Goal: Communication & Community: Answer question/provide support

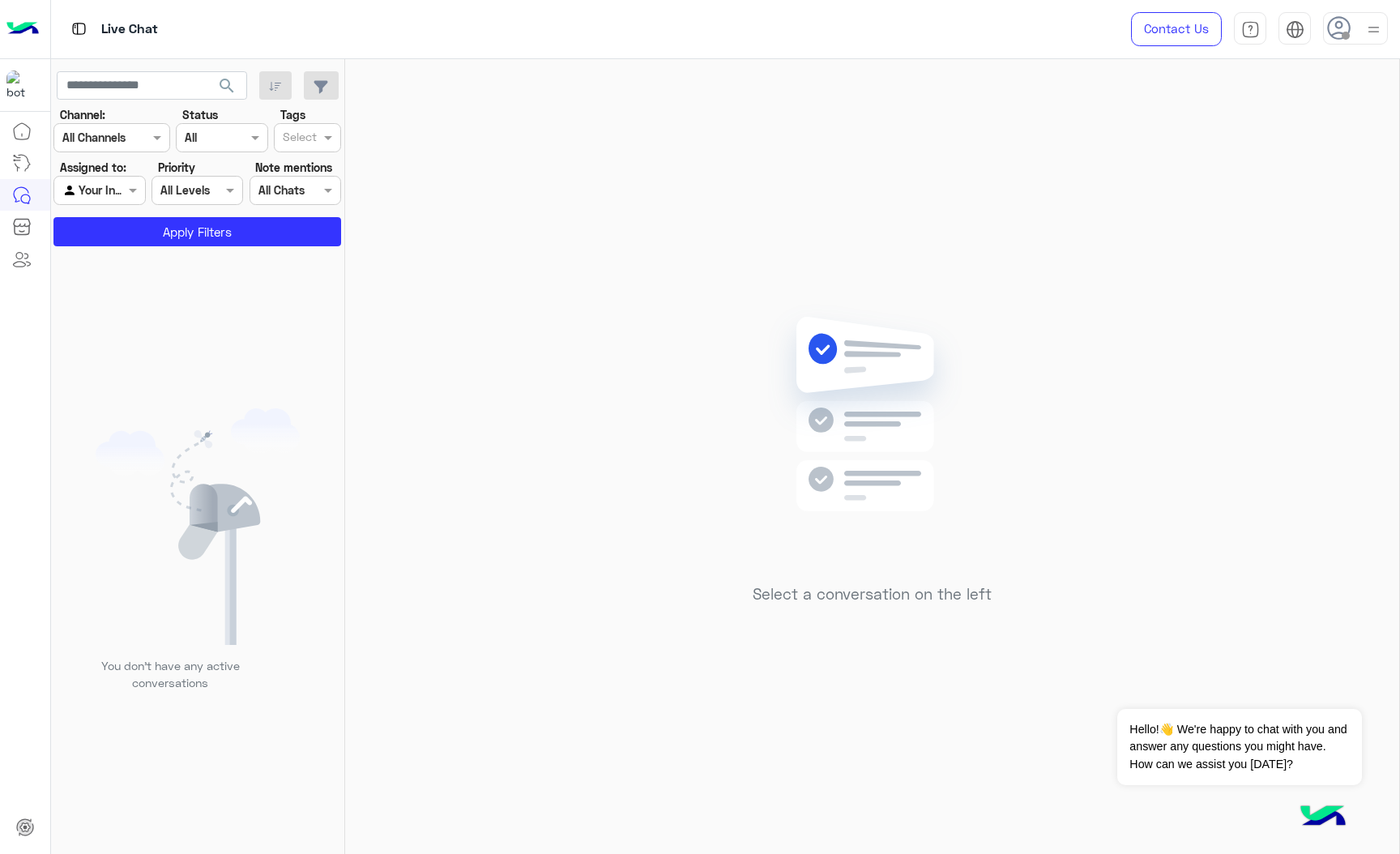
click at [1345, 30] on icon at bounding box center [1339, 28] width 25 height 25
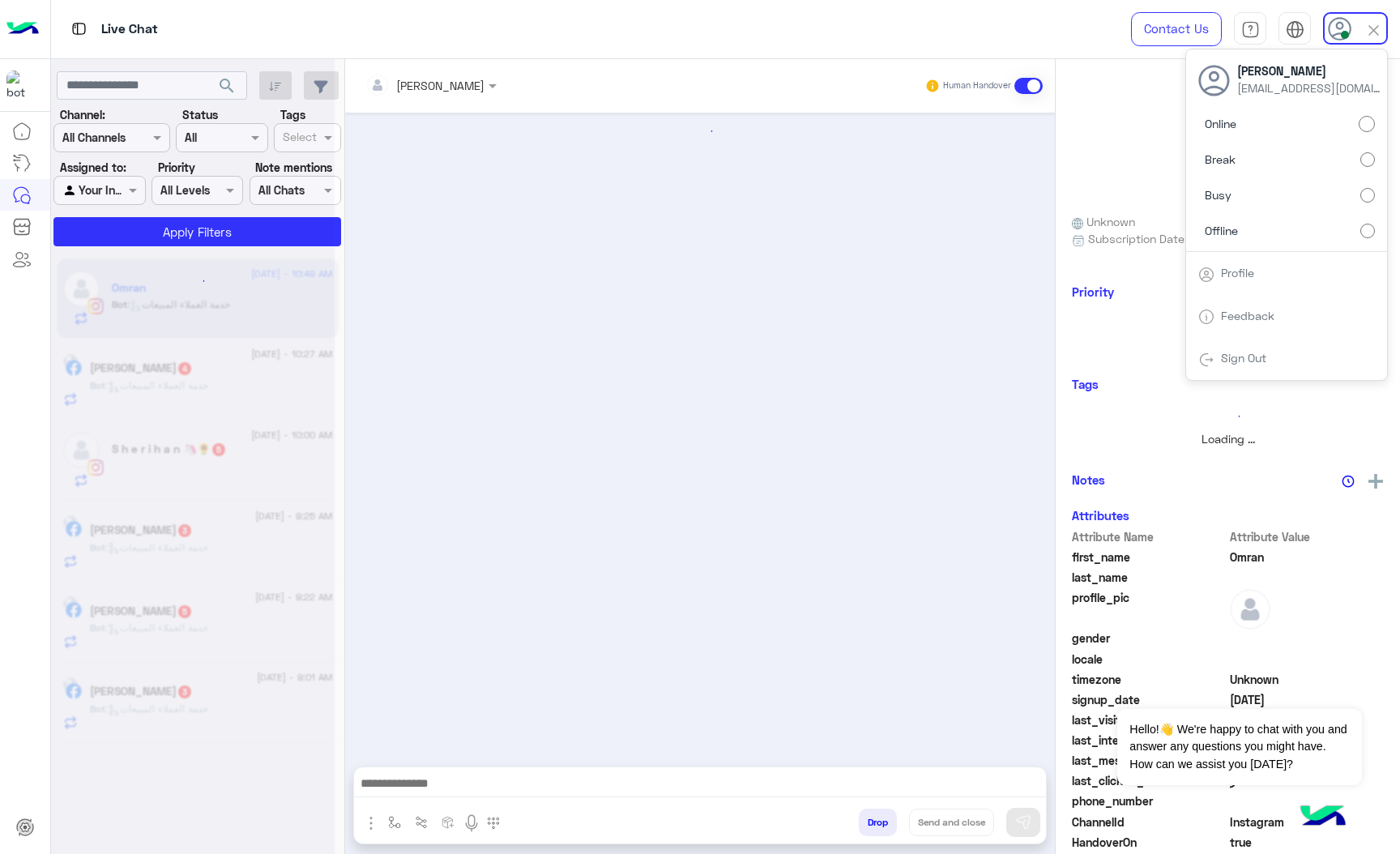
scroll to position [2726, 0]
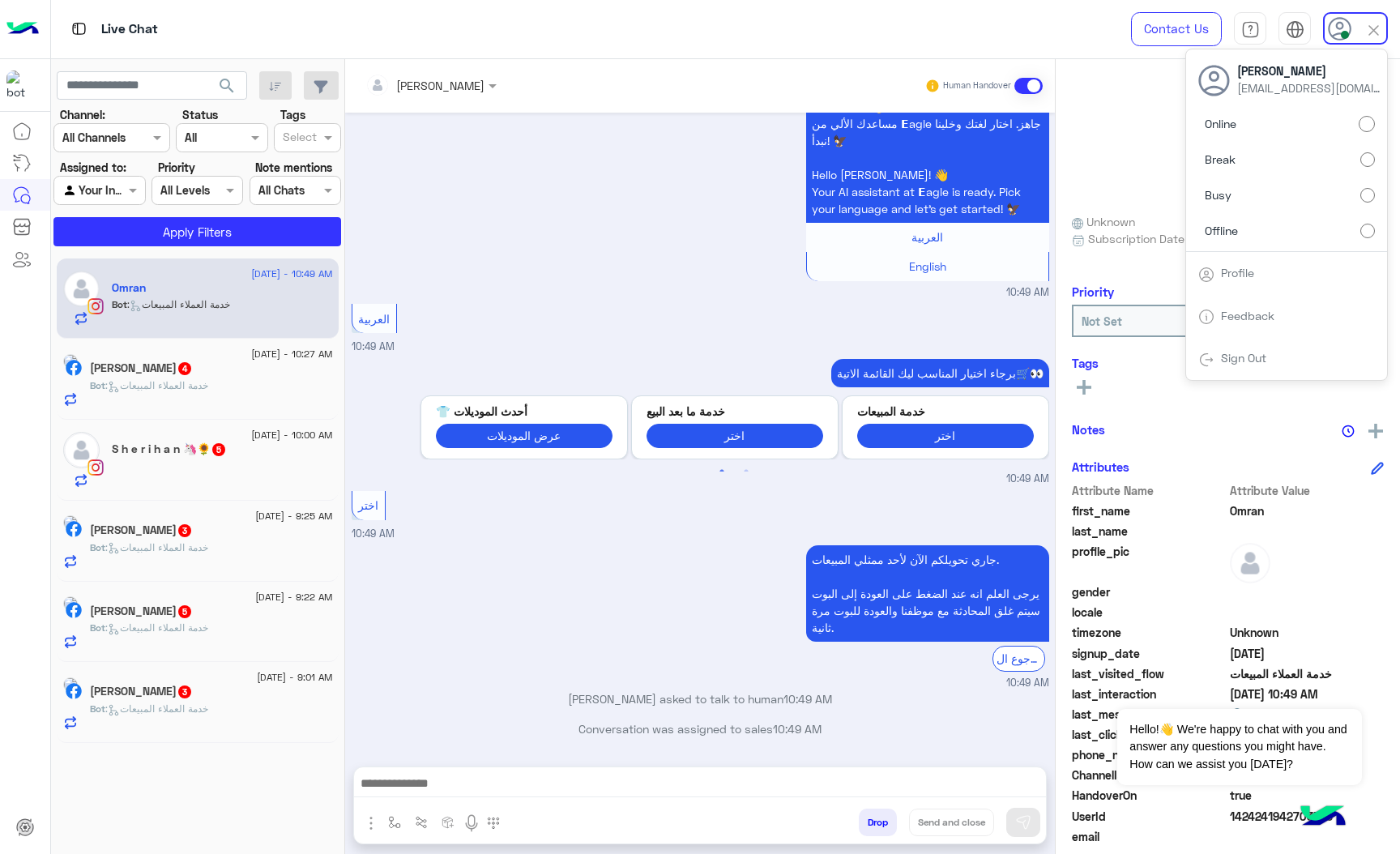
click at [580, 300] on div "العربية 10:49 AM" at bounding box center [700, 328] width 698 height 55
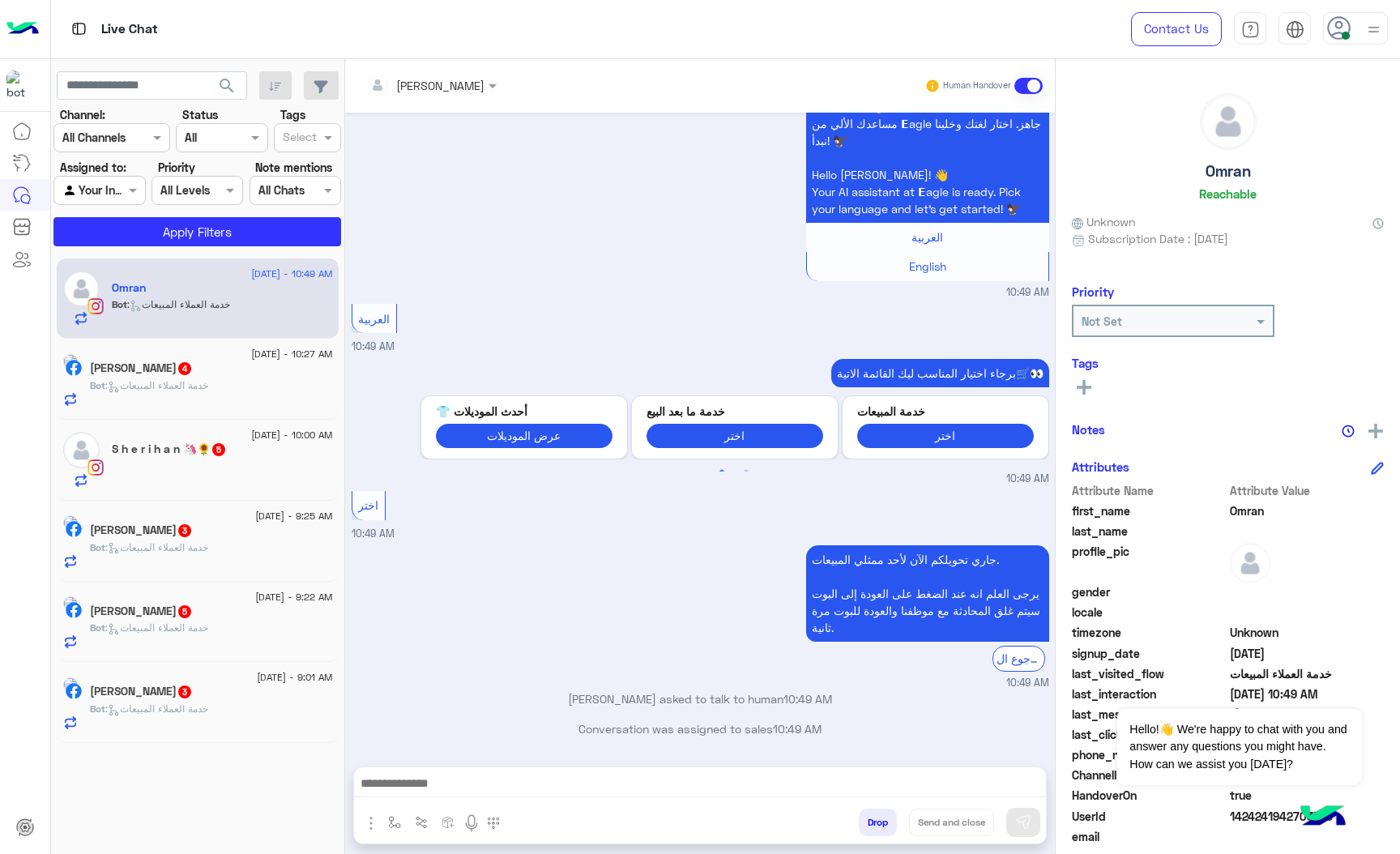
click at [480, 70] on div "[PERSON_NAME]" at bounding box center [425, 85] width 119 height 33
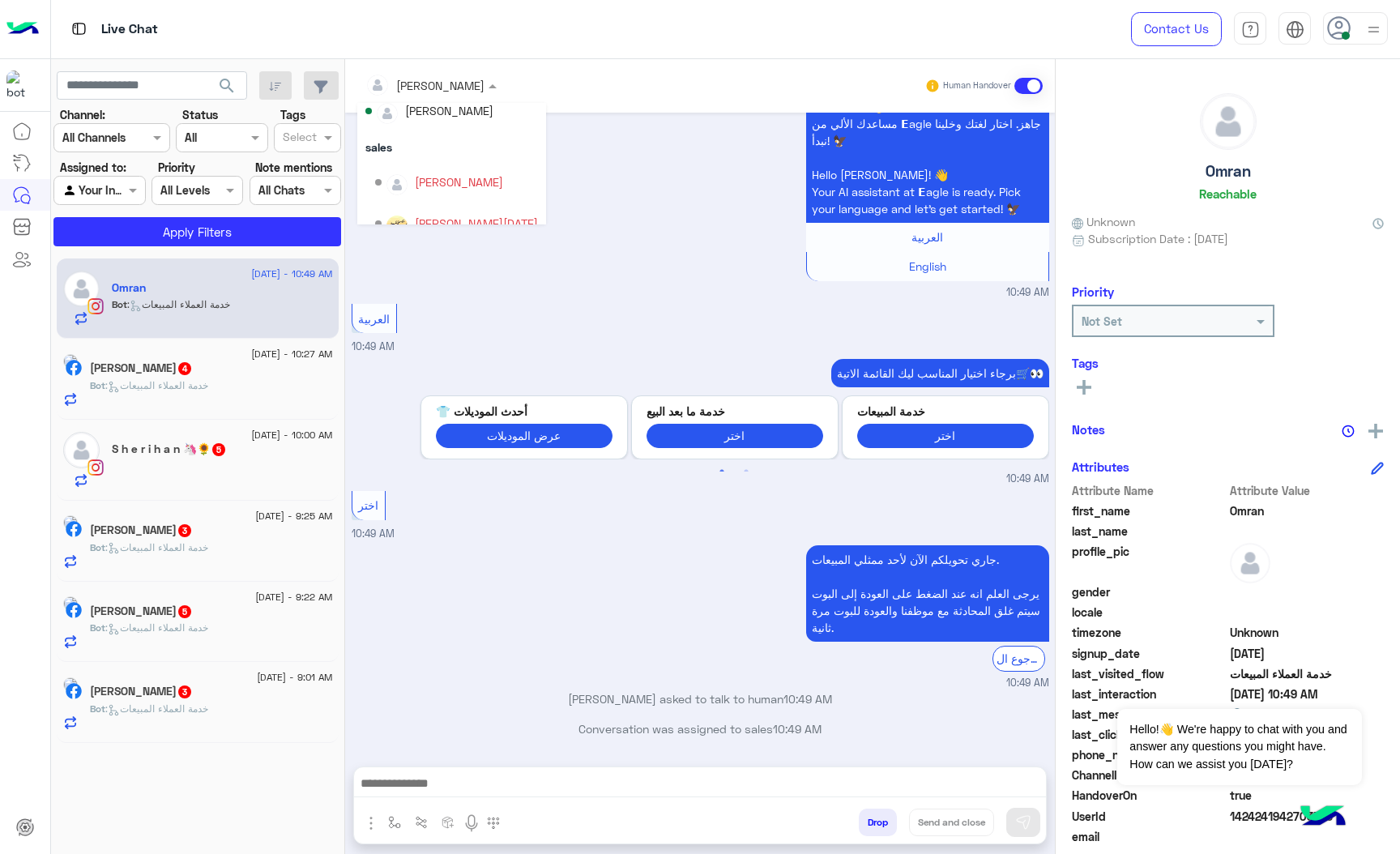
scroll to position [0, 0]
click at [579, 193] on div "مساء الخير 🌚 اهلًا Omran! 👋 مساعدك الألي من 𝗘agle جاهز. اختار لغتك وخلينا نبدأ!…" at bounding box center [700, 179] width 698 height 245
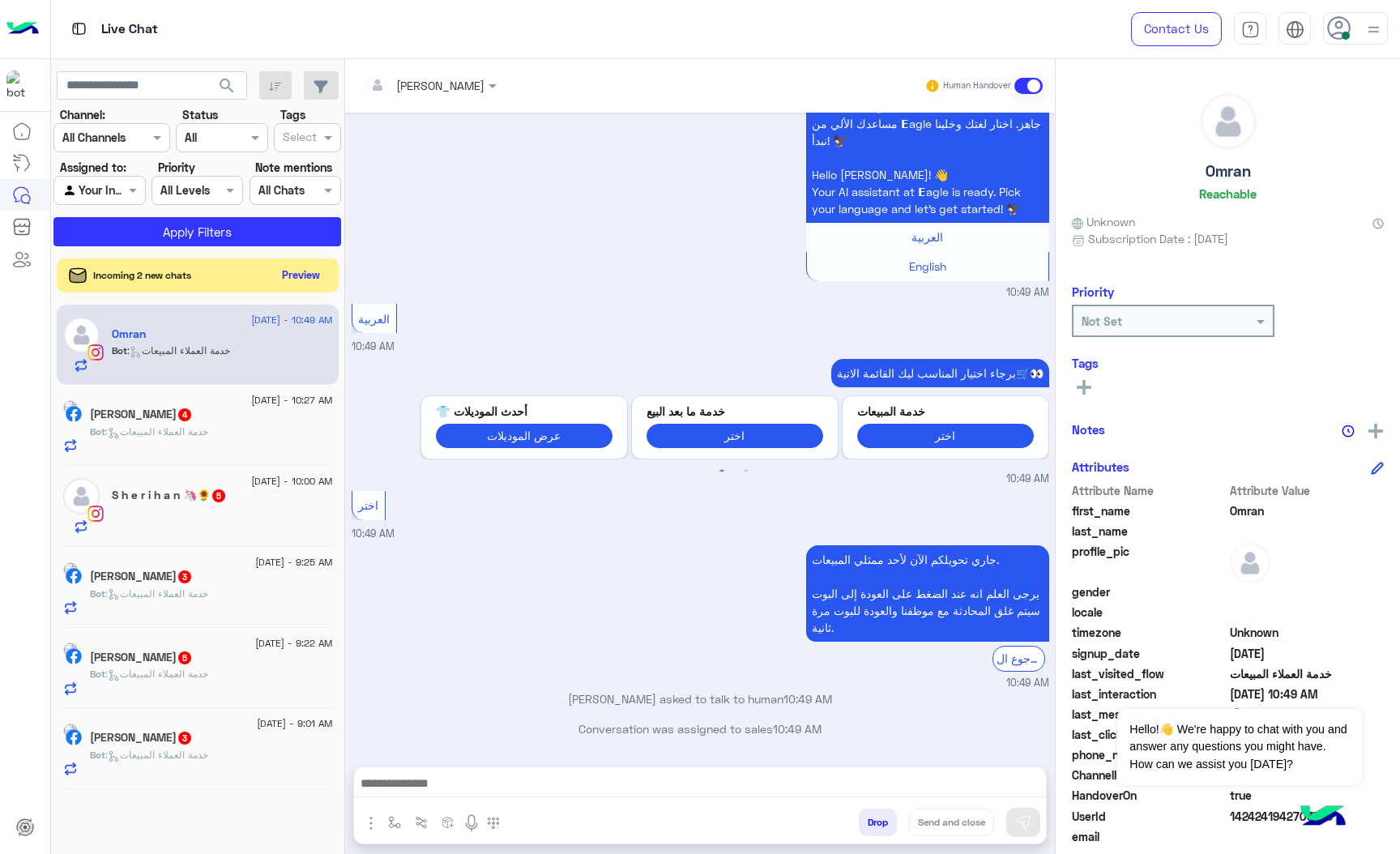
click at [309, 271] on button "Preview" at bounding box center [301, 275] width 50 height 22
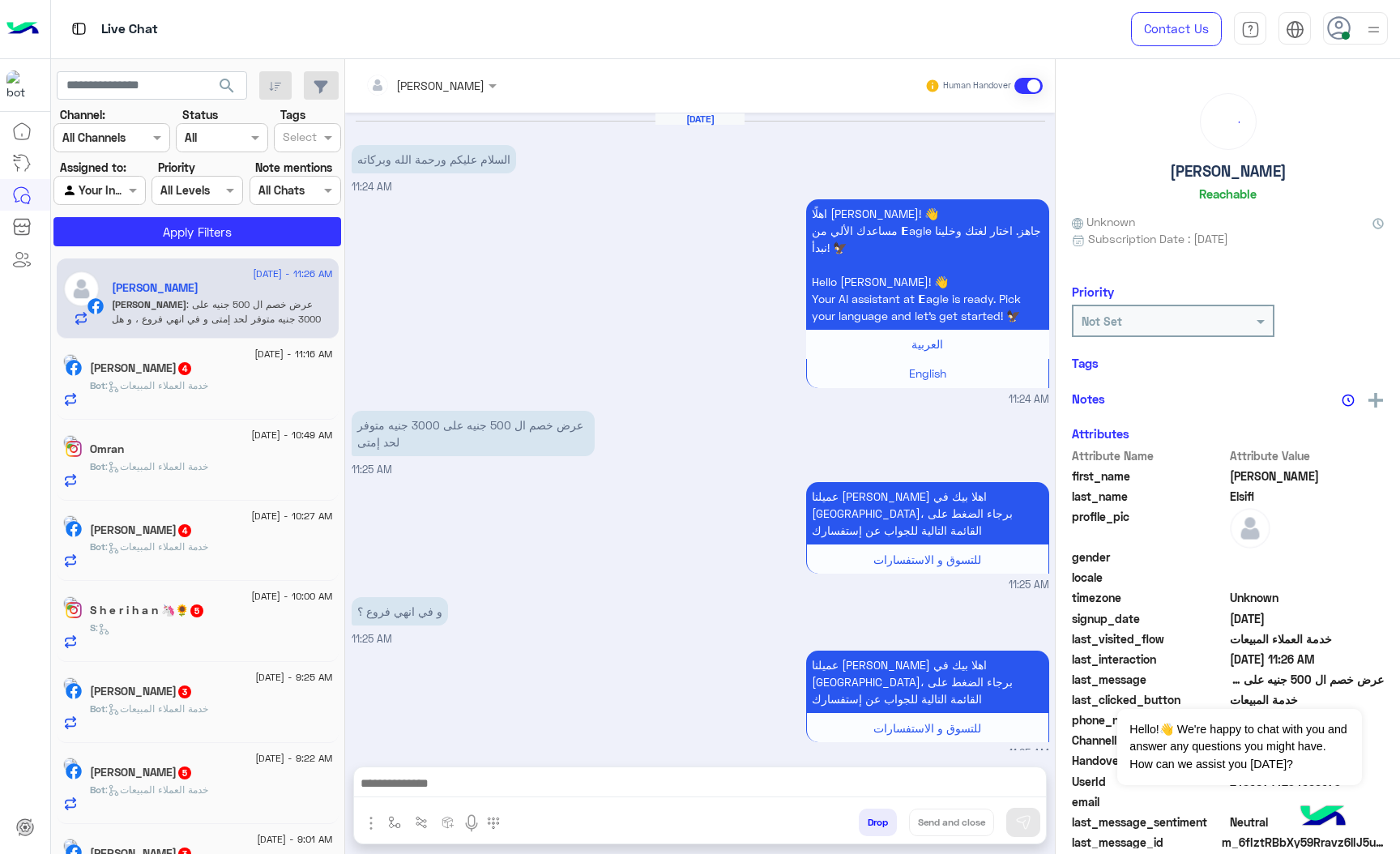
scroll to position [766, 0]
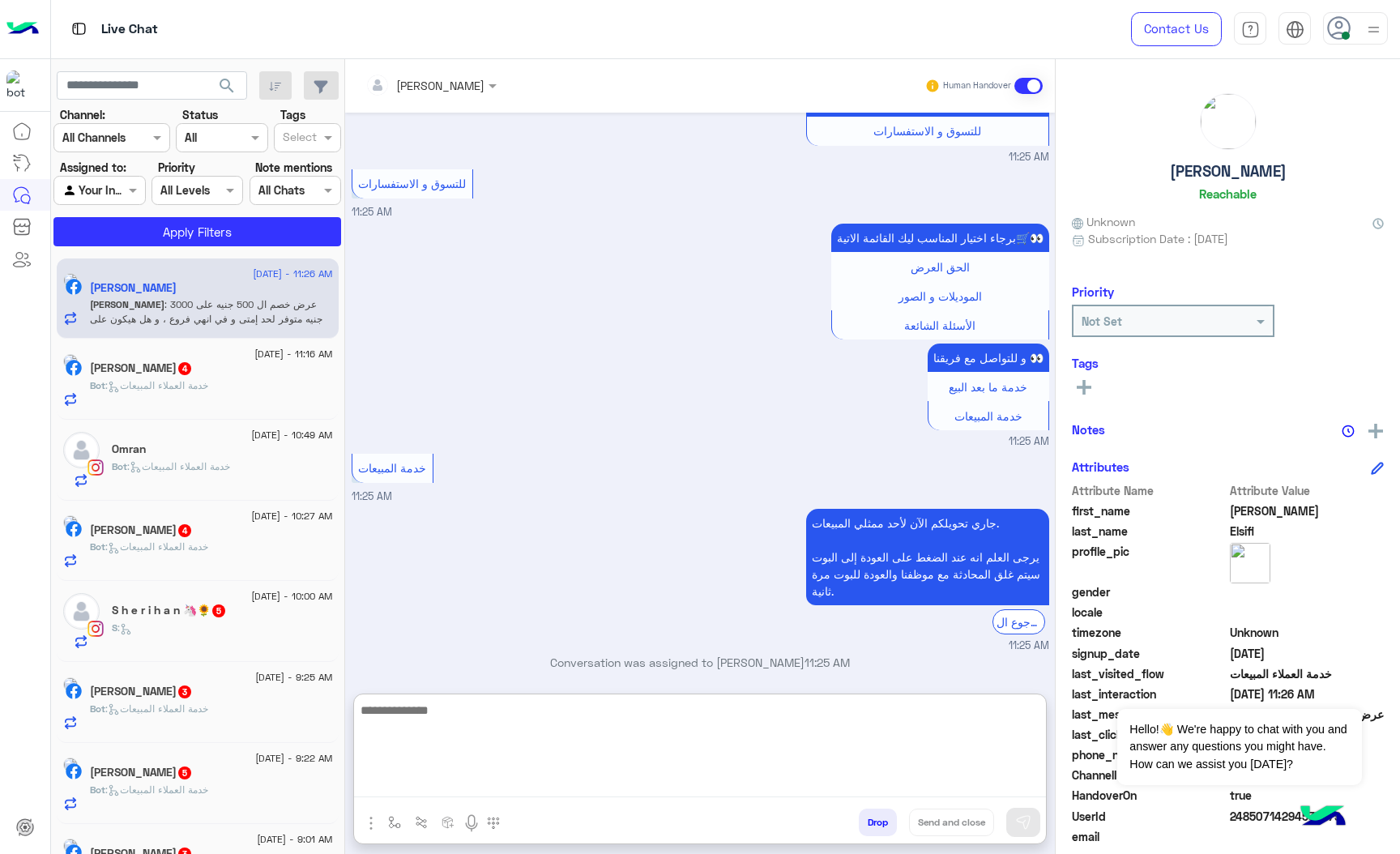
click at [422, 786] on textarea at bounding box center [700, 748] width 692 height 97
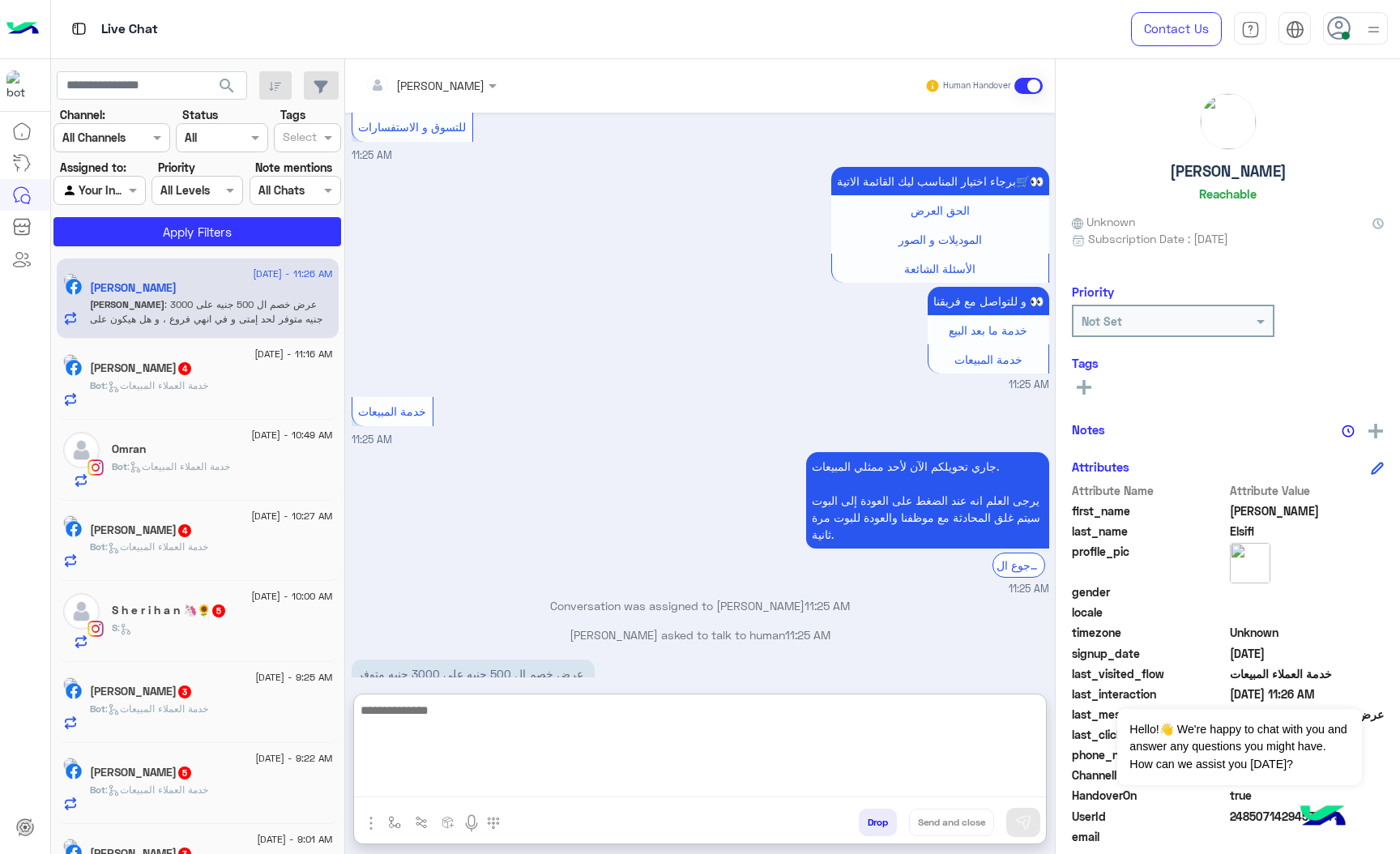
scroll to position [838, 0]
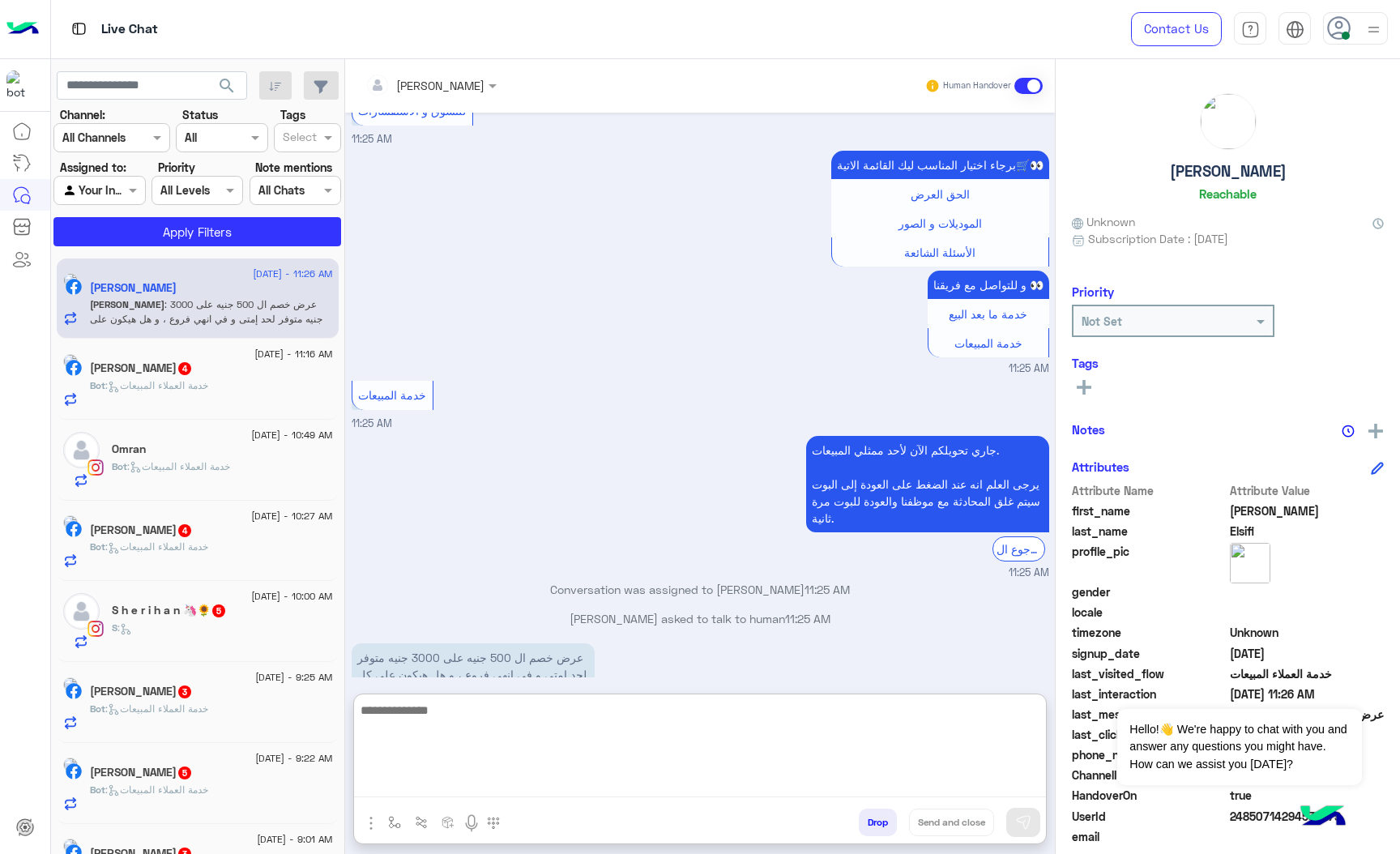
click at [538, 717] on textarea at bounding box center [700, 748] width 692 height 97
type textarea "*"
type textarea "**********"
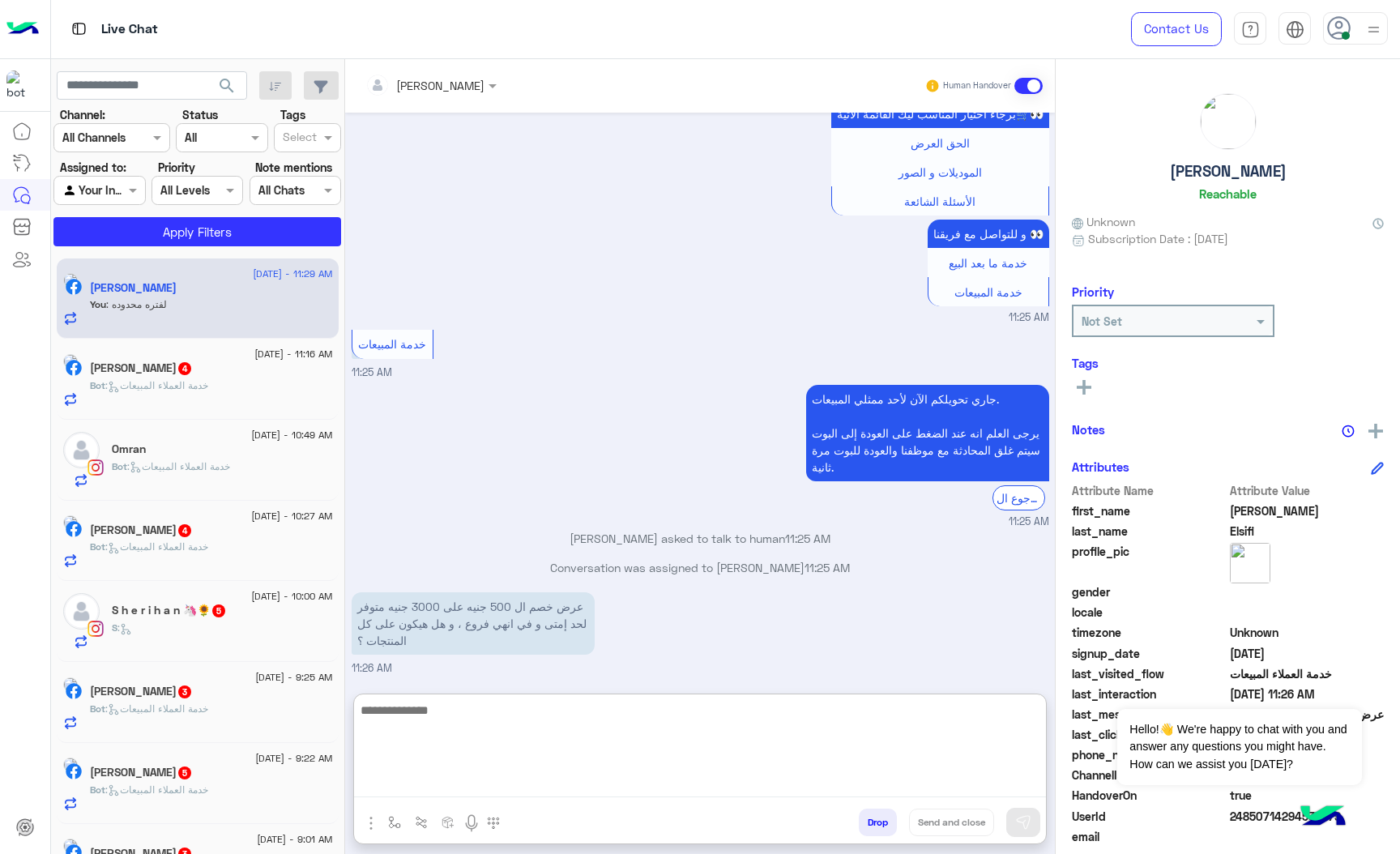
scroll to position [920, 0]
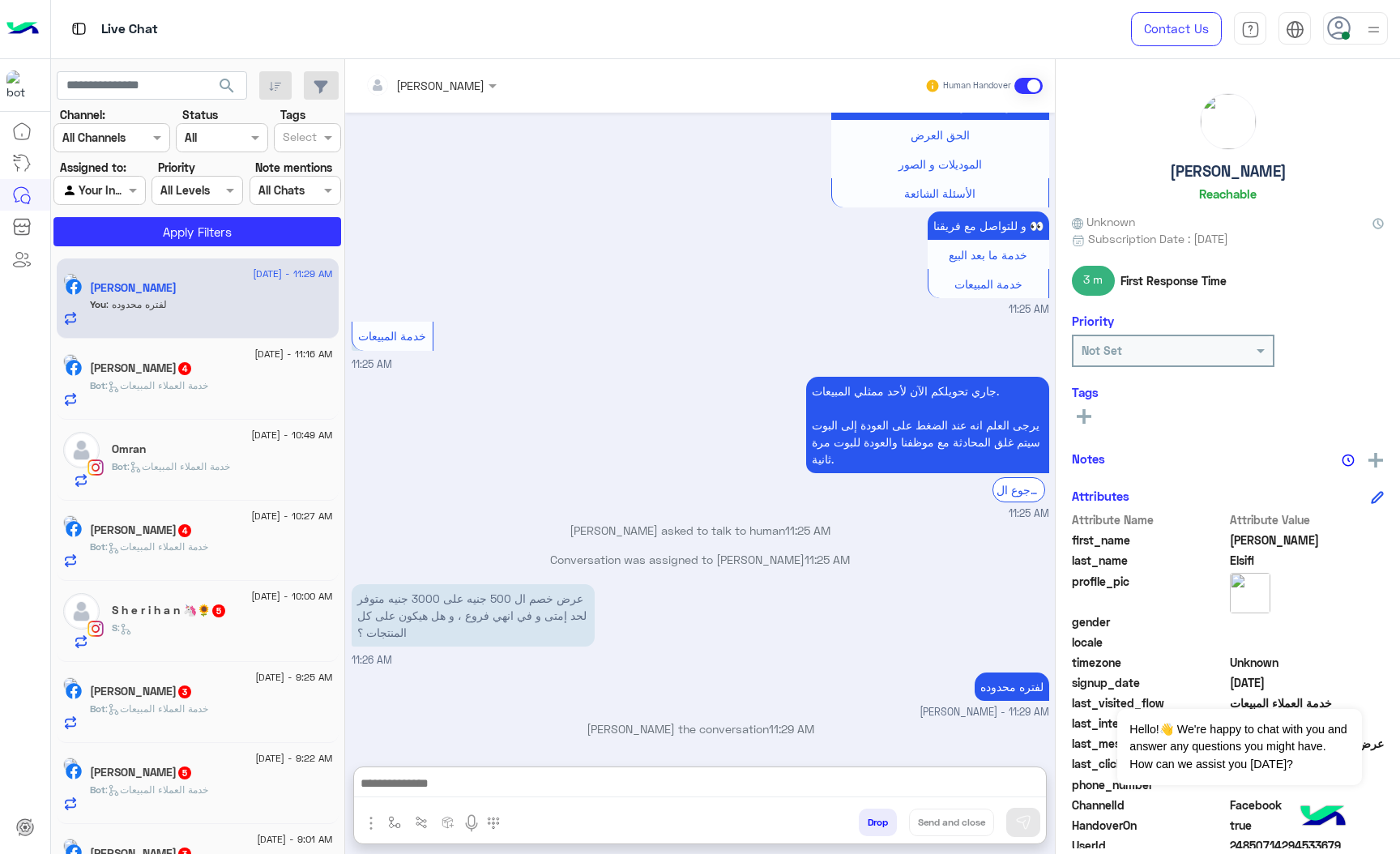
click at [236, 377] on div "Ahmed Yasser 4" at bounding box center [211, 369] width 243 height 17
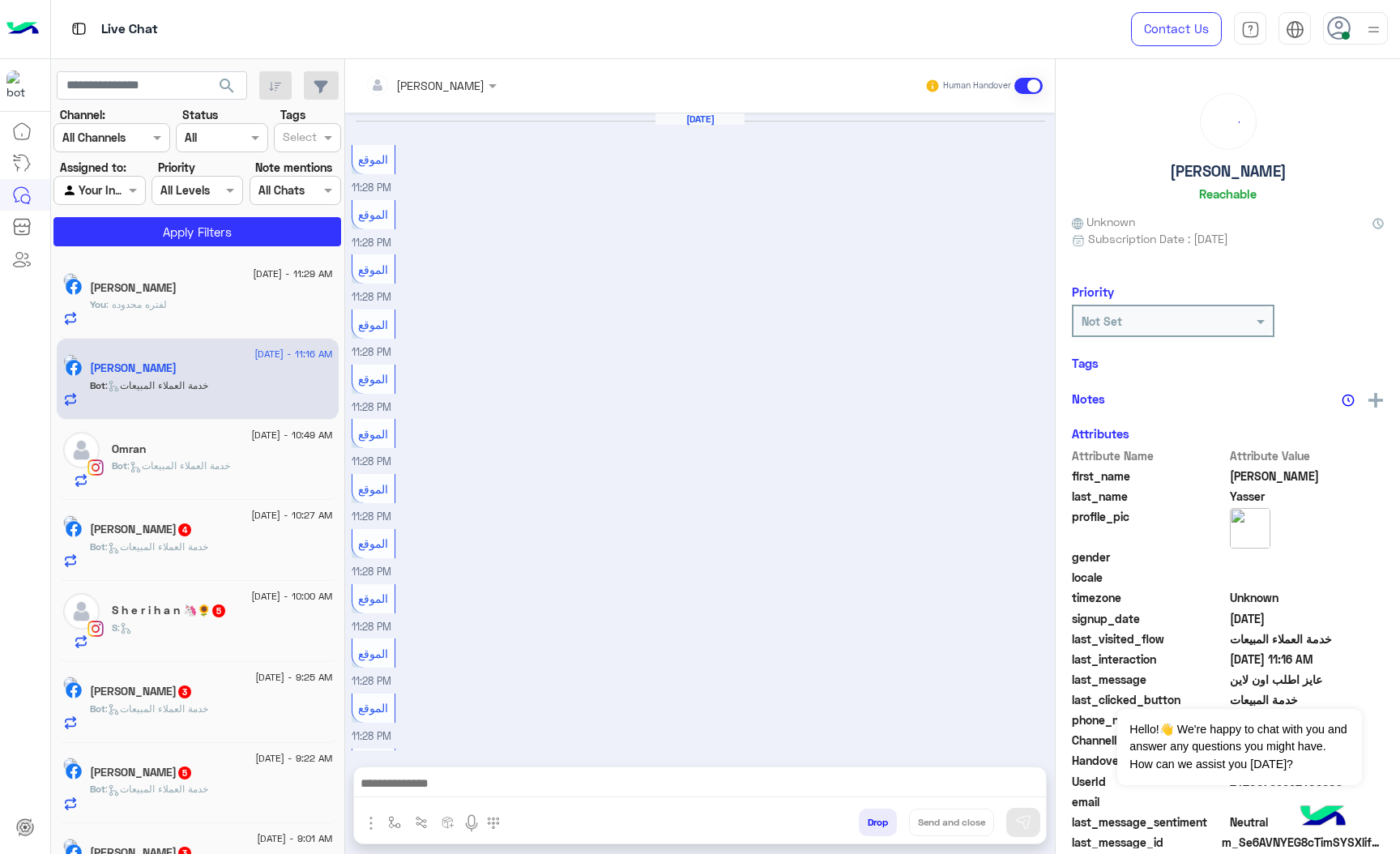
scroll to position [1716, 0]
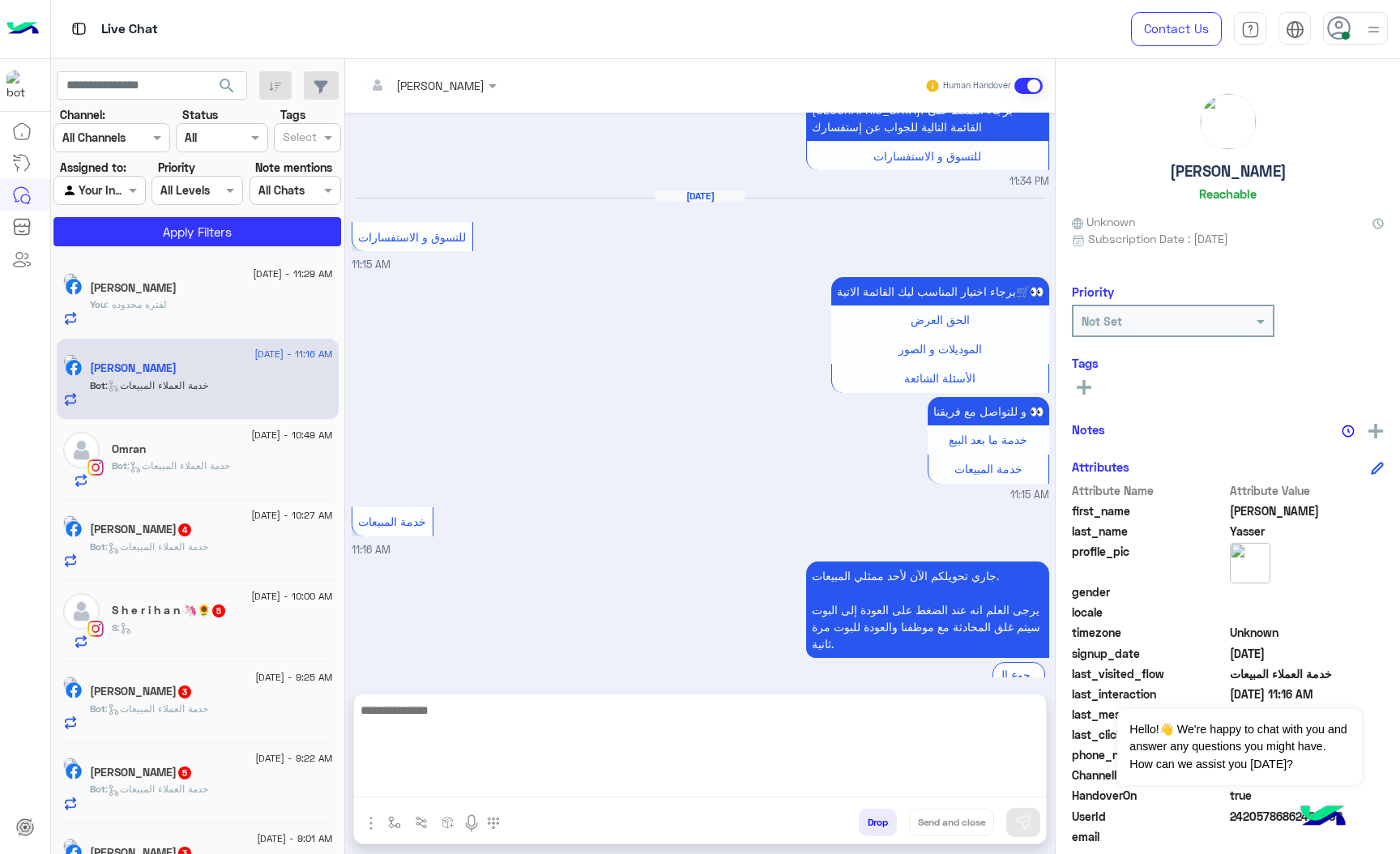
click at [412, 776] on textarea at bounding box center [700, 748] width 692 height 97
paste textarea "**********"
type textarea "**********"
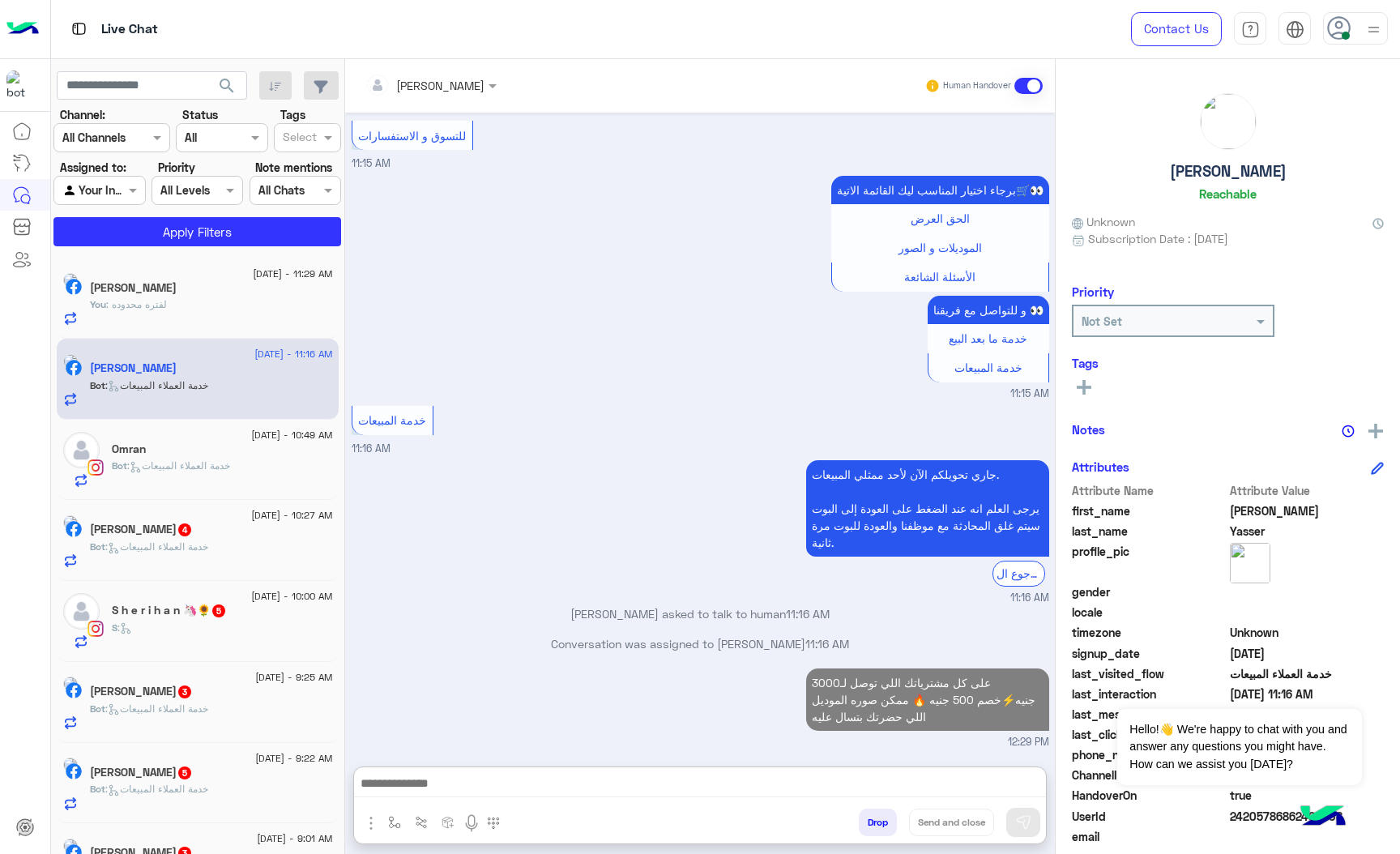
click at [147, 468] on span ": خدمة العملاء المبيعات" at bounding box center [179, 465] width 103 height 12
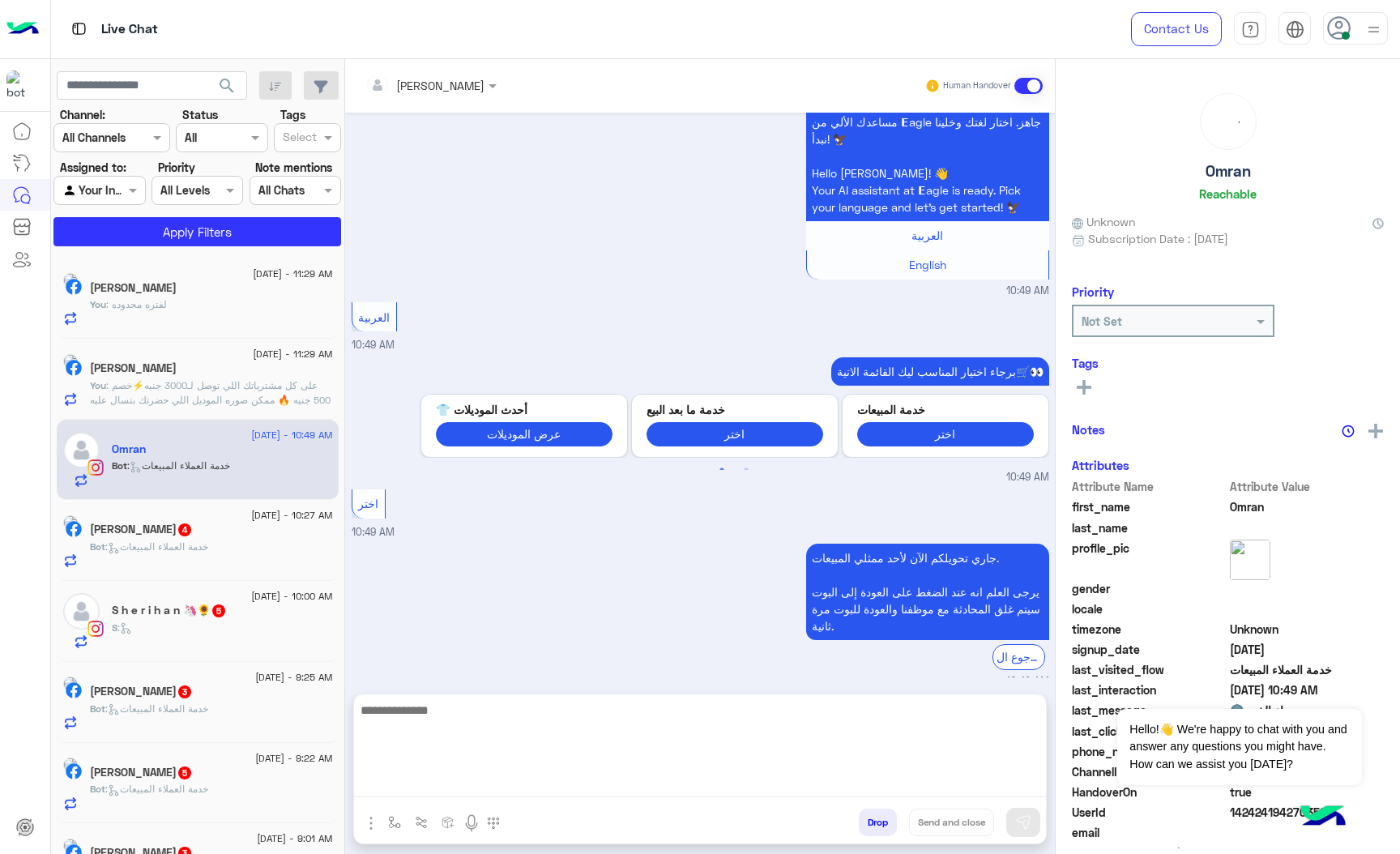
click at [417, 784] on textarea at bounding box center [700, 748] width 692 height 97
paste textarea "**********"
type textarea "**********"
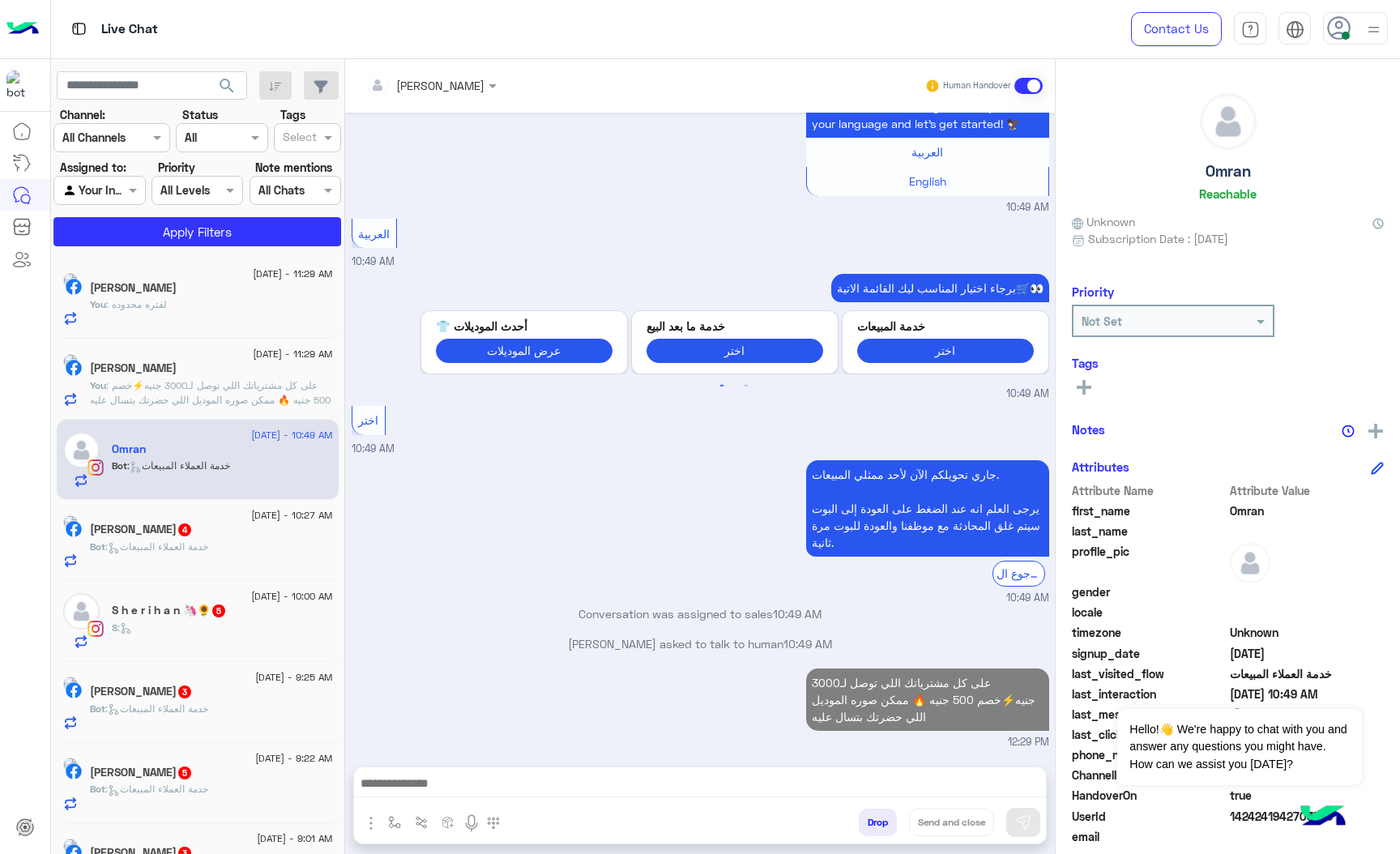
click at [158, 536] on h5 "Rami Habeeb 4" at bounding box center [141, 529] width 103 height 14
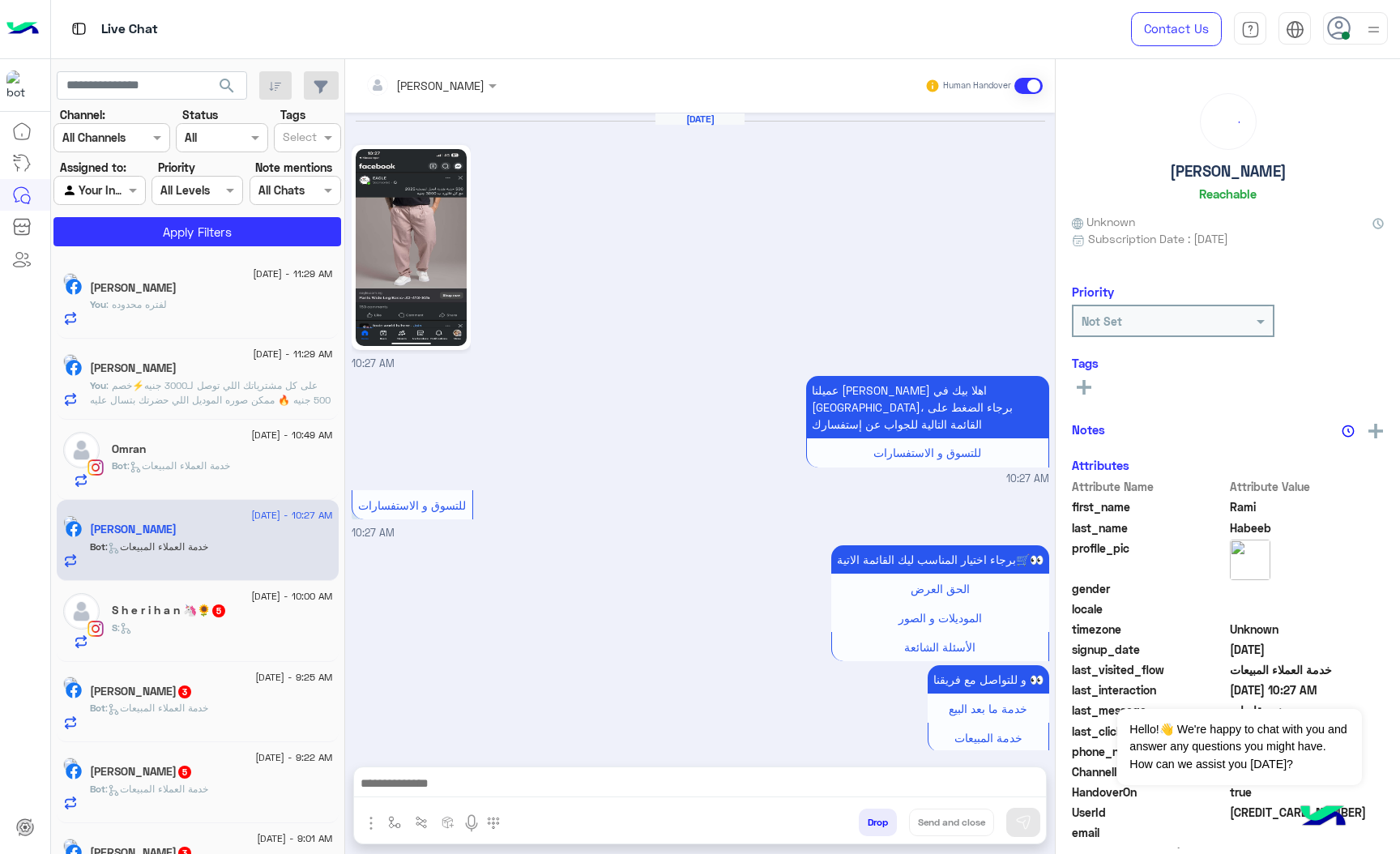
scroll to position [421, 0]
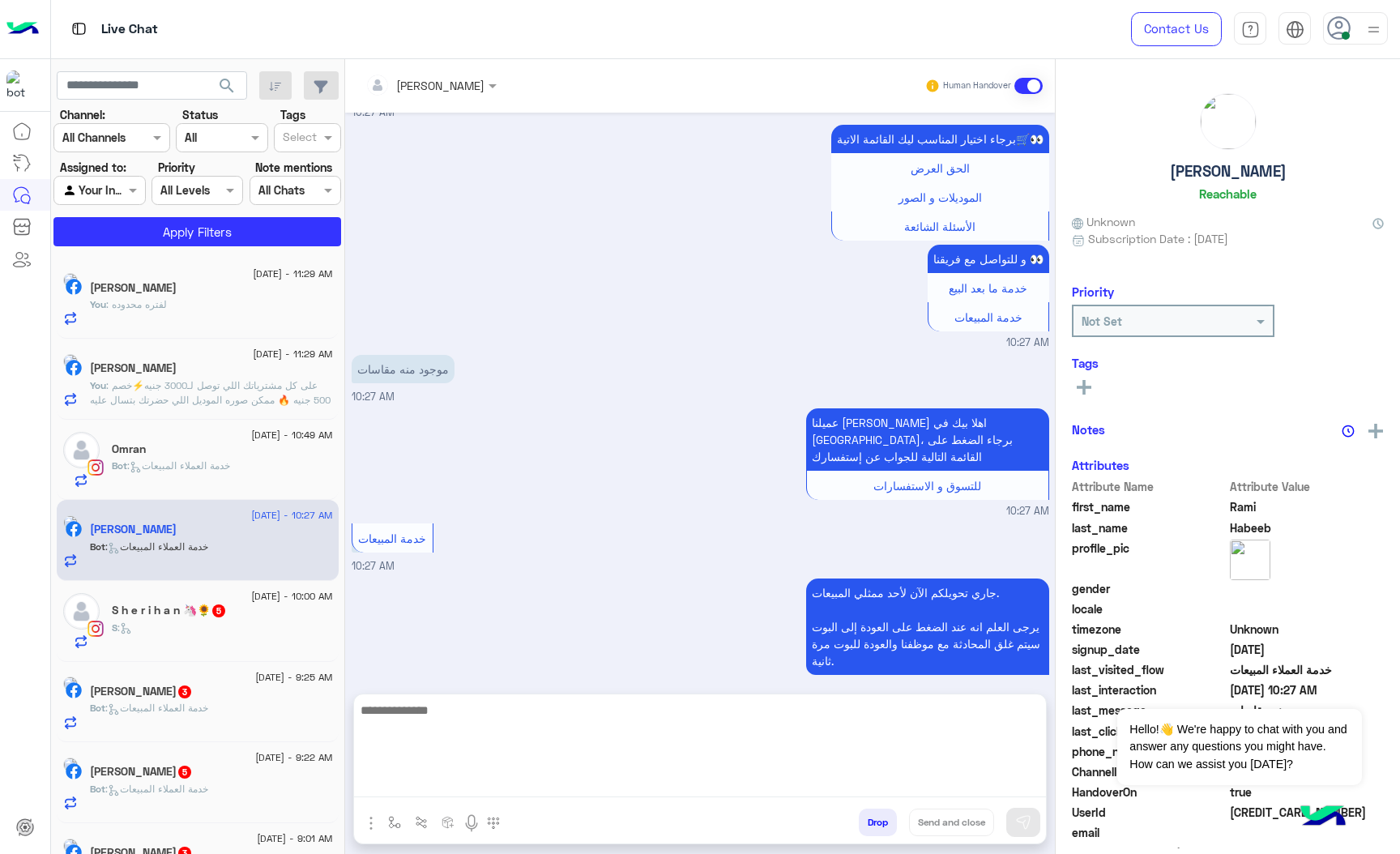
click at [400, 771] on textarea at bounding box center [700, 748] width 692 height 97
paste textarea "**********"
type textarea "**********"
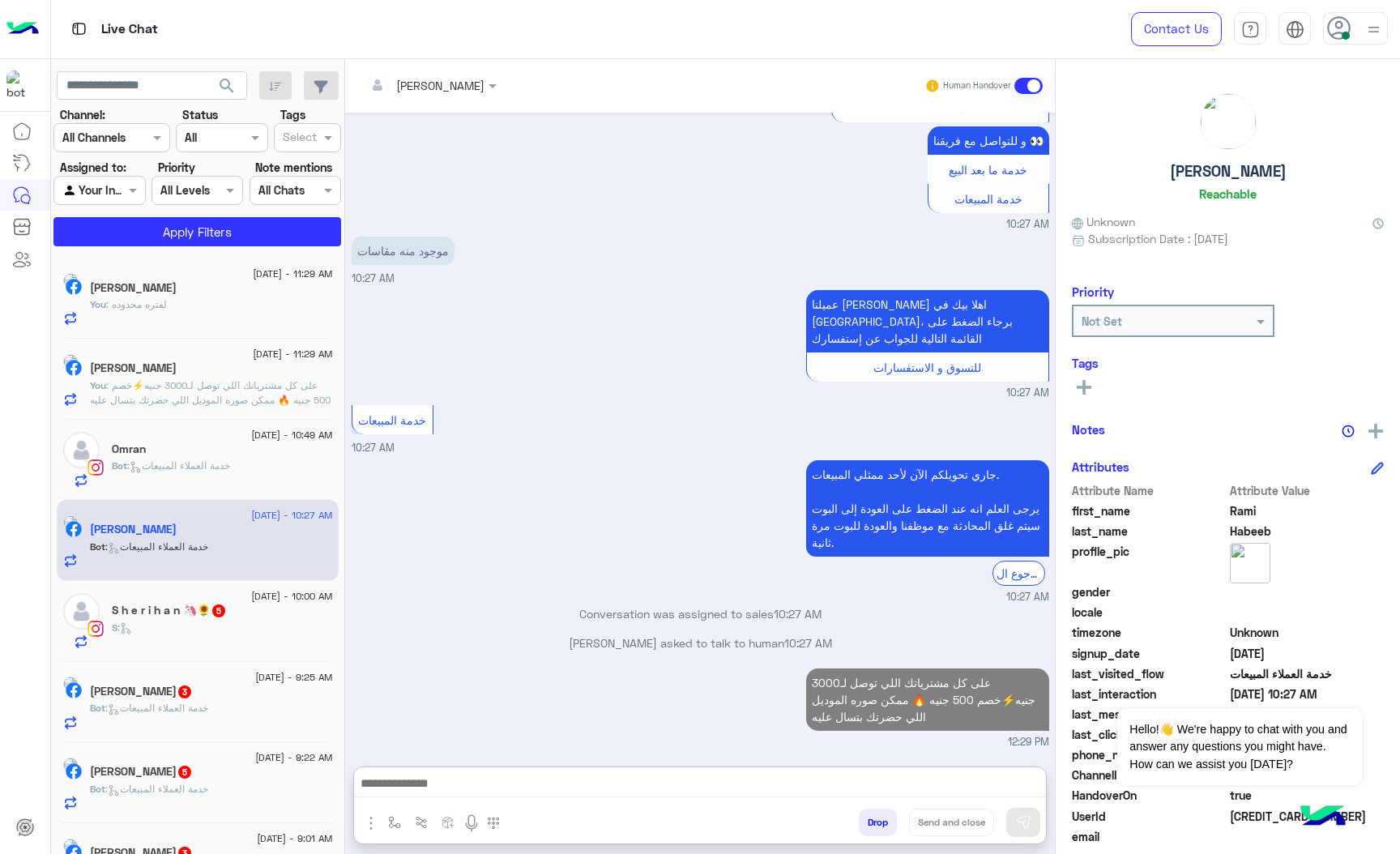
click at [144, 585] on div "27 August - 10:00 AM S h e r i h a n 🦄🌻 5 S :" at bounding box center [197, 621] width 282 height 81
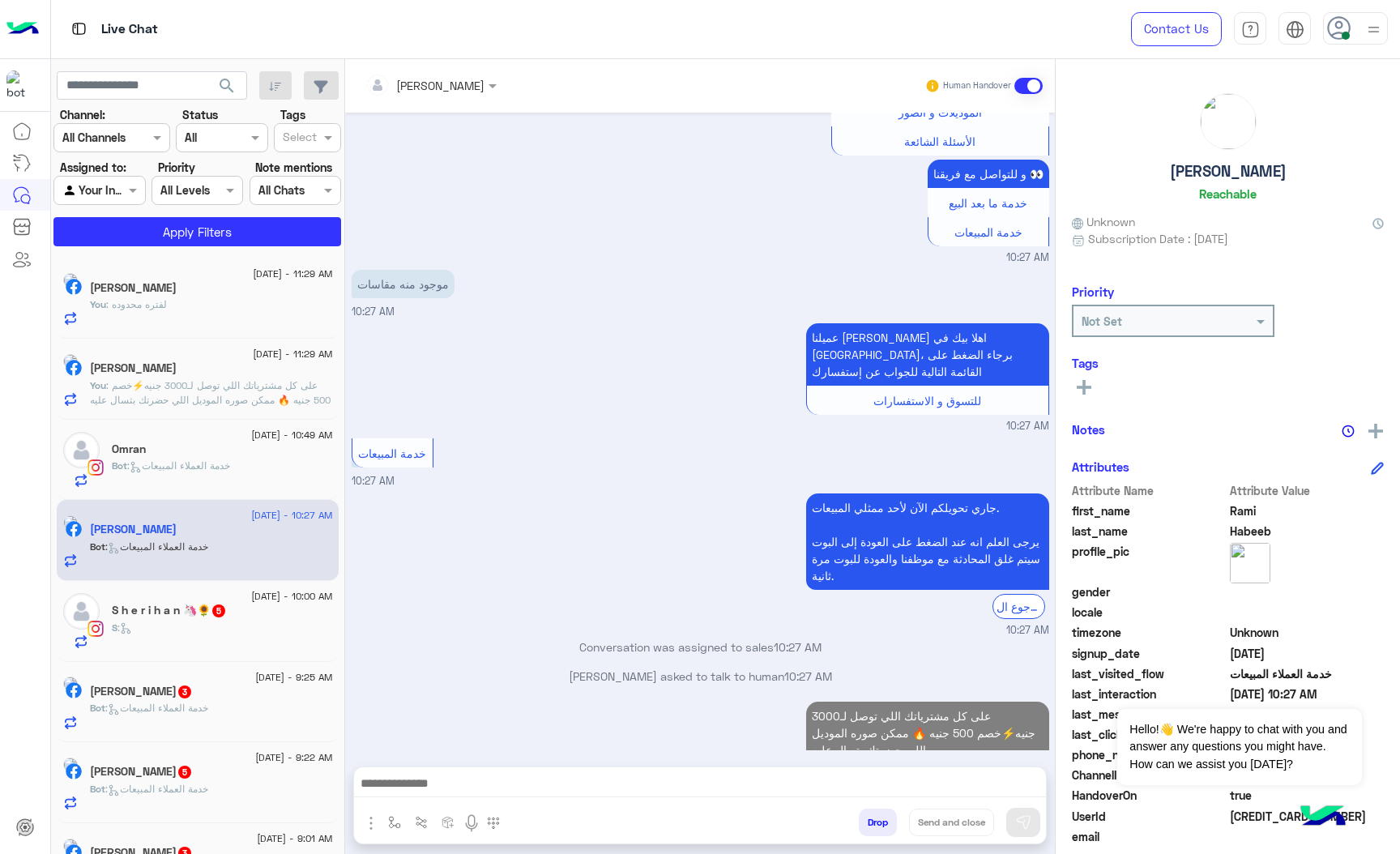
click at [143, 617] on h5 "S h e r i h a n 🦄🌻 5" at bounding box center [169, 610] width 116 height 14
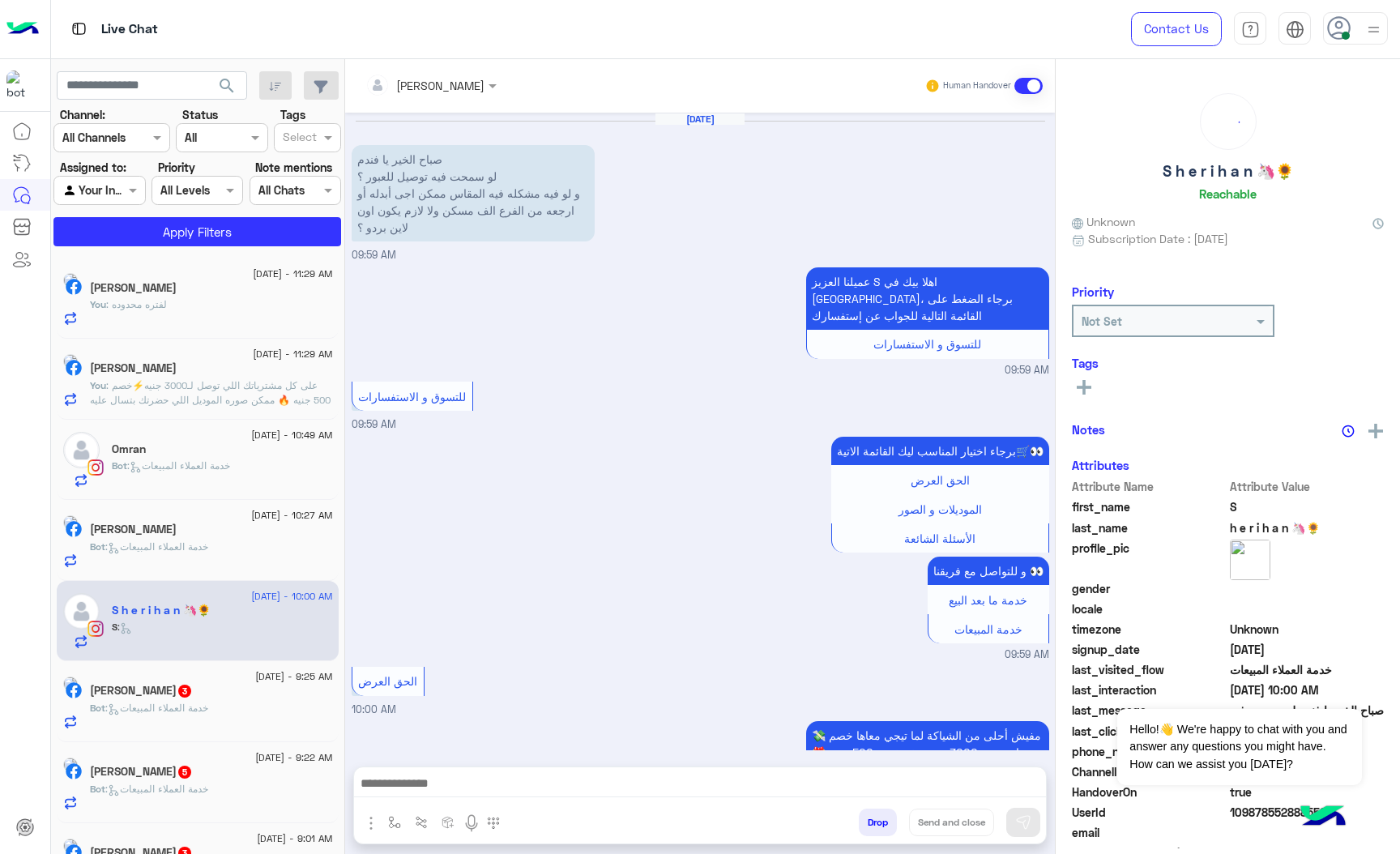
scroll to position [430, 0]
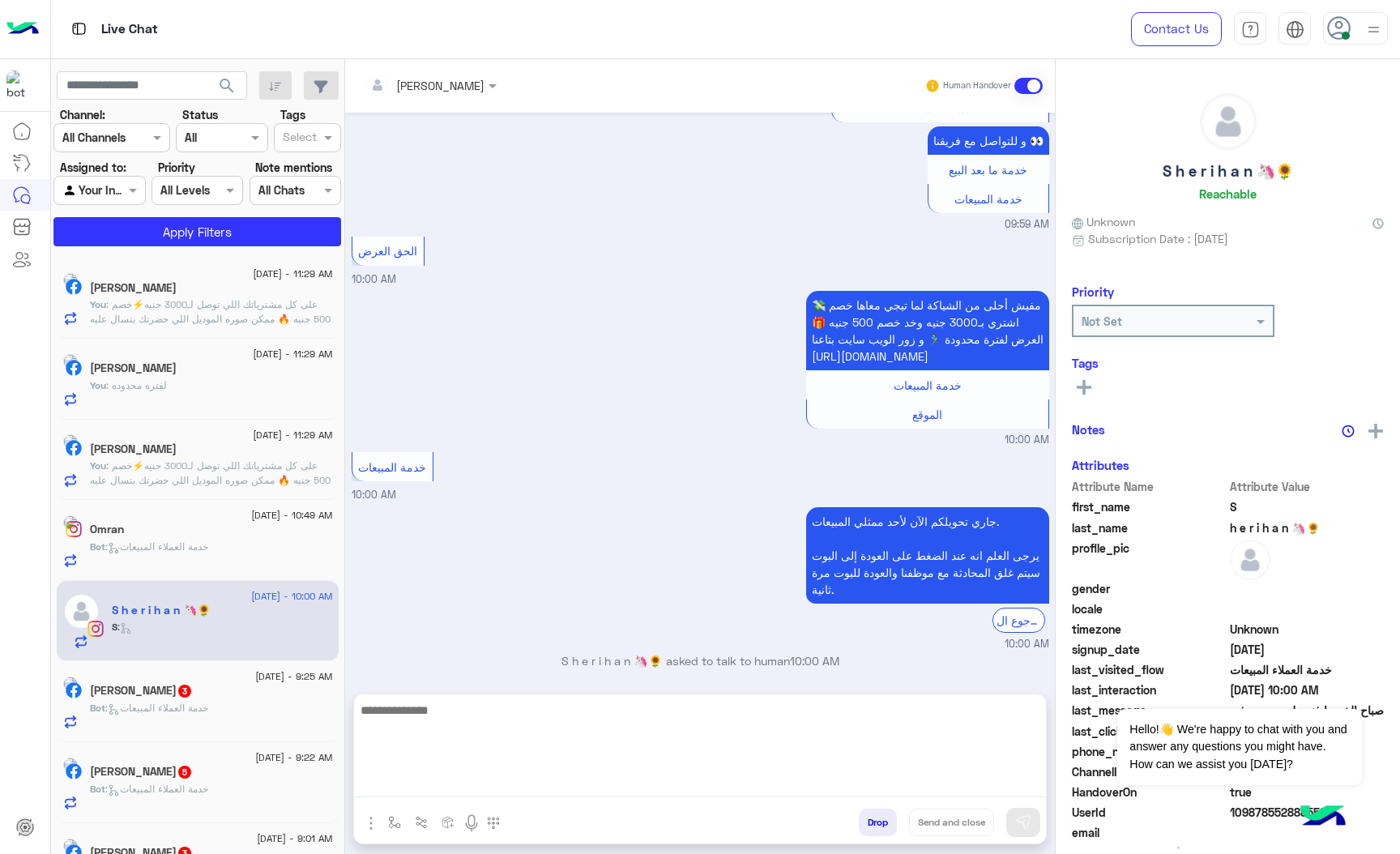
click at [450, 784] on textarea at bounding box center [700, 748] width 692 height 97
paste textarea "**********"
type textarea "**********"
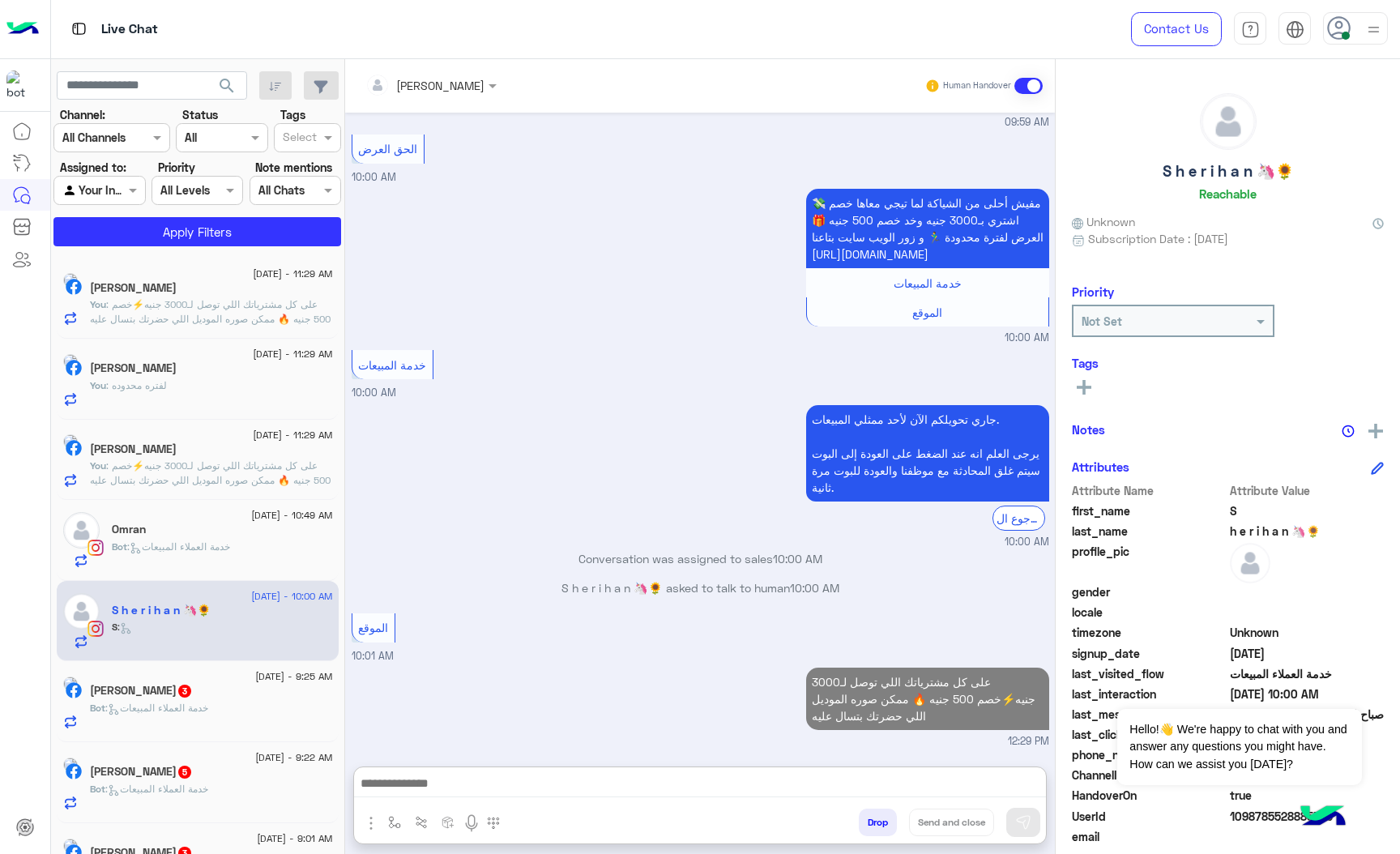
click at [156, 701] on div "Eslam Hamdy 3" at bounding box center [211, 692] width 243 height 17
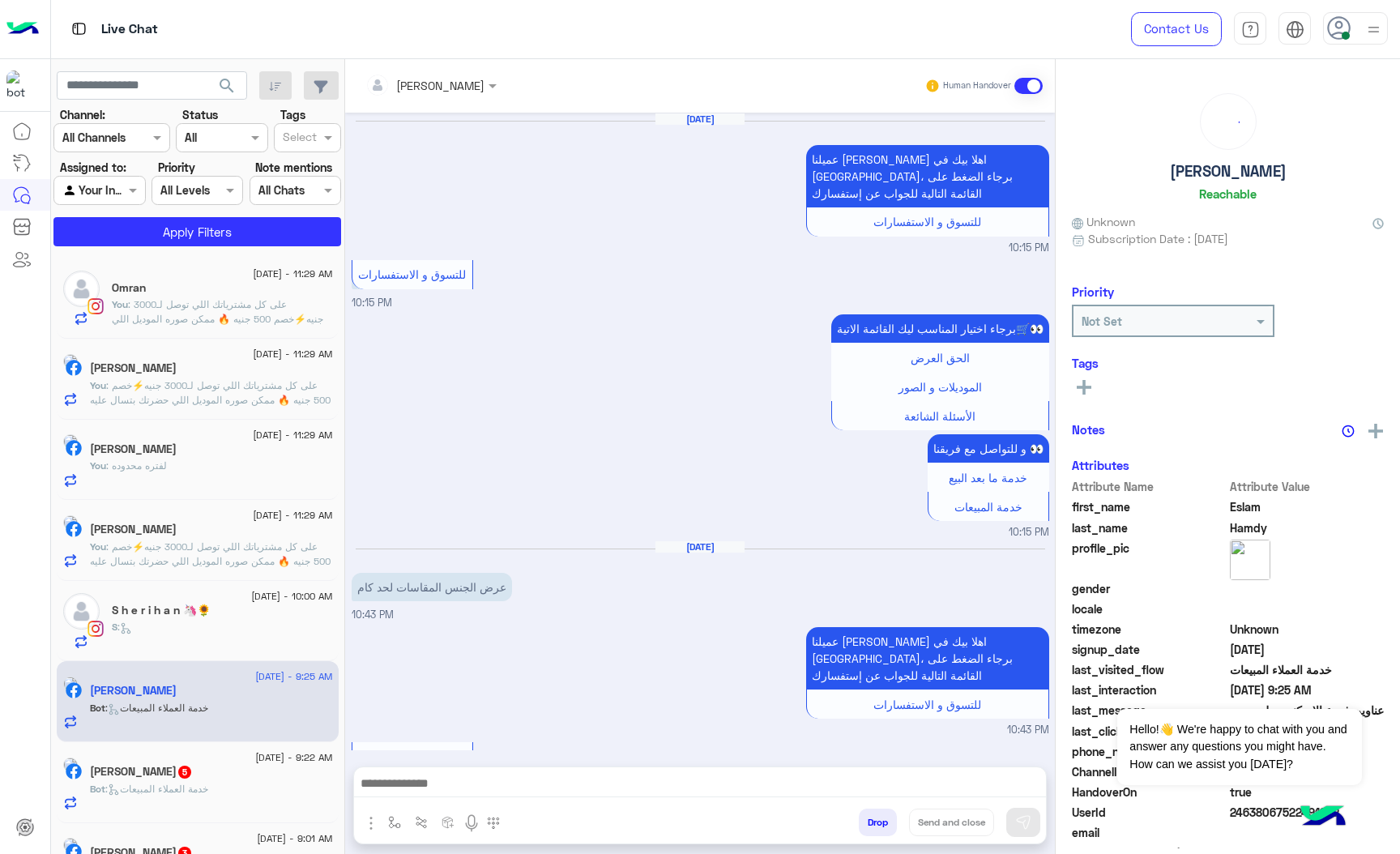
scroll to position [2189, 0]
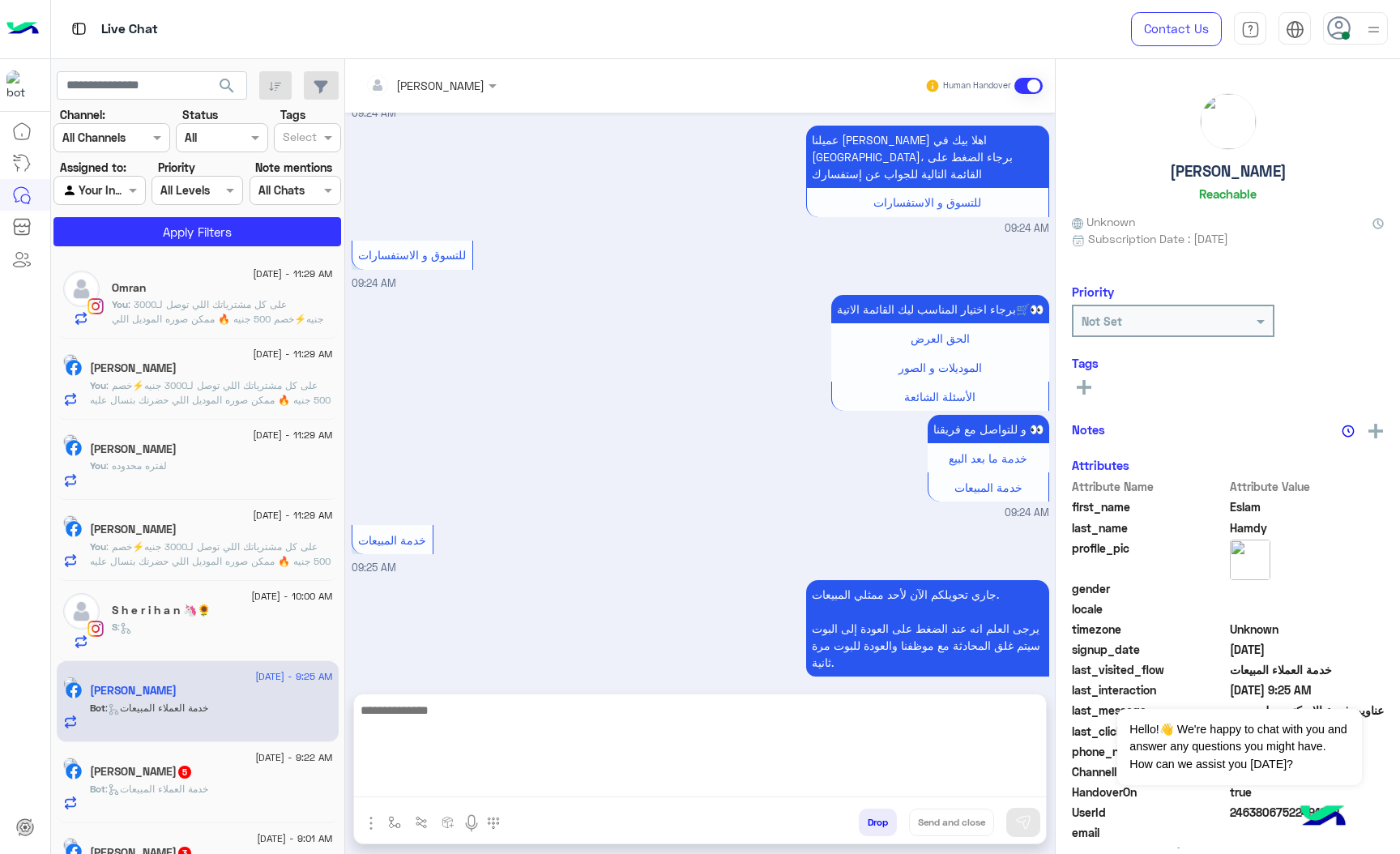
click at [419, 789] on textarea at bounding box center [700, 748] width 692 height 97
paste textarea "**********"
type textarea "**********"
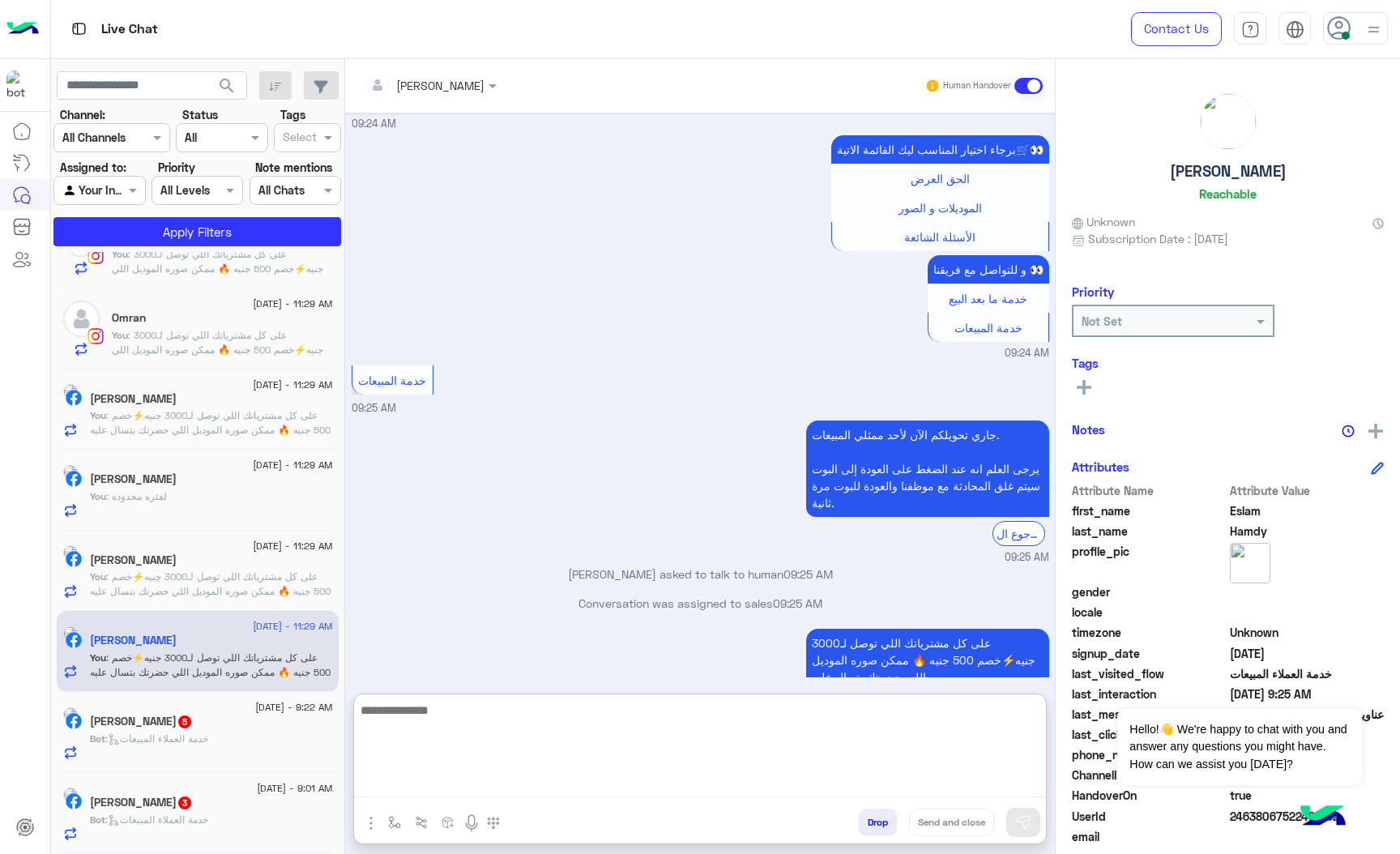
scroll to position [2377, 0]
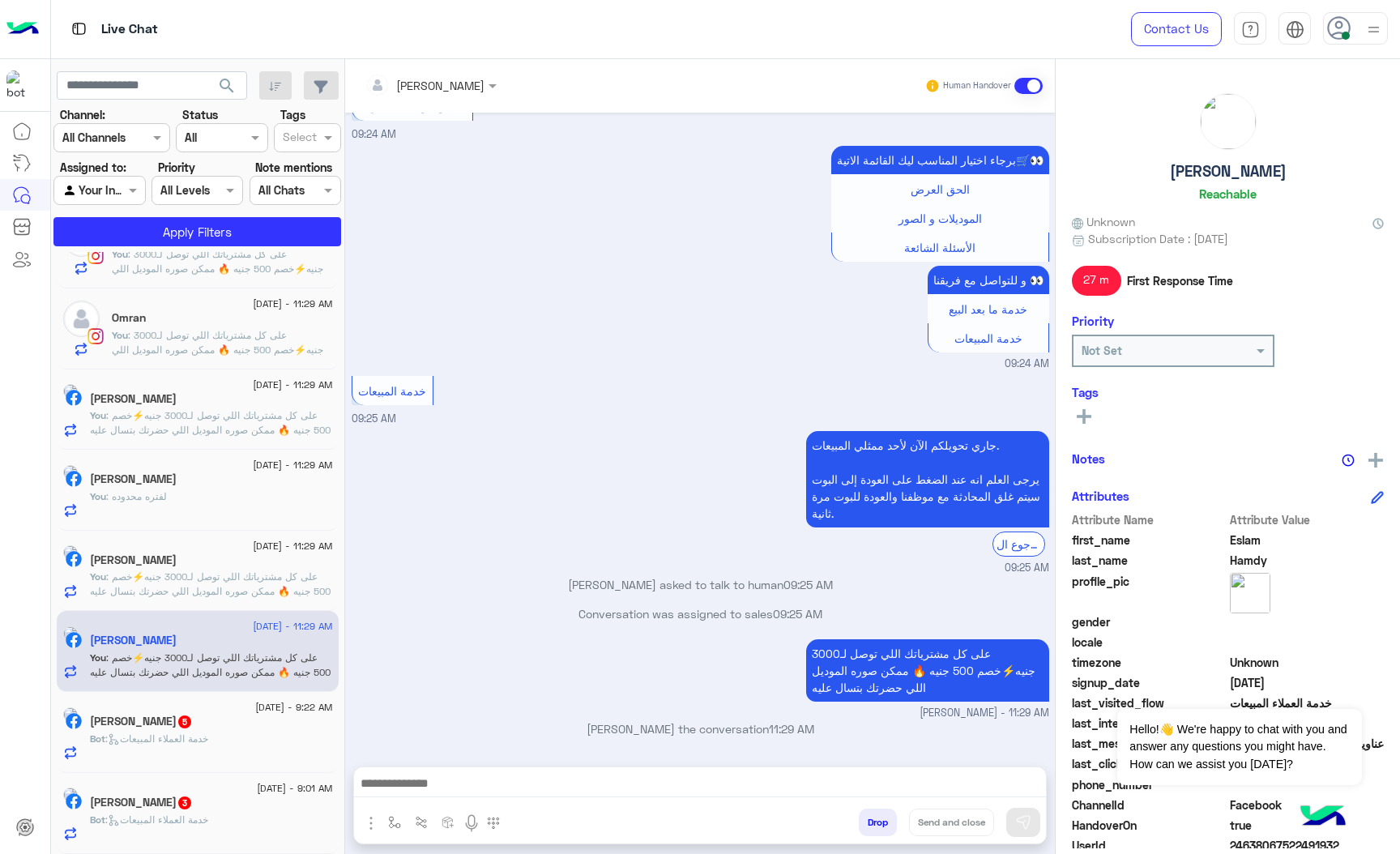
click at [147, 813] on p "Bot : خدمة العملاء المبيعات" at bounding box center [149, 819] width 118 height 15
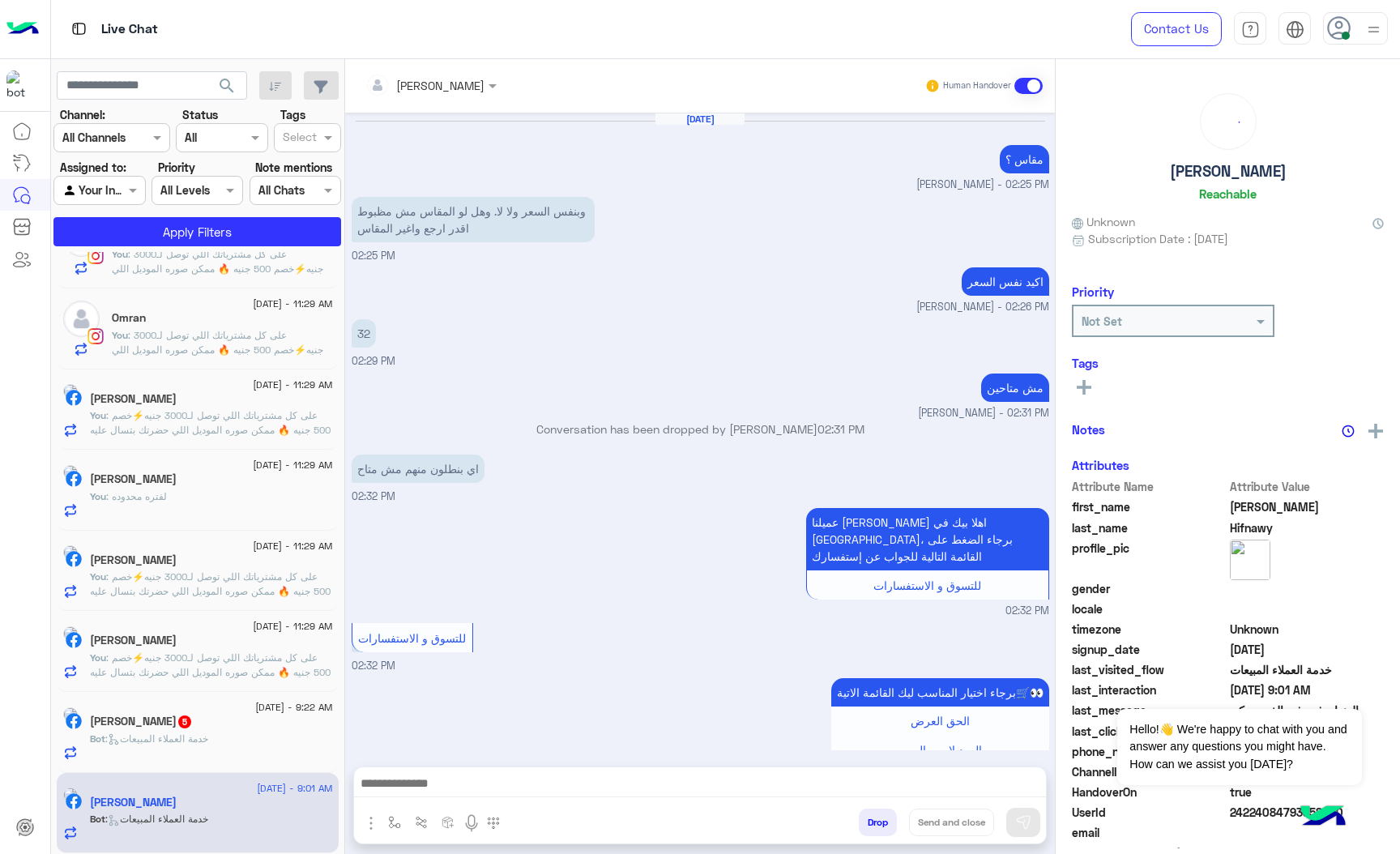
scroll to position [1503, 0]
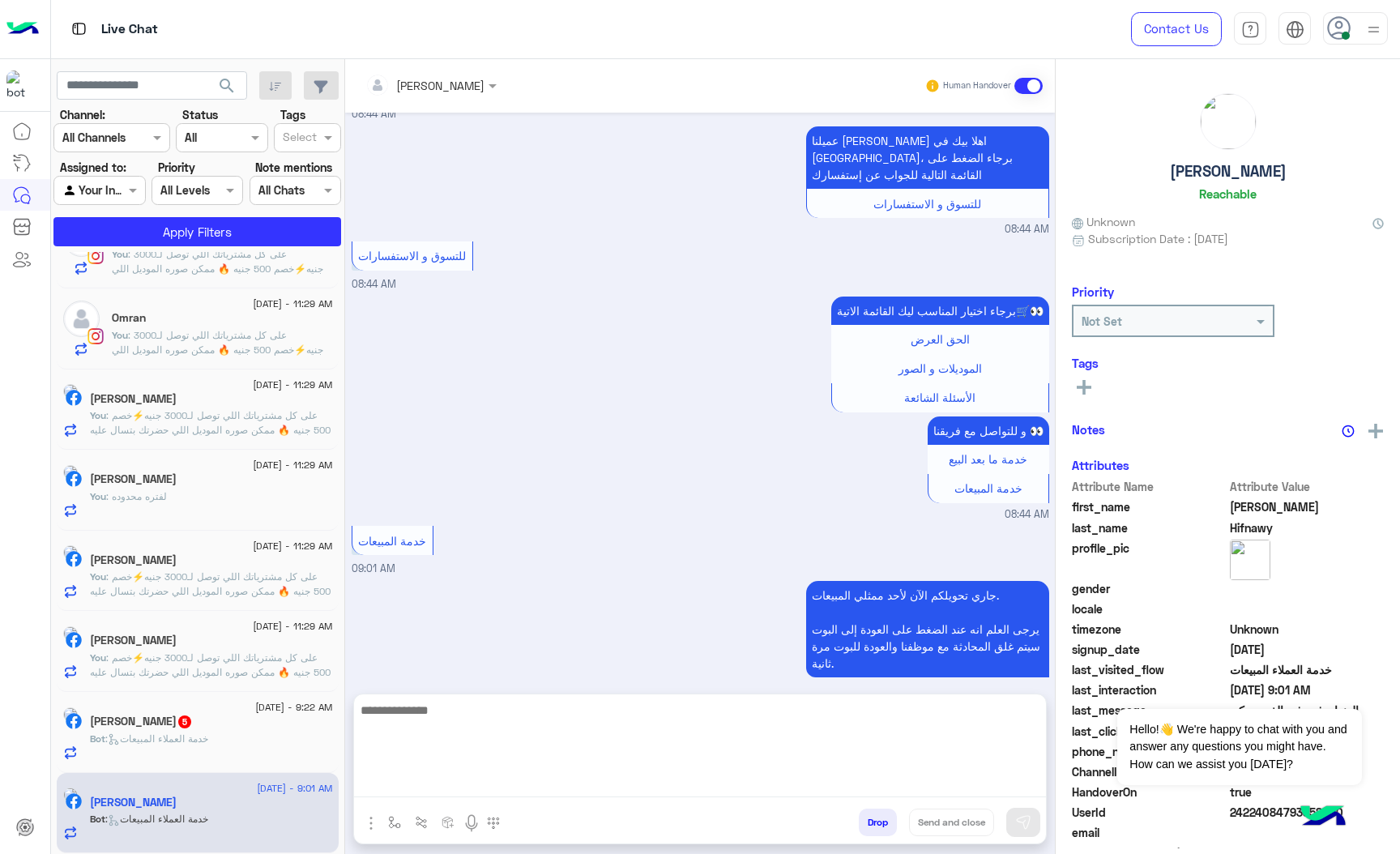
click at [430, 790] on textarea at bounding box center [700, 748] width 692 height 97
paste textarea "**********"
type textarea "**********"
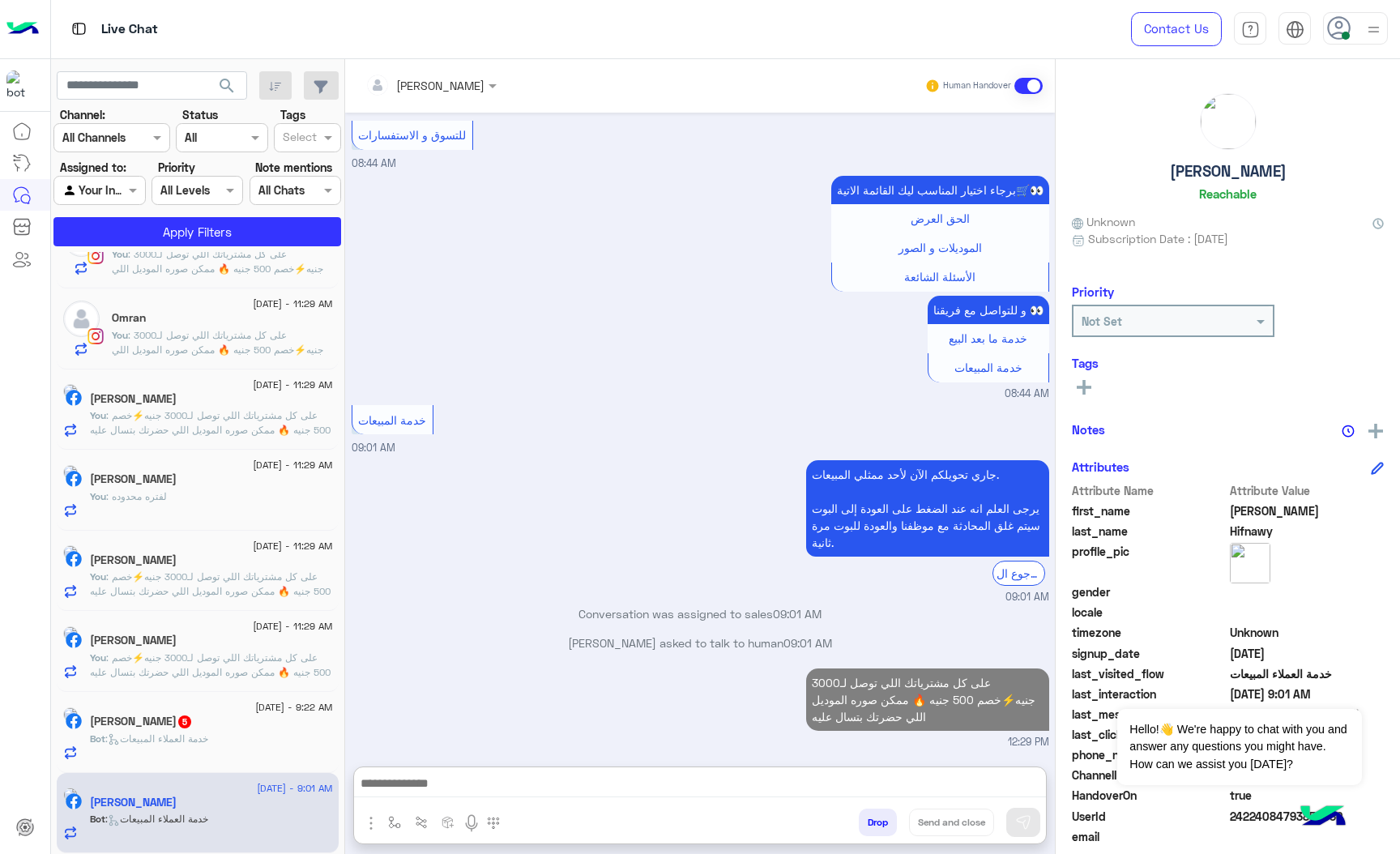
click at [183, 722] on h5 "عبدالستار محمود عبدالستار 5" at bounding box center [141, 722] width 103 height 14
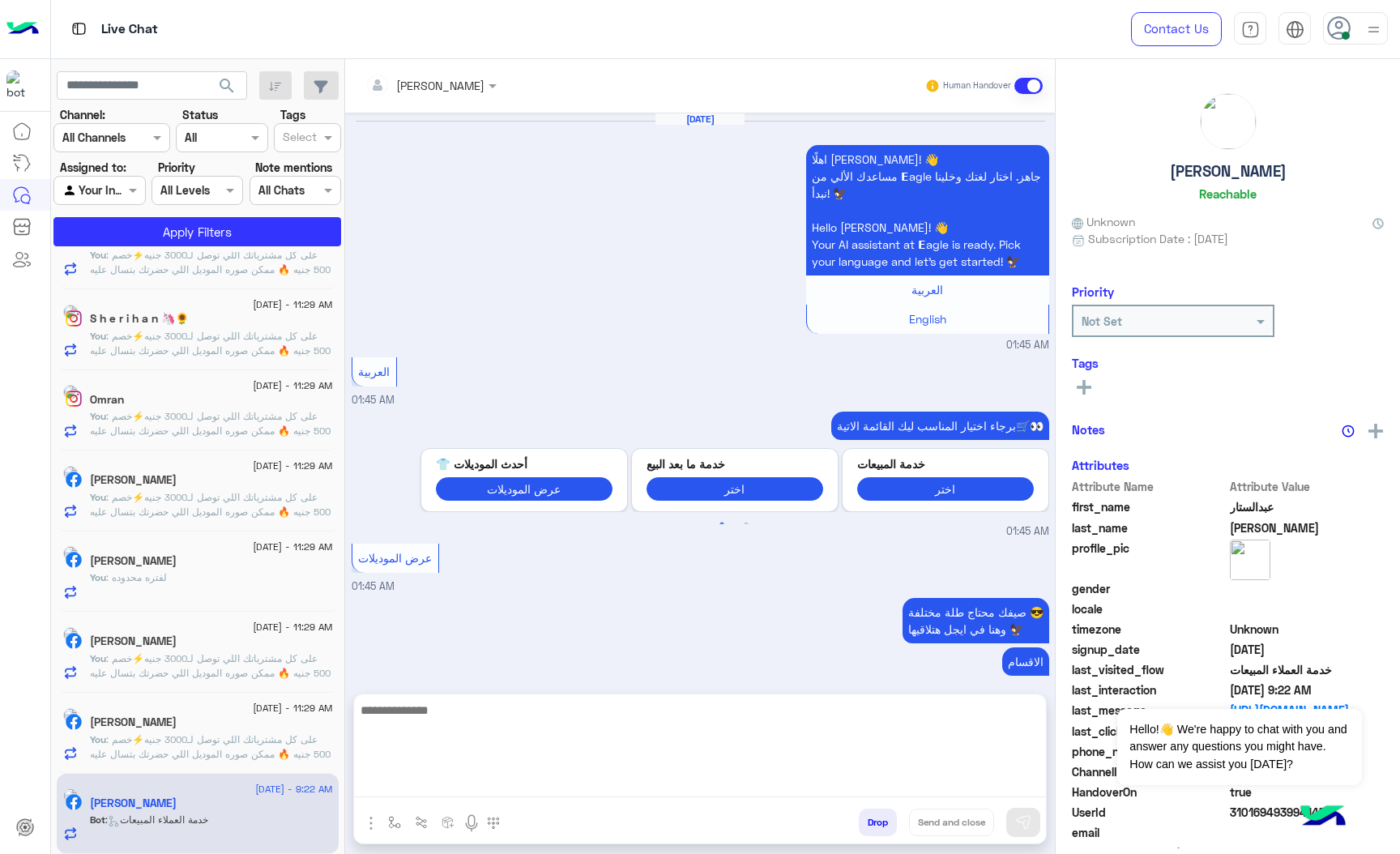
scroll to position [2385, 0]
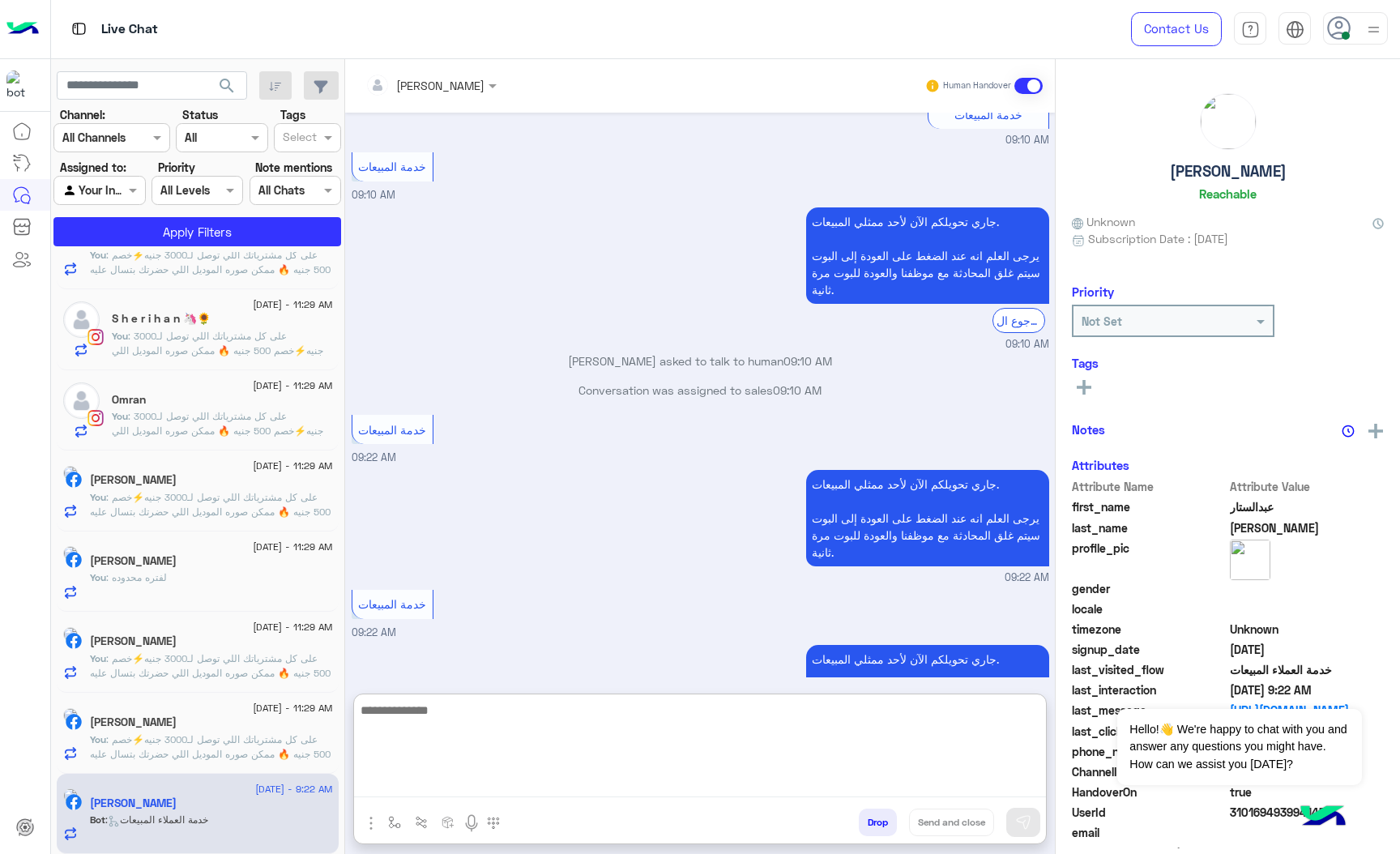
click at [440, 786] on textarea at bounding box center [700, 748] width 692 height 97
paste textarea "**********"
type textarea "**********"
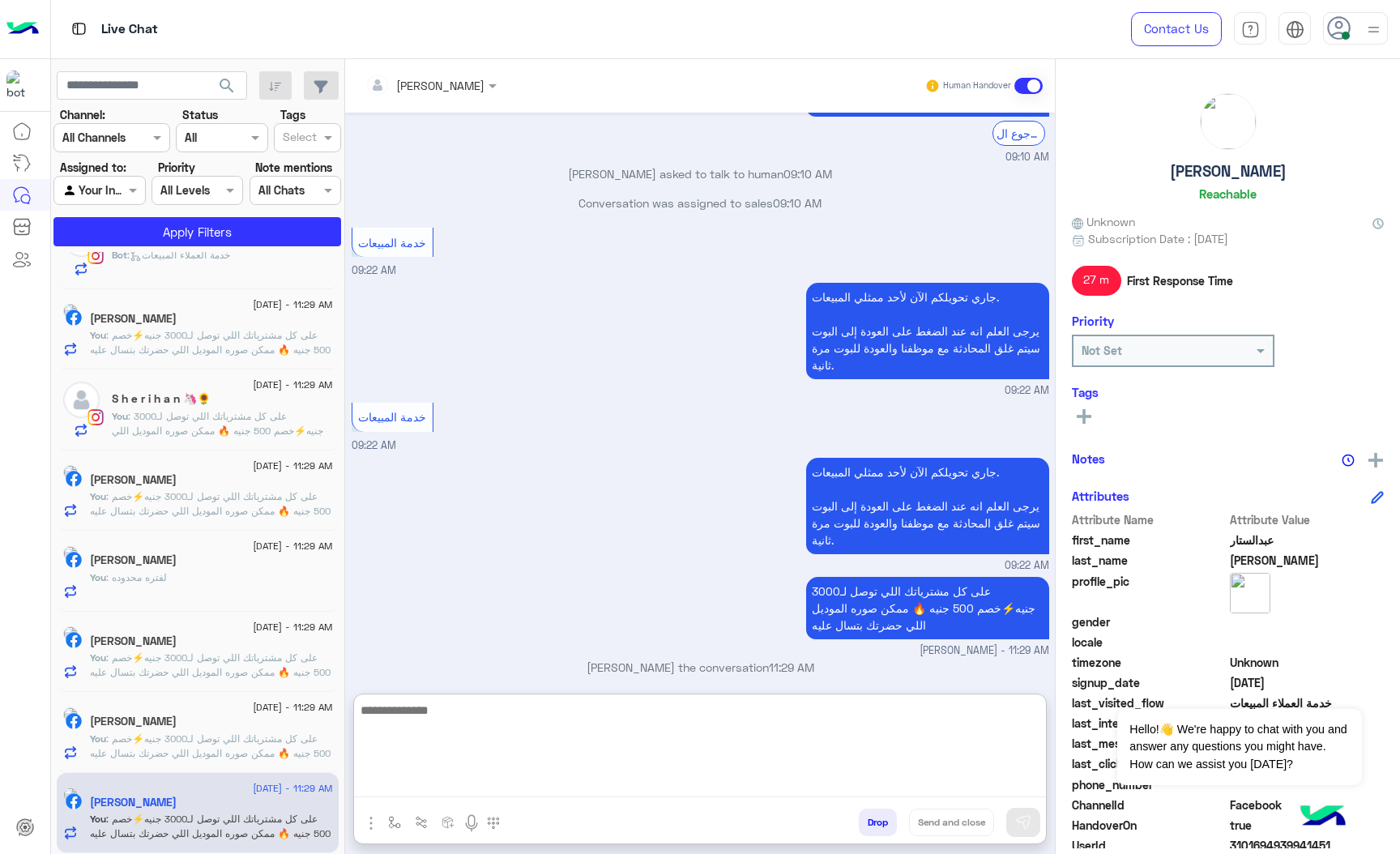
scroll to position [0, 0]
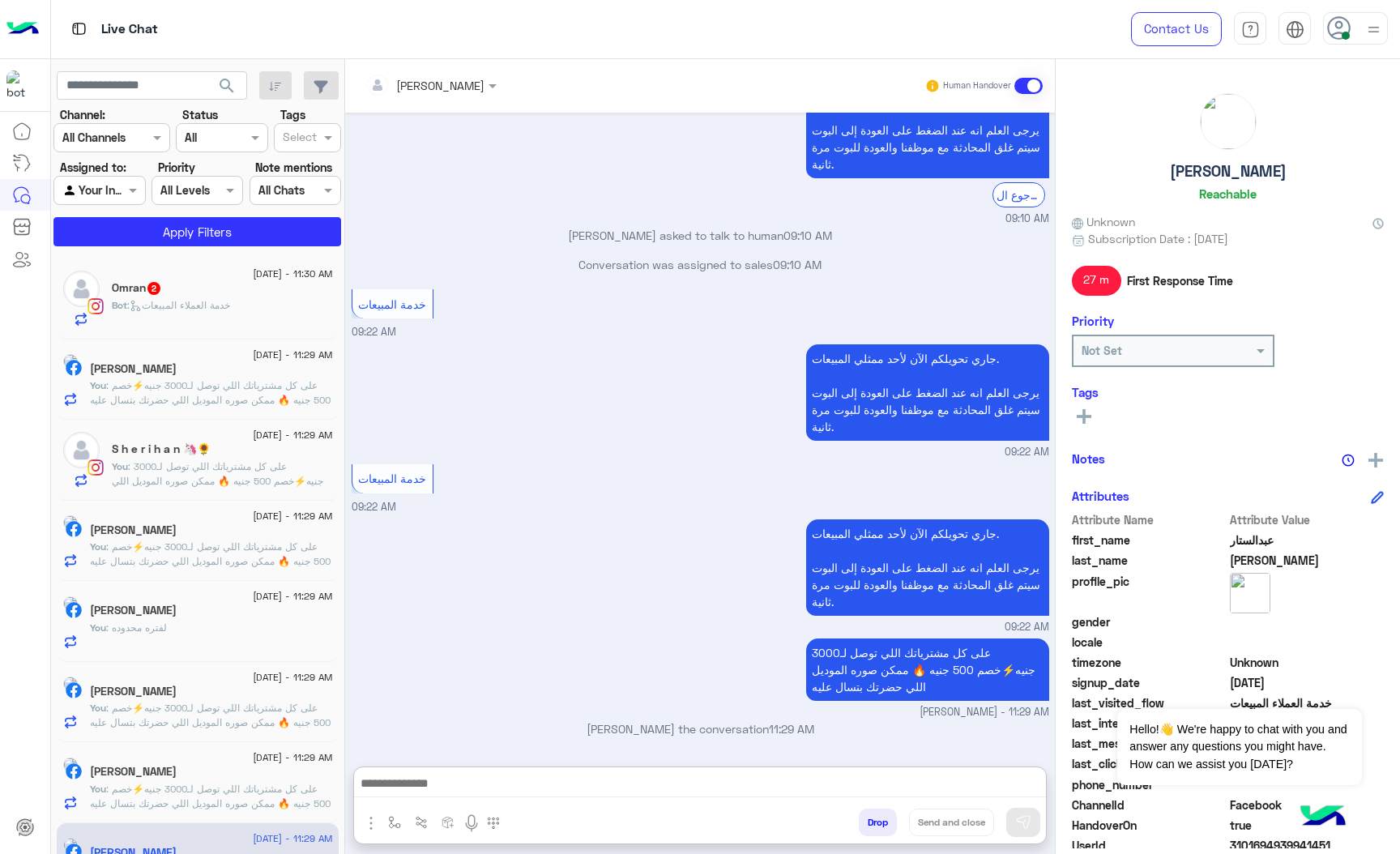
click at [279, 285] on div "Omran 2" at bounding box center [222, 289] width 221 height 17
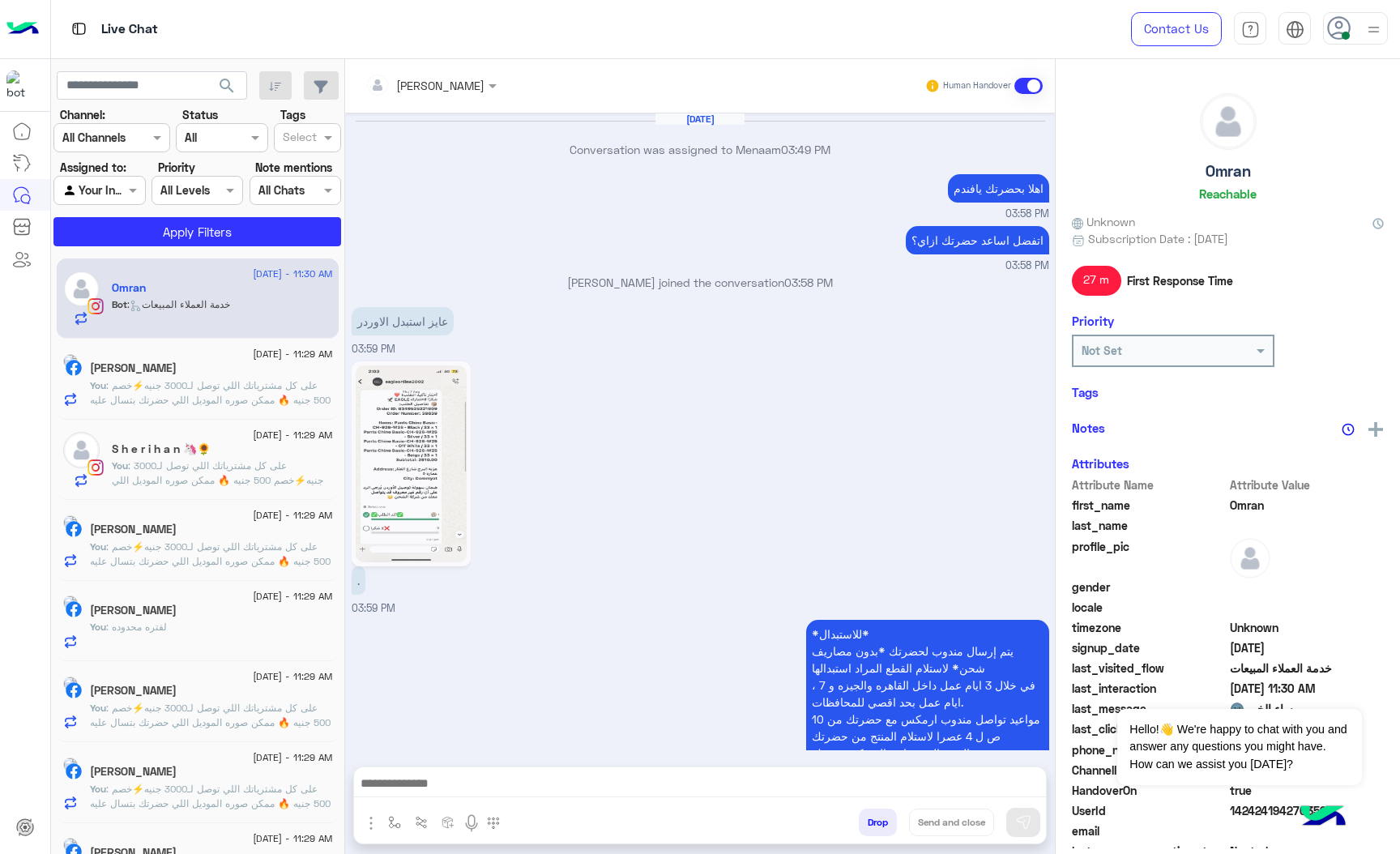
scroll to position [2305, 0]
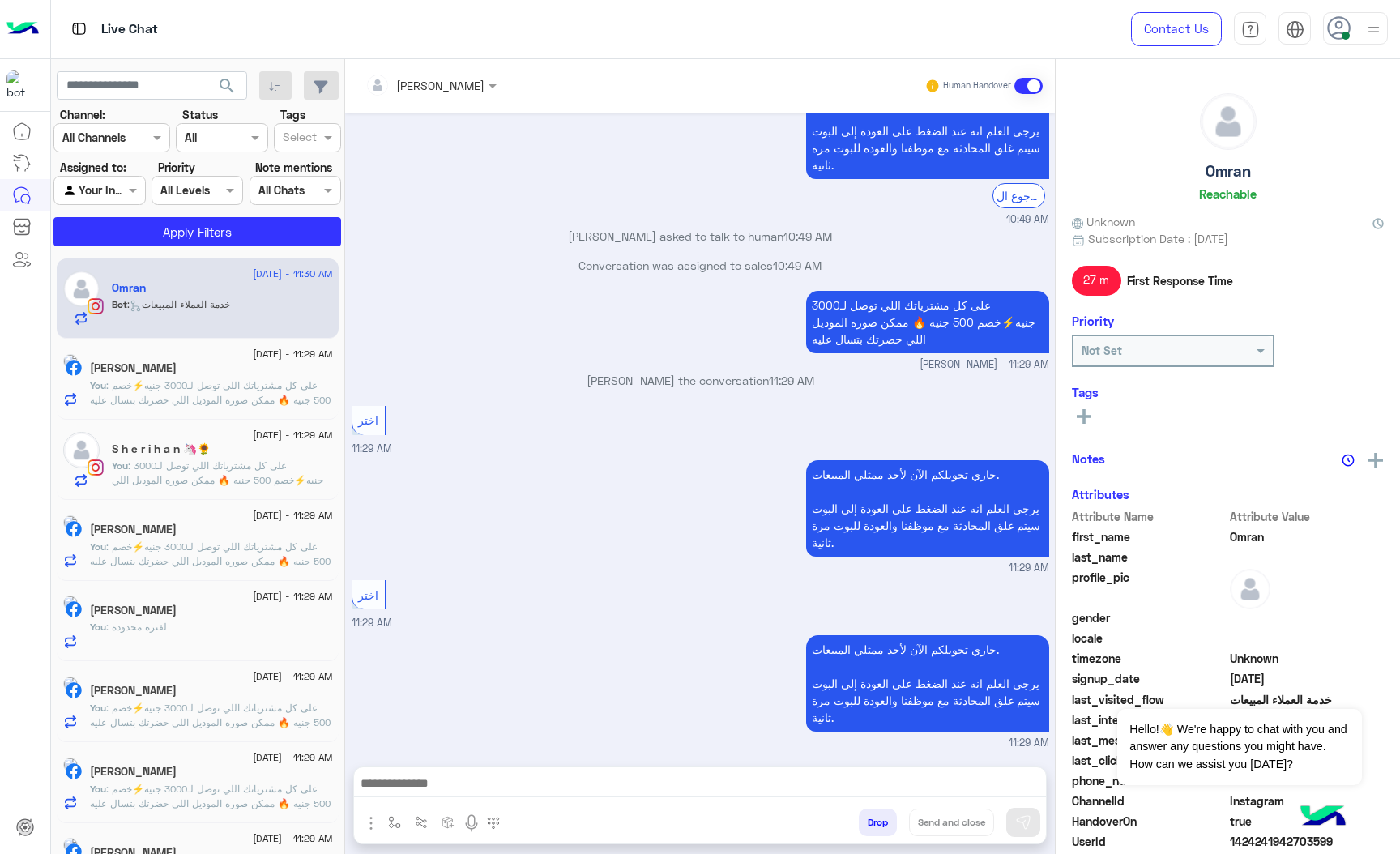
click at [417, 767] on div at bounding box center [700, 787] width 692 height 40
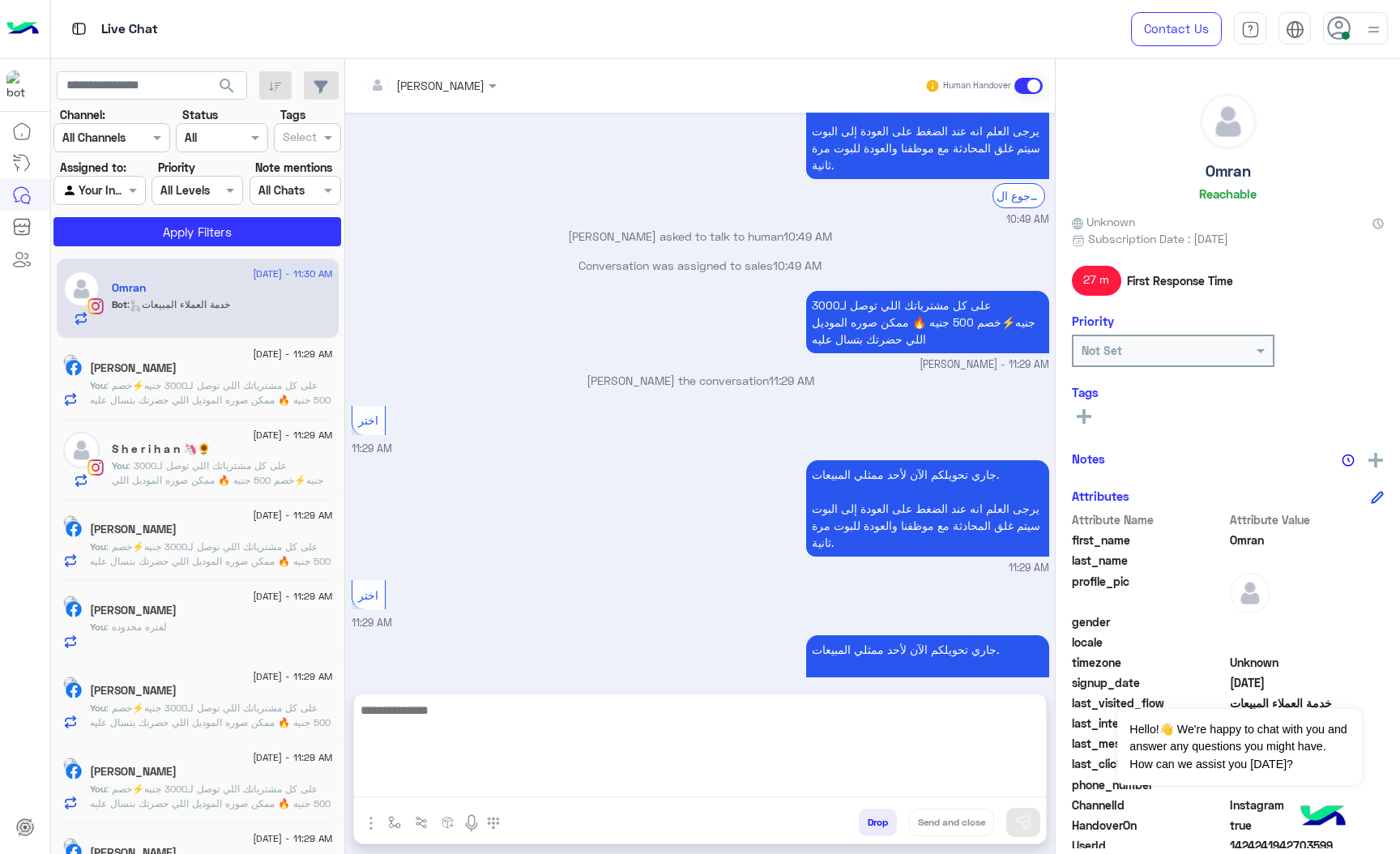
click at [401, 778] on textarea at bounding box center [700, 748] width 692 height 97
drag, startPoint x: 426, startPoint y: 778, endPoint x: 442, endPoint y: 789, distance: 19.4
click at [426, 778] on textarea at bounding box center [700, 748] width 692 height 97
paste textarea "**********"
type textarea "**********"
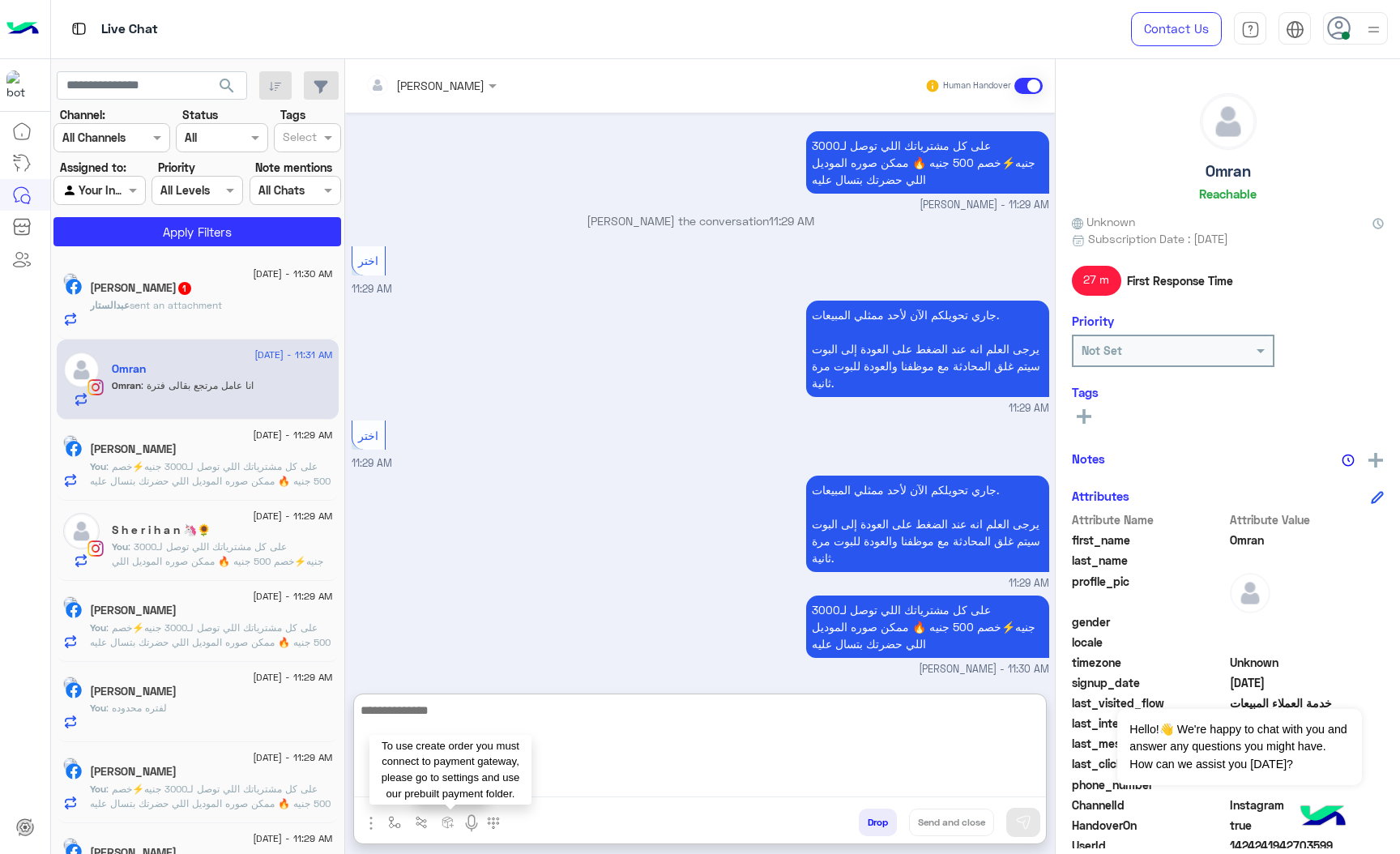
scroll to position [2519, 0]
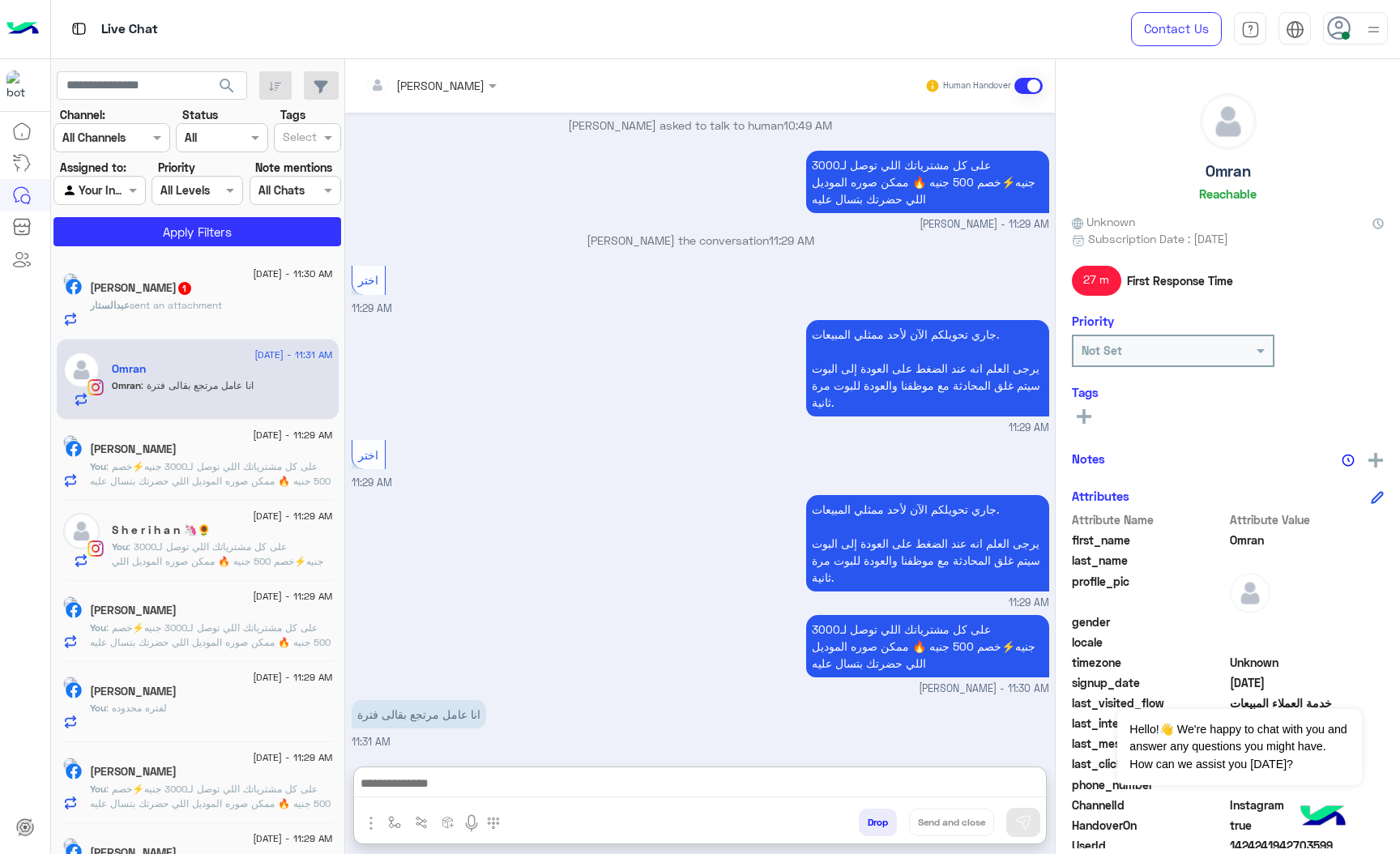
click at [479, 95] on div "[PERSON_NAME]" at bounding box center [425, 85] width 119 height 33
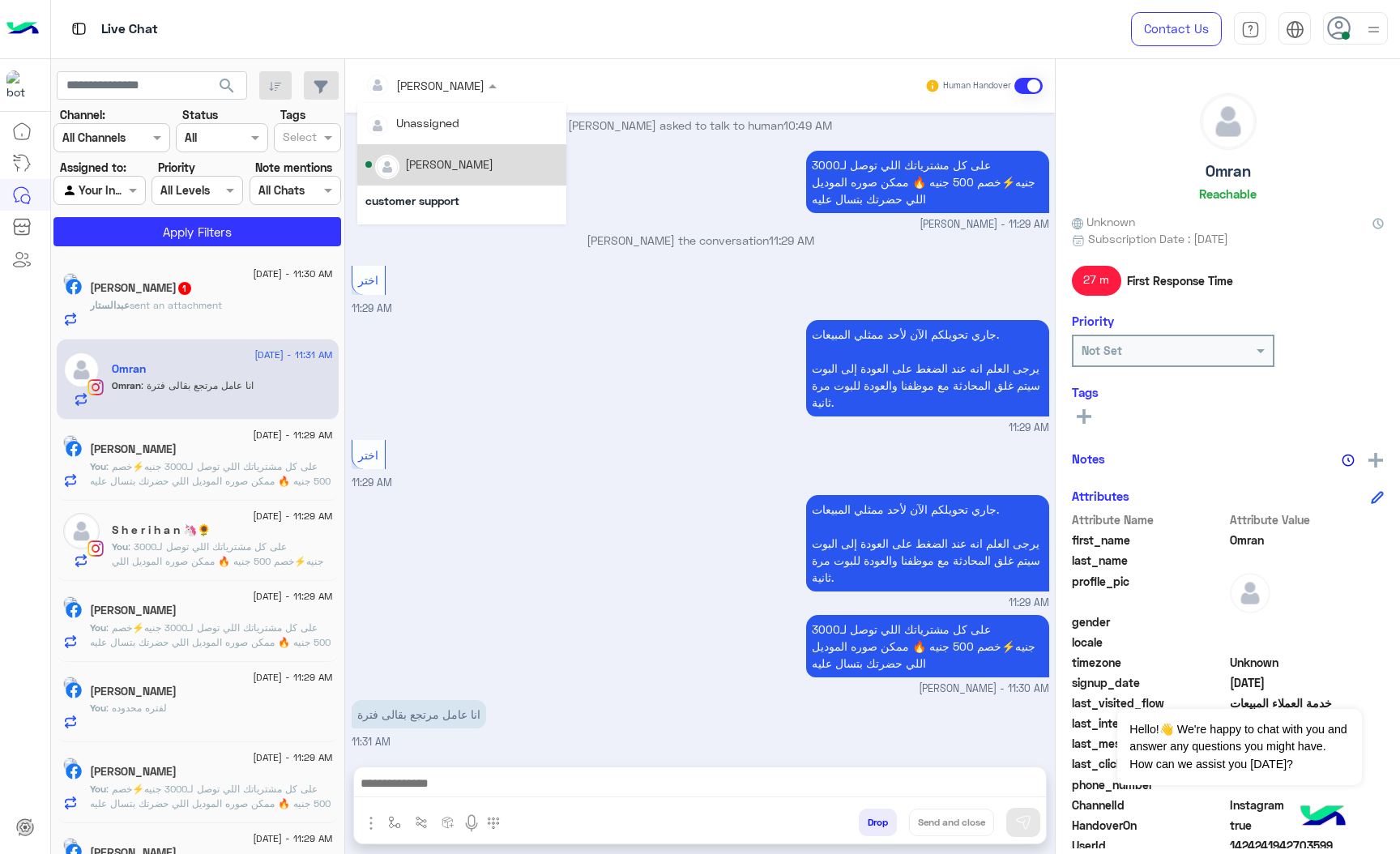
scroll to position [121, 0]
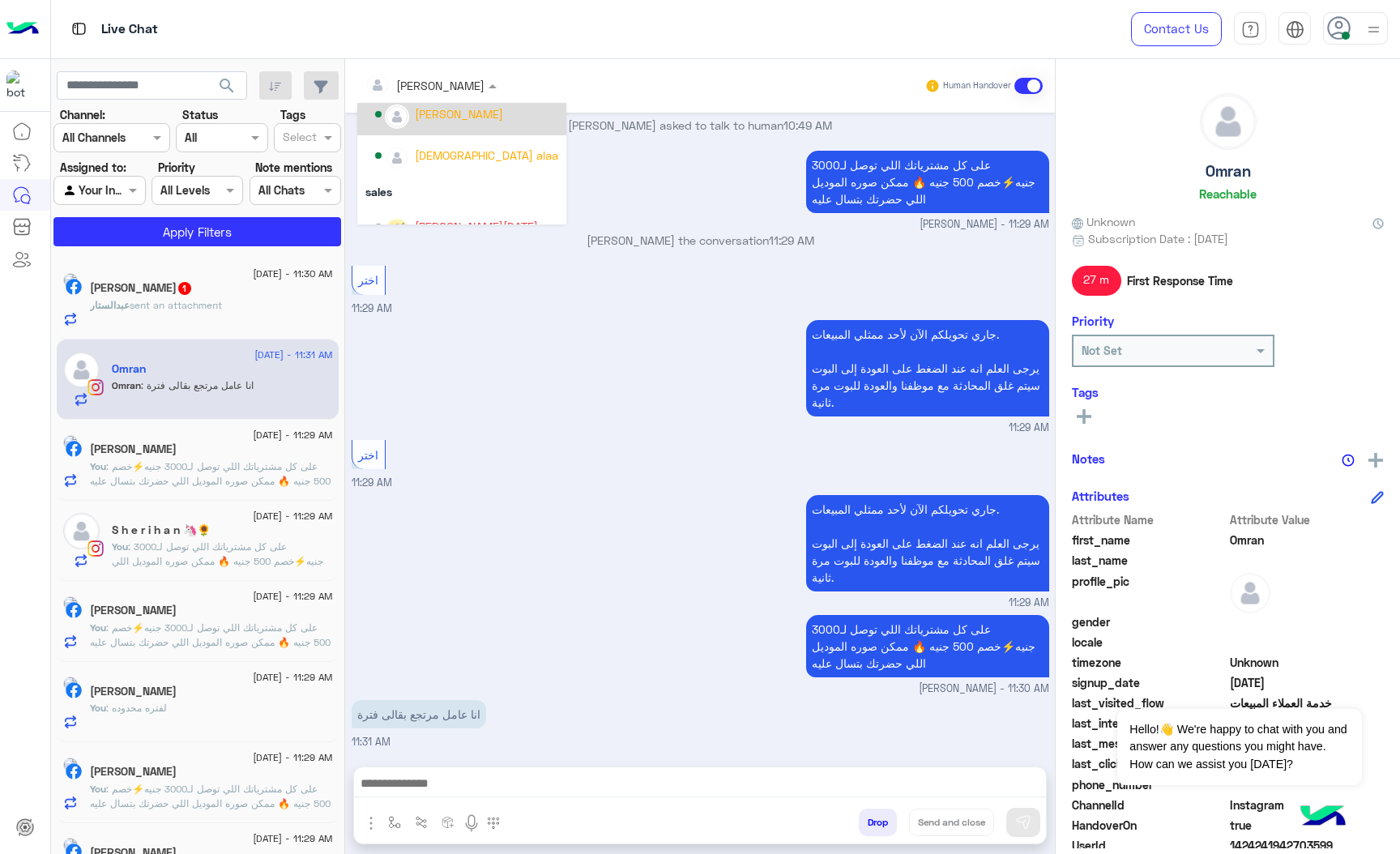
click at [423, 126] on div "[PERSON_NAME]" at bounding box center [466, 115] width 183 height 29
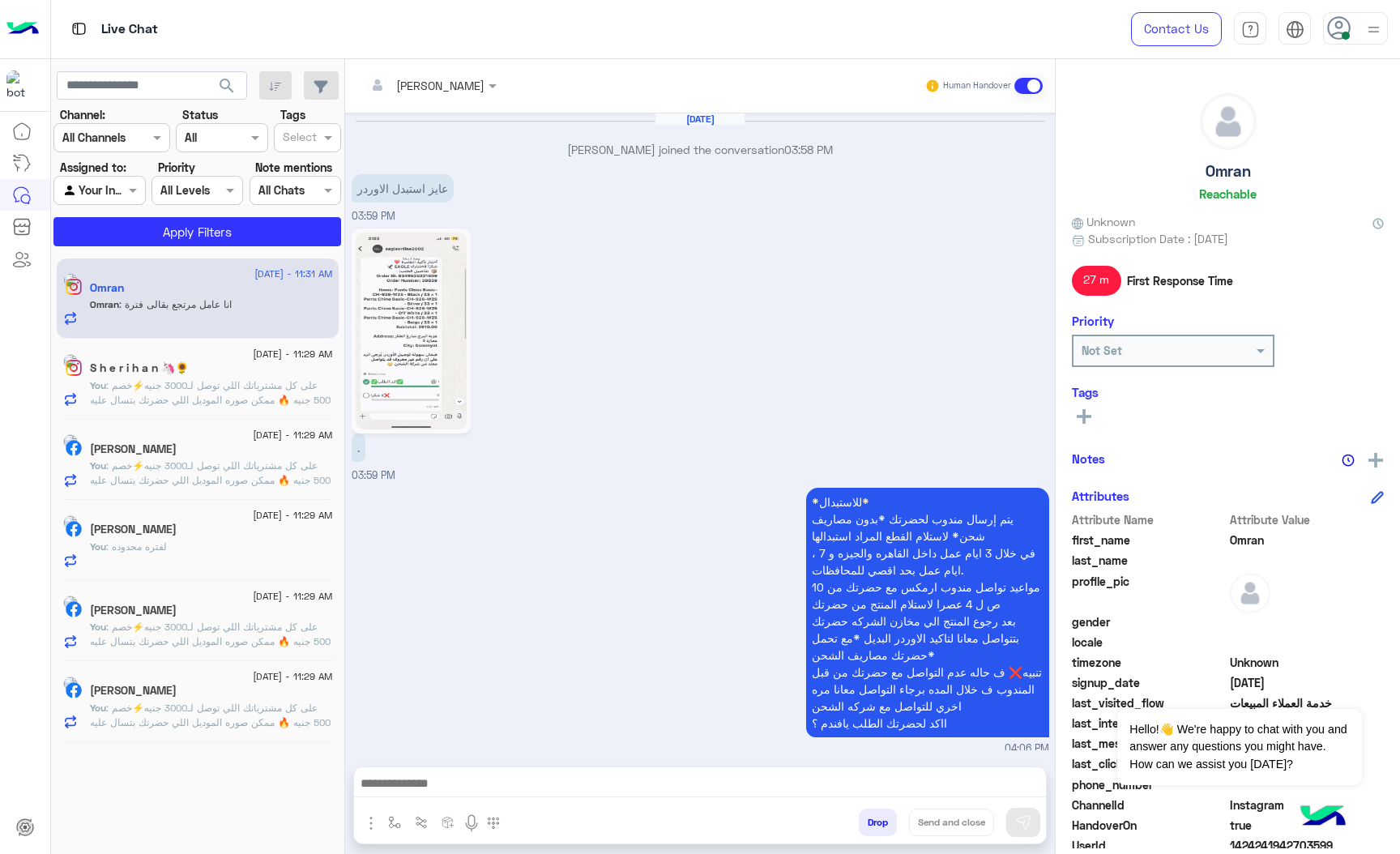
scroll to position [2370, 0]
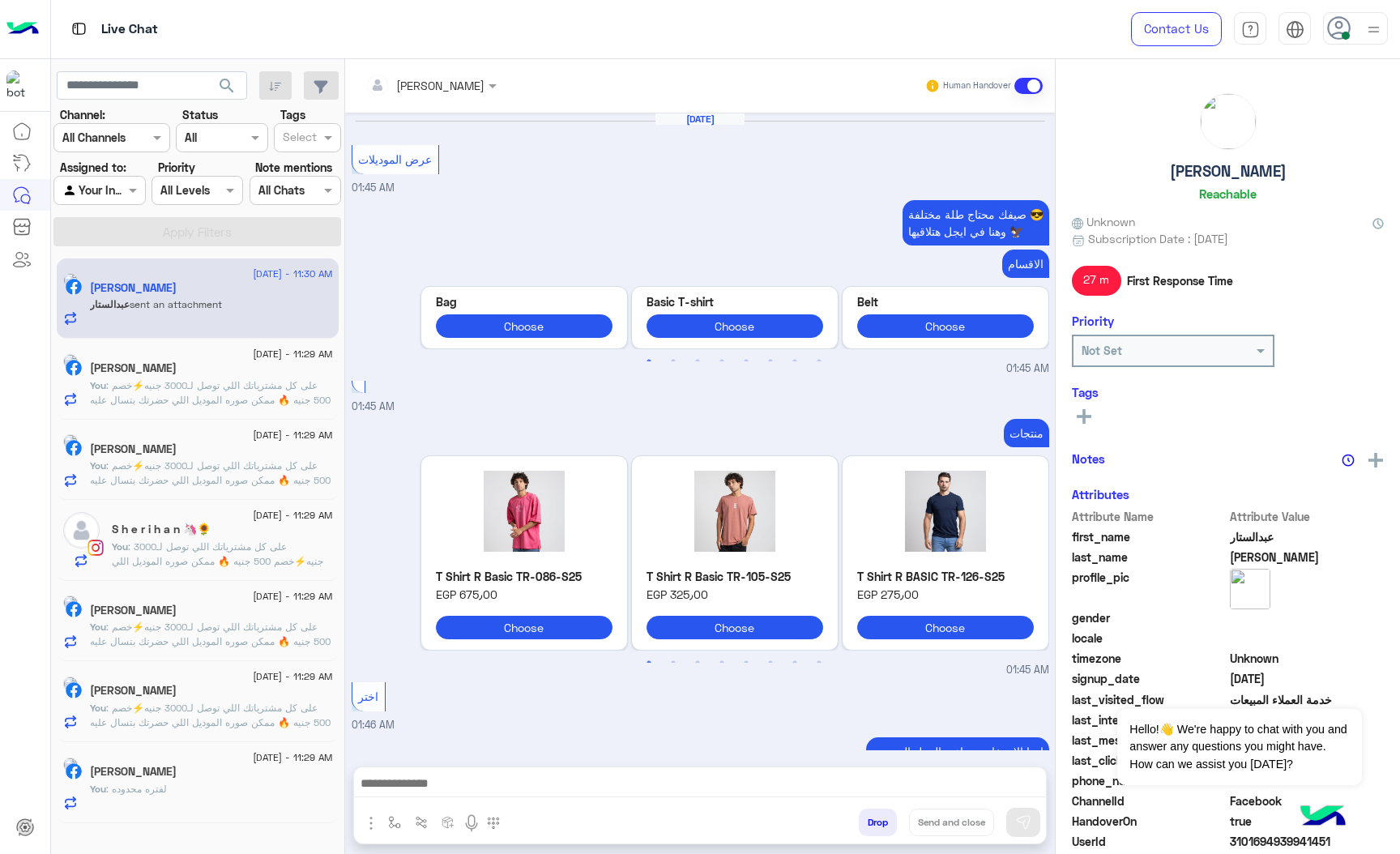
scroll to position [2222, 0]
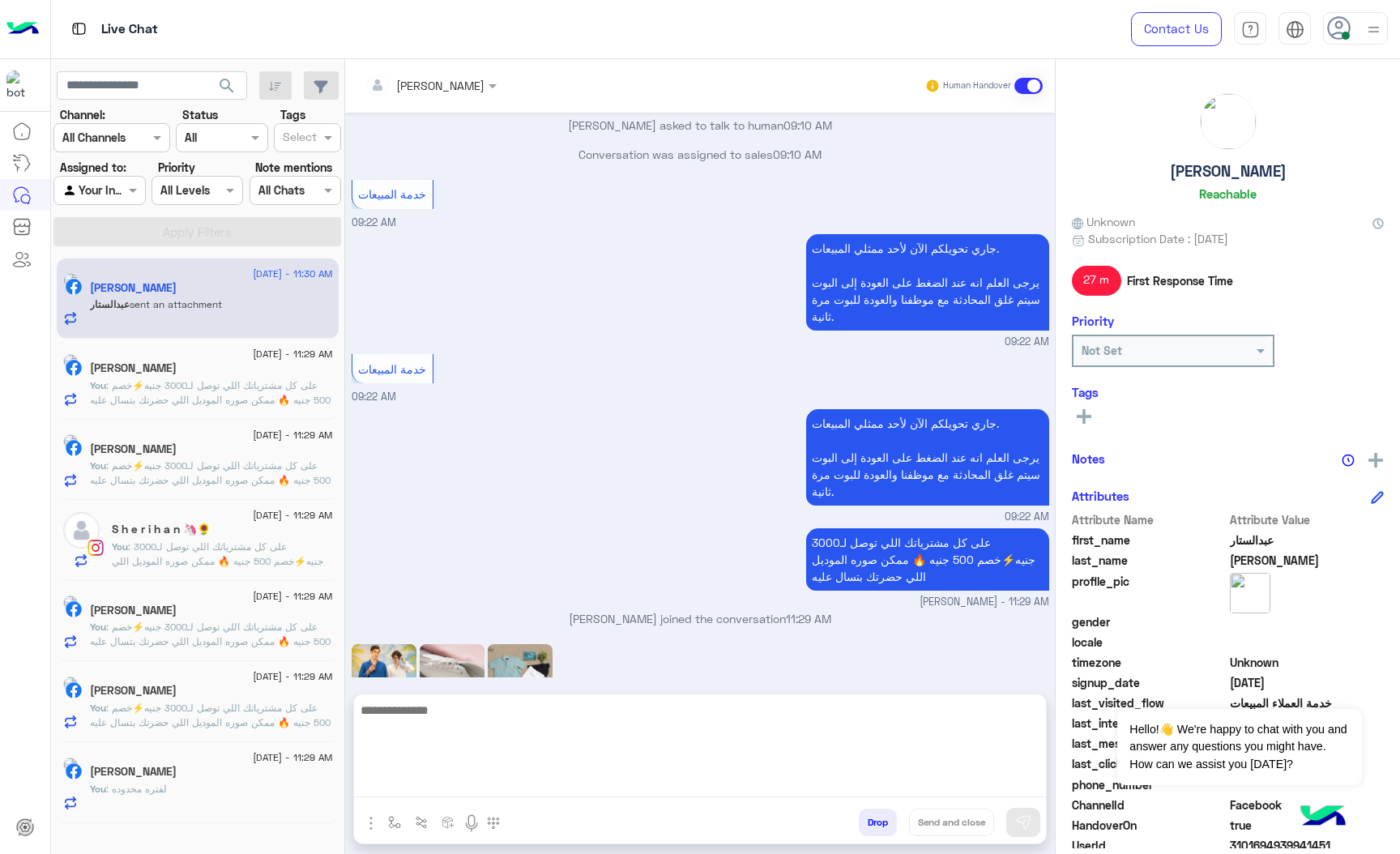
click at [428, 786] on textarea at bounding box center [700, 748] width 692 height 97
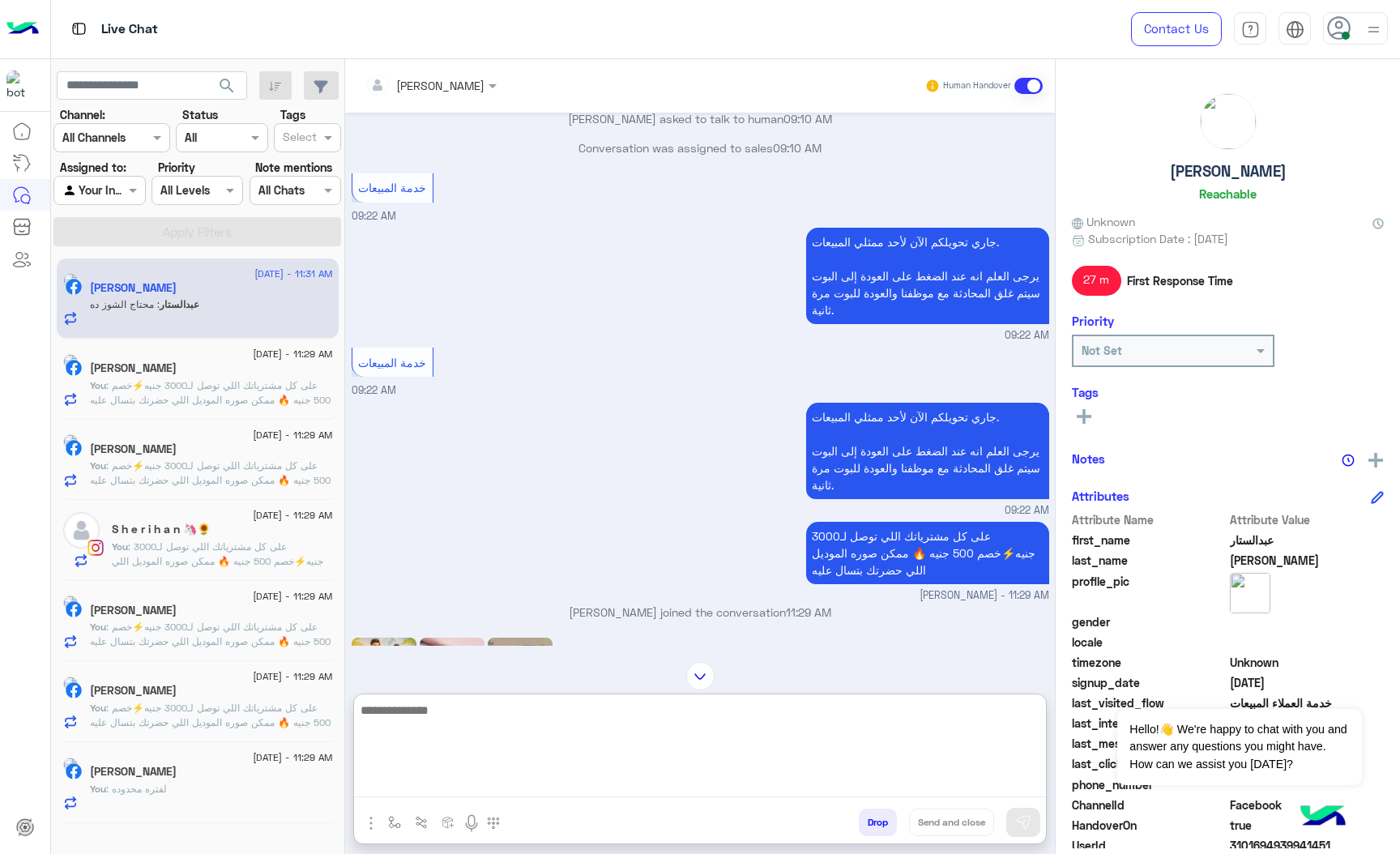
scroll to position [2351, 0]
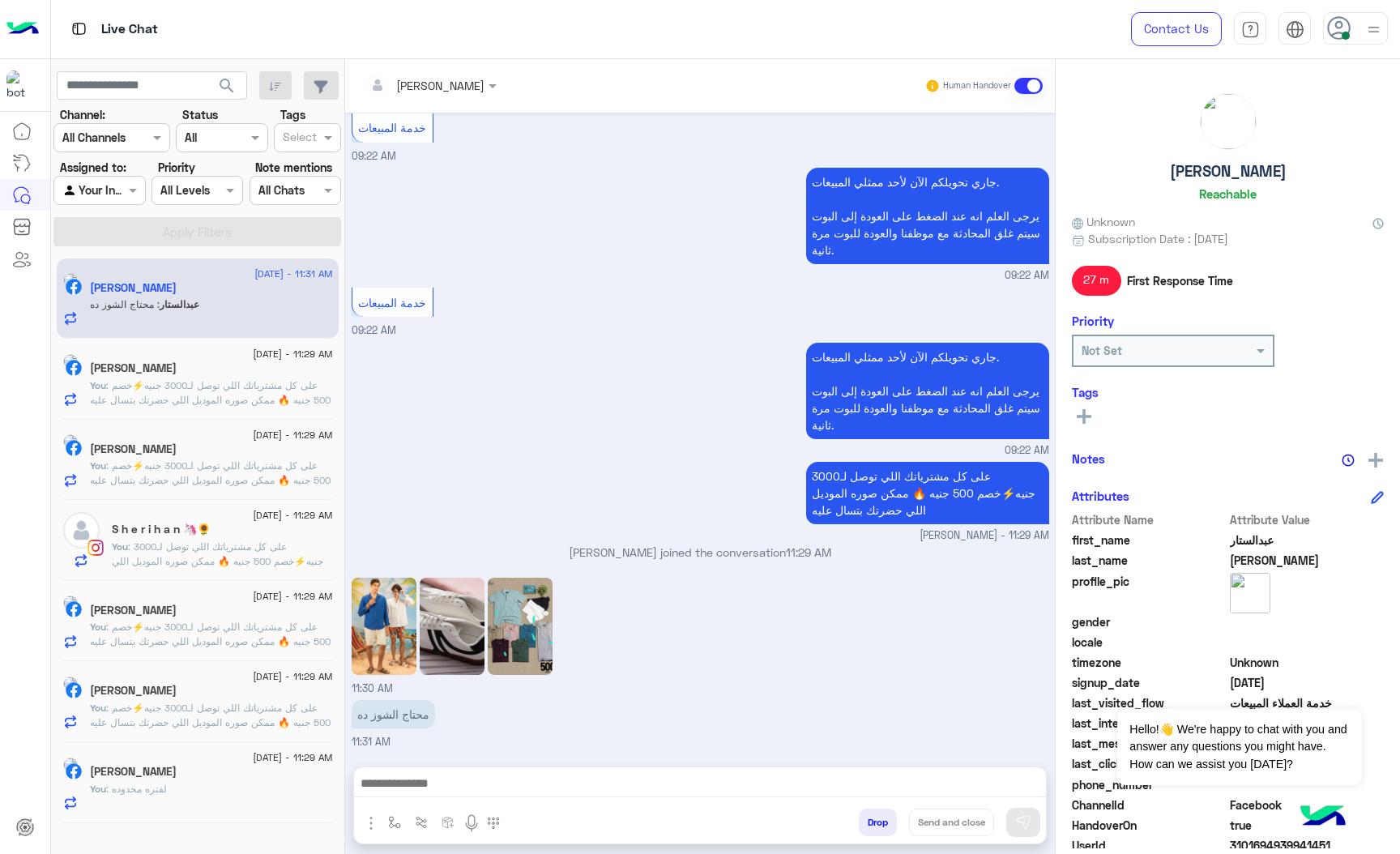
click at [523, 578] on img at bounding box center [520, 626] width 65 height 97
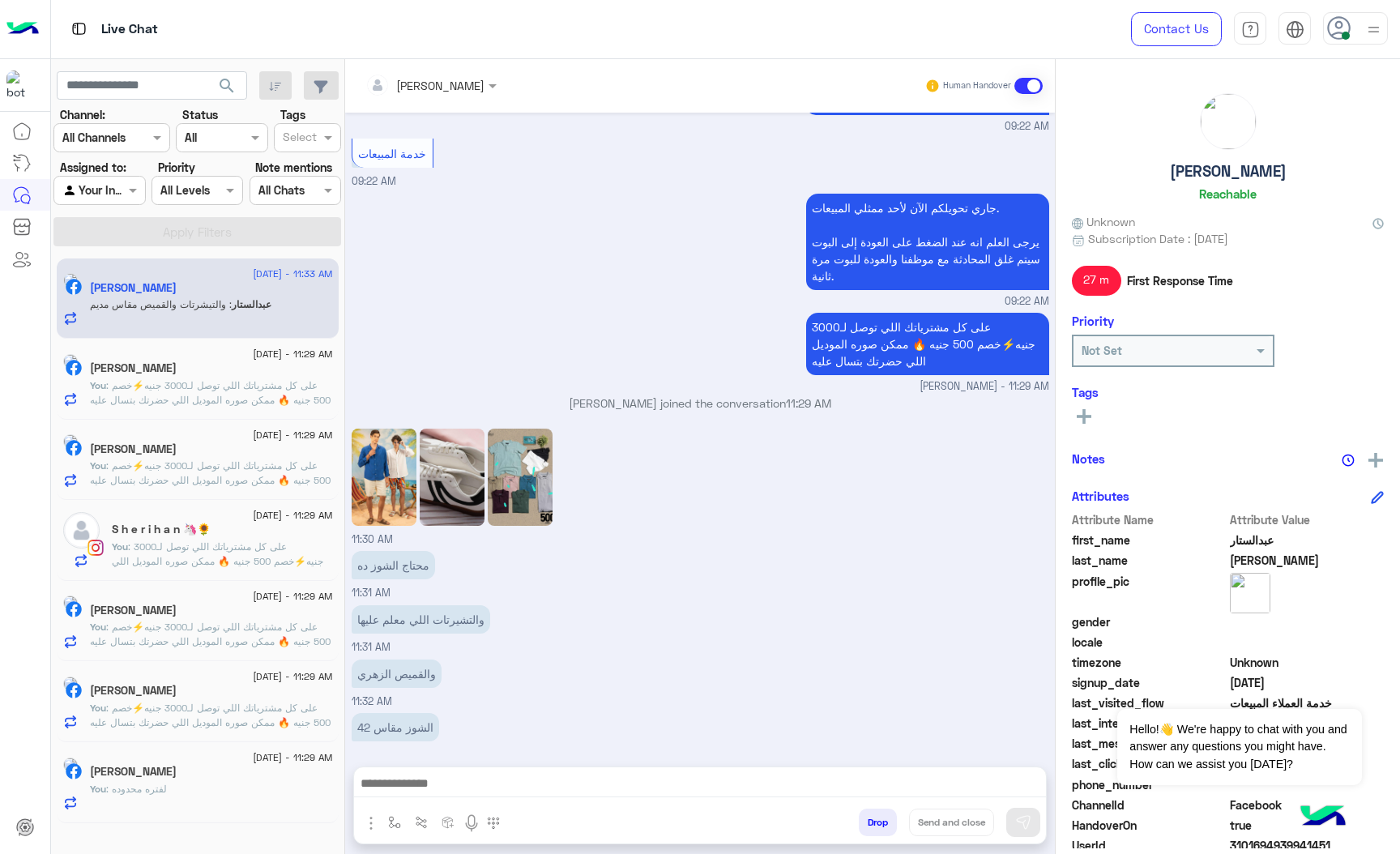
scroll to position [2492, 0]
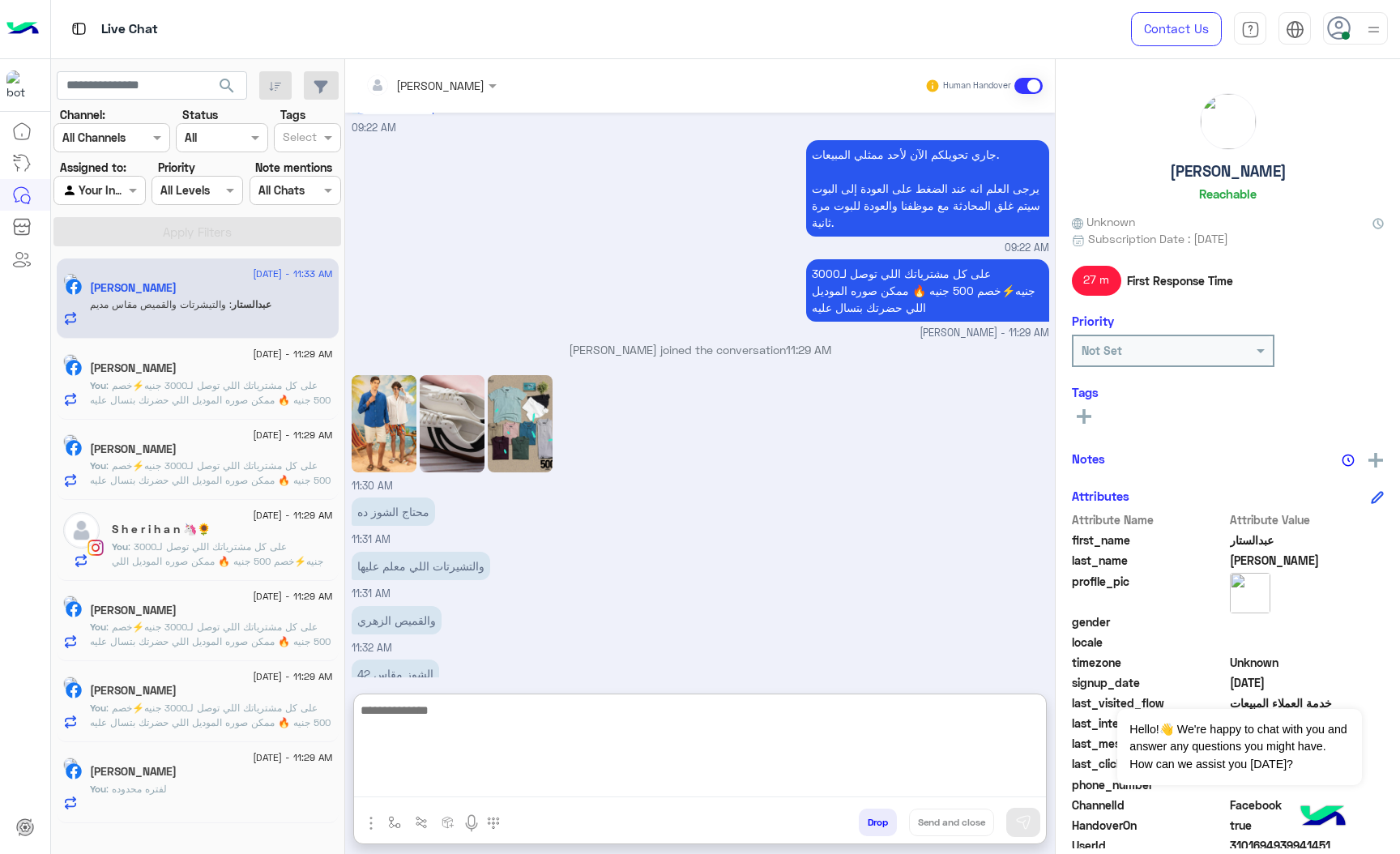
click at [452, 795] on textarea at bounding box center [700, 748] width 692 height 97
type textarea "**********"
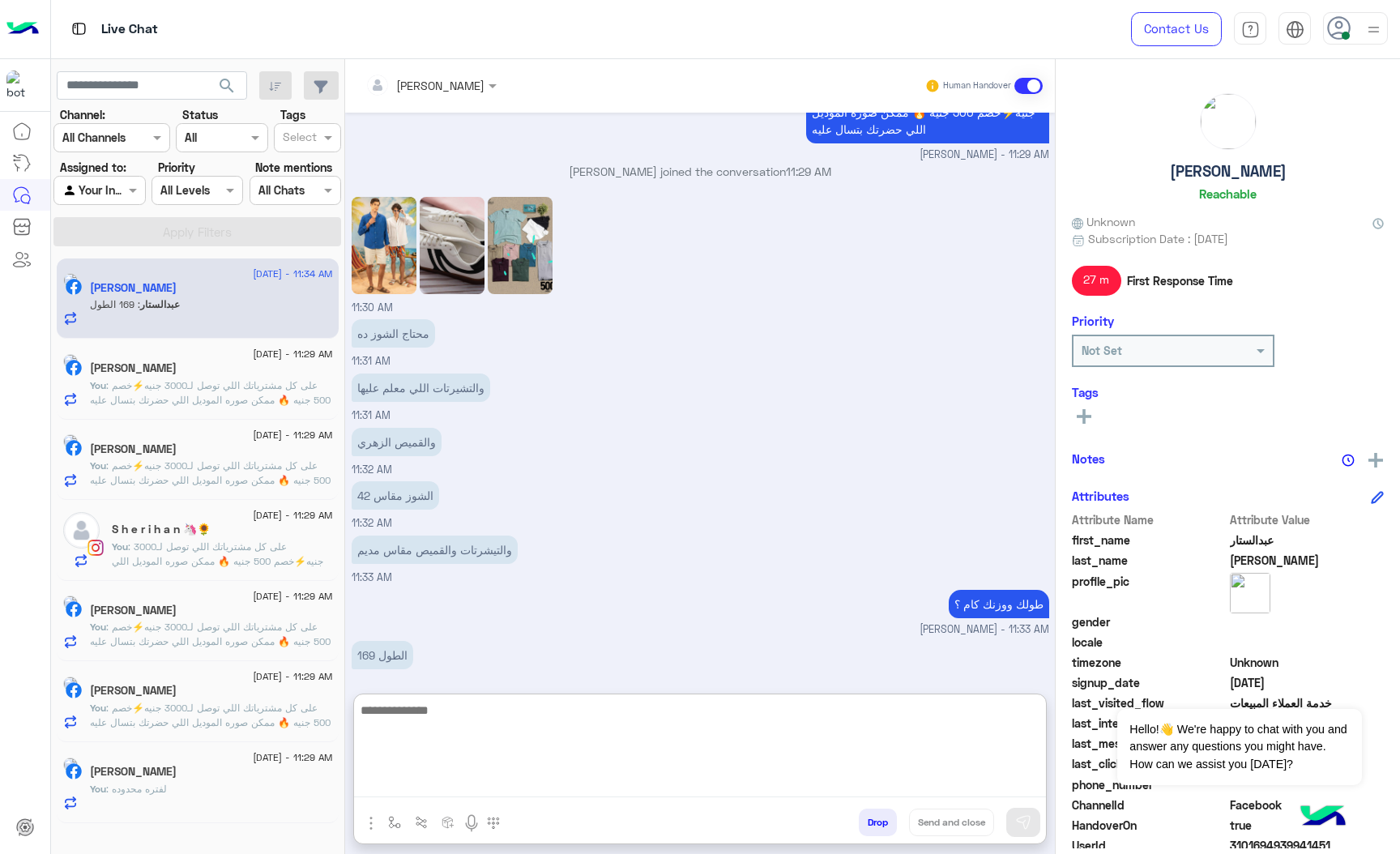
scroll to position [2723, 0]
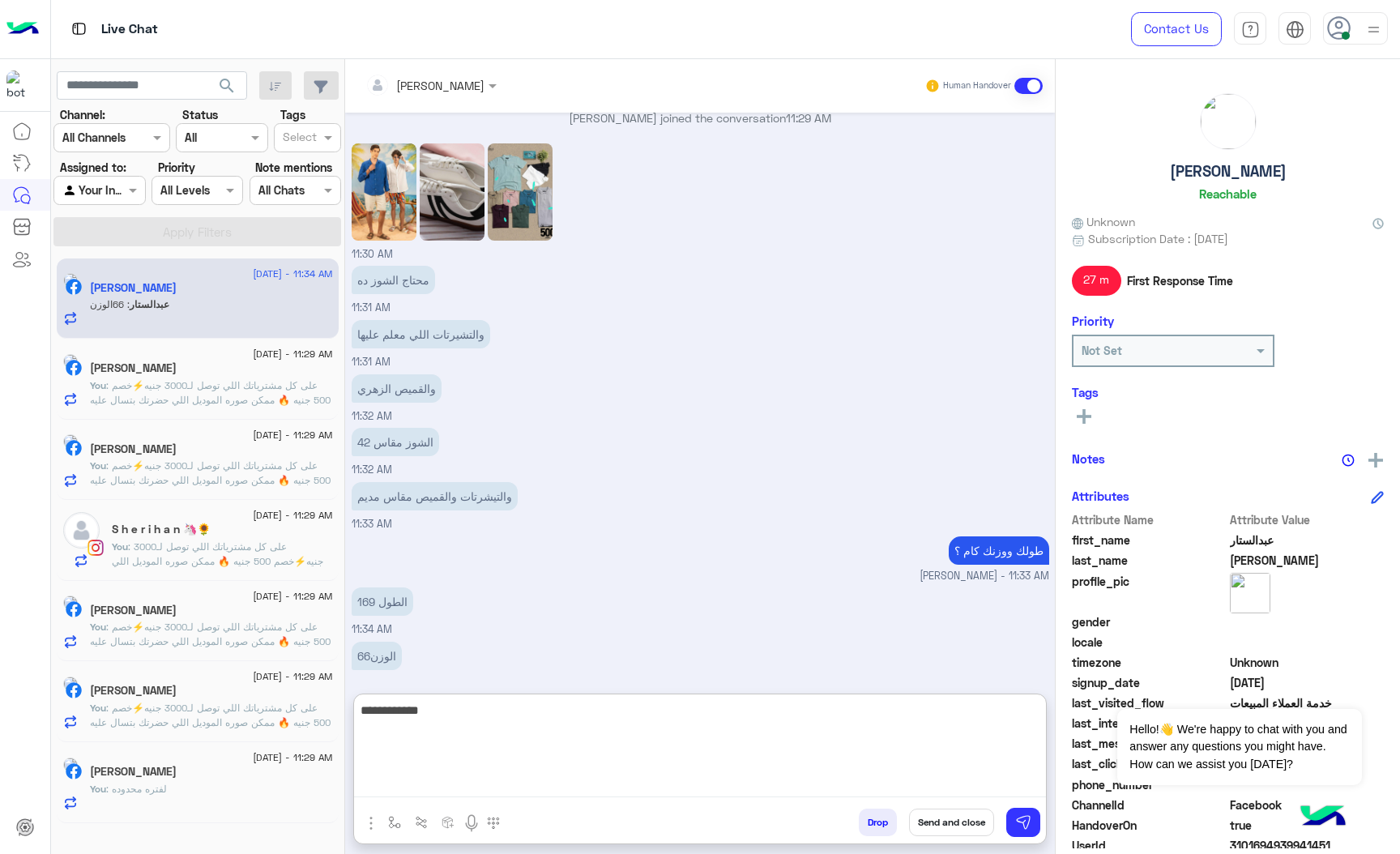
type textarea "**********"
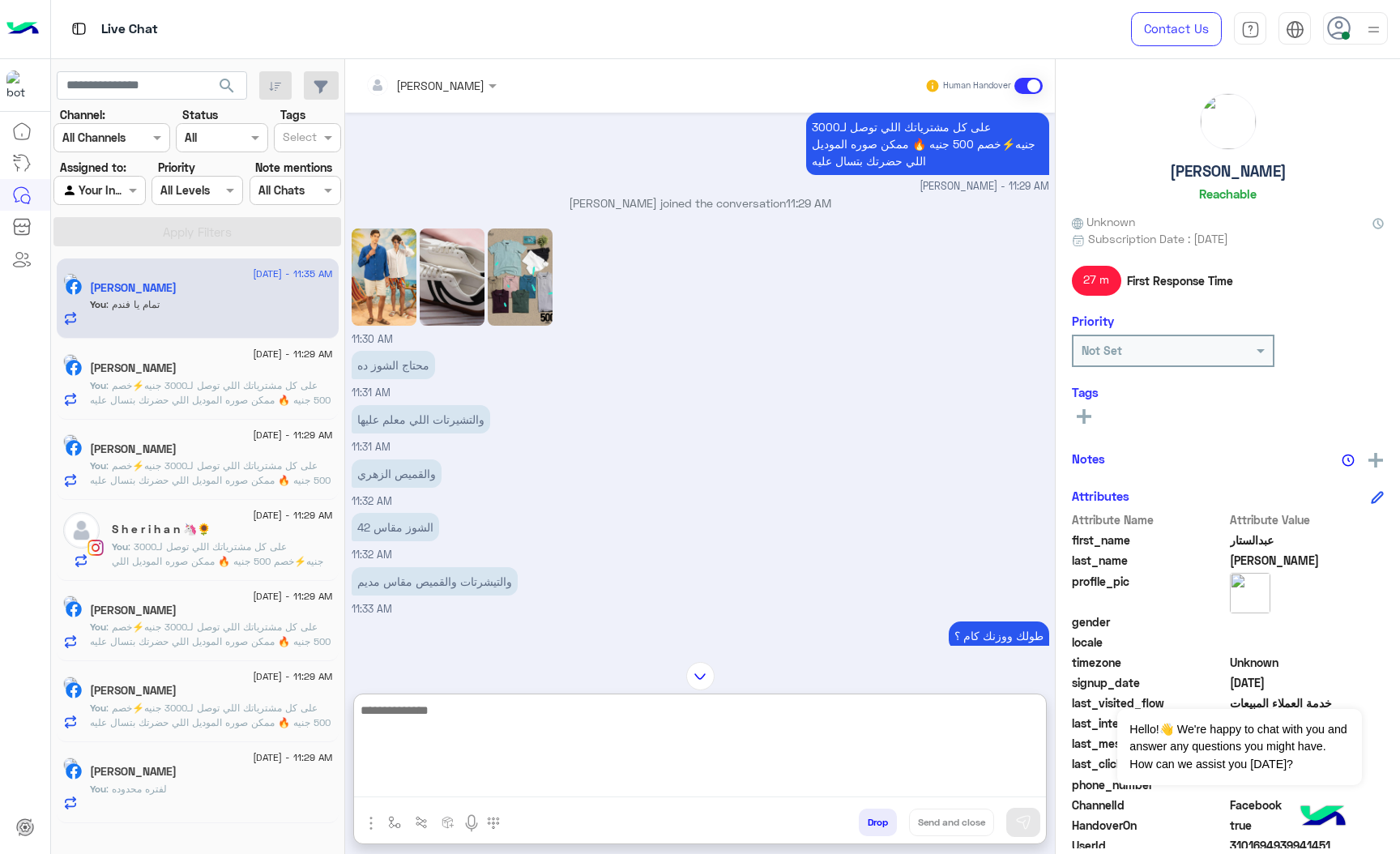
scroll to position [2533, 0]
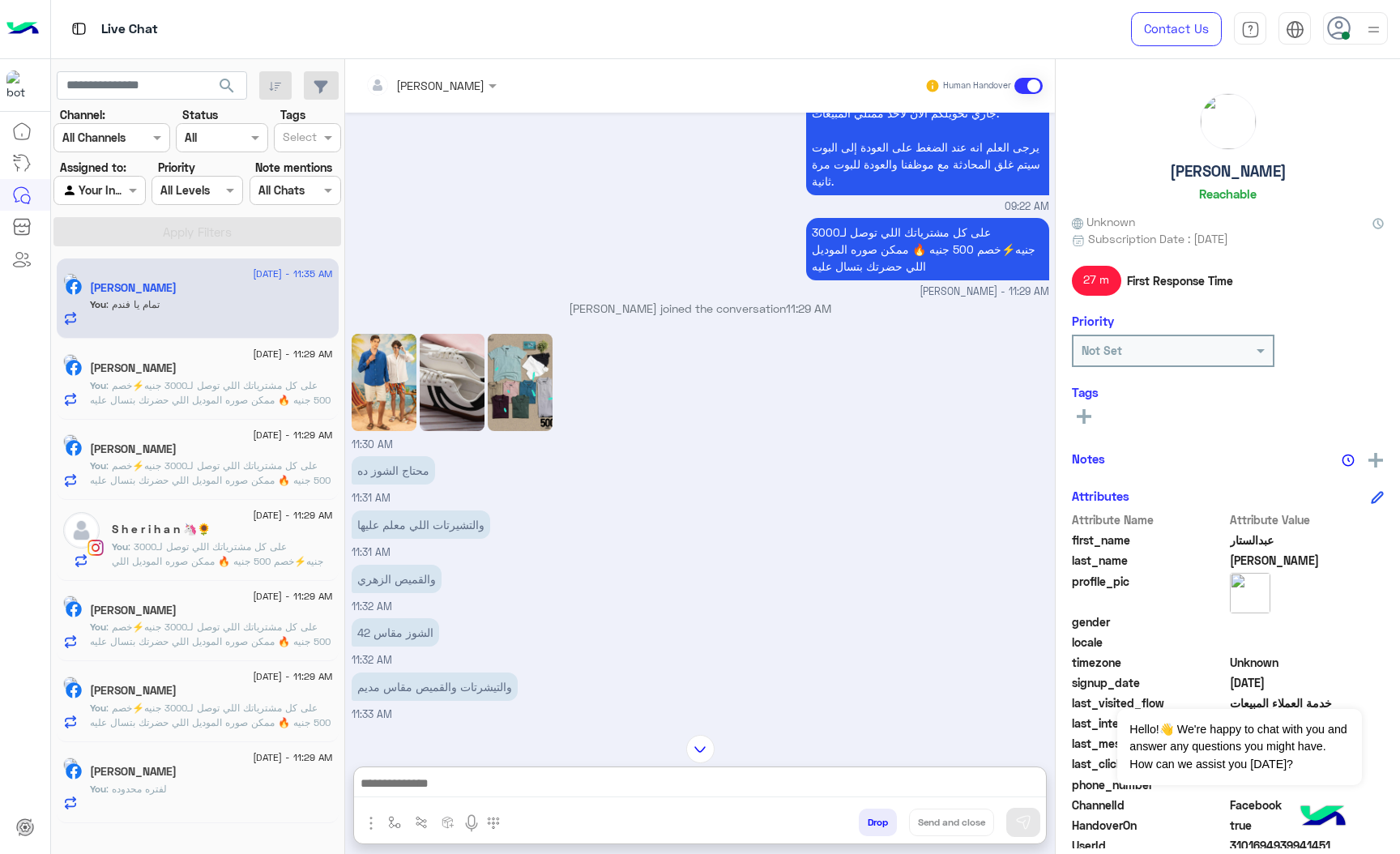
click at [533, 354] on img at bounding box center [520, 382] width 65 height 97
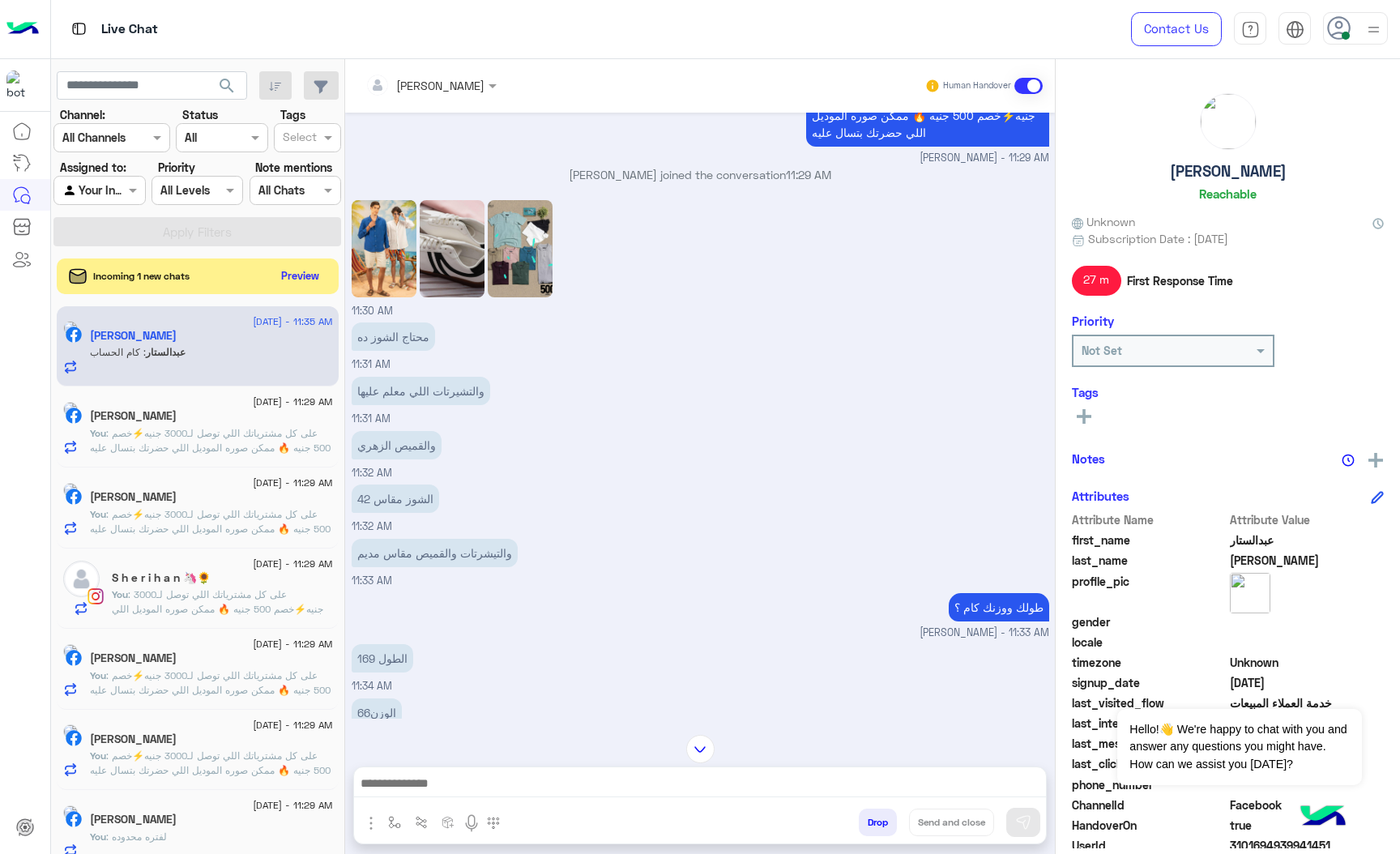
scroll to position [2635, 0]
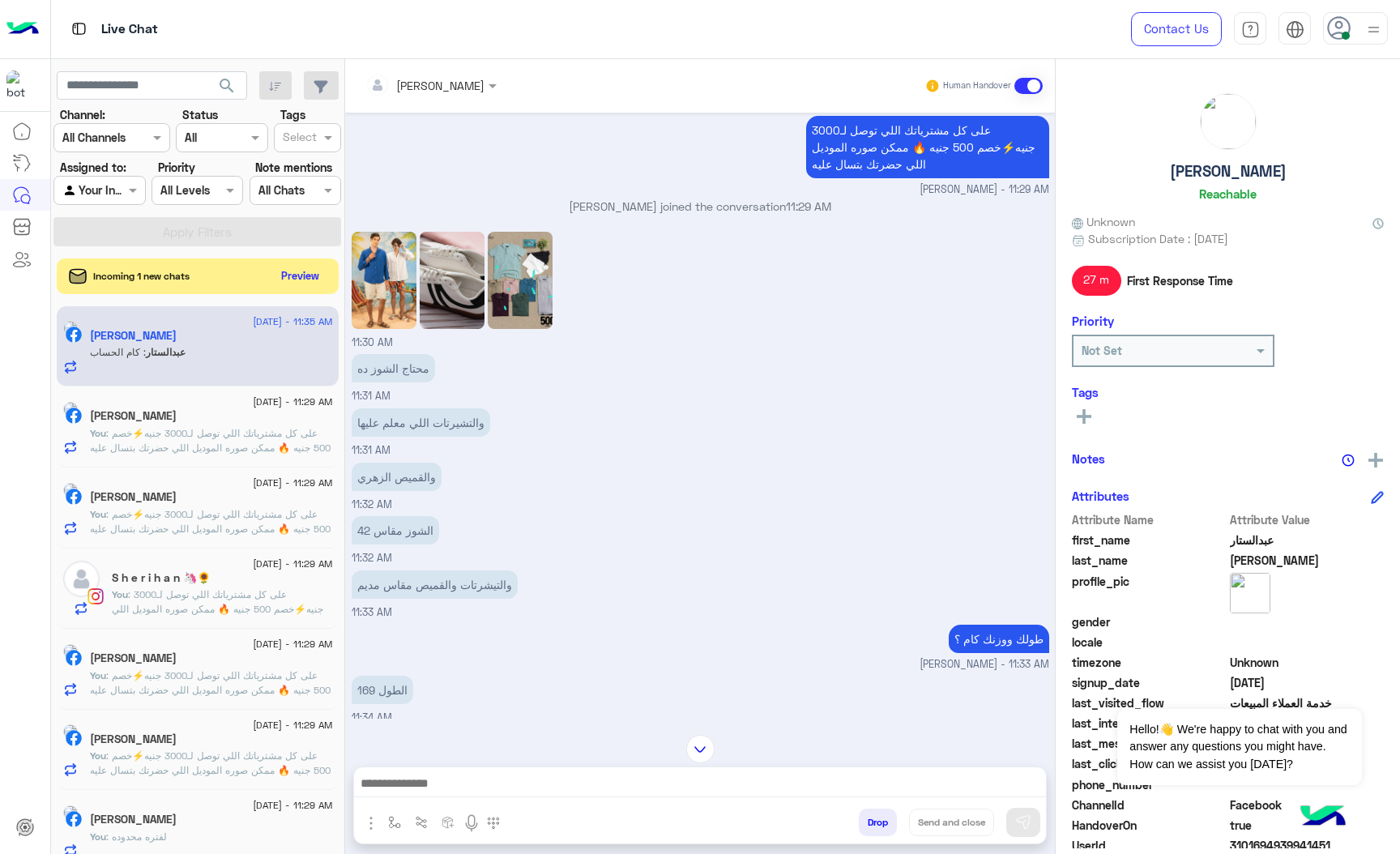
click at [523, 284] on img at bounding box center [520, 280] width 65 height 97
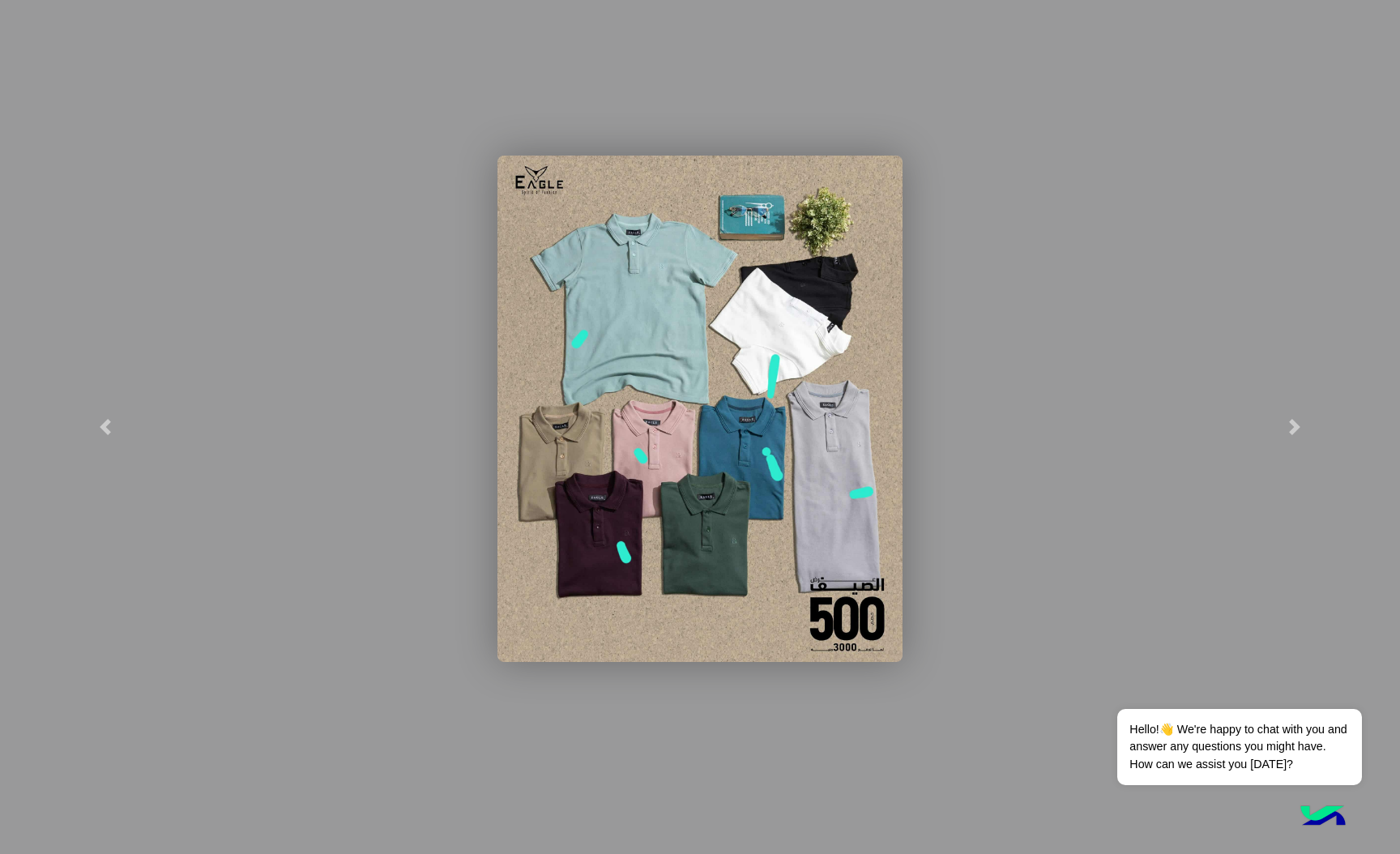
scroll to position [2810, 0]
click at [428, 543] on modal-container at bounding box center [700, 427] width 1400 height 854
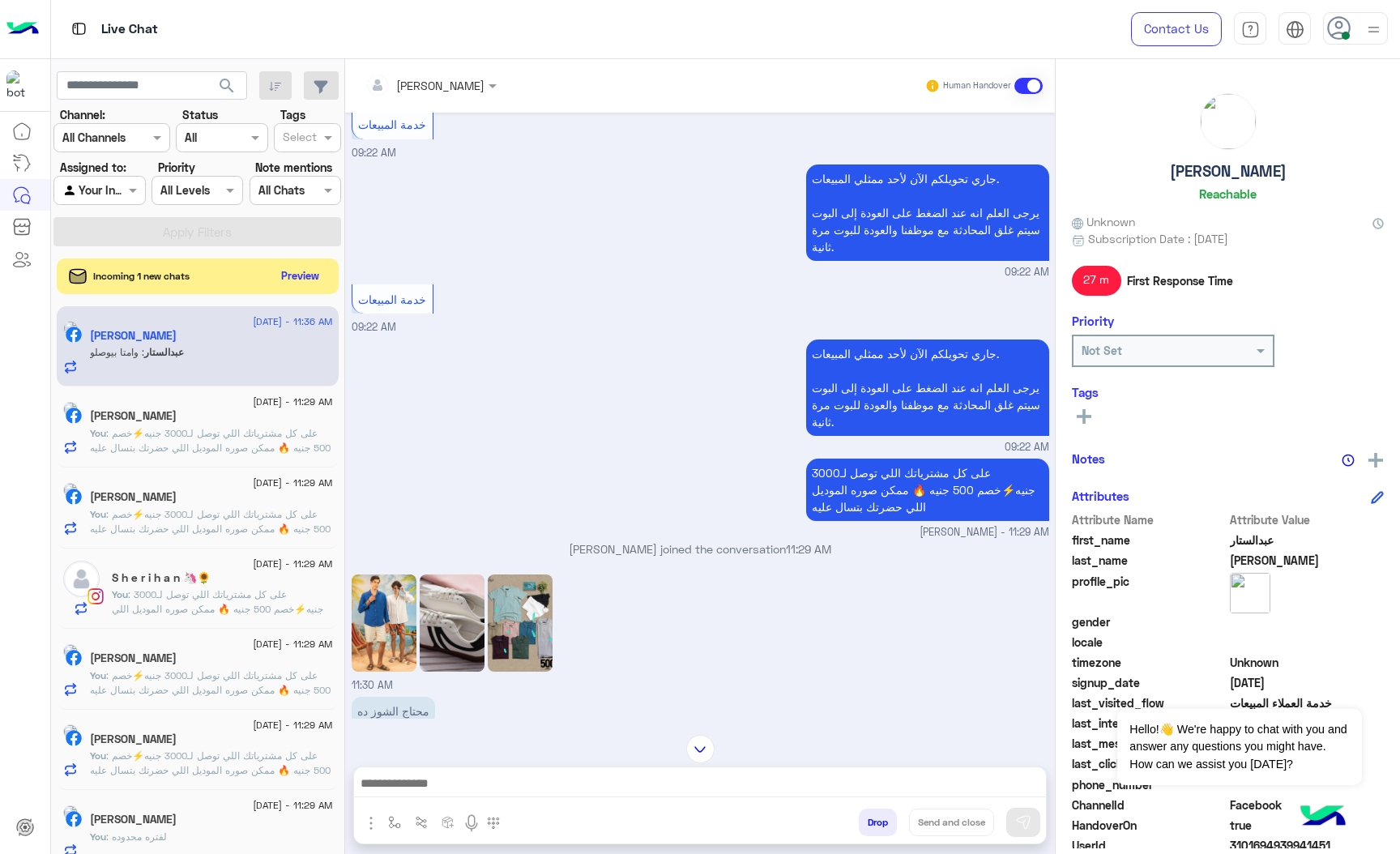
scroll to position [2256, 0]
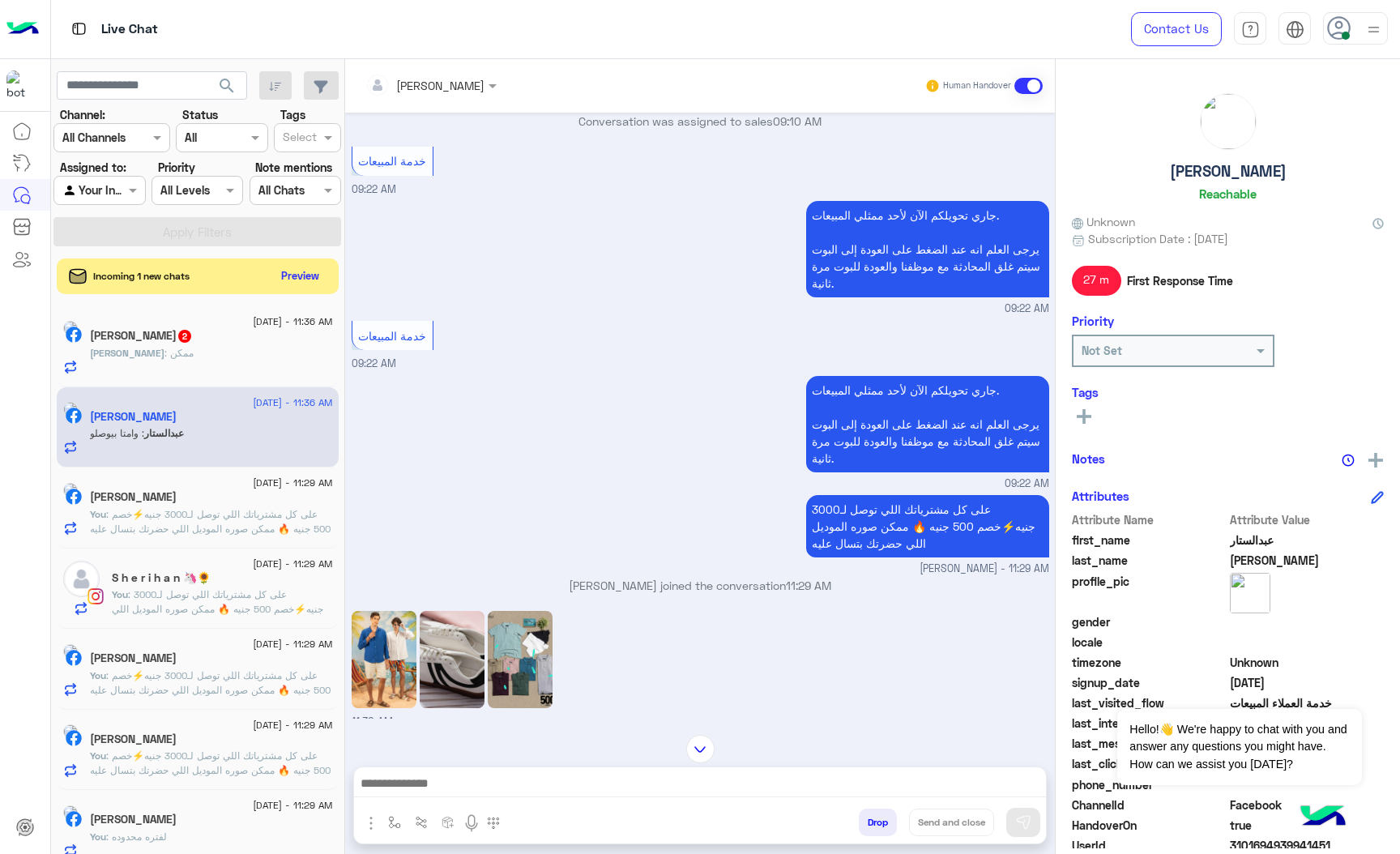
click at [382, 645] on img at bounding box center [384, 660] width 65 height 97
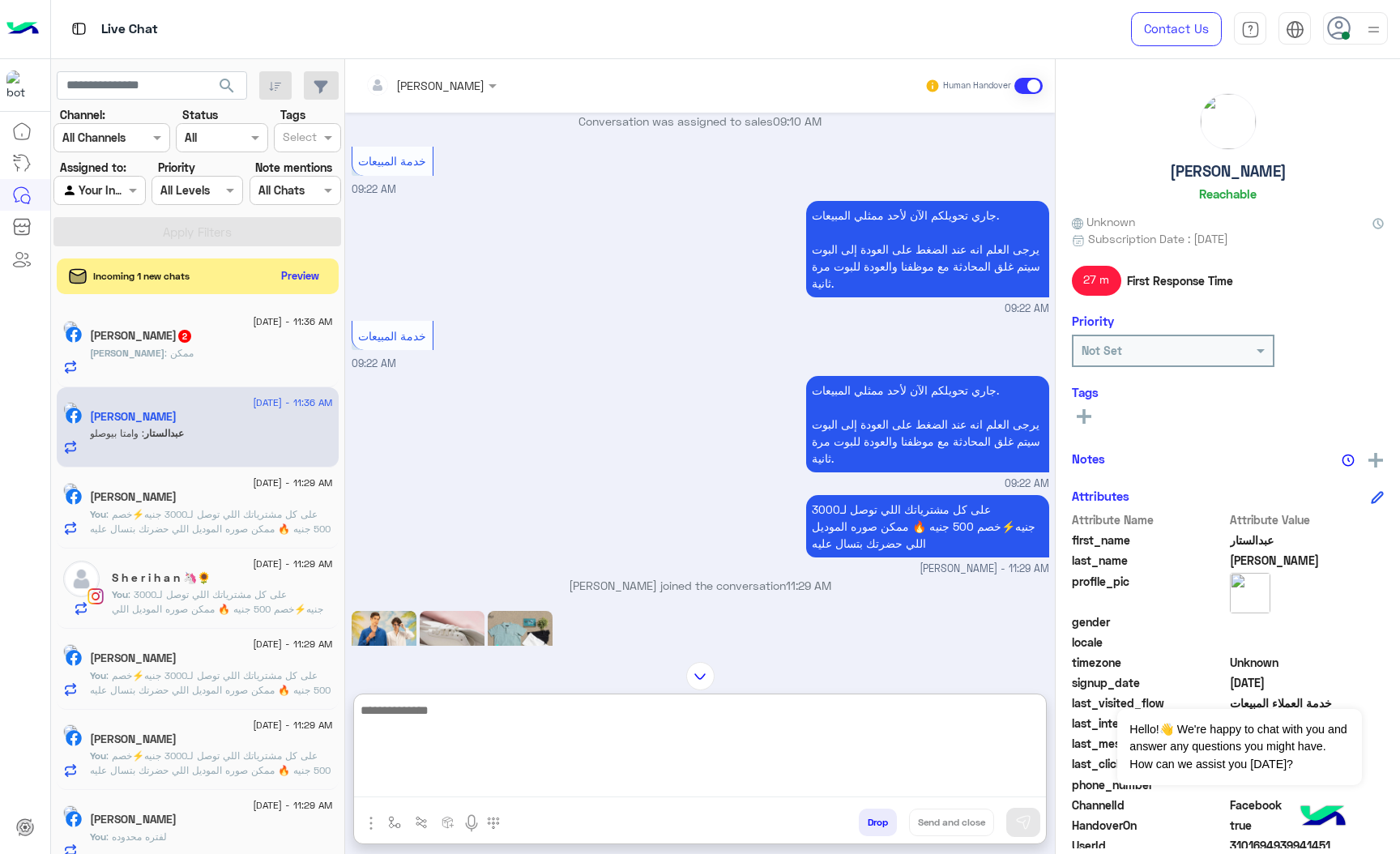
click at [535, 791] on textarea at bounding box center [700, 748] width 692 height 97
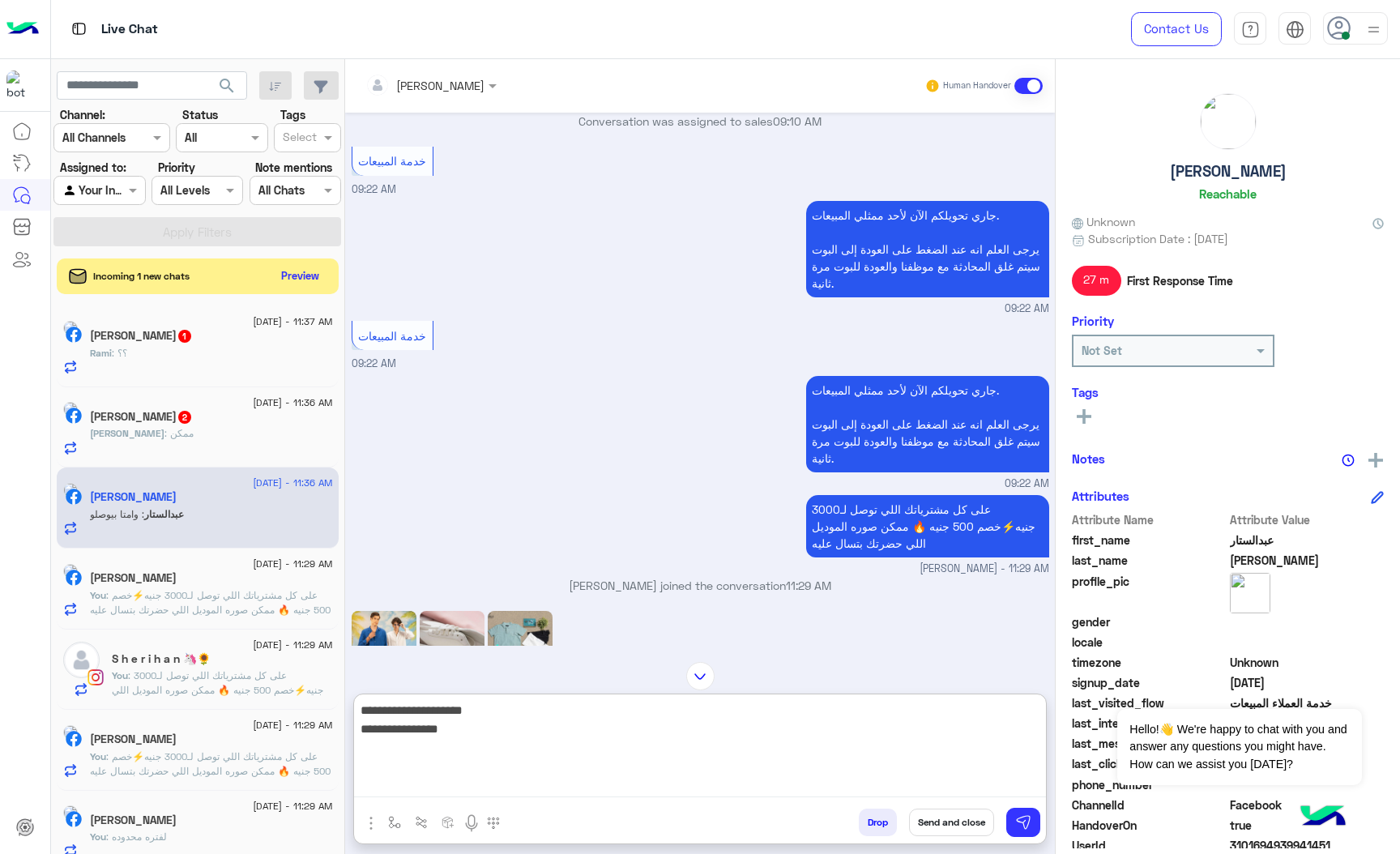
click at [838, 780] on textarea "**********" at bounding box center [700, 748] width 692 height 97
click at [904, 735] on textarea "**********" at bounding box center [700, 748] width 692 height 97
type textarea "**********"
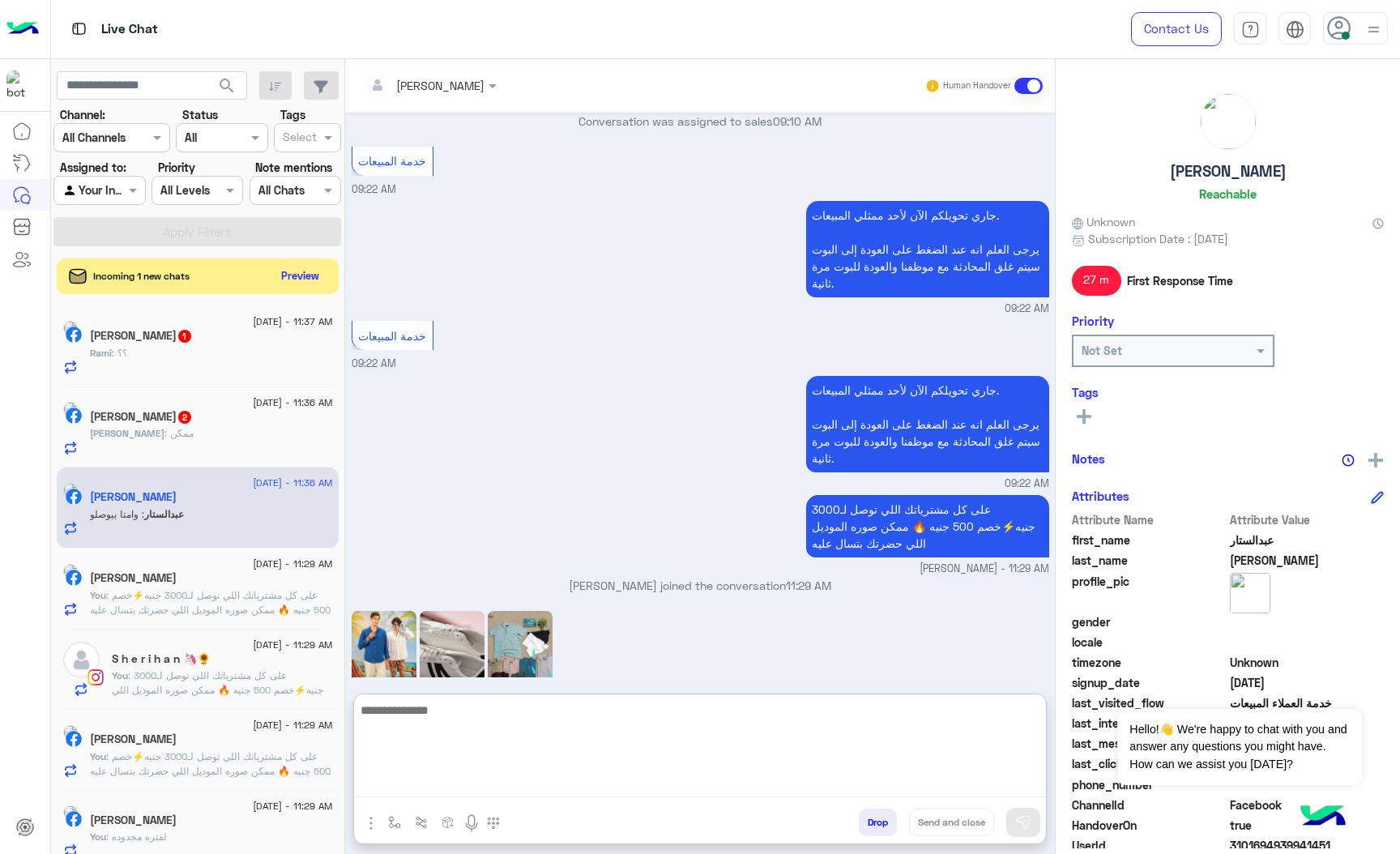
scroll to position [3005, 0]
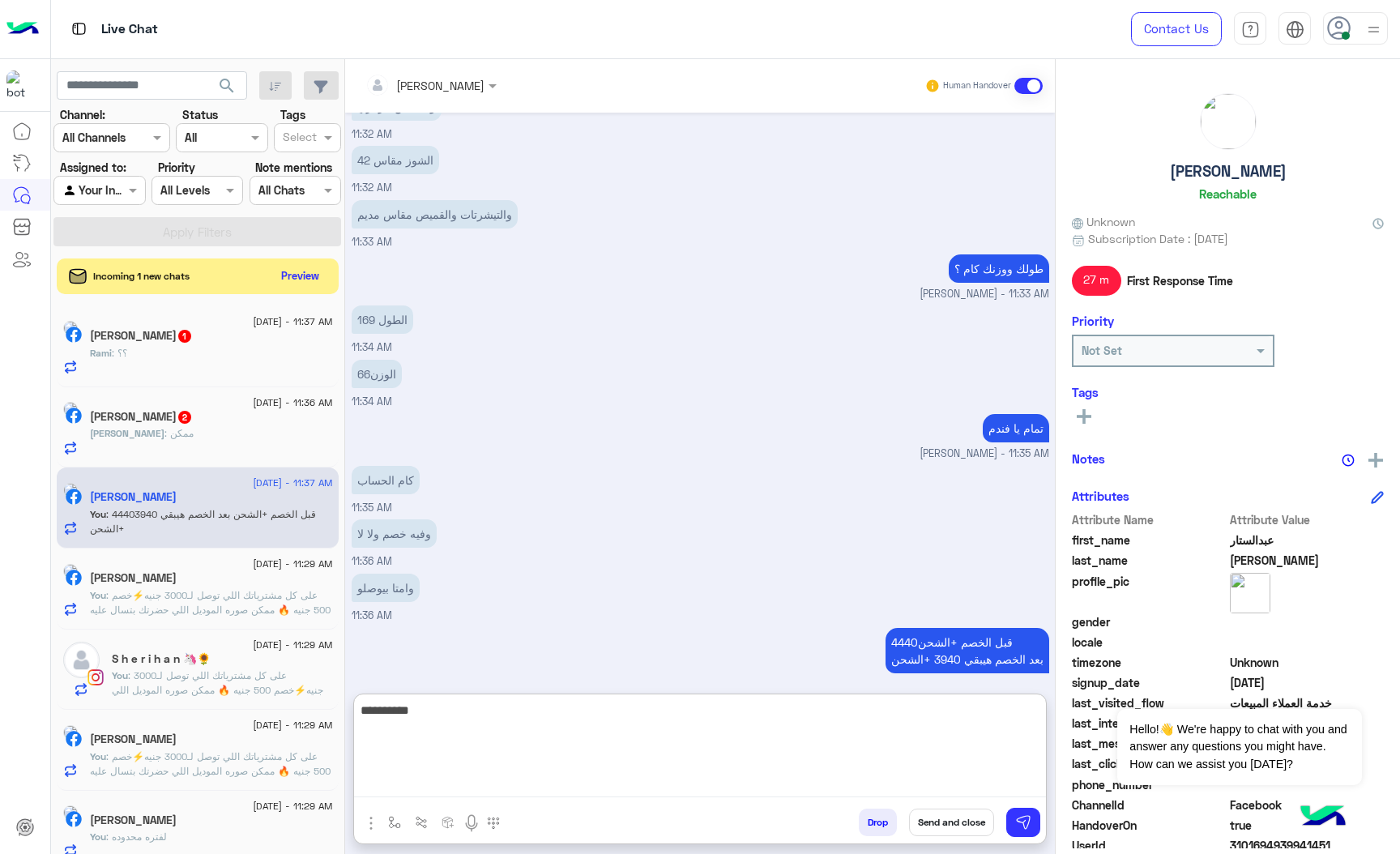
type textarea "**********"
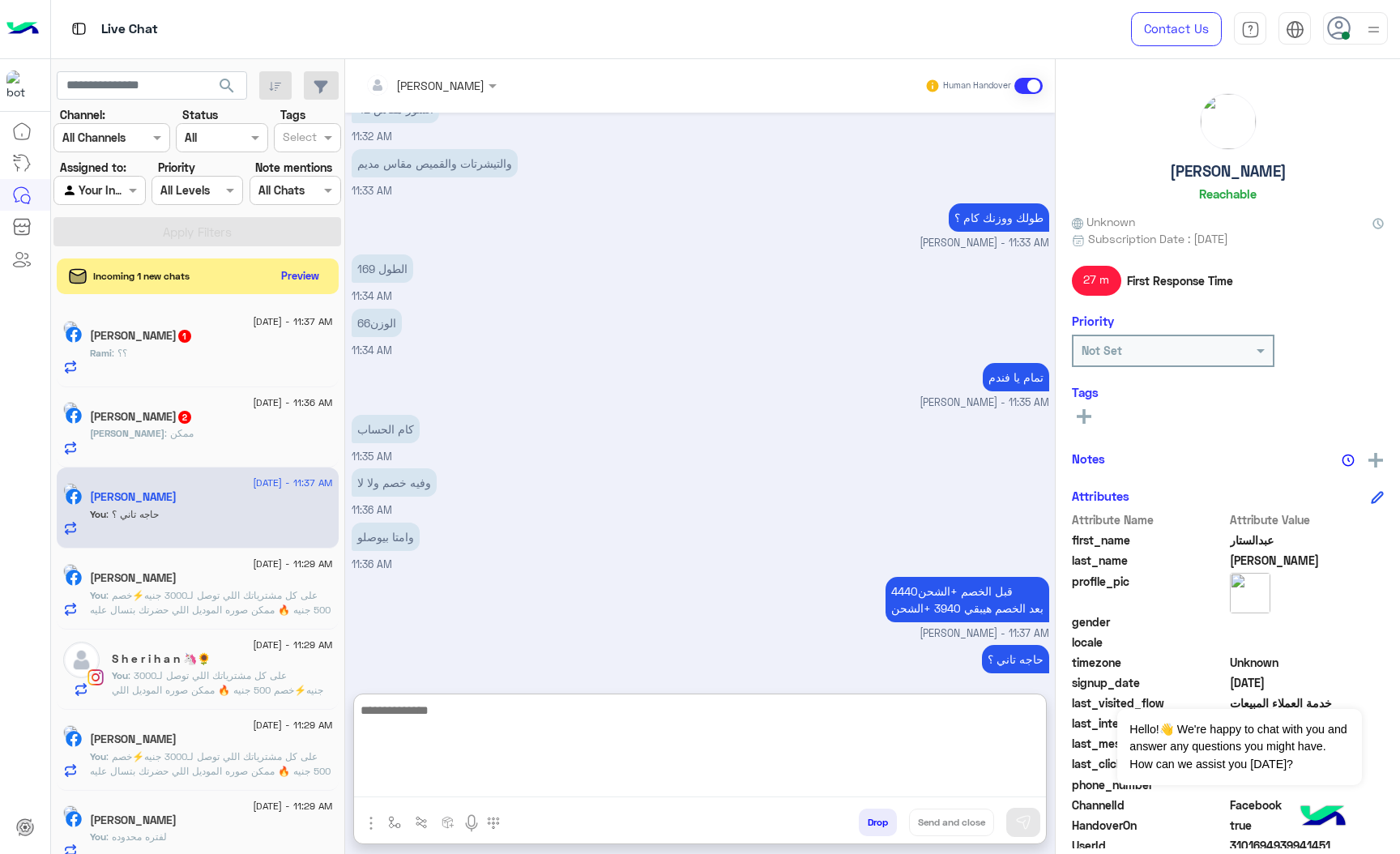
scroll to position [2691, 0]
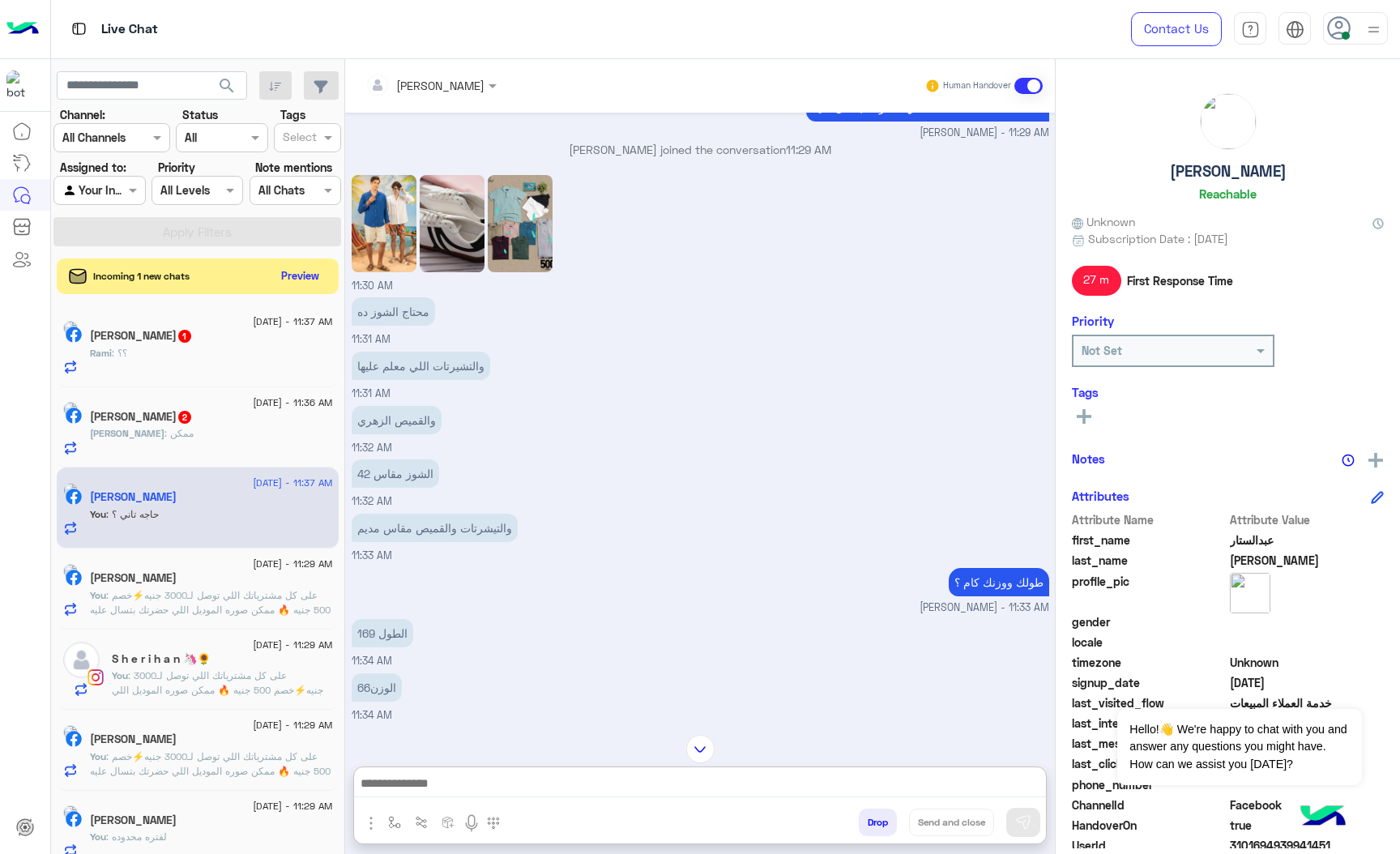
click at [501, 217] on img at bounding box center [520, 223] width 65 height 97
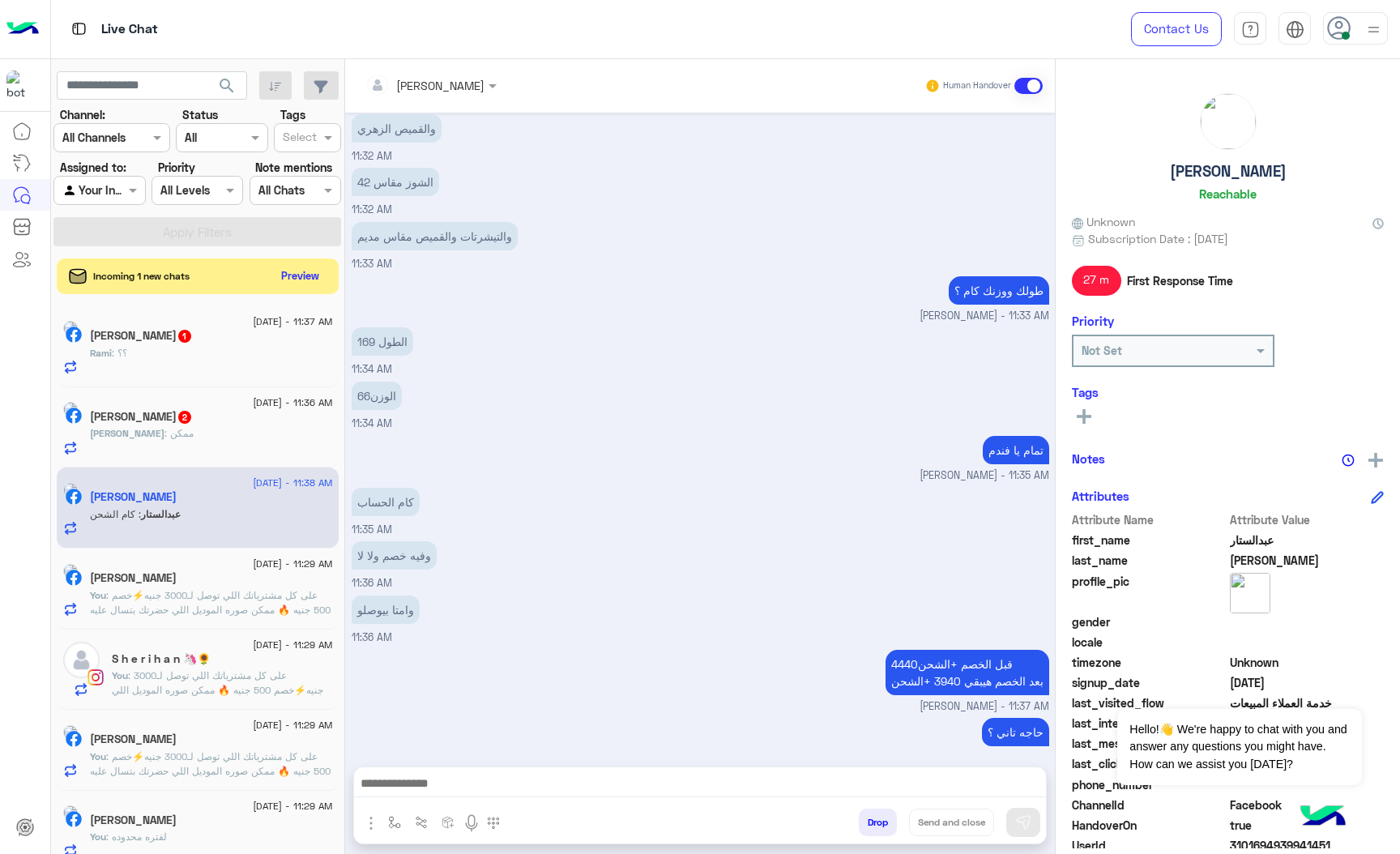
scroll to position [3037, 0]
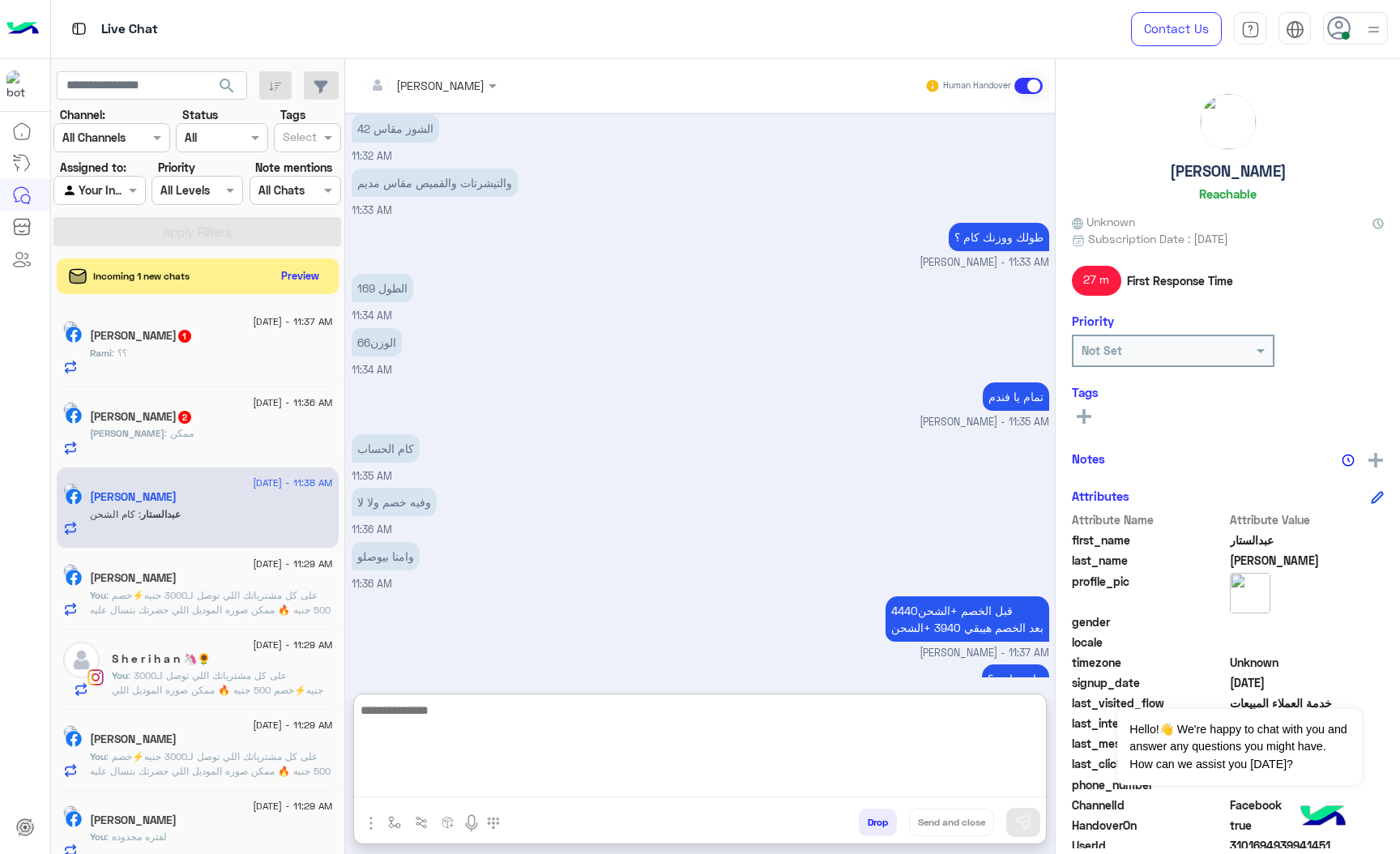
click at [479, 780] on textarea at bounding box center [700, 748] width 692 height 97
type textarea "**********"
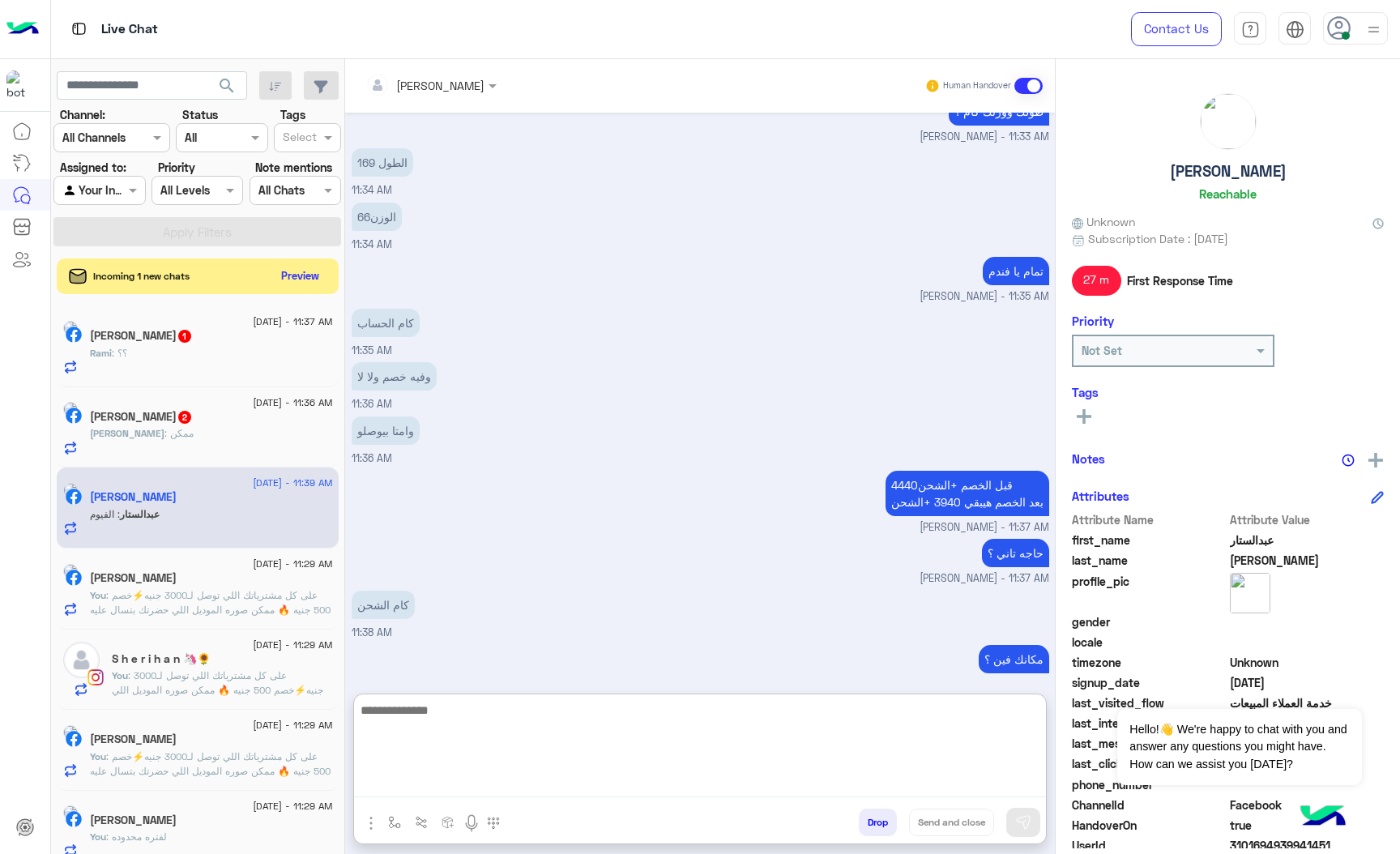
scroll to position [3216, 0]
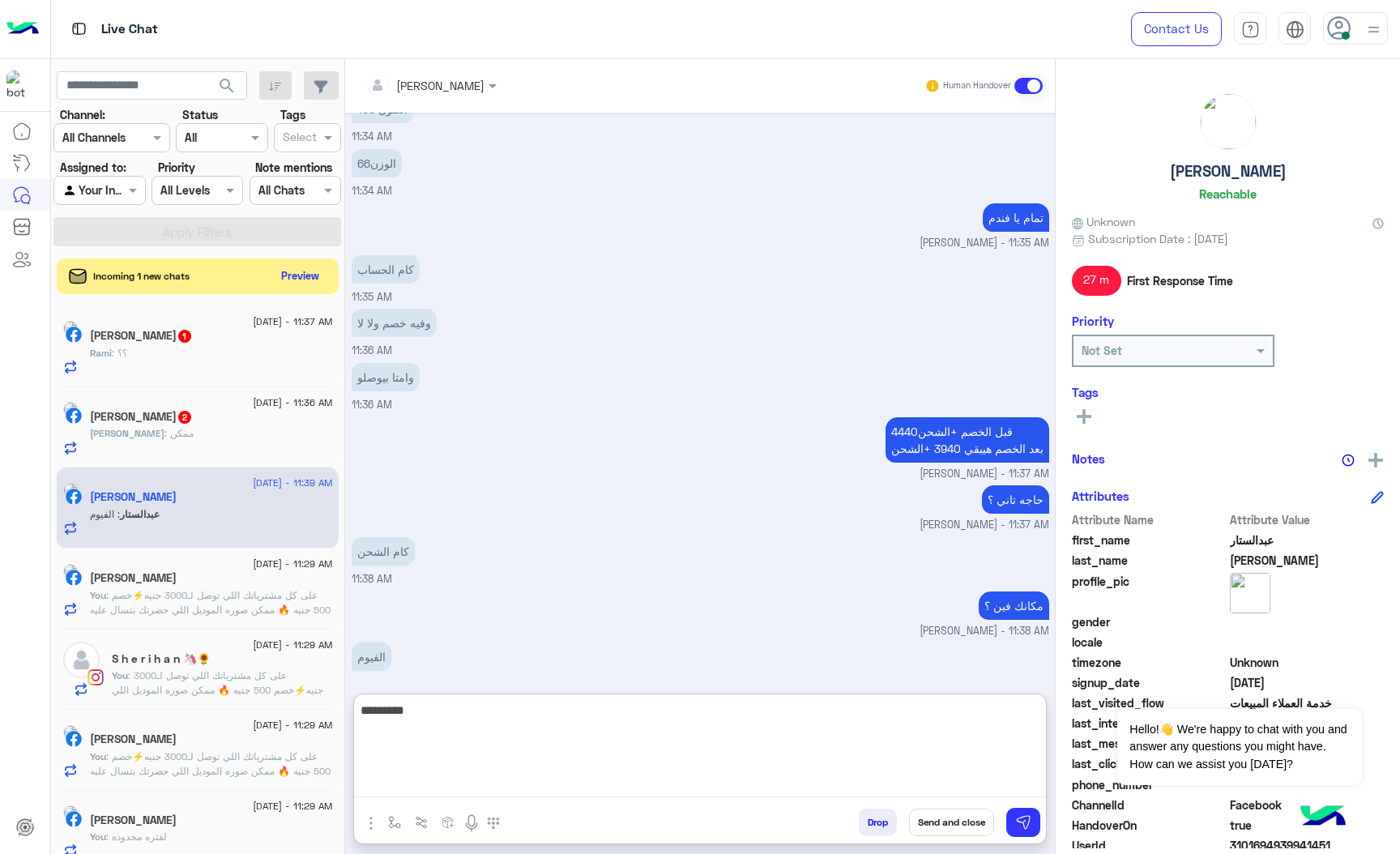
type textarea "*********"
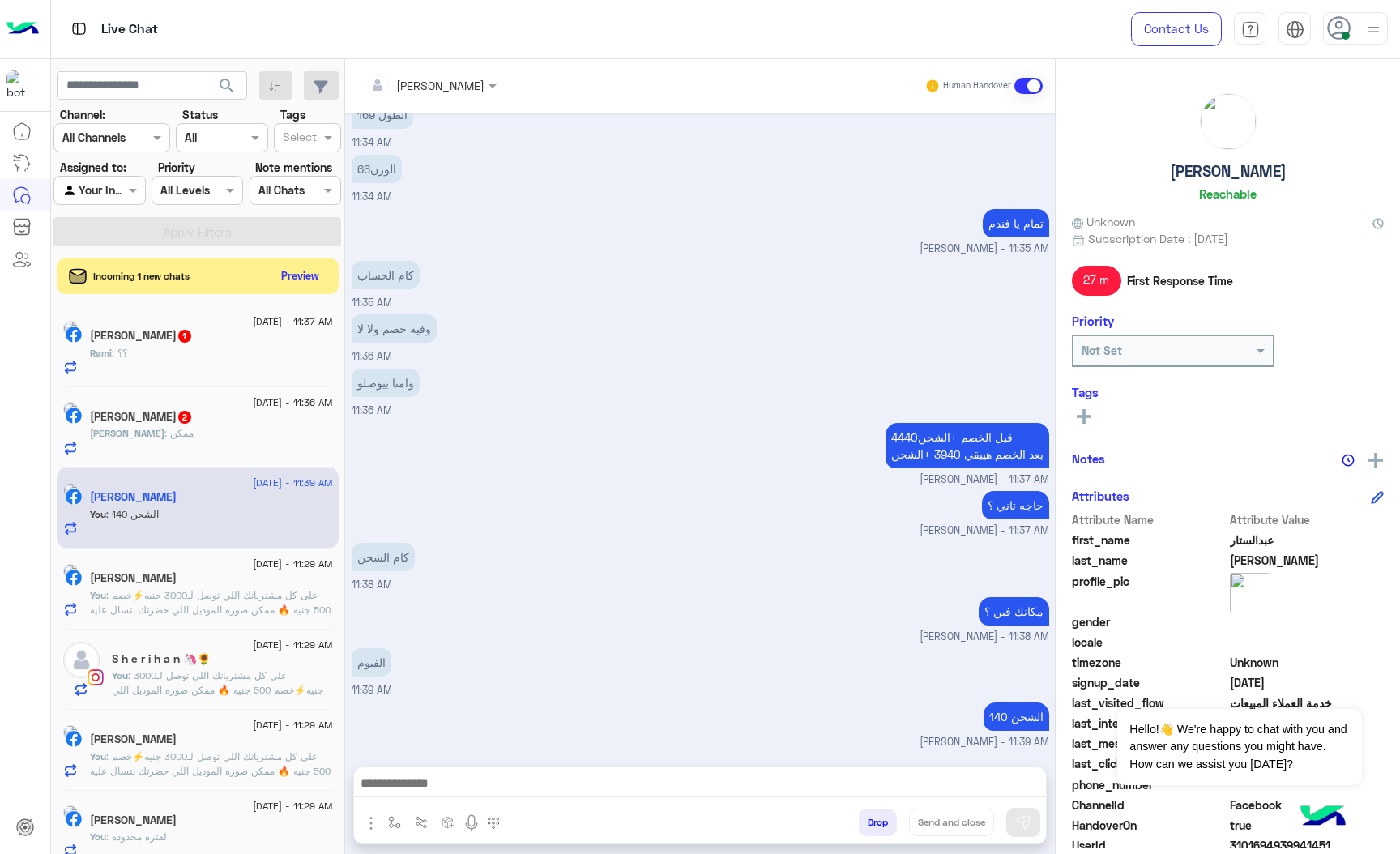
scroll to position [3194, 0]
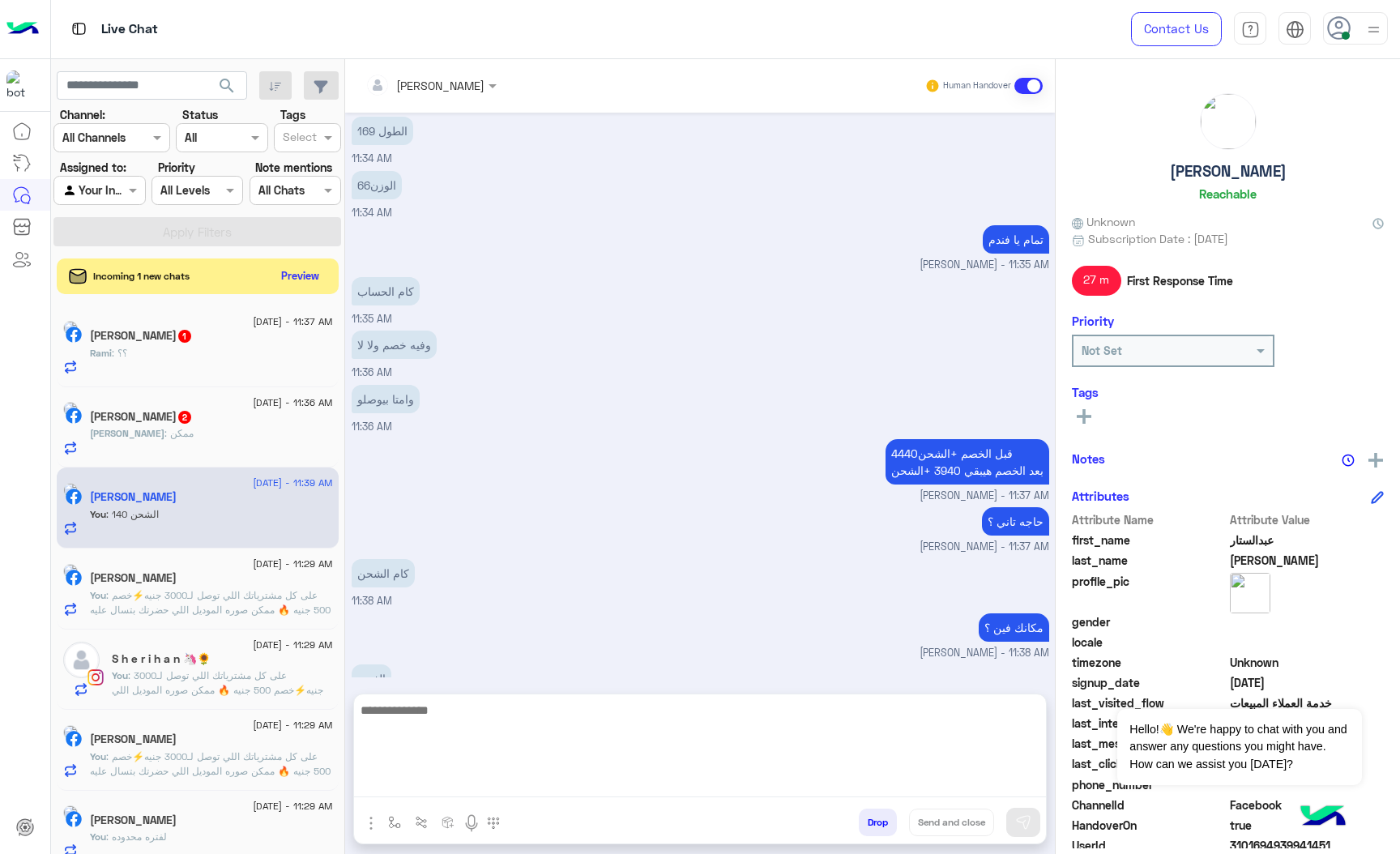
click at [649, 781] on textarea at bounding box center [700, 748] width 692 height 97
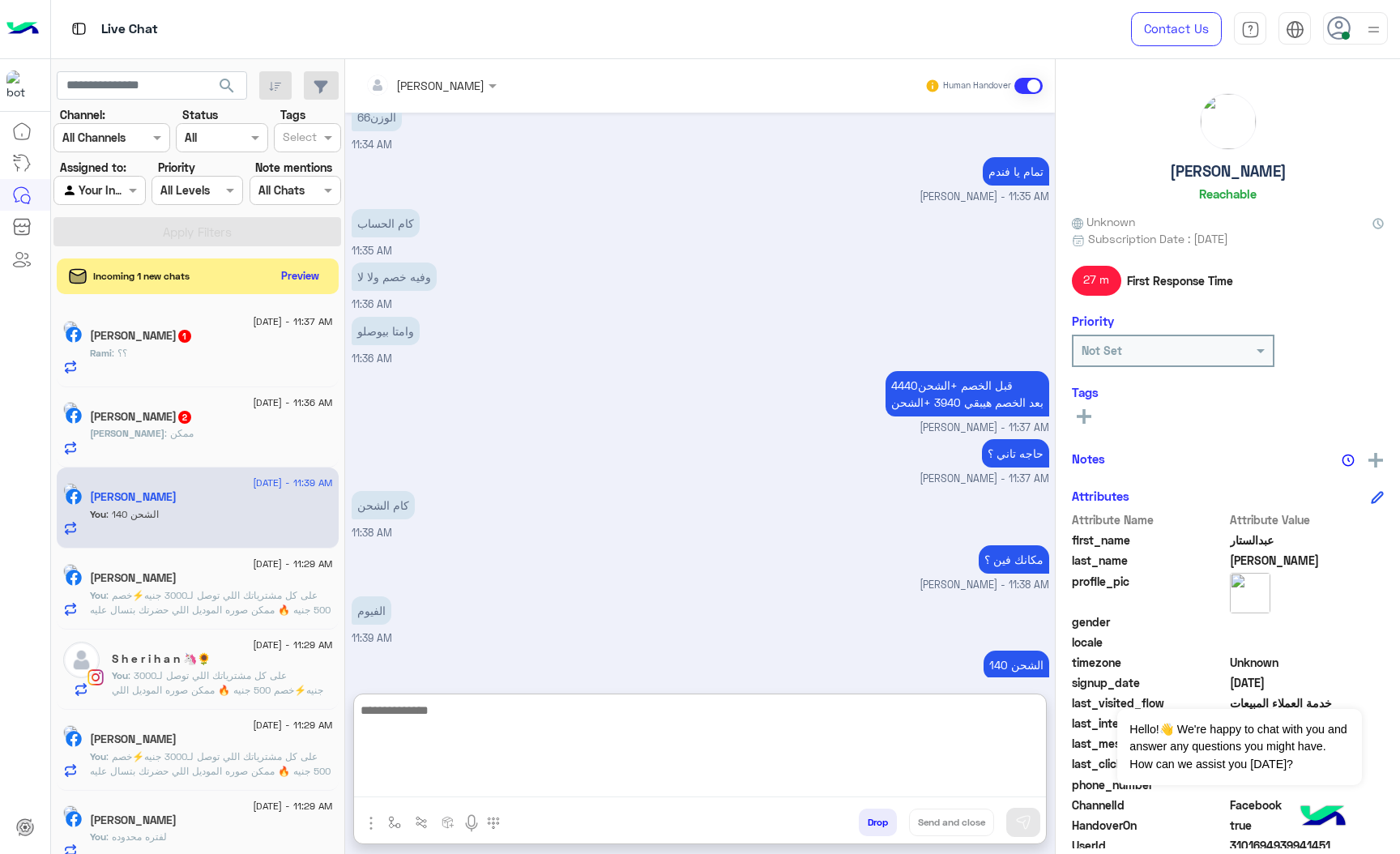
scroll to position [3267, 0]
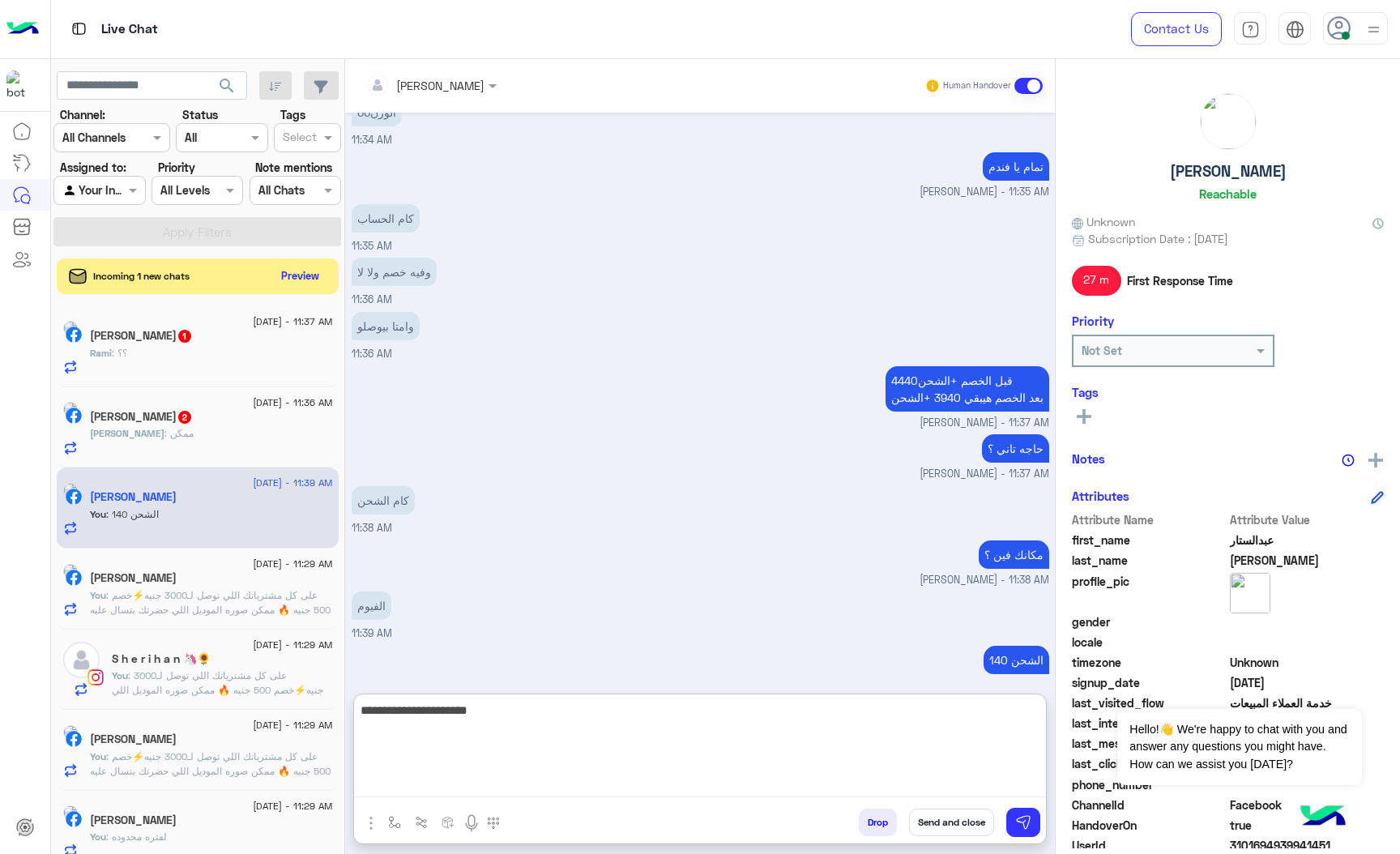
type textarea "**********"
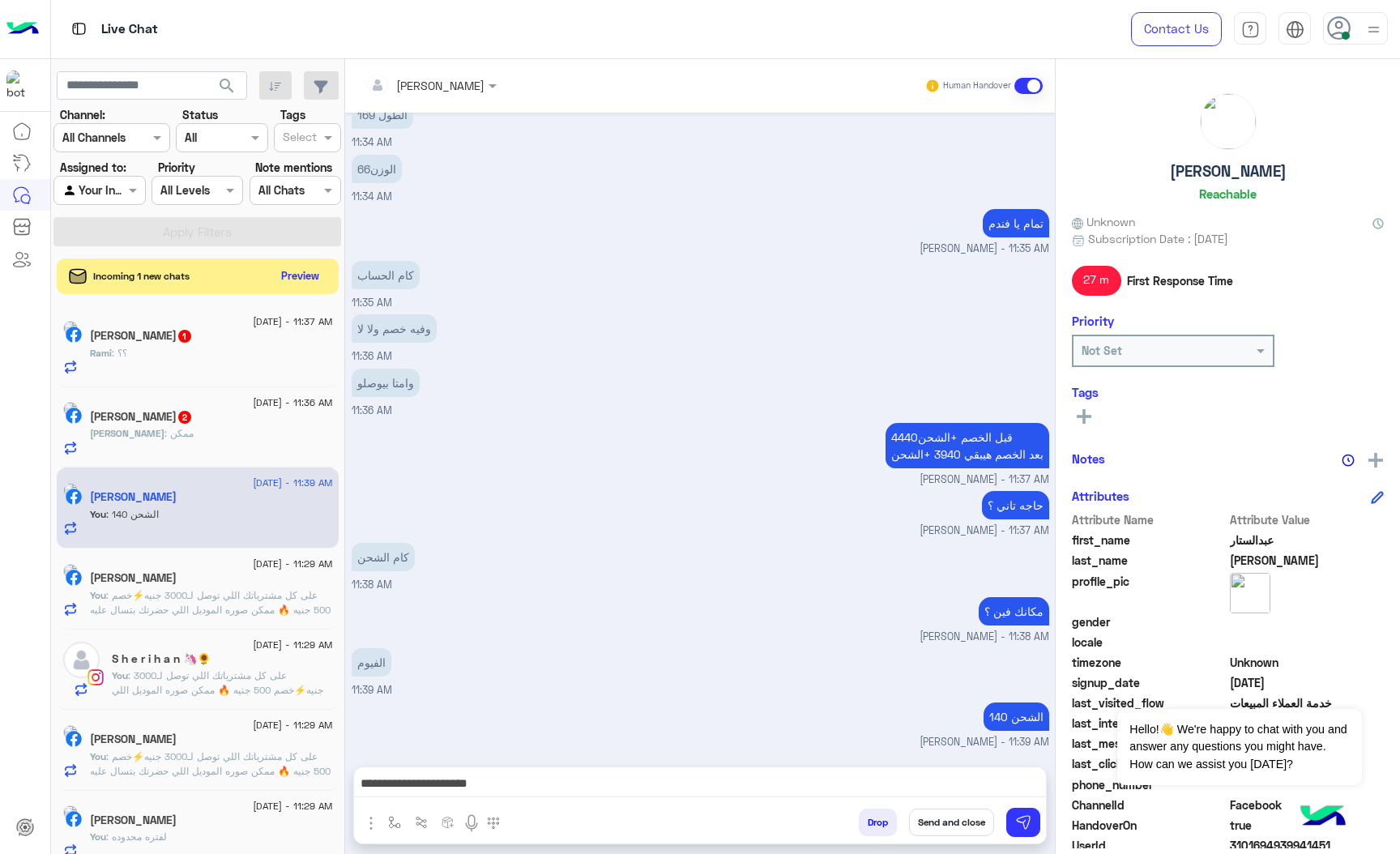
scroll to position [3194, 0]
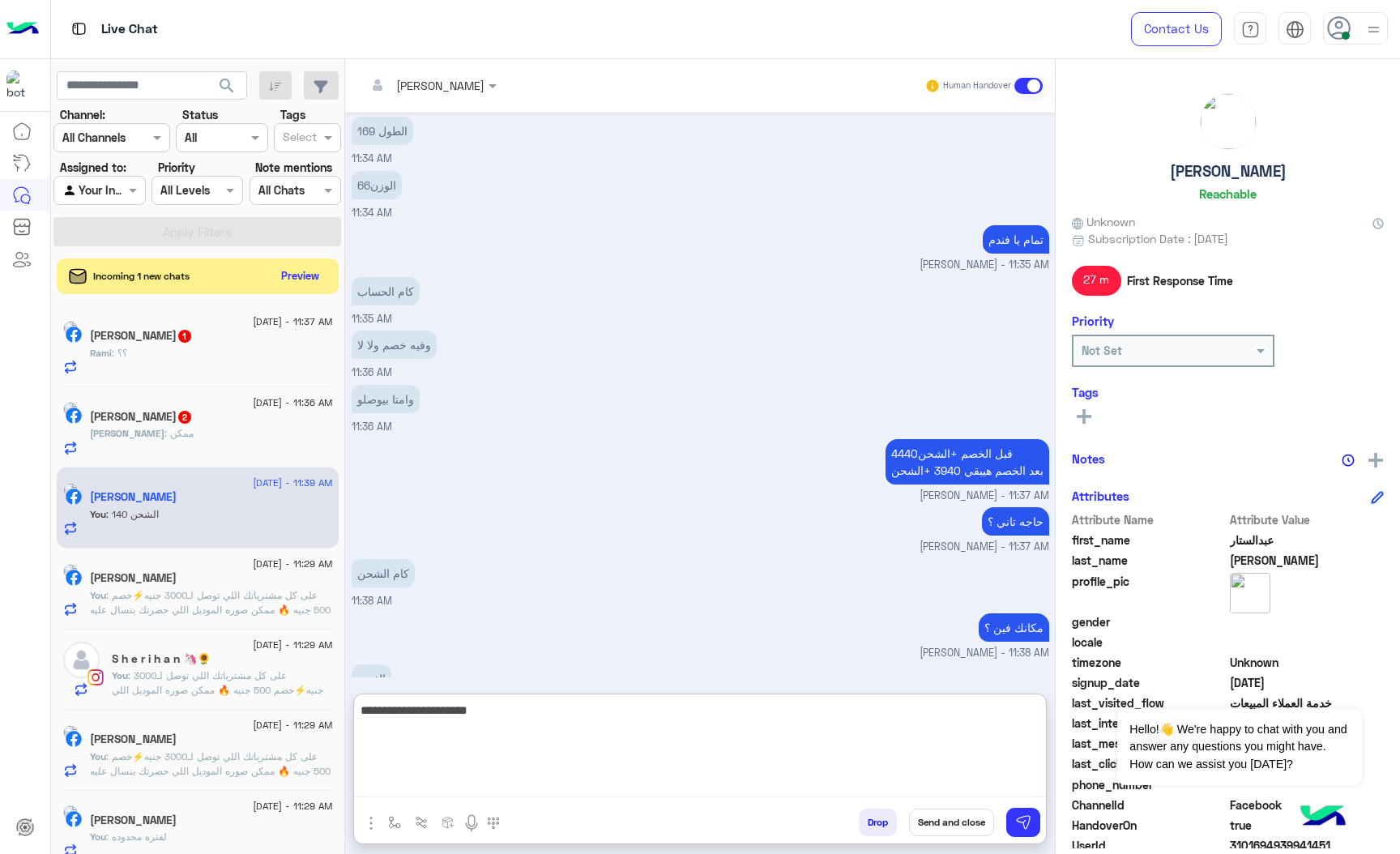
click at [849, 783] on textarea "**********" at bounding box center [700, 748] width 692 height 97
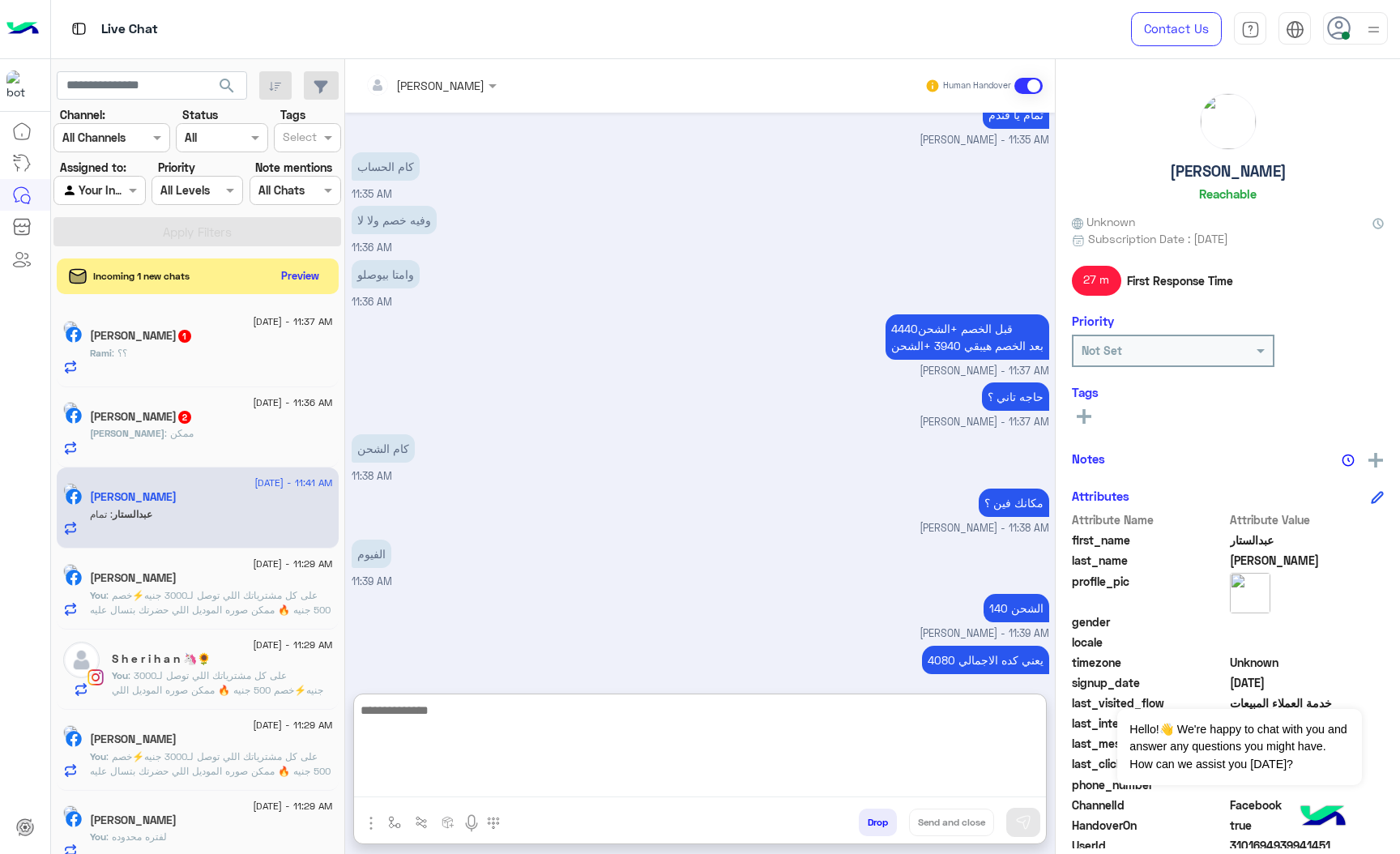
scroll to position [3373, 0]
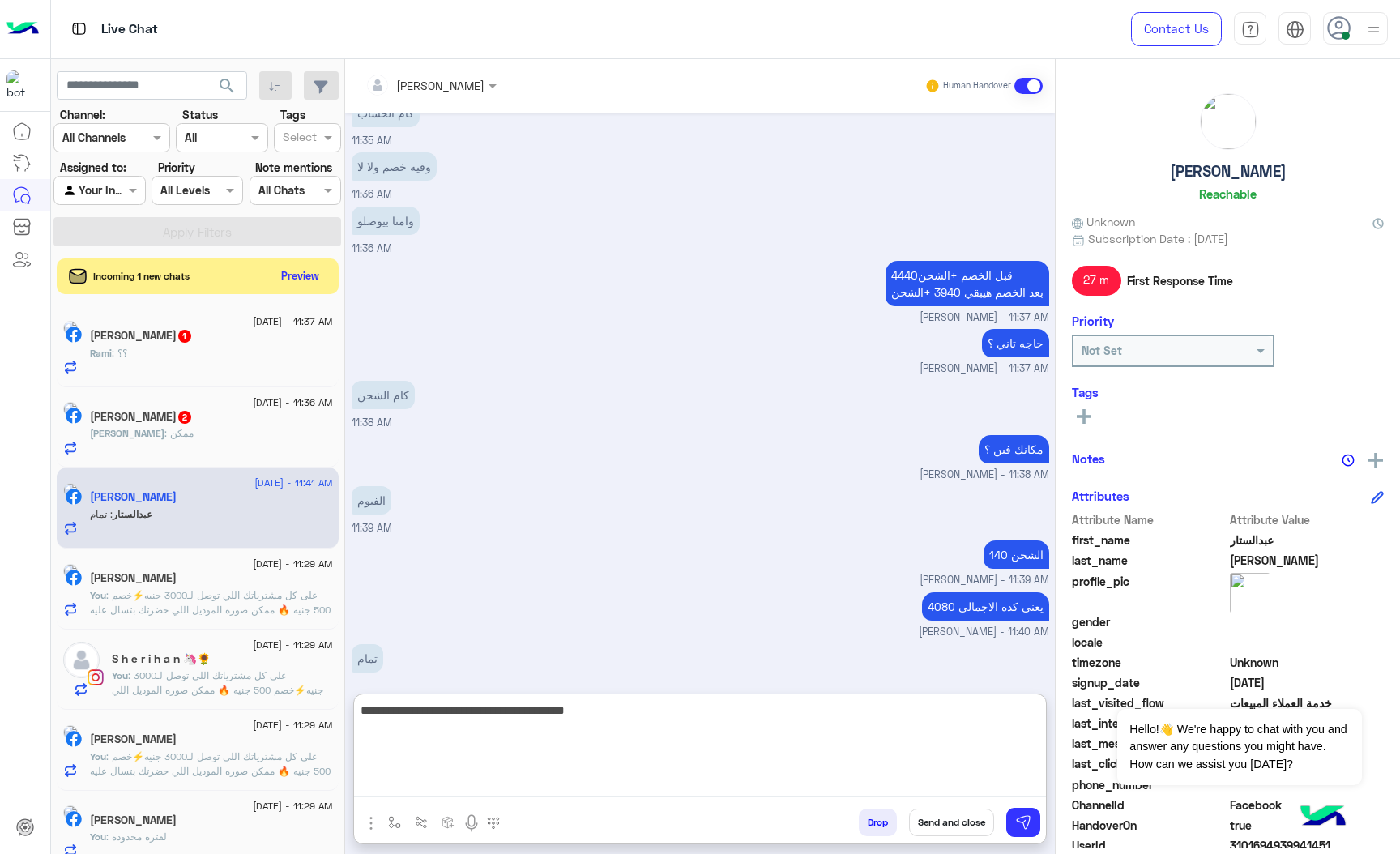
type textarea "**********"
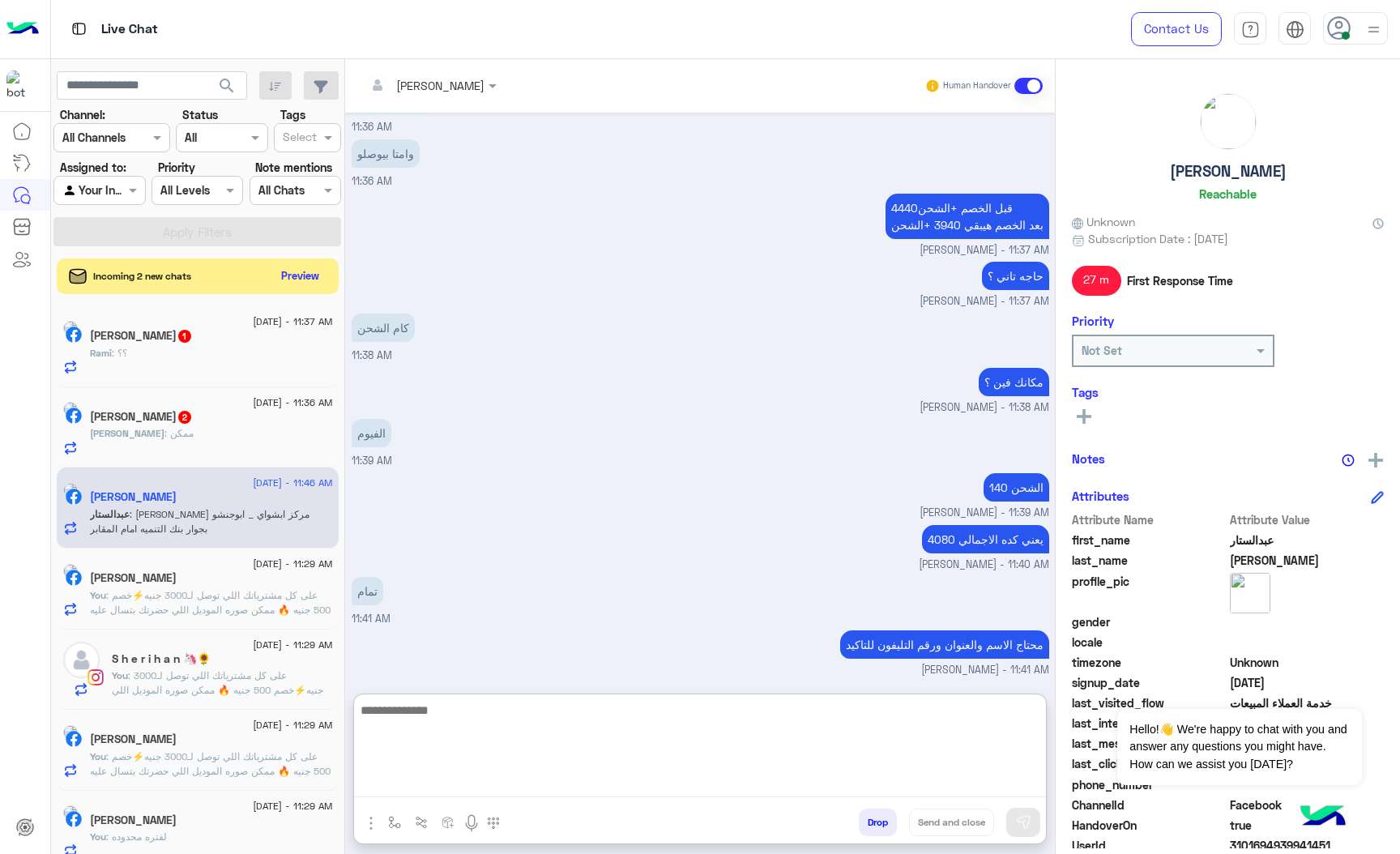
scroll to position [3513, 0]
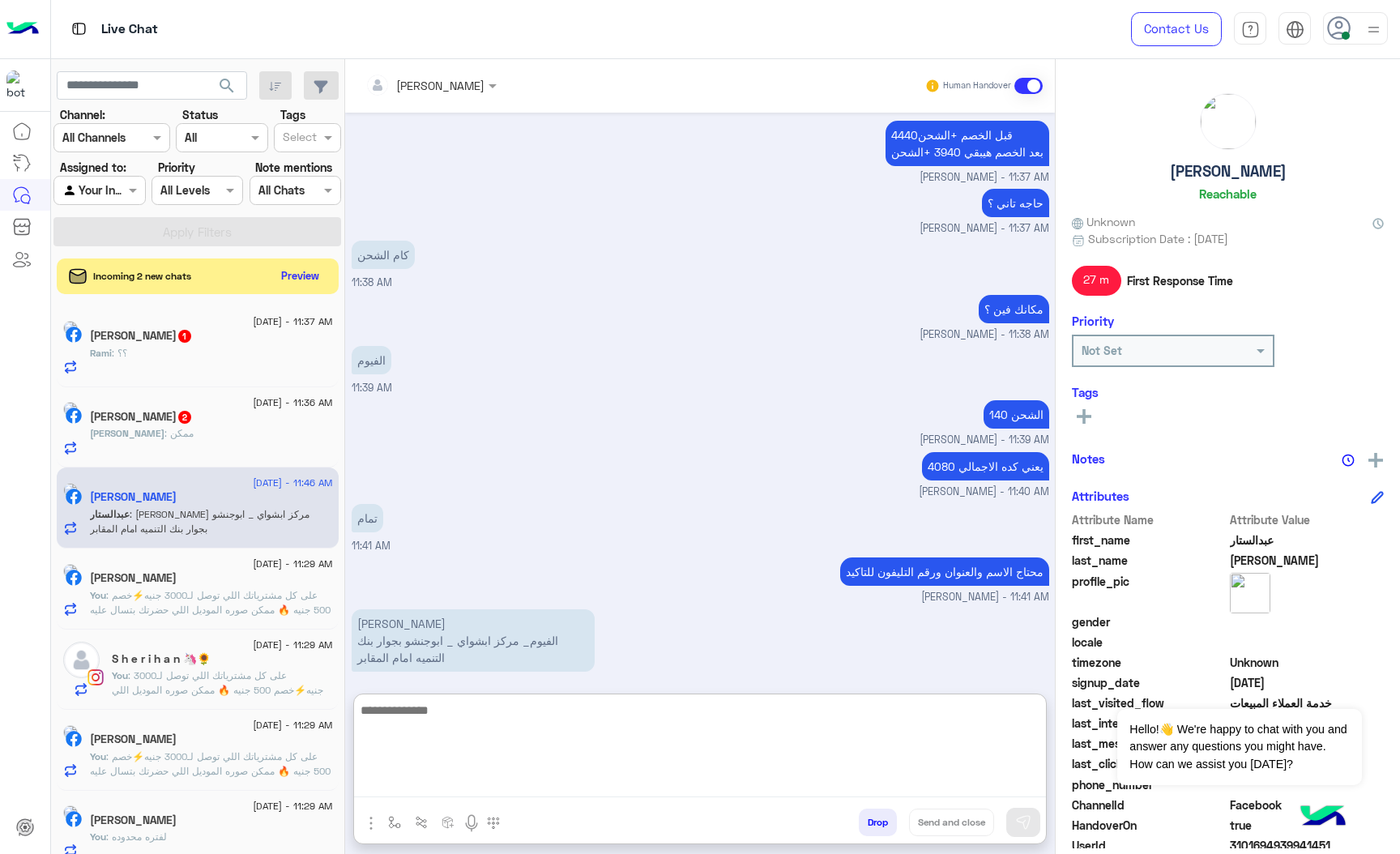
click at [387, 716] on textarea at bounding box center [700, 748] width 692 height 97
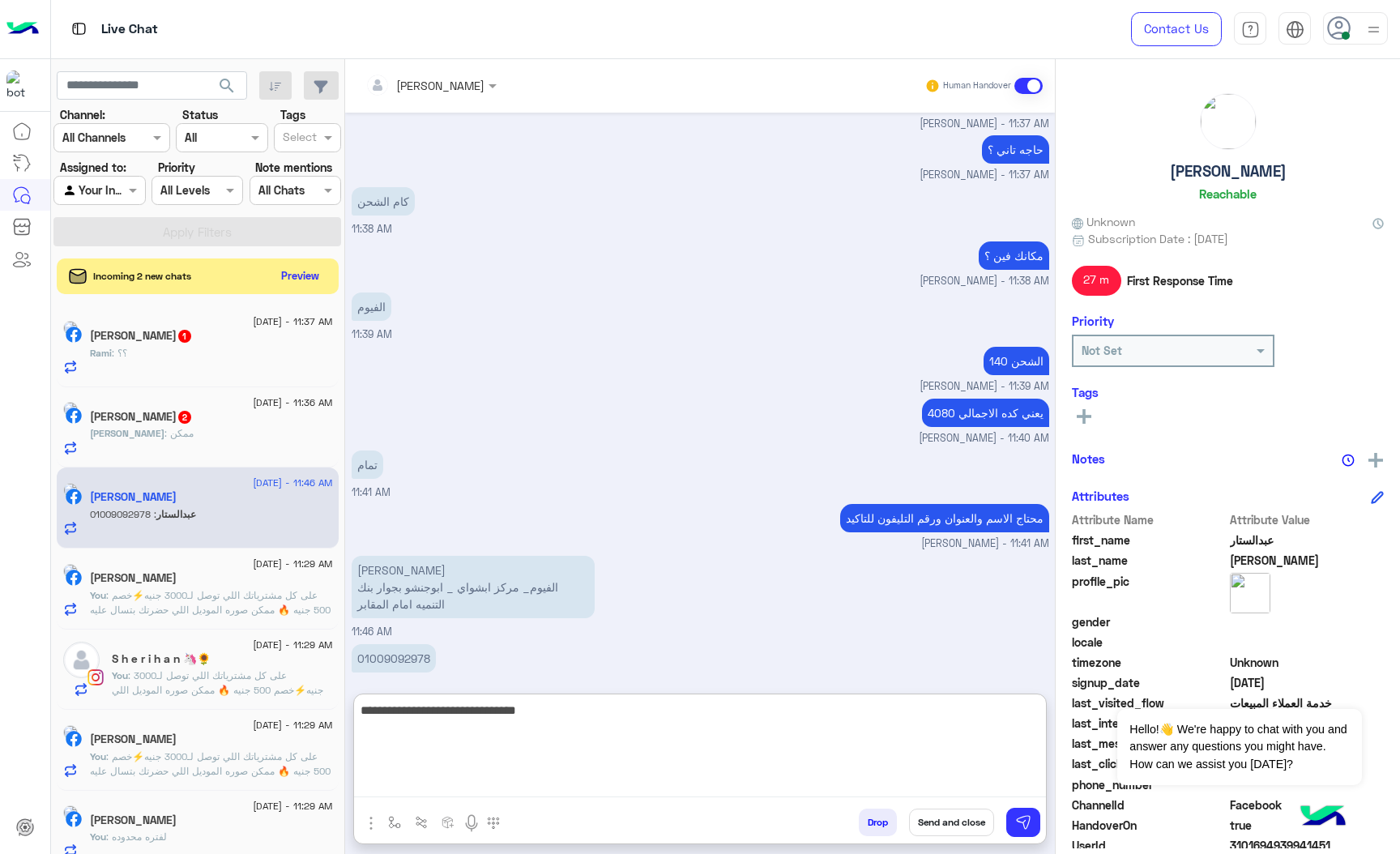
type textarea "**********"
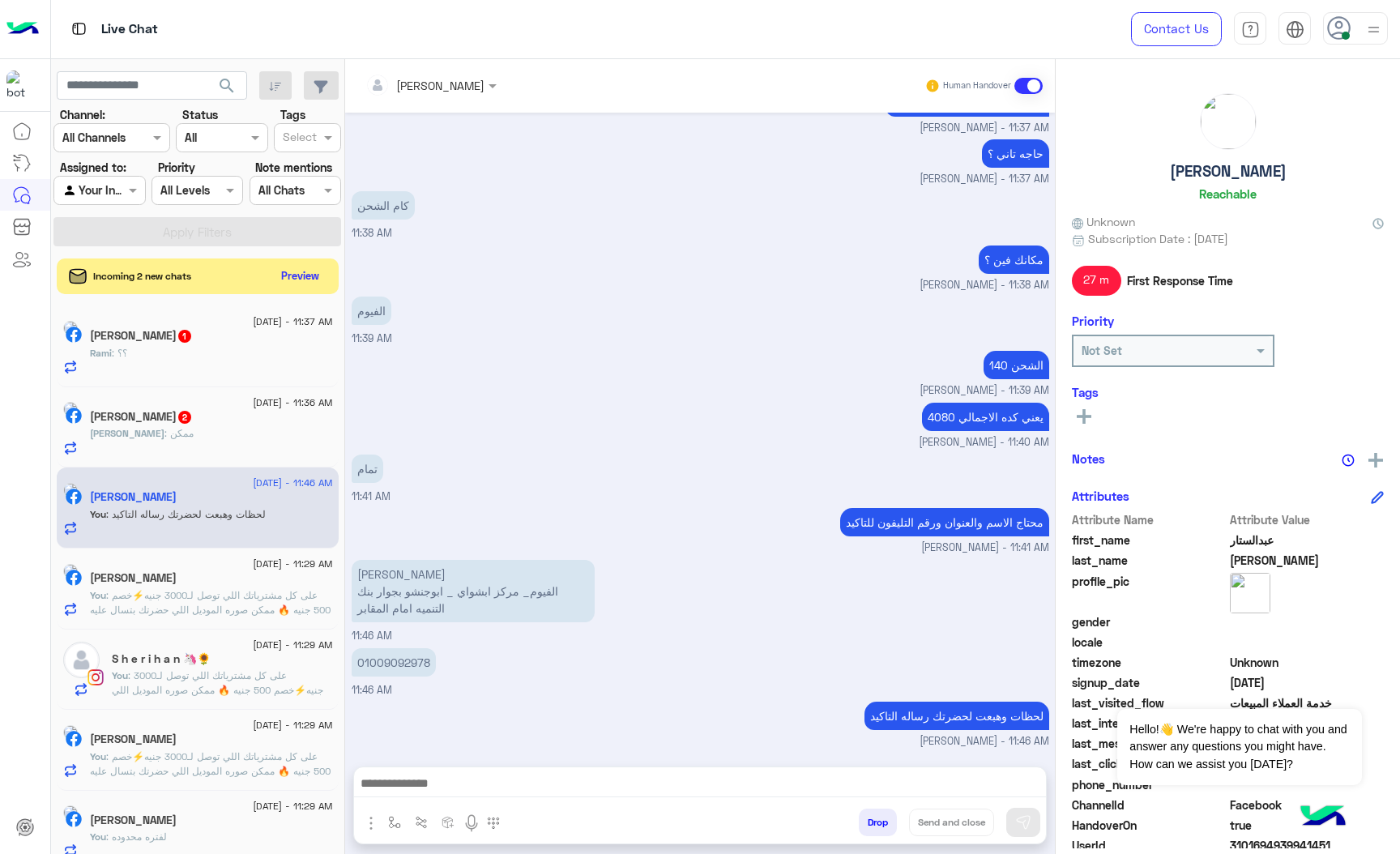
click at [390, 556] on div "عبدالستار محمود عبدالستار الفيوم_ مركز ابشواي _ ابوجنشو بجوار بنك التنميه امام …" at bounding box center [473, 590] width 243 height 70
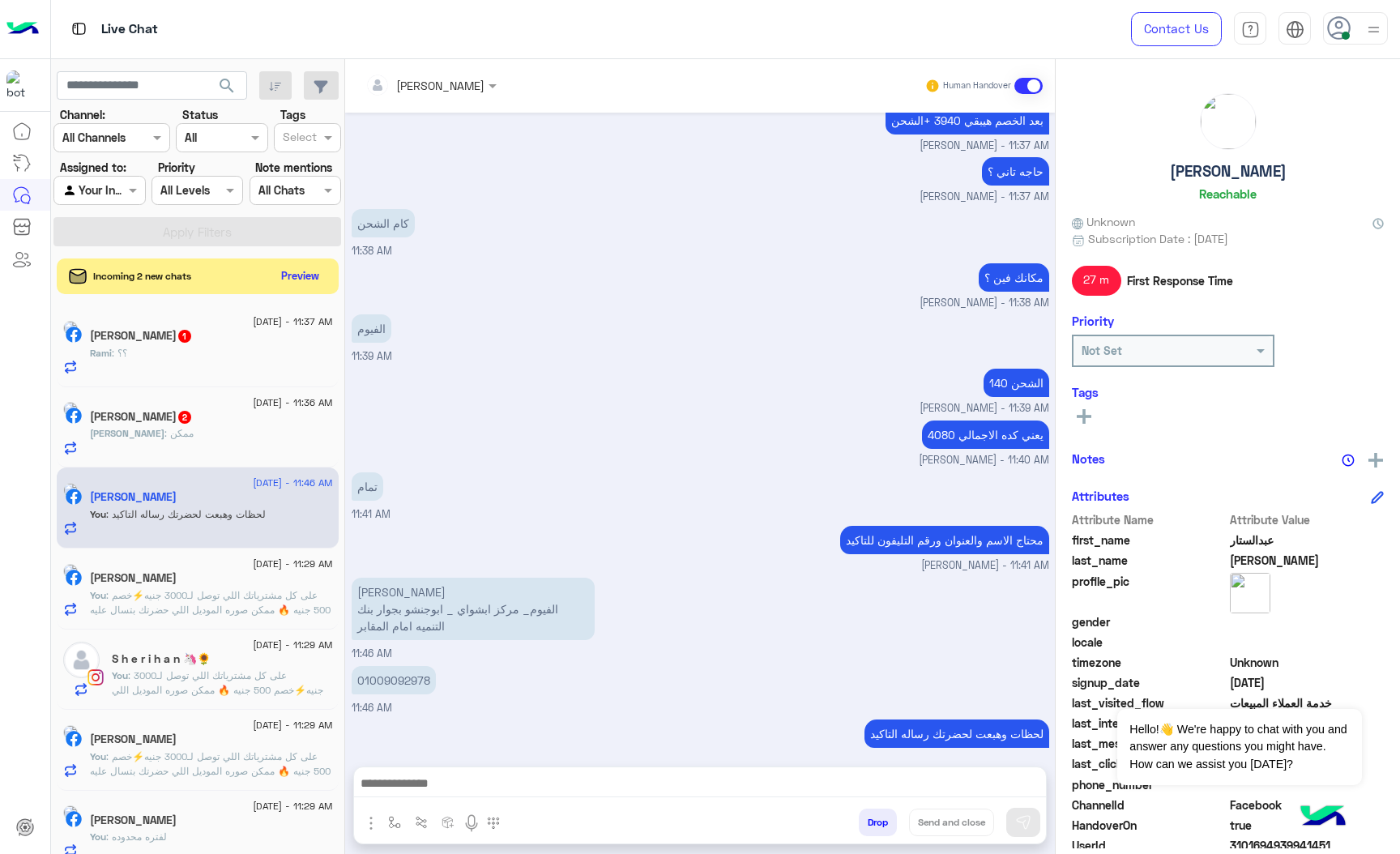
click at [375, 578] on p "عبدالستار محمود عبدالستار الفيوم_ مركز ابشواي _ ابوجنشو بجوار بنك التنميه امام …" at bounding box center [473, 608] width 243 height 62
copy p "[PERSON_NAME]"
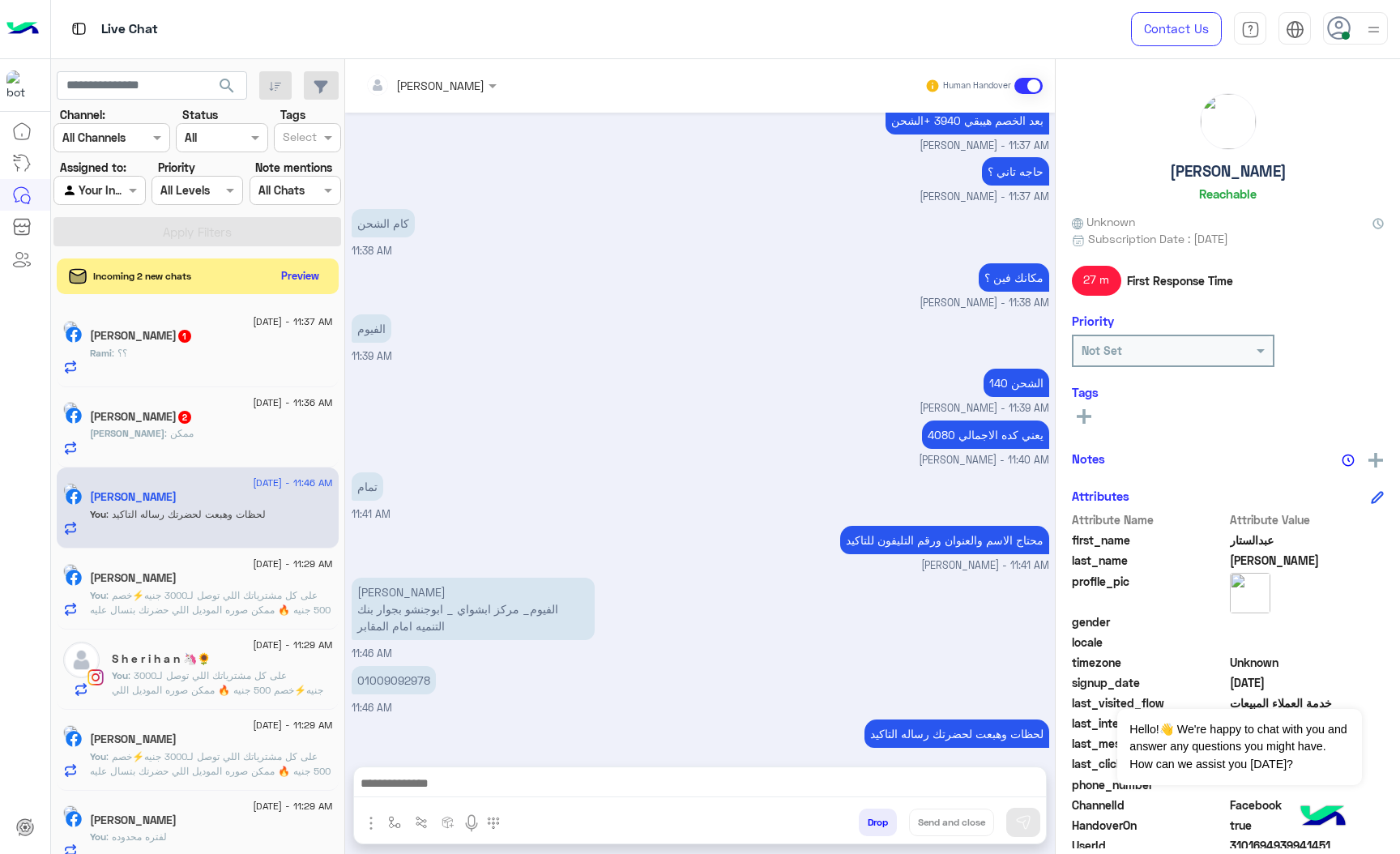
click at [430, 598] on p "عبدالستار محمود عبدالستار الفيوم_ مركز ابشواي _ ابوجنشو بجوار بنك التنميه امام …" at bounding box center [473, 608] width 243 height 62
copy app-message "الفيوم_ مركز ابشواي _ ابوجنشو بجوار بنك التنميه امام المقابر"
click at [395, 666] on p "01009092978" at bounding box center [393, 680] width 84 height 29
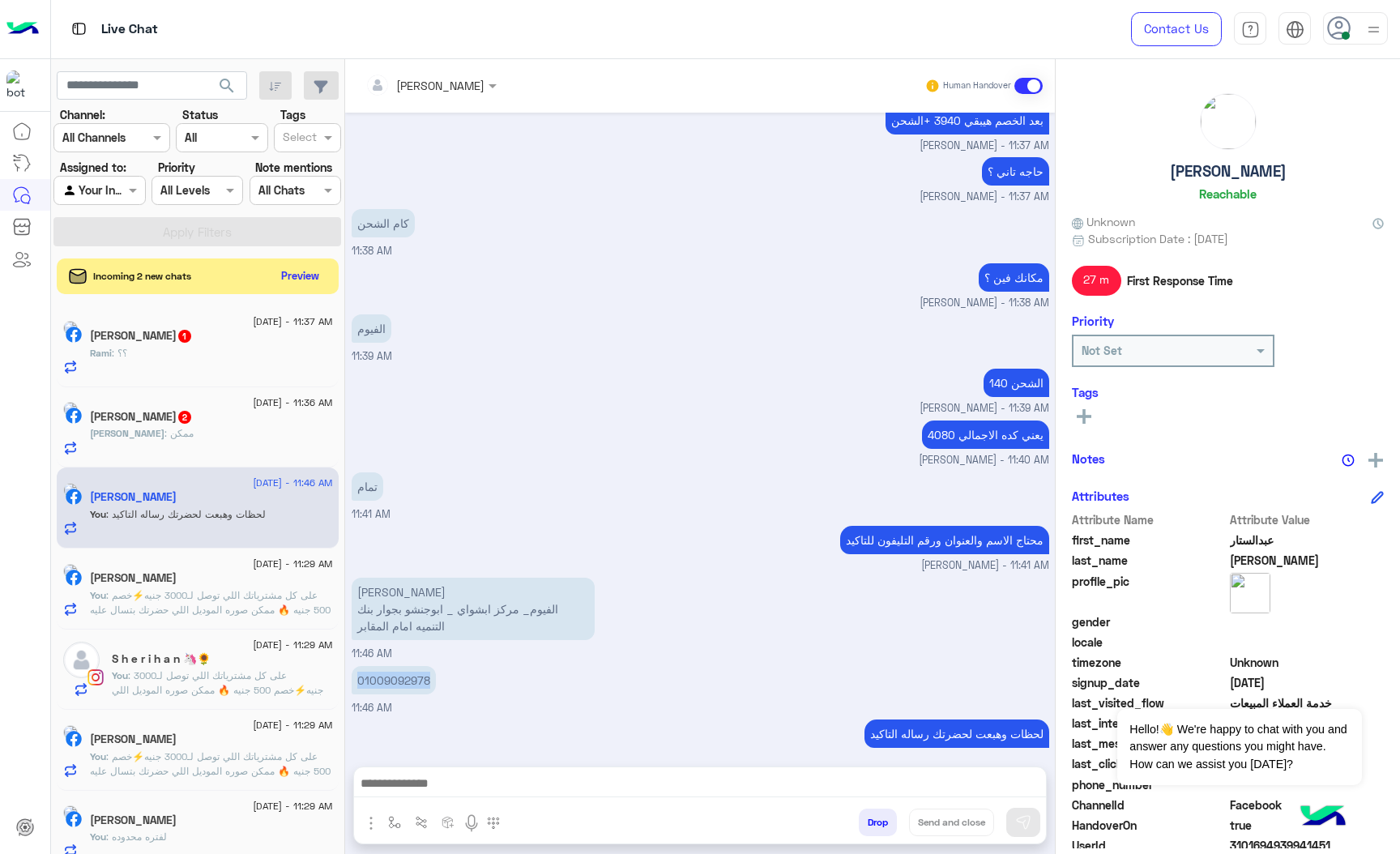
click at [395, 666] on p "01009092978" at bounding box center [393, 680] width 84 height 29
copy p "01009092978"
click at [405, 578] on p "عبدالستار محمود عبدالستار الفيوم_ مركز ابشواي _ ابوجنشو بجوار بنك التنميه امام …" at bounding box center [473, 608] width 243 height 62
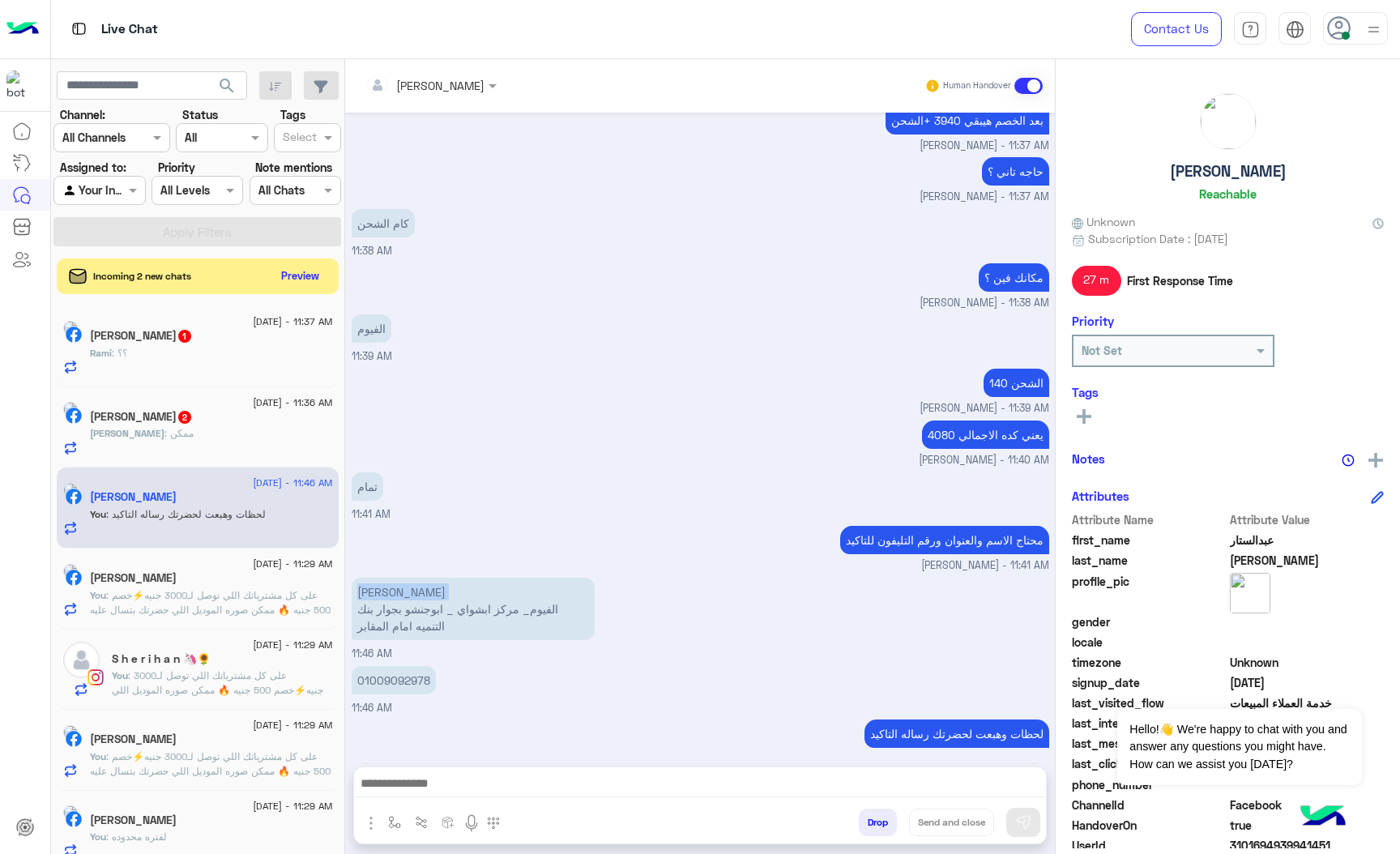
copy p "[PERSON_NAME]"
click at [442, 589] on p "عبدالستار محمود عبدالستار الفيوم_ مركز ابشواي _ ابوجنشو بجوار بنك التنميه امام …" at bounding box center [473, 608] width 243 height 62
copy app-message "الفيوم_ مركز ابشواي _ ابوجنشو بجوار بنك التنميه امام المقابر"
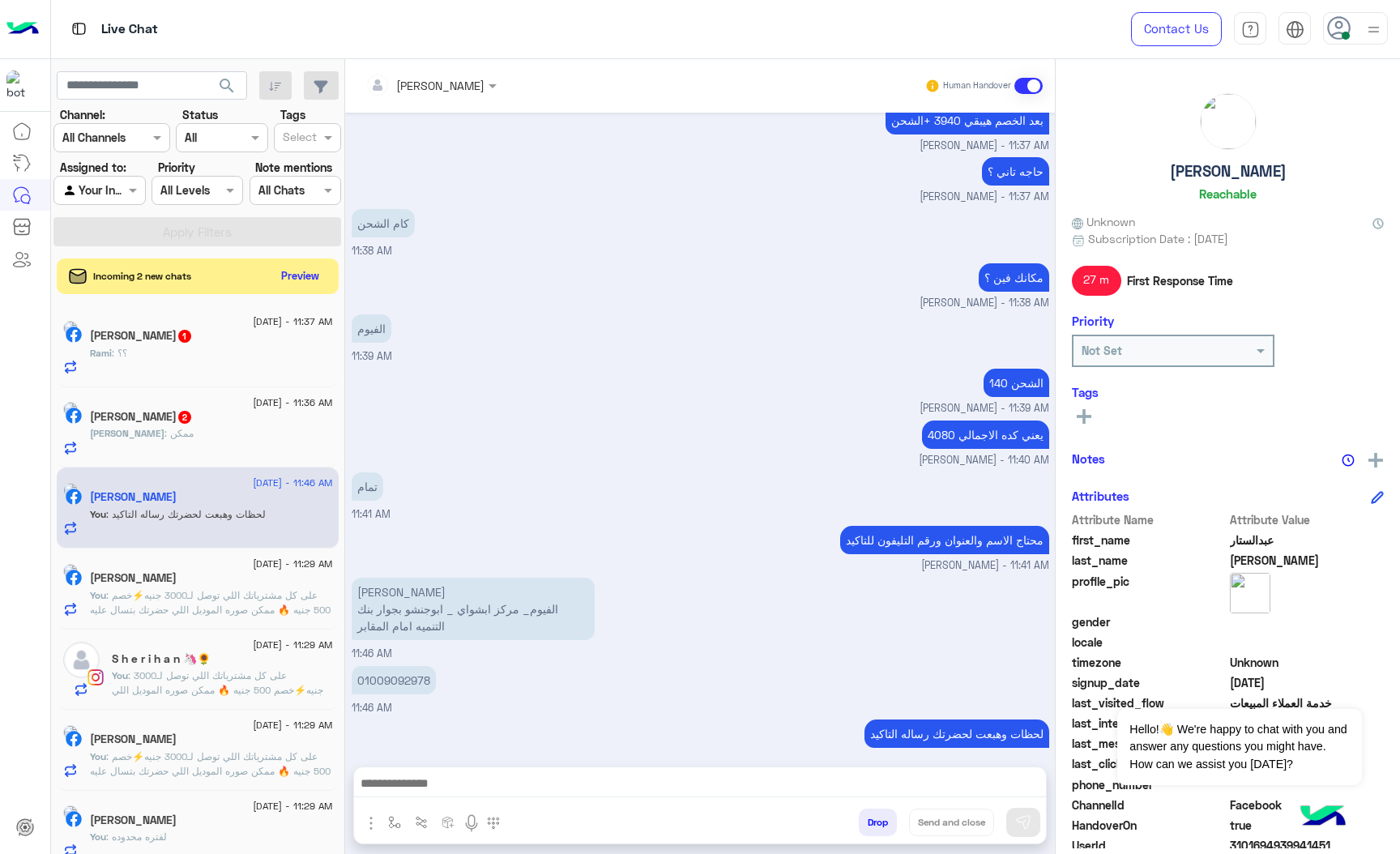
click at [391, 666] on p "01009092978" at bounding box center [393, 680] width 84 height 29
copy p "01009092978"
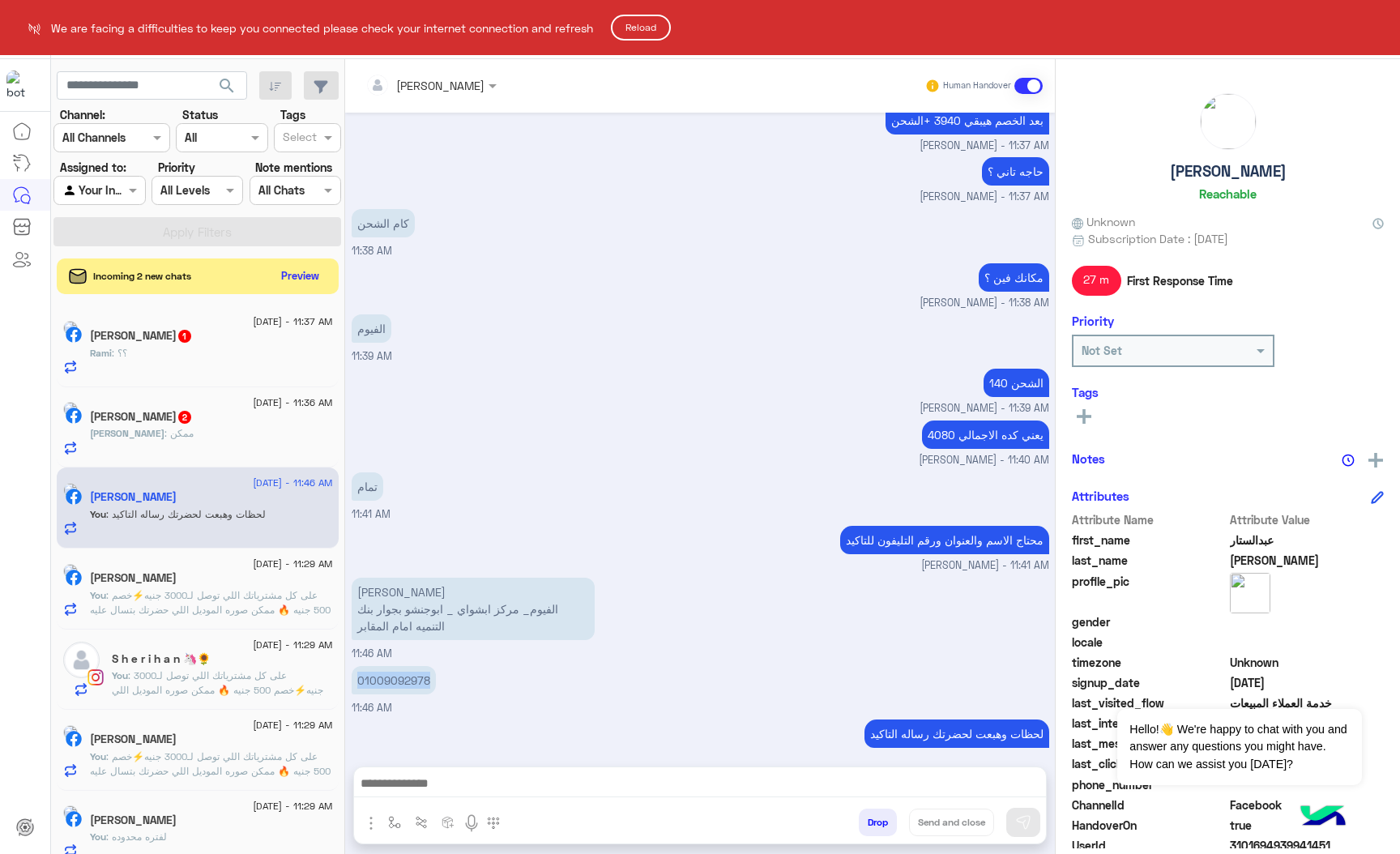
click at [648, 30] on button "Reload" at bounding box center [641, 28] width 60 height 26
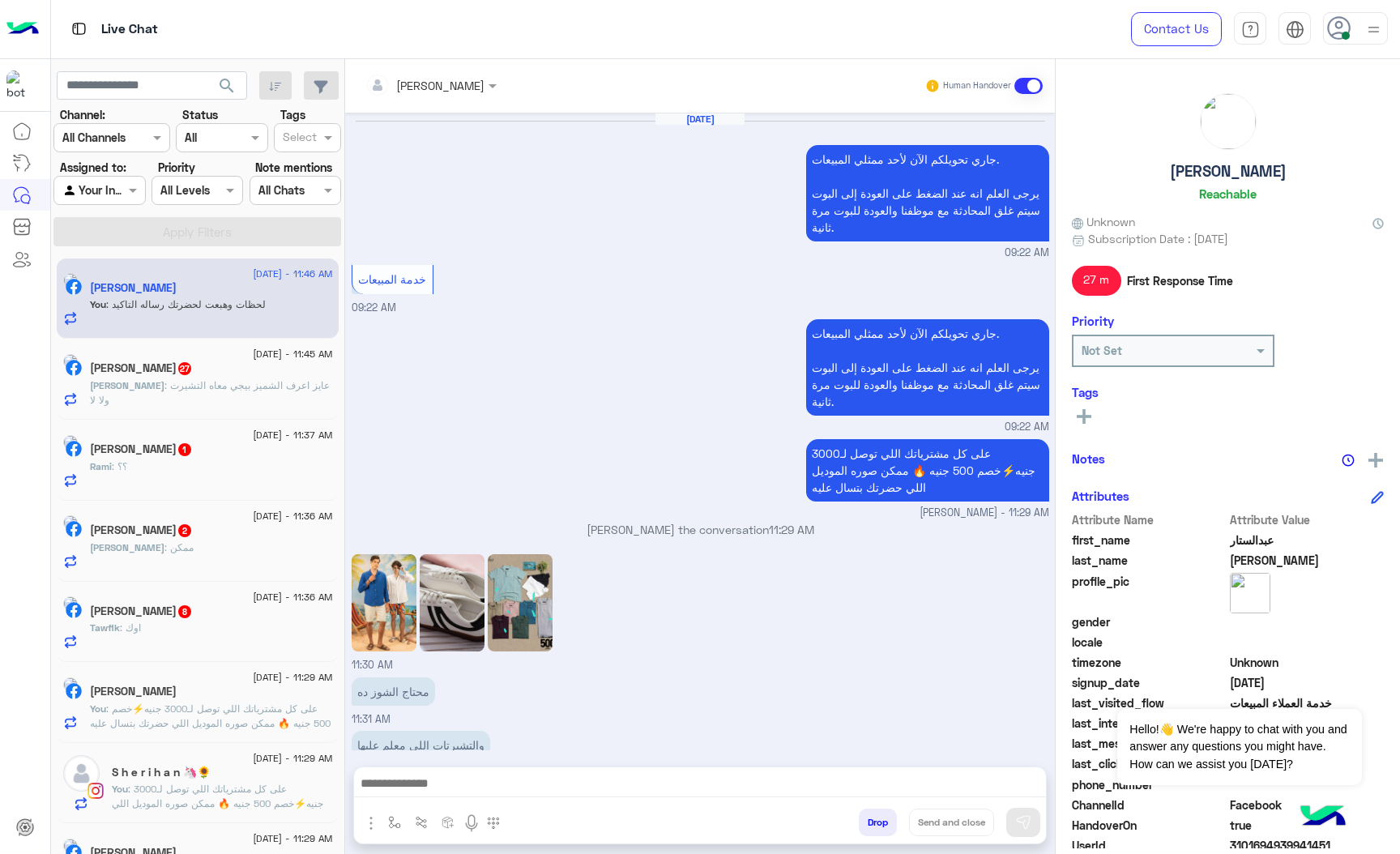
scroll to position [1245, 0]
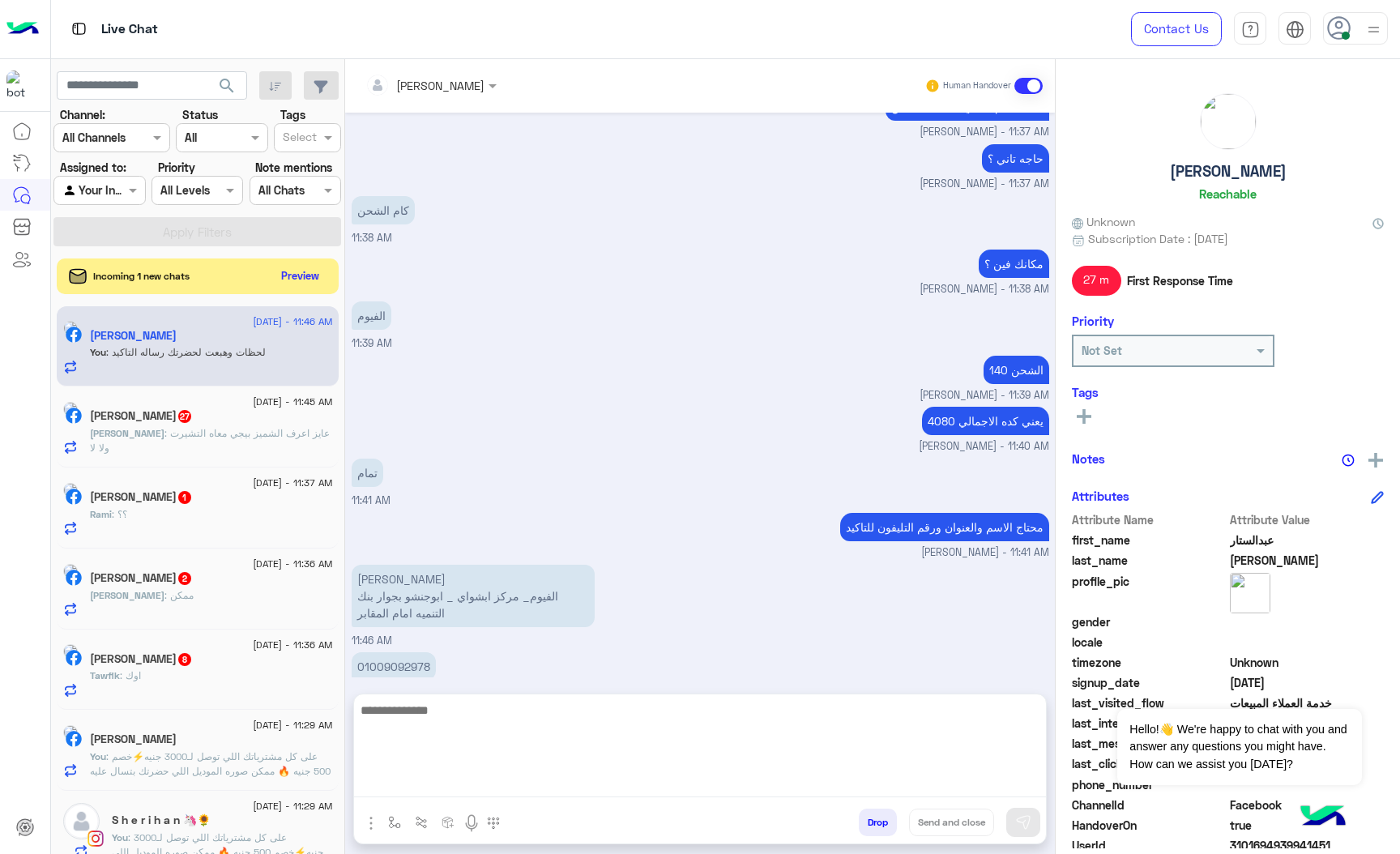
click at [445, 780] on textarea at bounding box center [700, 748] width 692 height 97
type textarea "*"
paste textarea "**********"
type textarea "**********"
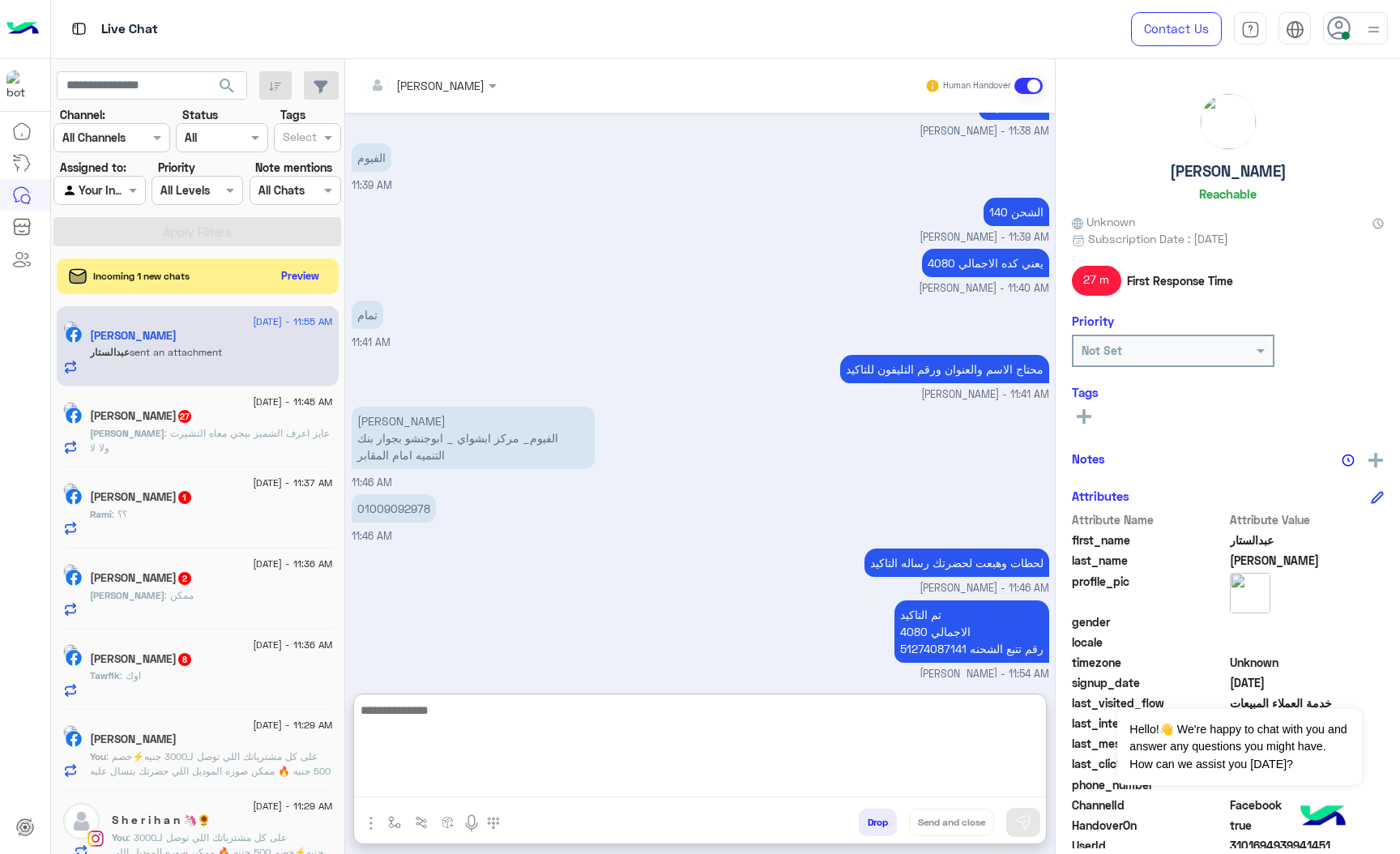
scroll to position [1634, 0]
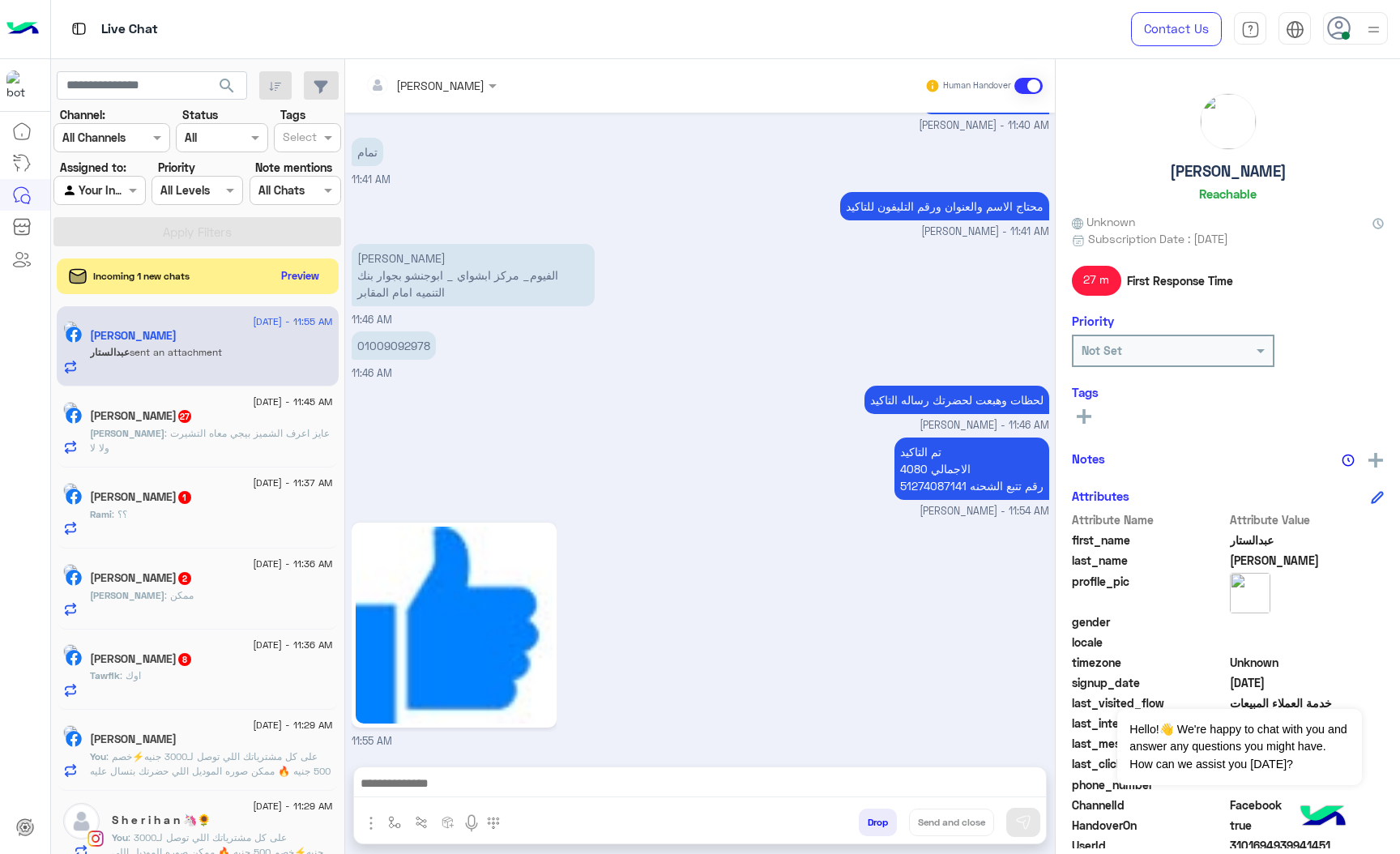
click at [859, 813] on button "Drop" at bounding box center [878, 822] width 39 height 28
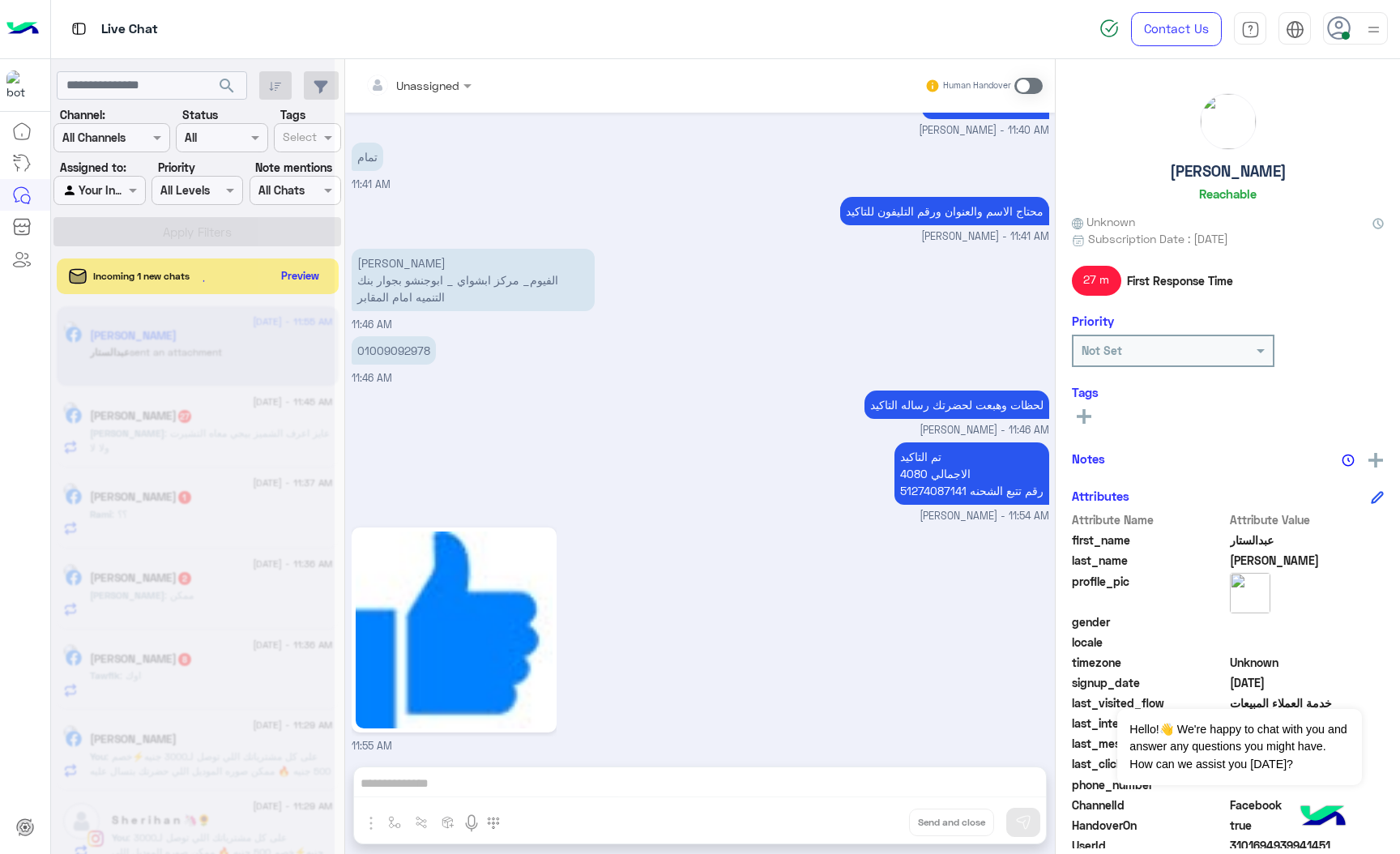
scroll to position [1591, 0]
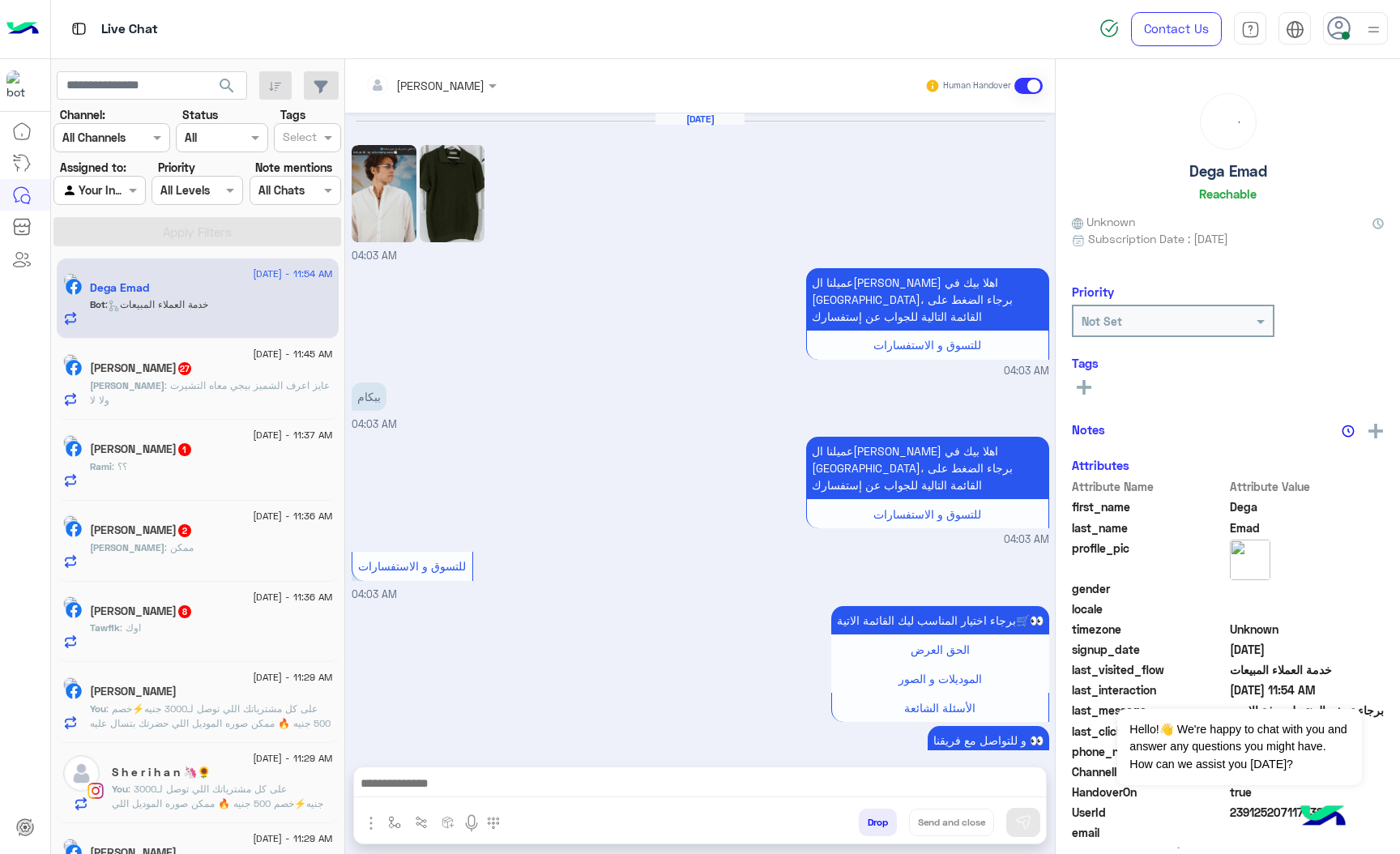
scroll to position [1484, 0]
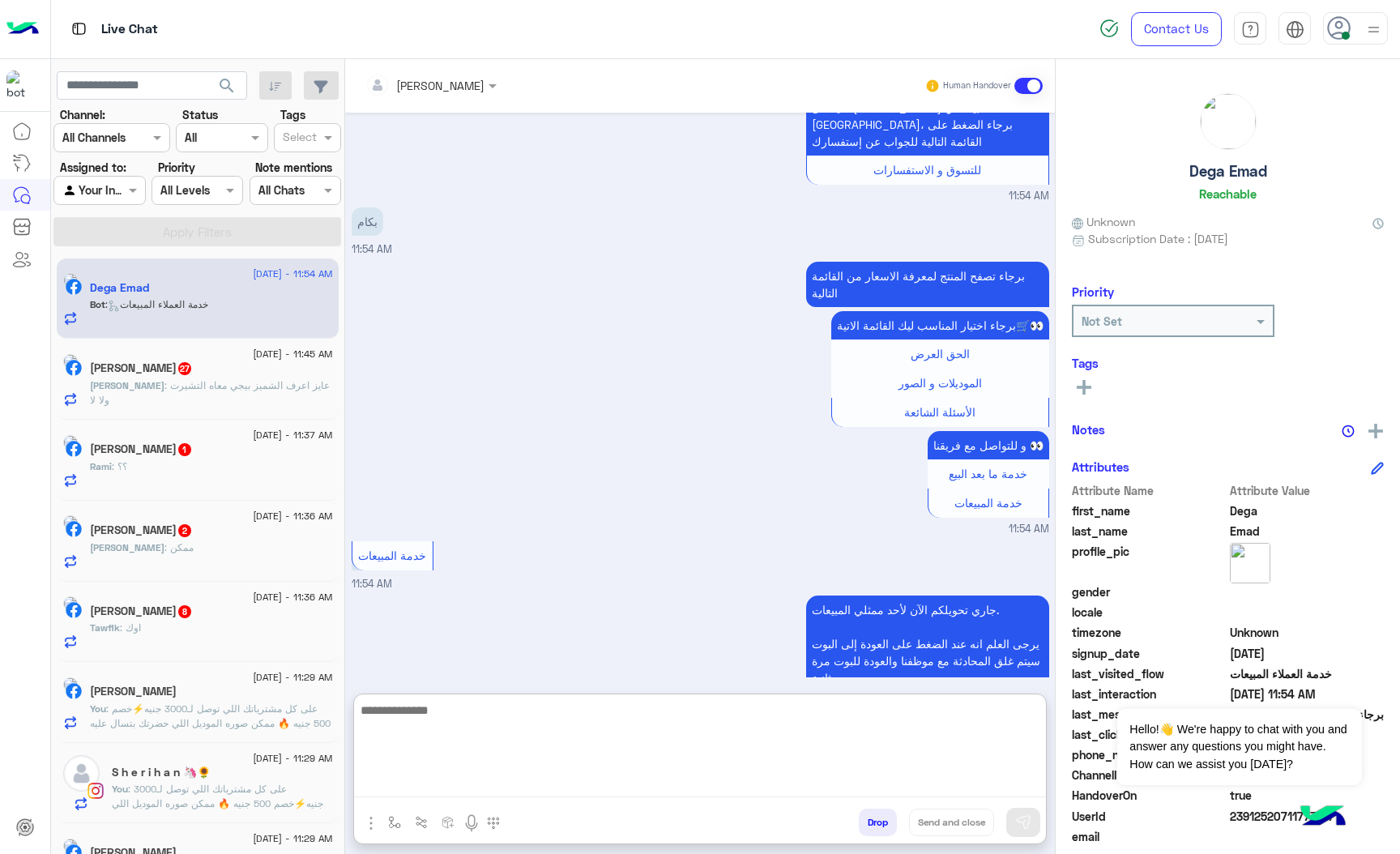
click at [423, 771] on textarea at bounding box center [700, 748] width 692 height 97
paste textarea "**********"
type textarea "**********"
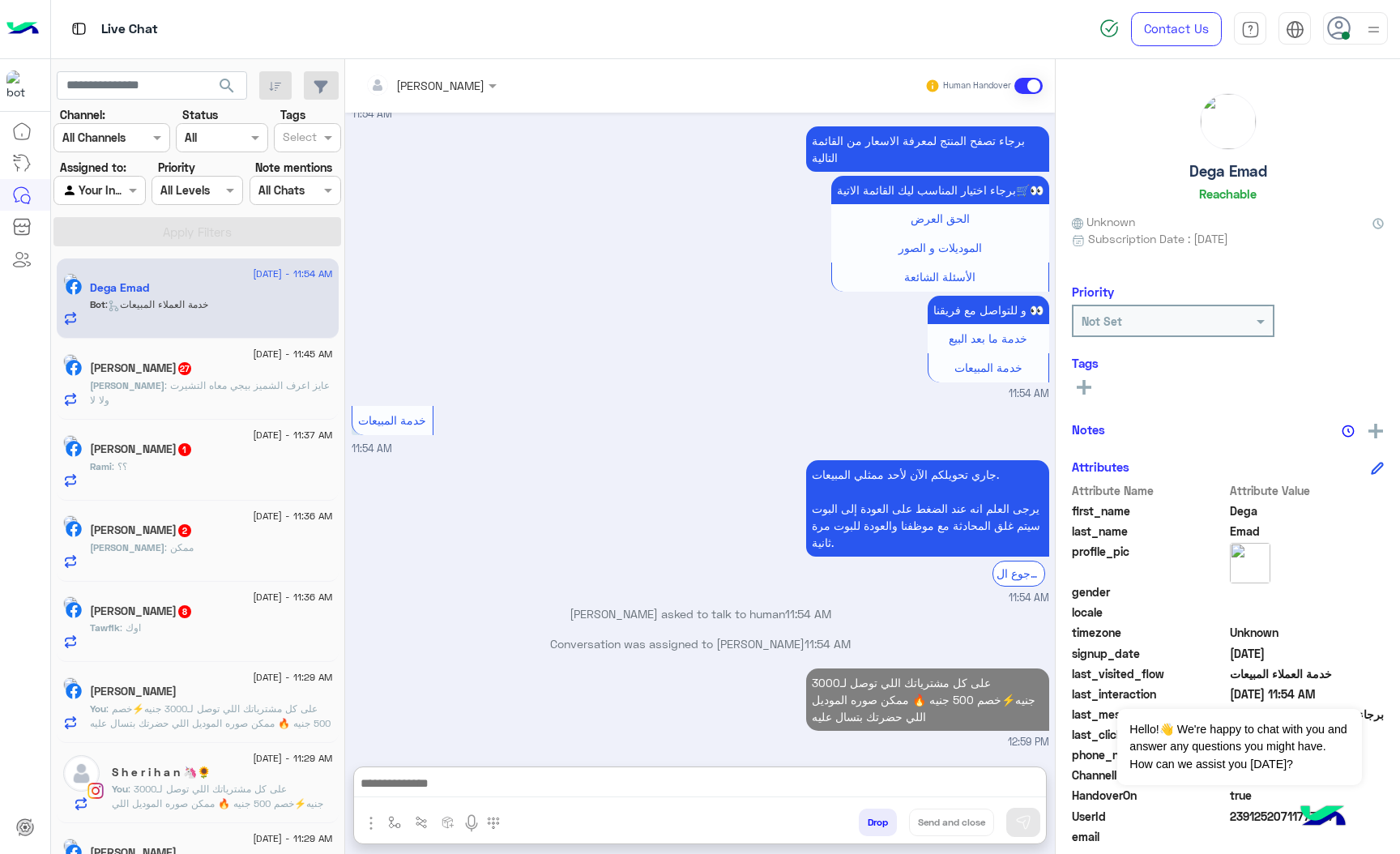
click at [193, 618] on h5 "[PERSON_NAME] 8" at bounding box center [141, 611] width 103 height 14
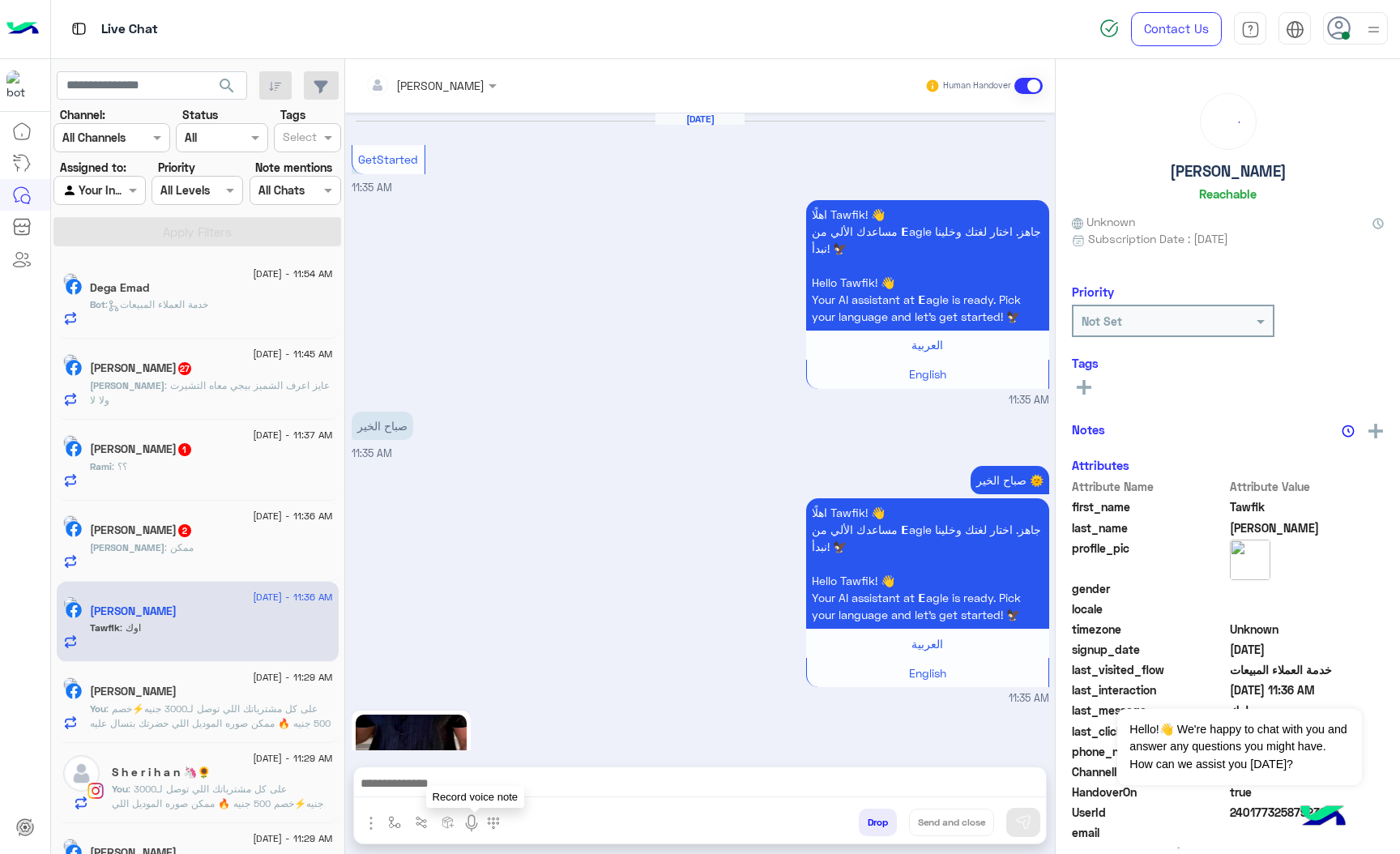
scroll to position [1366, 0]
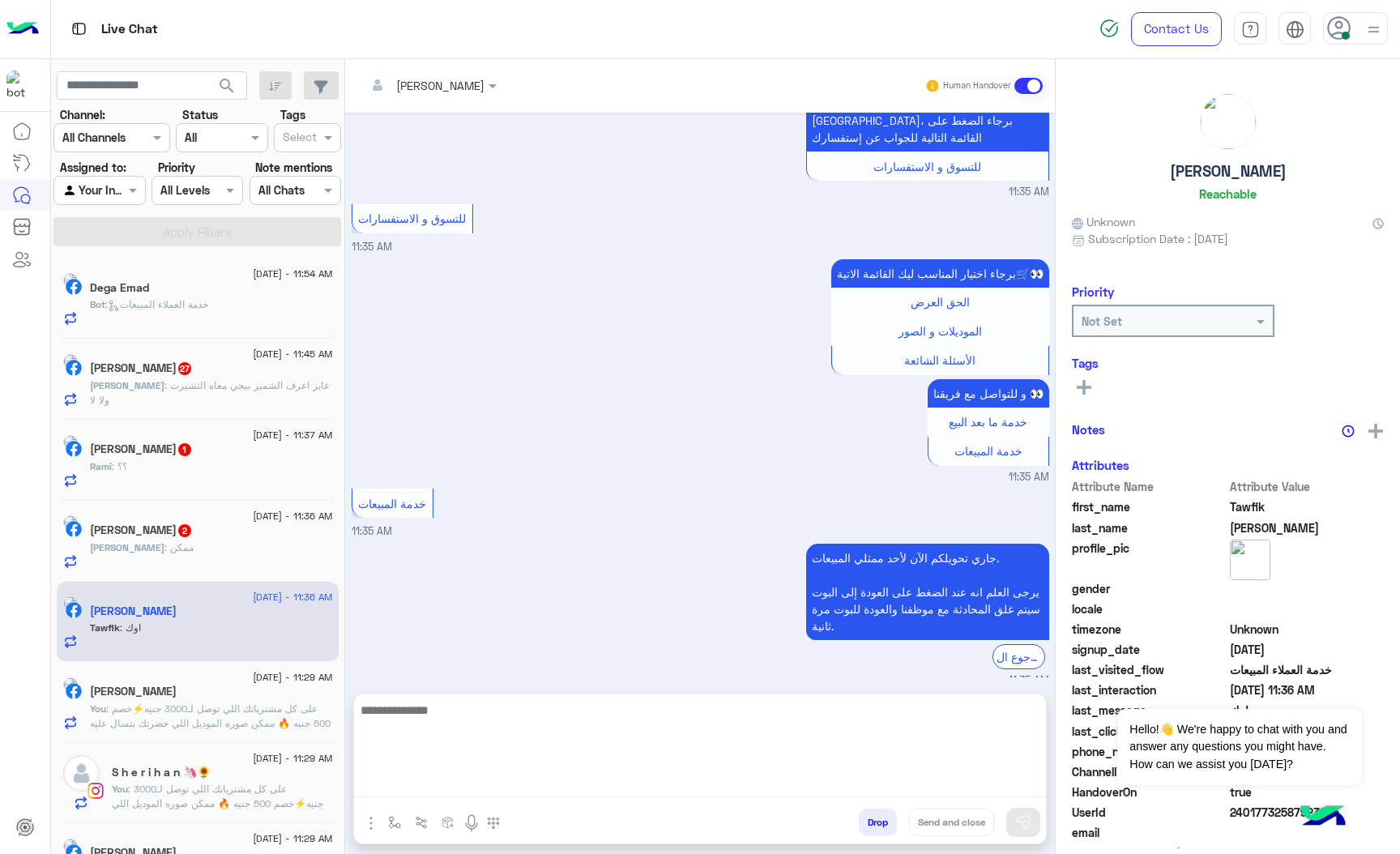
click at [431, 771] on textarea at bounding box center [700, 748] width 692 height 97
paste textarea "**********"
type textarea "**********"
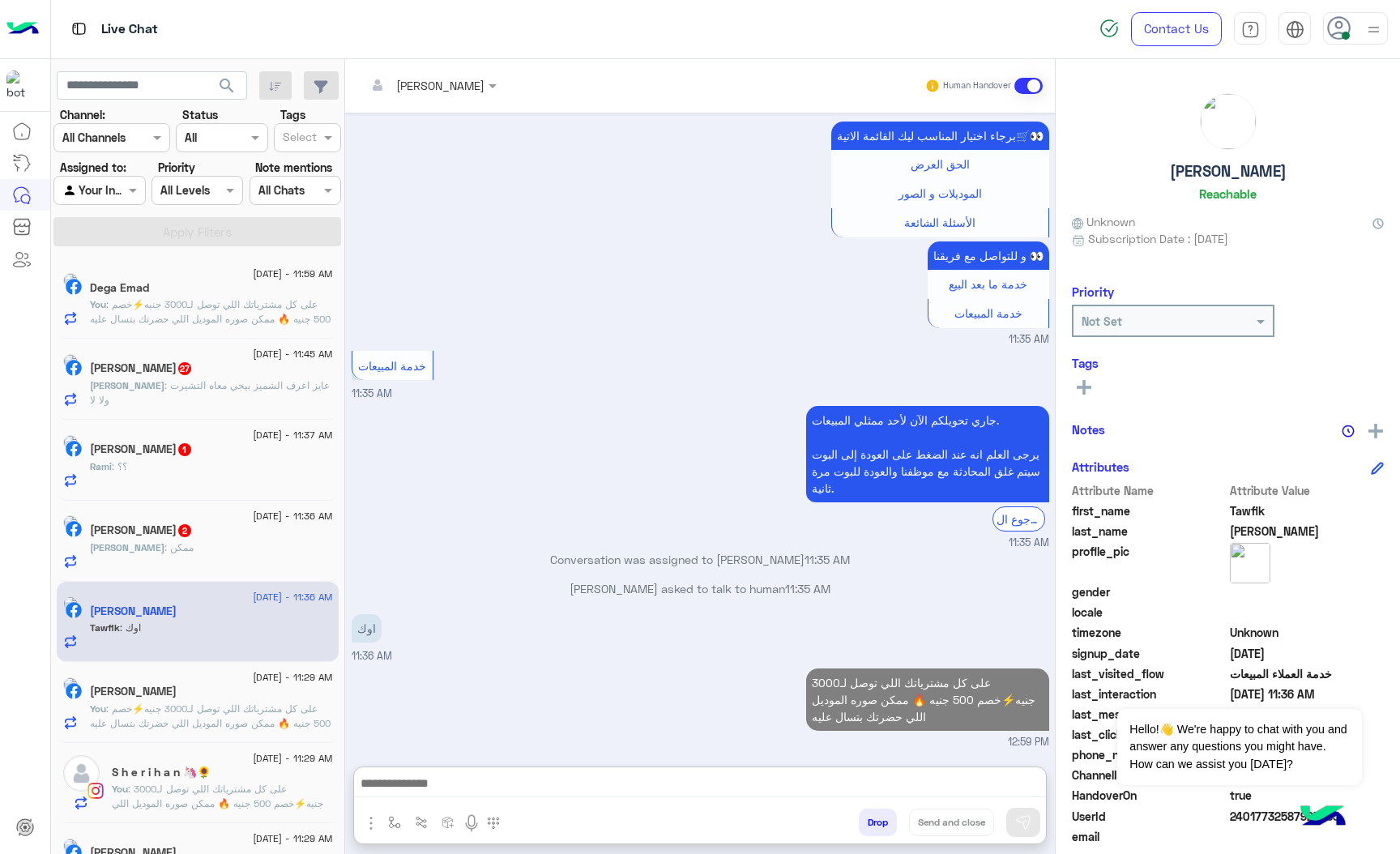
click at [212, 559] on div "[PERSON_NAME] : ممكن" at bounding box center [211, 554] width 243 height 29
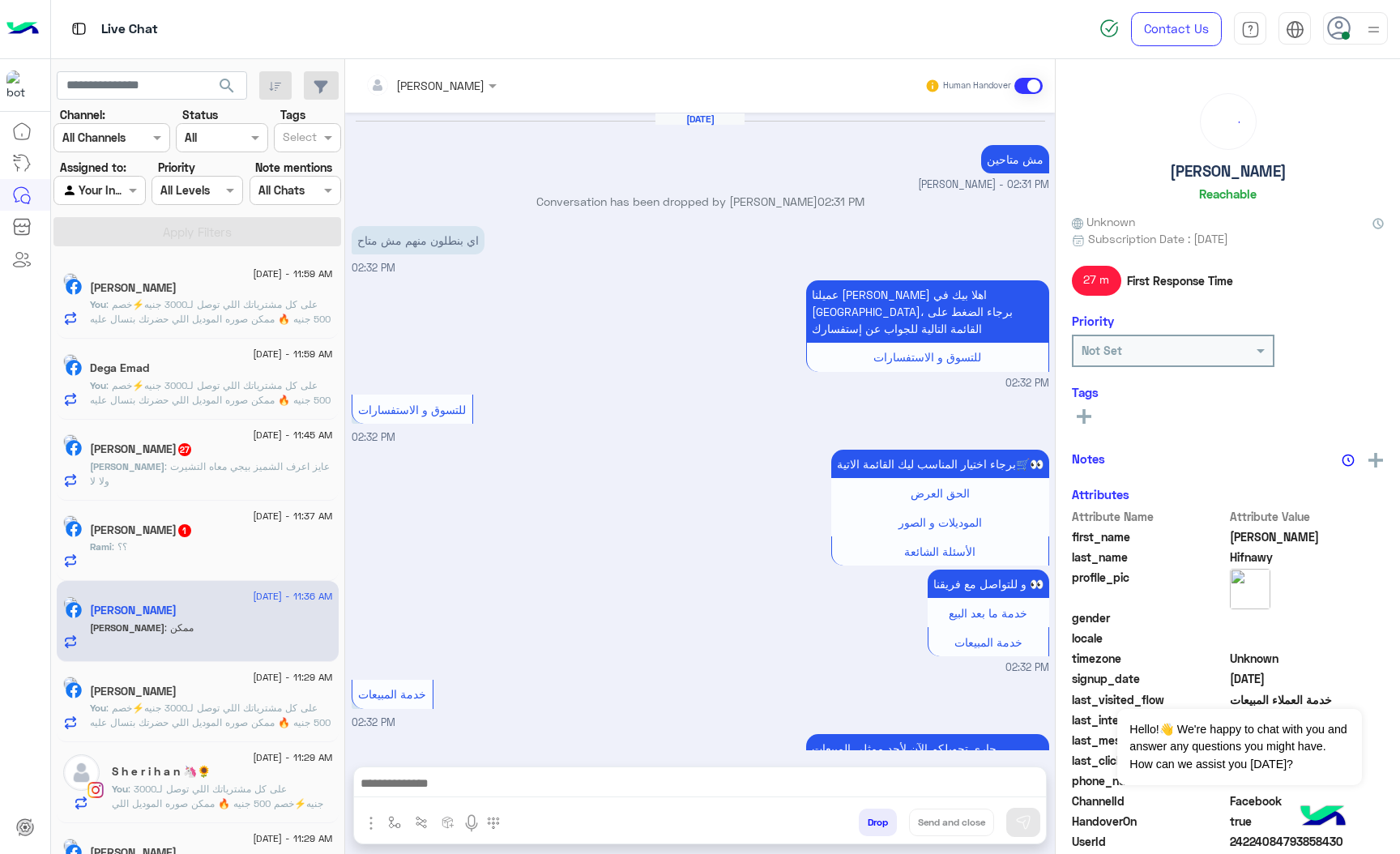
scroll to position [1499, 0]
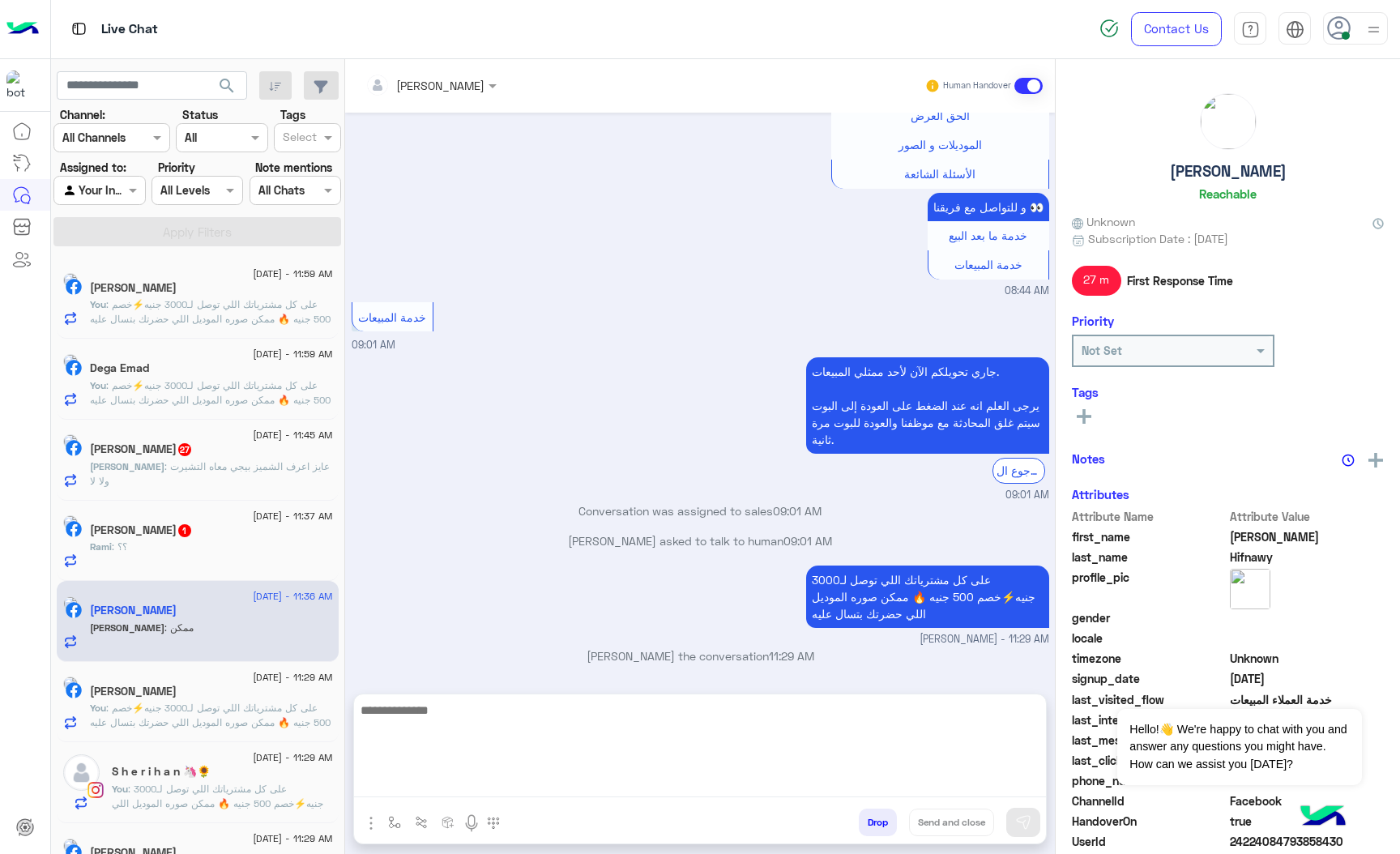
click at [453, 779] on textarea at bounding box center [700, 748] width 692 height 97
paste textarea "**********"
type textarea "**********"
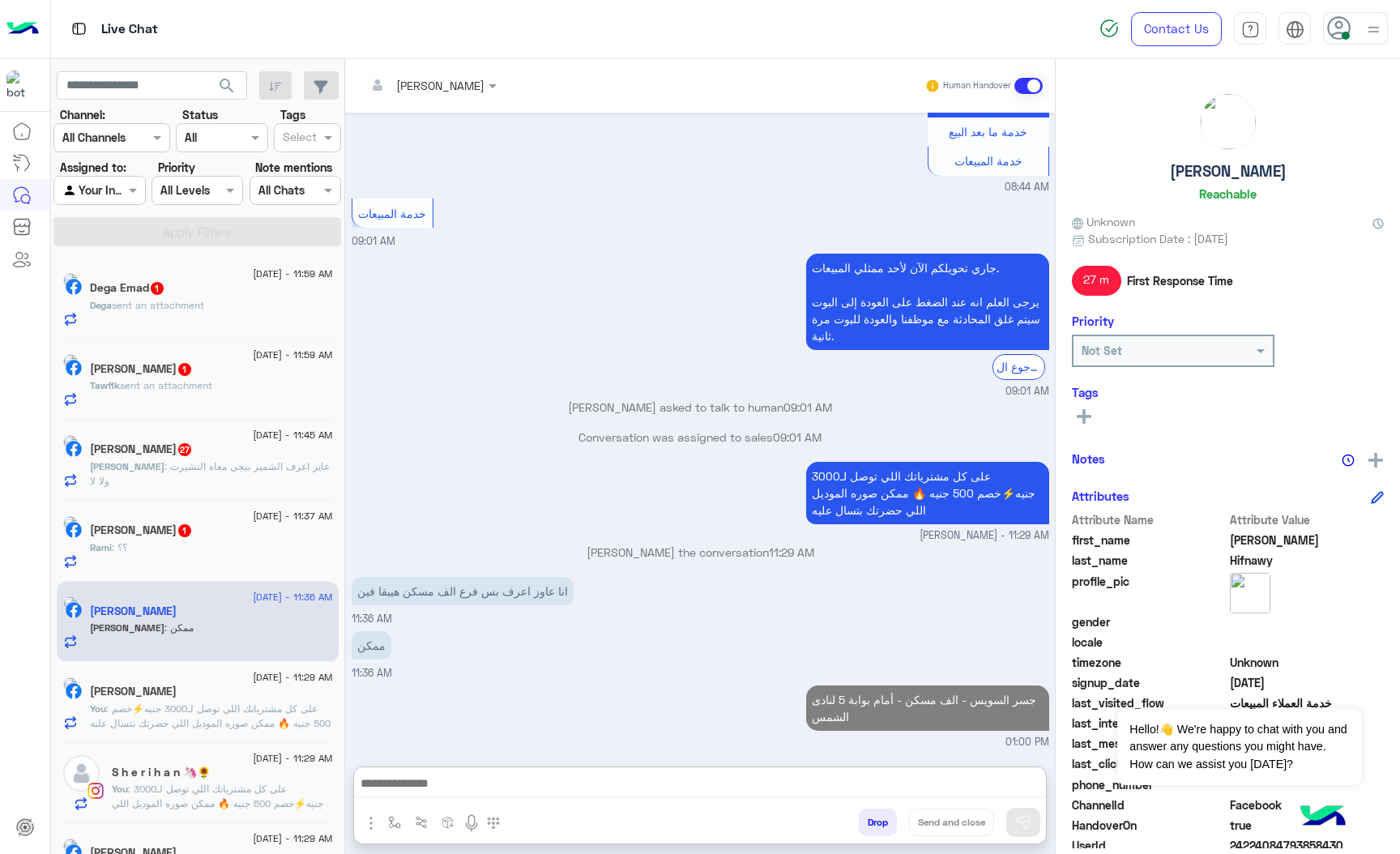
click at [186, 554] on div "Rami : ؟؟" at bounding box center [211, 554] width 243 height 29
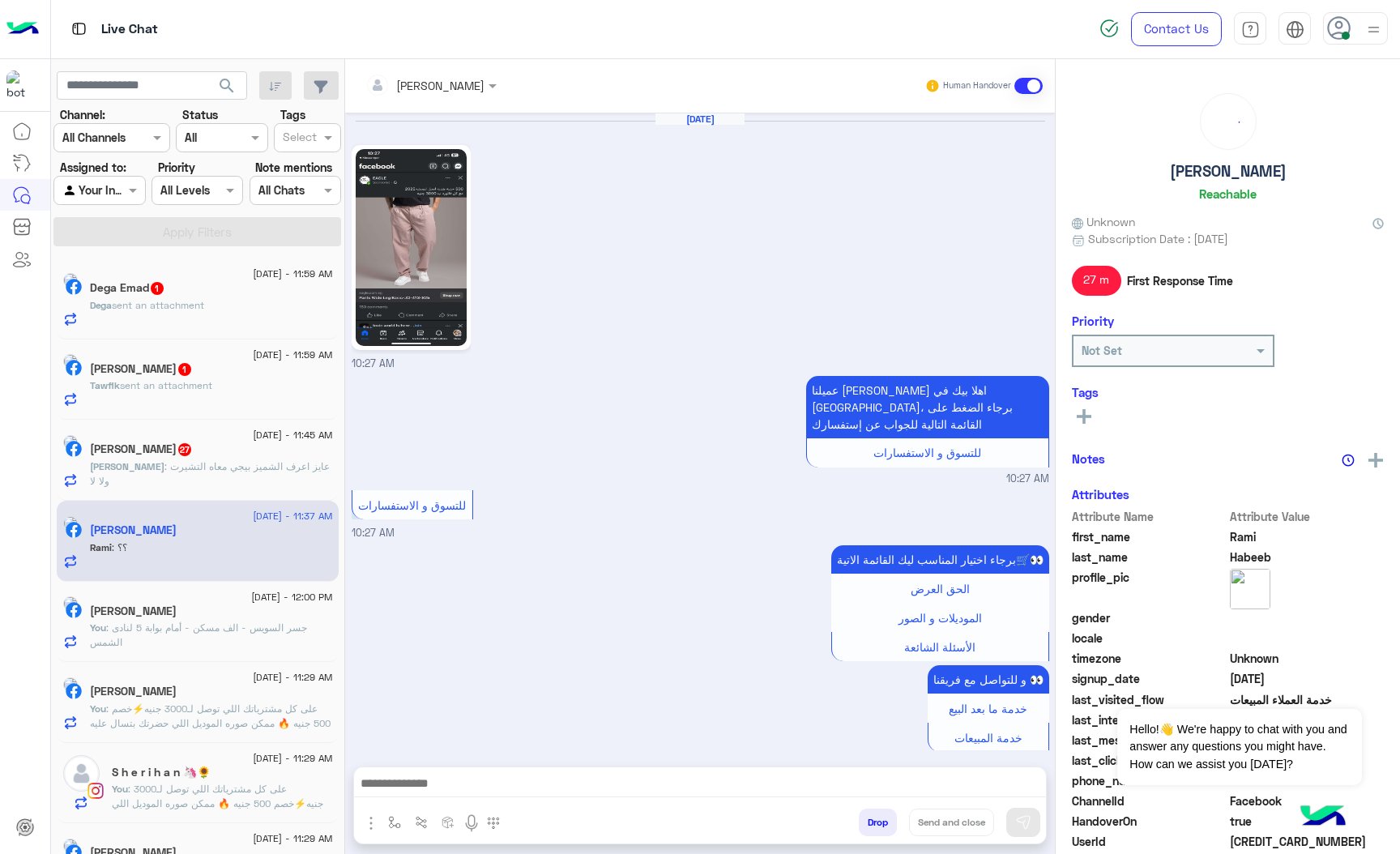
scroll to position [617, 0]
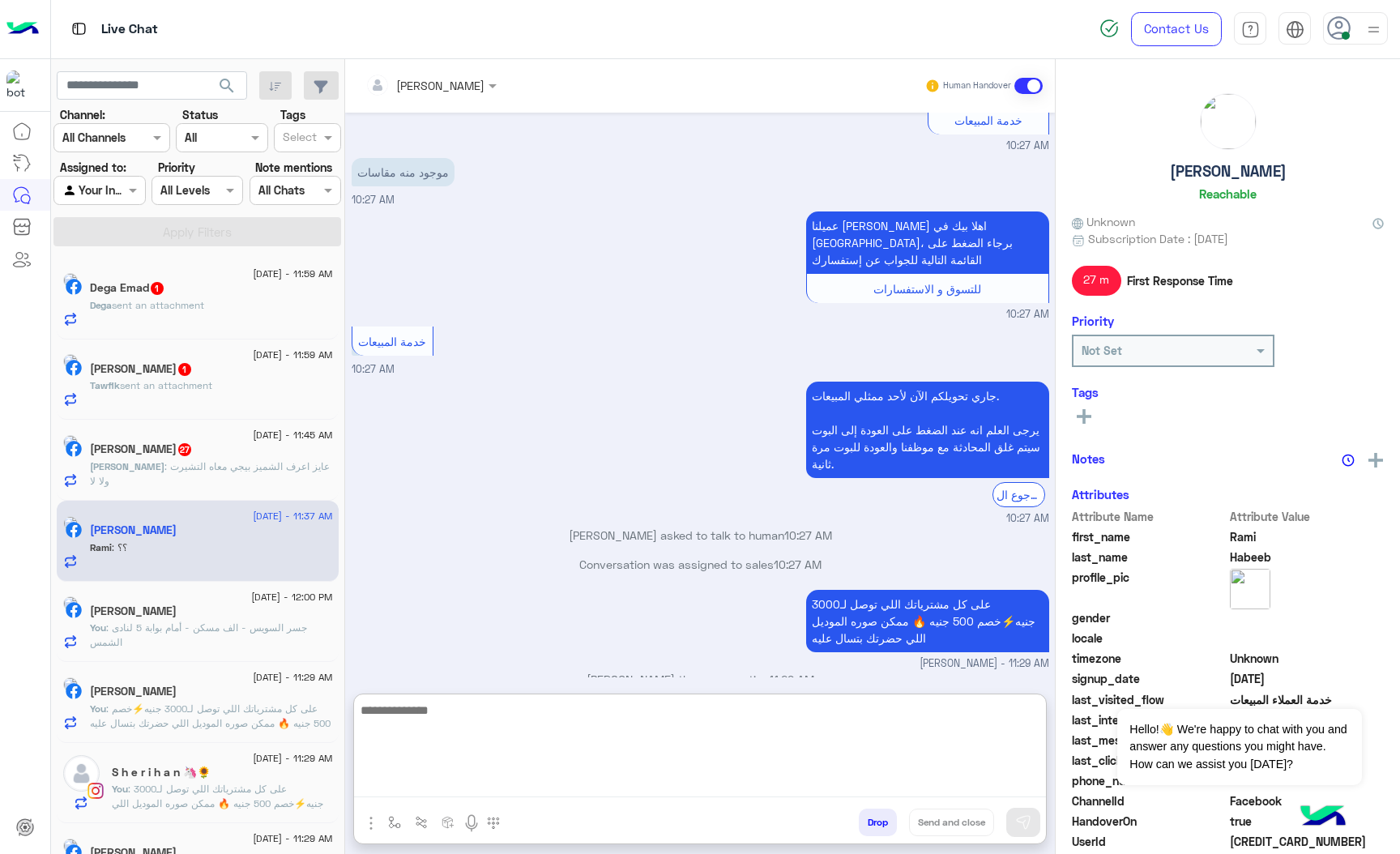
click at [432, 788] on textarea at bounding box center [700, 748] width 692 height 97
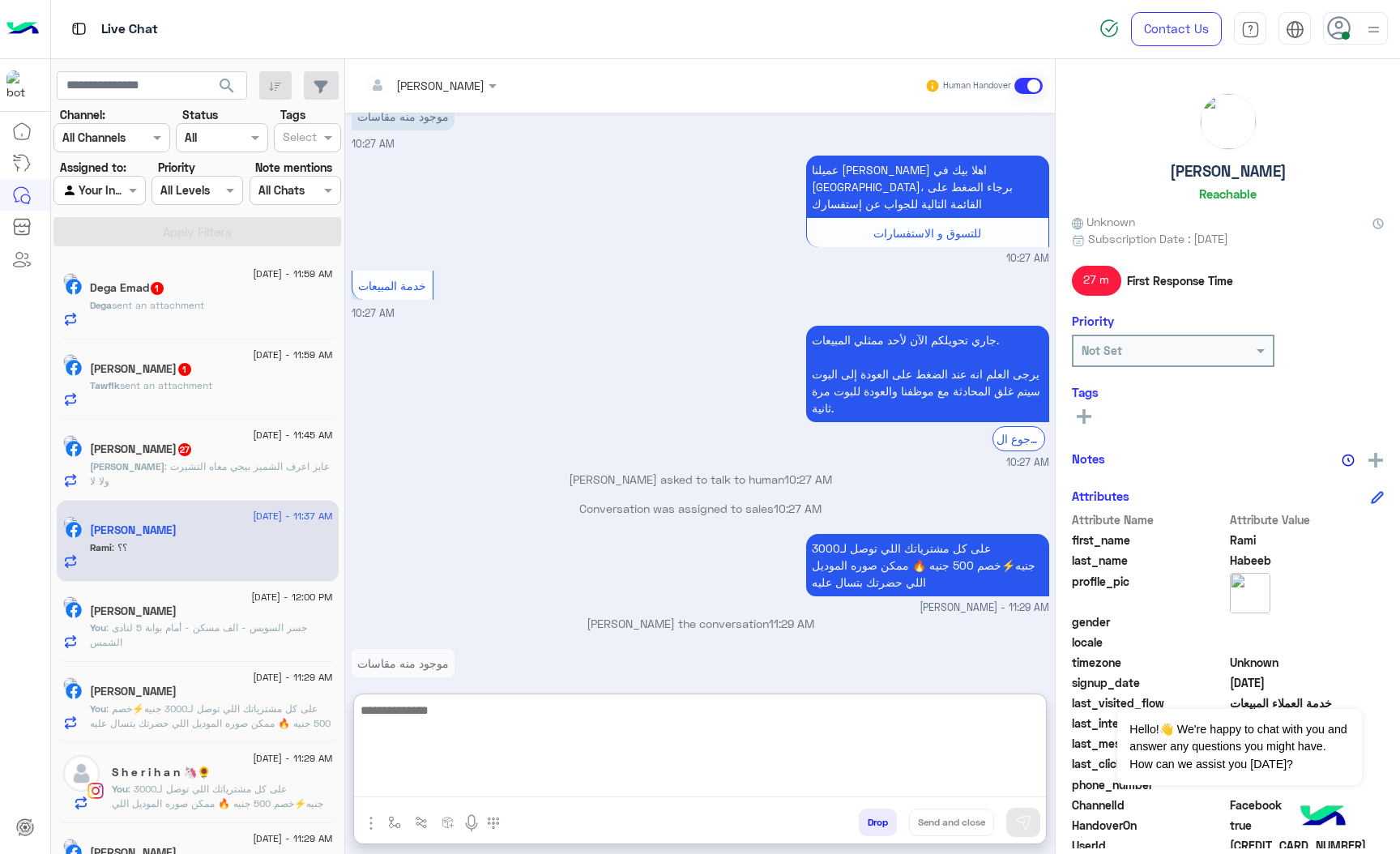
scroll to position [690, 0]
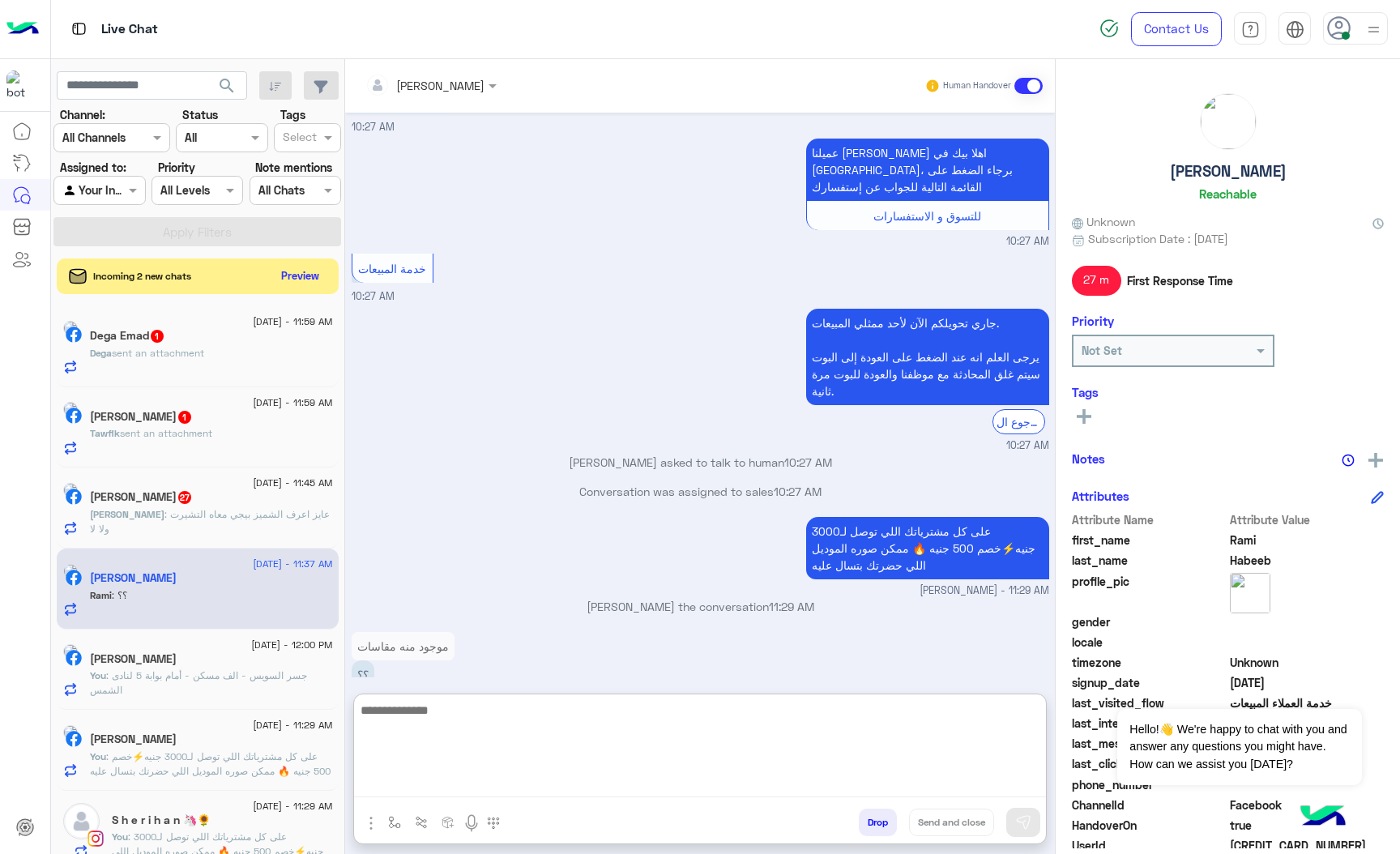
click at [426, 707] on textarea at bounding box center [700, 748] width 692 height 97
click at [416, 722] on textarea at bounding box center [700, 748] width 692 height 97
type textarea "**********"
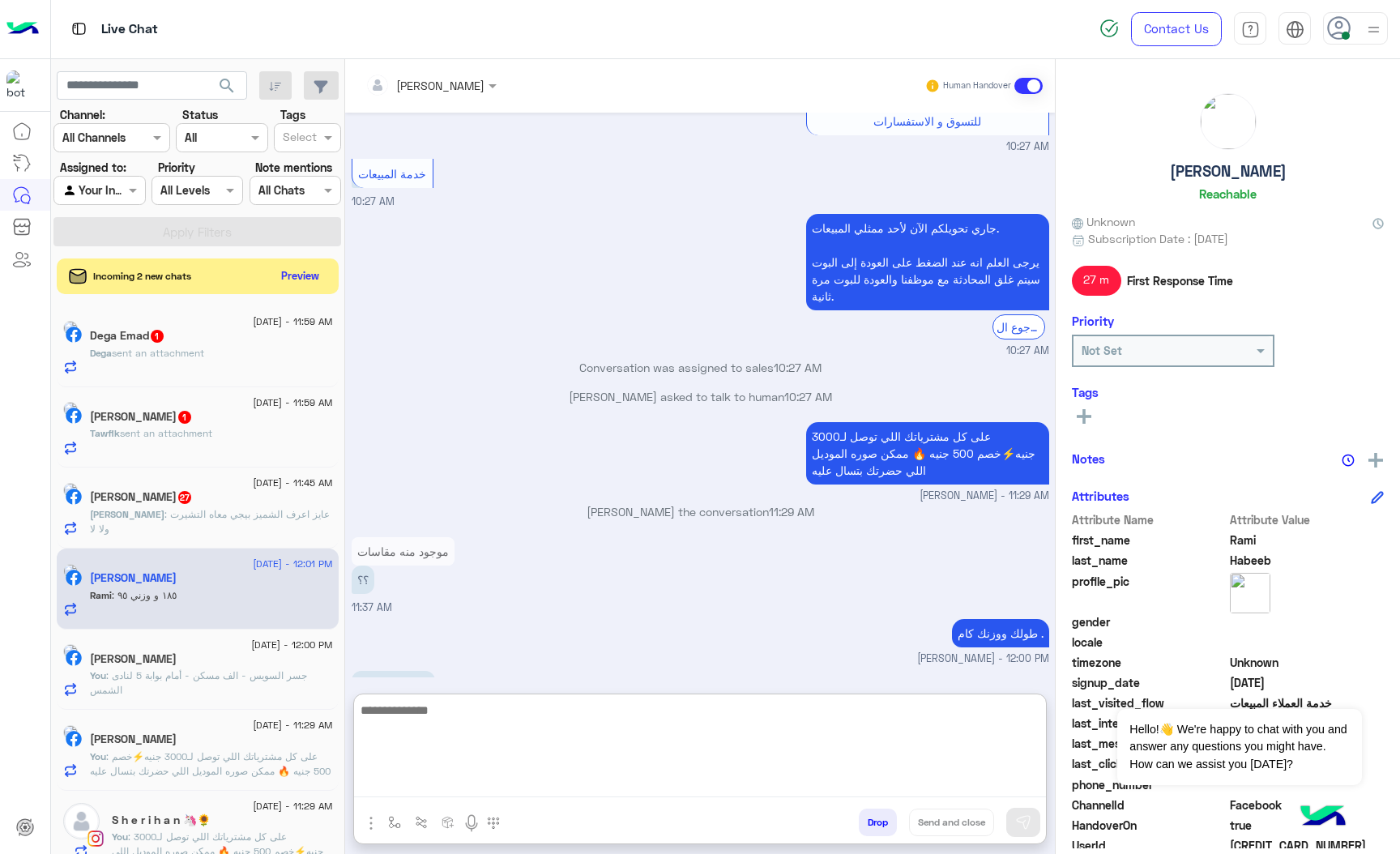
scroll to position [796, 0]
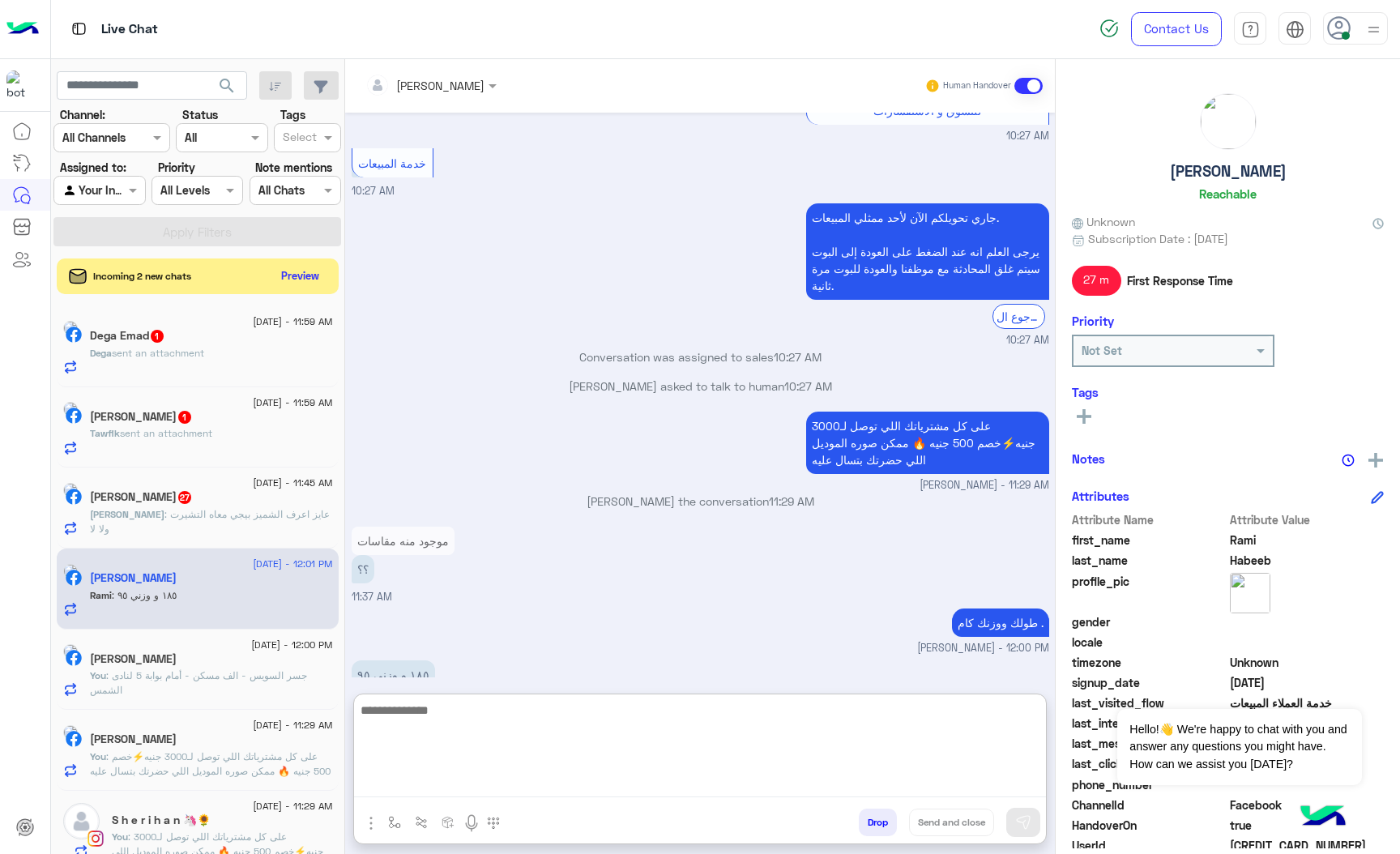
click at [433, 708] on textarea at bounding box center [700, 748] width 692 height 97
click at [457, 713] on textarea at bounding box center [700, 748] width 692 height 97
click at [508, 744] on textarea at bounding box center [700, 748] width 692 height 97
click at [487, 712] on textarea at bounding box center [700, 748] width 692 height 97
type textarea "**********"
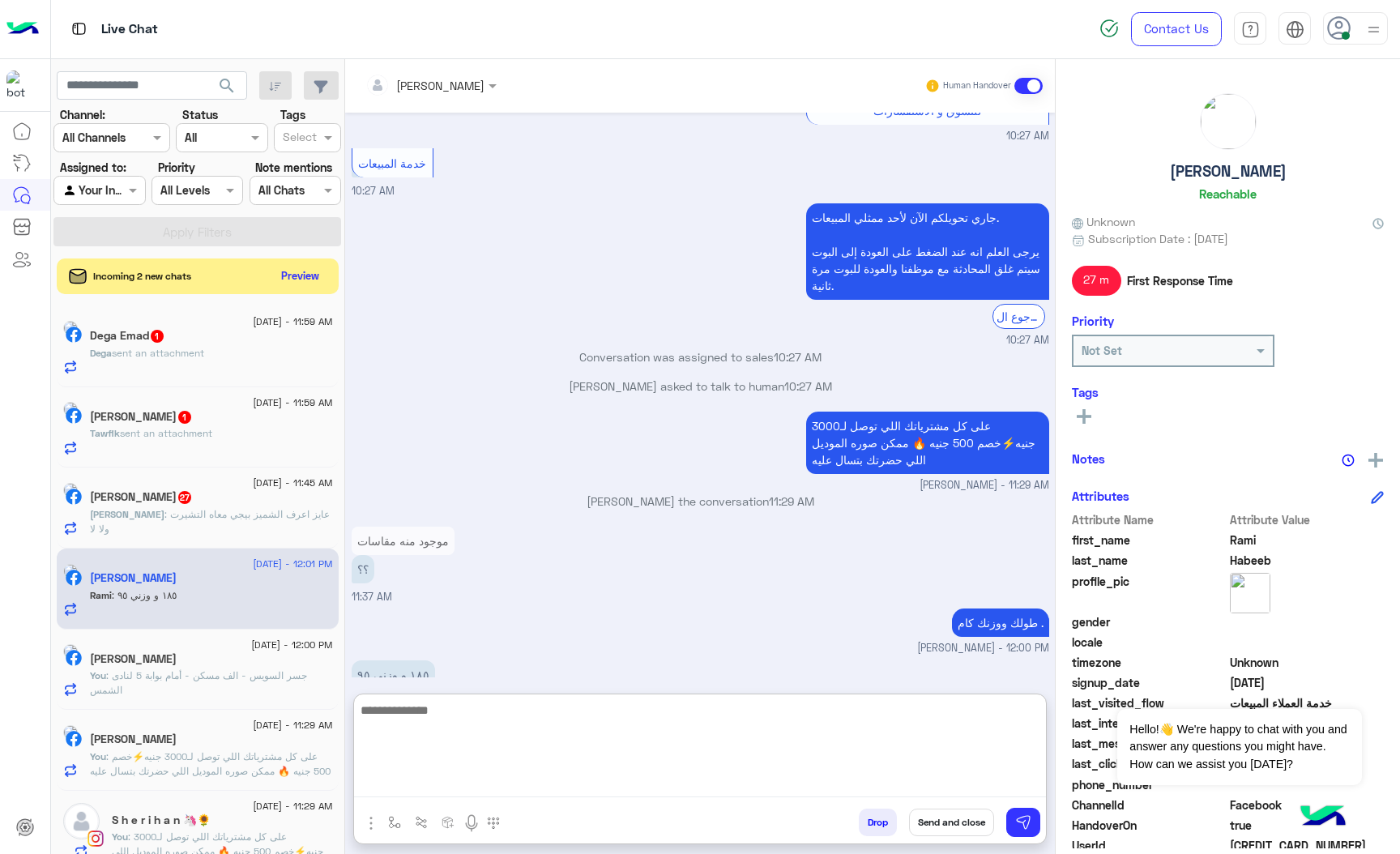
scroll to position [847, 0]
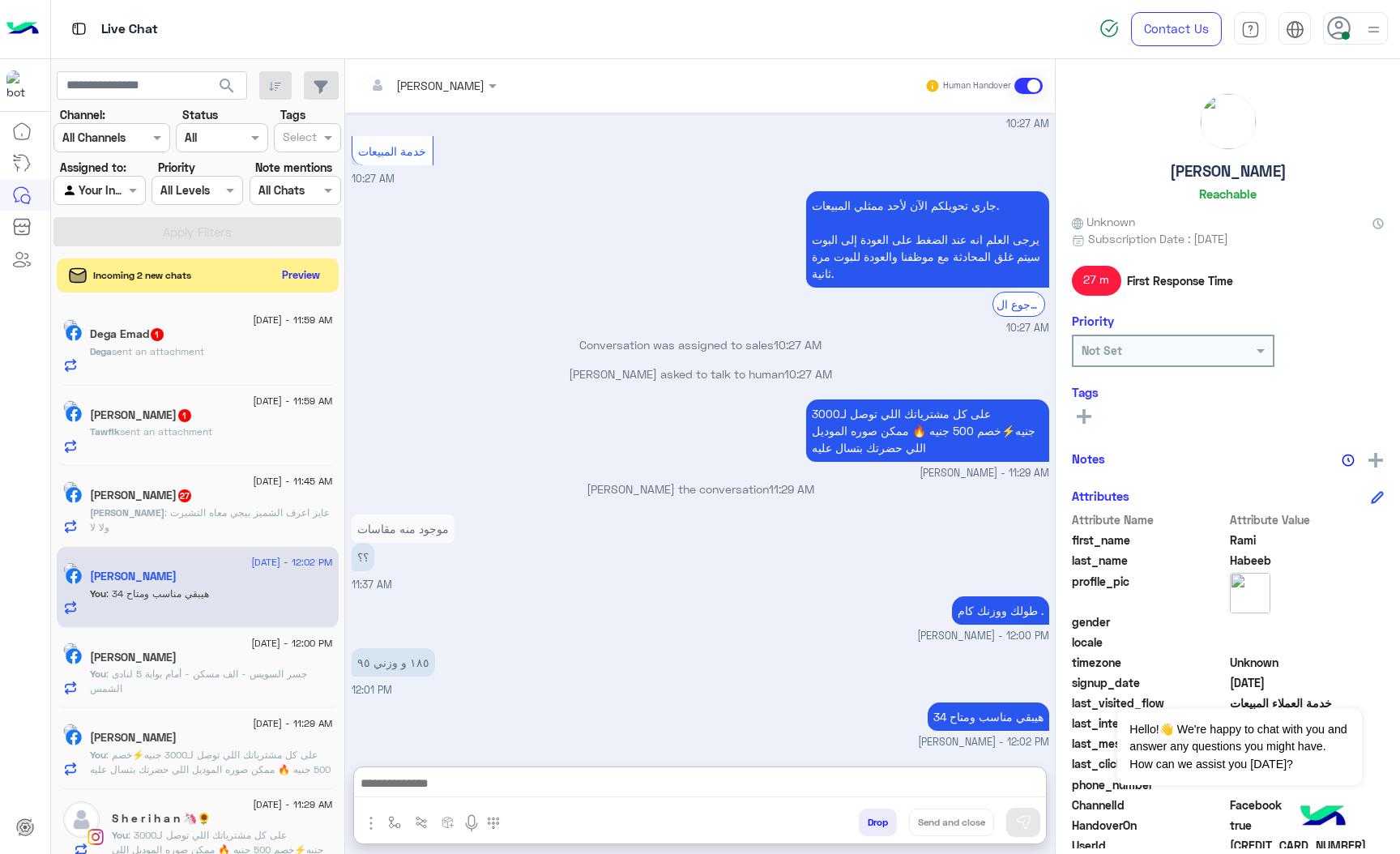
click at [310, 275] on button "Preview" at bounding box center [301, 275] width 50 height 22
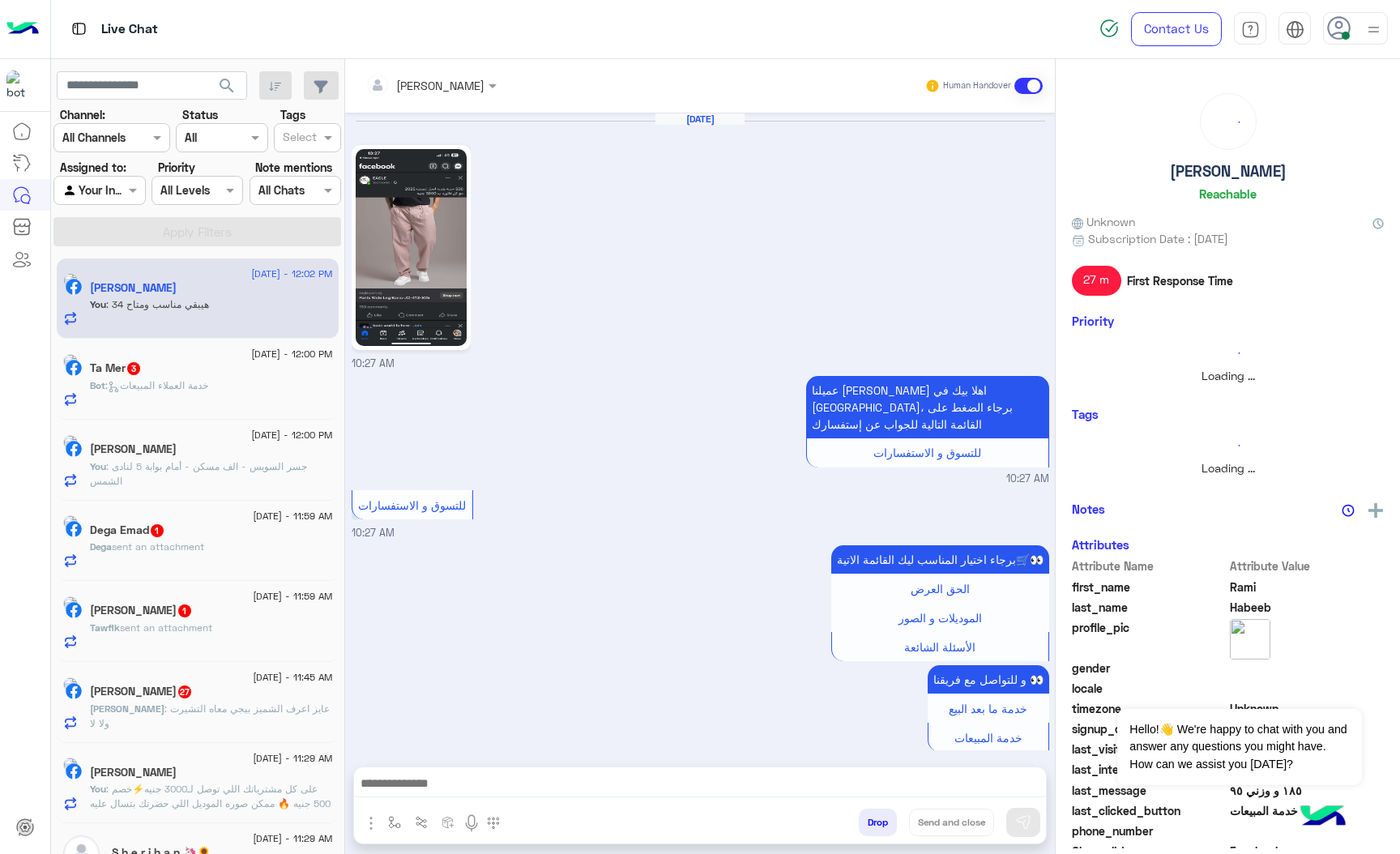
scroll to position [774, 0]
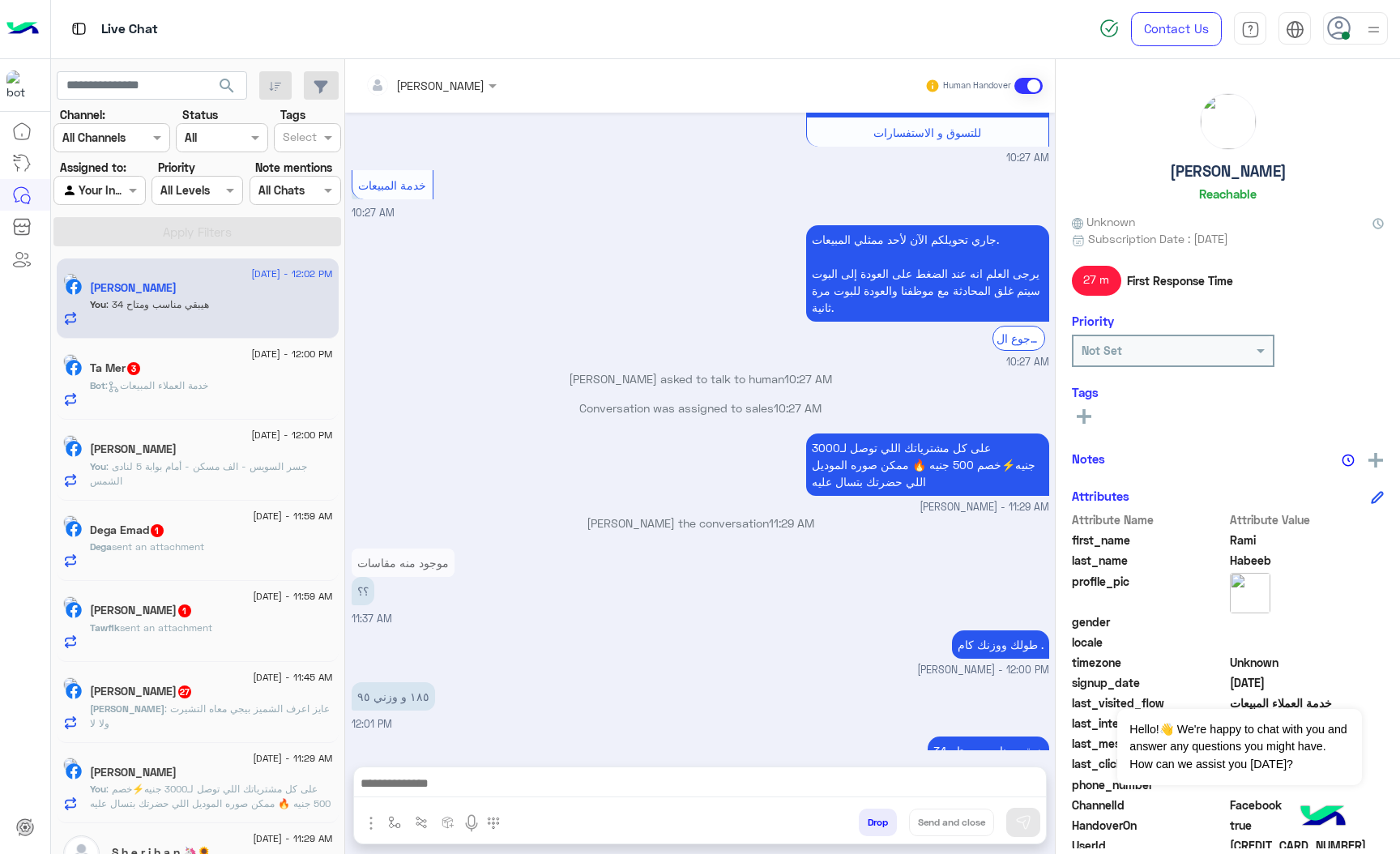
click at [142, 370] on h5 "Ta Mer 3" at bounding box center [116, 368] width 52 height 14
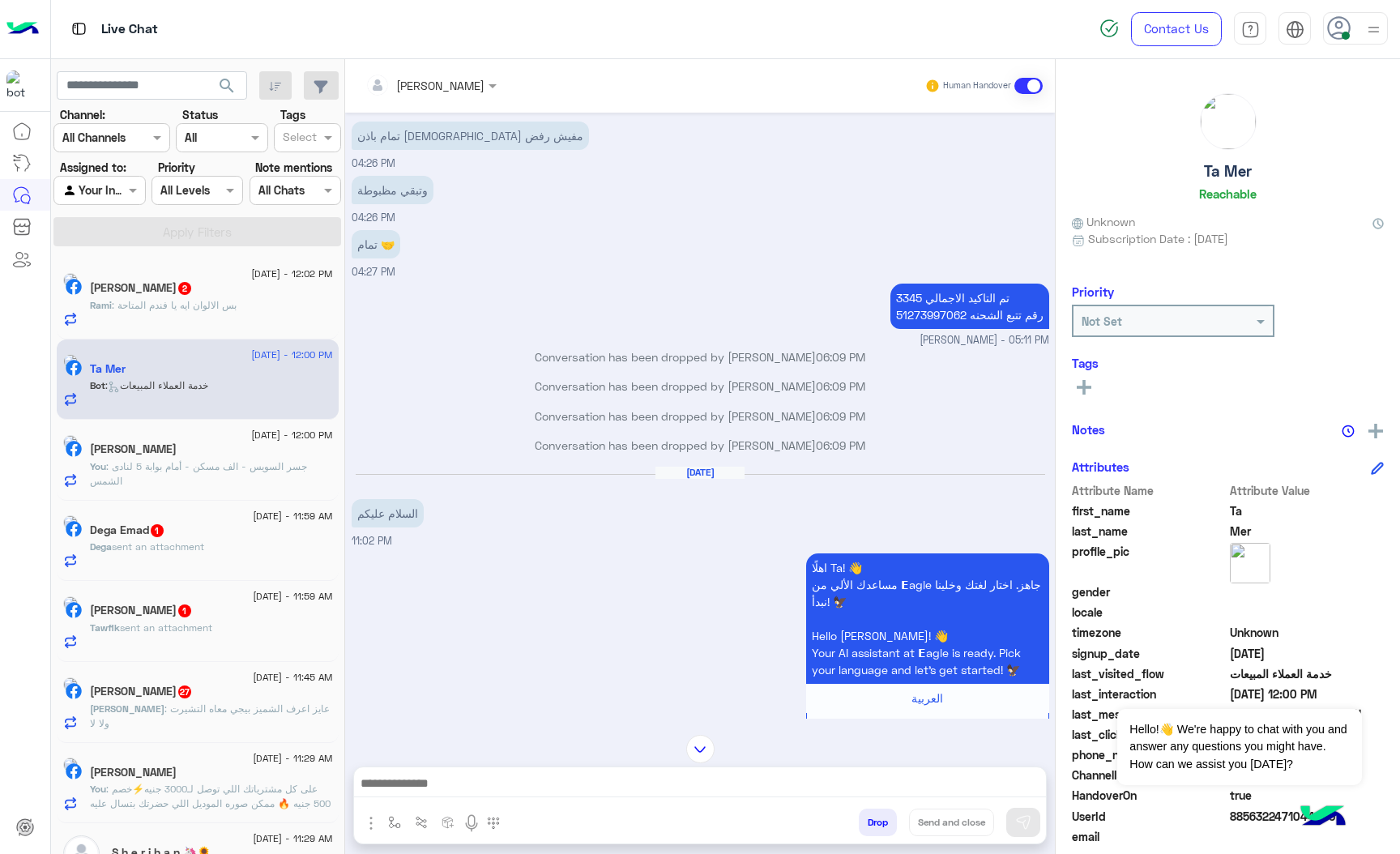
scroll to position [2140, 0]
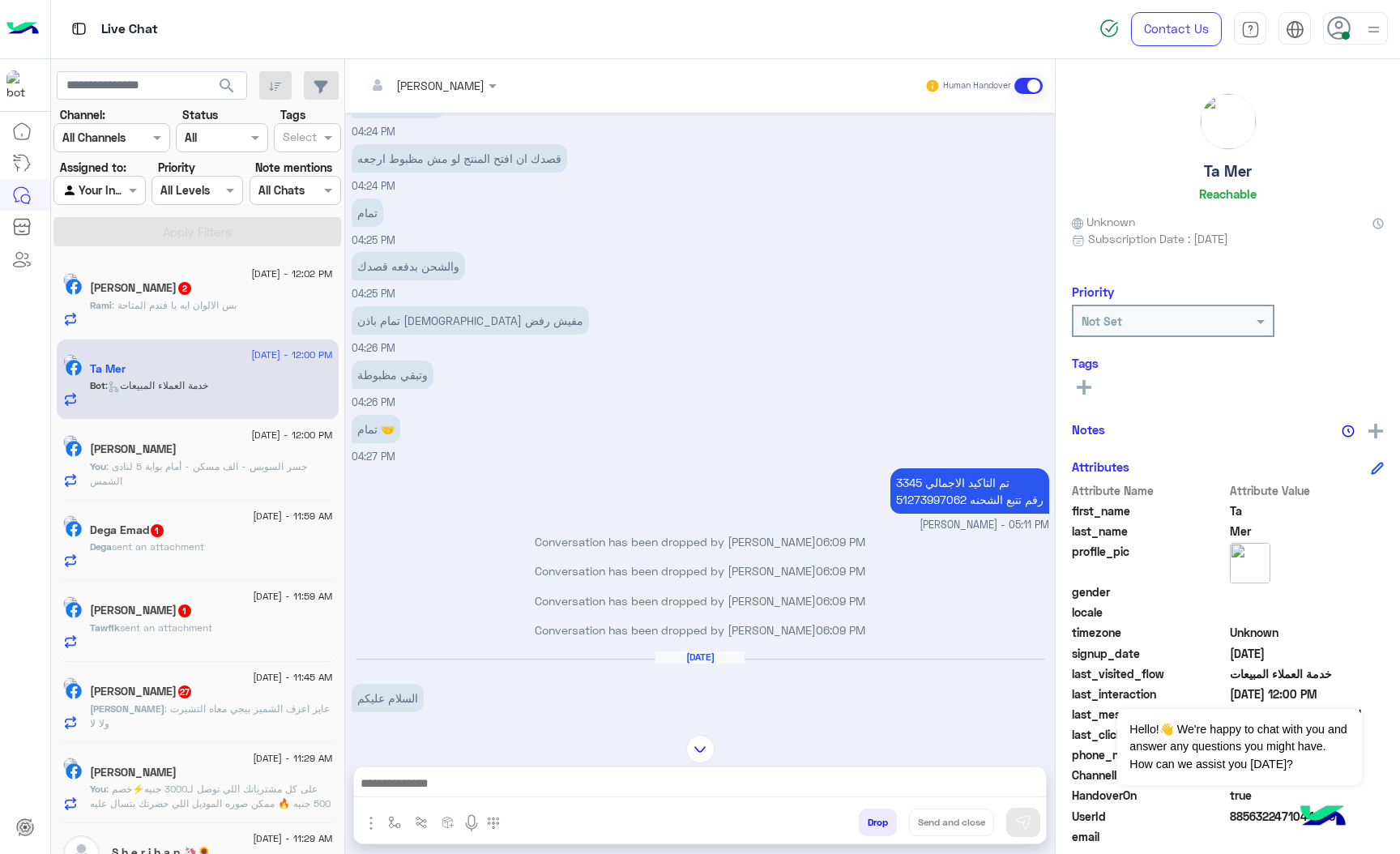
click at [465, 81] on div at bounding box center [430, 84] width 147 height 19
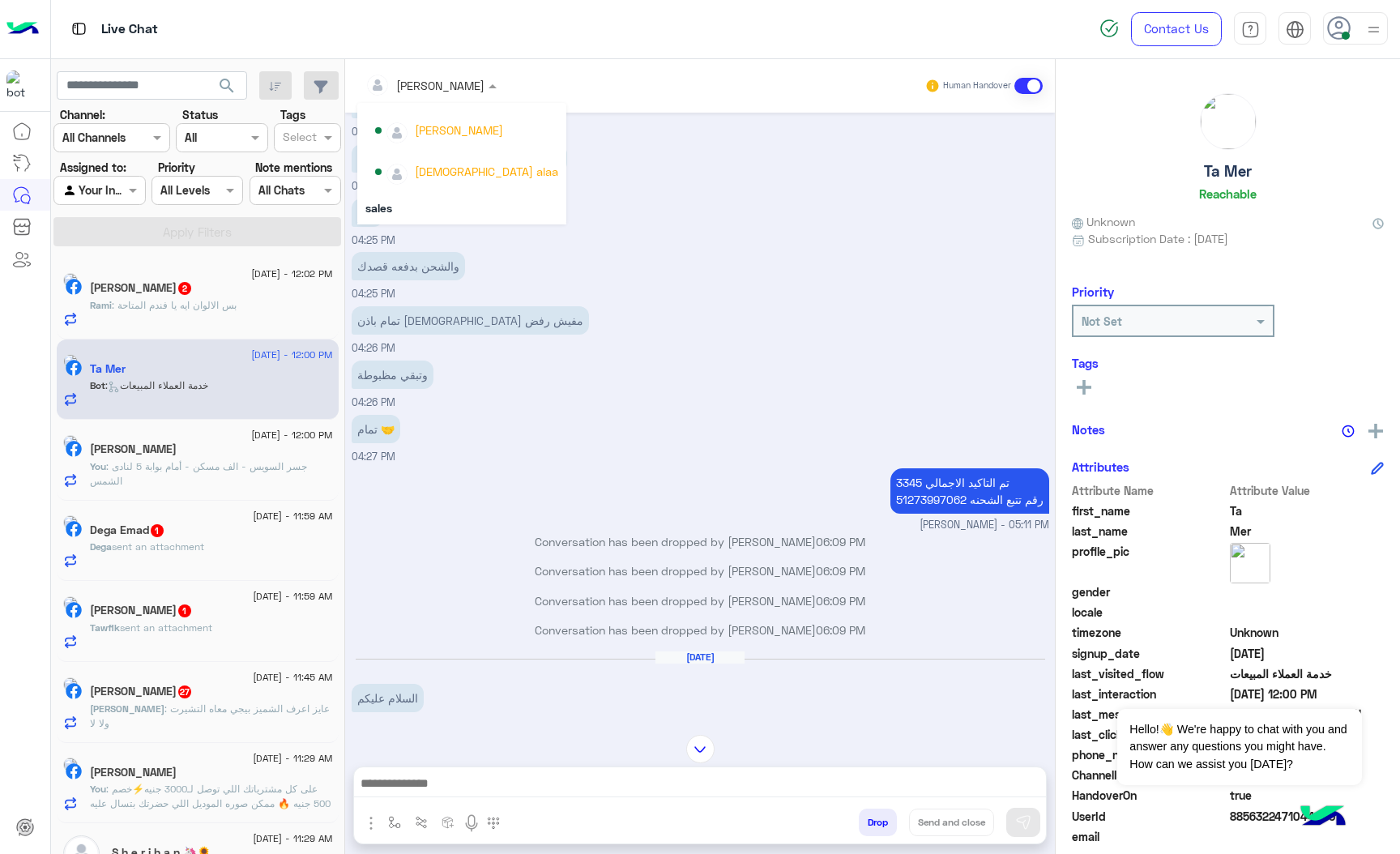
scroll to position [64, 0]
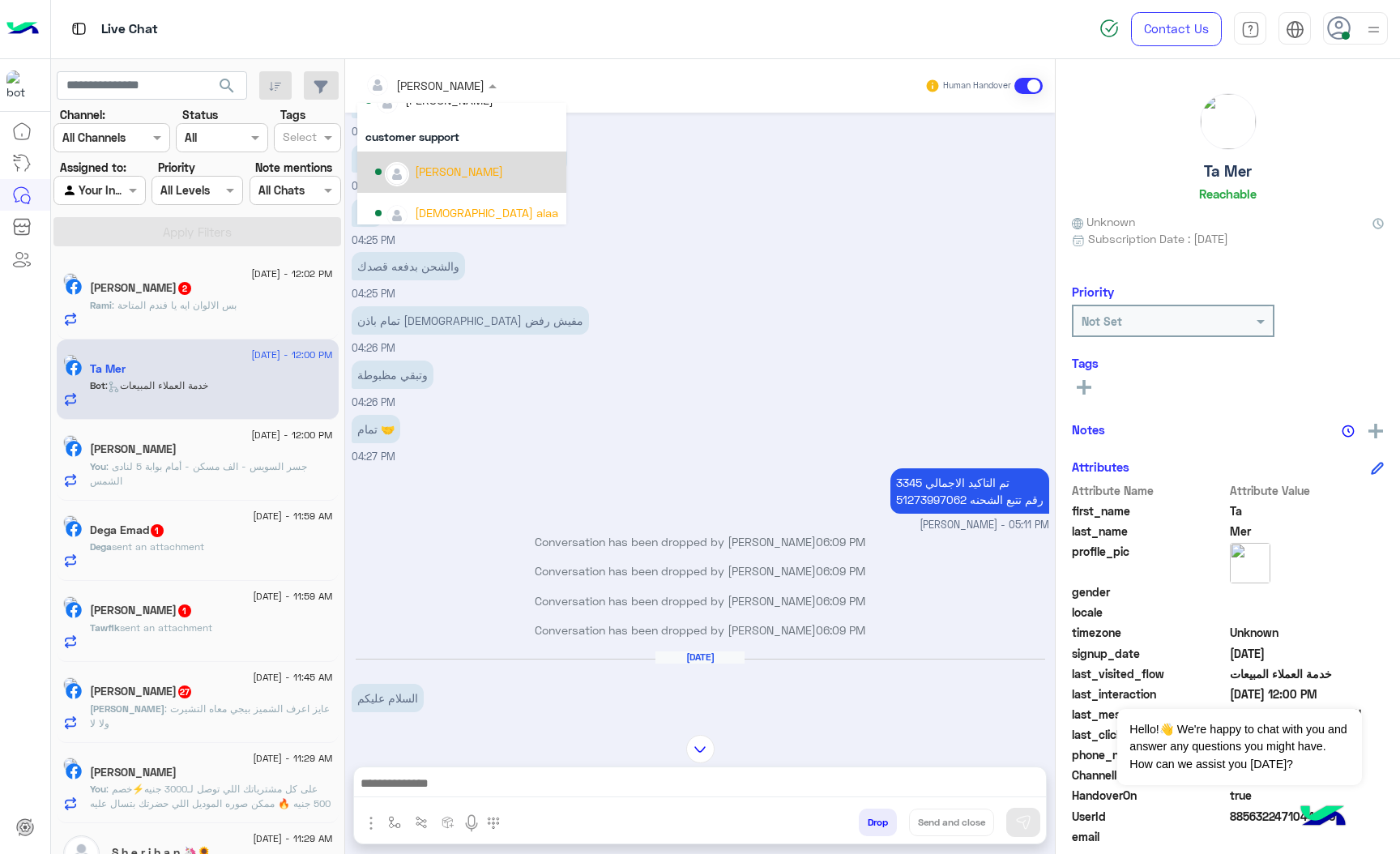
click at [427, 169] on div "[PERSON_NAME]" at bounding box center [458, 171] width 88 height 17
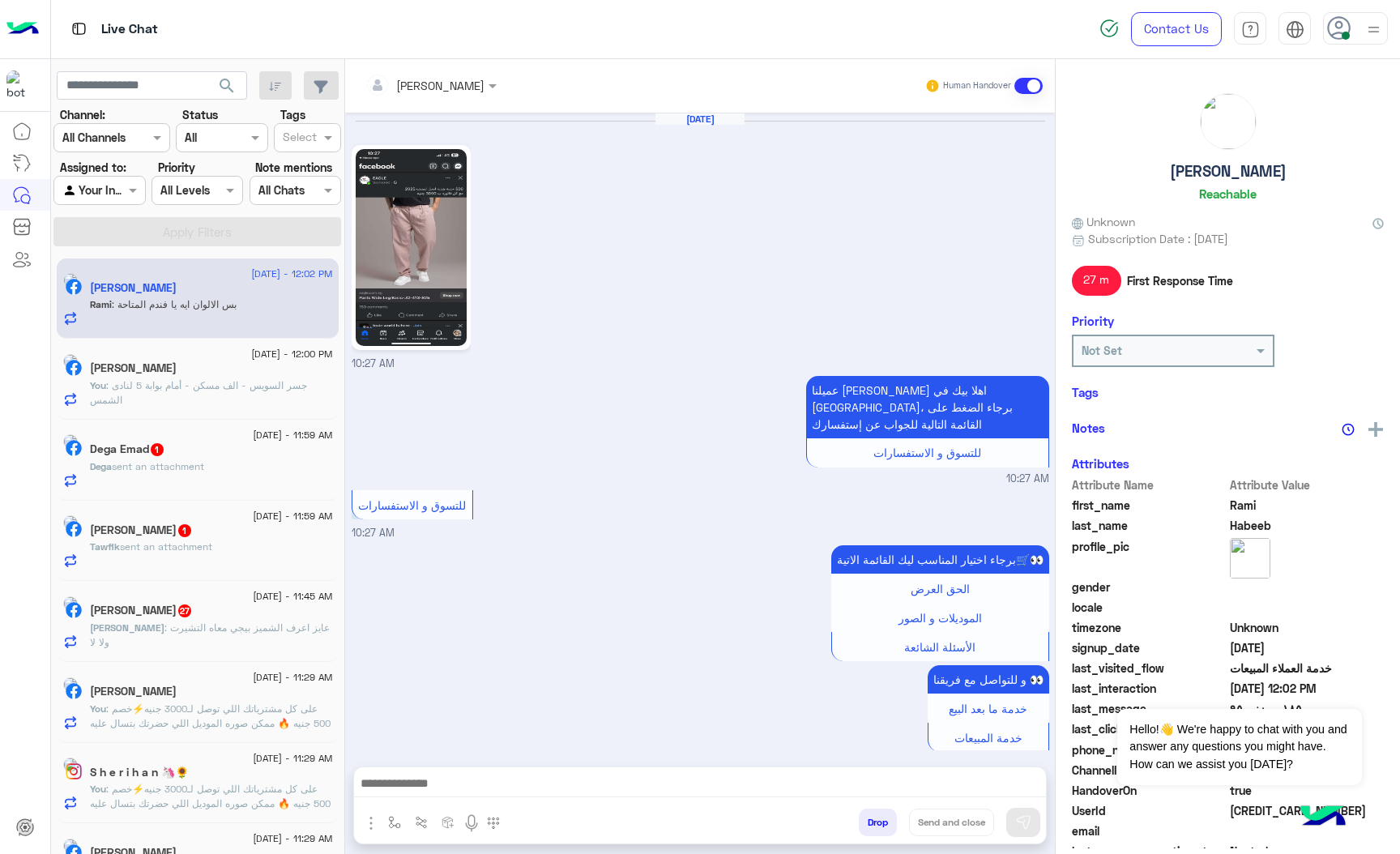
scroll to position [883, 0]
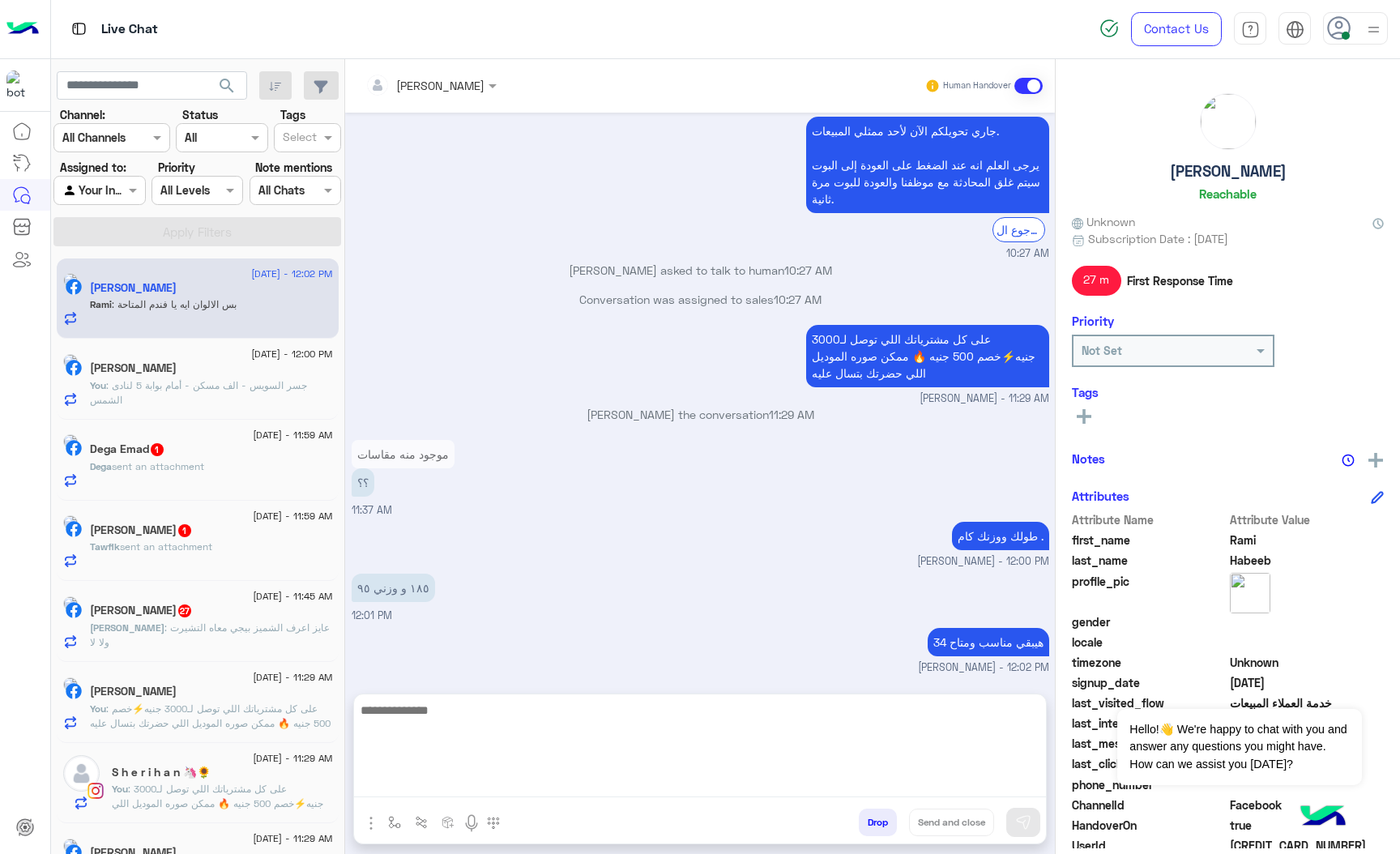
click at [437, 773] on textarea at bounding box center [700, 748] width 692 height 97
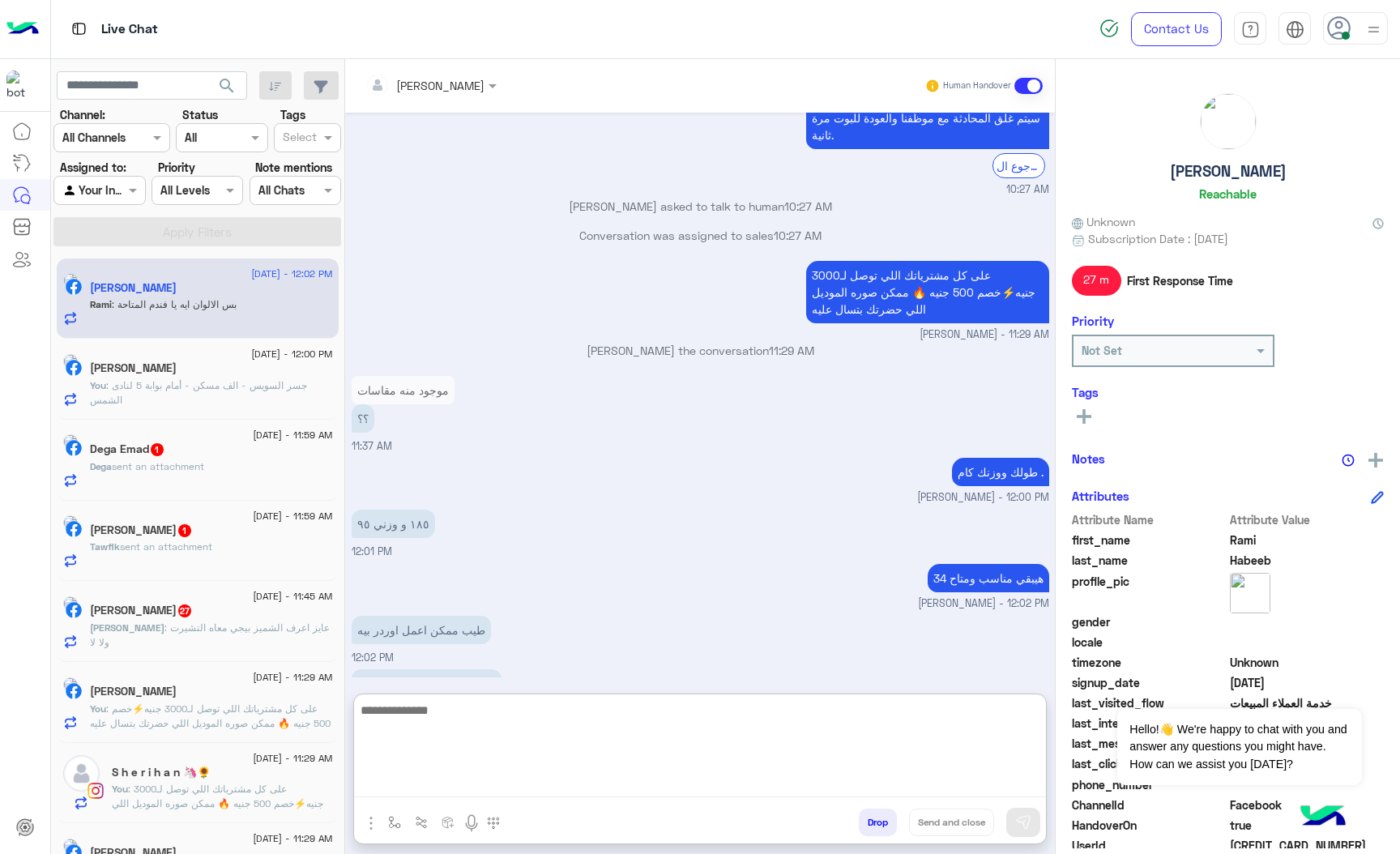
scroll to position [956, 0]
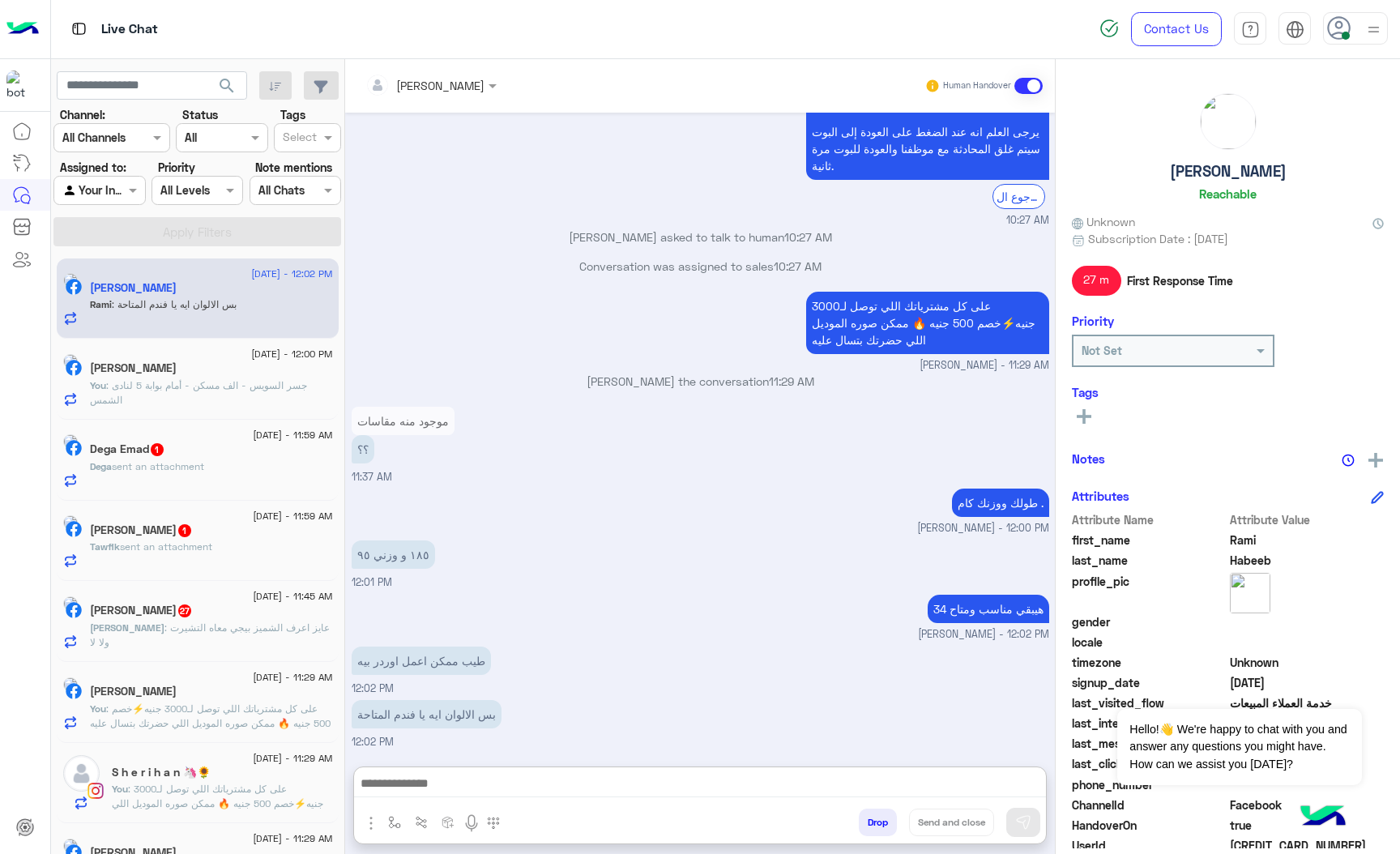
click at [369, 820] on img "button" at bounding box center [371, 823] width 20 height 20
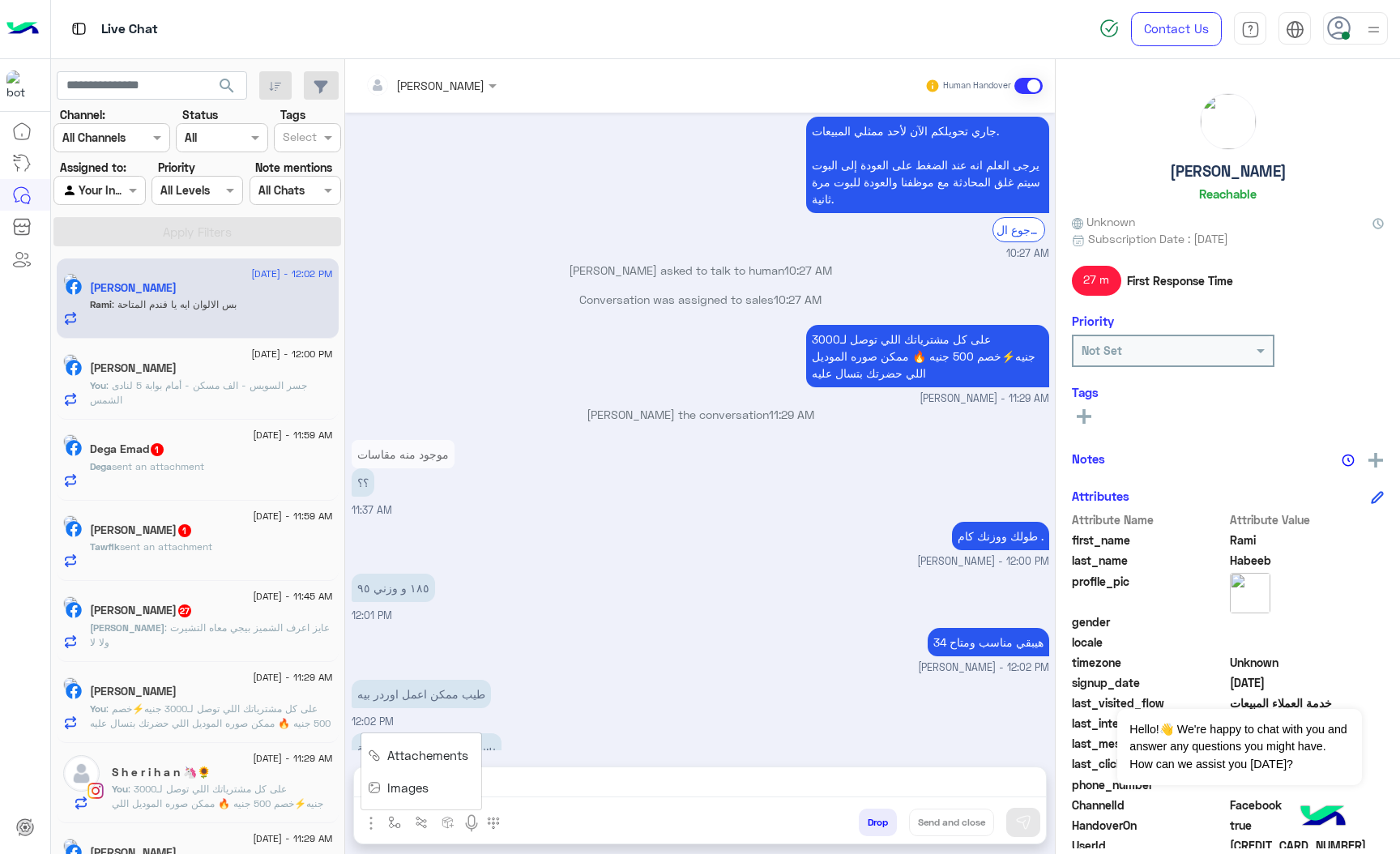
click at [392, 793] on span "Images" at bounding box center [408, 788] width 41 height 19
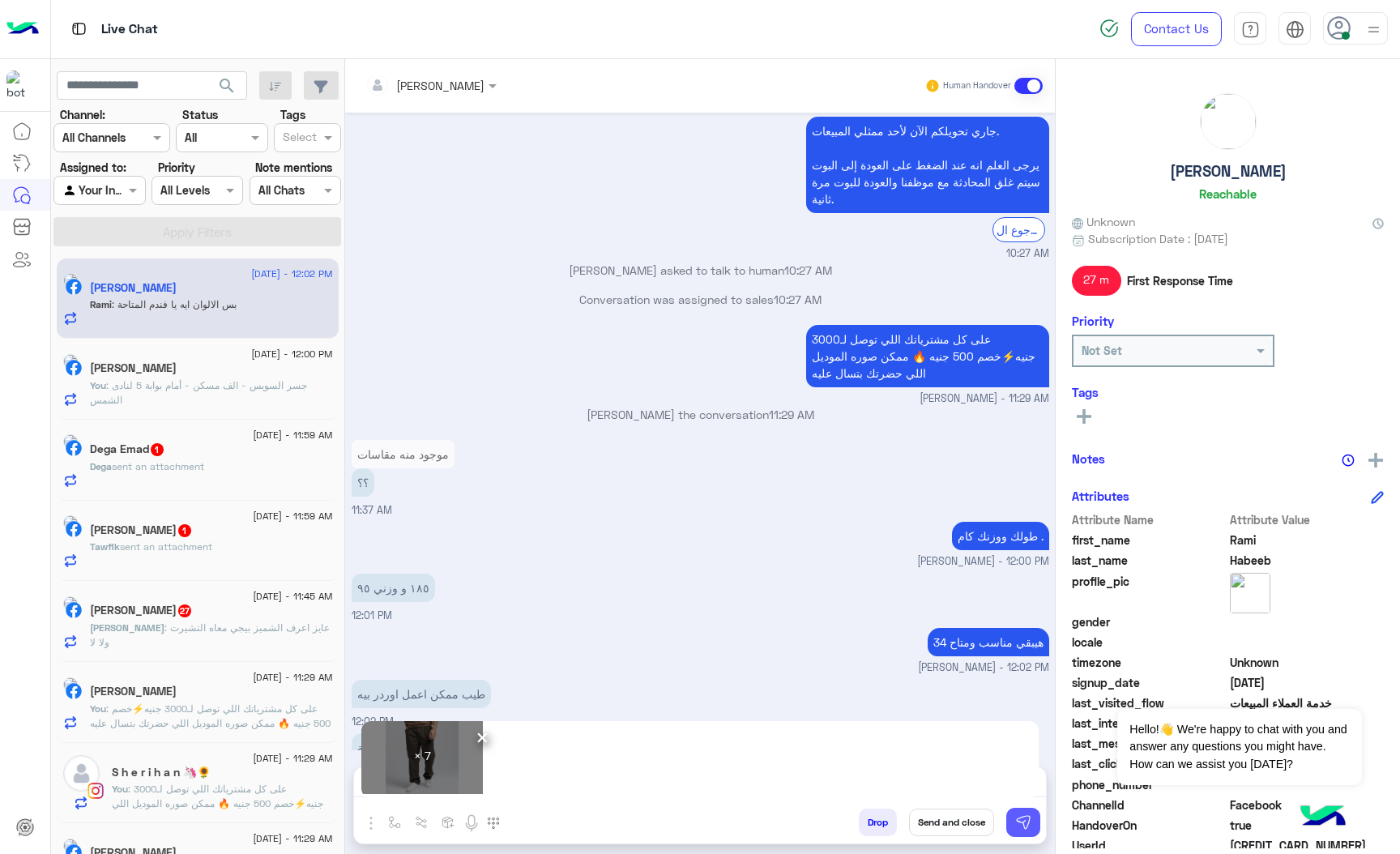
click at [1022, 816] on img at bounding box center [1023, 822] width 16 height 16
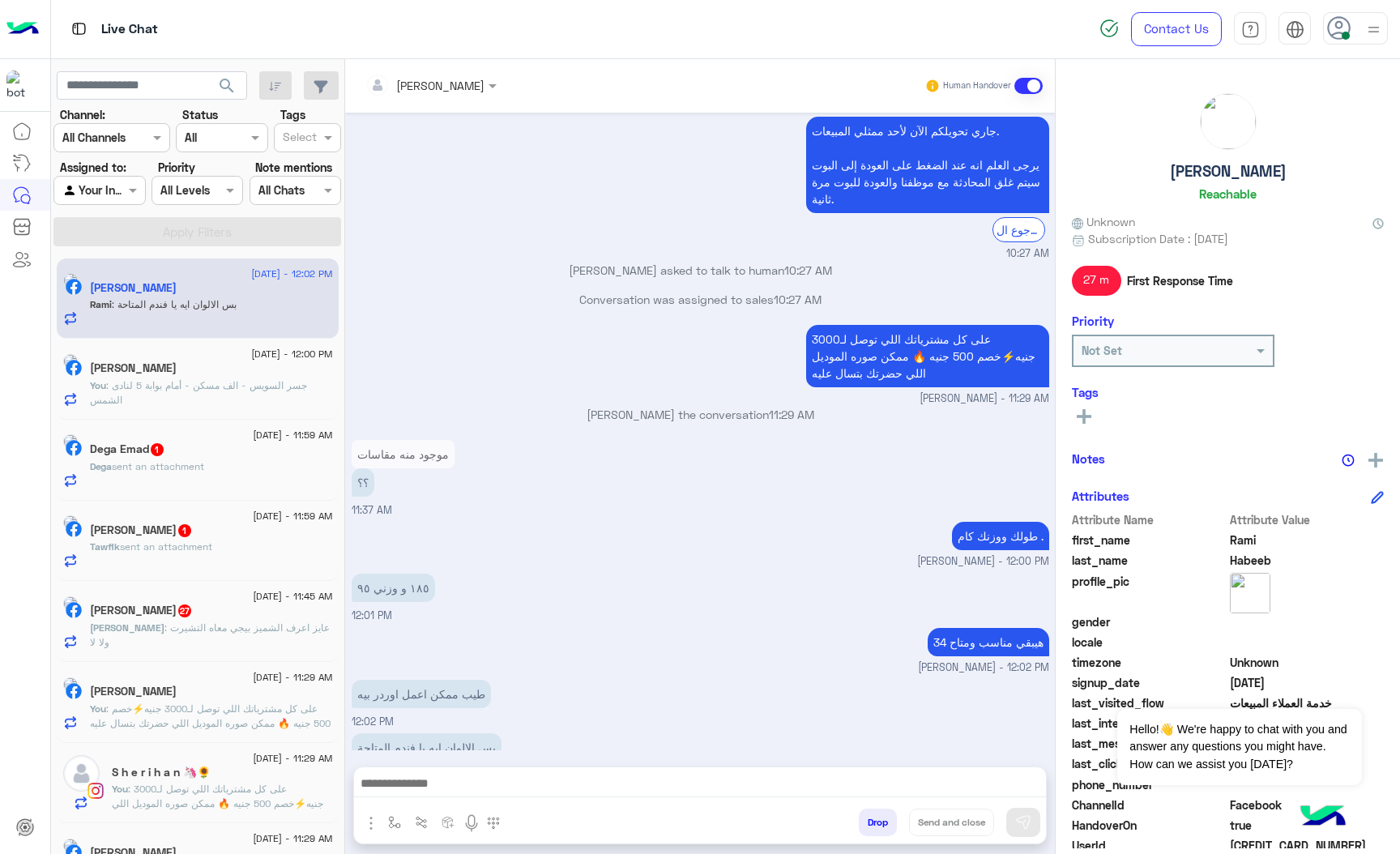
click at [202, 469] on span "sent an attachment" at bounding box center [158, 466] width 93 height 12
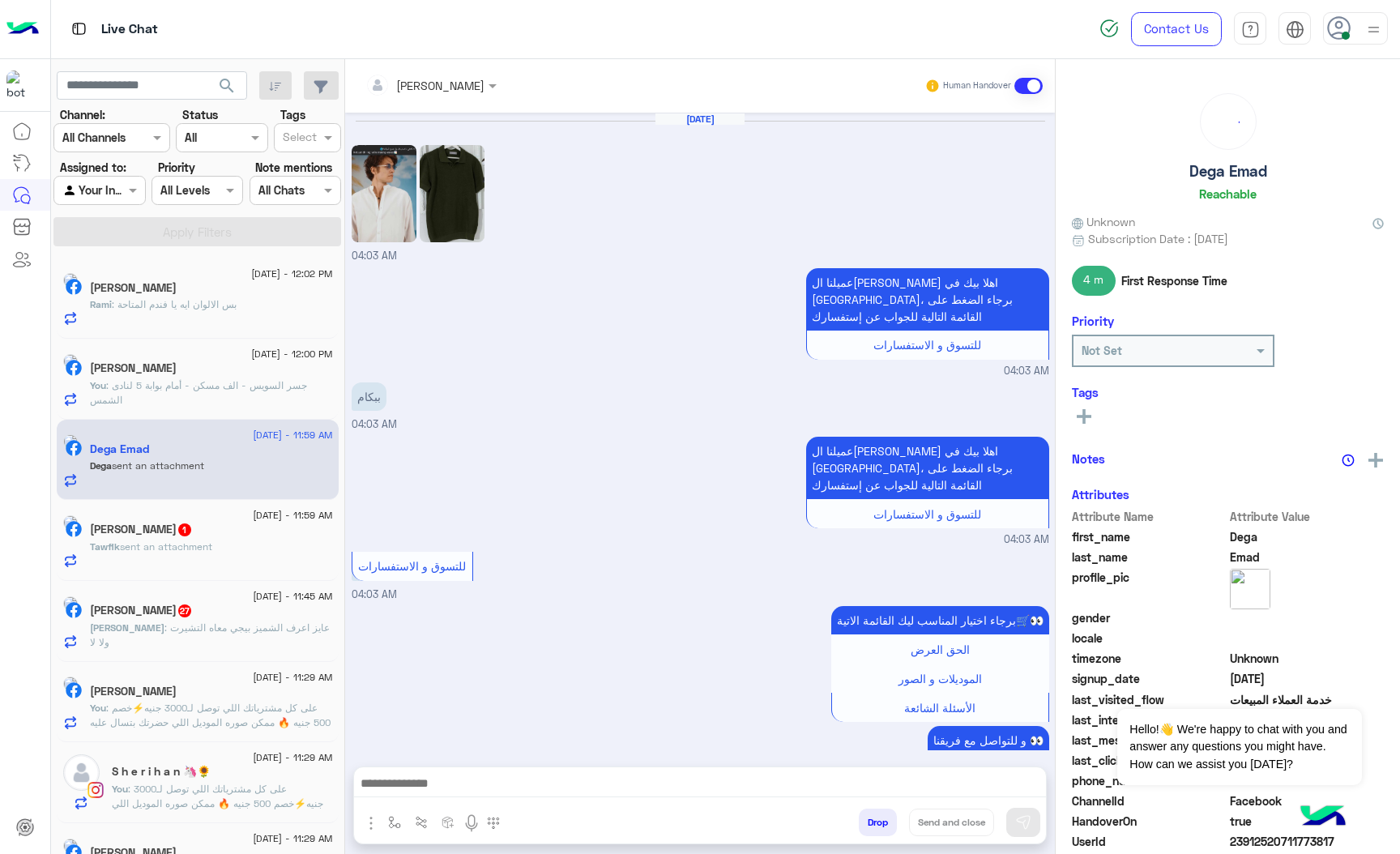
scroll to position [1721, 0]
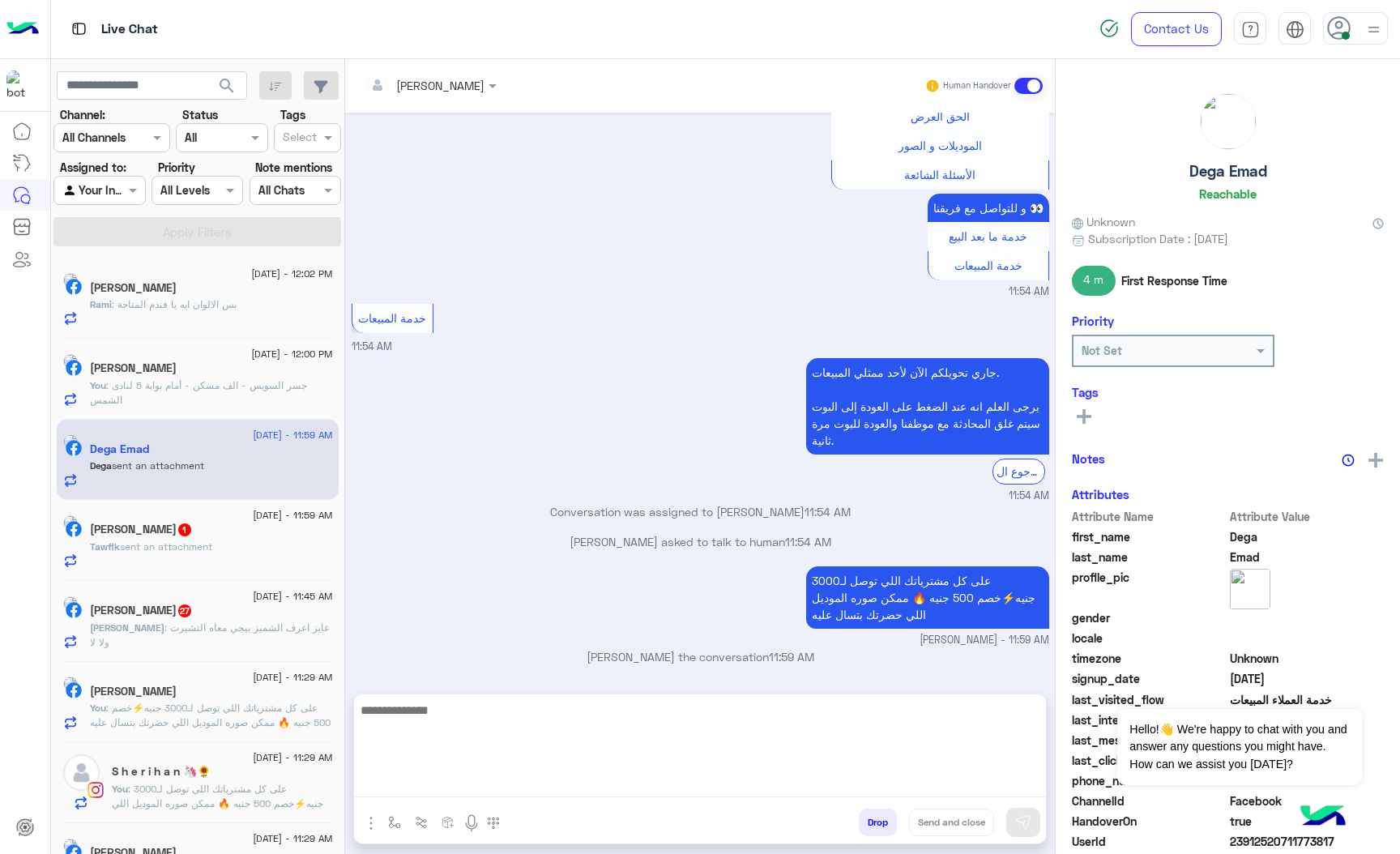
click at [422, 793] on textarea at bounding box center [700, 748] width 692 height 97
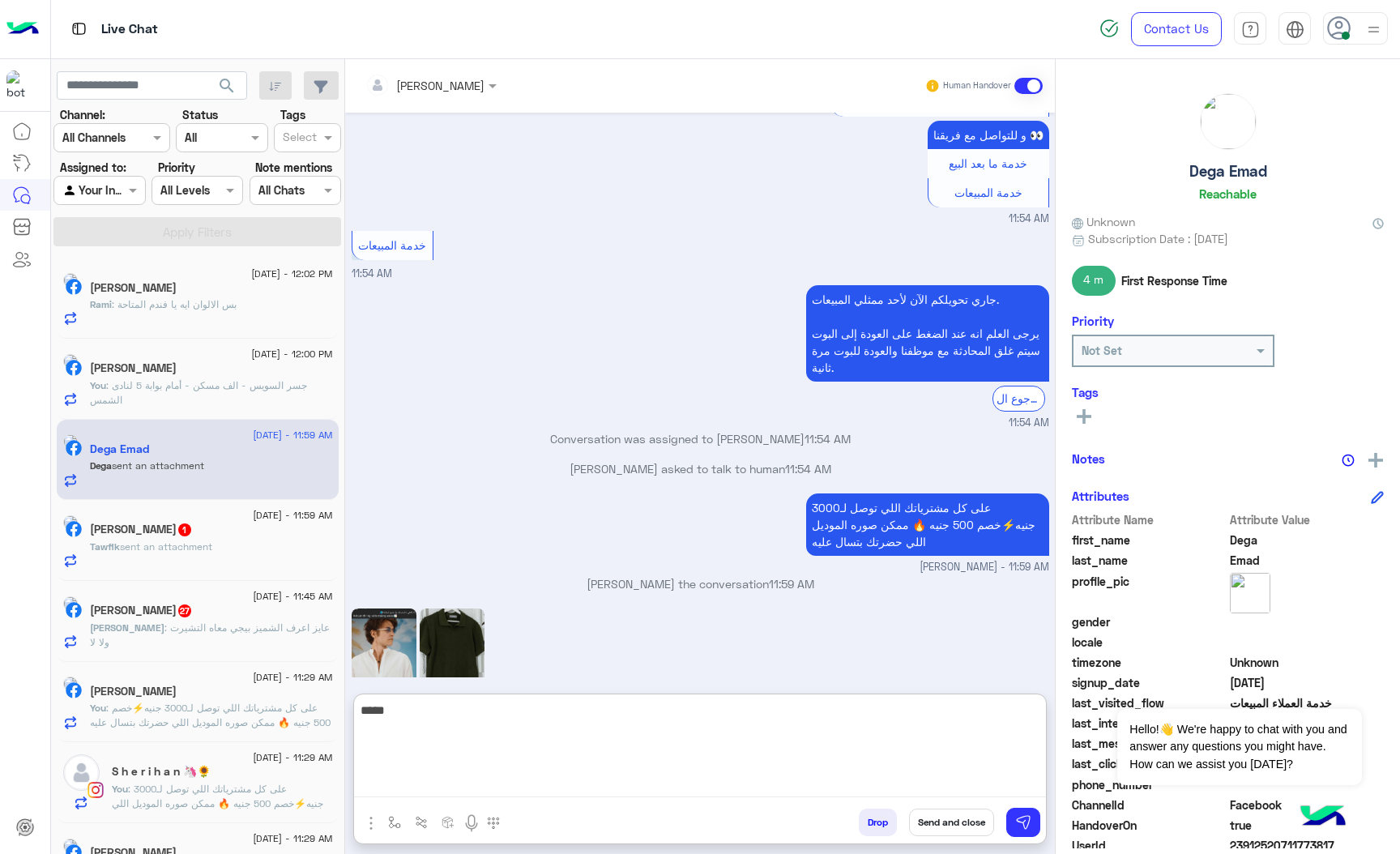
type textarea "*****"
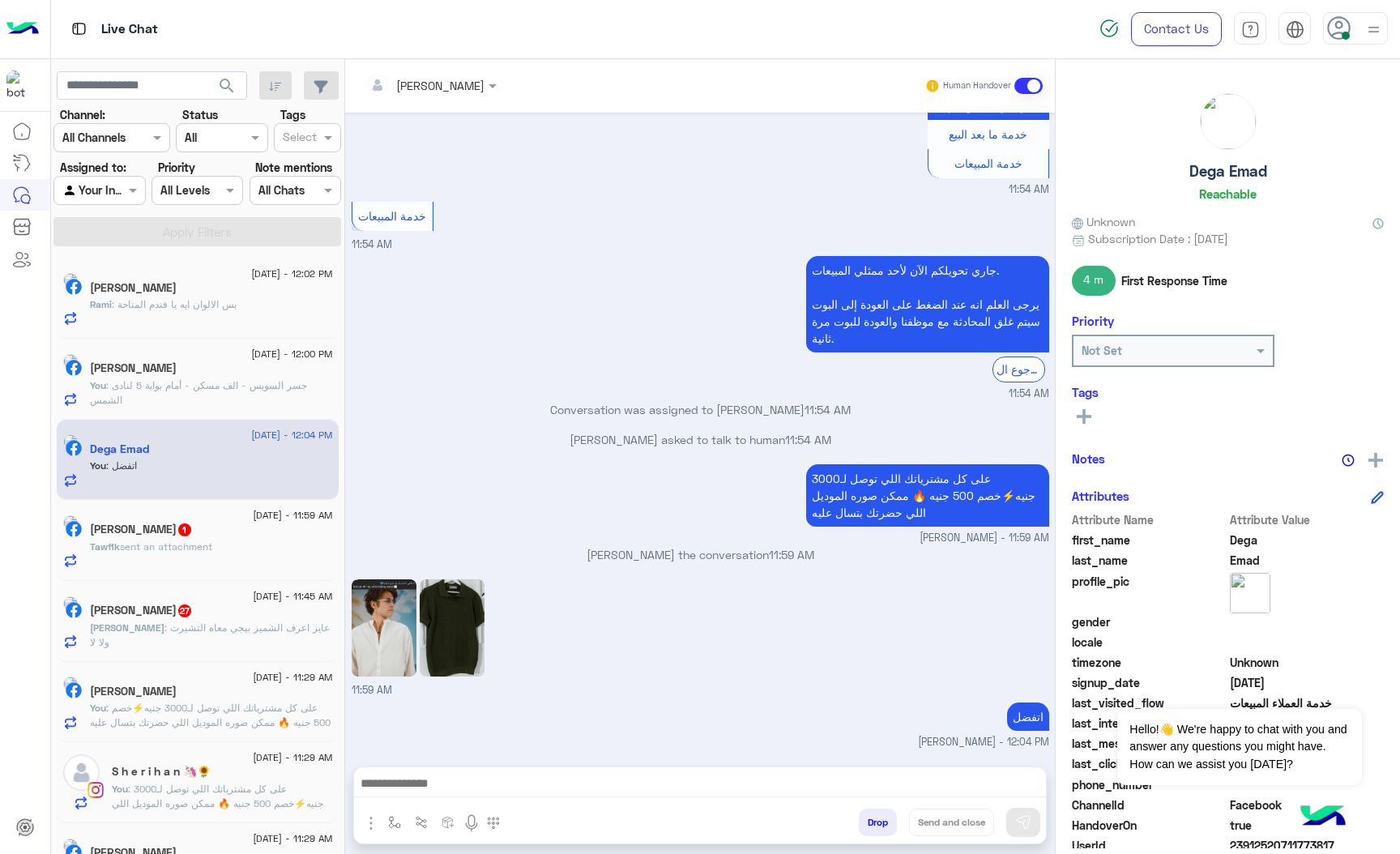
click at [166, 543] on span "sent an attachment" at bounding box center [166, 546] width 93 height 12
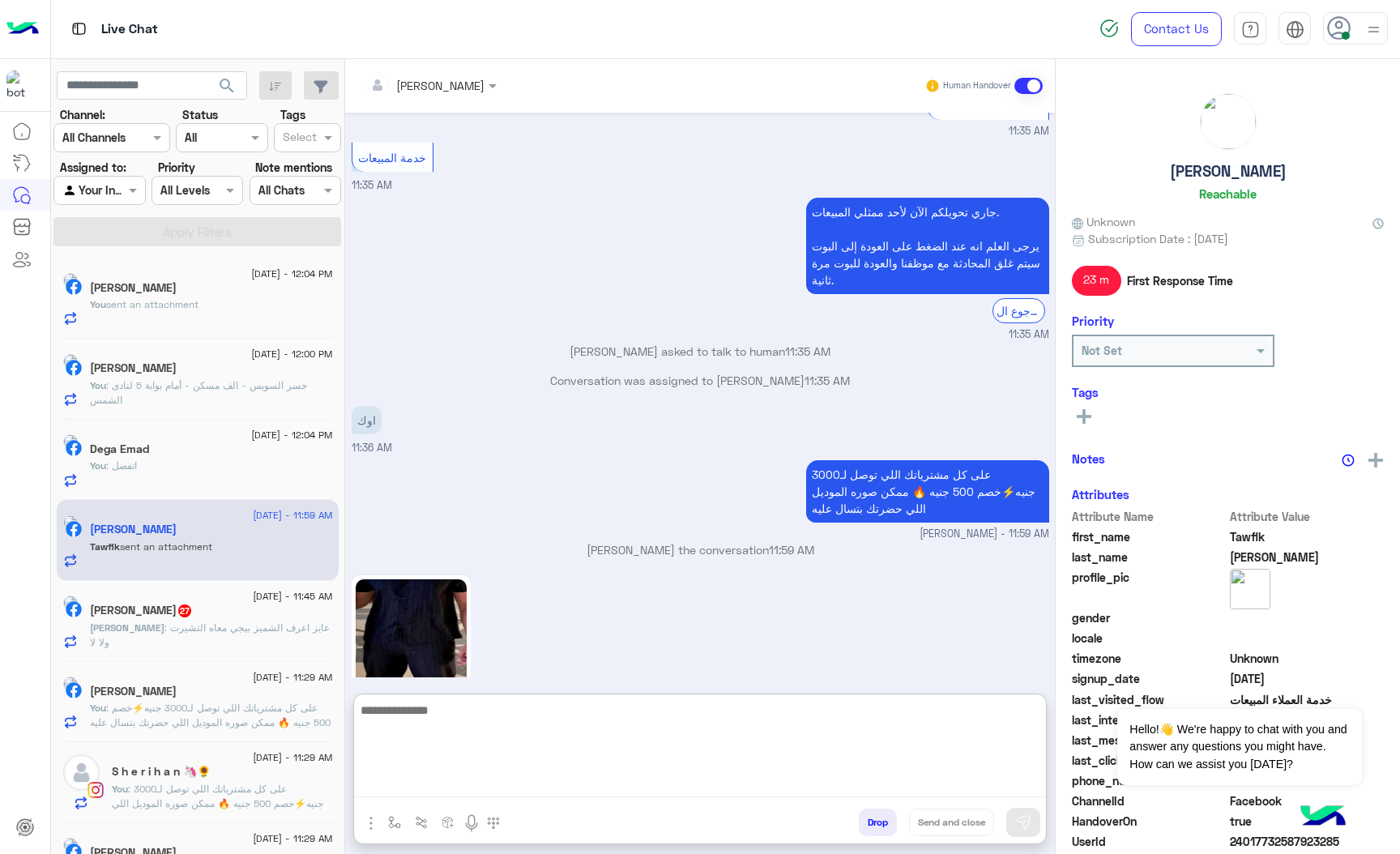
click at [442, 784] on textarea at bounding box center [700, 748] width 692 height 97
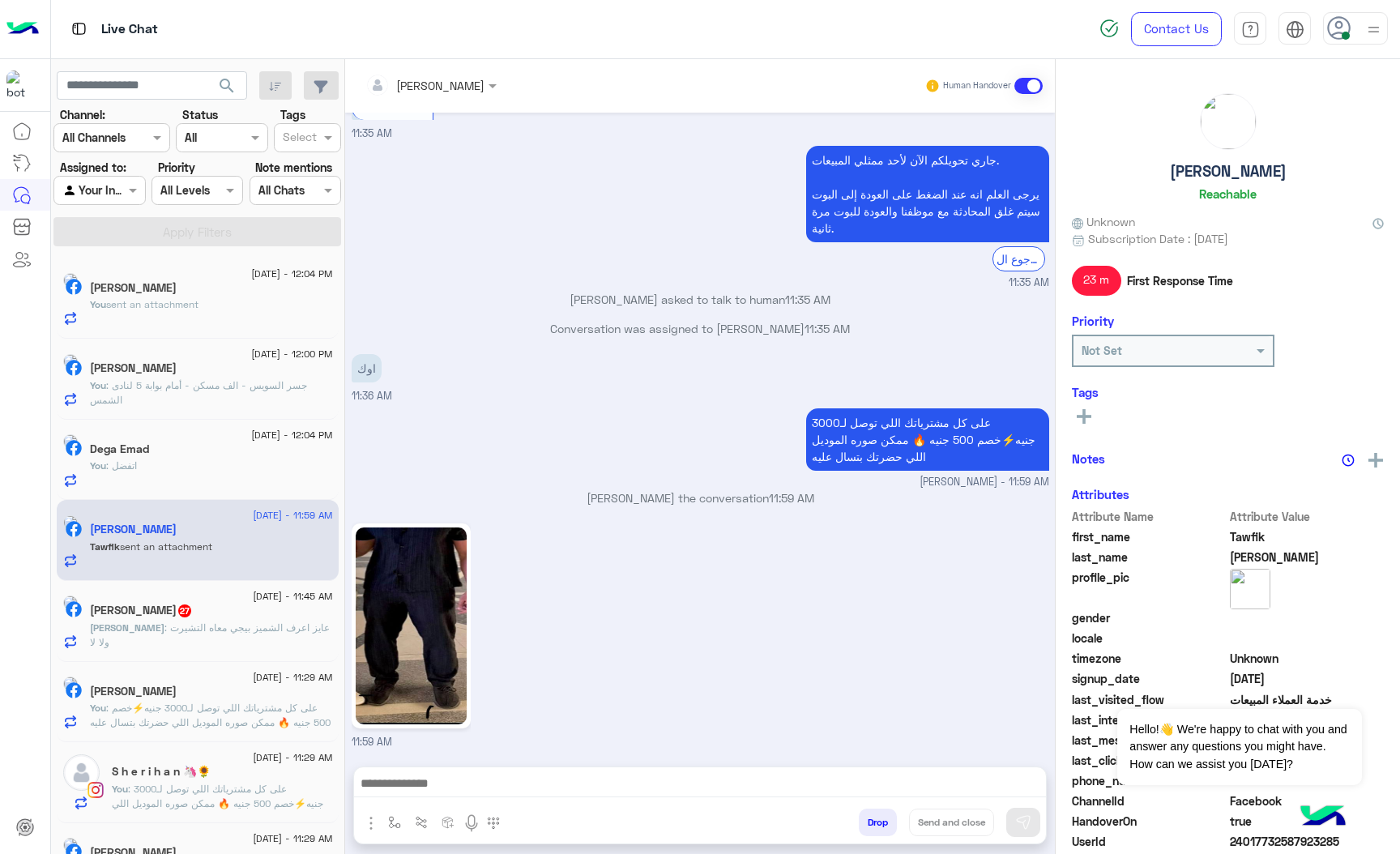
click at [417, 558] on img at bounding box center [411, 625] width 111 height 196
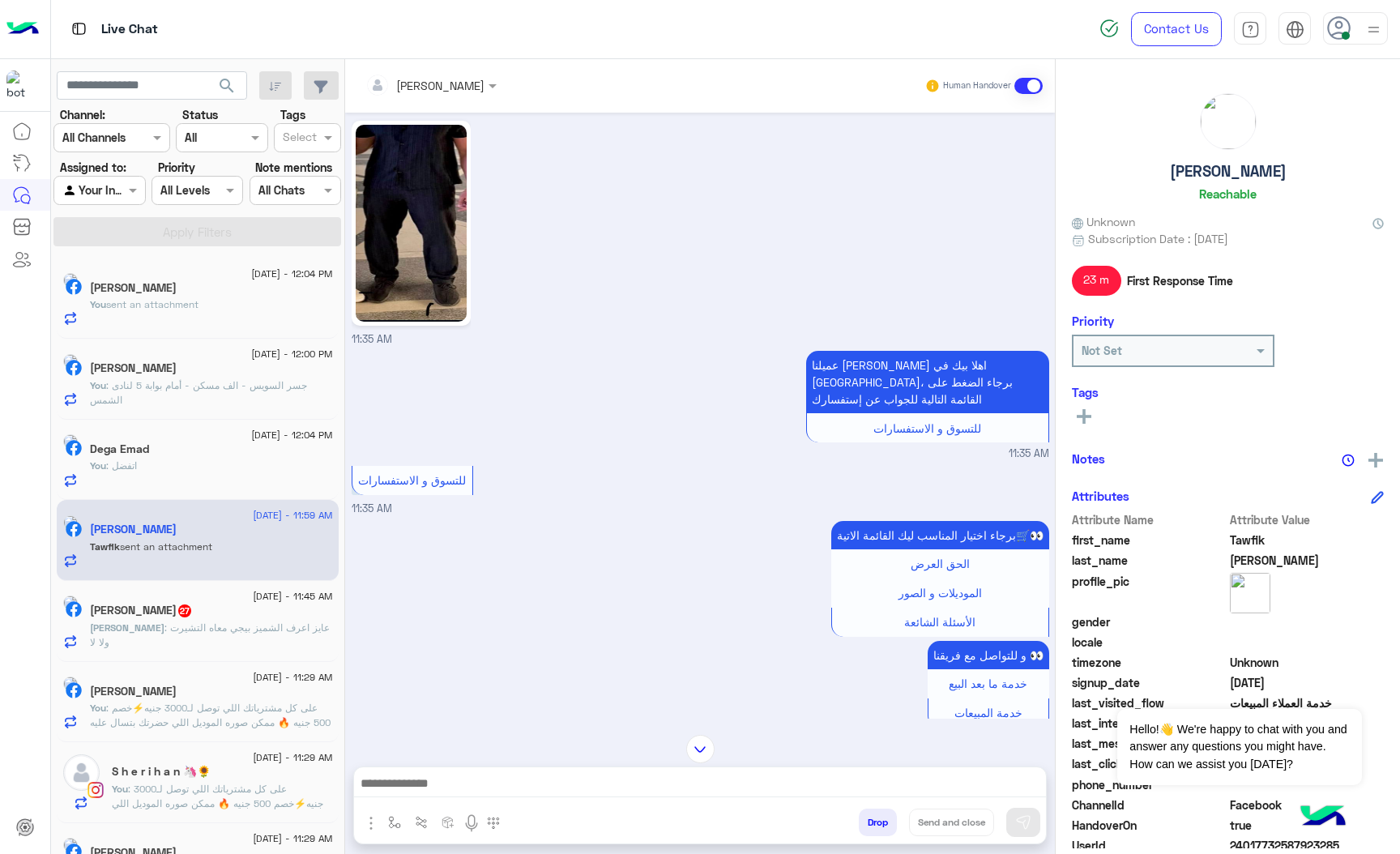
scroll to position [497, 0]
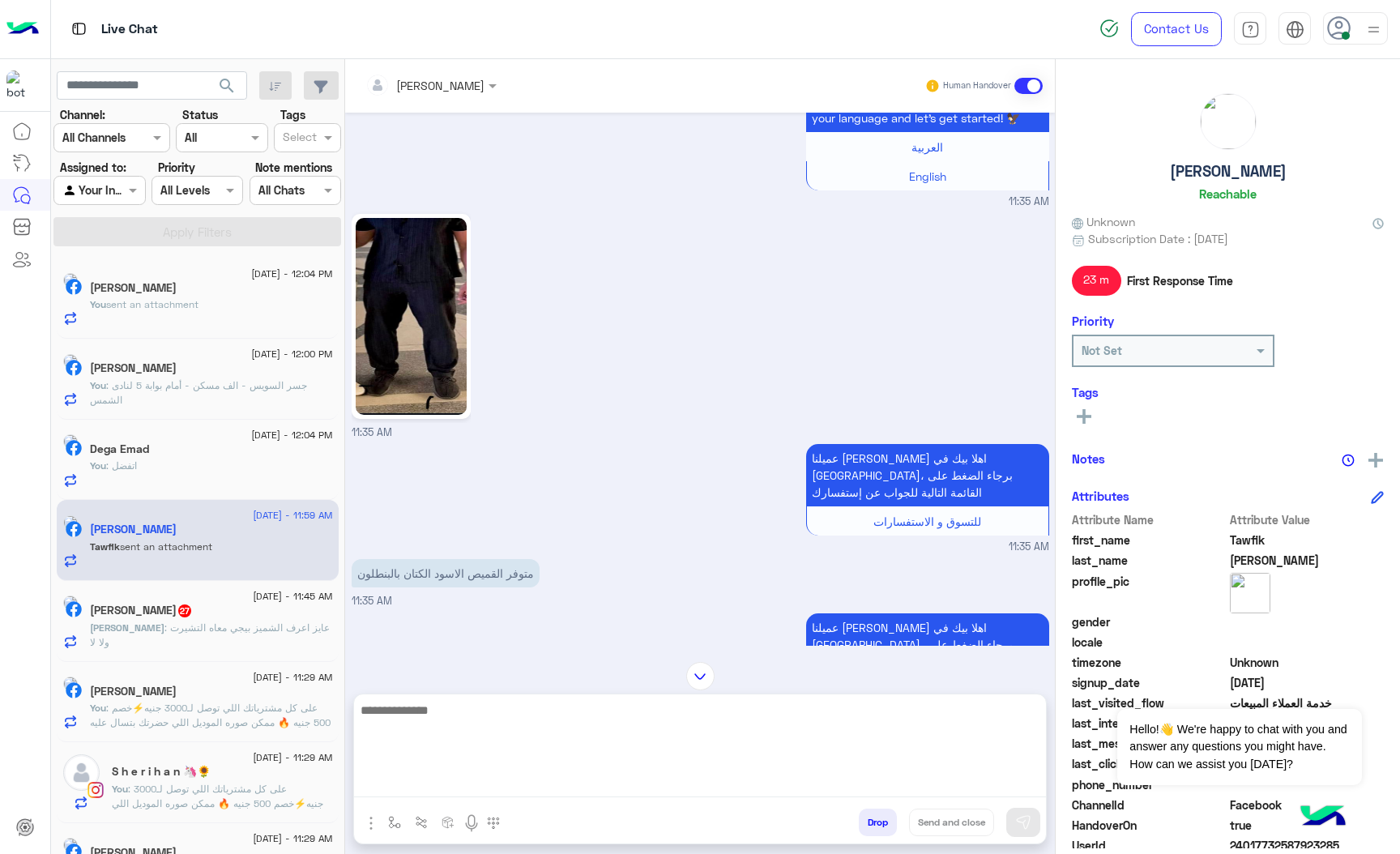
click at [458, 788] on textarea at bounding box center [700, 748] width 692 height 97
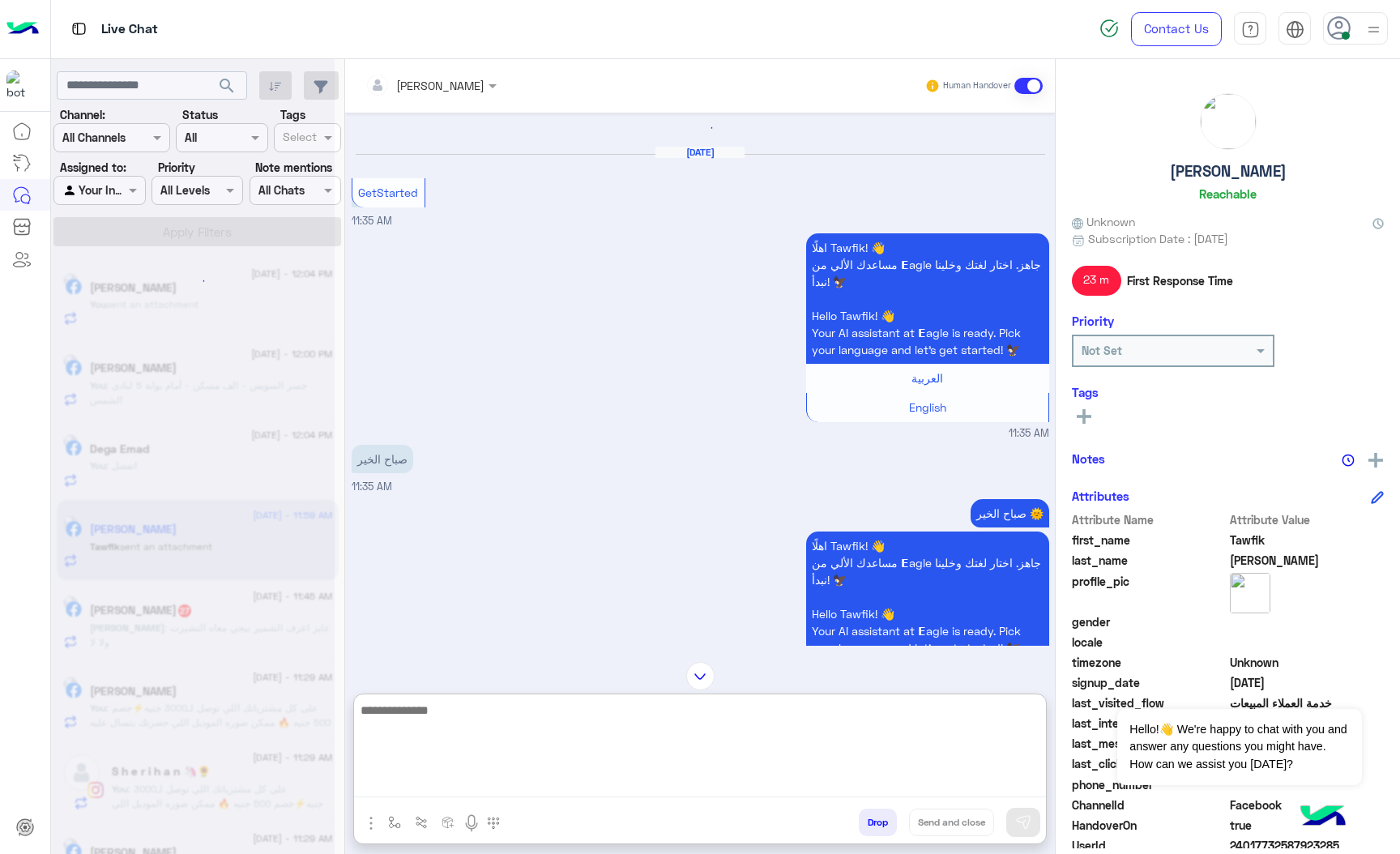
scroll to position [0, 0]
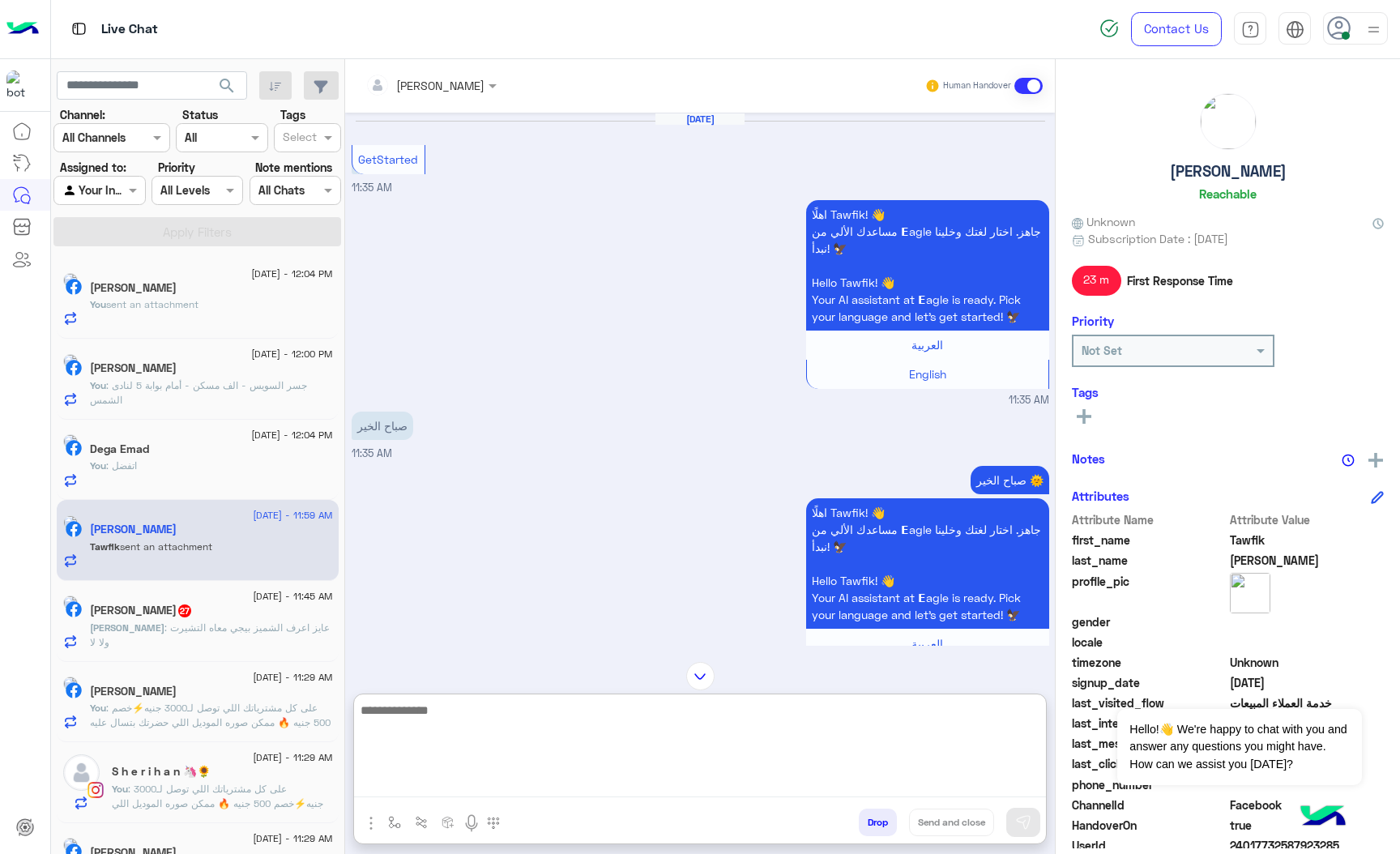
click at [396, 710] on textarea at bounding box center [700, 748] width 692 height 97
paste textarea "**********"
type textarea "**********"
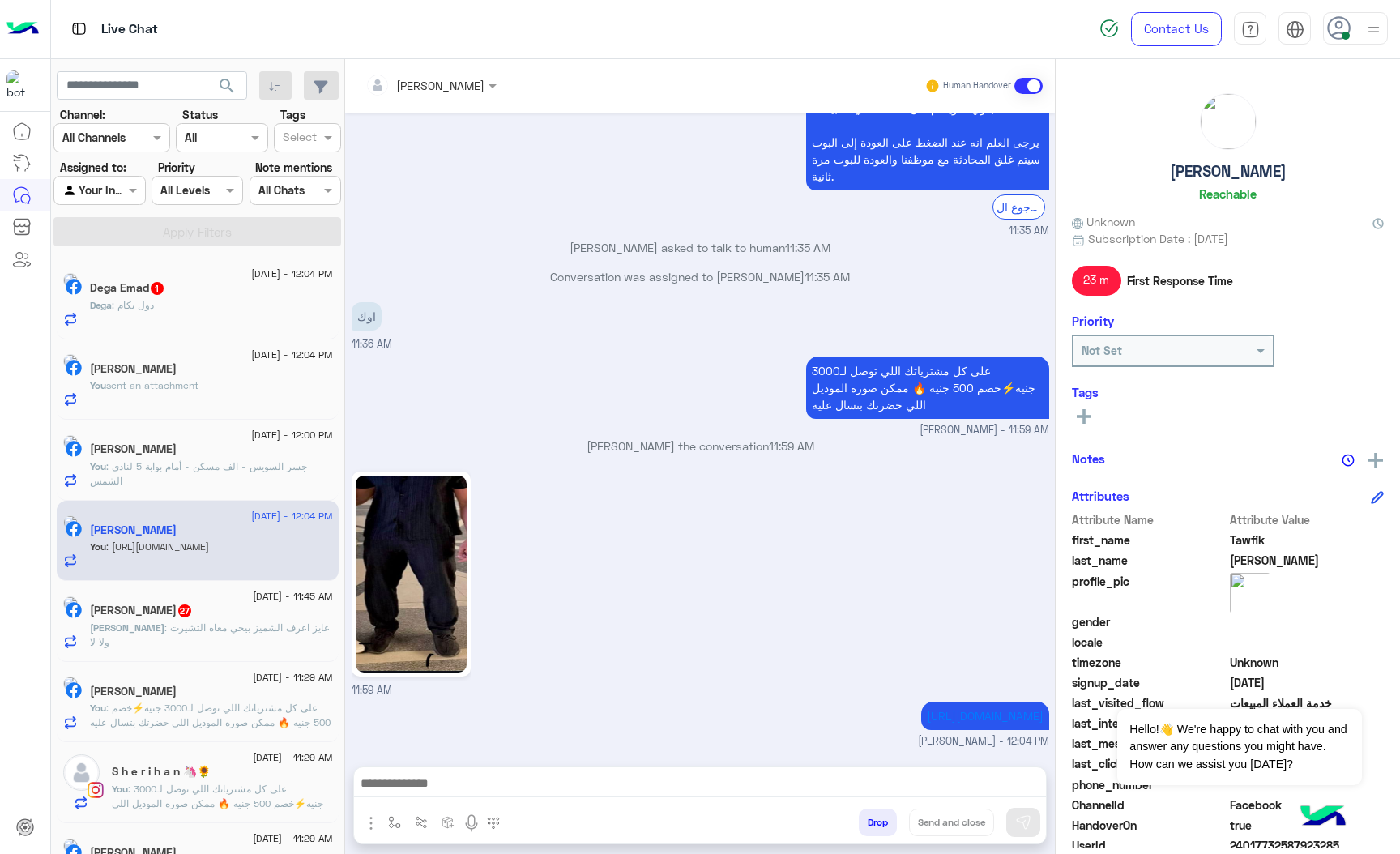
click at [159, 626] on span ": عايز اعرف الشميز بيجي معاه التشيرت ولا لا" at bounding box center [209, 634] width 240 height 27
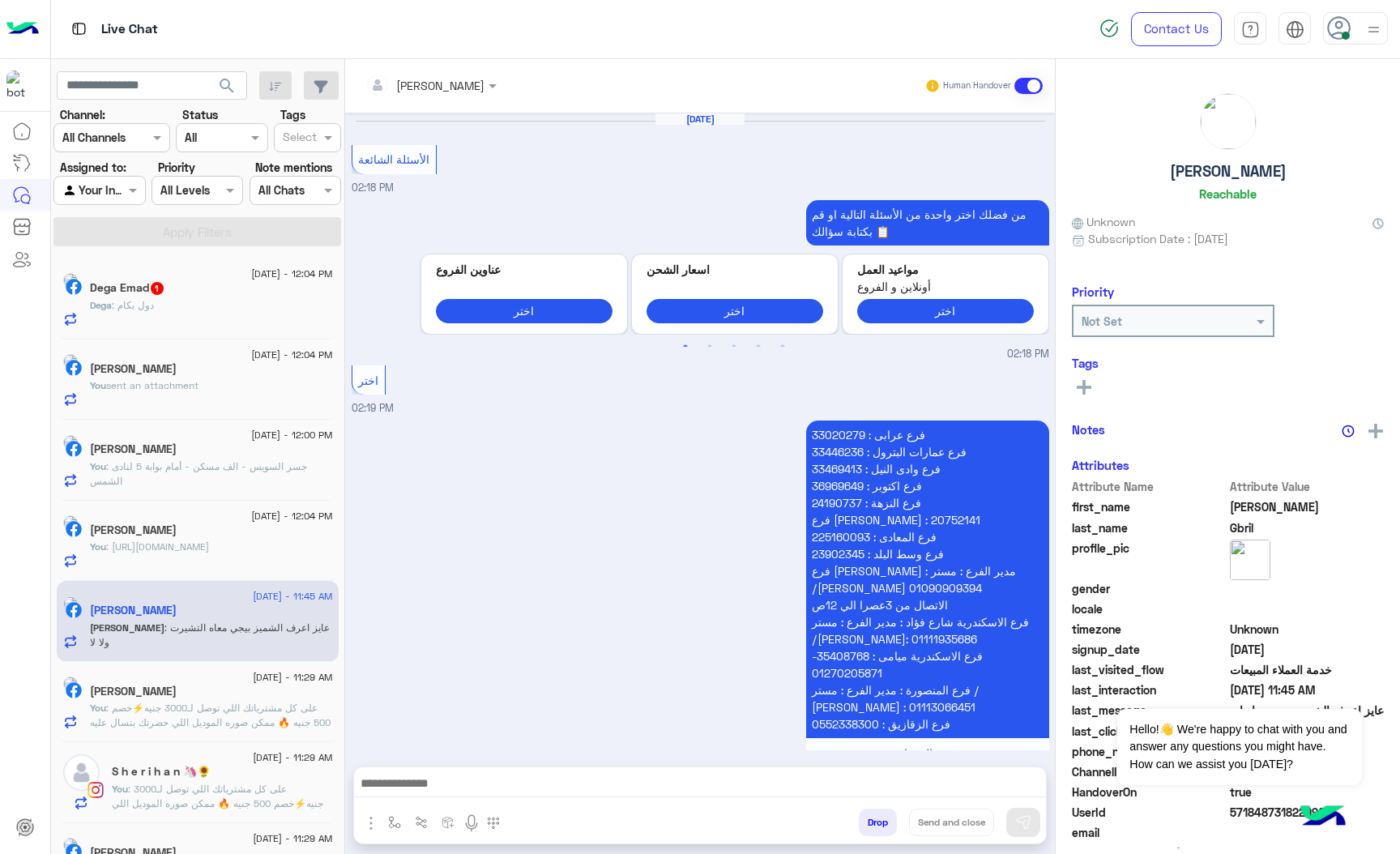
scroll to position [3564, 0]
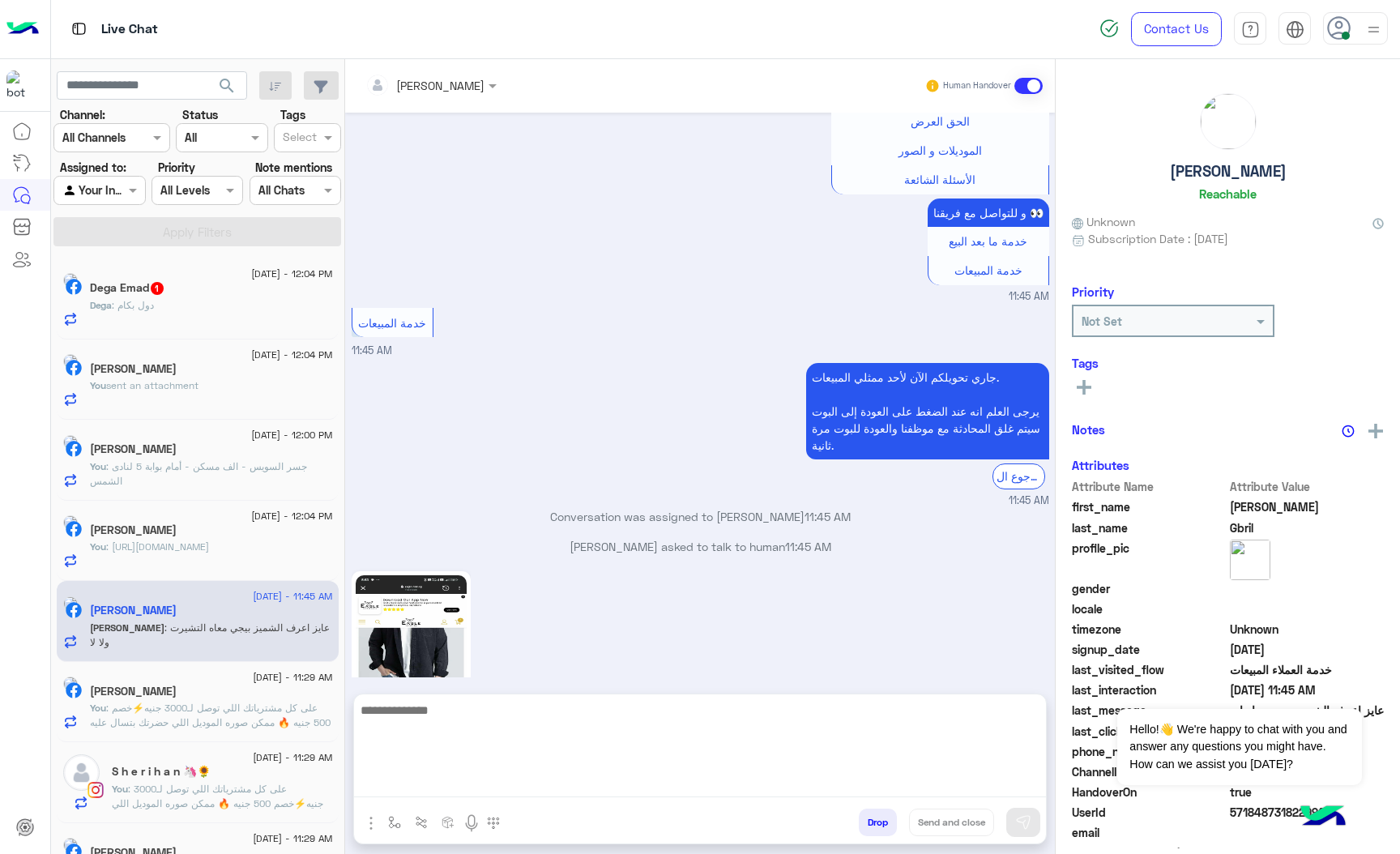
click at [440, 790] on textarea at bounding box center [700, 748] width 692 height 97
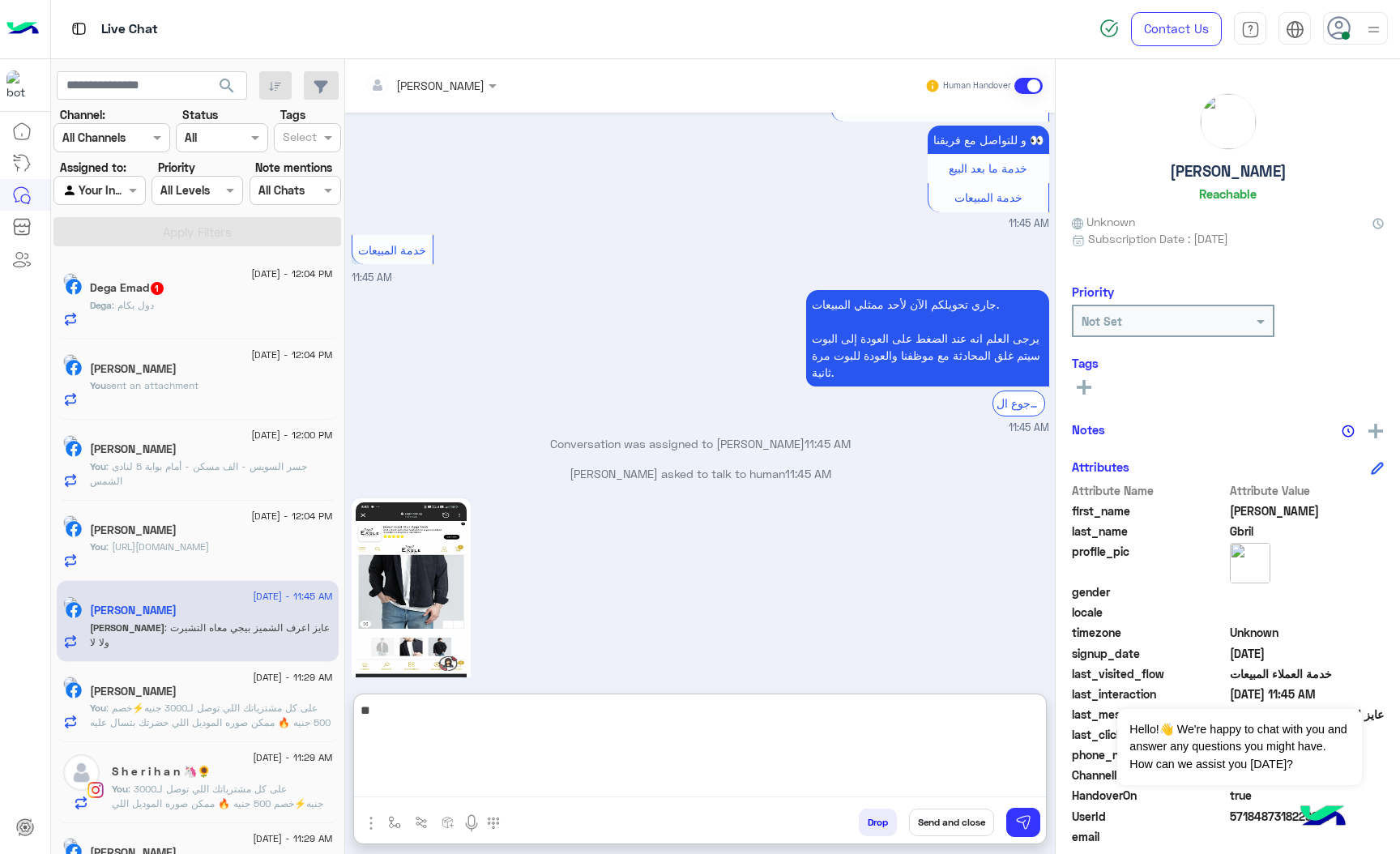
type textarea "**"
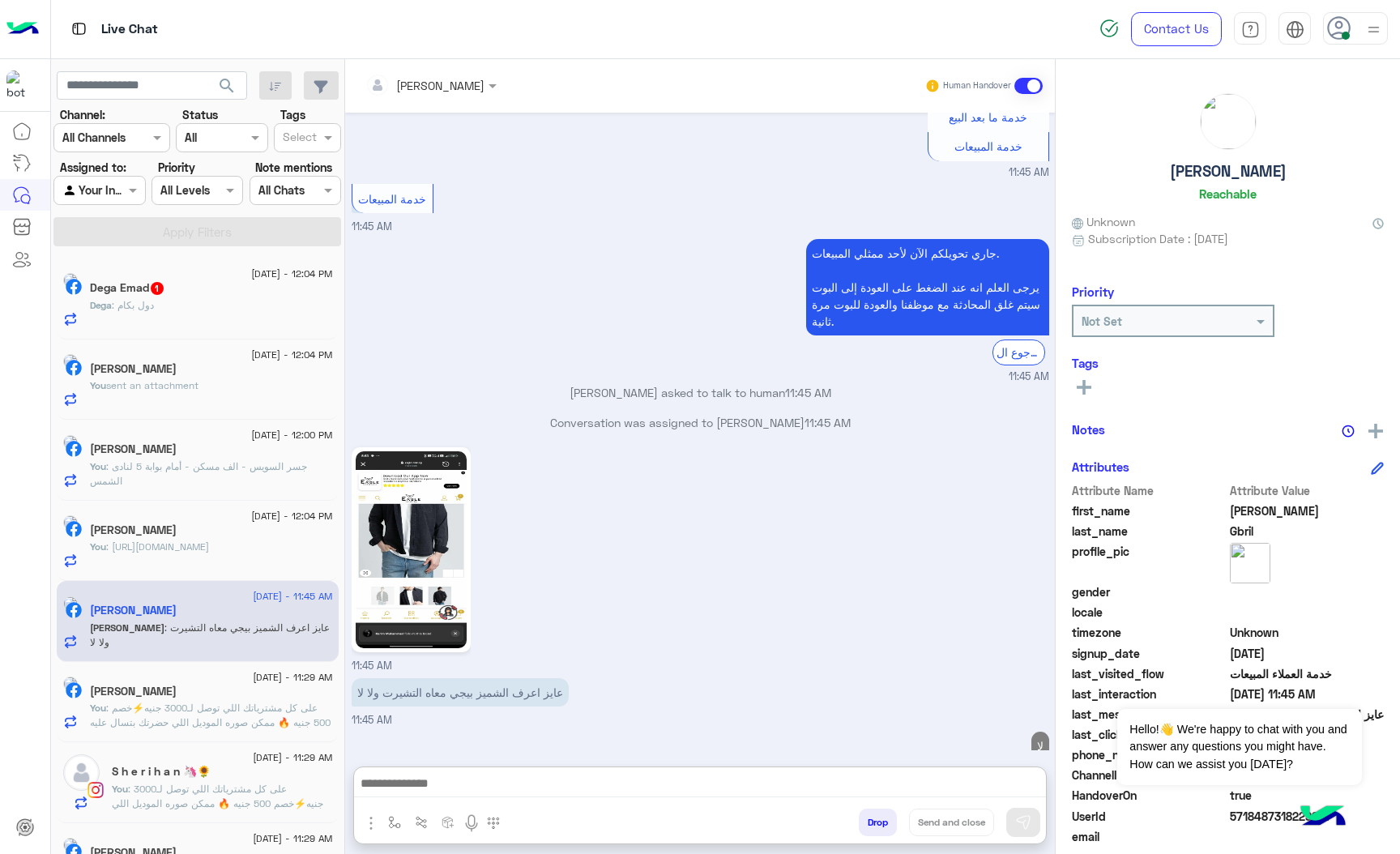
click at [181, 314] on div "Dega : دول بكام" at bounding box center [211, 312] width 243 height 29
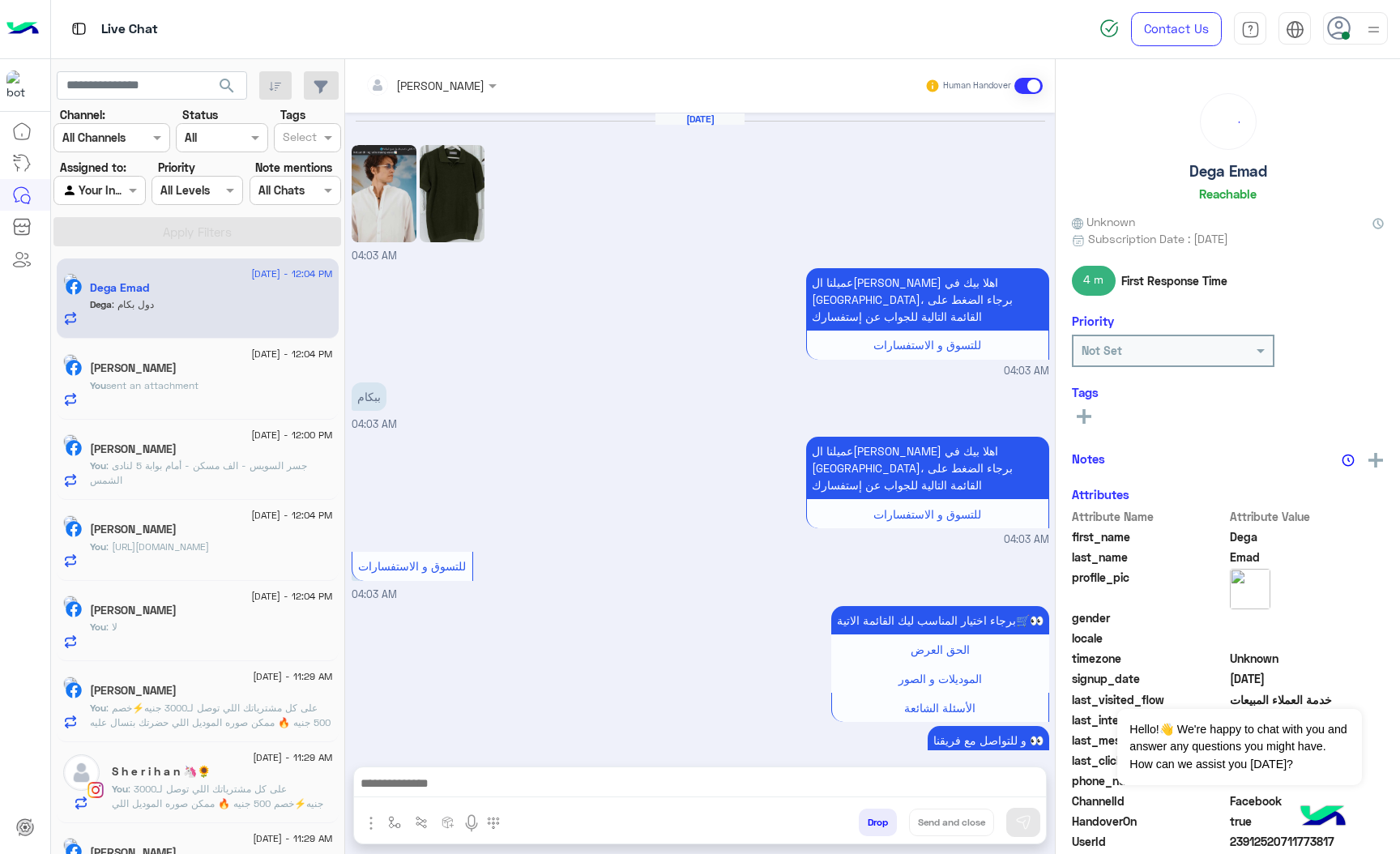
scroll to position [1923, 0]
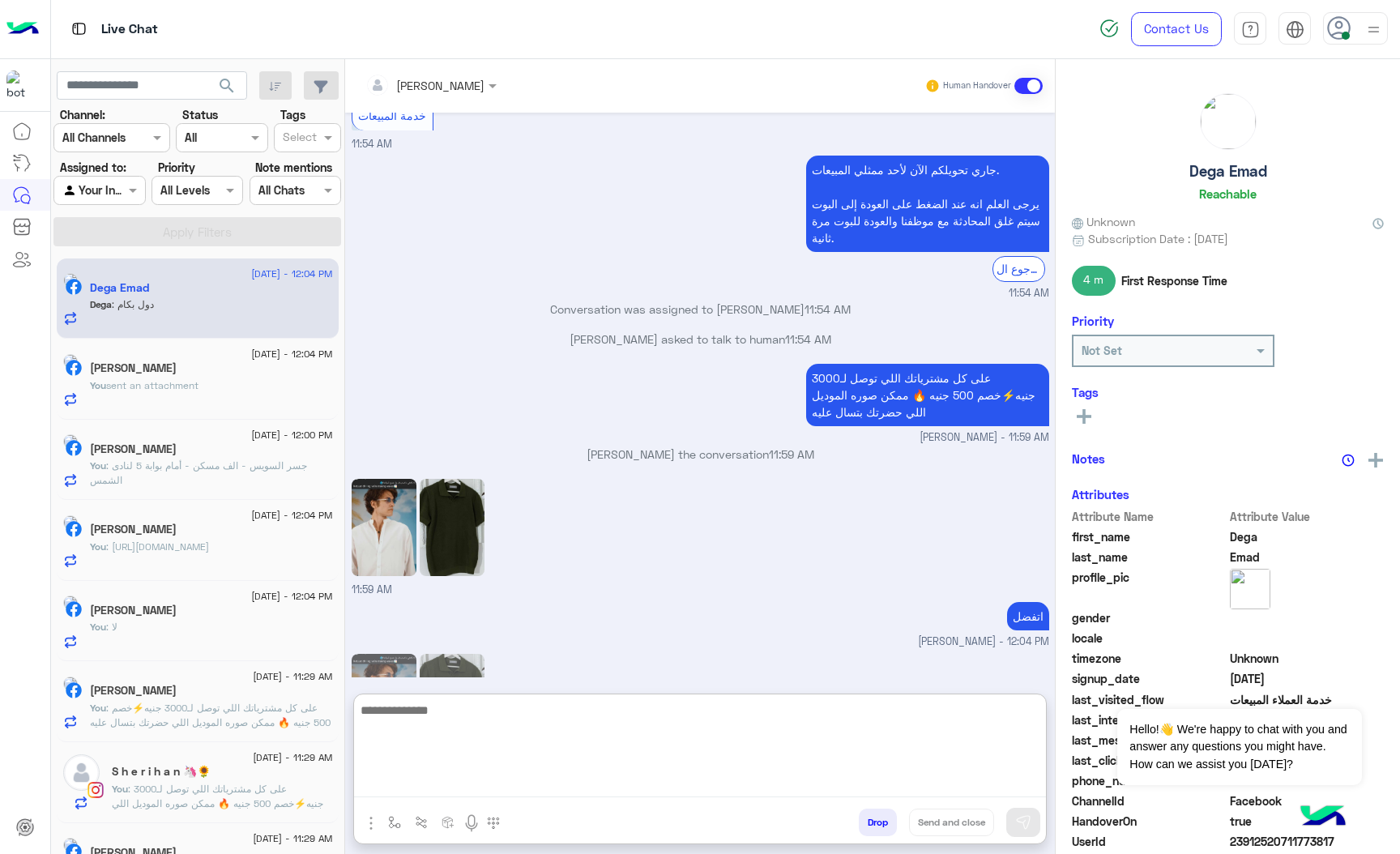
click at [409, 786] on textarea at bounding box center [700, 748] width 692 height 97
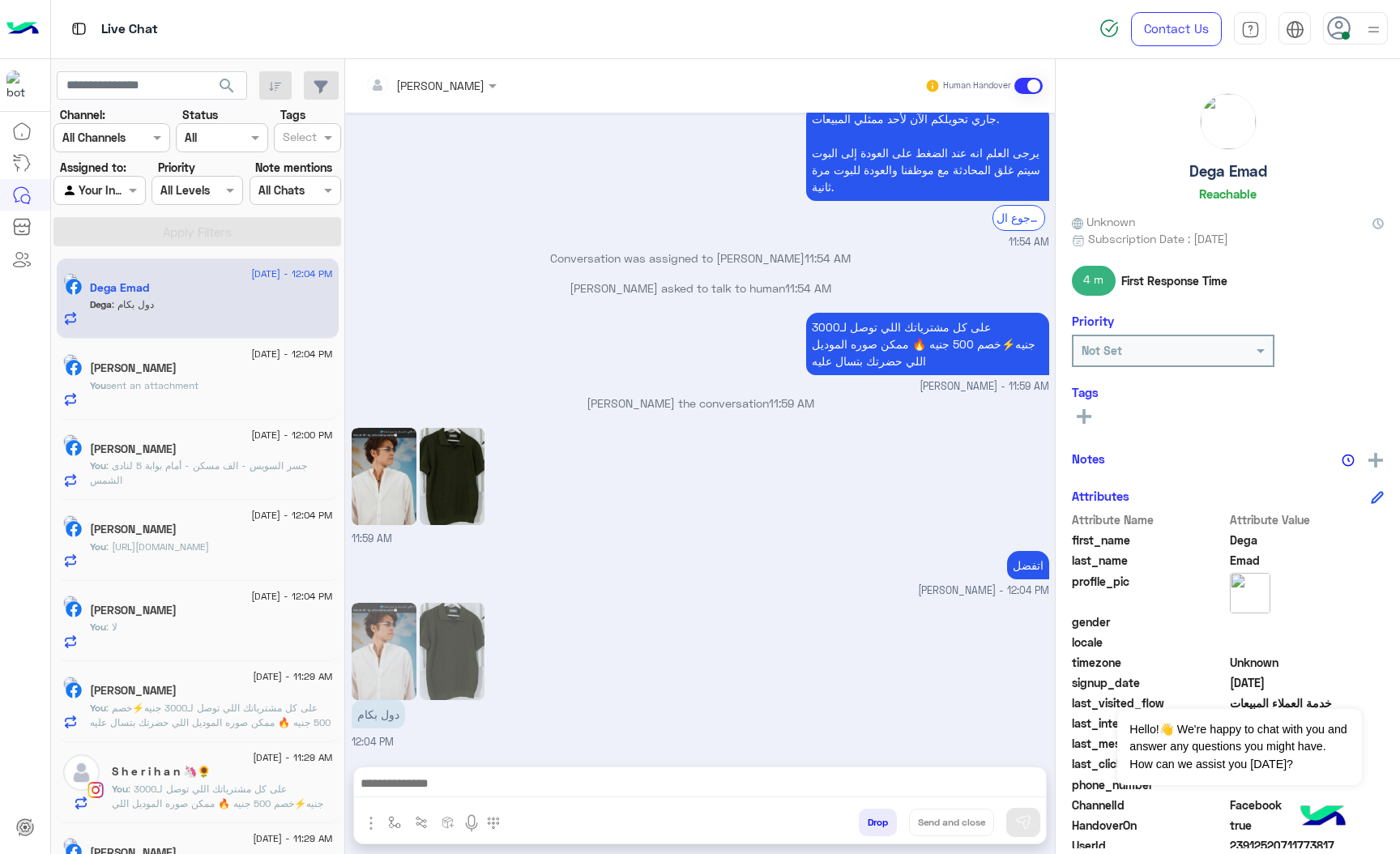
click at [380, 603] on img at bounding box center [384, 652] width 65 height 97
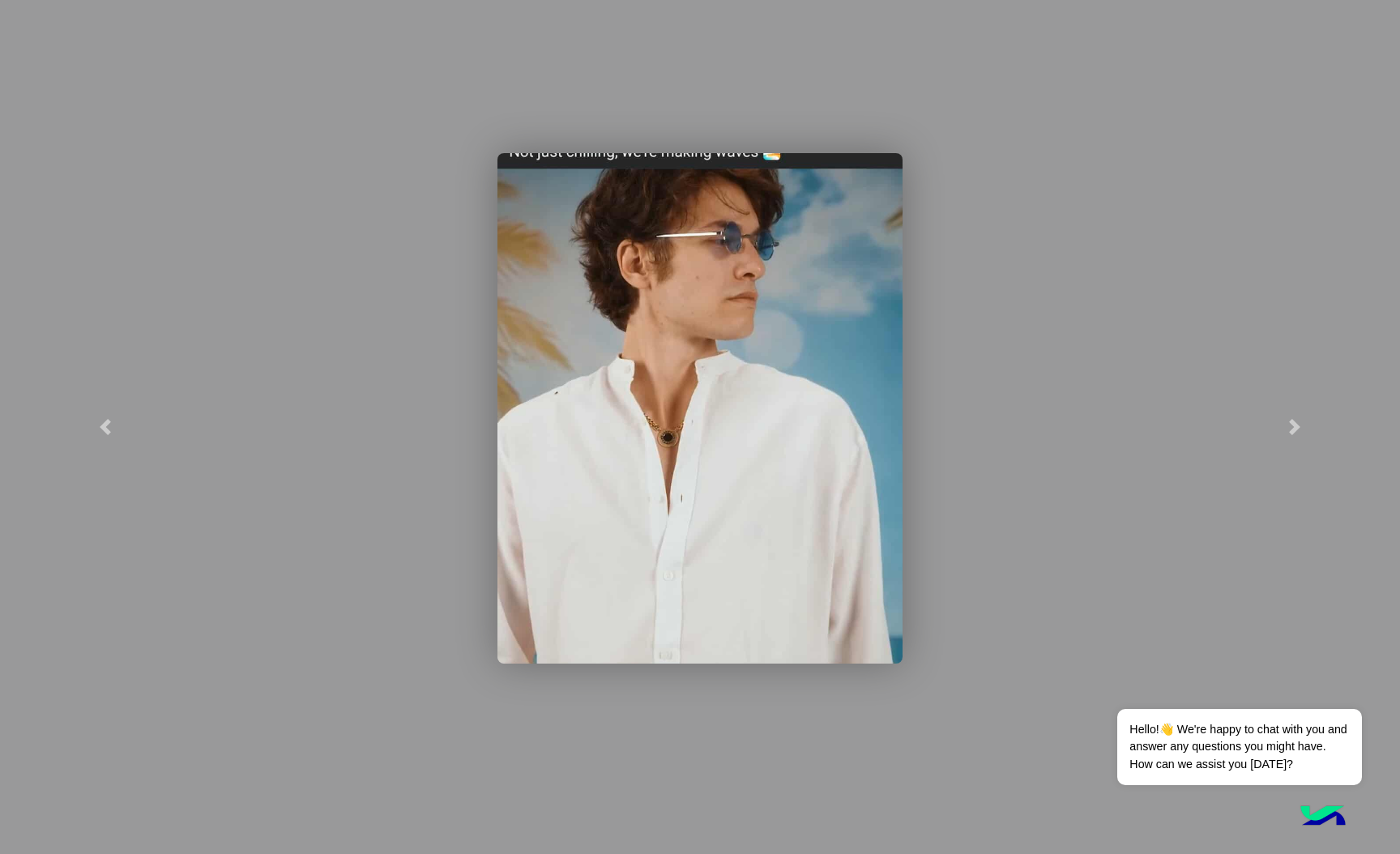
scroll to position [1, 0]
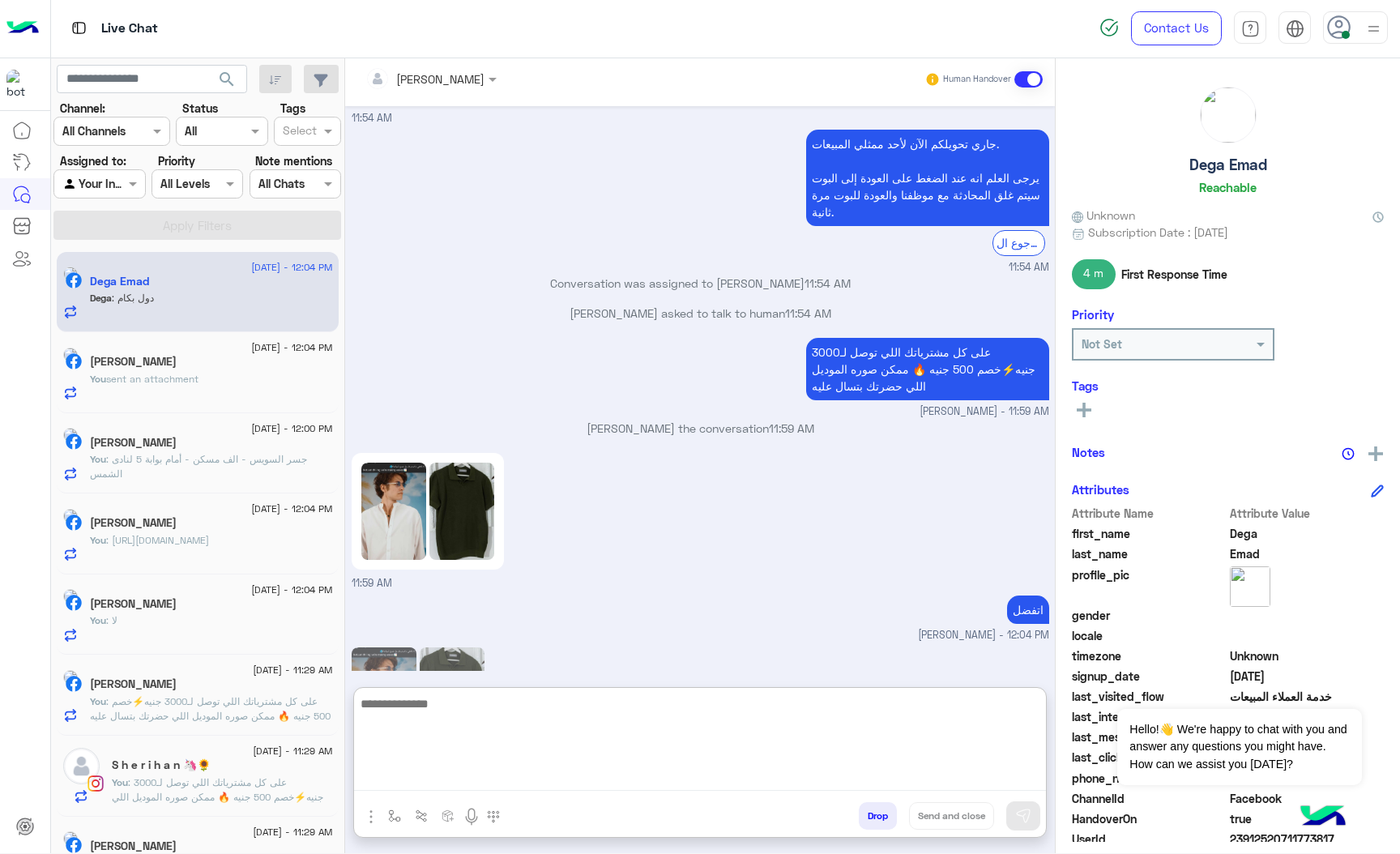
click at [459, 769] on textarea at bounding box center [700, 742] width 692 height 97
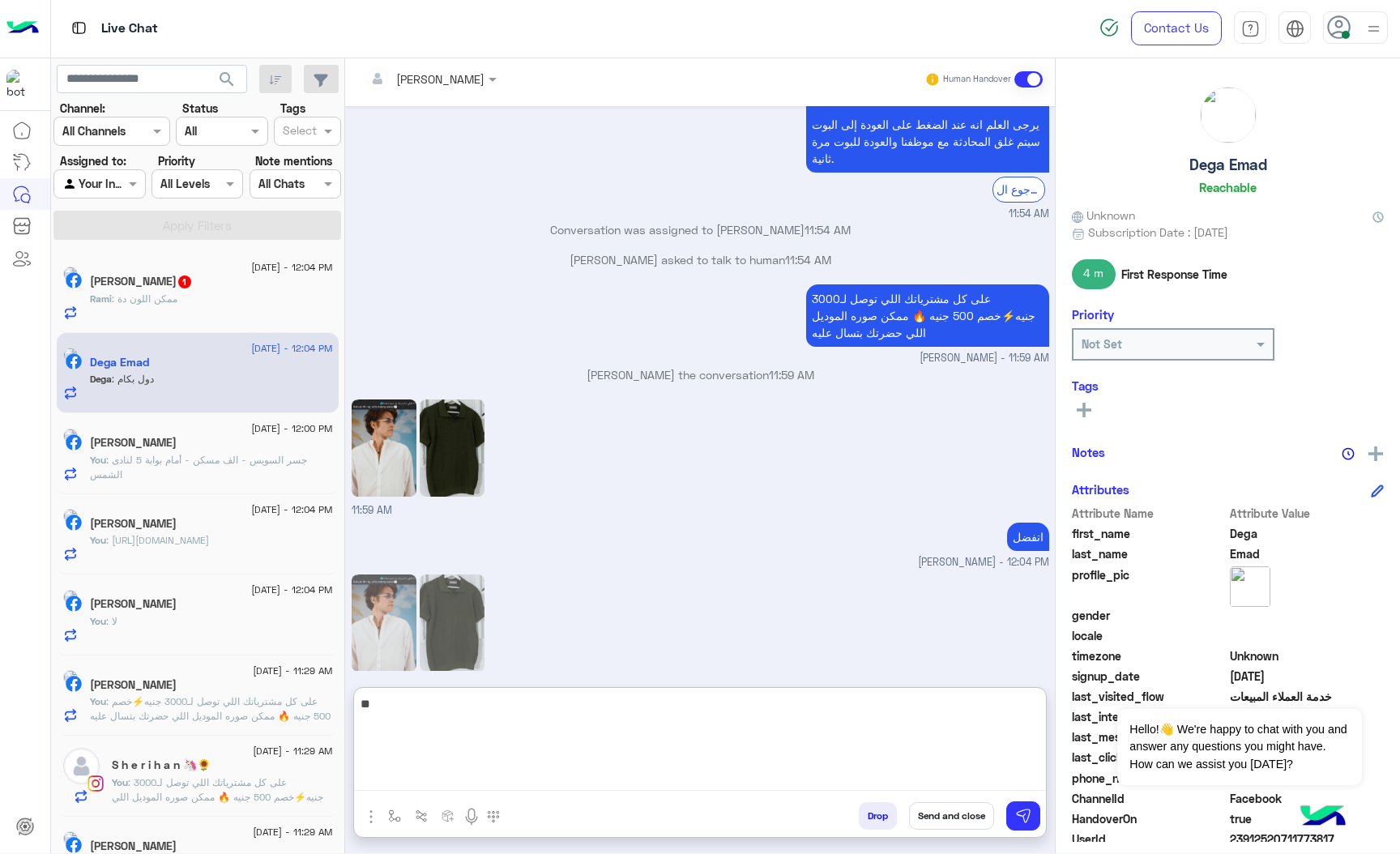
type textarea "*"
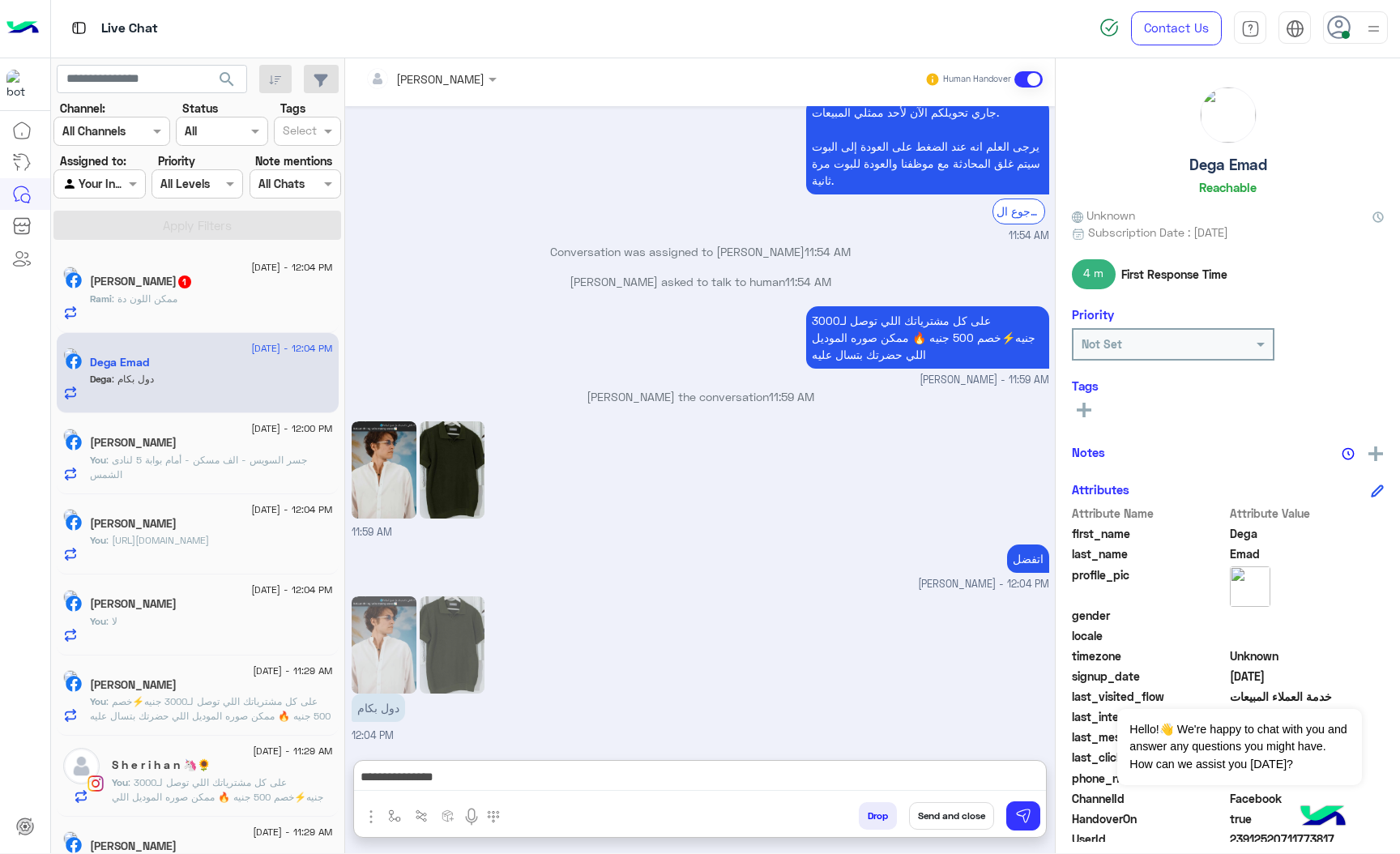
click at [452, 422] on img at bounding box center [452, 470] width 65 height 97
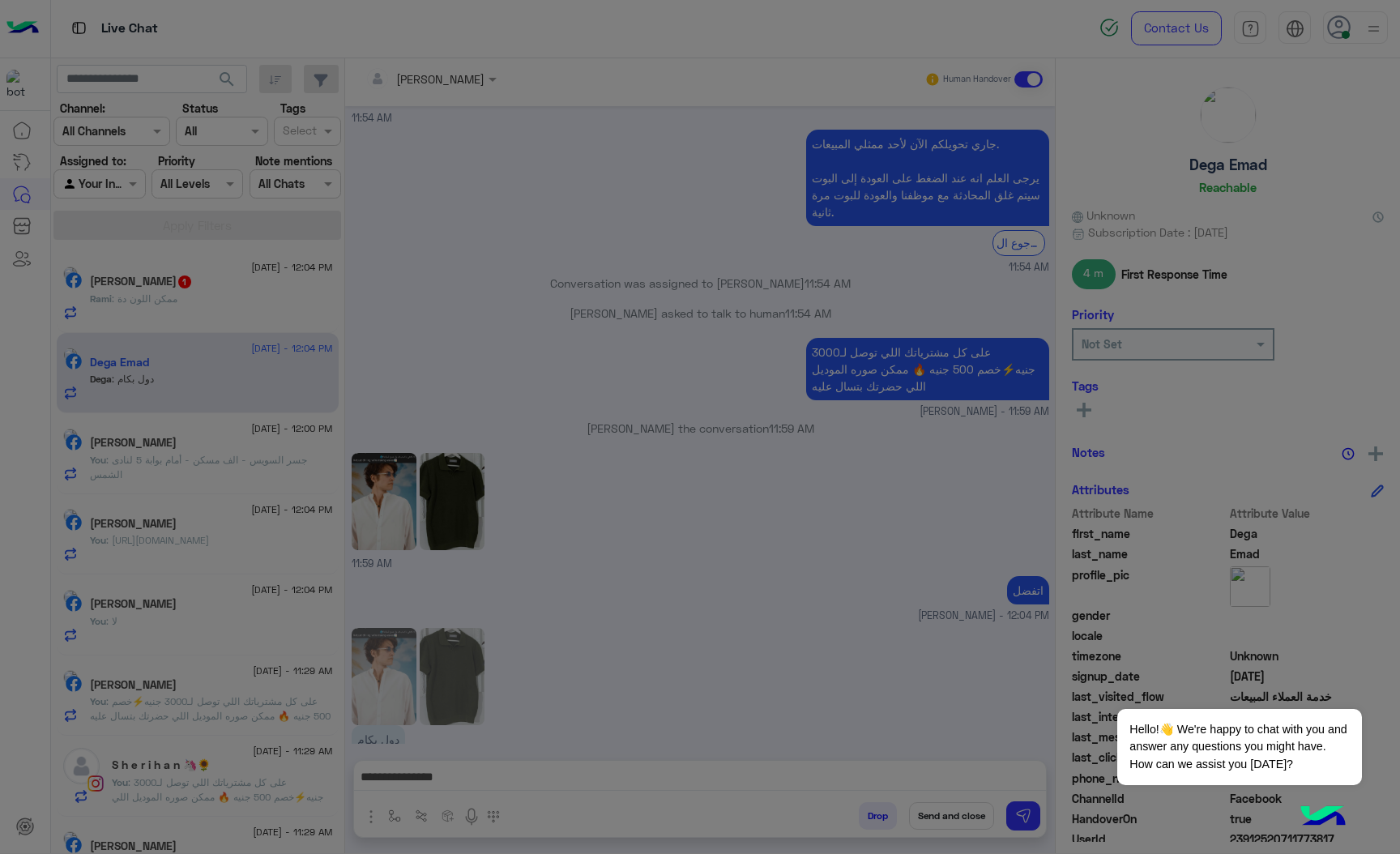
scroll to position [1923, 0]
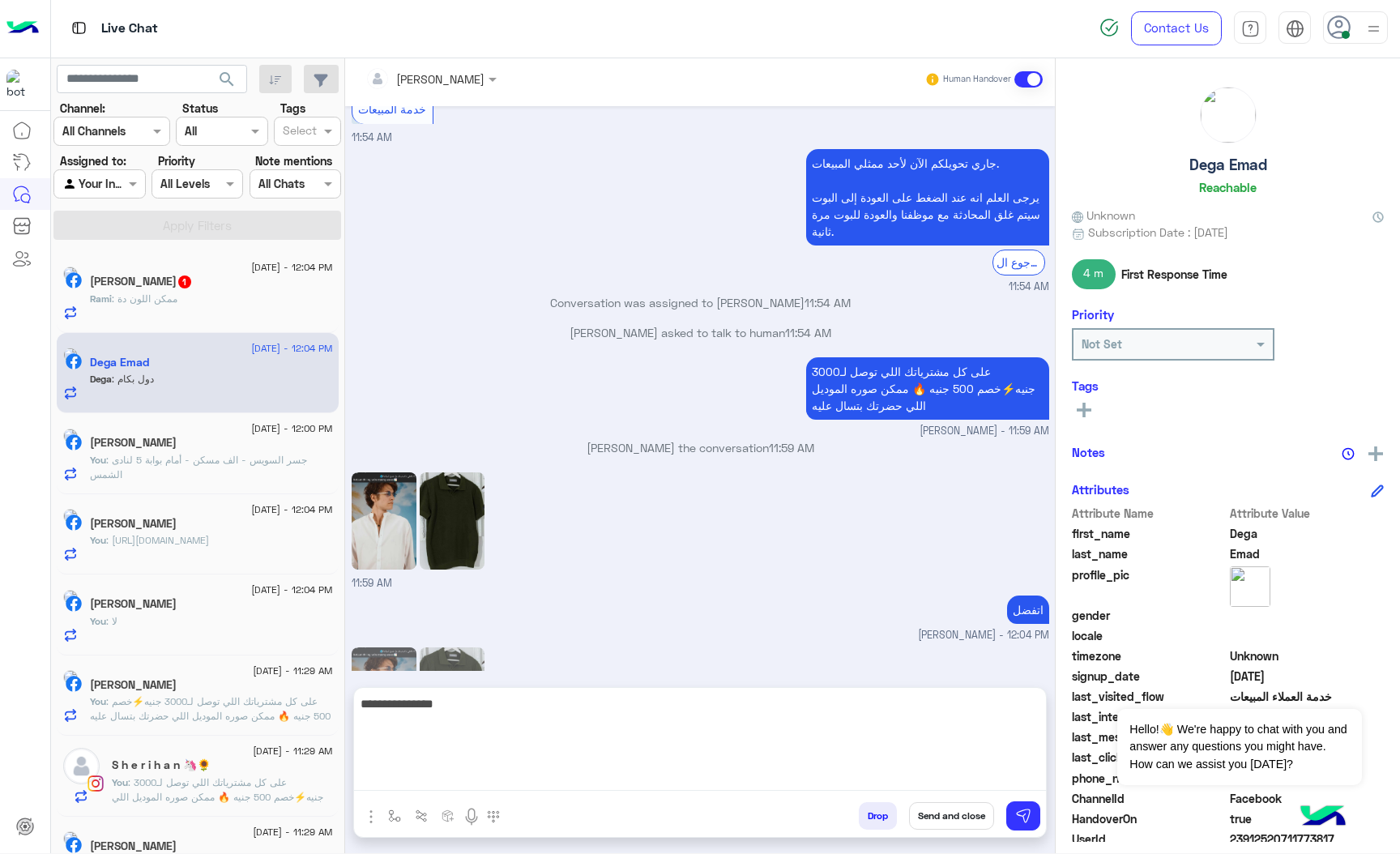
click at [911, 766] on textarea "**********" at bounding box center [700, 742] width 692 height 97
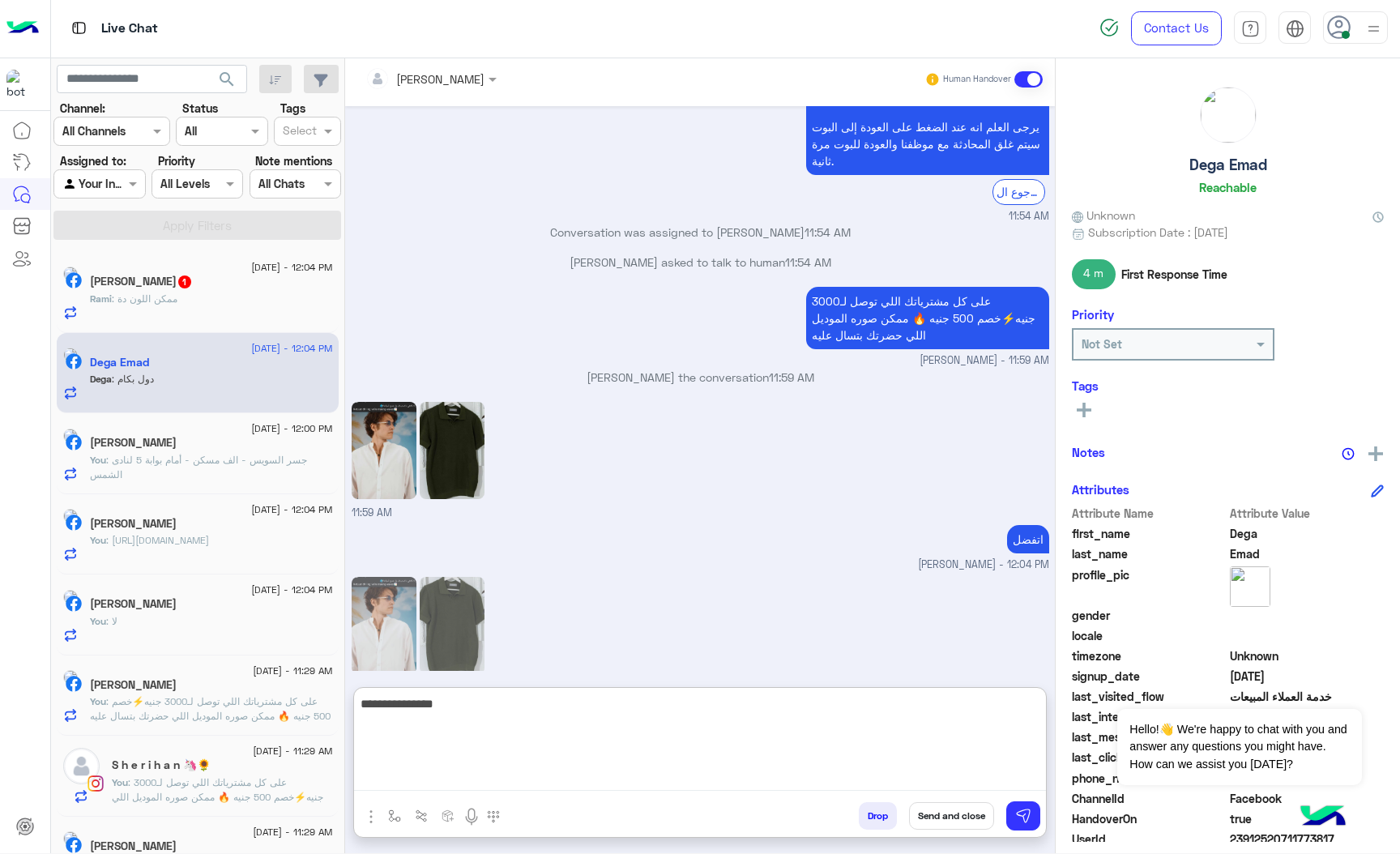
scroll to position [1996, 0]
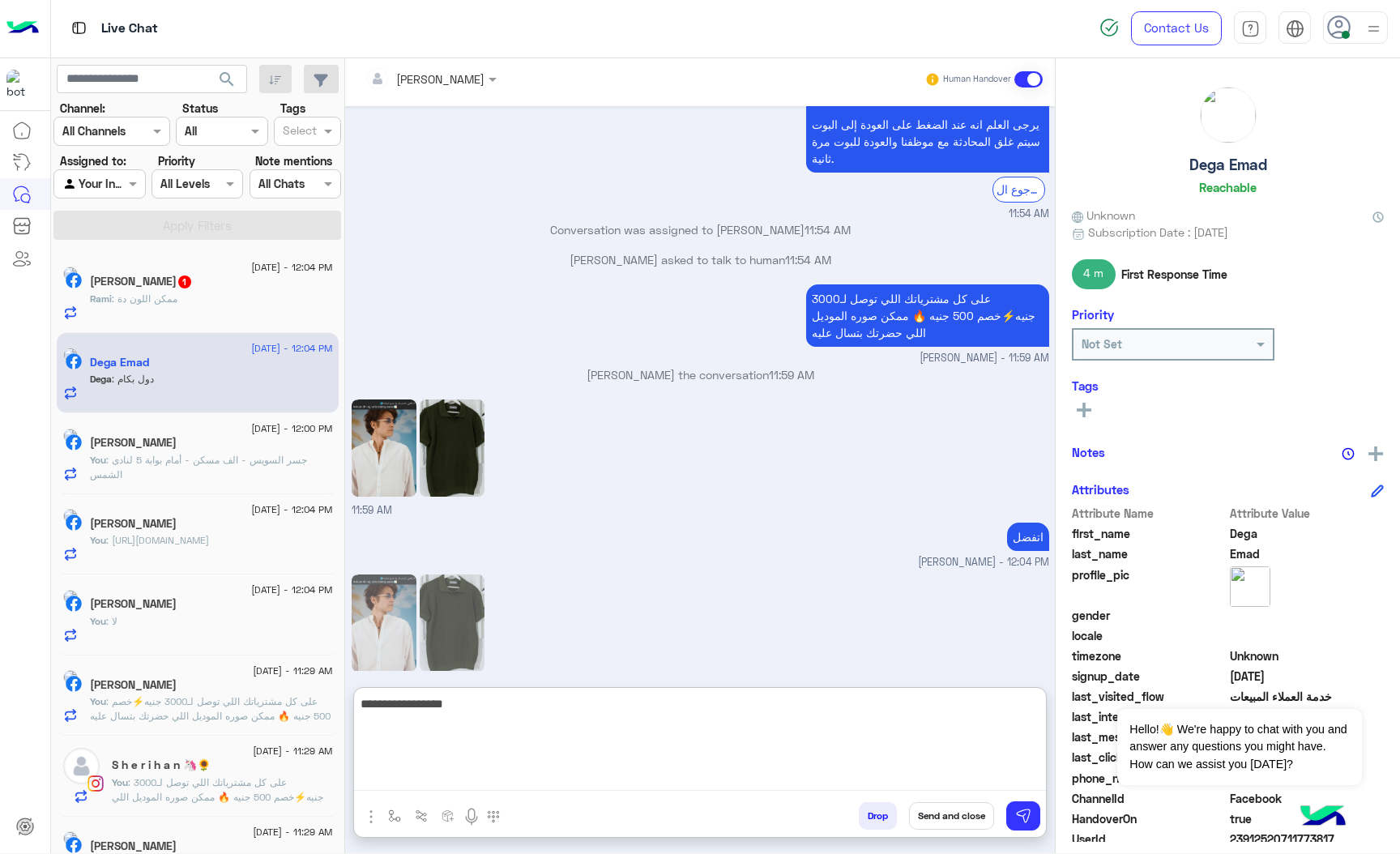
type textarea "**********"
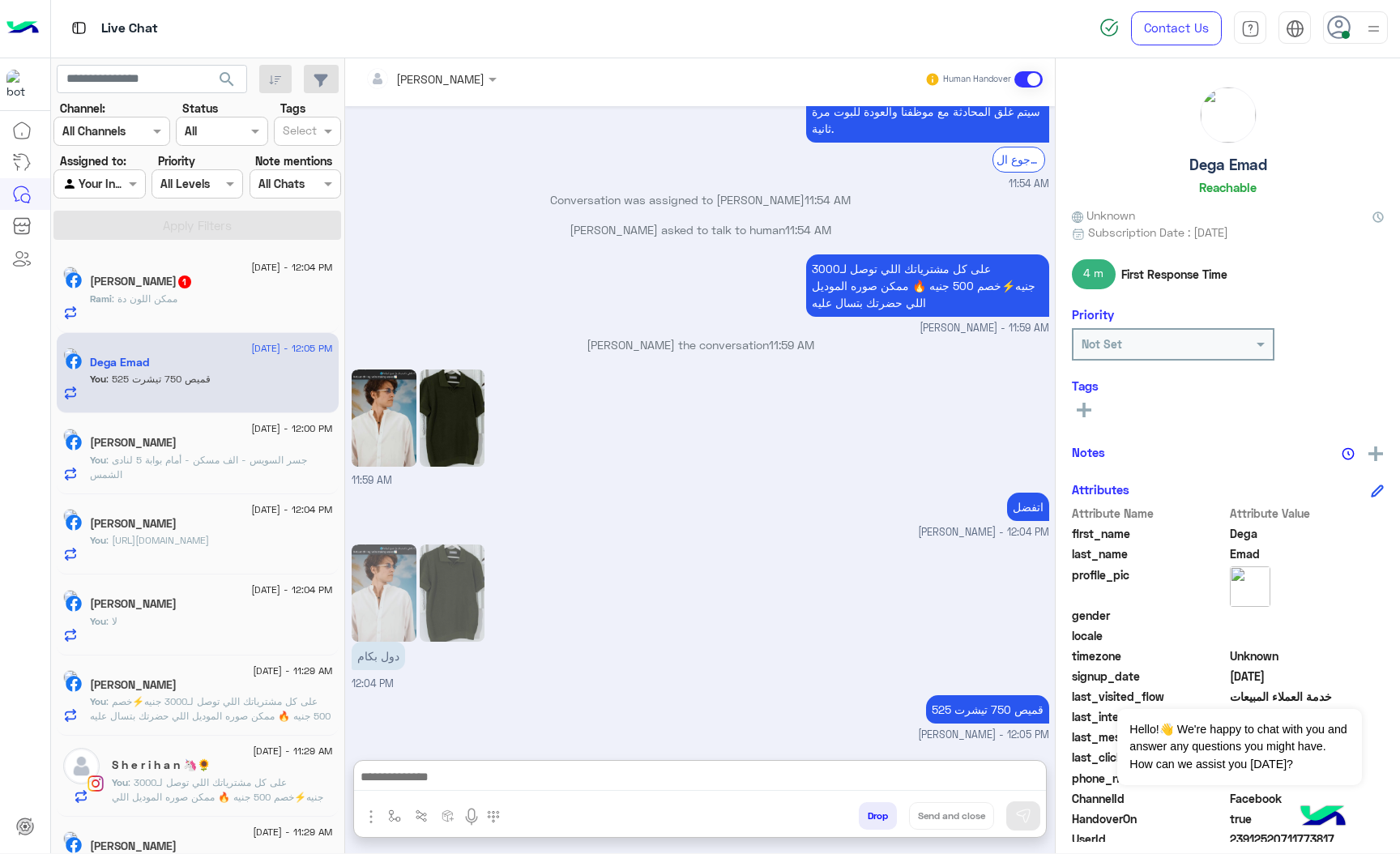
click at [128, 291] on div "[DATE] - 12:04 PM [PERSON_NAME] 1 Rami : ممكن اللون دة" at bounding box center [211, 292] width 243 height 56
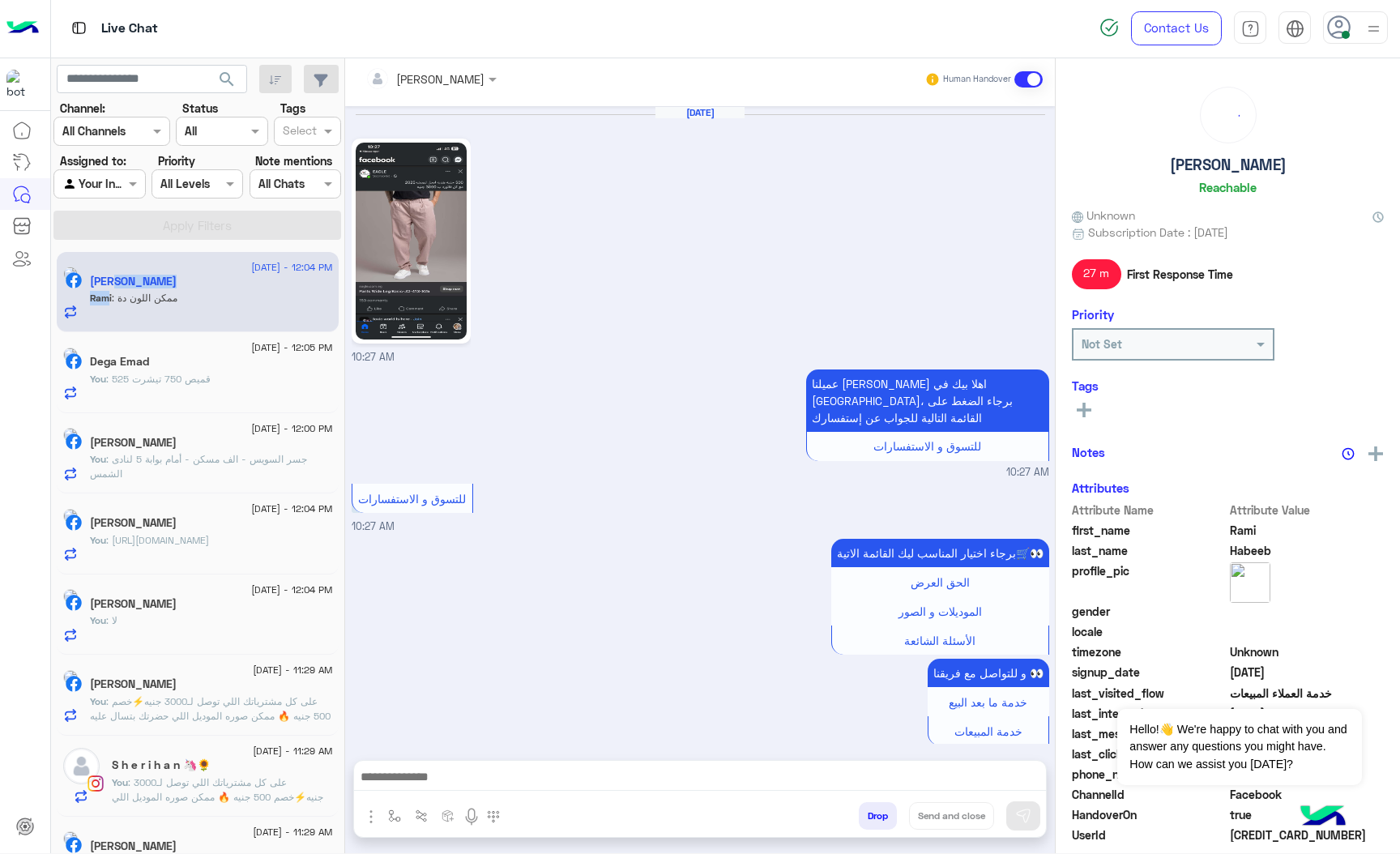
scroll to position [2681, 0]
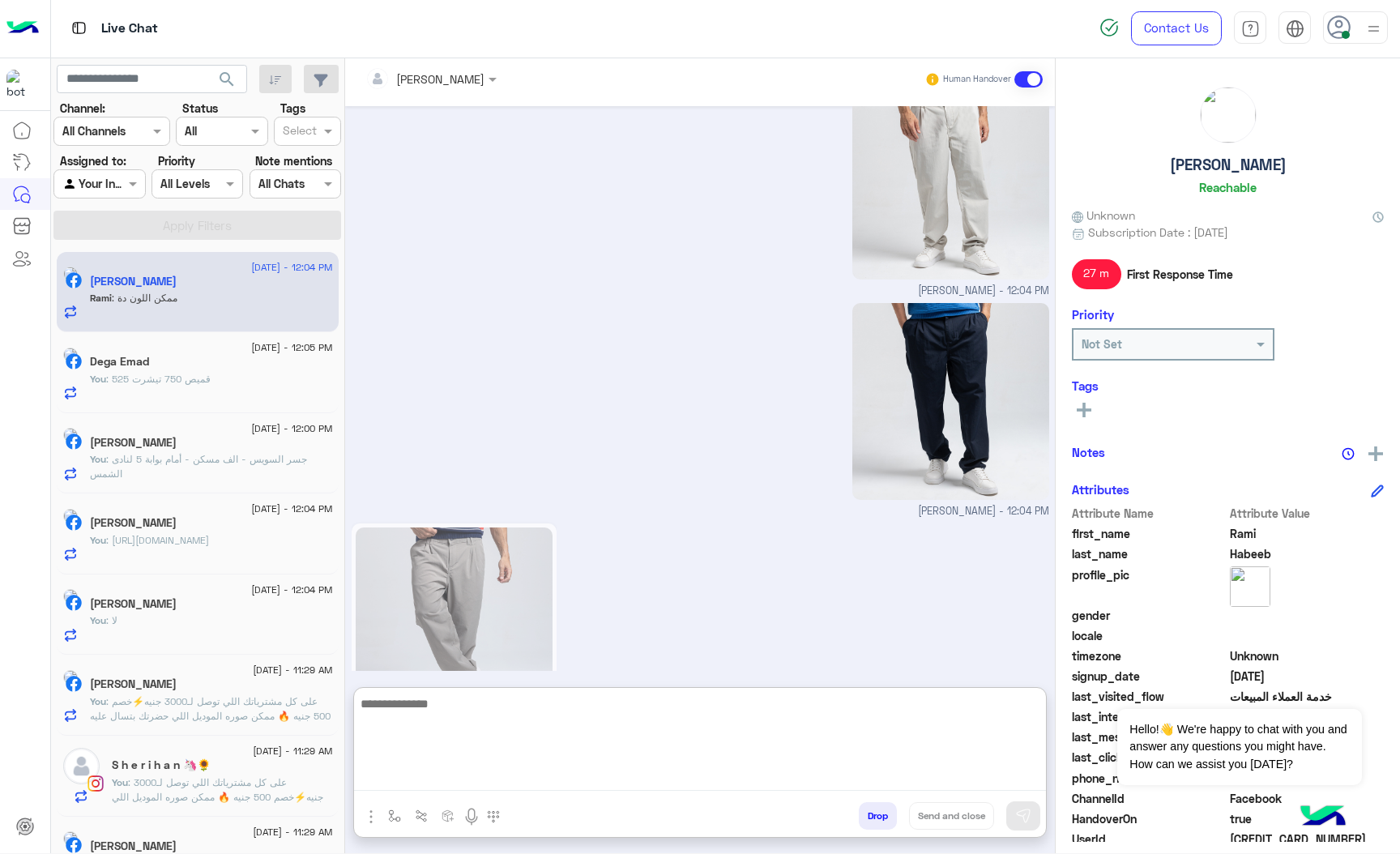
click at [494, 766] on textarea at bounding box center [700, 742] width 692 height 97
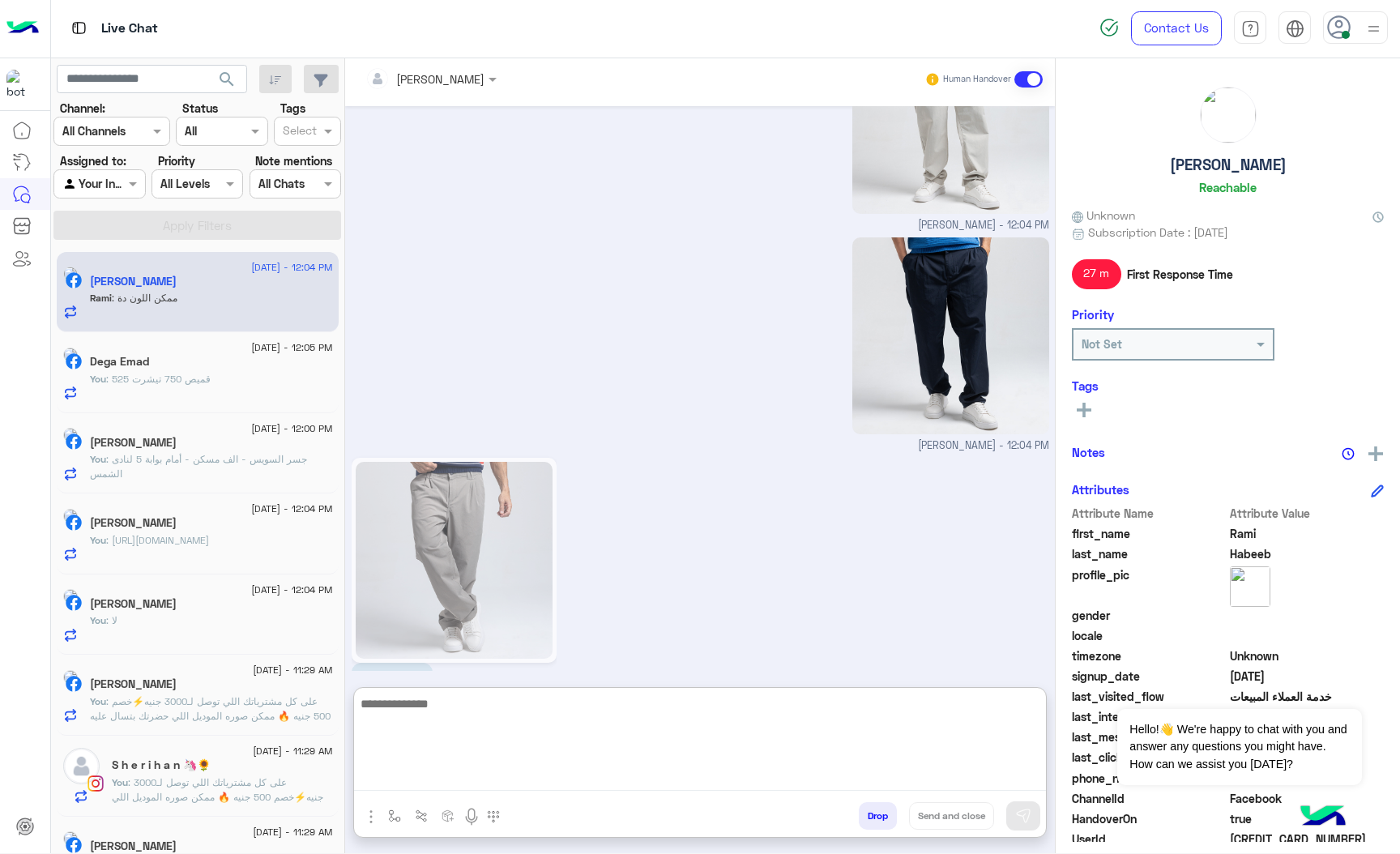
scroll to position [2755, 0]
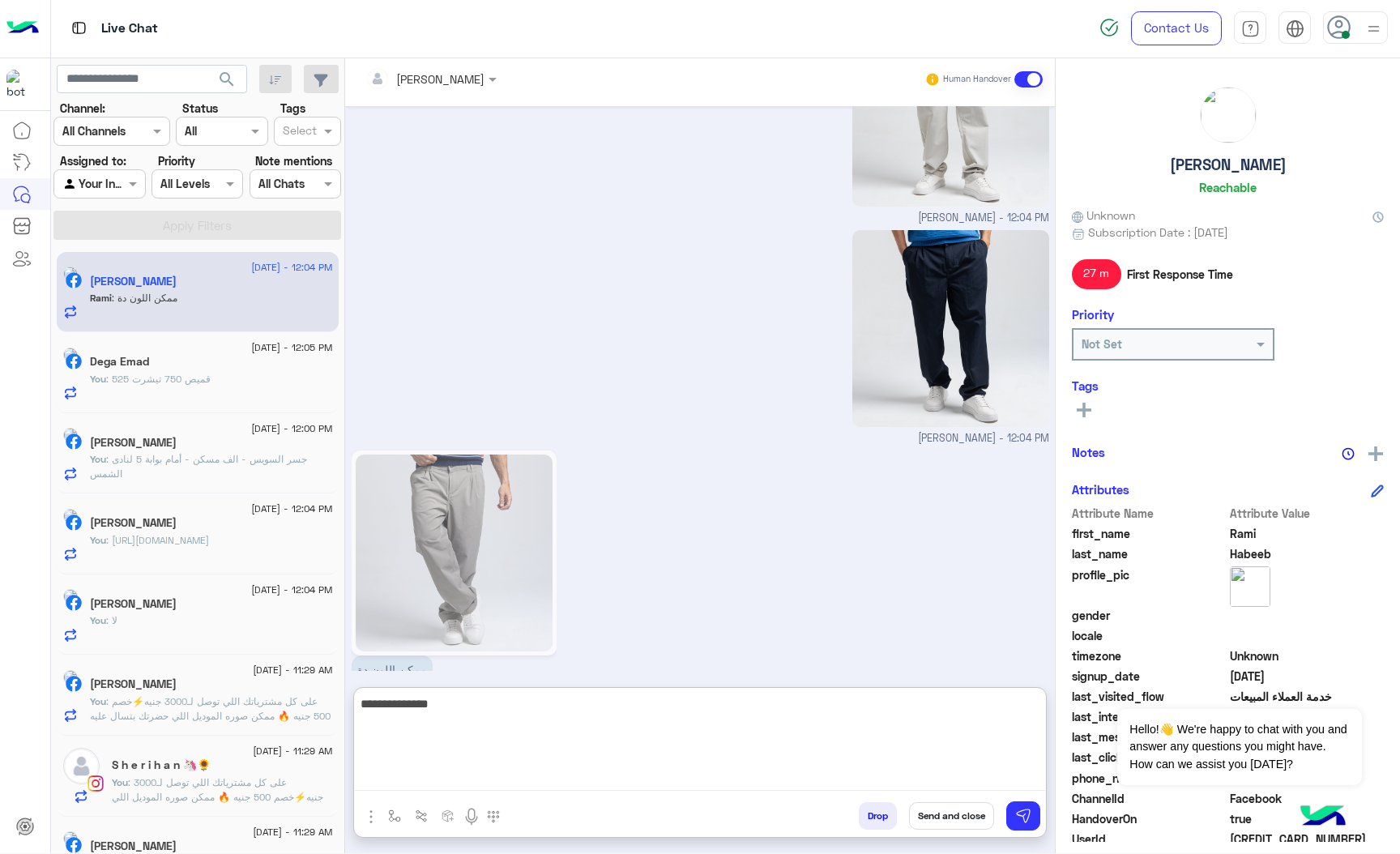
type textarea "**********"
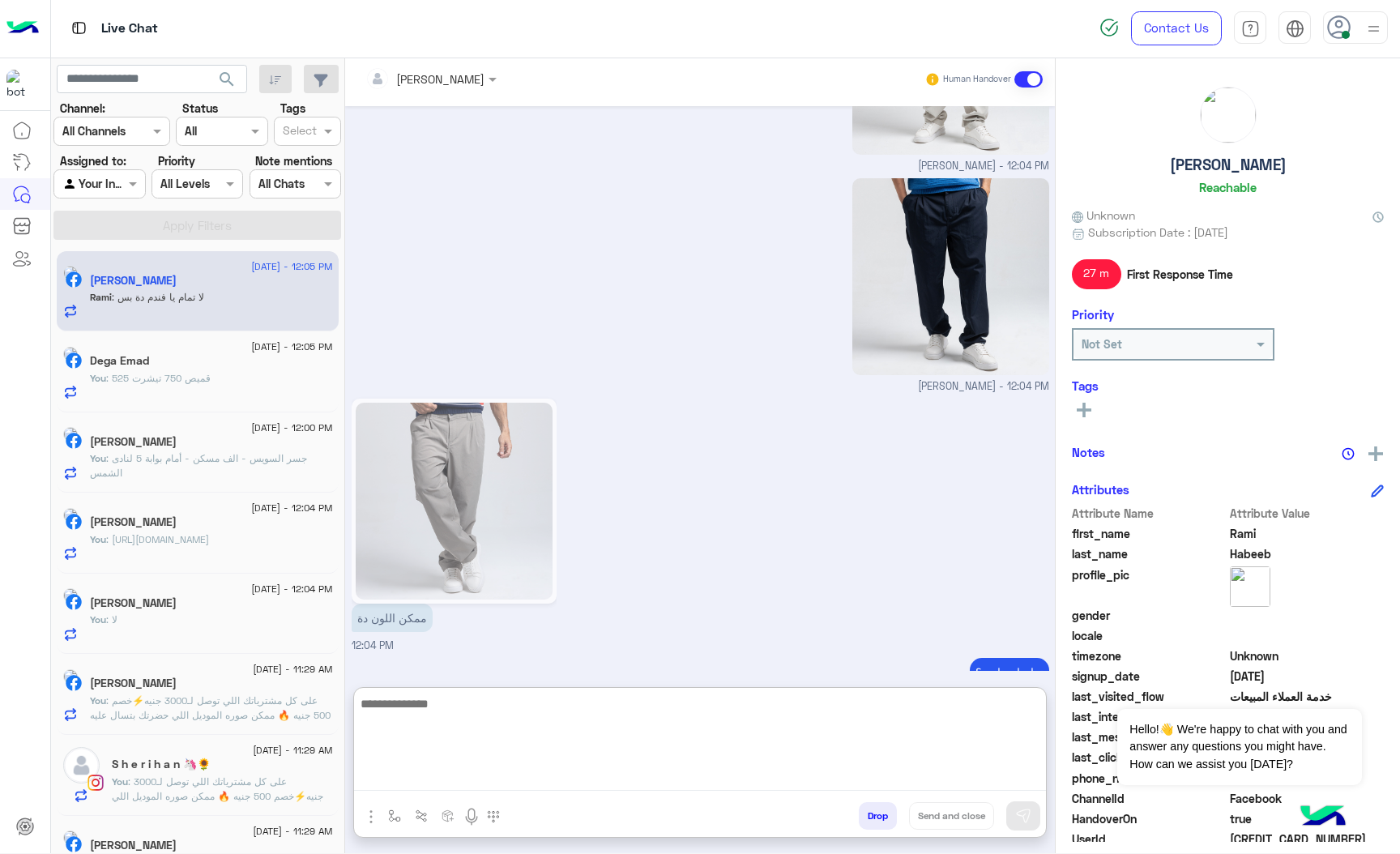
scroll to position [0, 0]
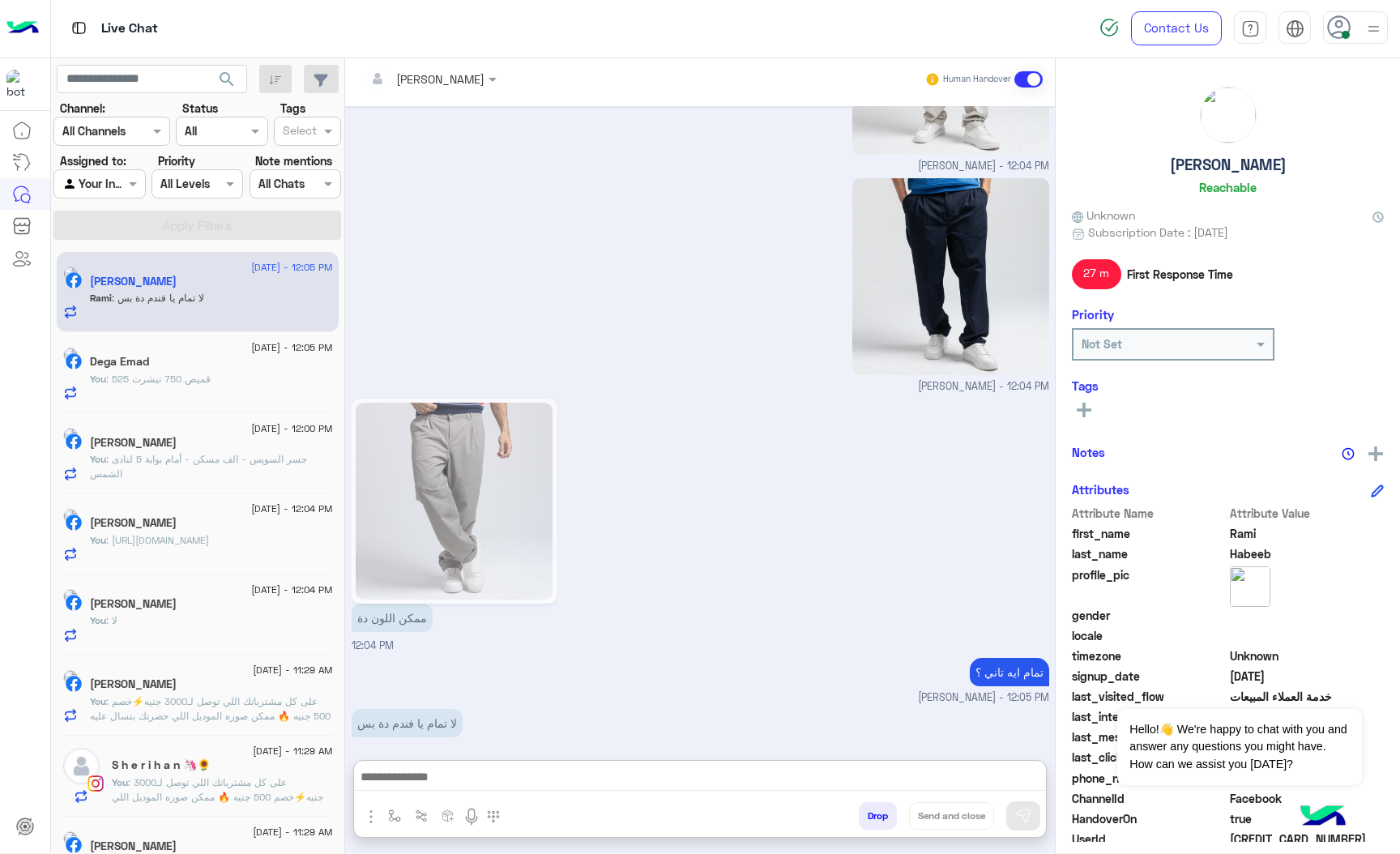
click at [116, 175] on div at bounding box center [99, 183] width 90 height 19
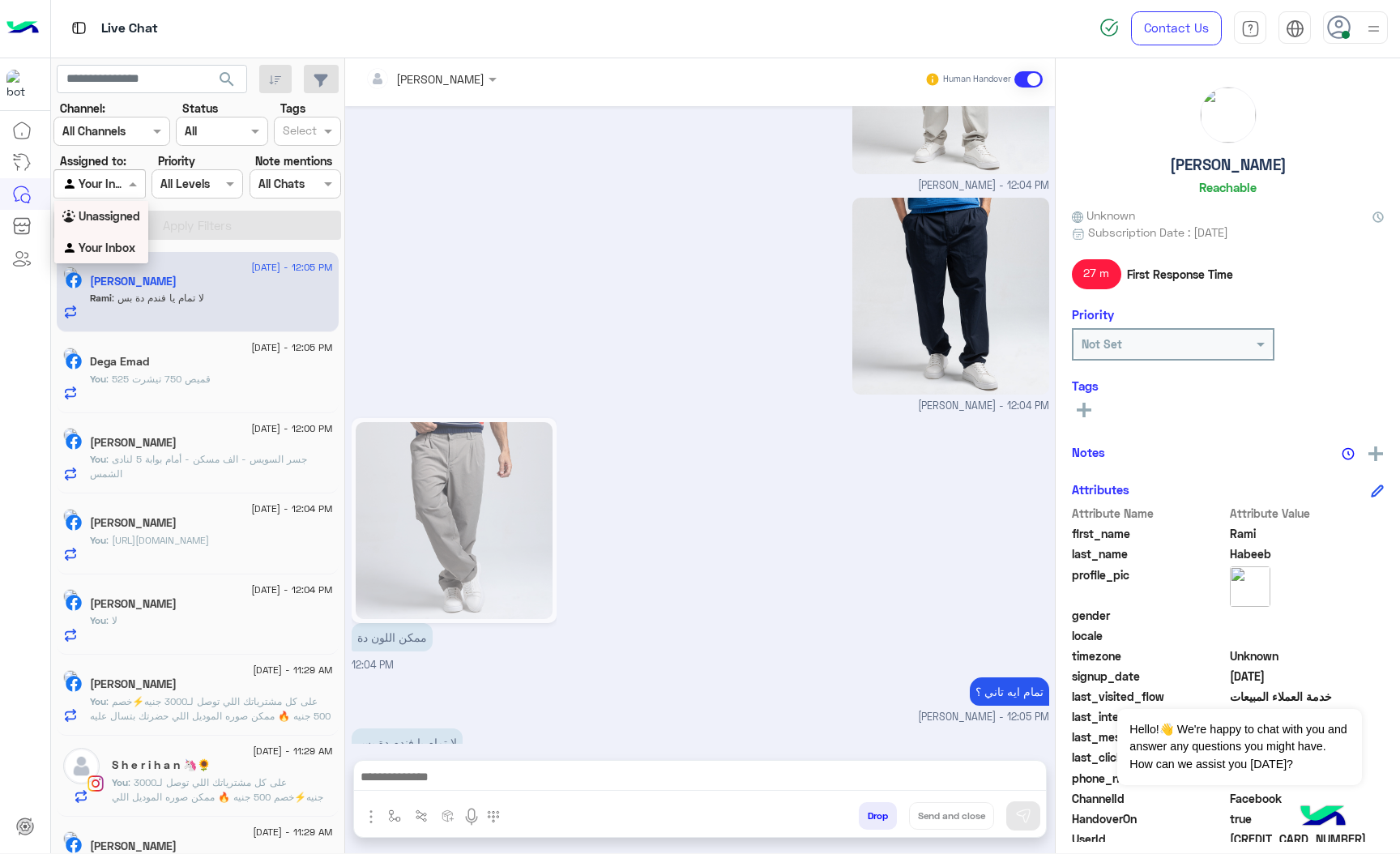
click at [127, 214] on b "Unassigned" at bounding box center [110, 216] width 61 height 14
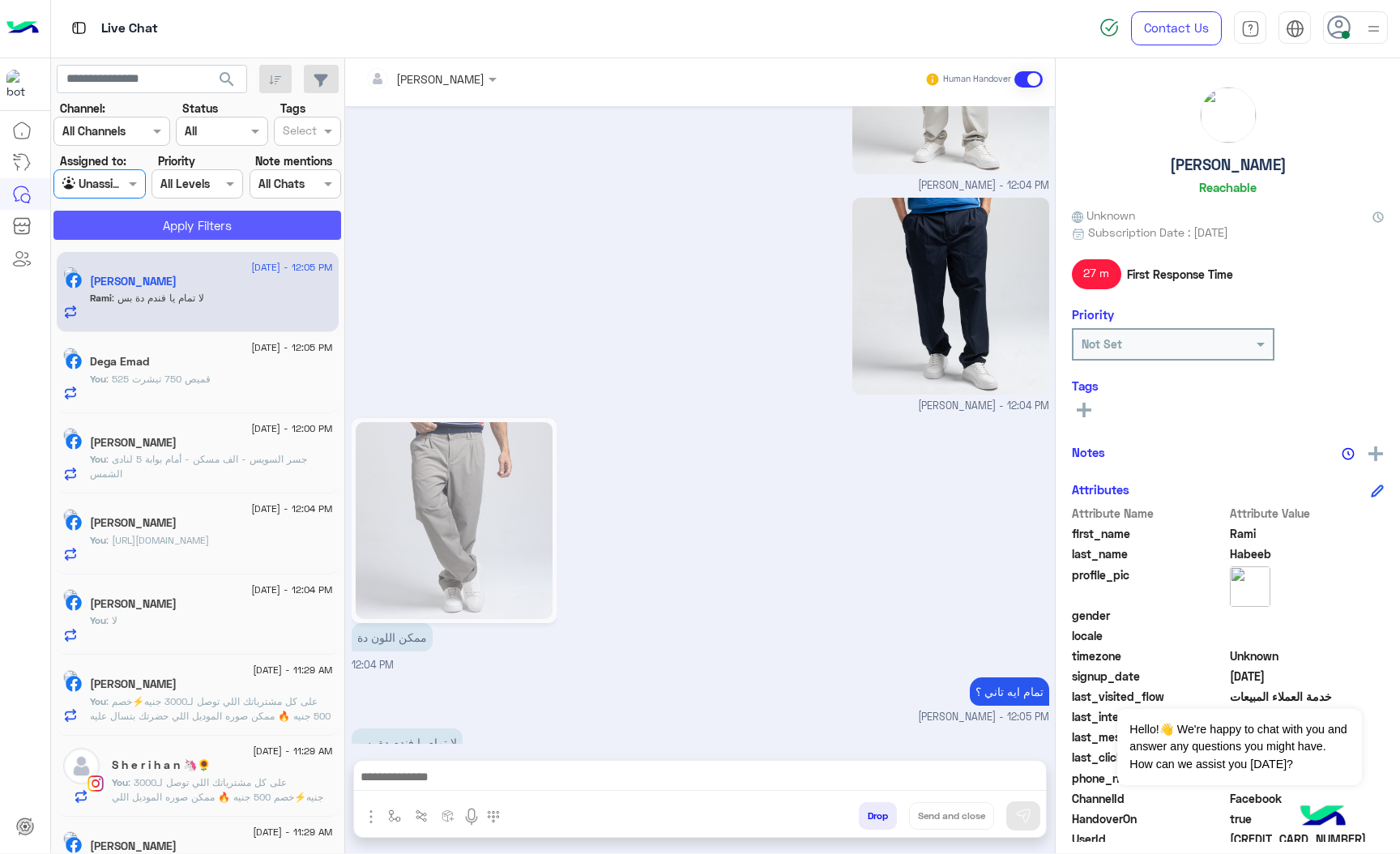
click at [148, 229] on button "Apply Filters" at bounding box center [196, 225] width 287 height 30
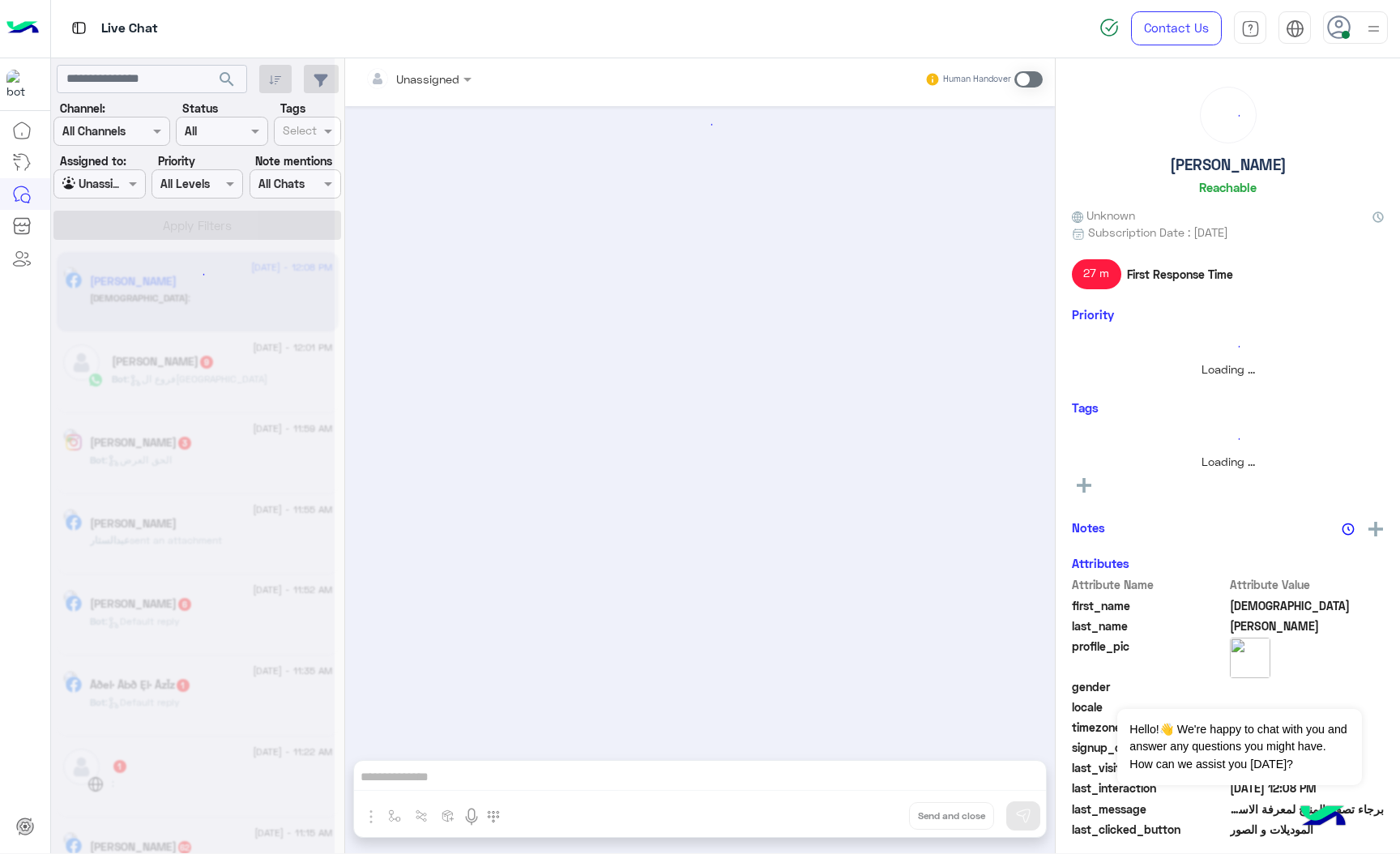
scroll to position [921, 0]
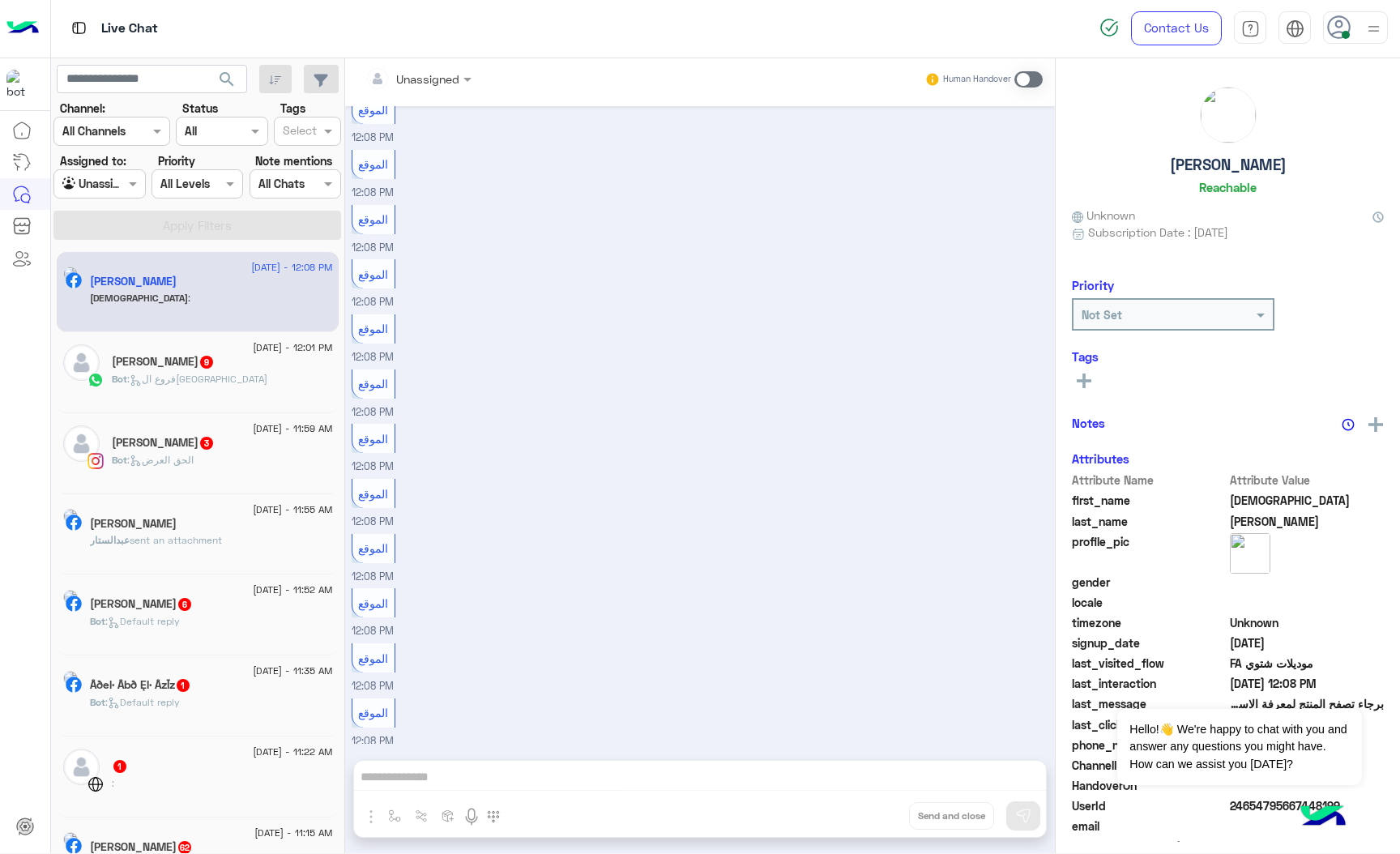
click at [232, 533] on div "[PERSON_NAME]" at bounding box center [211, 525] width 243 height 17
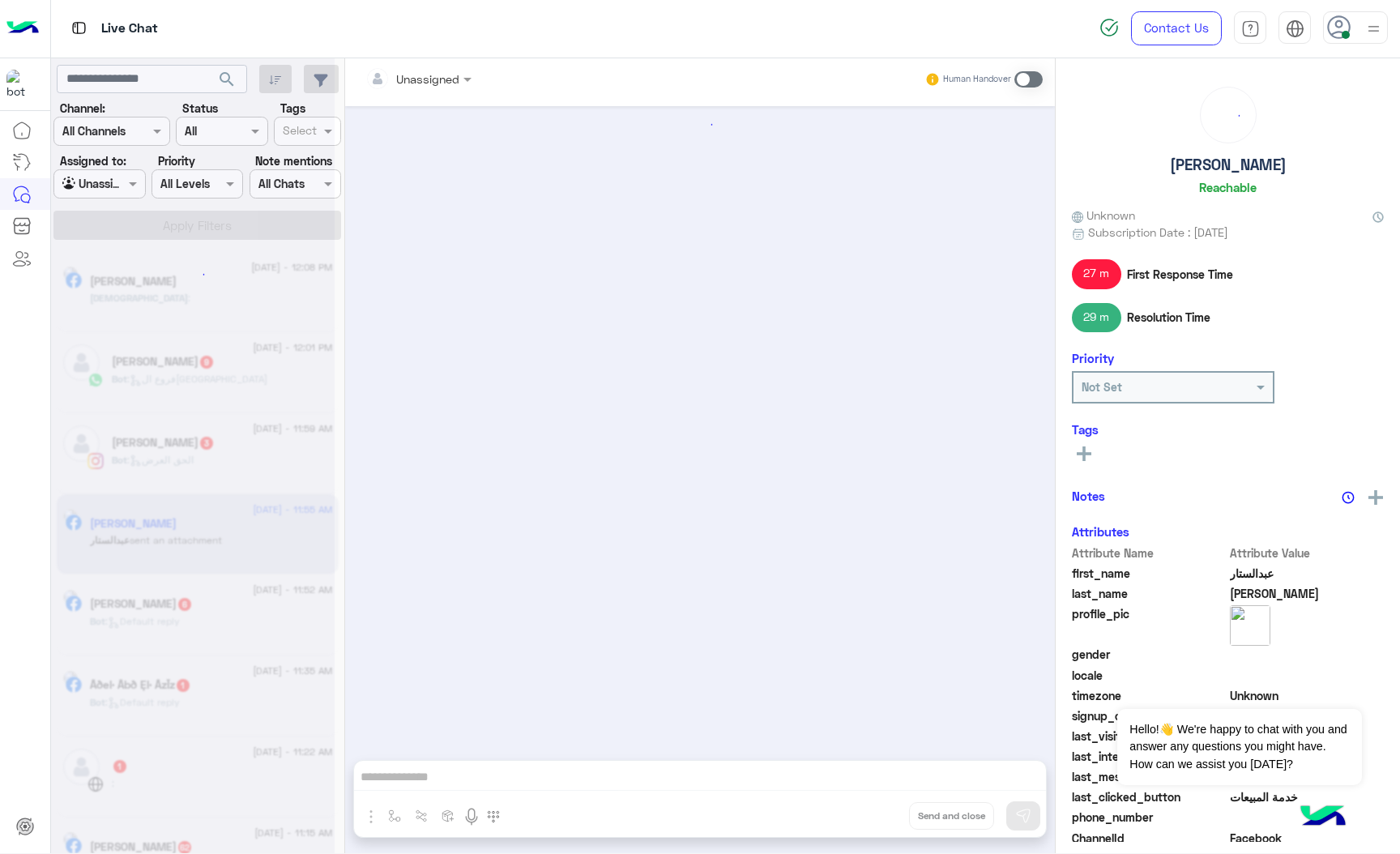
scroll to position [1296, 0]
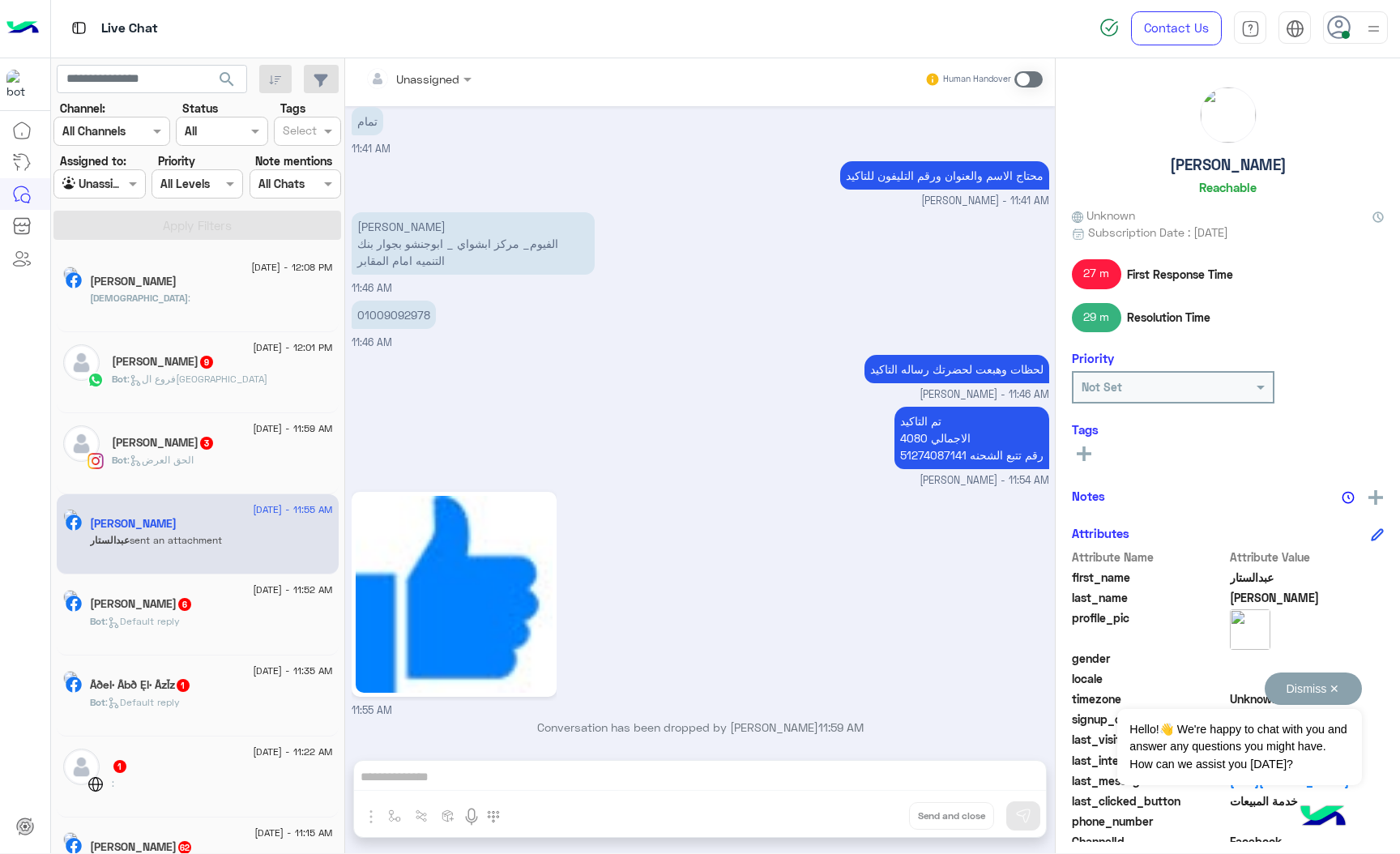
click at [1328, 689] on button "Dismiss ✕" at bounding box center [1313, 688] width 97 height 33
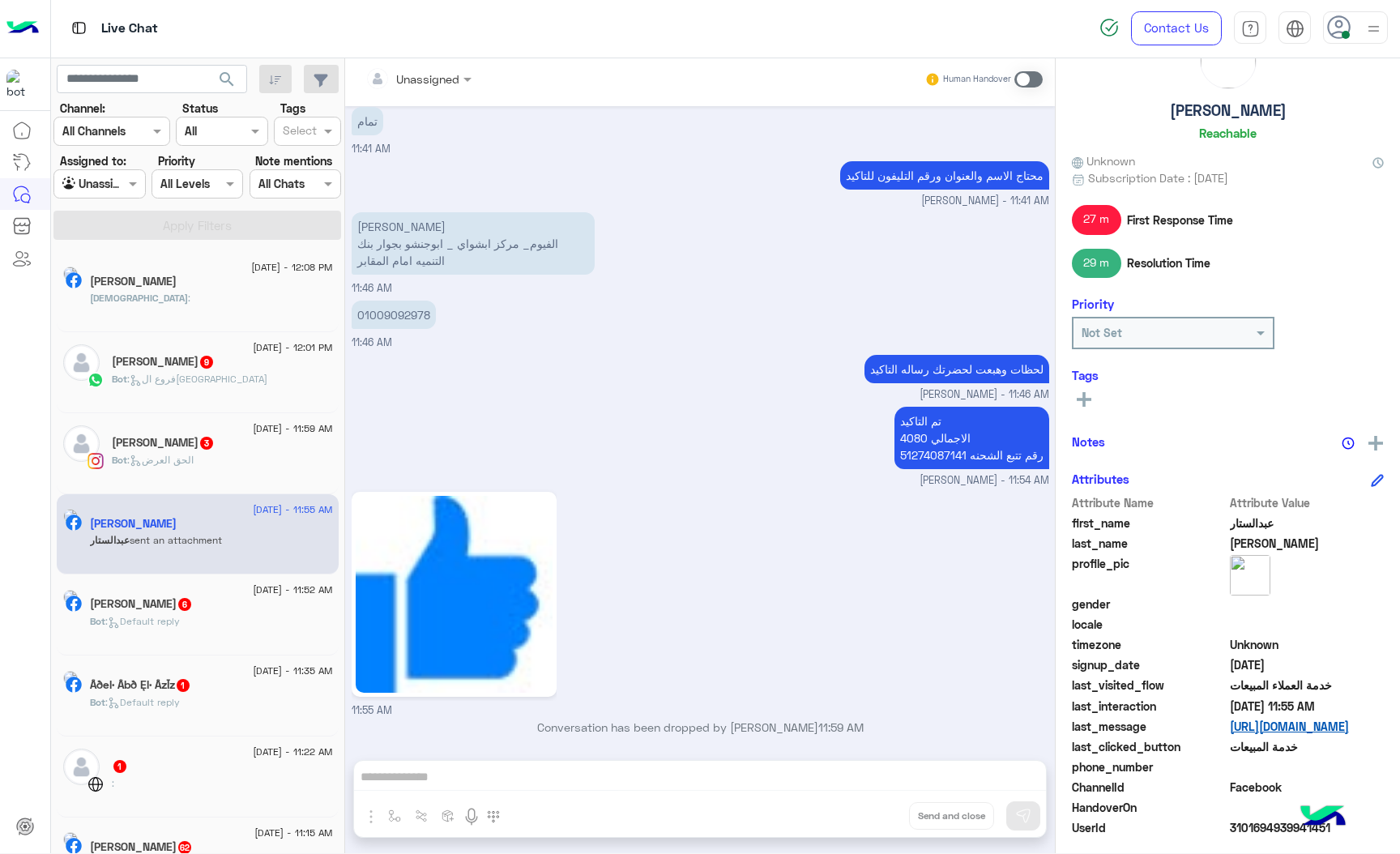
scroll to position [128, 0]
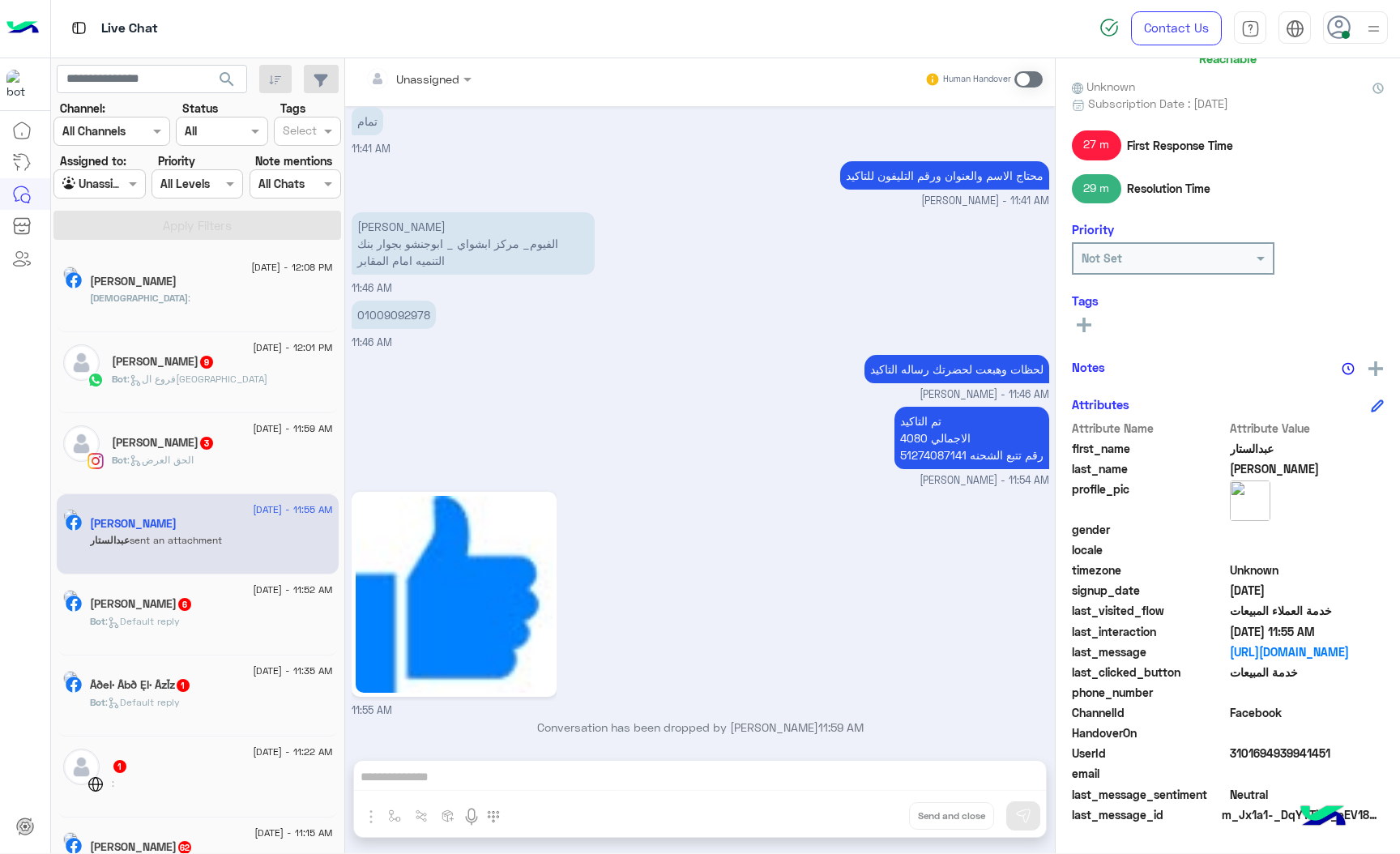
click at [1257, 749] on span "3101694939941451" at bounding box center [1307, 752] width 155 height 17
copy span "3101694939941451"
click at [129, 176] on span at bounding box center [134, 183] width 21 height 17
click at [131, 243] on b "Your Inbox" at bounding box center [107, 248] width 56 height 14
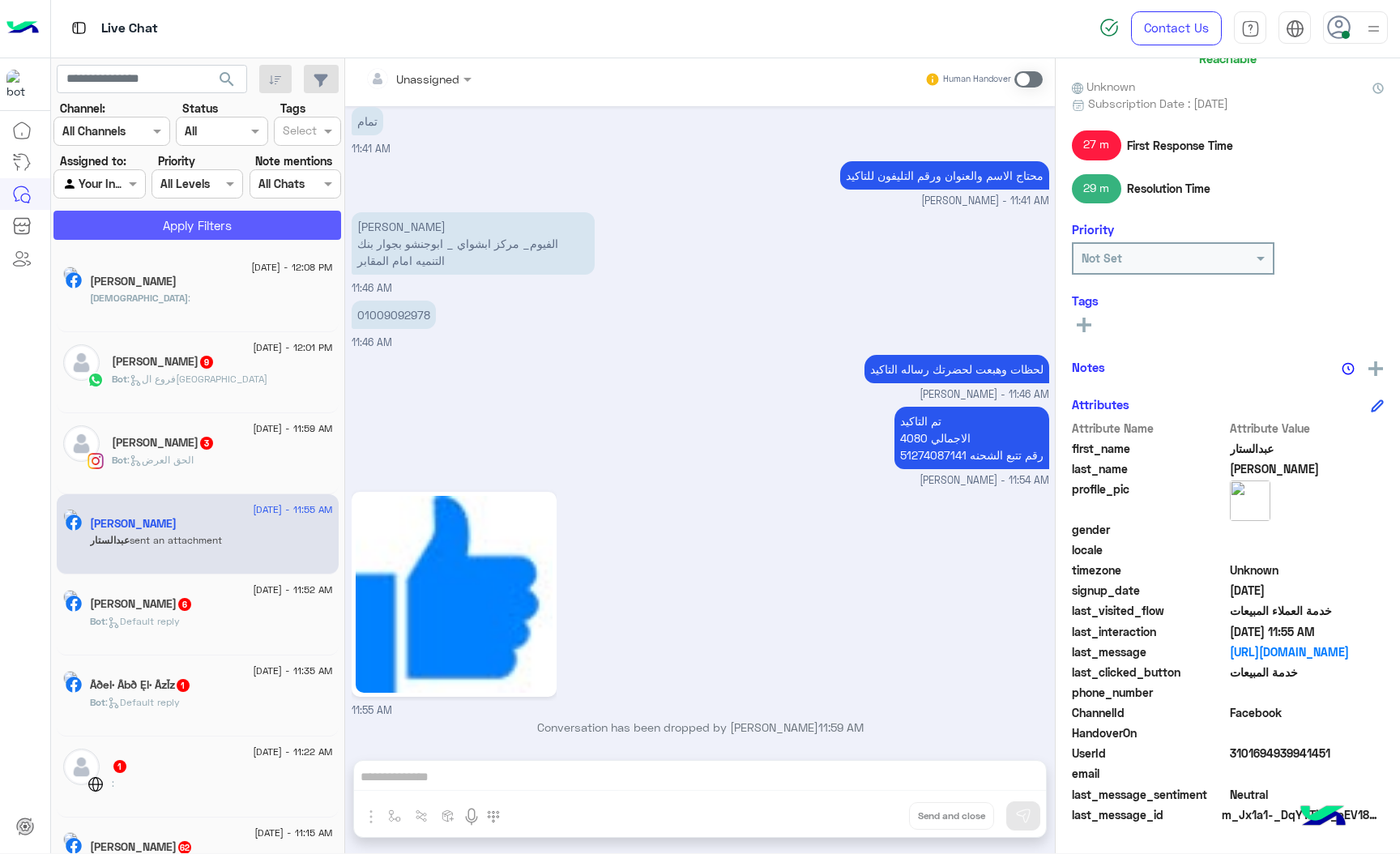
click at [151, 228] on button "Apply Filters" at bounding box center [196, 225] width 287 height 30
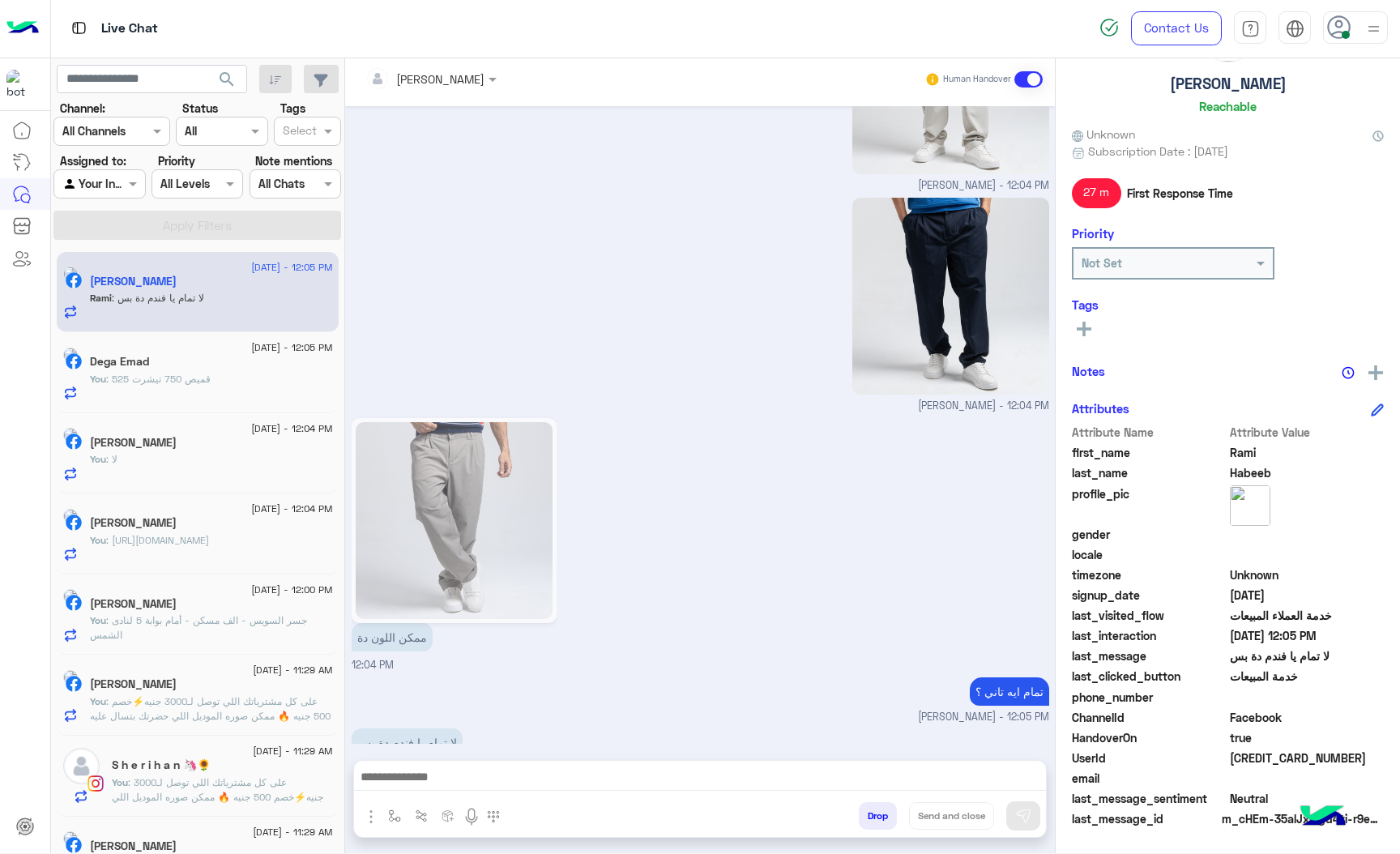
scroll to position [85, 0]
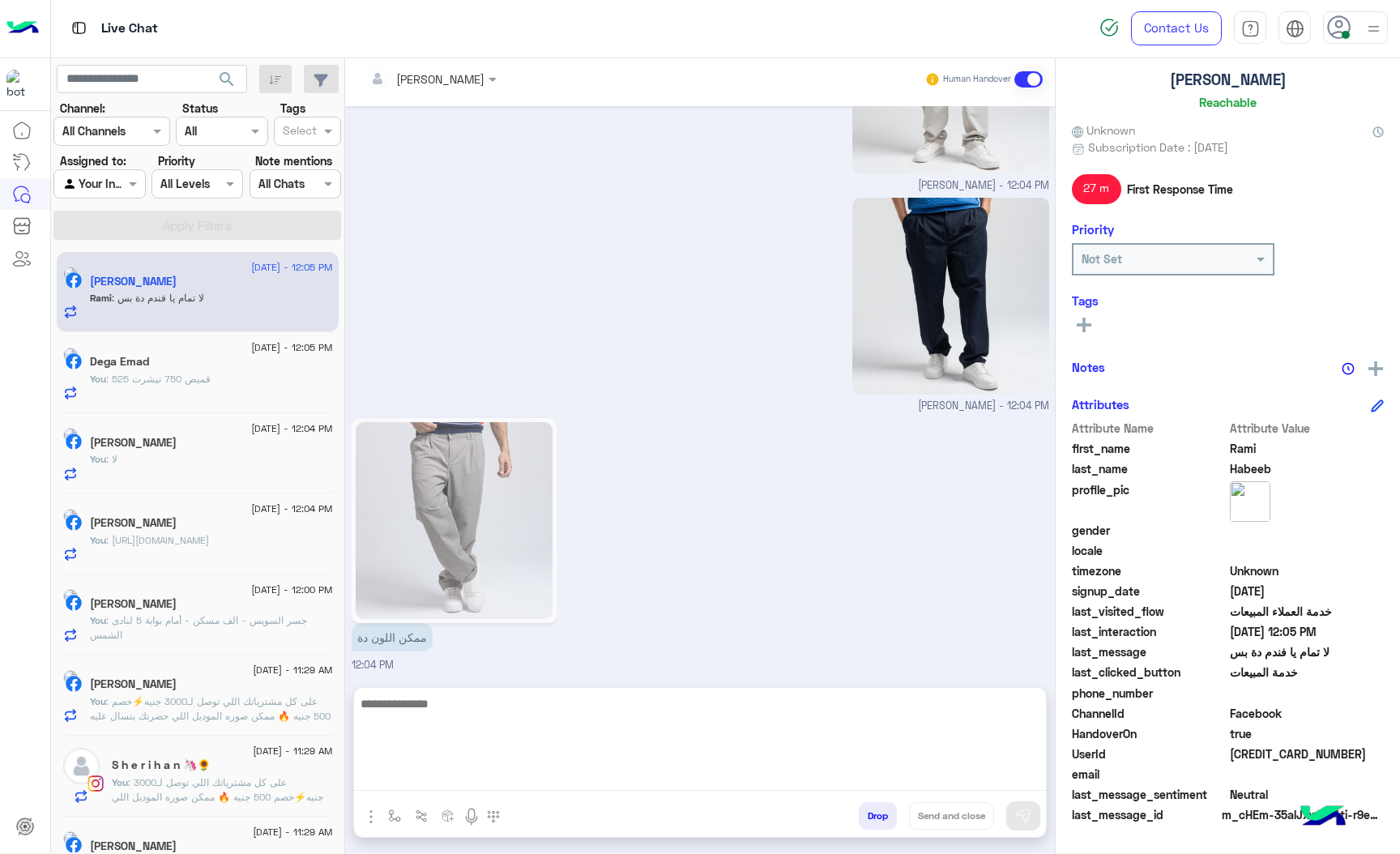
click at [457, 784] on textarea at bounding box center [700, 742] width 692 height 97
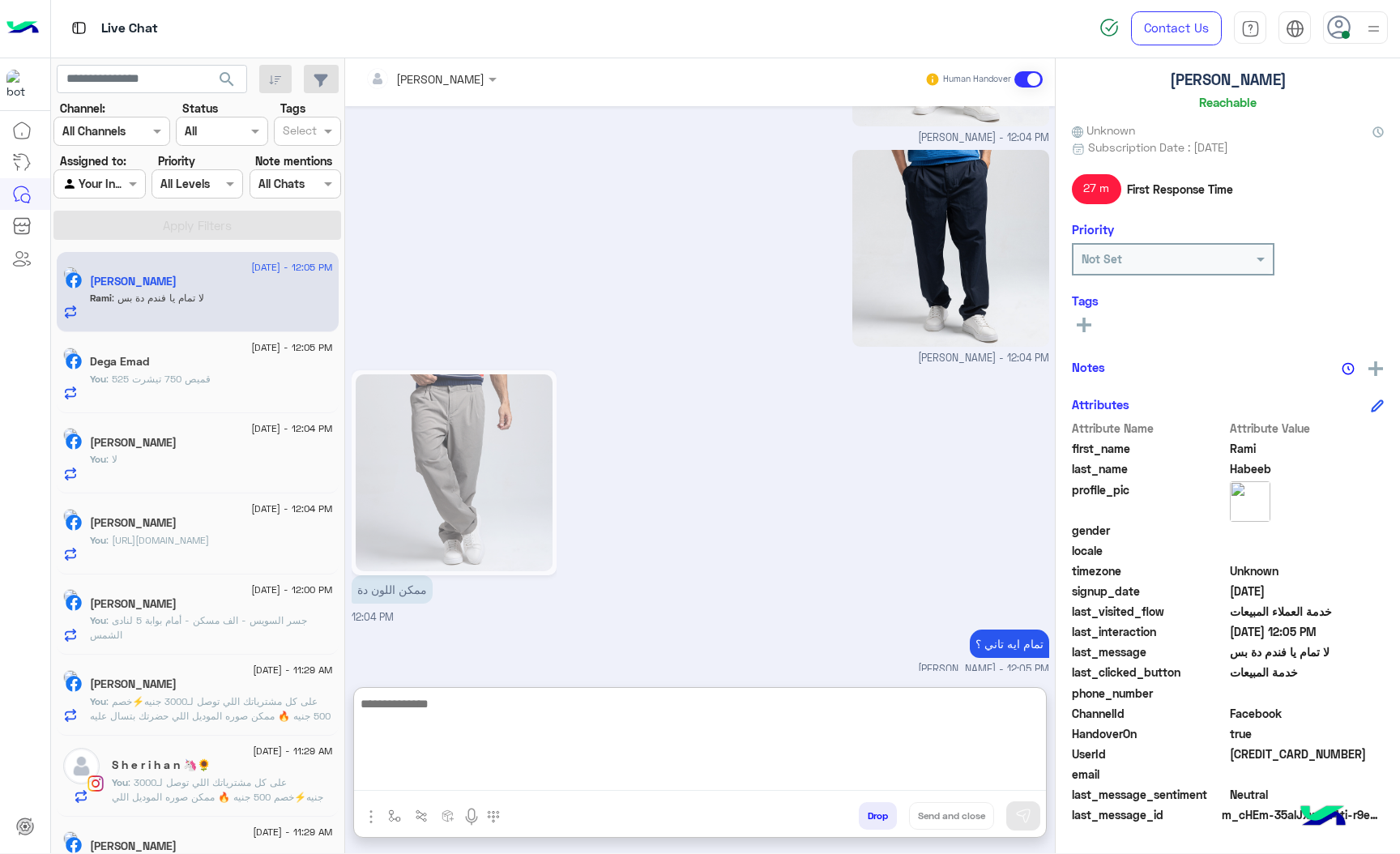
scroll to position [2859, 0]
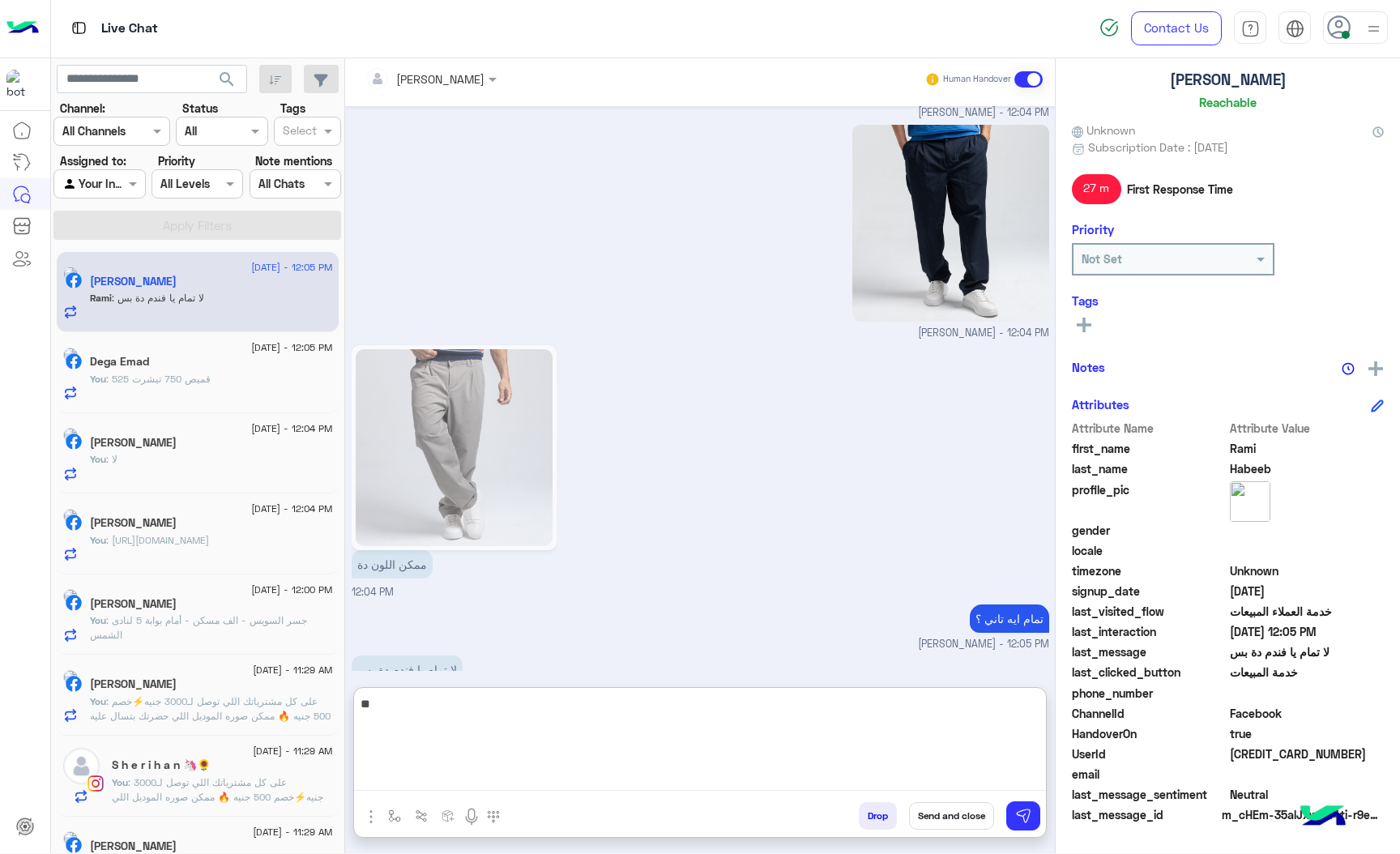
type textarea "*"
type textarea "**********"
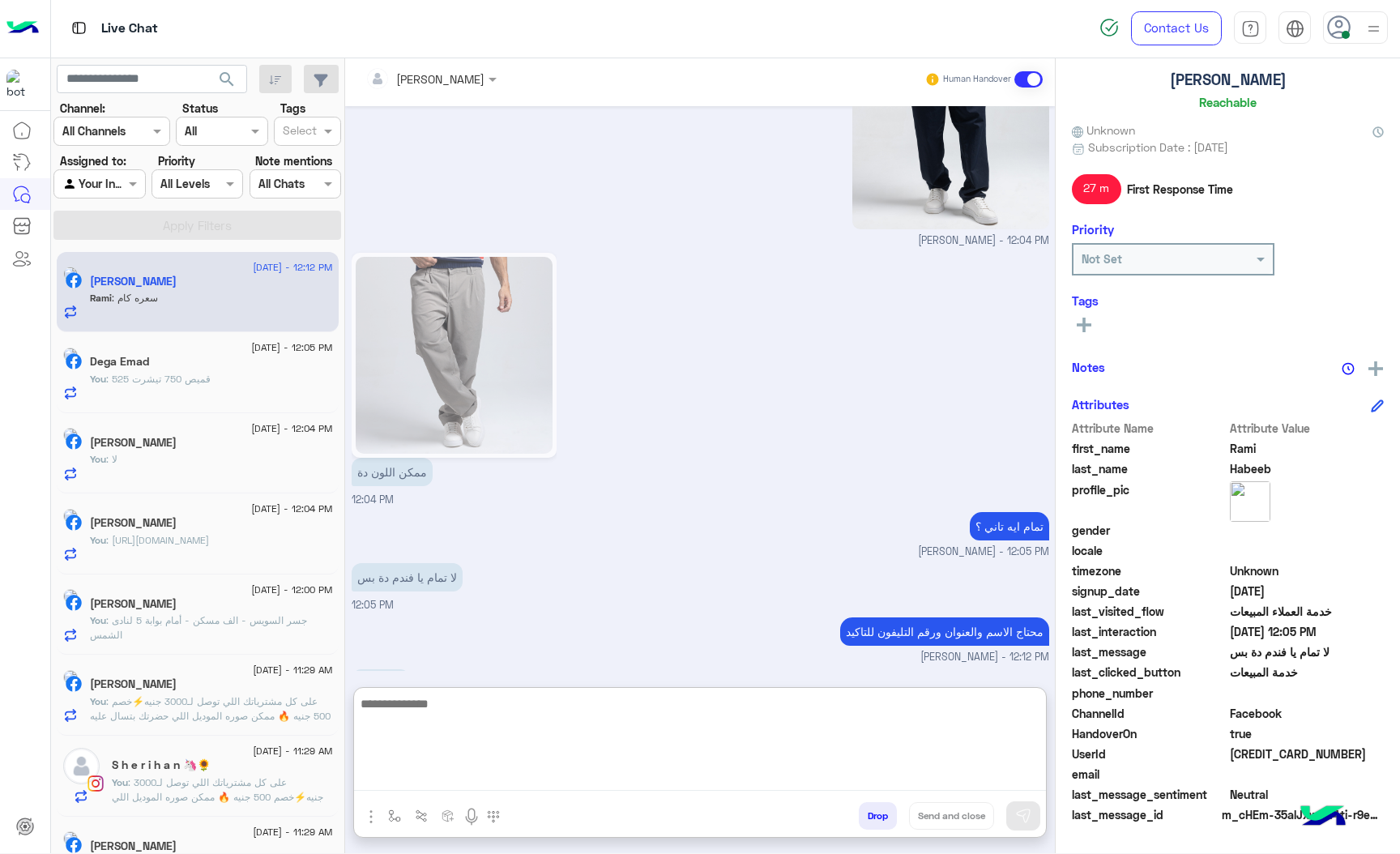
scroll to position [2966, 0]
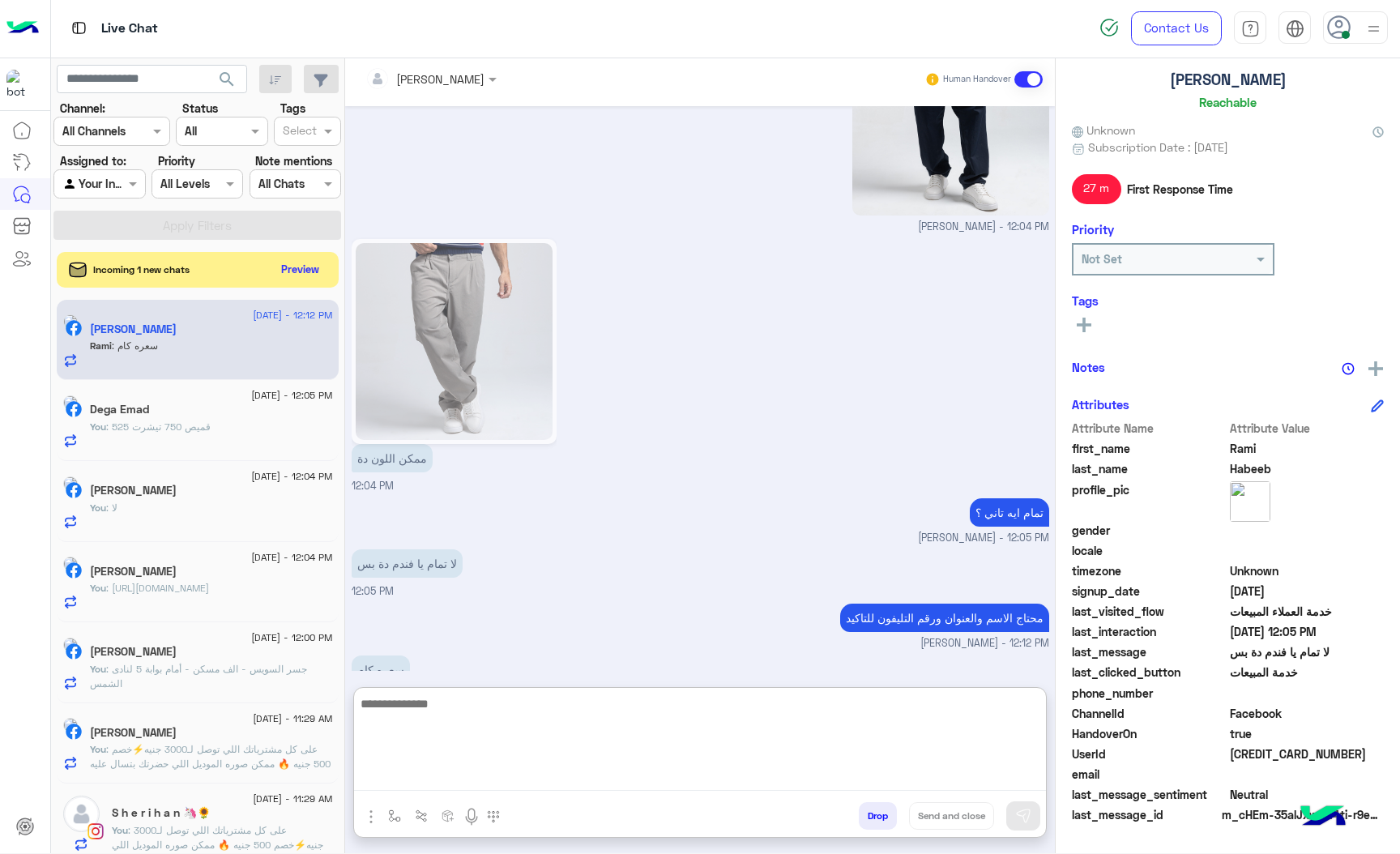
click at [452, 695] on textarea at bounding box center [700, 742] width 692 height 97
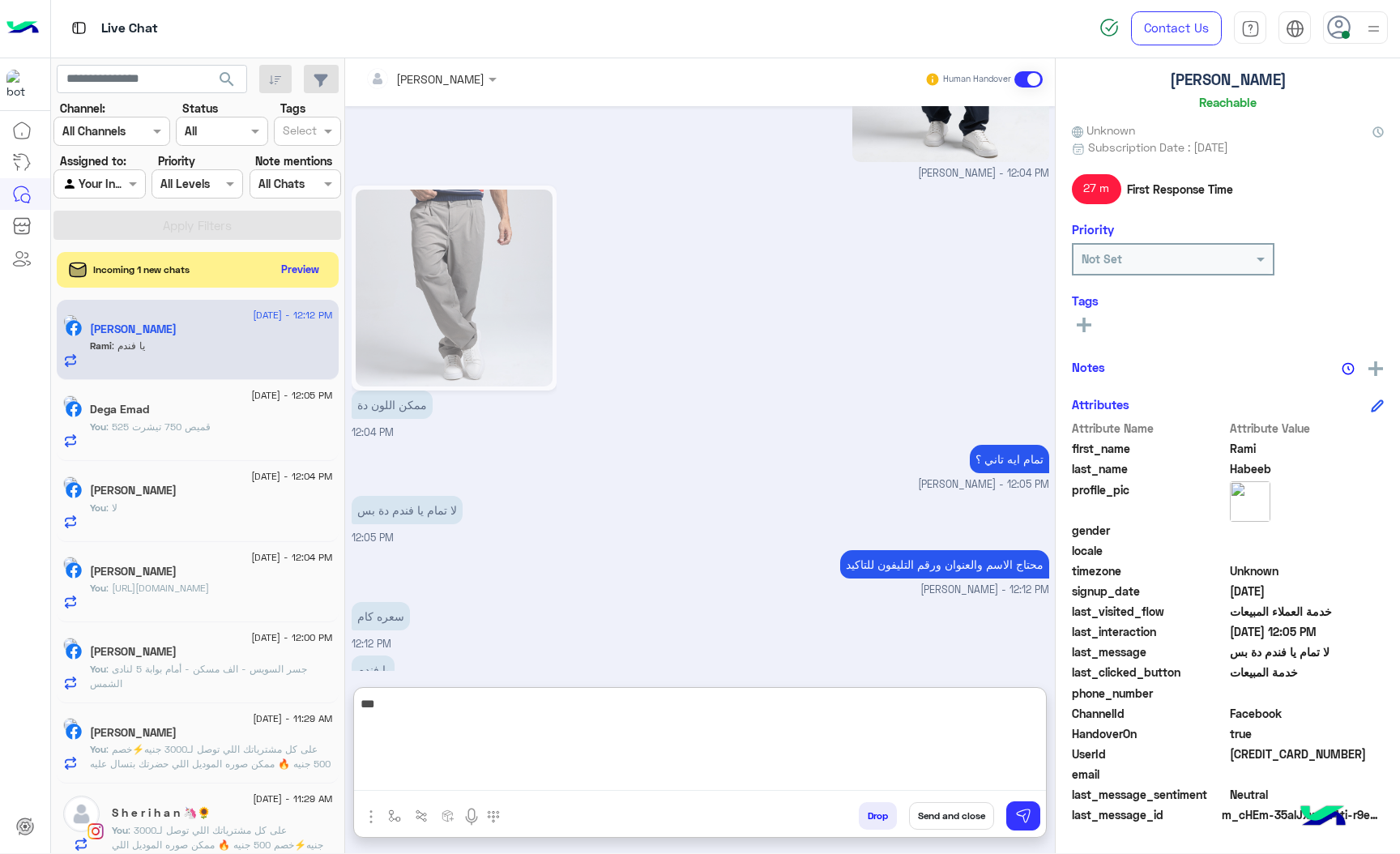
type textarea "***"
click at [399, 703] on textarea "***" at bounding box center [700, 742] width 692 height 97
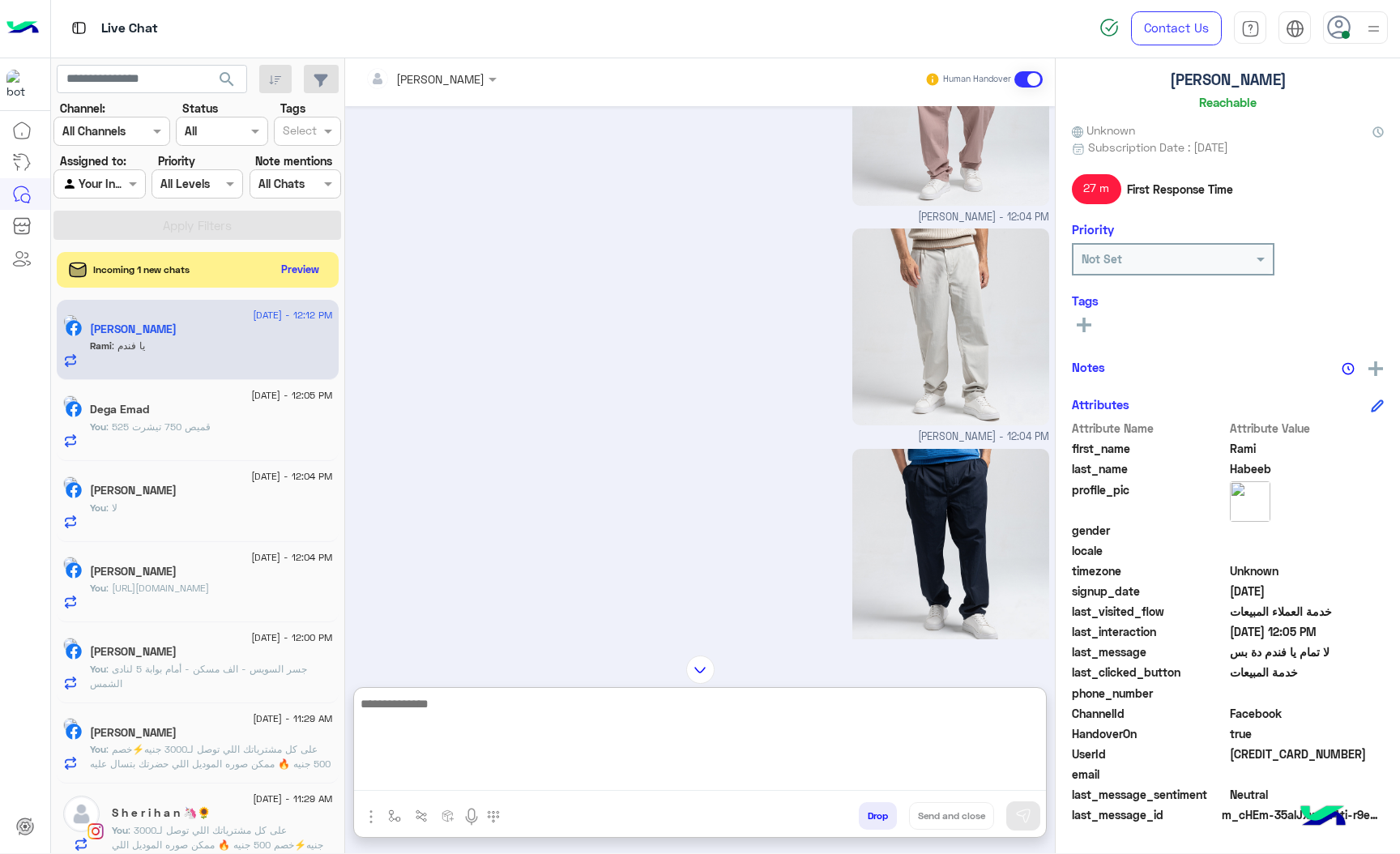
scroll to position [2776, 0]
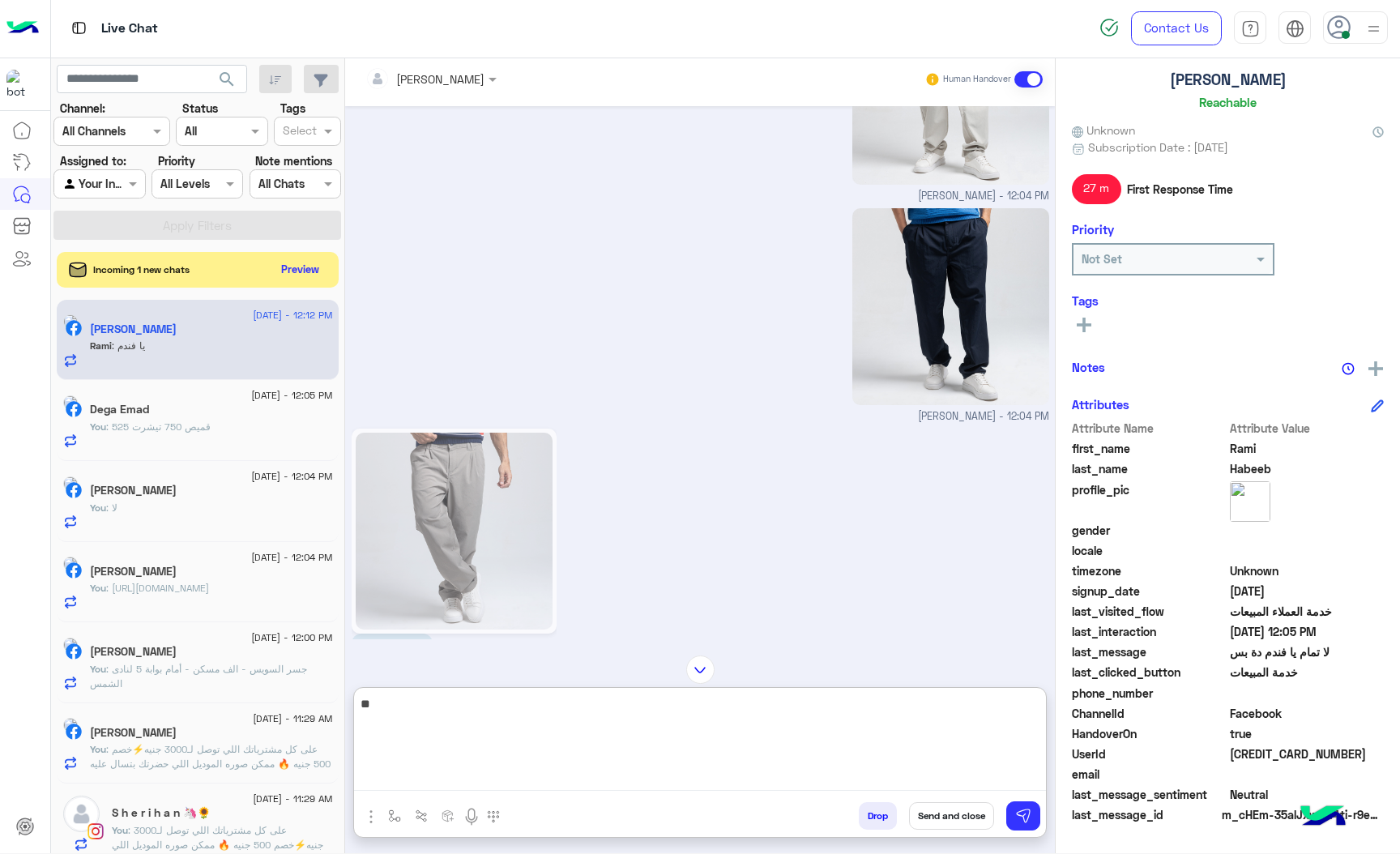
type textarea "***"
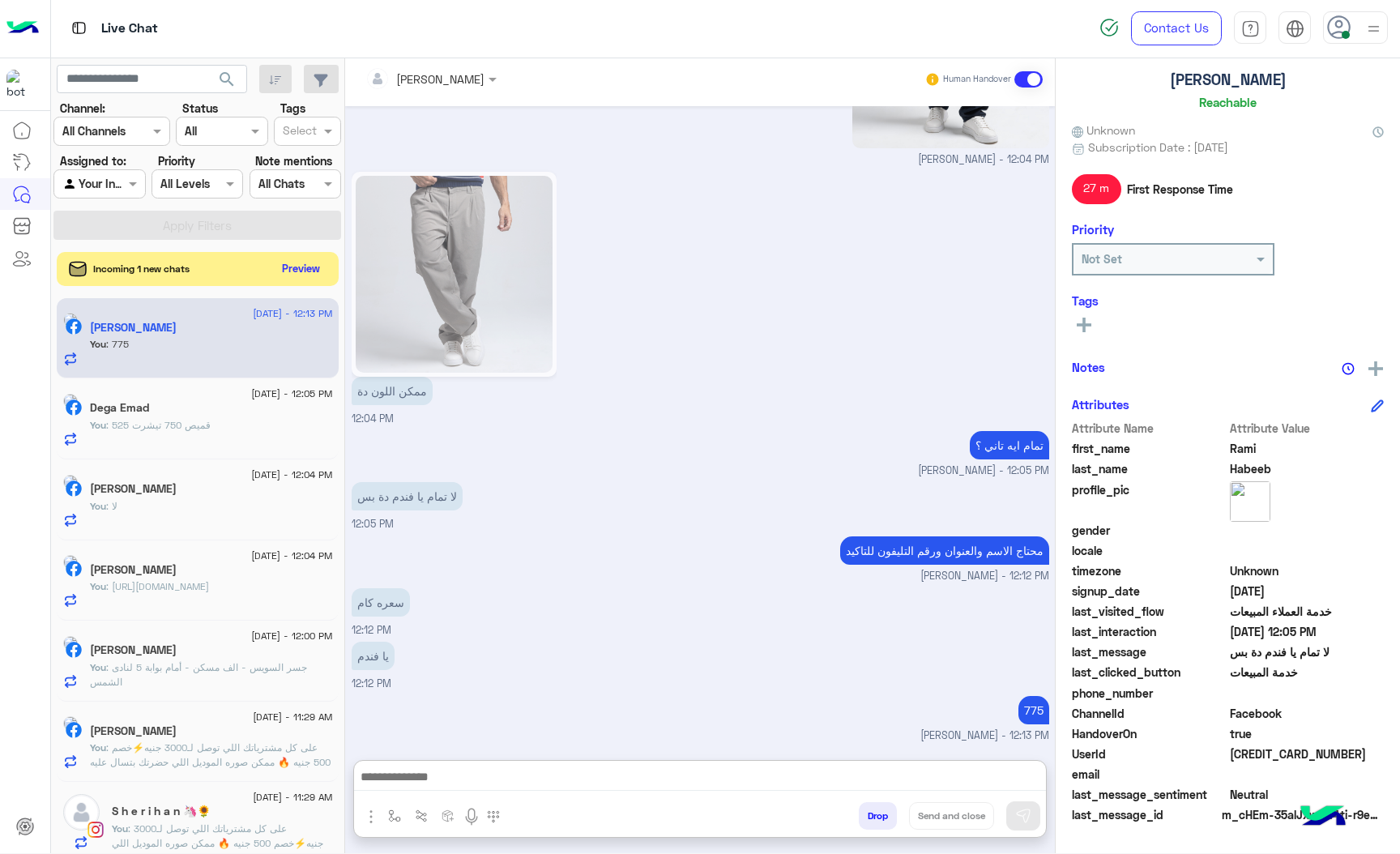
click at [284, 263] on button "Preview" at bounding box center [301, 269] width 50 height 22
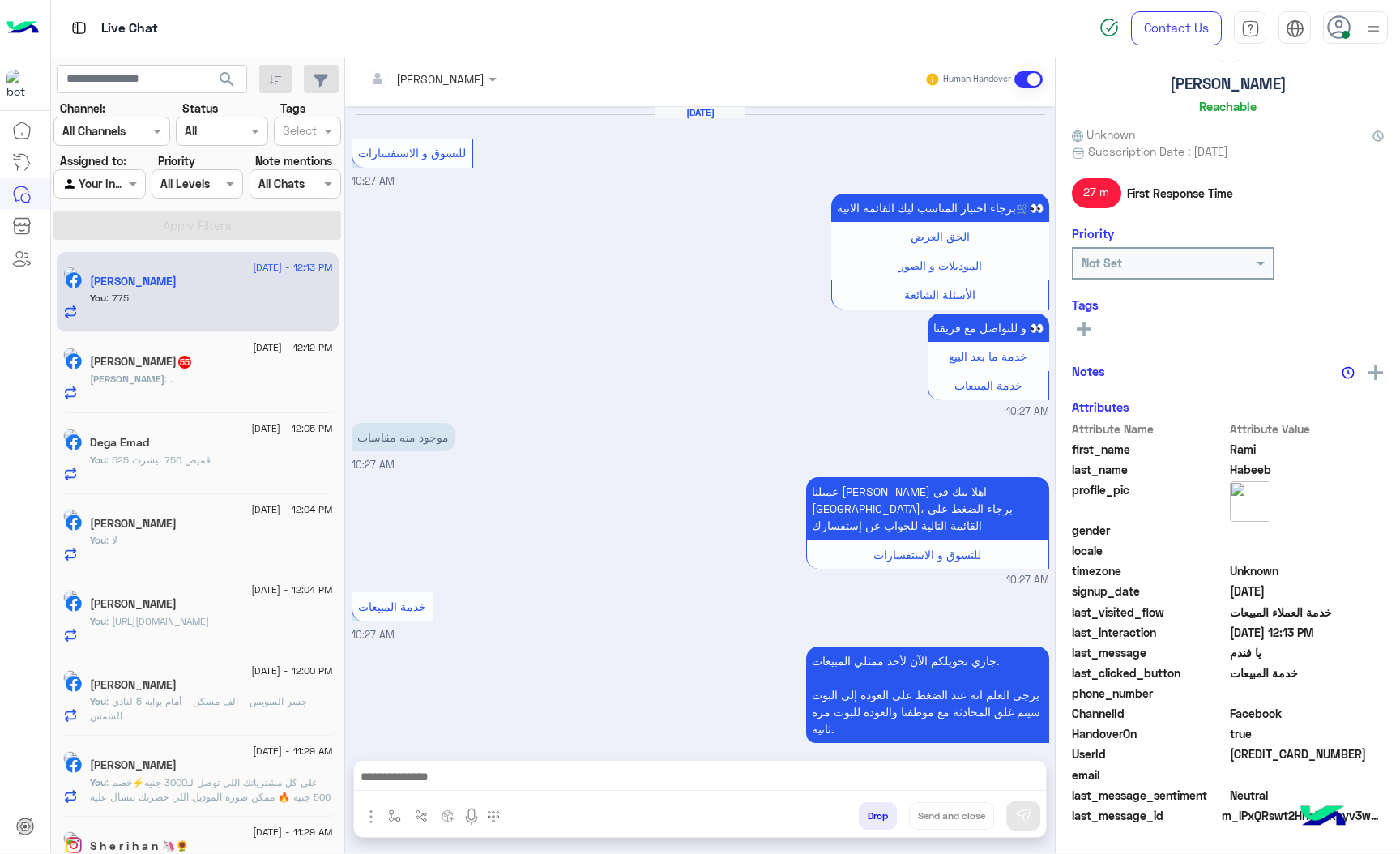
scroll to position [2669, 0]
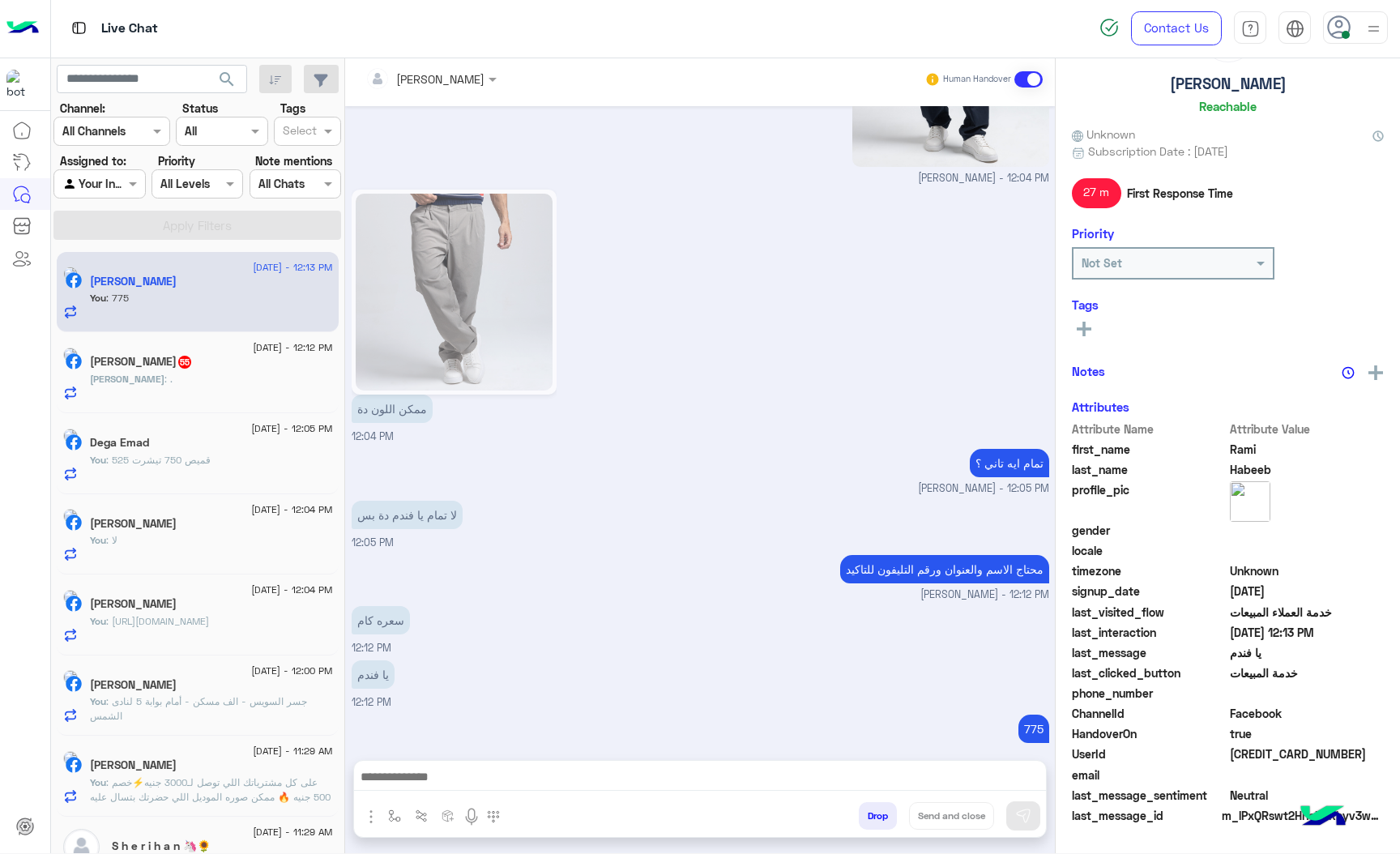
click at [219, 375] on div "[PERSON_NAME] : ." at bounding box center [211, 386] width 243 height 29
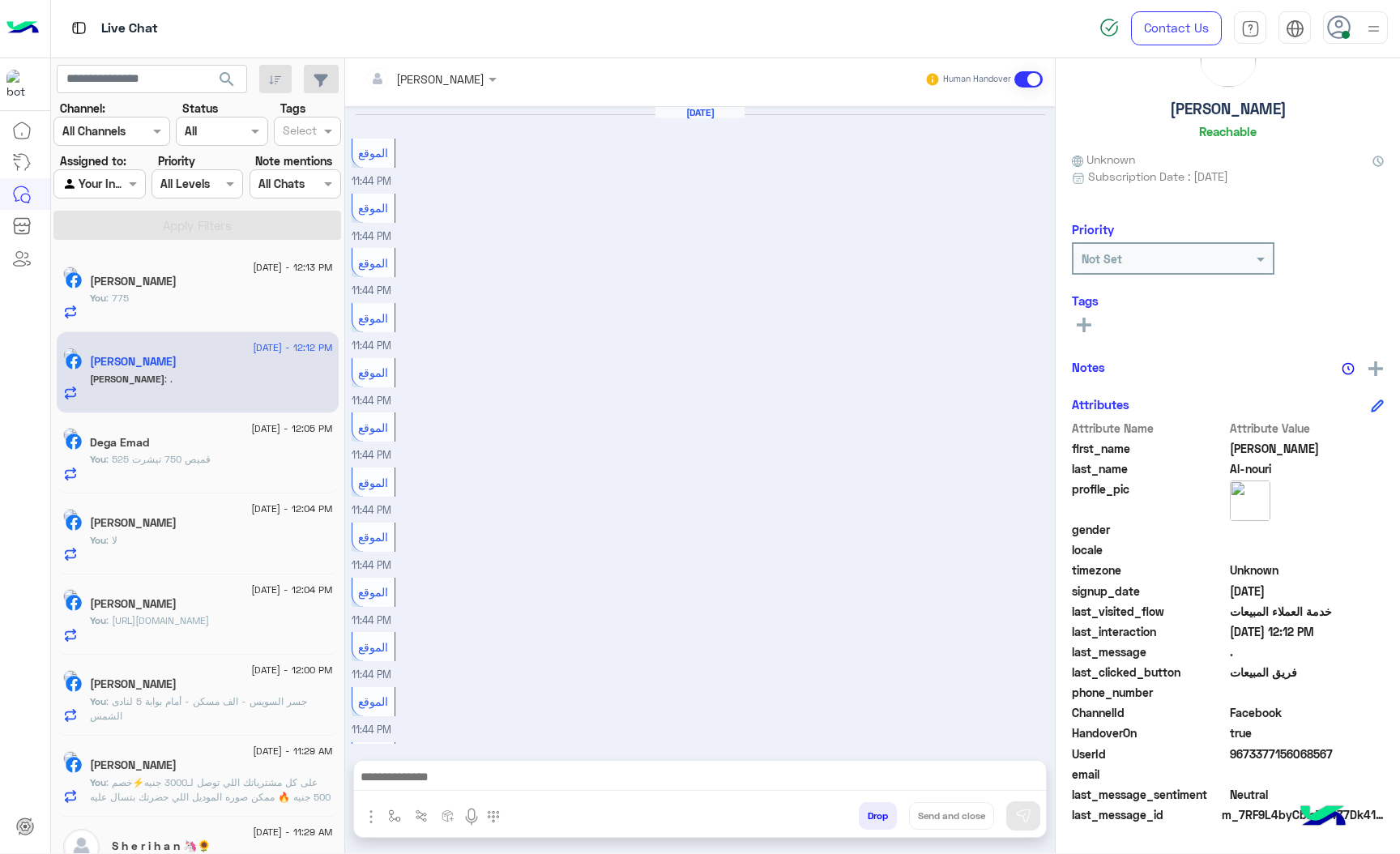
scroll to position [1867, 0]
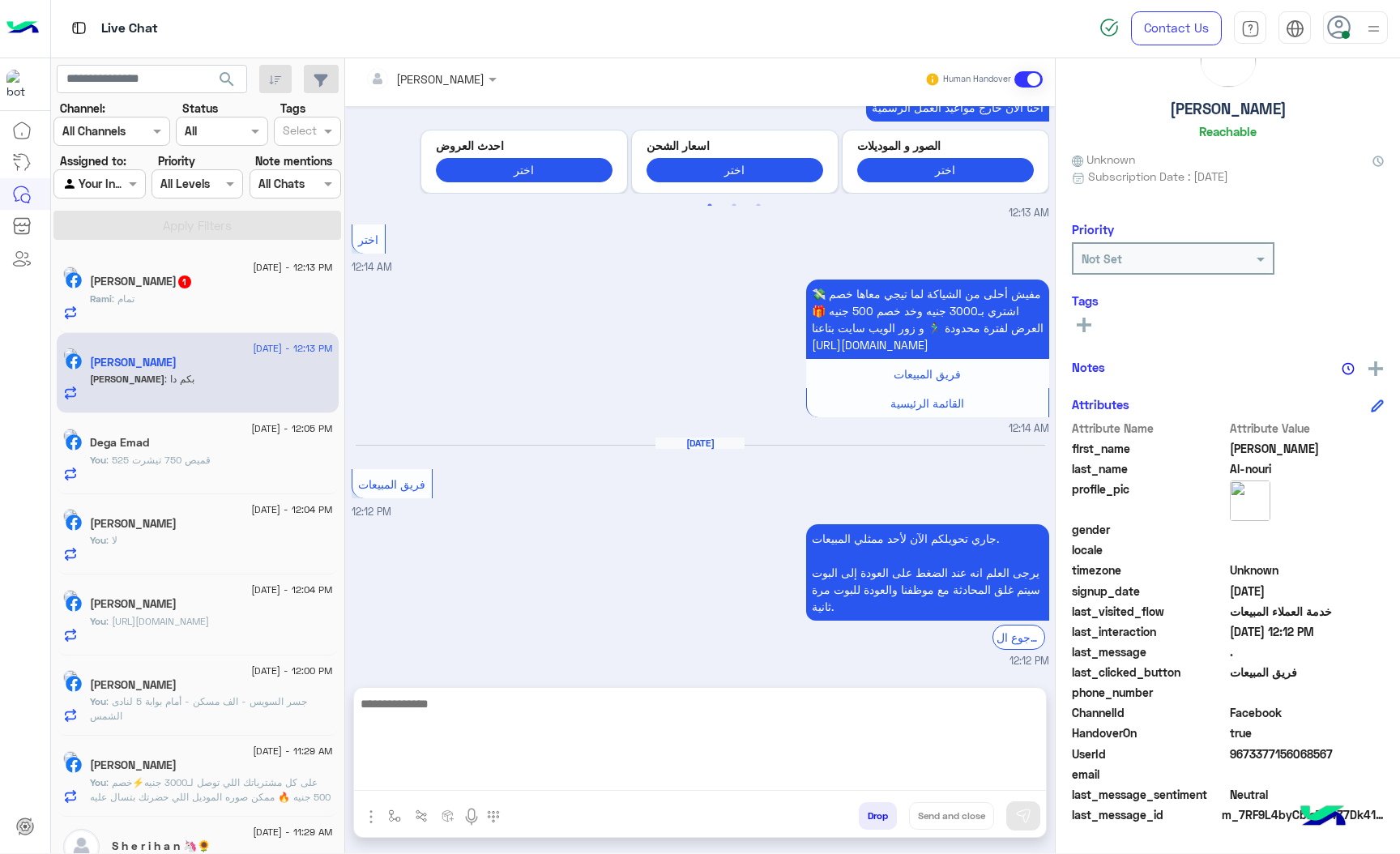
click at [490, 785] on textarea at bounding box center [700, 742] width 692 height 97
paste textarea "**********"
type textarea "**********"
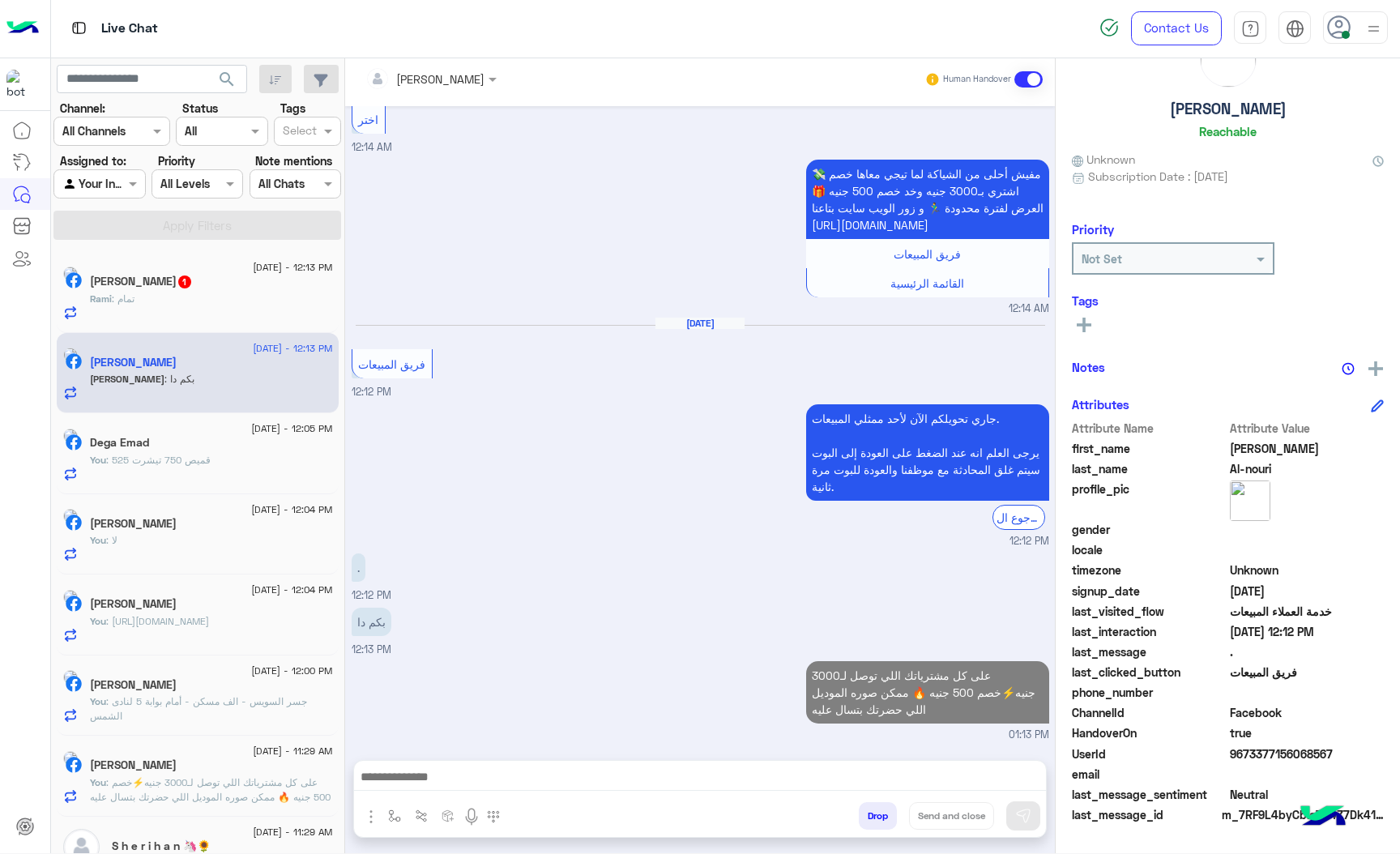
click at [211, 282] on div "Rami Habeeb 1" at bounding box center [211, 282] width 243 height 17
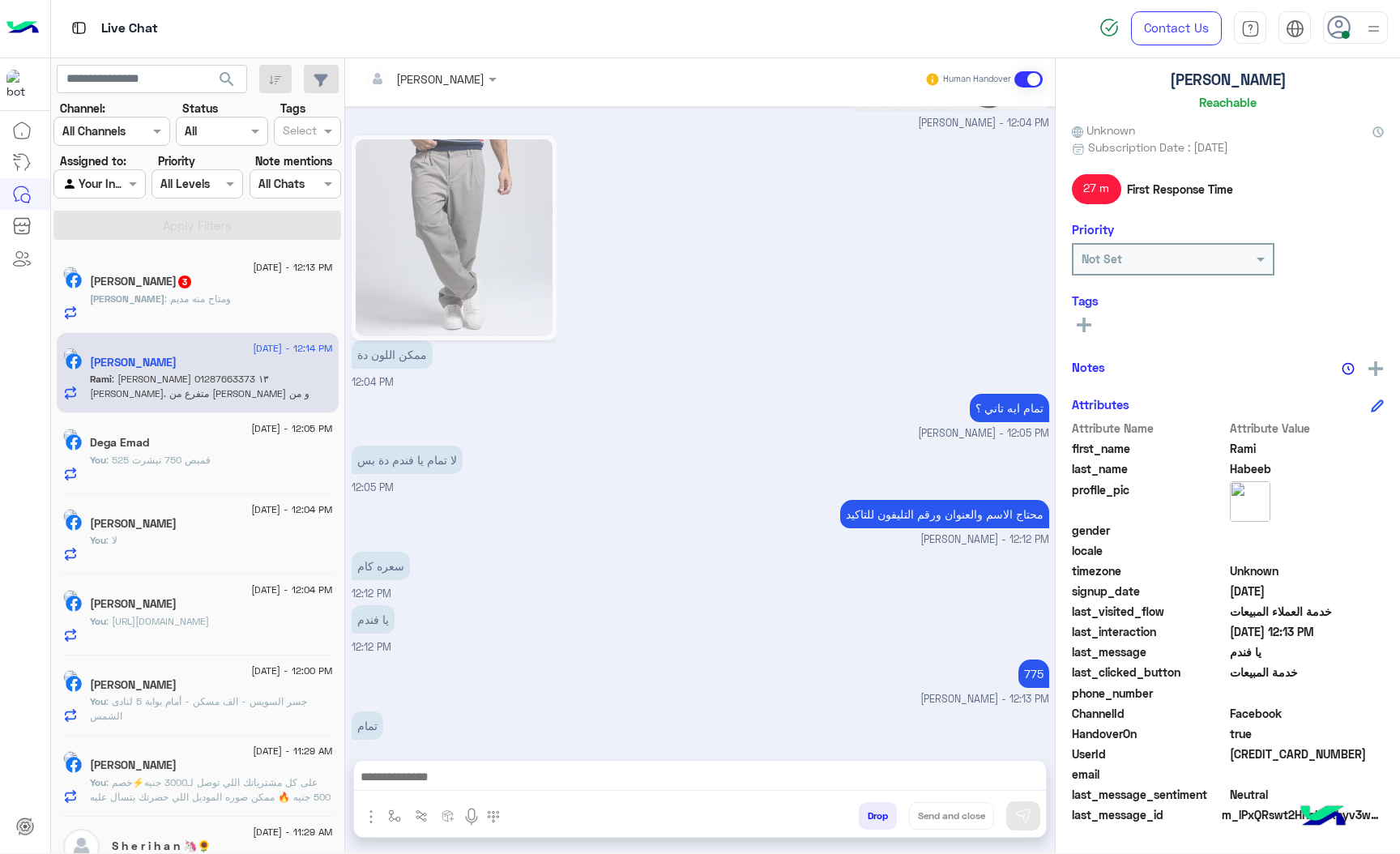
scroll to position [2808, 0]
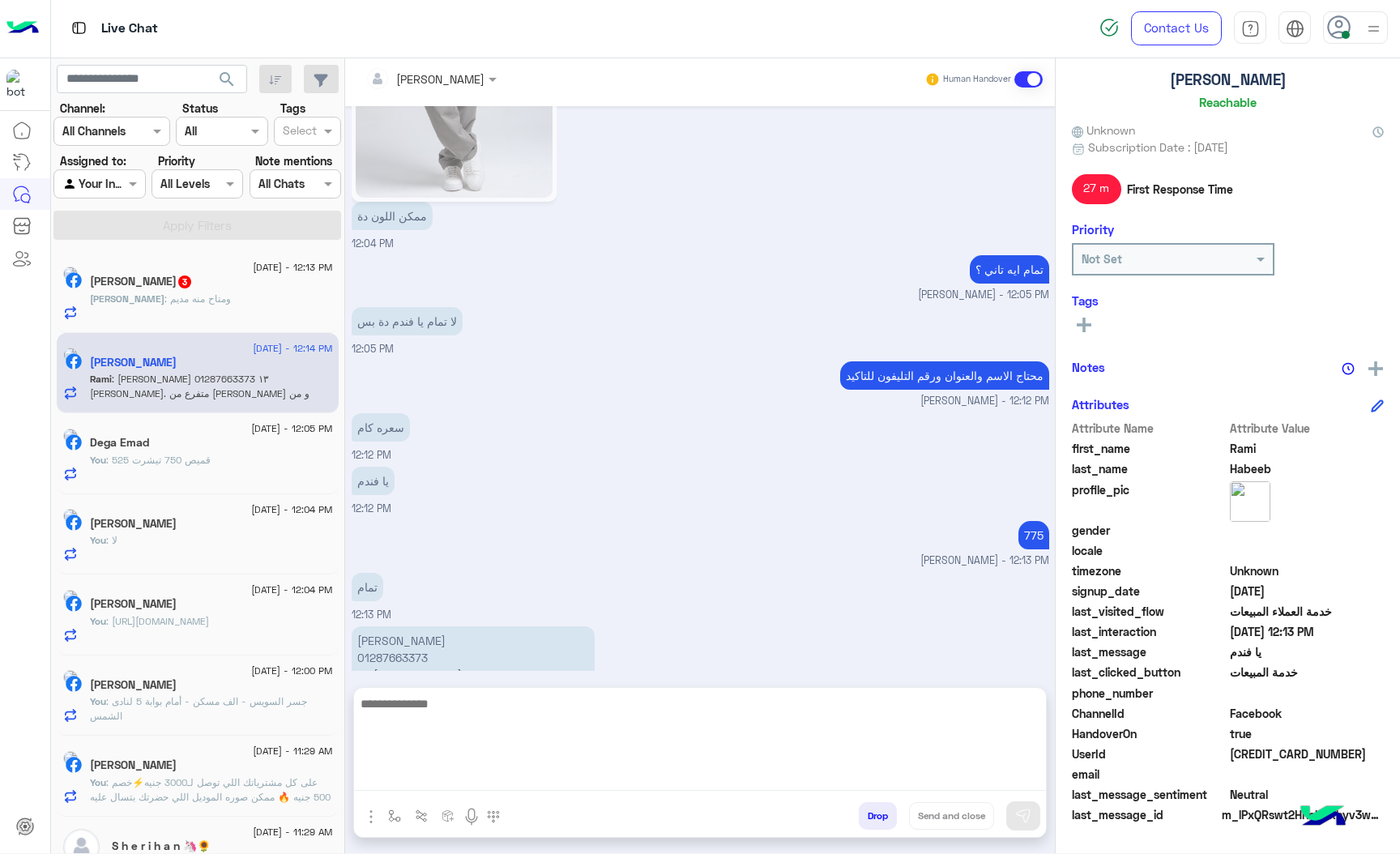
click at [414, 775] on textarea at bounding box center [700, 742] width 692 height 97
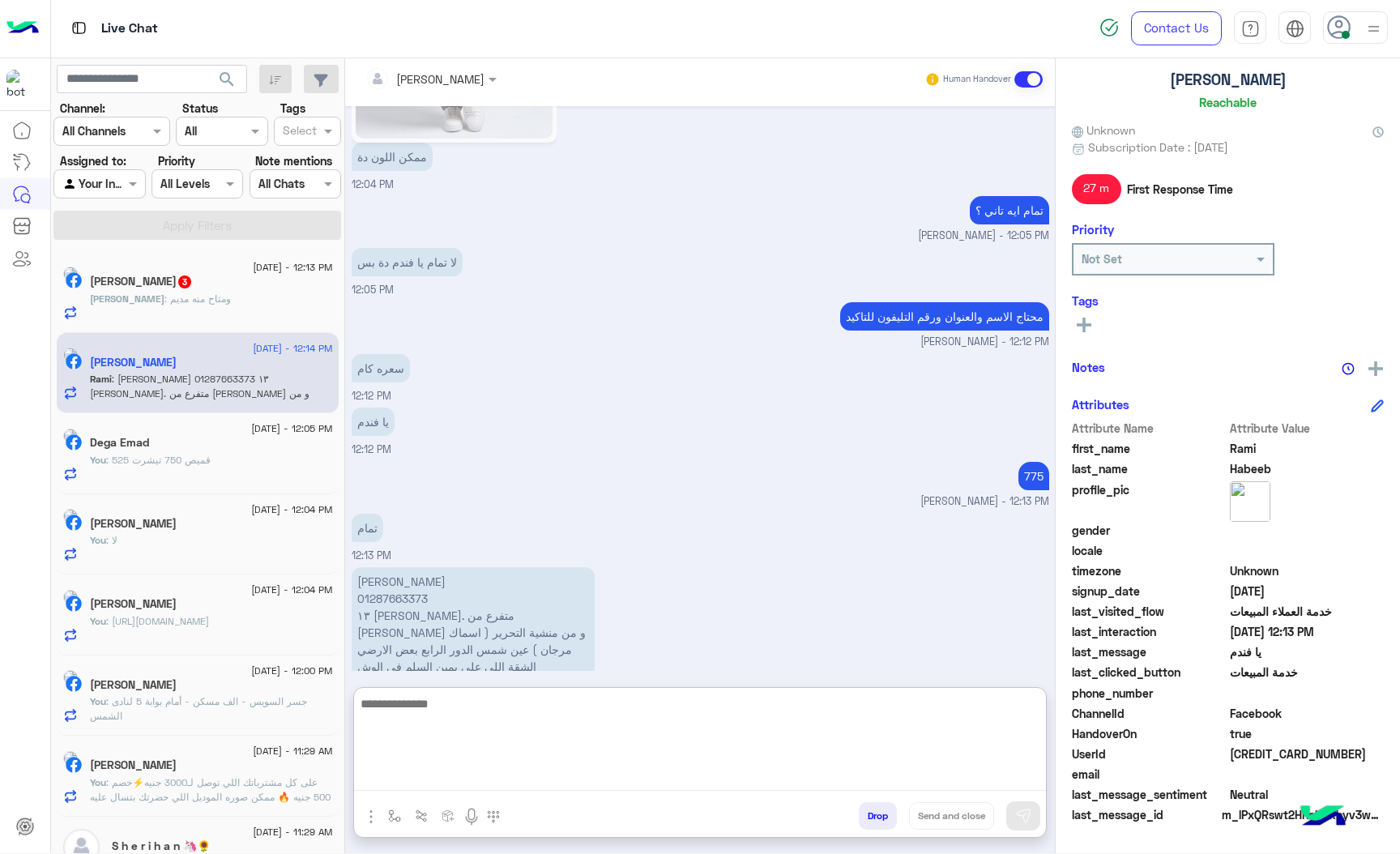
scroll to position [2881, 0]
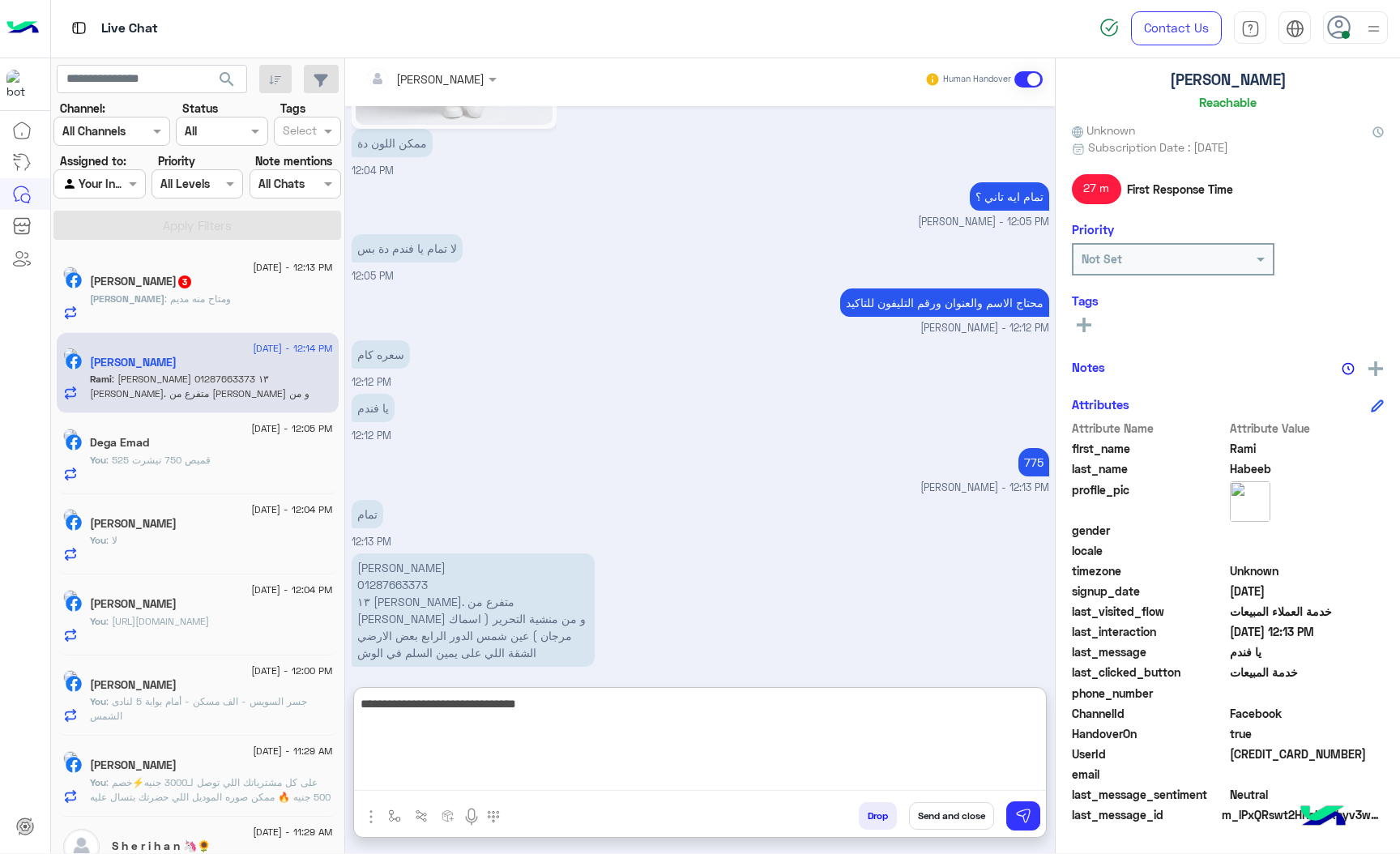
type textarea "**********"
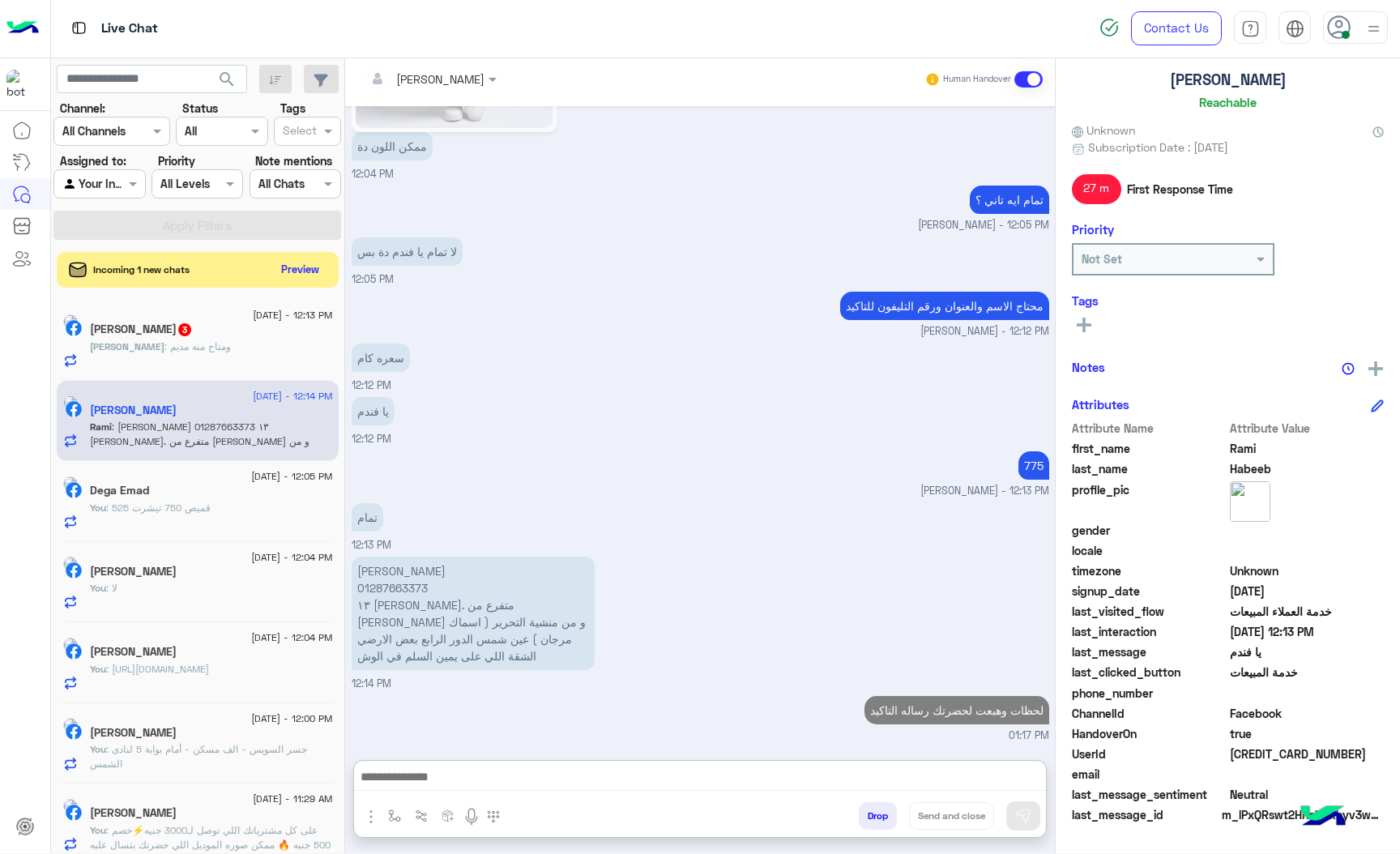
click at [394, 557] on p "[PERSON_NAME] 01287663373 ١٣ [PERSON_NAME]. متفرع من [PERSON_NAME] و من منشية ا…" at bounding box center [473, 613] width 243 height 114
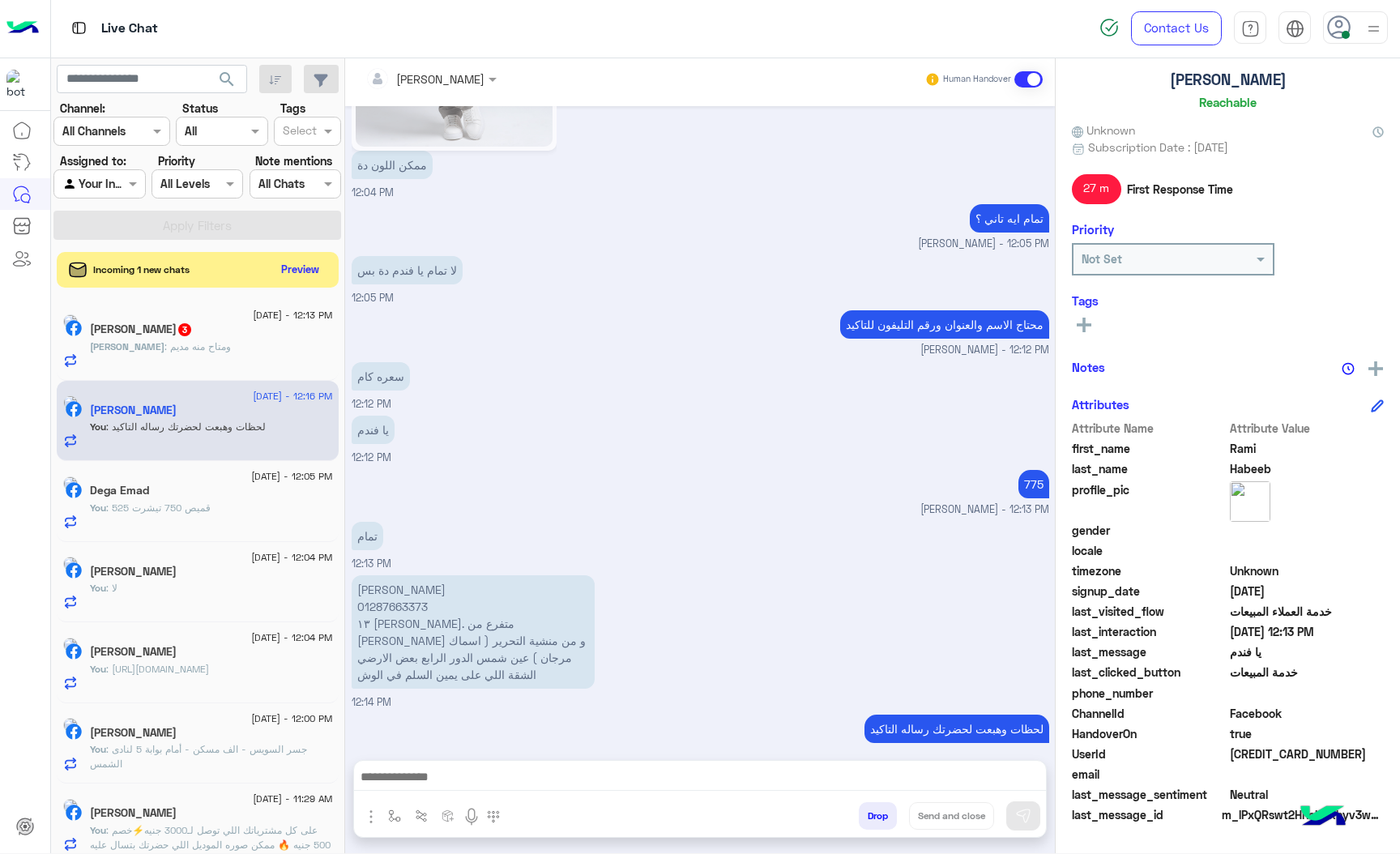
click at [394, 492] on div "[DATE] برجاء اختيار المناسب ليك القائمة الاتية🛒👀 الحق العرض الموديلات و الصور ا…" at bounding box center [700, 426] width 710 height 638
click at [375, 576] on p "[PERSON_NAME] 01287663373 ١٣ [PERSON_NAME]. متفرع من [PERSON_NAME] و من منشية ا…" at bounding box center [473, 632] width 243 height 114
copy p "[PERSON_NAME]"
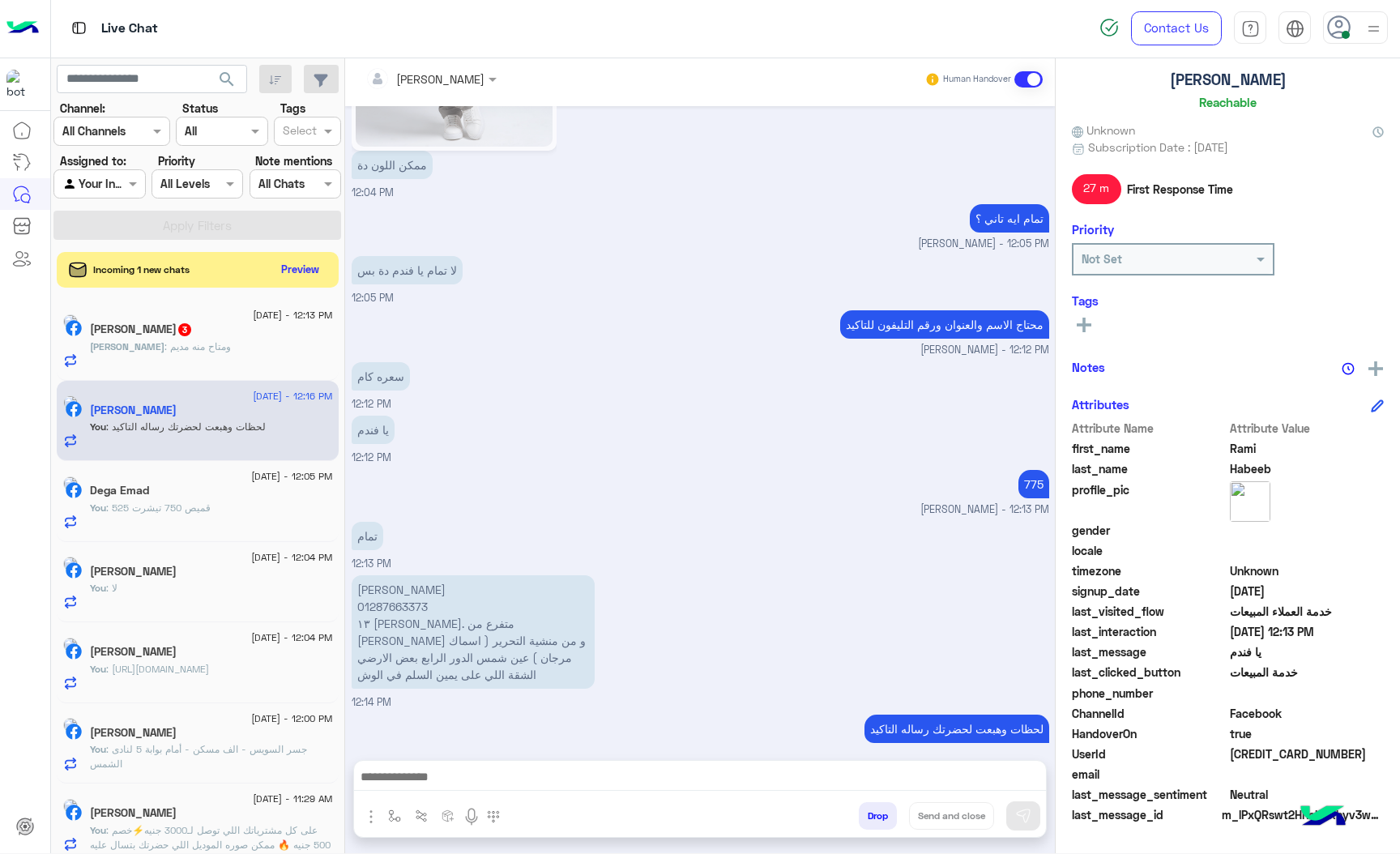
click at [419, 608] on p "[PERSON_NAME] 01287663373 ١٣ [PERSON_NAME]. متفرع من [PERSON_NAME] و من منشية ا…" at bounding box center [473, 632] width 243 height 114
copy app-message "١٣ [PERSON_NAME]. متفرع من [PERSON_NAME] و من منشية التحرير ( اسماك مرجان ) عين…"
click at [404, 576] on p "[PERSON_NAME] 01287663373 ١٣ [PERSON_NAME]. متفرع من [PERSON_NAME] و من منشية ا…" at bounding box center [473, 632] width 243 height 114
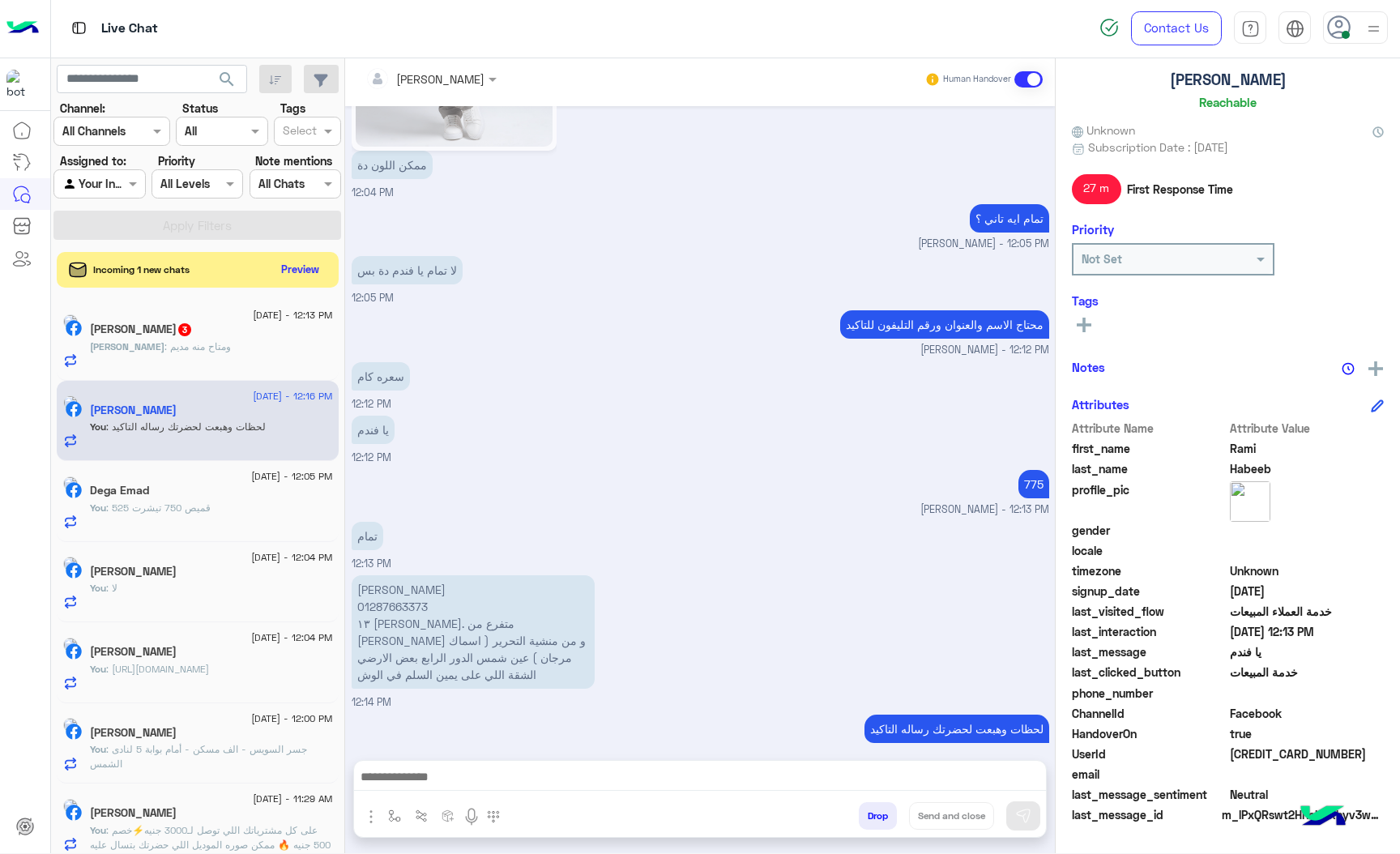
click at [392, 581] on p "[PERSON_NAME] 01287663373 ١٣ [PERSON_NAME]. متفرع من [PERSON_NAME] و من منشية ا…" at bounding box center [473, 632] width 243 height 114
copy p "01287663373"
click at [396, 577] on p "[PERSON_NAME] 01287663373 ١٣ [PERSON_NAME]. متفرع من [PERSON_NAME] و من منشية ا…" at bounding box center [473, 632] width 243 height 114
click at [392, 576] on p "[PERSON_NAME] 01287663373 ١٣ [PERSON_NAME]. متفرع من [PERSON_NAME] و من منشية ا…" at bounding box center [473, 632] width 243 height 114
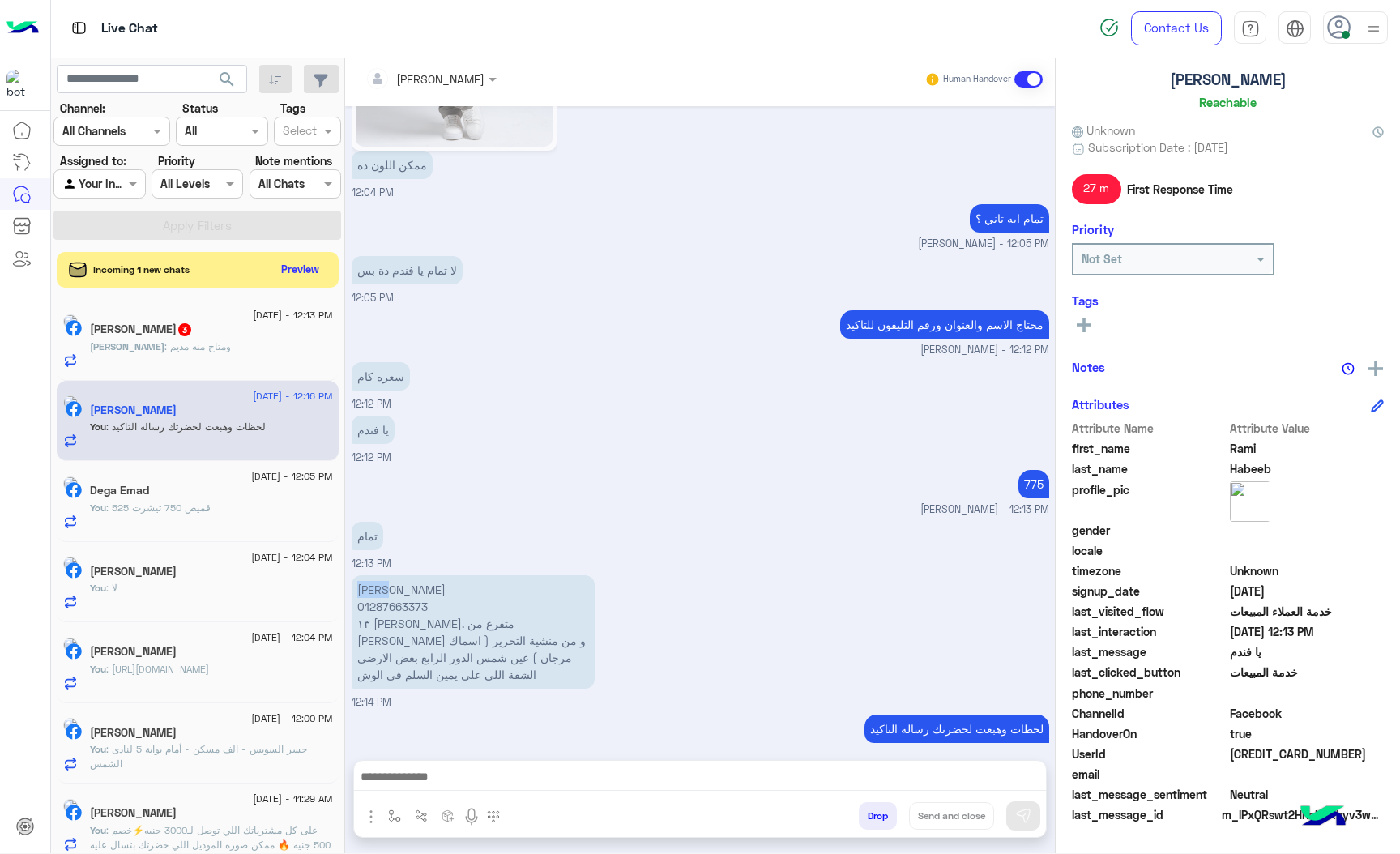
click at [392, 576] on p "[PERSON_NAME] 01287663373 ١٣ [PERSON_NAME]. متفرع من [PERSON_NAME] و من منشية ا…" at bounding box center [473, 632] width 243 height 114
copy p "[PERSON_NAME]"
click at [372, 612] on p "[PERSON_NAME] 01287663373 ١٣ [PERSON_NAME]. متفرع من [PERSON_NAME] و من منشية ا…" at bounding box center [473, 632] width 243 height 114
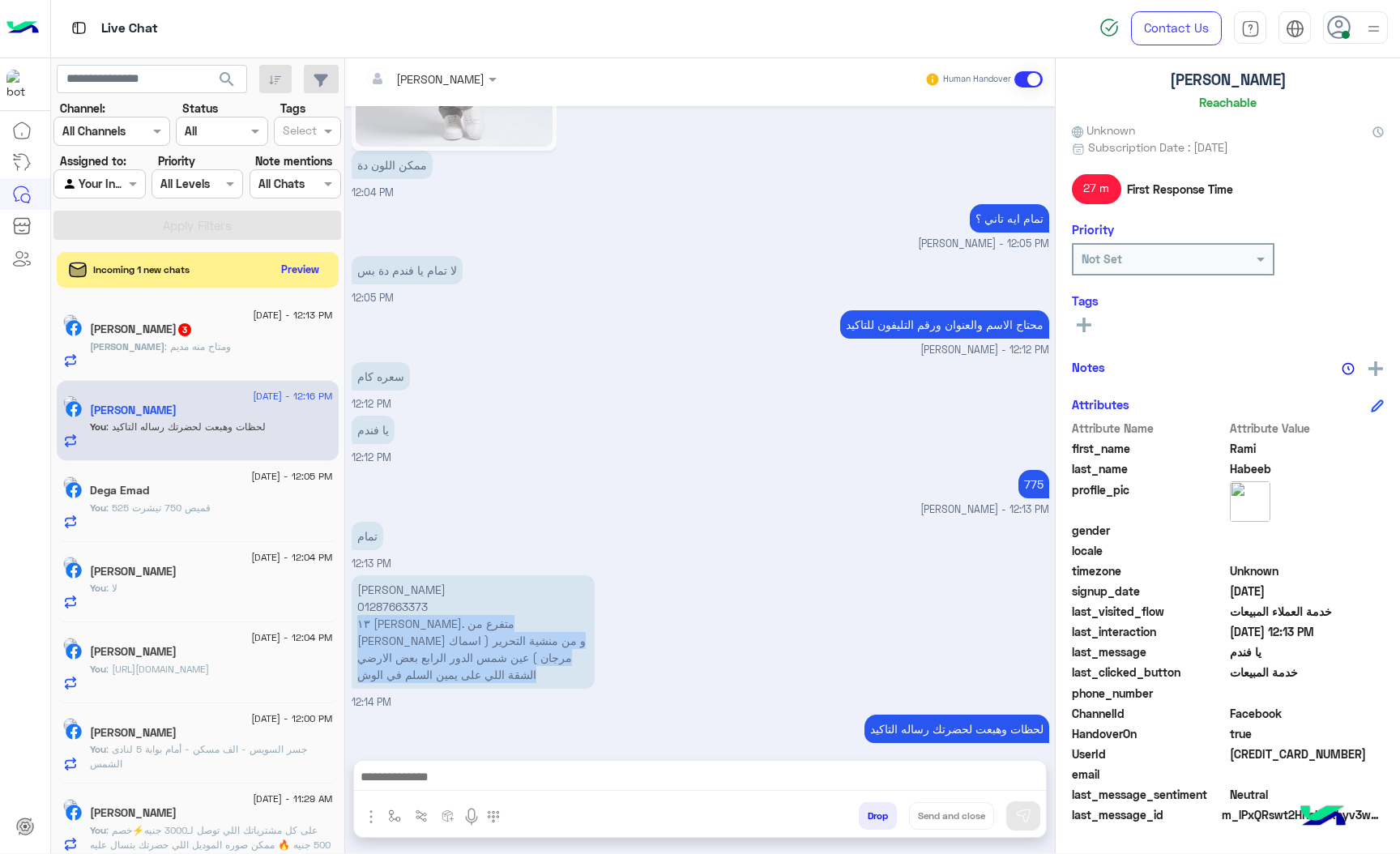
click at [372, 612] on p "[PERSON_NAME] 01287663373 ١٣ [PERSON_NAME]. متفرع من [PERSON_NAME] و من منشية ا…" at bounding box center [473, 632] width 243 height 114
copy app-message "١٣ [PERSON_NAME]. متفرع من [PERSON_NAME] و من منشية التحرير ( اسماك مرجان ) عين…"
click at [404, 580] on p "[PERSON_NAME] 01287663373 ١٣ [PERSON_NAME]. متفرع من [PERSON_NAME] و من منشية ا…" at bounding box center [473, 632] width 243 height 114
copy p "01287663373"
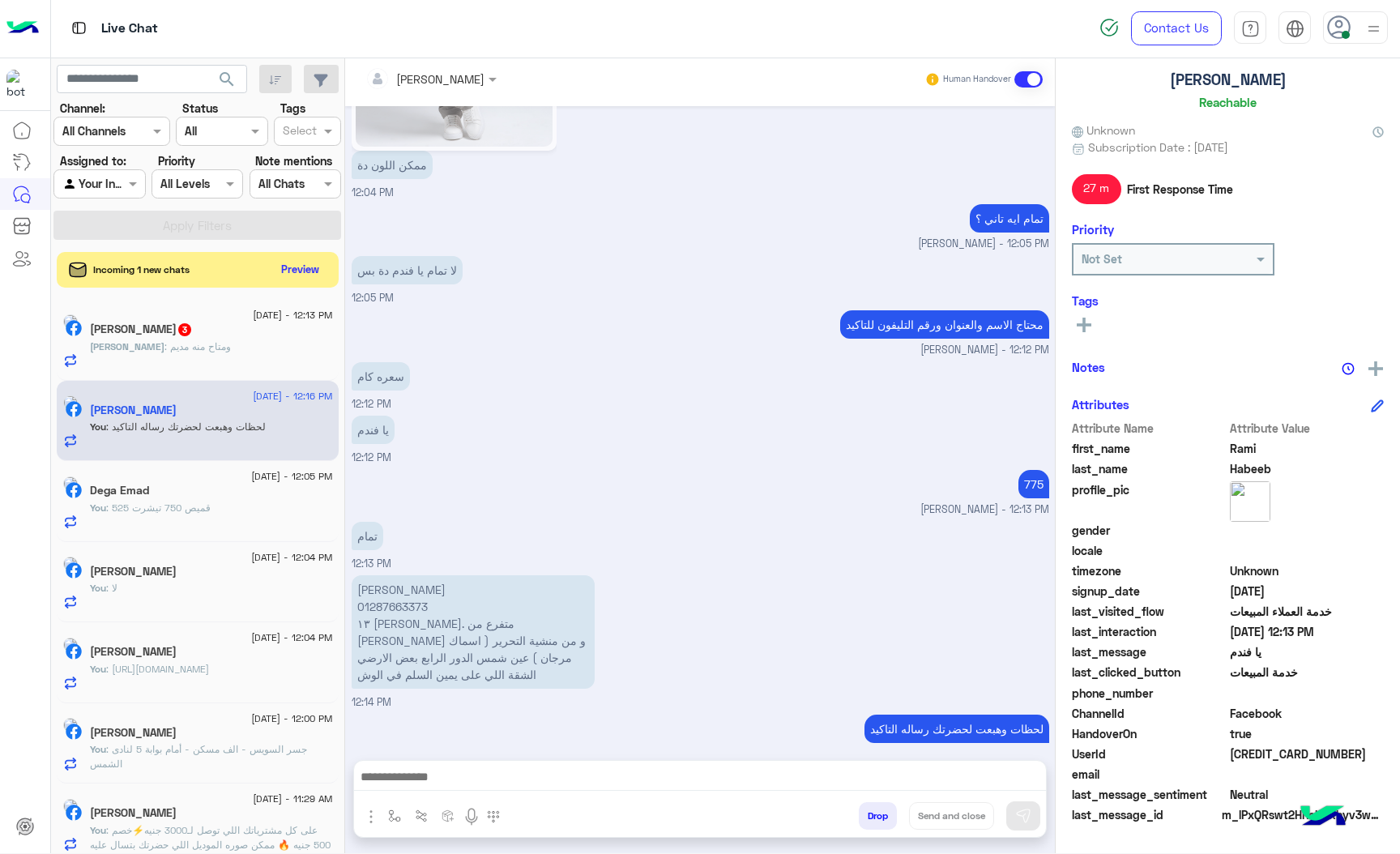
click at [516, 466] on div "775 [PERSON_NAME] - 12:13 PM" at bounding box center [700, 492] width 698 height 52
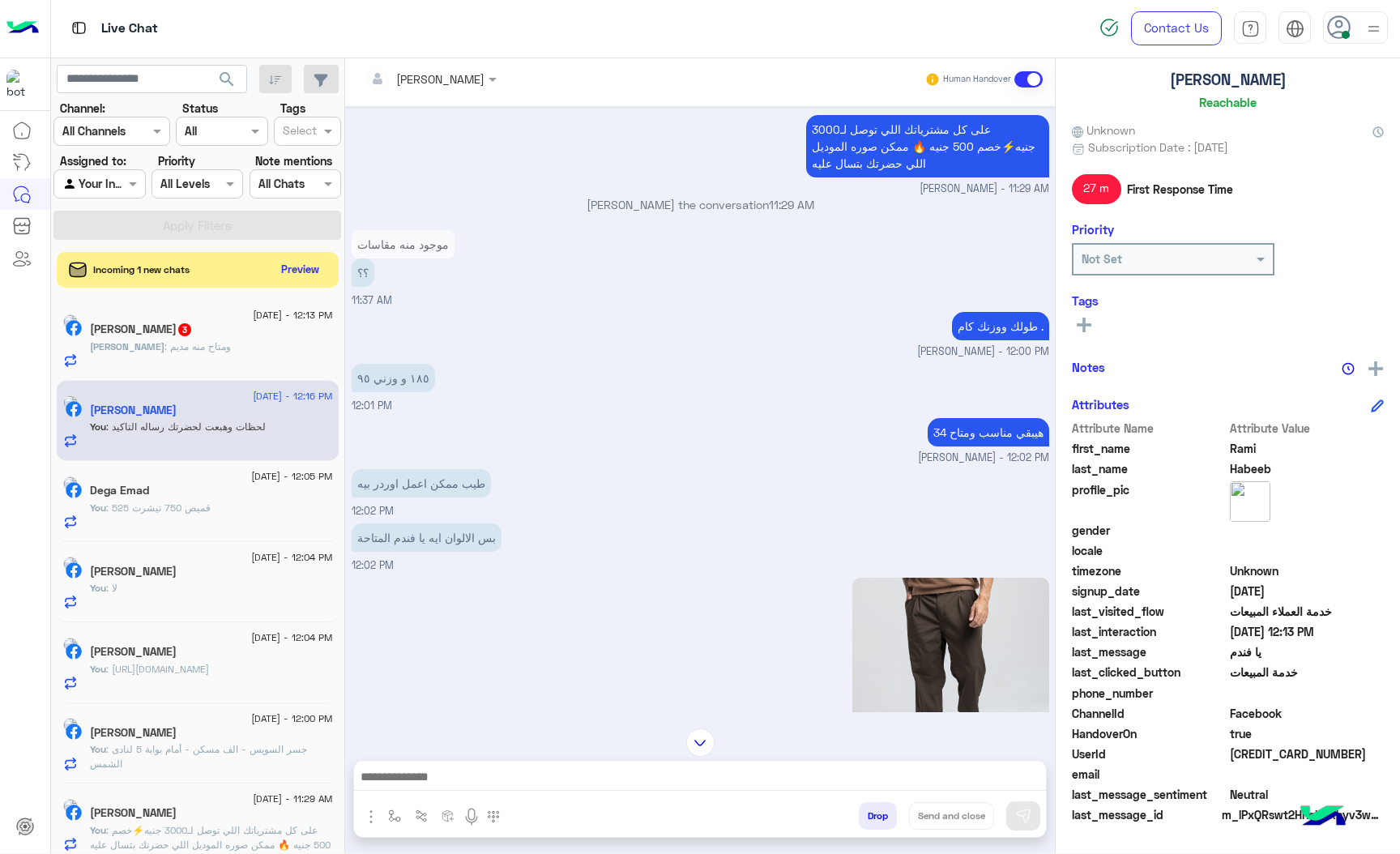
scroll to position [671, 0]
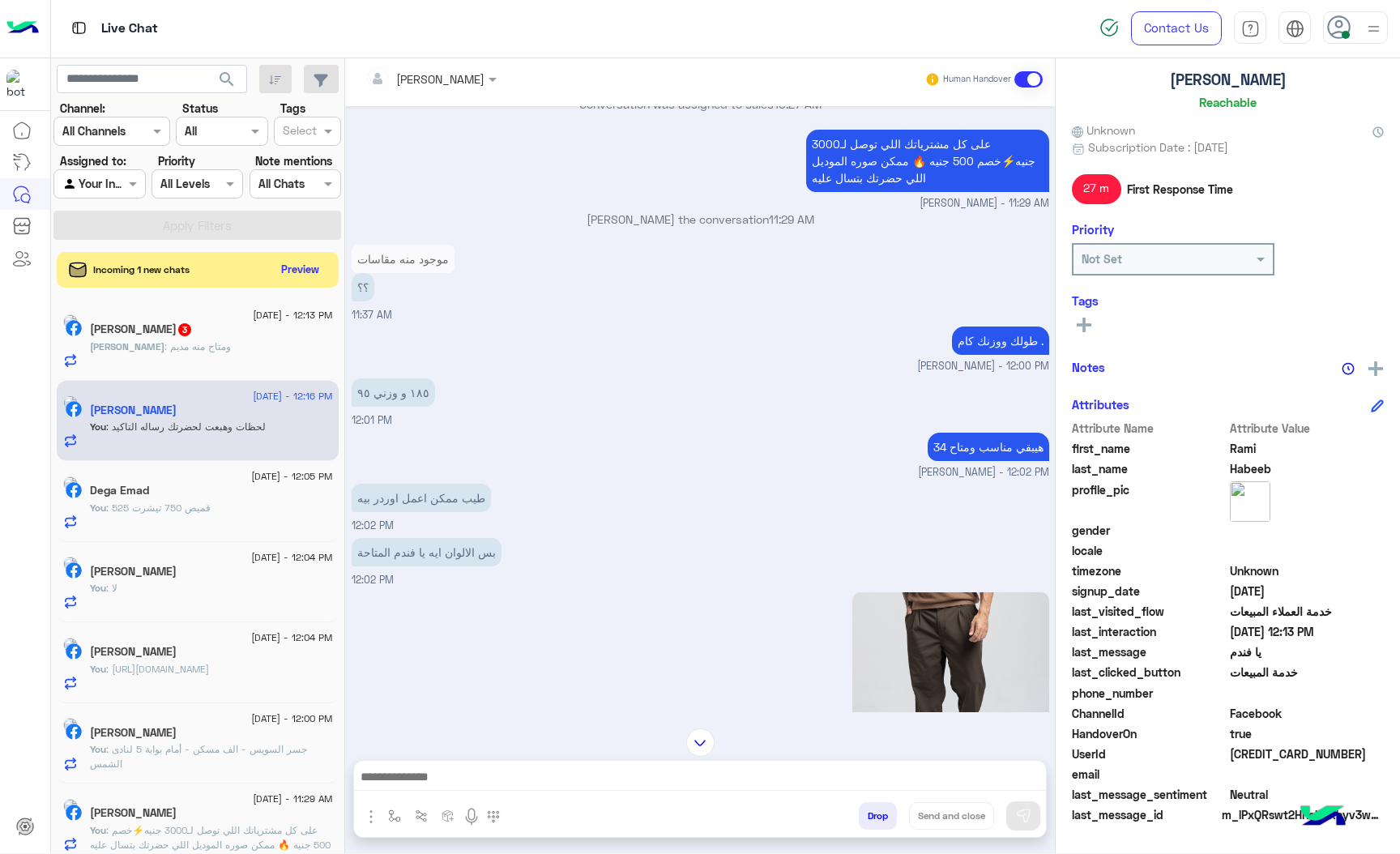
click at [1304, 745] on span "[CREDIT_CARD_NUMBER]" at bounding box center [1307, 753] width 155 height 17
copy span "[CREDIT_CARD_NUMBER]"
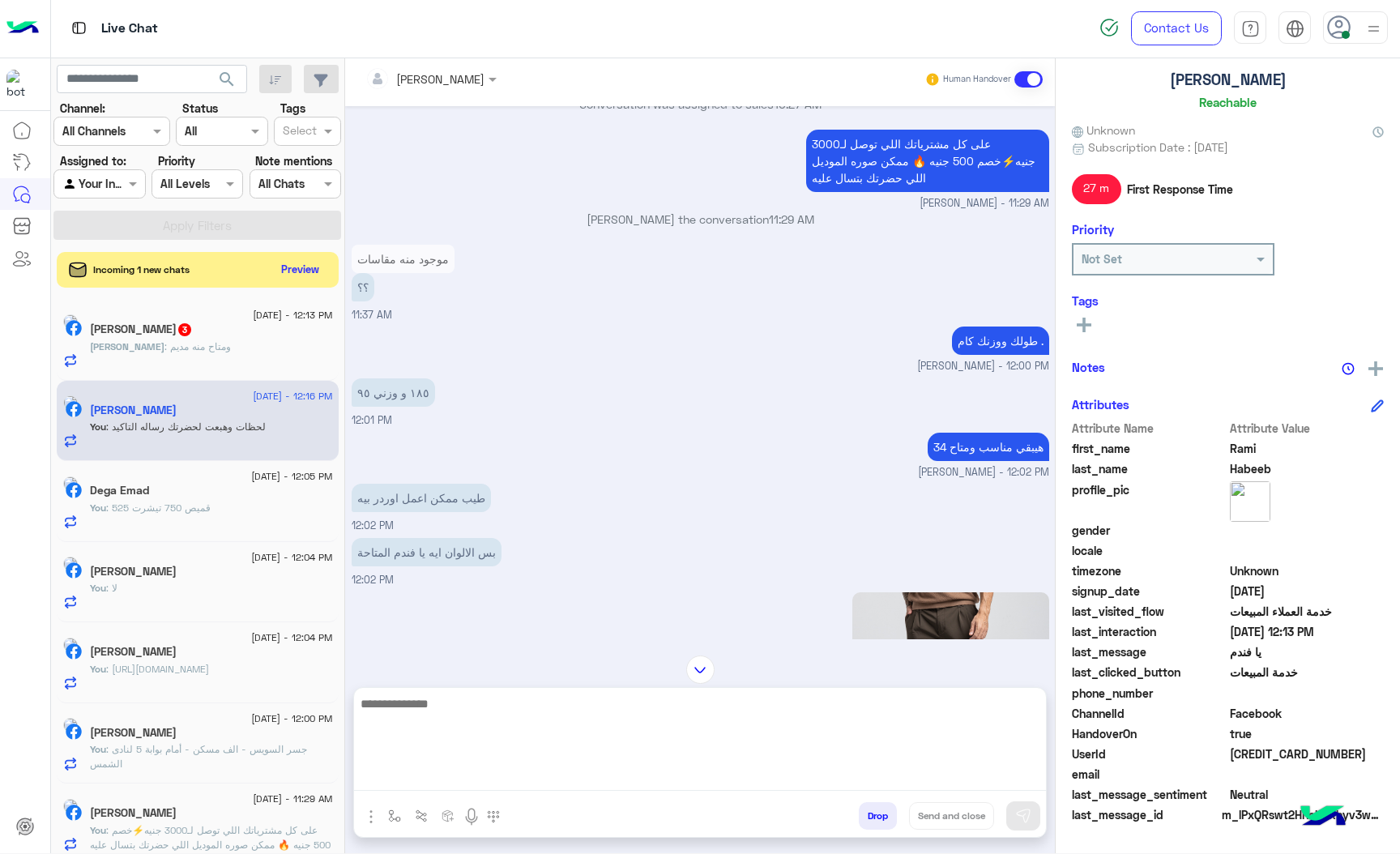
click at [440, 788] on textarea at bounding box center [700, 742] width 692 height 97
type textarea "*"
paste textarea "**********"
type textarea "**********"
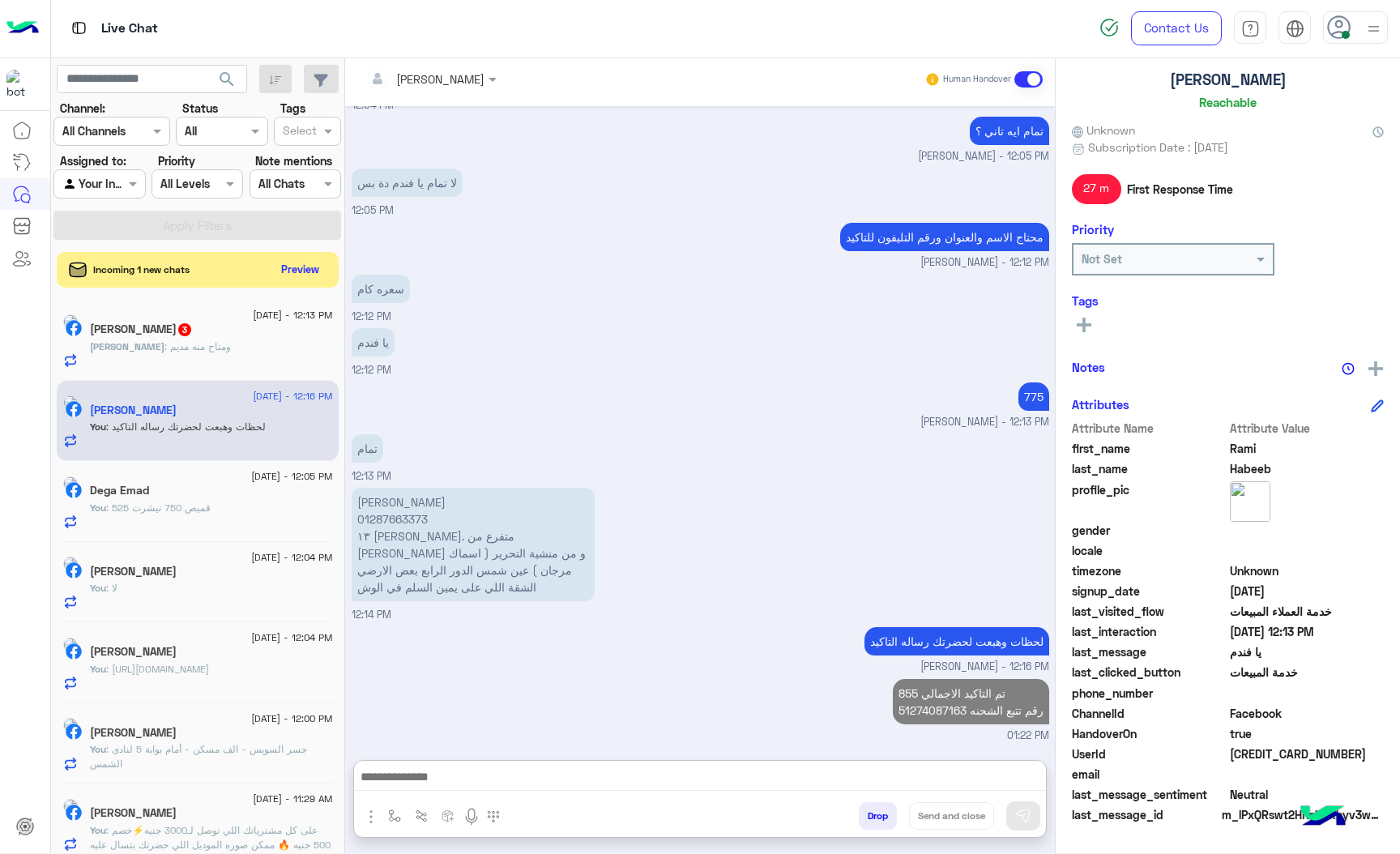
click at [217, 328] on div "[PERSON_NAME]nouri 3" at bounding box center [211, 331] width 243 height 17
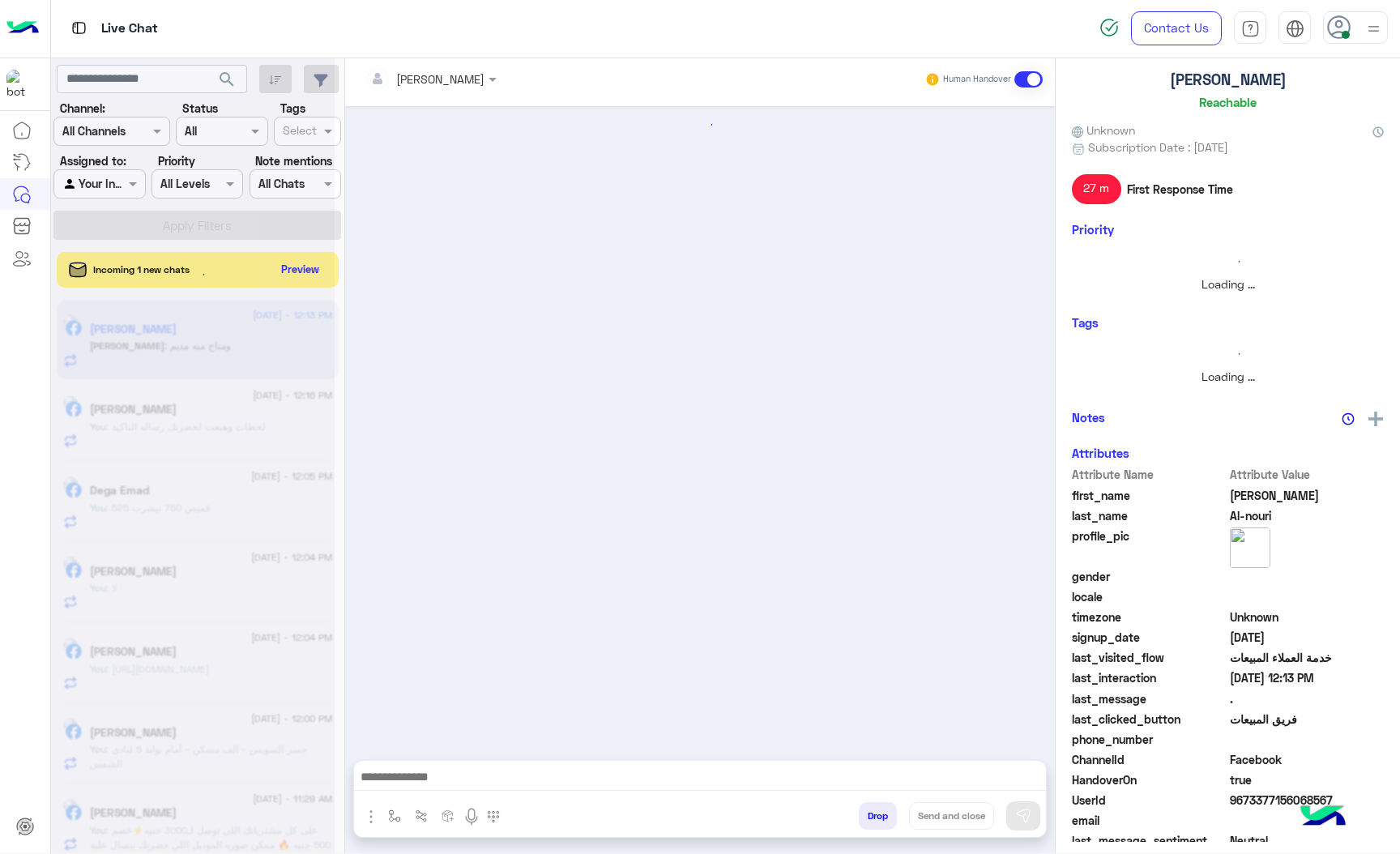
scroll to position [128, 0]
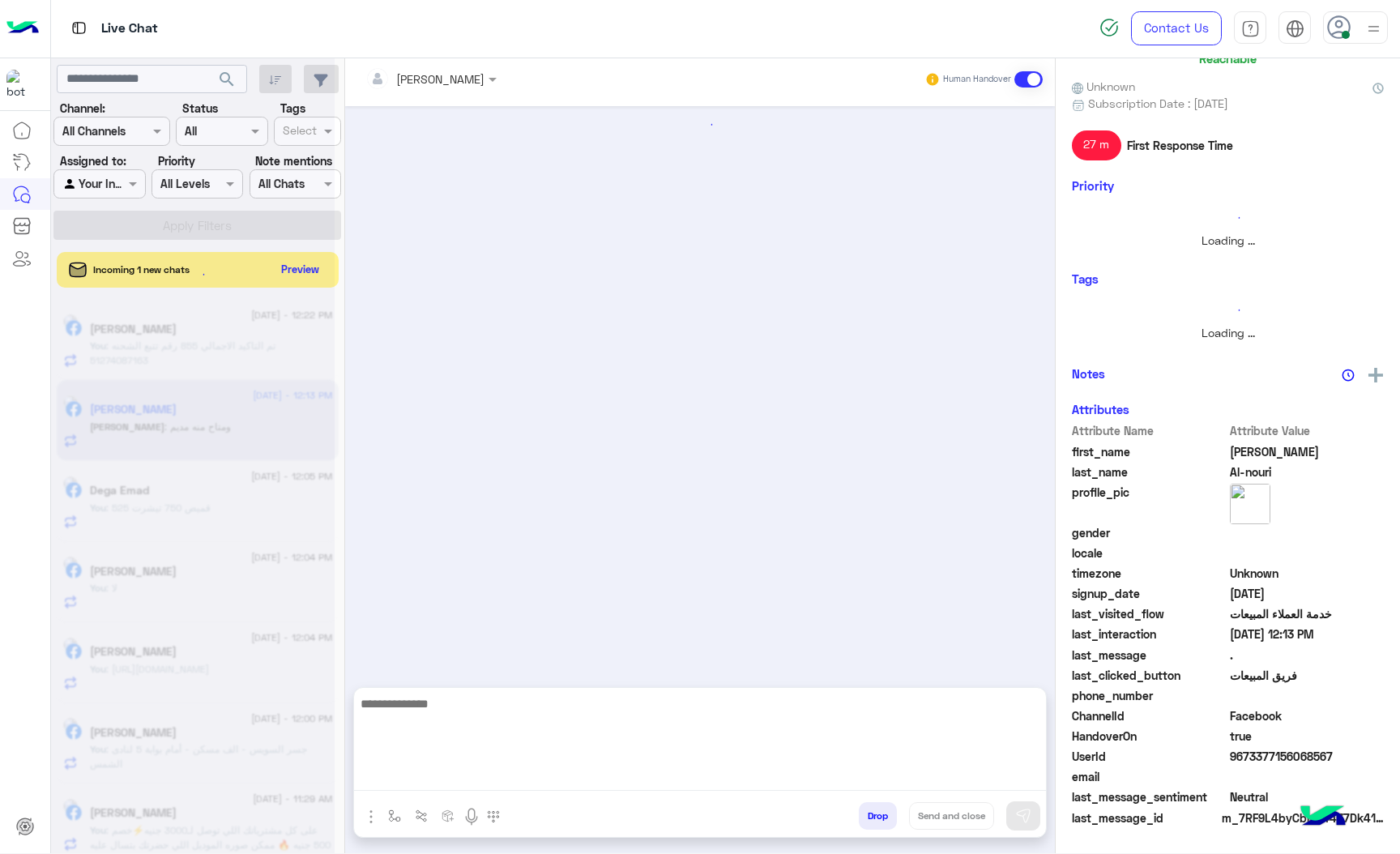
click at [421, 771] on textarea at bounding box center [700, 742] width 692 height 97
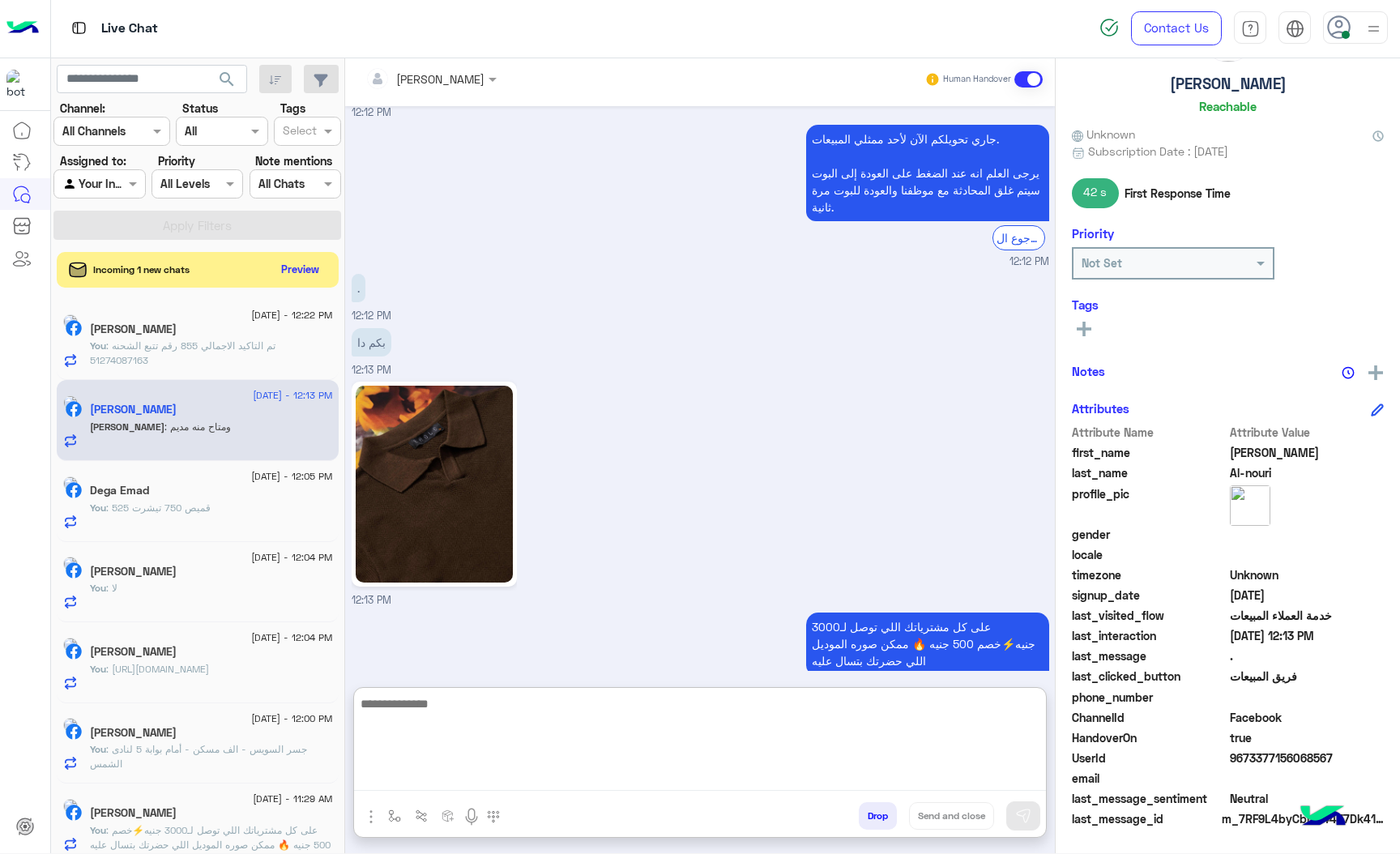
scroll to position [85, 0]
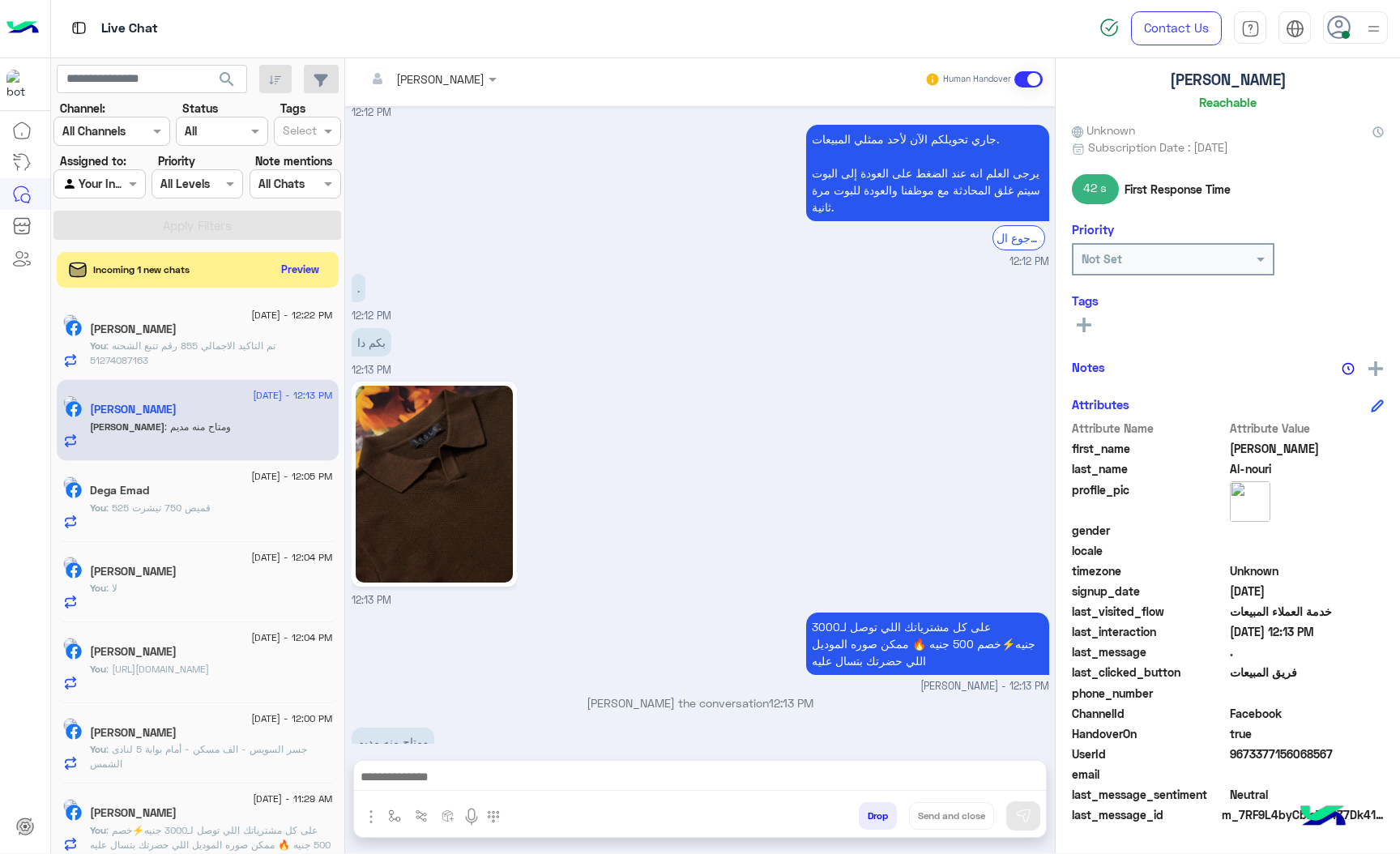
click at [453, 438] on img at bounding box center [433, 484] width 157 height 196
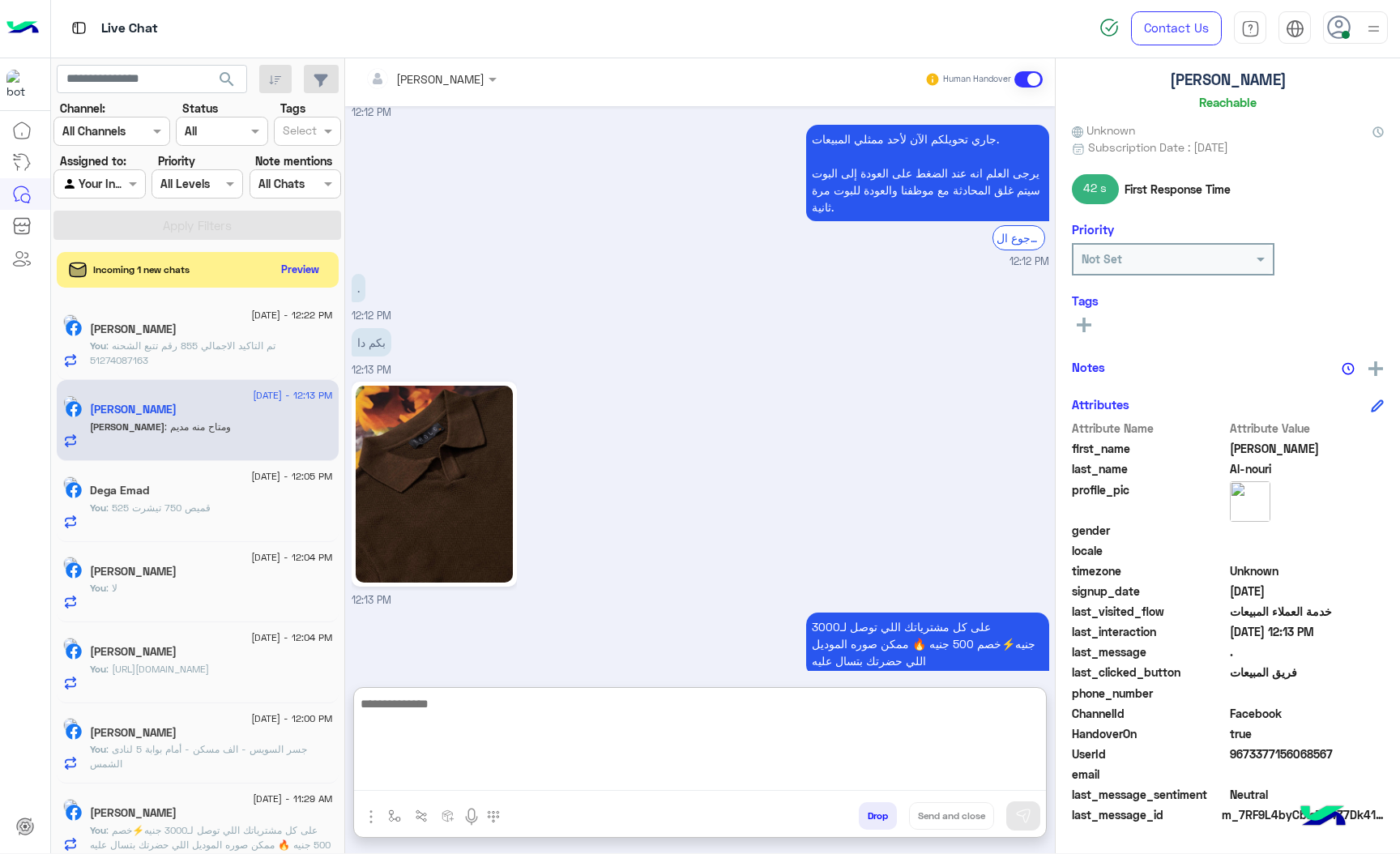
click at [506, 774] on textarea at bounding box center [700, 742] width 692 height 97
type textarea "***"
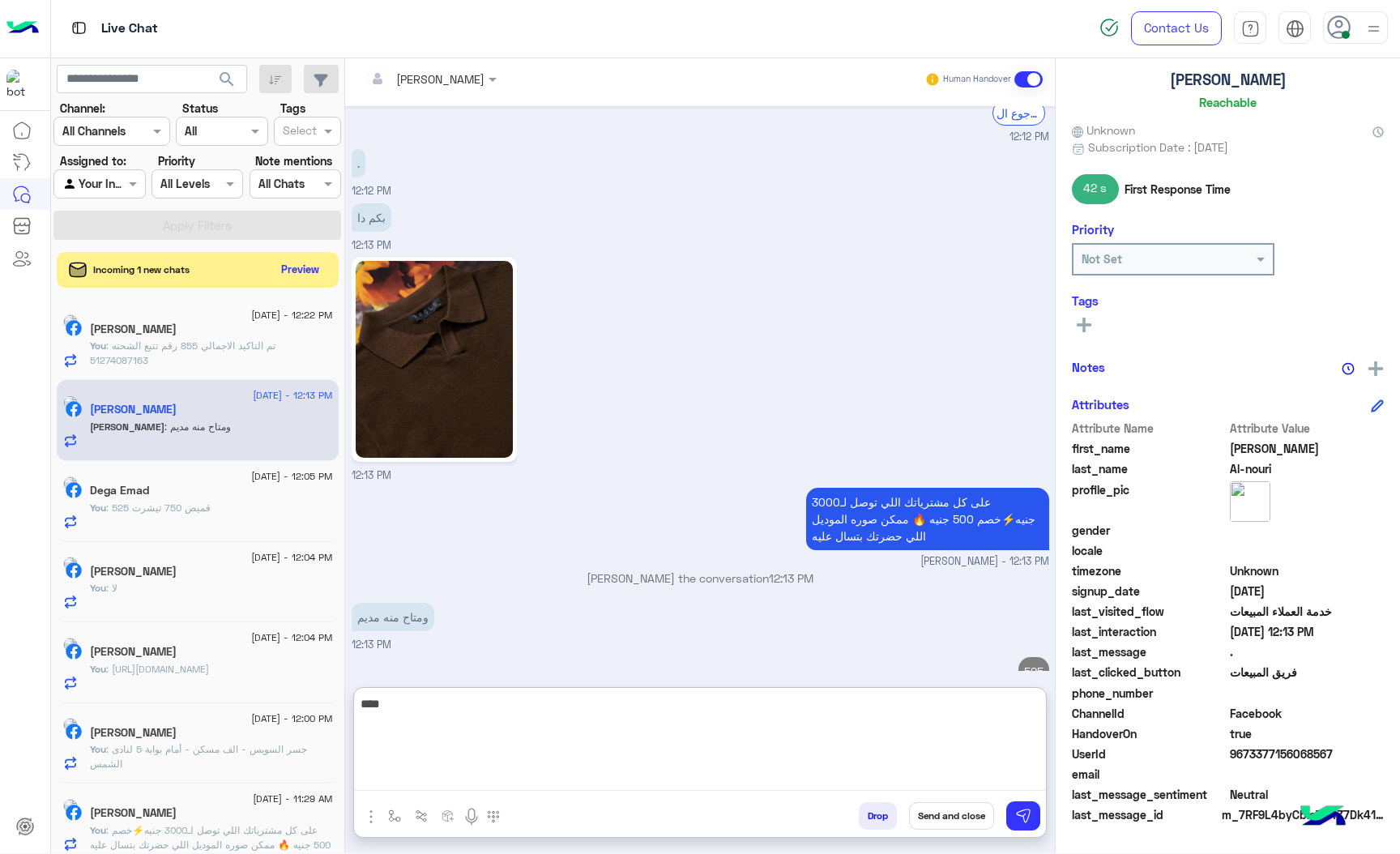
type textarea "****"
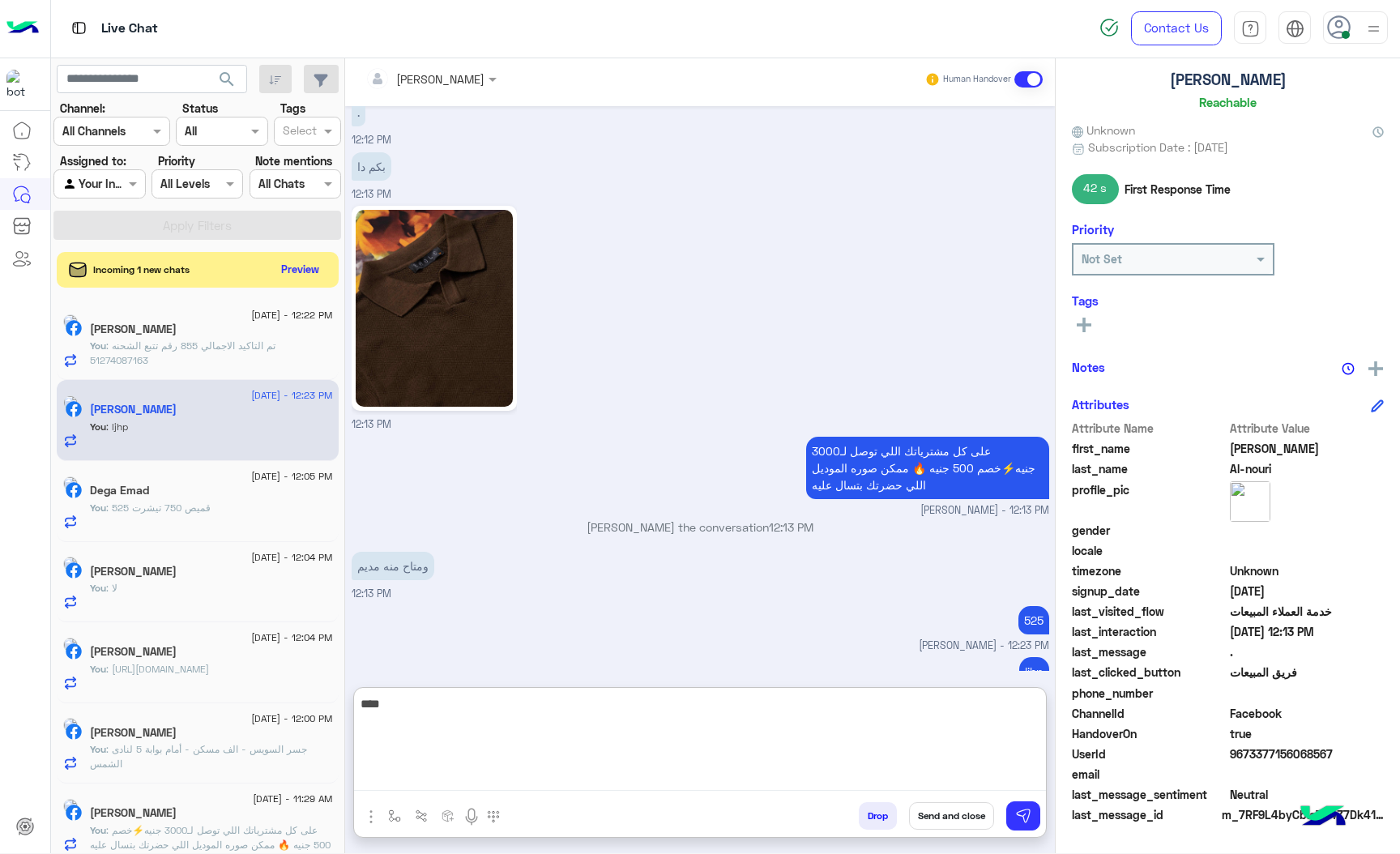
type textarea "****"
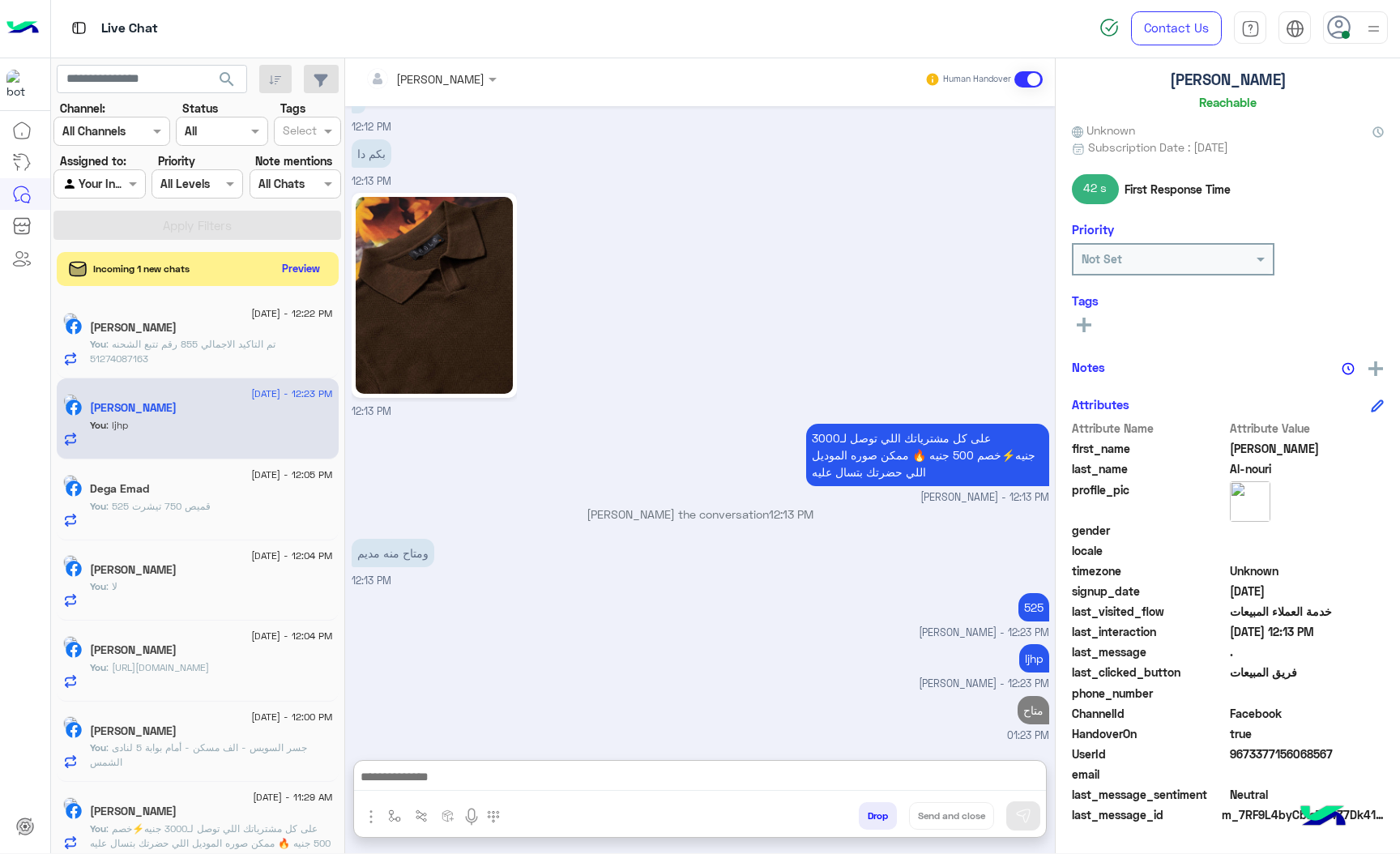
click at [299, 275] on button "Preview" at bounding box center [301, 269] width 50 height 22
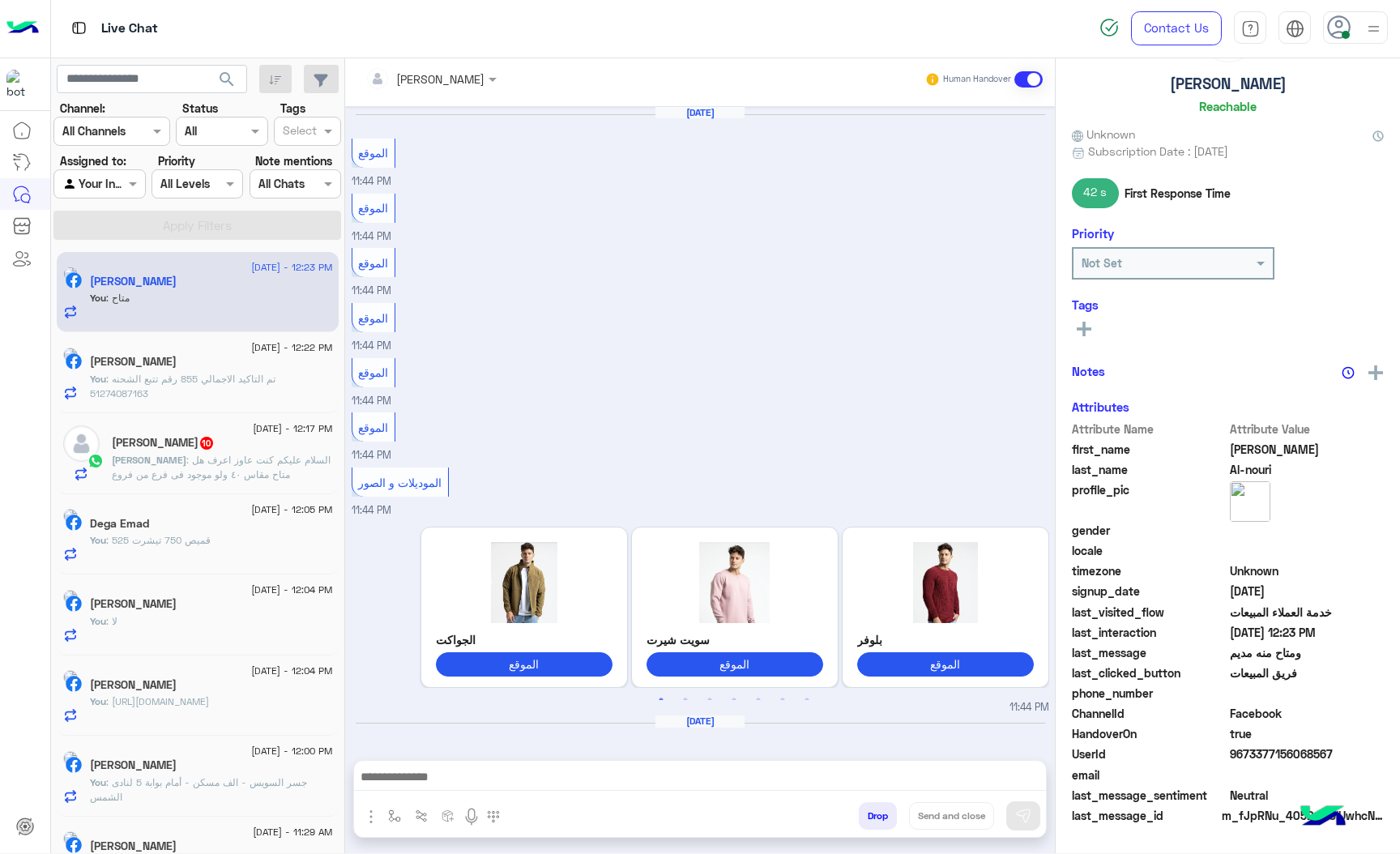
scroll to position [2147, 0]
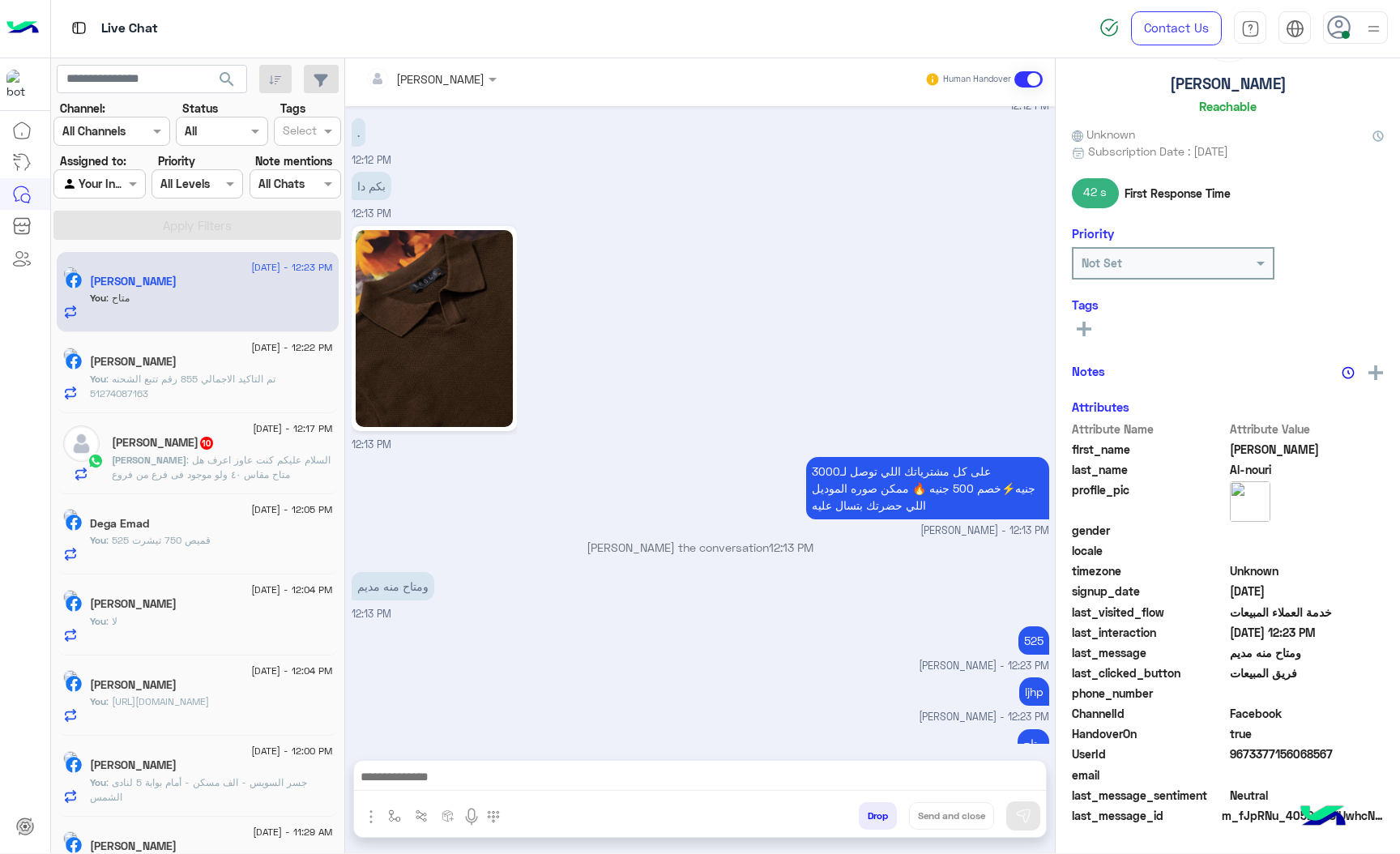
click at [153, 479] on span ": السلام عليكم كنت عاوز اعرف هل متاح مقاس ٤٠ ولو موجود فى فرع من فروع ال[GEOGRA…" at bounding box center [221, 482] width 219 height 56
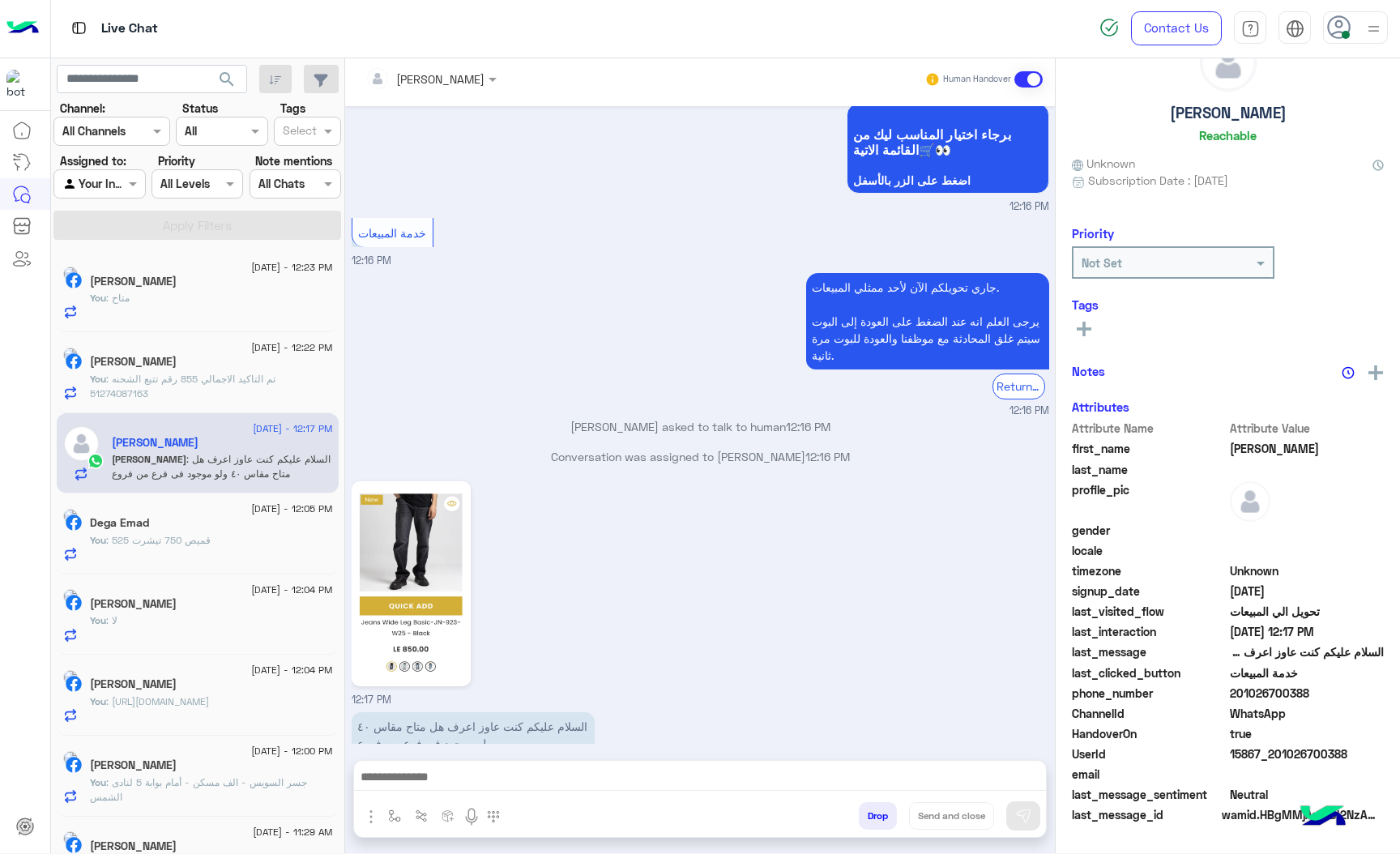
scroll to position [56, 0]
click at [436, 761] on div at bounding box center [700, 781] width 692 height 40
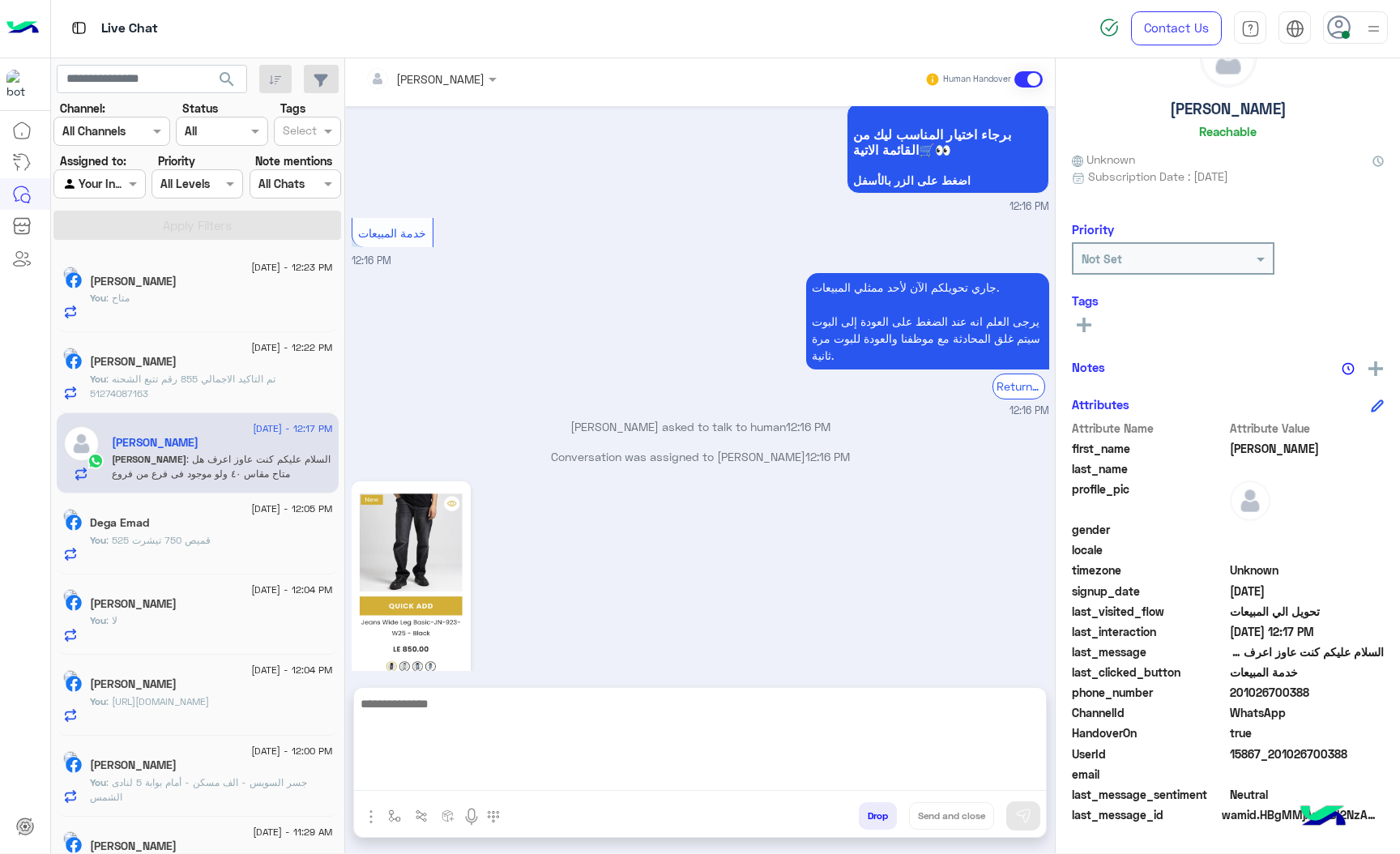
click at [426, 784] on textarea at bounding box center [700, 742] width 692 height 97
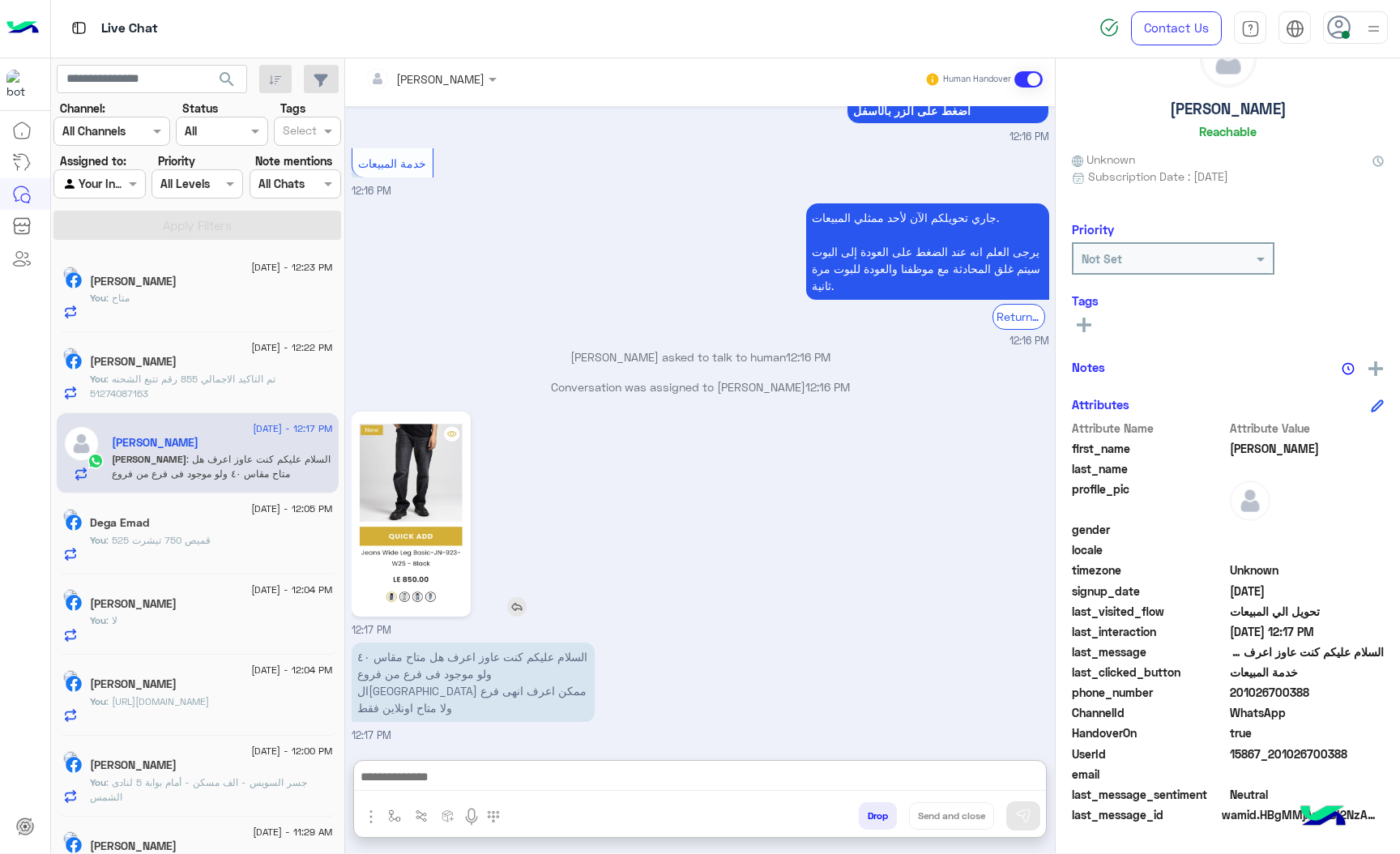
click at [442, 454] on img at bounding box center [411, 513] width 111 height 196
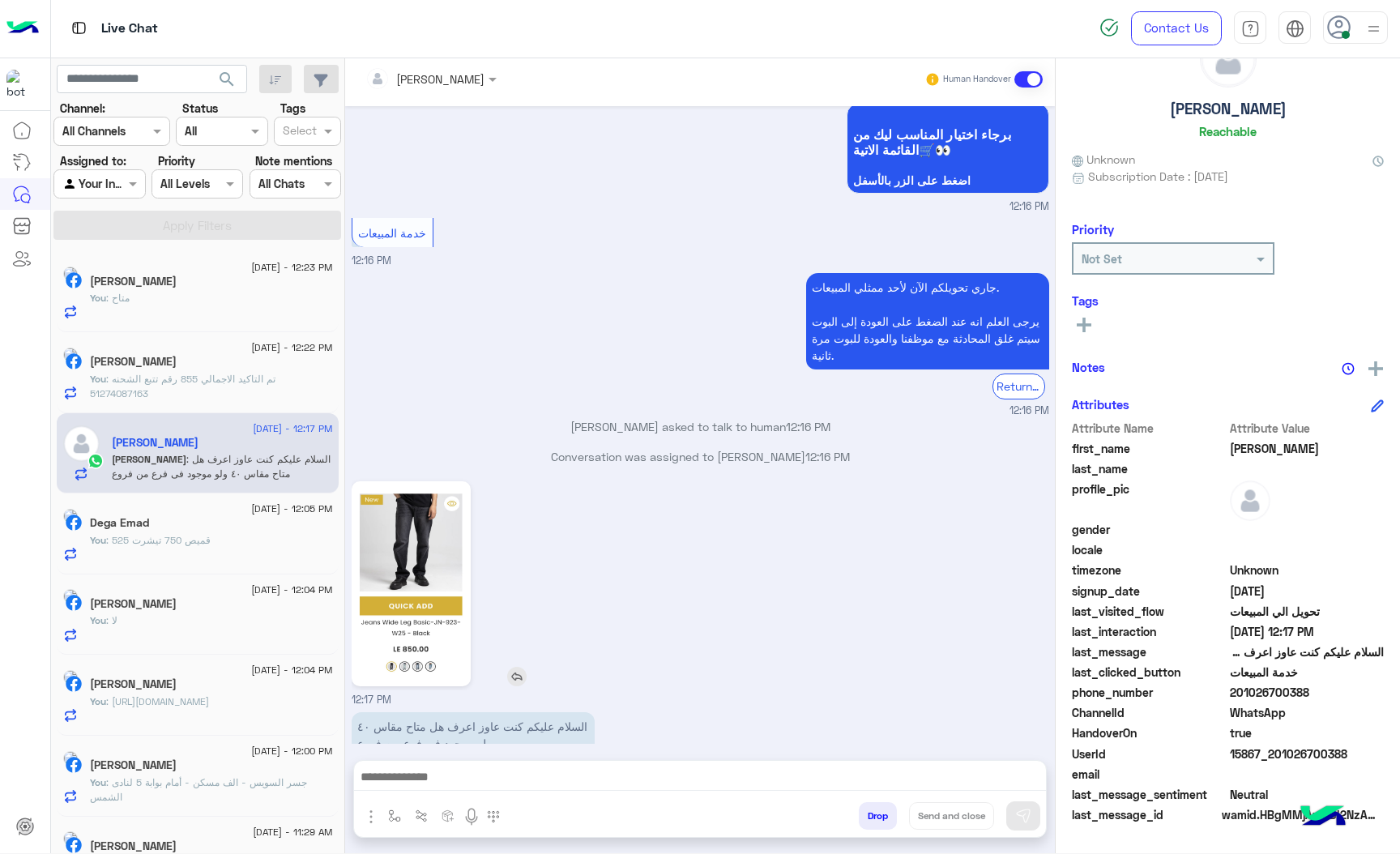
click at [380, 486] on img at bounding box center [411, 583] width 111 height 196
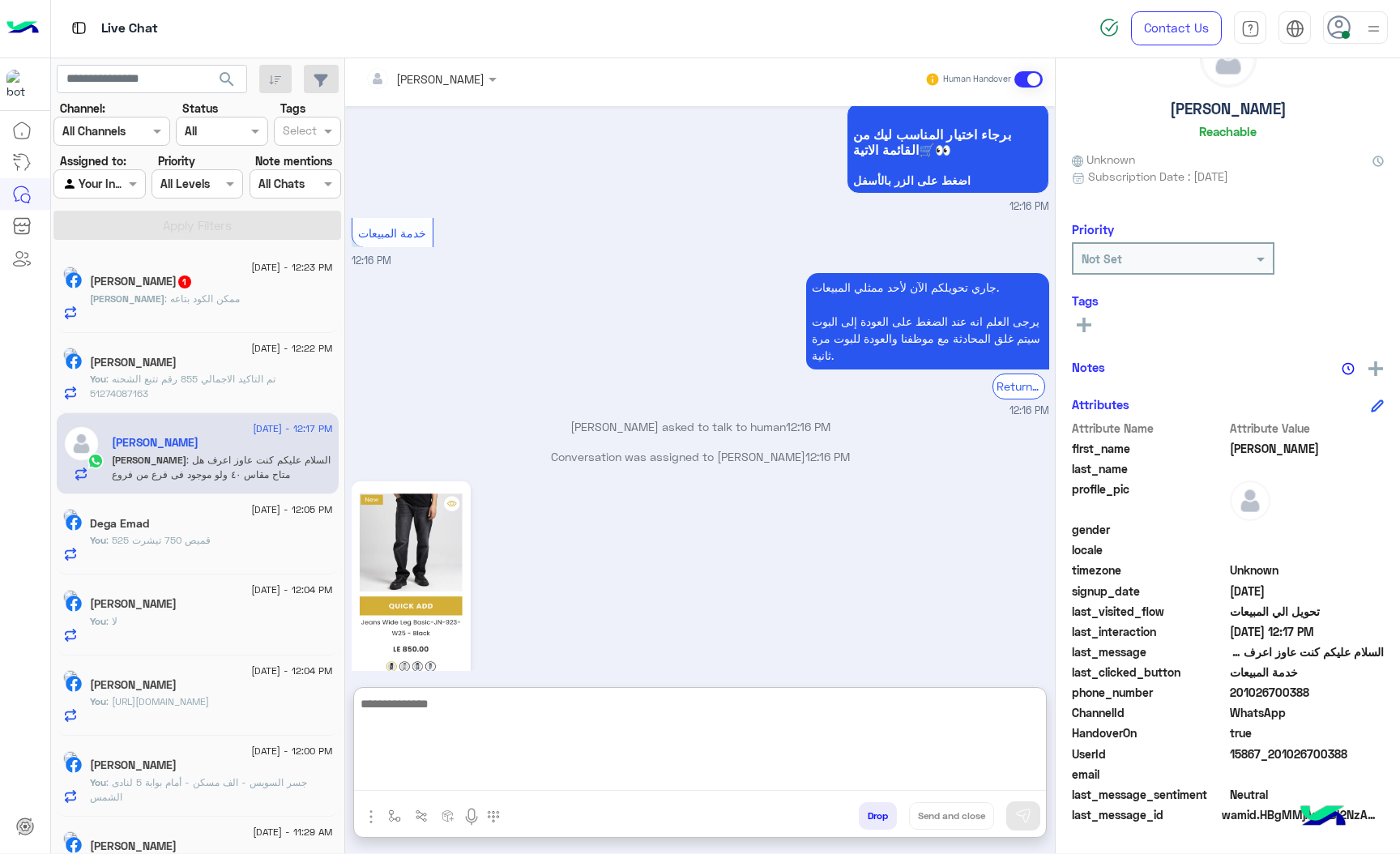
click at [457, 771] on textarea at bounding box center [700, 742] width 692 height 97
type textarea "*"
type textarea "*******"
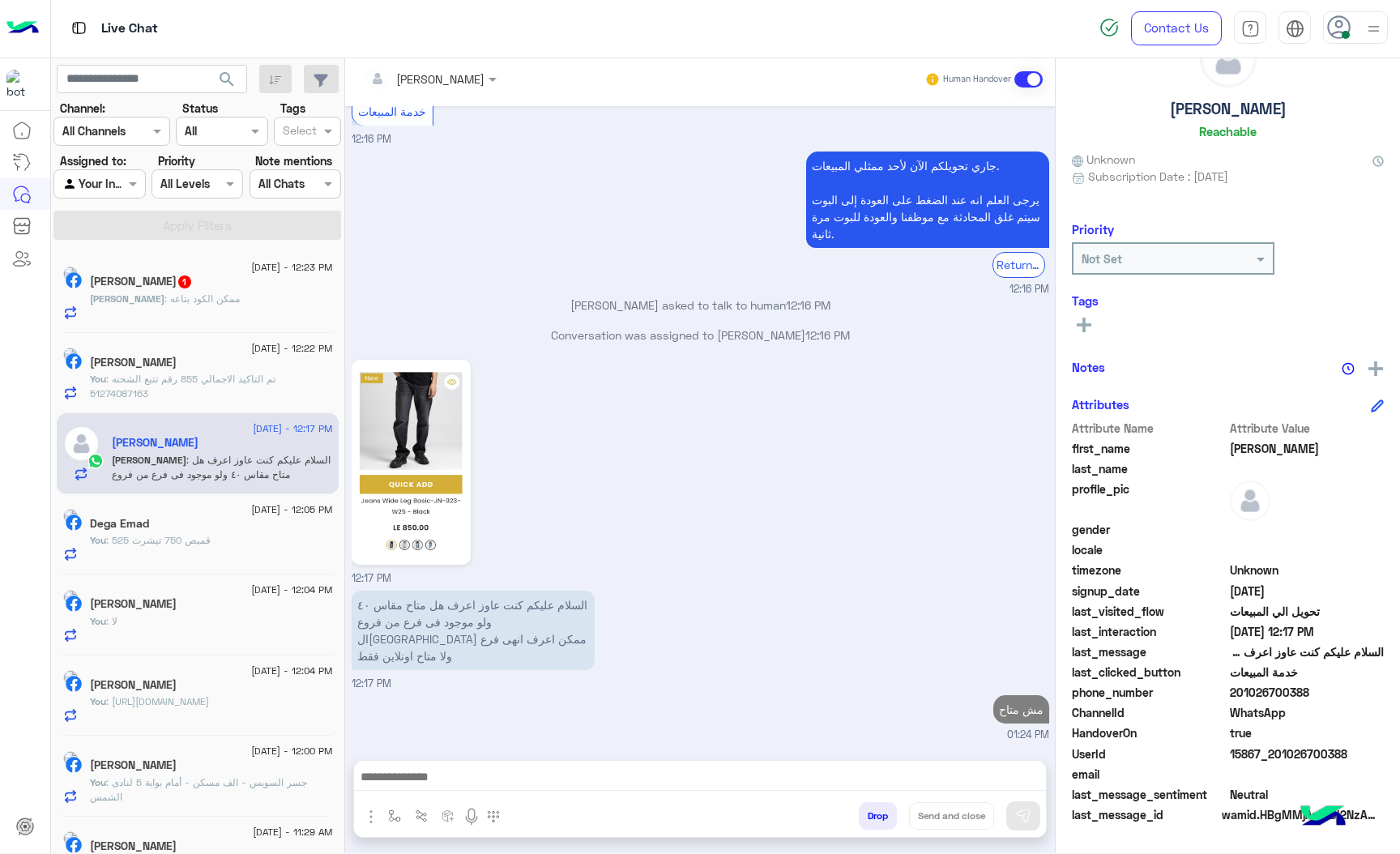
click at [229, 314] on div "[PERSON_NAME] : ممكن الكود بتاعه" at bounding box center [211, 305] width 243 height 29
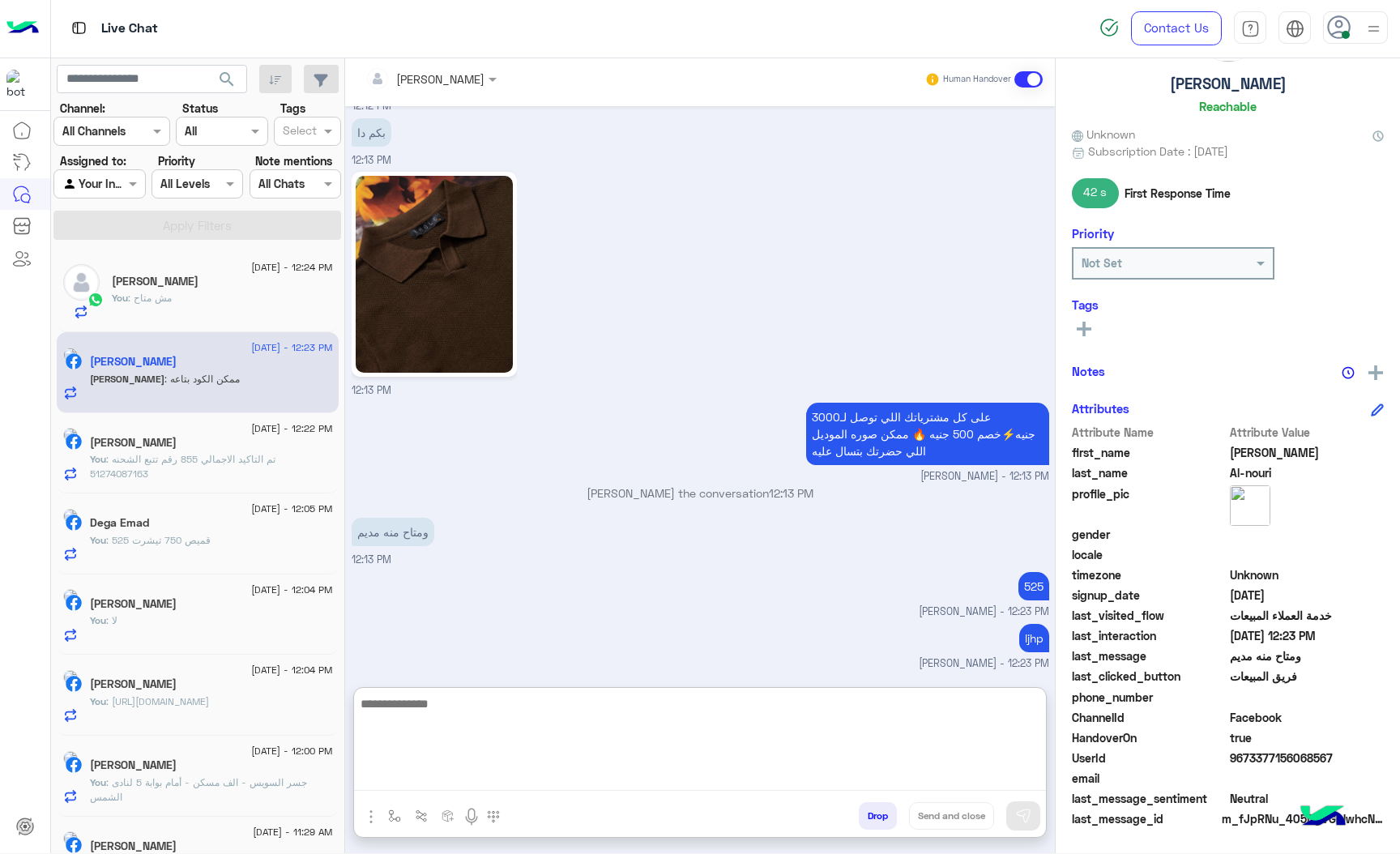
scroll to position [85, 0]
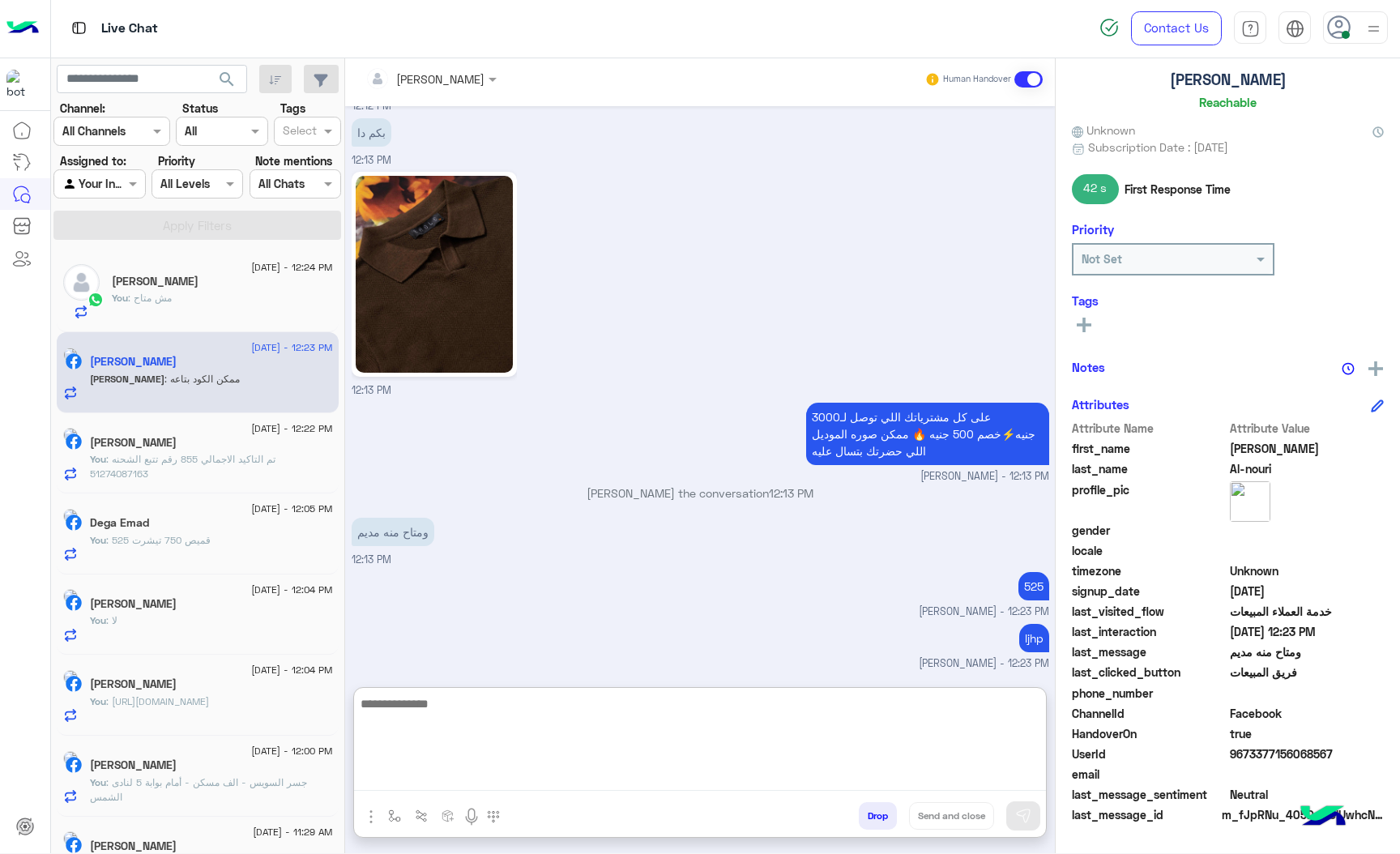
click at [550, 771] on textarea at bounding box center [700, 742] width 692 height 97
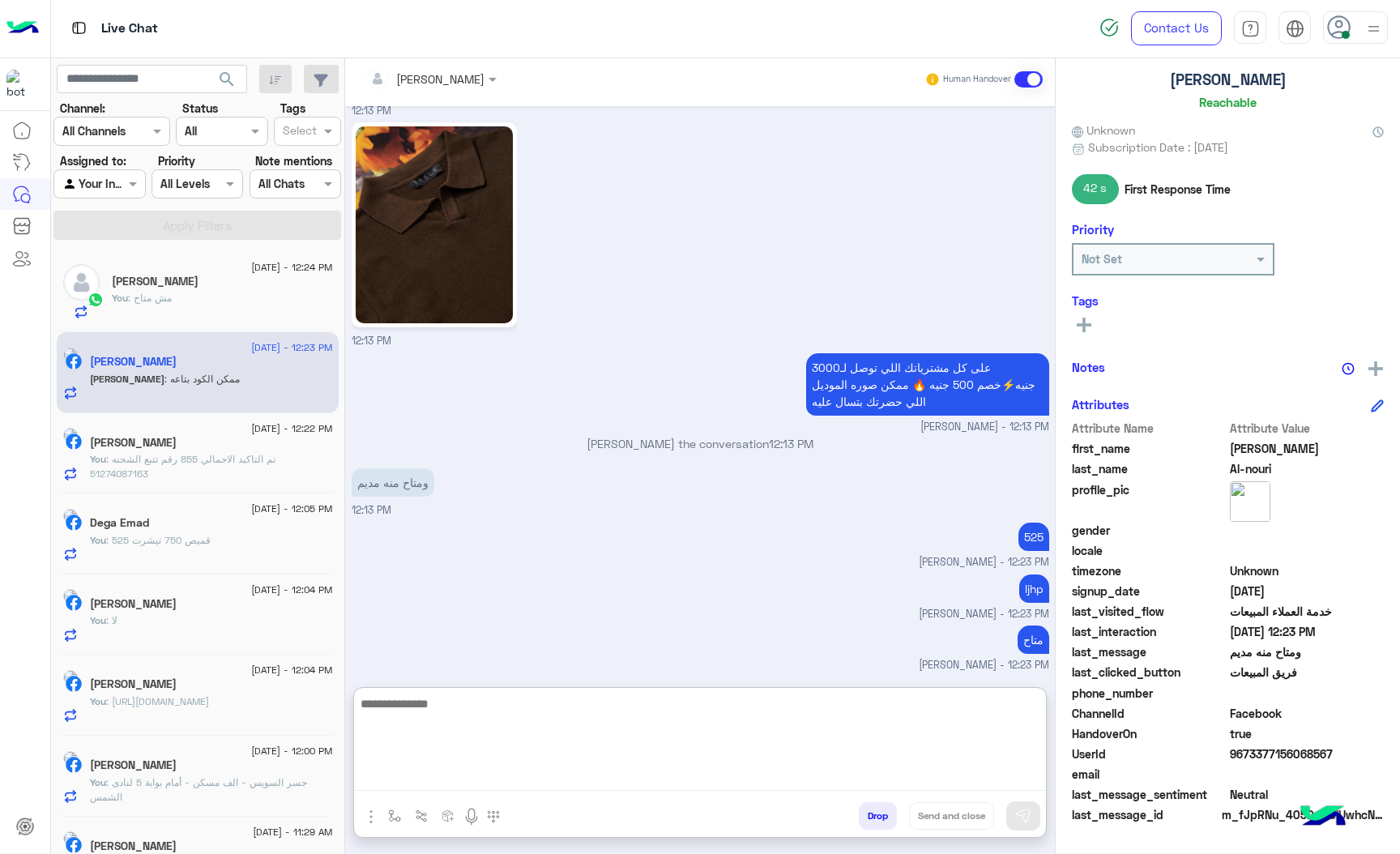
scroll to position [2219, 0]
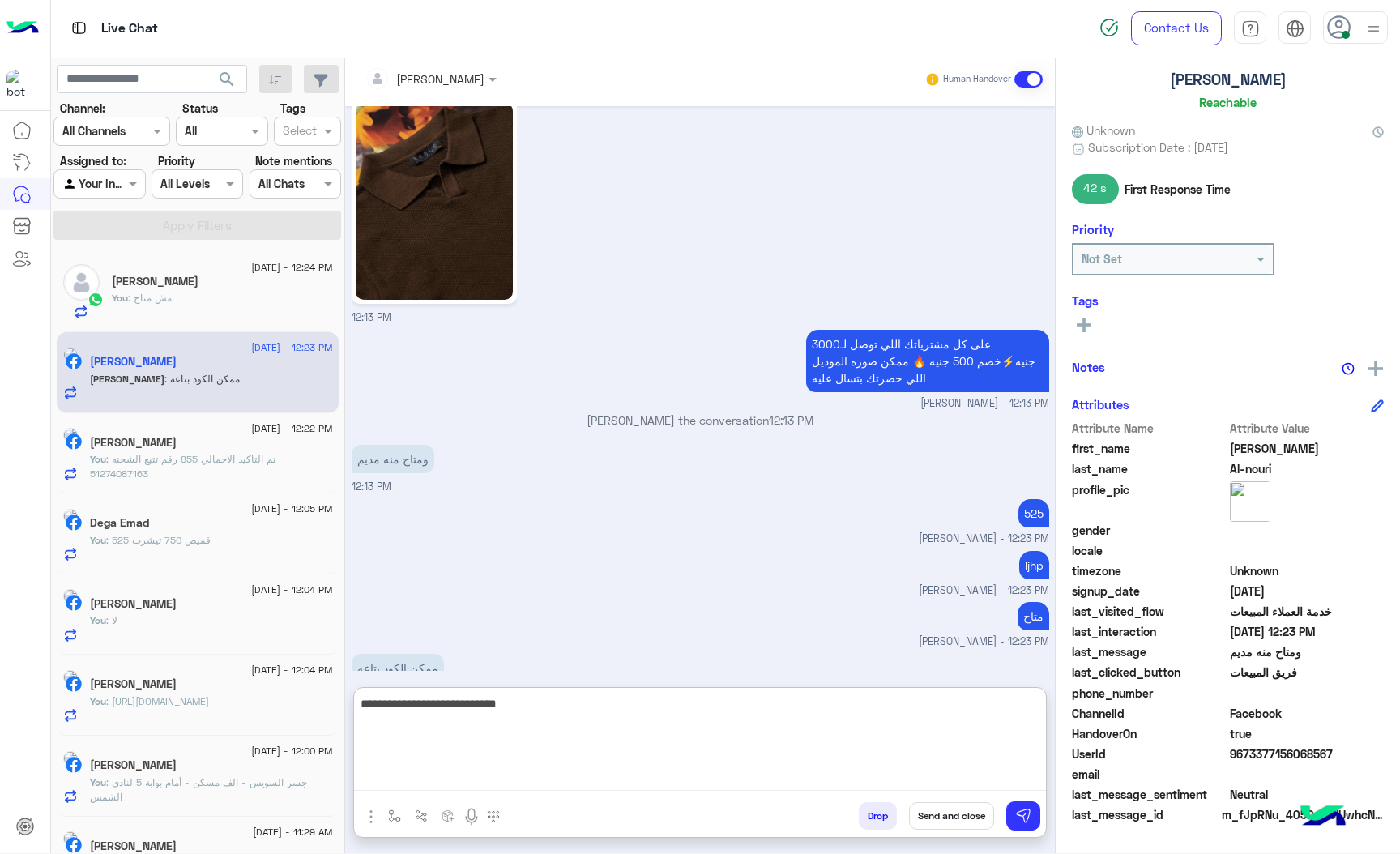
type textarea "**********"
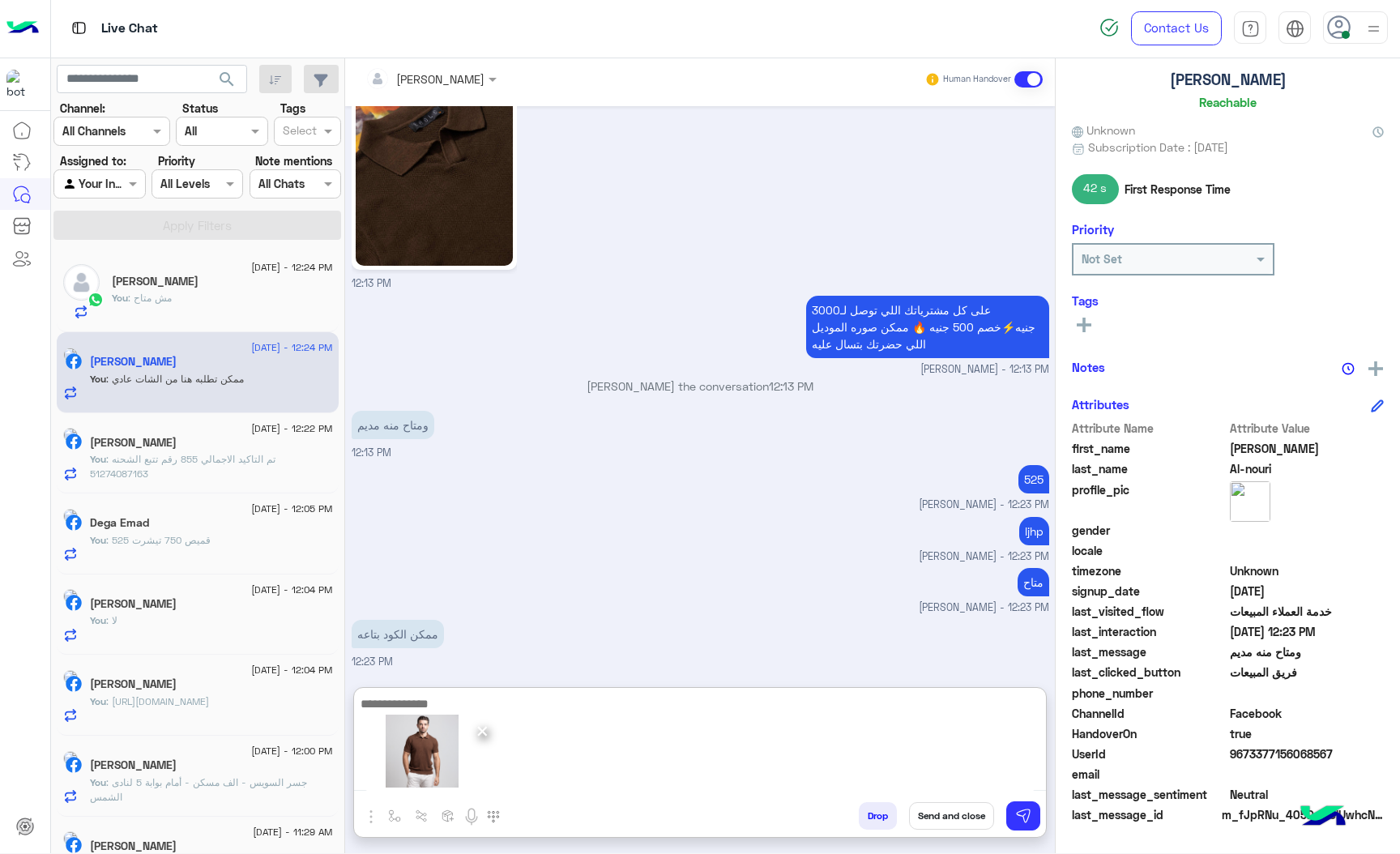
scroll to position [2271, 0]
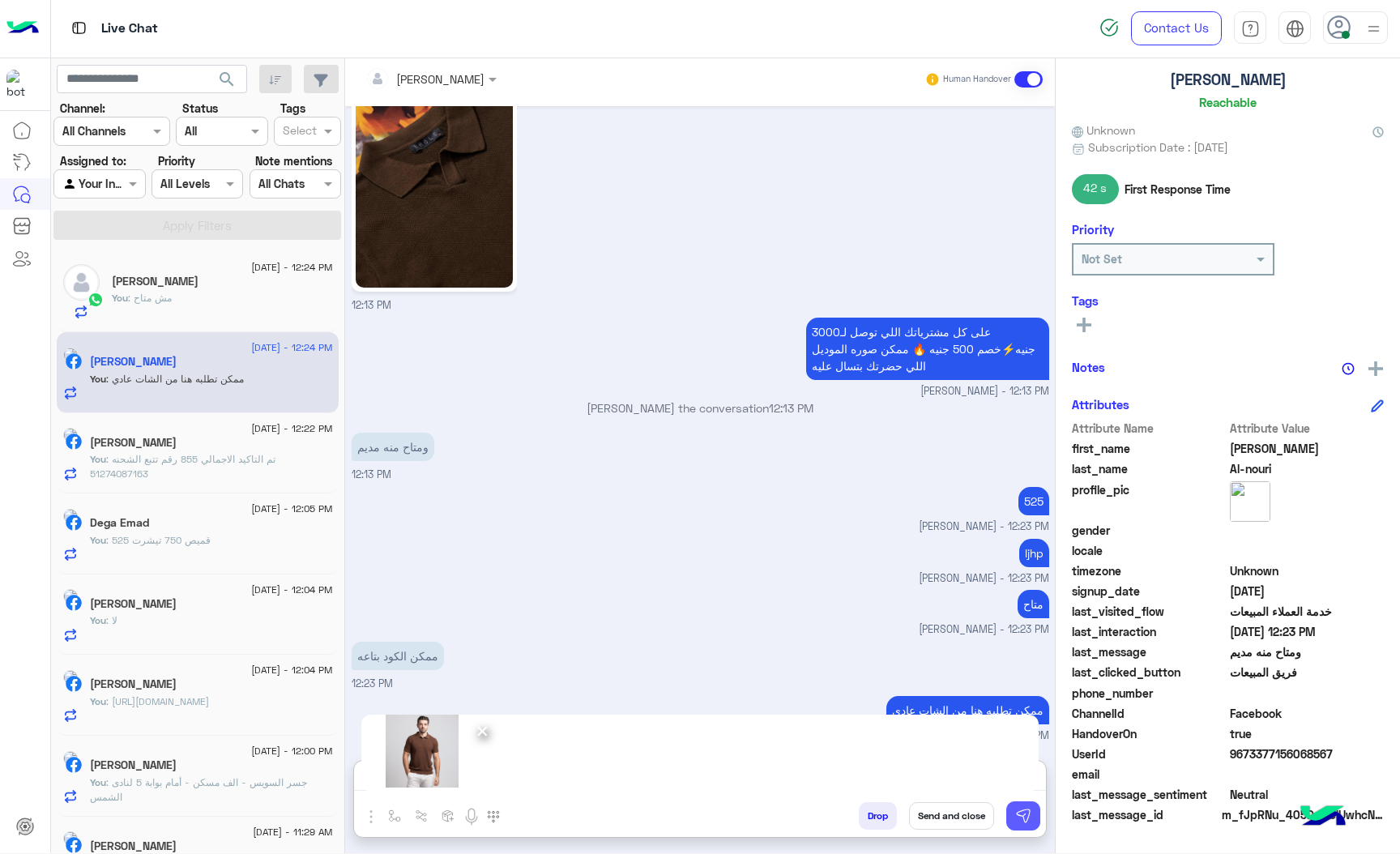
click at [1032, 806] on button at bounding box center [1023, 816] width 34 height 30
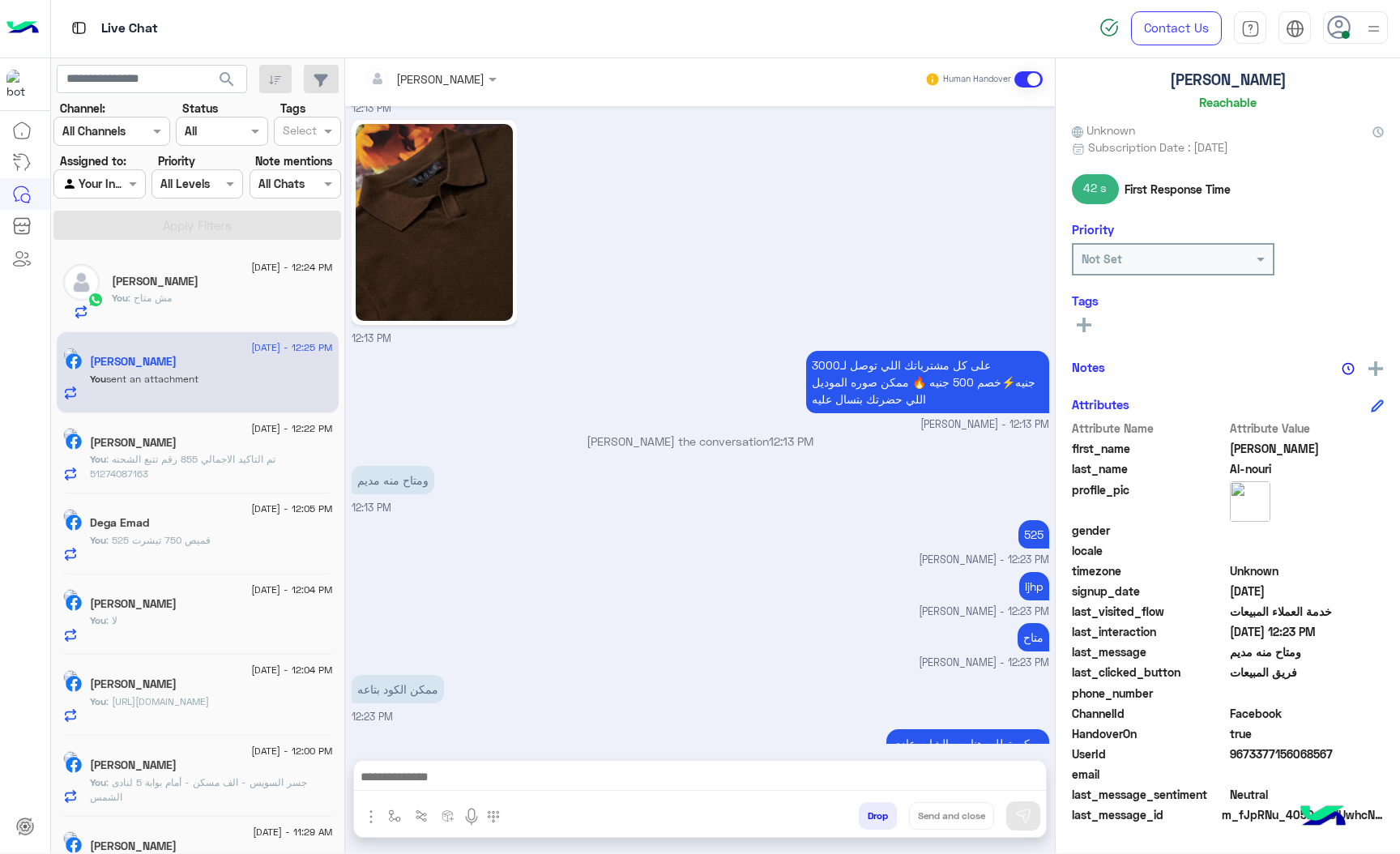
scroll to position [2419, 0]
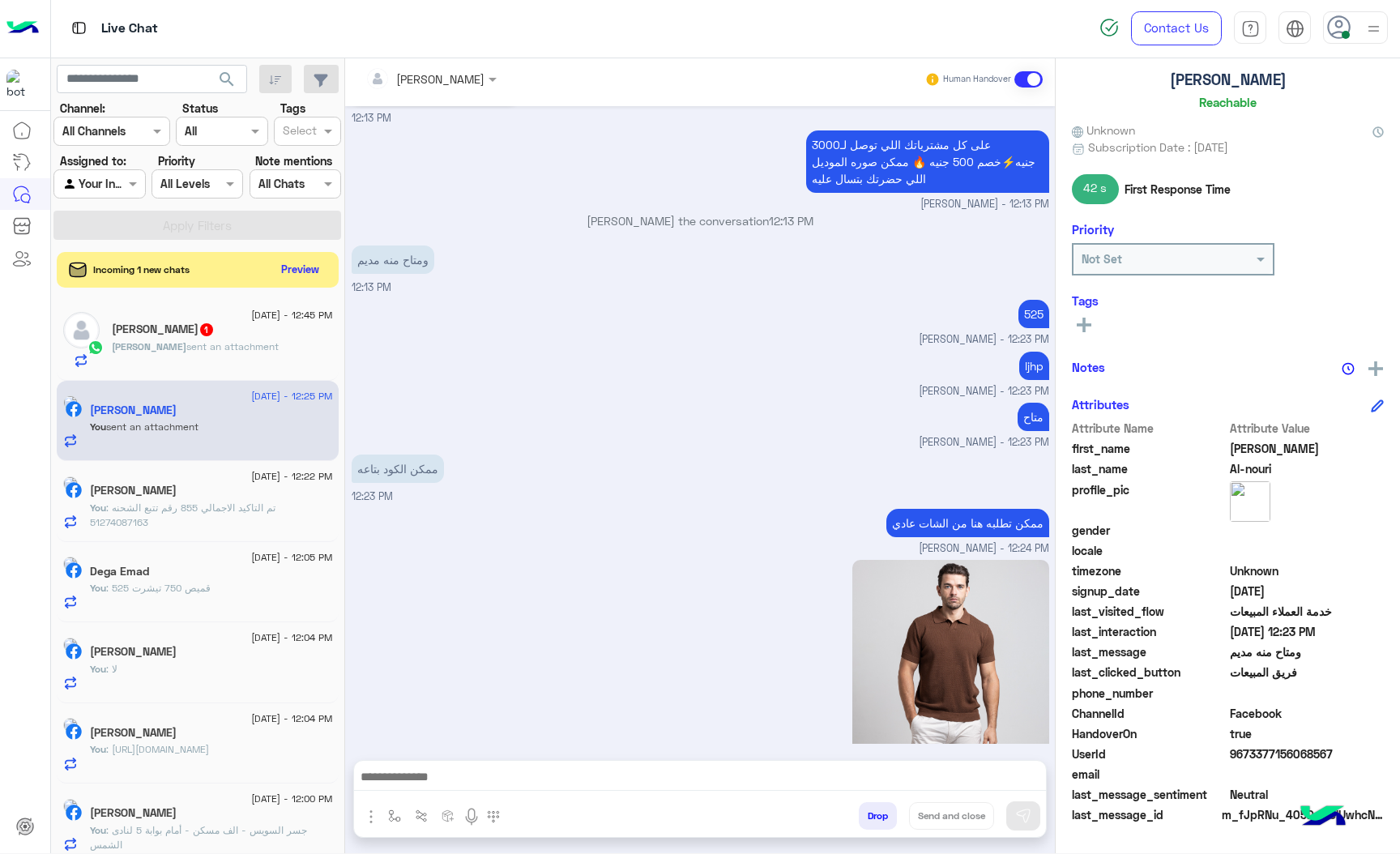
click at [200, 337] on span "1" at bounding box center [206, 329] width 13 height 13
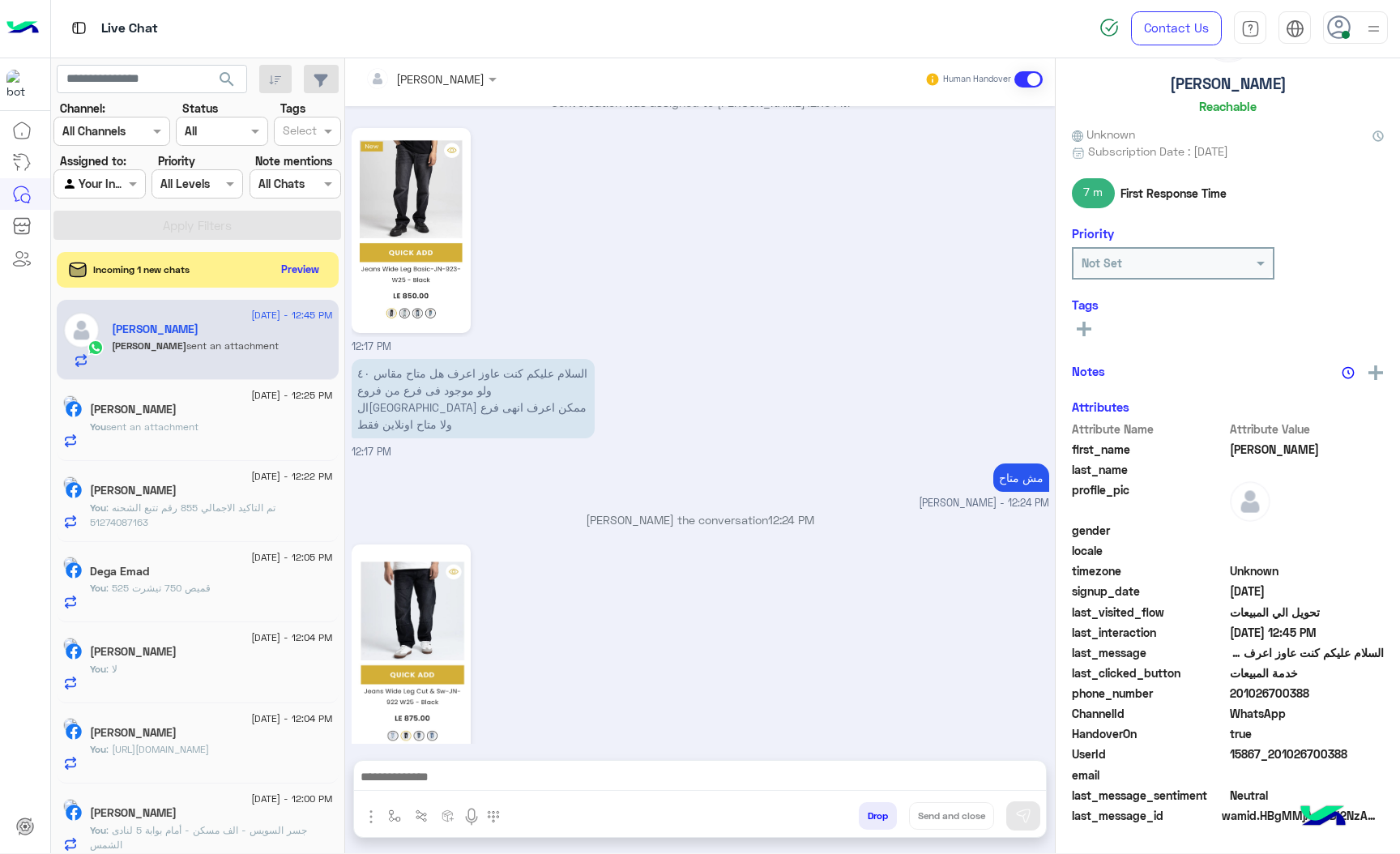
scroll to position [85, 0]
click at [427, 663] on img at bounding box center [411, 647] width 111 height 196
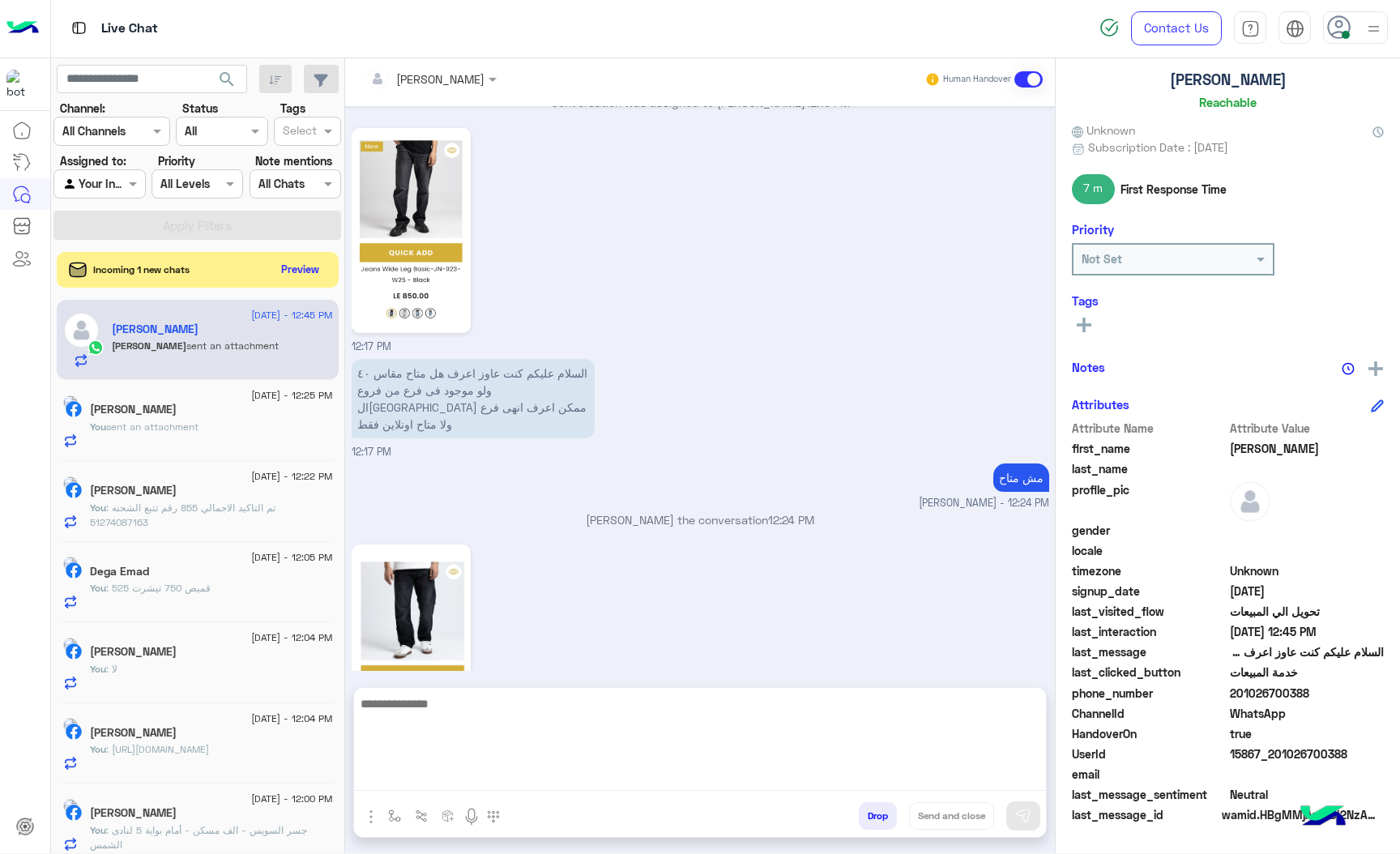
click at [426, 779] on textarea at bounding box center [700, 742] width 692 height 97
type textarea "*"
type textarea "*******"
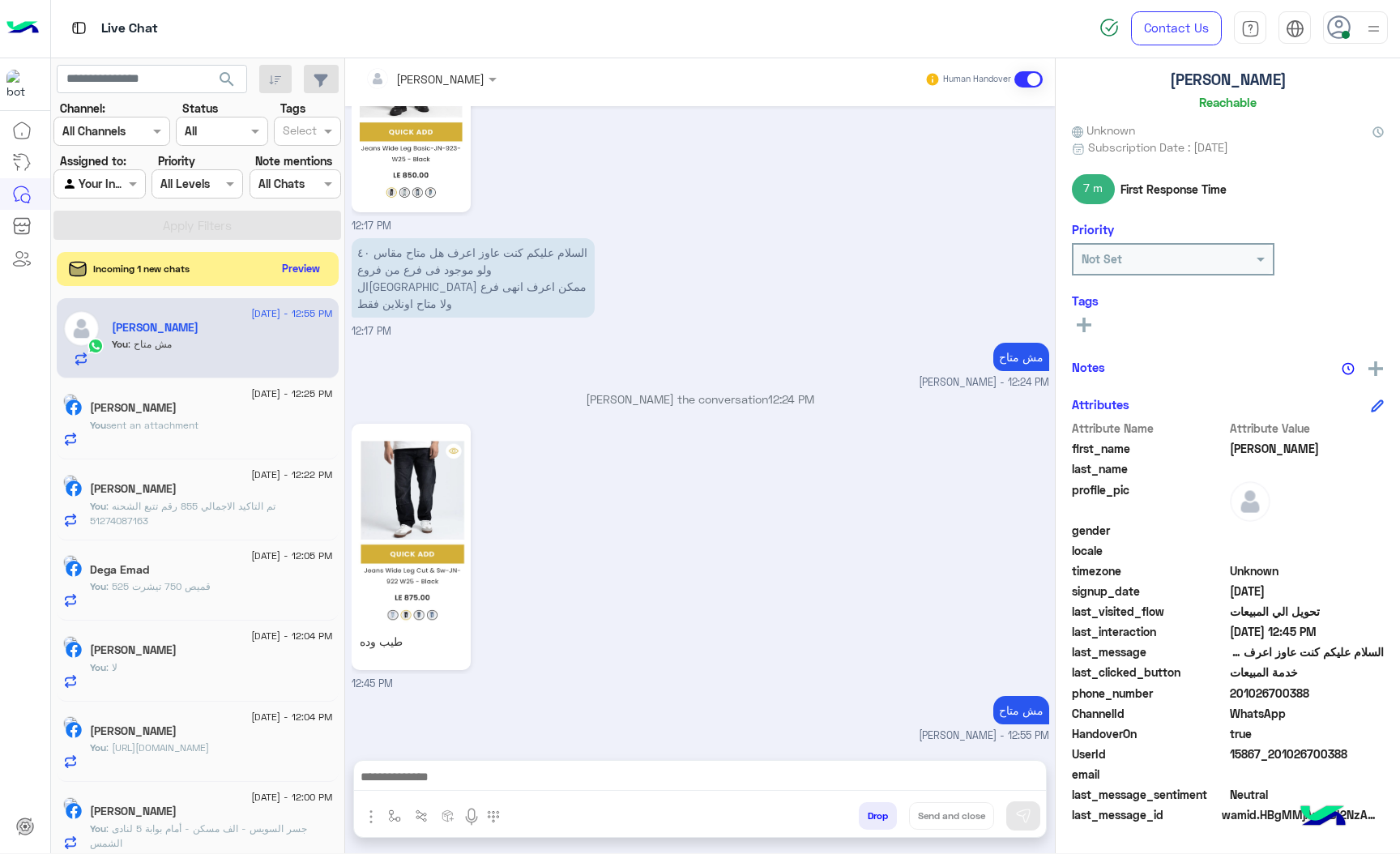
click at [304, 265] on button "Preview" at bounding box center [301, 269] width 50 height 22
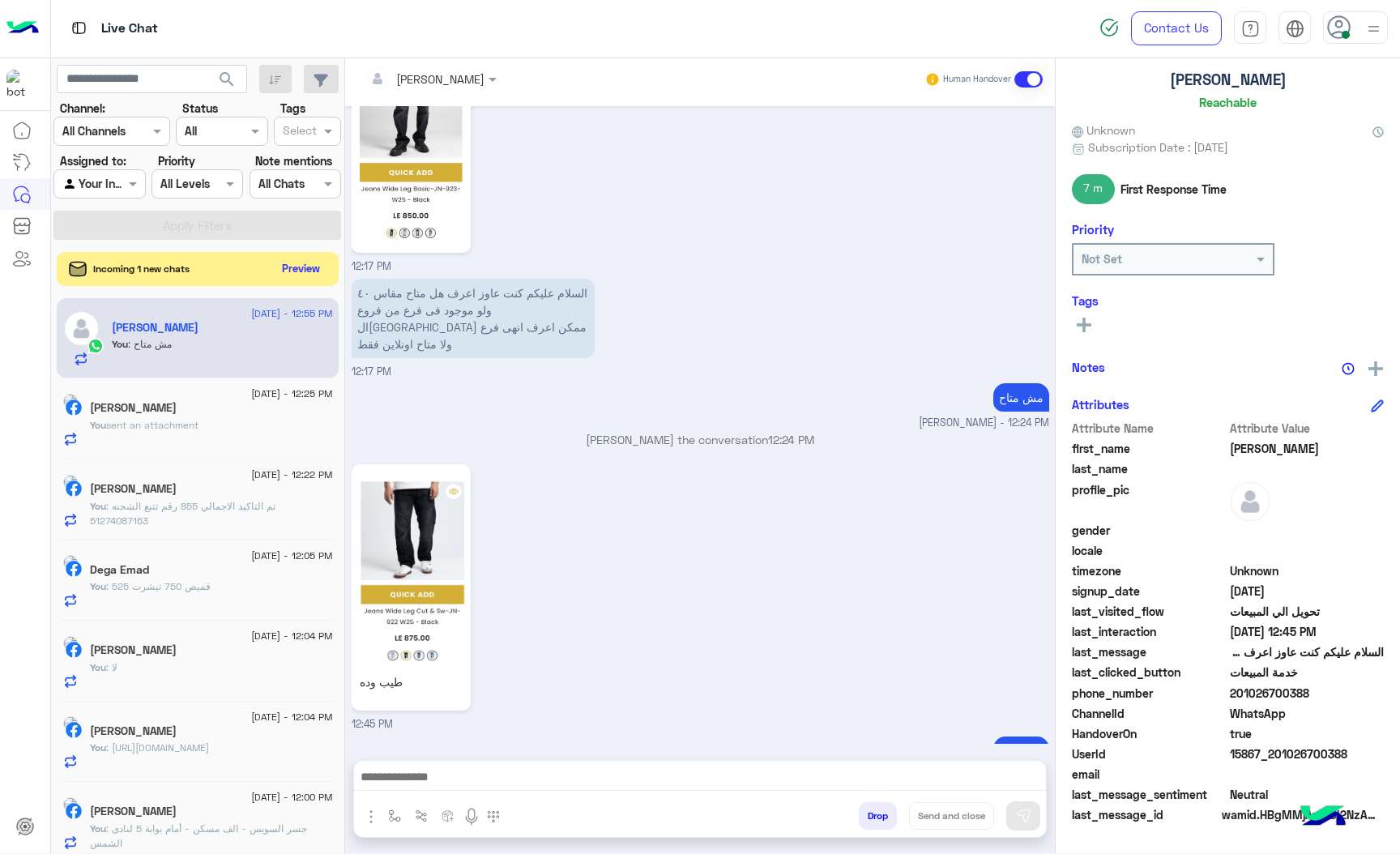
scroll to position [2691, 0]
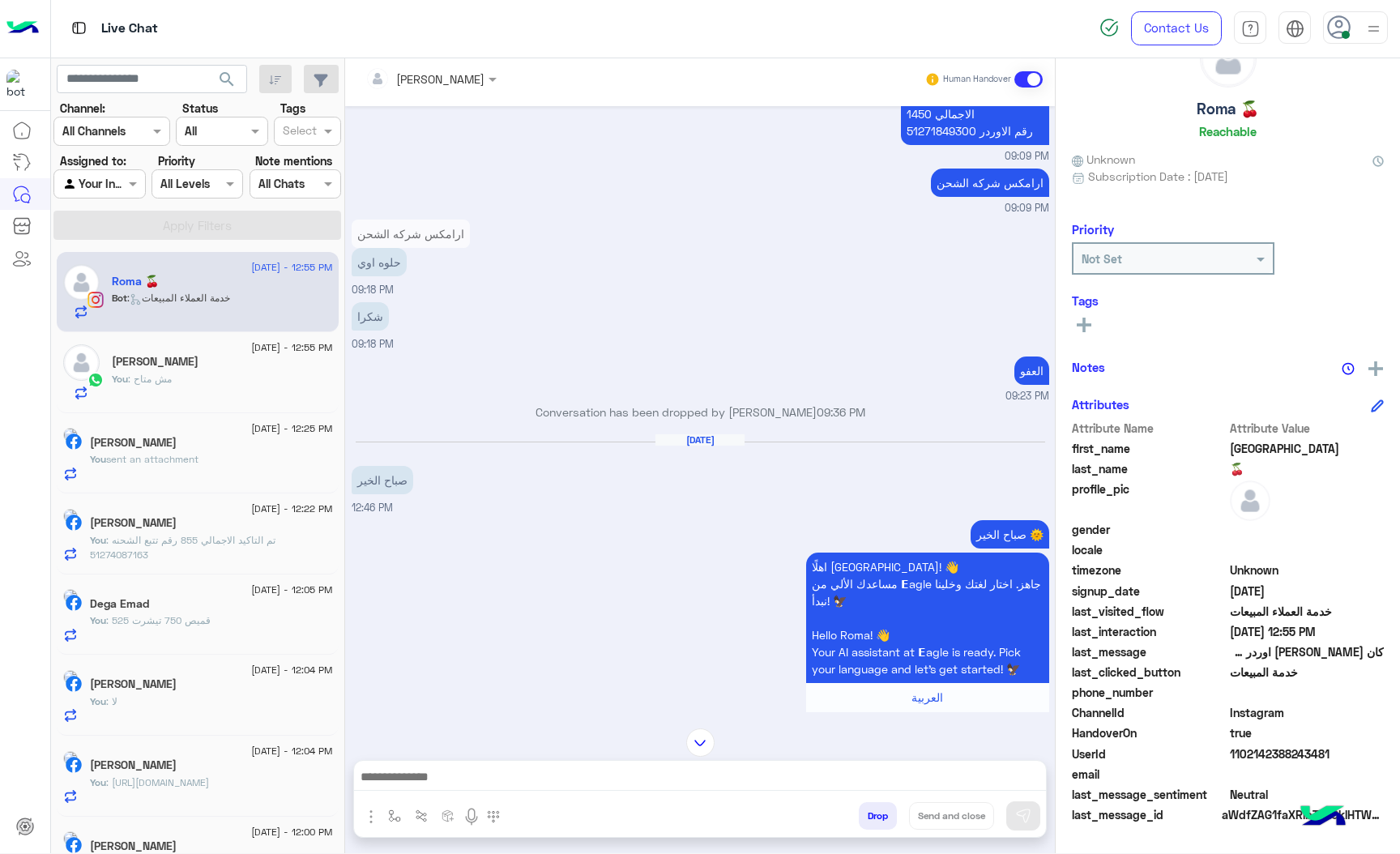
scroll to position [601, 0]
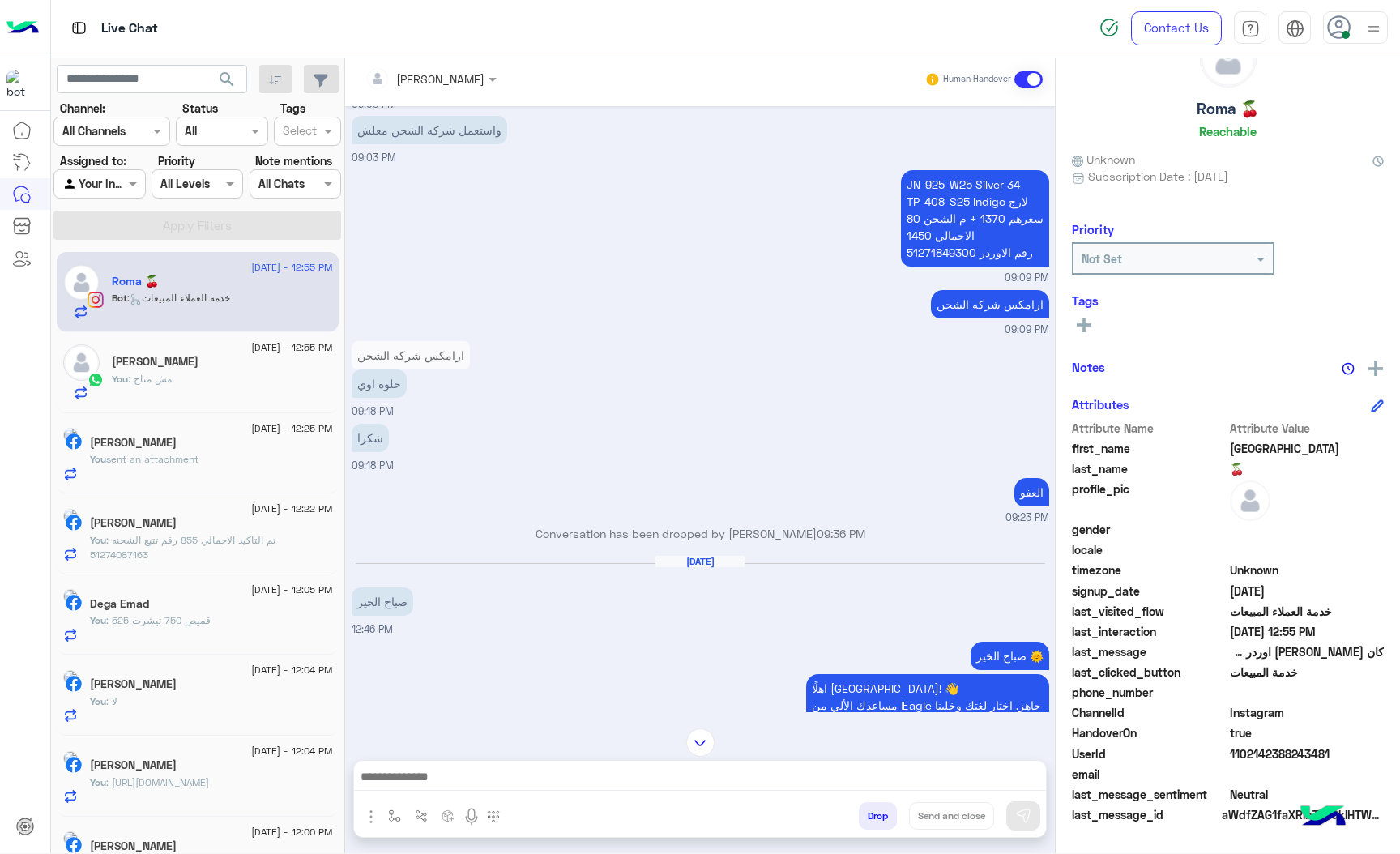
click at [464, 80] on div at bounding box center [430, 78] width 147 height 19
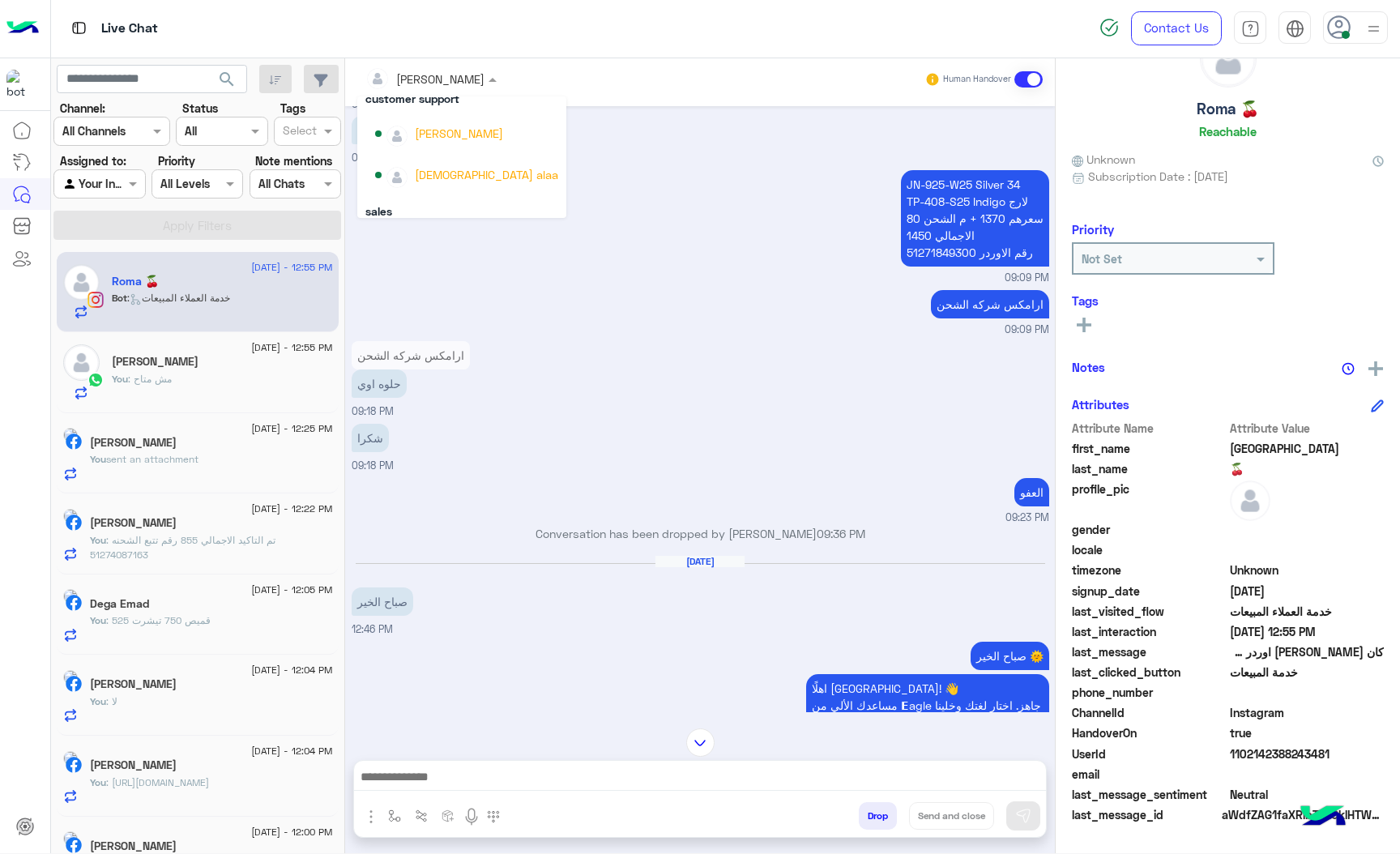
scroll to position [64, 0]
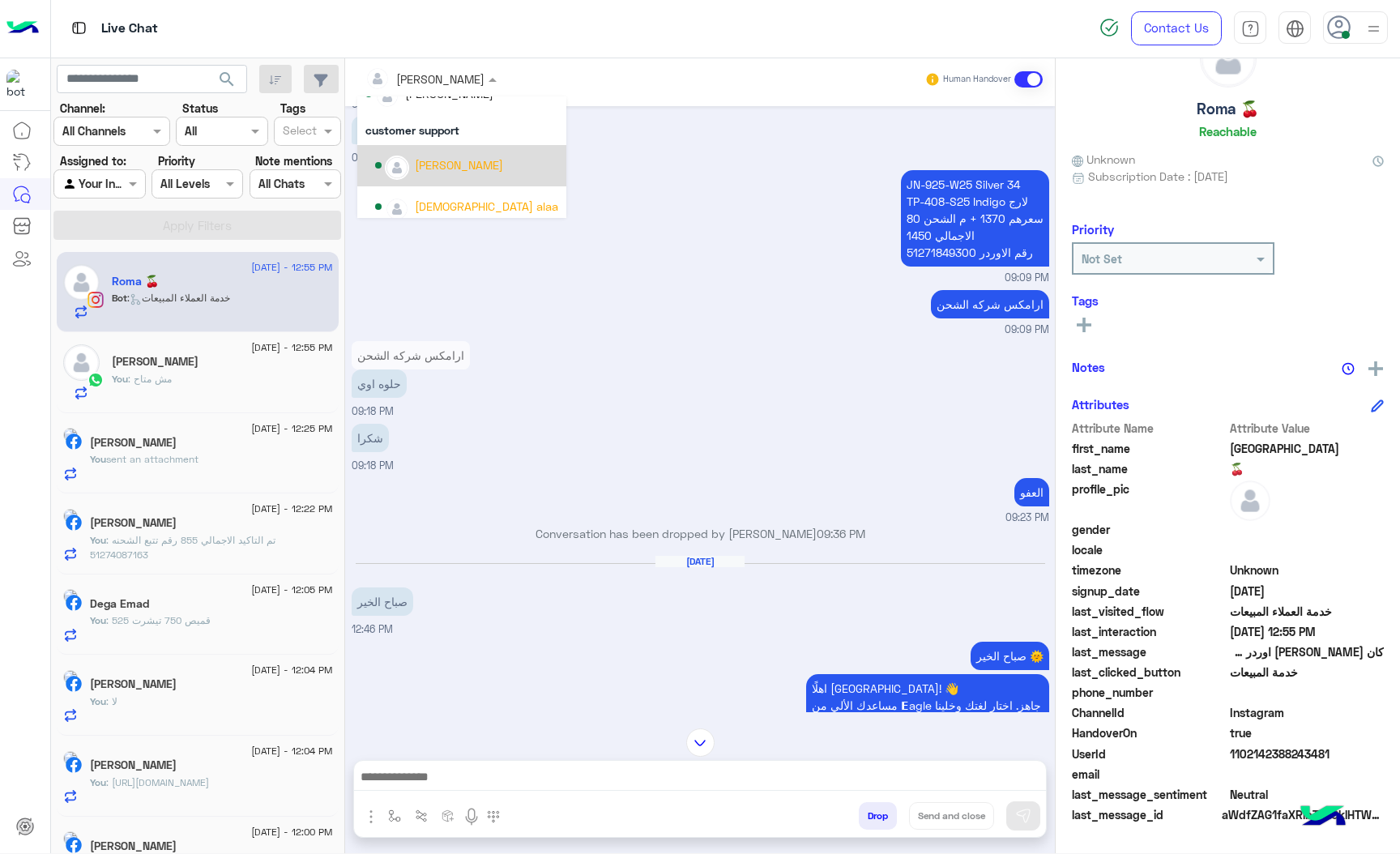
click at [430, 169] on div "[PERSON_NAME]" at bounding box center [458, 164] width 88 height 17
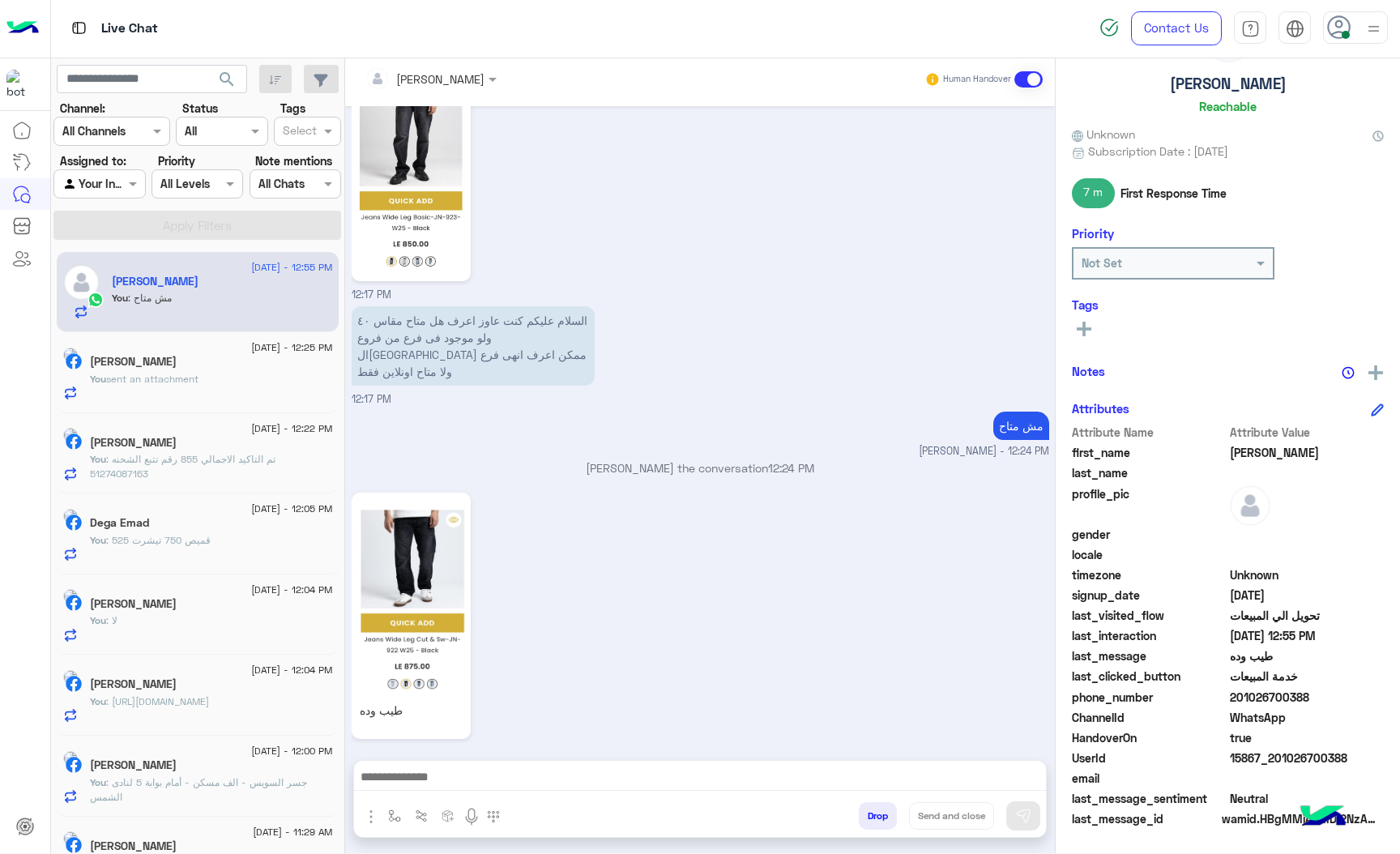
scroll to position [85, 0]
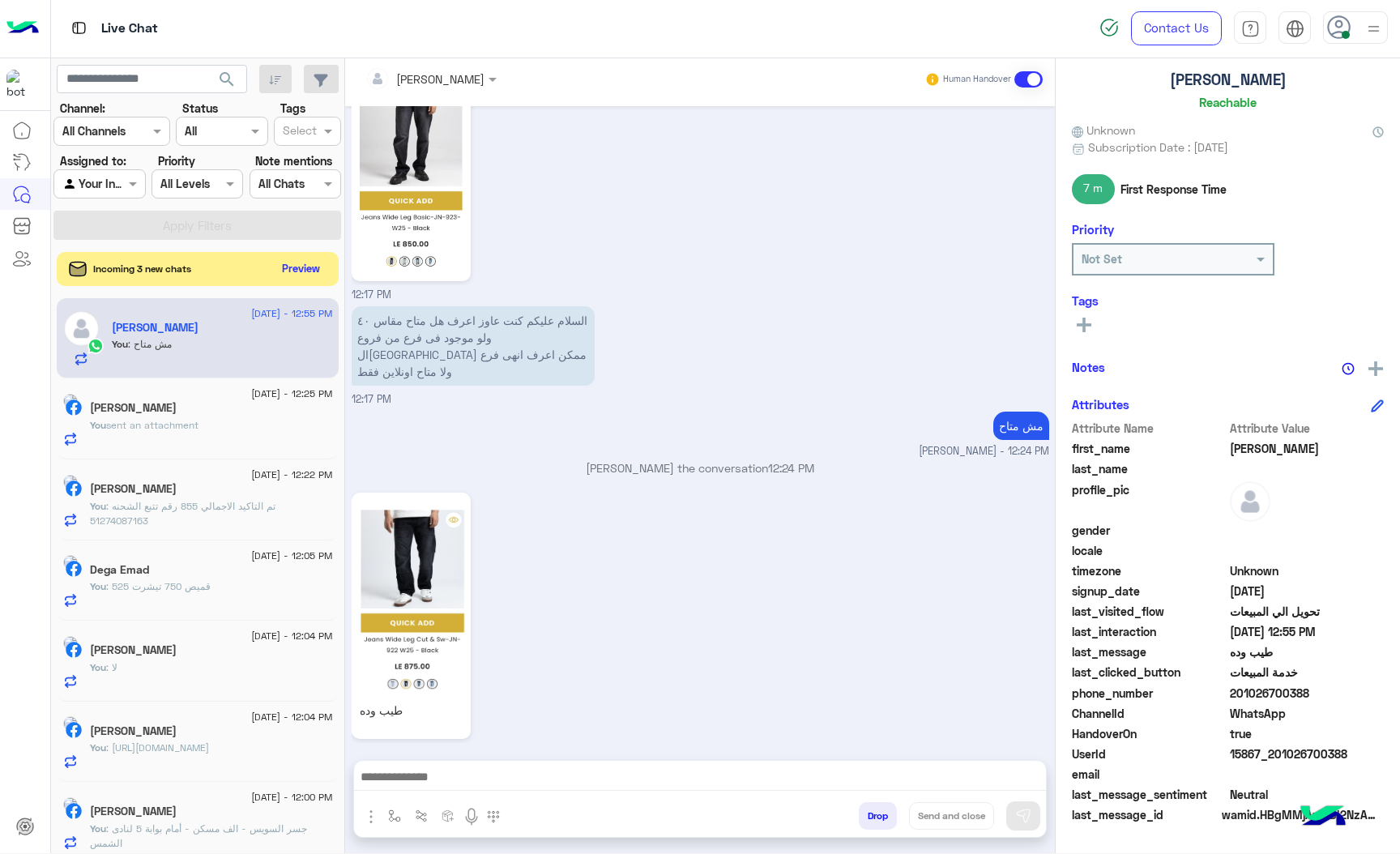
click at [297, 273] on button "Preview" at bounding box center [301, 269] width 50 height 22
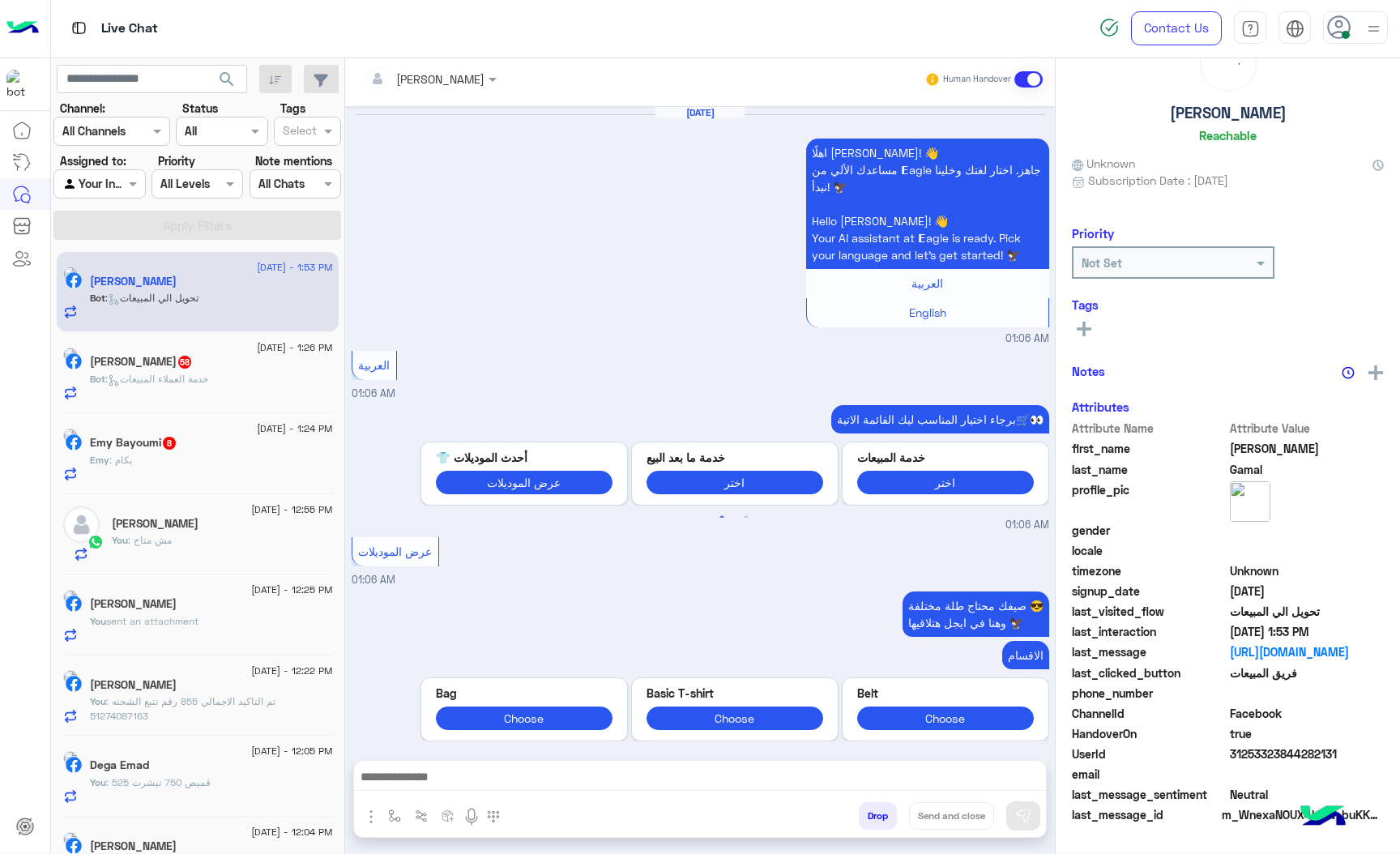
scroll to position [2538, 0]
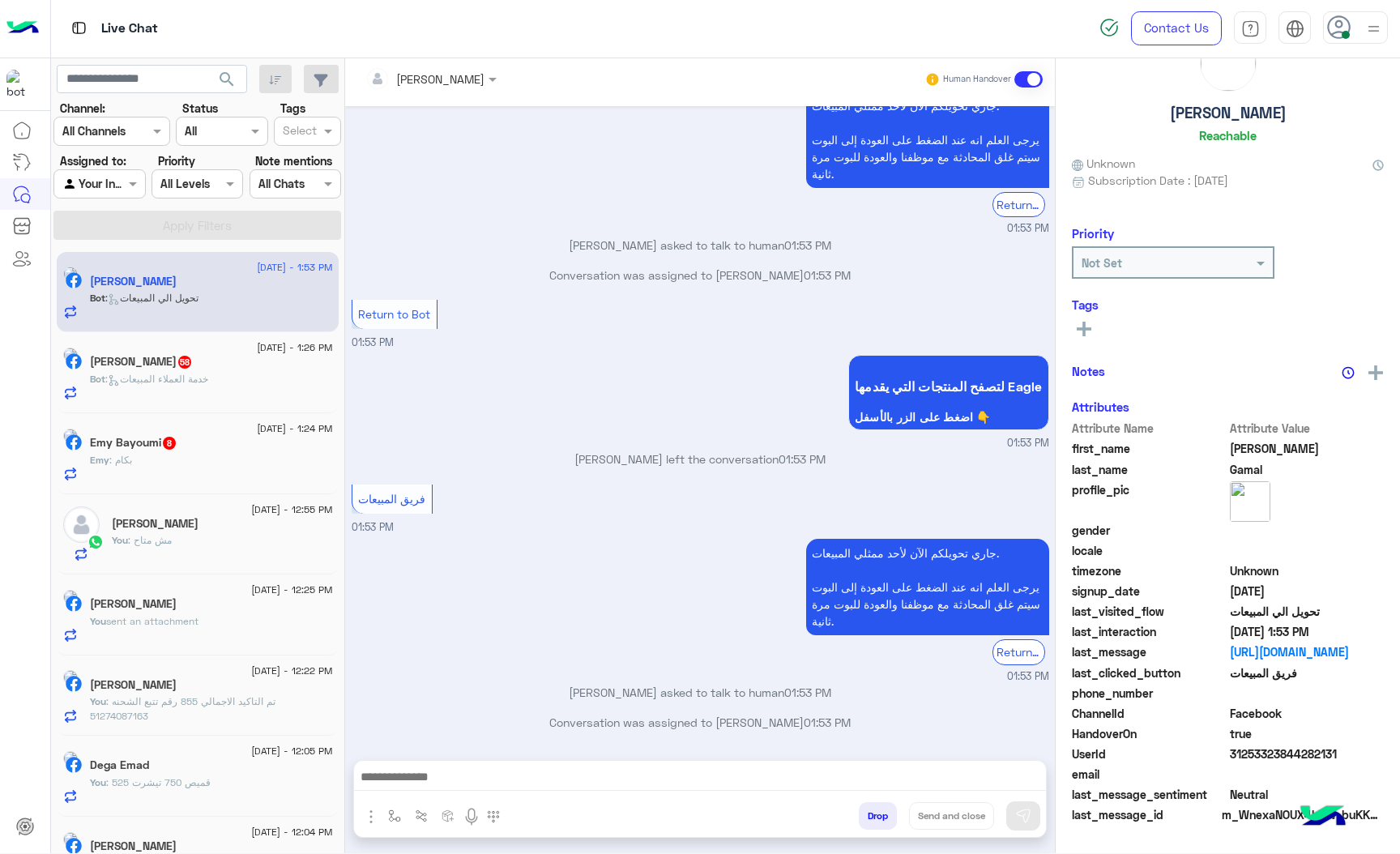
click at [190, 370] on div "[PERSON_NAME] 58" at bounding box center [211, 362] width 243 height 17
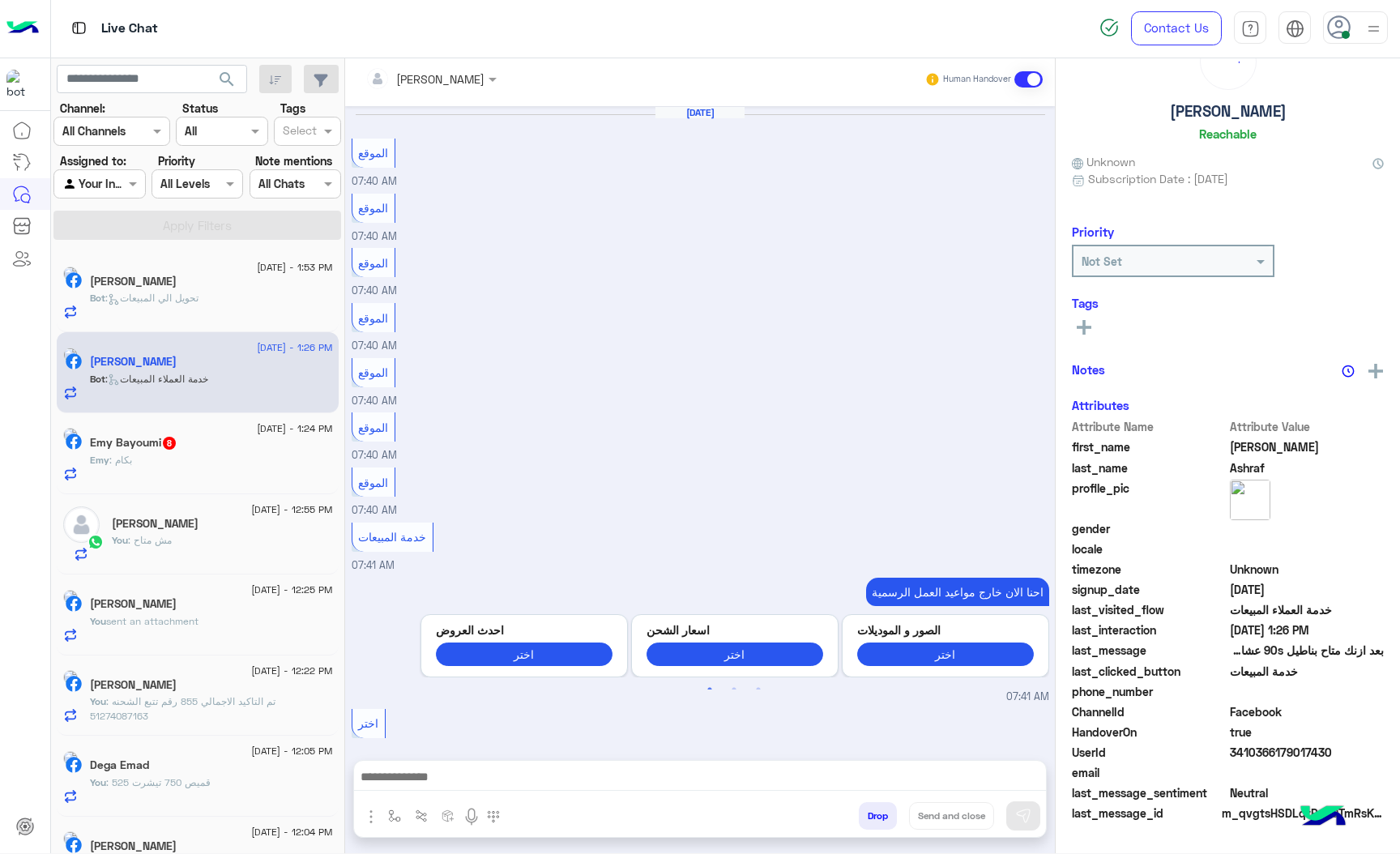
scroll to position [1783, 0]
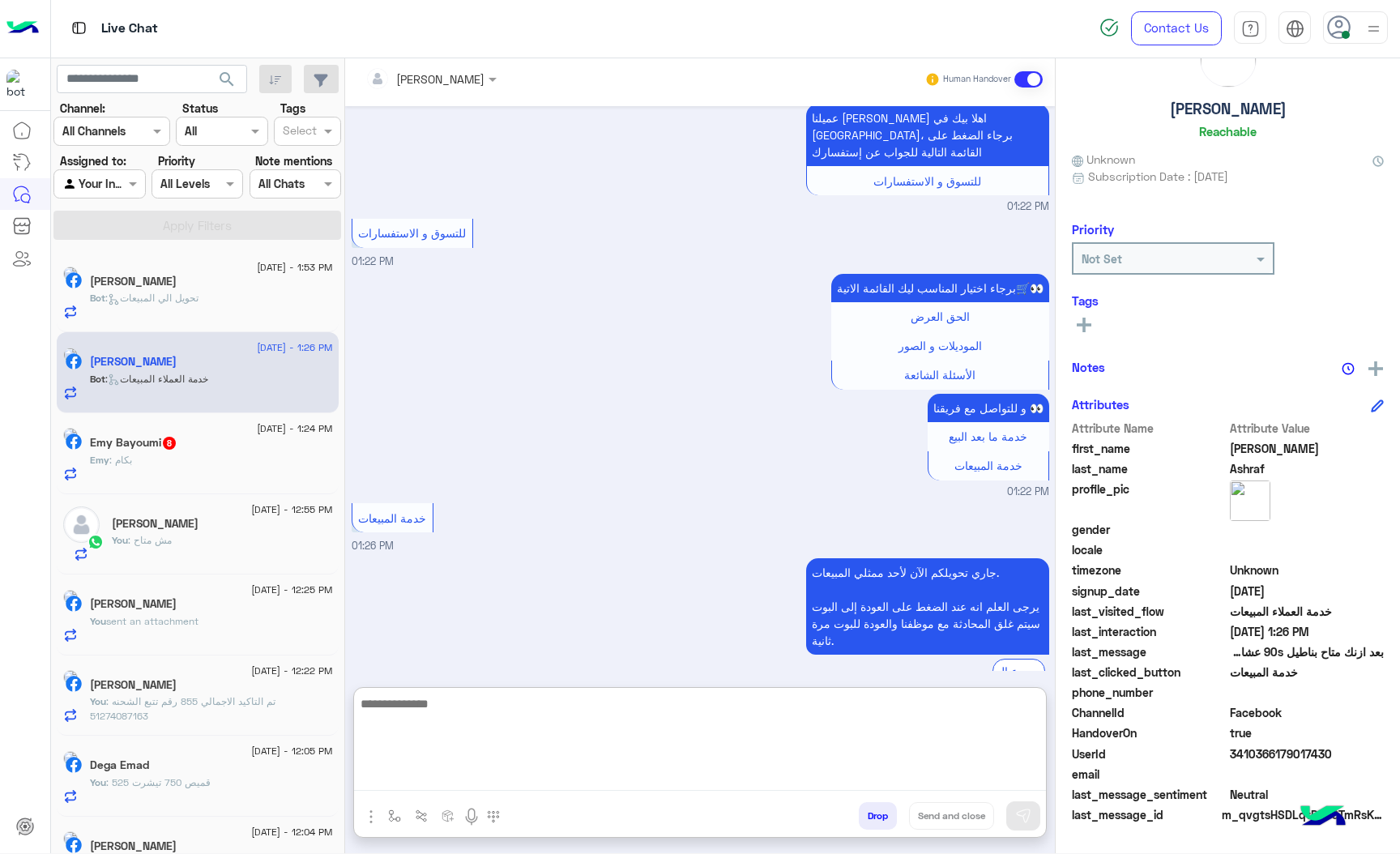
click at [472, 775] on textarea at bounding box center [700, 742] width 692 height 97
click at [421, 775] on textarea at bounding box center [700, 742] width 692 height 97
paste textarea "**********"
type textarea "**********"
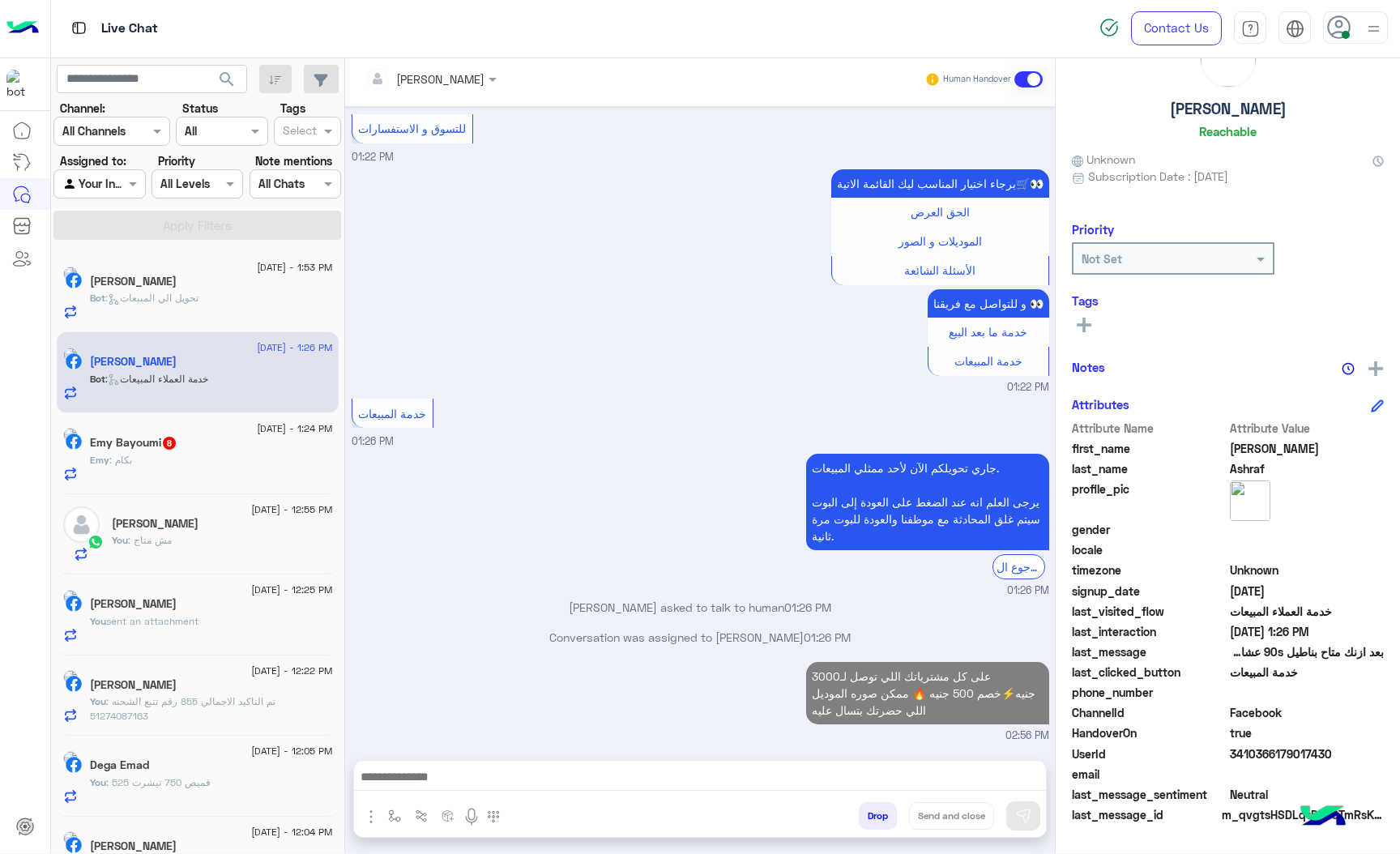
click at [161, 297] on span ": تحويل الي المبيعات" at bounding box center [152, 297] width 93 height 12
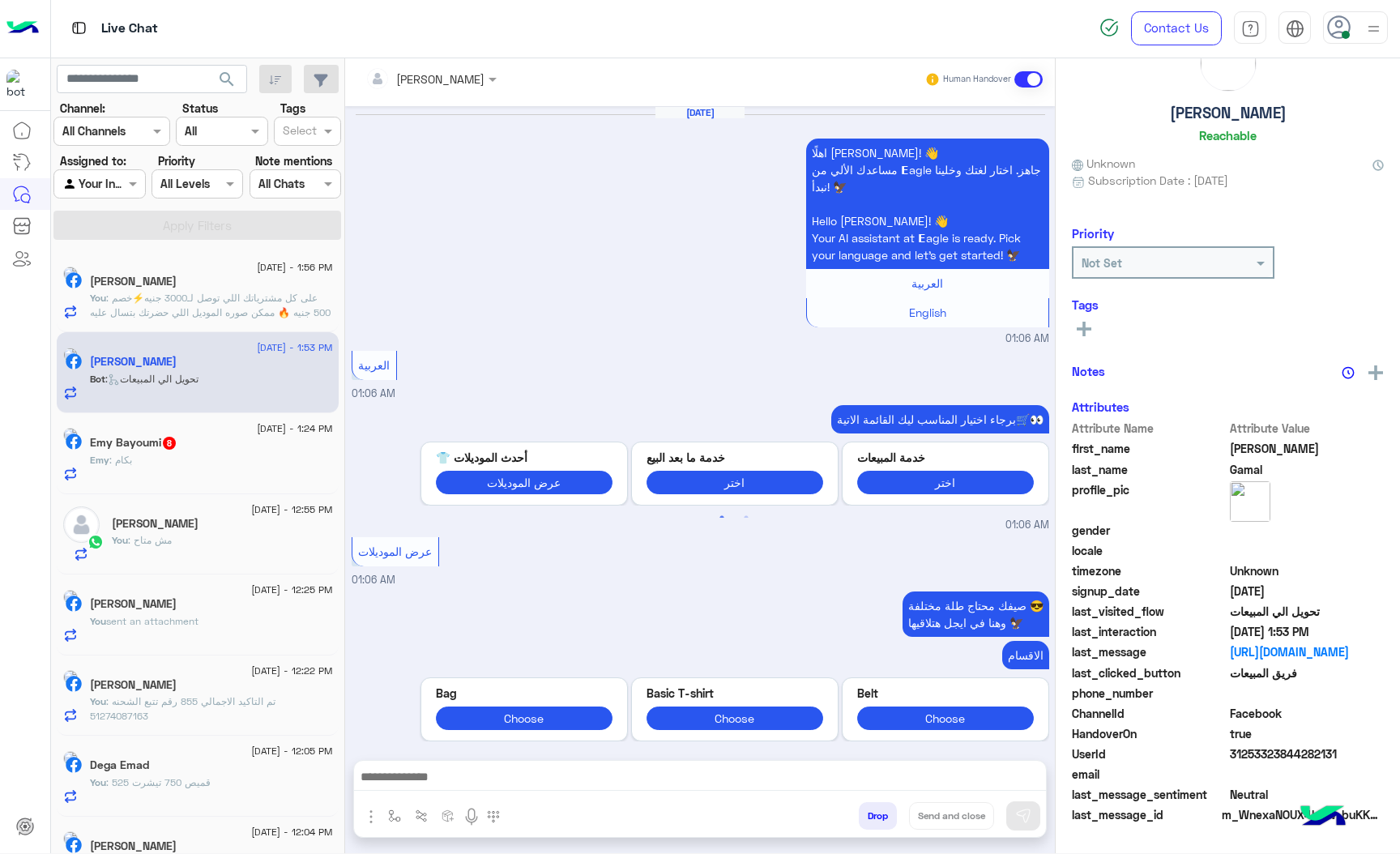
scroll to position [2538, 0]
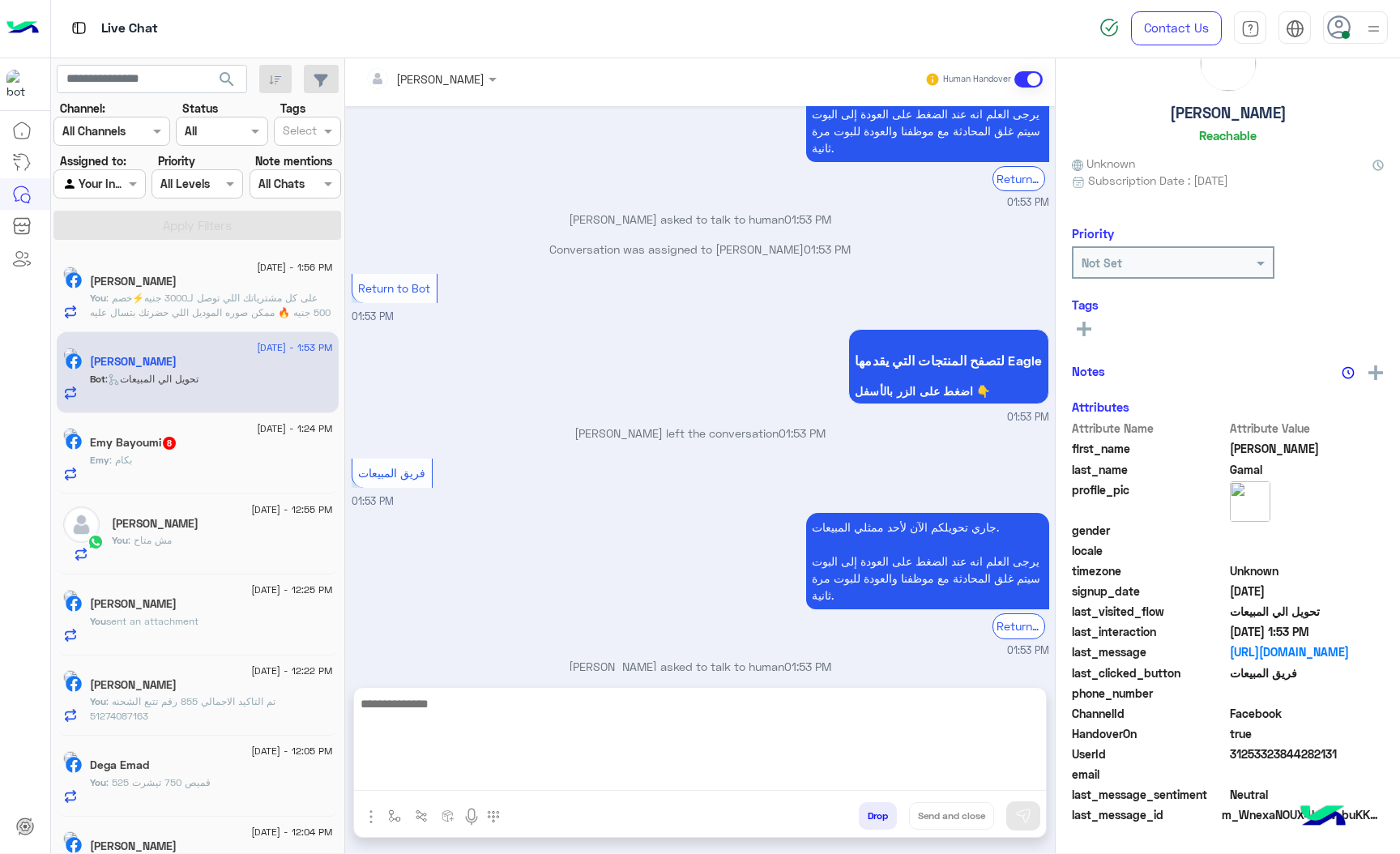
click at [437, 769] on textarea at bounding box center [700, 742] width 692 height 97
paste textarea "**********"
type textarea "**********"
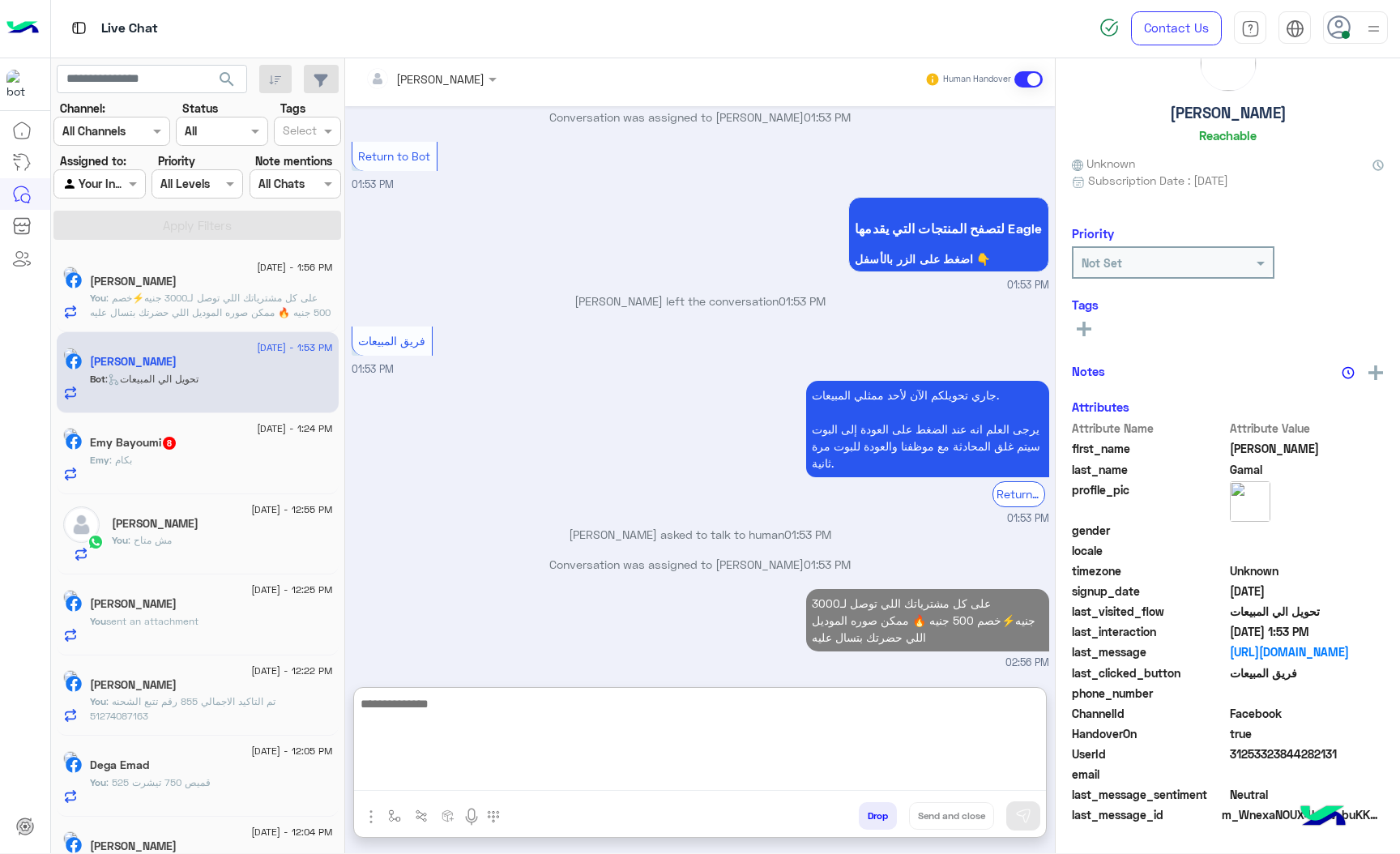
scroll to position [56, 0]
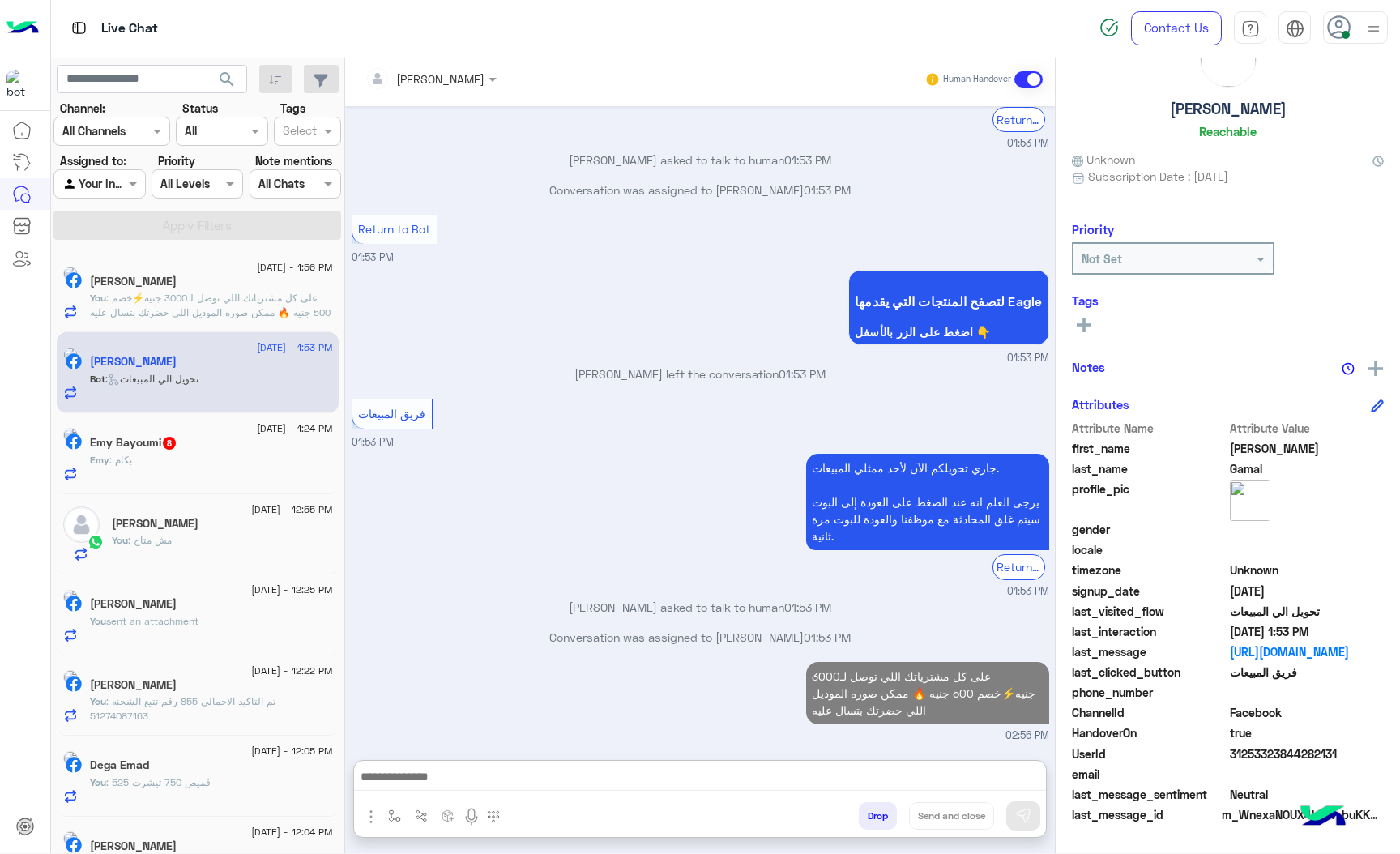
click at [151, 440] on h5 "Emy Bayoumi 8" at bounding box center [133, 443] width 88 height 14
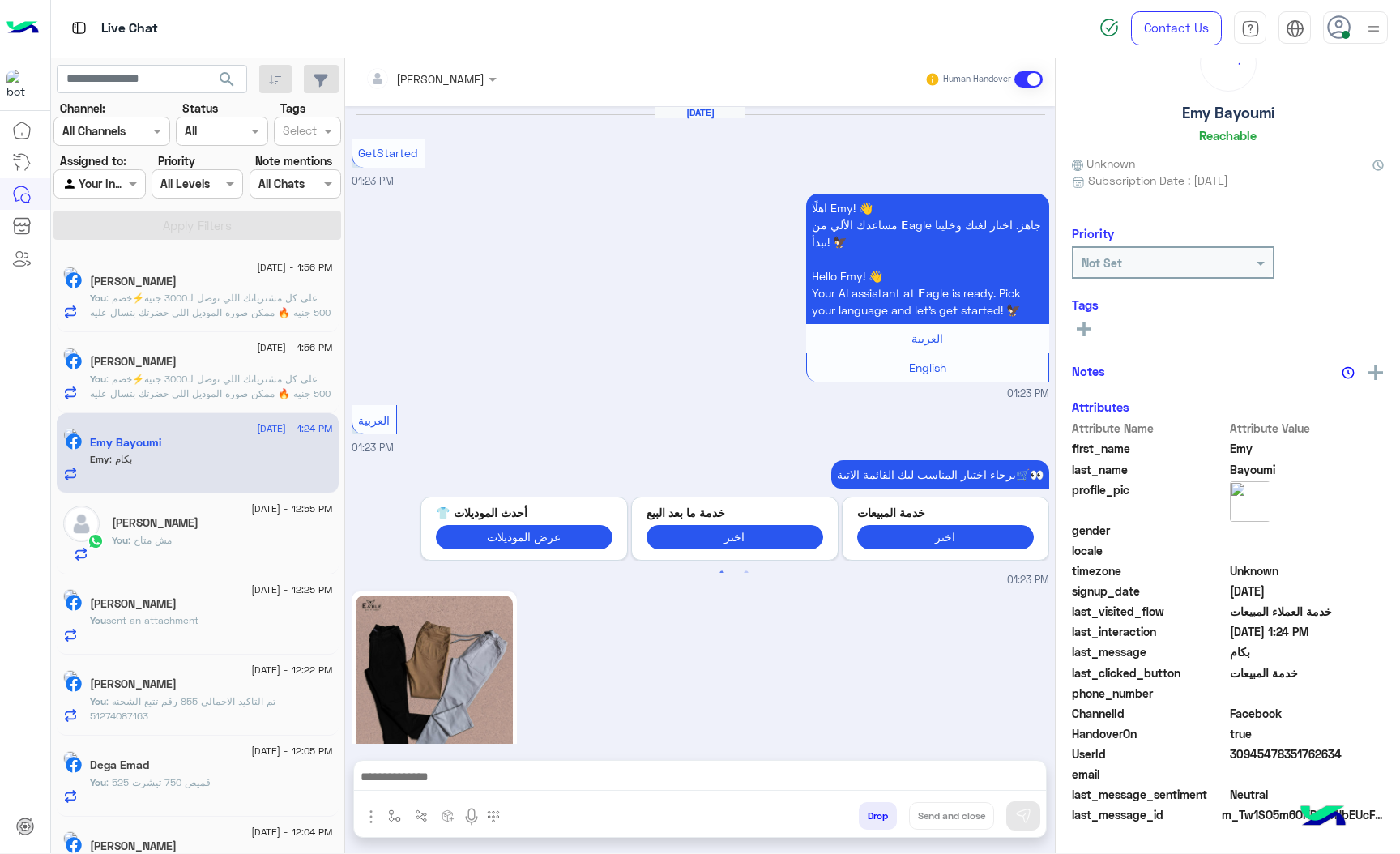
scroll to position [1293, 0]
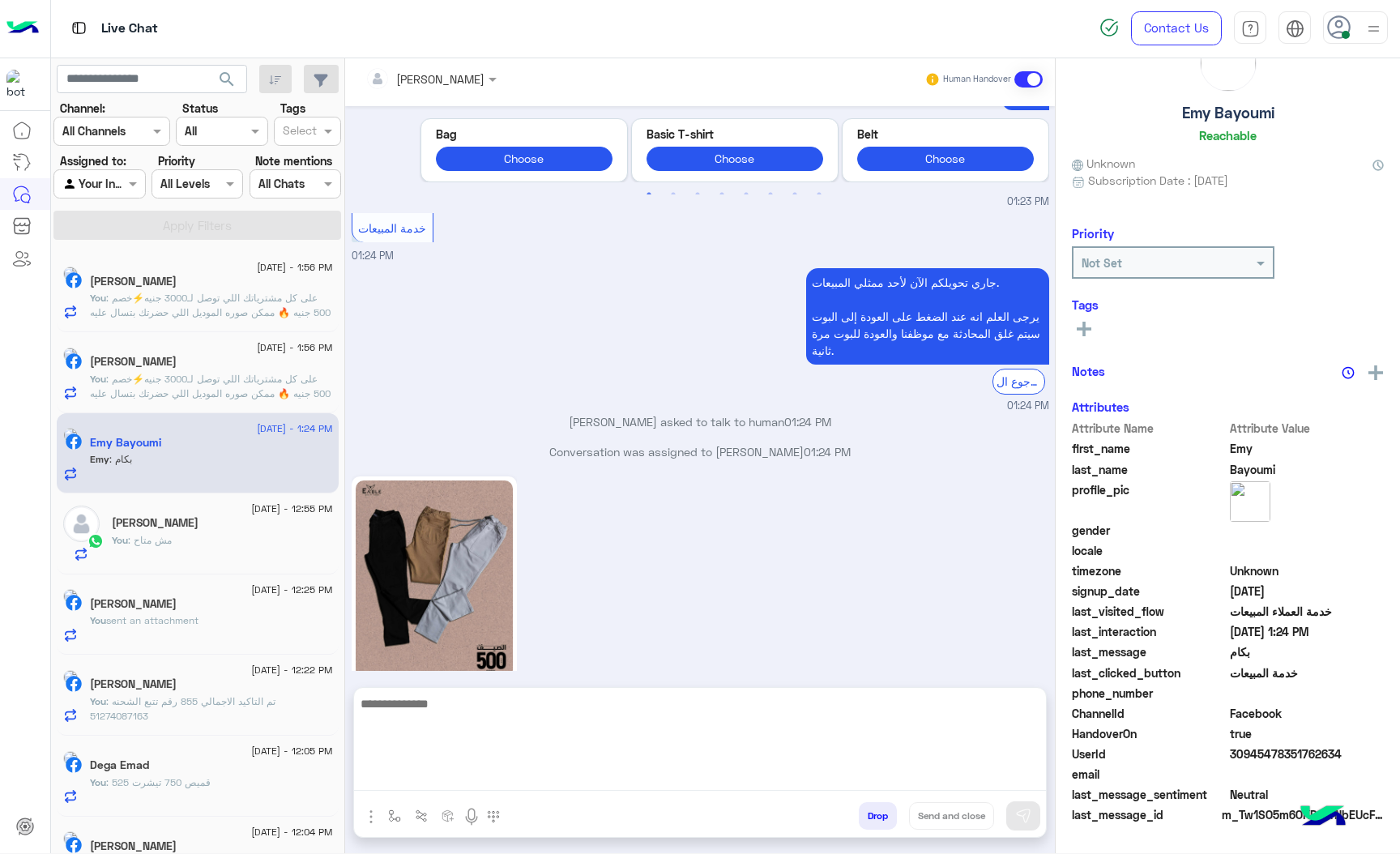
click at [445, 776] on textarea at bounding box center [700, 742] width 692 height 97
type textarea "***"
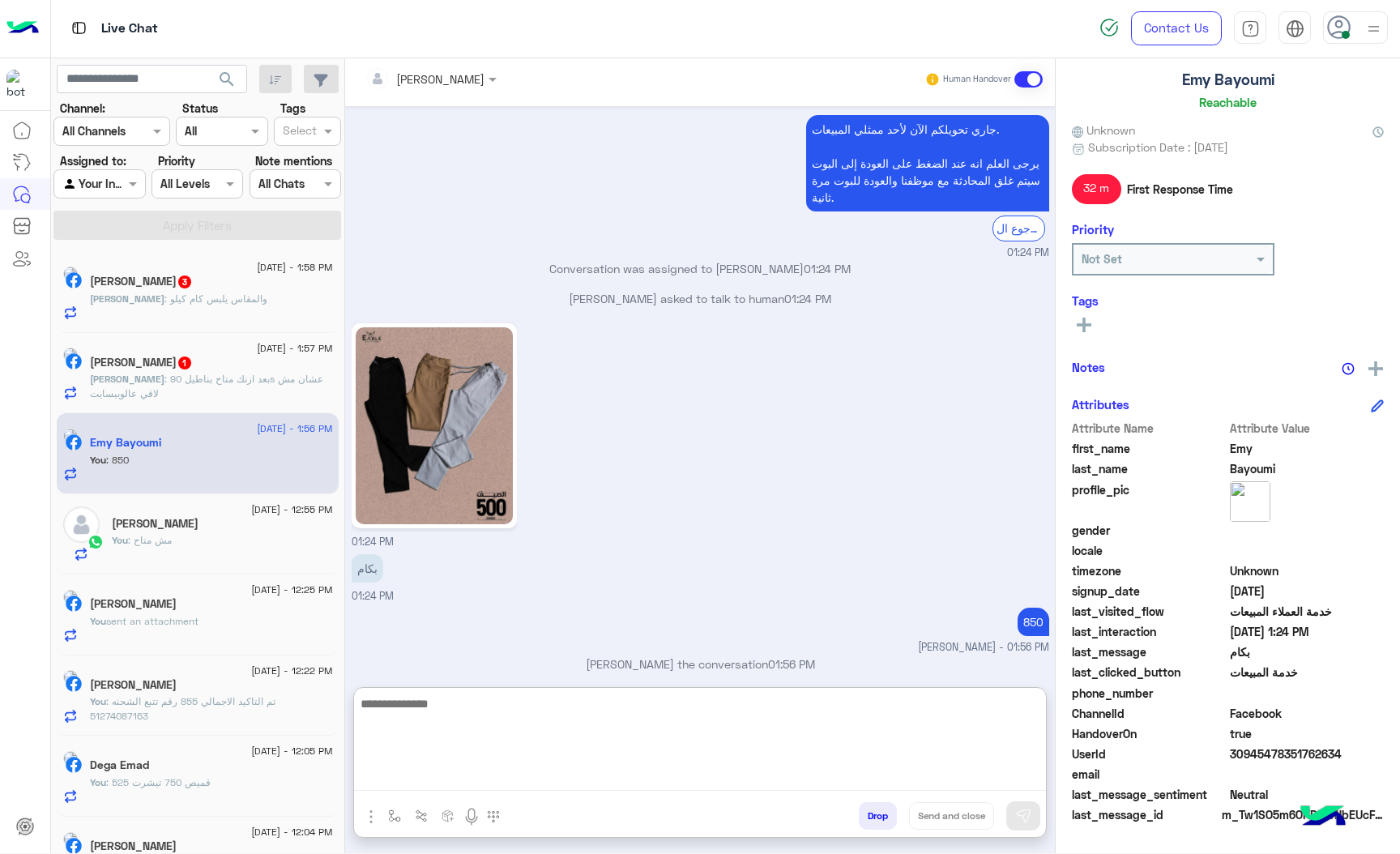
scroll to position [1446, 0]
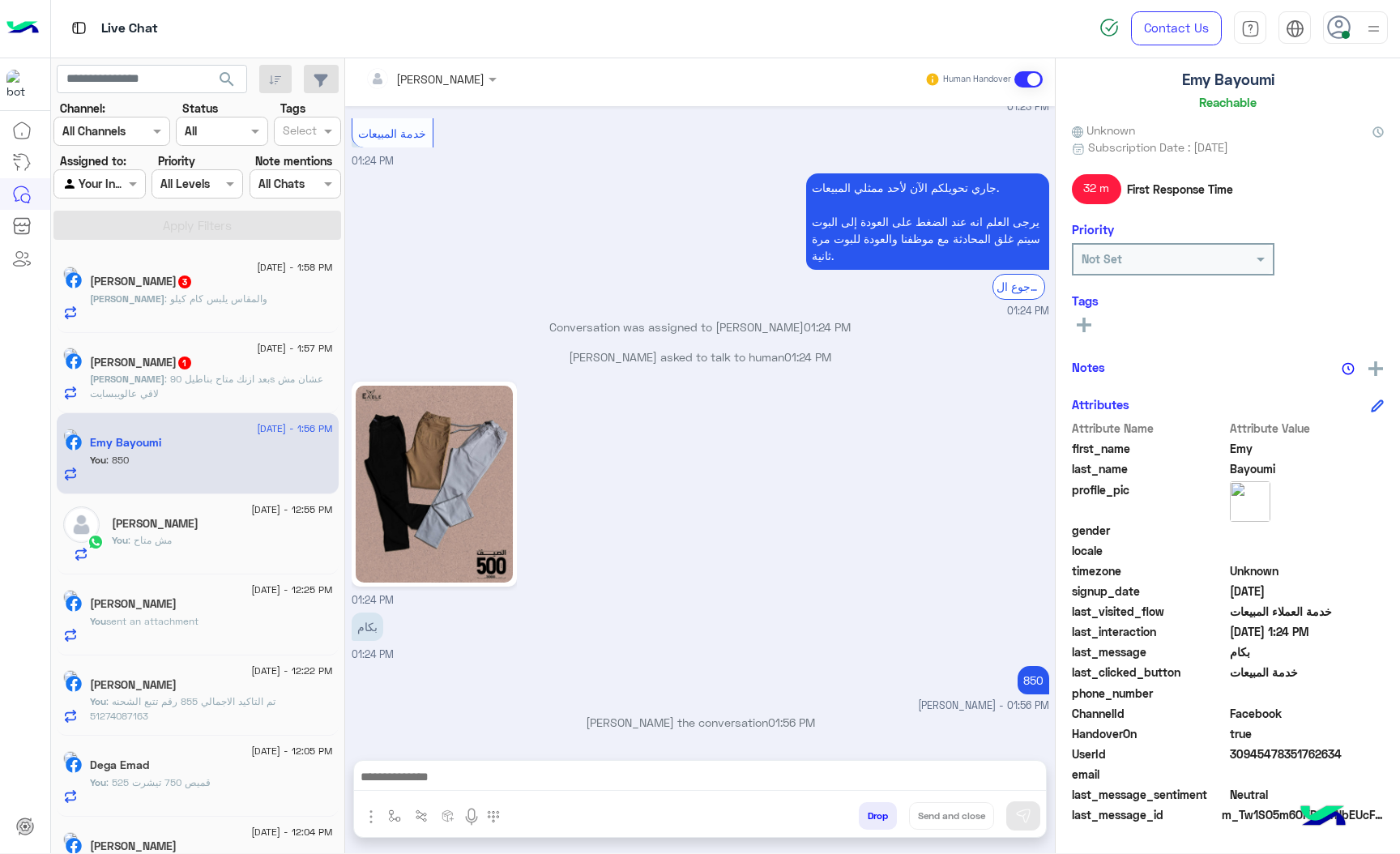
click at [190, 391] on p "[PERSON_NAME] : بعد ازنك متاح بناطيل 90s عشان مش لاقي عالويبسايت" at bounding box center [211, 387] width 243 height 30
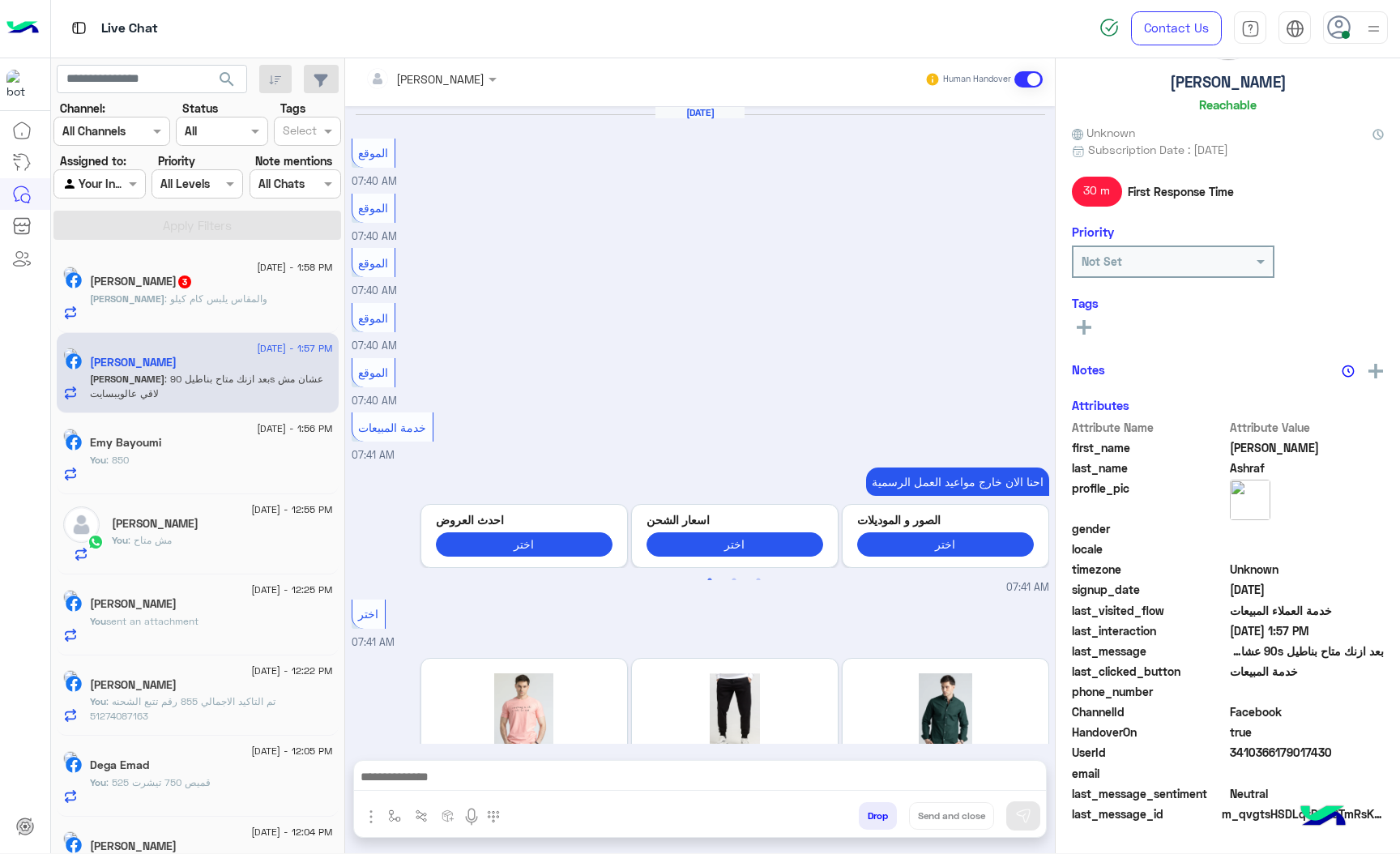
scroll to position [1860, 0]
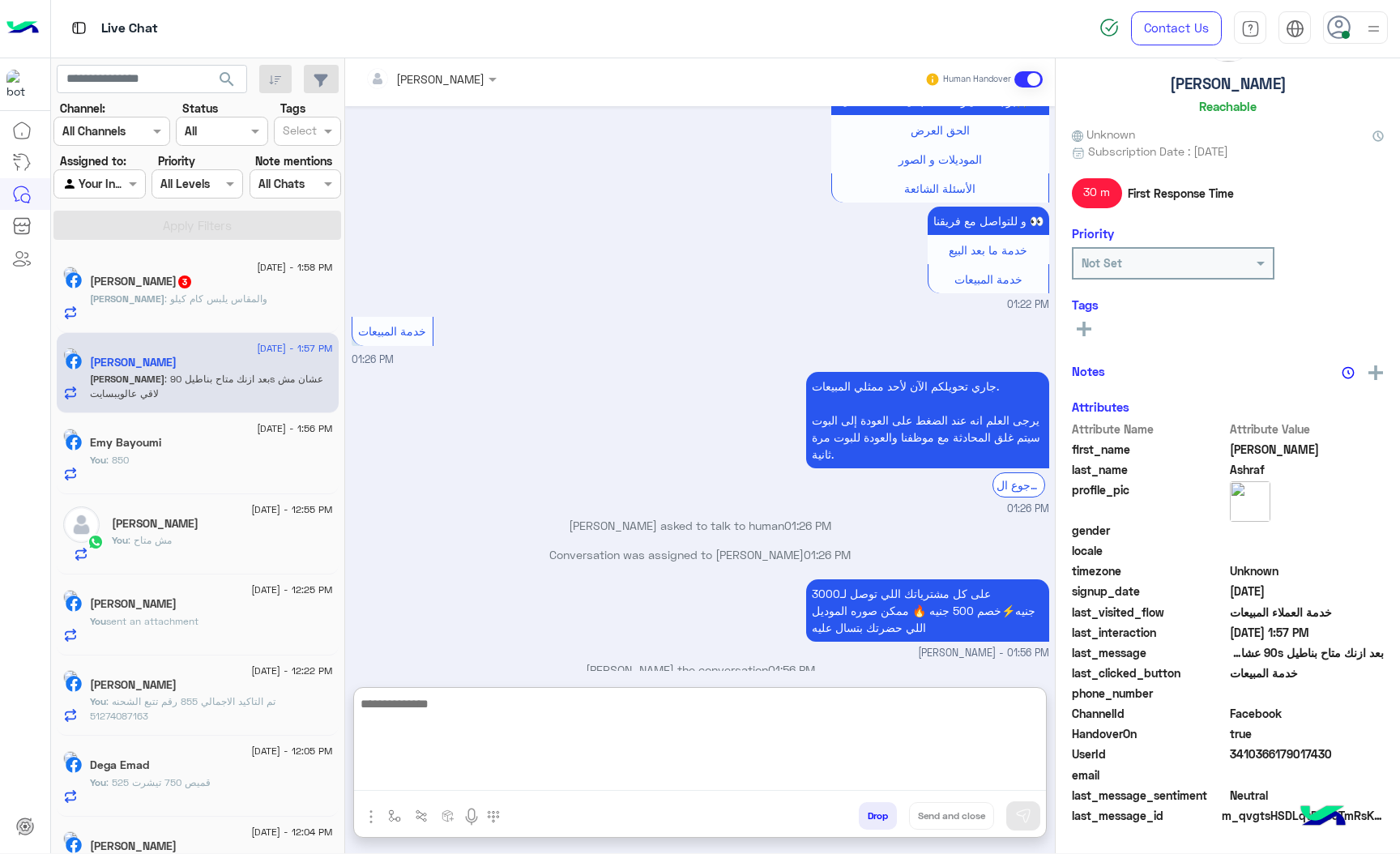
click at [431, 771] on textarea at bounding box center [700, 742] width 692 height 97
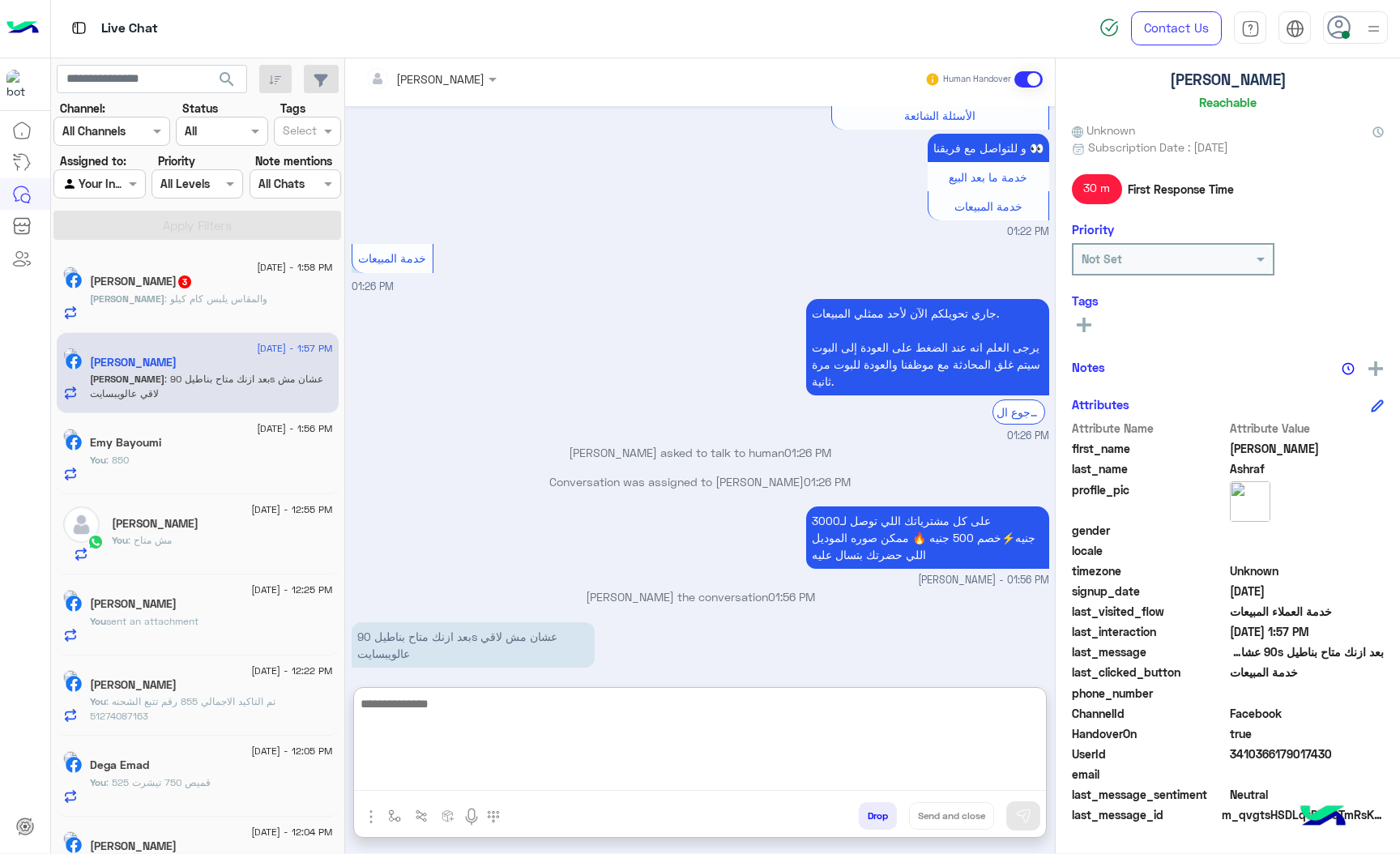
click at [430, 707] on textarea at bounding box center [700, 742] width 692 height 97
type textarea "*******"
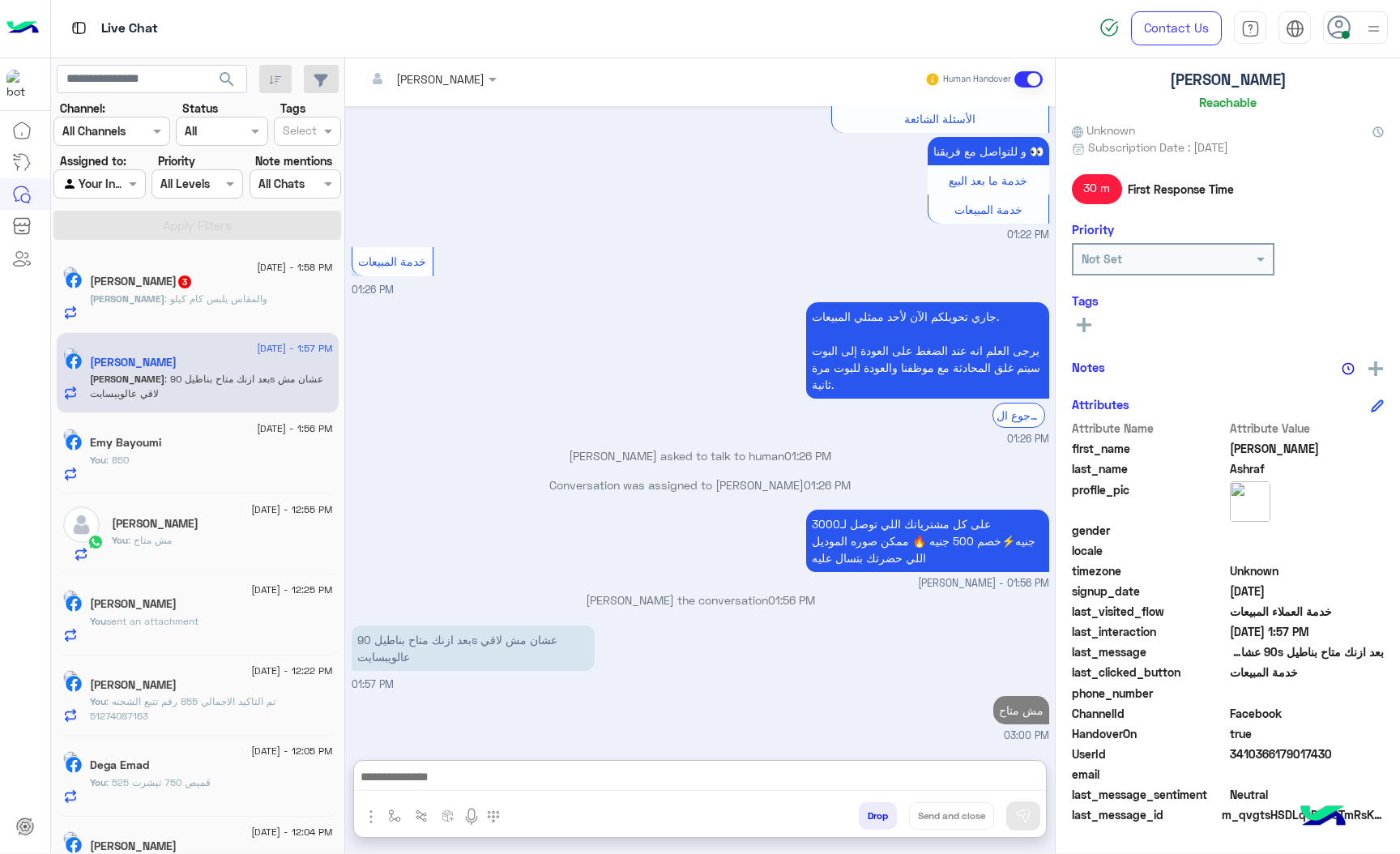
click at [261, 302] on div "[PERSON_NAME] : والمقاس يلبس كام كيلو" at bounding box center [211, 305] width 243 height 29
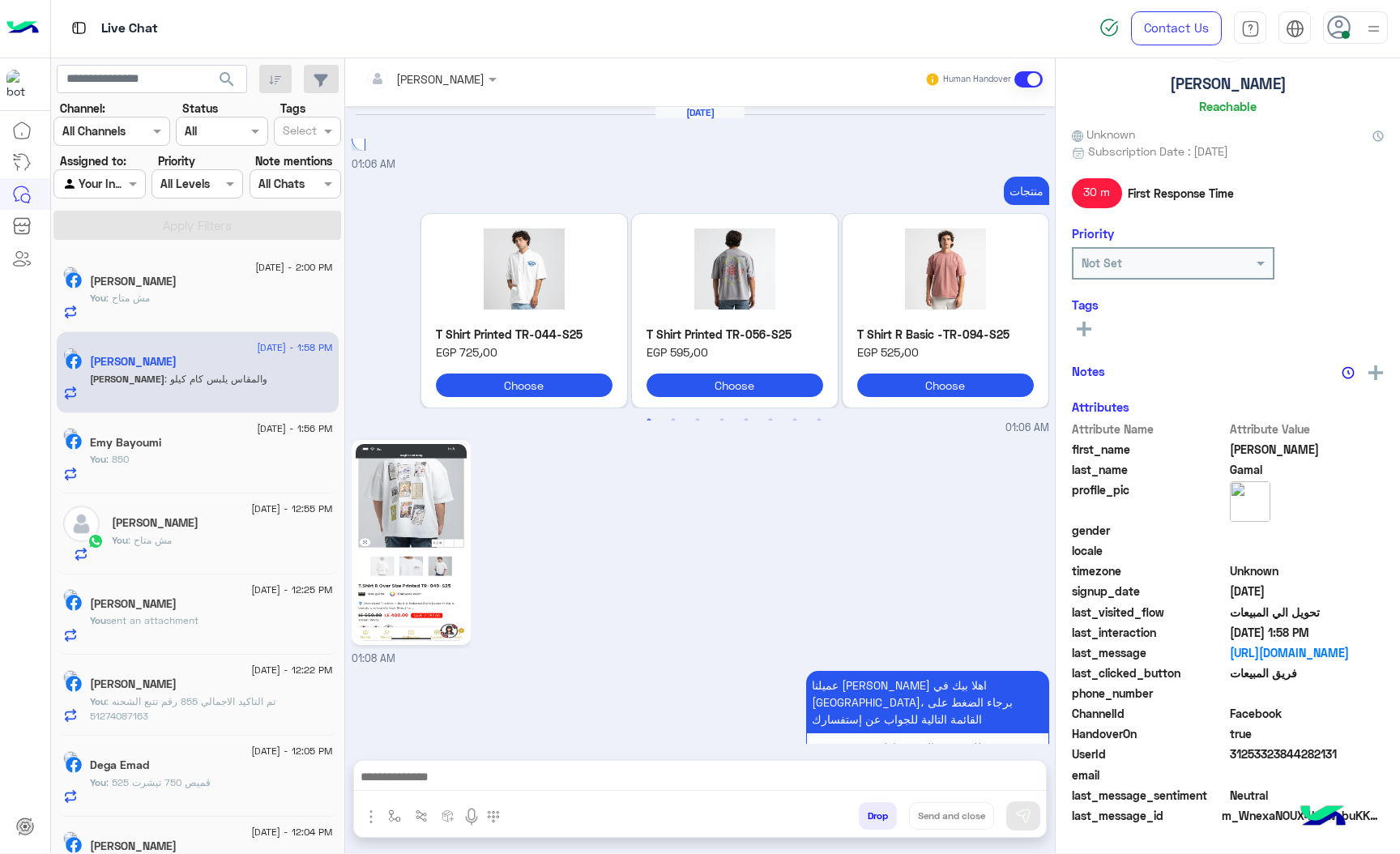
scroll to position [2354, 0]
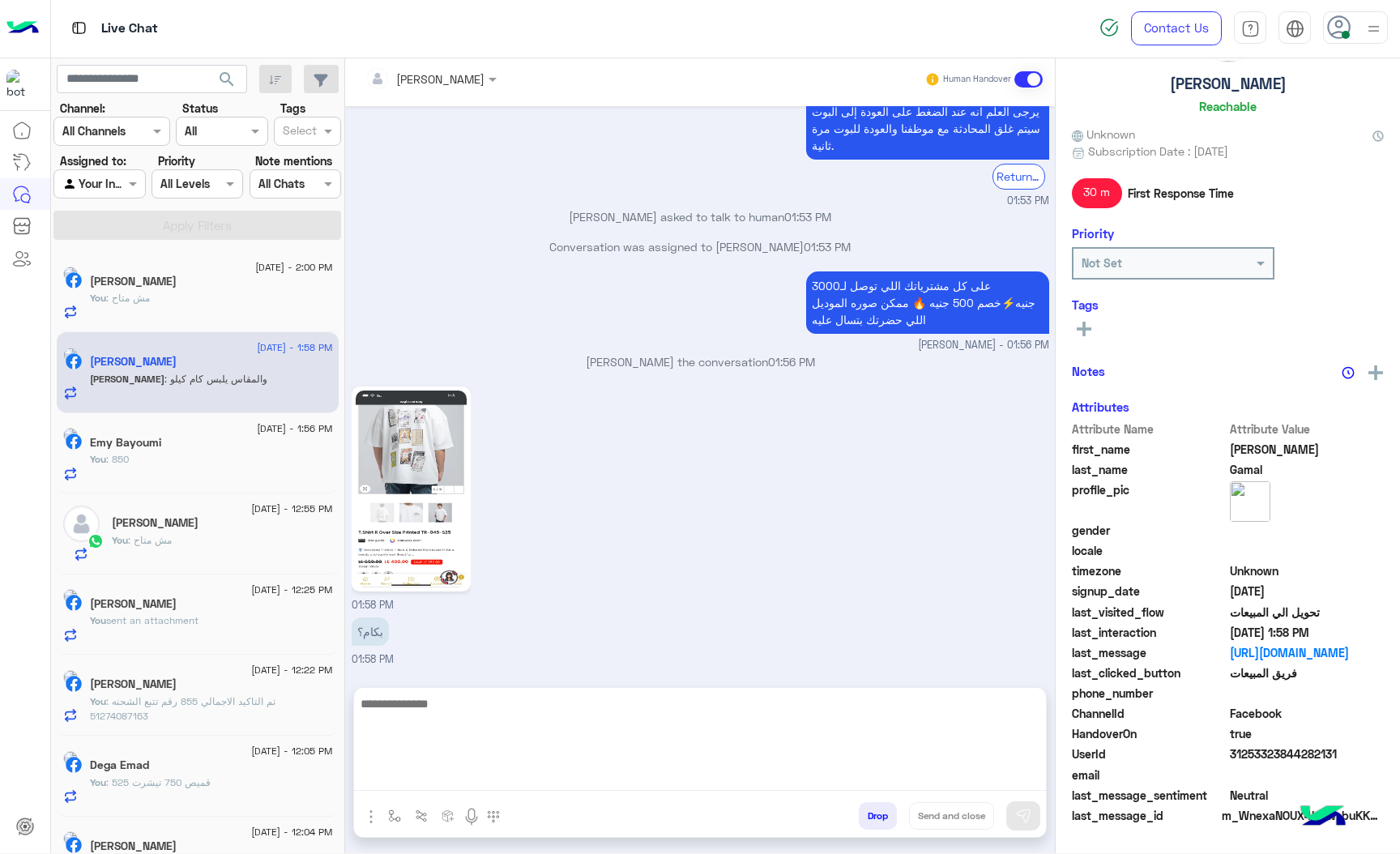
click at [442, 766] on textarea at bounding box center [700, 742] width 692 height 97
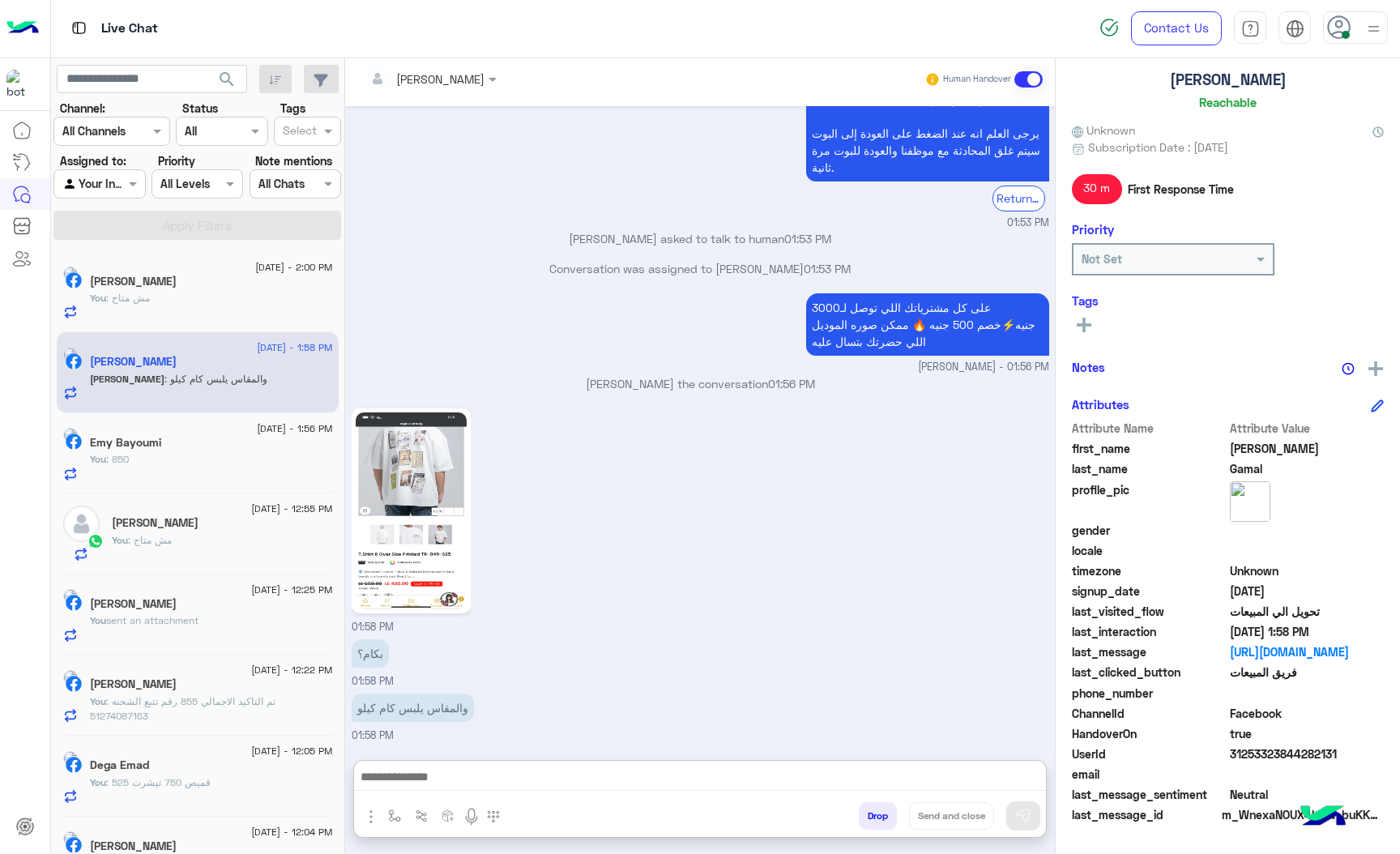
click at [394, 523] on img at bounding box center [411, 510] width 111 height 196
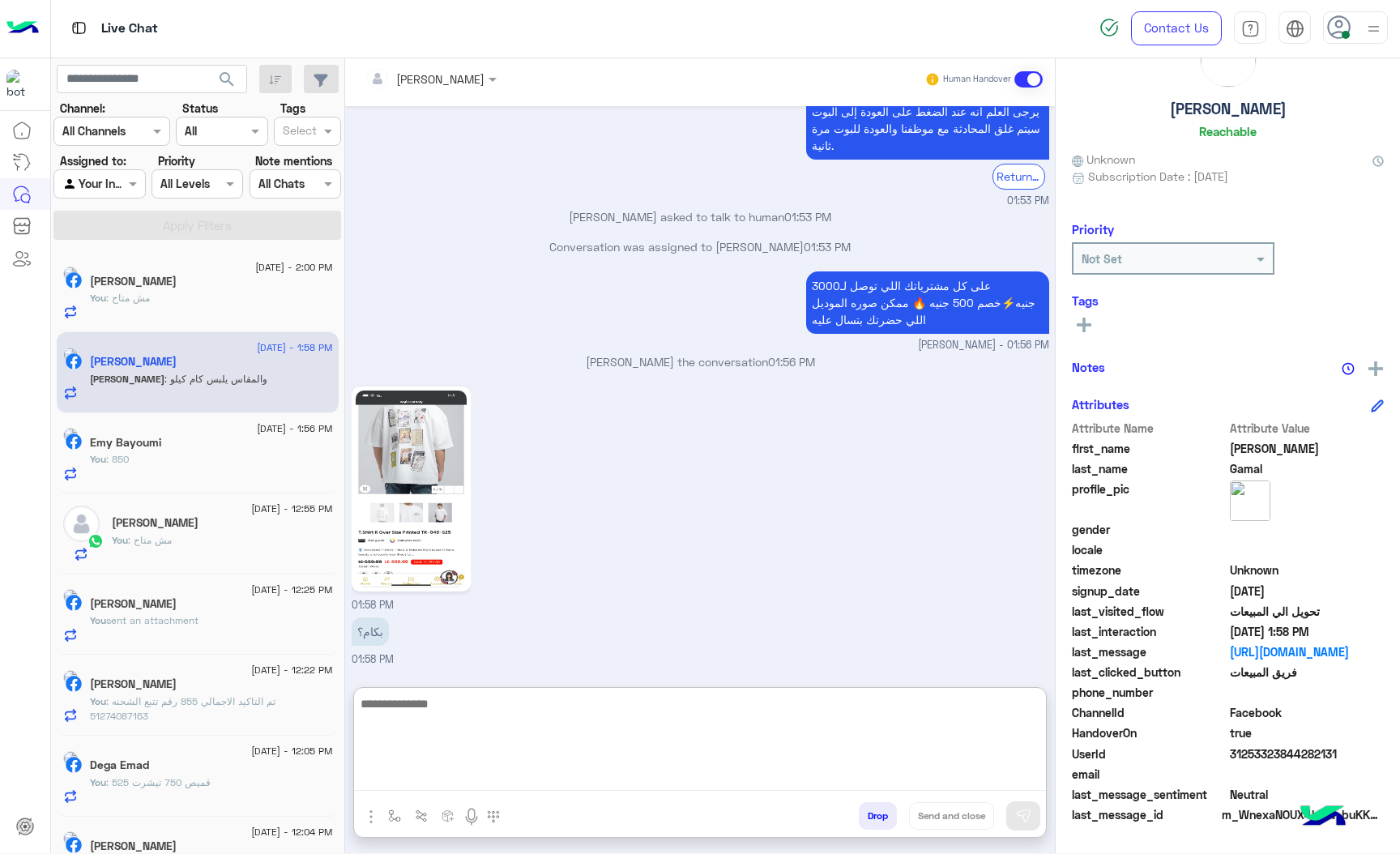
click at [418, 771] on textarea at bounding box center [700, 742] width 692 height 97
type textarea "**********"
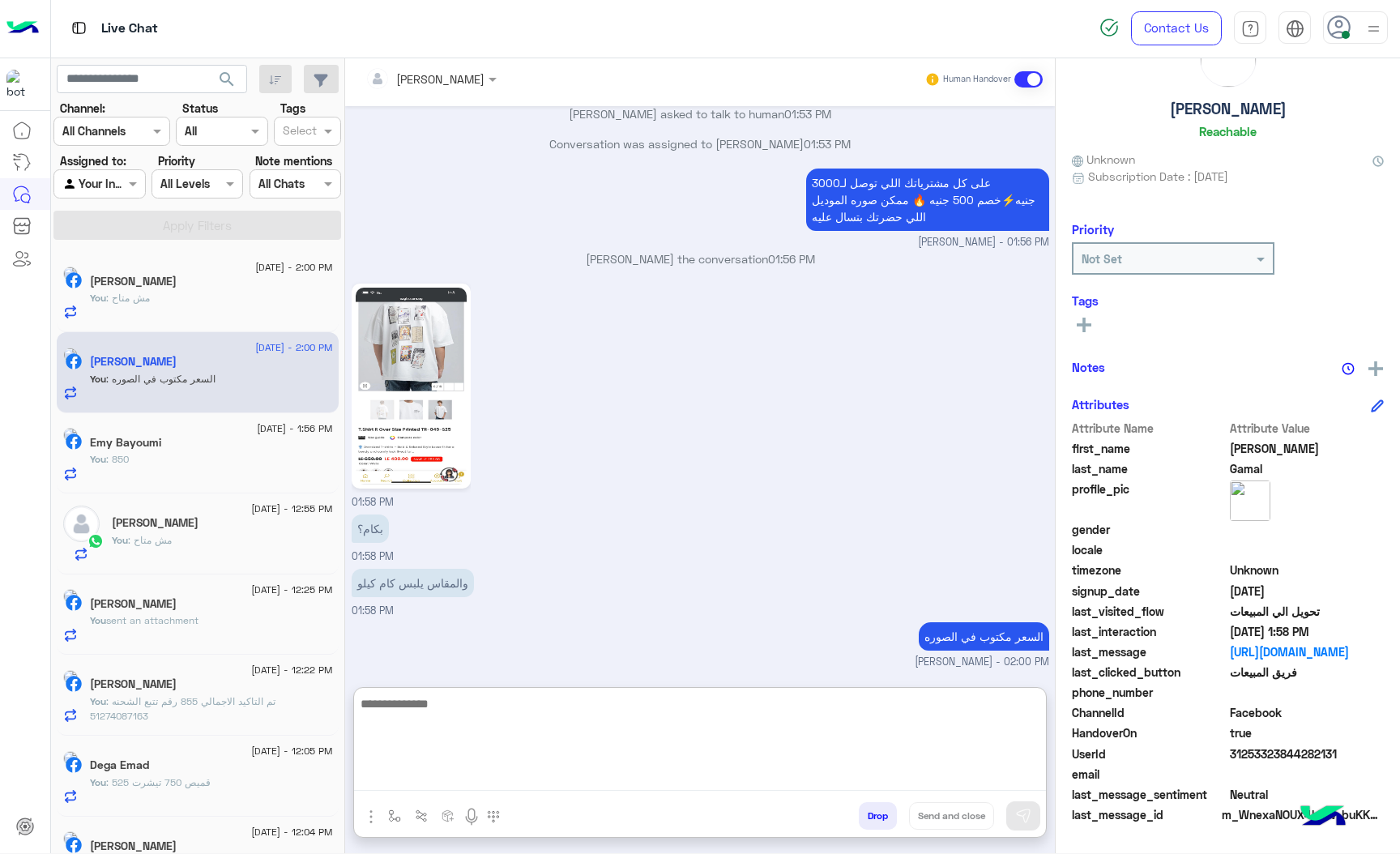
scroll to position [85, 0]
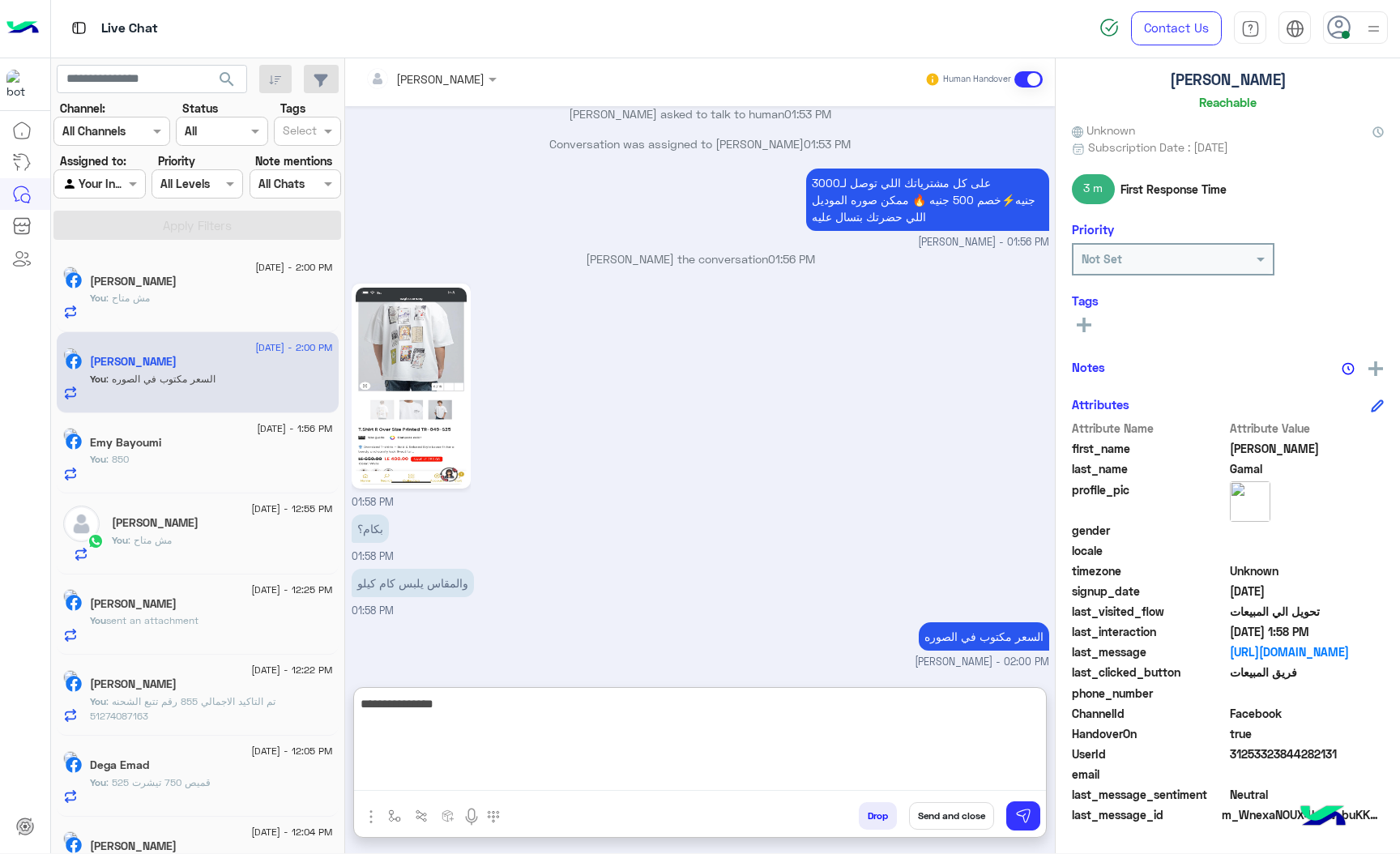
type textarea "**********"
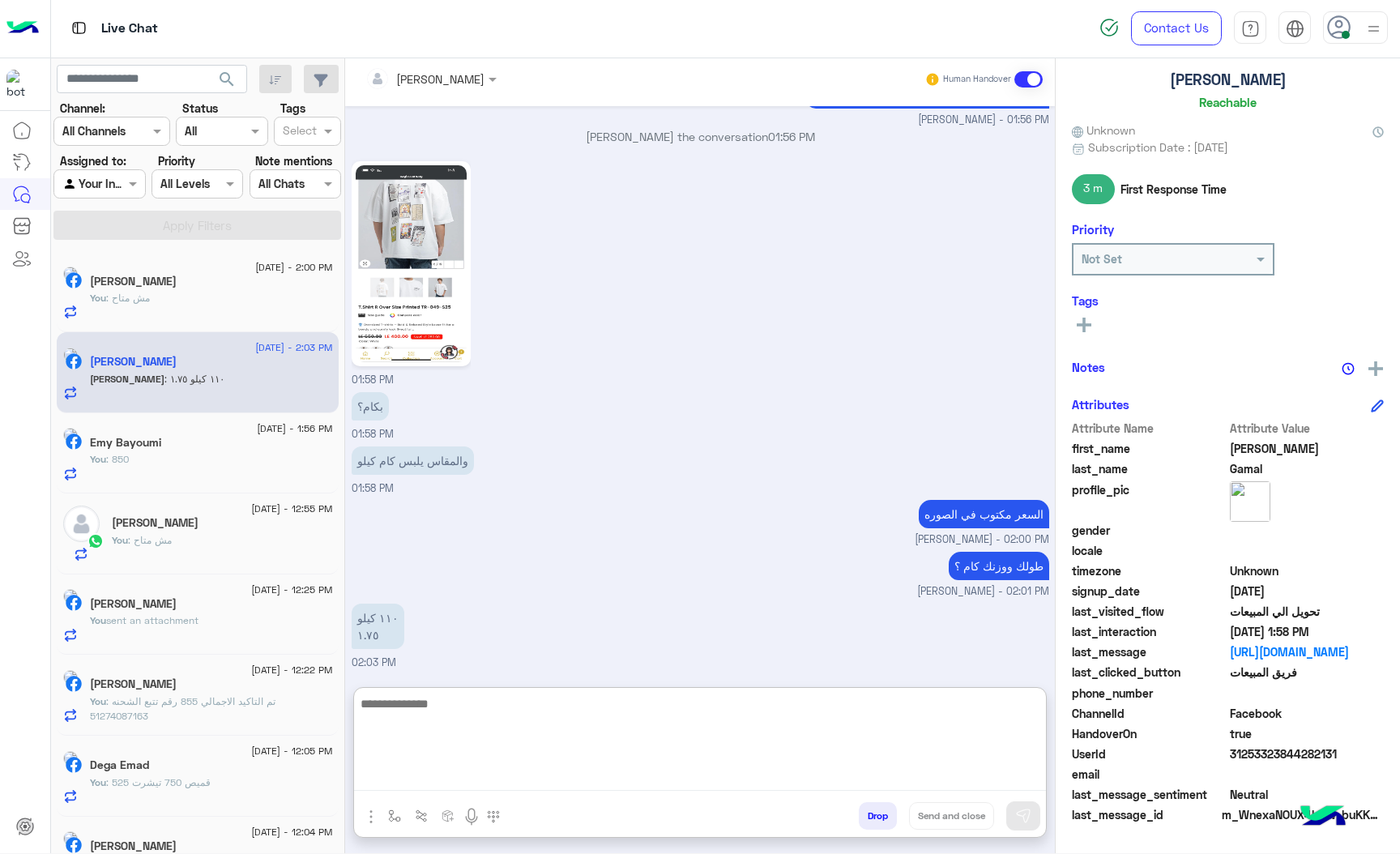
scroll to position [2601, 0]
click at [459, 712] on textarea at bounding box center [700, 742] width 692 height 97
type textarea "*"
type textarea "********"
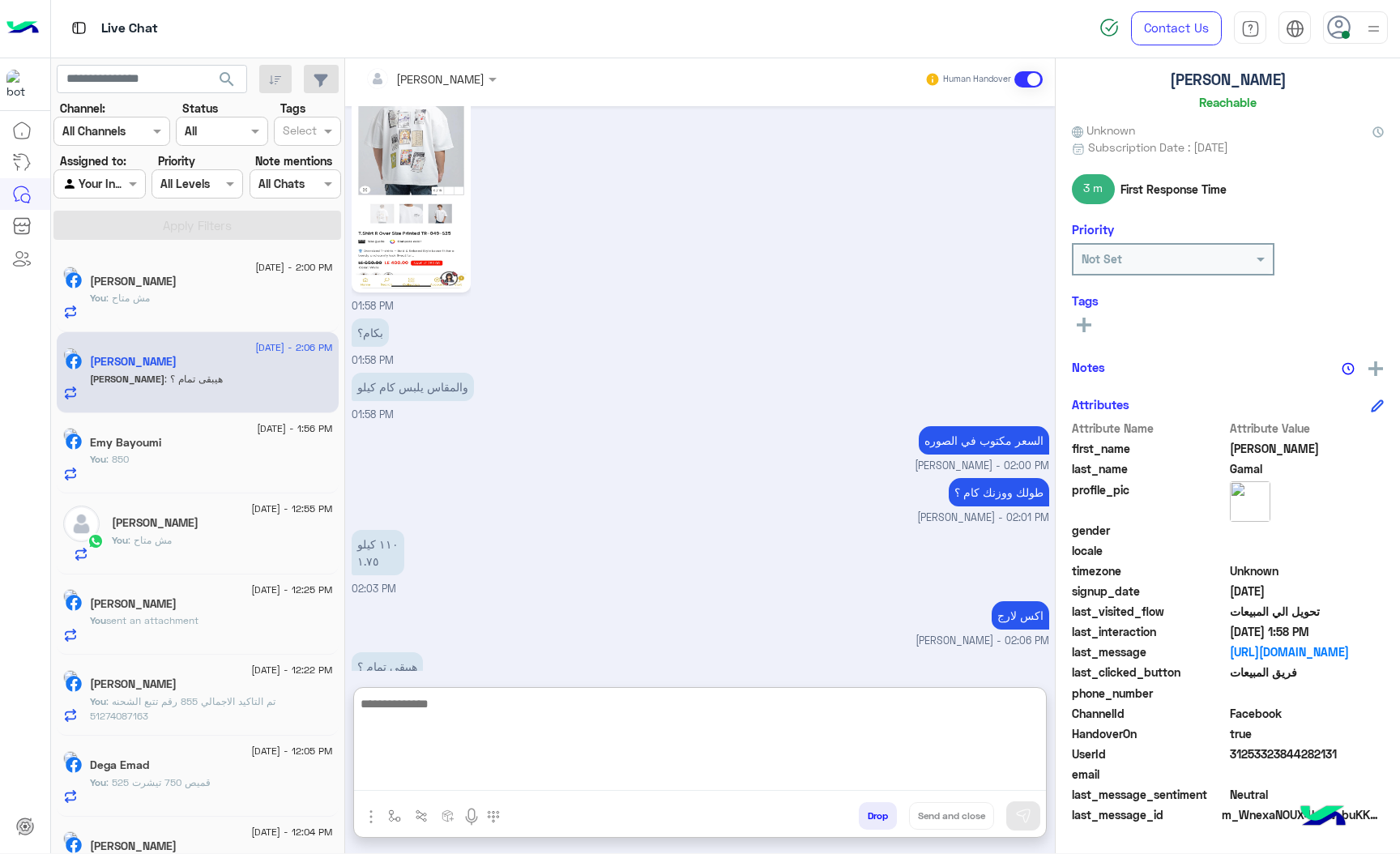
scroll to position [2706, 0]
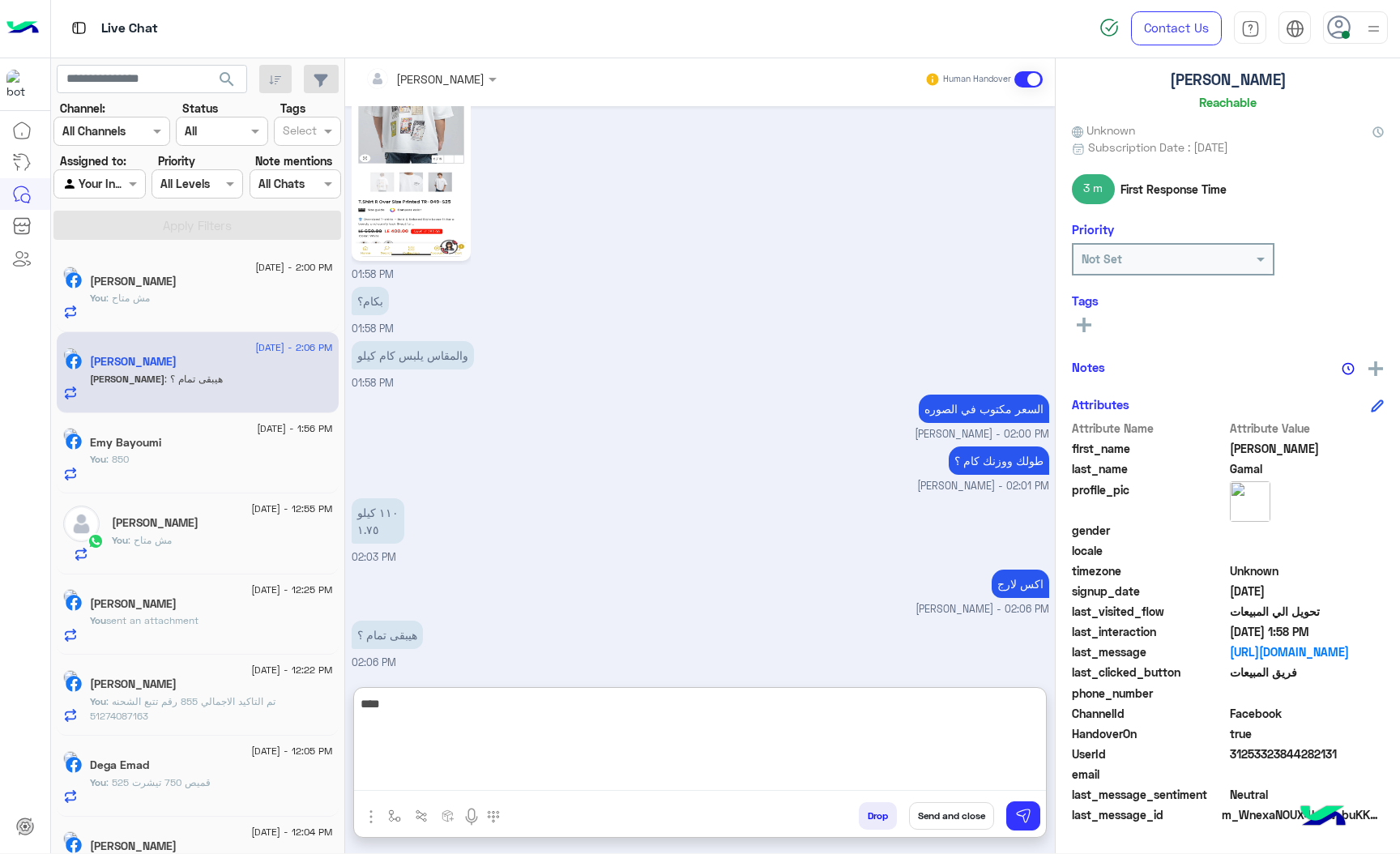
type textarea "****"
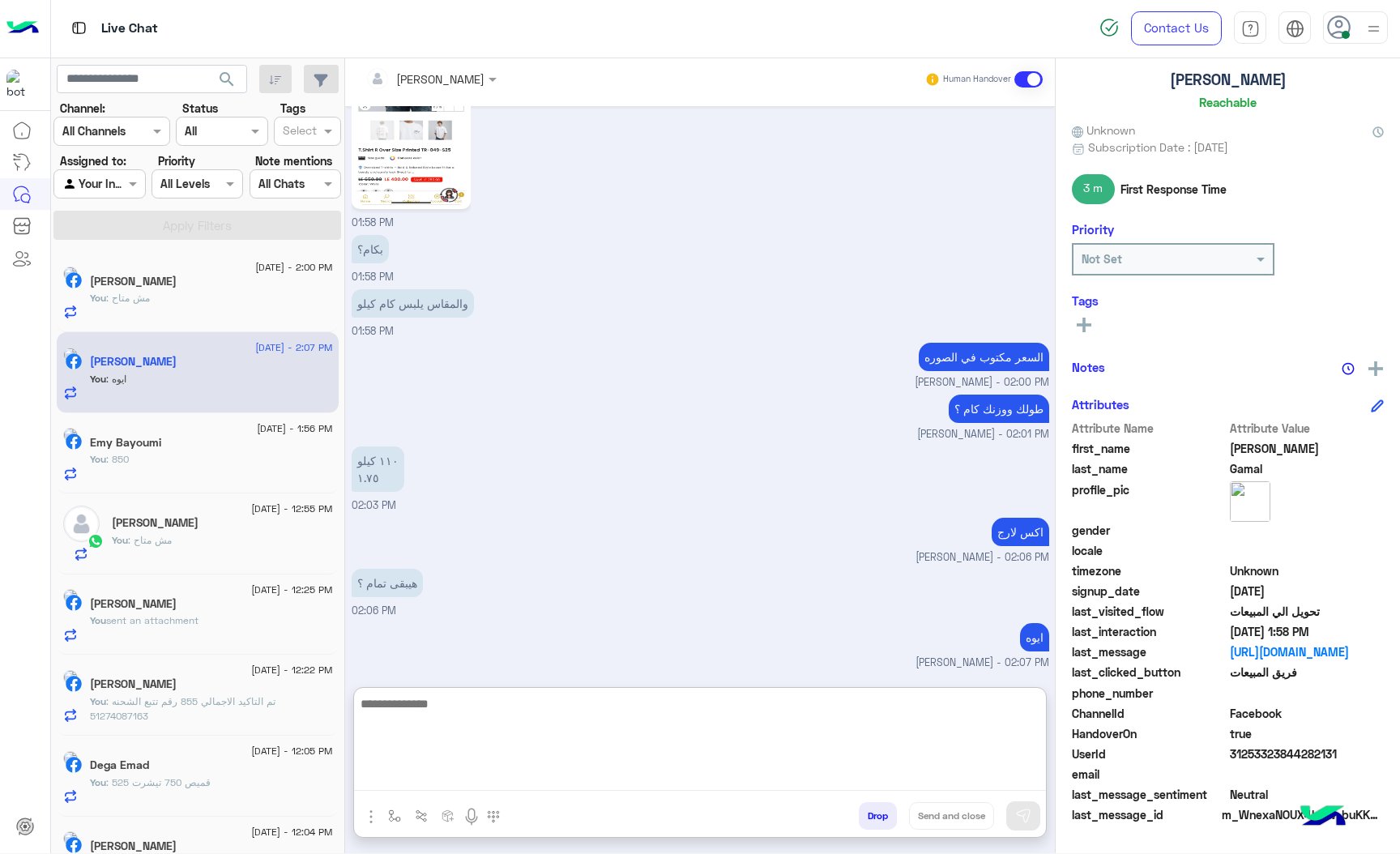
scroll to position [2813, 0]
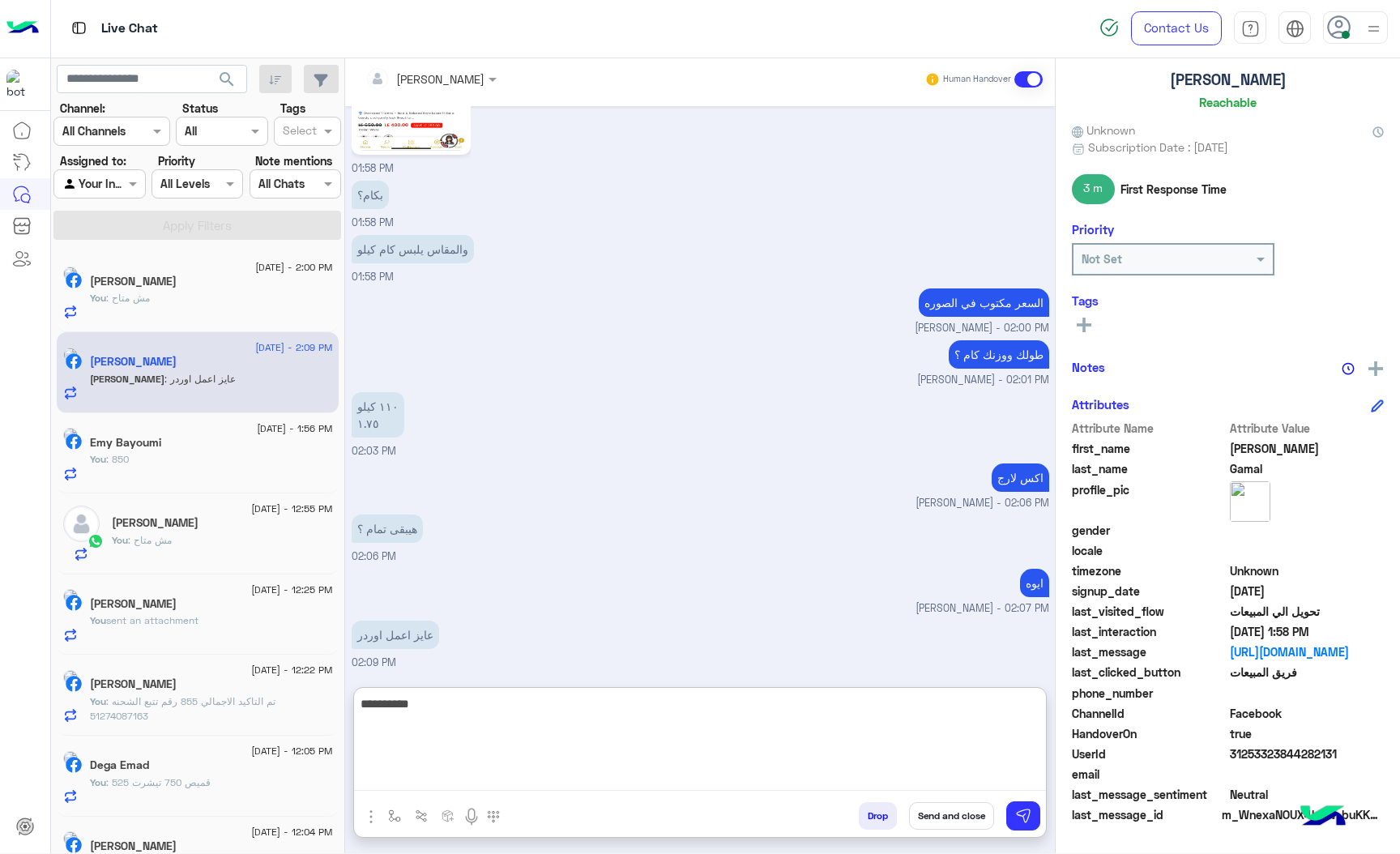
type textarea "**********"
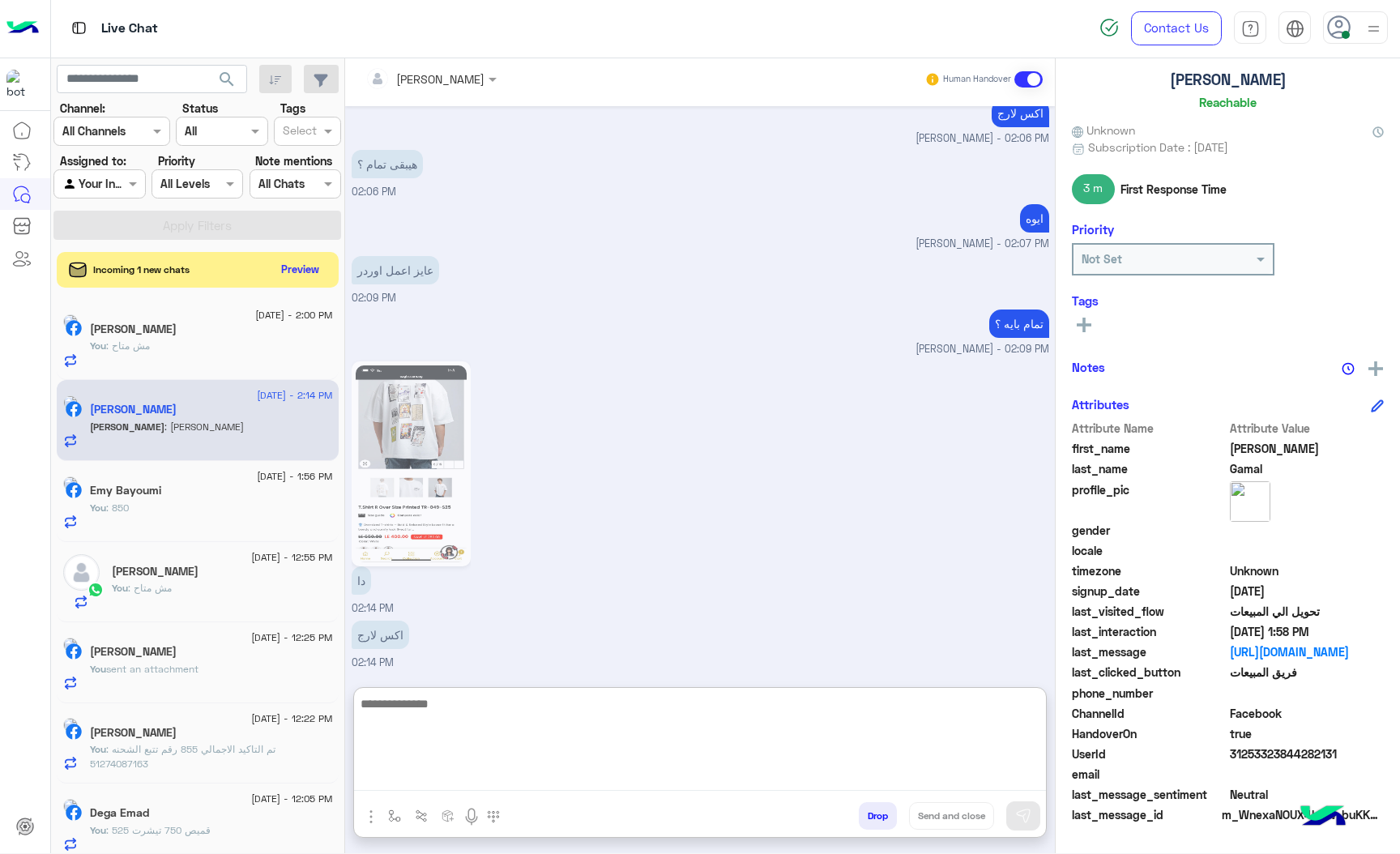
scroll to position [56, 0]
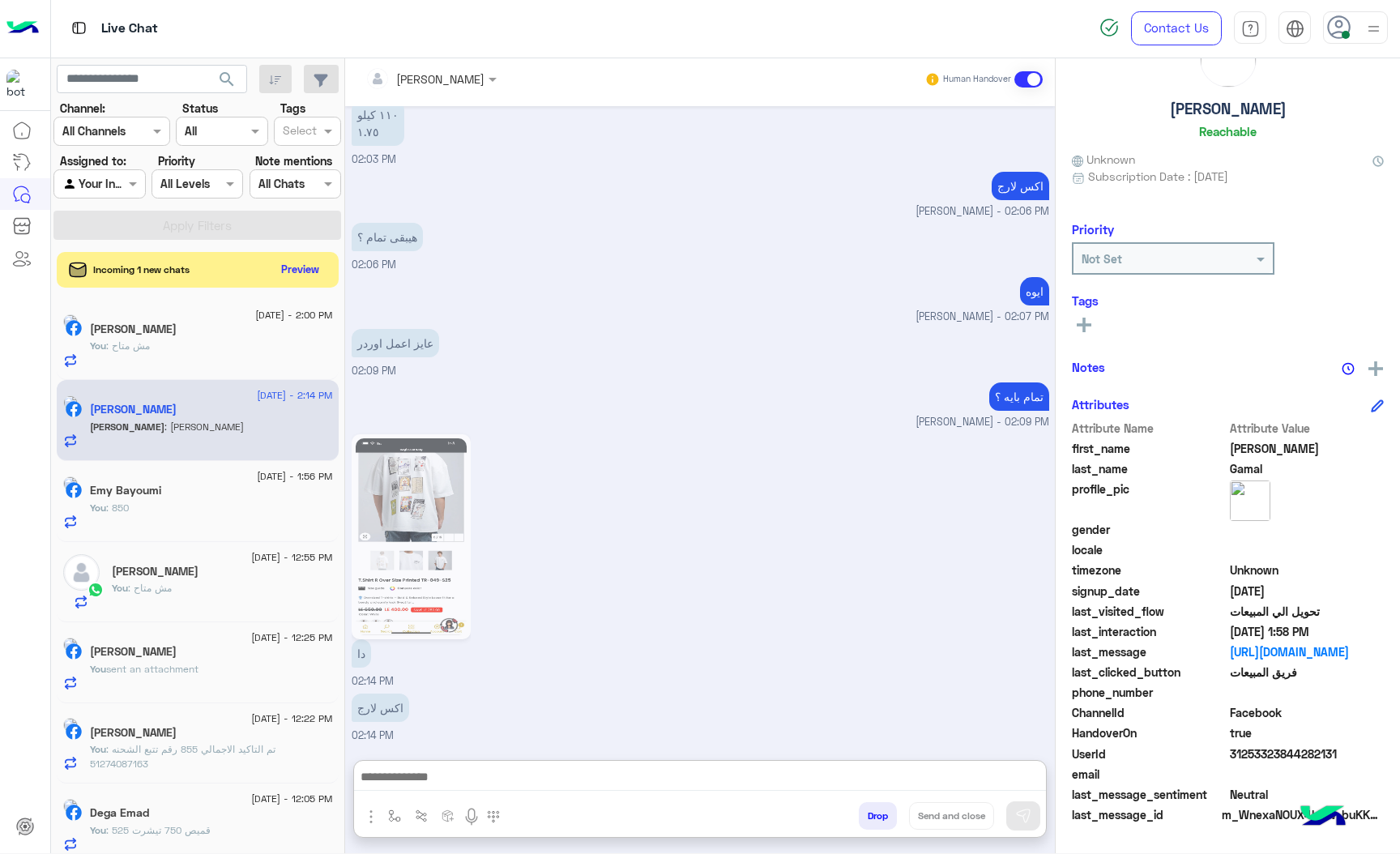
click at [405, 453] on img at bounding box center [411, 536] width 111 height 196
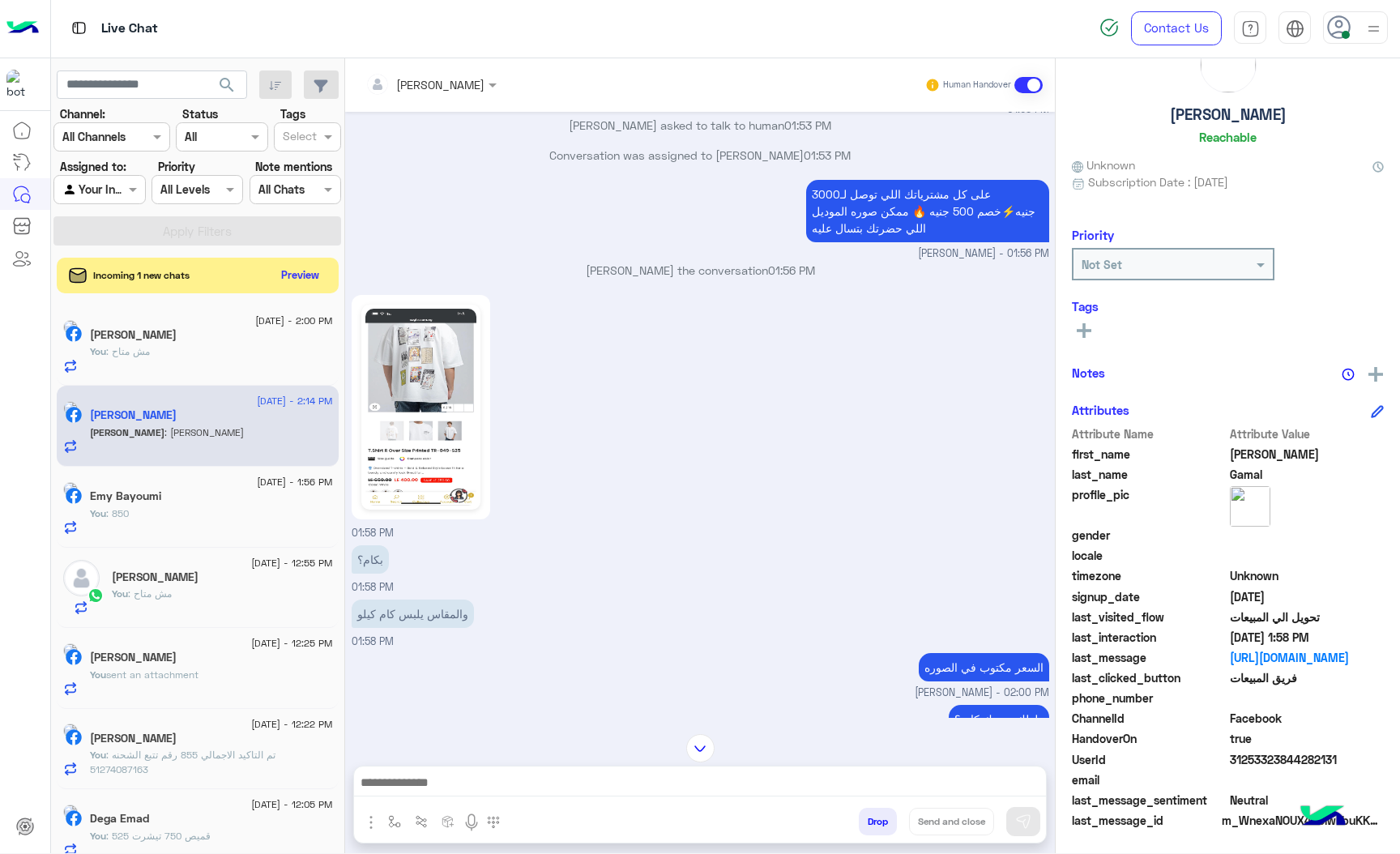
scroll to position [2442, 0]
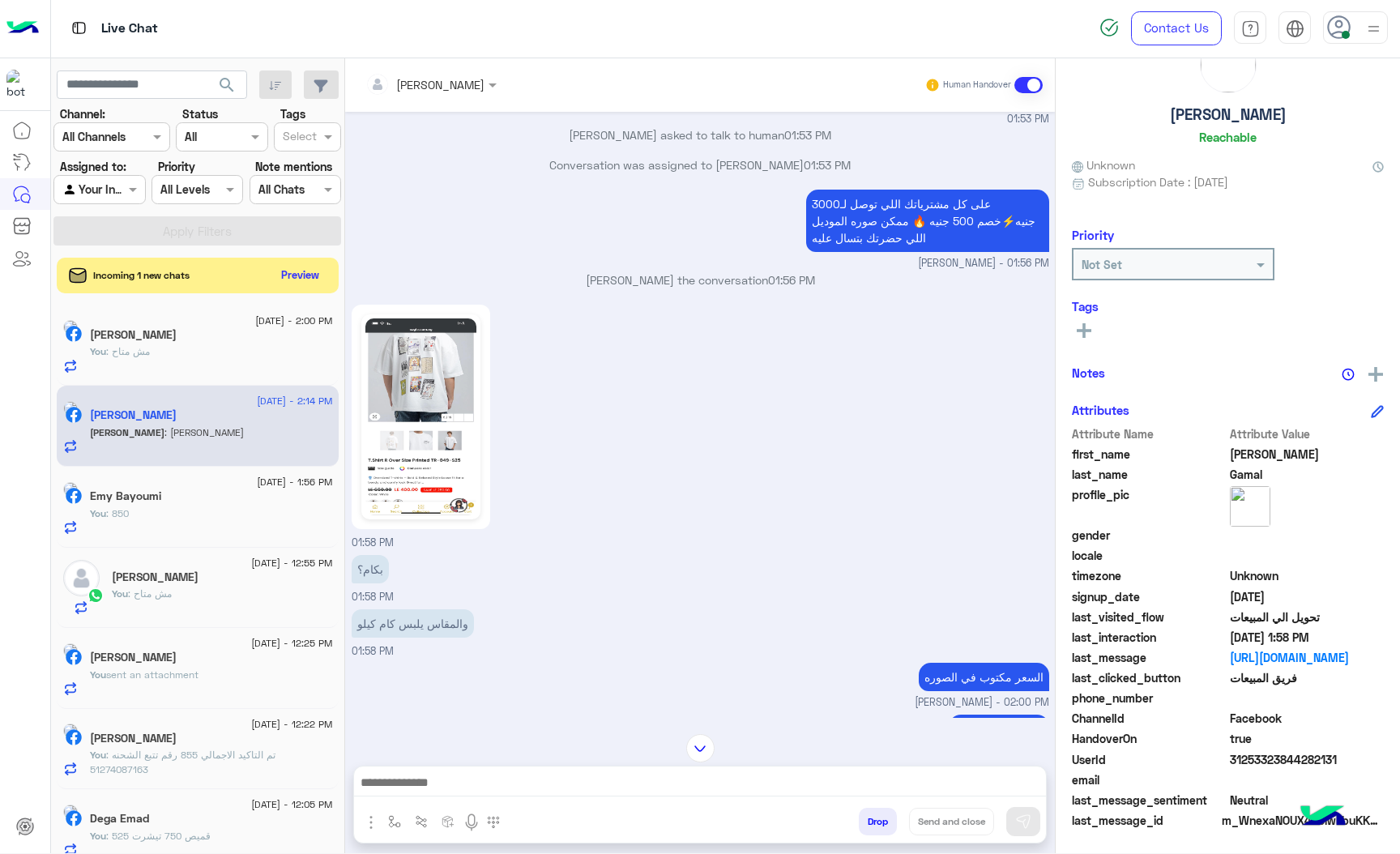
click at [409, 416] on img at bounding box center [421, 417] width 111 height 196
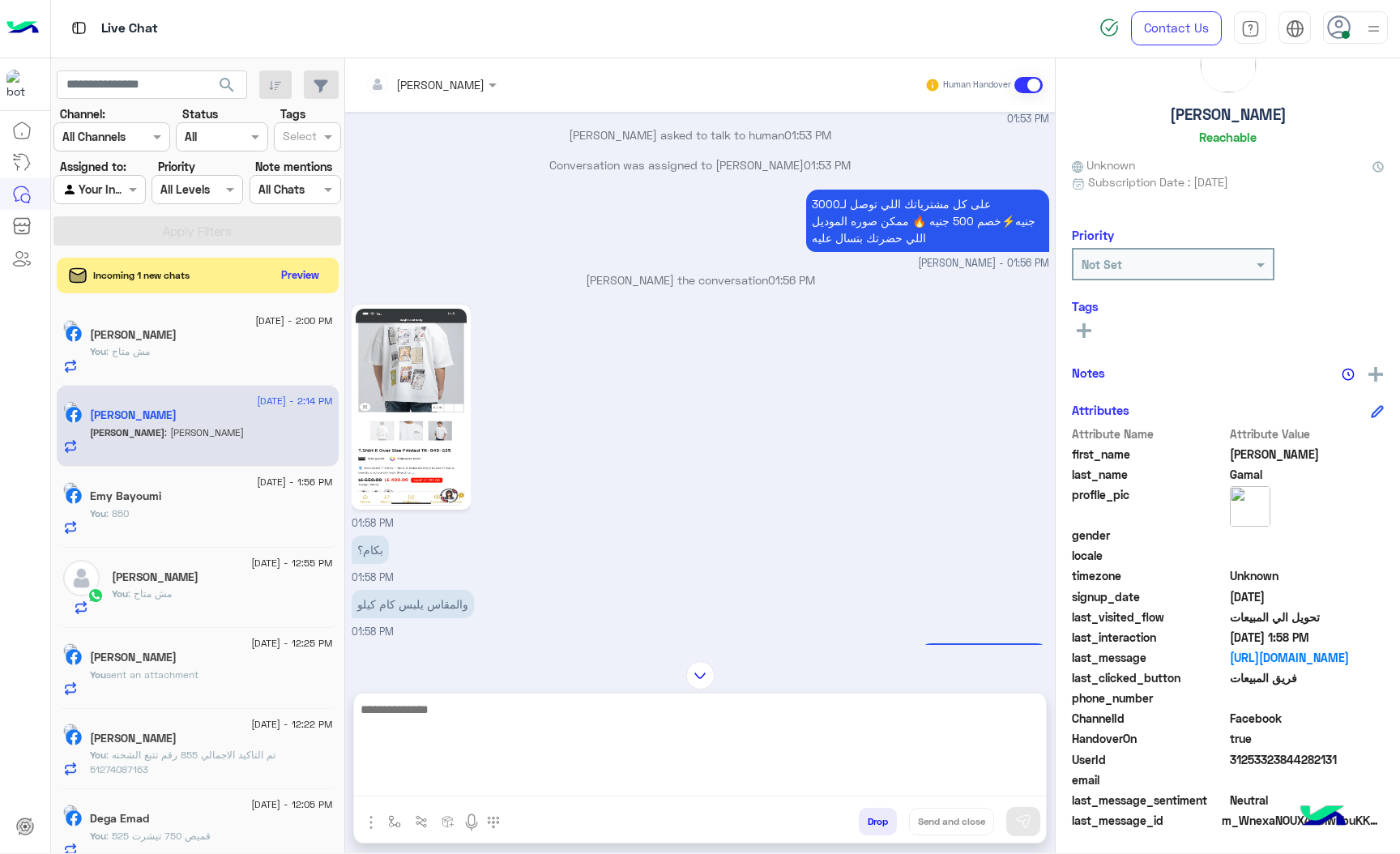
click at [474, 771] on textarea at bounding box center [700, 747] width 692 height 97
type textarea "*"
type textarea "**********"
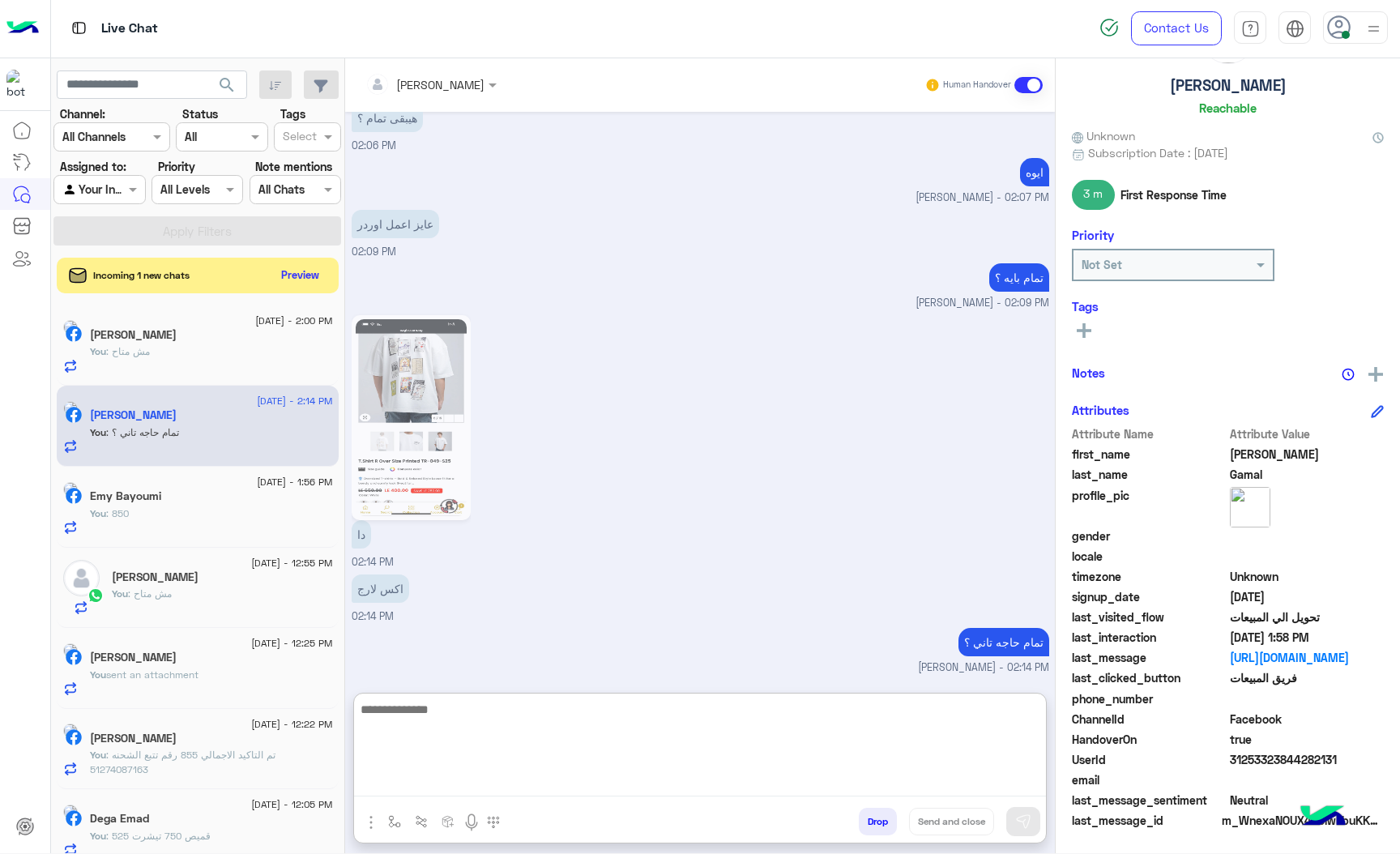
scroll to position [3228, 0]
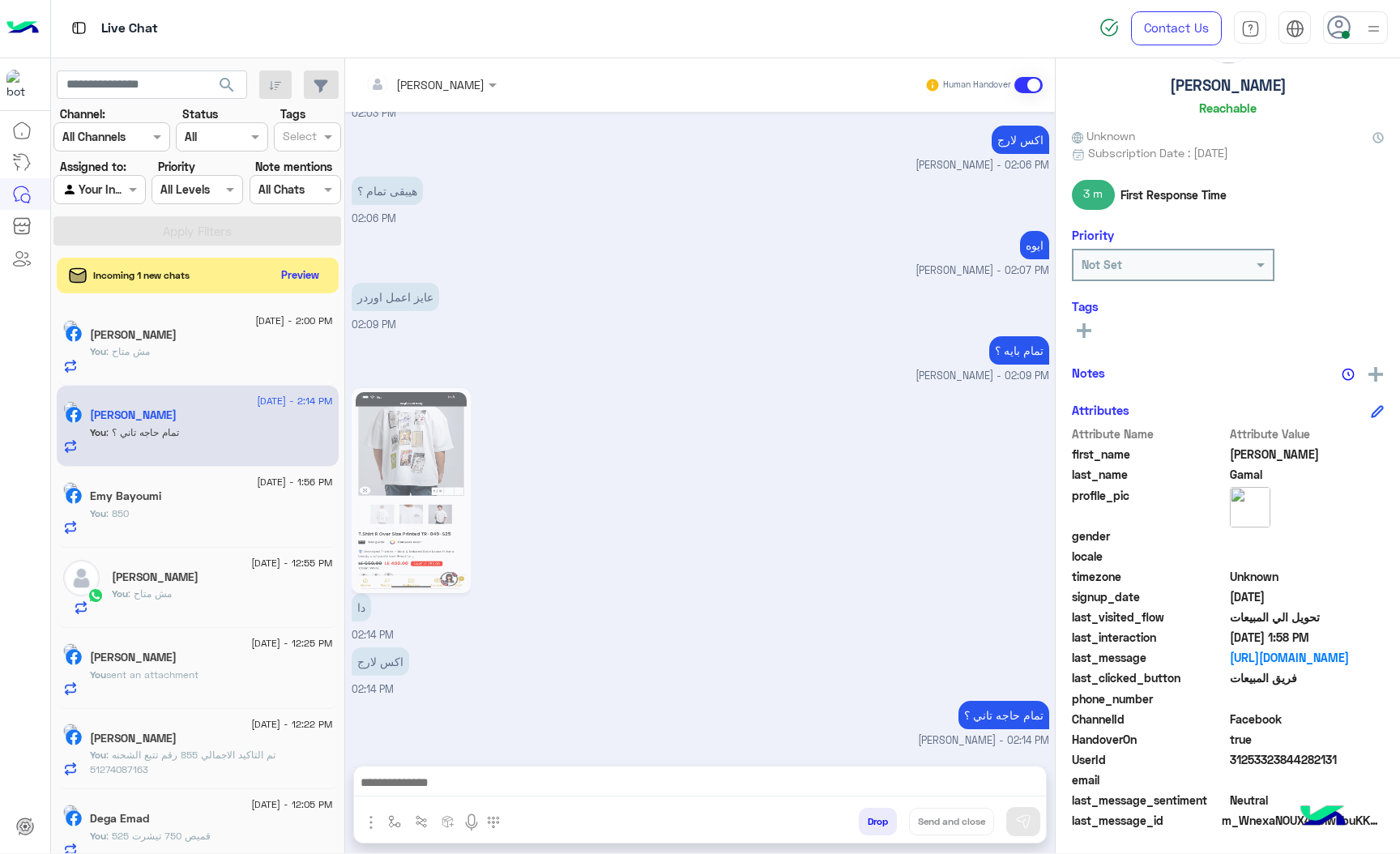
click at [271, 844] on div "You : قميص 750 تيشرت 525" at bounding box center [211, 843] width 243 height 29
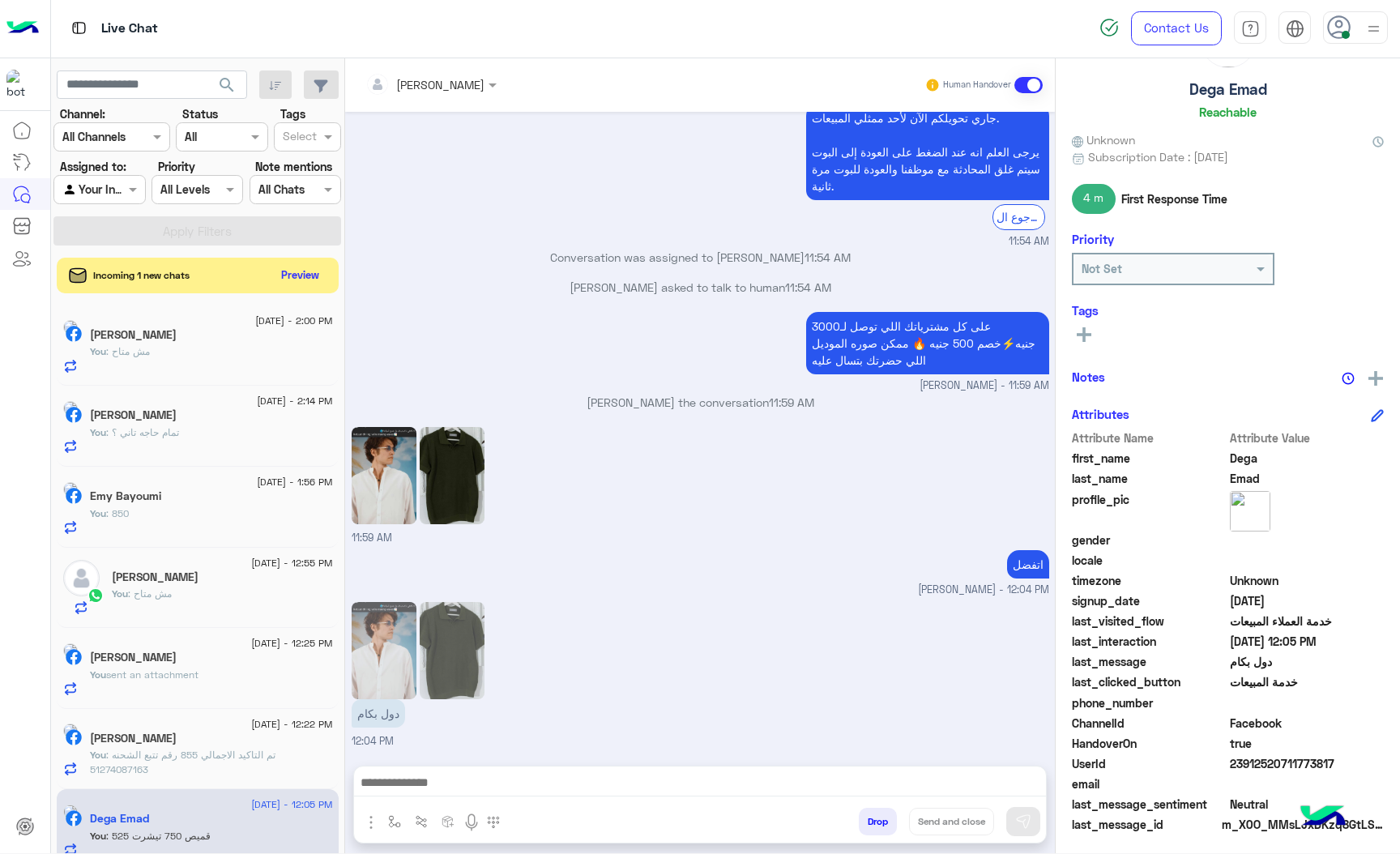
scroll to position [85, 0]
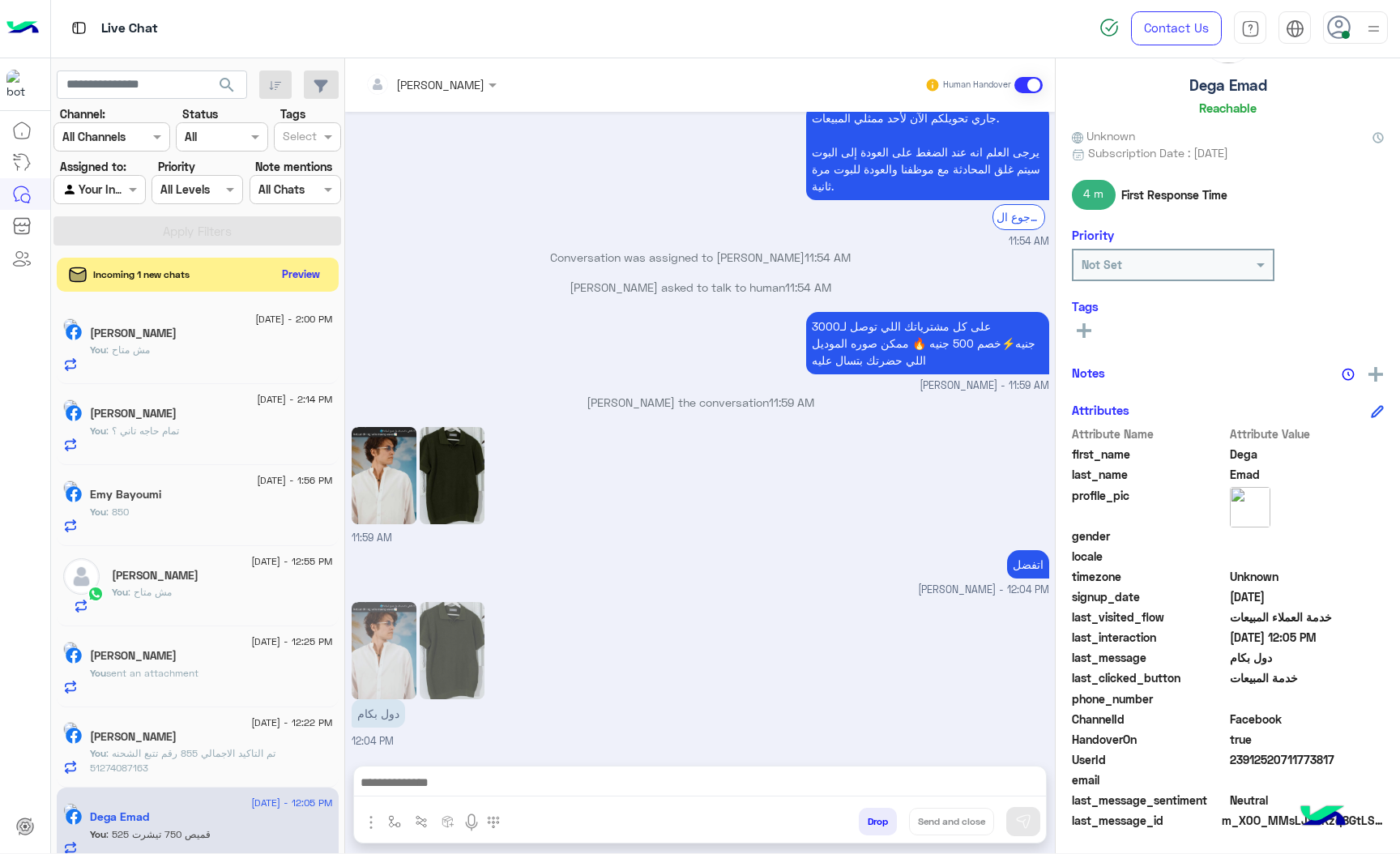
click at [291, 282] on button "Preview" at bounding box center [301, 274] width 50 height 22
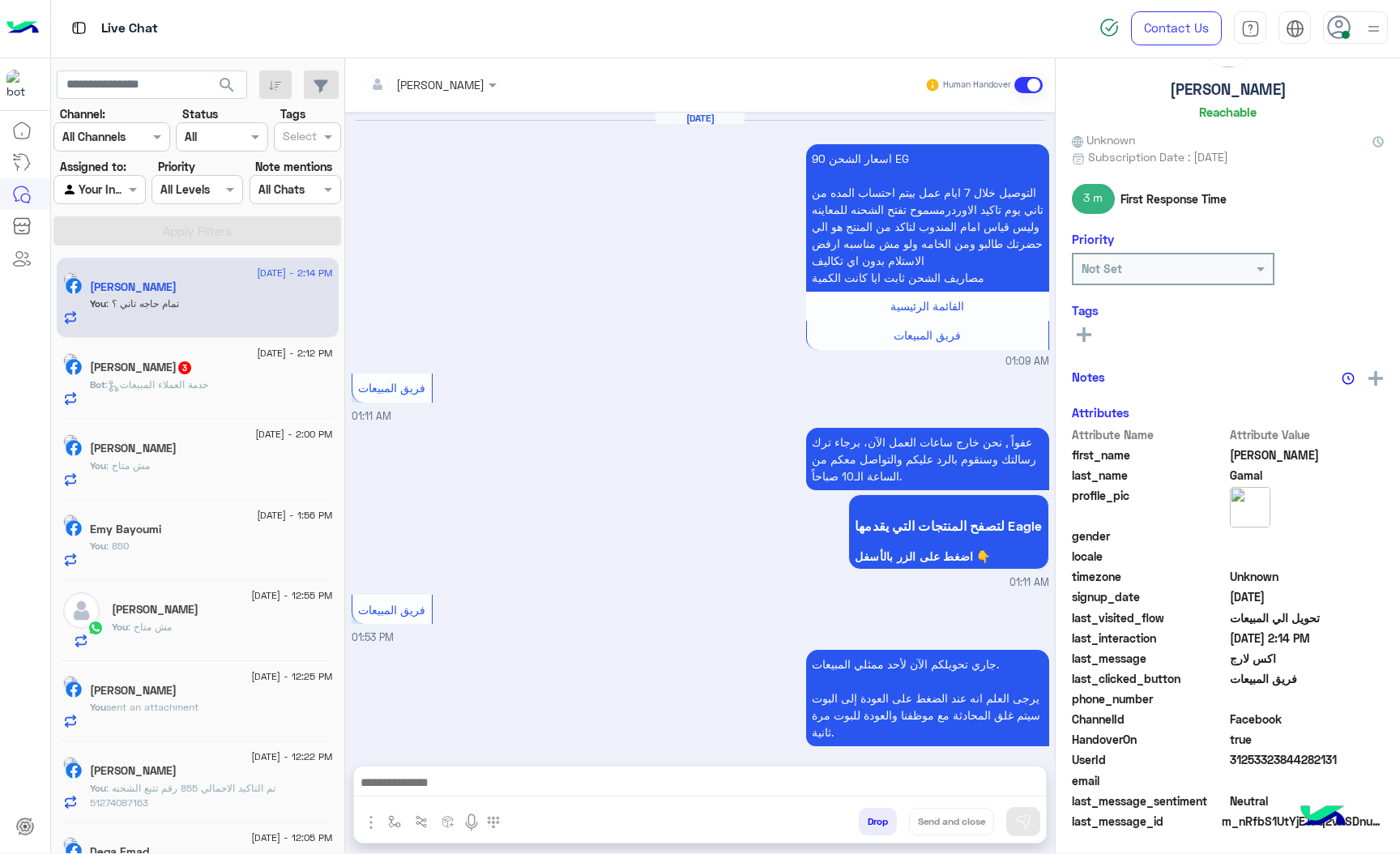
scroll to position [1838, 0]
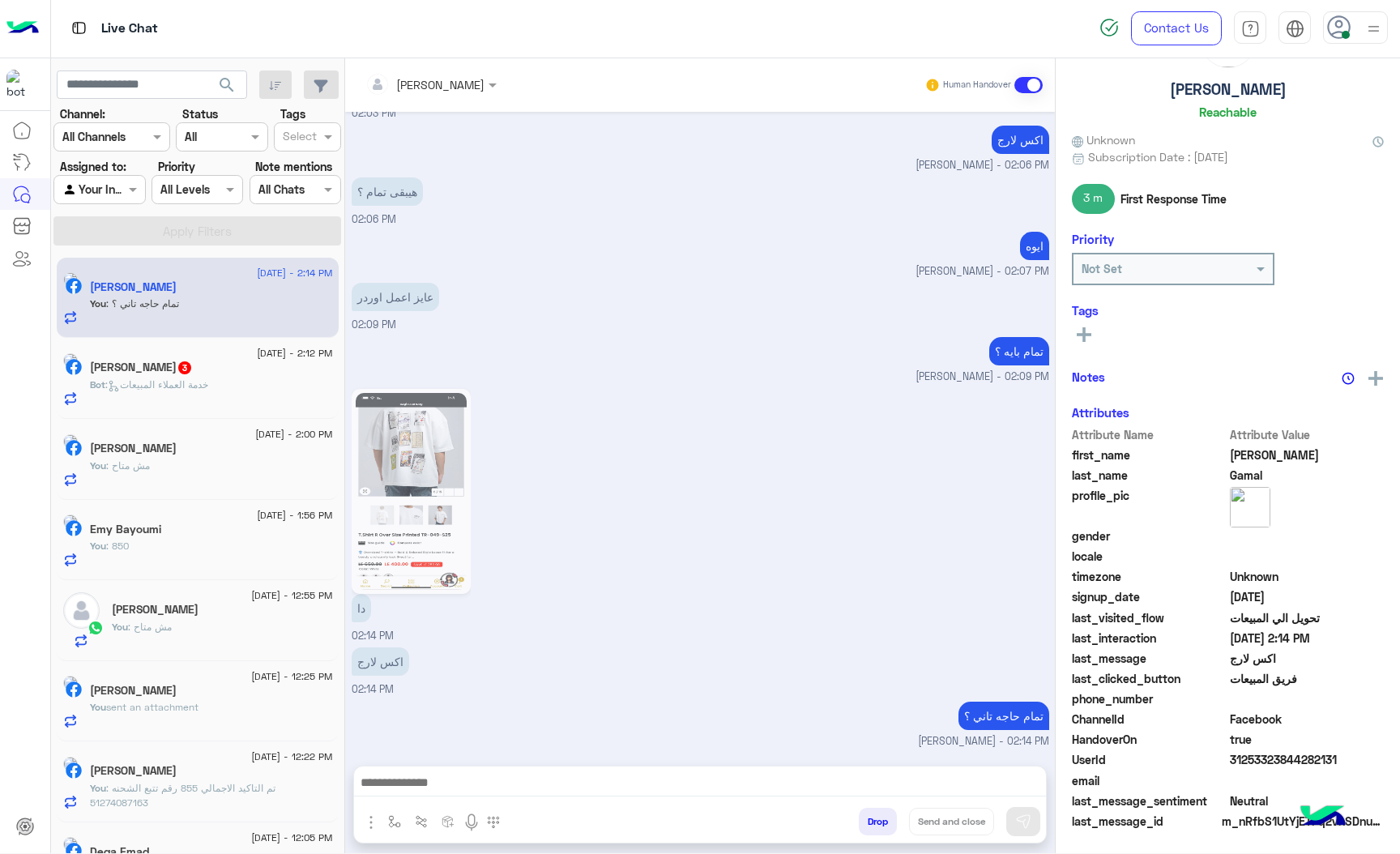
click at [205, 375] on div "[PERSON_NAME] 3" at bounding box center [211, 368] width 243 height 17
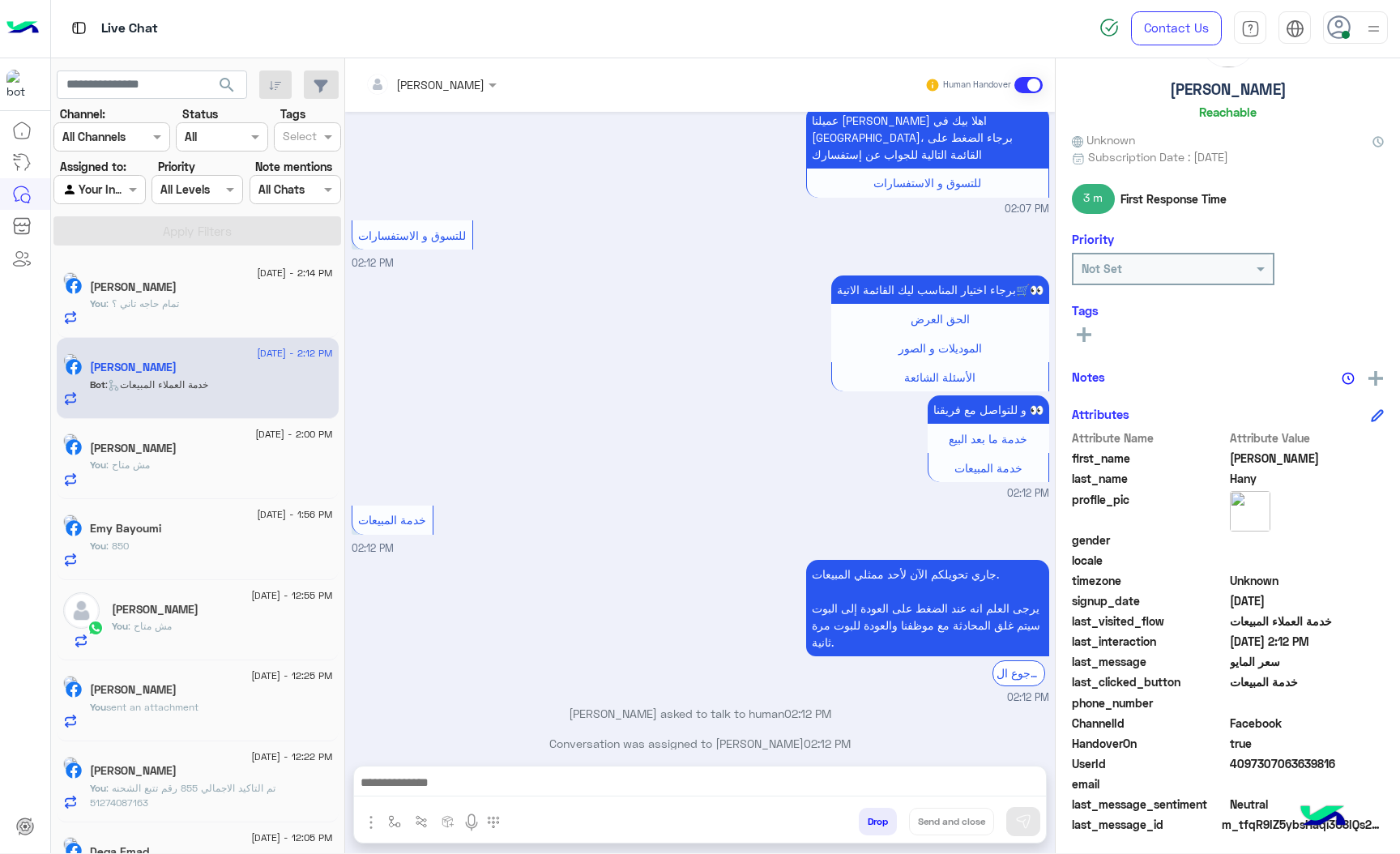
scroll to position [85, 0]
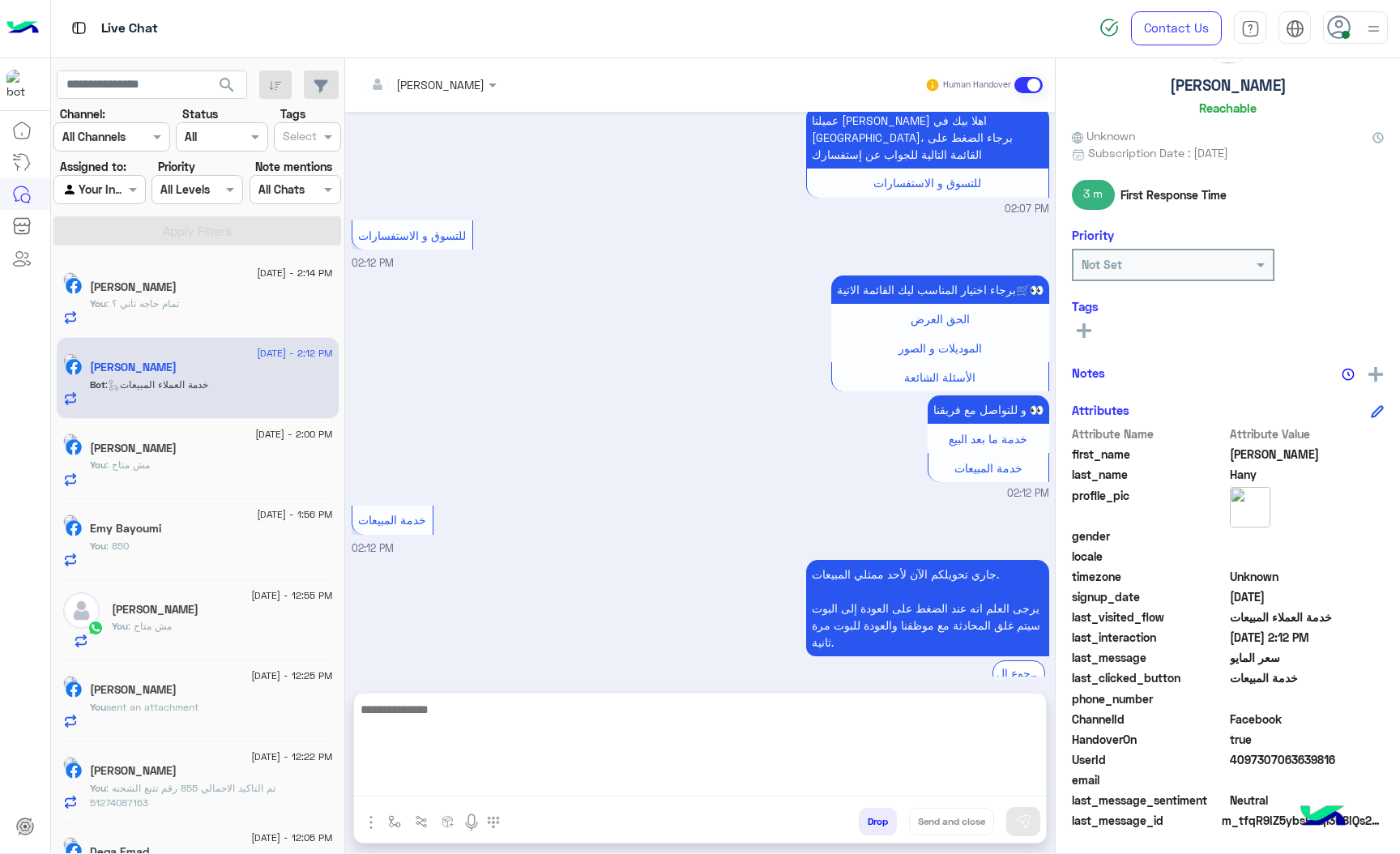
click at [437, 786] on textarea at bounding box center [700, 747] width 692 height 97
paste textarea "**********"
type textarea "**********"
click at [359, 717] on textarea "**********" at bounding box center [700, 747] width 692 height 97
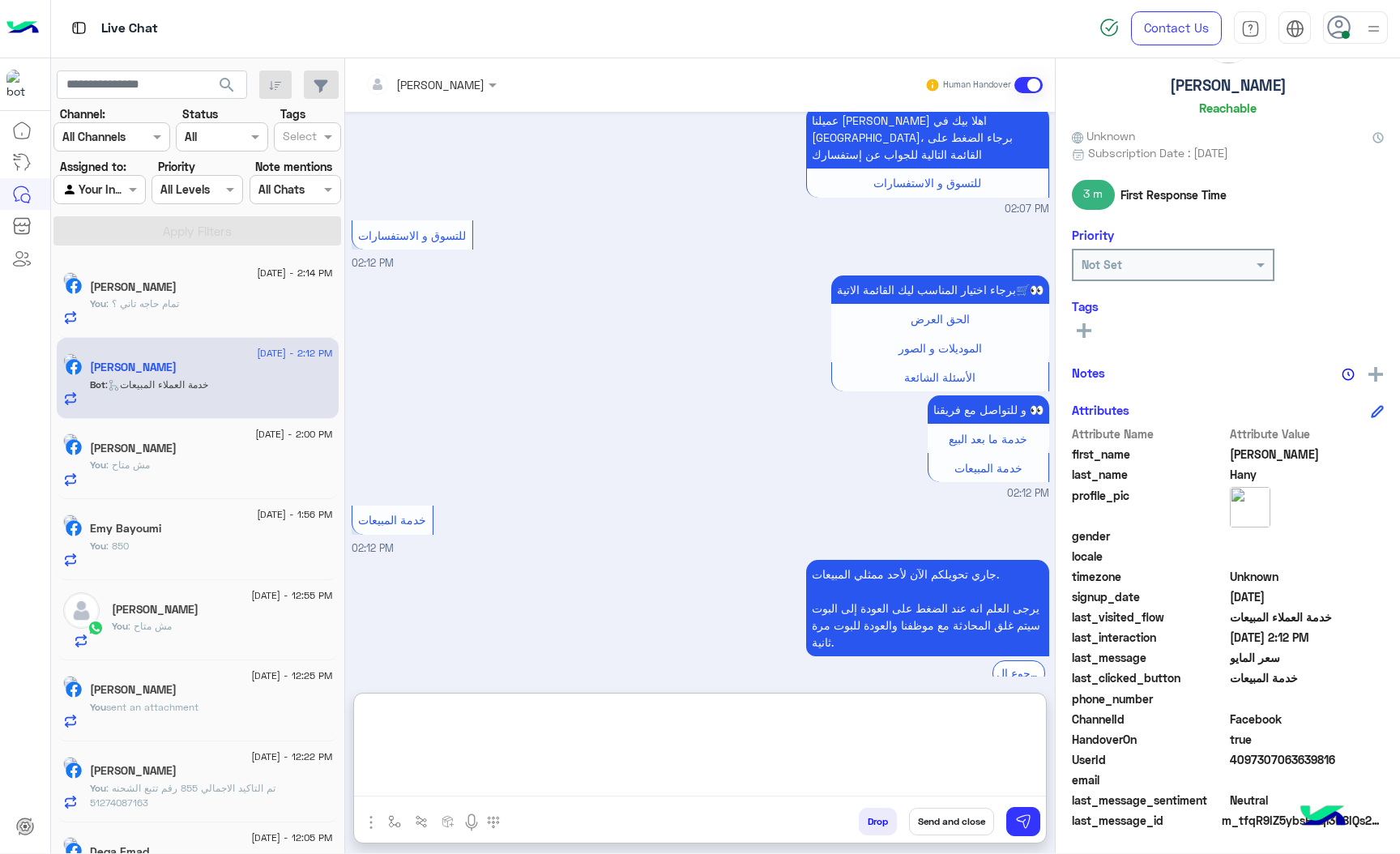
scroll to position [56, 0]
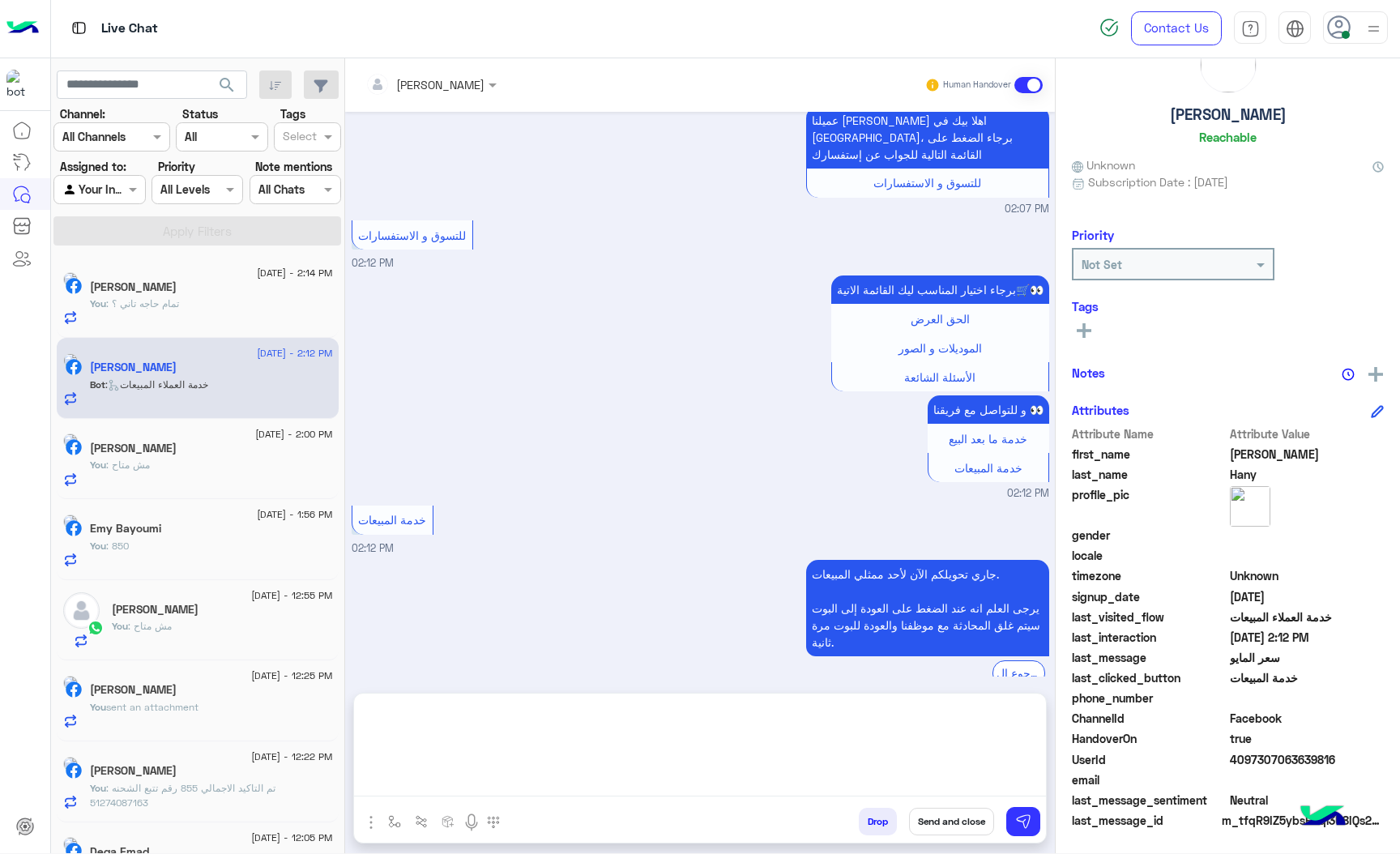
click at [513, 779] on textarea at bounding box center [700, 747] width 692 height 97
paste textarea "**********"
type textarea "**********"
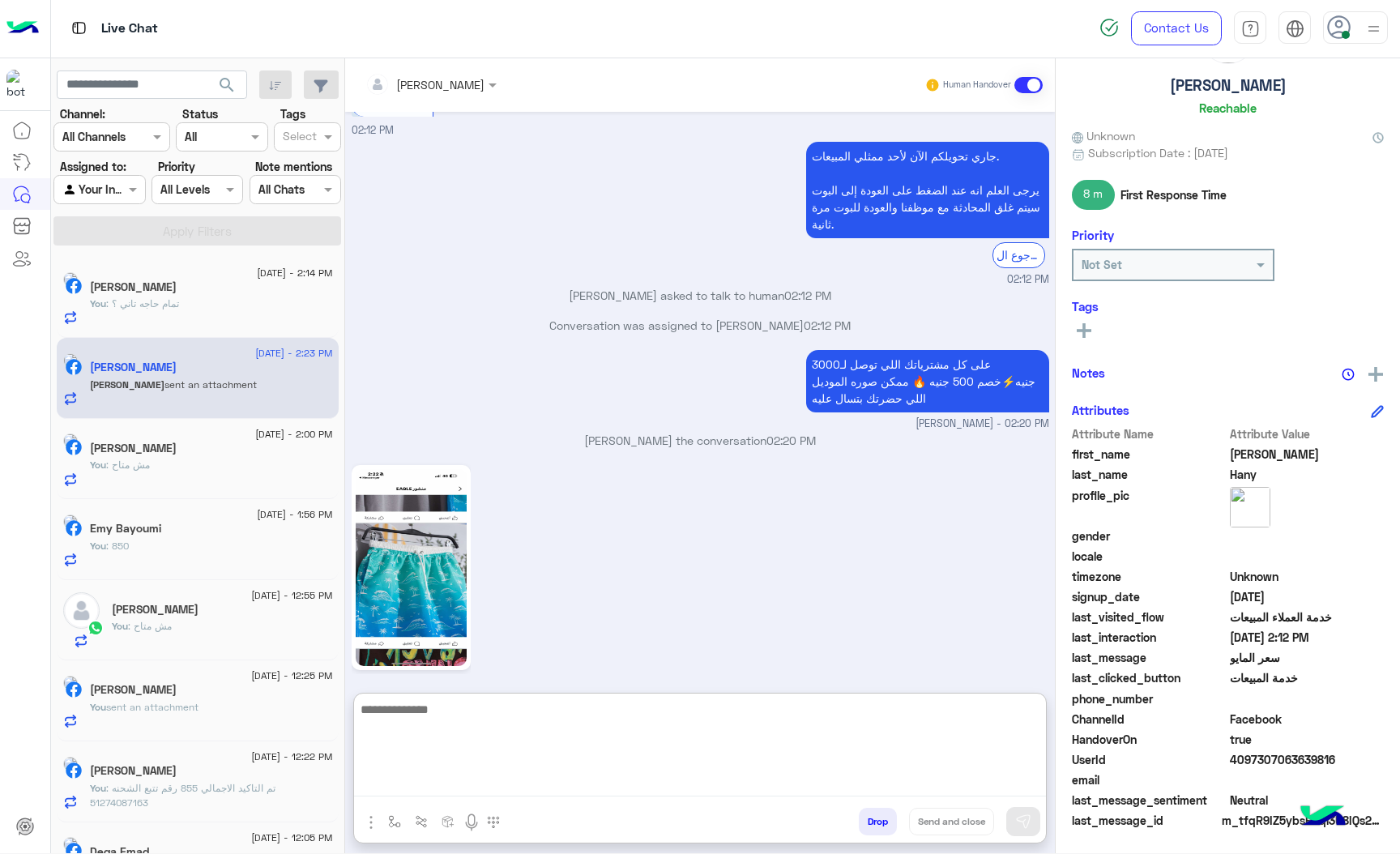
scroll to position [741, 0]
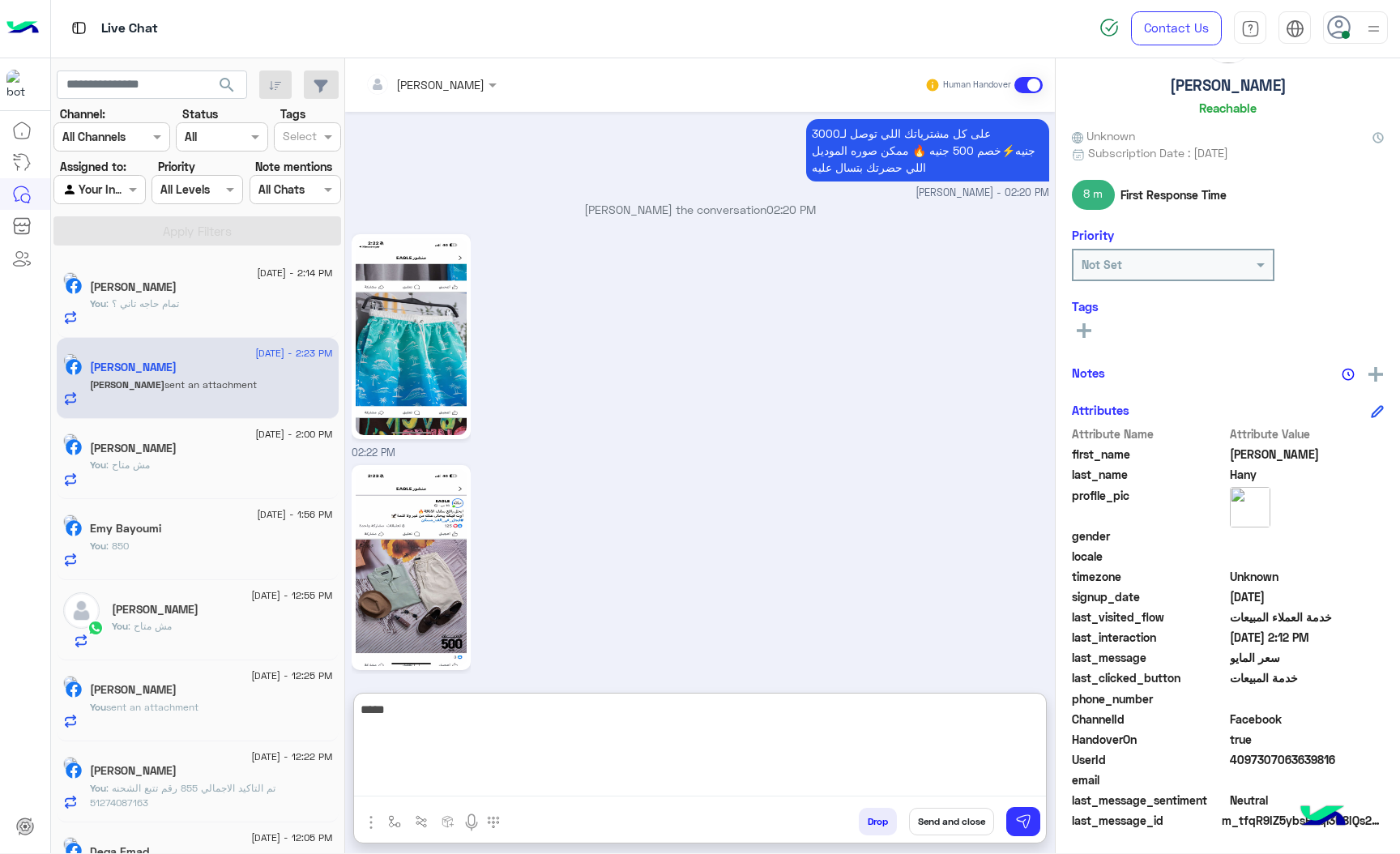
type textarea "*****"
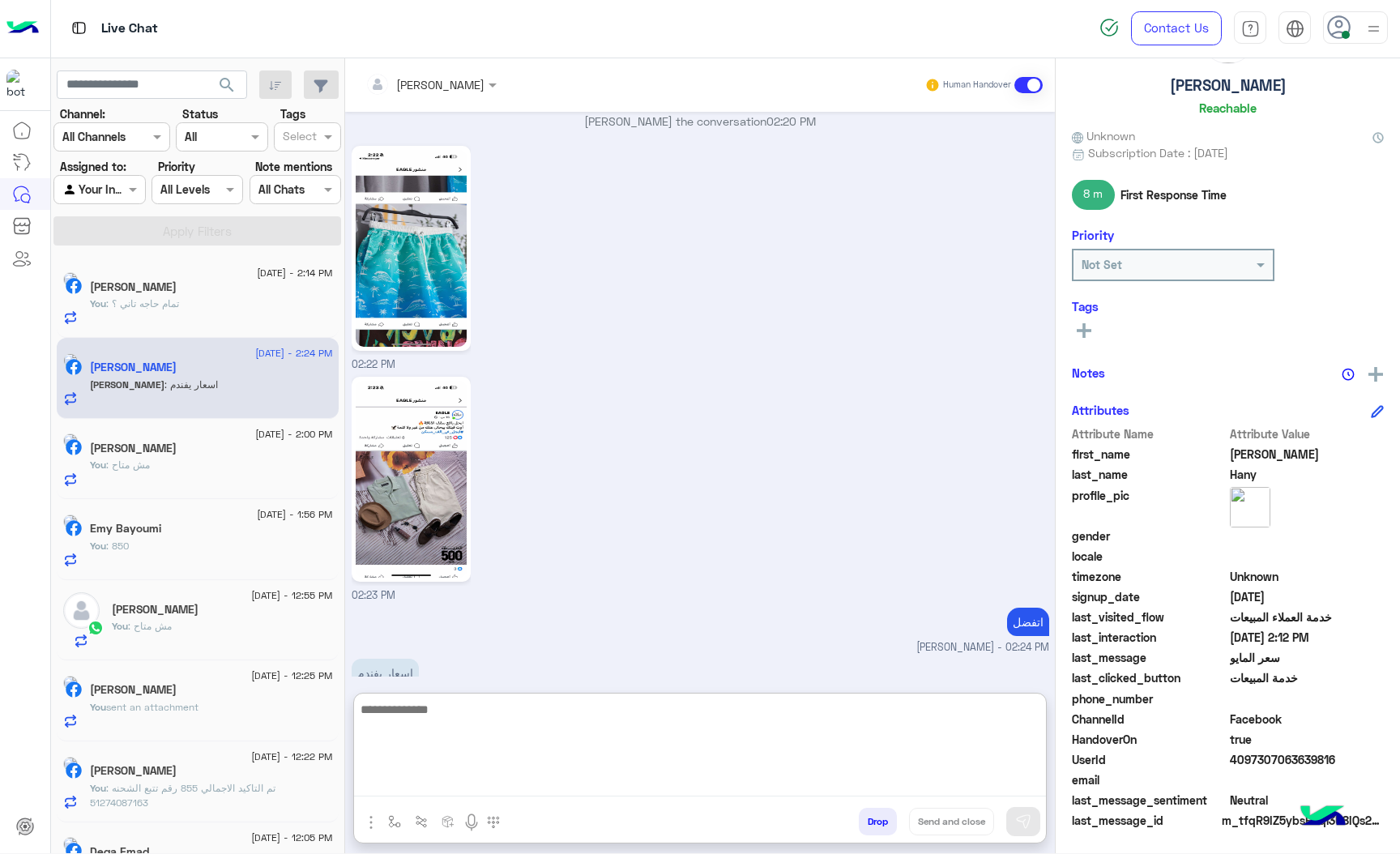
scroll to position [846, 0]
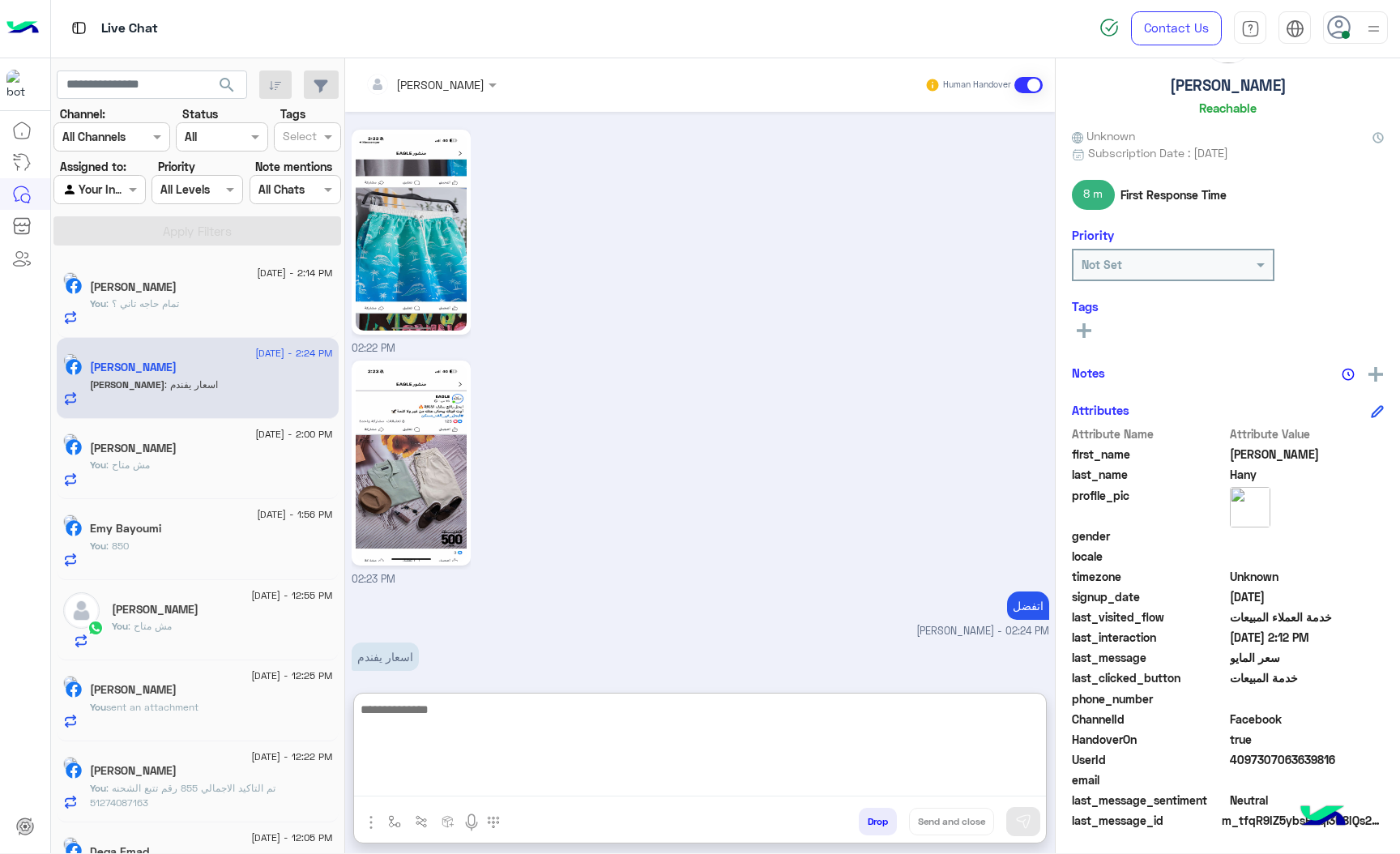
click at [395, 699] on textarea at bounding box center [700, 747] width 692 height 97
type textarea "*********"
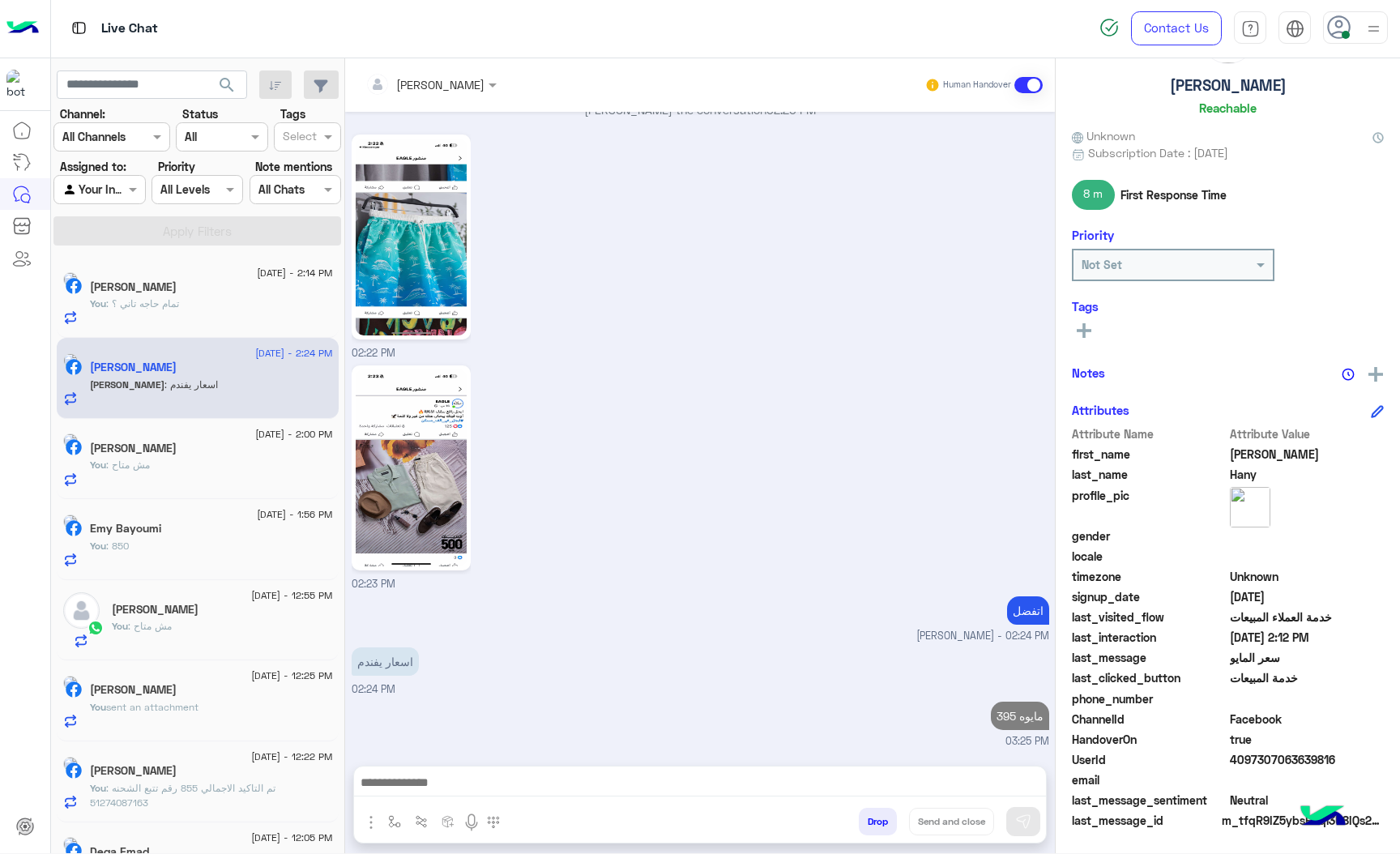
click at [409, 409] on img at bounding box center [411, 467] width 111 height 196
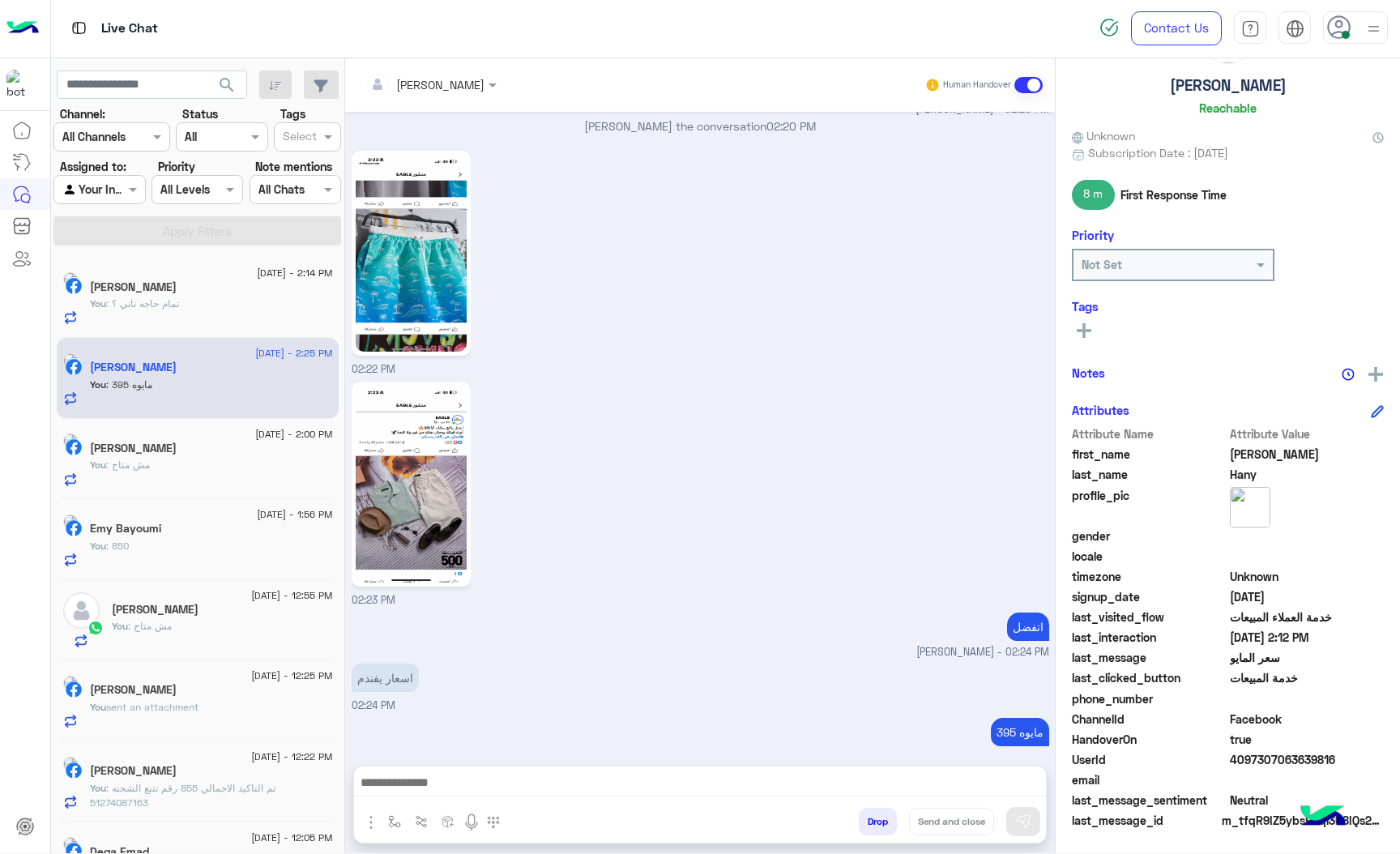
click at [387, 497] on img at bounding box center [411, 484] width 111 height 196
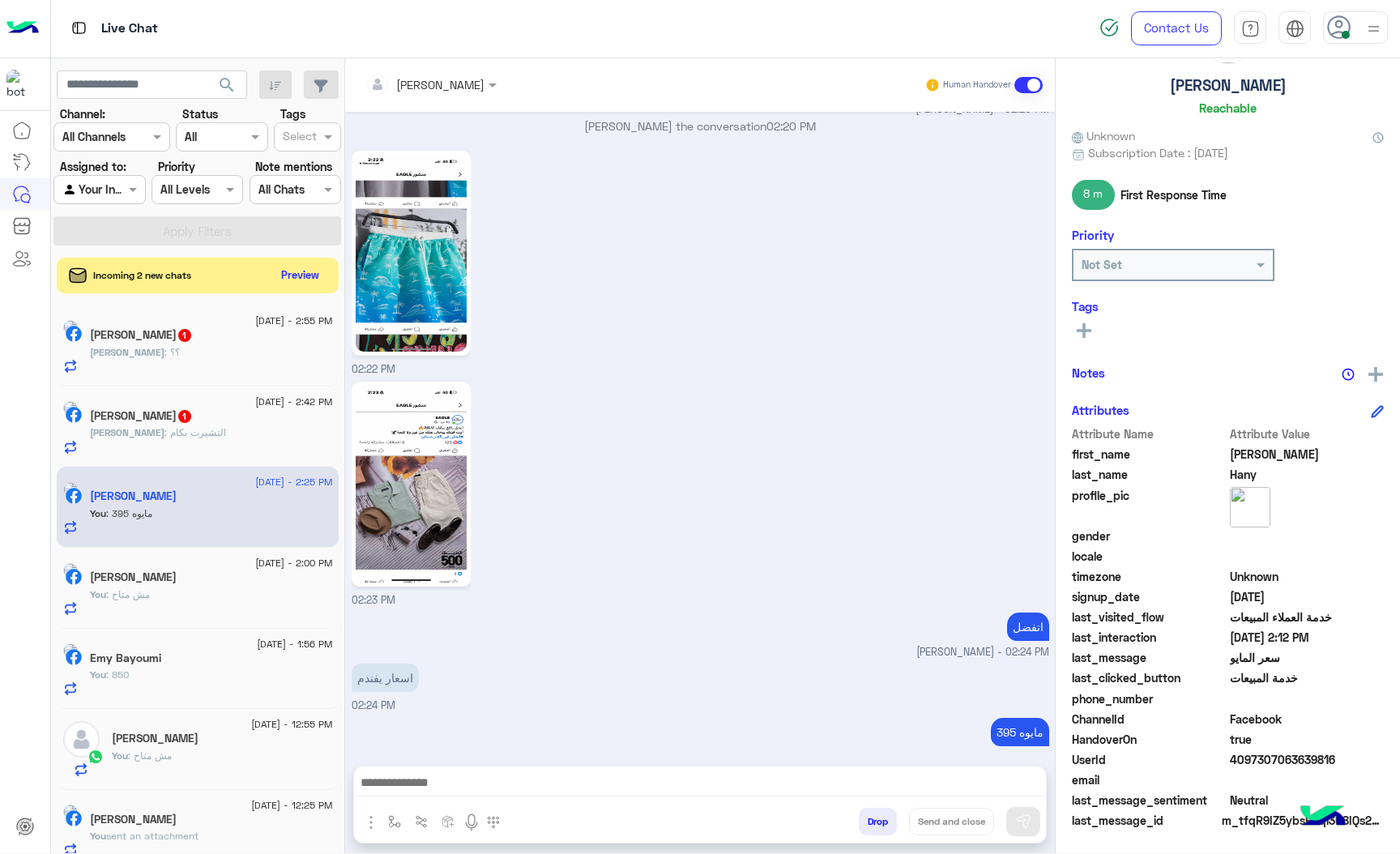
click at [233, 447] on div "[PERSON_NAME] : التشيرت بكام" at bounding box center [211, 439] width 243 height 29
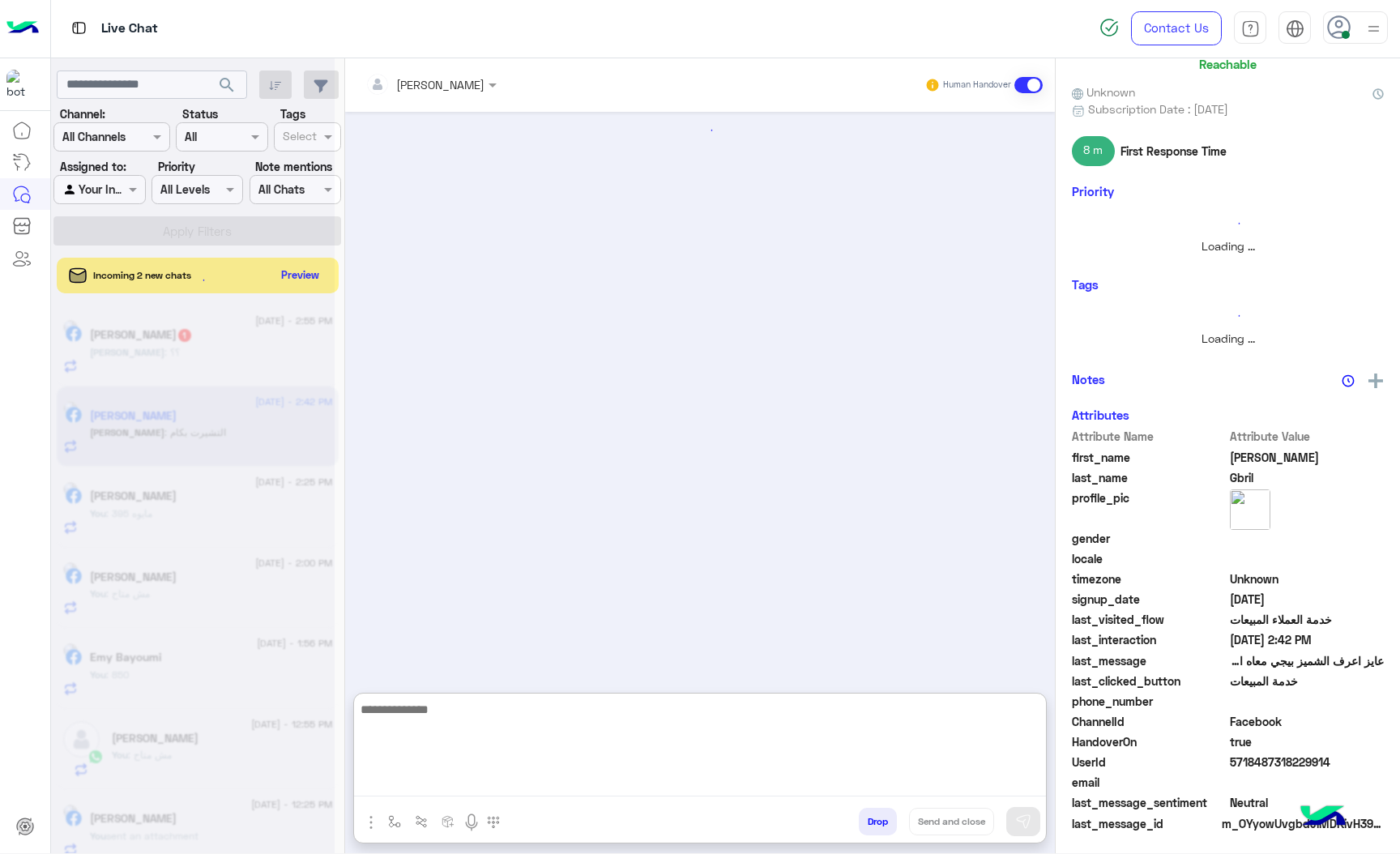
click at [401, 783] on textarea at bounding box center [700, 747] width 692 height 97
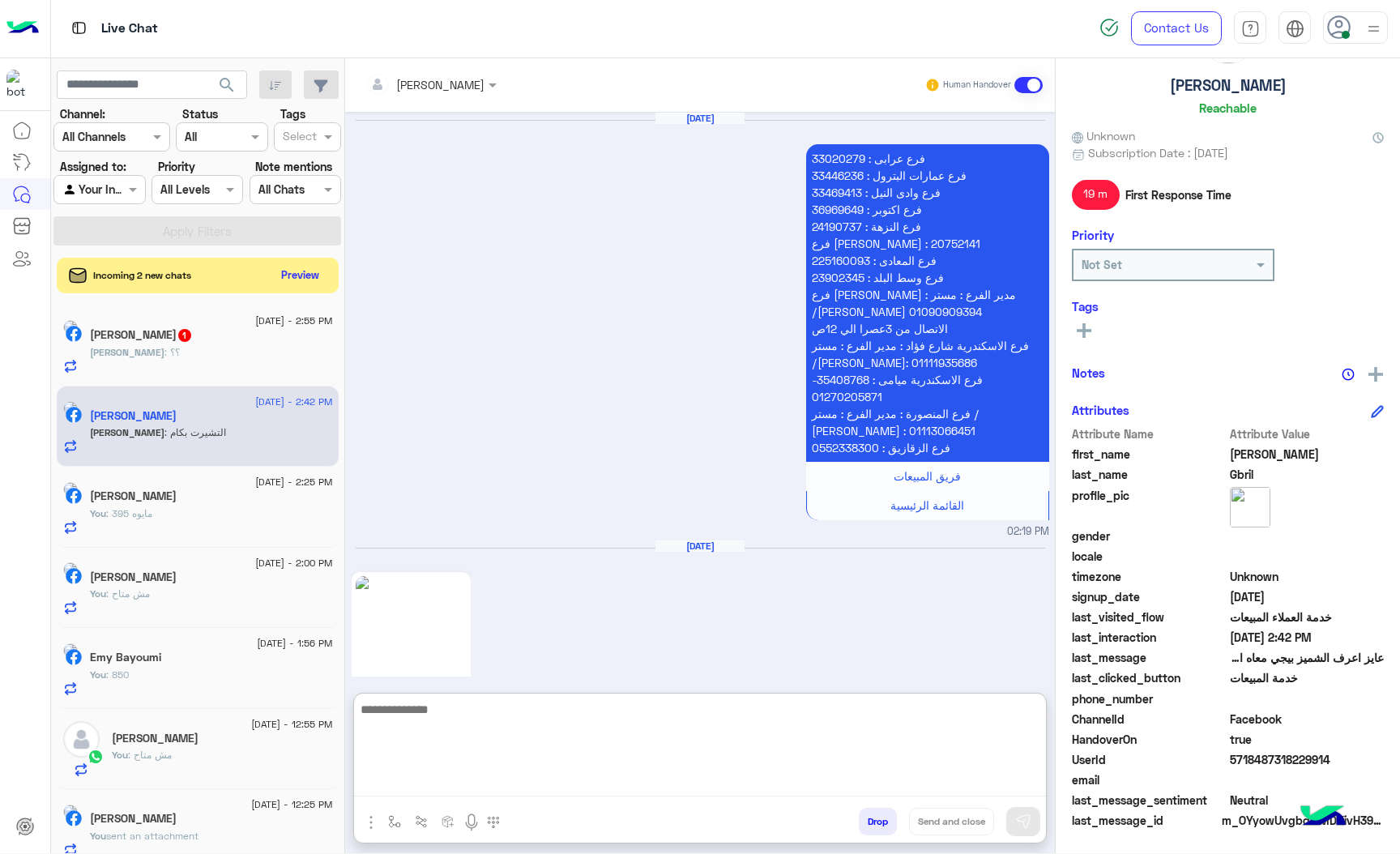
scroll to position [3494, 0]
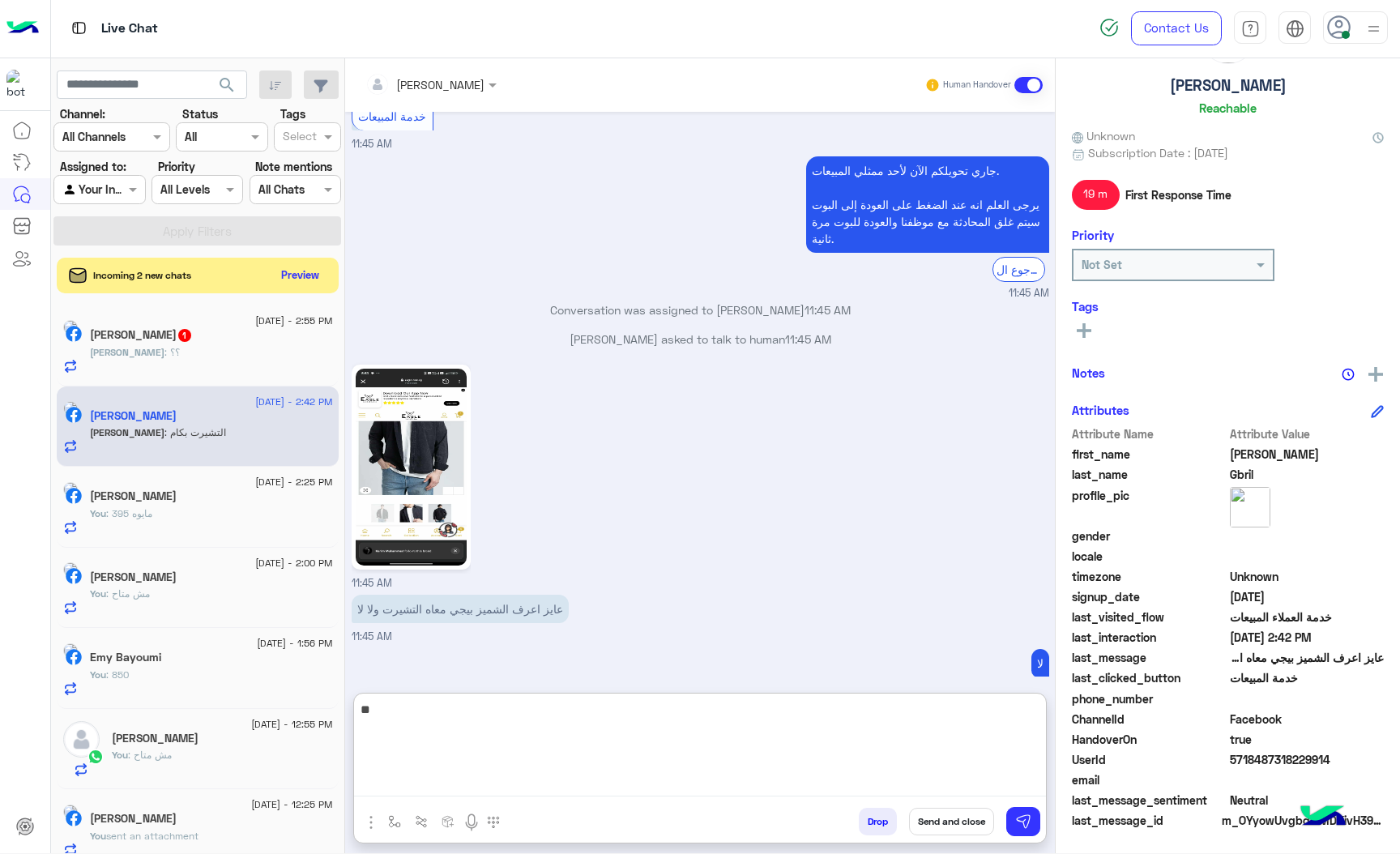
type textarea "***"
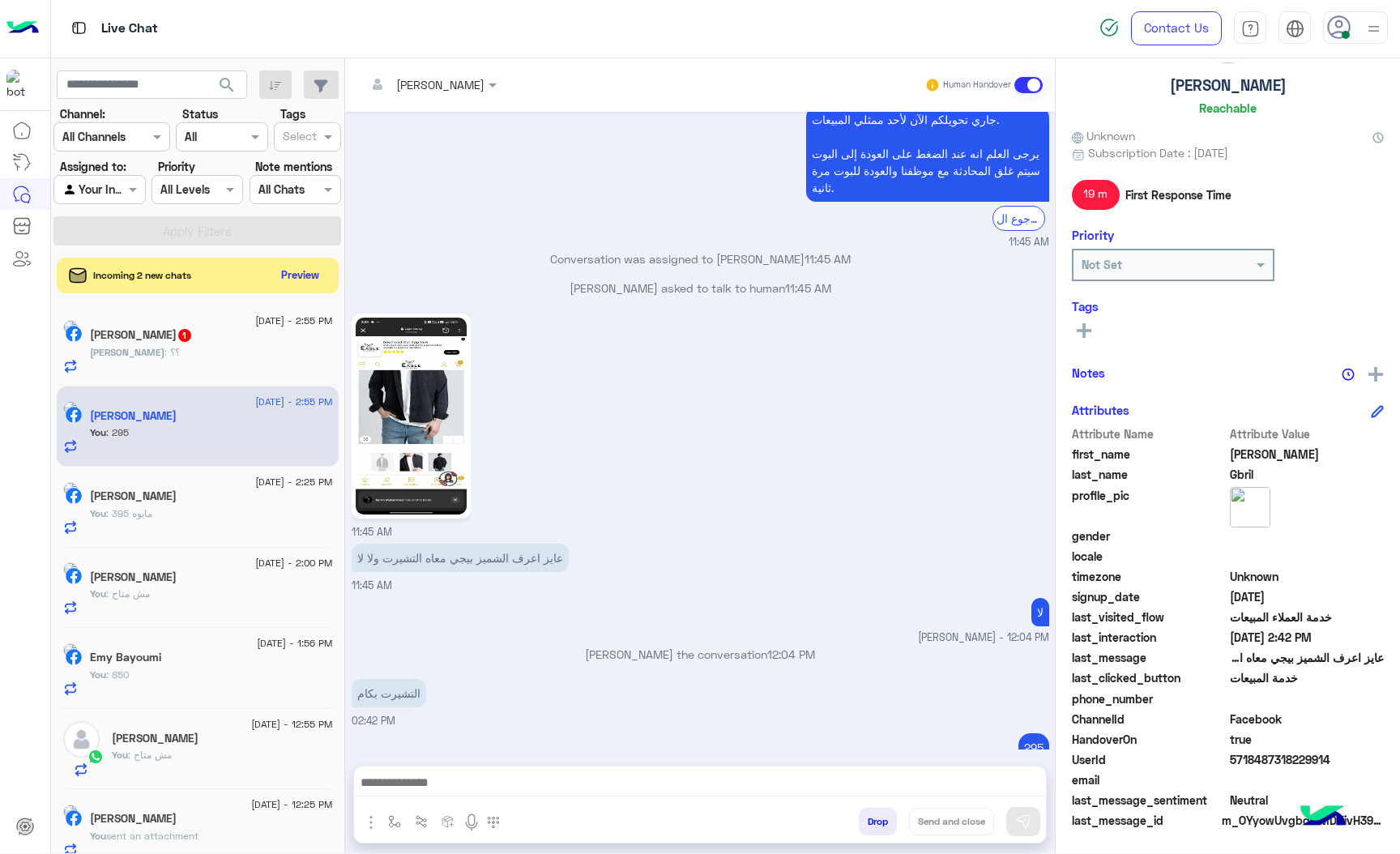
click at [161, 334] on h5 "[PERSON_NAME] 1" at bounding box center [141, 335] width 103 height 14
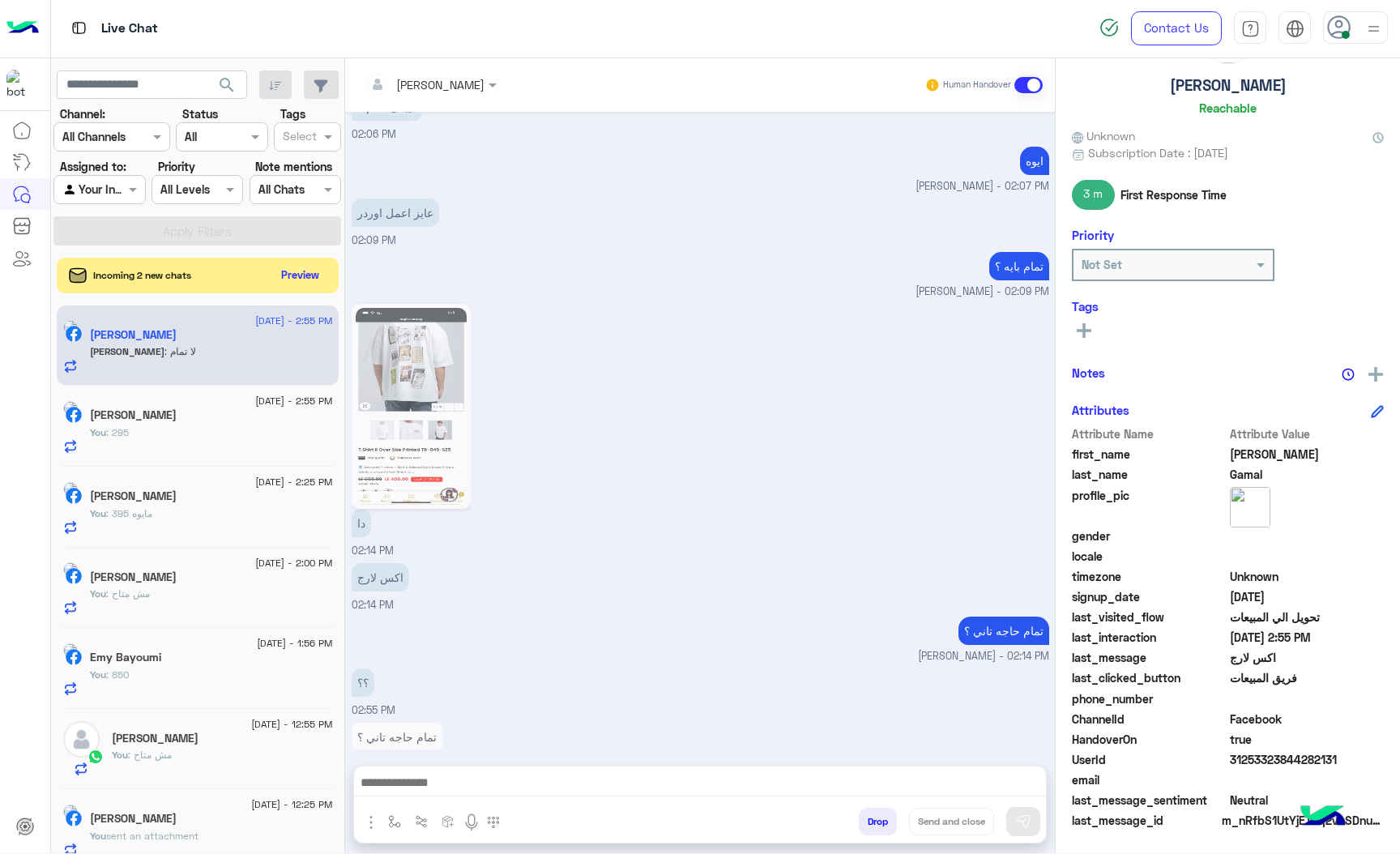
scroll to position [1747, 0]
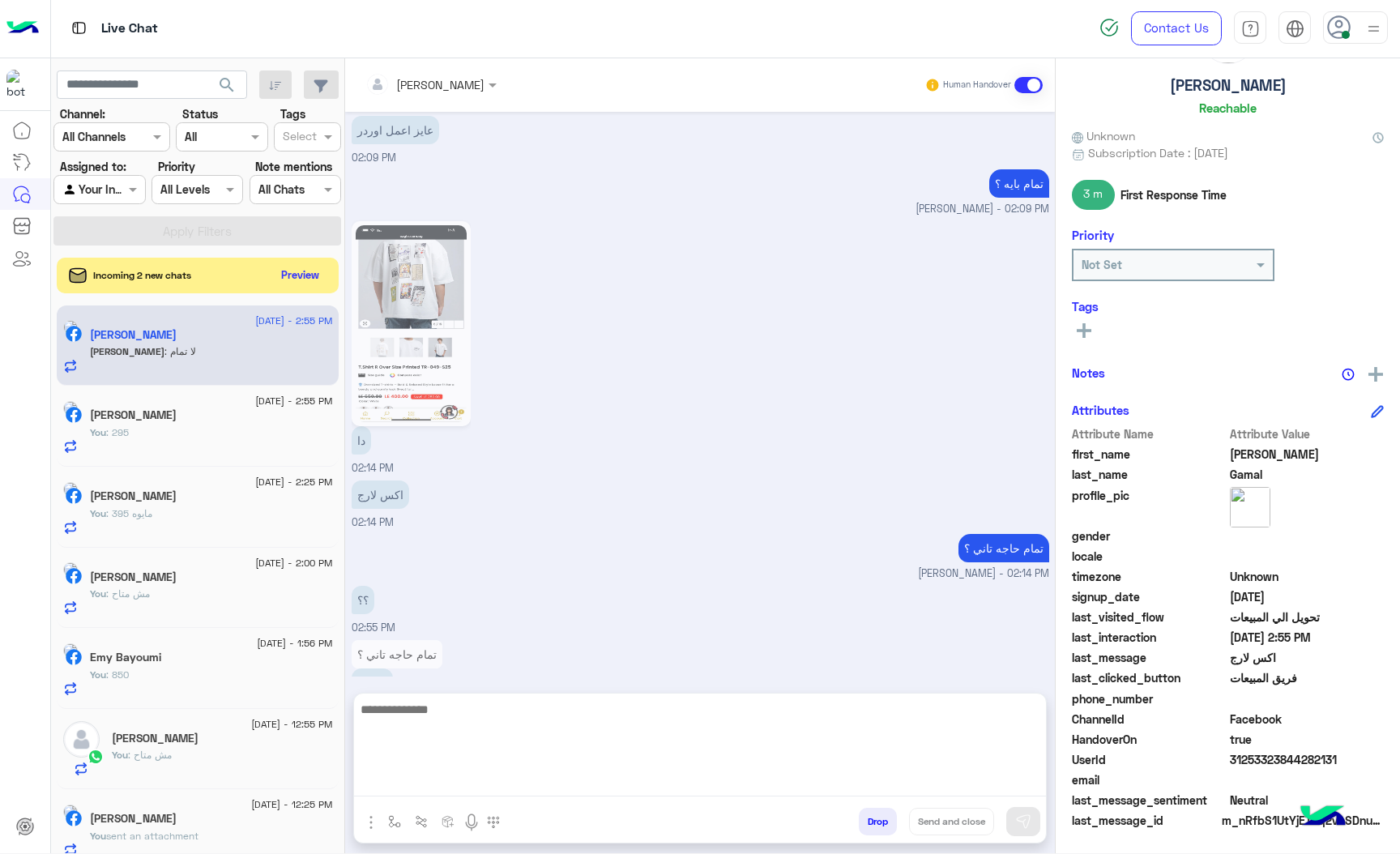
click at [474, 778] on textarea at bounding box center [700, 747] width 692 height 97
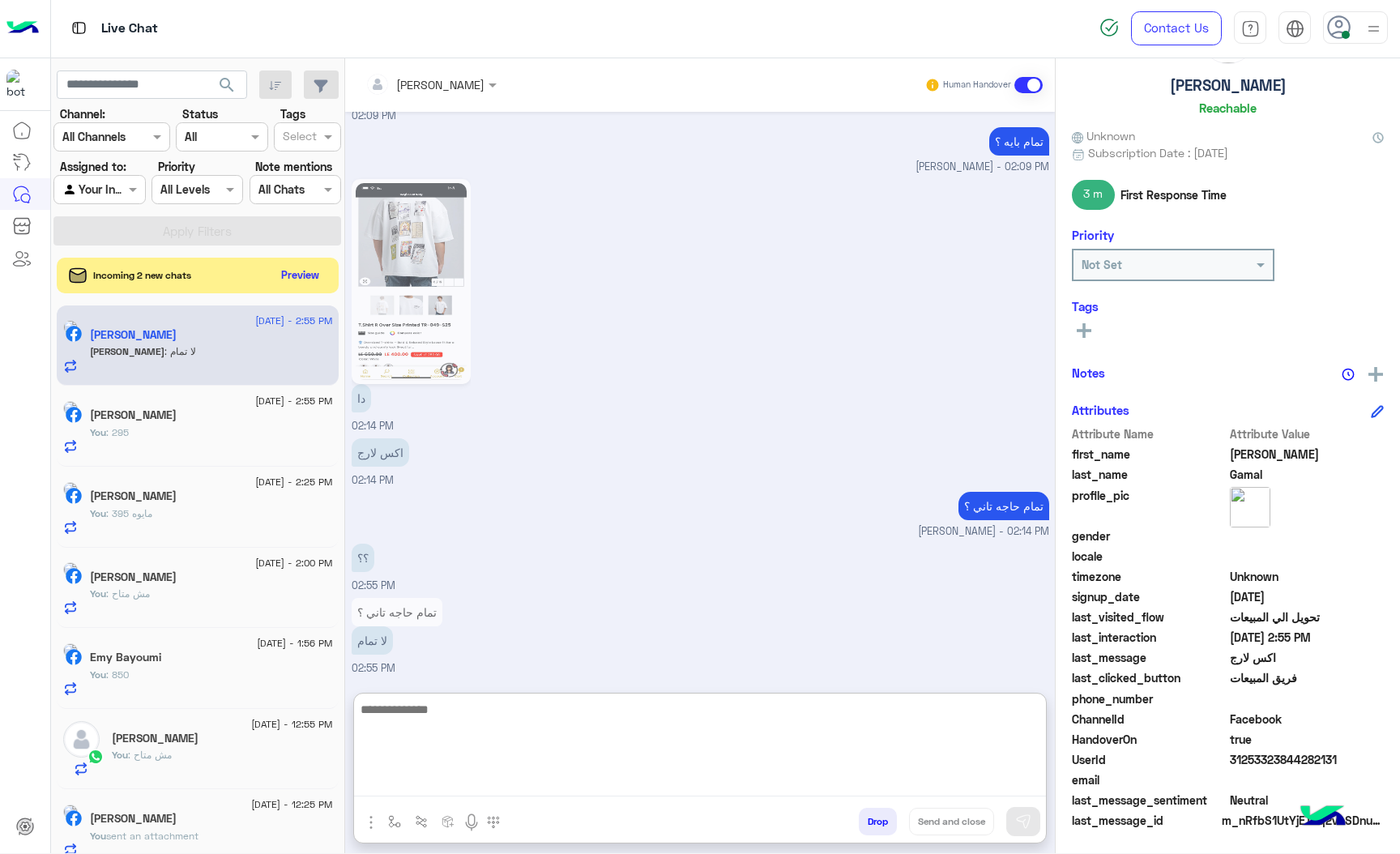
scroll to position [1873, 0]
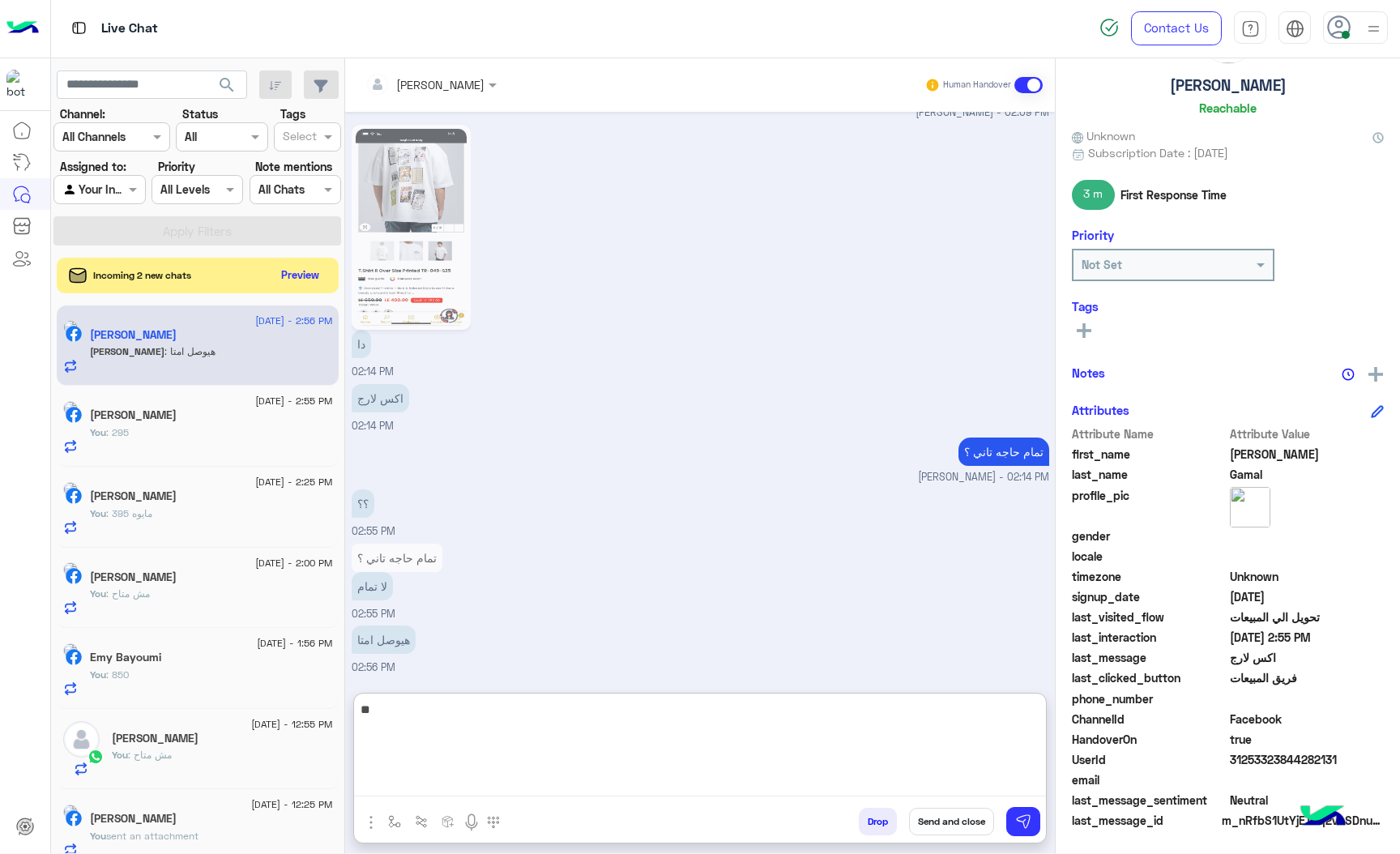
type textarea "*"
type textarea "**********"
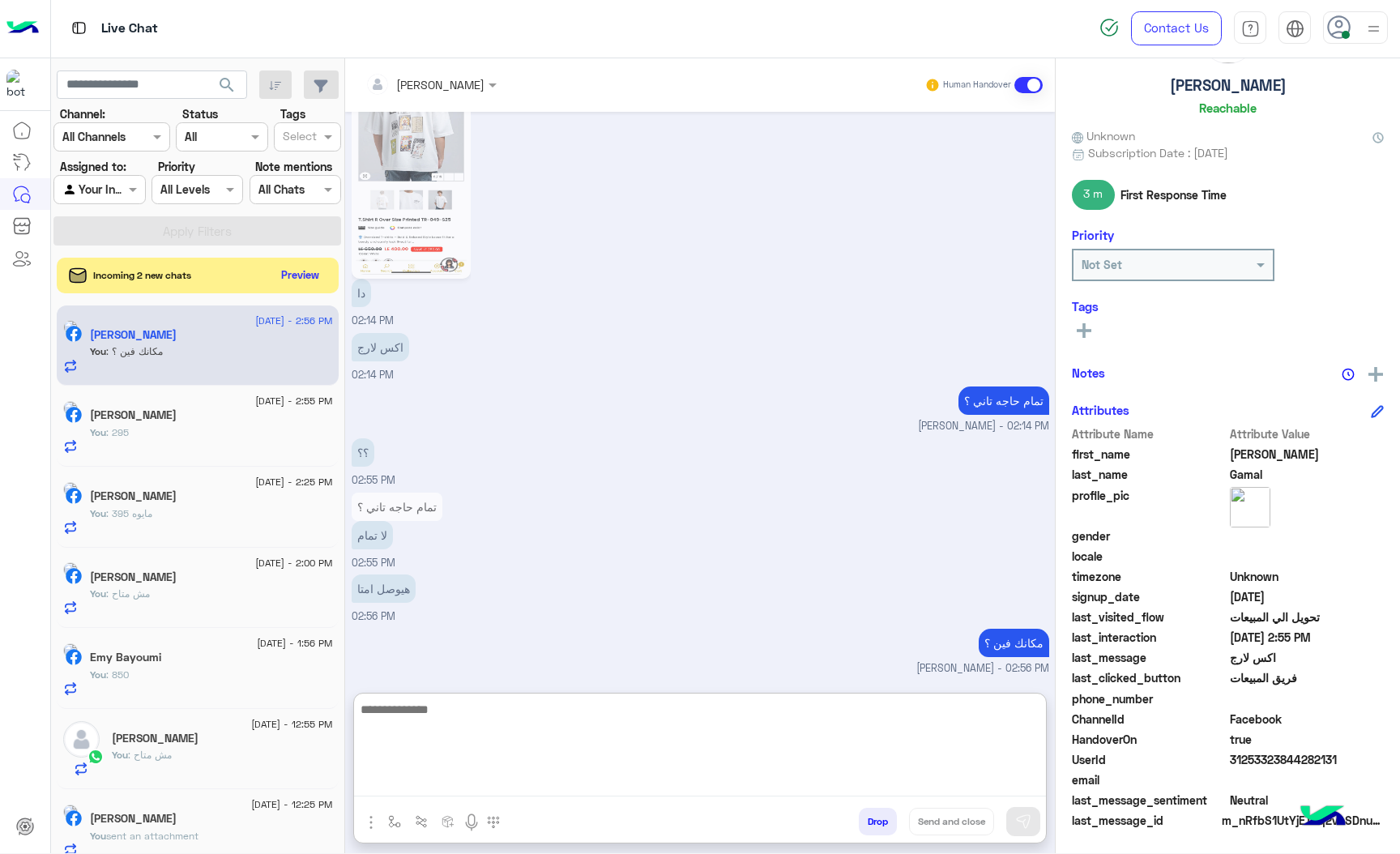
scroll to position [1923, 0]
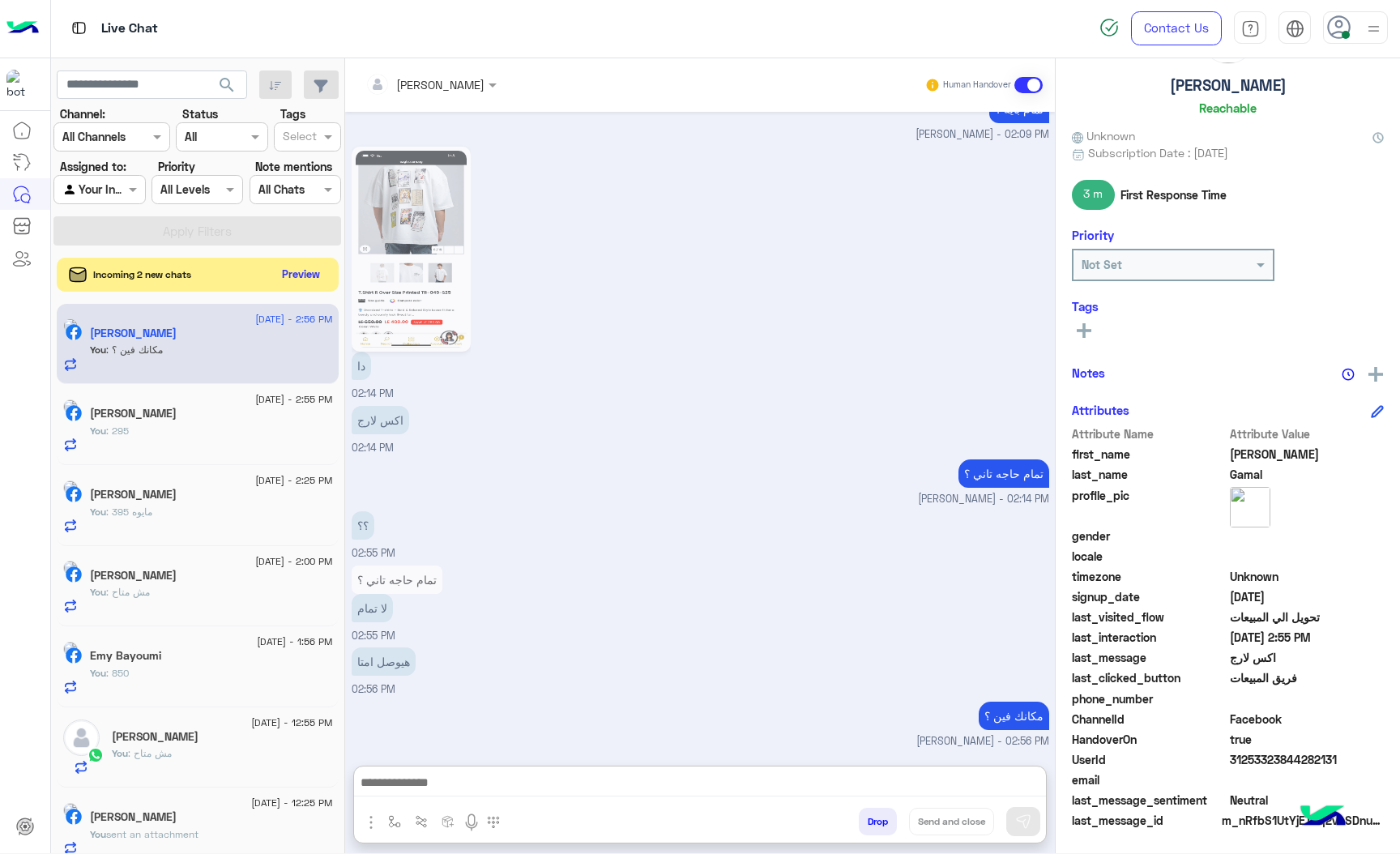
click at [284, 278] on button "Preview" at bounding box center [301, 274] width 50 height 22
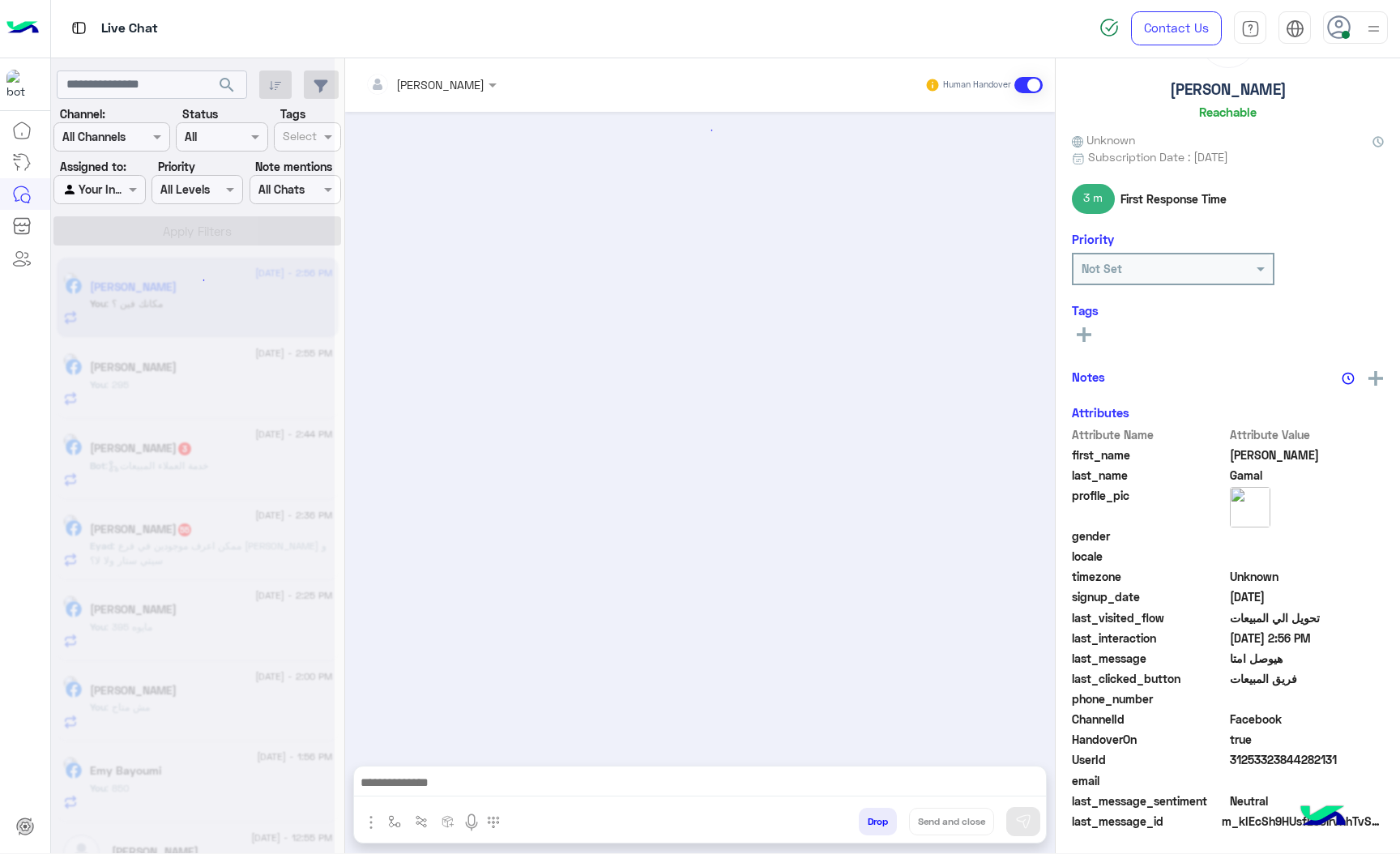
scroll to position [1559, 0]
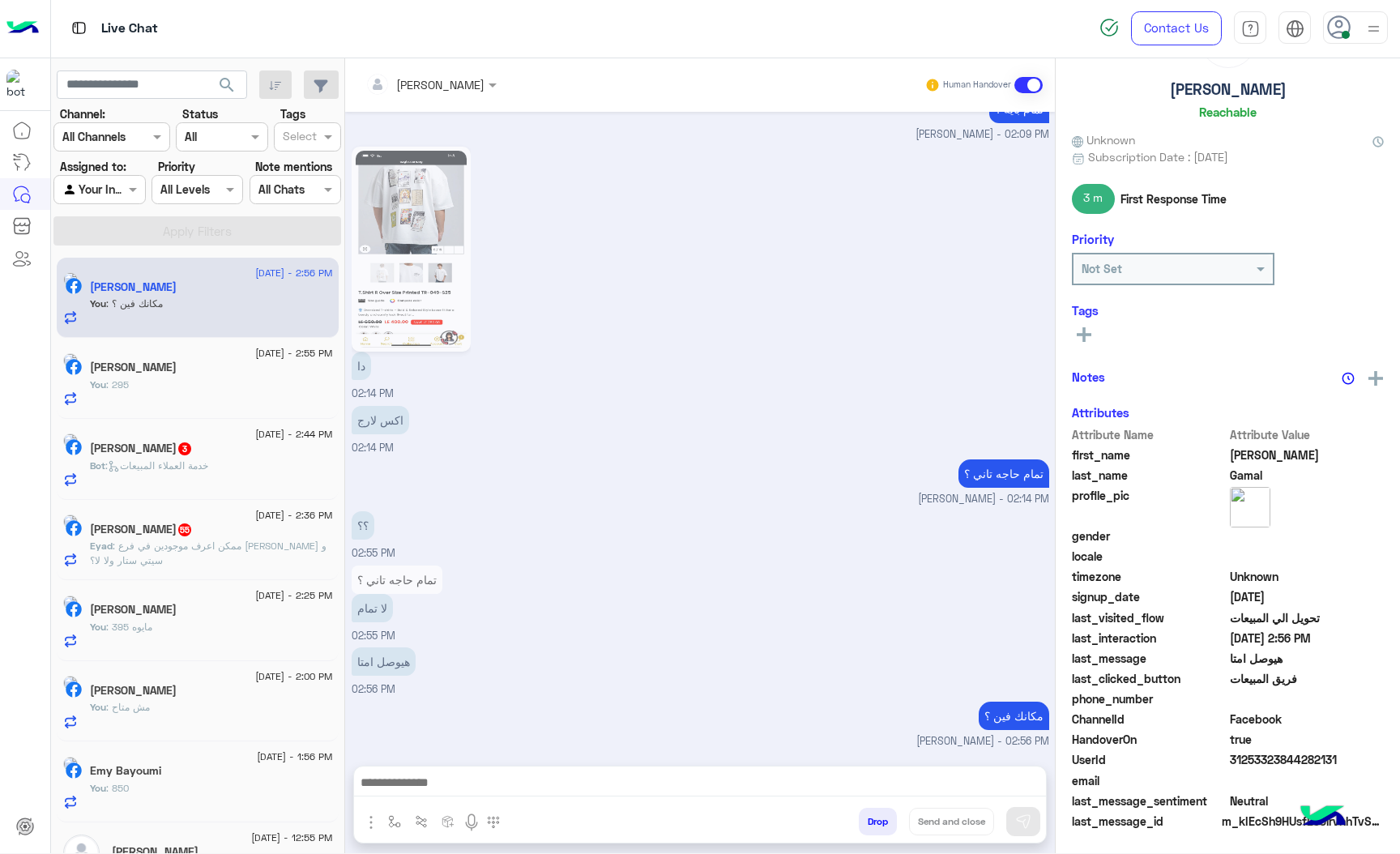
click at [159, 464] on span ": خدمة العملاء المبيعات" at bounding box center [157, 465] width 103 height 12
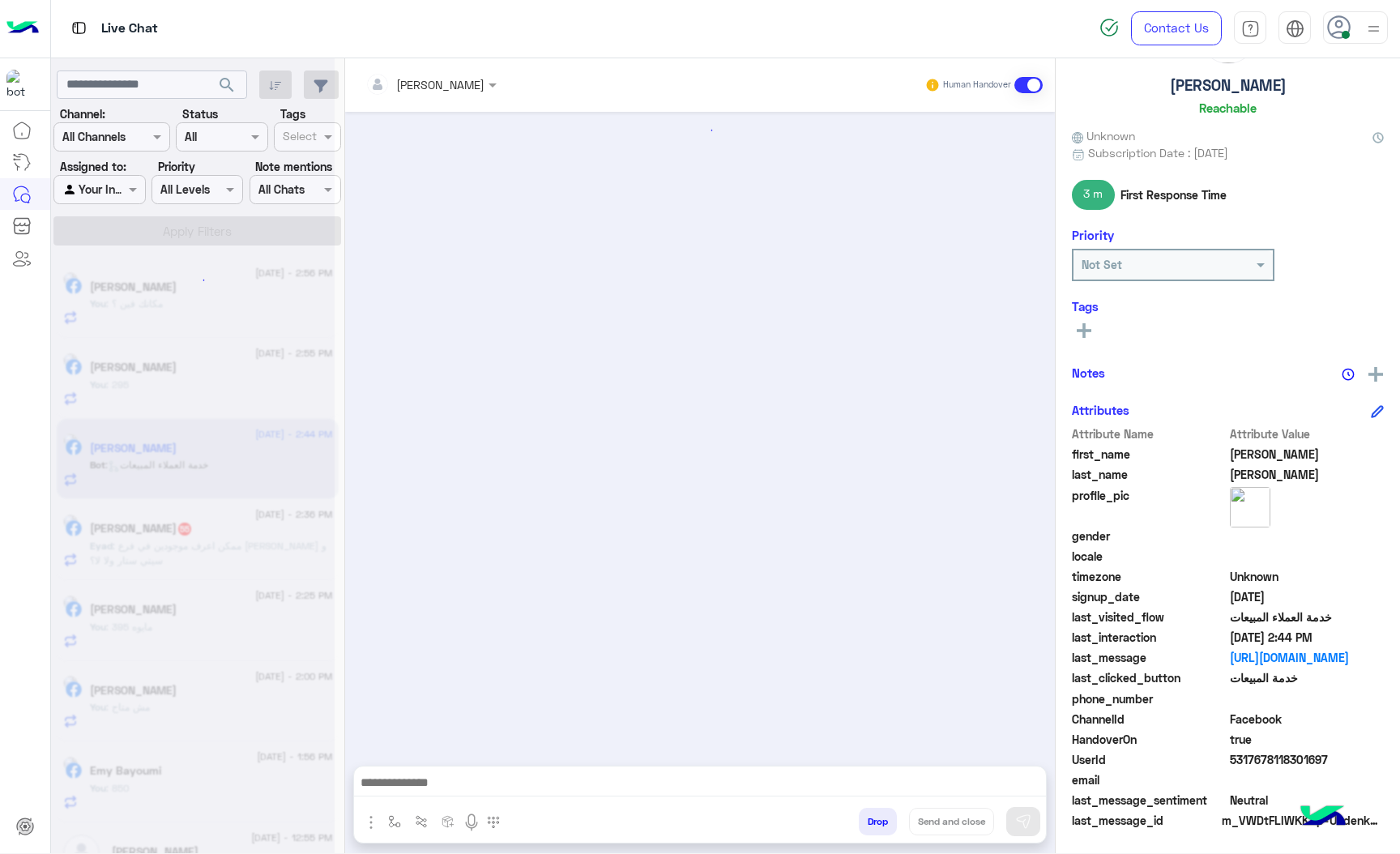
scroll to position [56, 0]
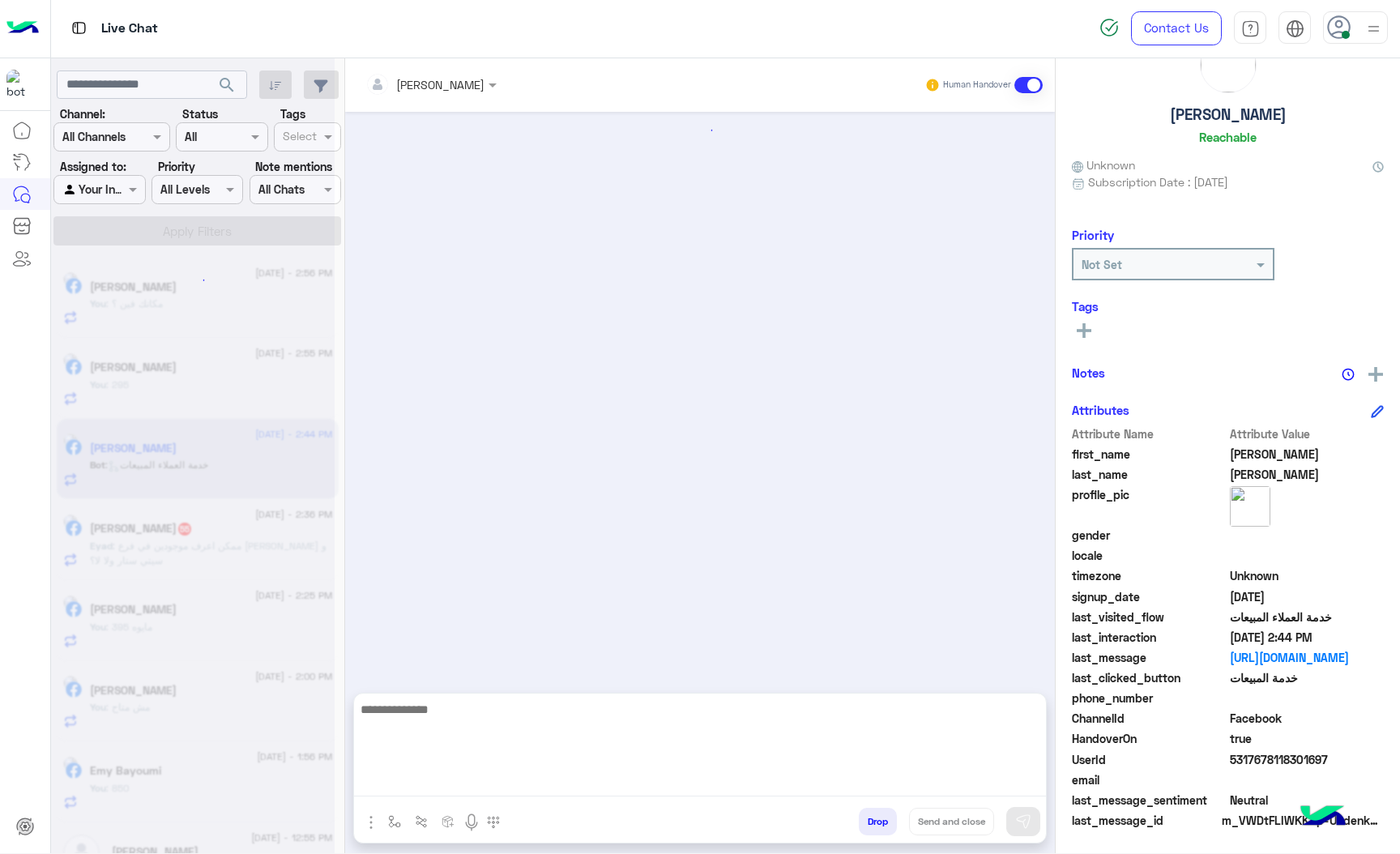
click at [432, 791] on textarea at bounding box center [700, 747] width 692 height 97
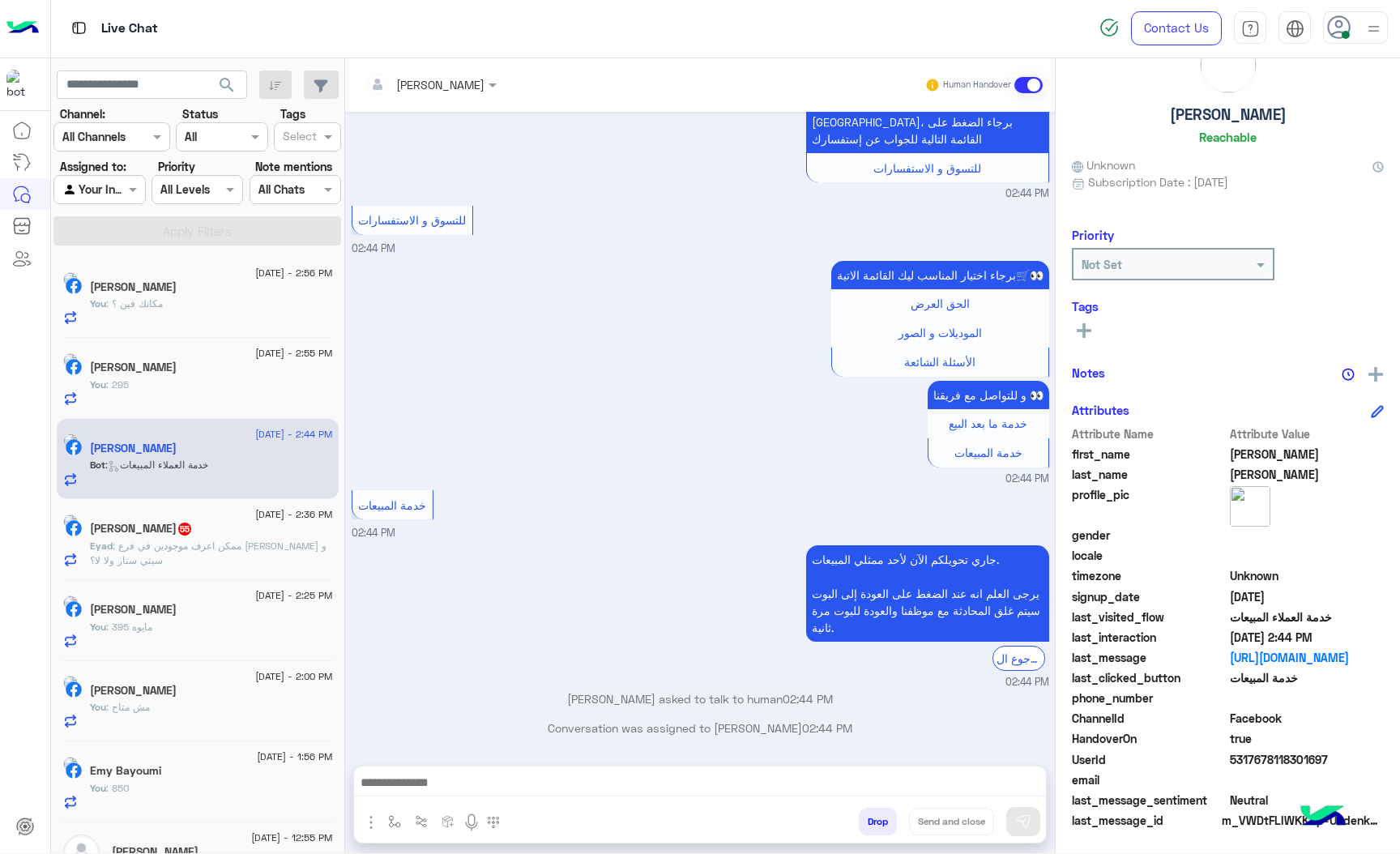
scroll to position [2326, 0]
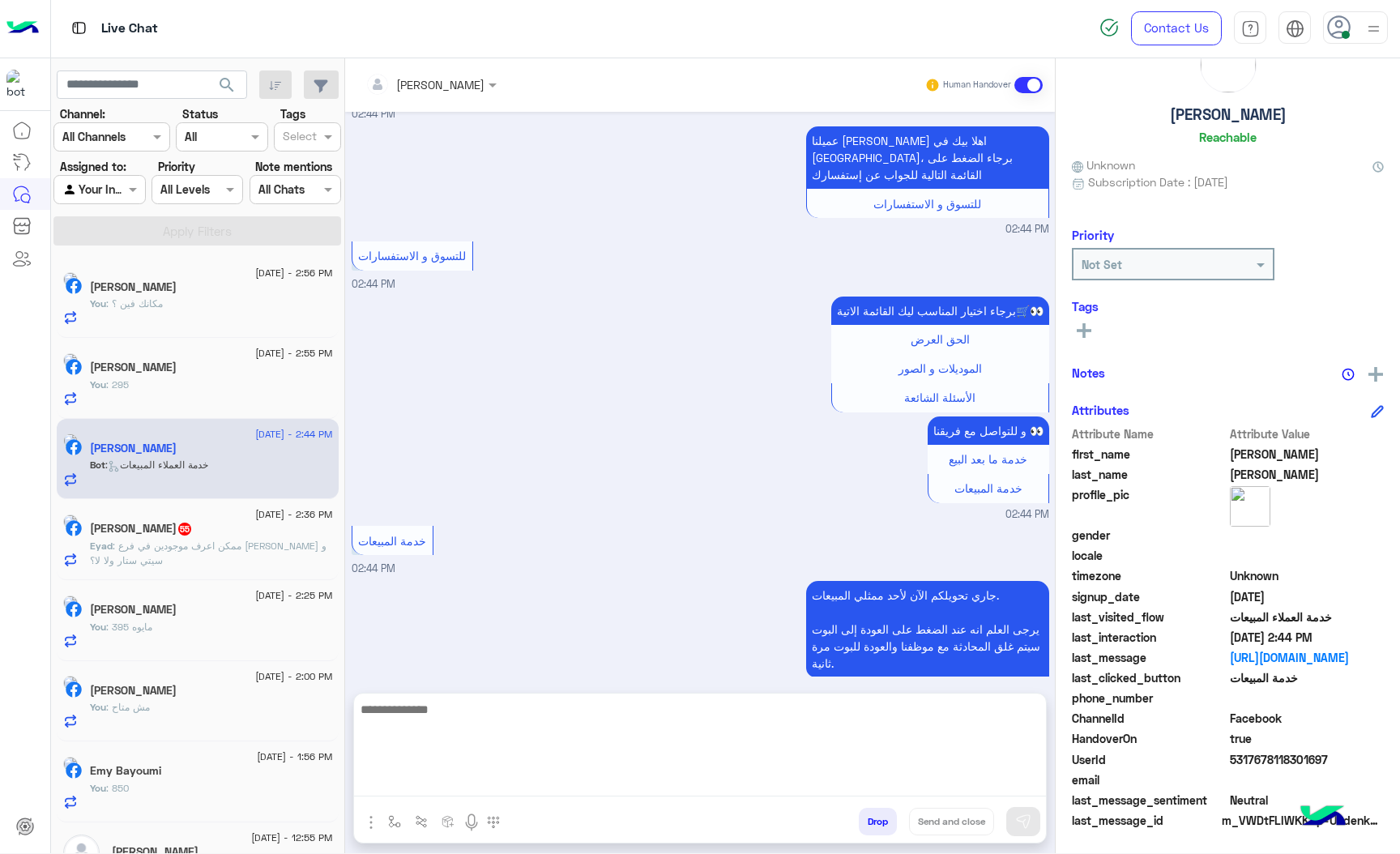
click at [467, 769] on textarea at bounding box center [700, 747] width 692 height 97
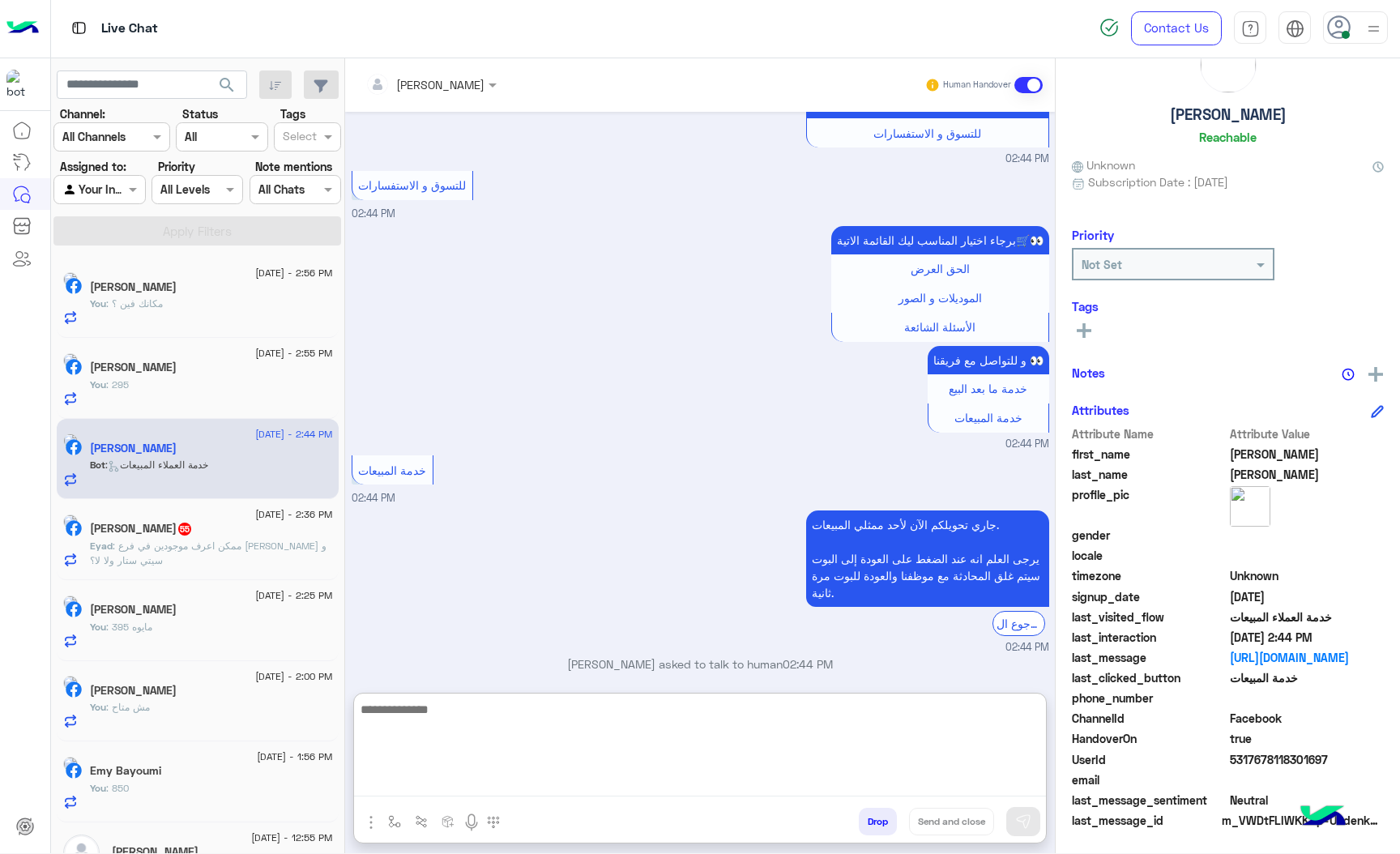
paste textarea "**********"
type textarea "**********"
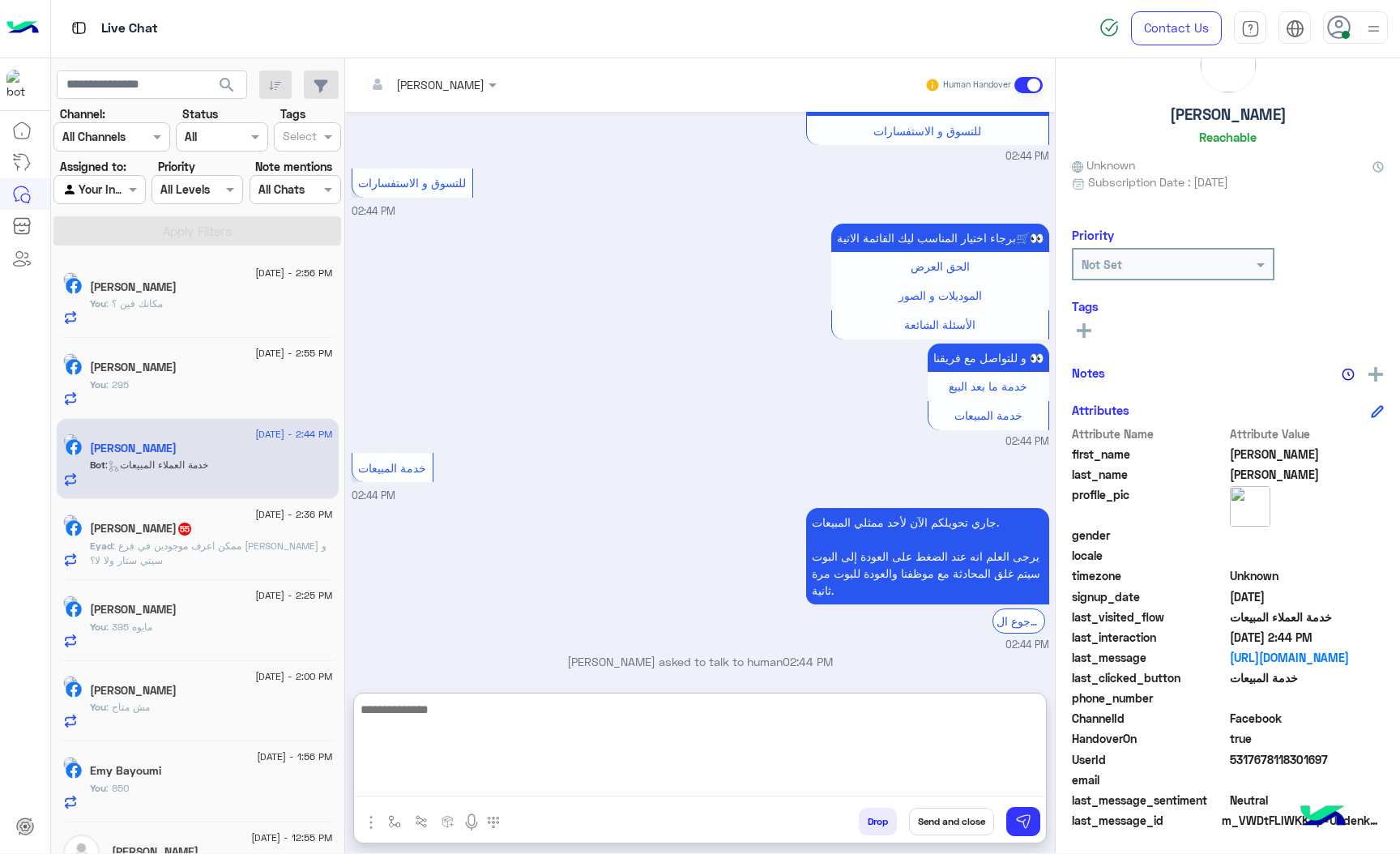
scroll to position [2484, 0]
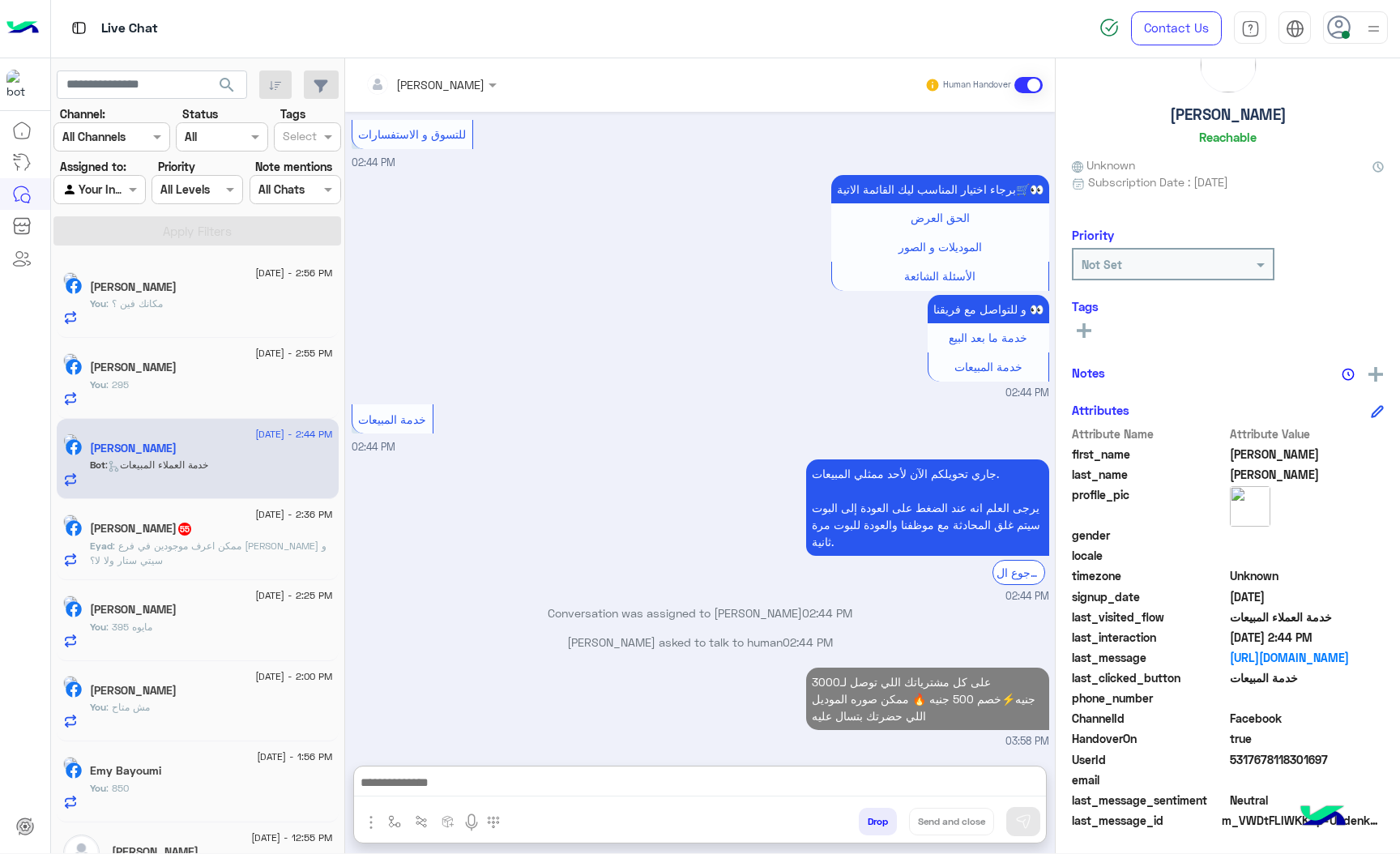
click at [231, 548] on span ": ممكن اعرف موجودين في فرع [PERSON_NAME] و سيتي ستار ولا لا؟" at bounding box center [208, 553] width 237 height 27
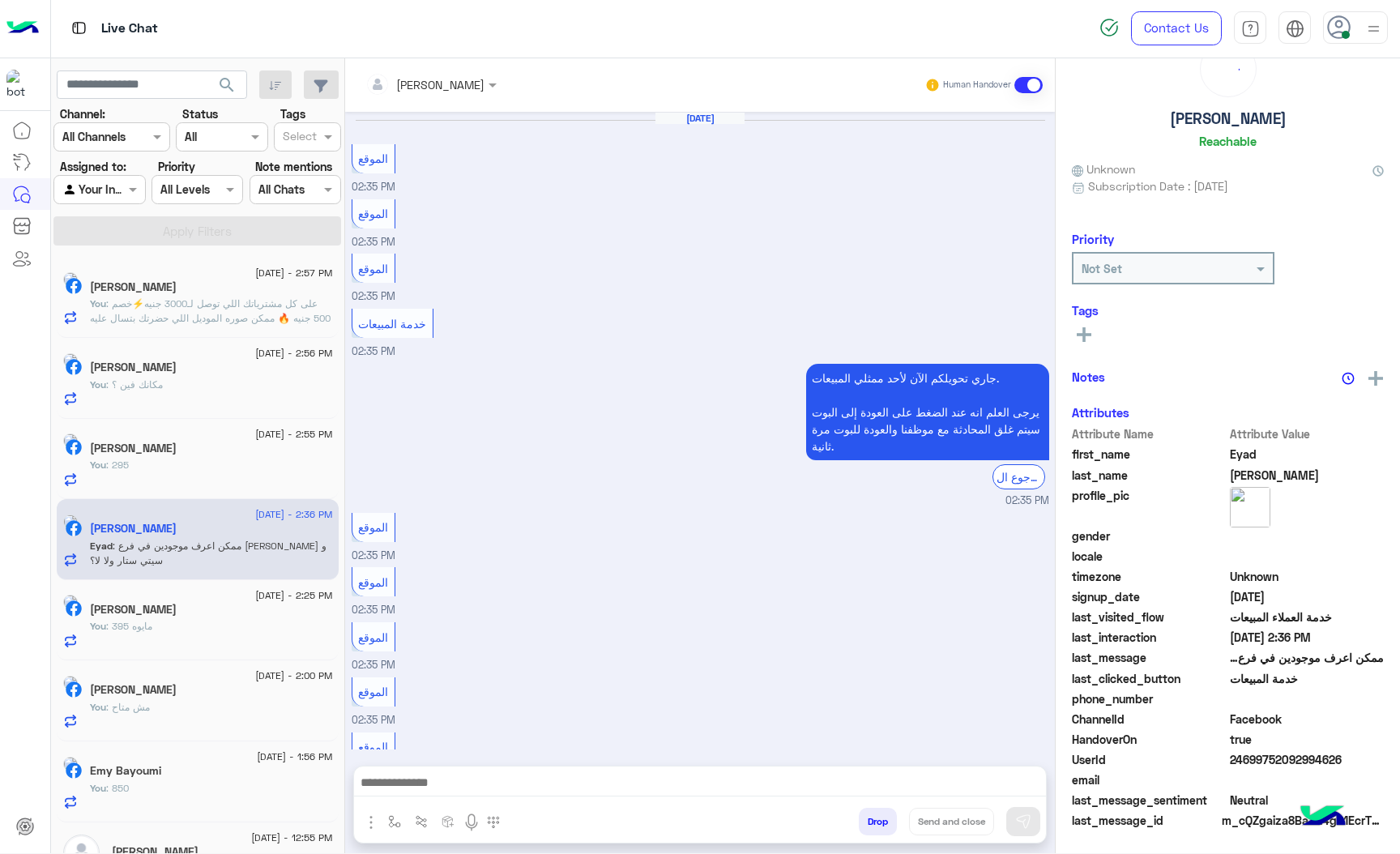
scroll to position [1105, 0]
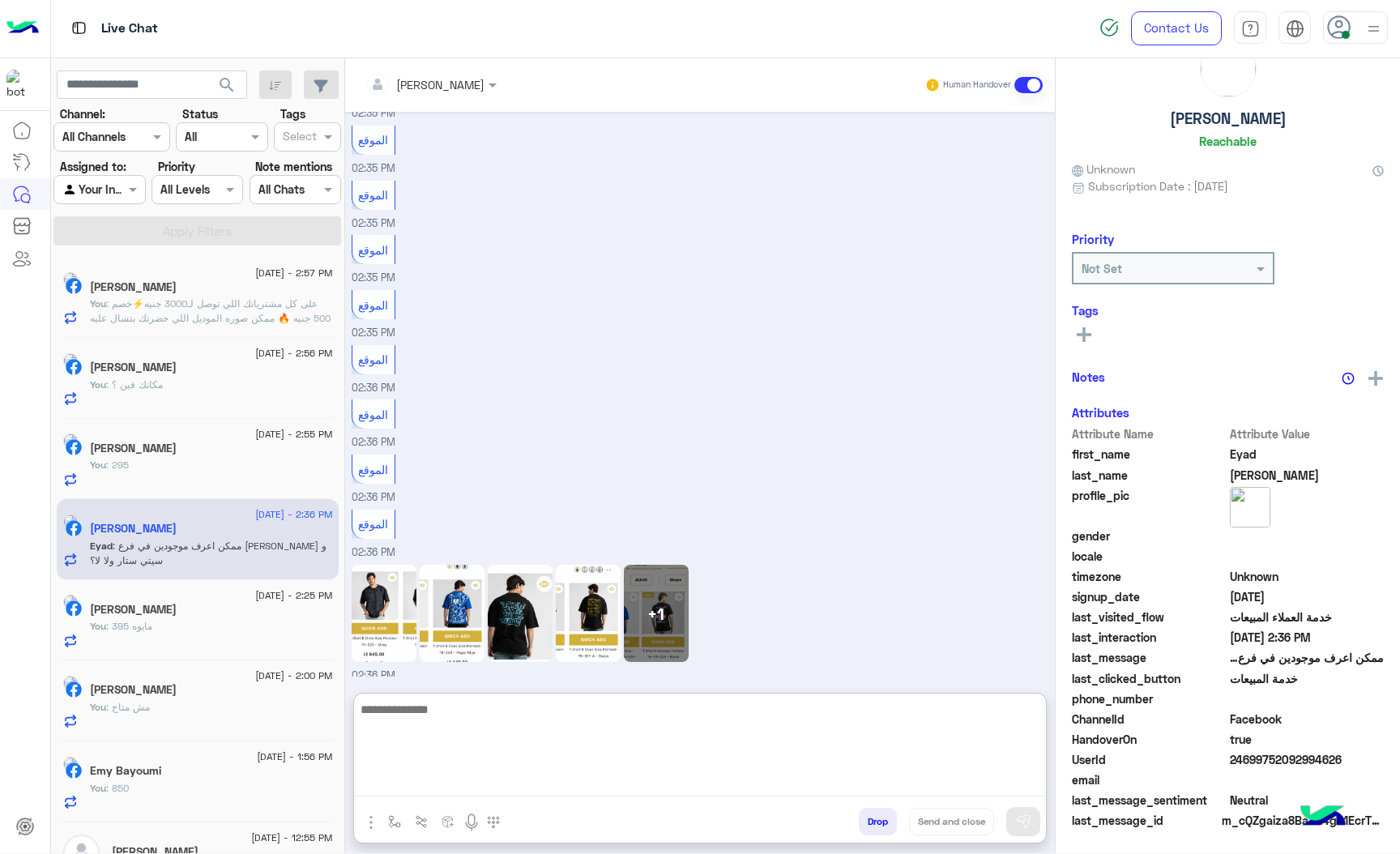
click at [406, 786] on textarea at bounding box center [700, 747] width 692 height 97
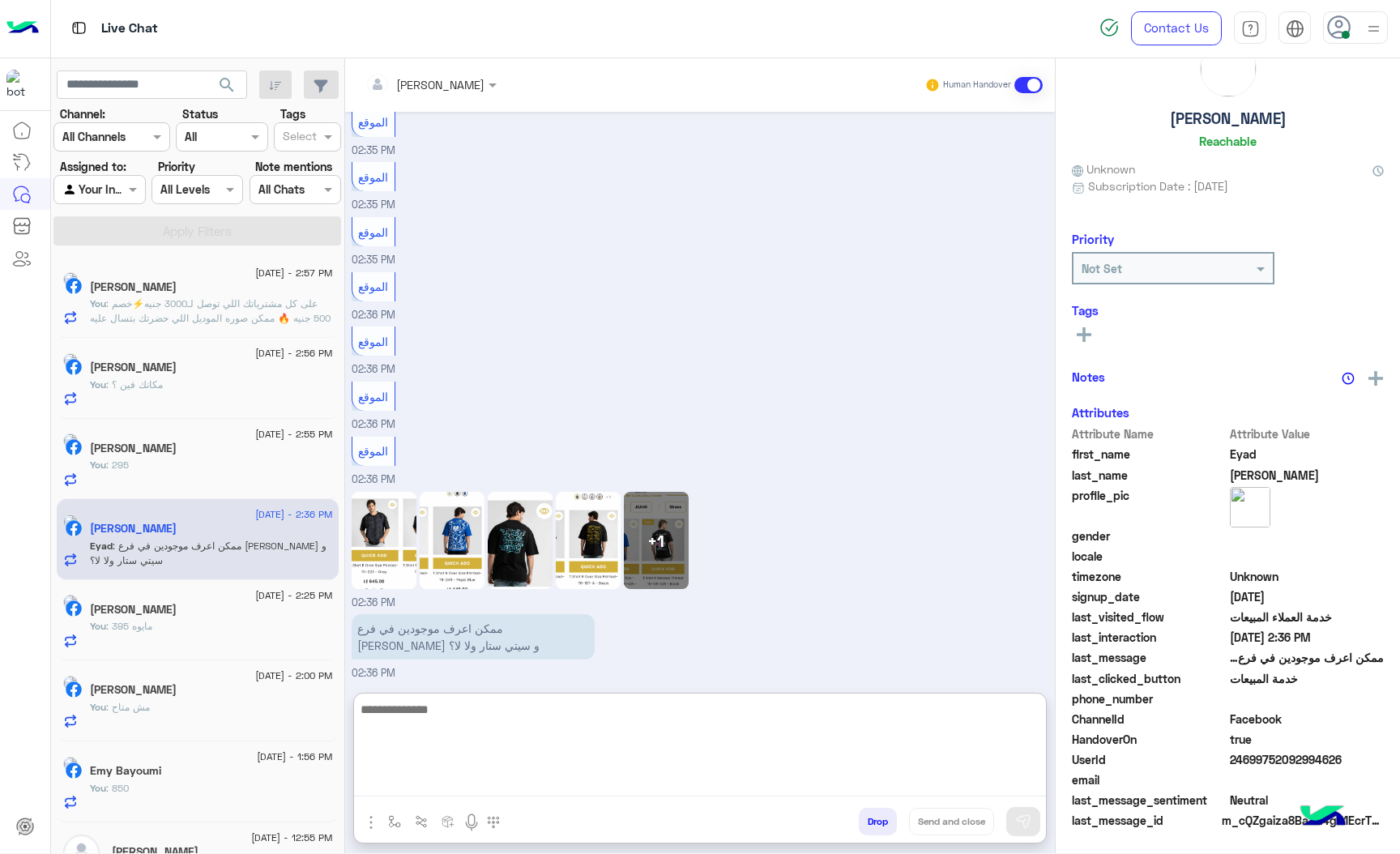
scroll to position [56, 0]
paste textarea "**********"
type textarea "**********"
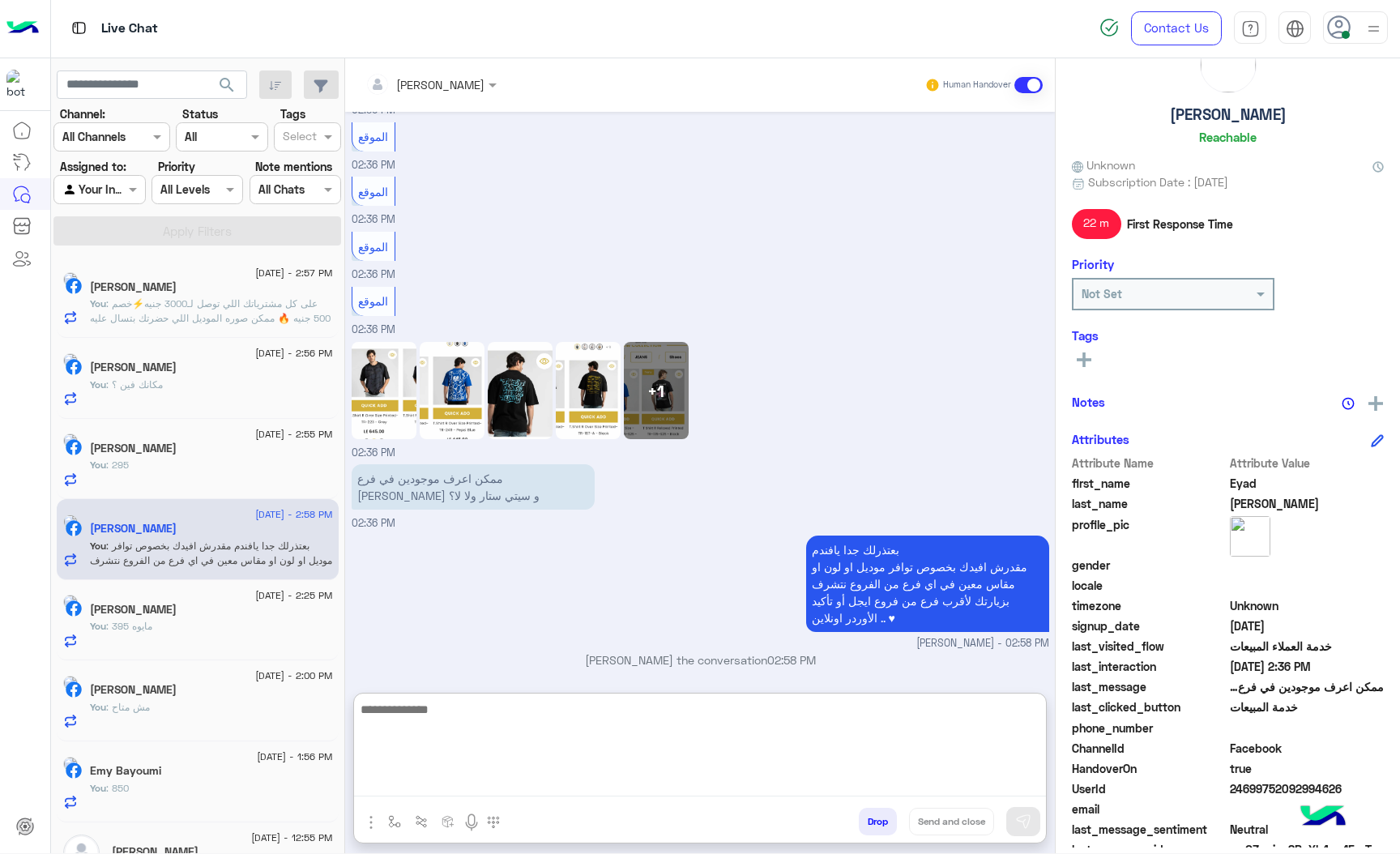
scroll to position [85, 0]
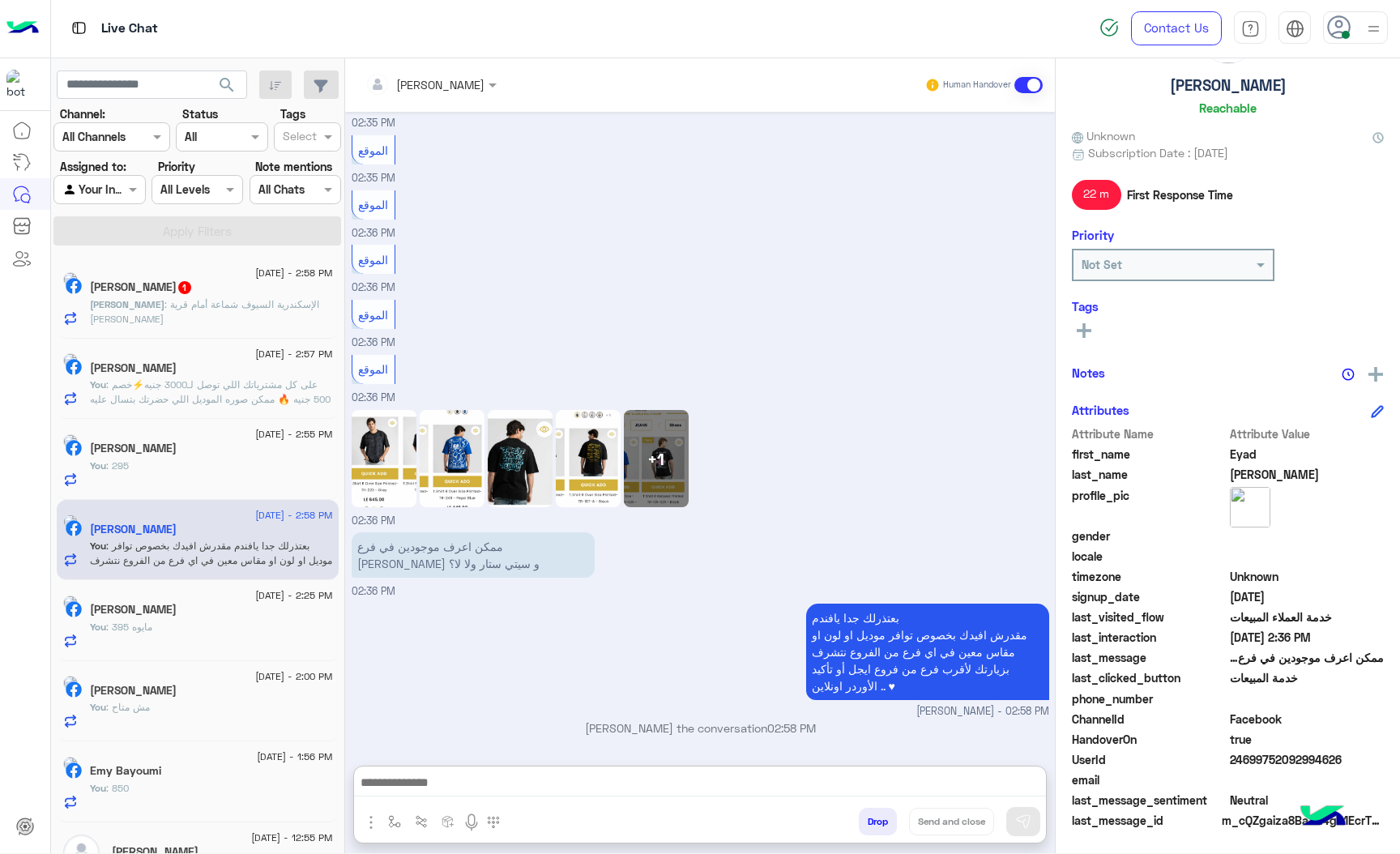
click at [194, 310] on span ": الإسكندرية السيوف شماعة أمام قرية [PERSON_NAME]" at bounding box center [204, 311] width 229 height 27
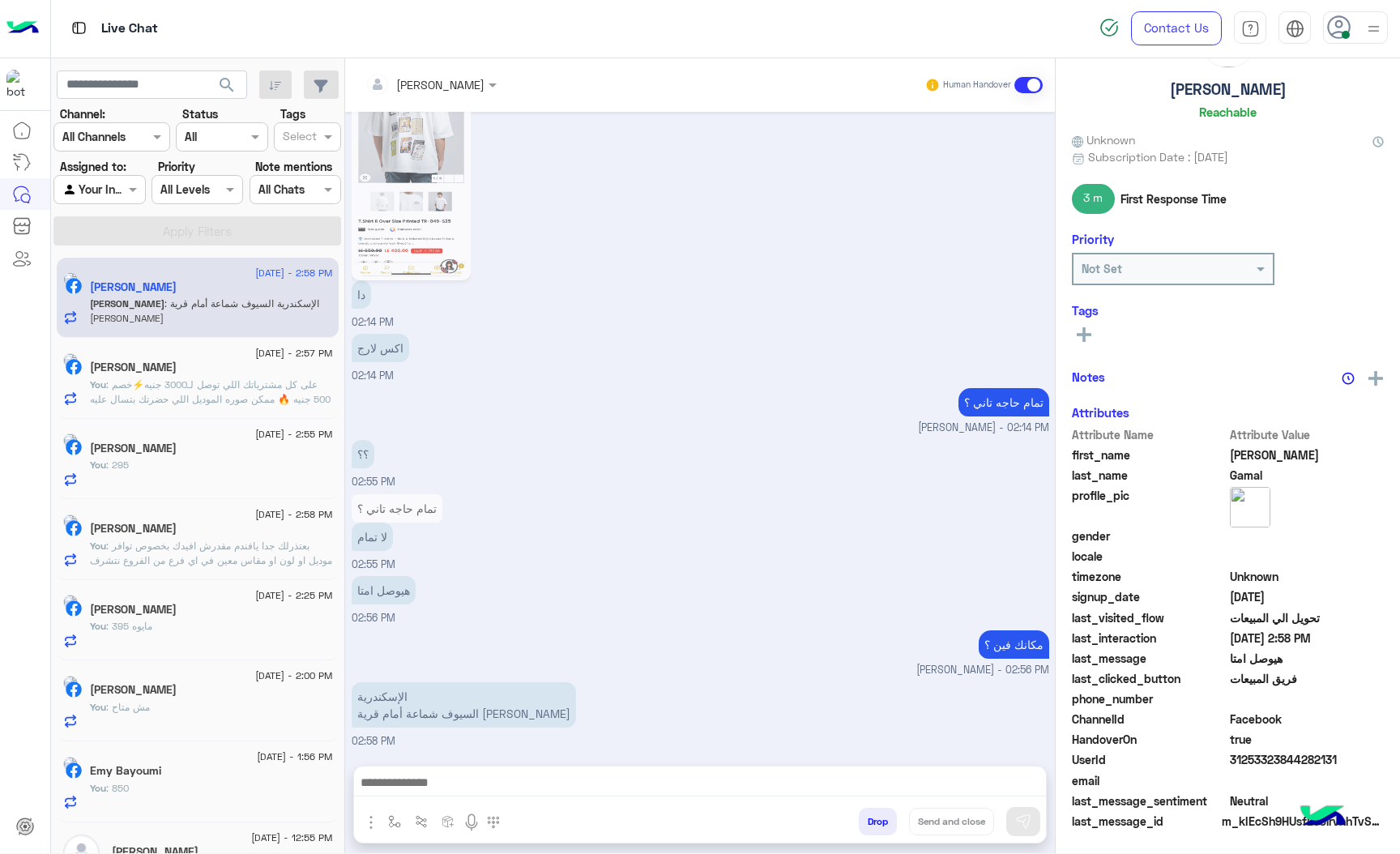
scroll to position [85, 0]
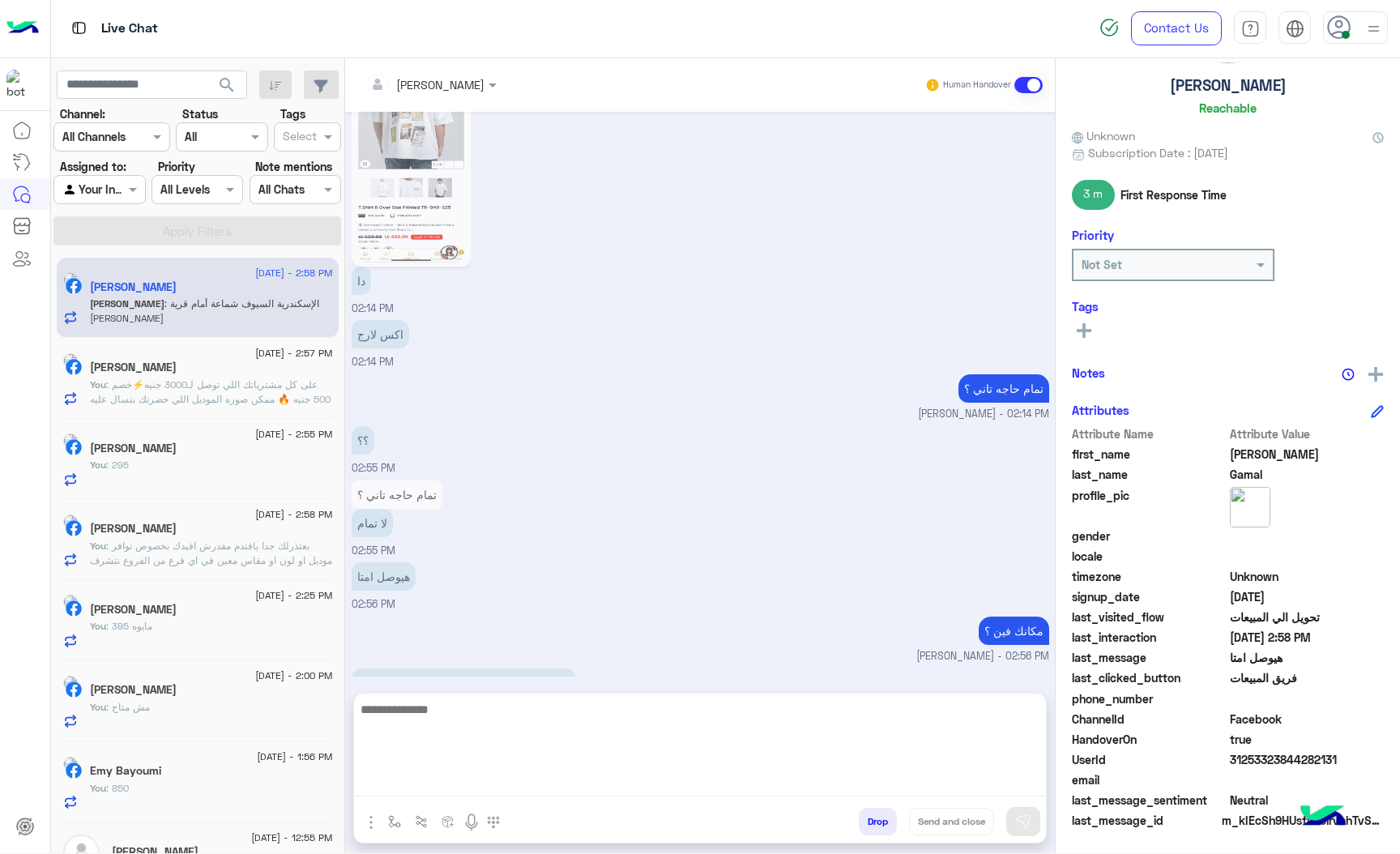
click at [426, 788] on textarea at bounding box center [700, 747] width 692 height 97
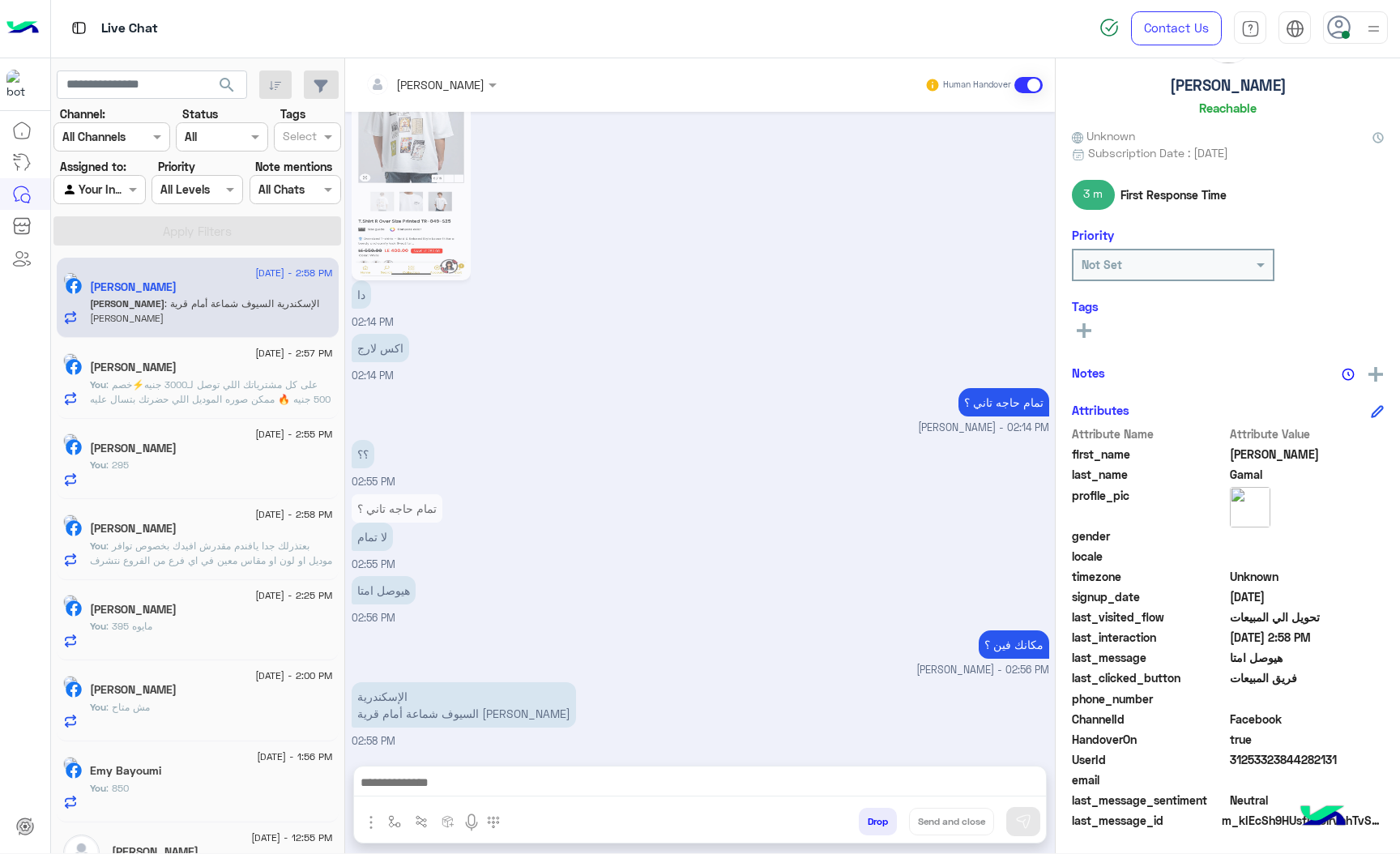
click at [372, 819] on img "button" at bounding box center [371, 822] width 20 height 20
click at [401, 820] on img "button" at bounding box center [394, 821] width 13 height 13
click at [426, 780] on input "text" at bounding box center [424, 786] width 66 height 19
type input "****"
click at [396, 759] on span "اسكندرية و البحيرة" at bounding box center [439, 756] width 97 height 15
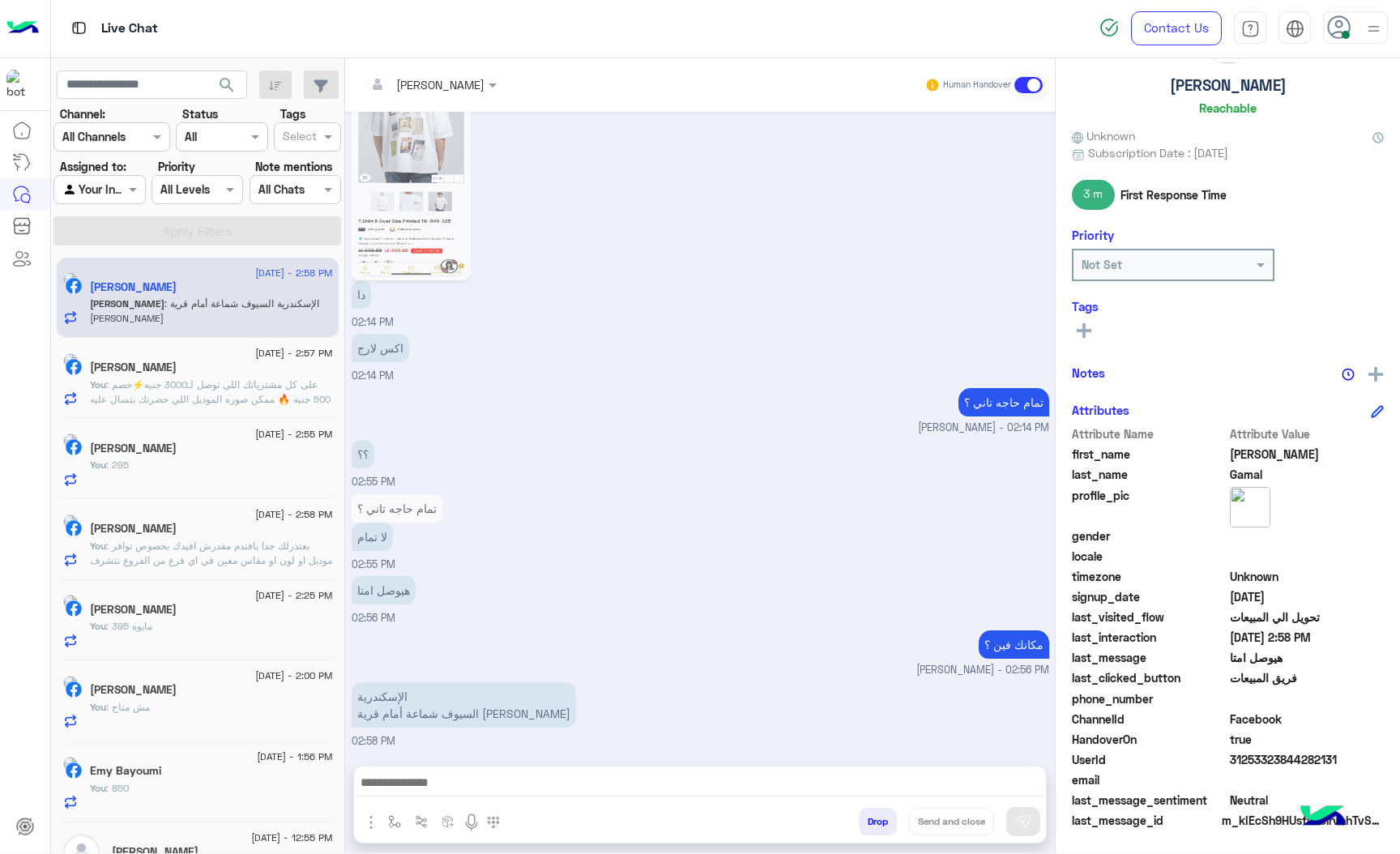
type textarea "**********"
click at [1041, 829] on div "Drop Send and close" at bounding box center [779, 824] width 534 height 36
click at [1026, 815] on img at bounding box center [1023, 821] width 16 height 16
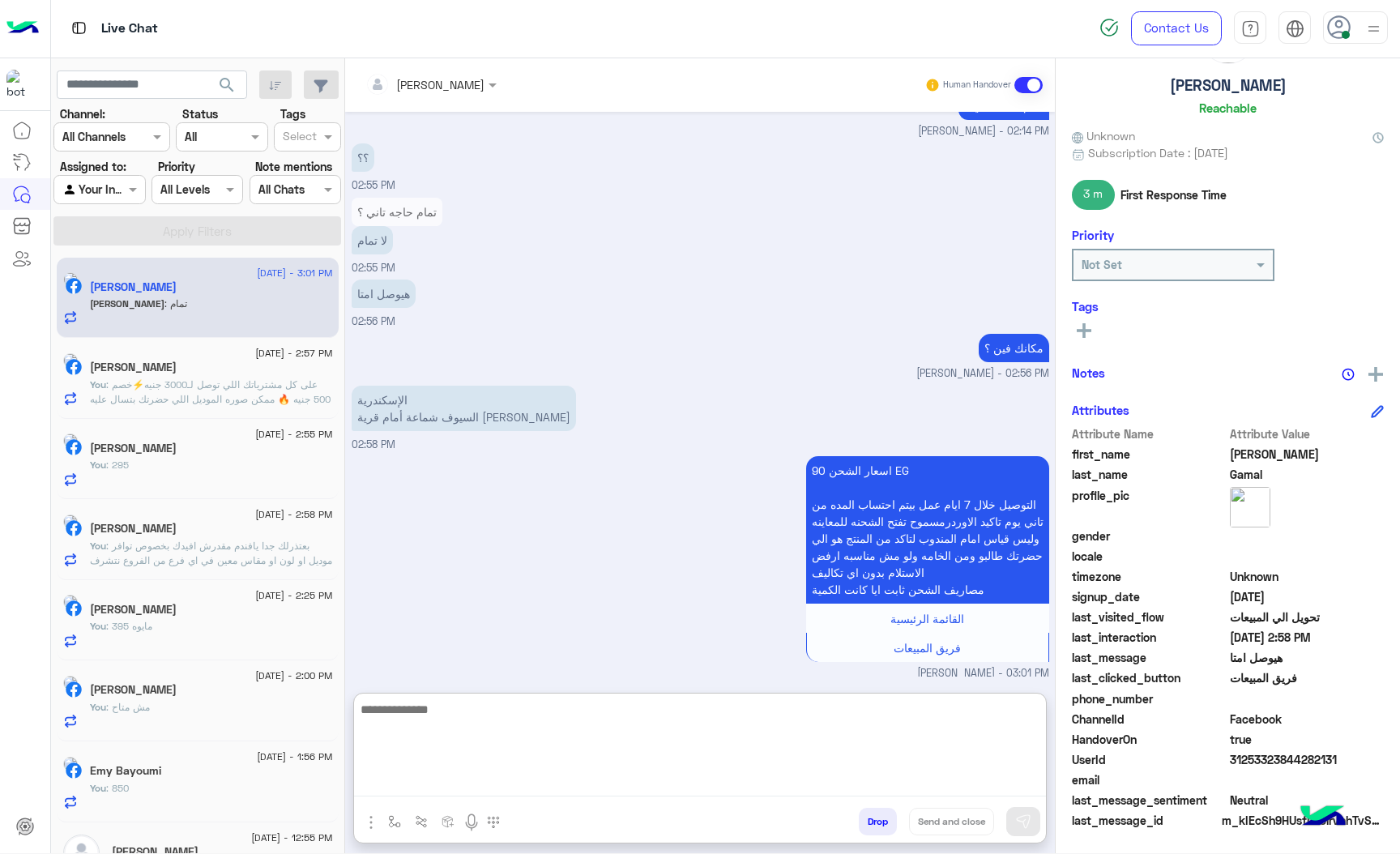
click at [458, 780] on textarea at bounding box center [700, 747] width 692 height 97
type textarea "**********"
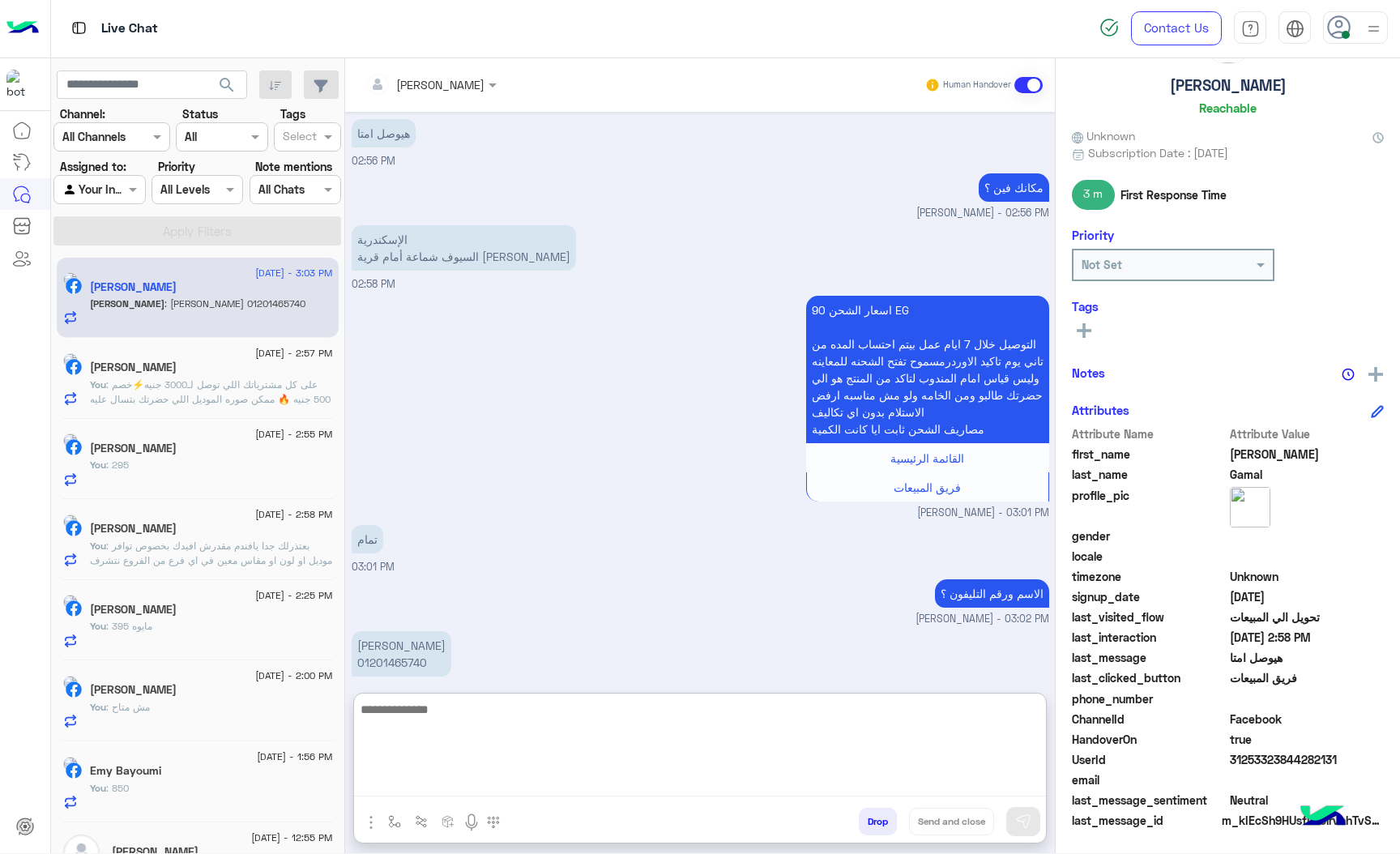
scroll to position [1958, 0]
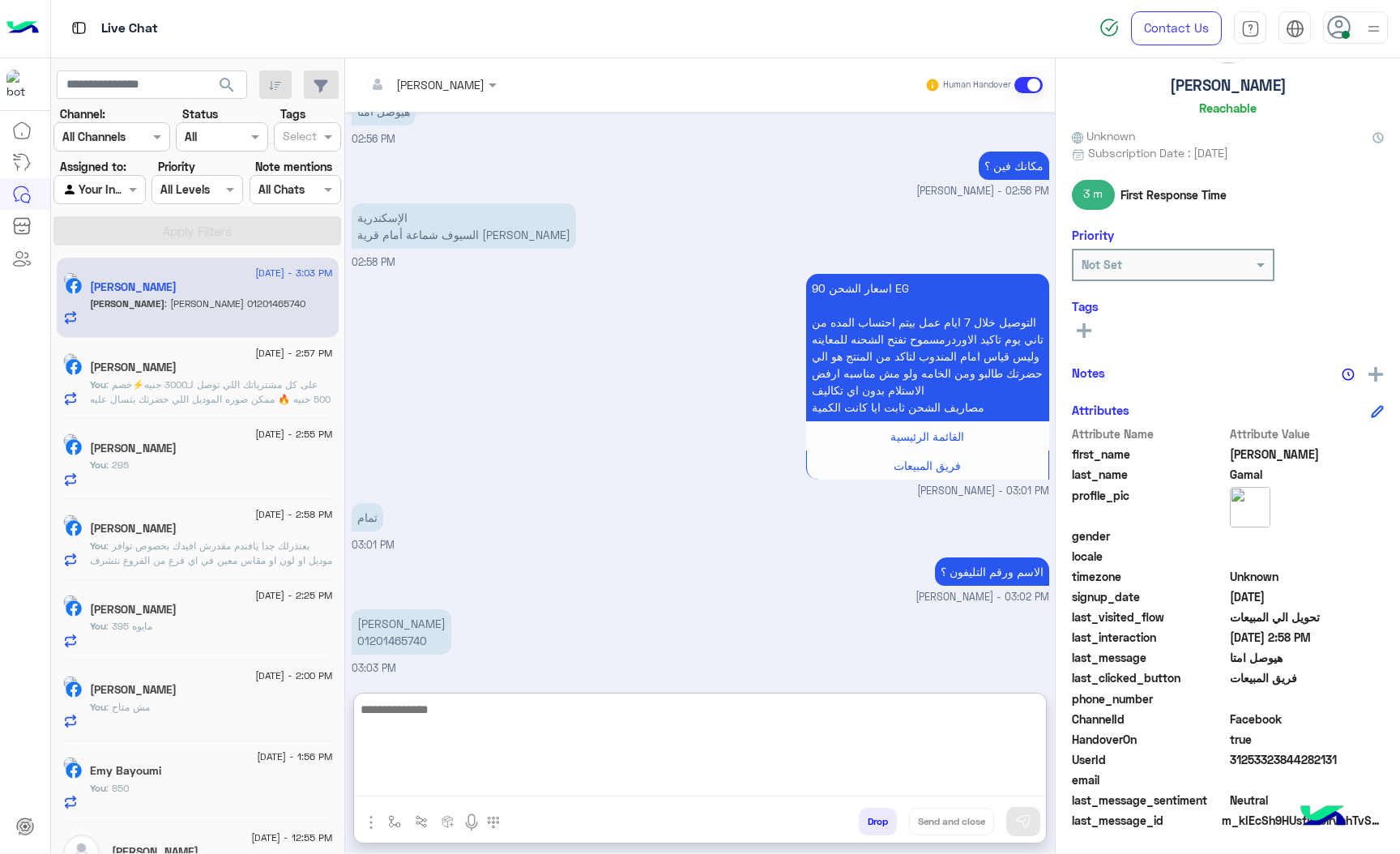
click at [443, 717] on textarea at bounding box center [700, 747] width 692 height 97
type textarea "*"
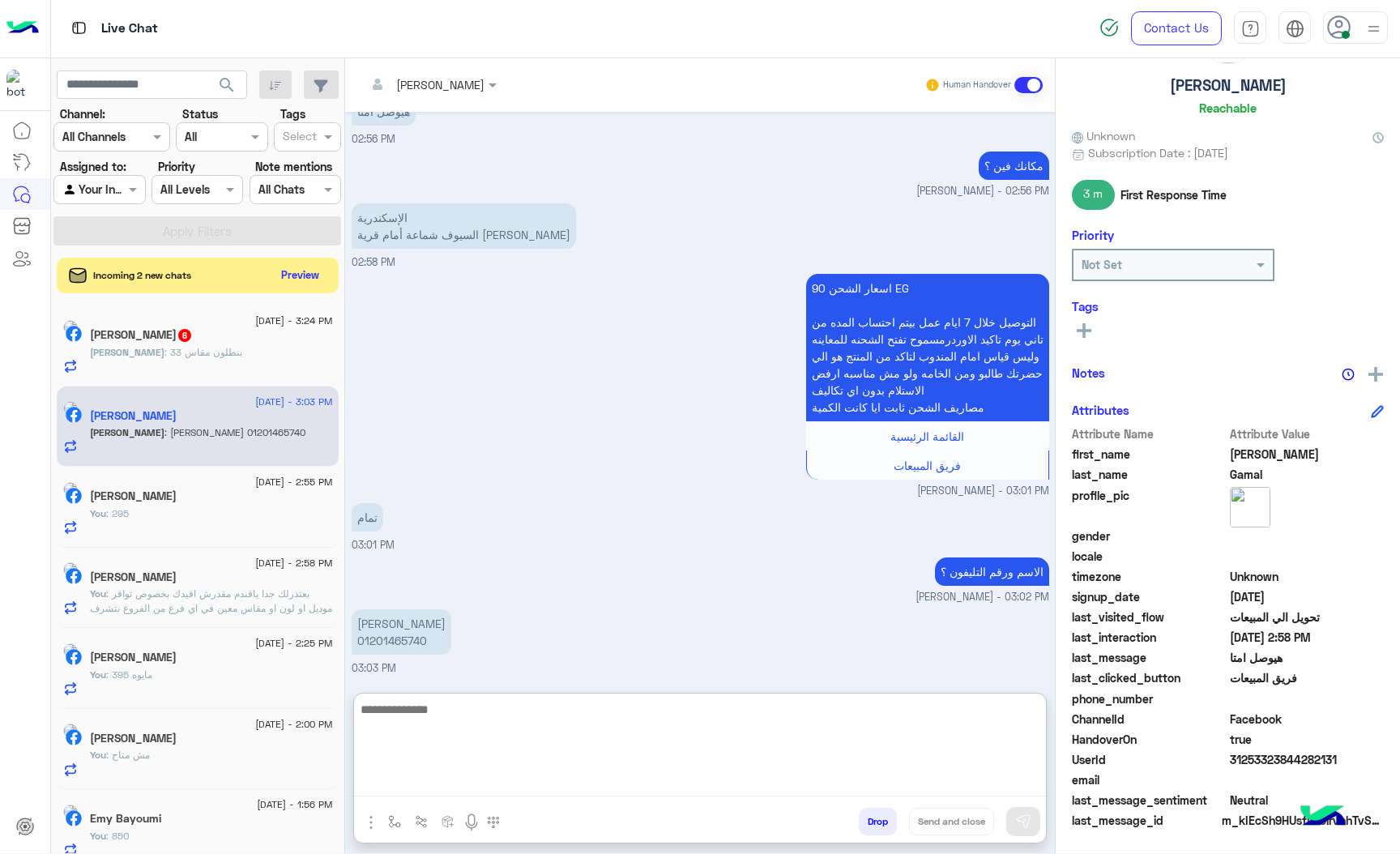
click at [440, 717] on textarea at bounding box center [700, 747] width 692 height 97
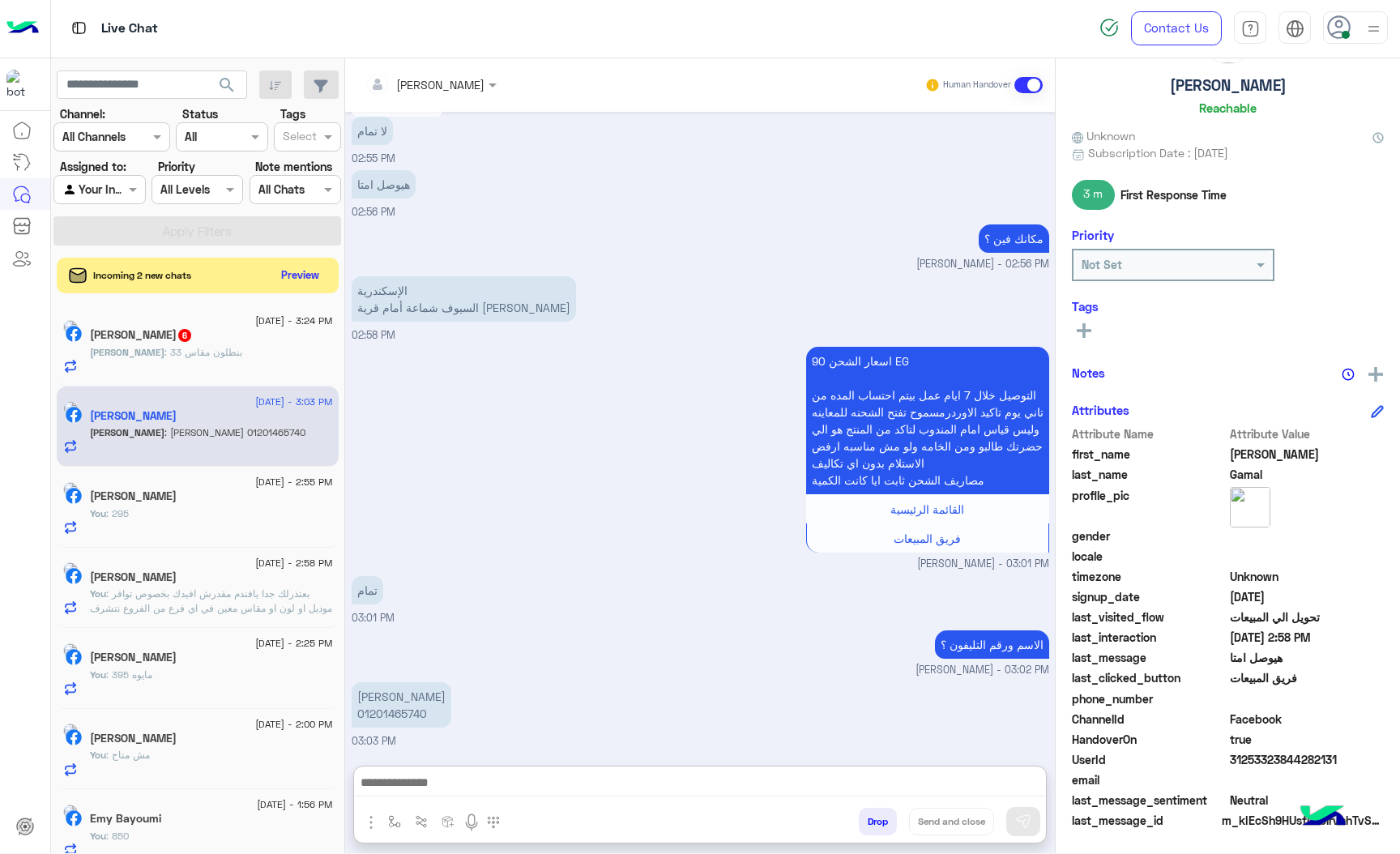
click at [219, 346] on p "[PERSON_NAME] : بنطلون مقاس 33" at bounding box center [166, 352] width 152 height 15
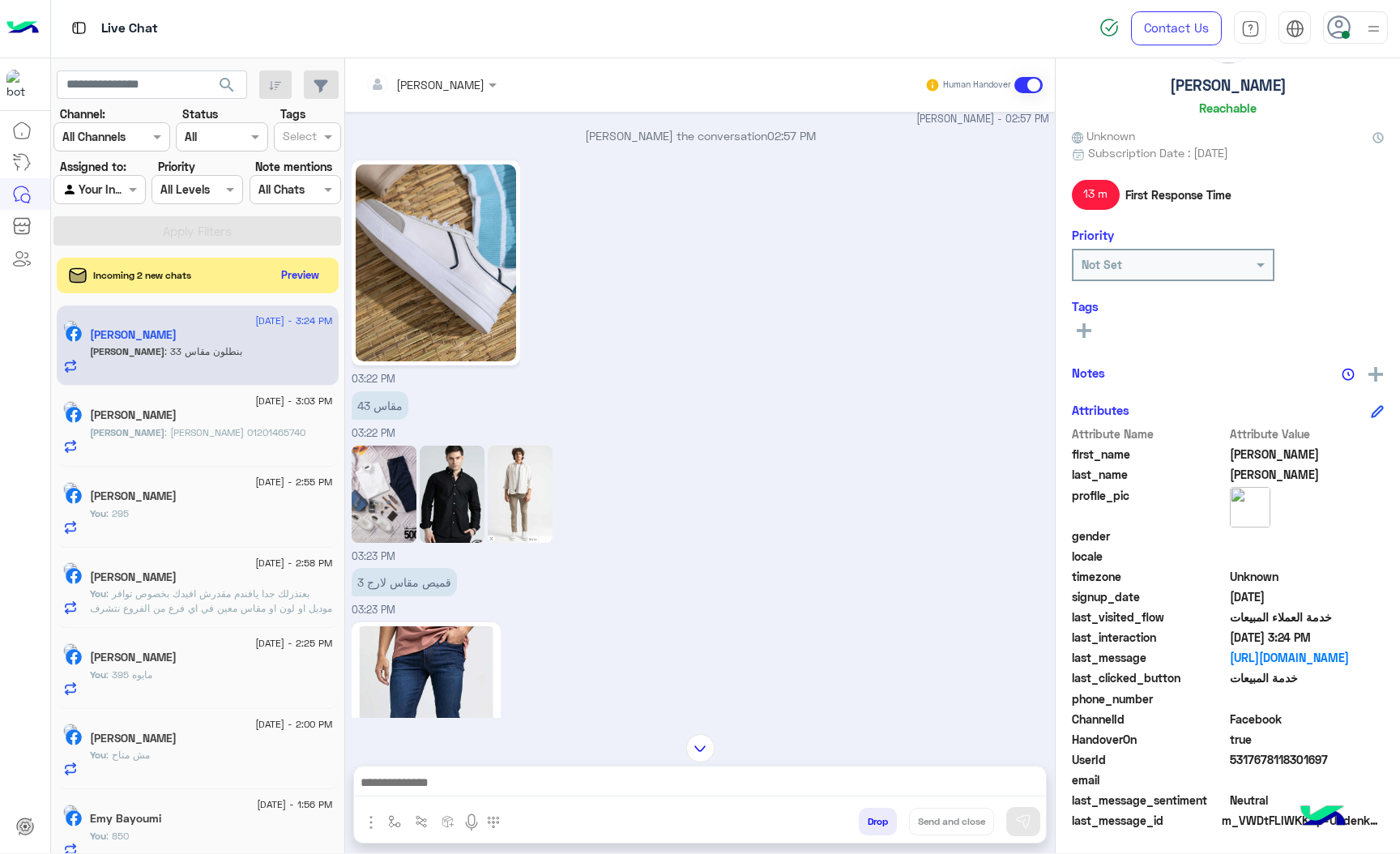
scroll to position [2242, 0]
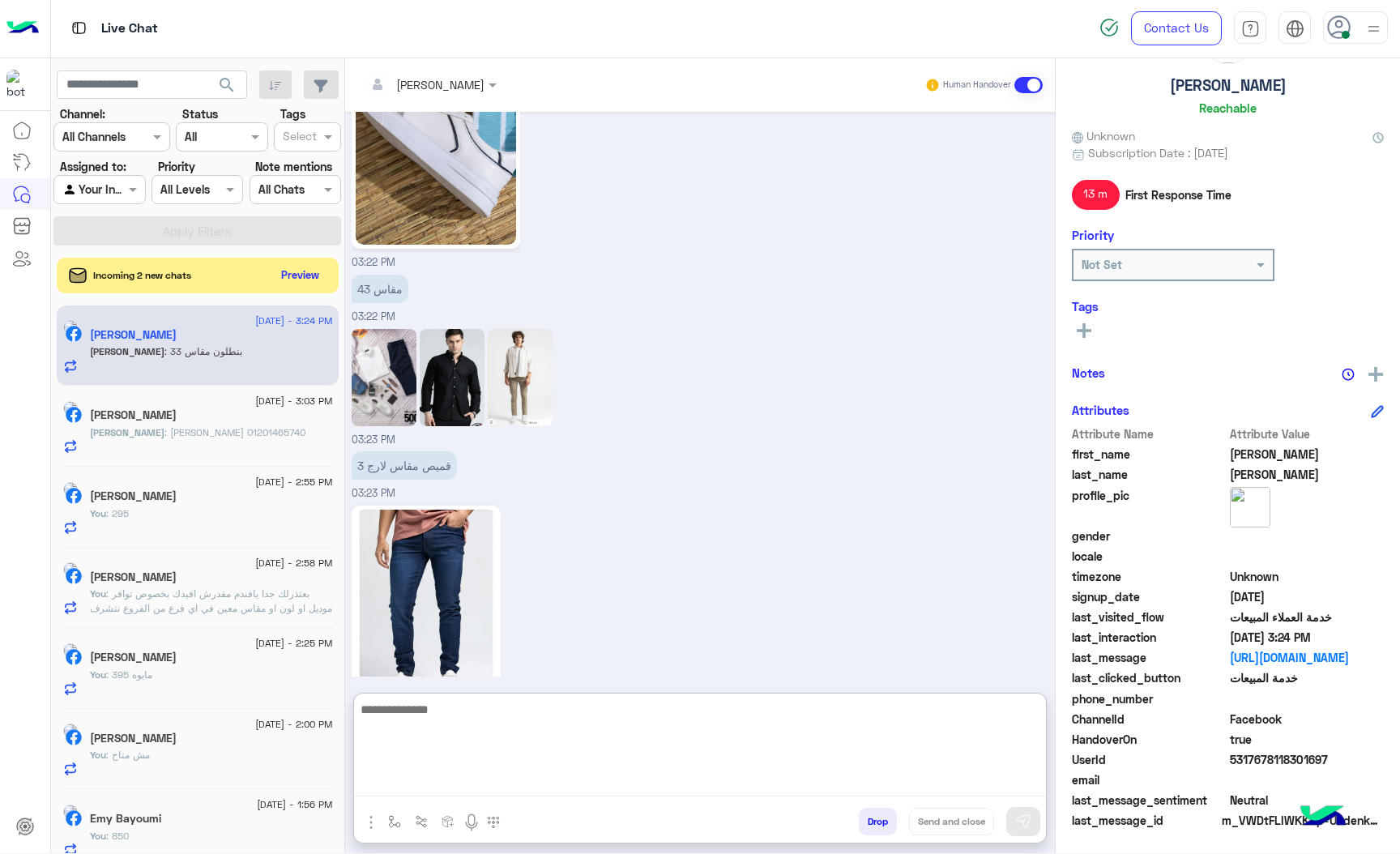
click at [458, 780] on textarea at bounding box center [700, 747] width 692 height 97
type textarea "**********"
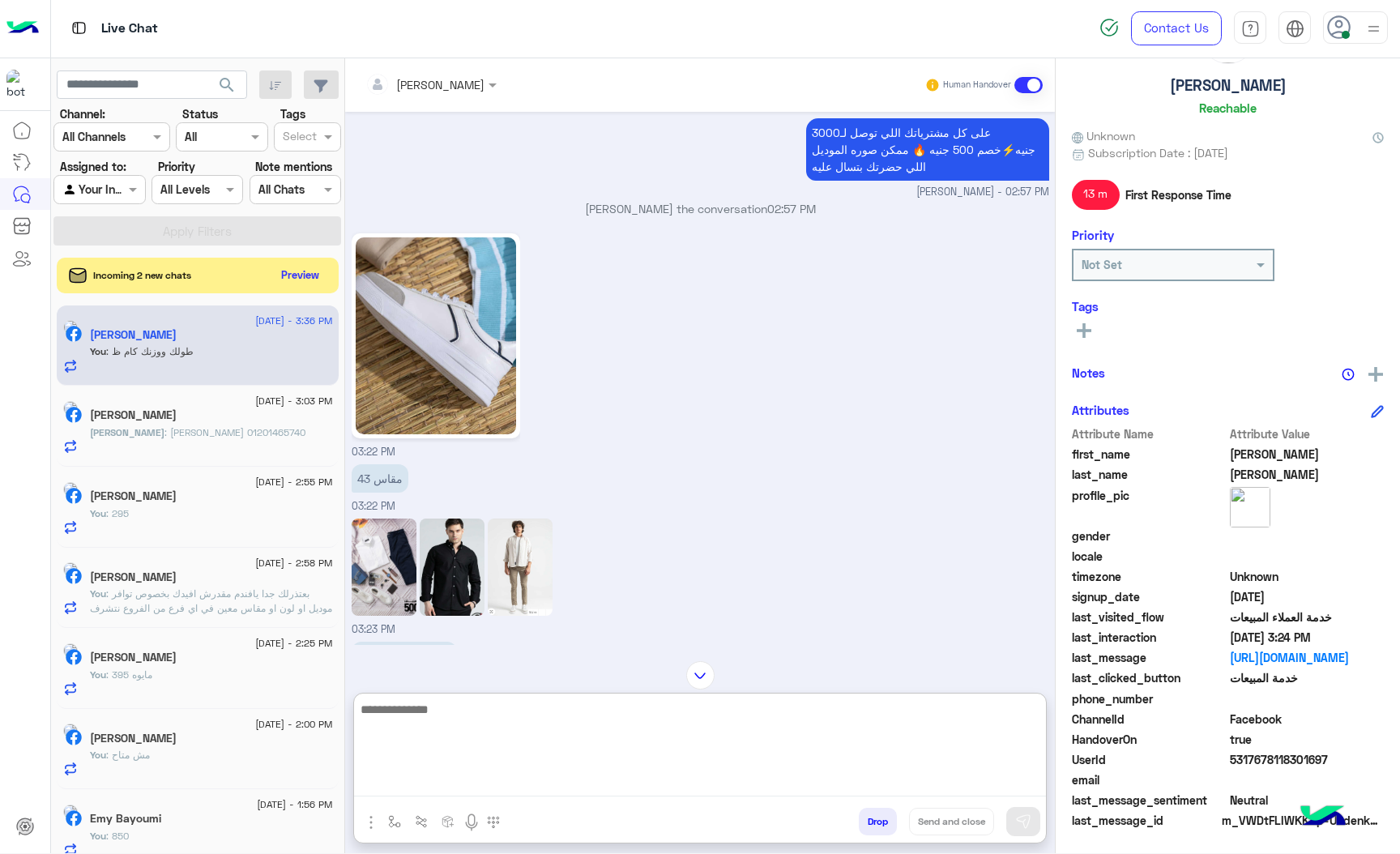
scroll to position [10628, 0]
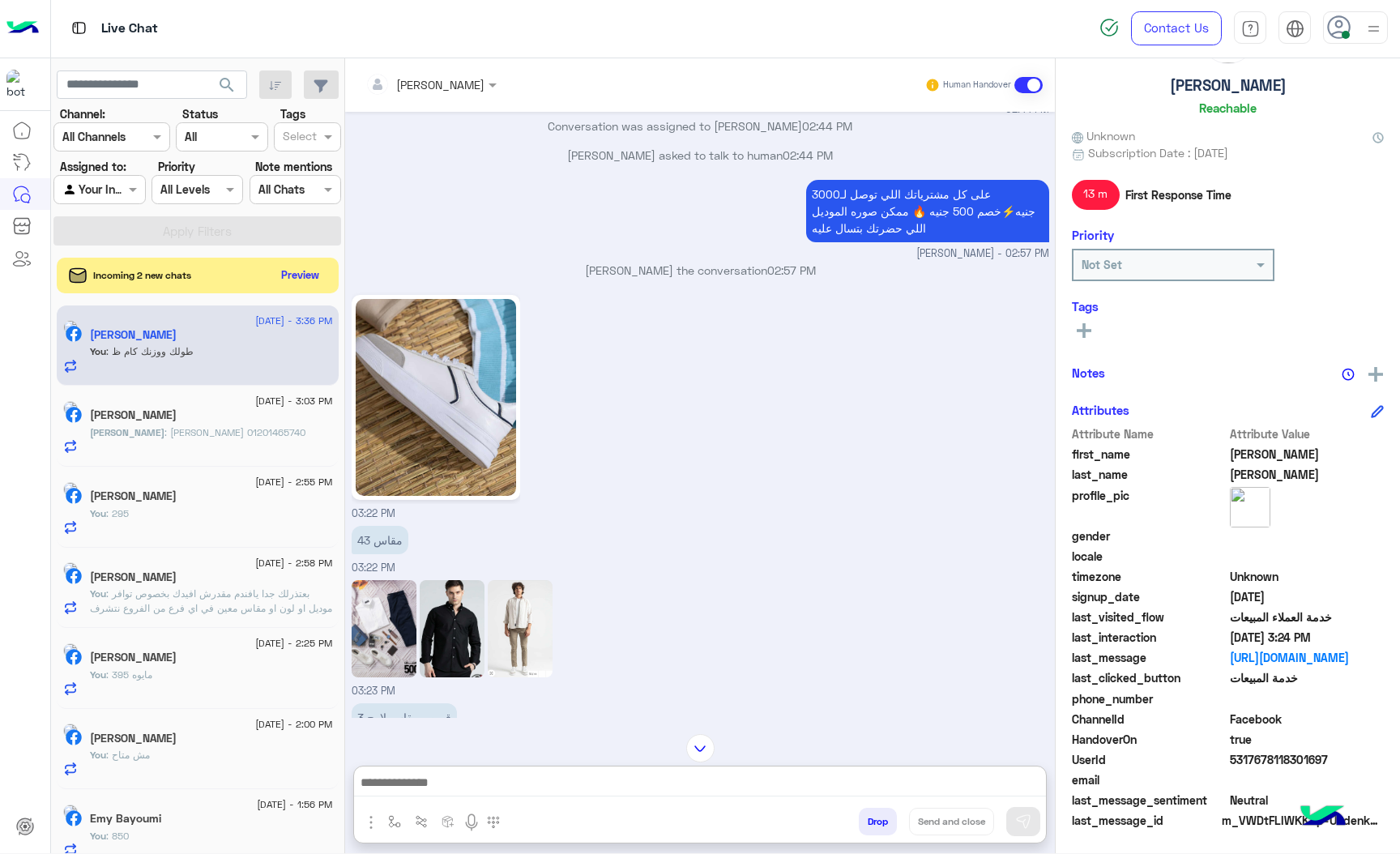
click at [432, 379] on img at bounding box center [435, 397] width 161 height 196
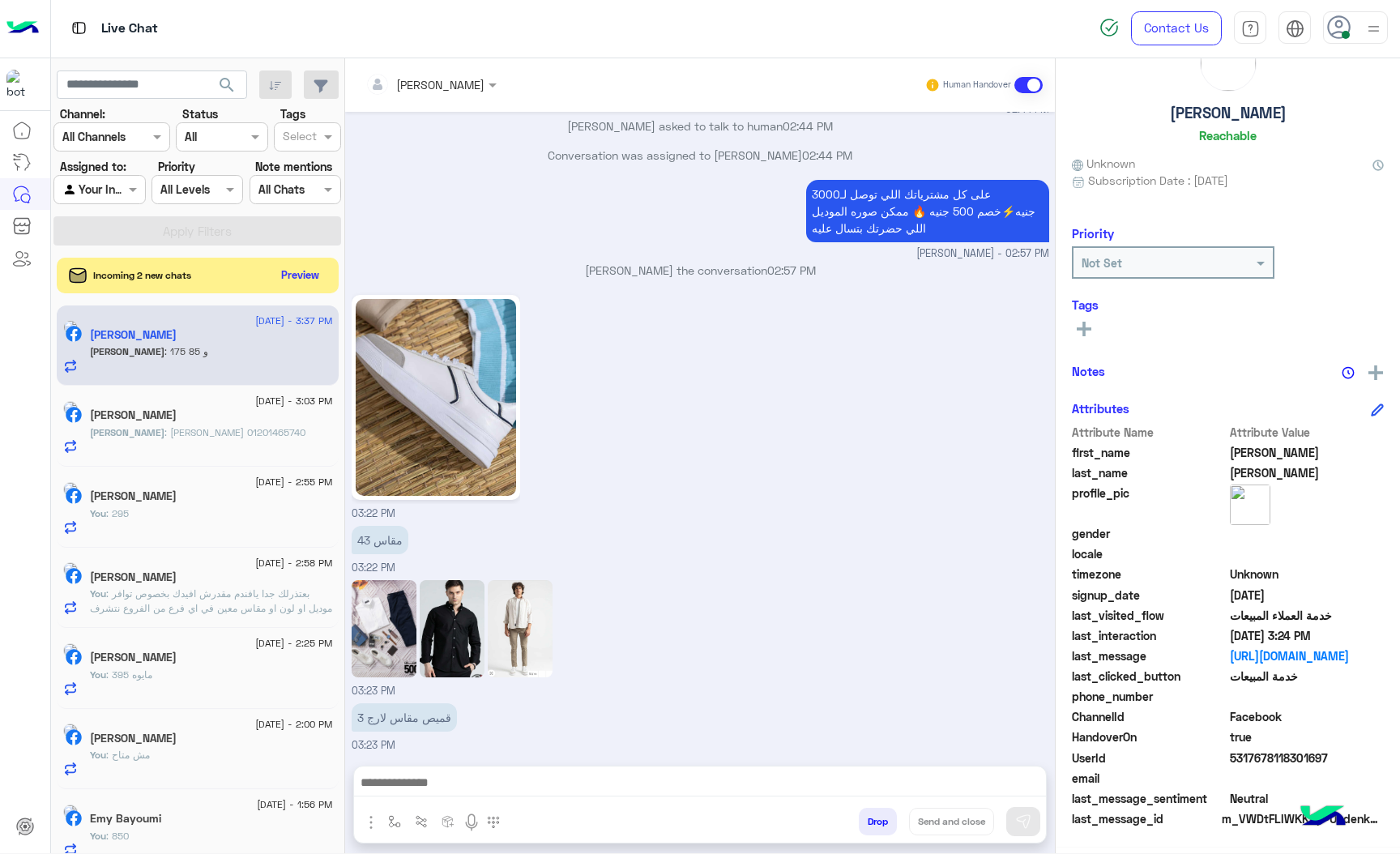
scroll to position [56, 0]
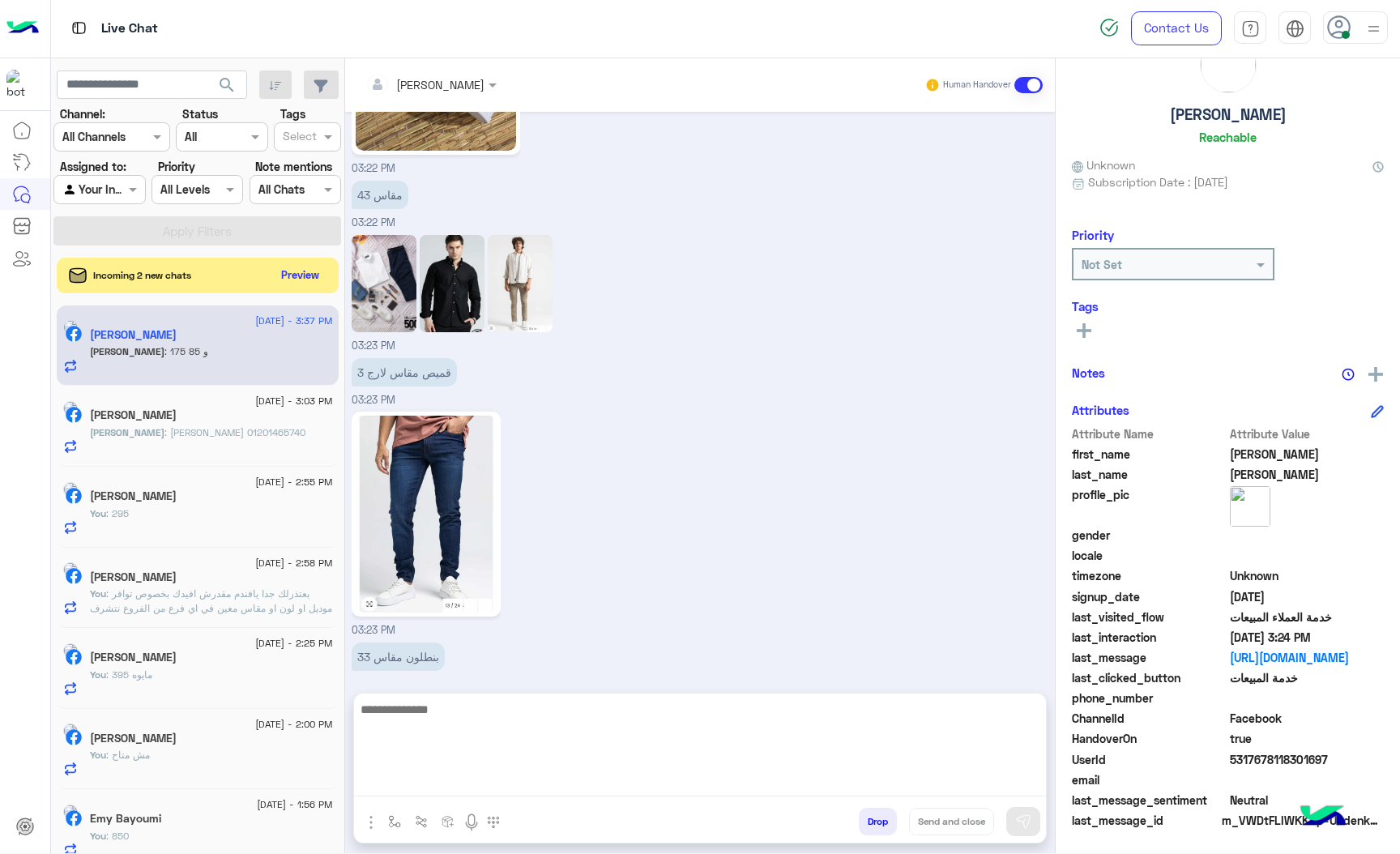
click at [452, 778] on textarea at bounding box center [700, 747] width 692 height 97
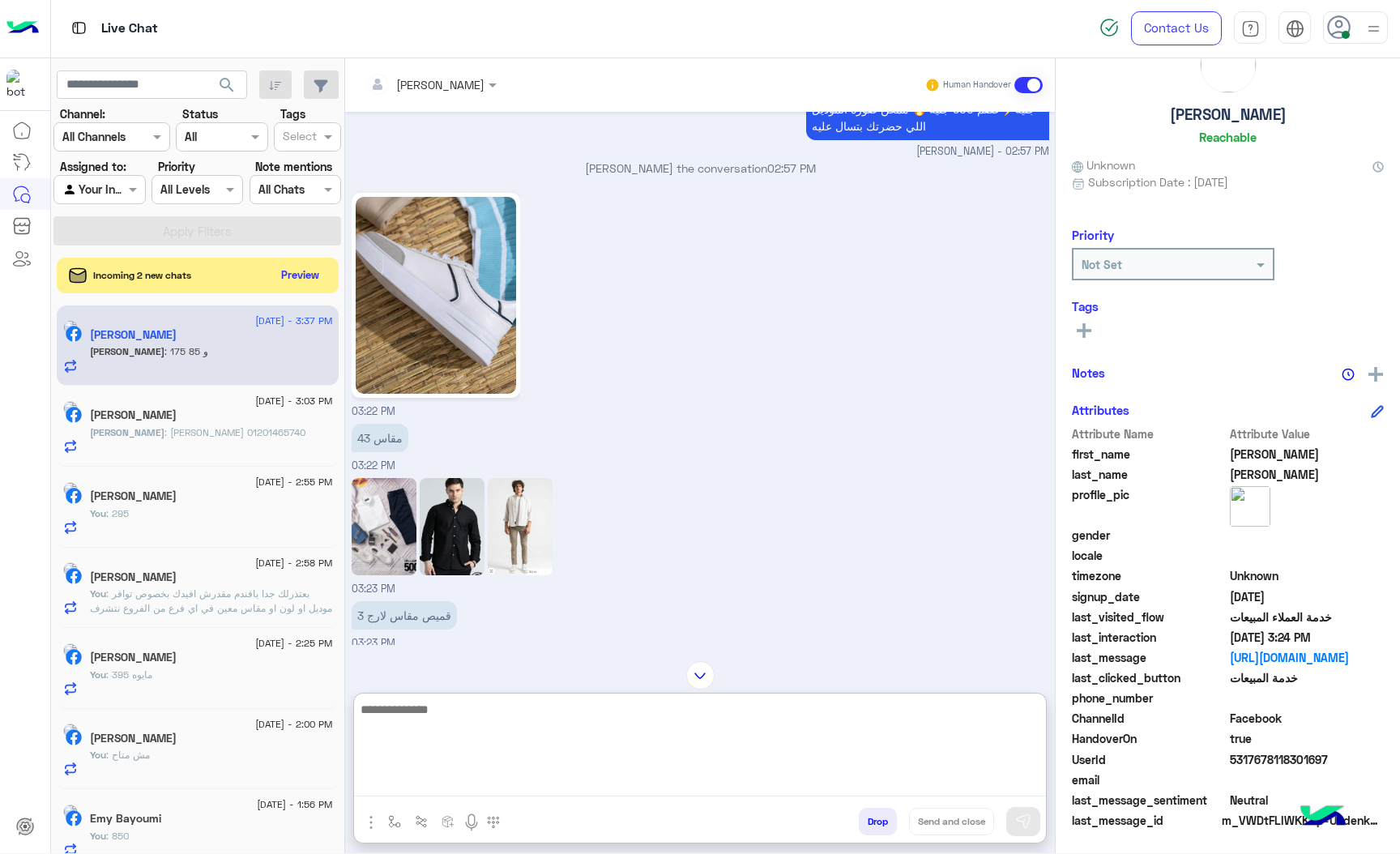
scroll to position [11046, 0]
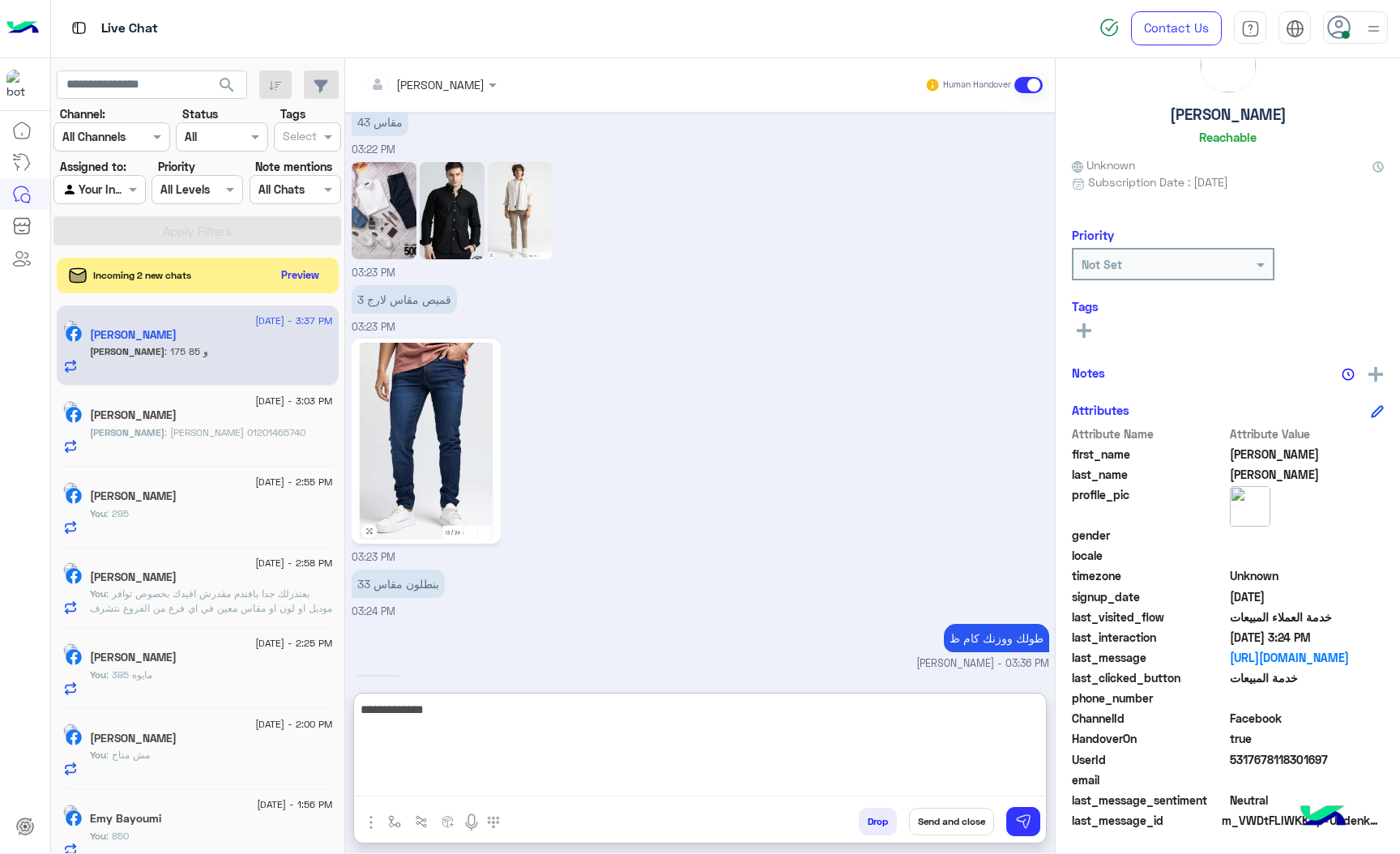
type textarea "**********"
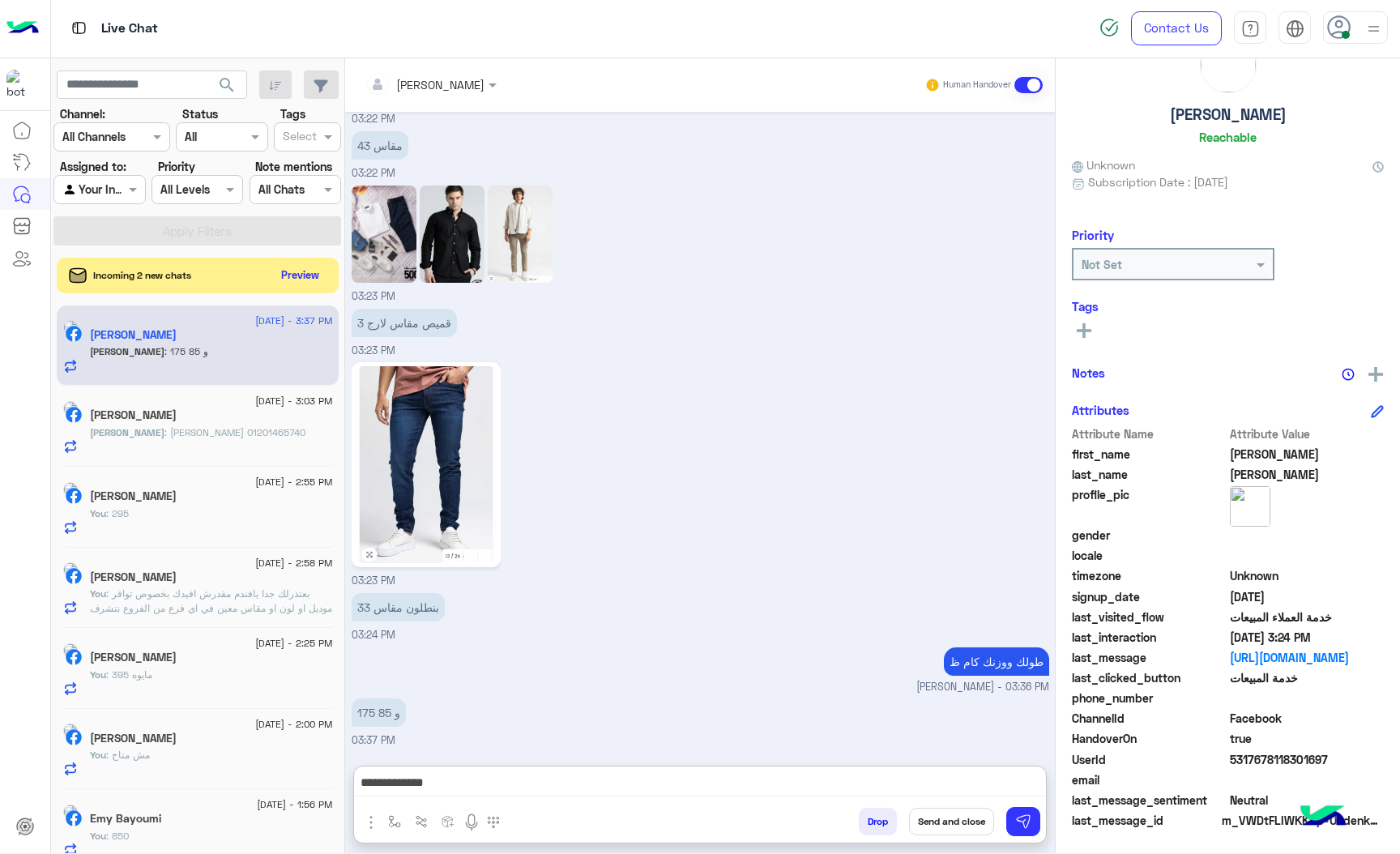
click at [379, 186] on img at bounding box center [384, 234] width 65 height 97
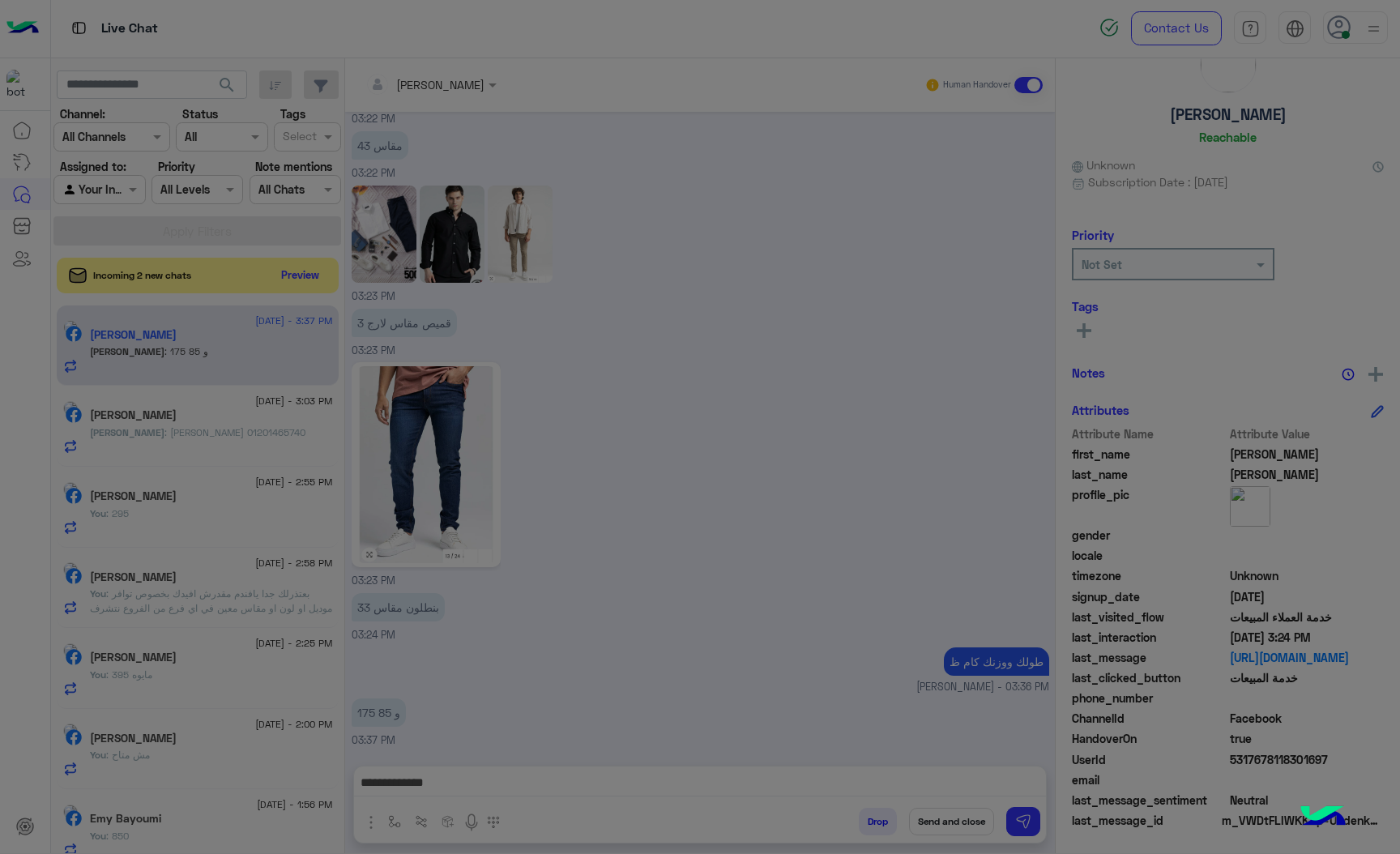
scroll to position [10973, 0]
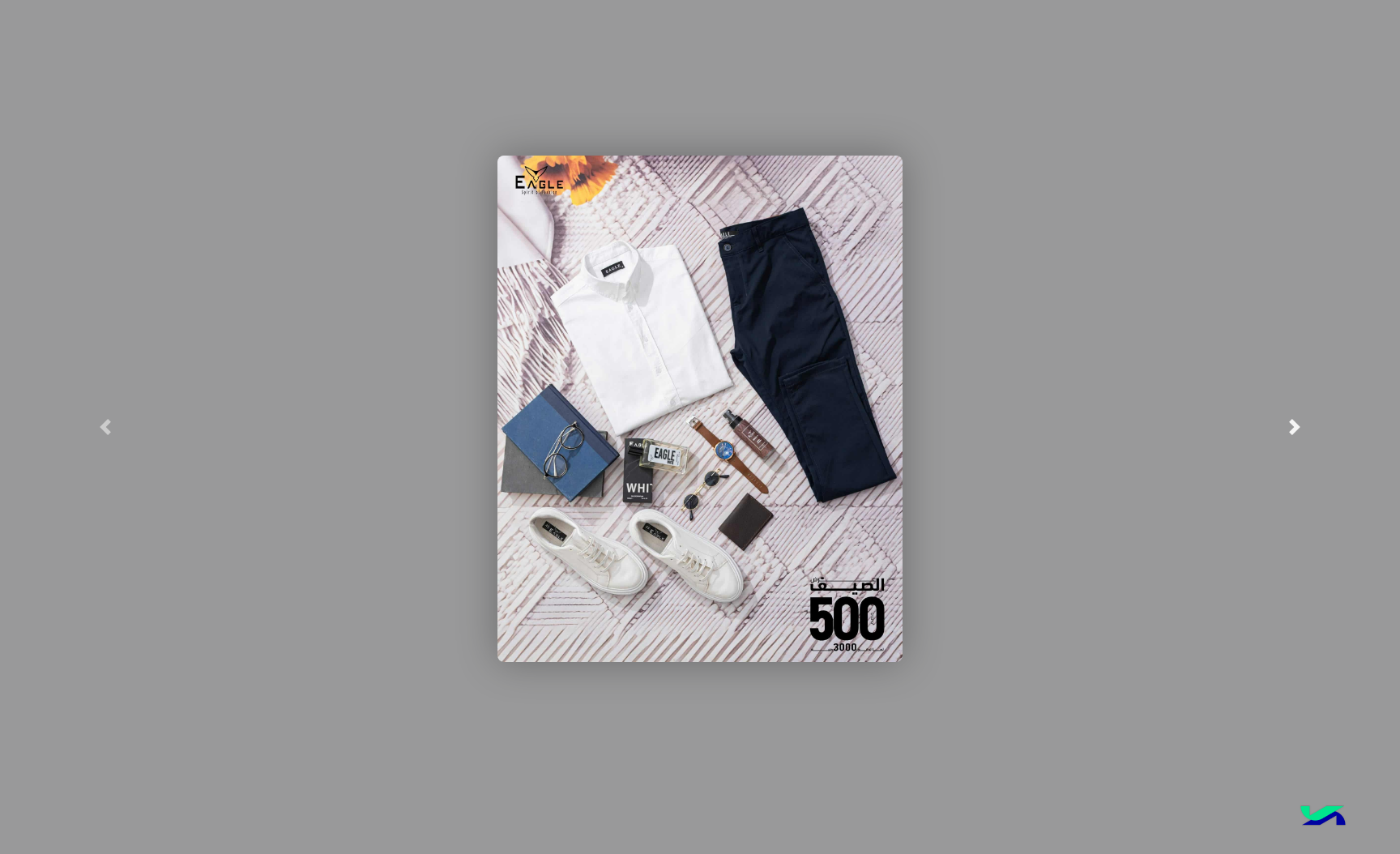
click at [1282, 430] on link at bounding box center [1295, 427] width 210 height 854
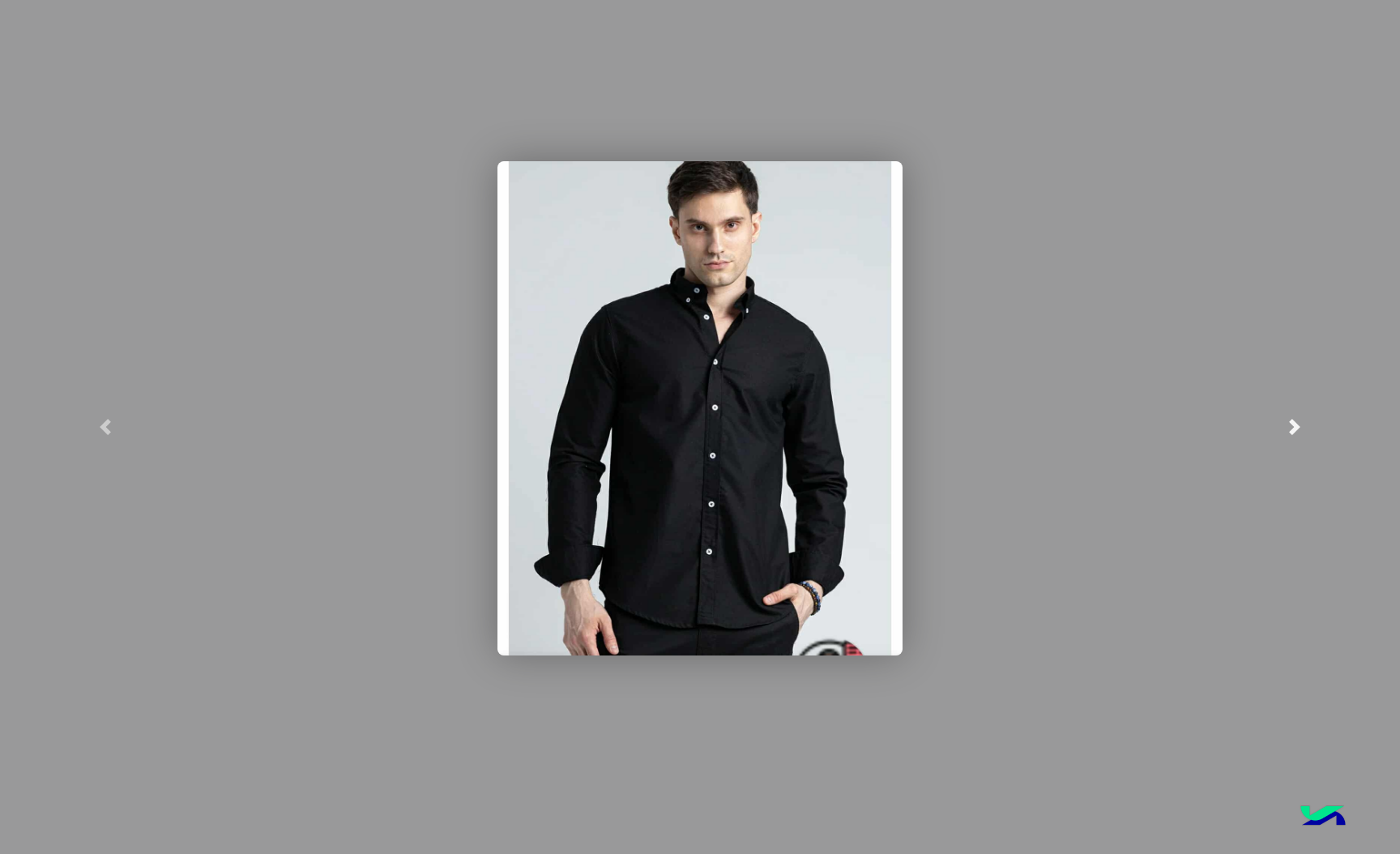
click at [1295, 419] on span at bounding box center [1294, 427] width 16 height 16
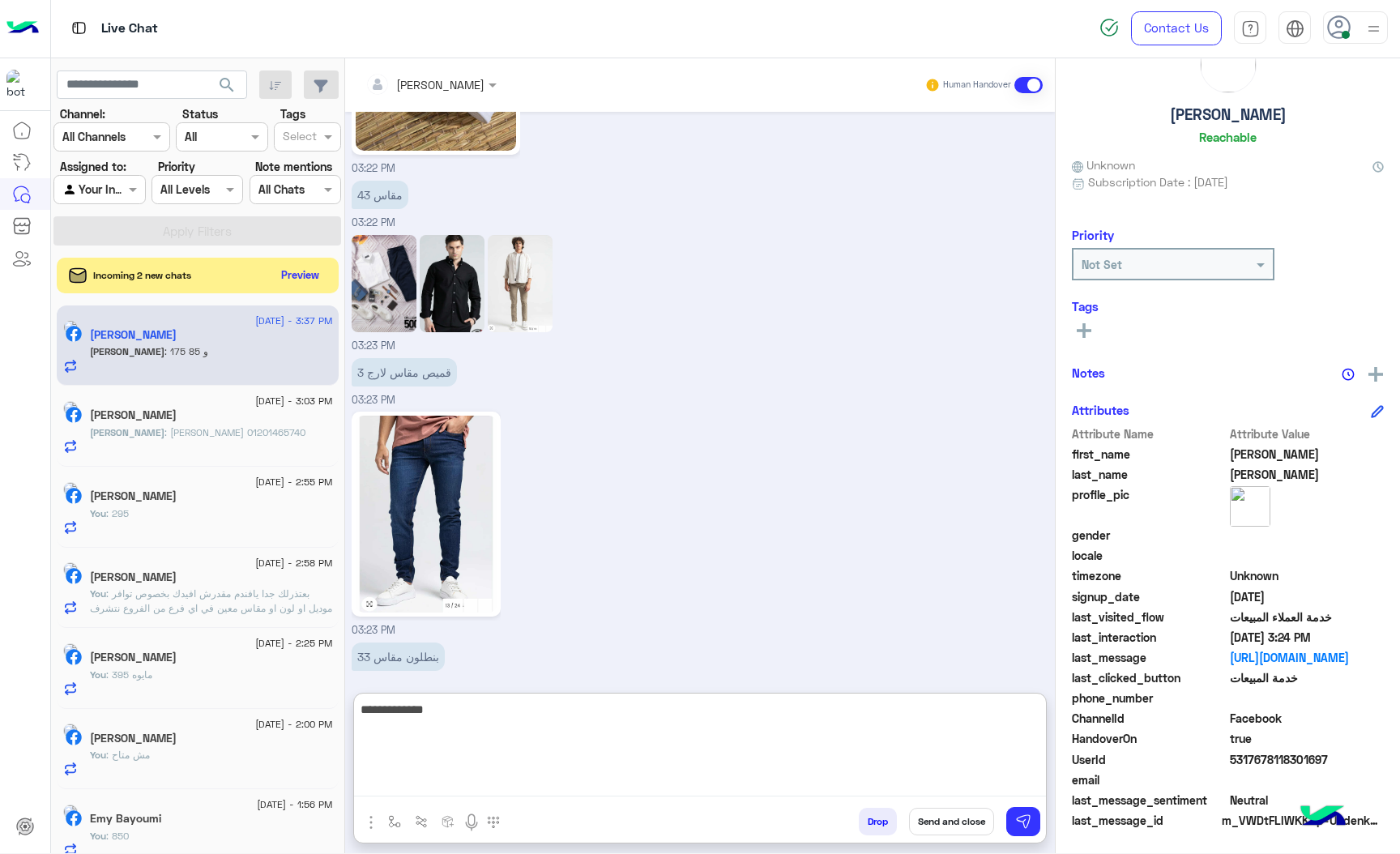
click at [657, 774] on textarea "**********" at bounding box center [700, 747] width 692 height 97
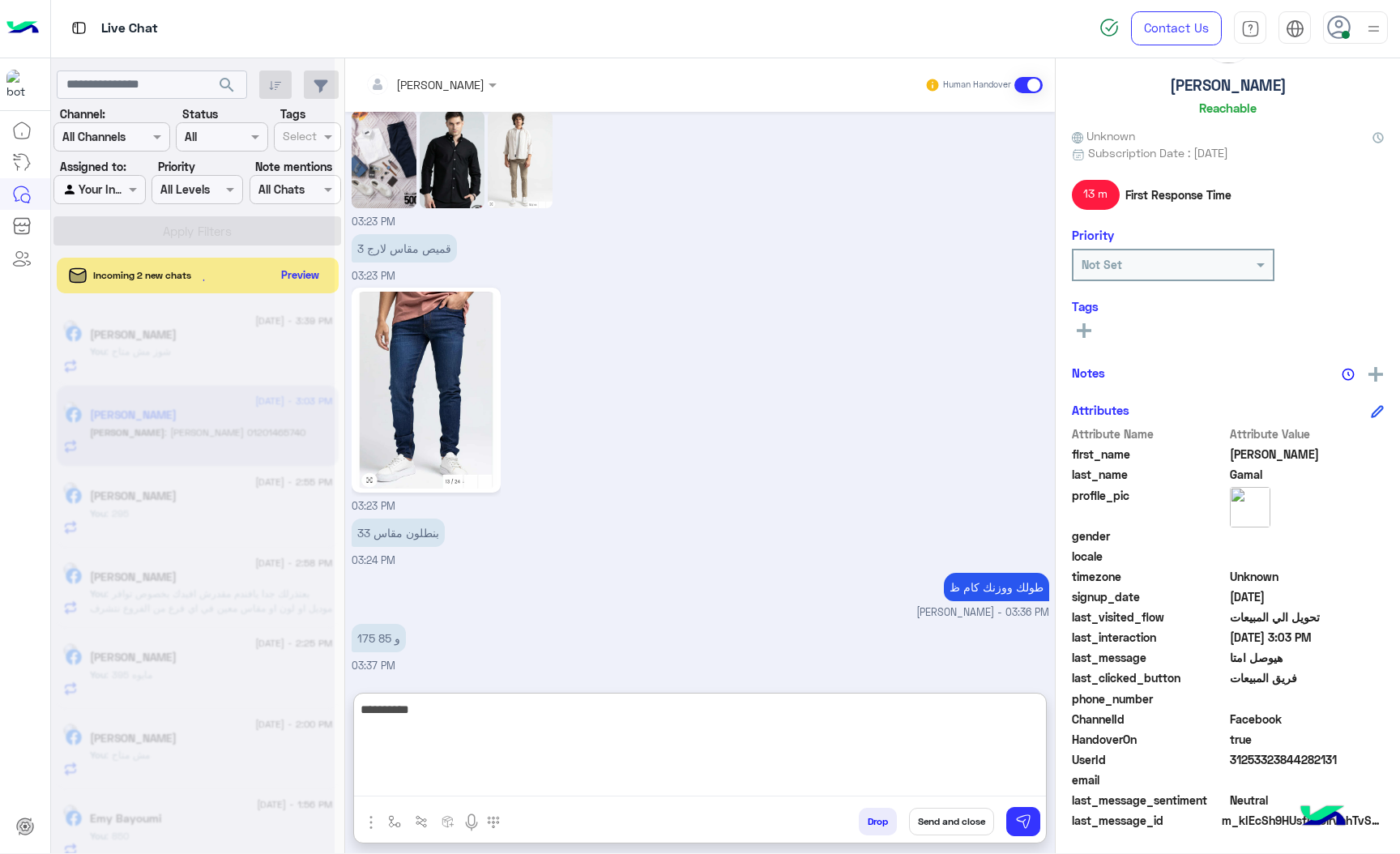
scroll to position [11148, 0]
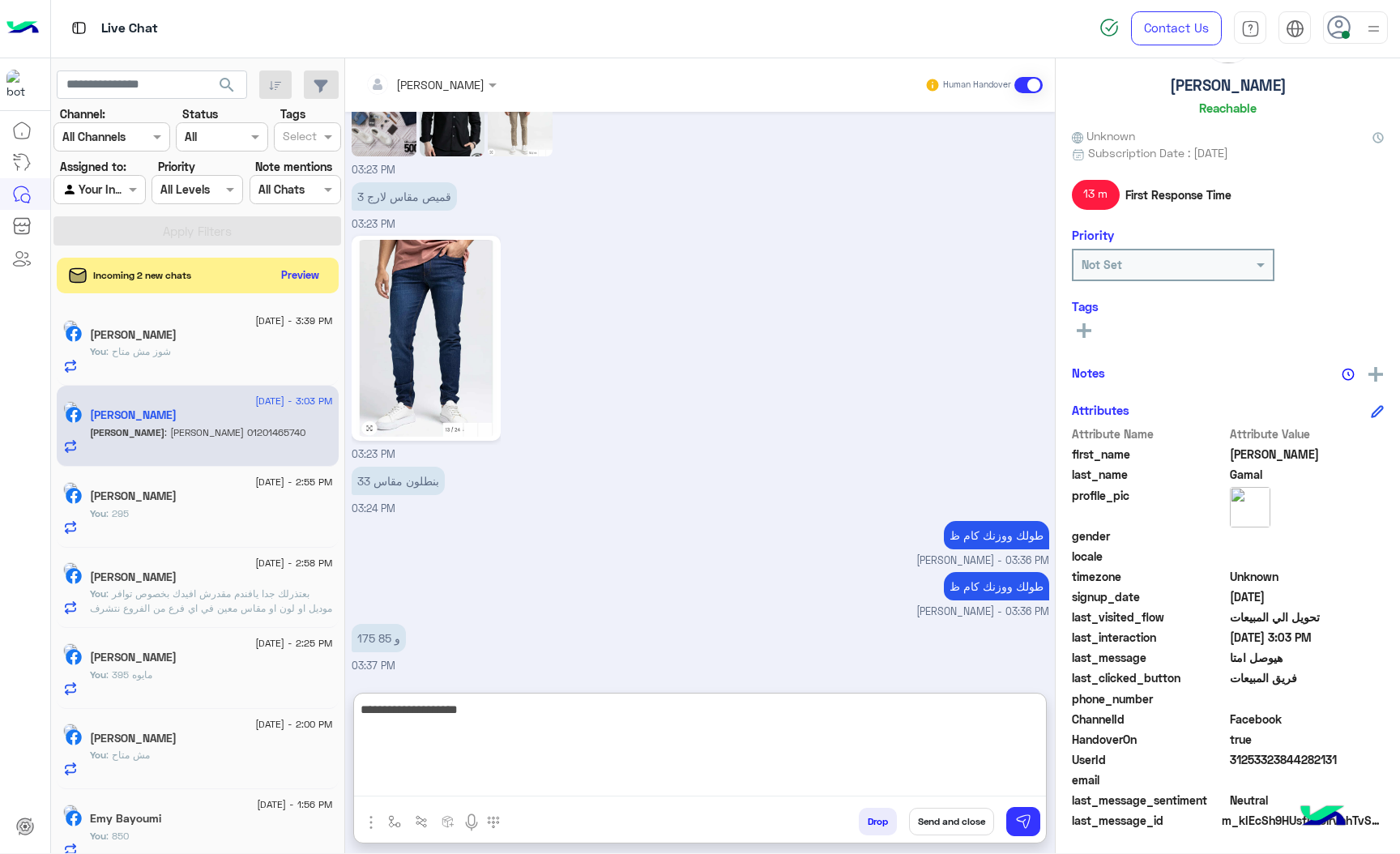
type textarea "**********"
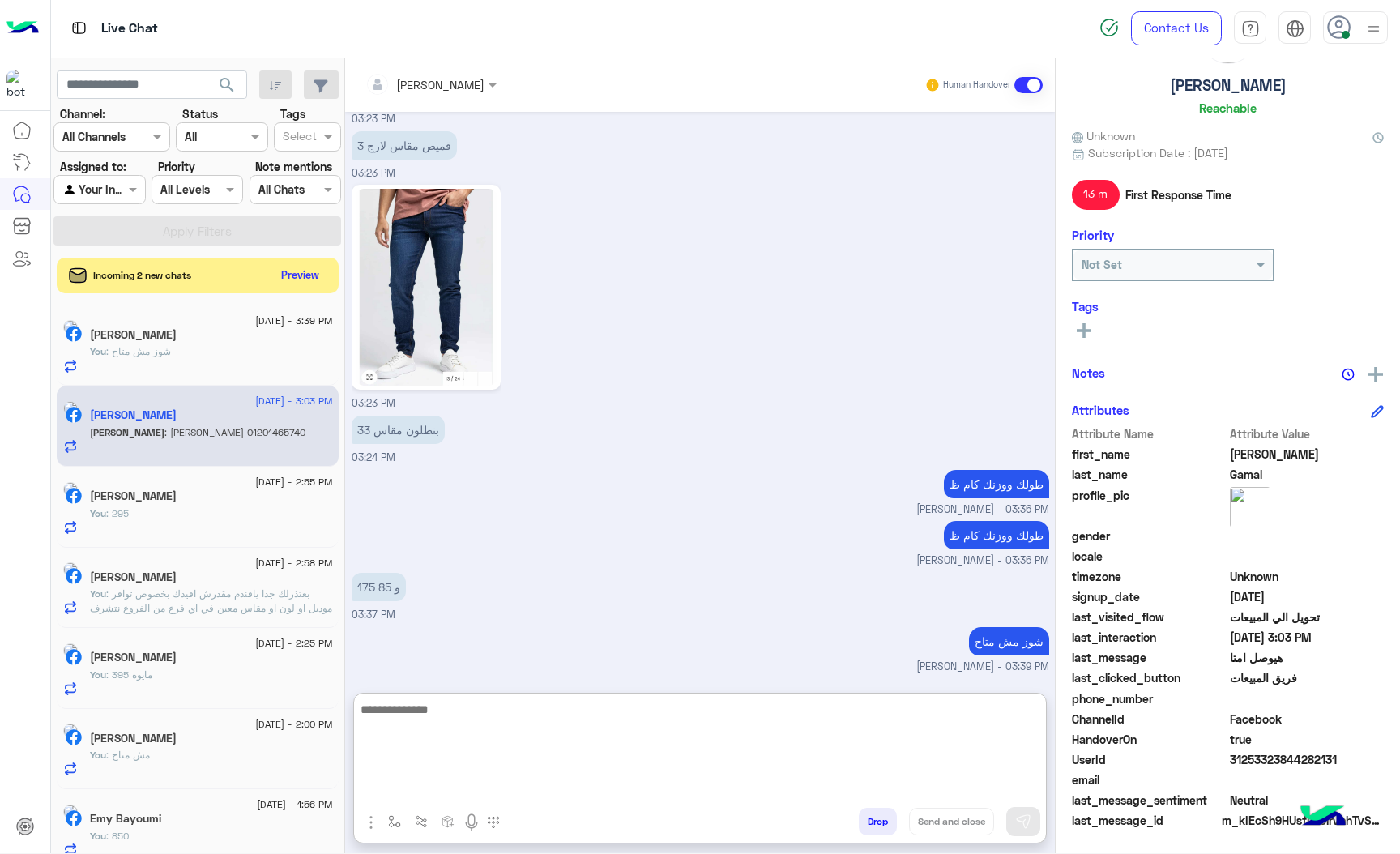
type textarea "*"
type textarea "**********"
paste textarea
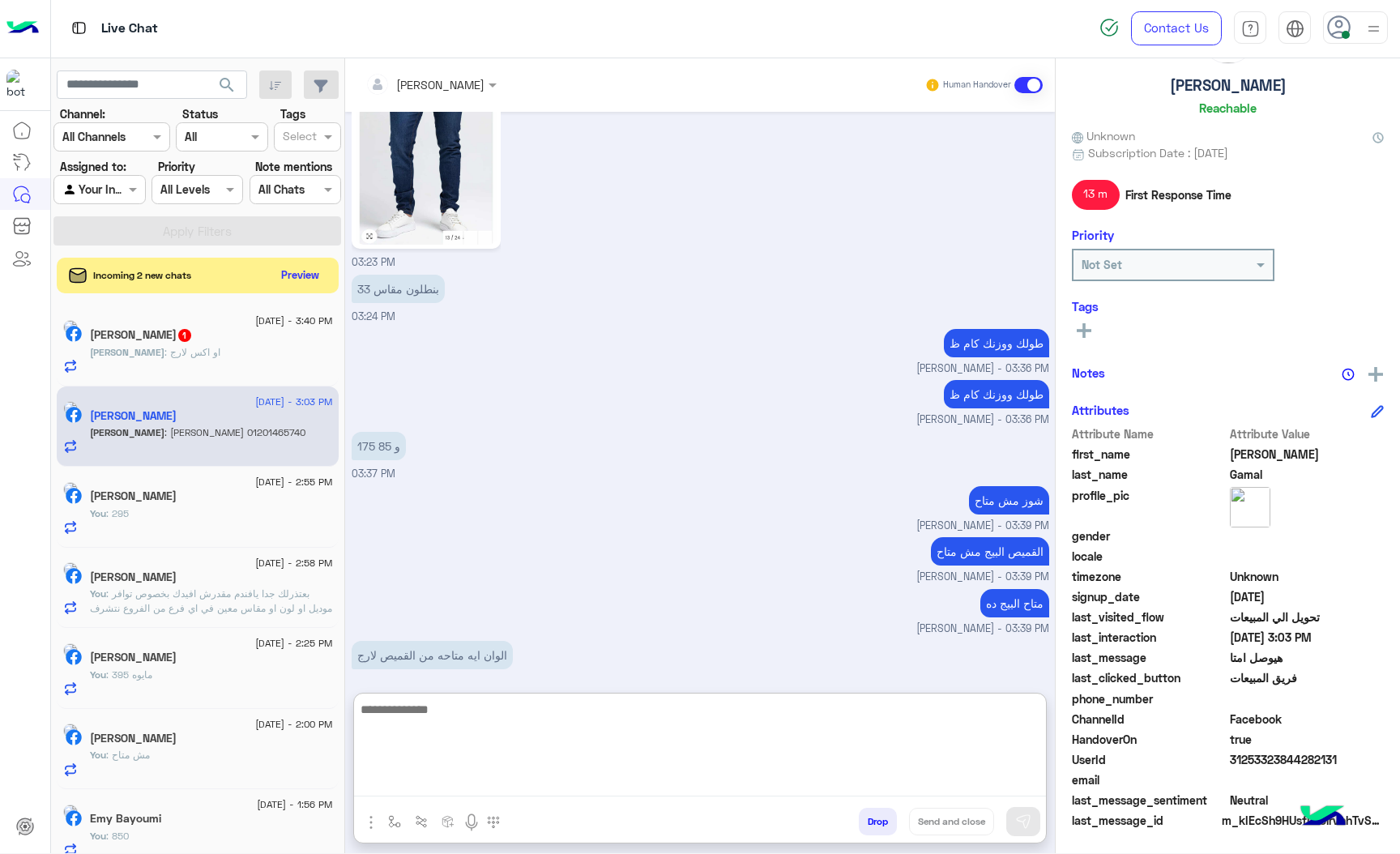
scroll to position [11360, 0]
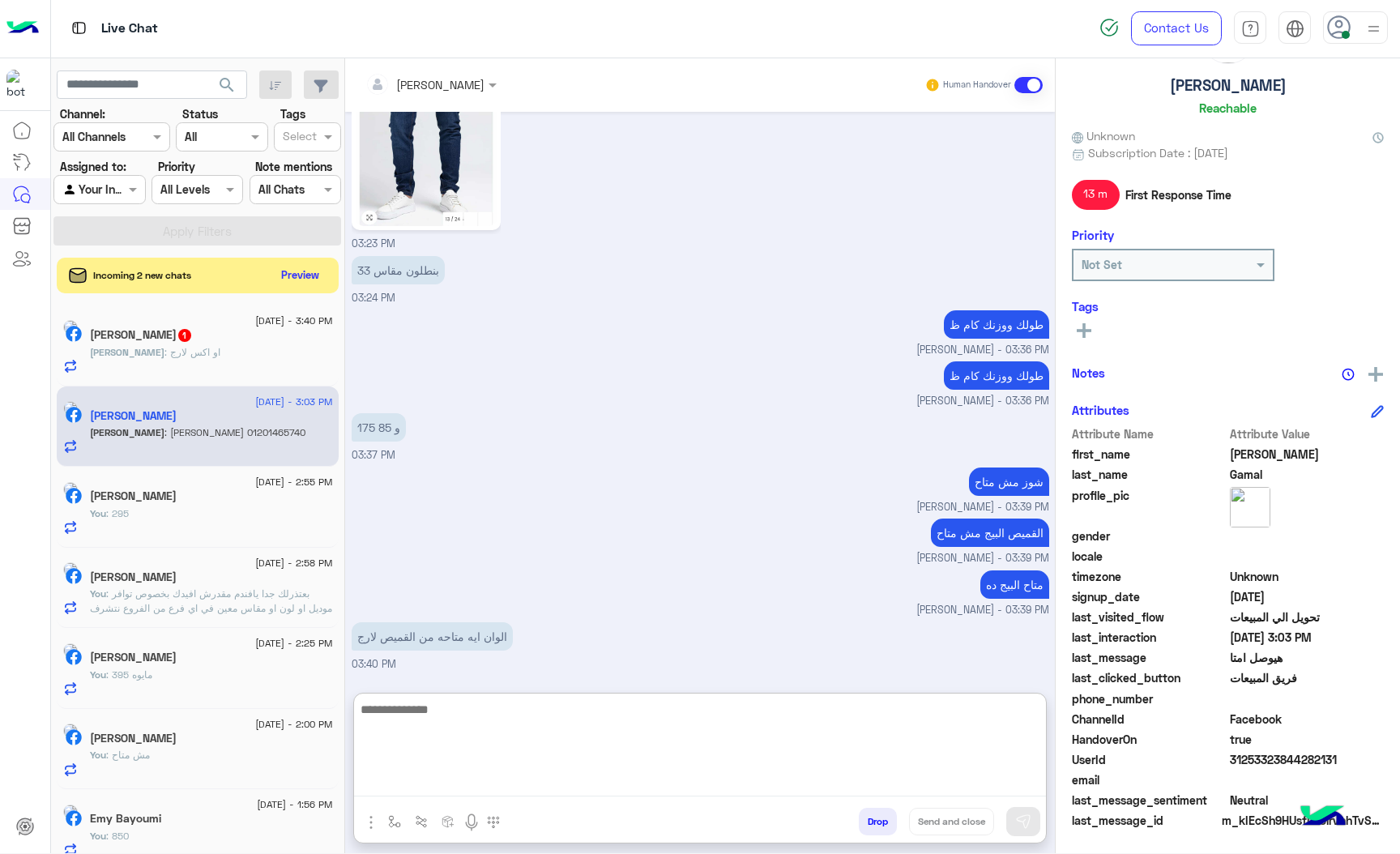
click at [472, 711] on textarea at bounding box center [700, 747] width 692 height 97
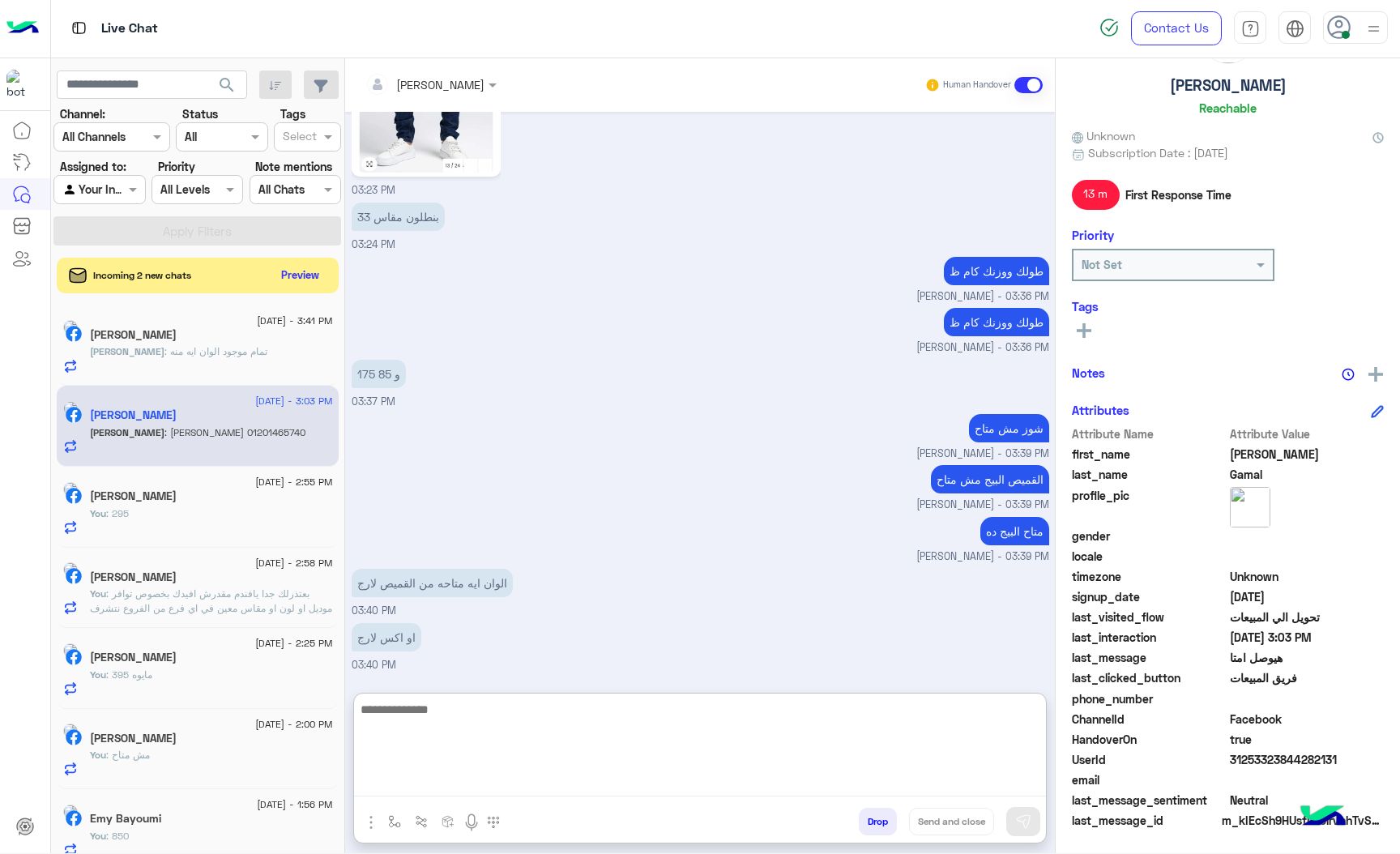
click at [428, 713] on textarea at bounding box center [700, 747] width 692 height 97
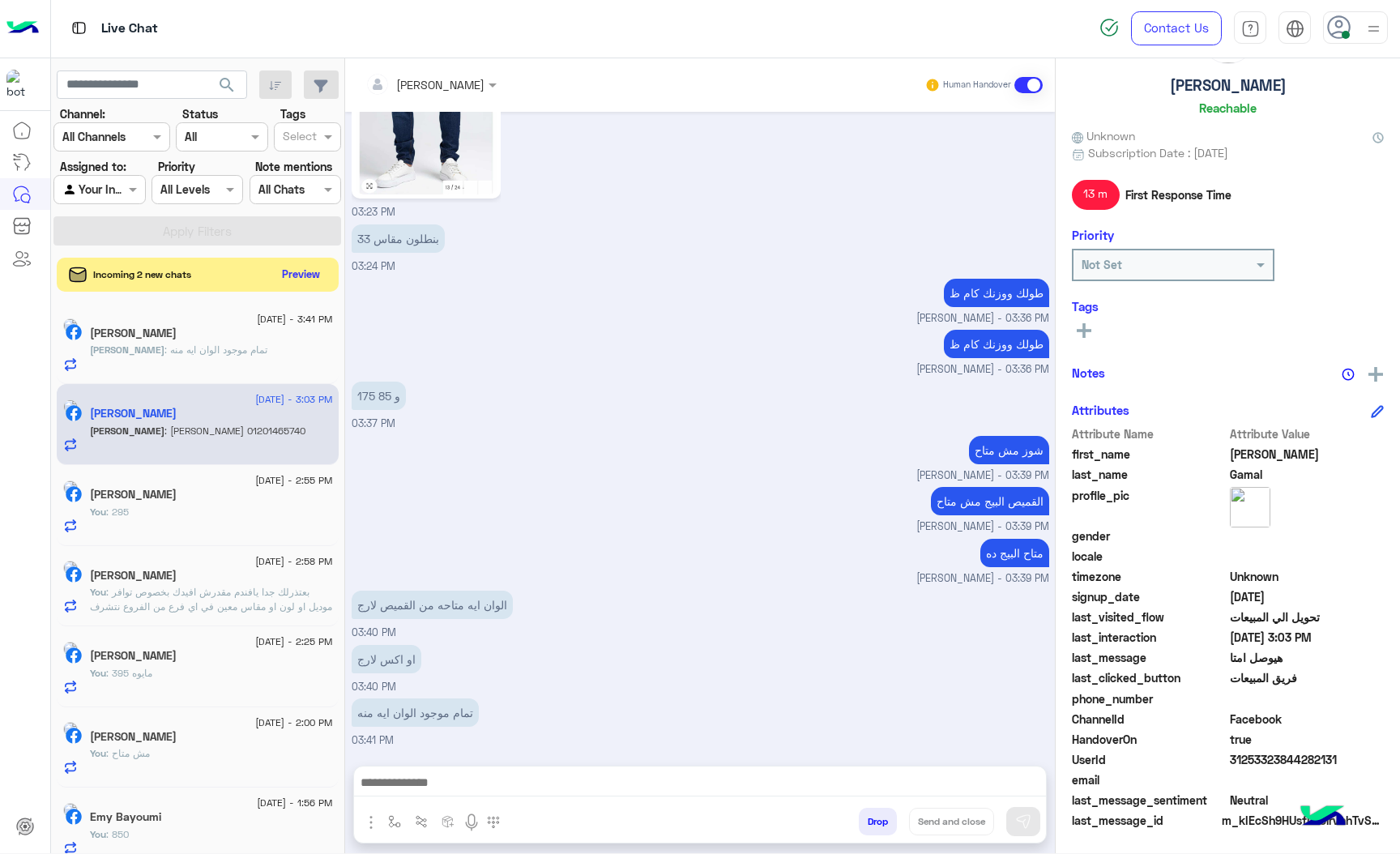
click at [306, 274] on button "Preview" at bounding box center [301, 274] width 50 height 22
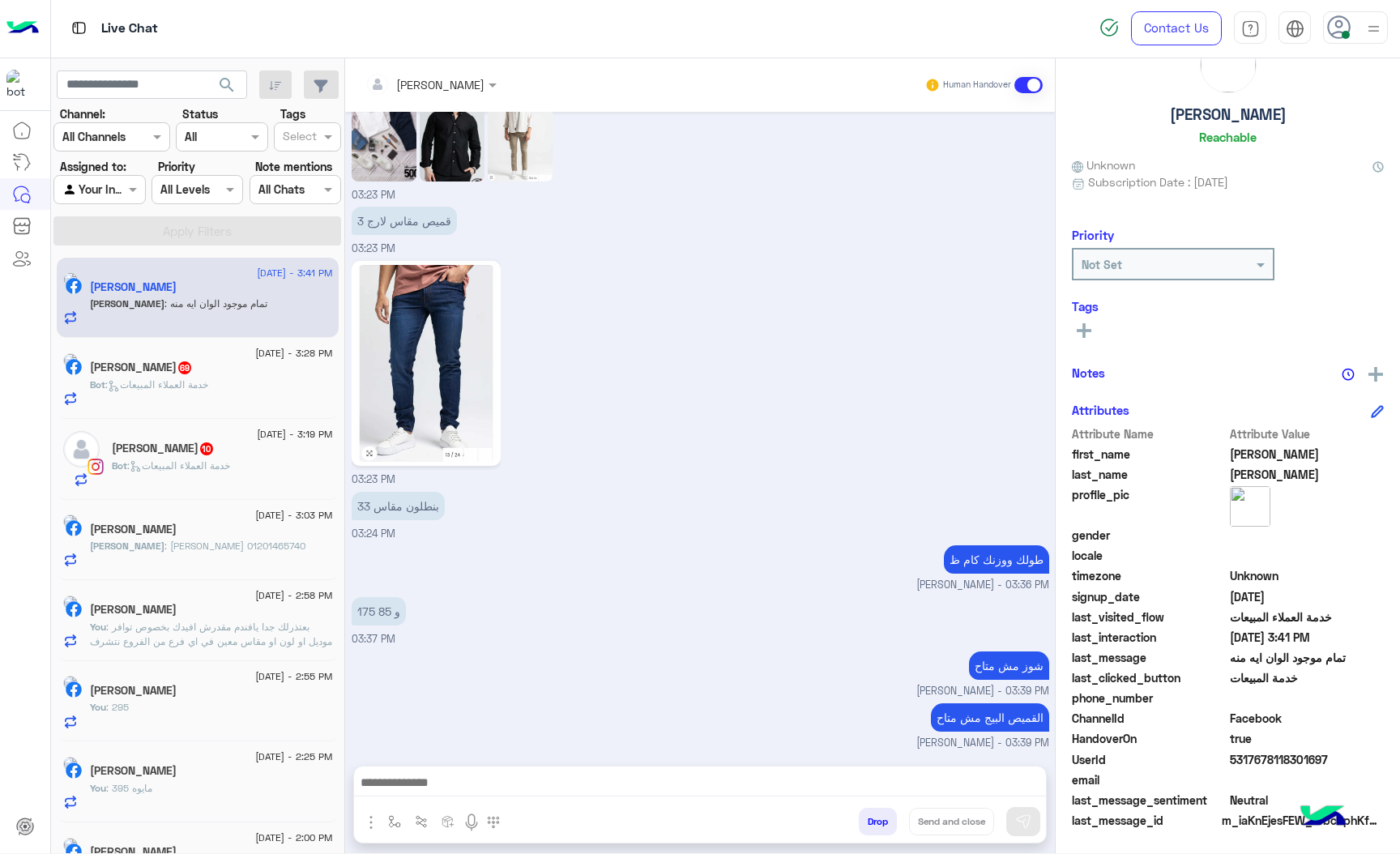
scroll to position [4495, 0]
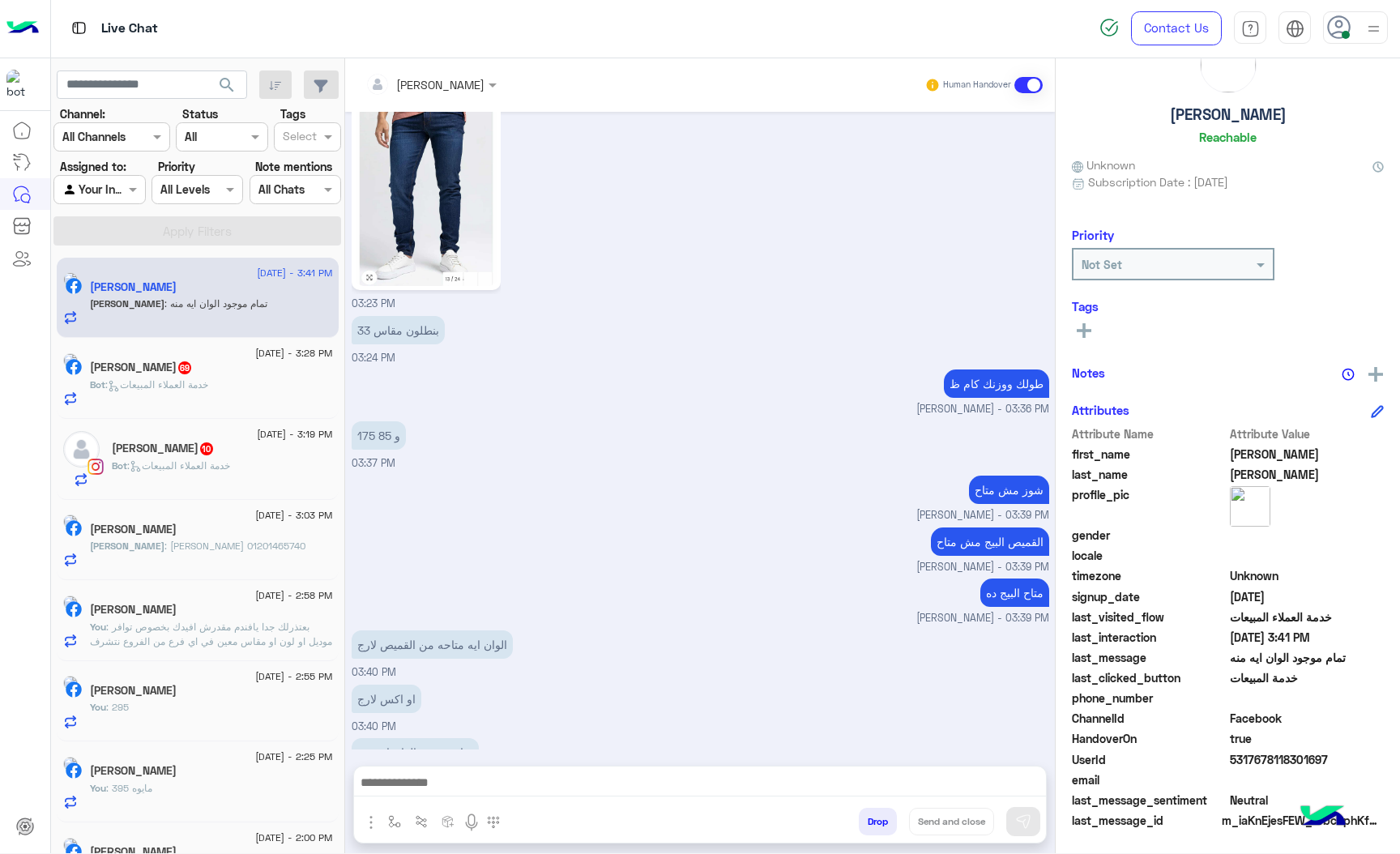
click at [169, 389] on span ": خدمة العملاء المبيعات" at bounding box center [157, 384] width 103 height 12
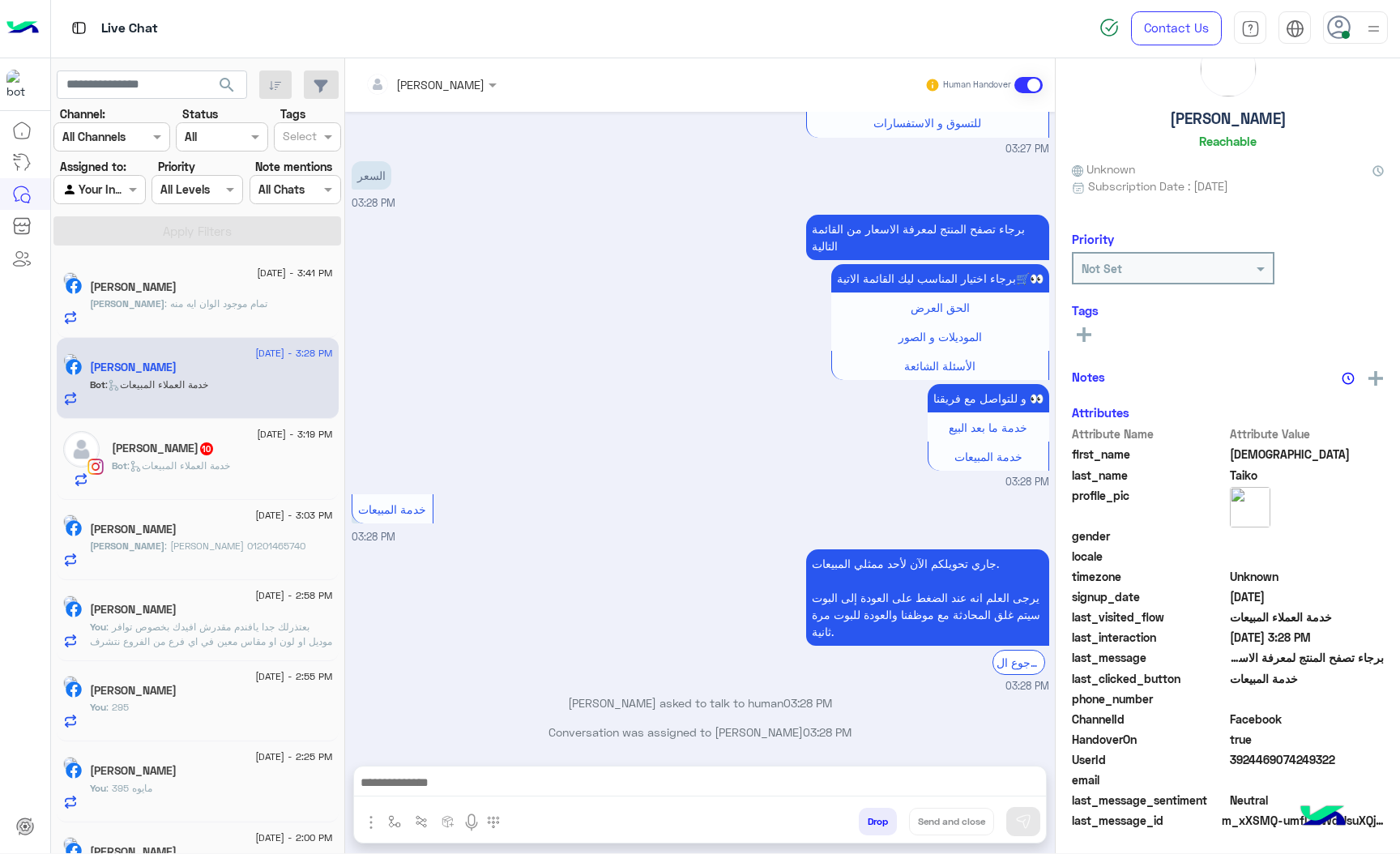
scroll to position [56, 0]
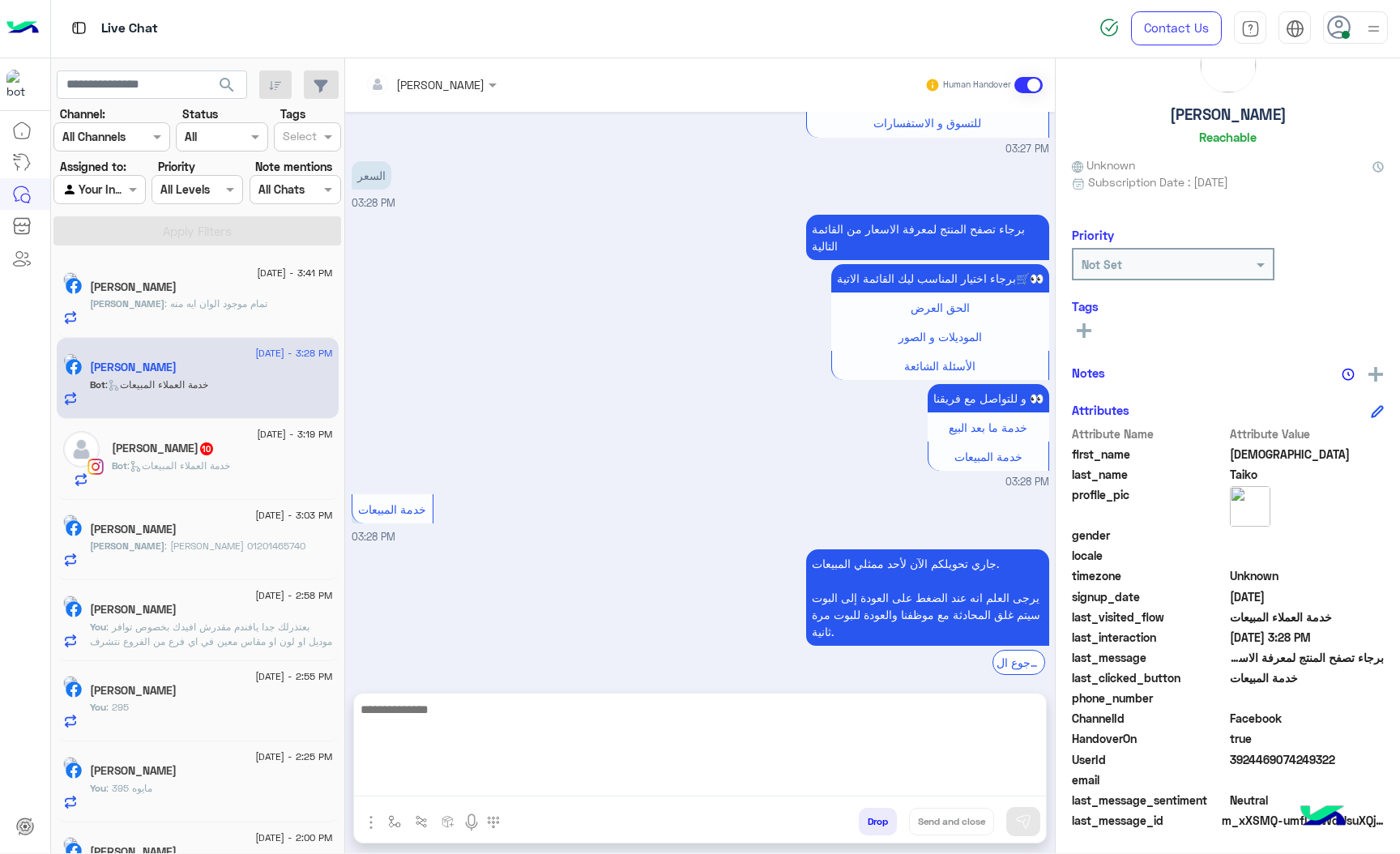
click at [454, 793] on textarea at bounding box center [700, 747] width 692 height 97
paste textarea "**********"
type textarea "**********"
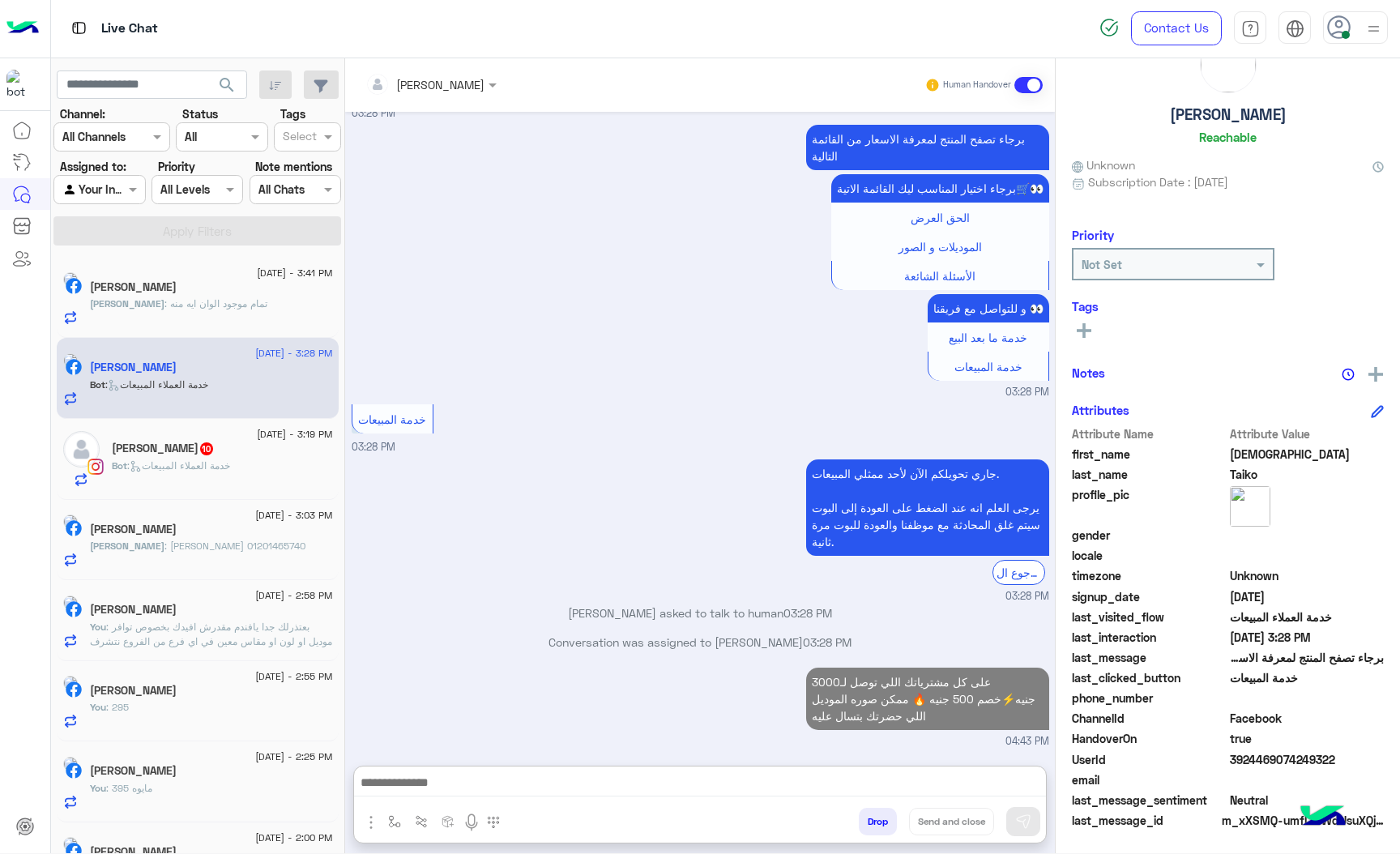
click at [214, 442] on h5 "[PERSON_NAME] 10" at bounding box center [163, 448] width 103 height 14
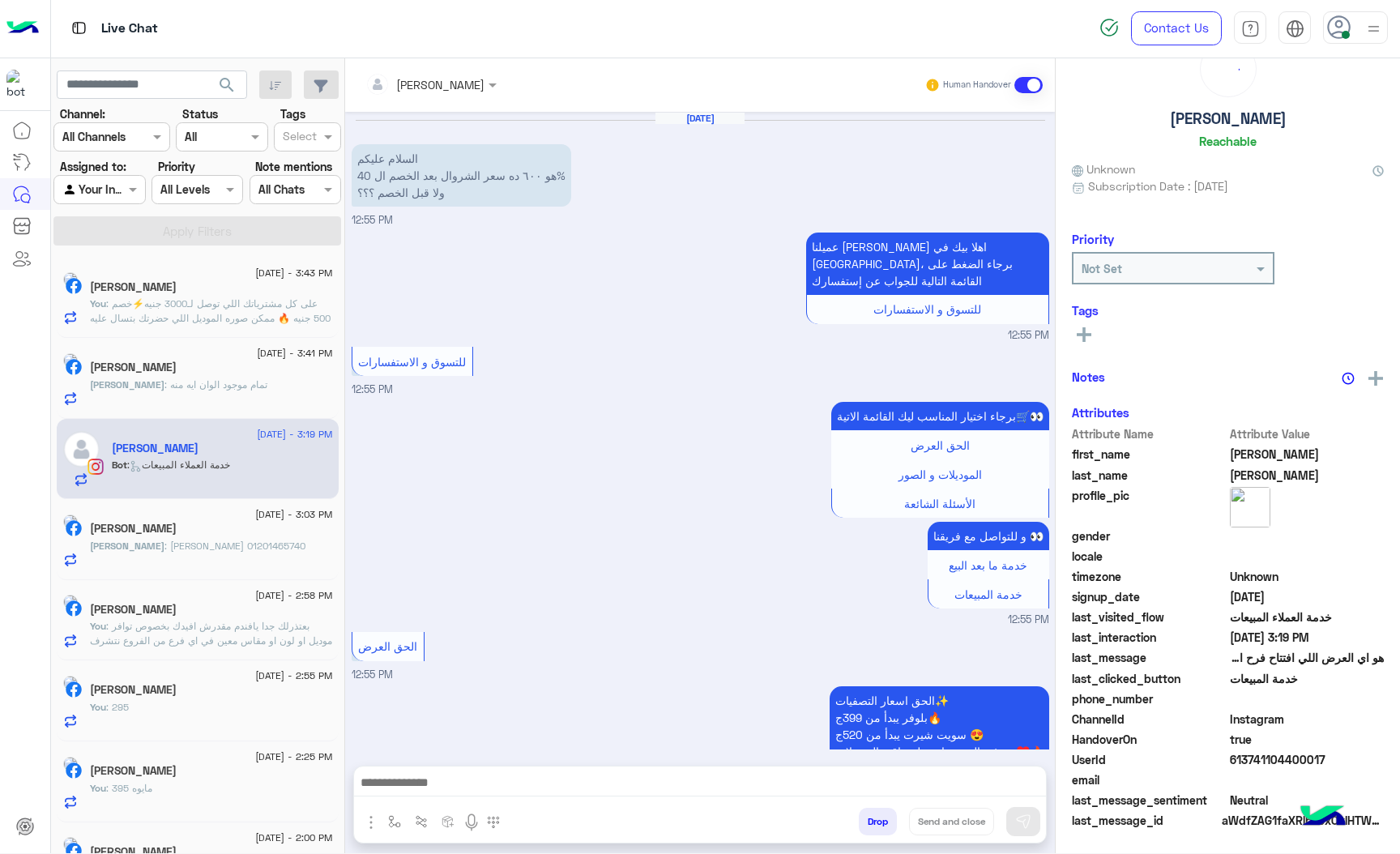
scroll to position [1568, 0]
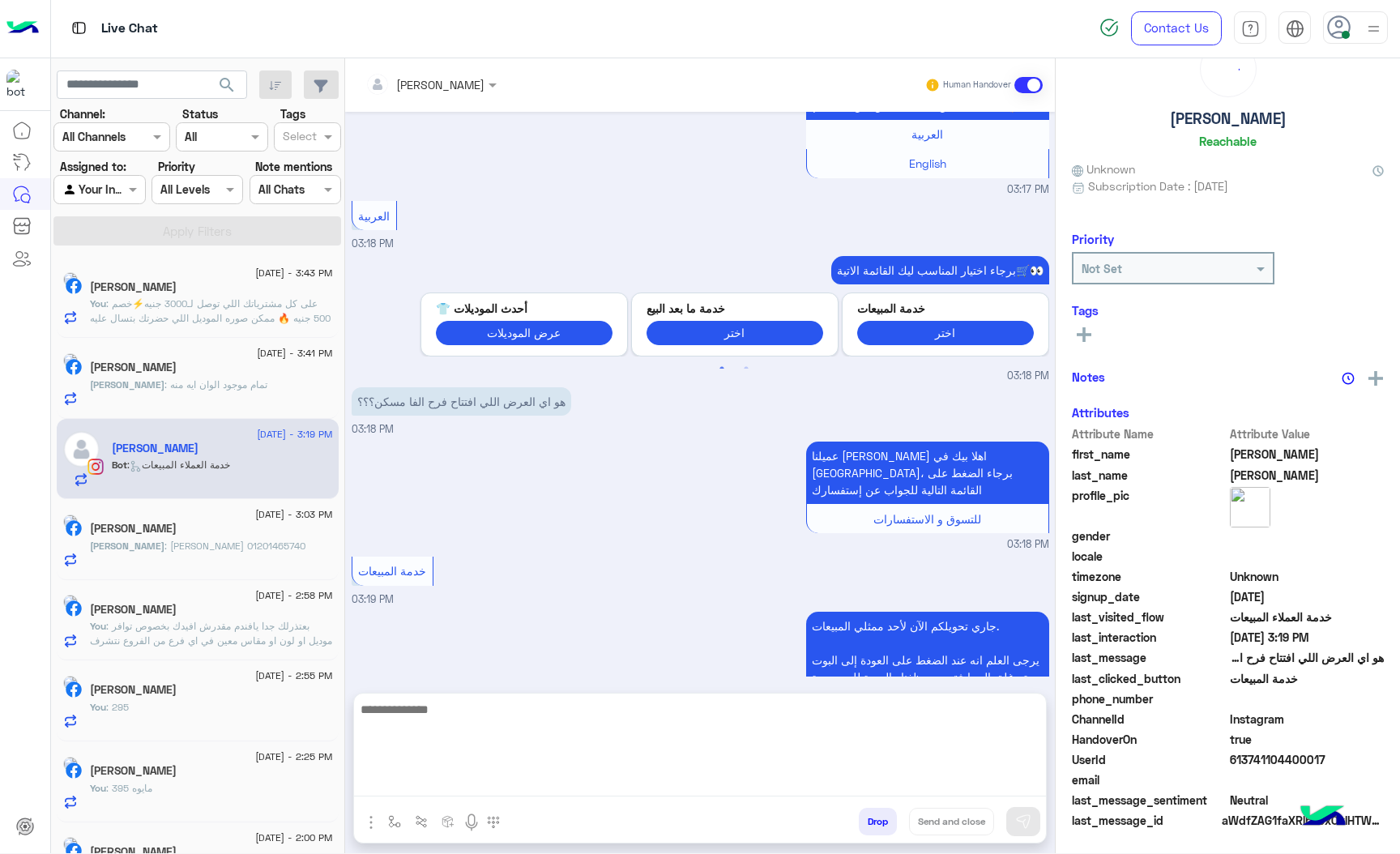
click at [479, 779] on textarea at bounding box center [700, 747] width 692 height 97
paste textarea "**********"
type textarea "**********"
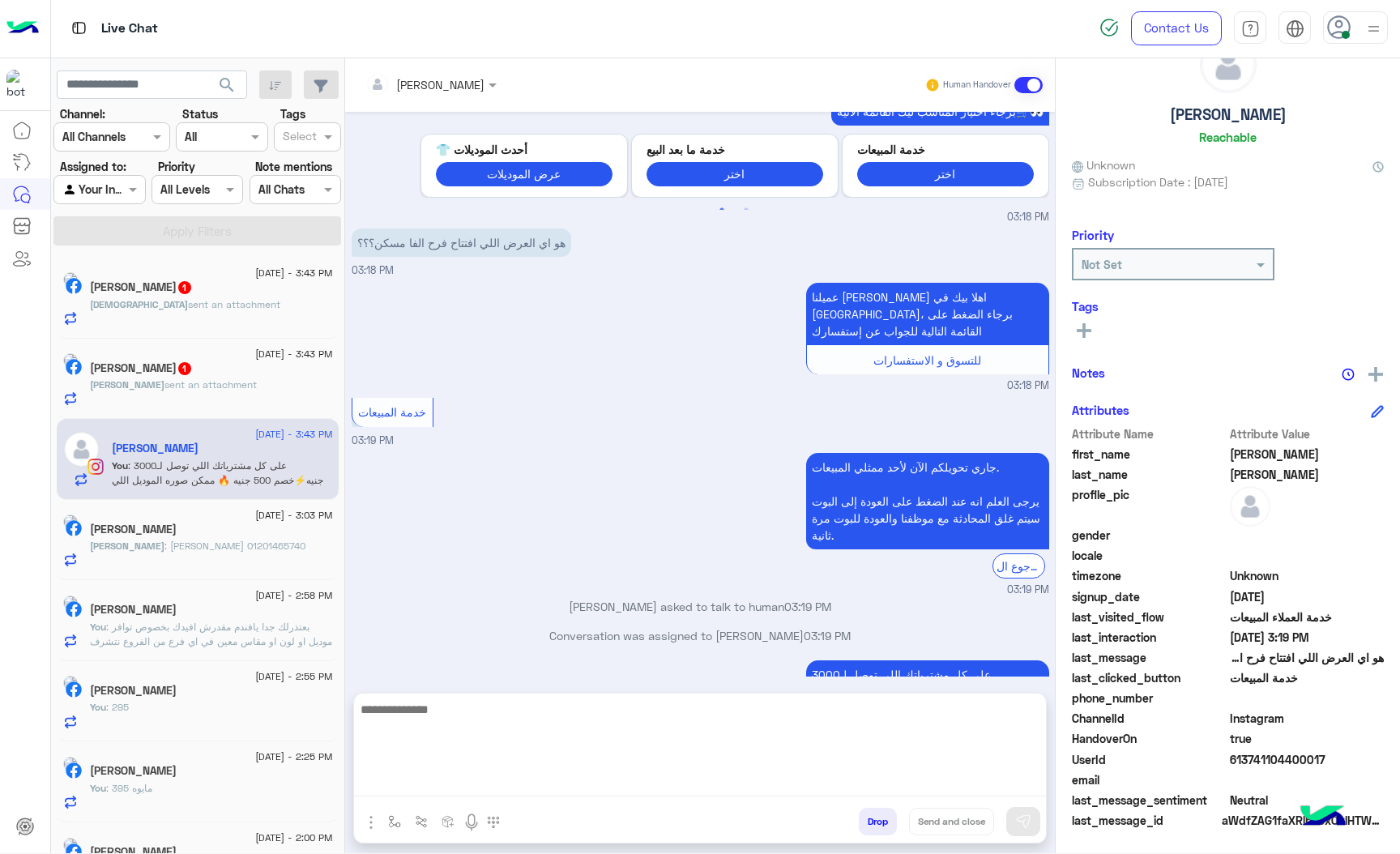
scroll to position [1683, 0]
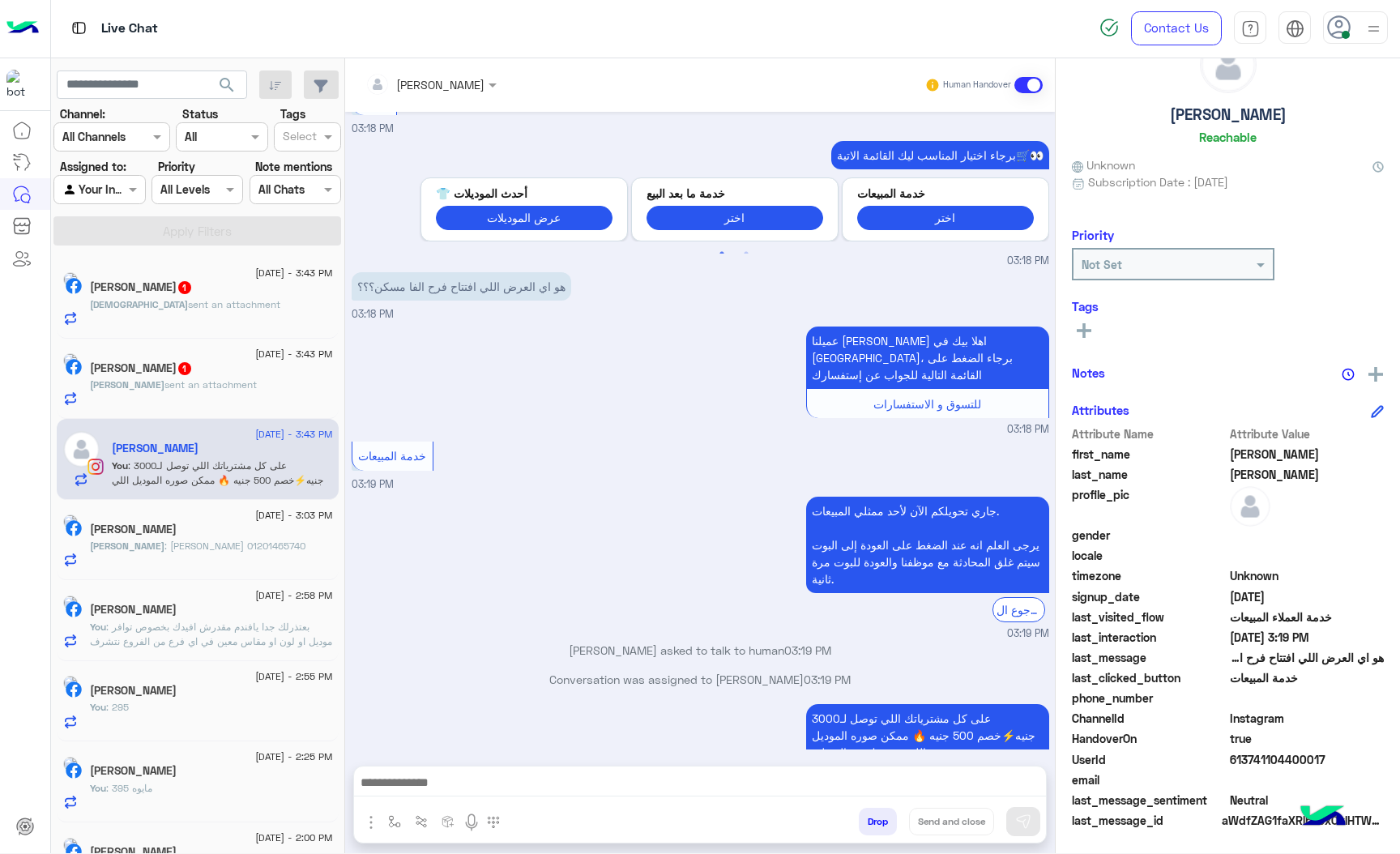
click at [174, 375] on h5 "[PERSON_NAME] 1" at bounding box center [141, 368] width 103 height 14
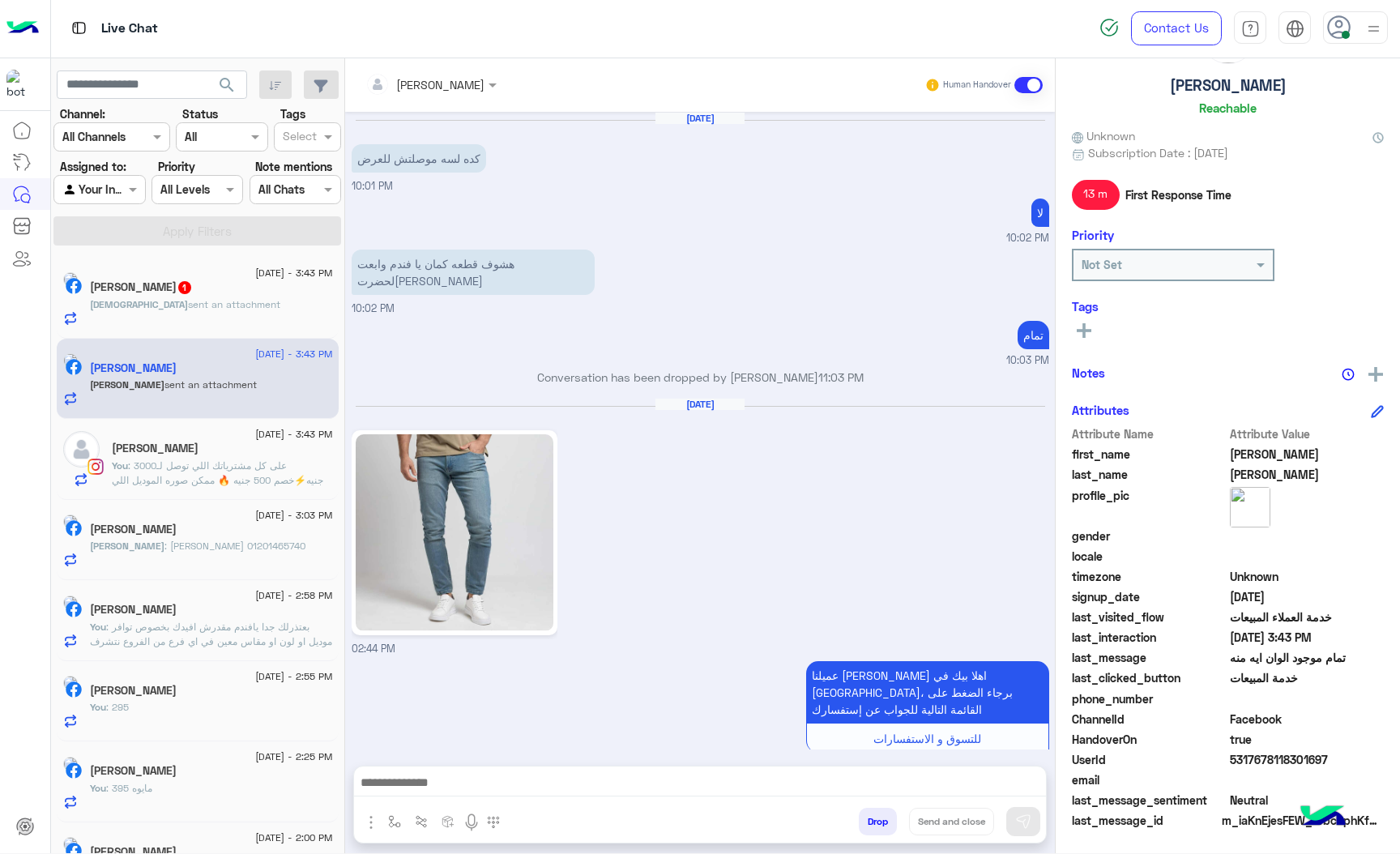
scroll to position [1941, 0]
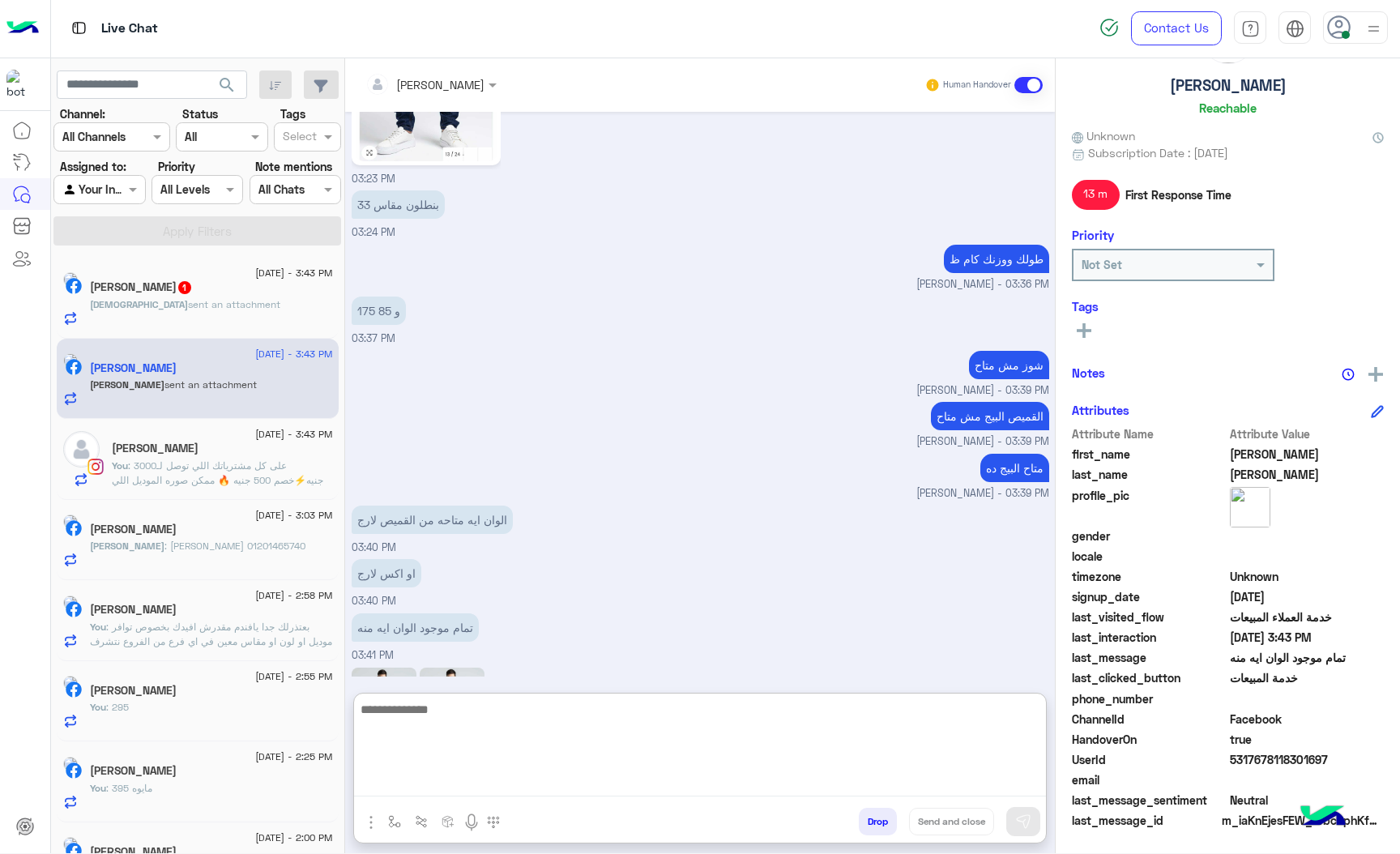
click at [445, 783] on textarea at bounding box center [700, 747] width 692 height 97
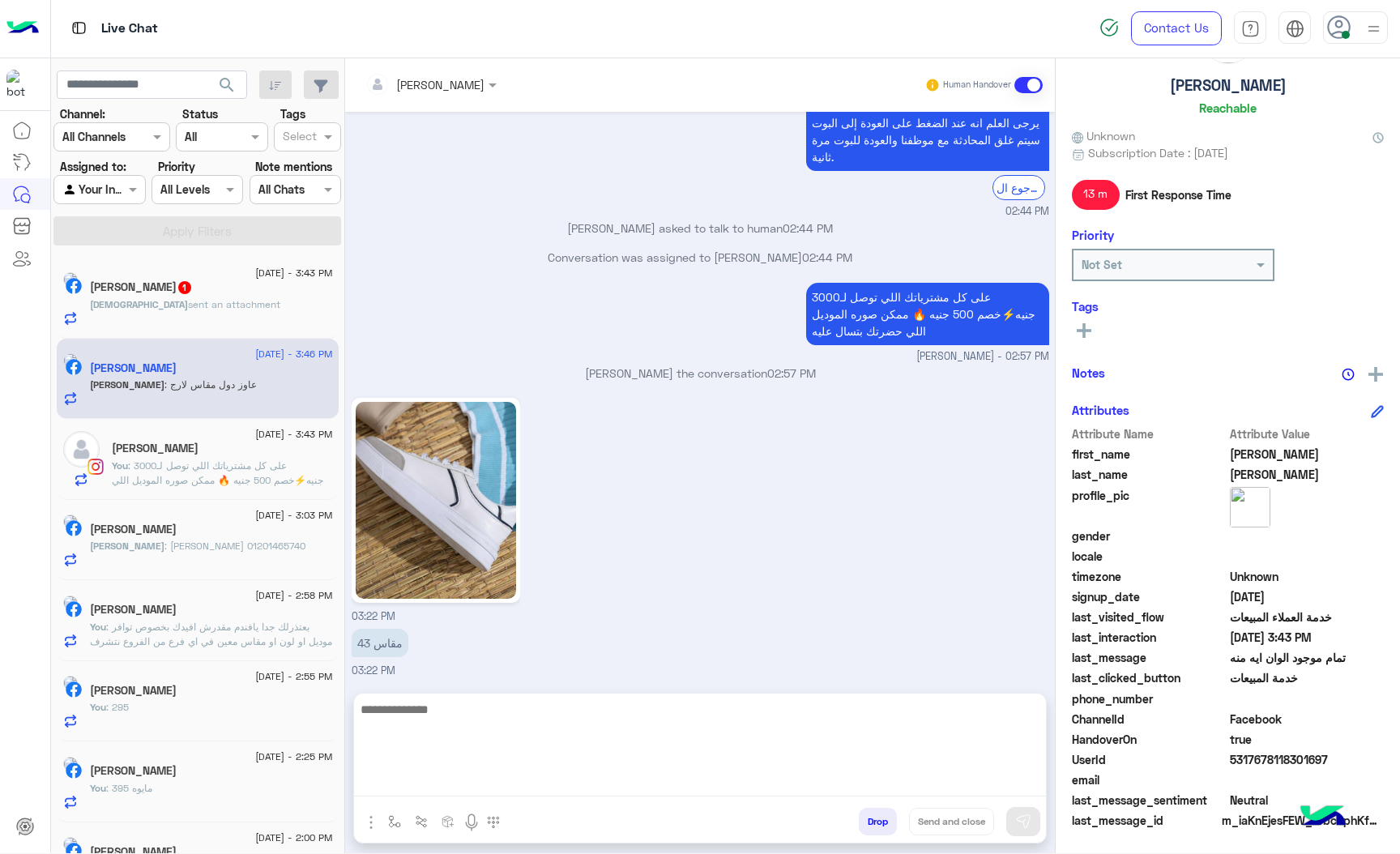
scroll to position [1995, 0]
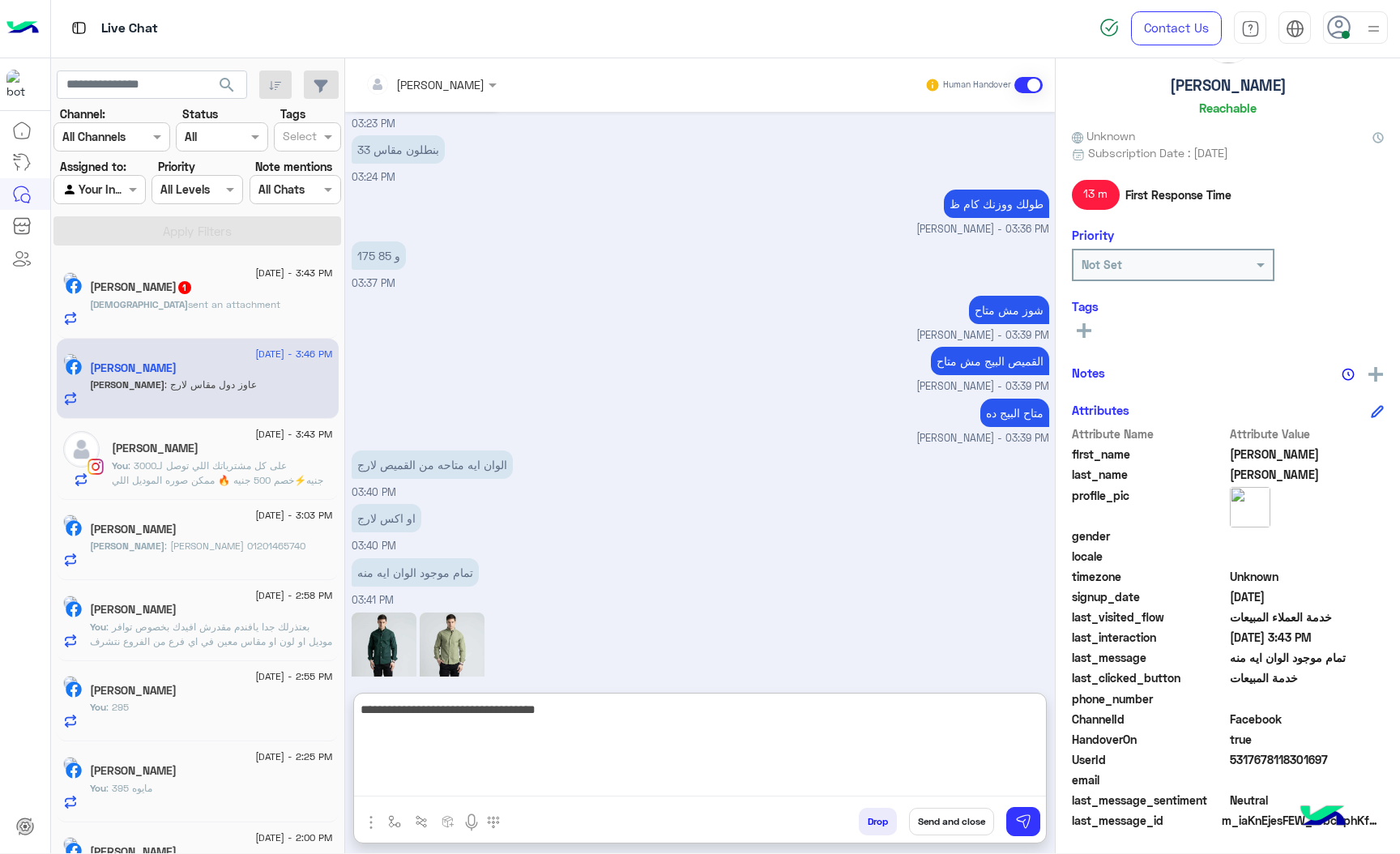
type textarea "**********"
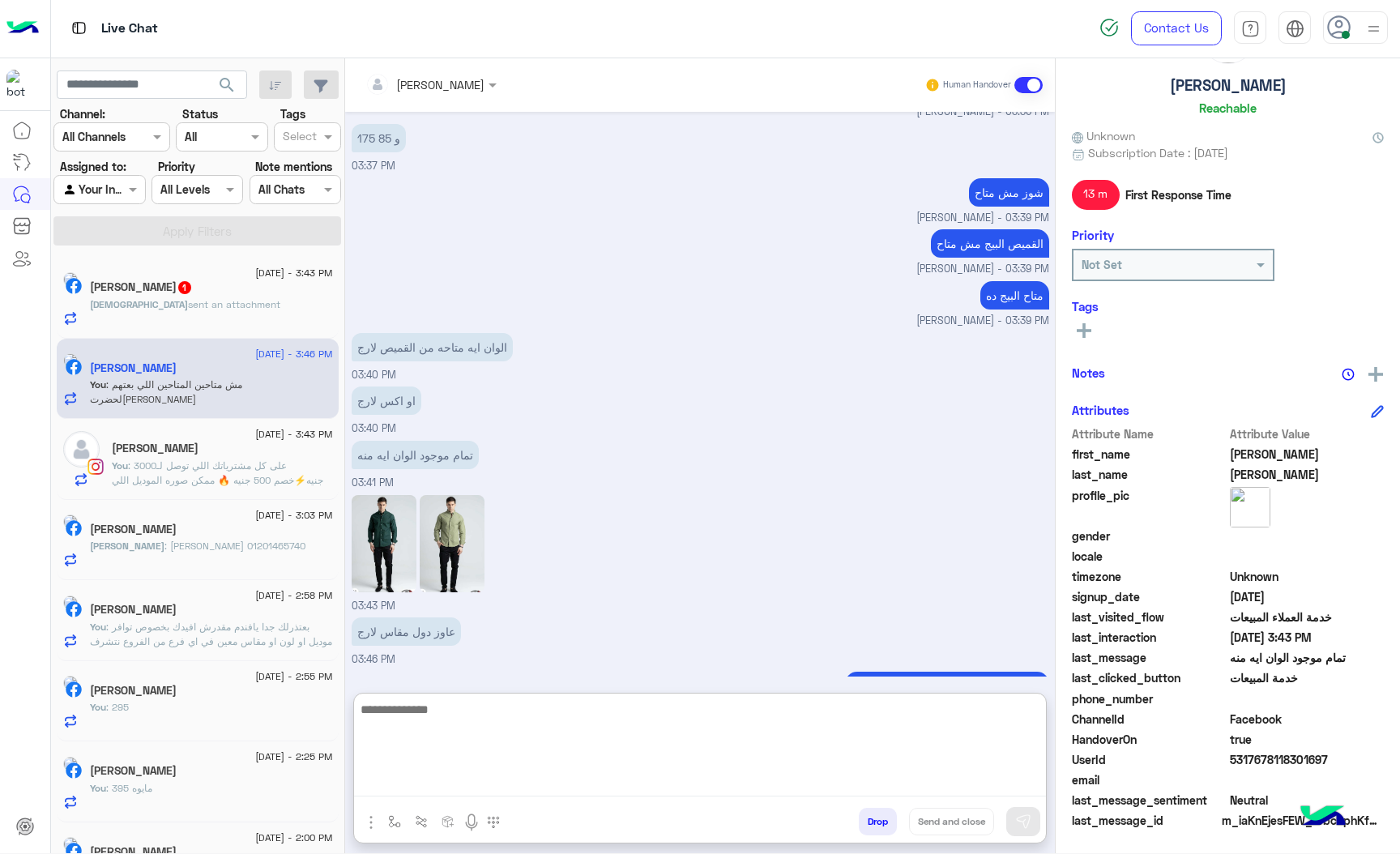
scroll to position [2120, 0]
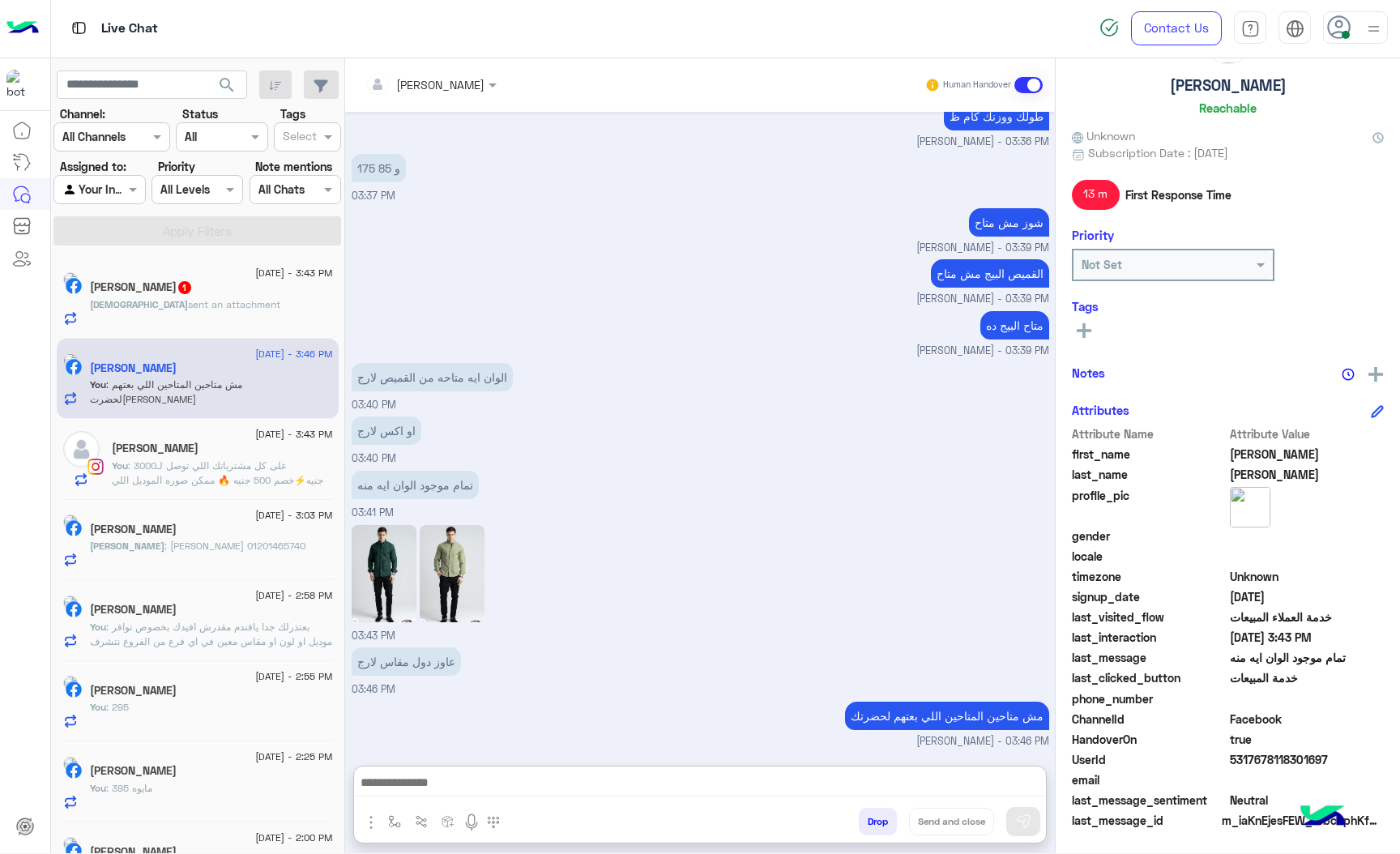
click at [217, 300] on span "sent an attachment" at bounding box center [234, 304] width 93 height 12
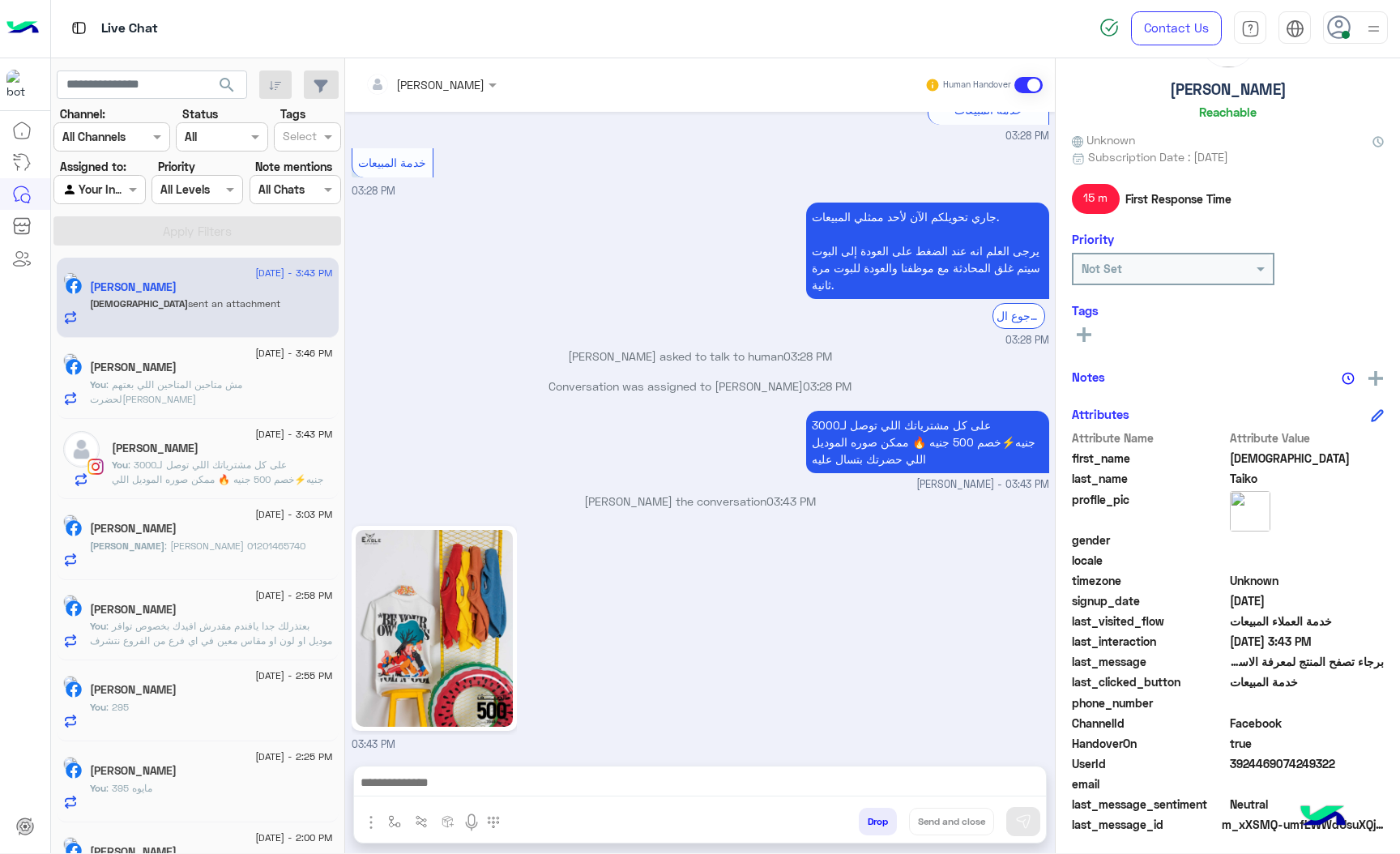
scroll to position [85, 0]
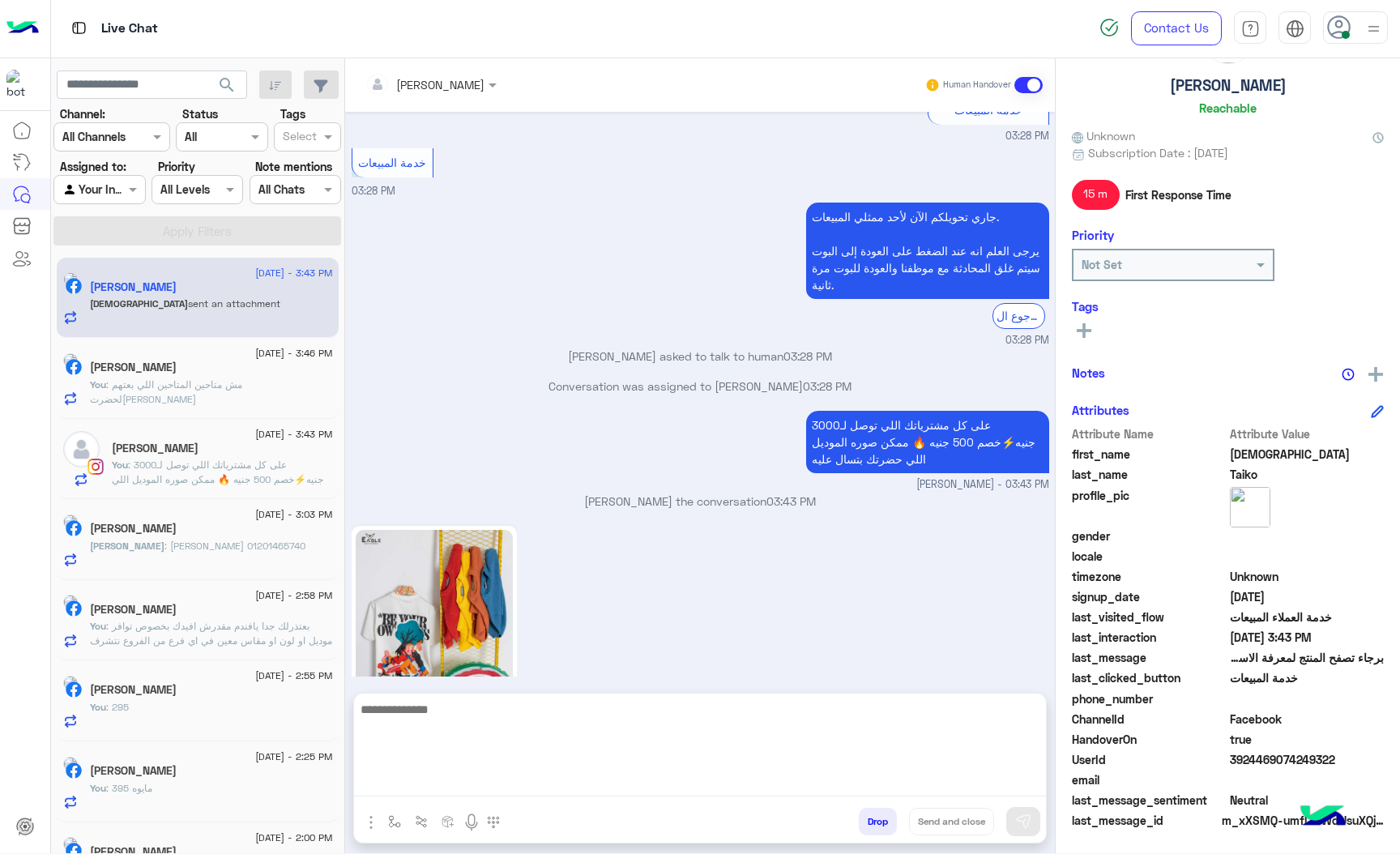
click at [522, 788] on textarea at bounding box center [700, 747] width 692 height 97
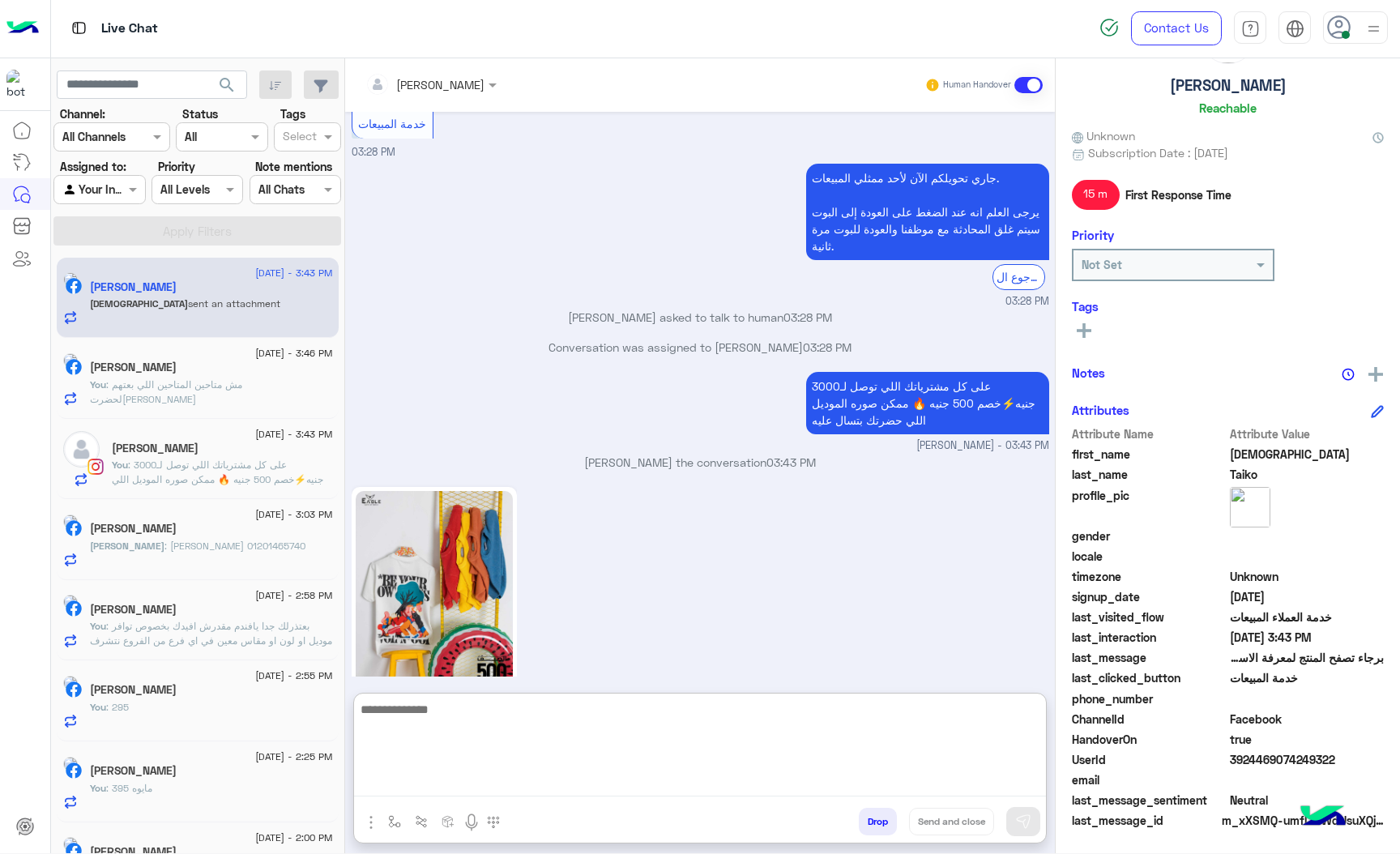
scroll to position [1680, 0]
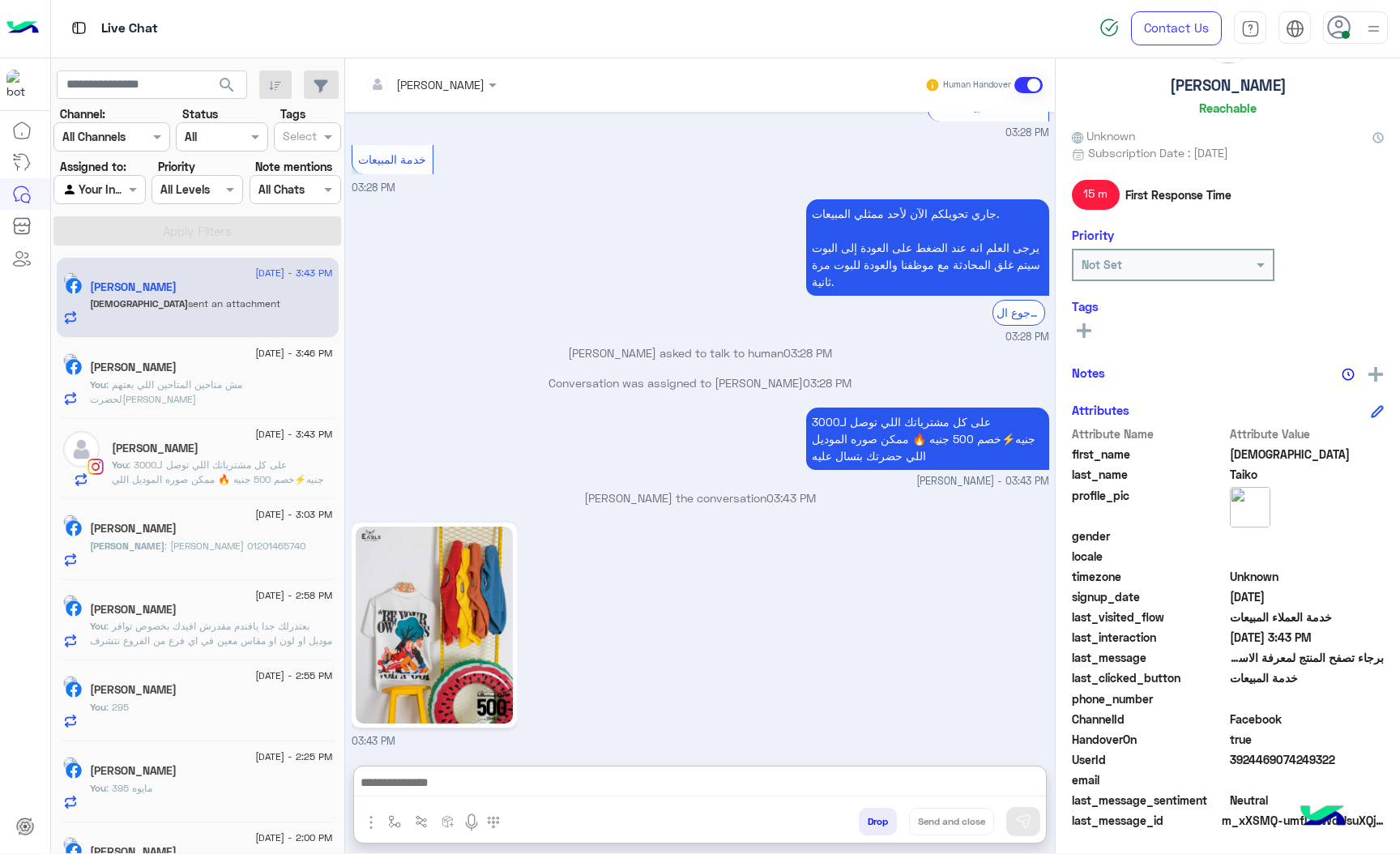
click at [297, 533] on div "[PERSON_NAME]" at bounding box center [211, 530] width 243 height 17
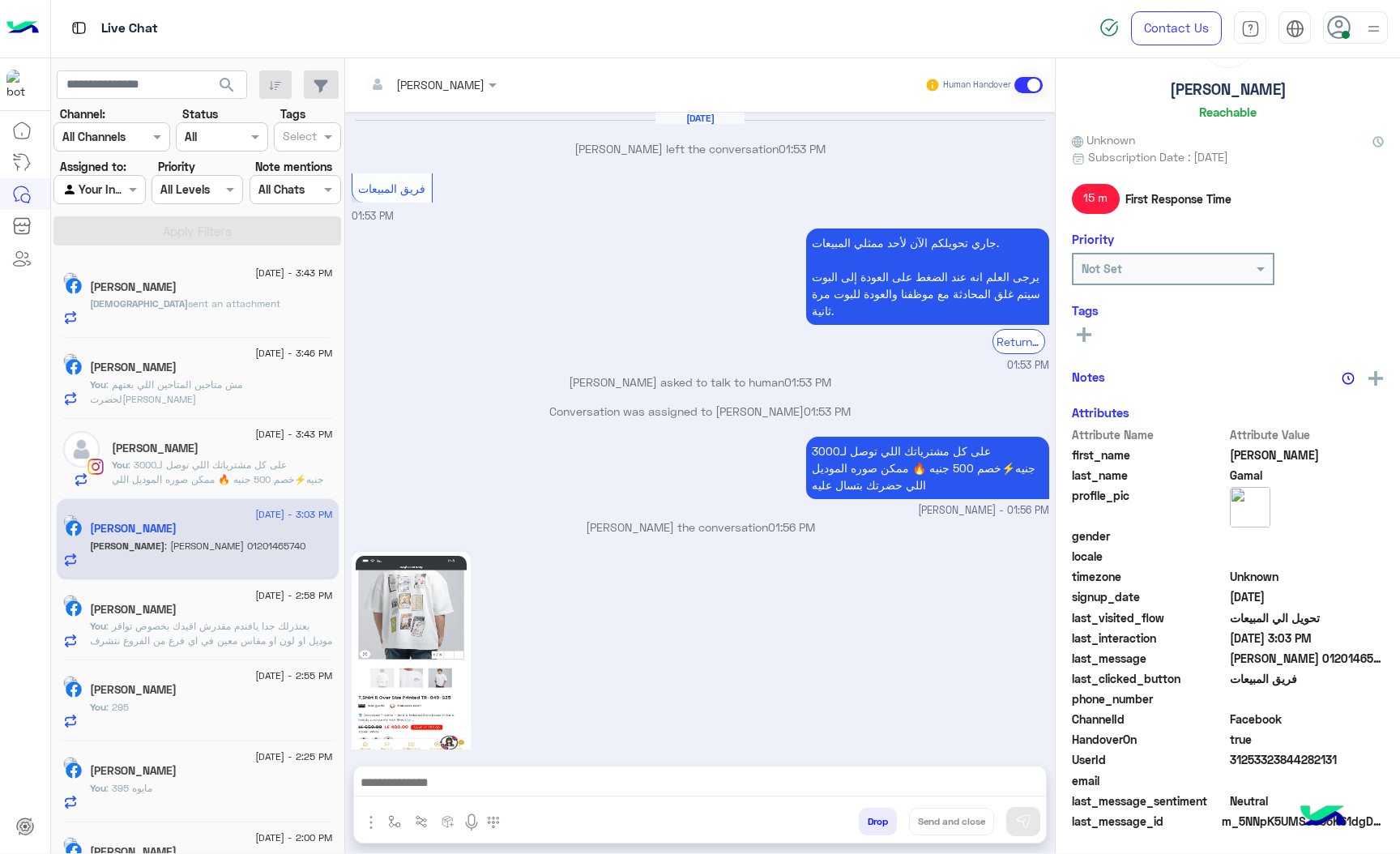
scroll to position [1656, 0]
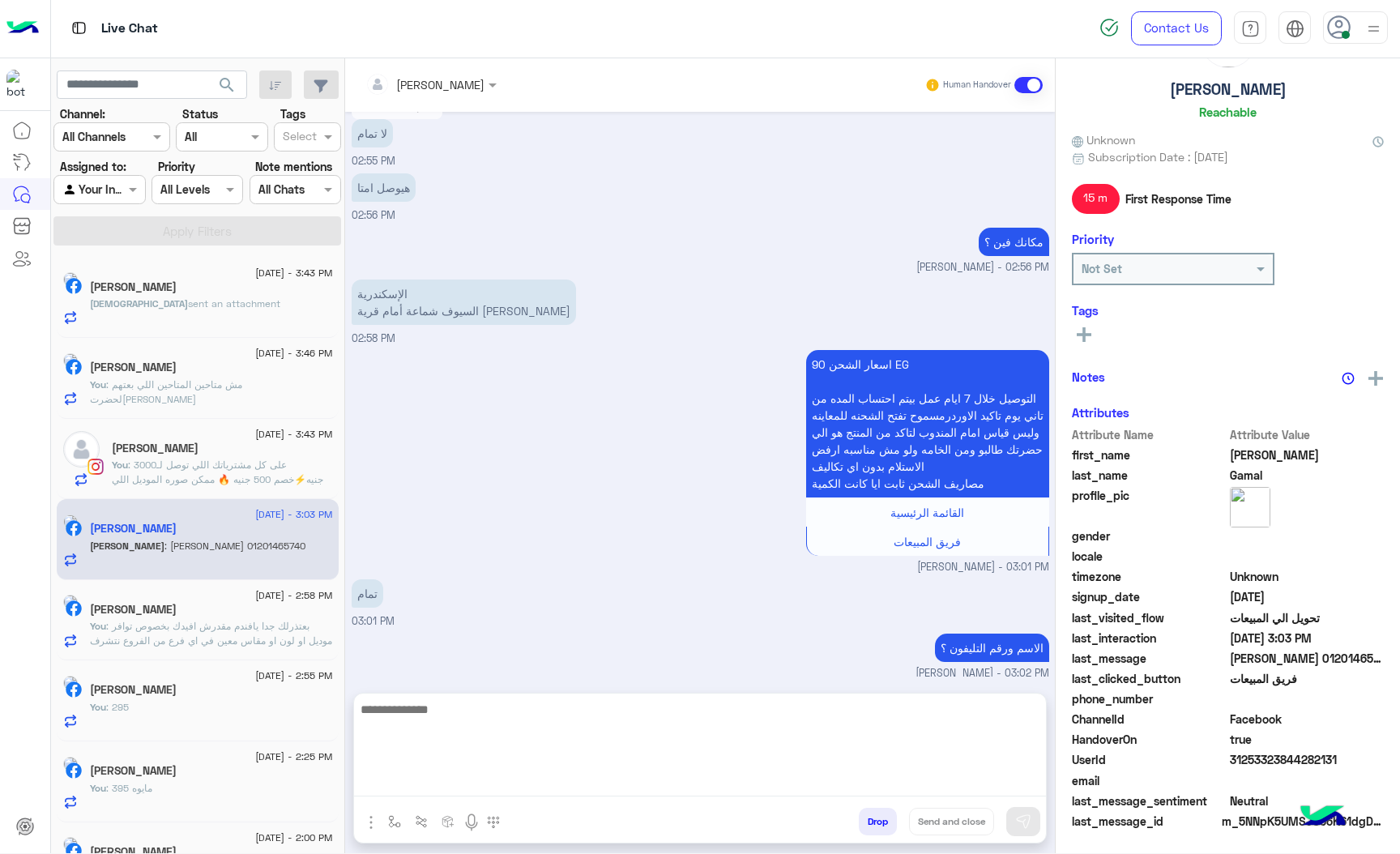
click at [437, 779] on textarea at bounding box center [700, 747] width 692 height 97
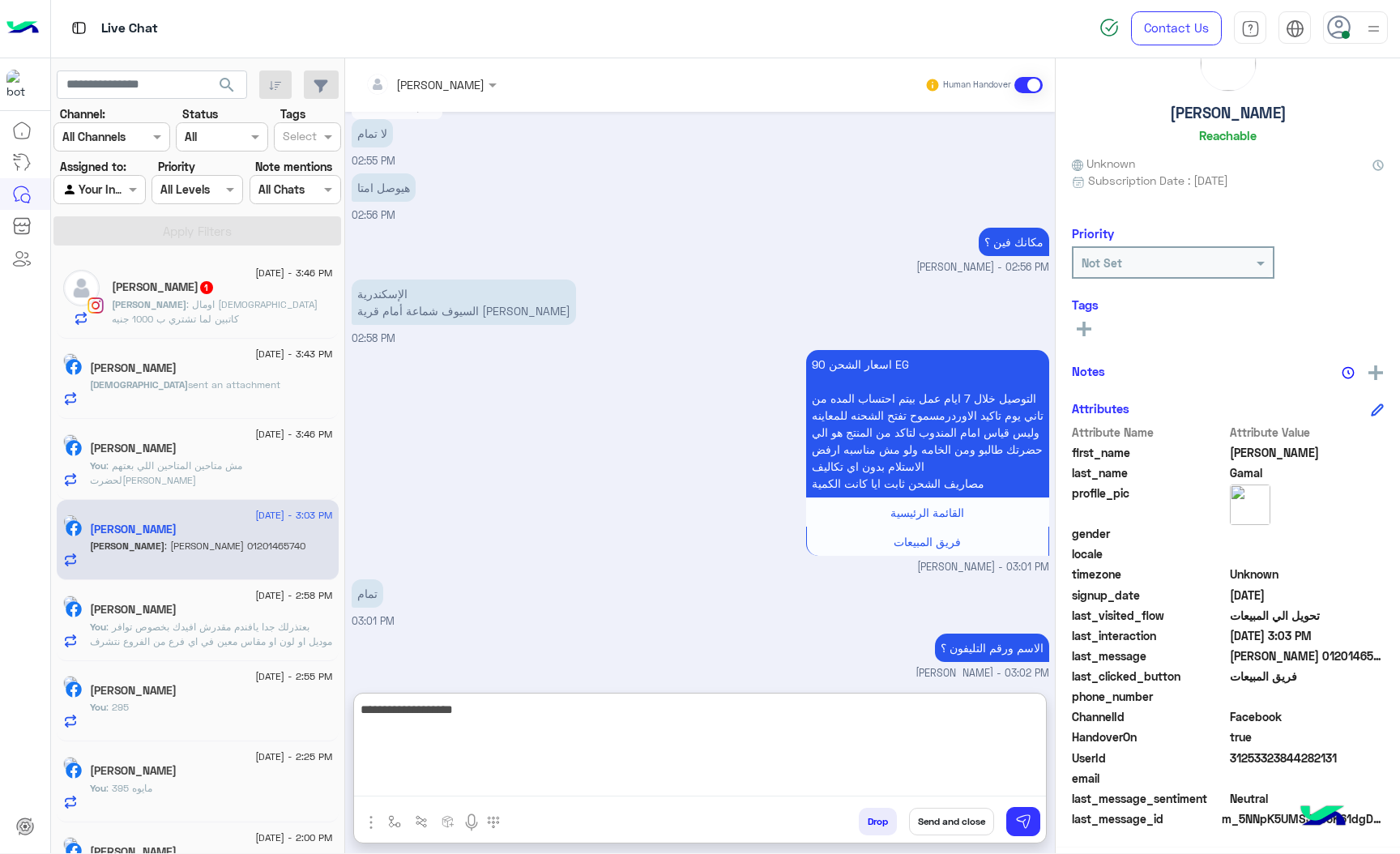
scroll to position [56, 0]
type textarea "**********"
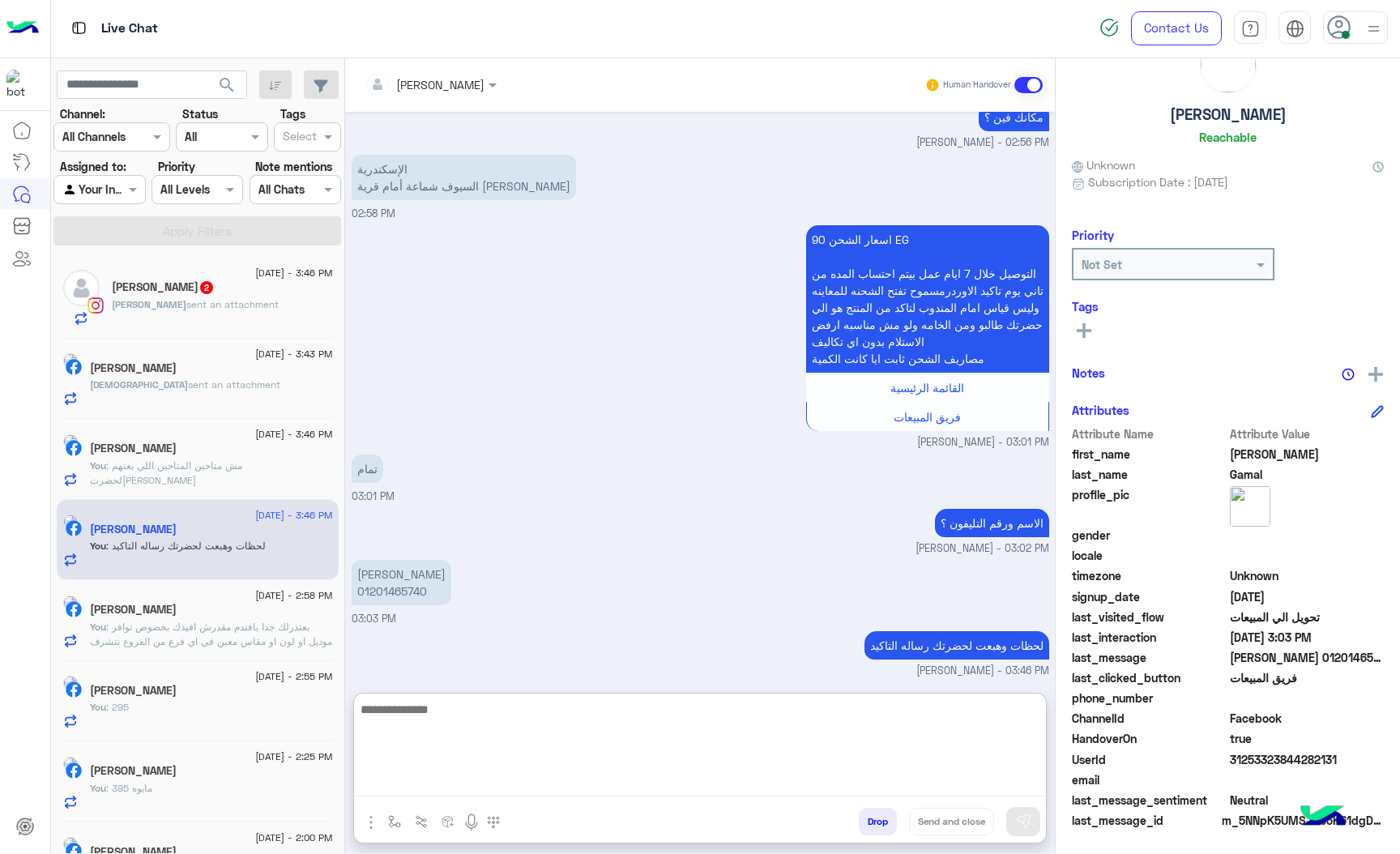
scroll to position [85, 0]
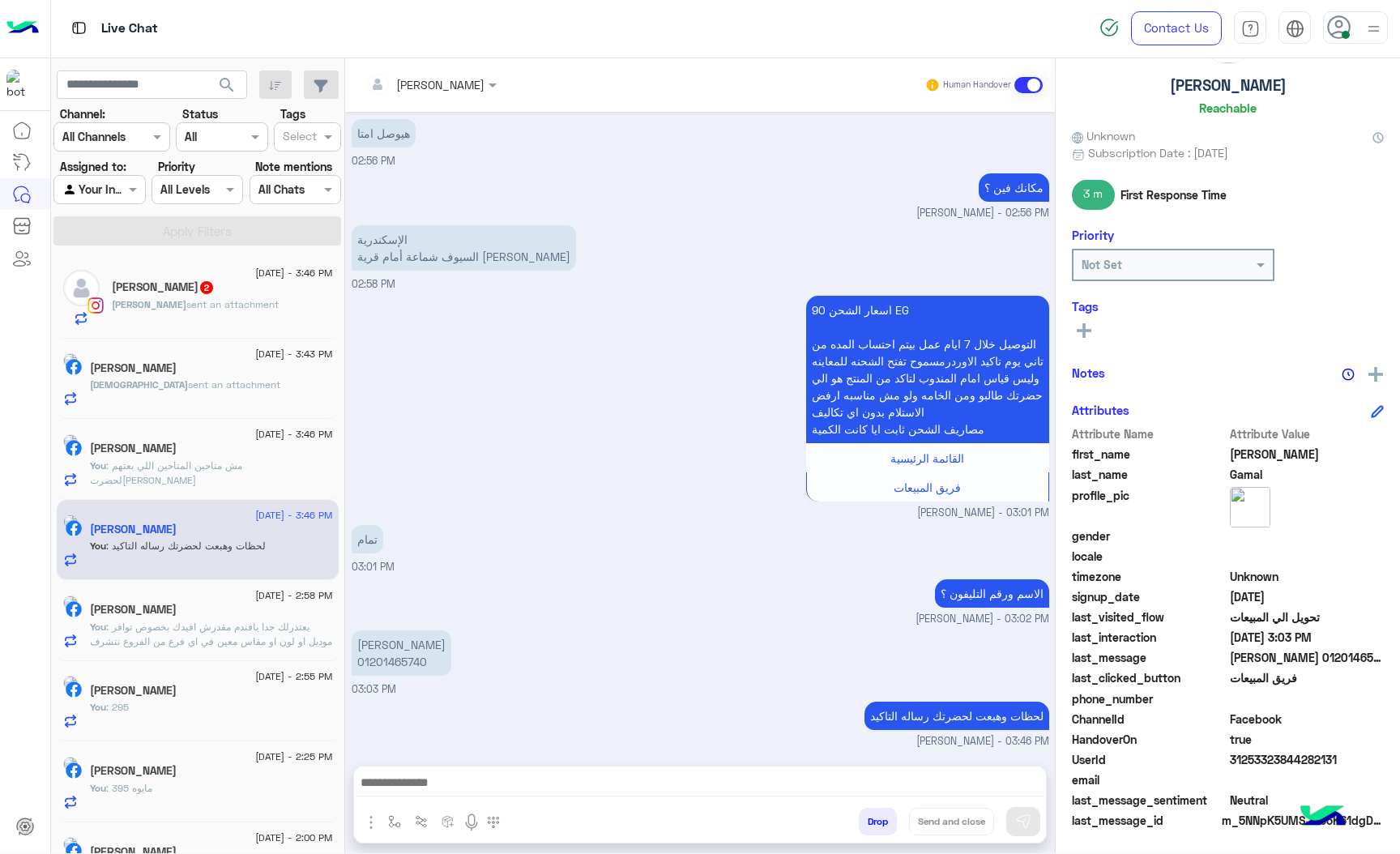
click at [412, 631] on p "[PERSON_NAME] 01201465740" at bounding box center [401, 654] width 100 height 45
click at [412, 576] on div "الاسم ورقم التليفون ؟ [PERSON_NAME] - 03:02 PM" at bounding box center [700, 601] width 698 height 52
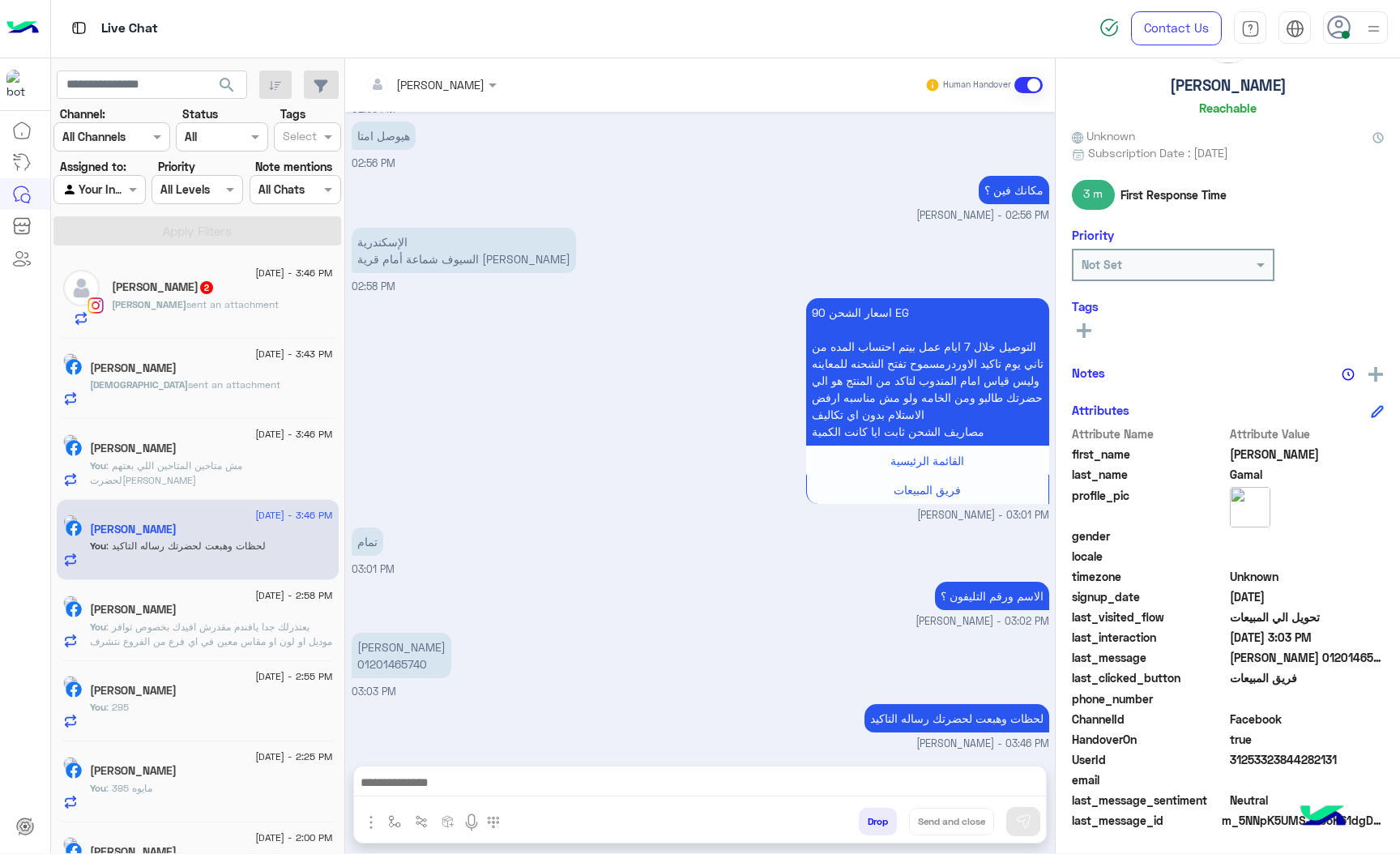
click at [391, 645] on p "[PERSON_NAME] 01201465740" at bounding box center [401, 656] width 100 height 45
copy p "[PERSON_NAME]"
click at [387, 242] on p "الإسكندرية السيوف شماعة أمام قرية [PERSON_NAME]" at bounding box center [463, 251] width 224 height 45
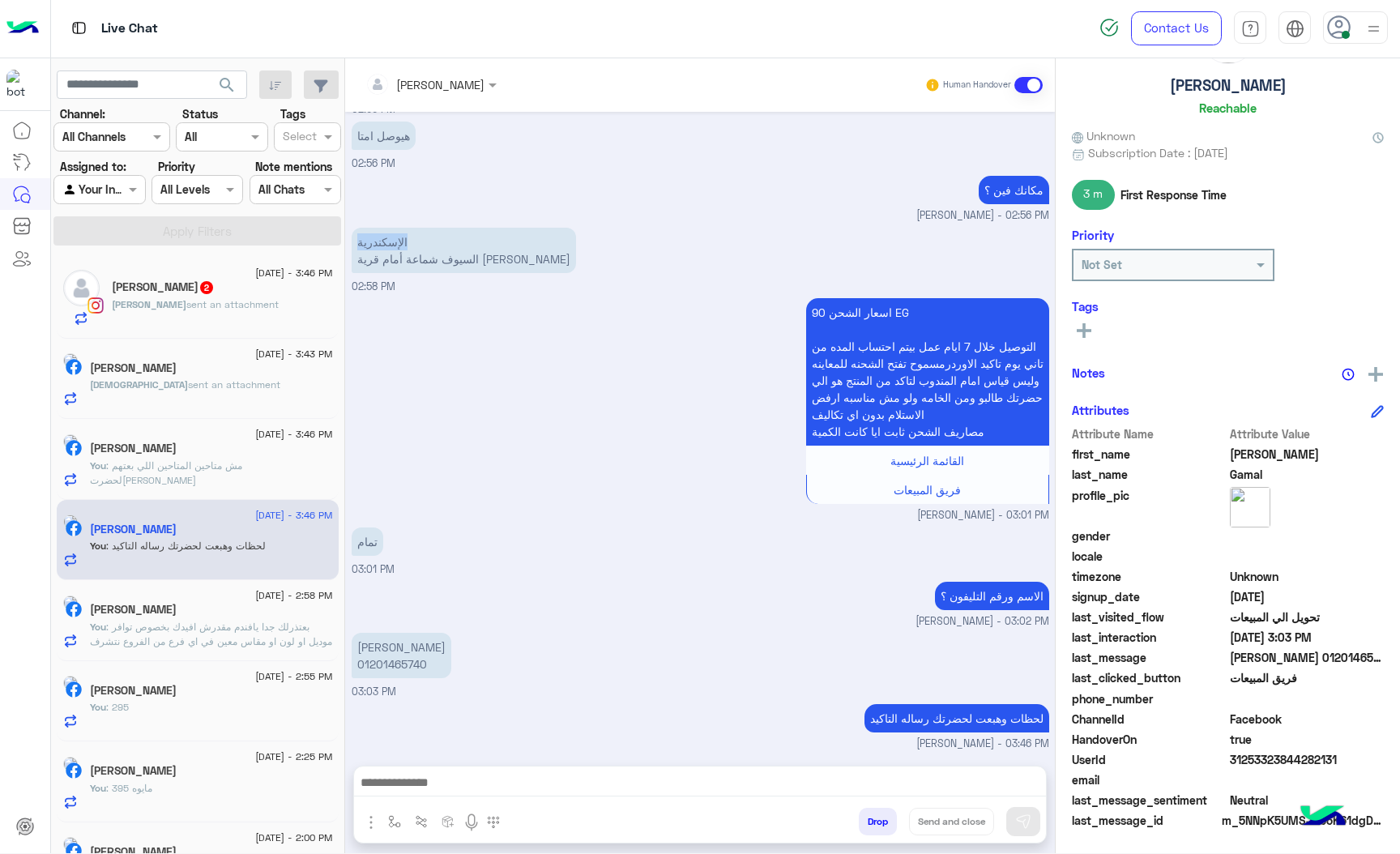
click at [387, 242] on p "الإسكندرية السيوف شماعة أمام قرية [PERSON_NAME]" at bounding box center [463, 251] width 224 height 45
copy p "الإسكندرية"
click at [452, 244] on p "الإسكندرية السيوف شماعة أمام قرية [PERSON_NAME]" at bounding box center [463, 251] width 224 height 45
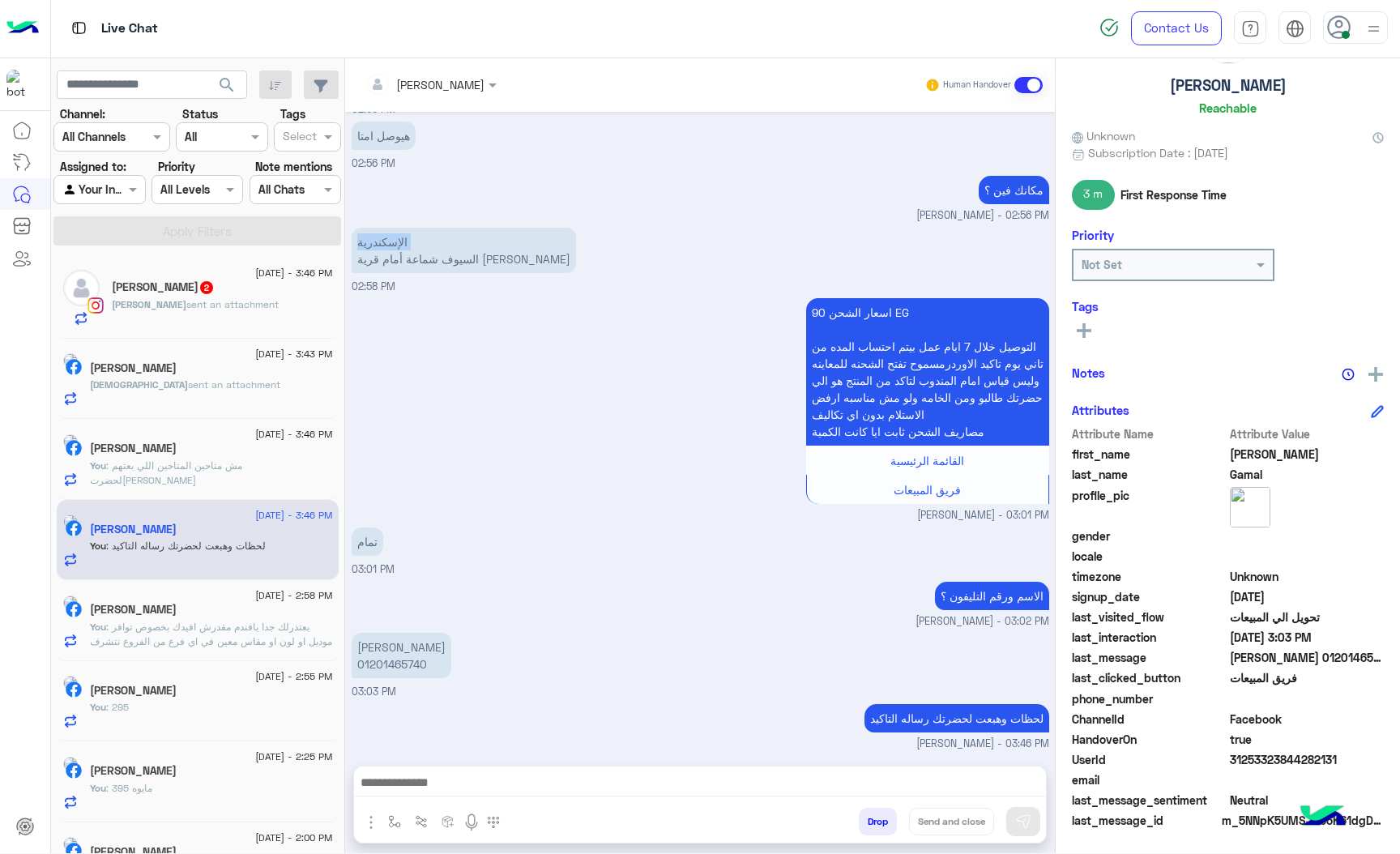
click at [452, 244] on p "الإسكندرية السيوف شماعة أمام قرية [PERSON_NAME]" at bounding box center [463, 251] width 224 height 45
click at [431, 246] on p "الإسكندرية السيوف شماعة أمام قرية [PERSON_NAME]" at bounding box center [463, 251] width 224 height 45
click at [234, 310] on span ": ده زي اللي حضرتك بعته" at bounding box center [215, 304] width 102 height 12
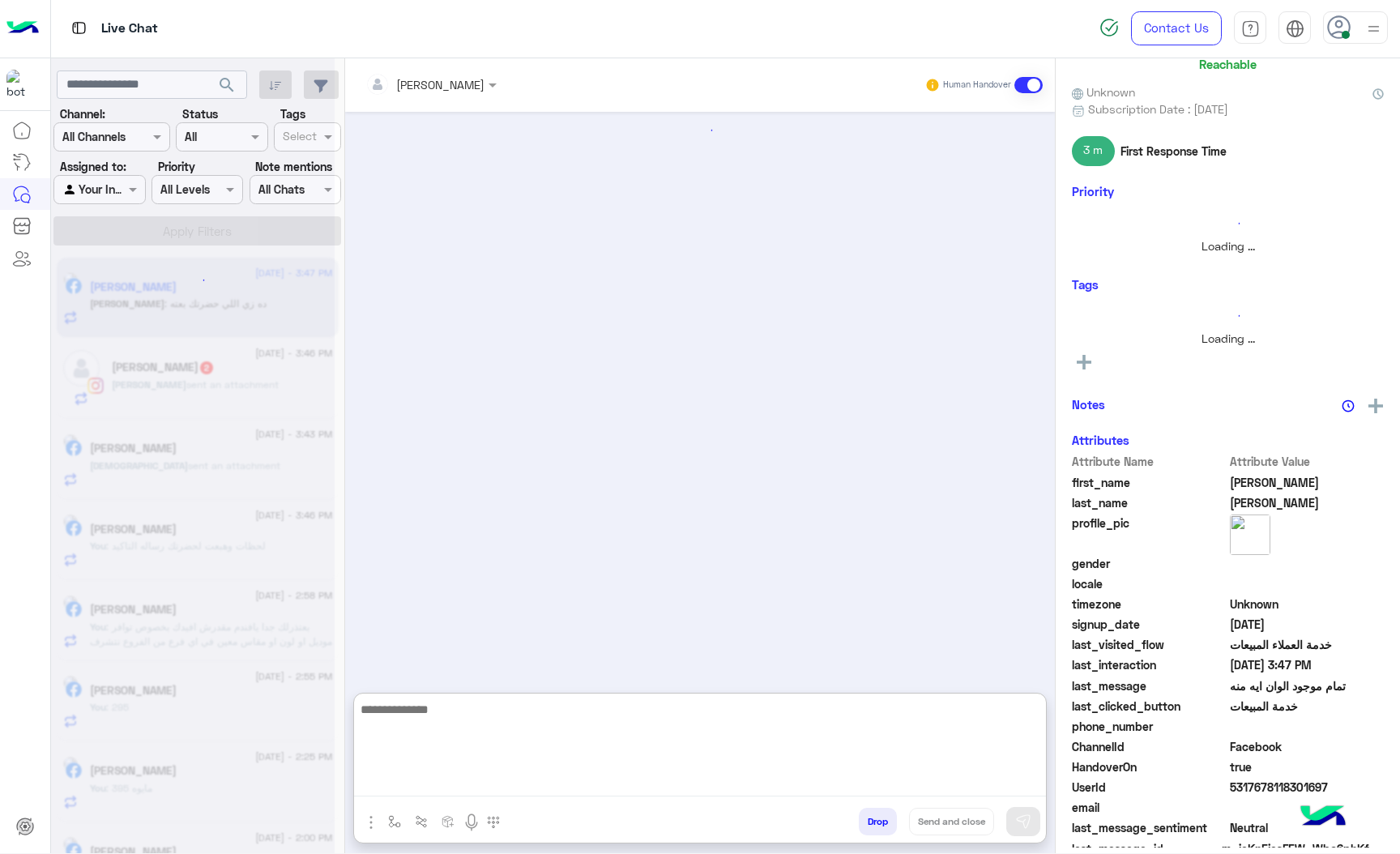
click at [445, 789] on textarea at bounding box center [700, 747] width 692 height 97
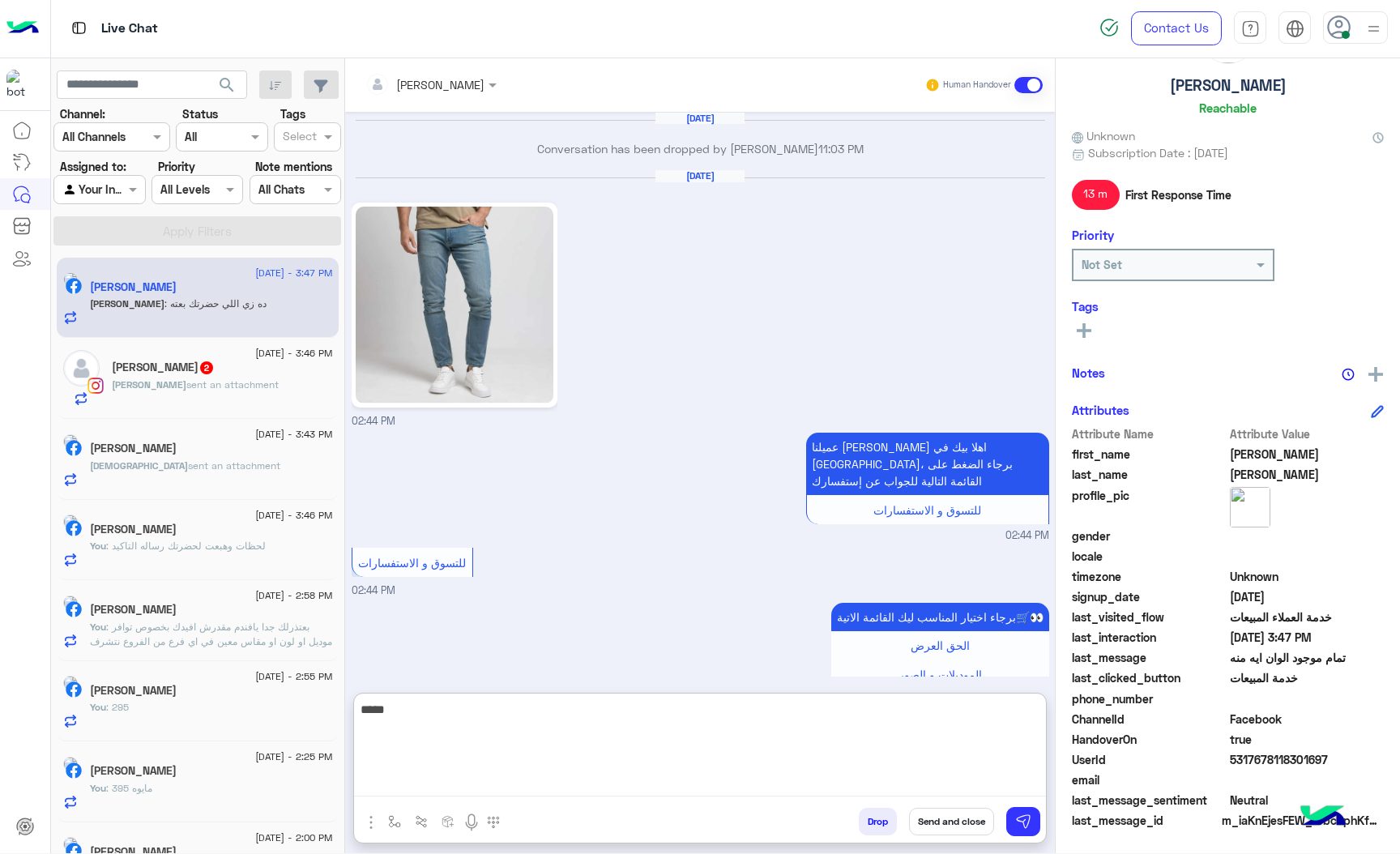
scroll to position [2194, 0]
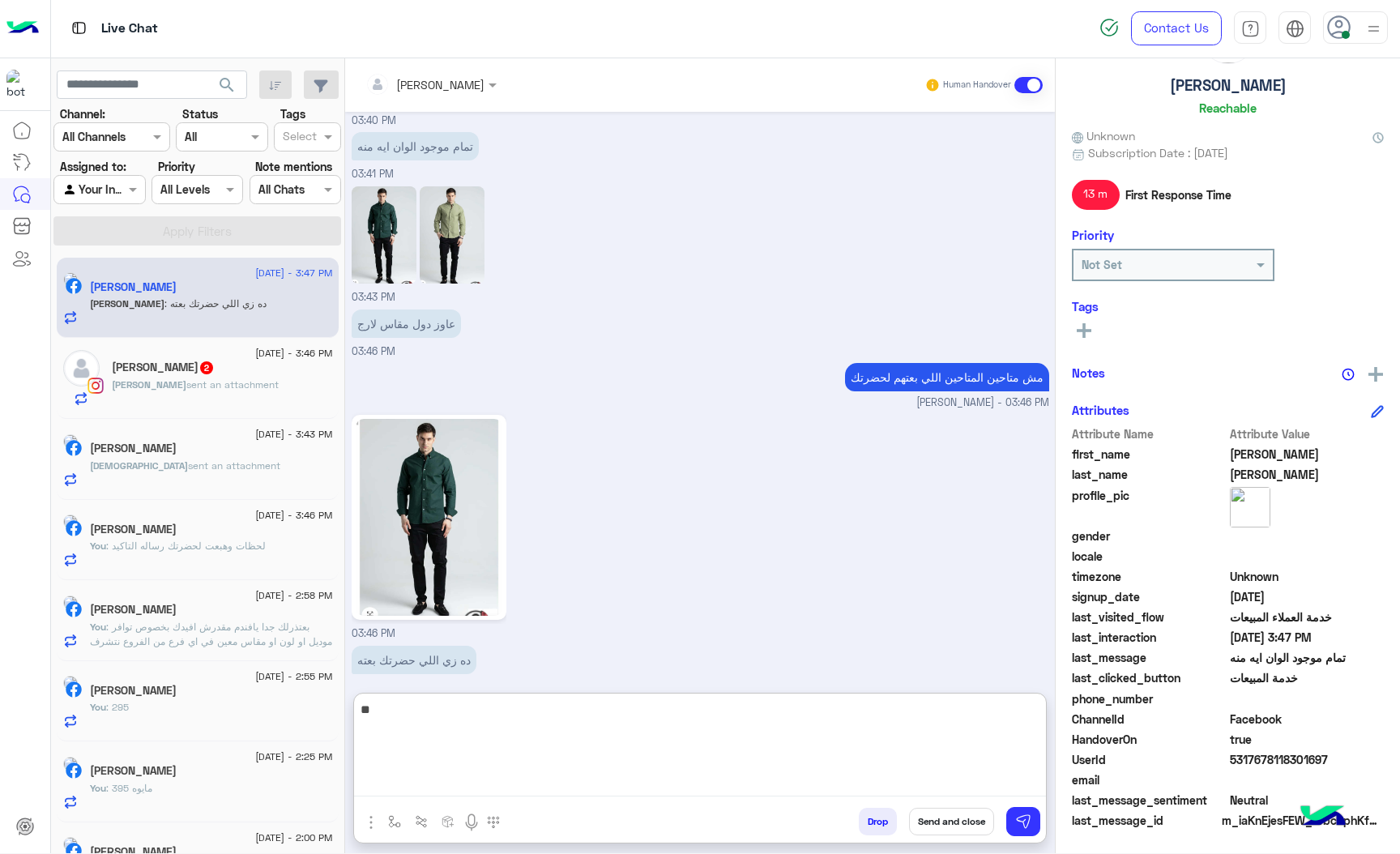
type textarea "*"
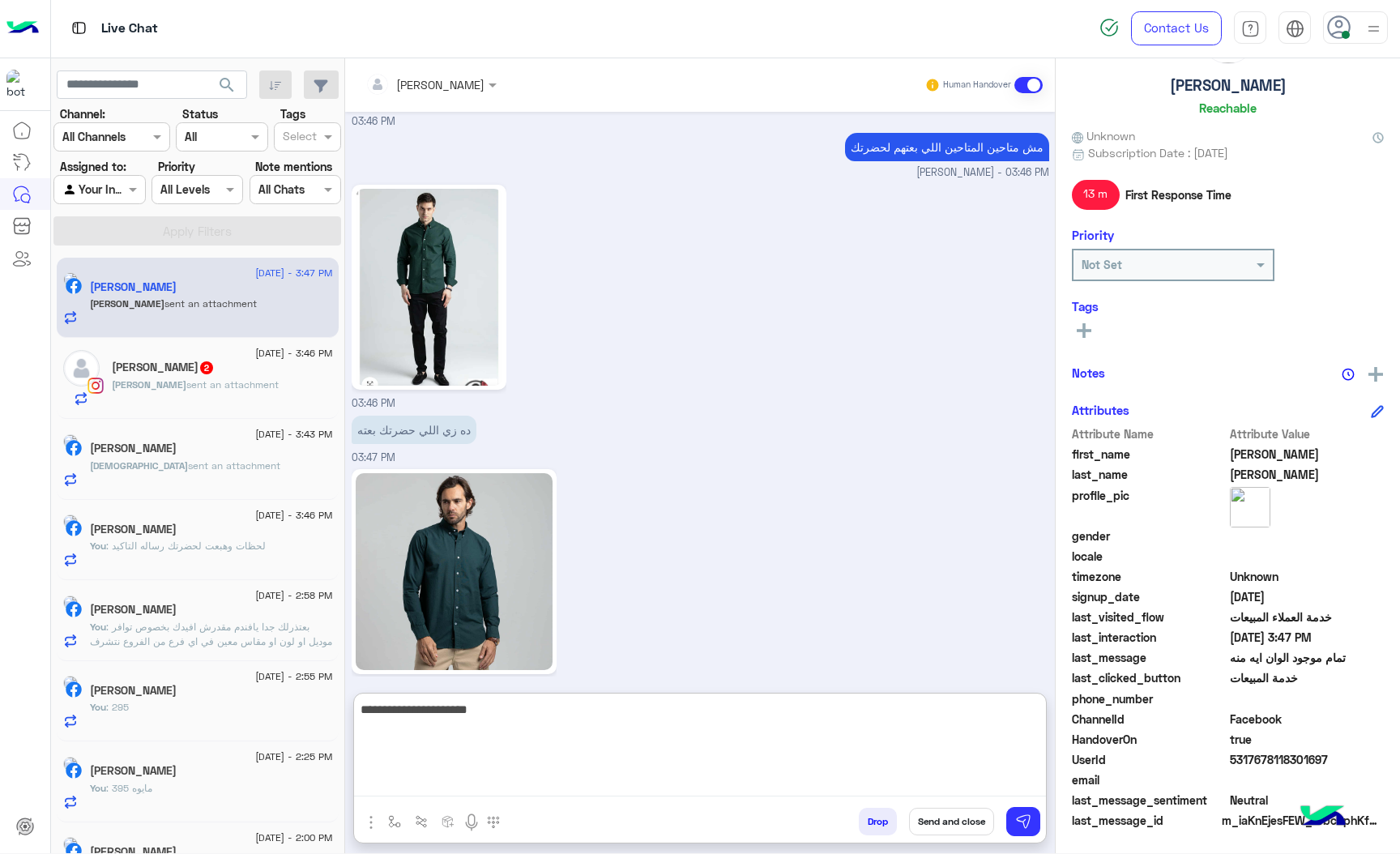
type textarea "**********"
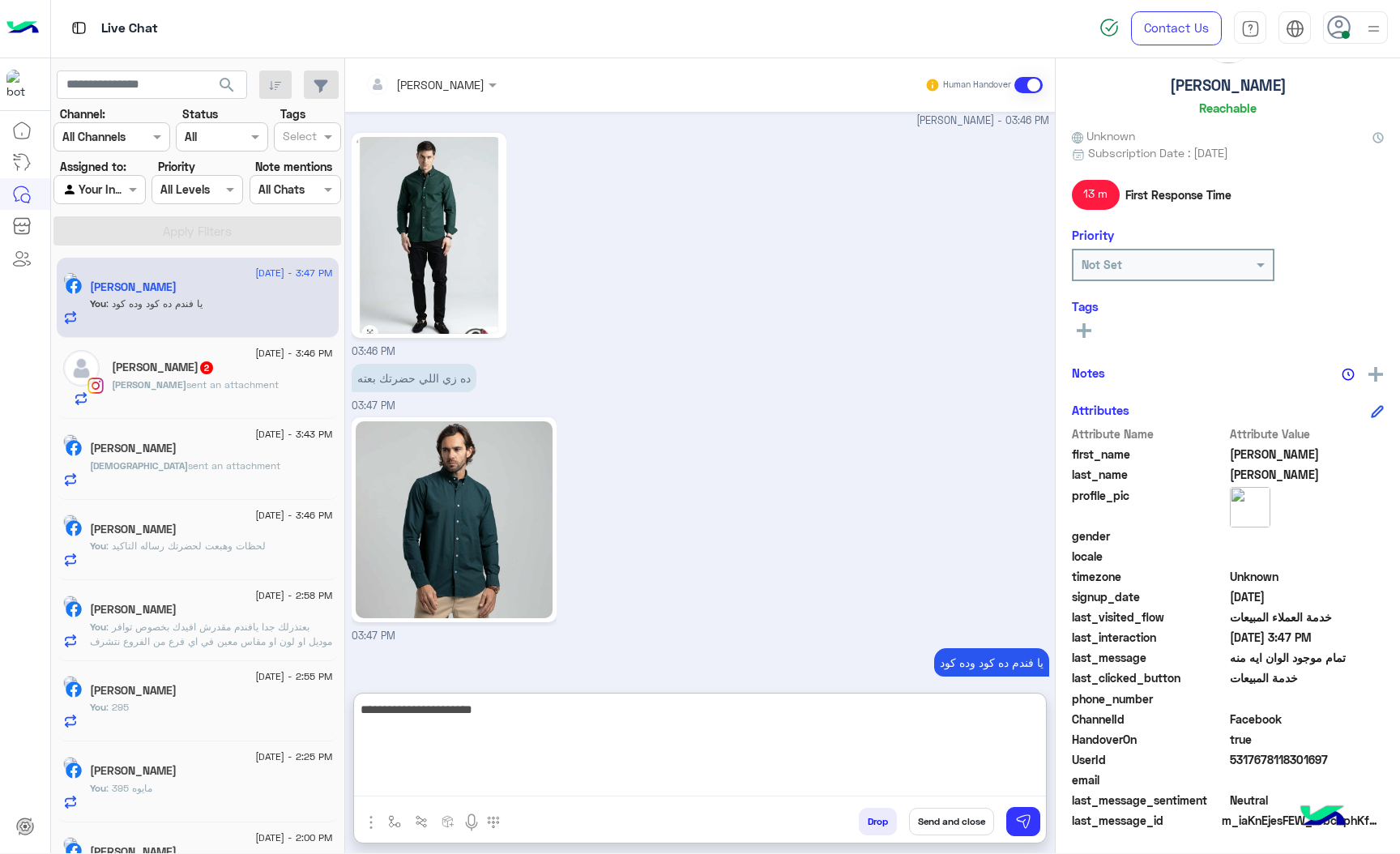
type textarea "**********"
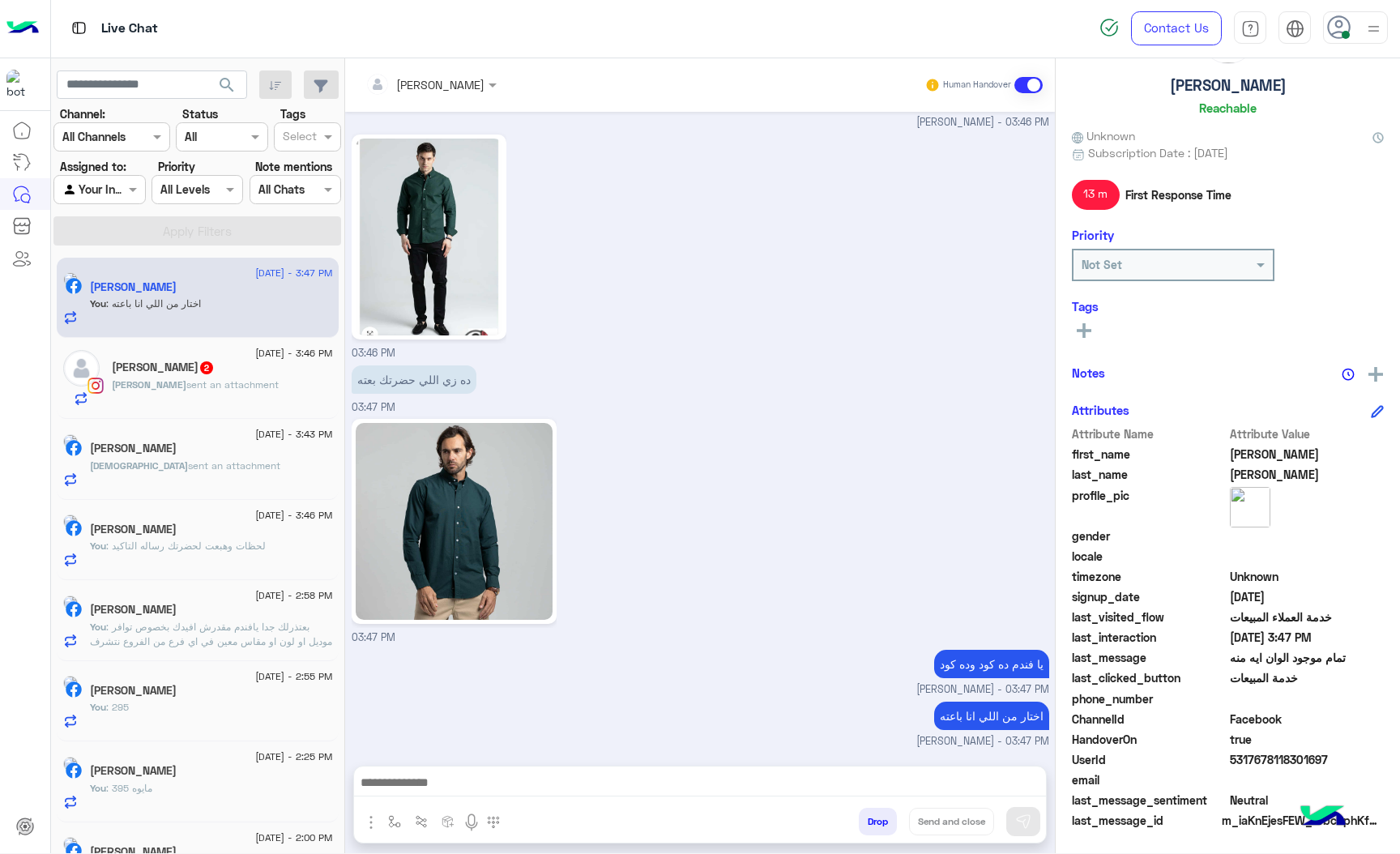
click at [161, 463] on span "[DEMOGRAPHIC_DATA]" at bounding box center [138, 465] width 98 height 12
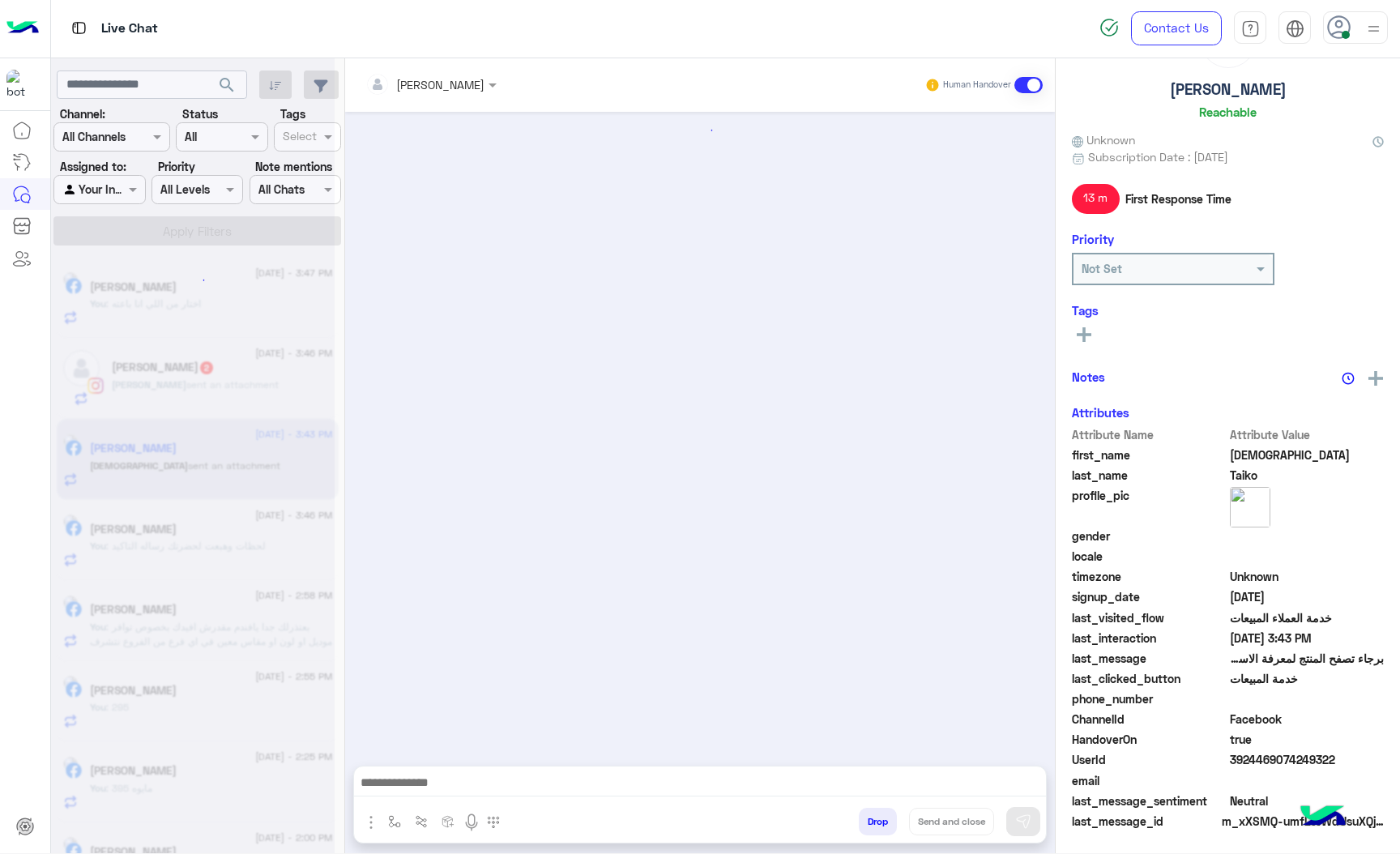
scroll to position [1607, 0]
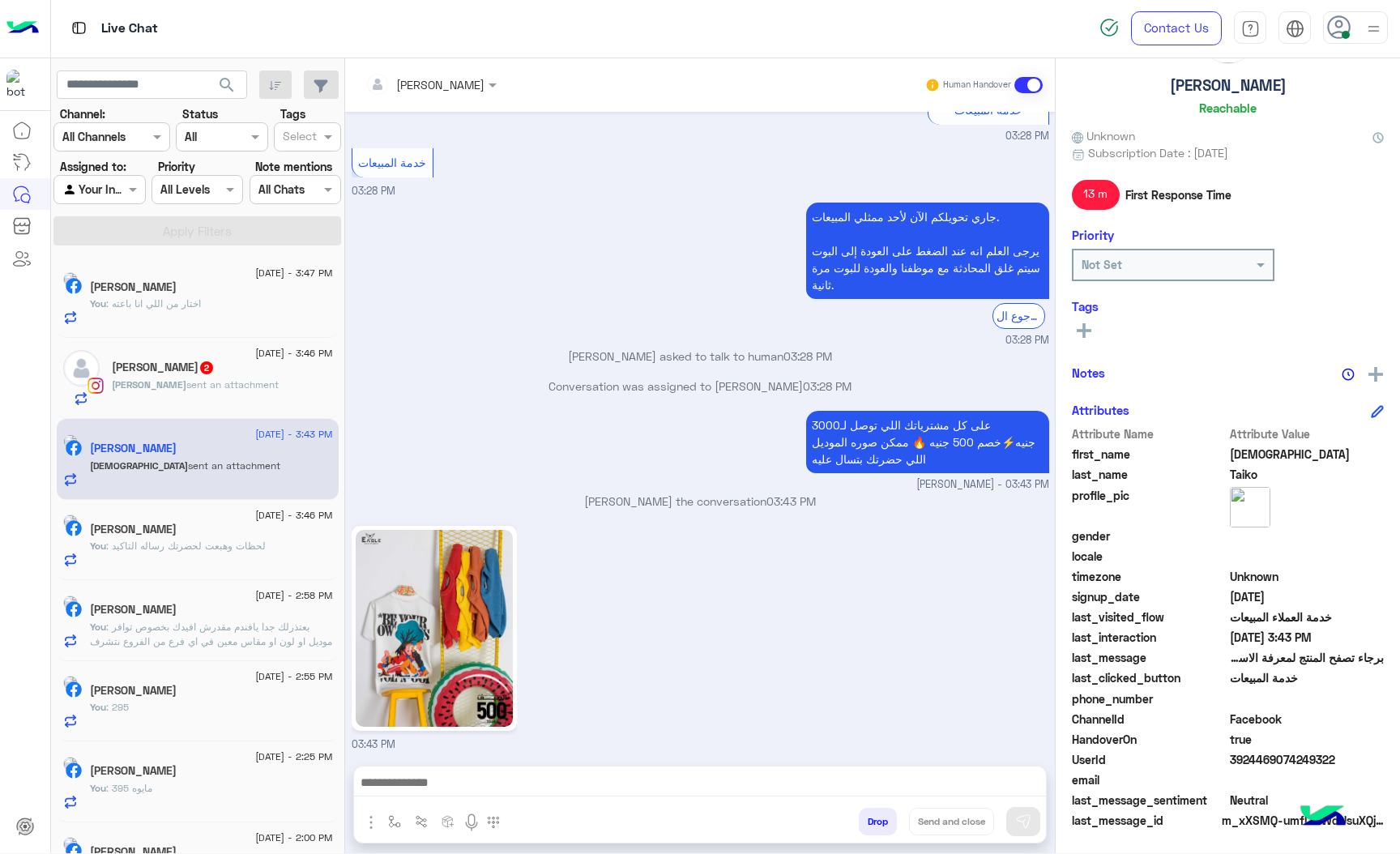
click at [183, 538] on div "[PERSON_NAME]" at bounding box center [211, 530] width 243 height 17
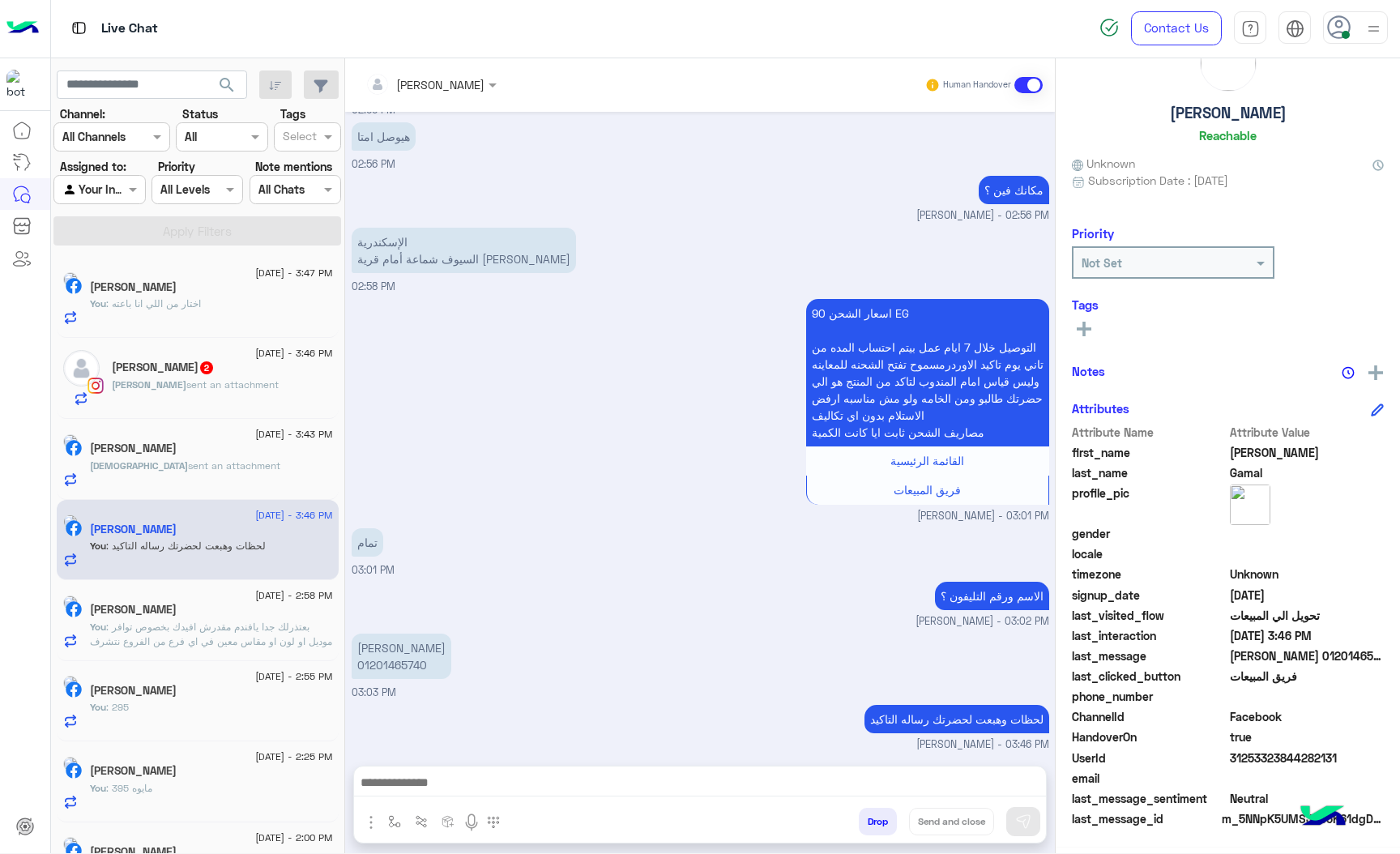
scroll to position [56, 0]
click at [460, 246] on p "الإسكندرية السيوف شماعة أمام قرية [PERSON_NAME]" at bounding box center [463, 251] width 224 height 45
click at [458, 253] on p "الإسكندرية السيوف شماعة أمام قرية [PERSON_NAME]" at bounding box center [463, 251] width 224 height 45
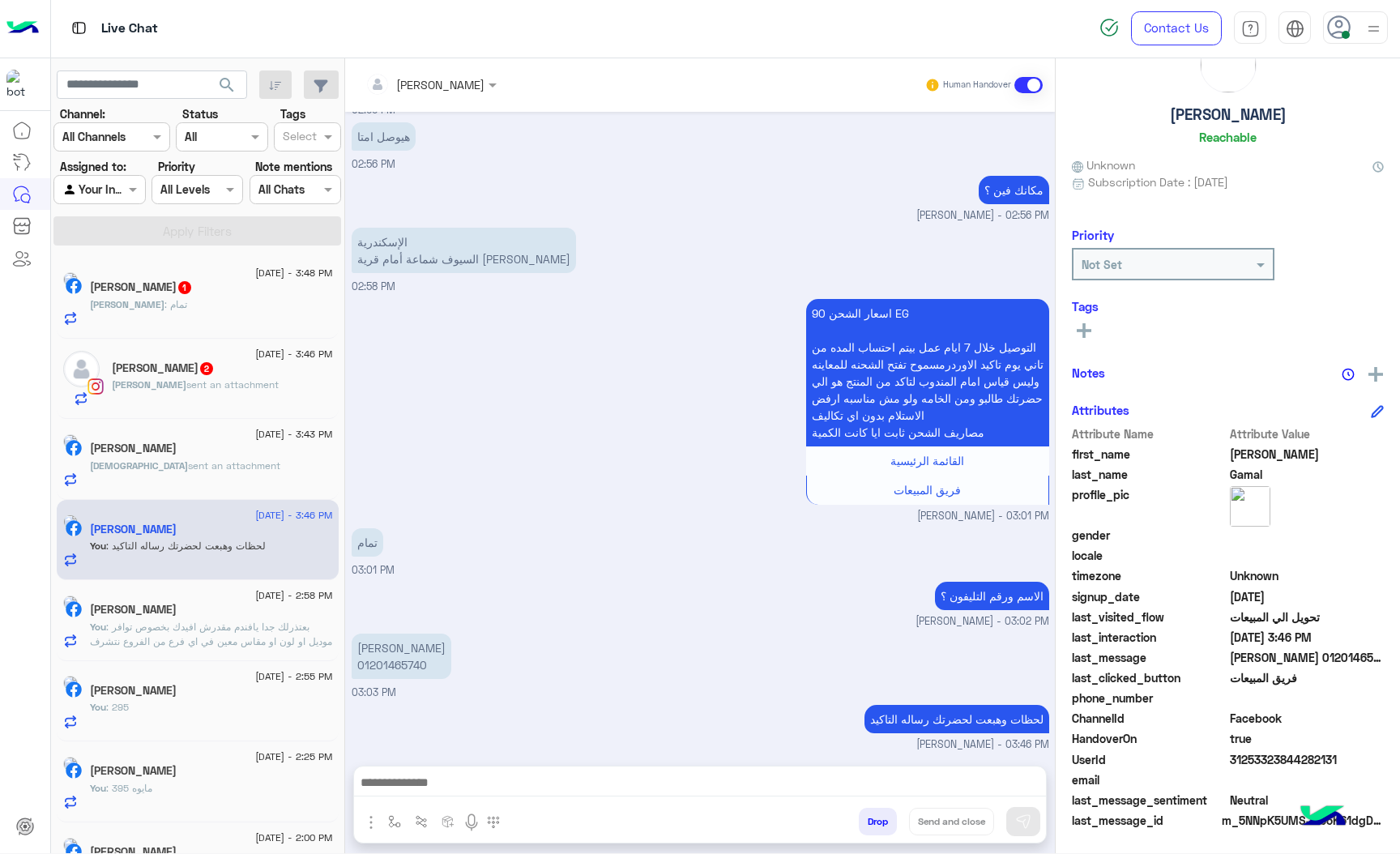
click at [391, 657] on p "[PERSON_NAME] 01201465740" at bounding box center [401, 657] width 100 height 45
click at [405, 642] on p "[PERSON_NAME] 01201465740" at bounding box center [401, 657] width 100 height 45
click at [406, 623] on small "[PERSON_NAME] - 03:02 PM" at bounding box center [700, 622] width 698 height 16
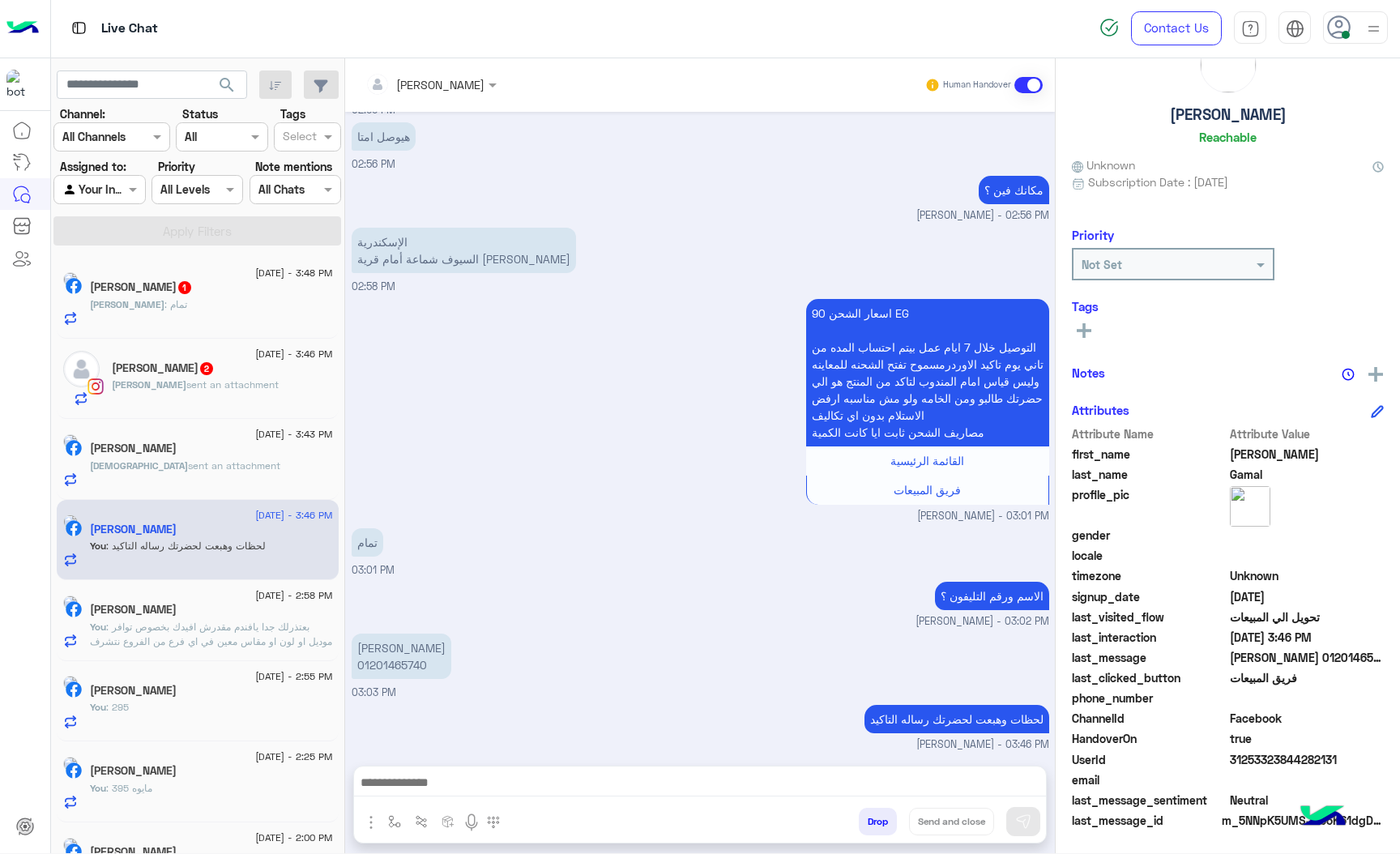
click at [394, 634] on p "[PERSON_NAME] 01201465740" at bounding box center [401, 657] width 100 height 45
click at [390, 643] on p "[PERSON_NAME] 01201465740" at bounding box center [401, 657] width 100 height 45
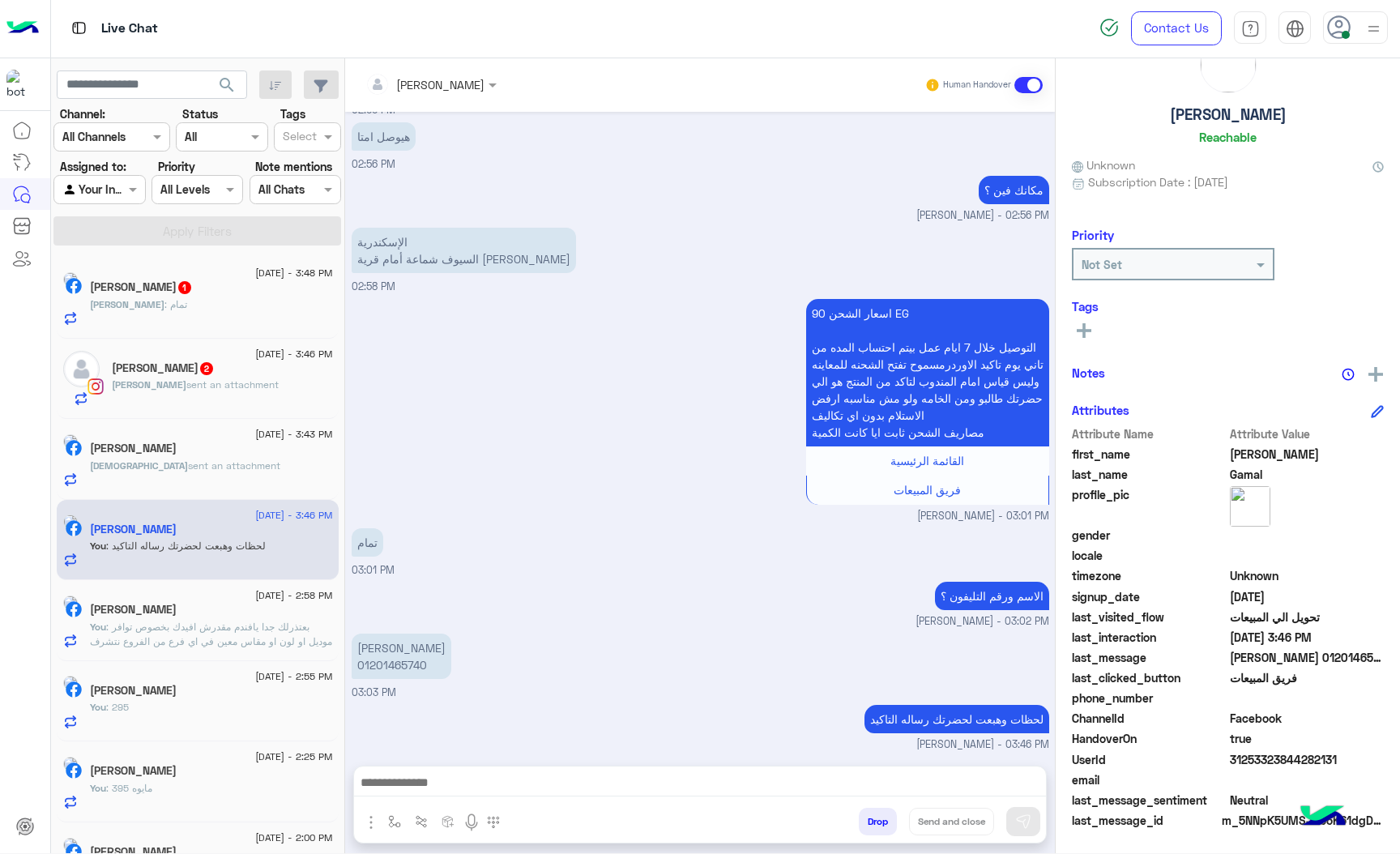
click at [395, 253] on p "الإسكندرية السيوف شماعة أمام قرية [PERSON_NAME]" at bounding box center [463, 251] width 224 height 45
click at [394, 660] on p "[PERSON_NAME] 01201465740" at bounding box center [401, 657] width 100 height 45
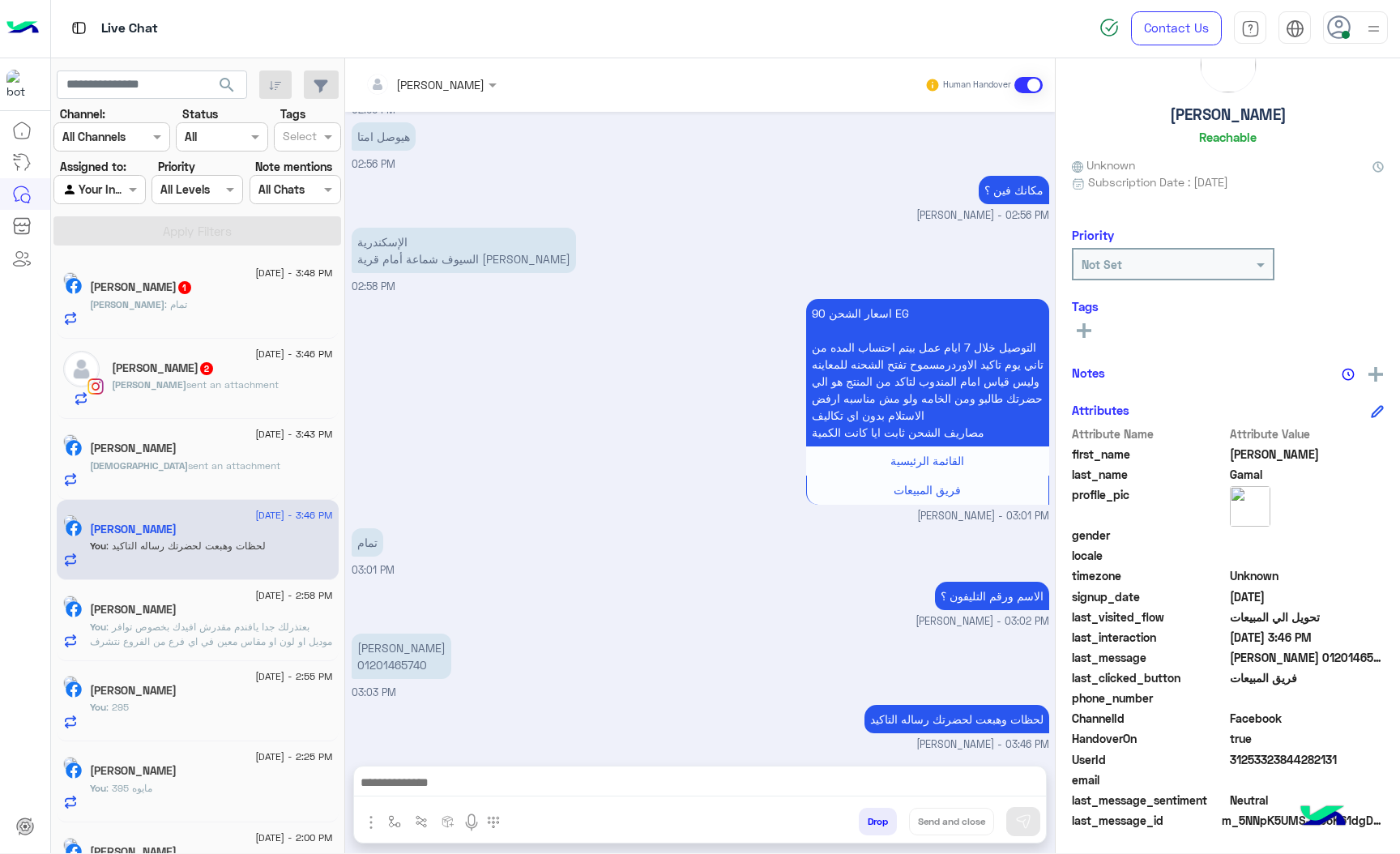
click at [622, 567] on div "تمام 03:01 PM" at bounding box center [700, 551] width 698 height 54
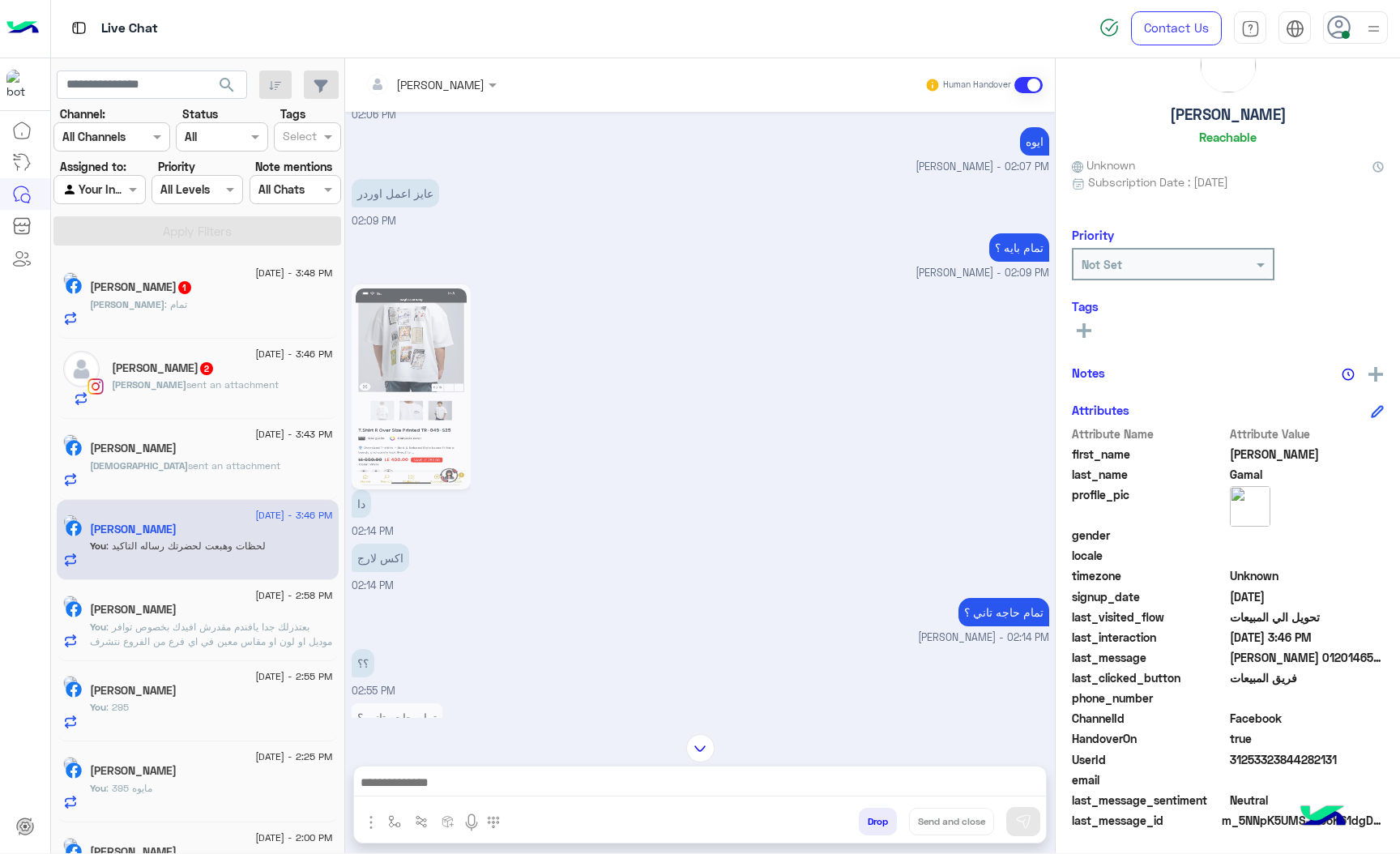
scroll to position [948, 0]
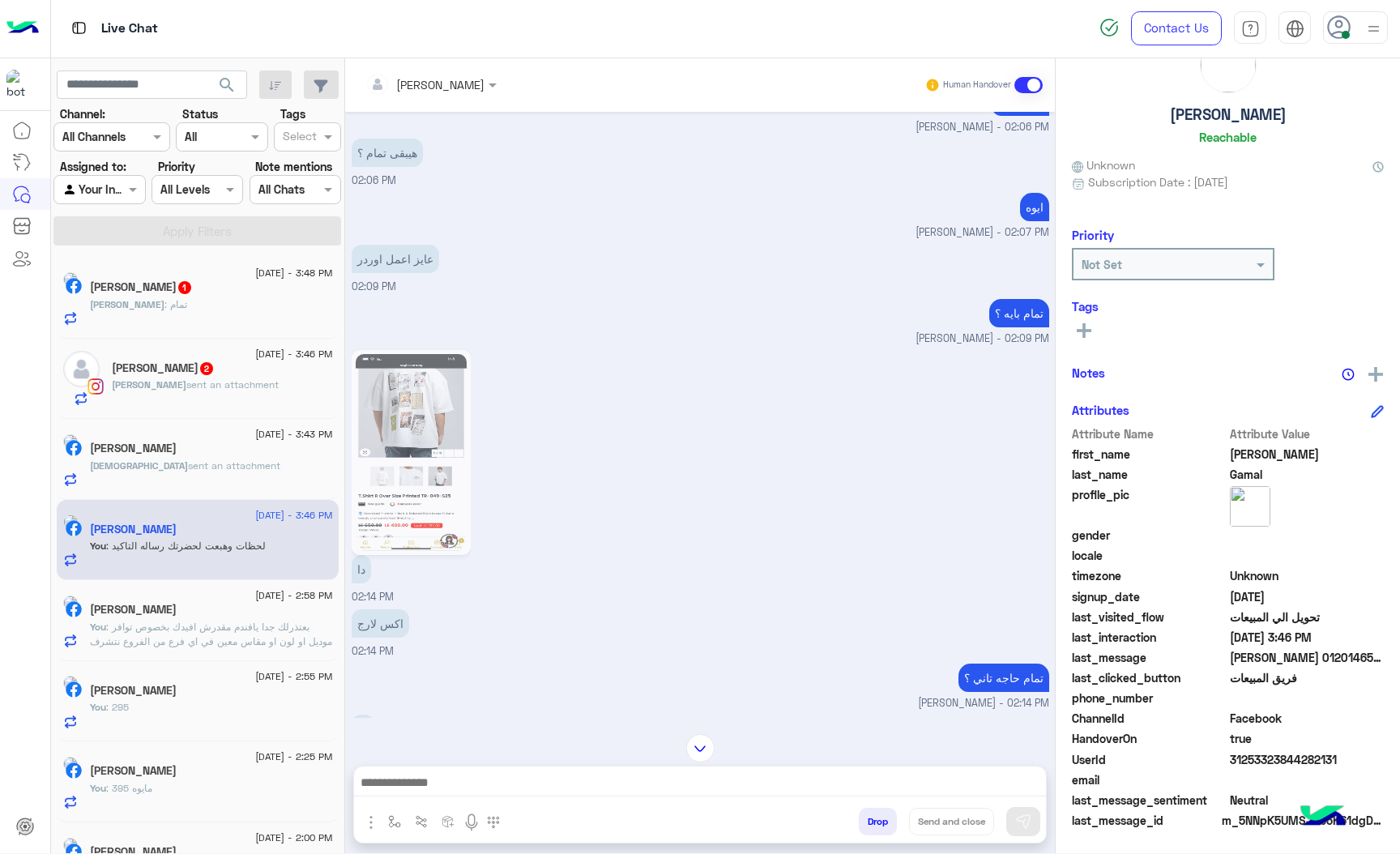
click at [404, 459] on img at bounding box center [411, 452] width 111 height 196
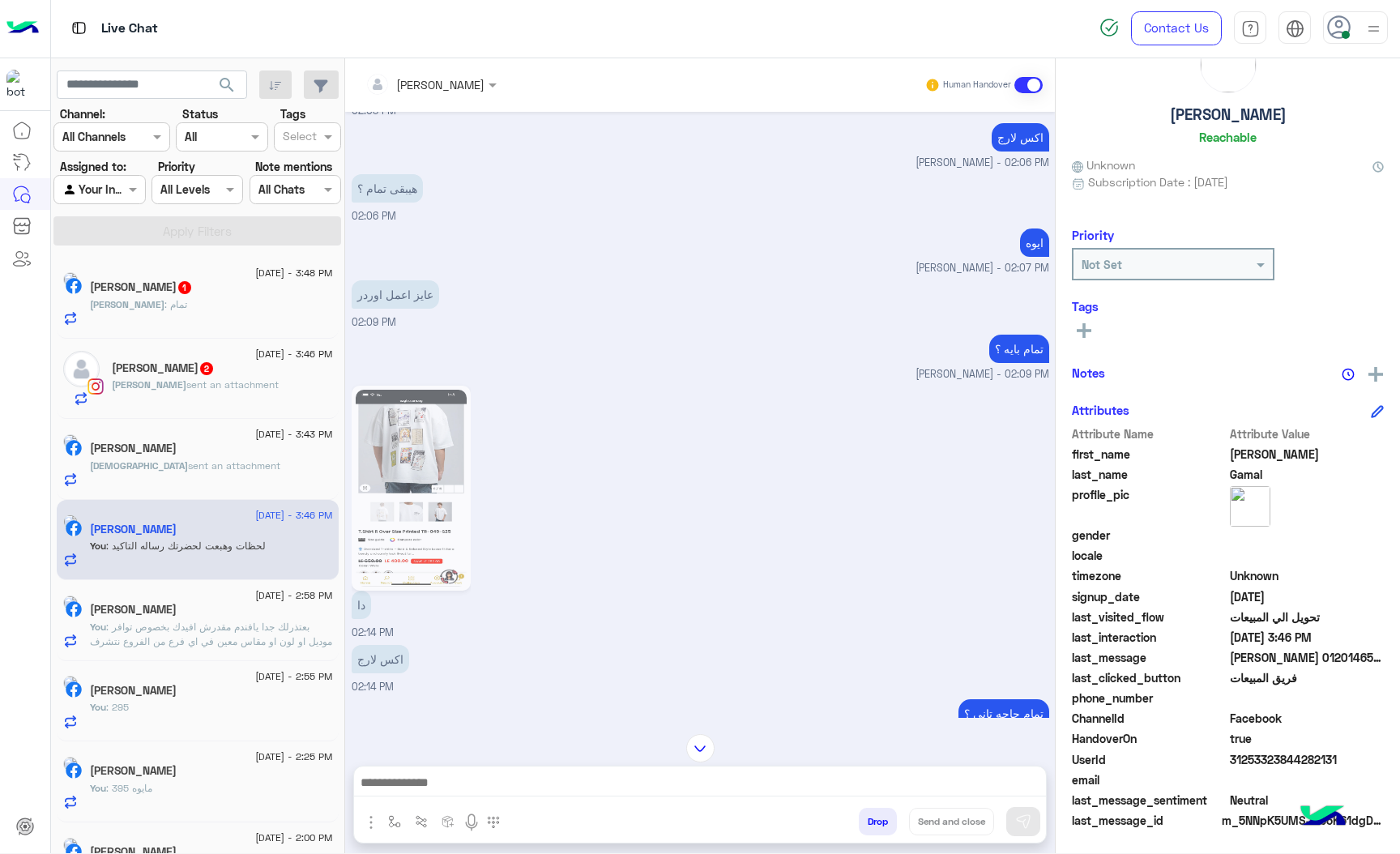
scroll to position [0, 0]
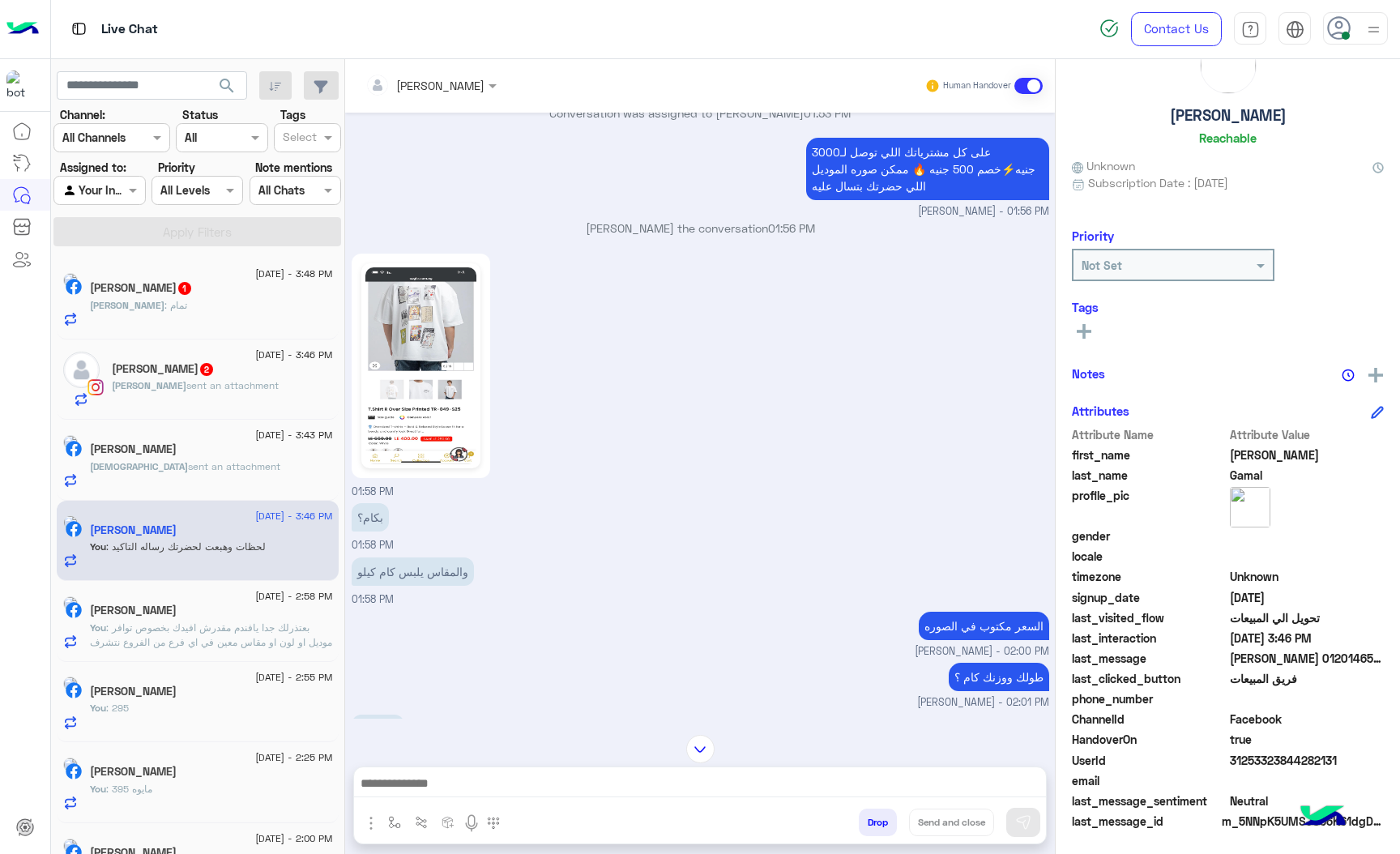
click at [405, 427] on div "01:58 PM" at bounding box center [700, 375] width 698 height 251
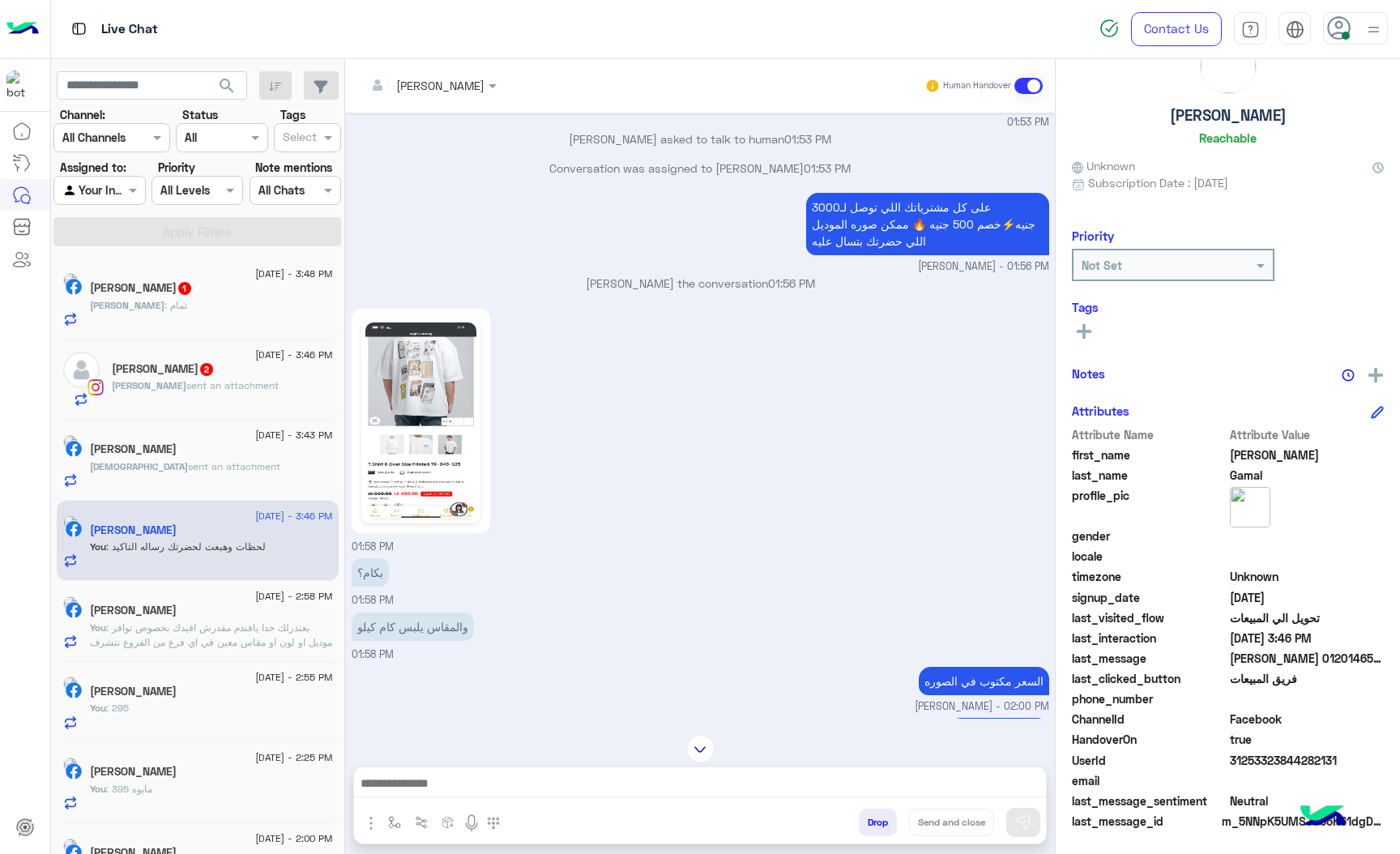
scroll to position [211, 0]
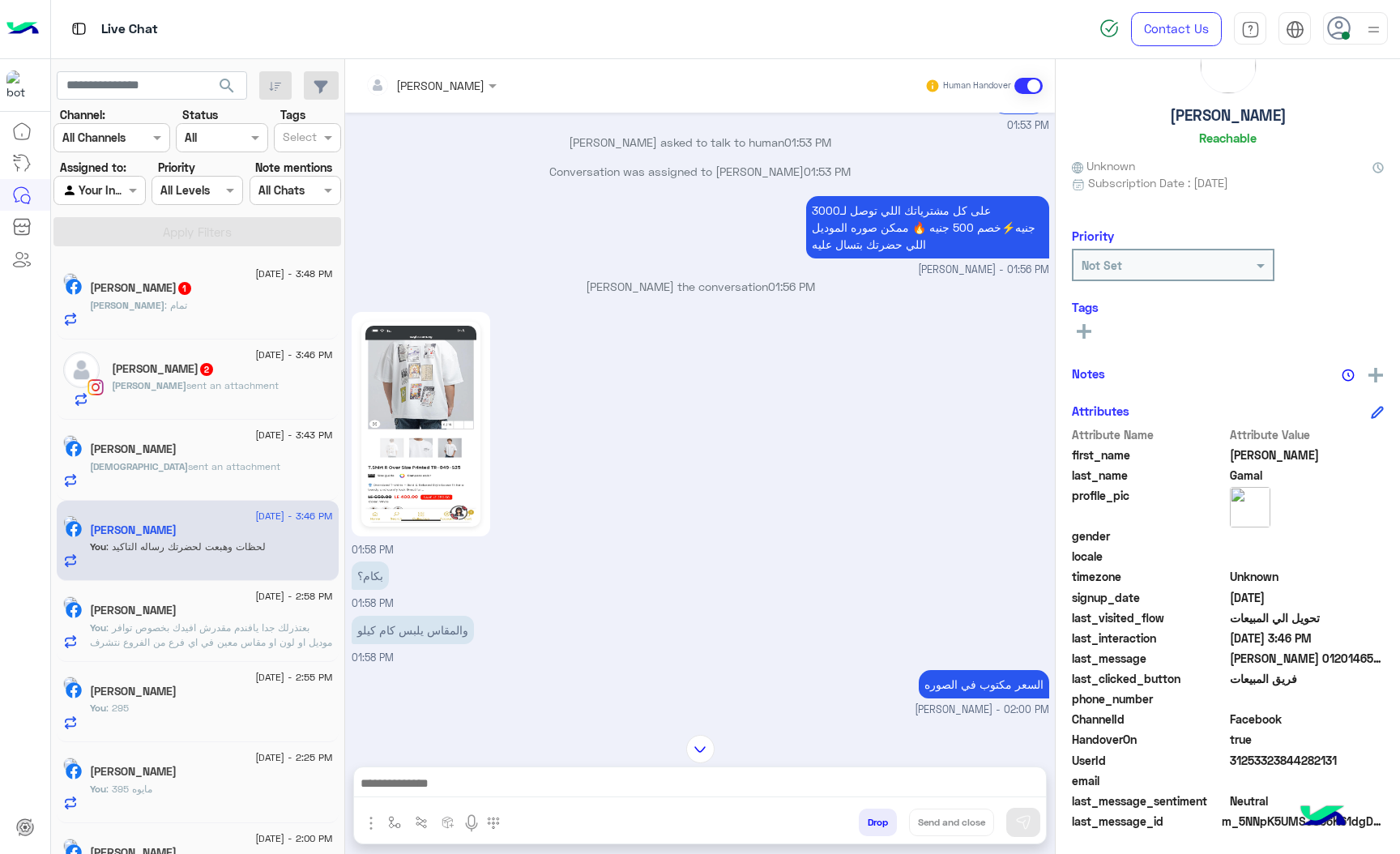
click at [428, 387] on img at bounding box center [421, 424] width 111 height 196
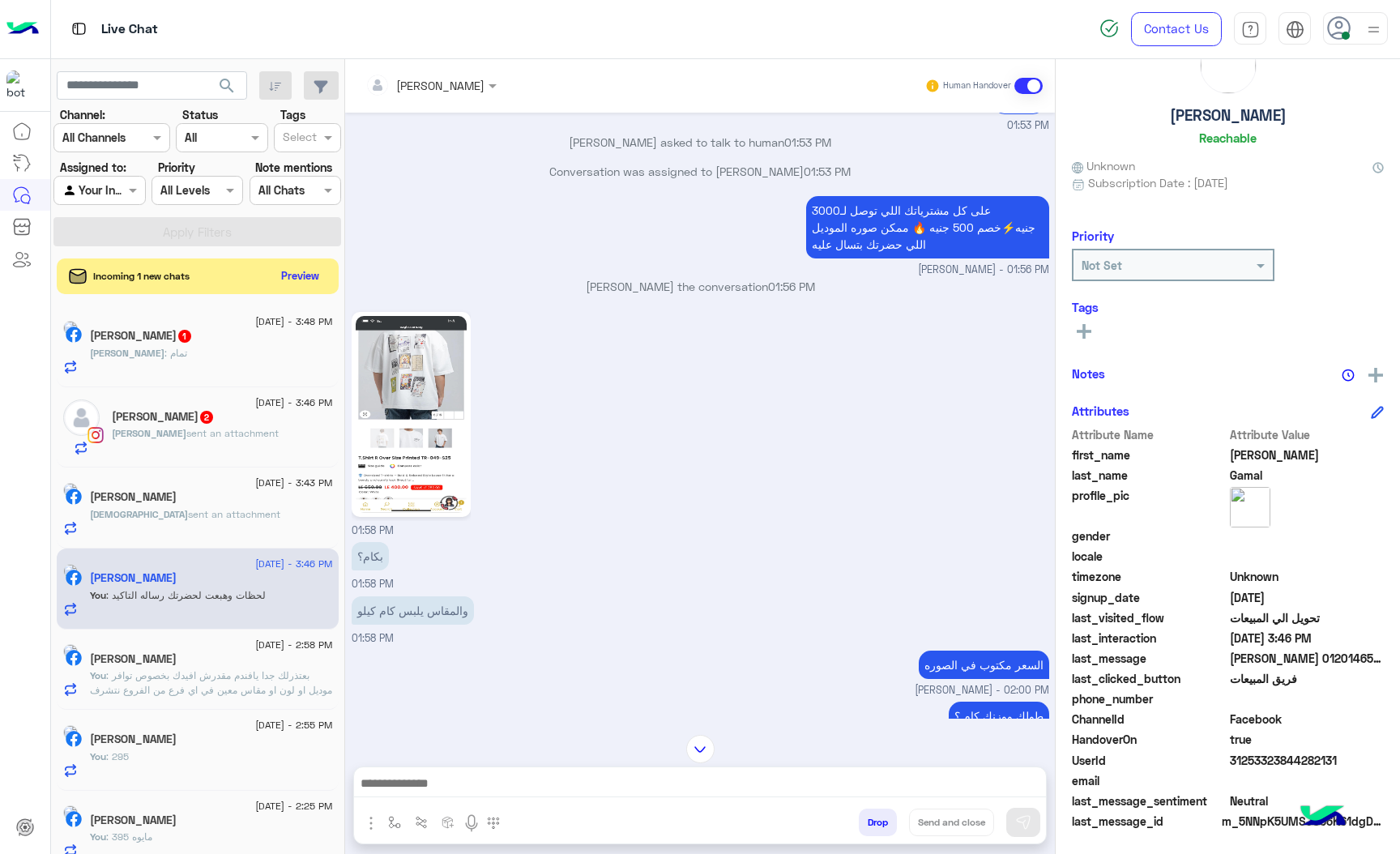
click at [1250, 759] on span "31253323844282131" at bounding box center [1307, 760] width 155 height 17
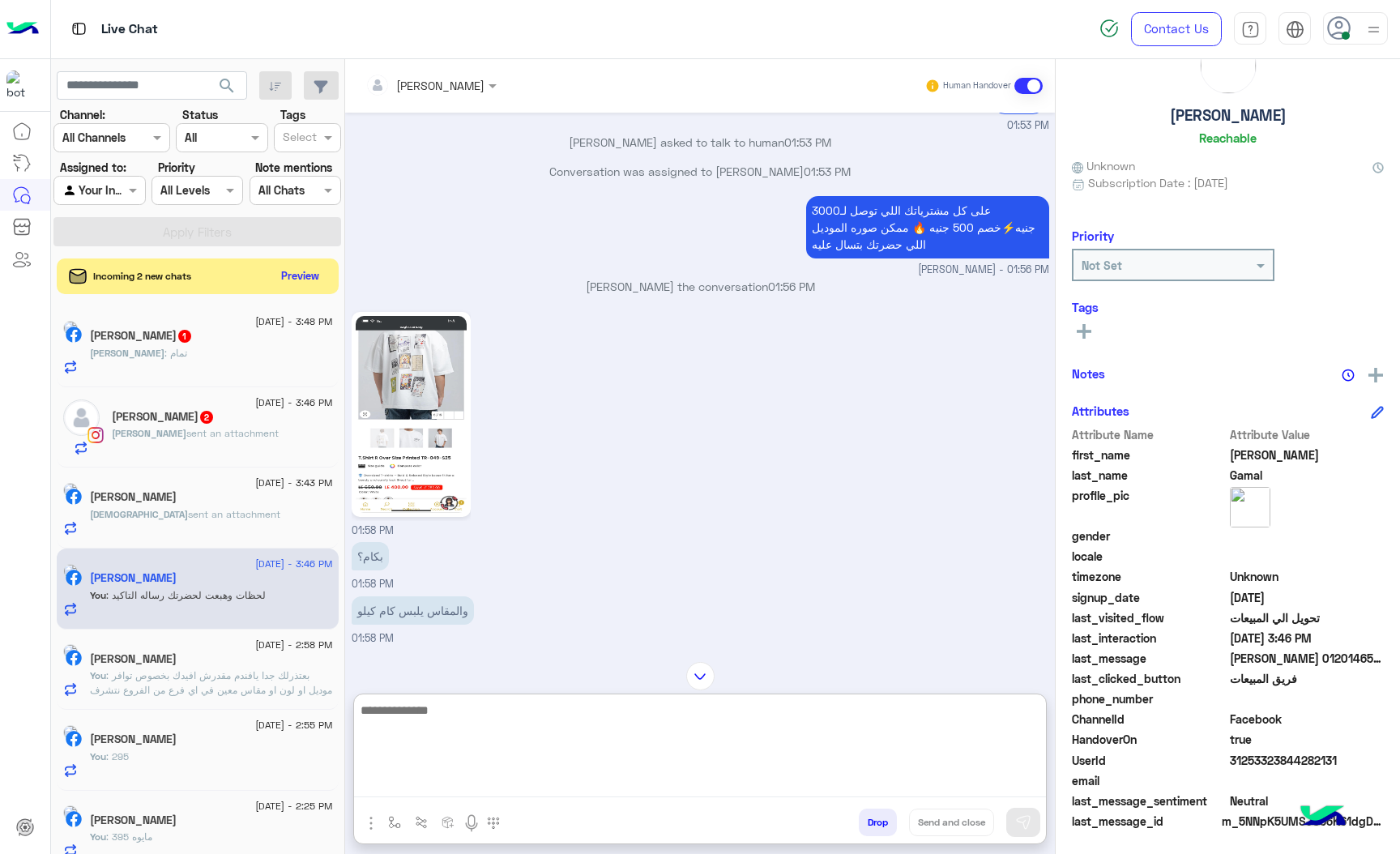
click at [508, 786] on textarea at bounding box center [700, 748] width 692 height 97
type textarea "*"
paste textarea "**********"
type textarea "**********"
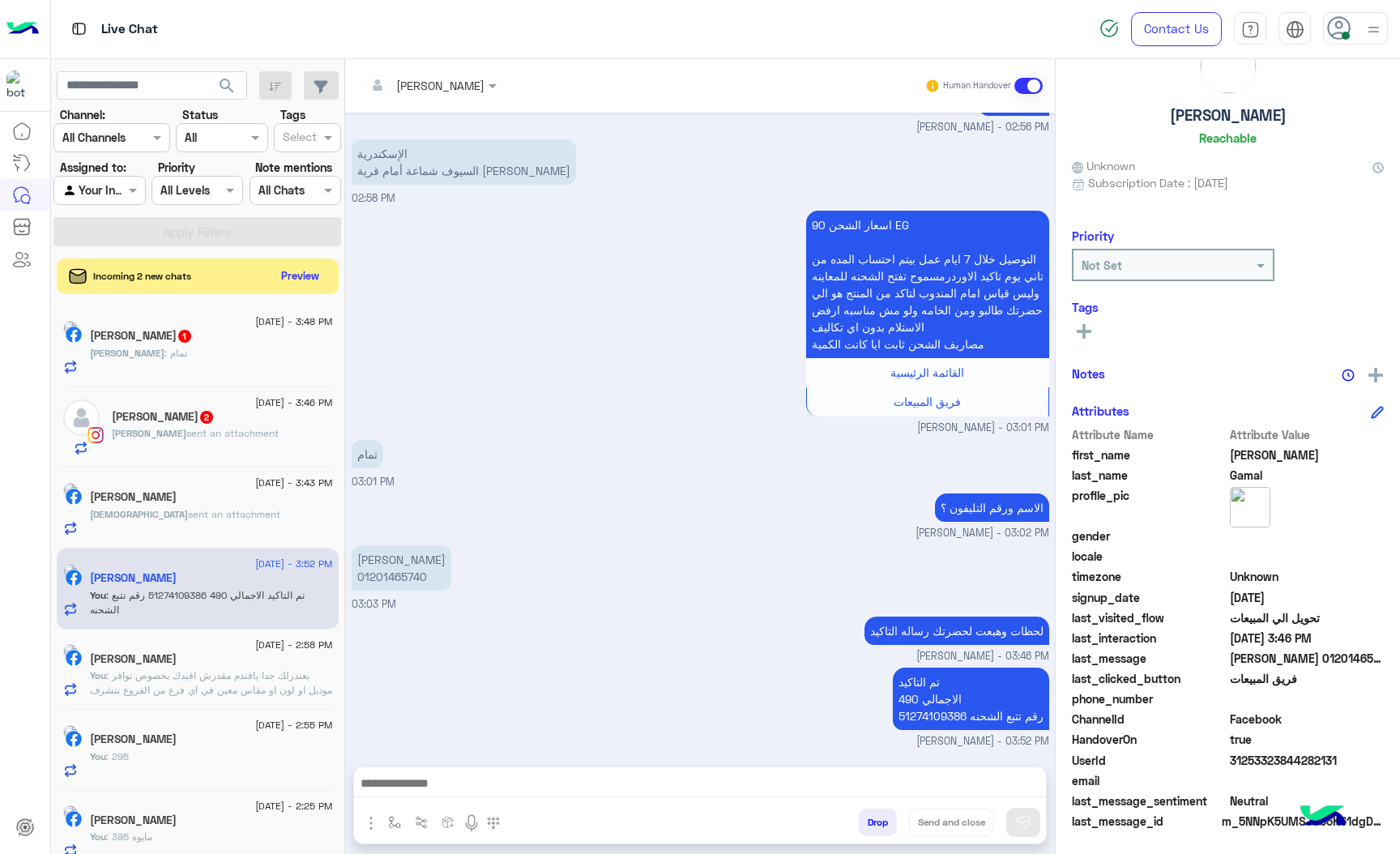
click at [175, 419] on h5 "[PERSON_NAME] 2" at bounding box center [163, 417] width 103 height 14
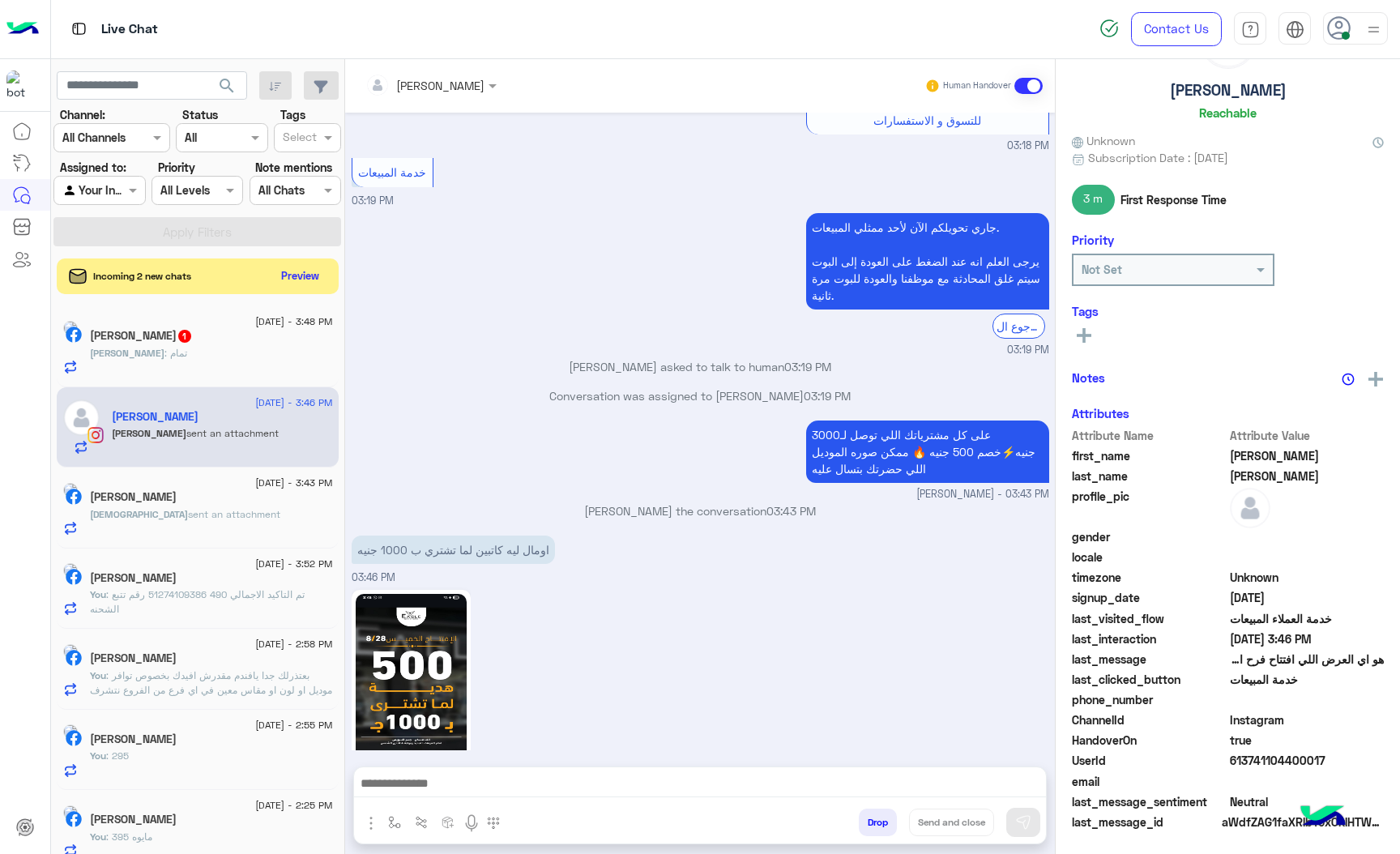
scroll to position [85, 0]
click at [426, 678] on img at bounding box center [411, 692] width 111 height 196
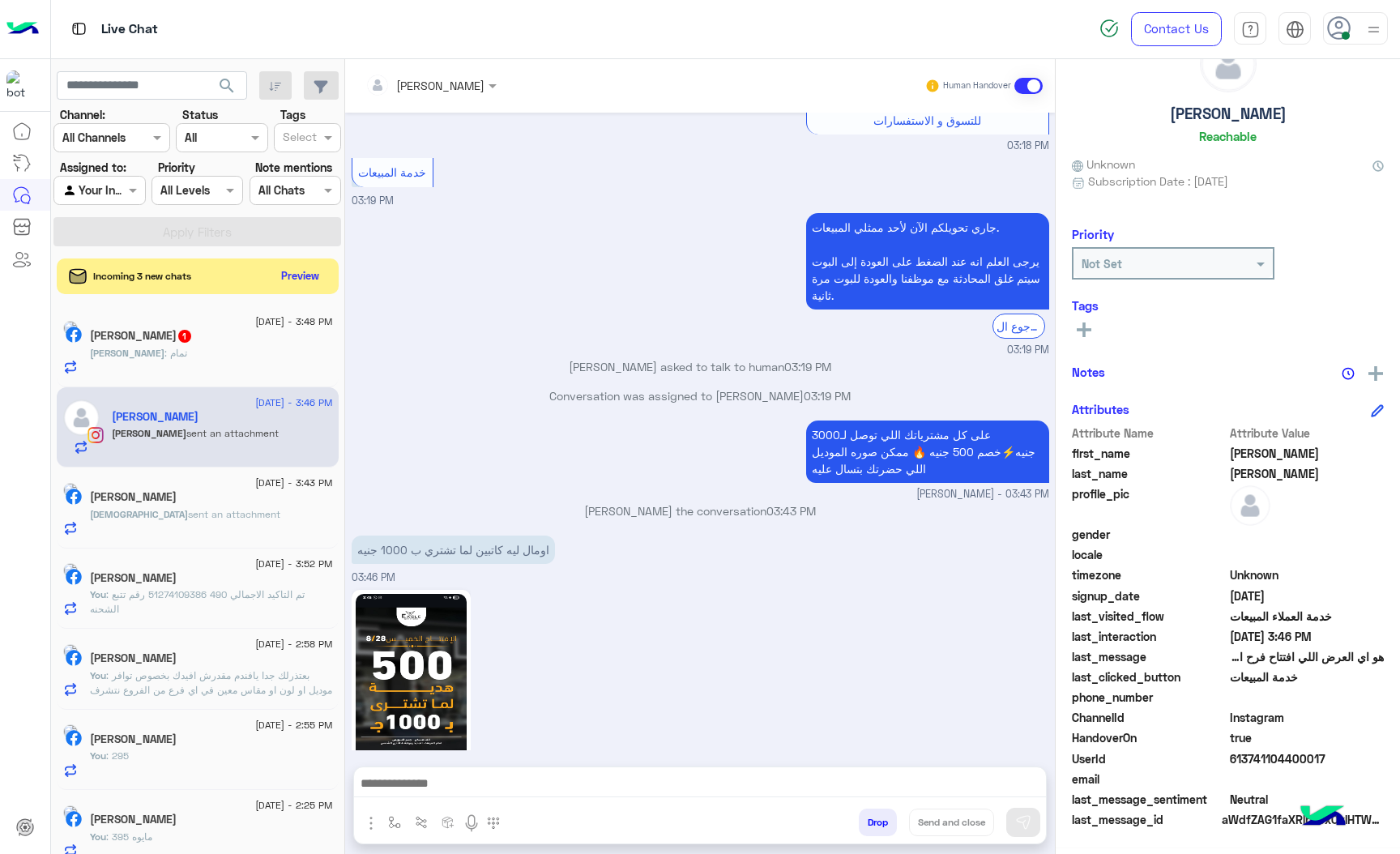
scroll to position [56, 0]
click at [431, 801] on div at bounding box center [700, 787] width 692 height 40
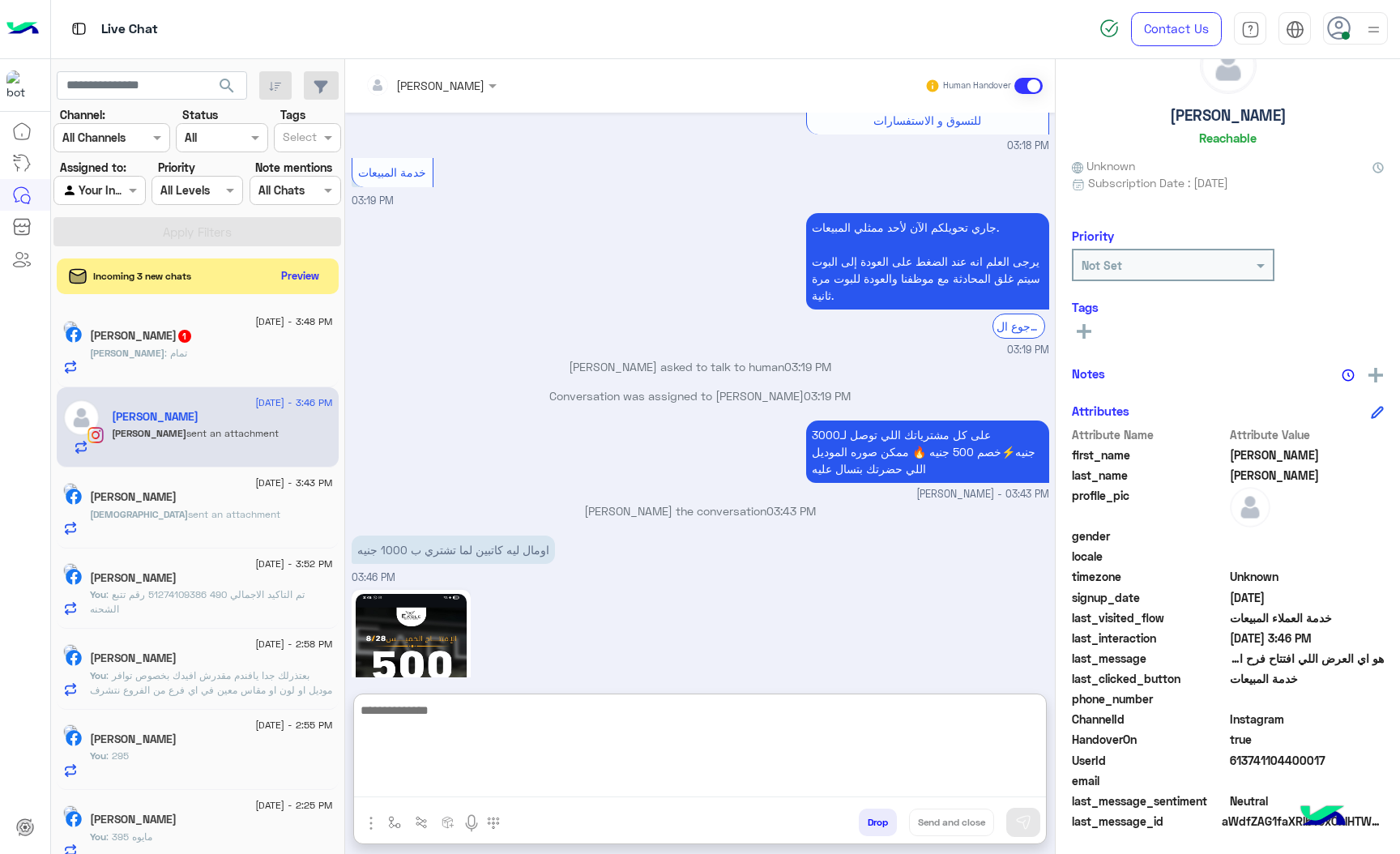
click at [432, 788] on textarea at bounding box center [700, 748] width 692 height 97
type textarea "**********"
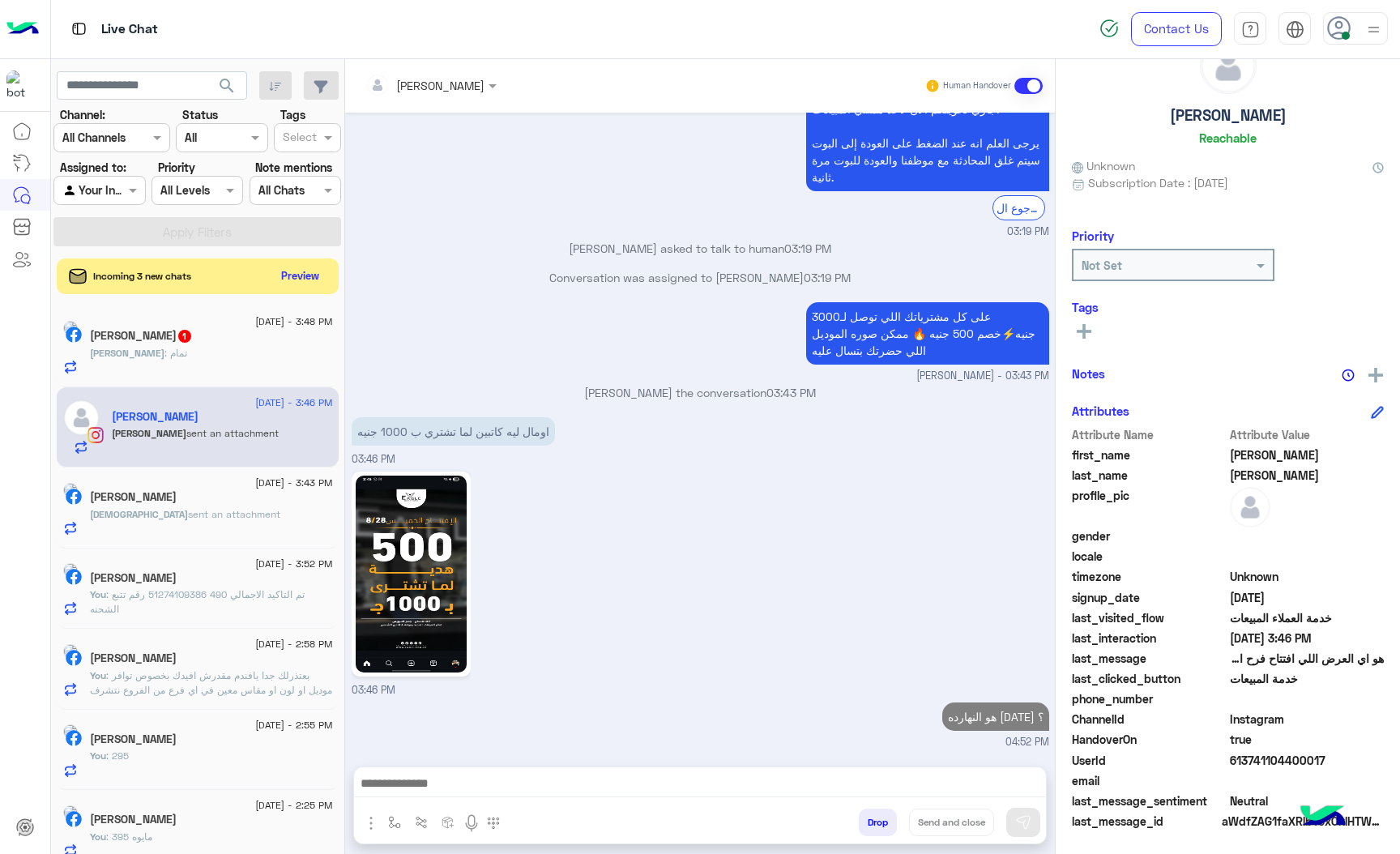
click at [432, 501] on img at bounding box center [411, 574] width 111 height 196
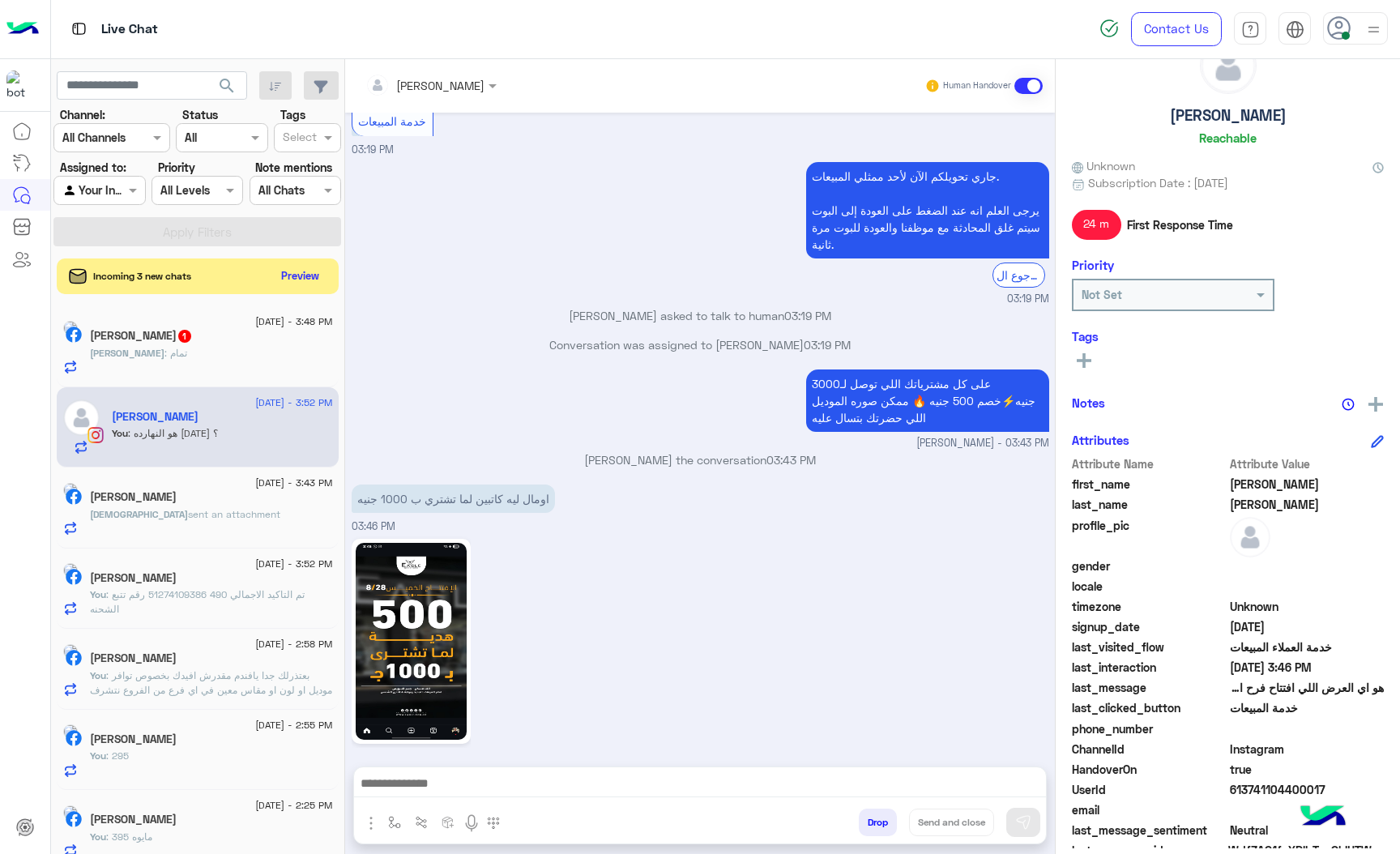
scroll to position [85, 0]
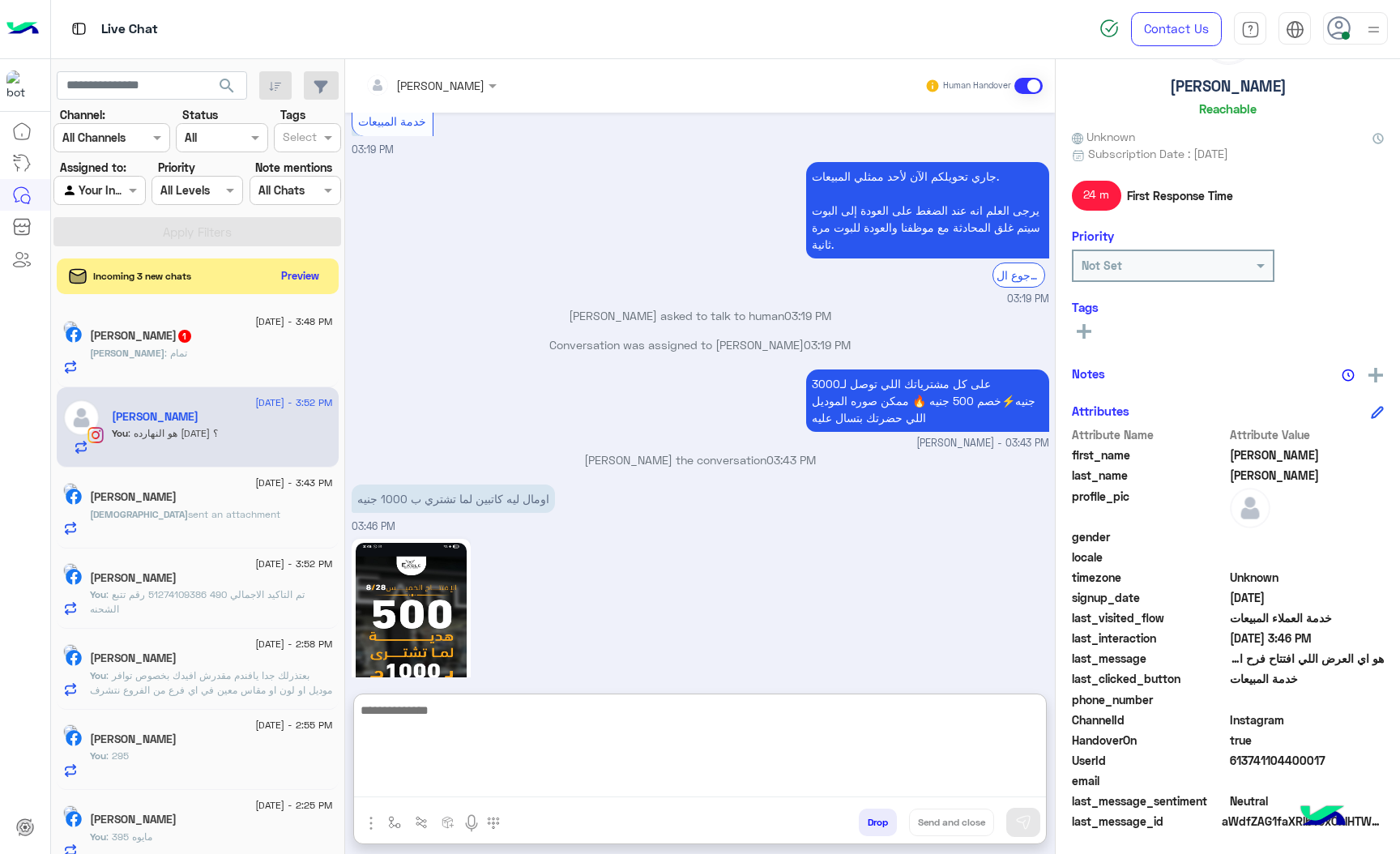
click at [543, 791] on textarea at bounding box center [700, 748] width 692 height 97
type textarea "**********"
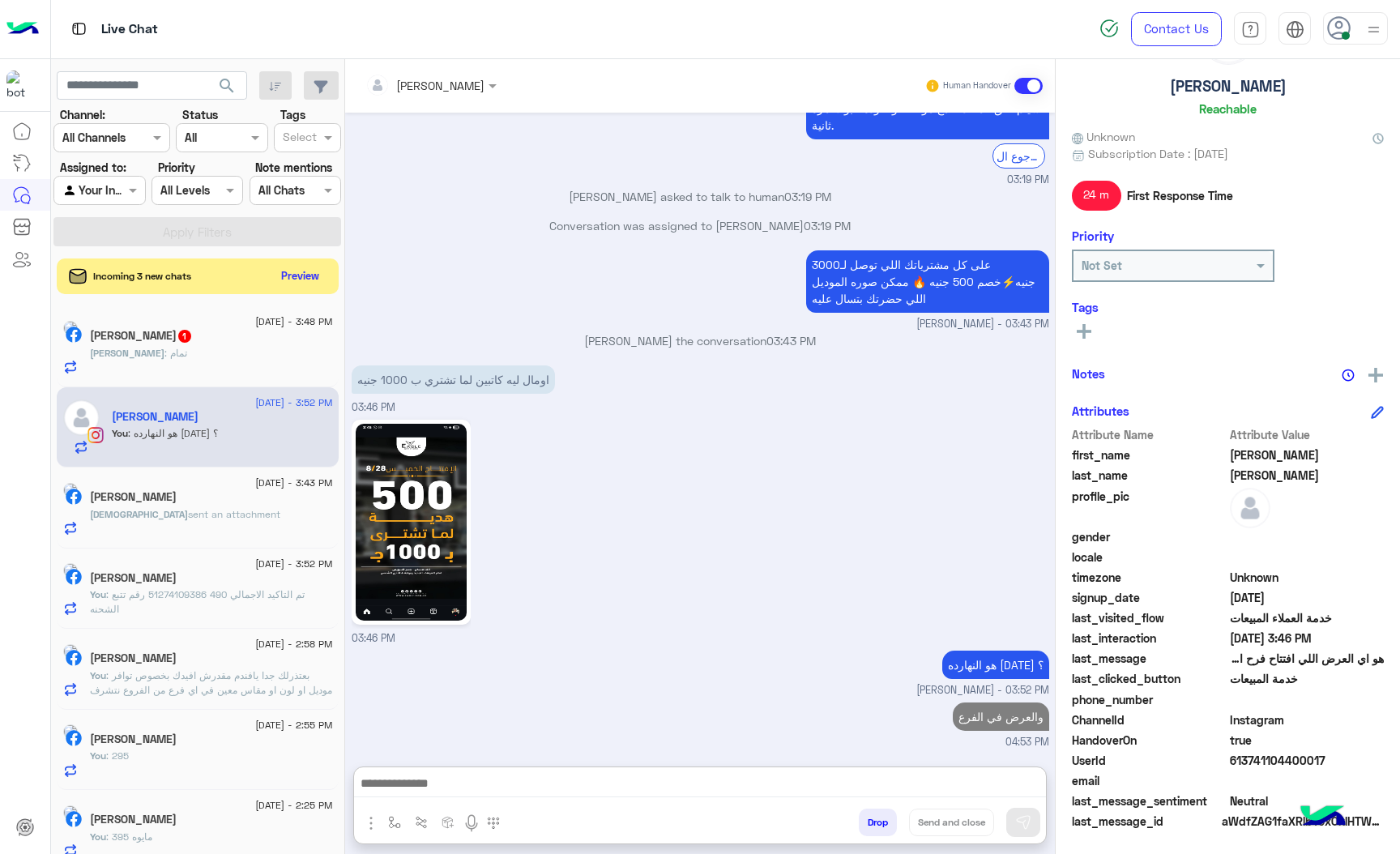
click at [214, 373] on div "[DEMOGRAPHIC_DATA] : تمام" at bounding box center [211, 359] width 243 height 29
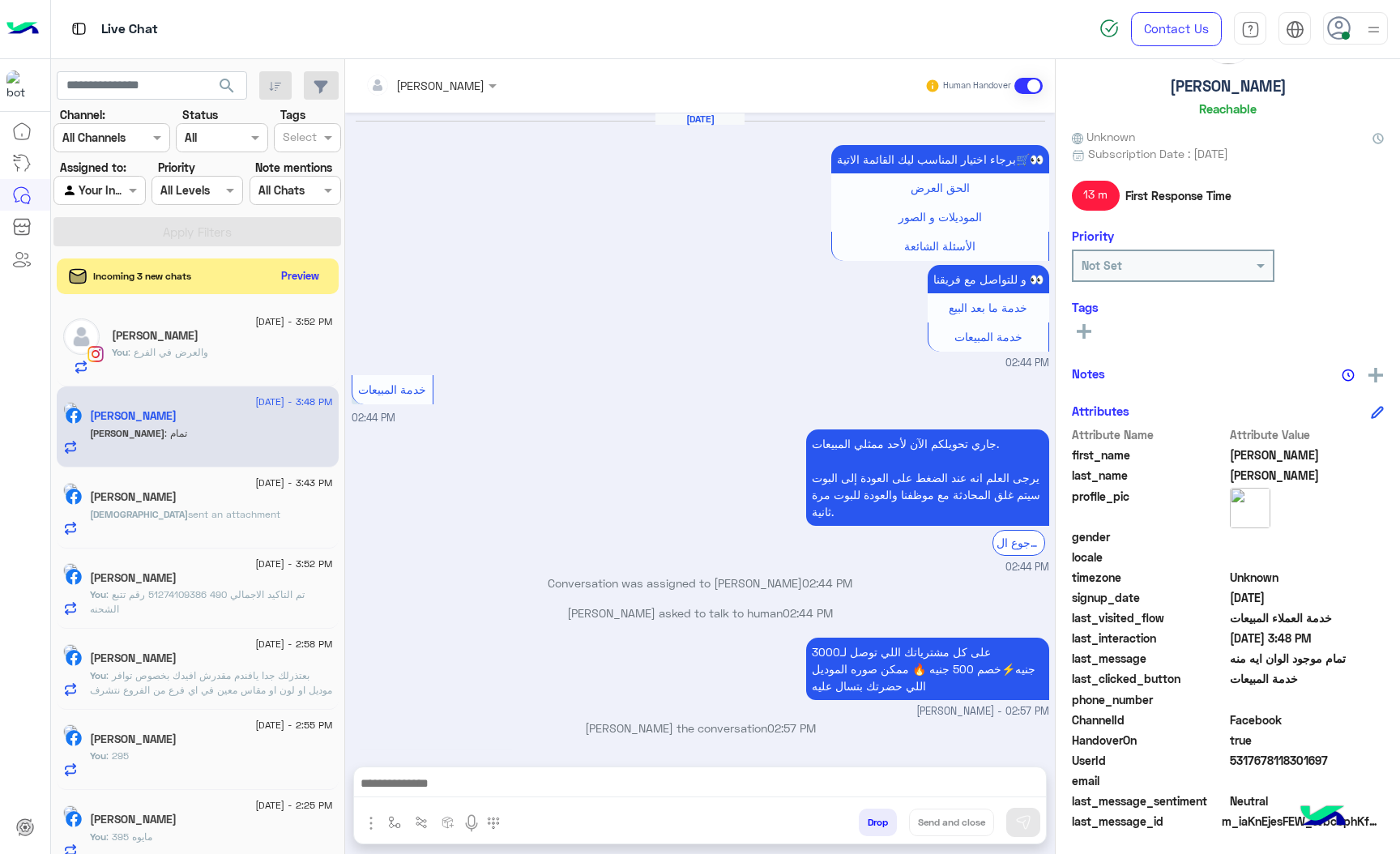
scroll to position [2066, 0]
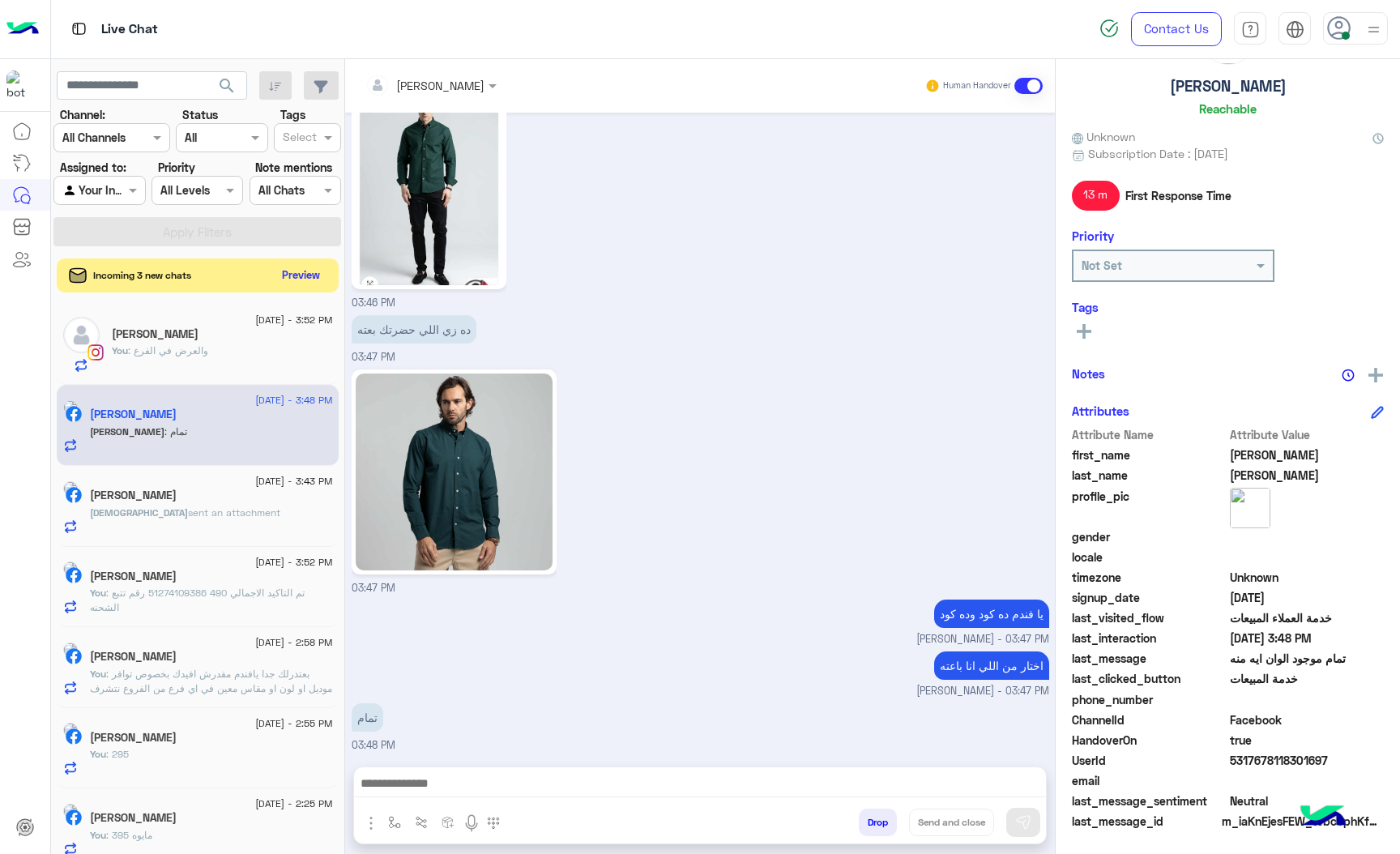
click at [296, 273] on button "Preview" at bounding box center [301, 275] width 50 height 22
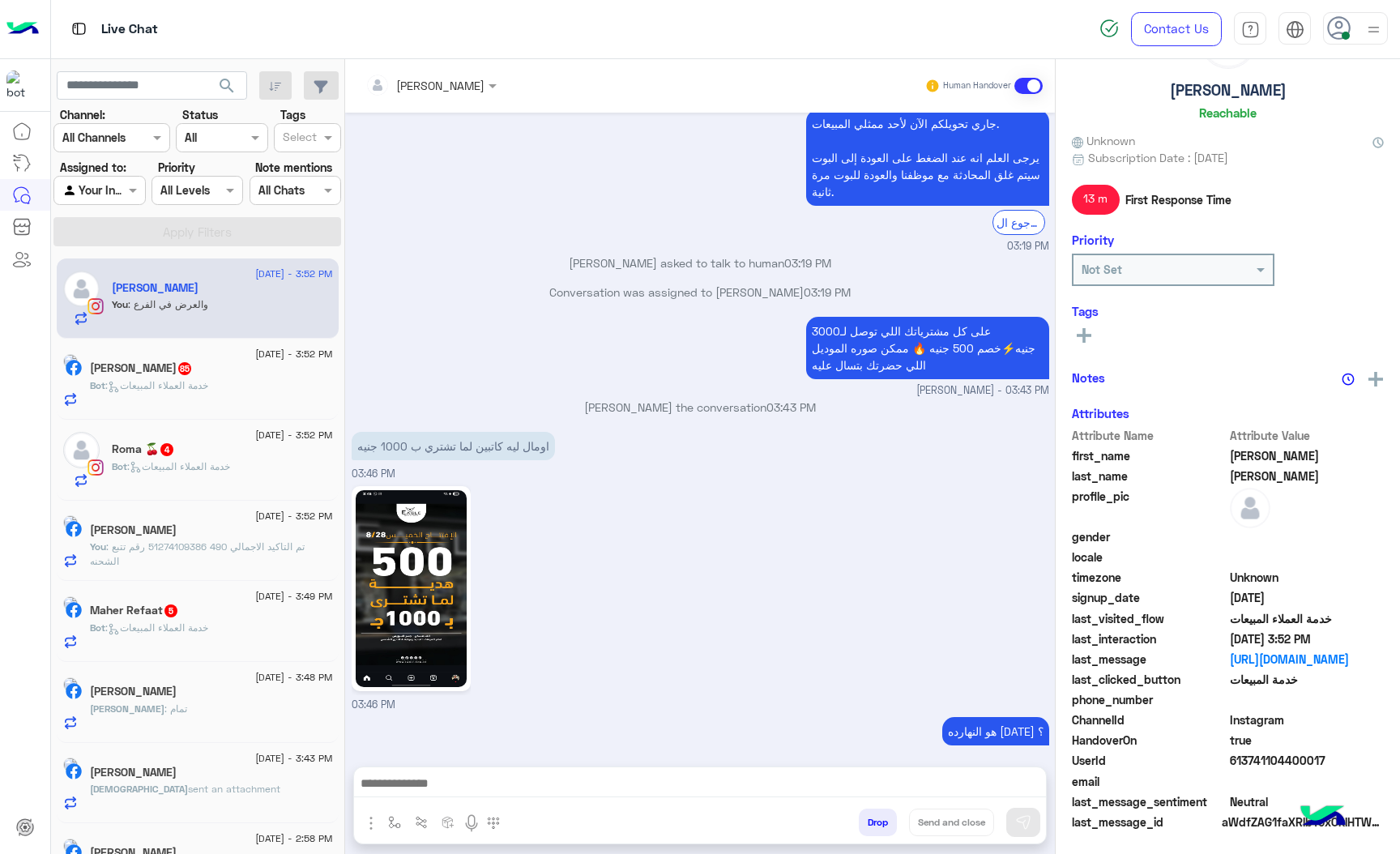
scroll to position [85, 0]
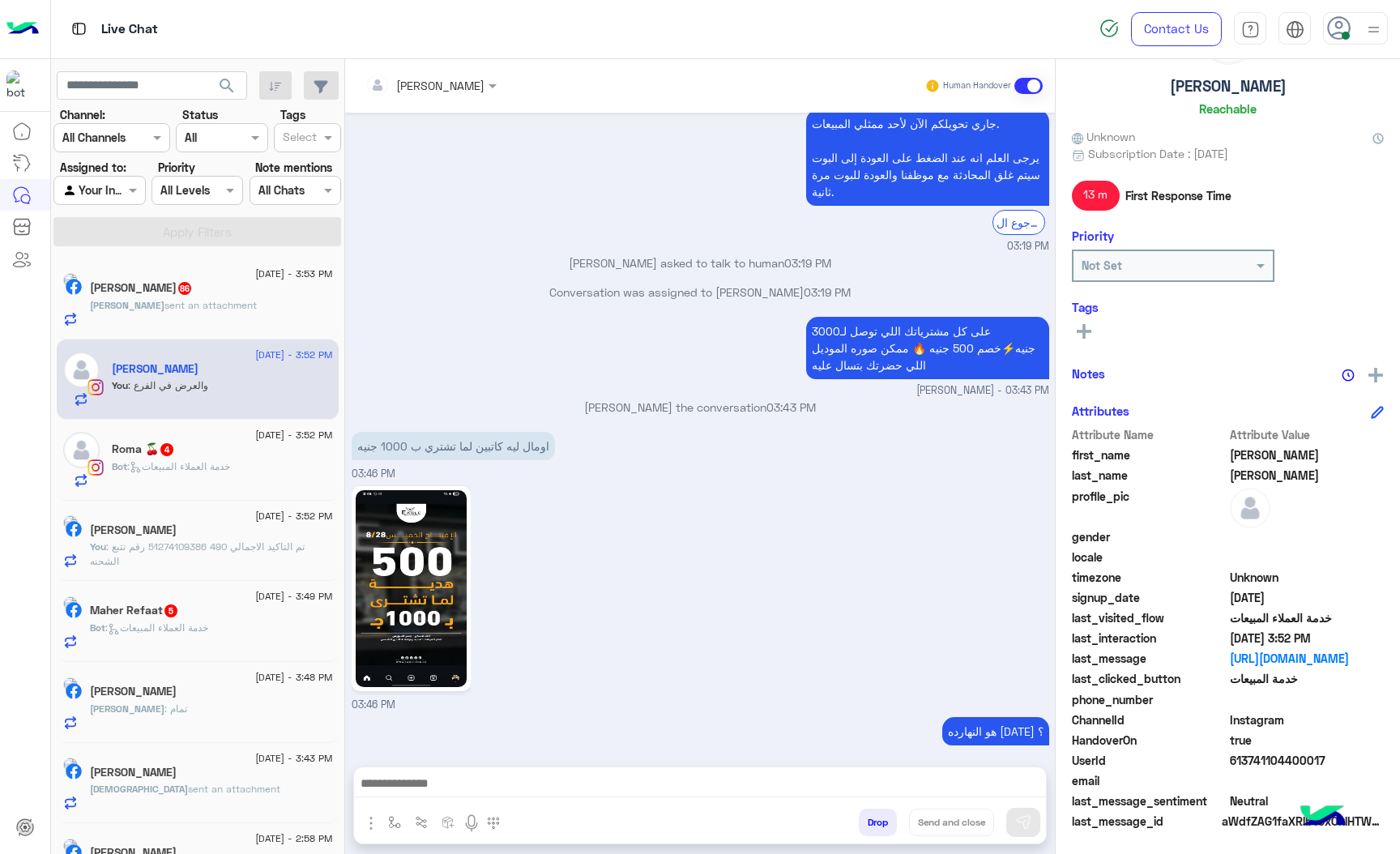
click at [197, 304] on span "sent an attachment" at bounding box center [211, 305] width 93 height 12
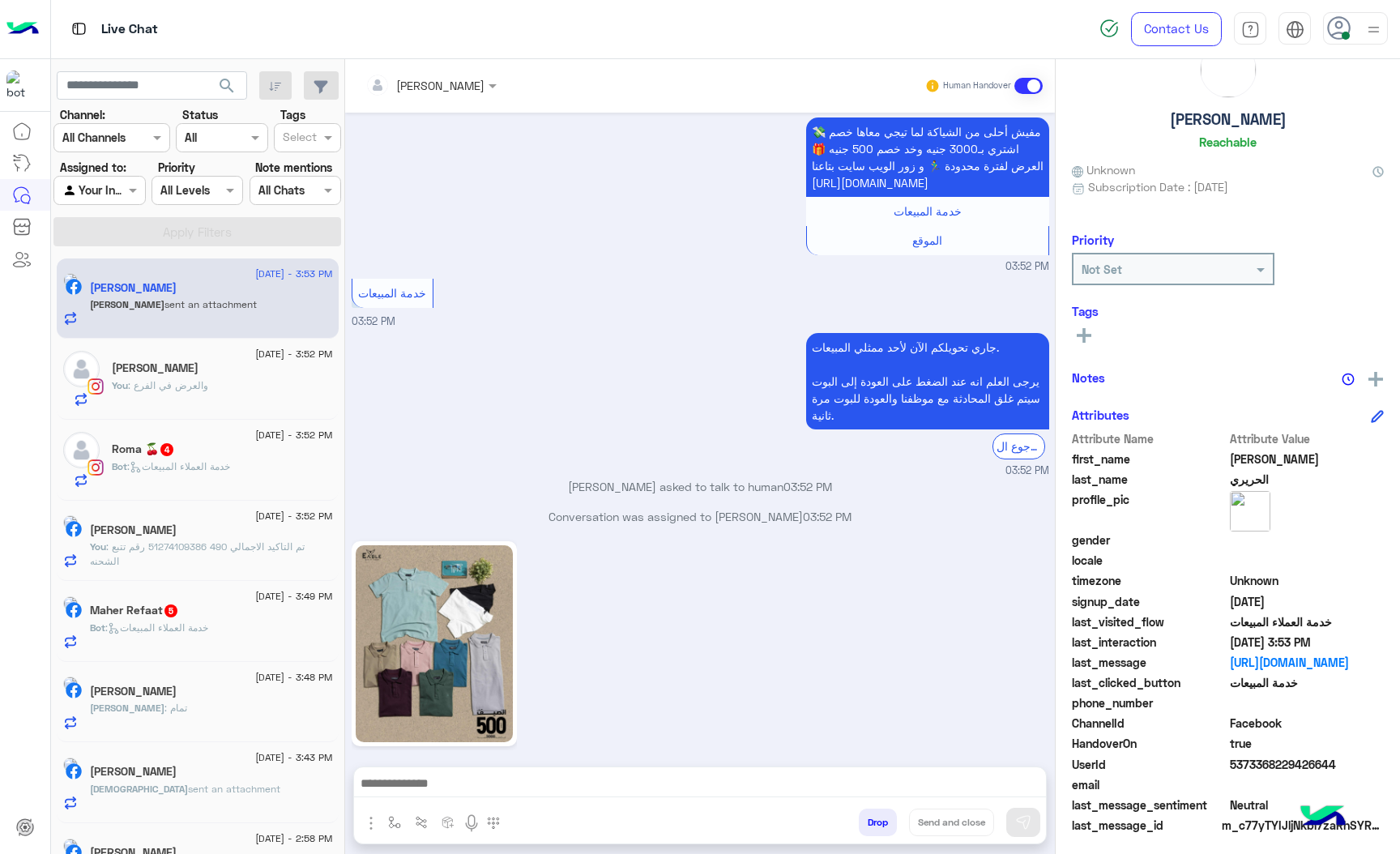
scroll to position [56, 0]
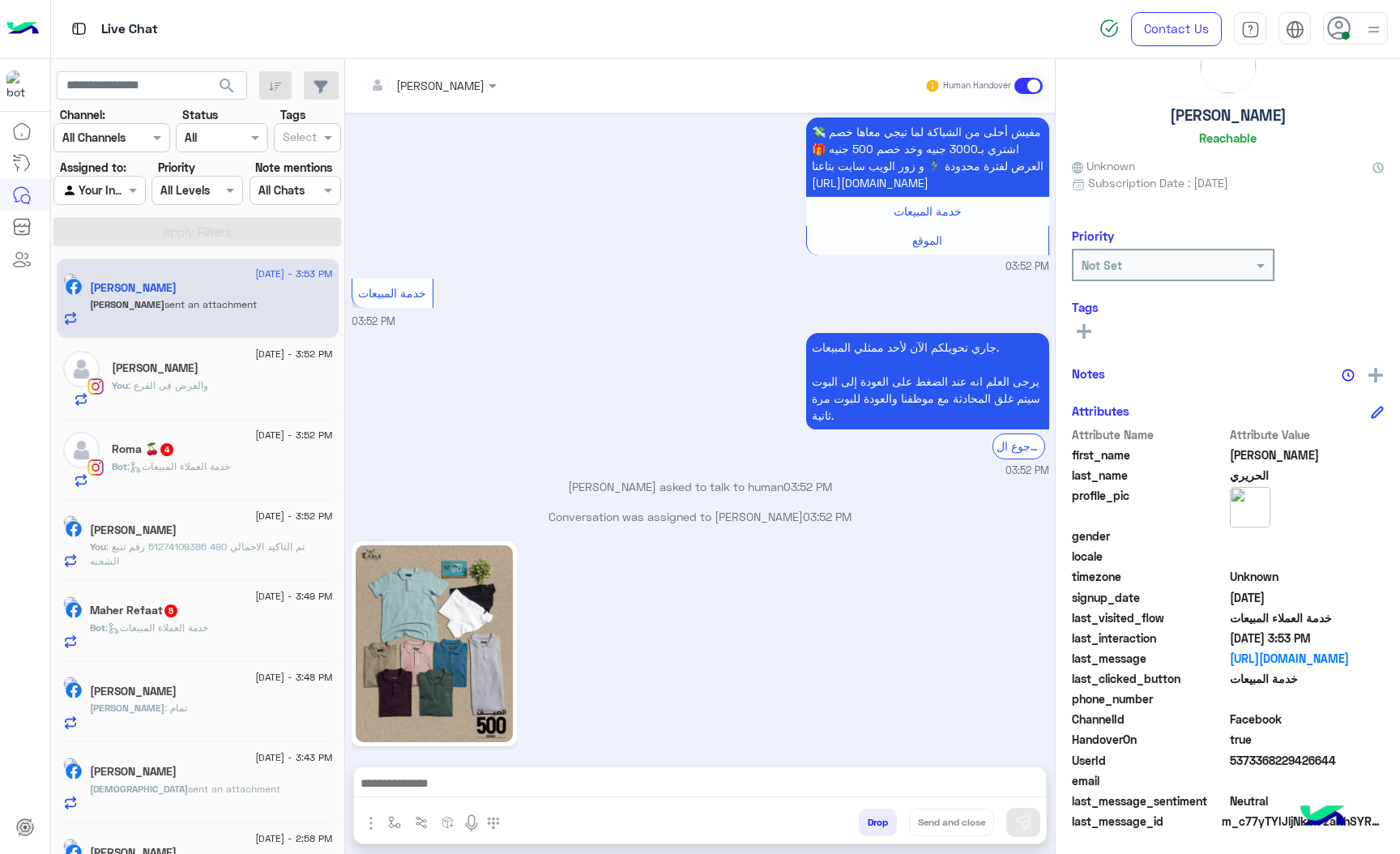
click at [409, 767] on div at bounding box center [700, 787] width 692 height 40
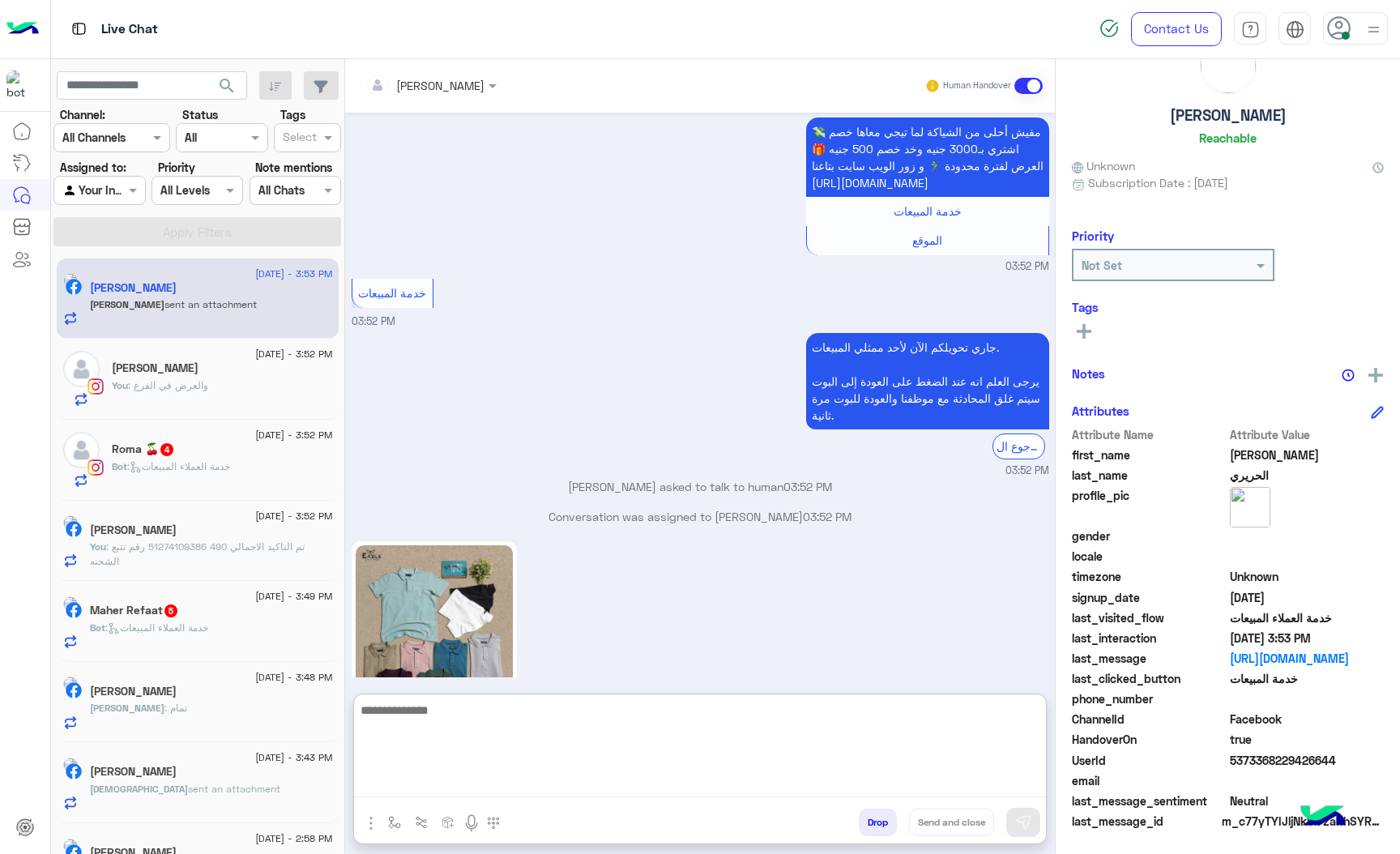
click at [402, 791] on textarea at bounding box center [700, 748] width 692 height 97
type textarea "*****"
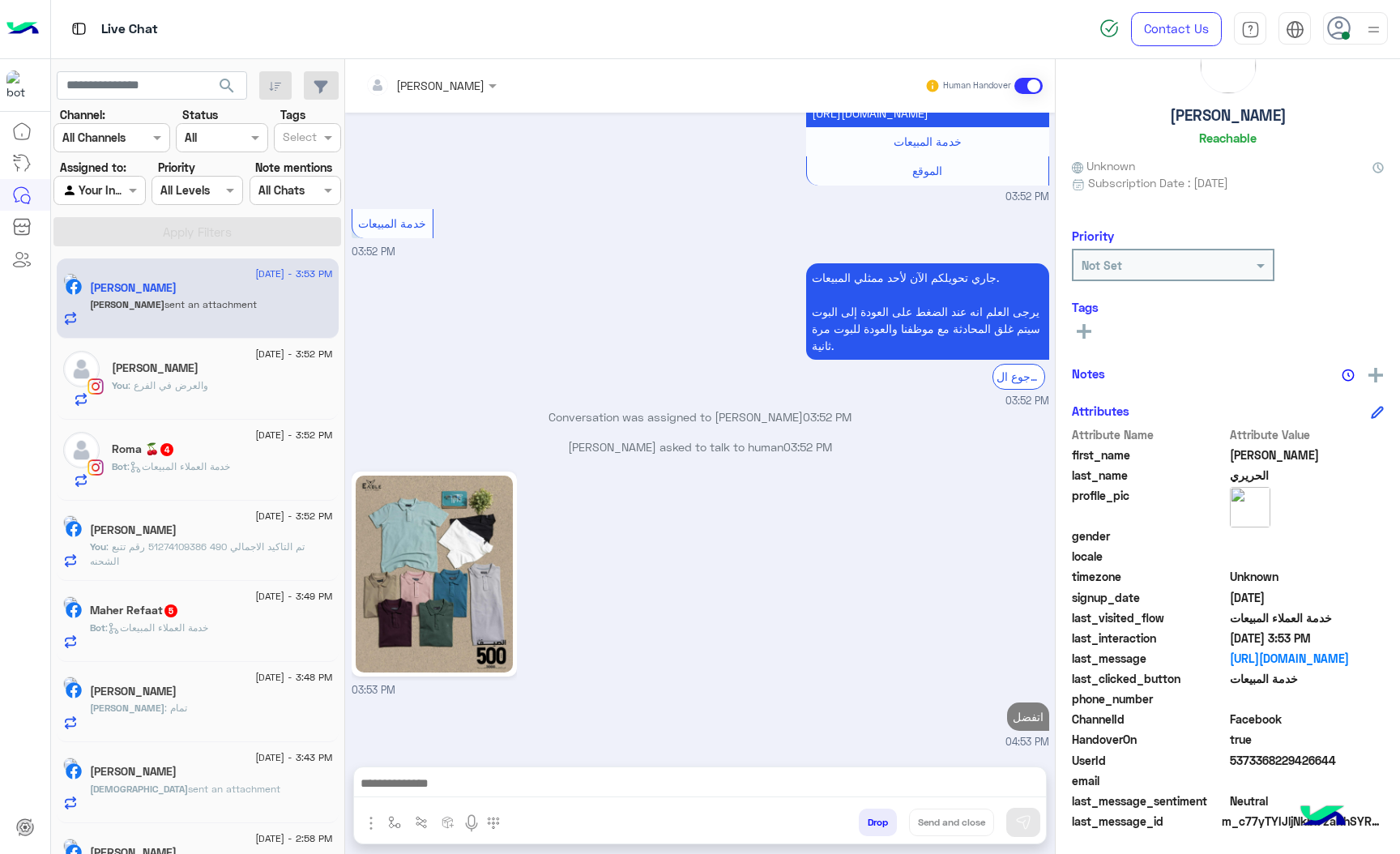
click at [161, 625] on span "Bot : خدمة العملاء المبيعات" at bounding box center [149, 627] width 118 height 12
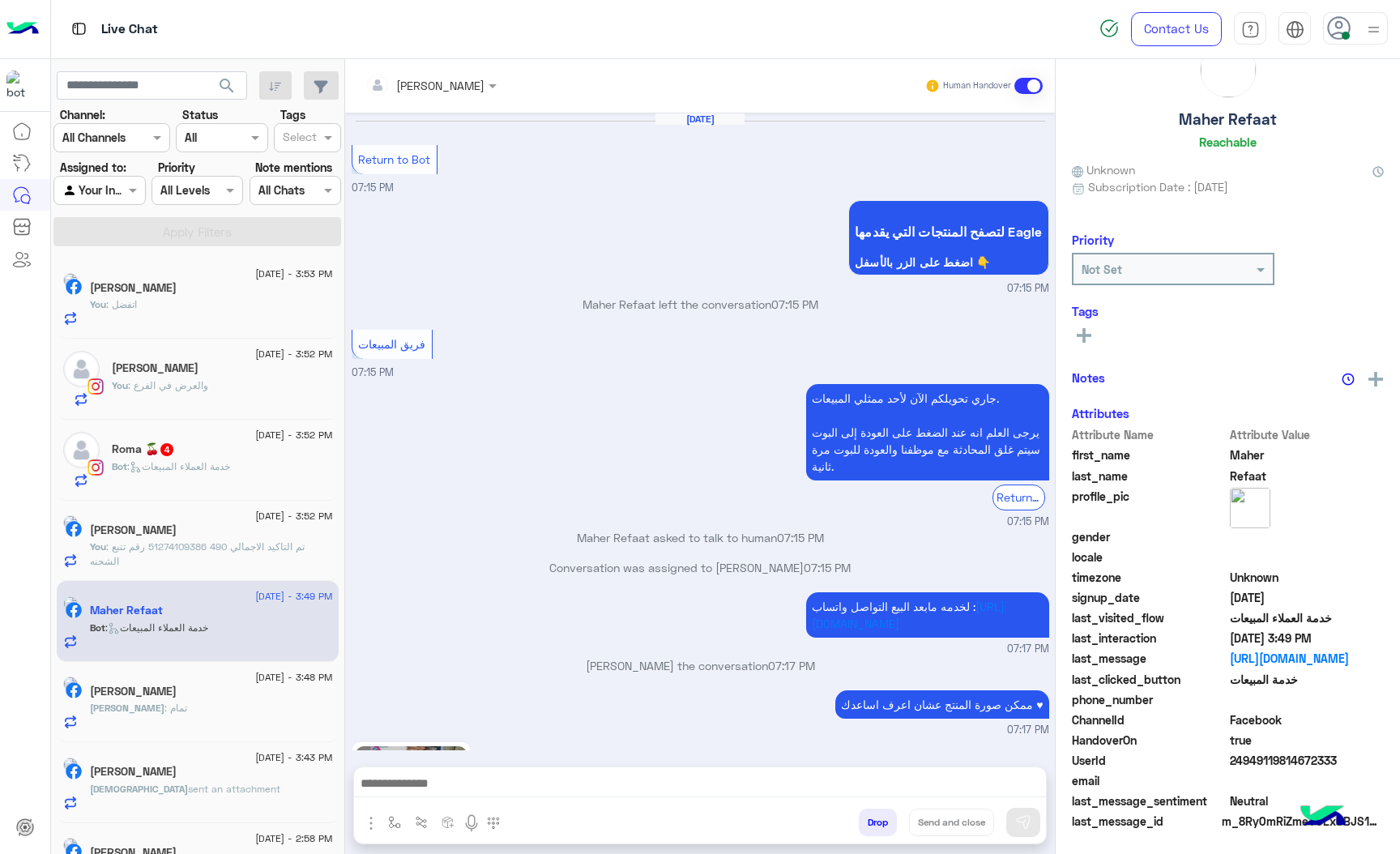
scroll to position [2132, 0]
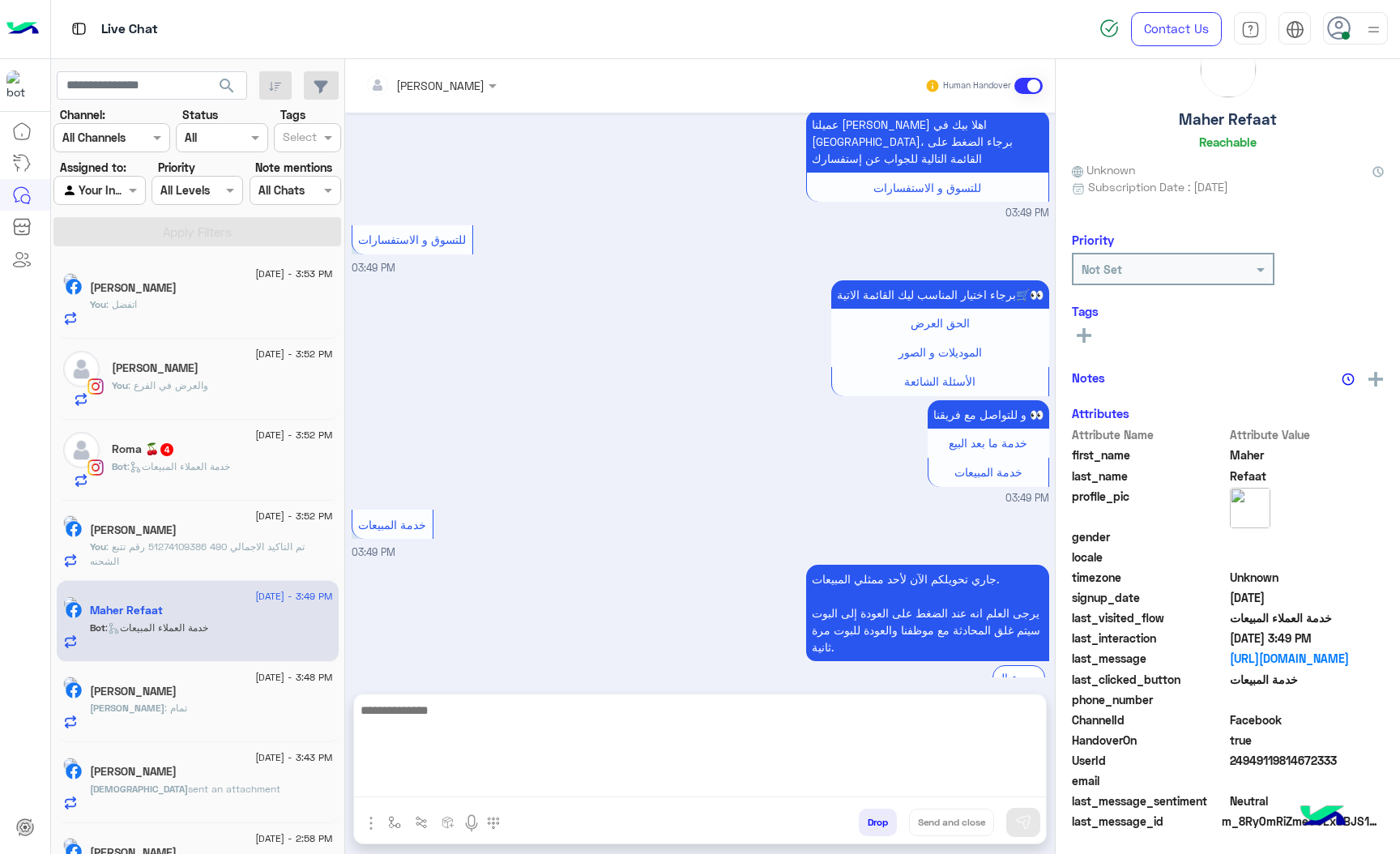
click at [447, 790] on textarea at bounding box center [700, 748] width 692 height 97
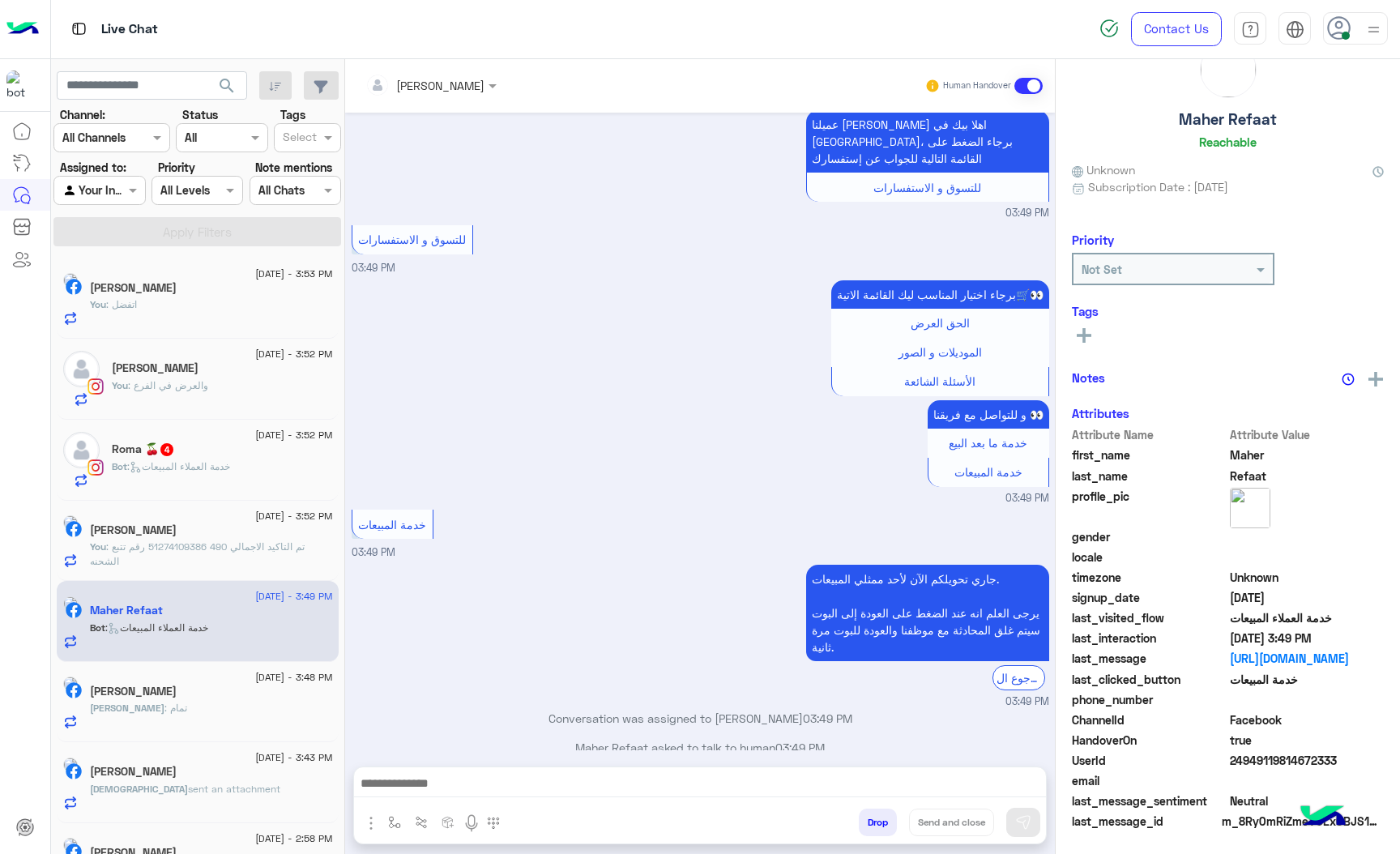
scroll to position [56, 0]
click at [455, 798] on div at bounding box center [700, 787] width 692 height 40
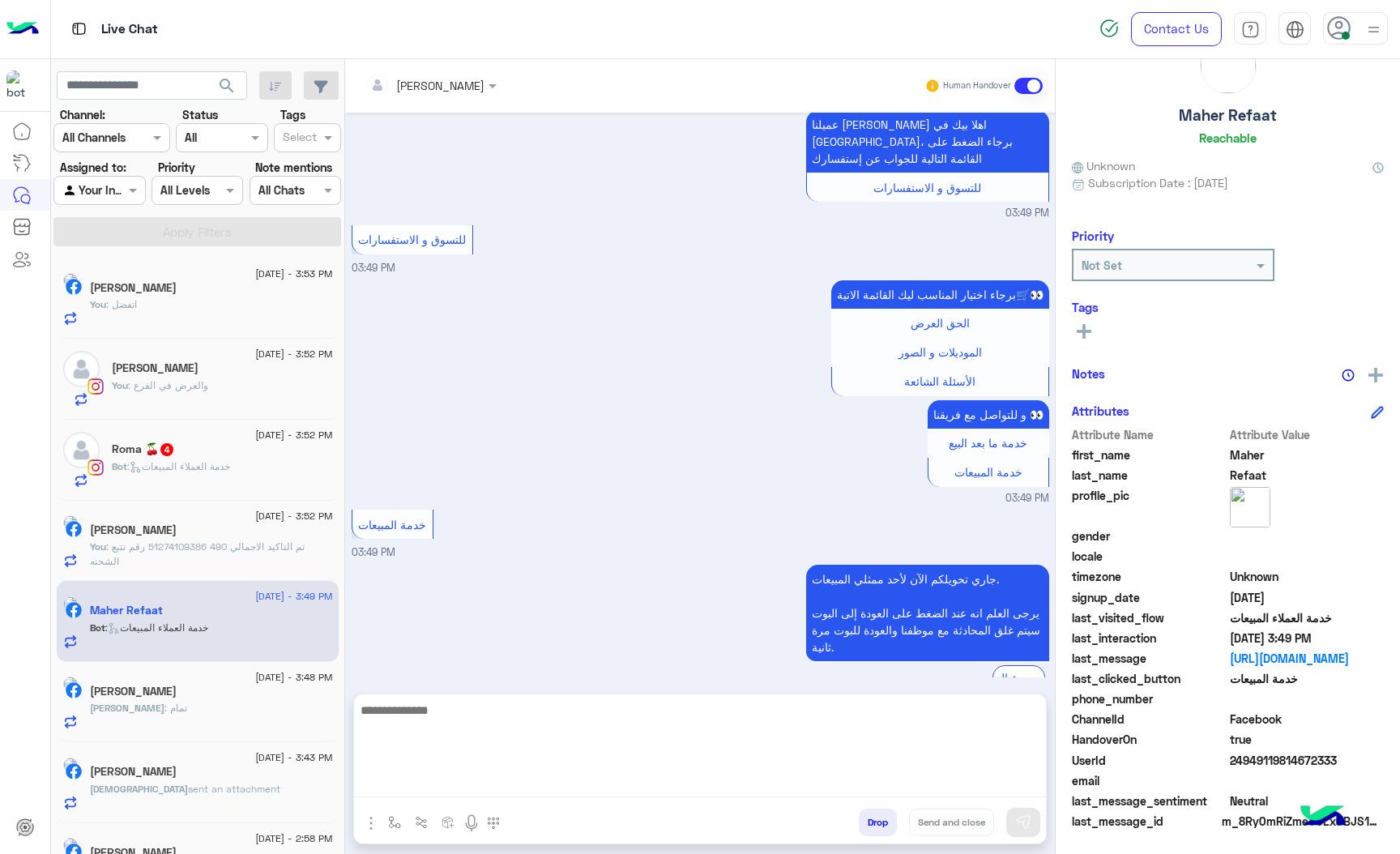
click at [452, 785] on textarea at bounding box center [700, 748] width 692 height 97
paste textarea "**********"
type textarea "**********"
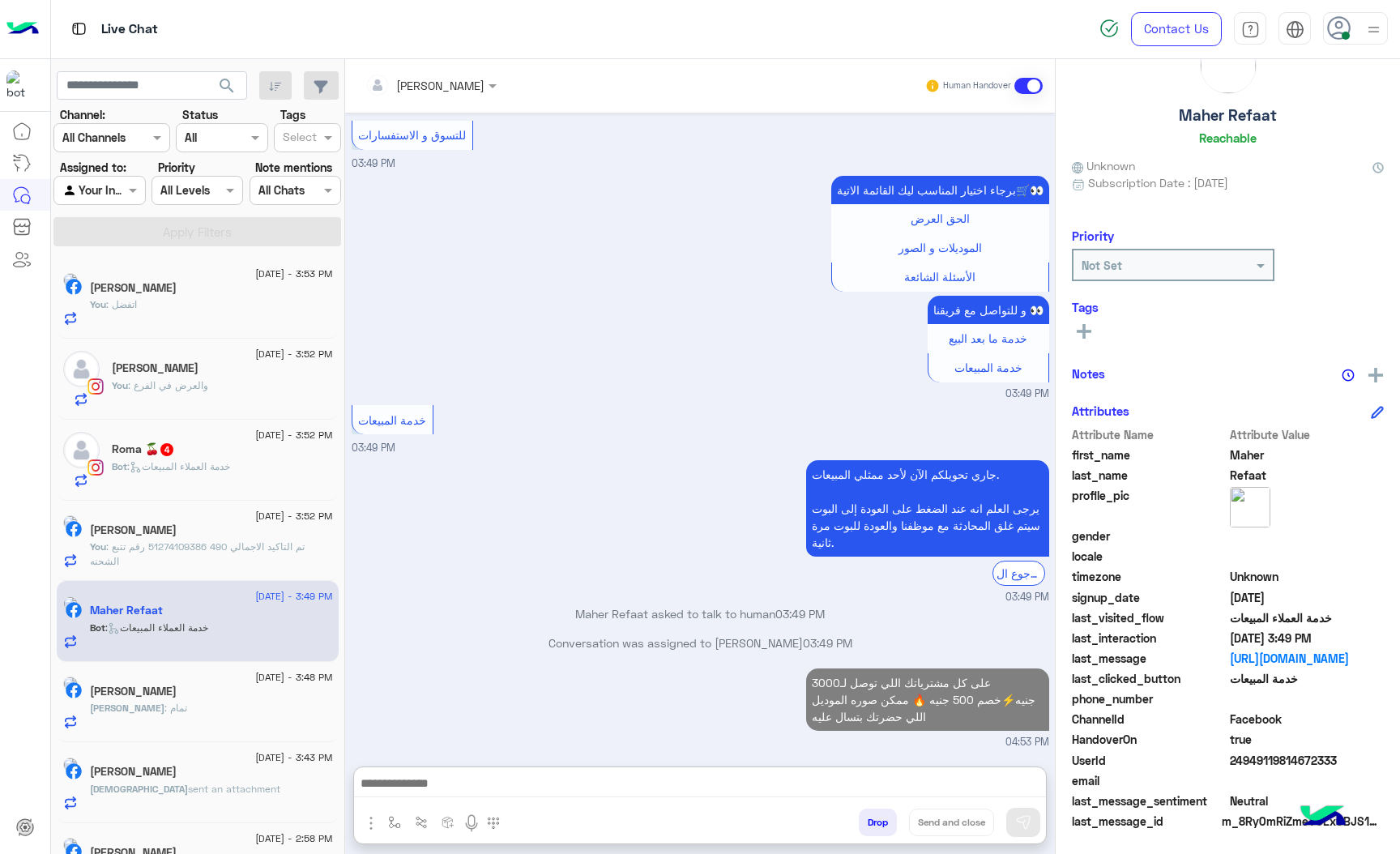
click at [272, 472] on div "Bot : خدمة العملاء المبيعات" at bounding box center [222, 473] width 221 height 29
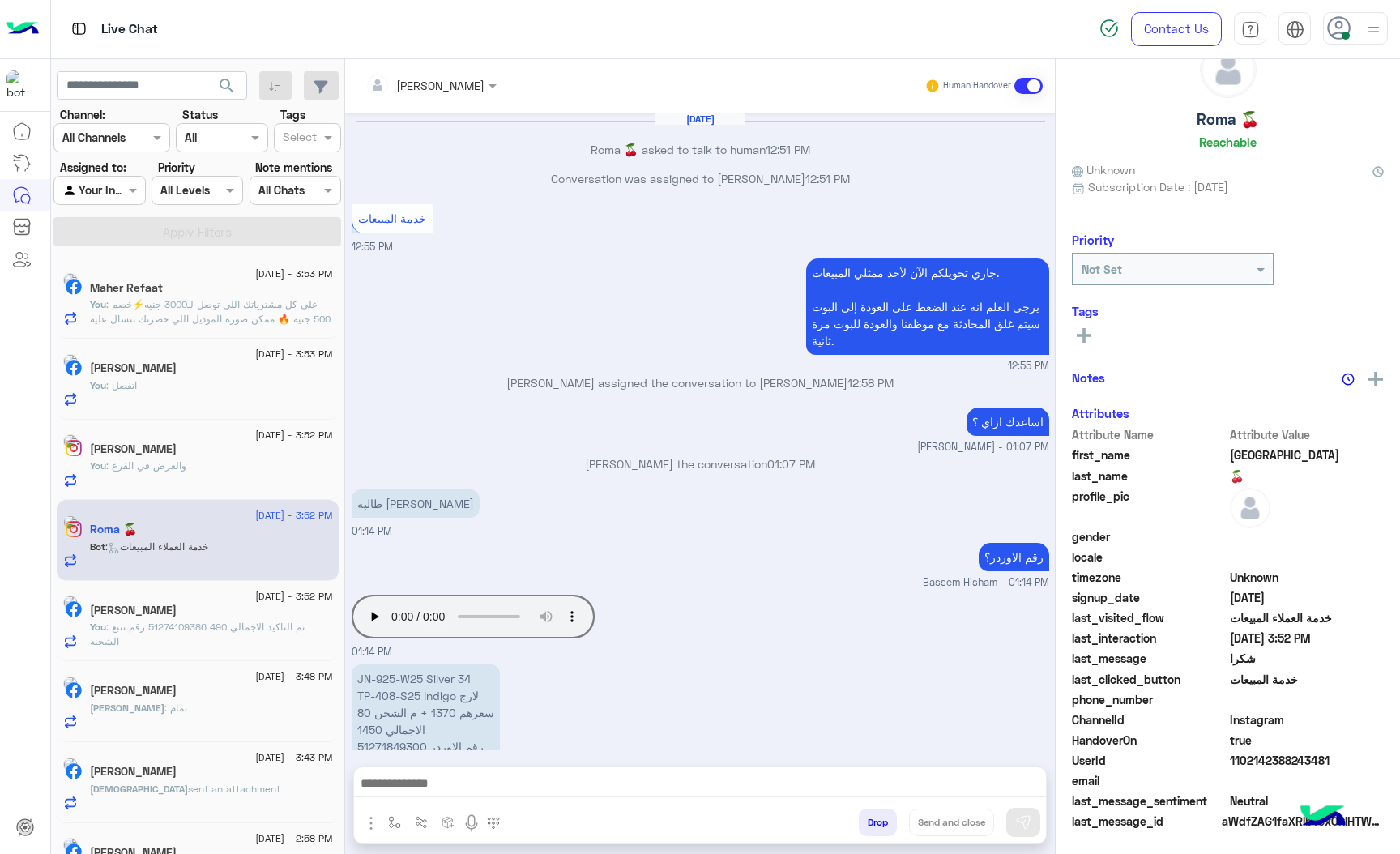
scroll to position [1427, 0]
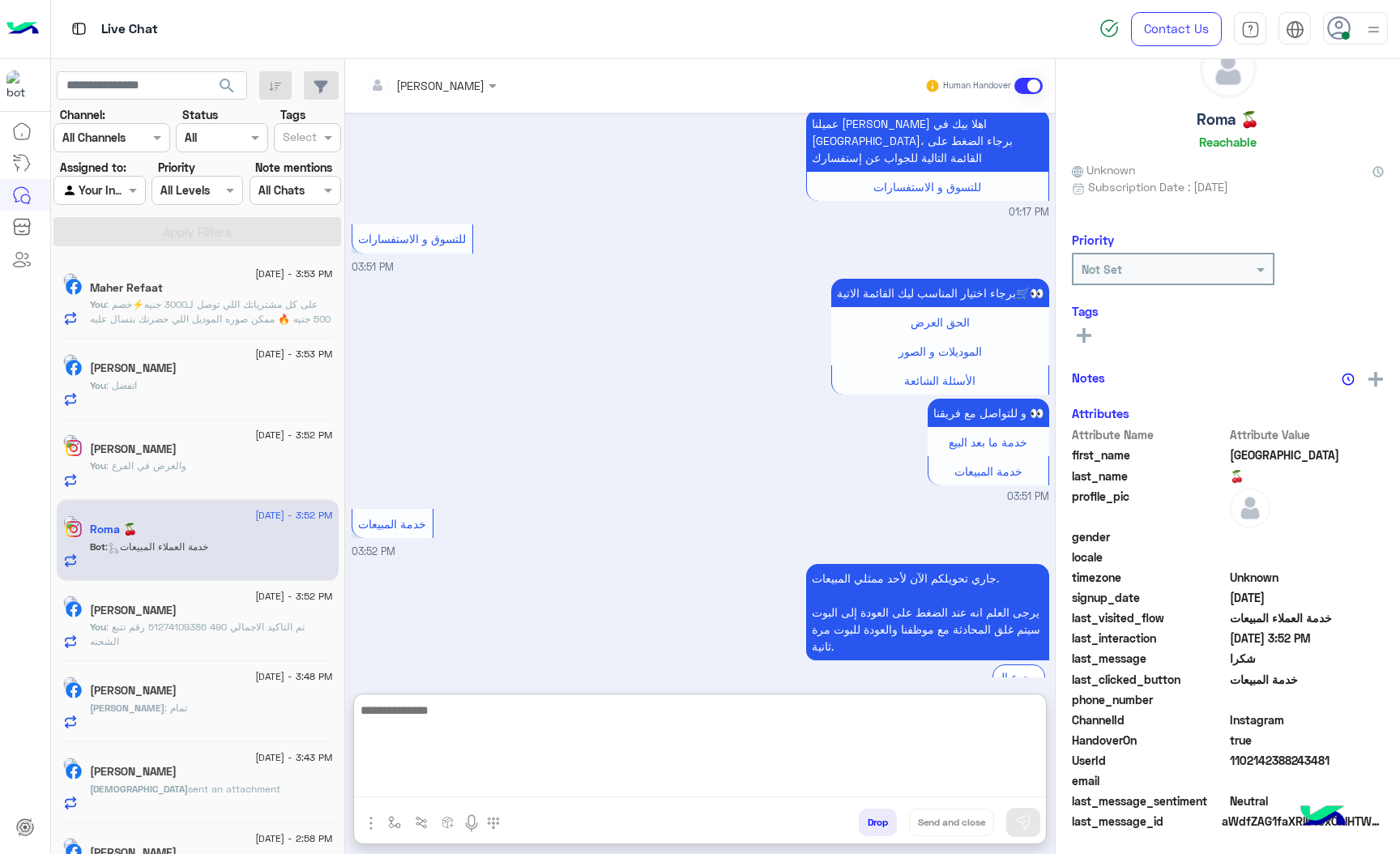
click at [436, 773] on textarea at bounding box center [700, 748] width 692 height 97
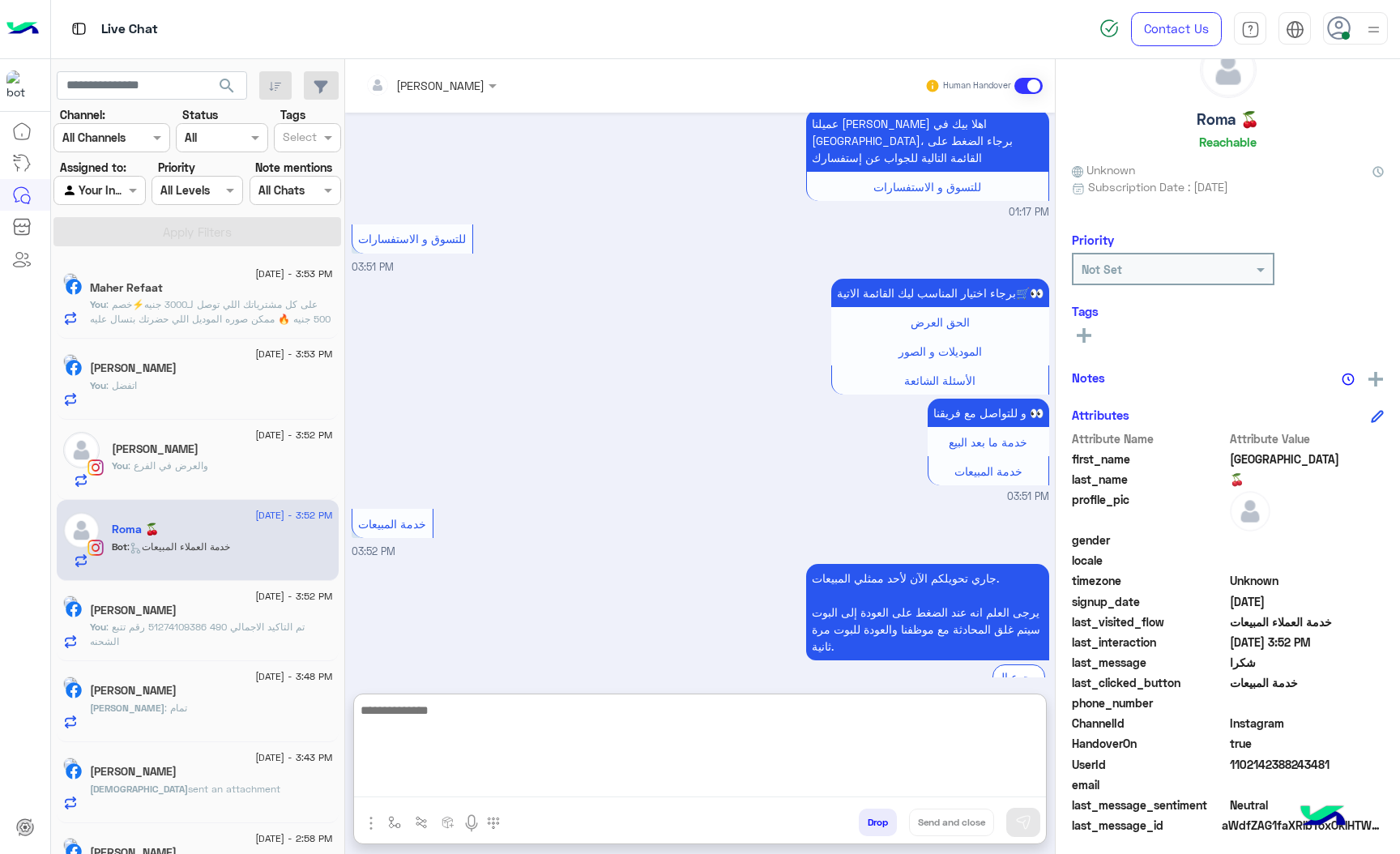
scroll to position [56, 0]
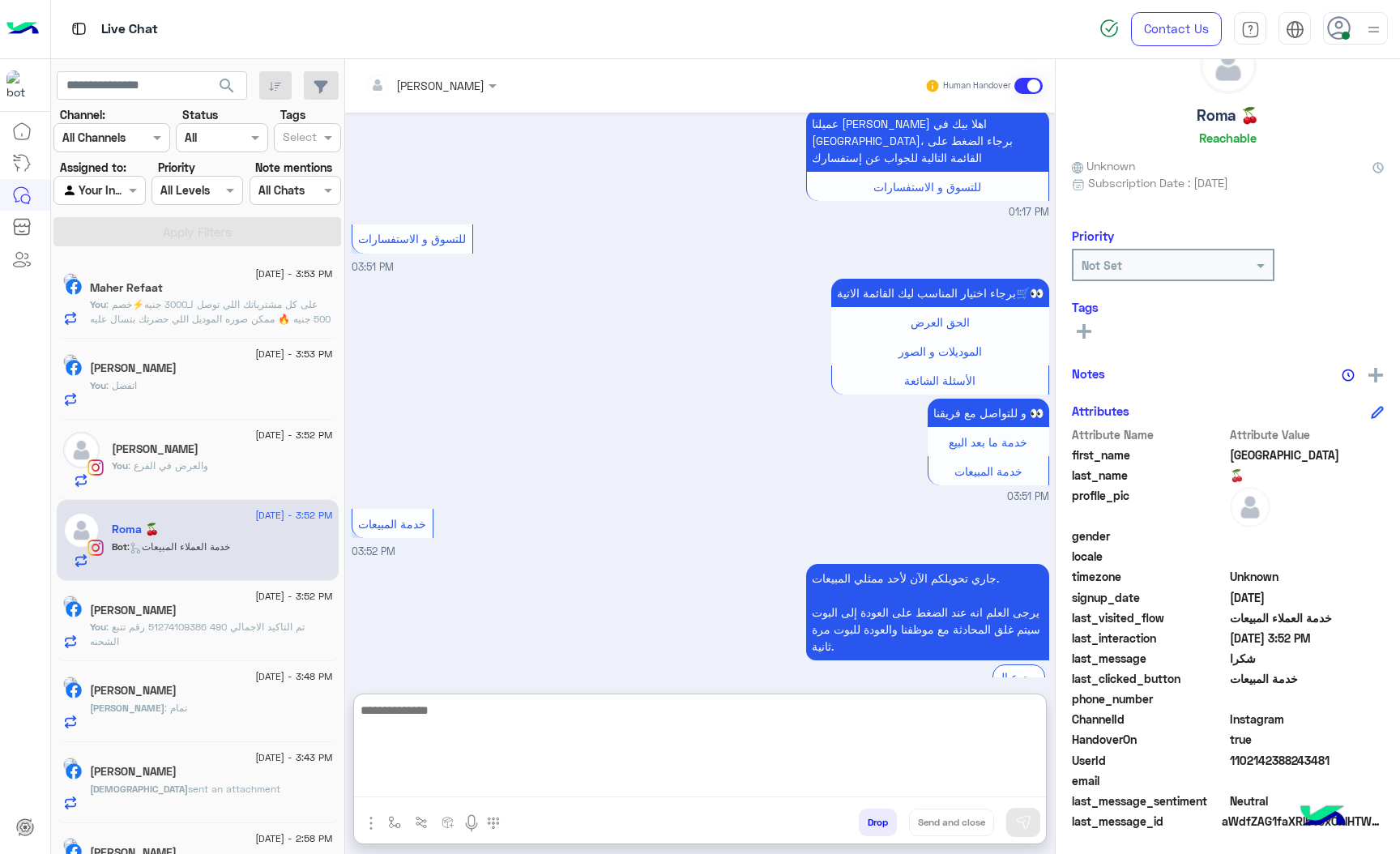
paste textarea "**********"
type textarea "**********"
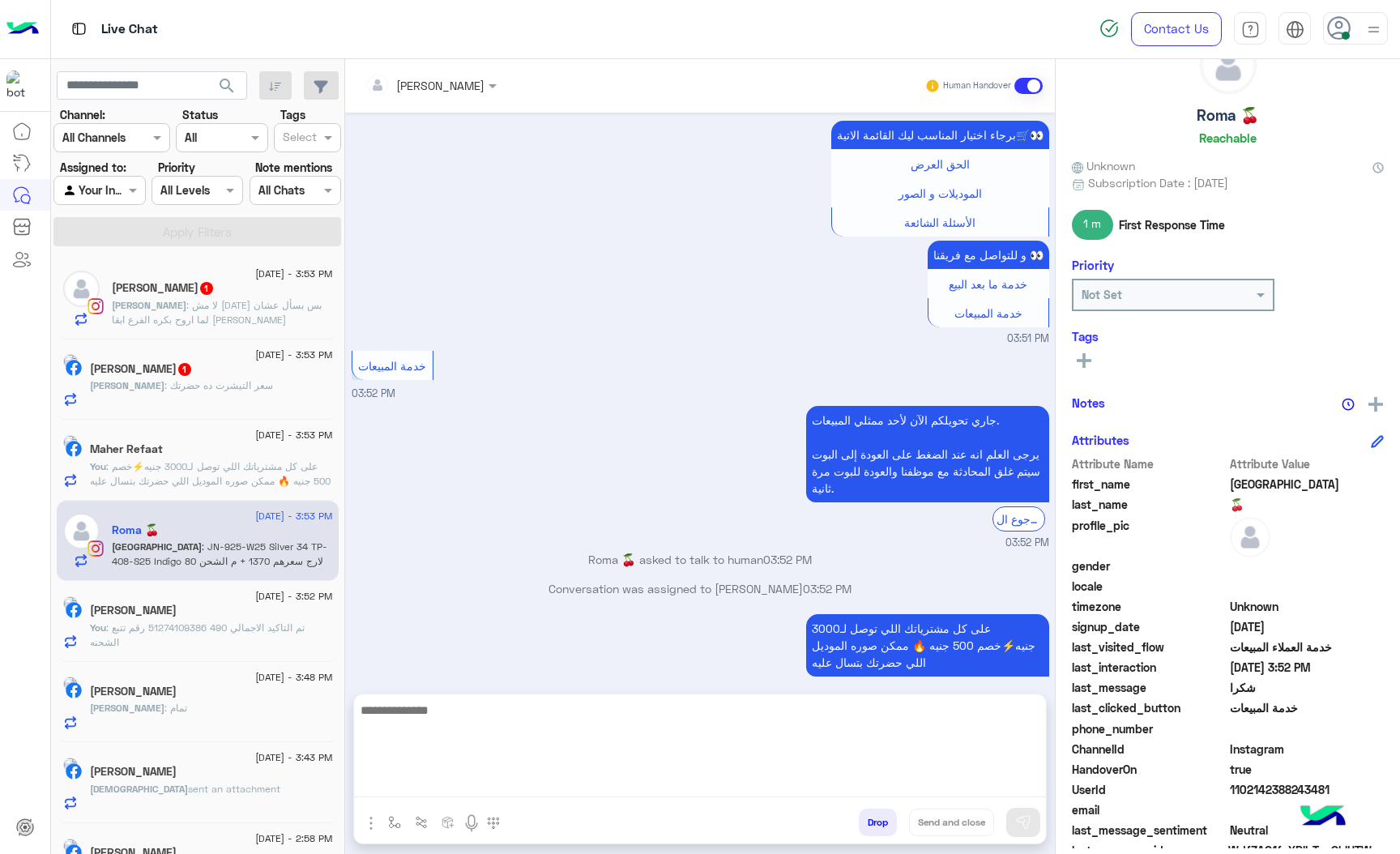
scroll to position [85, 0]
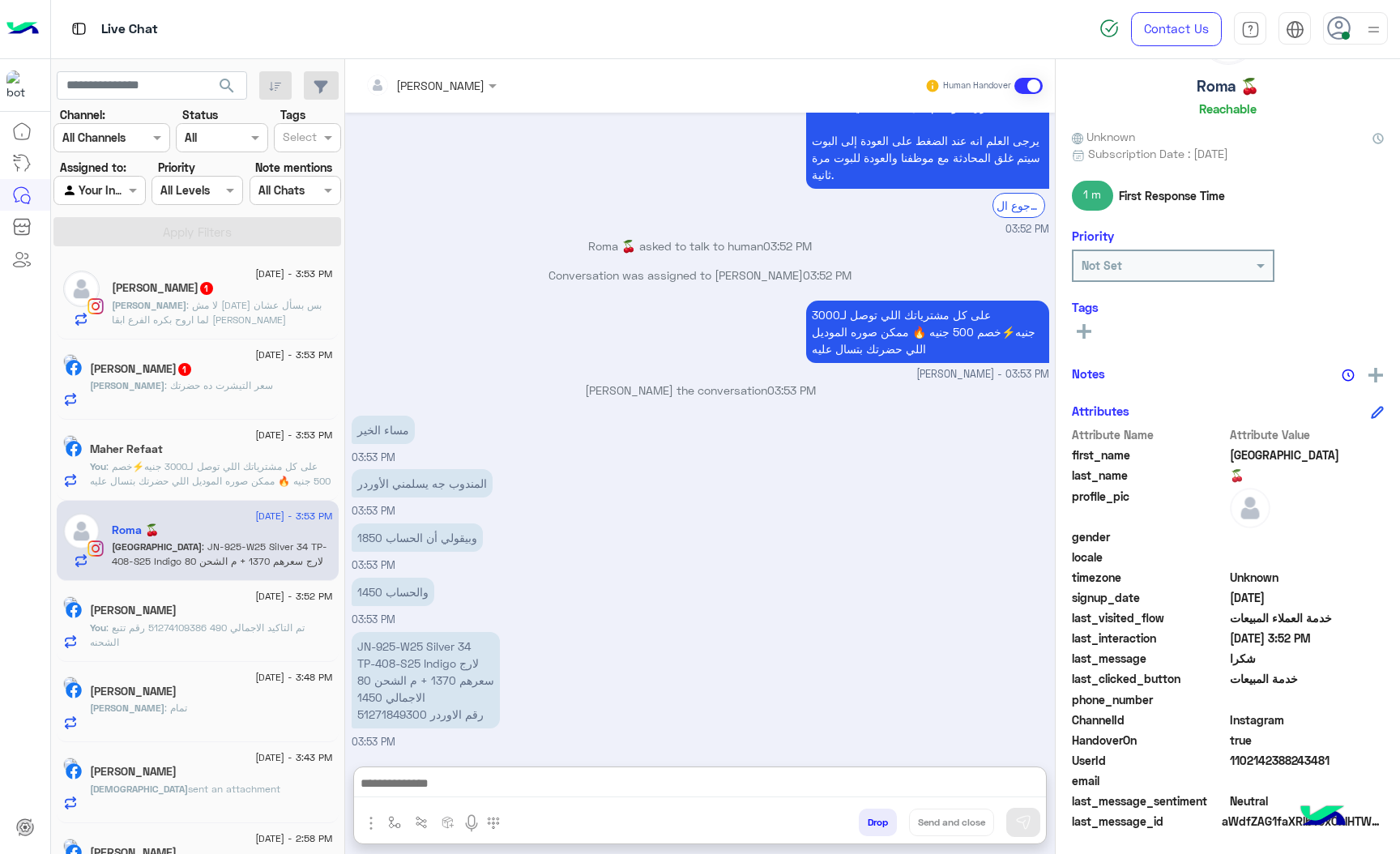
click at [382, 640] on p "JN-925-W25 Silver 34 TP-408-S25 Indigo لارج سعرهم 1370 + م الشحن 80 الاجمالي 14…" at bounding box center [426, 680] width 148 height 97
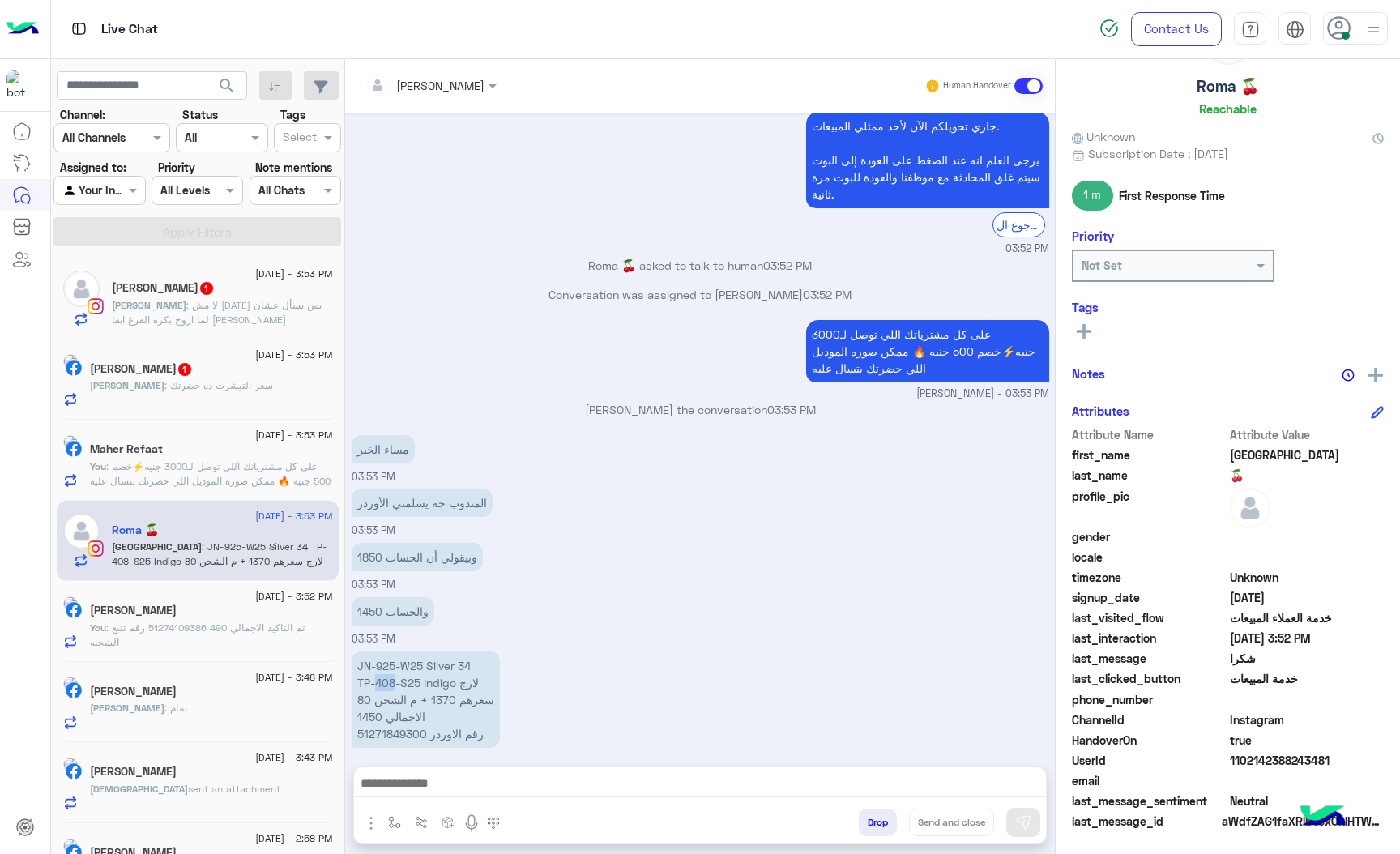
click at [382, 652] on p "JN-925-W25 Silver 34 TP-408-S25 Indigo لارج سعرهم 1370 + م الشحن 80 الاجمالي 14…" at bounding box center [426, 700] width 148 height 97
click at [382, 711] on p "JN-925-W25 Silver 34 TP-408-S25 Indigo لارج سعرهم 1370 + م الشحن 80 الاجمالي 14…" at bounding box center [426, 700] width 148 height 97
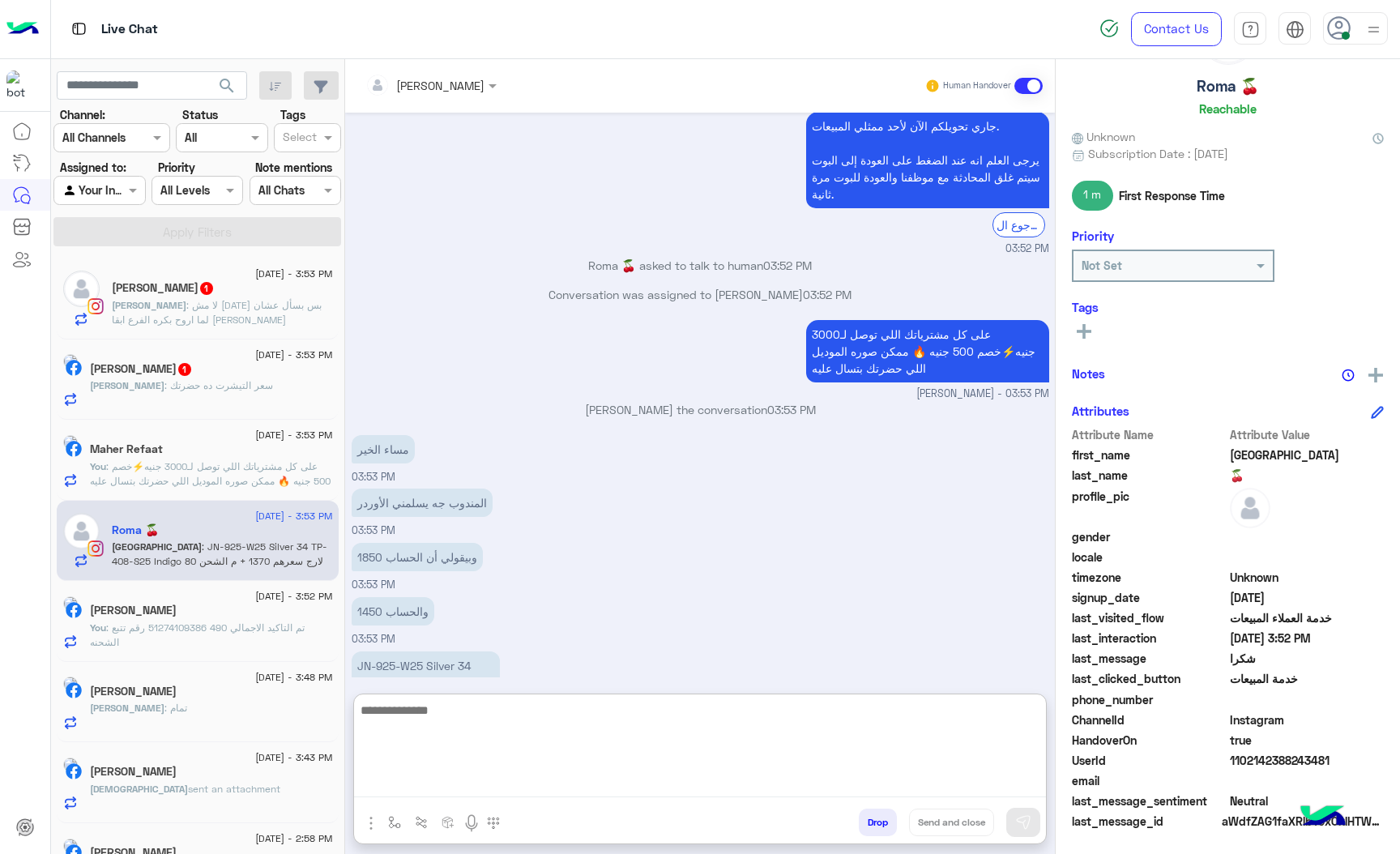
click at [427, 785] on textarea at bounding box center [700, 748] width 692 height 97
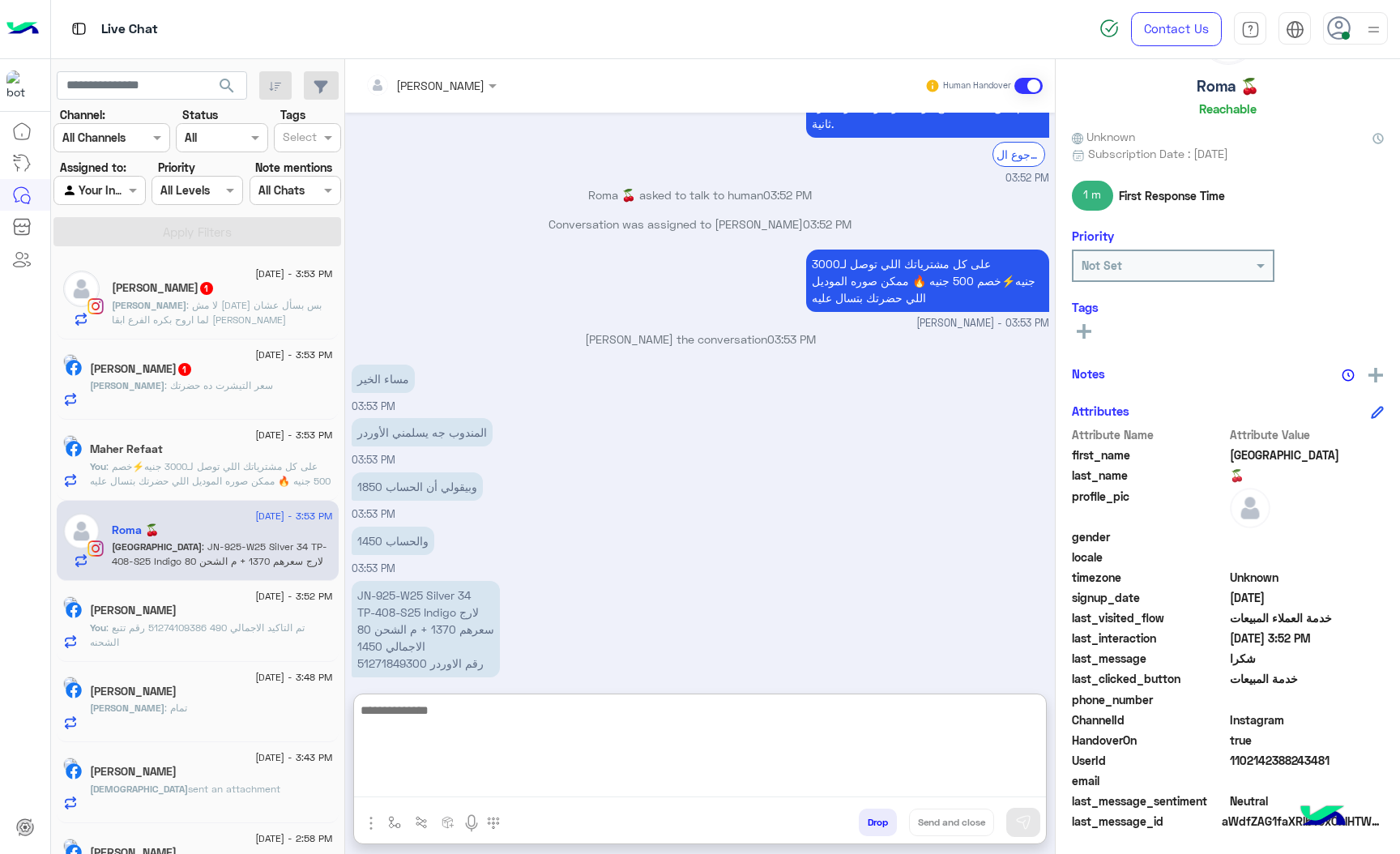
scroll to position [1952, 0]
type textarea "**********"
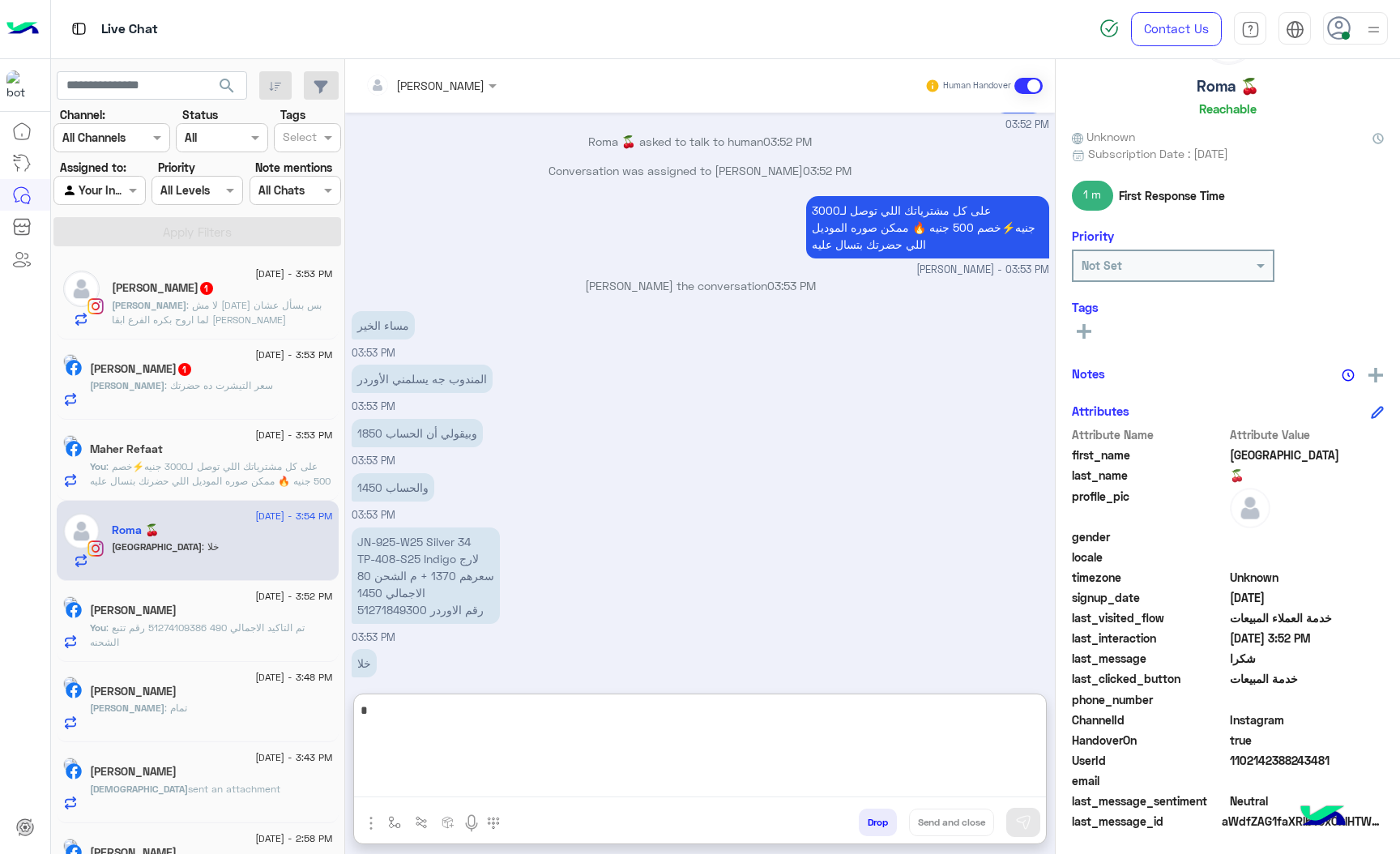
scroll to position [2057, 0]
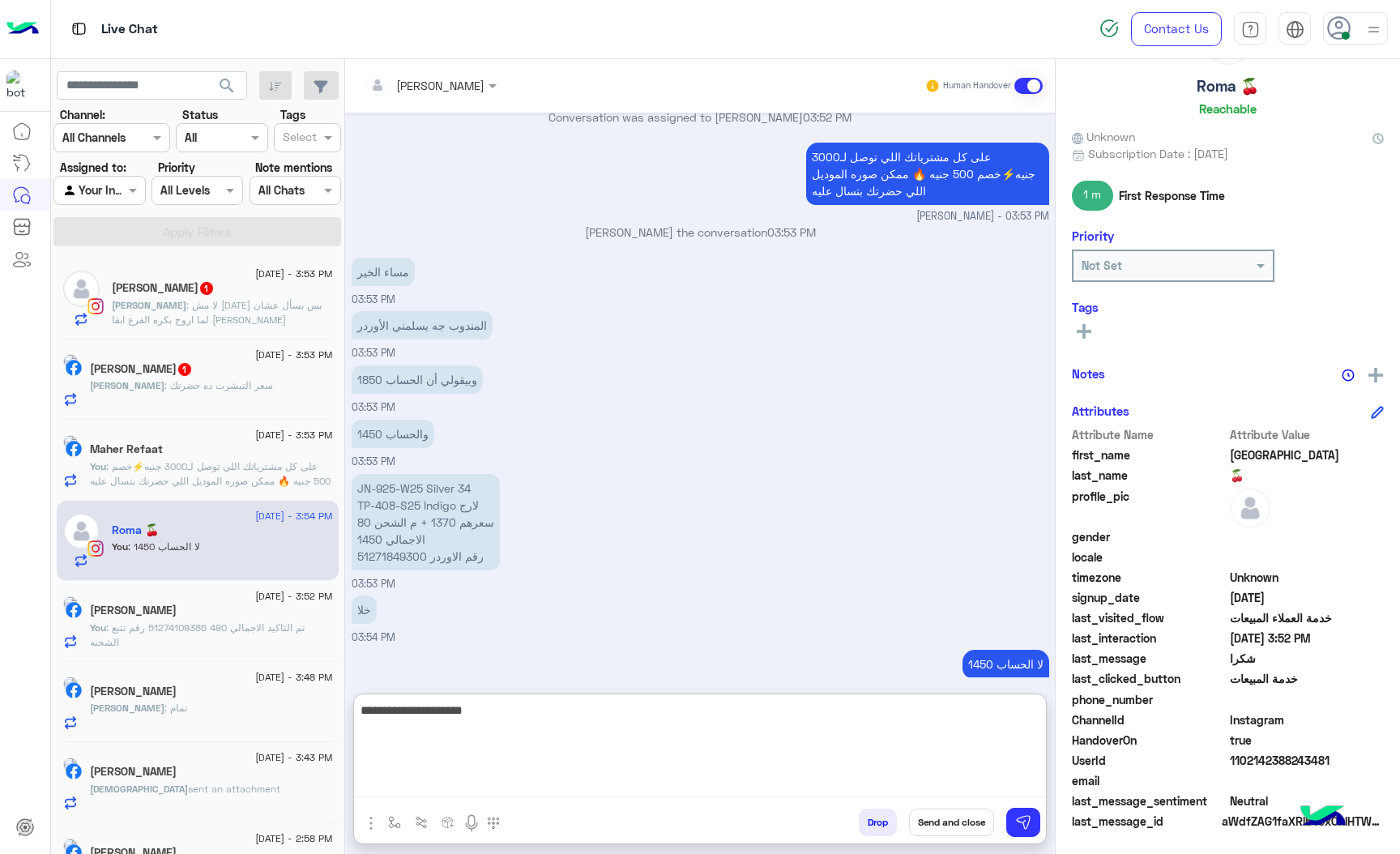
type textarea "**********"
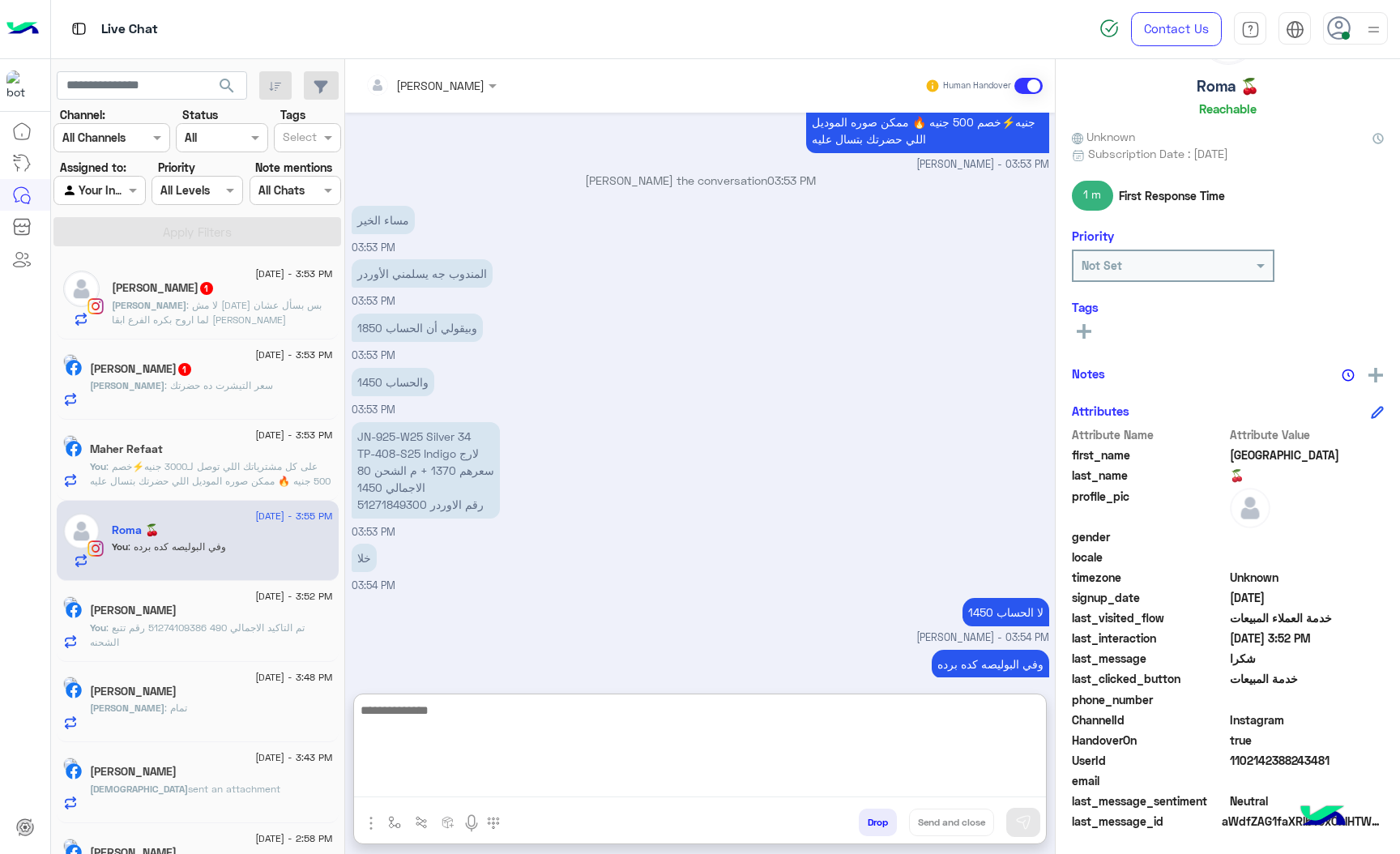
click at [399, 708] on textarea at bounding box center [700, 748] width 692 height 97
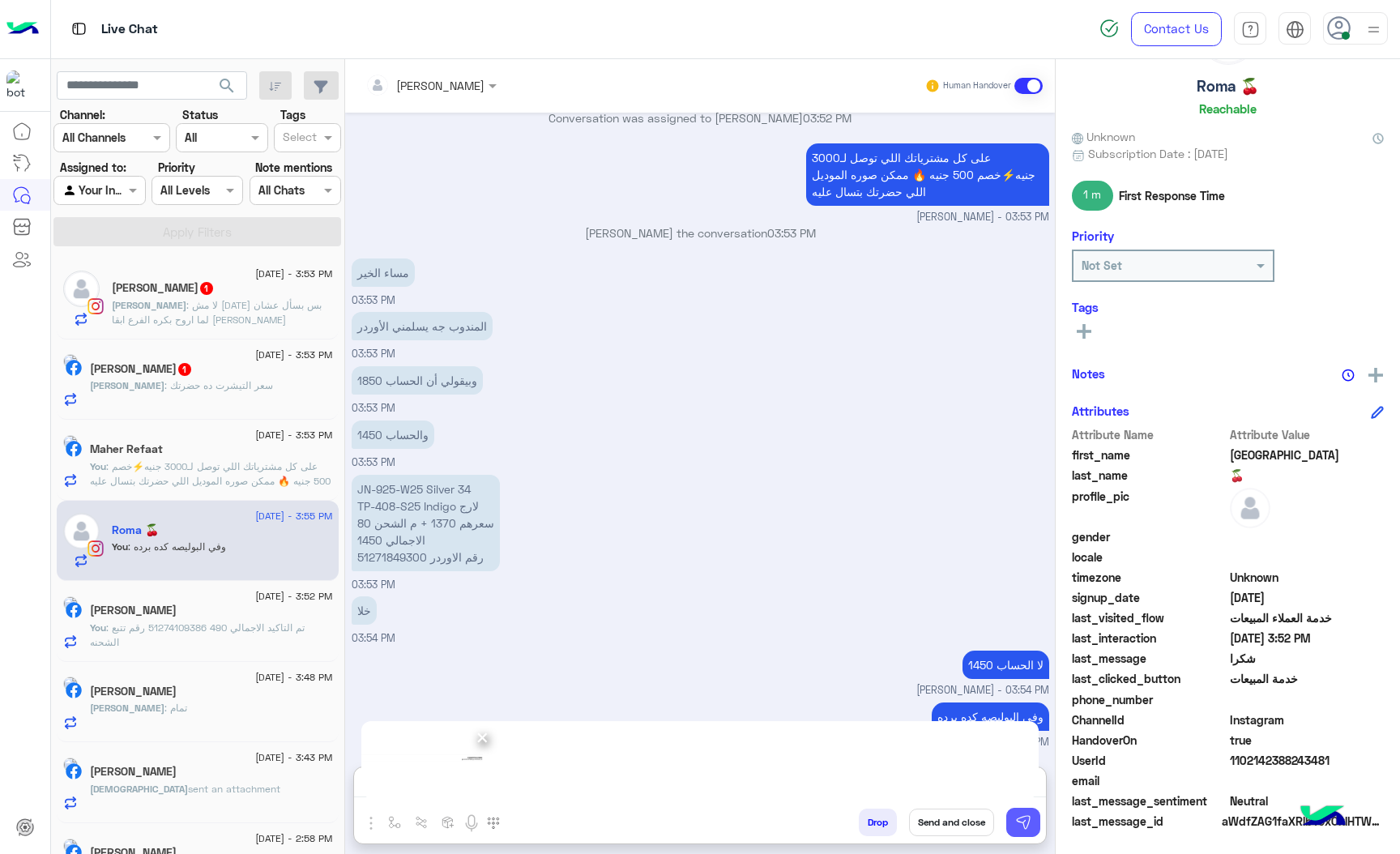
click at [1015, 815] on img at bounding box center [1023, 822] width 16 height 16
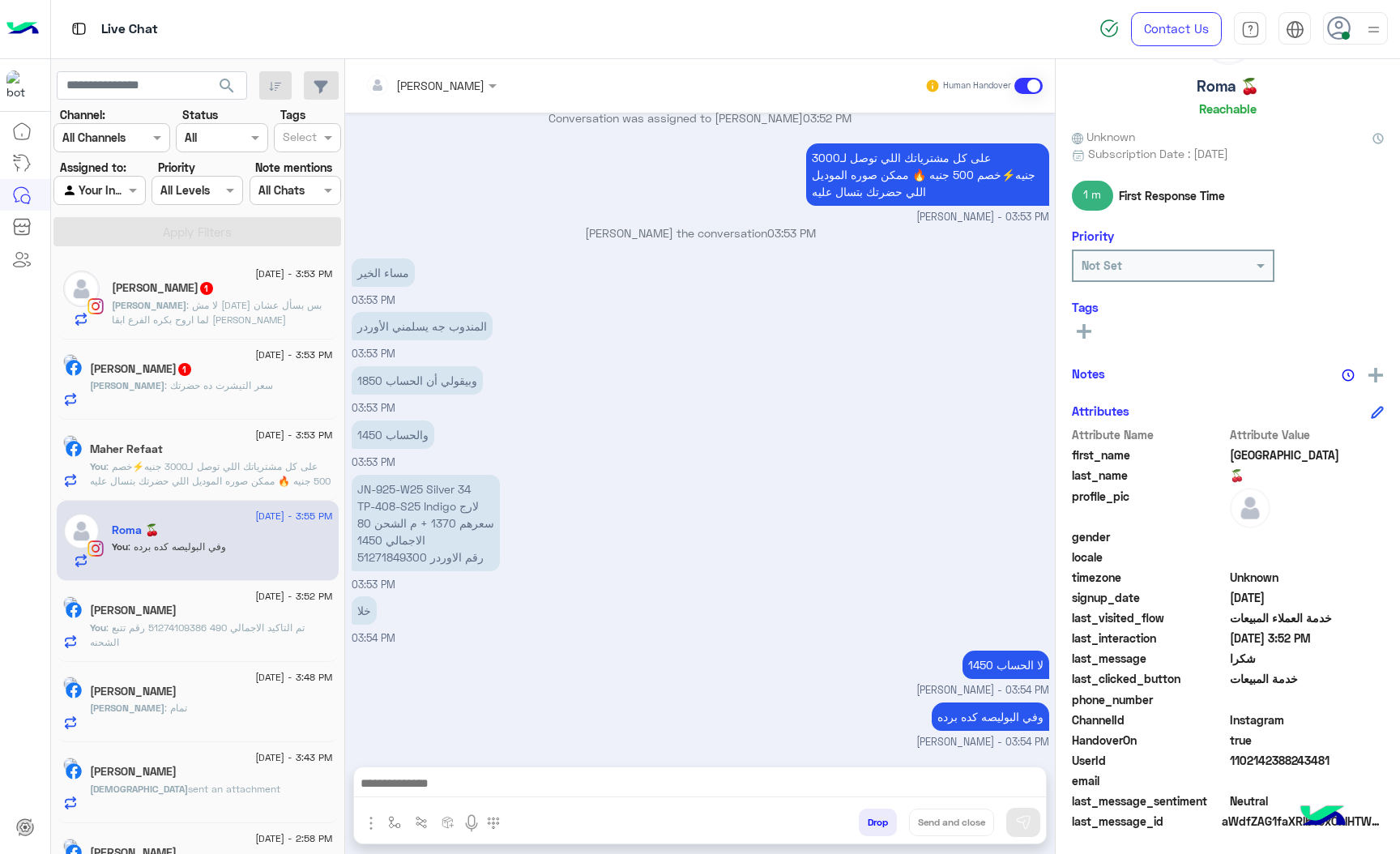
scroll to position [2036, 0]
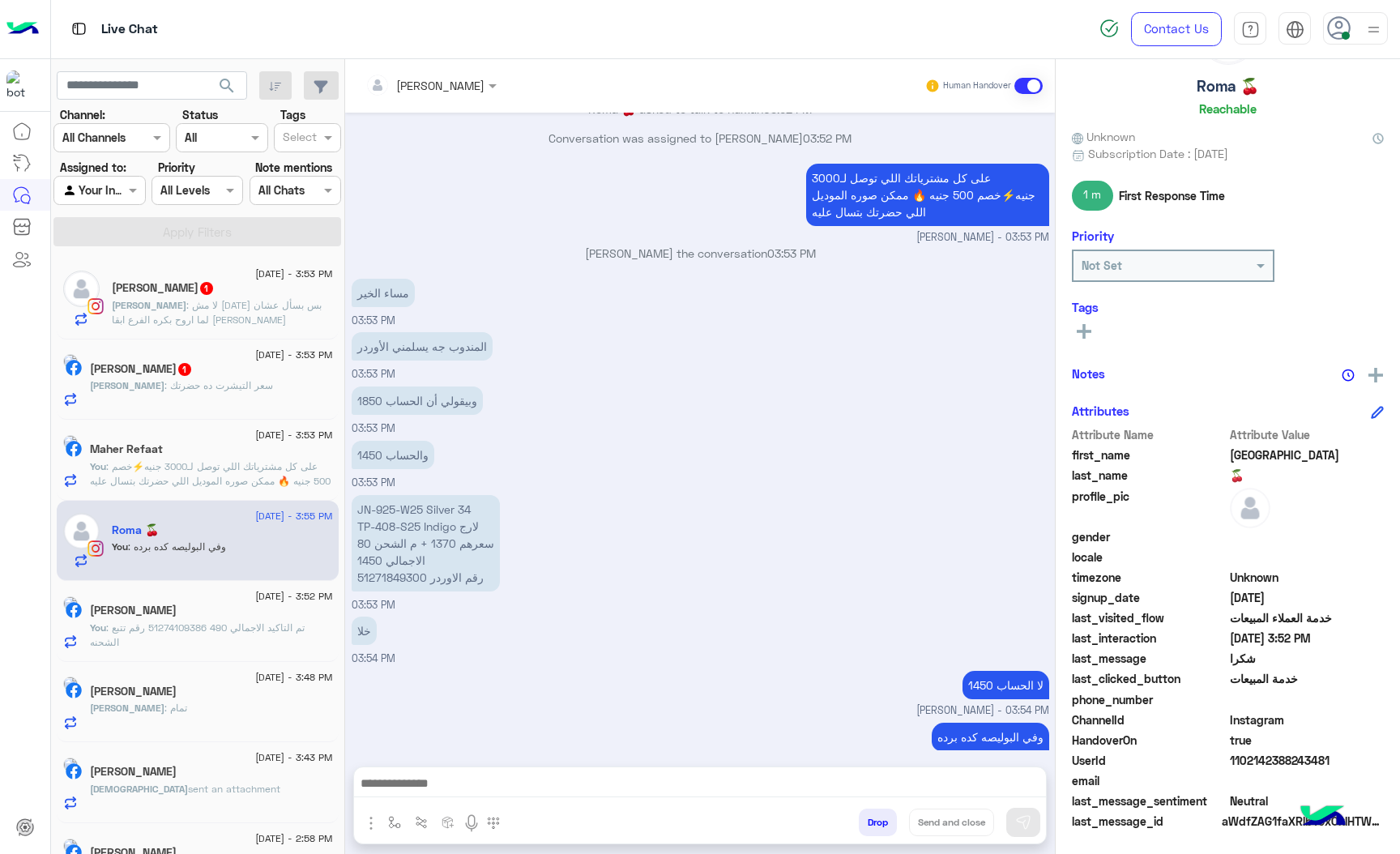
click at [214, 326] on span ": لا مش [DATE] بس بسأل عشان لما اروح بكره الفرع ابقا [PERSON_NAME]" at bounding box center [216, 312] width 210 height 27
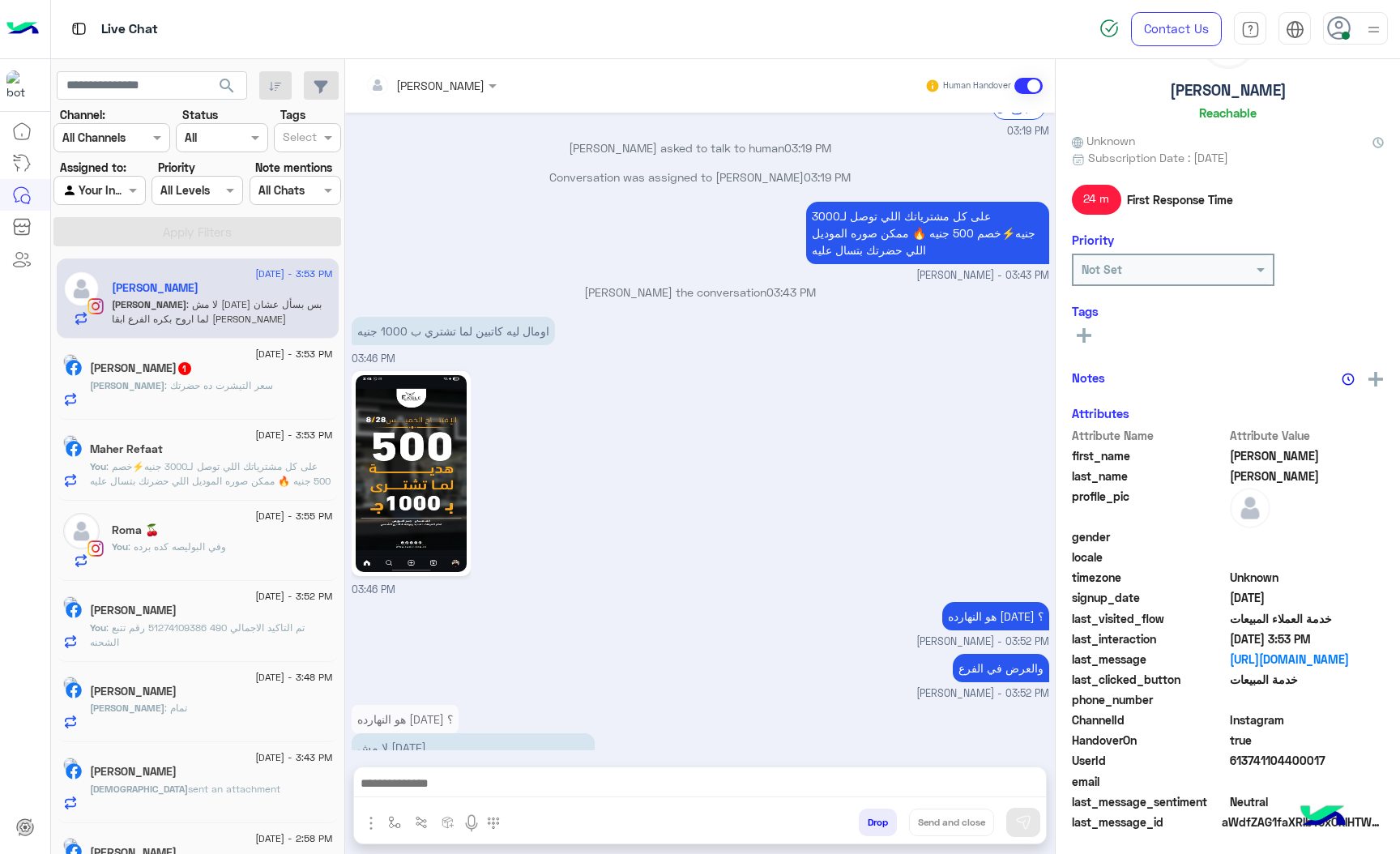
scroll to position [85, 0]
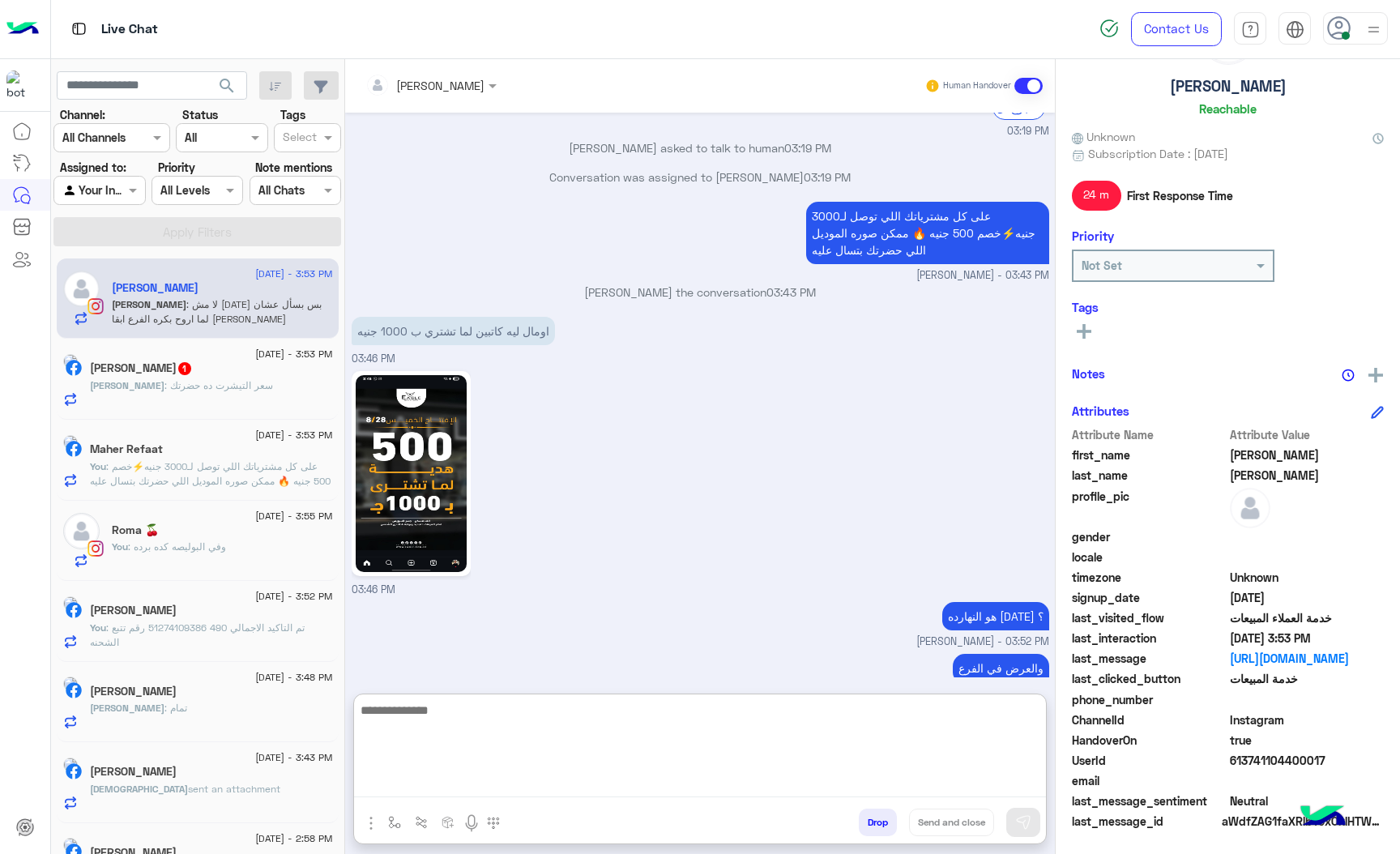
click at [462, 785] on textarea at bounding box center [700, 748] width 692 height 97
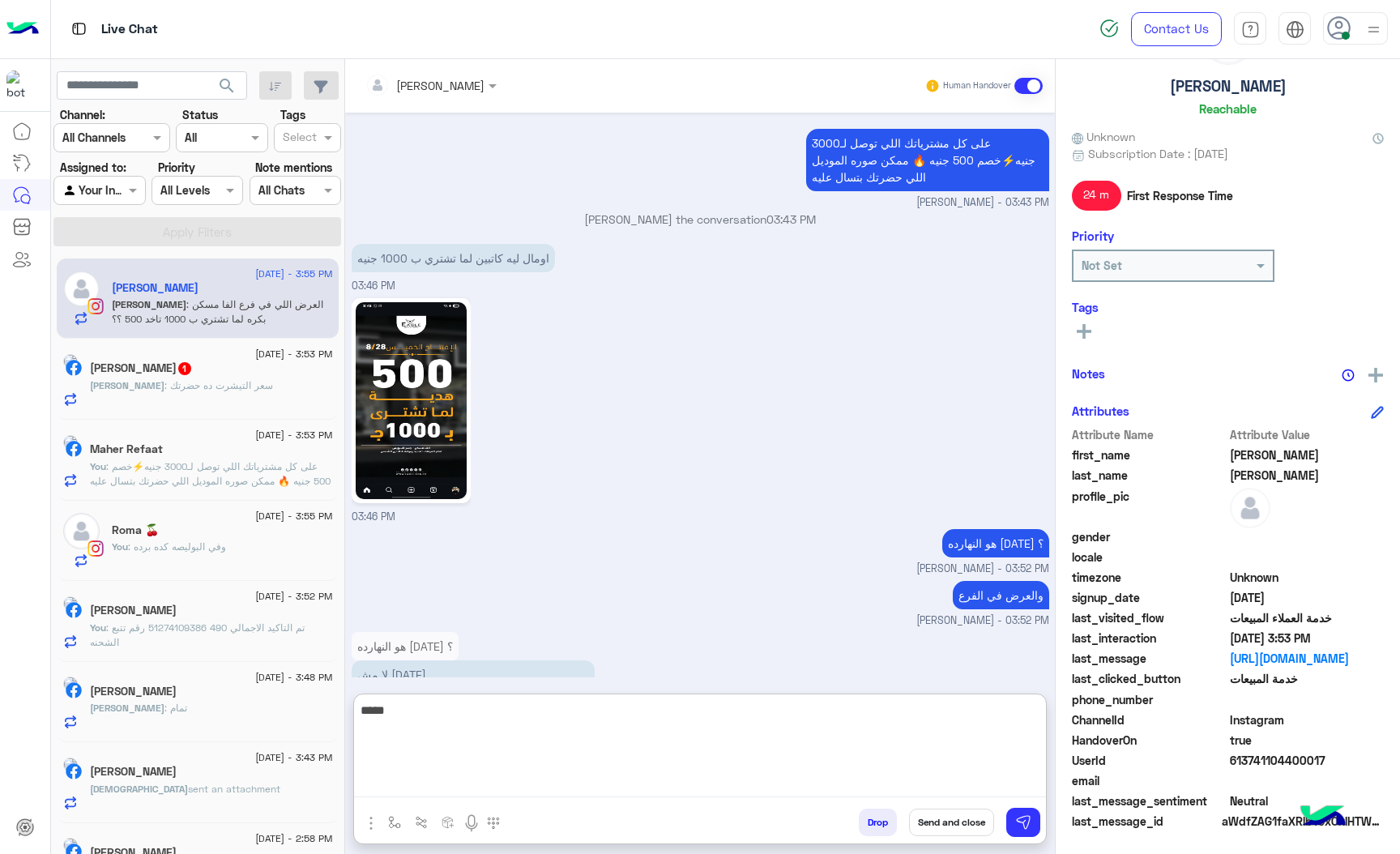
scroll to position [2359, 0]
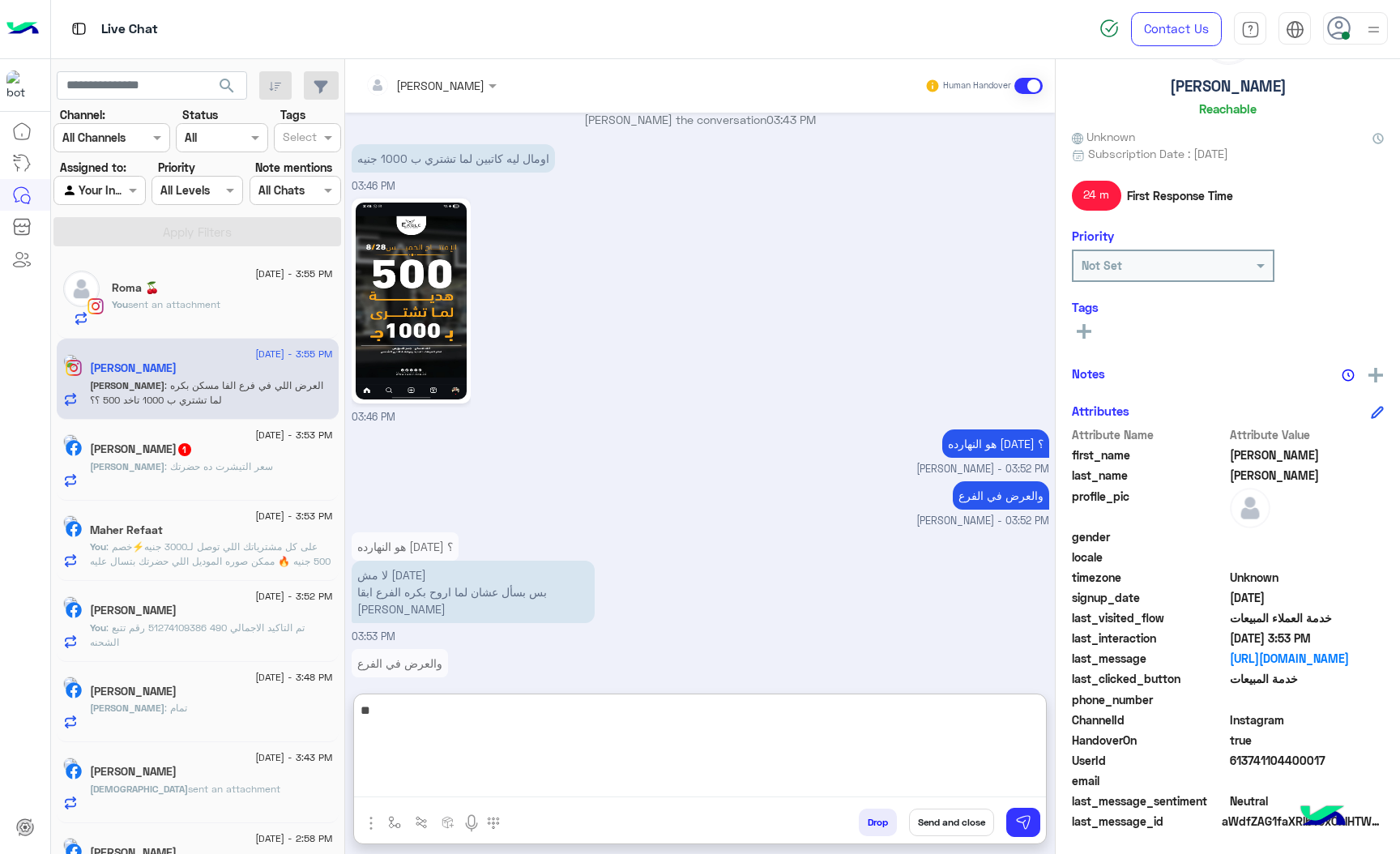
type textarea "*"
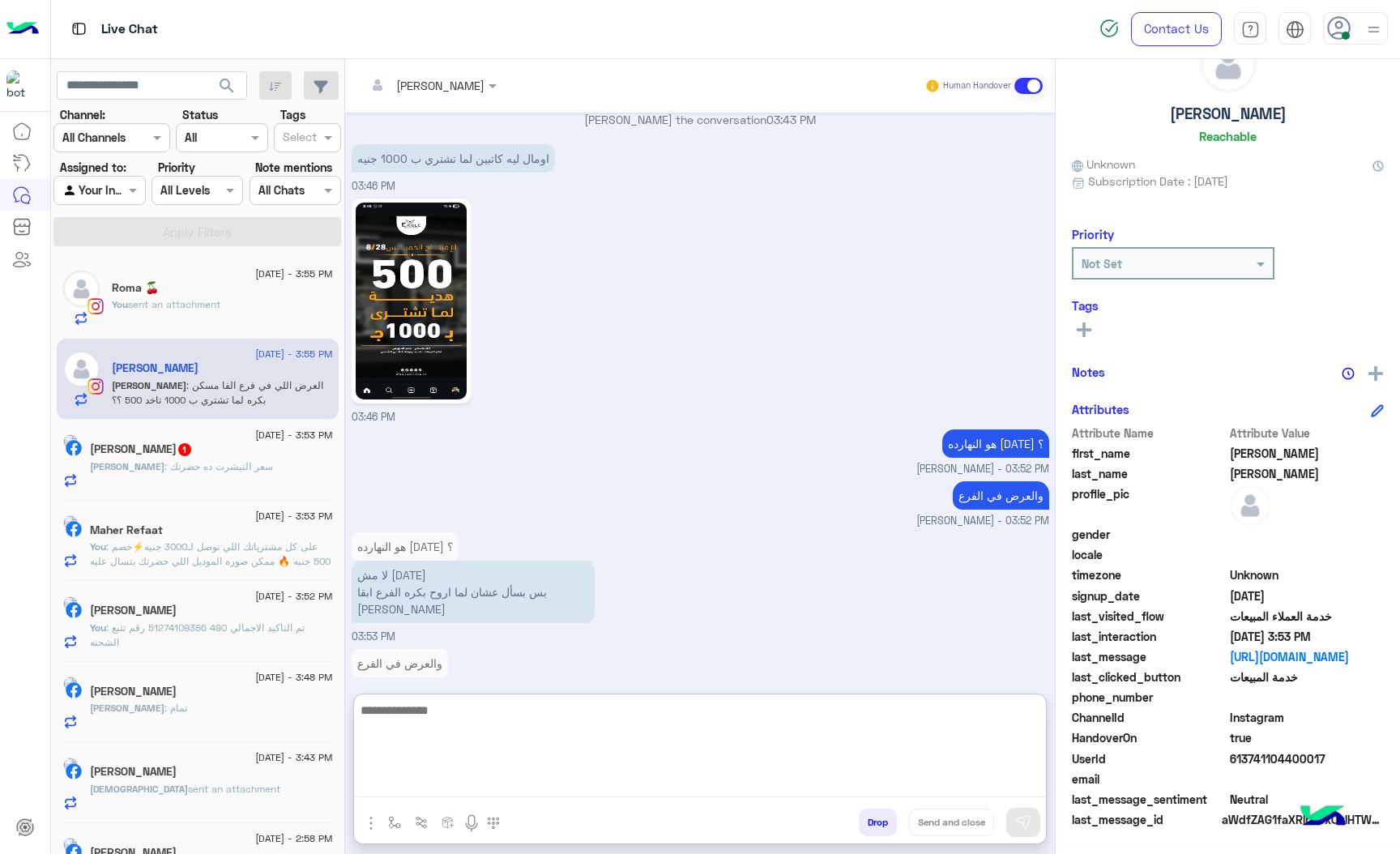
scroll to position [56, 0]
type textarea "**********"
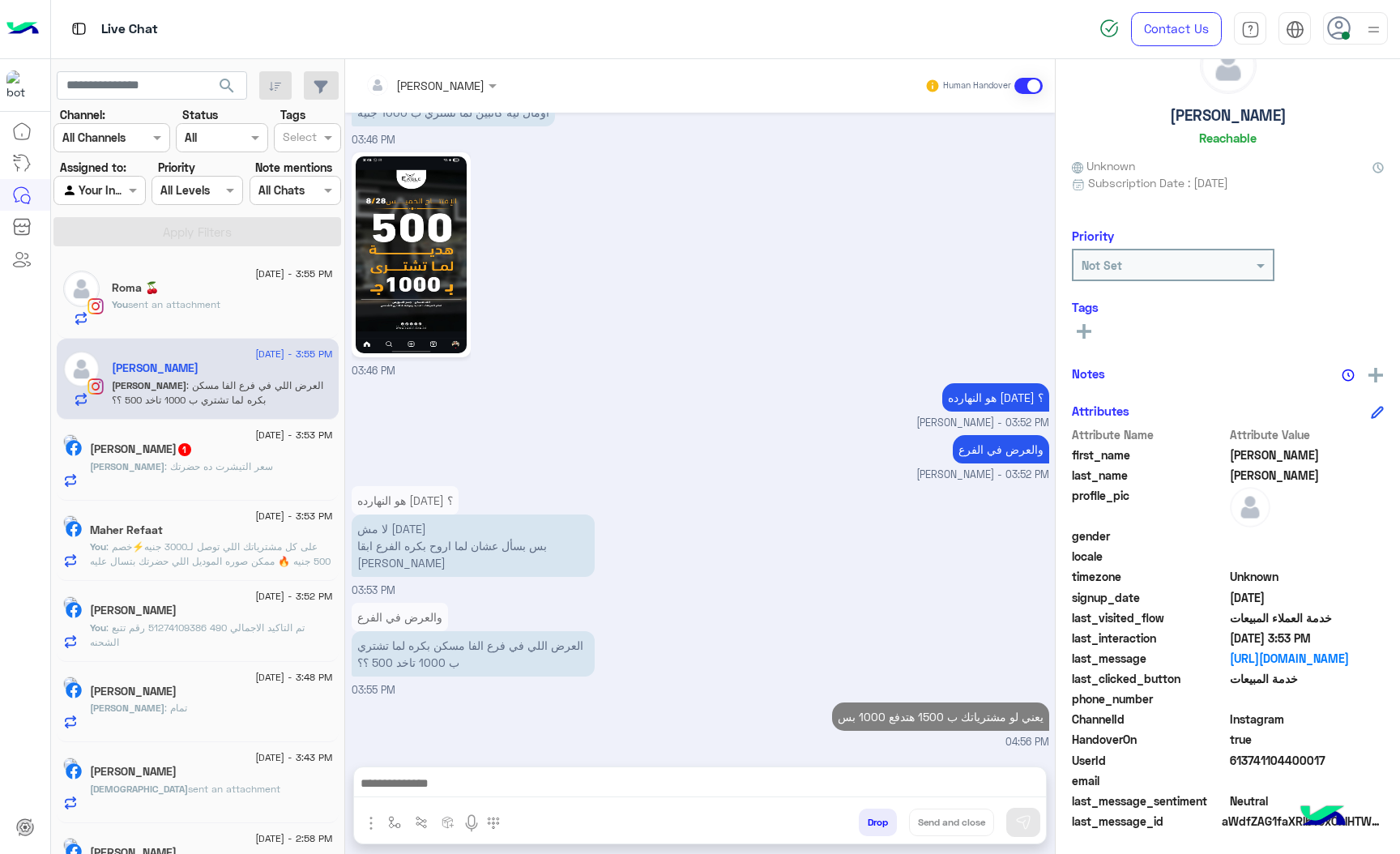
click at [202, 463] on span ": سعر التيشرت ده حضرتك" at bounding box center [219, 466] width 109 height 12
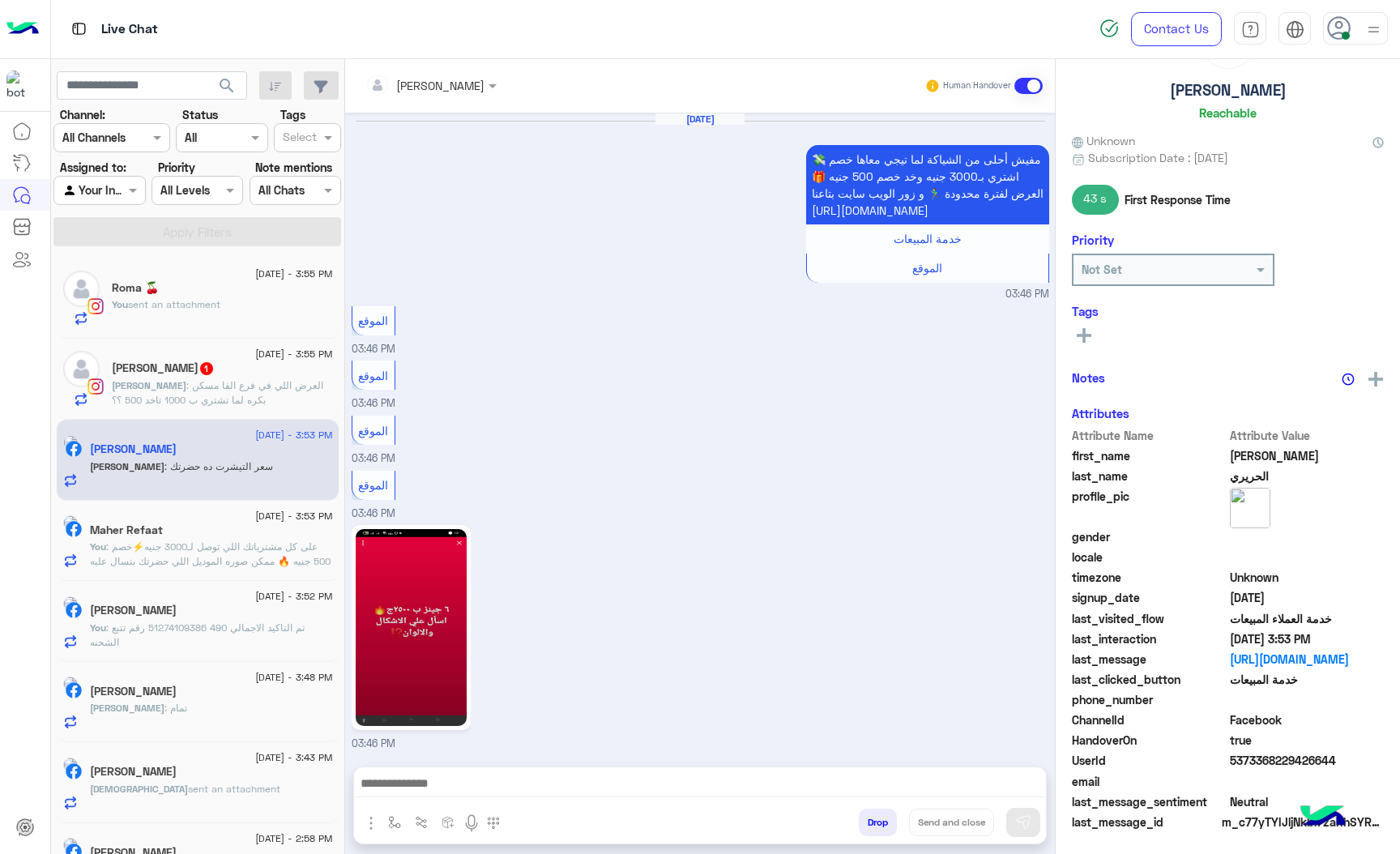
scroll to position [2362, 0]
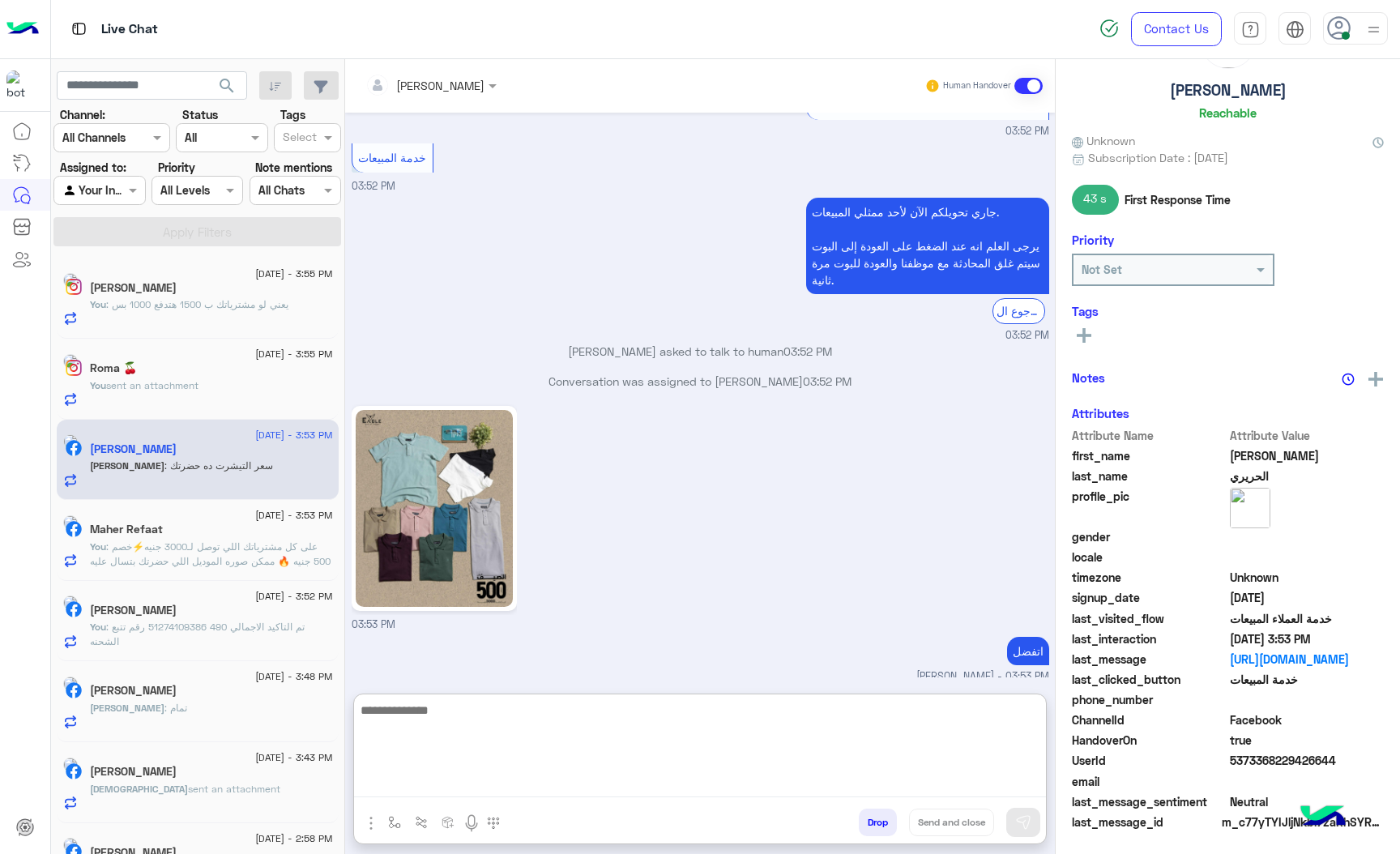
click at [437, 791] on textarea at bounding box center [700, 748] width 692 height 97
type textarea "***"
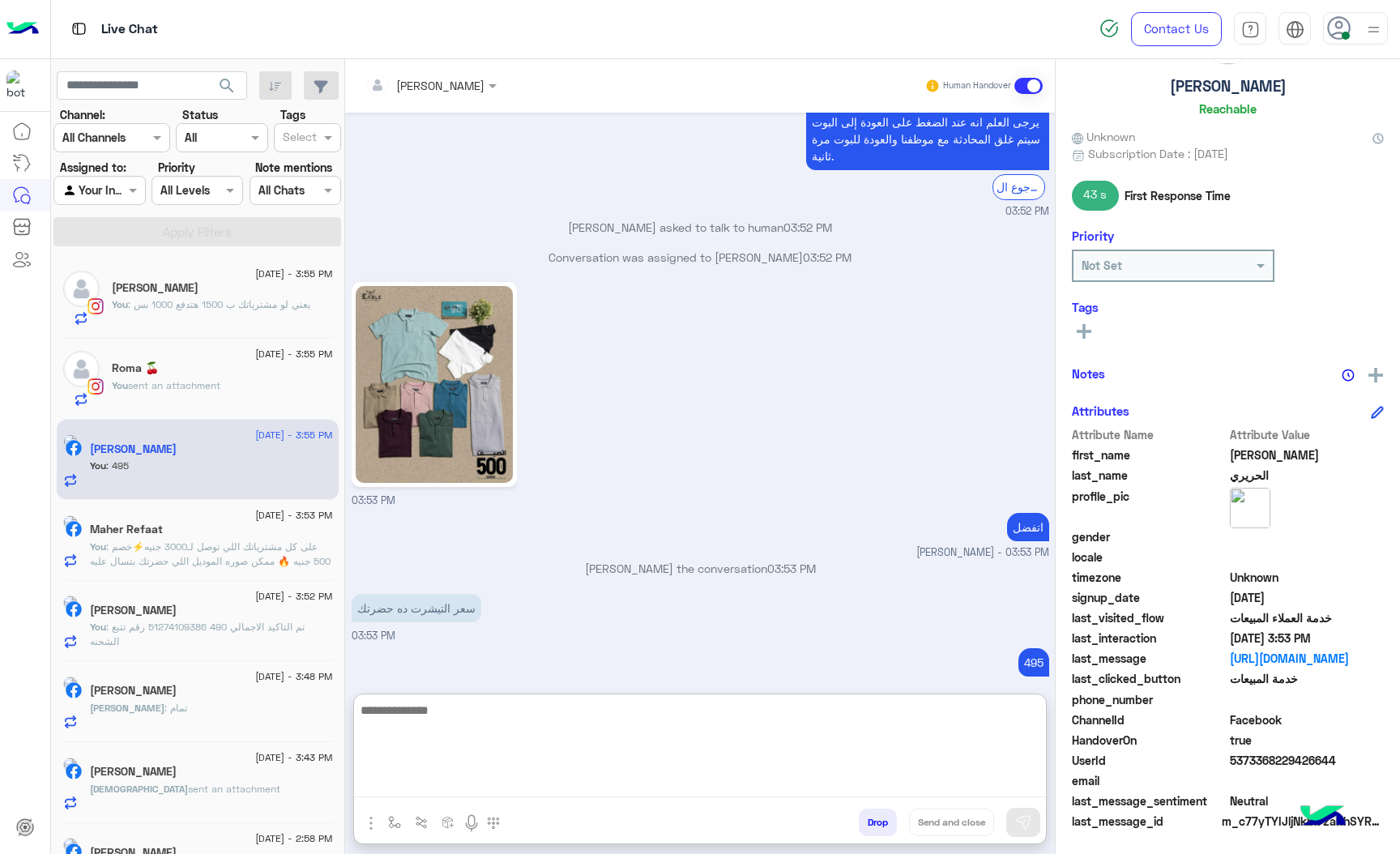
scroll to position [2487, 0]
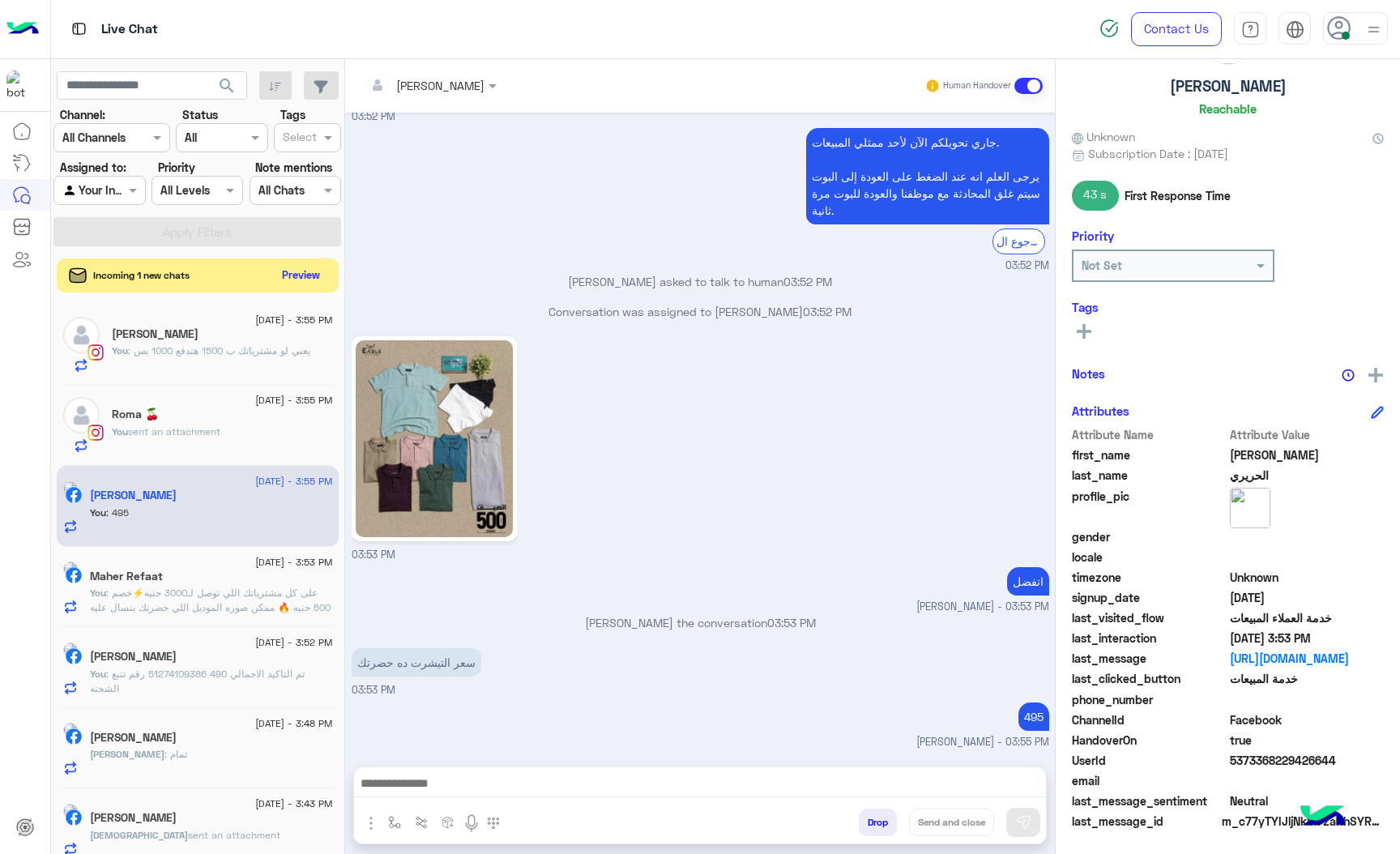
click at [295, 279] on button "Preview" at bounding box center [301, 275] width 50 height 22
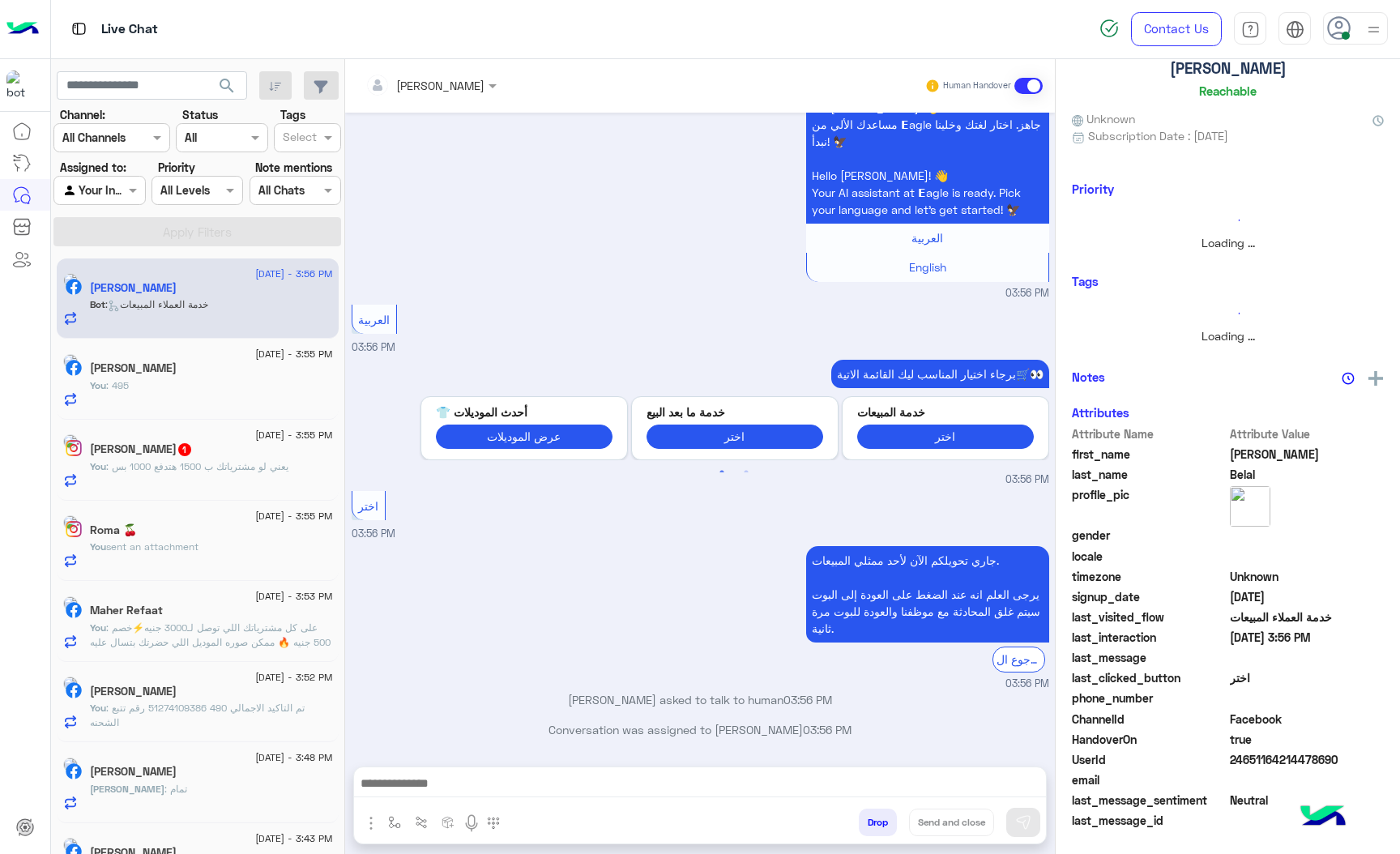
scroll to position [52, 0]
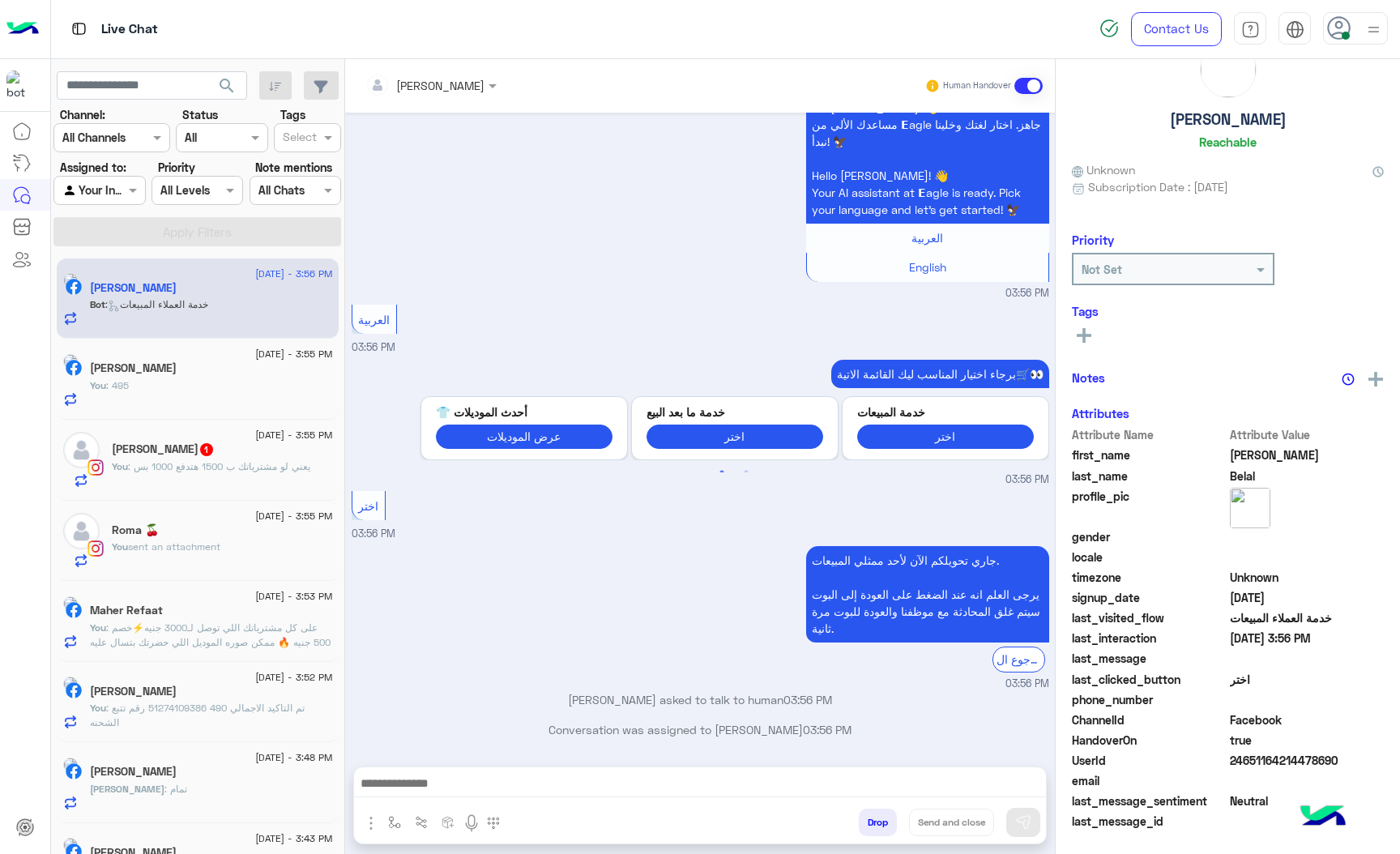
click at [229, 472] on span ": يعني لو مشترياتك ب 1500 هتدفع 1000 بس" at bounding box center [219, 466] width 183 height 12
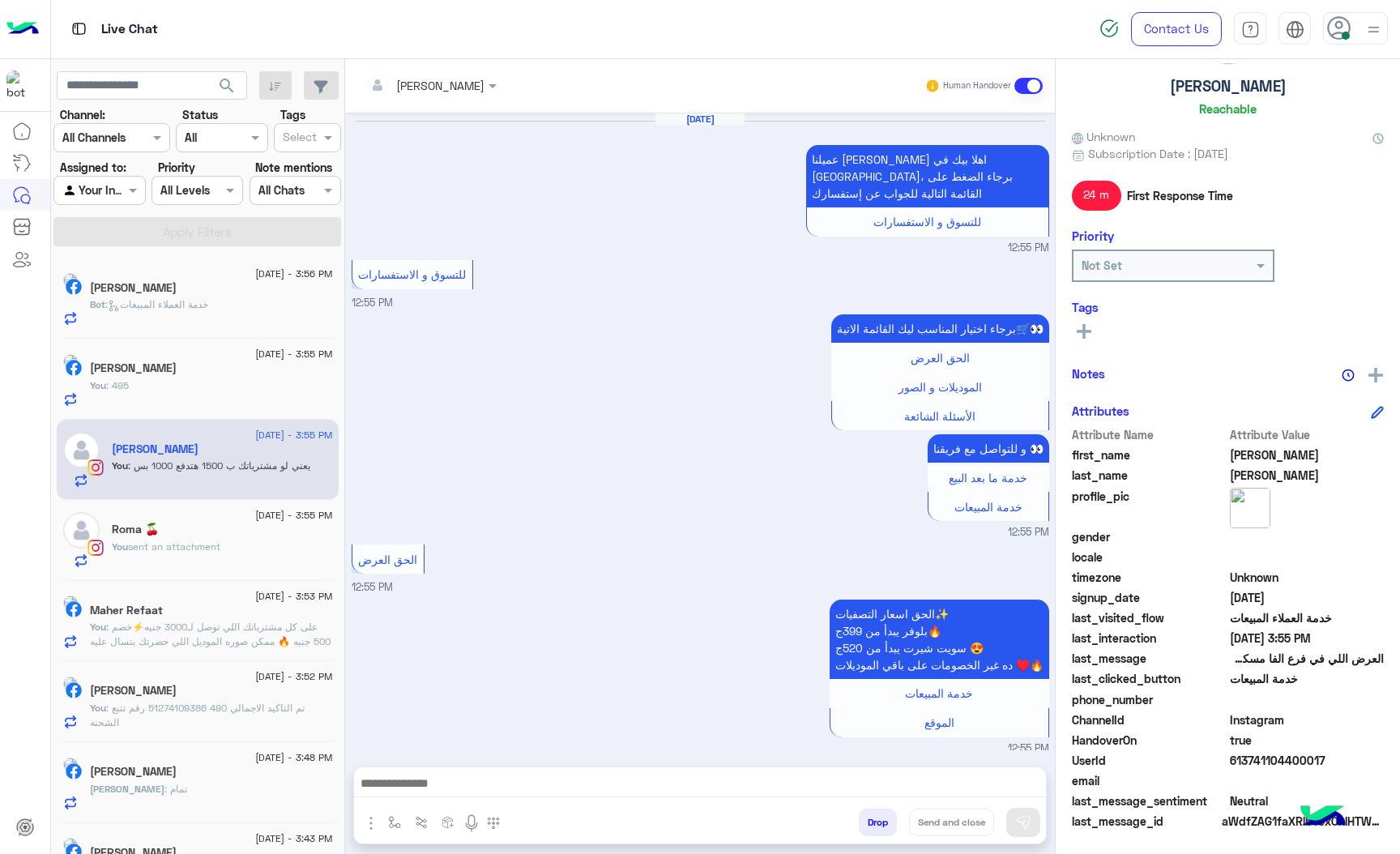
scroll to position [2249, 0]
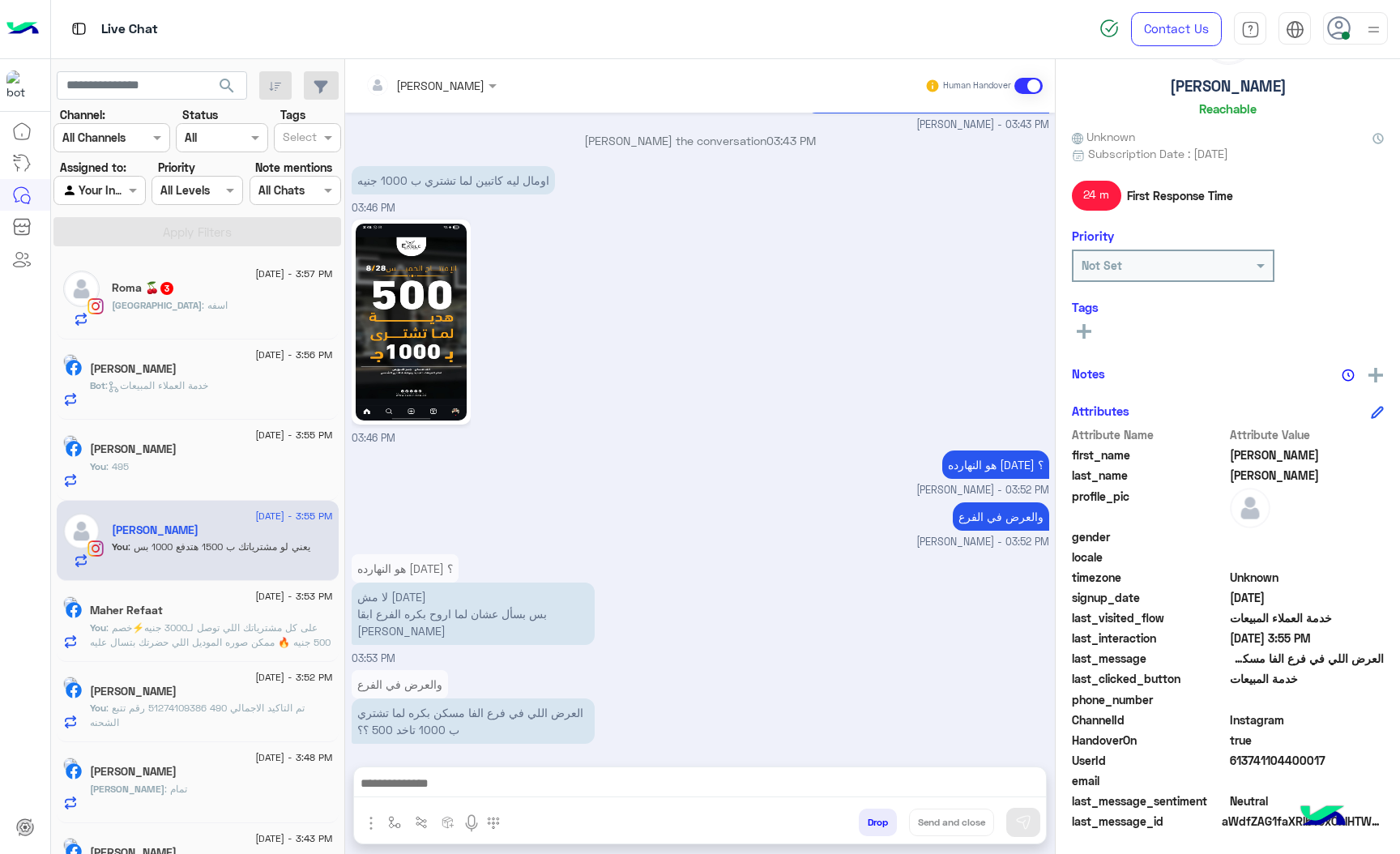
click at [174, 307] on div "[GEOGRAPHIC_DATA] : اسفه" at bounding box center [222, 312] width 221 height 29
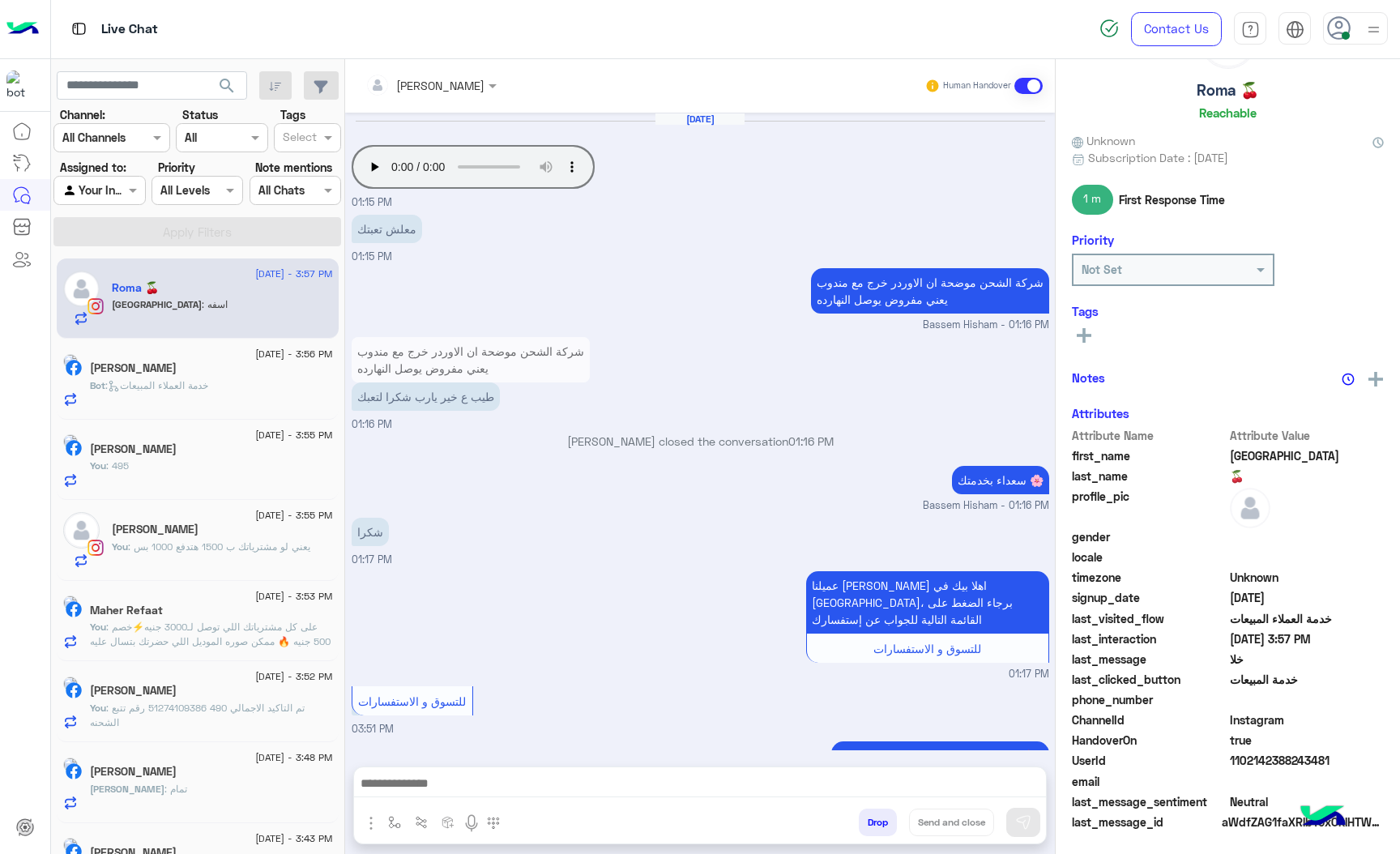
scroll to position [1453, 0]
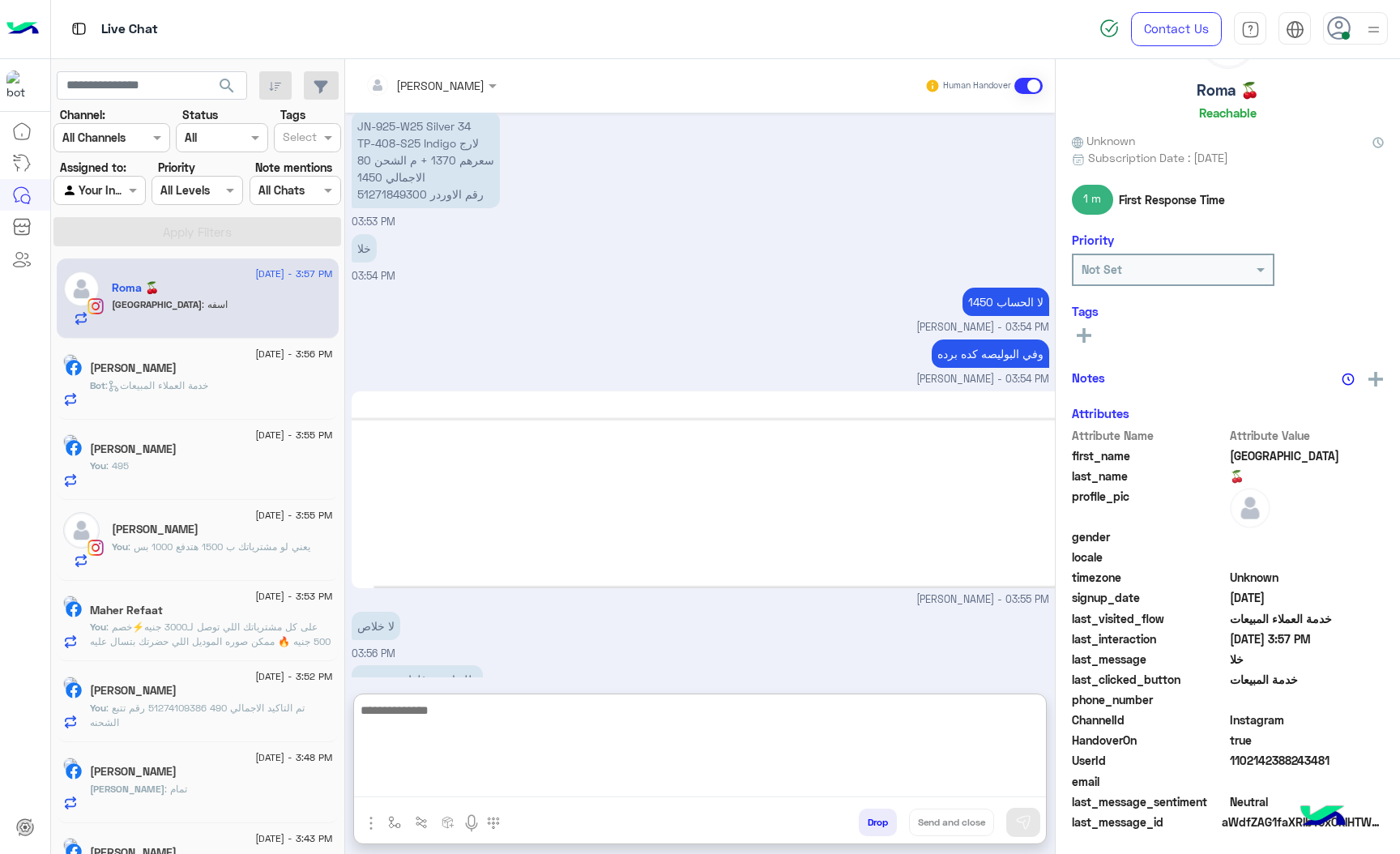
click at [438, 784] on textarea at bounding box center [700, 748] width 692 height 97
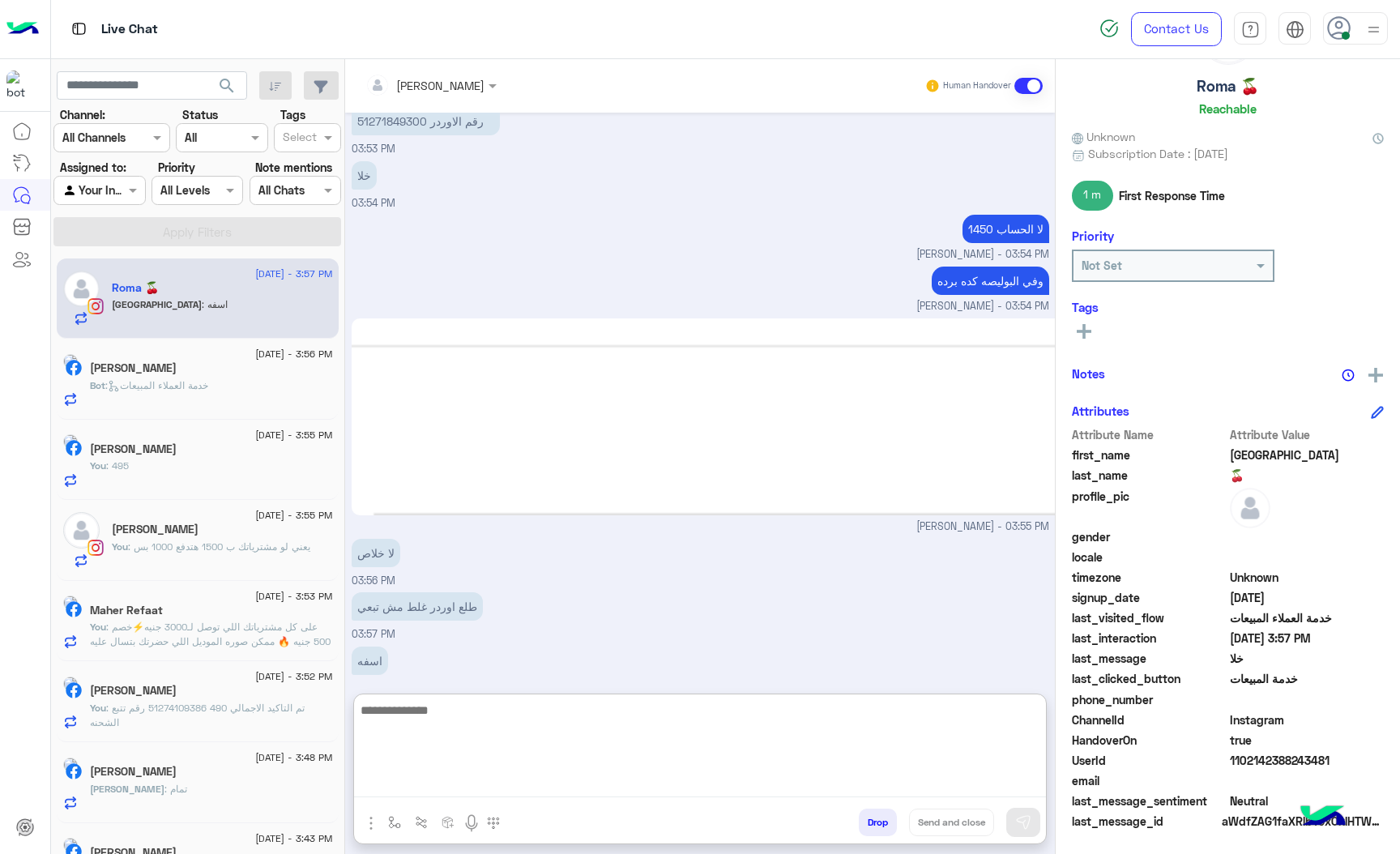
click at [448, 712] on textarea at bounding box center [700, 748] width 692 height 97
type textarea "**********"
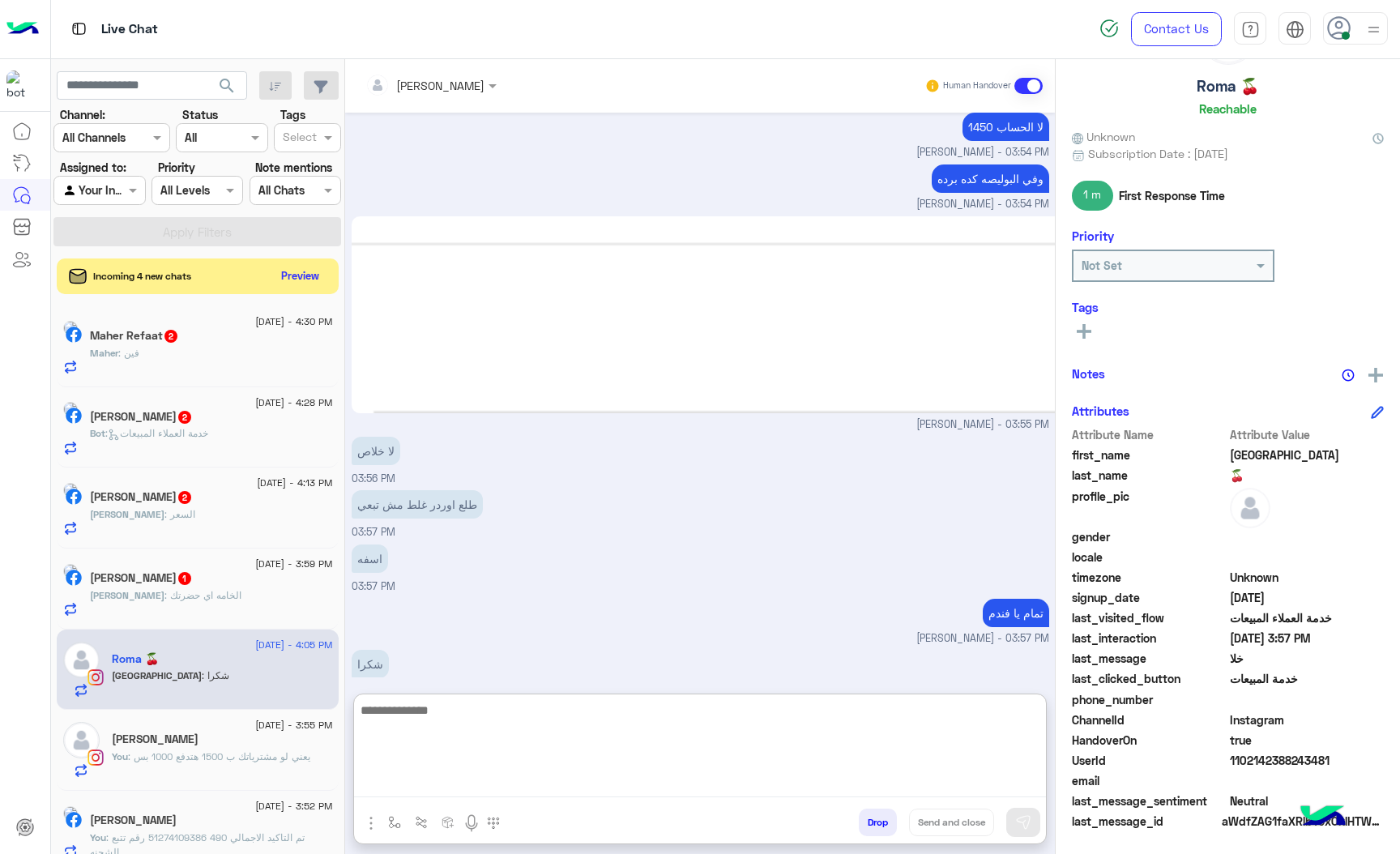
scroll to position [1632, 0]
type textarea "*"
type textarea "*****"
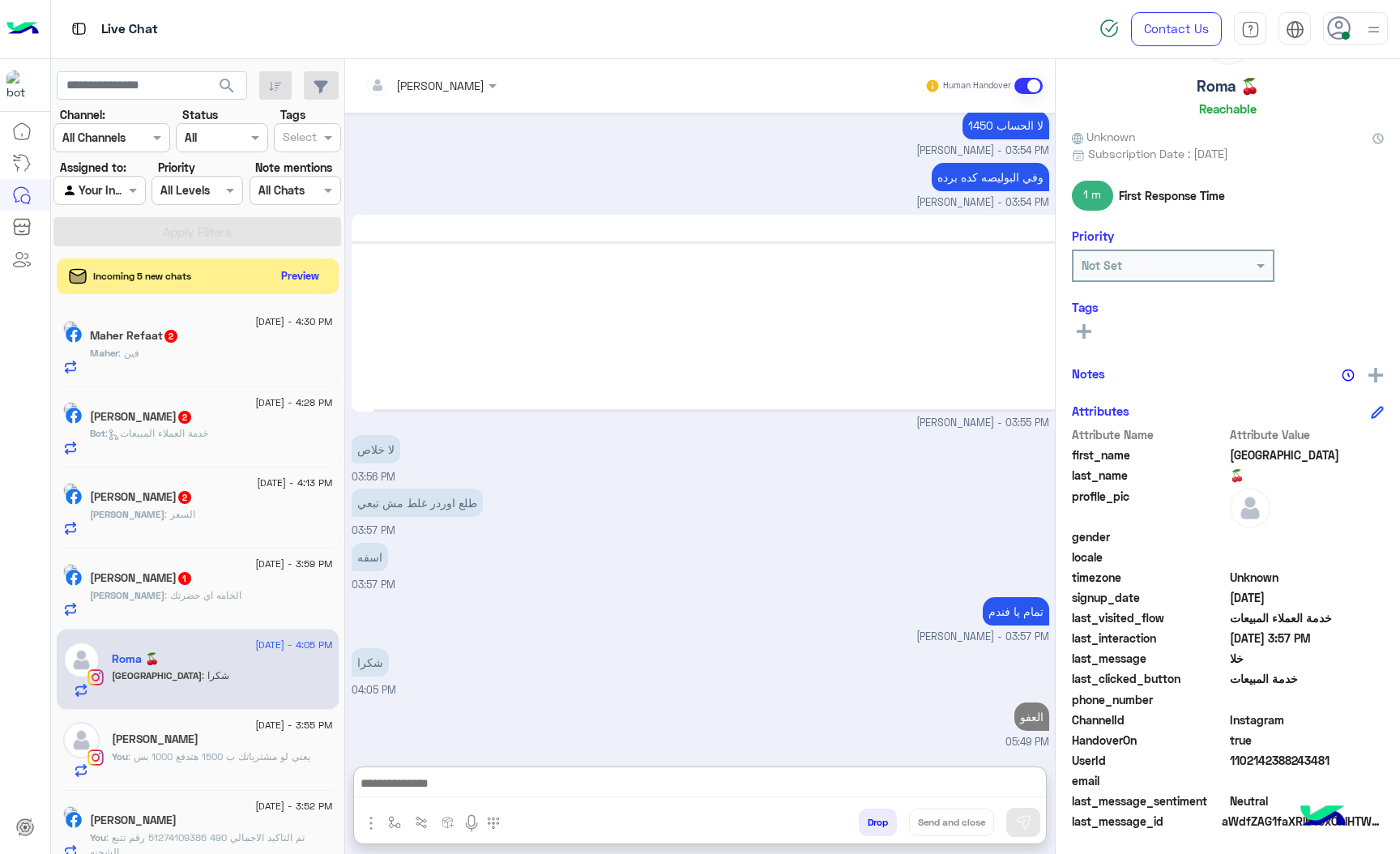
click at [171, 372] on div "Maher : فين" at bounding box center [211, 359] width 243 height 29
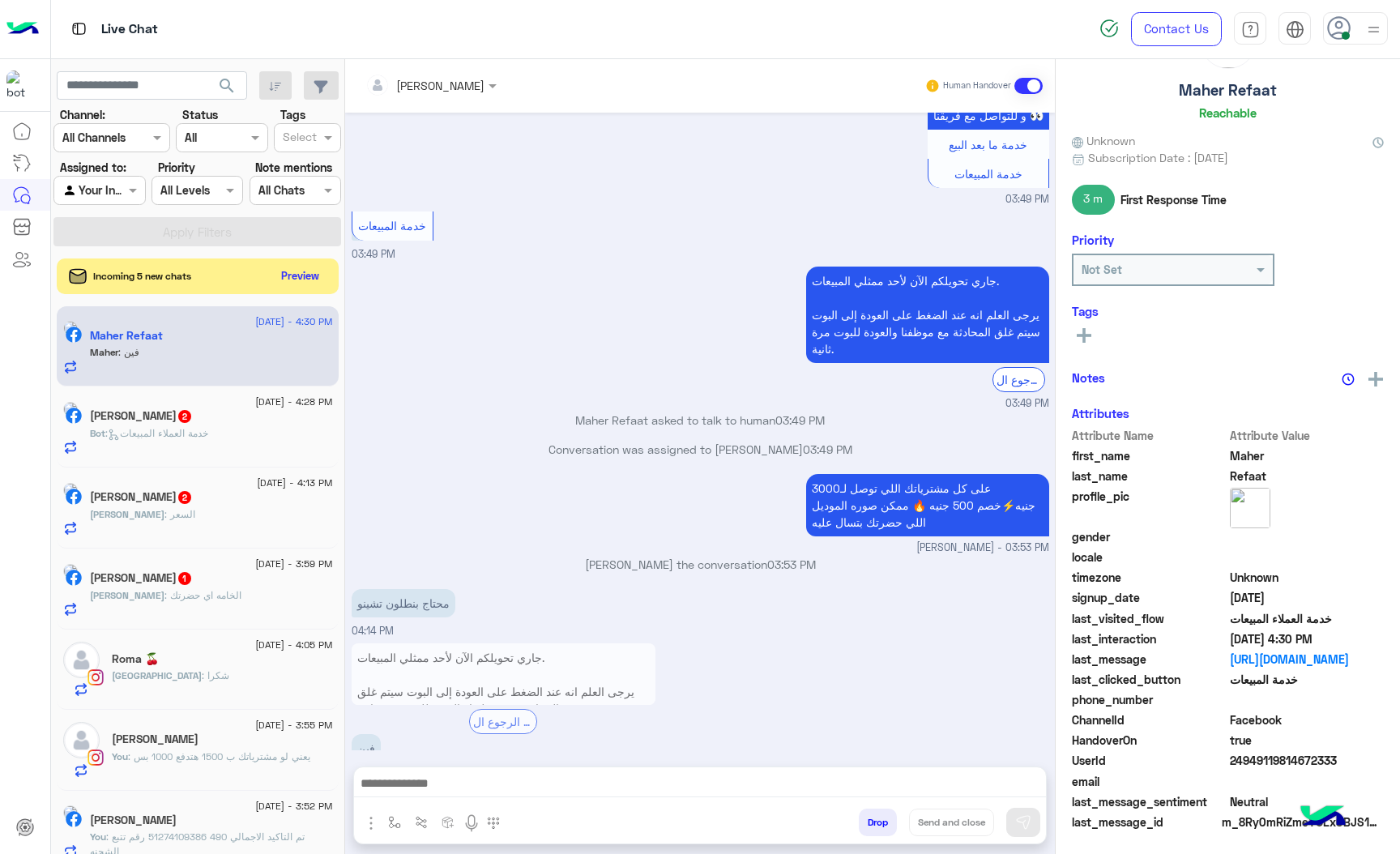
scroll to position [85, 0]
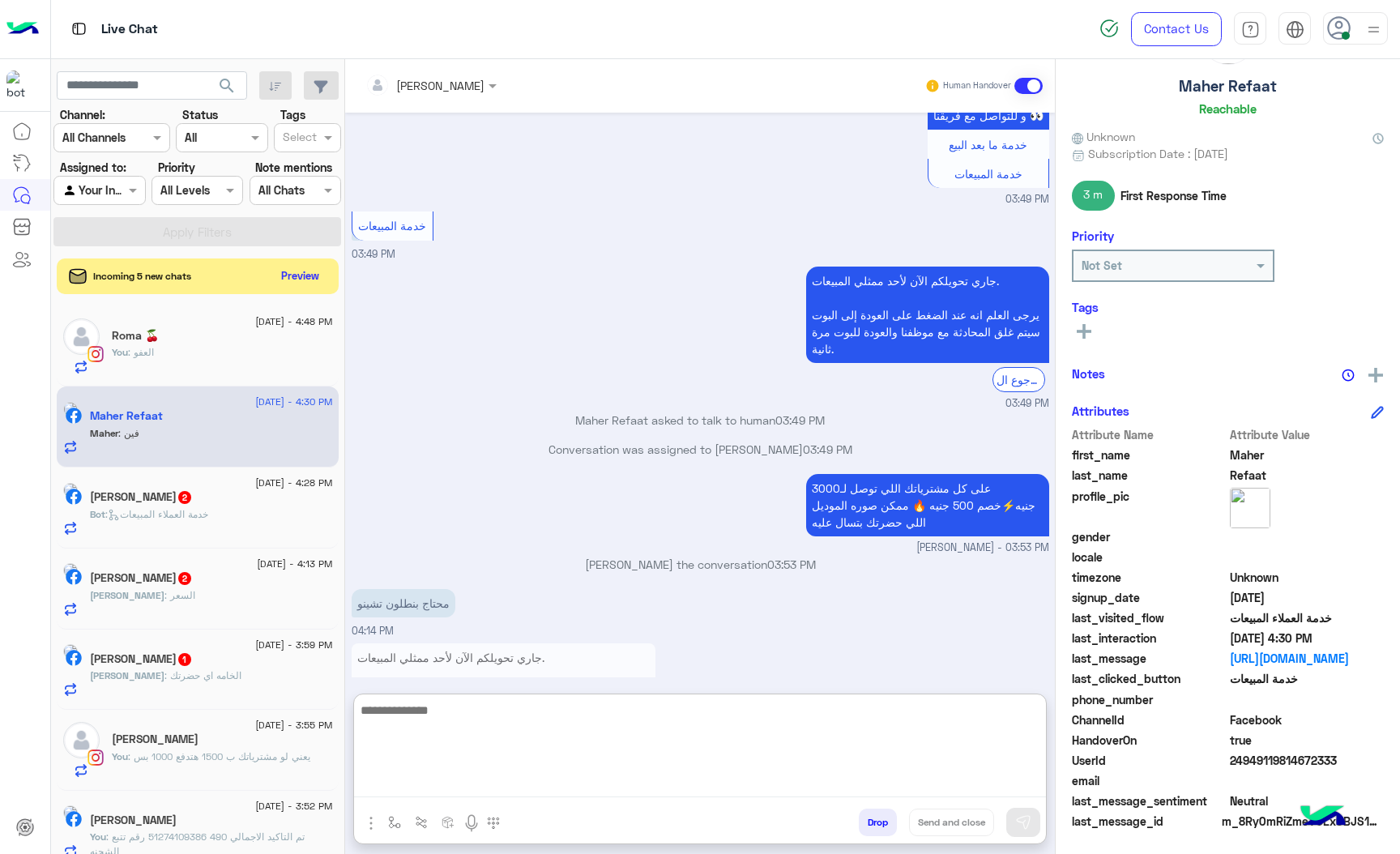
click at [455, 773] on textarea at bounding box center [700, 748] width 692 height 97
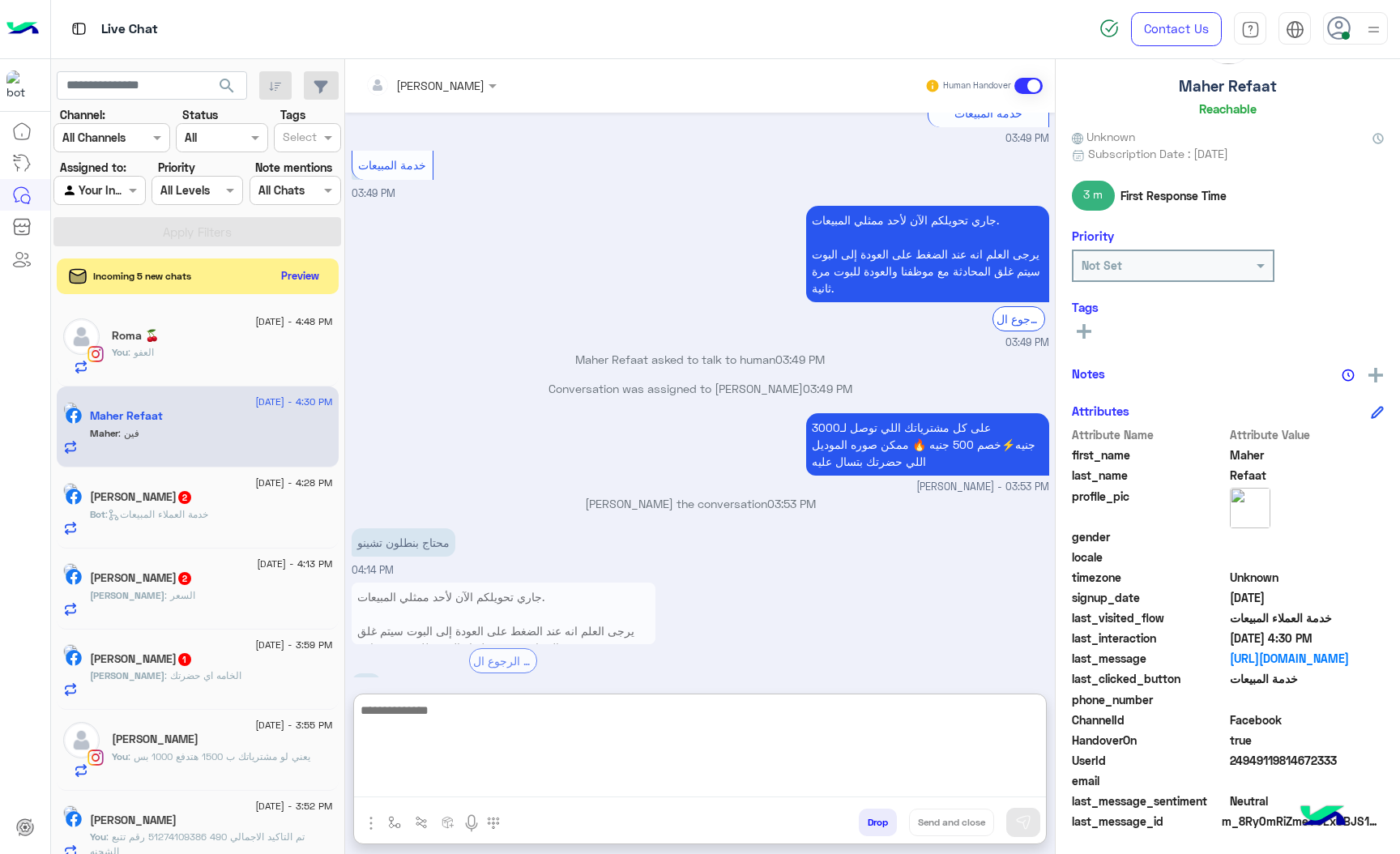
scroll to position [2264, 0]
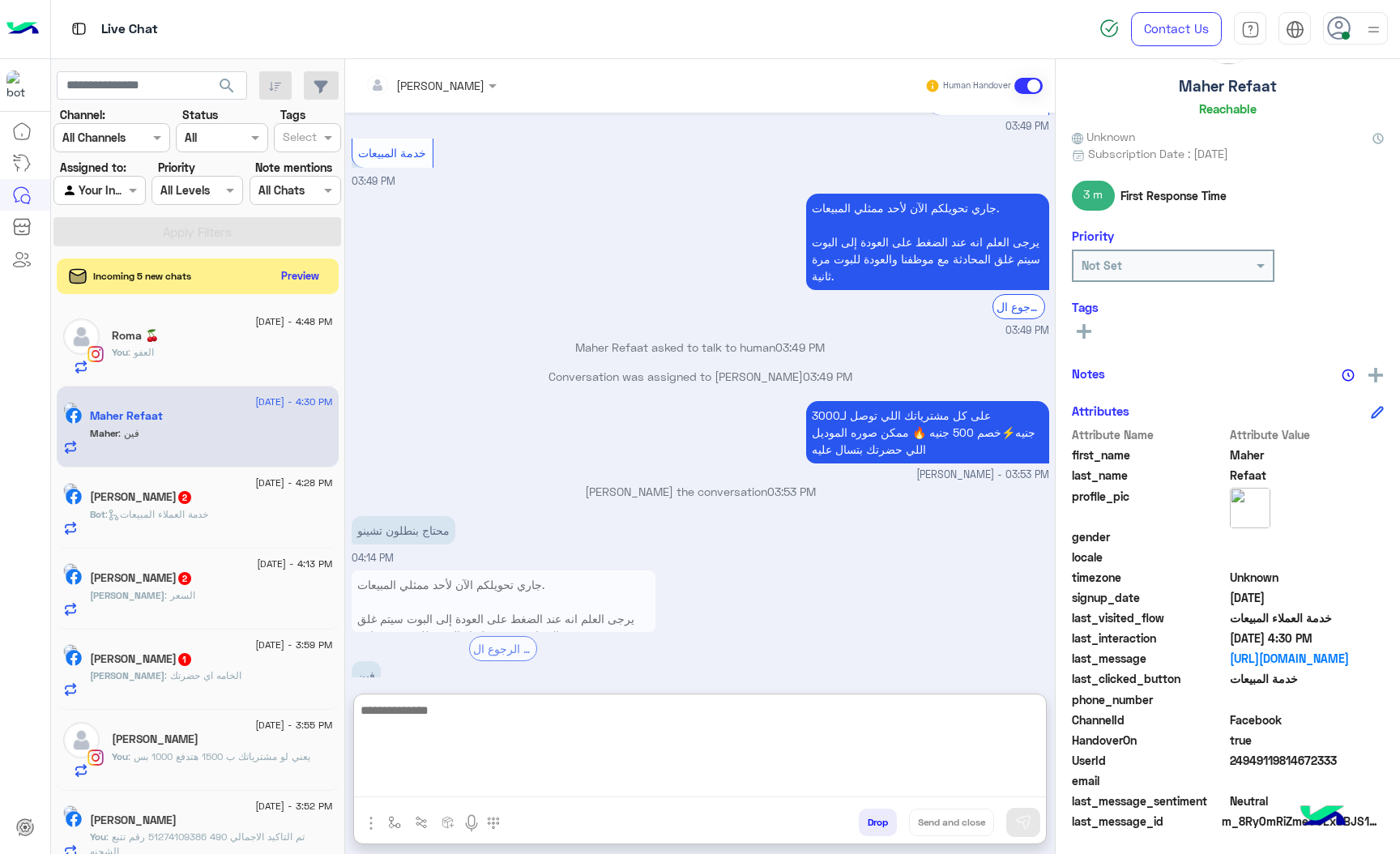
paste textarea "**********"
type textarea "**********"
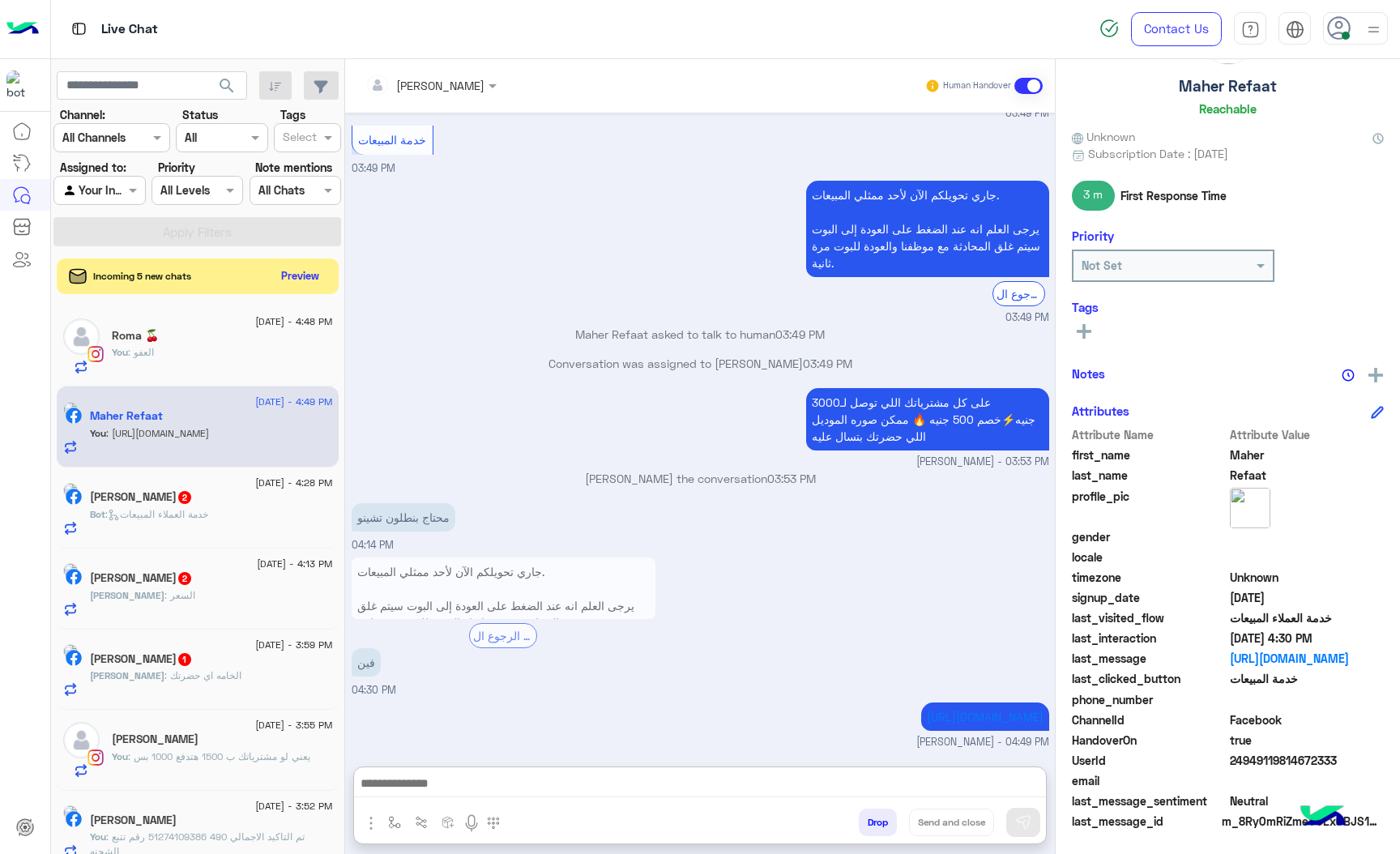
click at [201, 507] on div "[PERSON_NAME] 2" at bounding box center [211, 499] width 243 height 17
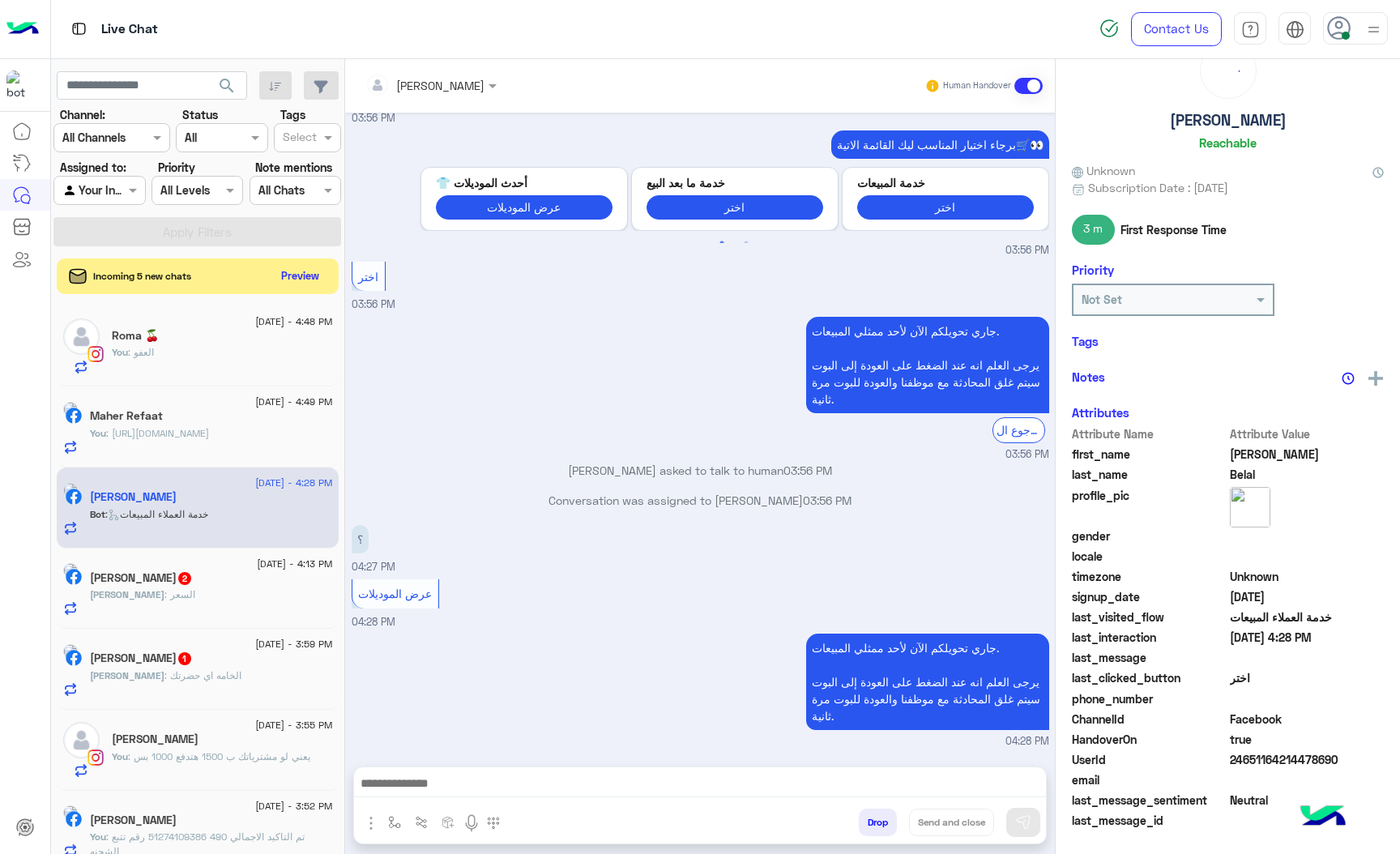
scroll to position [81, 0]
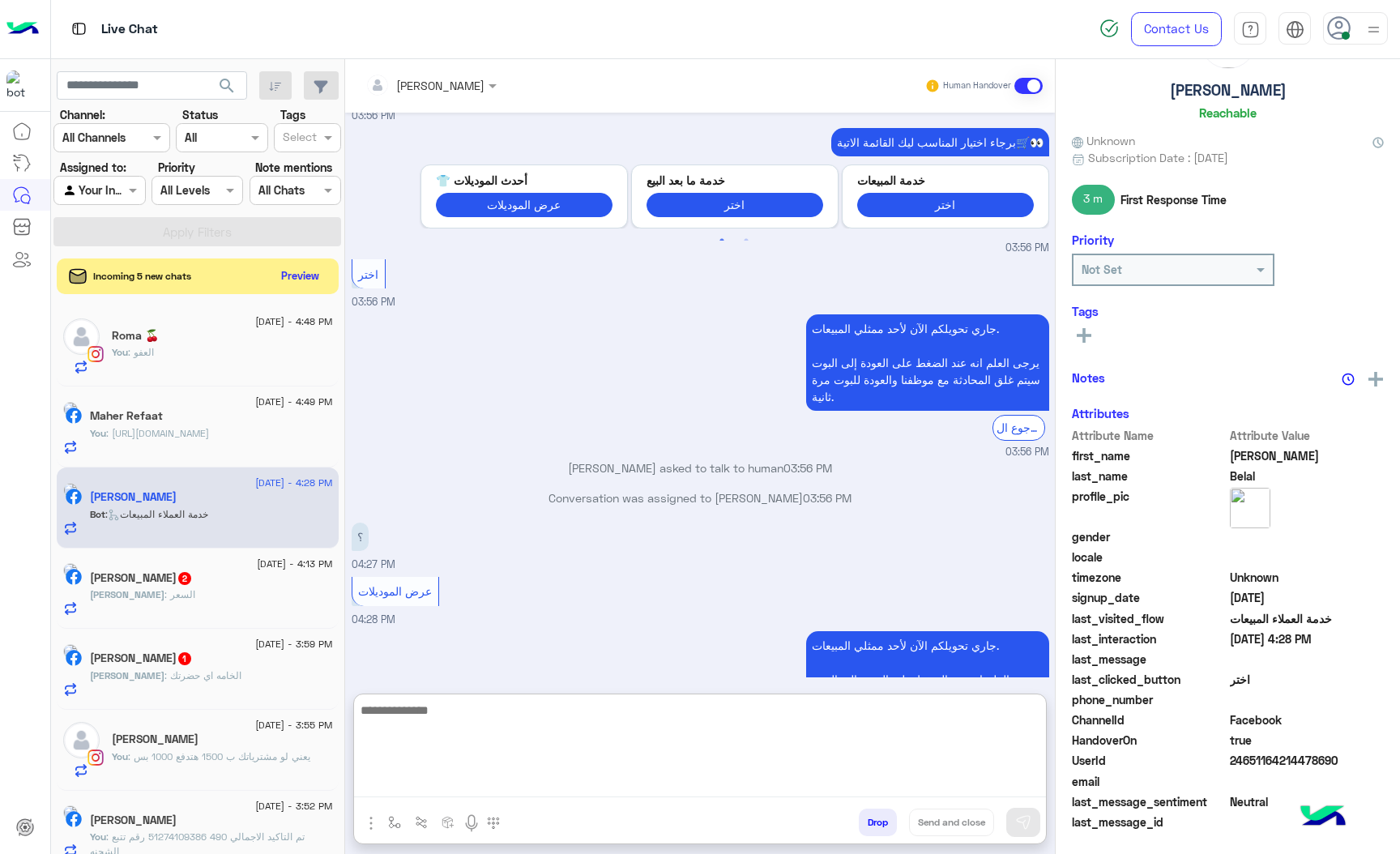
click at [406, 788] on textarea at bounding box center [700, 748] width 692 height 97
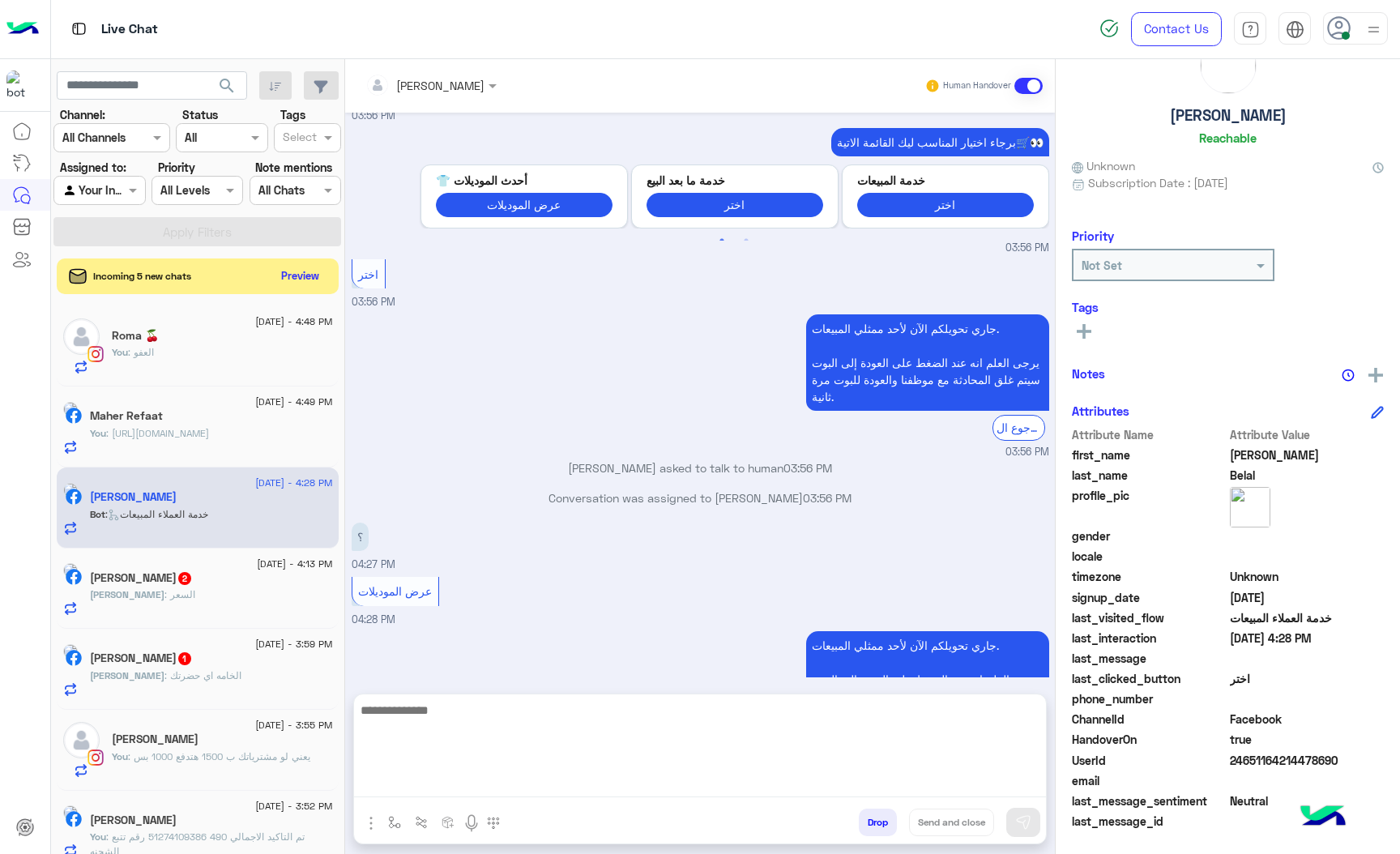
click at [440, 791] on textarea at bounding box center [700, 748] width 692 height 97
paste textarea "**********"
type textarea "**********"
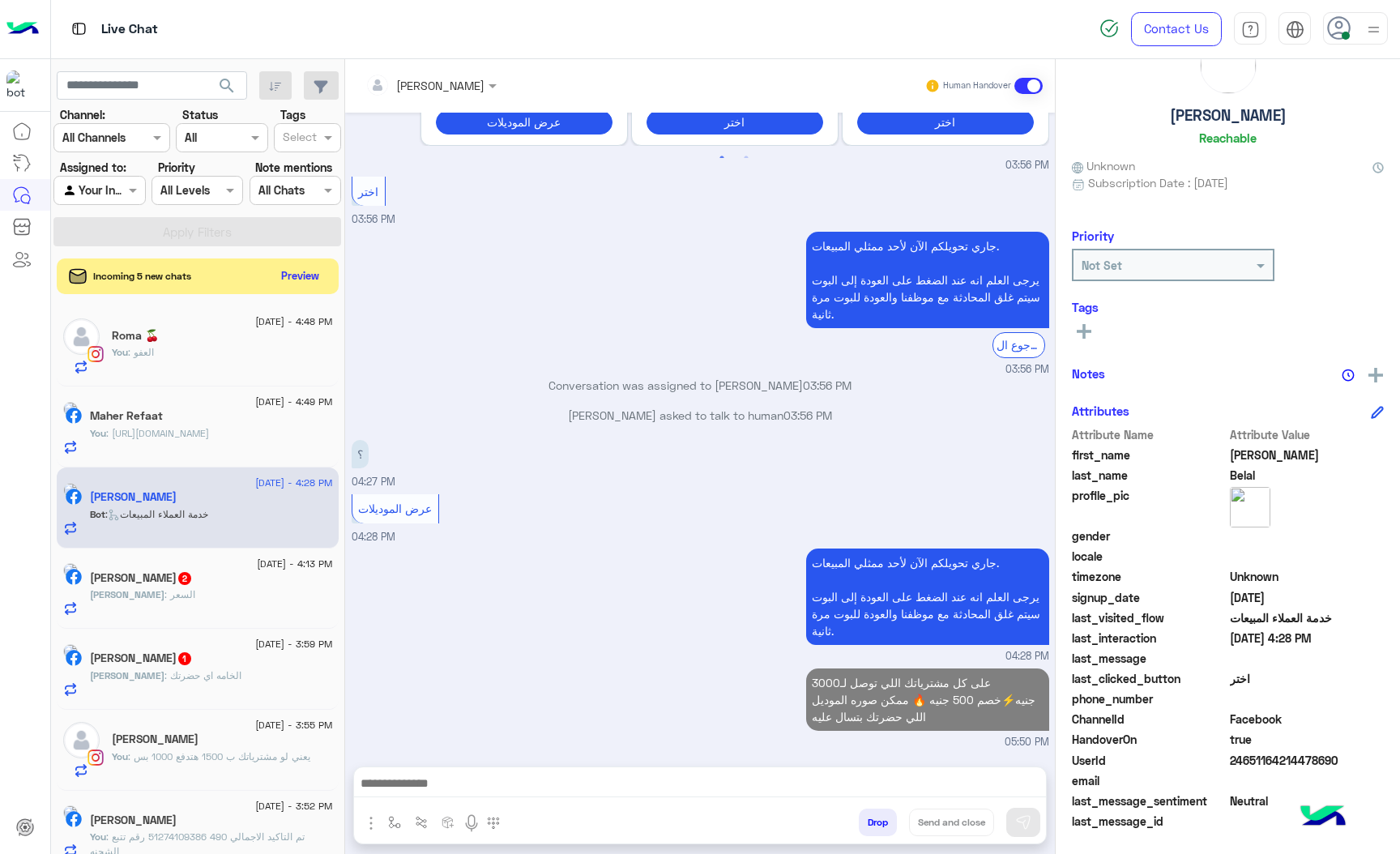
click at [176, 606] on div "[PERSON_NAME] : السعر" at bounding box center [211, 601] width 243 height 29
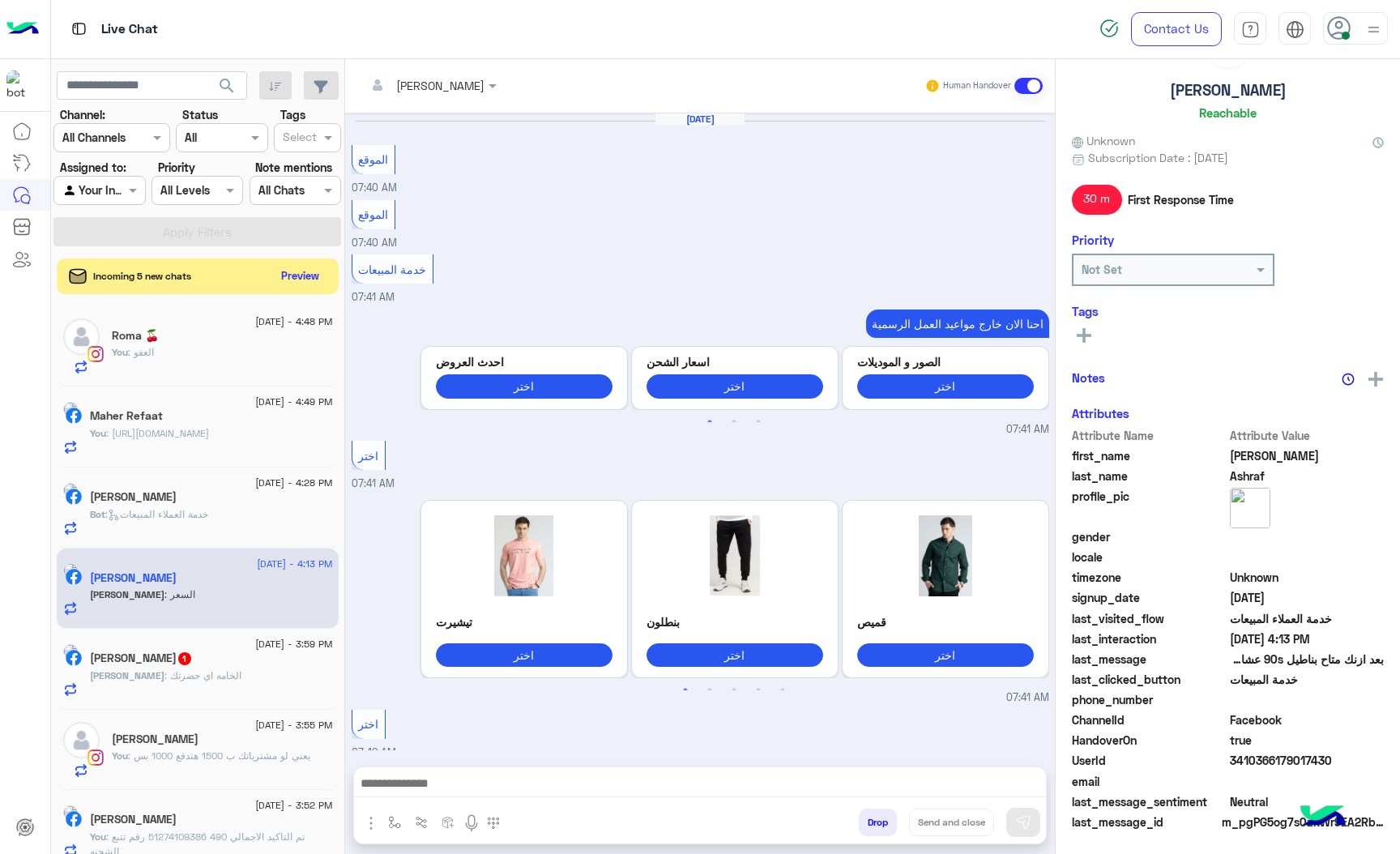
scroll to position [2032, 0]
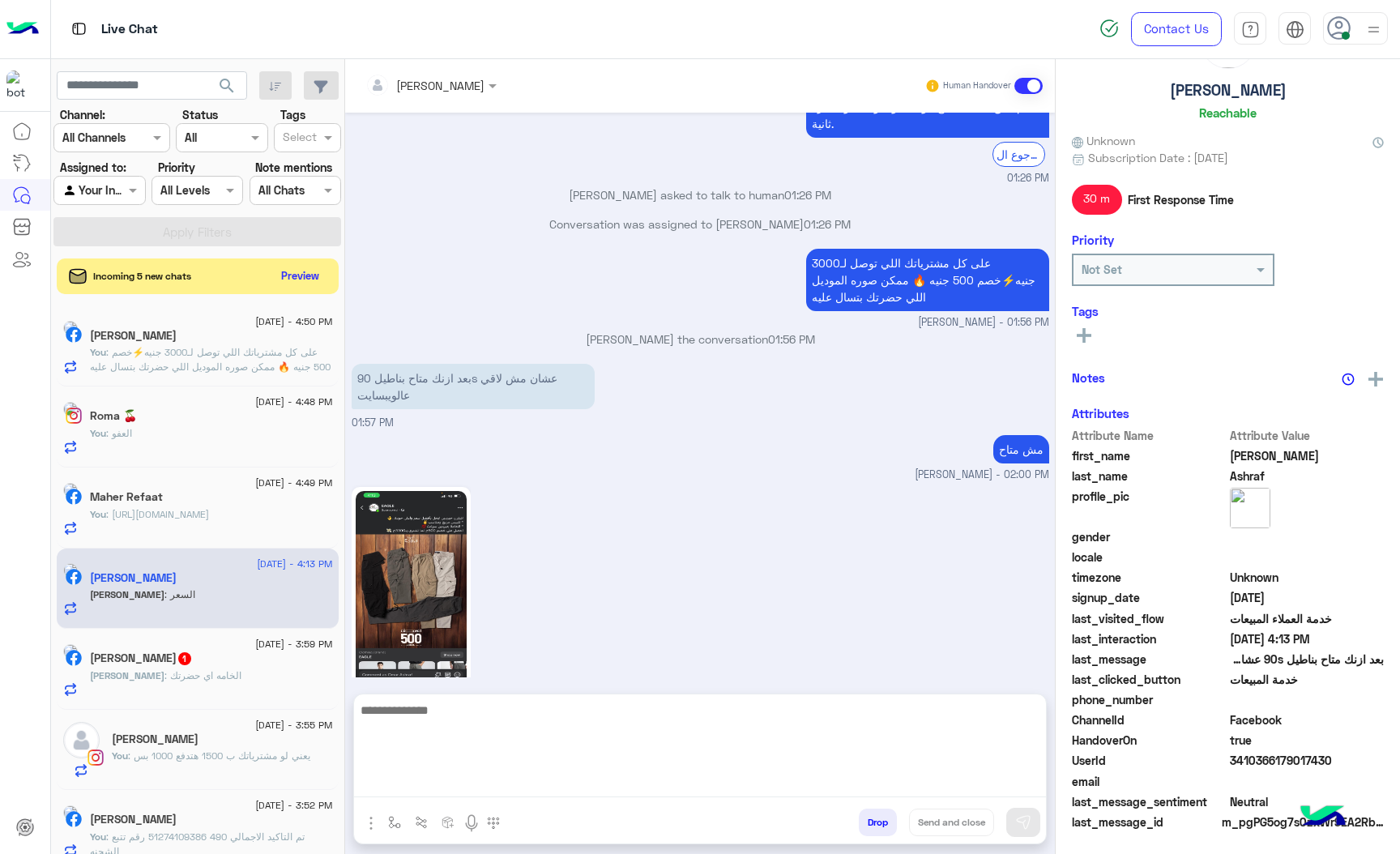
click at [459, 773] on textarea at bounding box center [700, 748] width 692 height 97
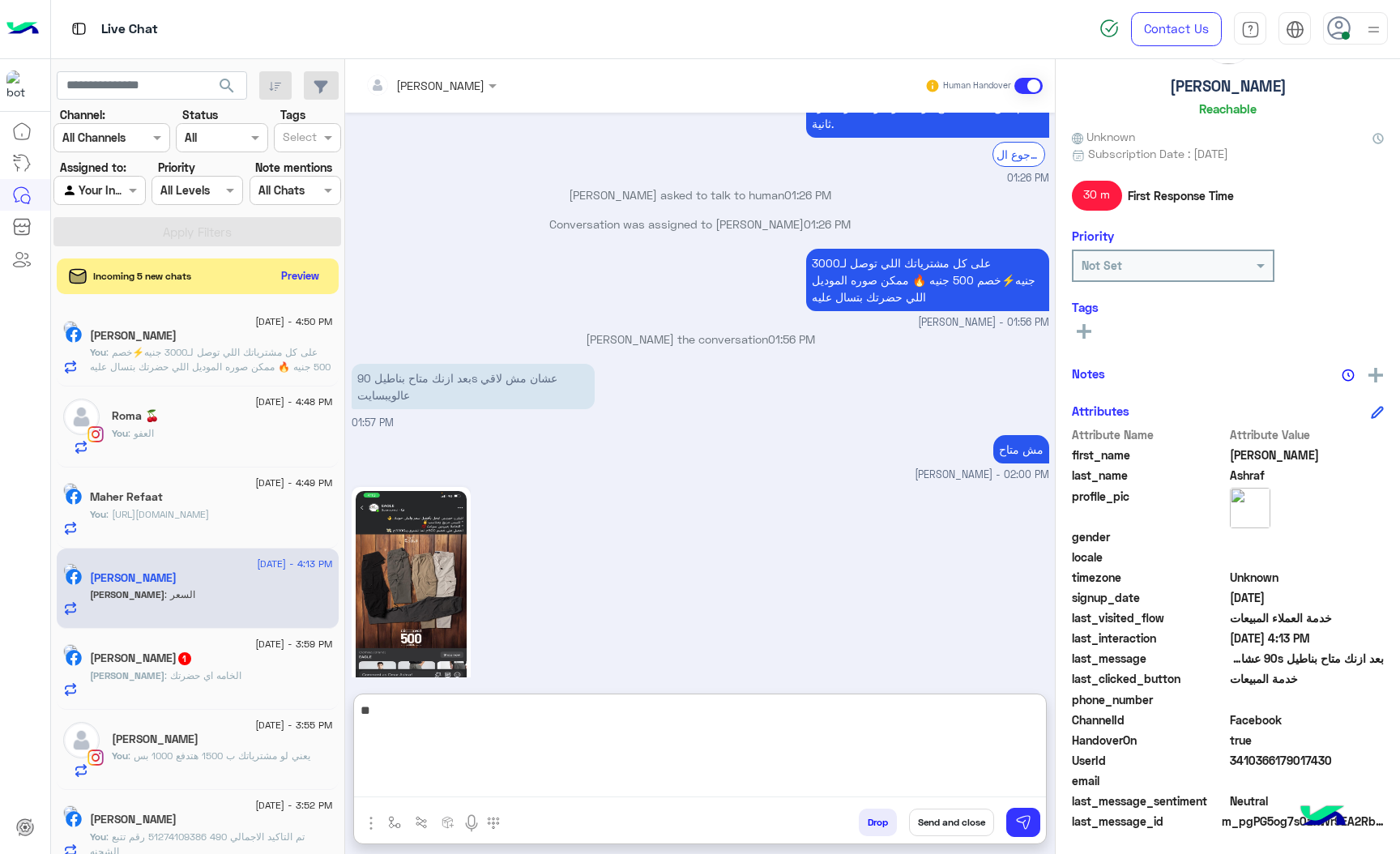
type textarea "***"
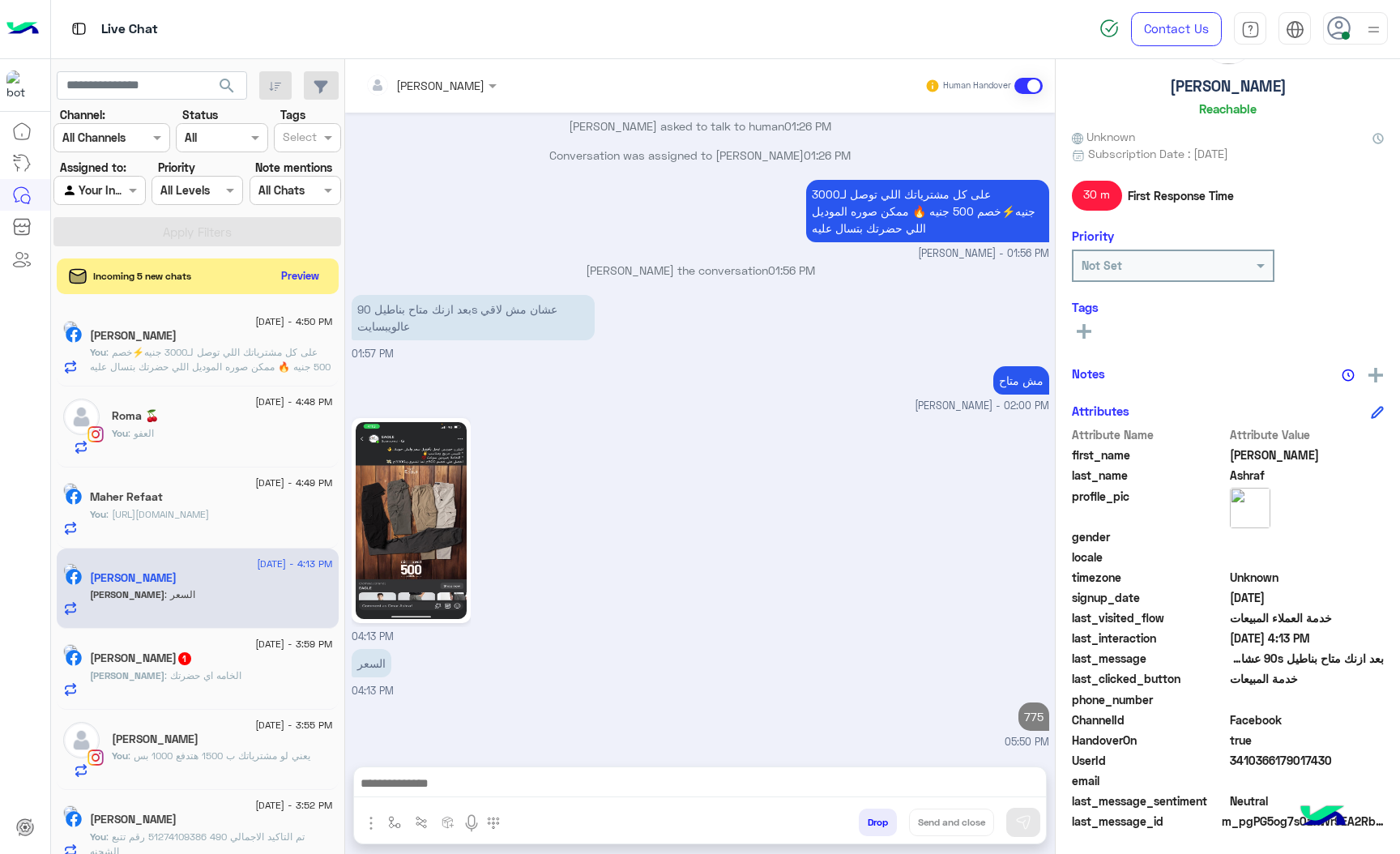
click at [165, 681] on span "[PERSON_NAME]" at bounding box center [127, 675] width 75 height 12
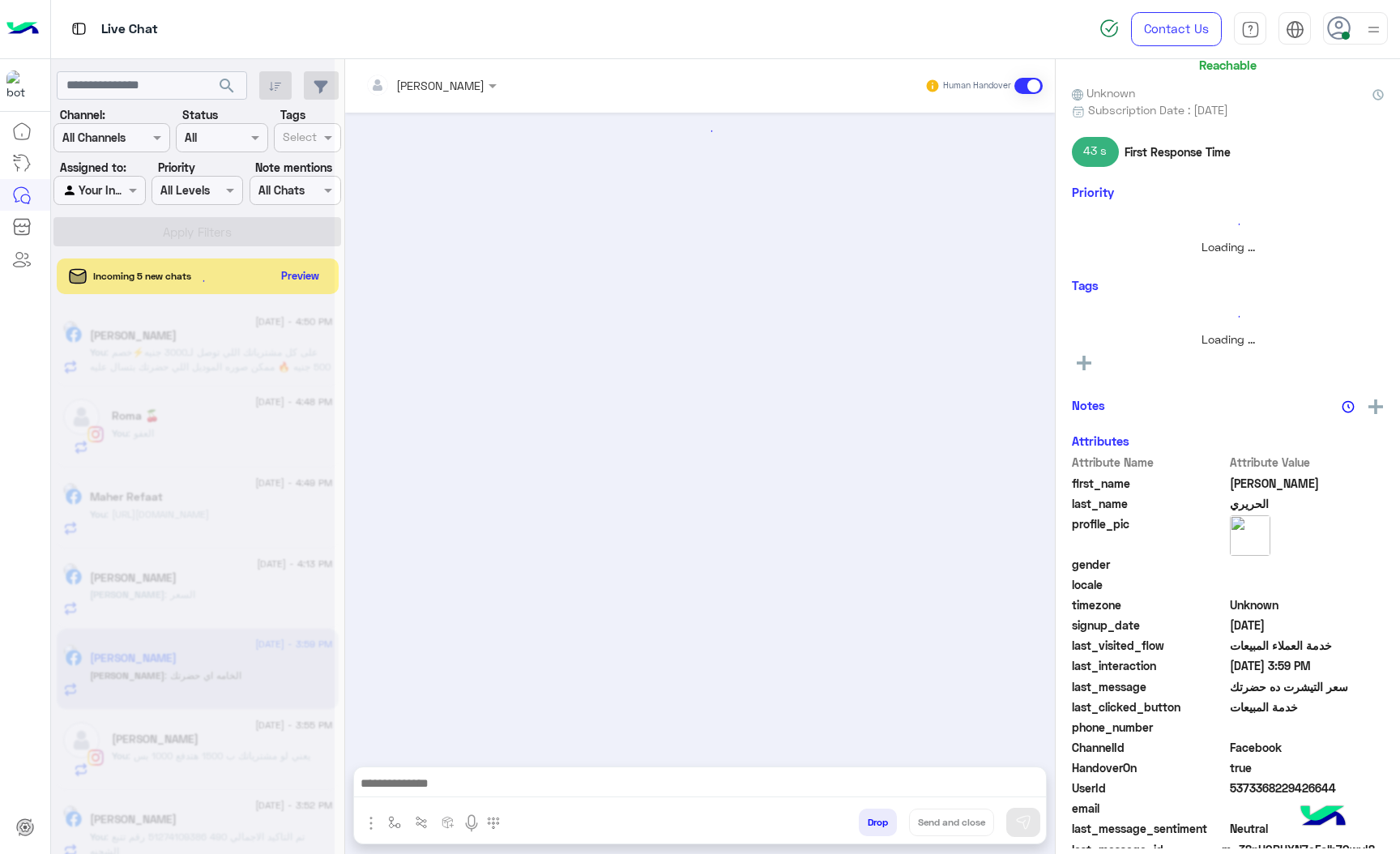
scroll to position [81, 0]
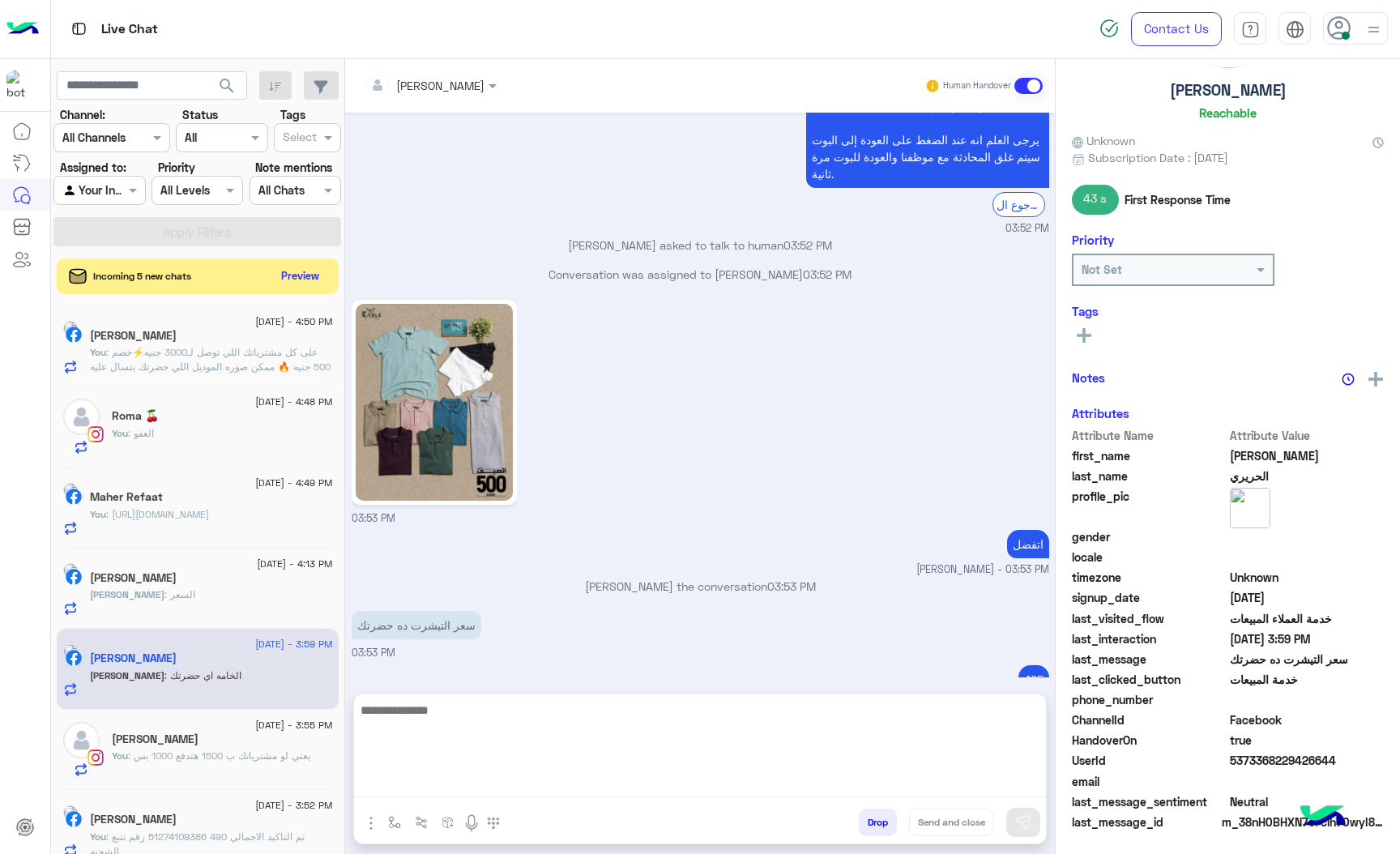
click at [421, 771] on textarea at bounding box center [700, 748] width 692 height 97
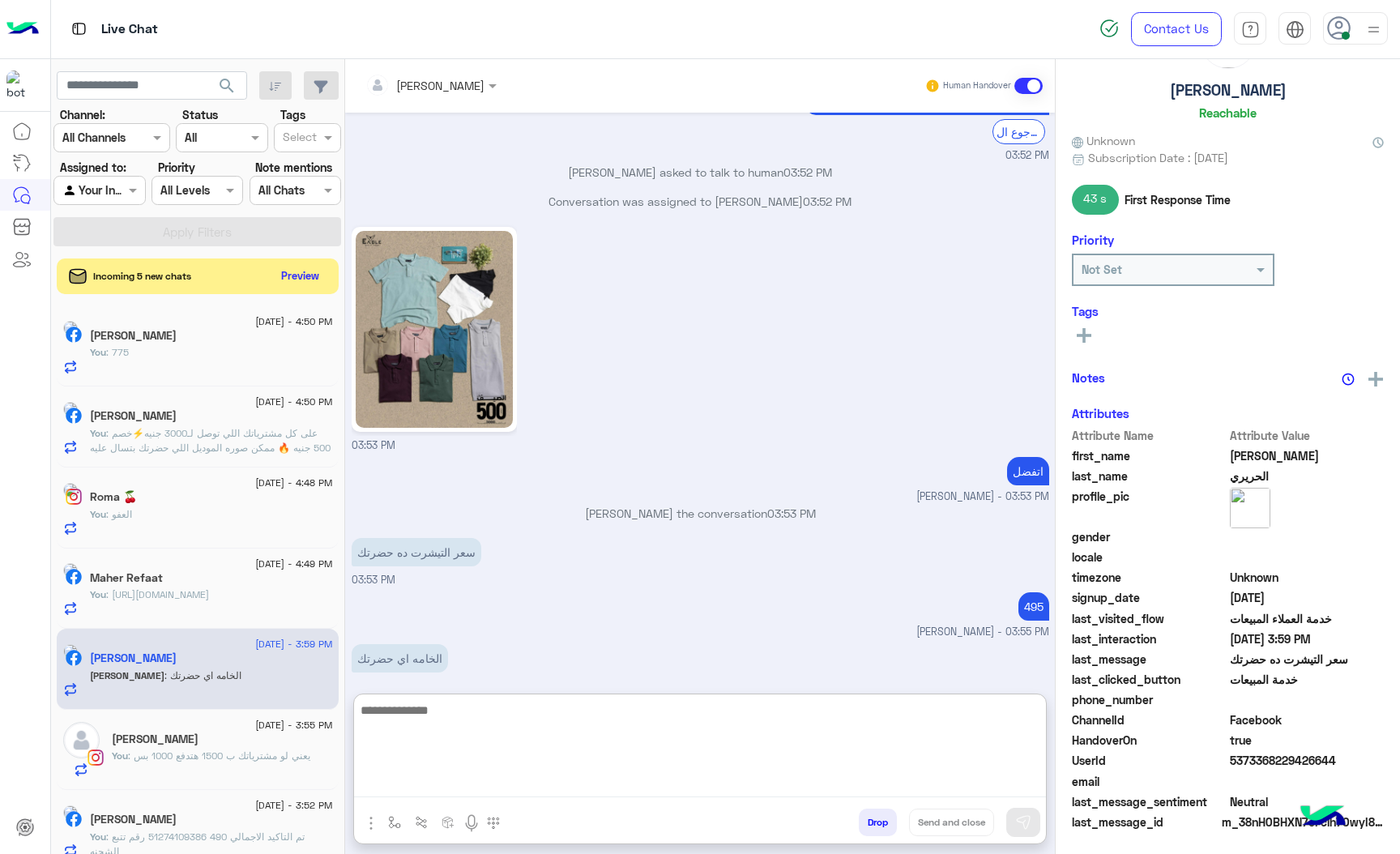
scroll to position [85, 0]
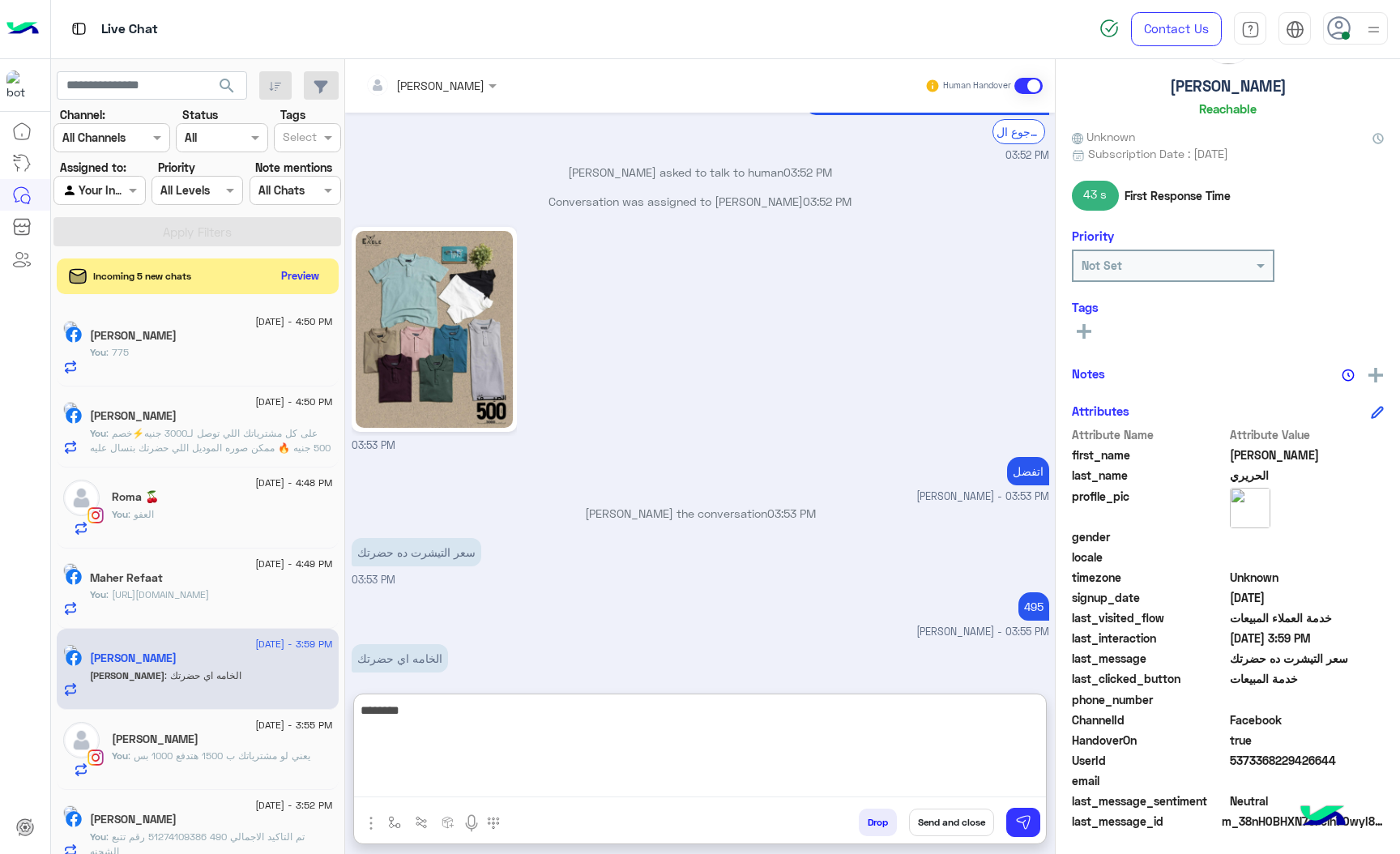
type textarea "********"
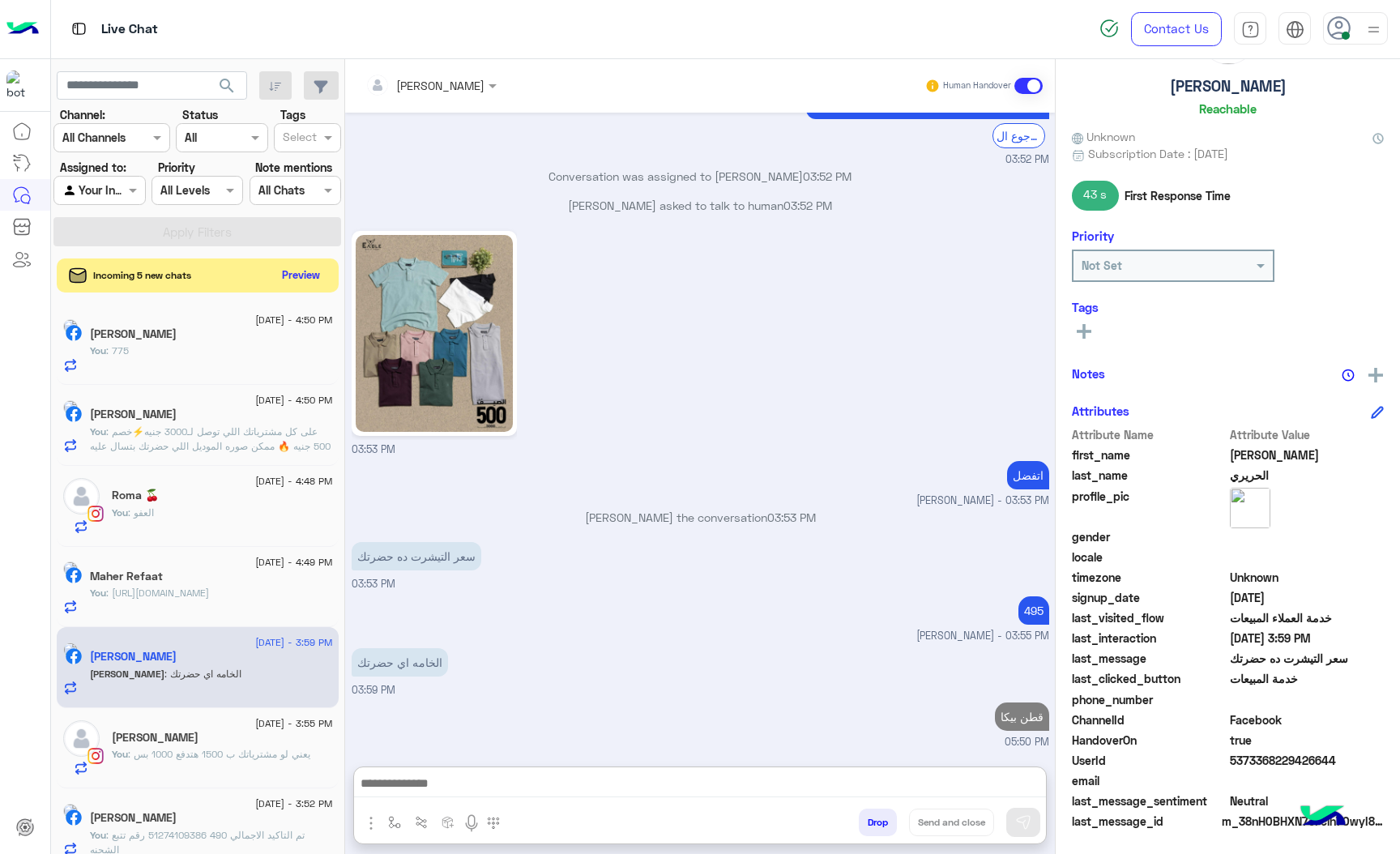
click at [307, 280] on button "Preview" at bounding box center [301, 275] width 50 height 22
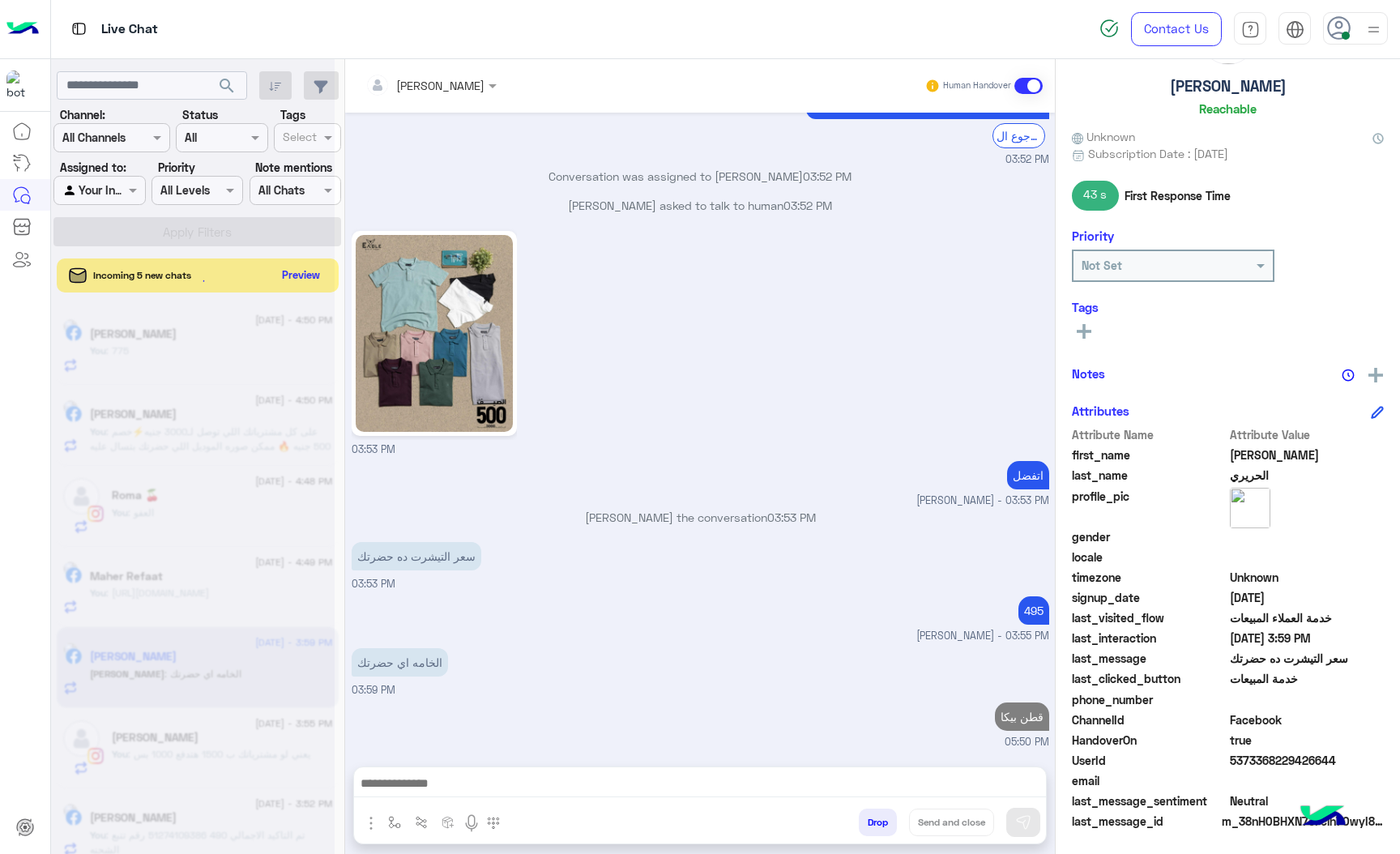
scroll to position [2302, 0]
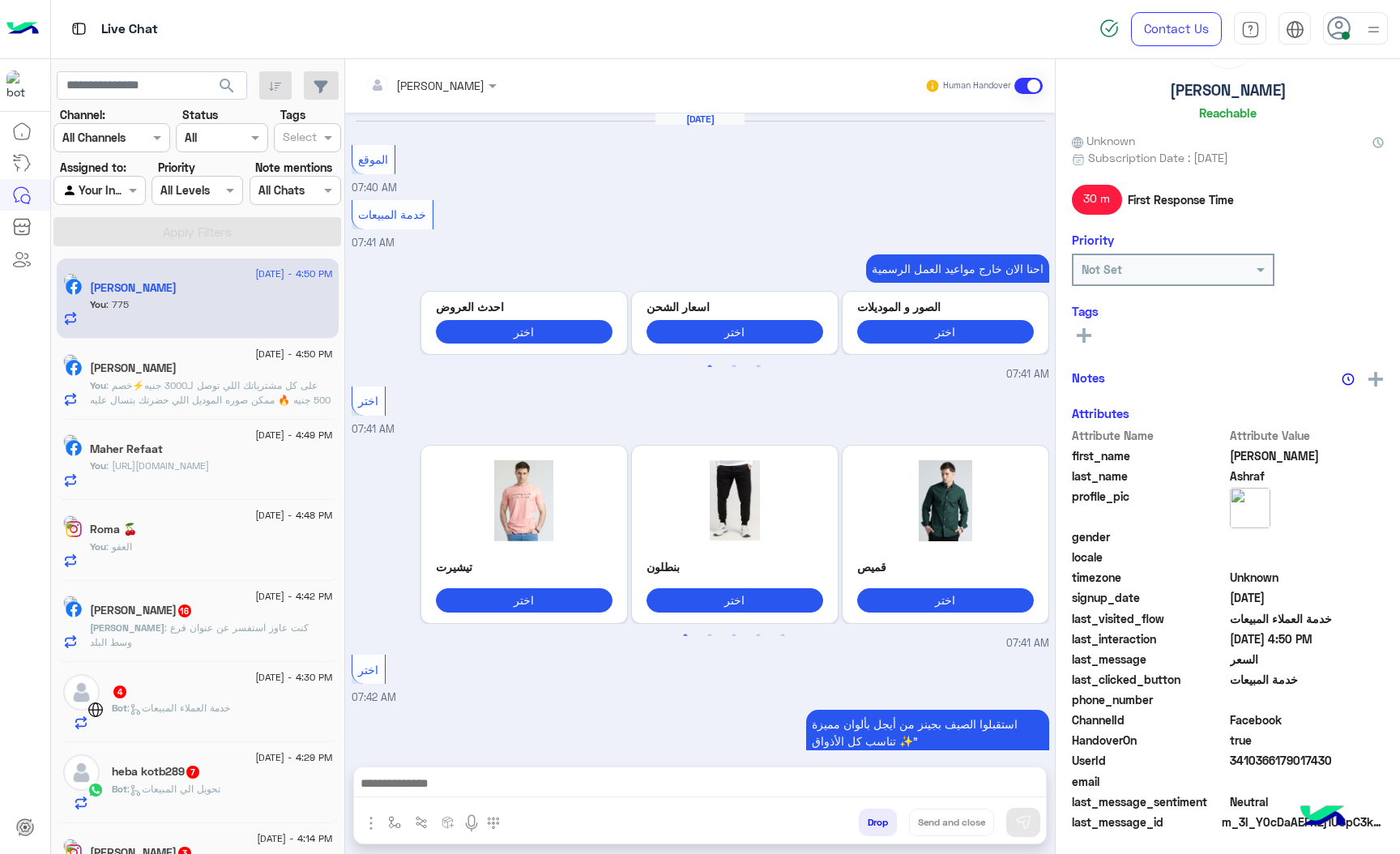
scroll to position [2028, 0]
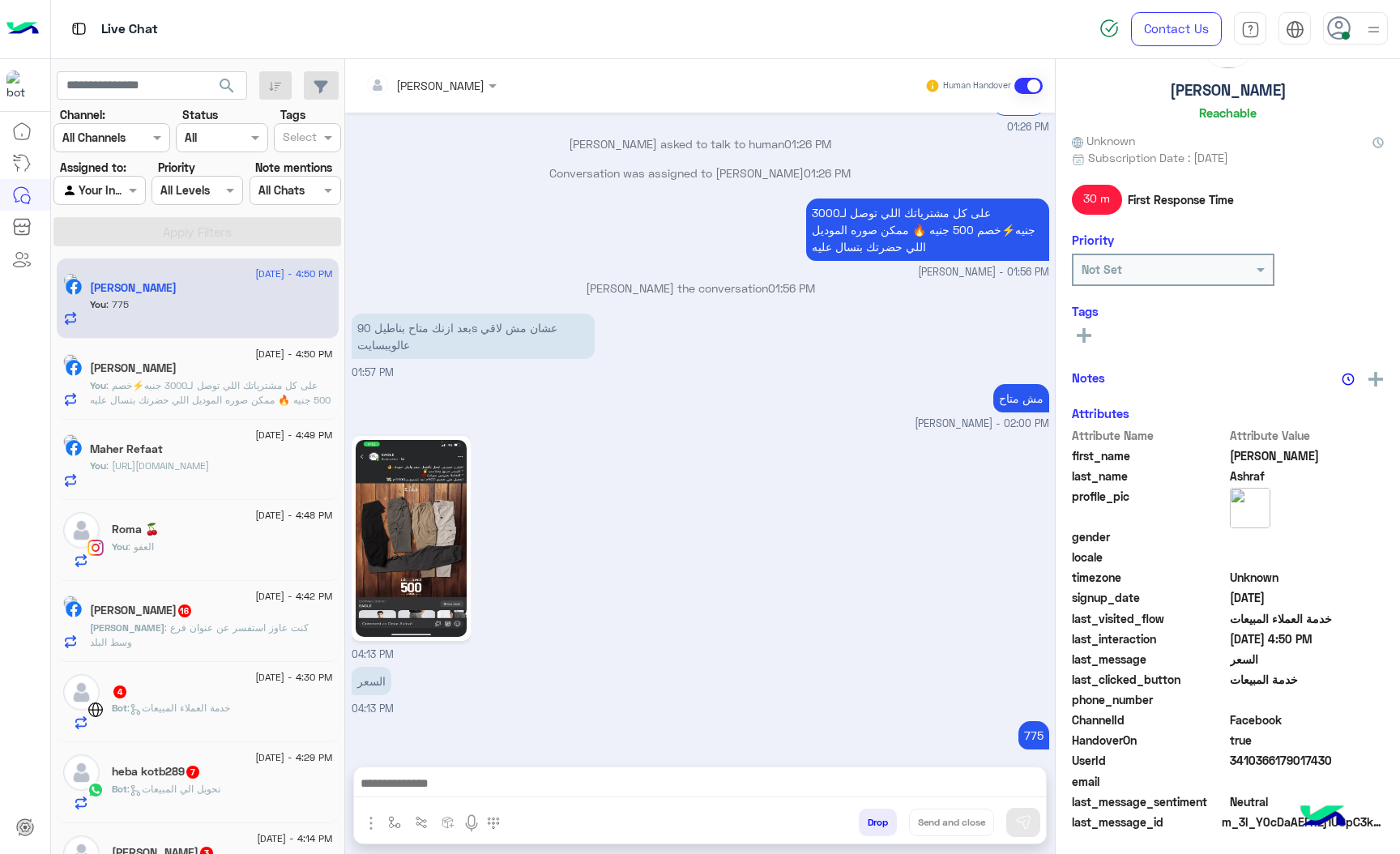
click at [154, 637] on span ": كنت عاوز استفسر عن عنوان فرع وسط البلد" at bounding box center [199, 634] width 219 height 27
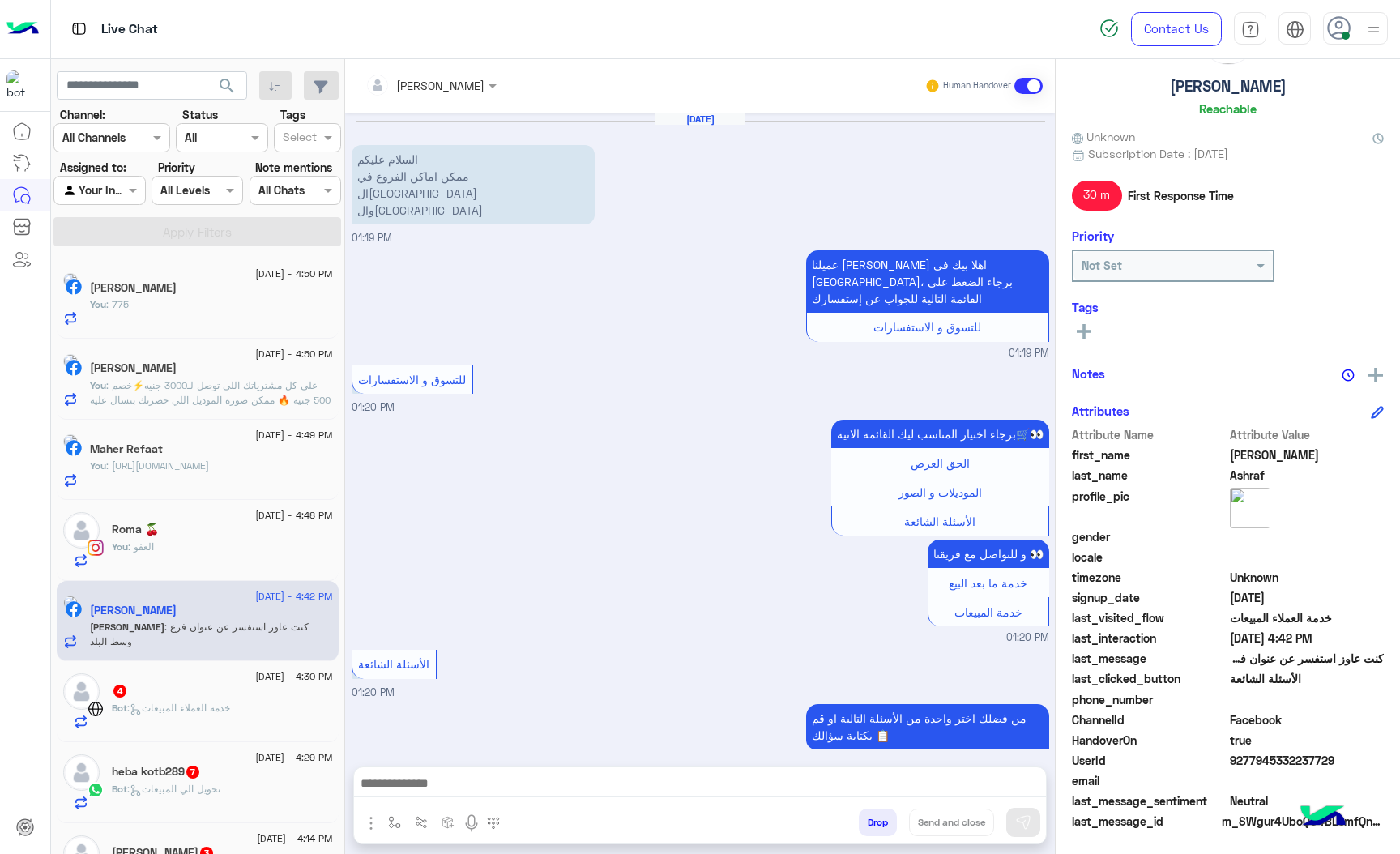
scroll to position [2587, 0]
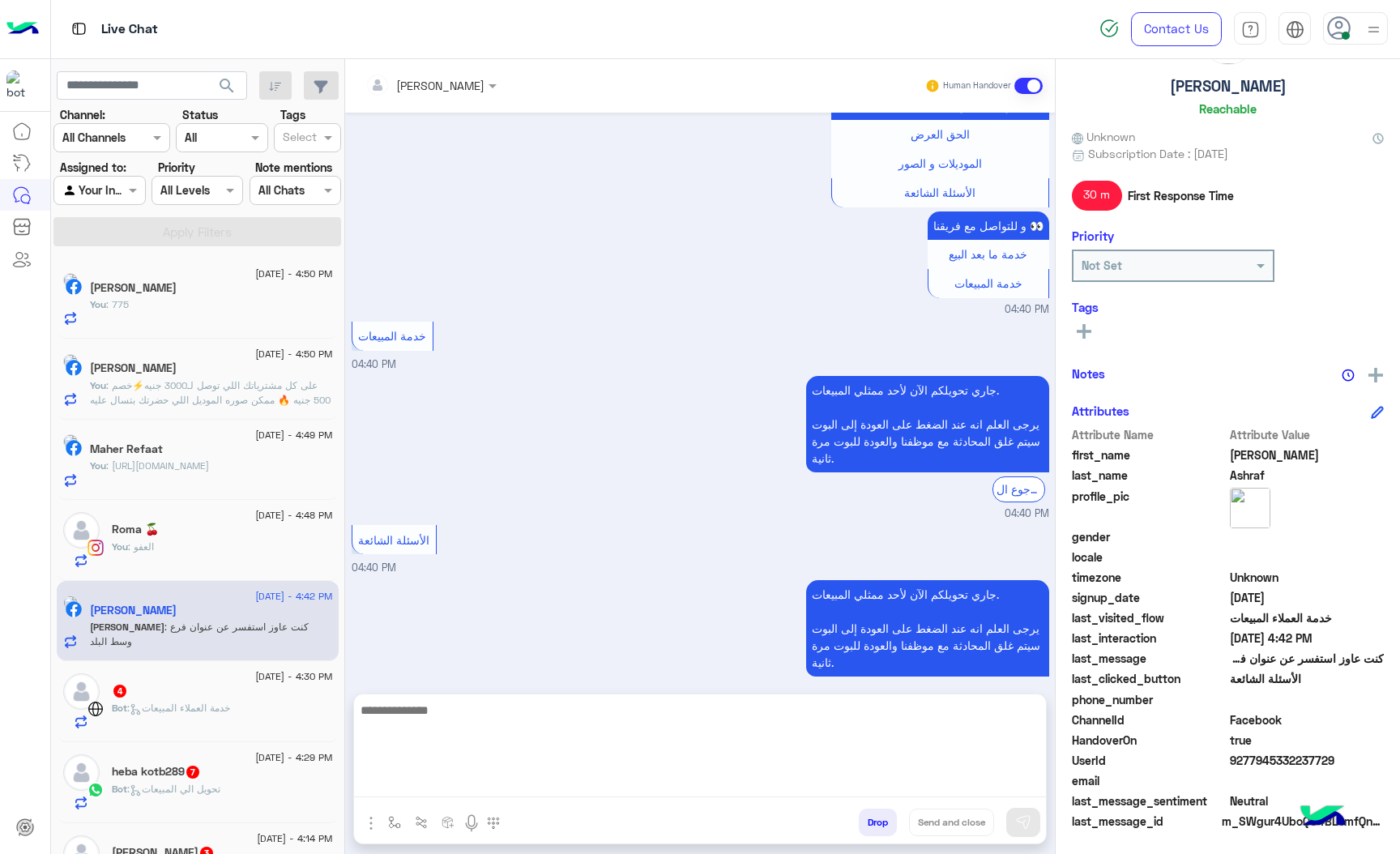
click at [440, 793] on textarea at bounding box center [700, 748] width 692 height 97
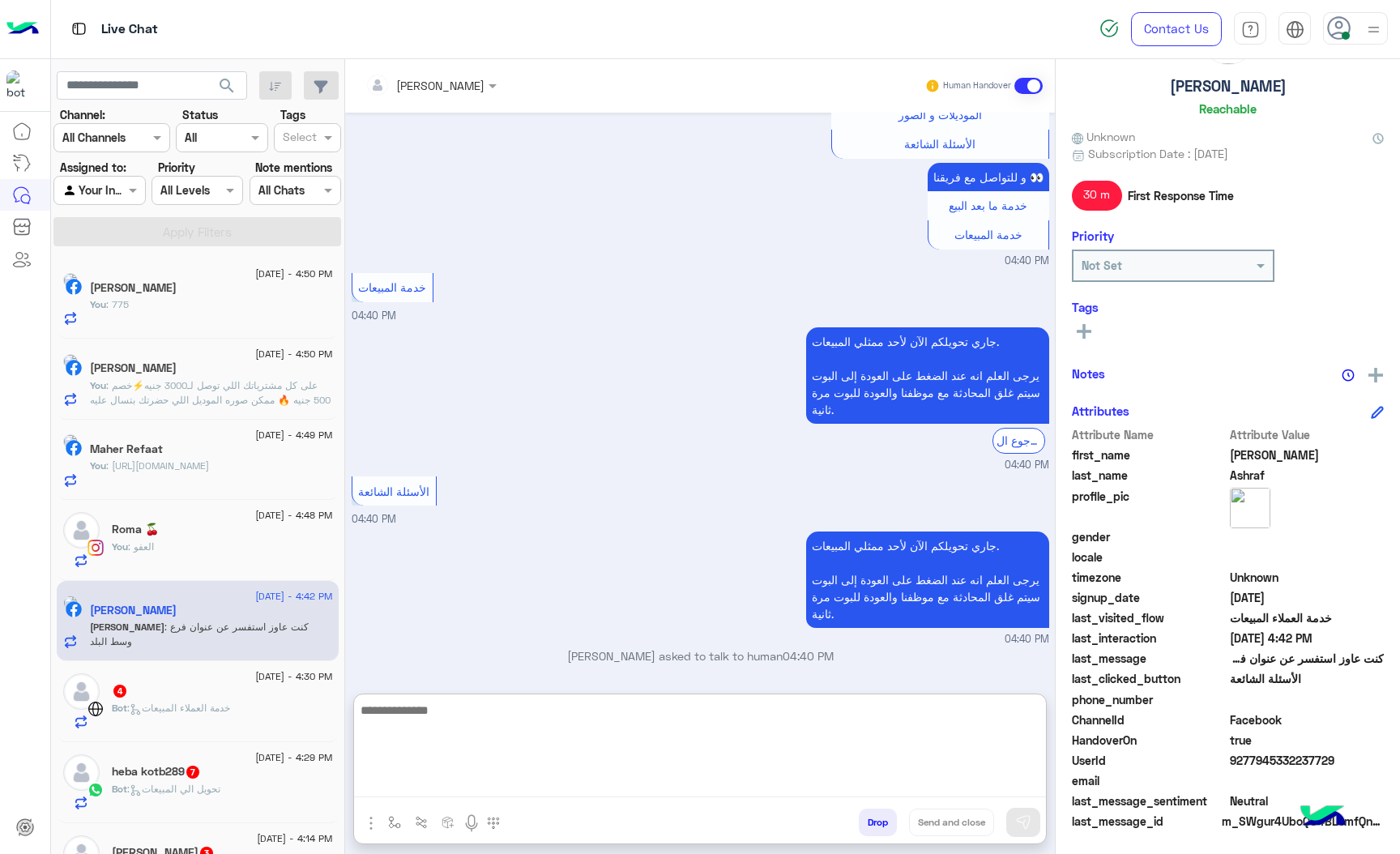
scroll to position [0, 0]
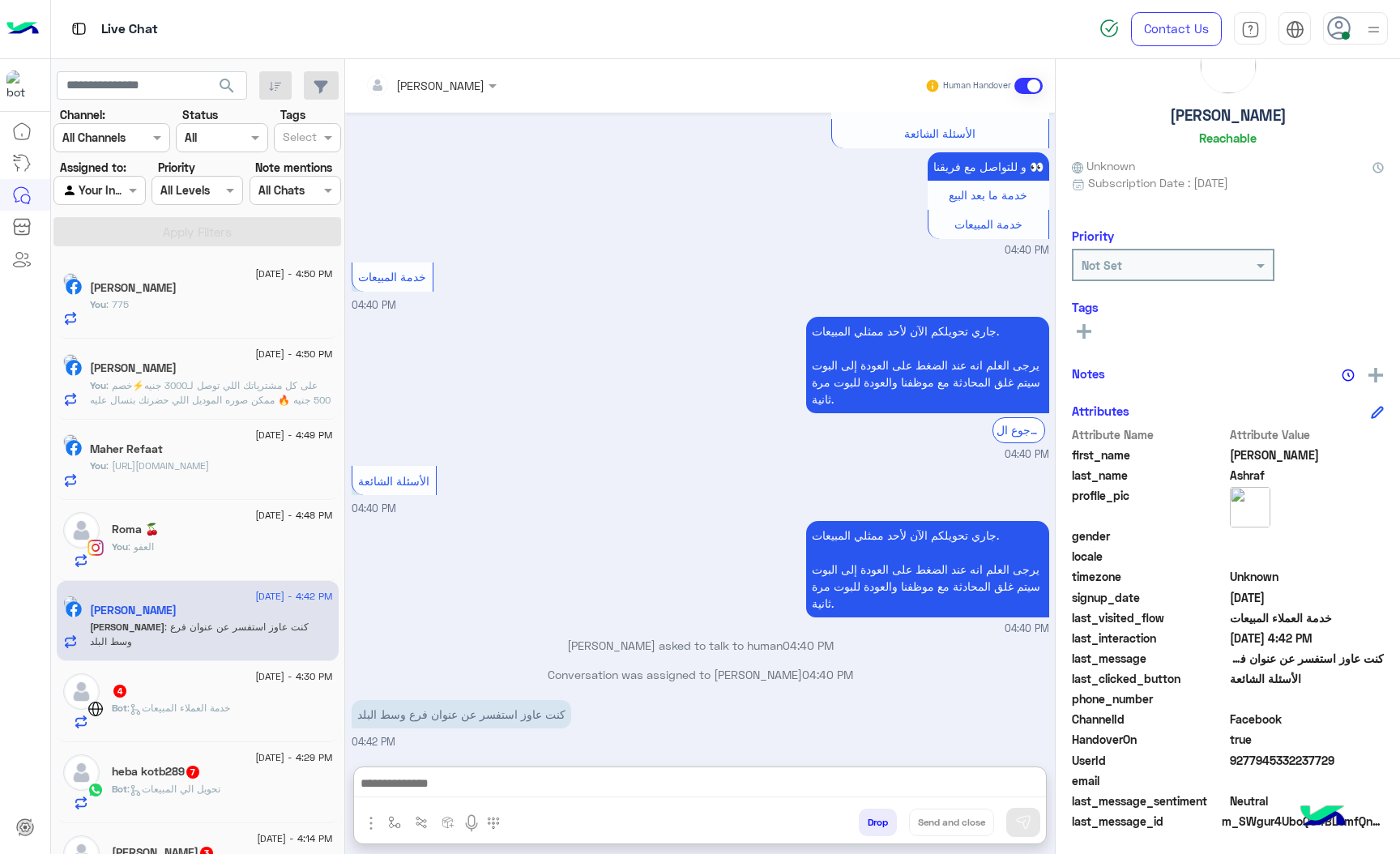
click at [370, 819] on img "button" at bounding box center [371, 823] width 20 height 20
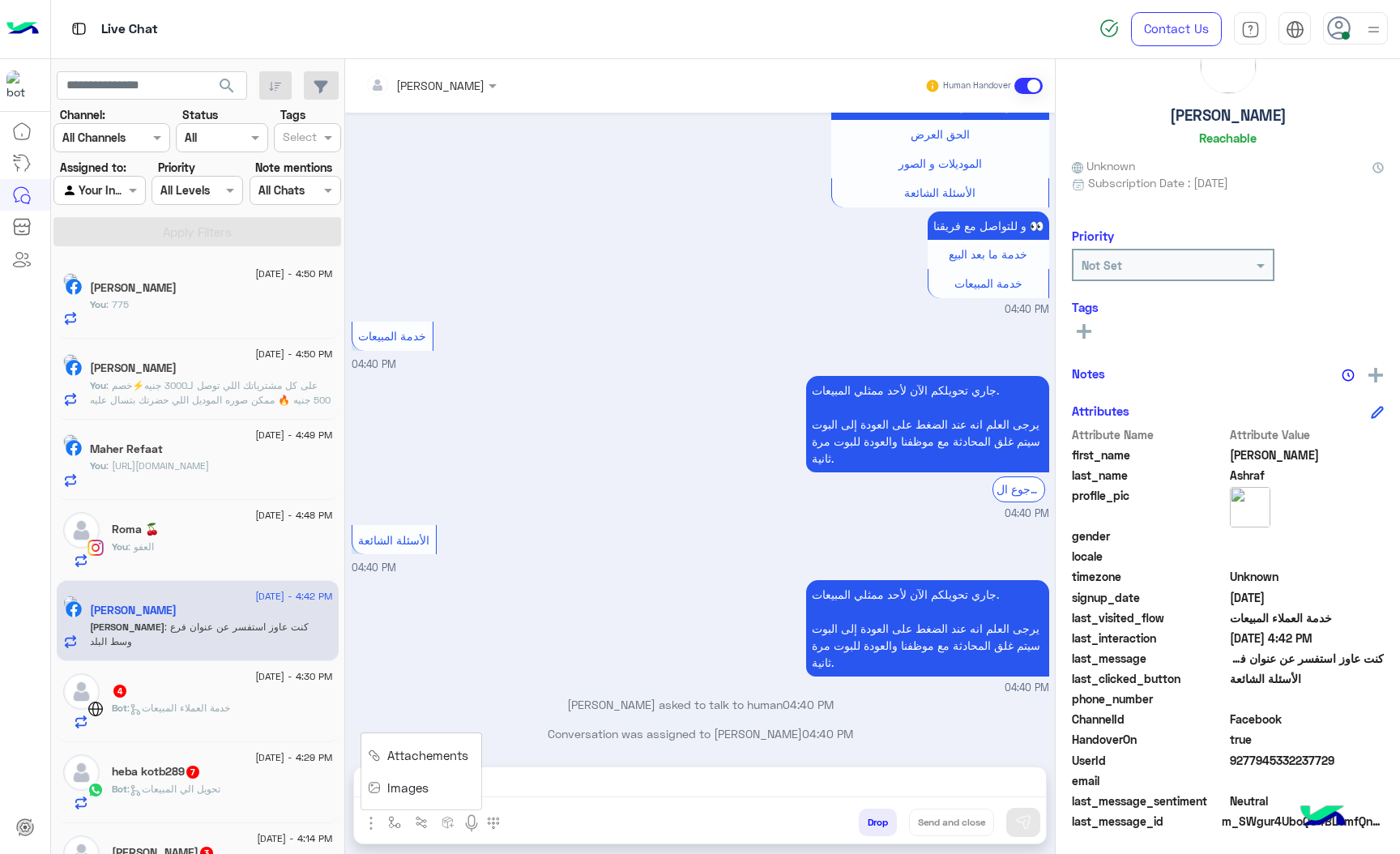
click at [391, 793] on span "Images" at bounding box center [408, 788] width 41 height 19
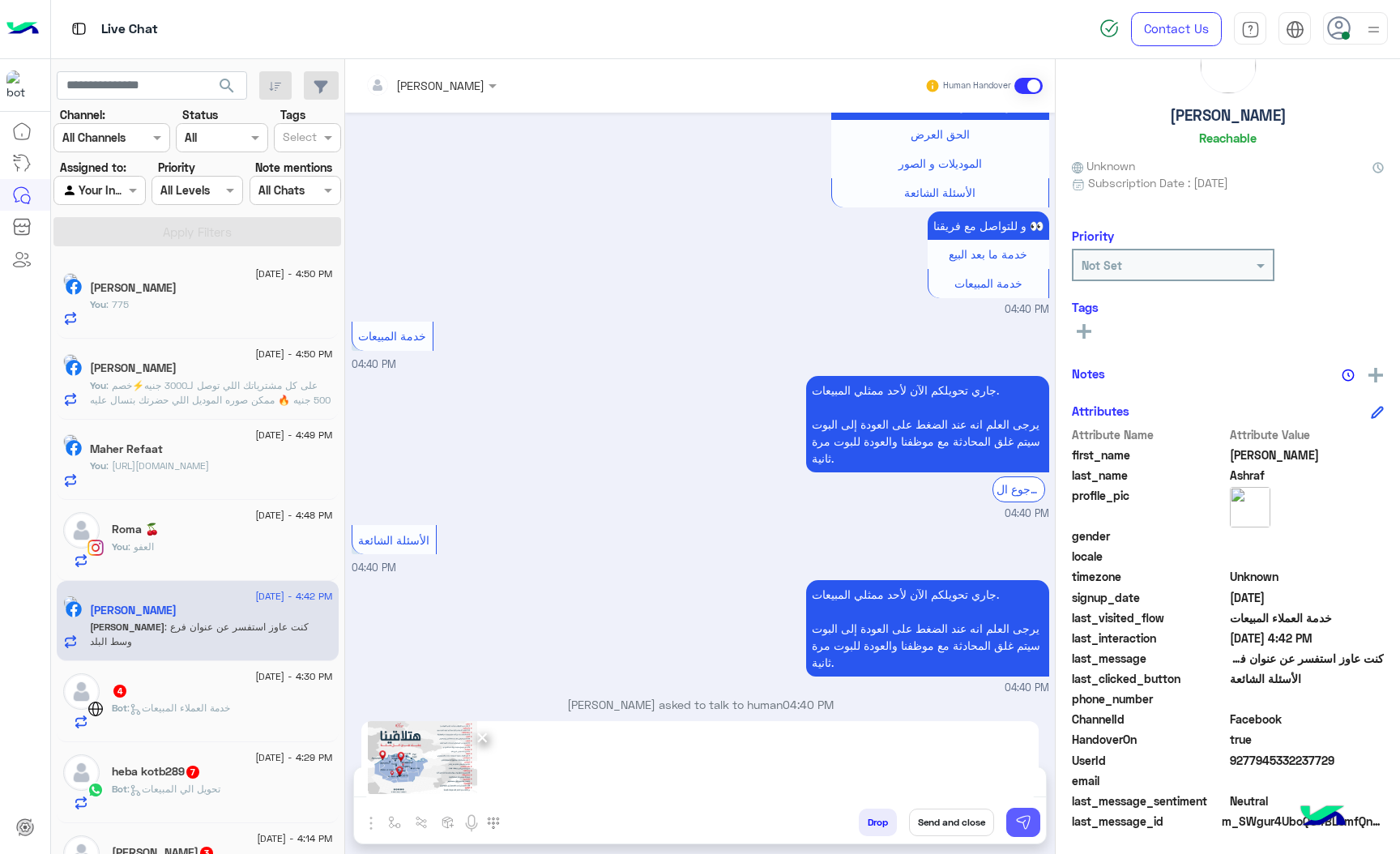
click at [1024, 826] on img at bounding box center [1023, 822] width 16 height 16
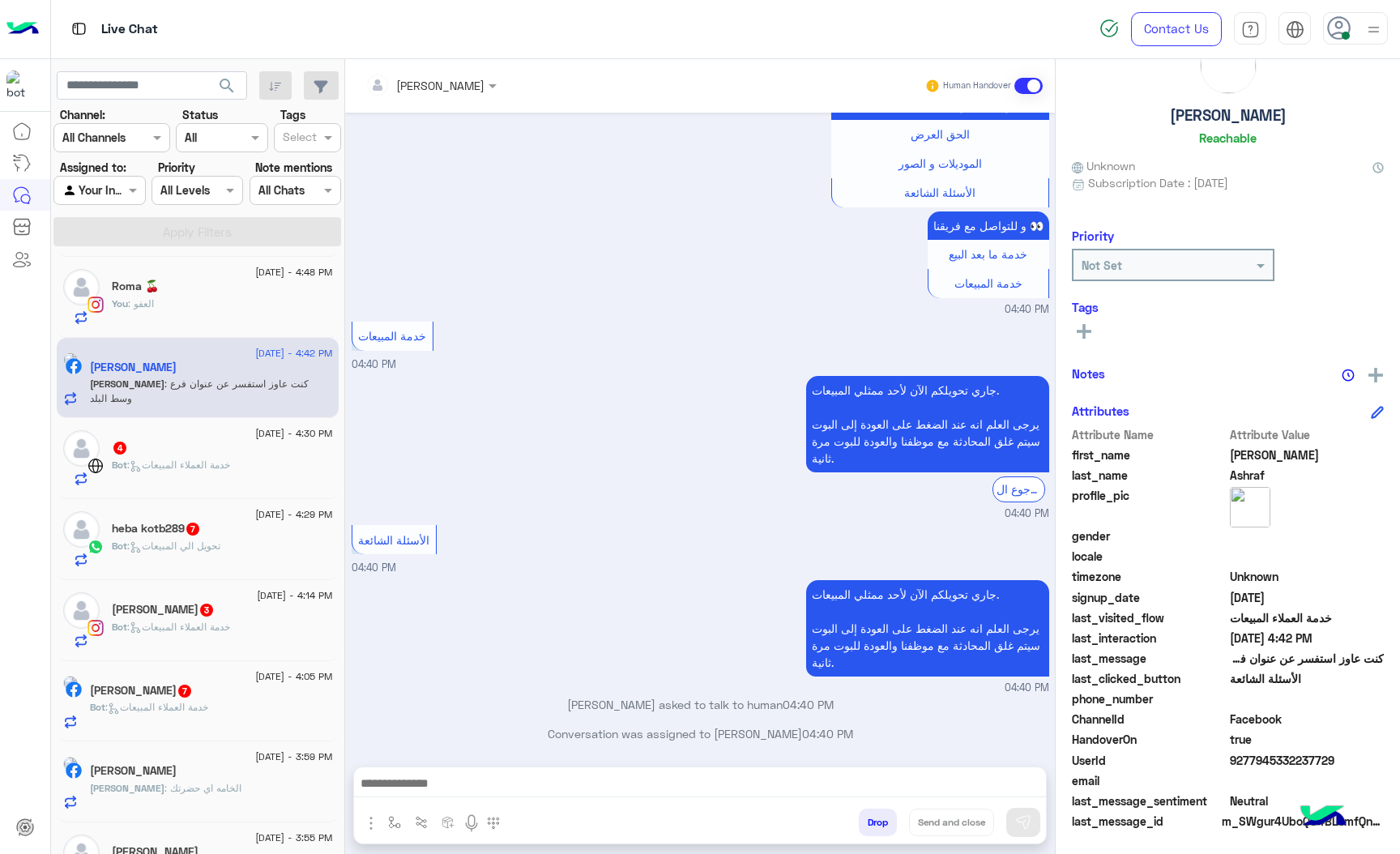
click at [193, 480] on div "Bot : خدمة العملاء المبيعات" at bounding box center [222, 472] width 221 height 29
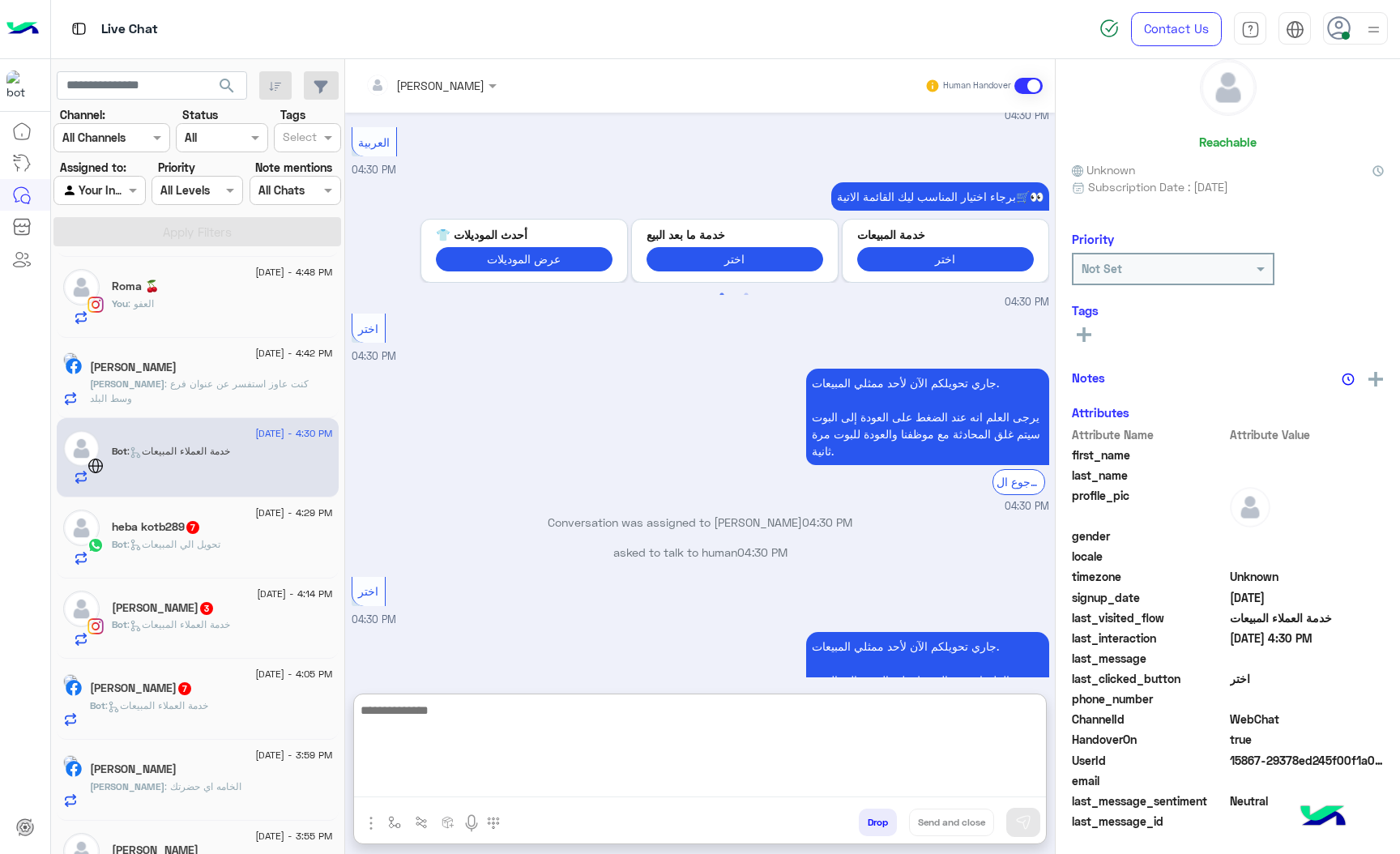
click at [414, 780] on textarea at bounding box center [700, 748] width 692 height 97
click at [459, 774] on textarea at bounding box center [700, 748] width 692 height 97
paste textarea "**********"
type textarea "**********"
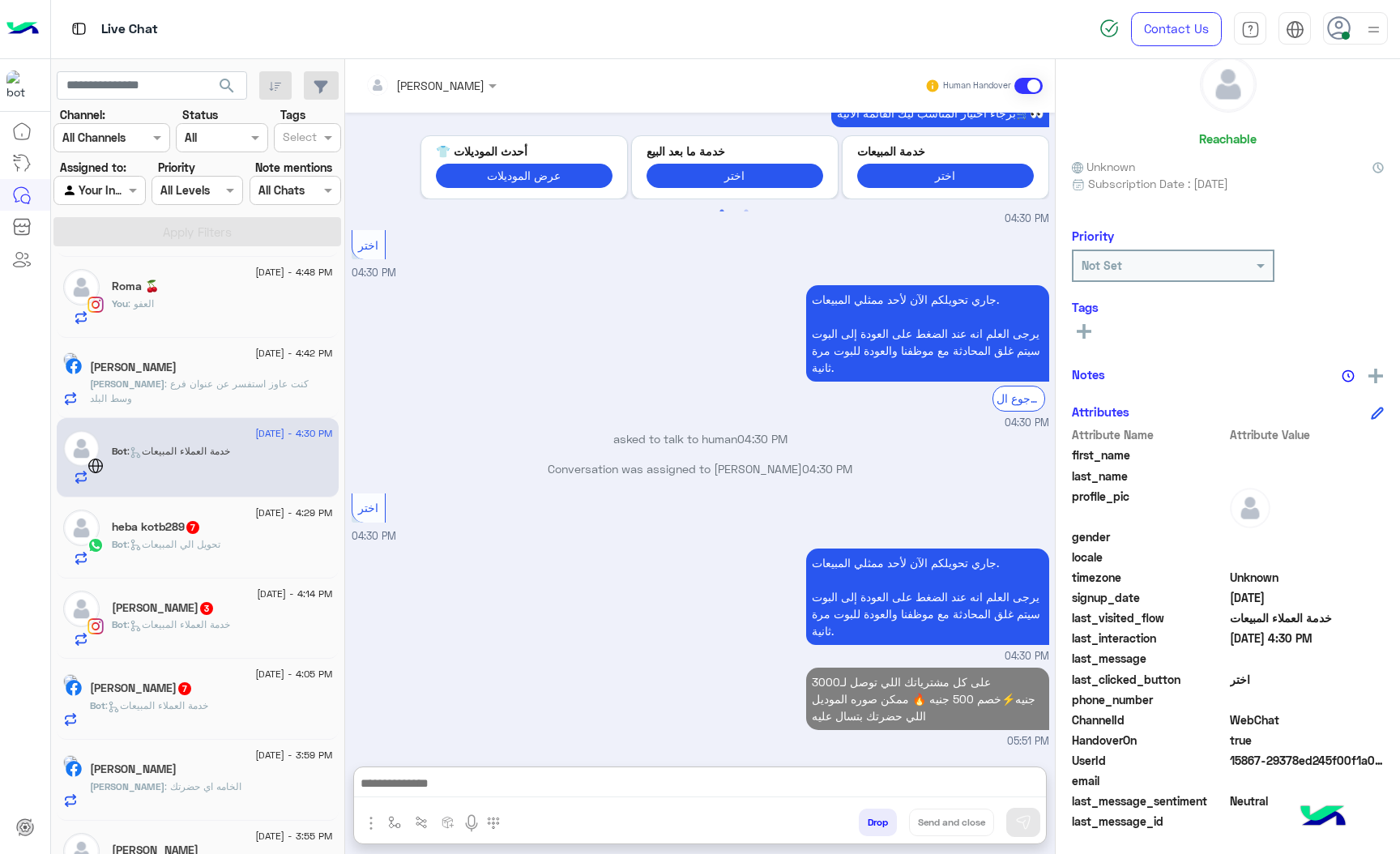
click at [185, 552] on p "Bot : تحويل الي المبيعات" at bounding box center [166, 544] width 109 height 15
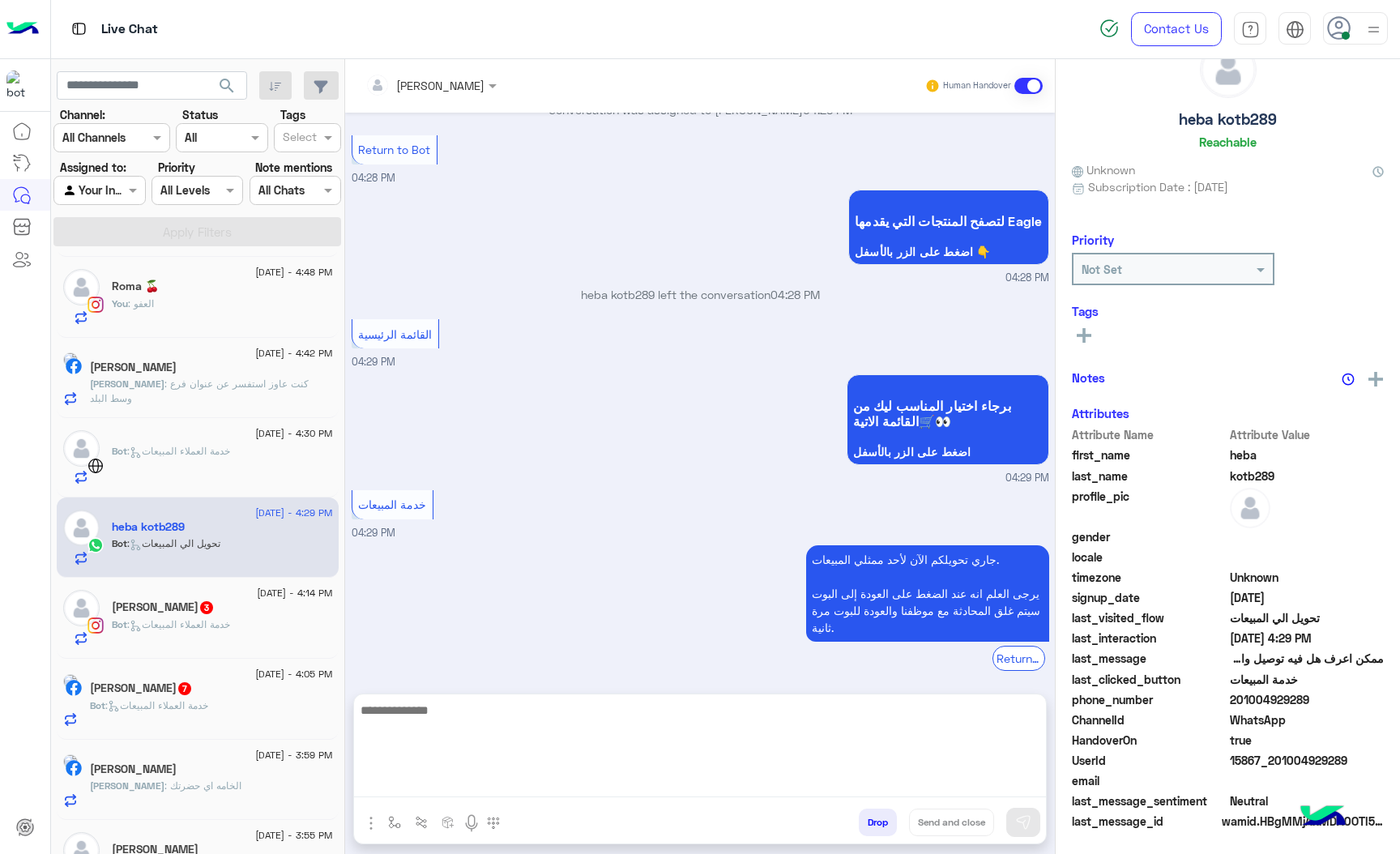
click at [428, 784] on textarea at bounding box center [700, 748] width 692 height 97
paste textarea "**********"
type textarea "**********"
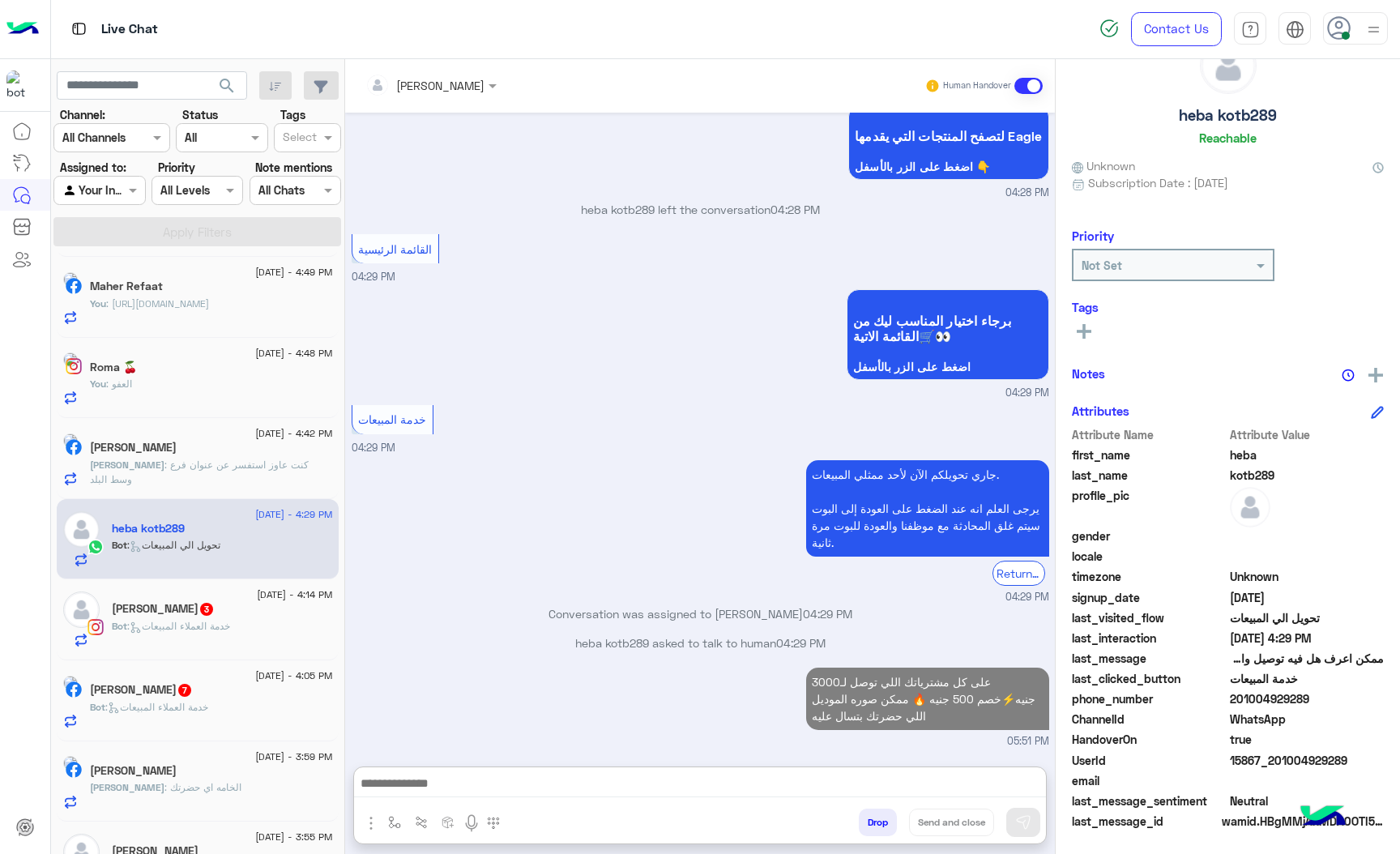
click at [132, 616] on h5 "[PERSON_NAME] 3" at bounding box center [163, 609] width 103 height 14
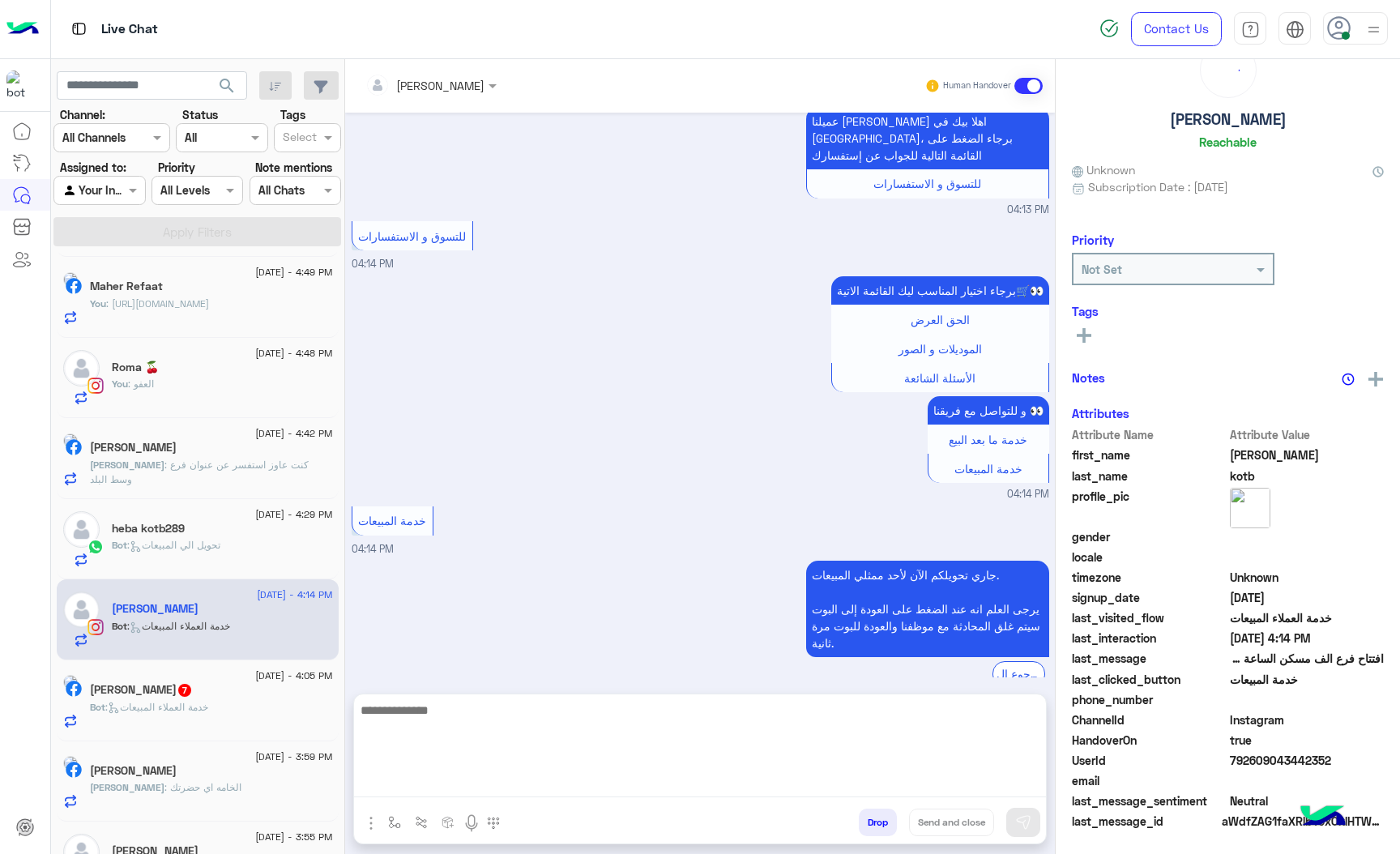
click at [422, 788] on textarea at bounding box center [700, 748] width 692 height 97
paste textarea "**********"
type textarea "**********"
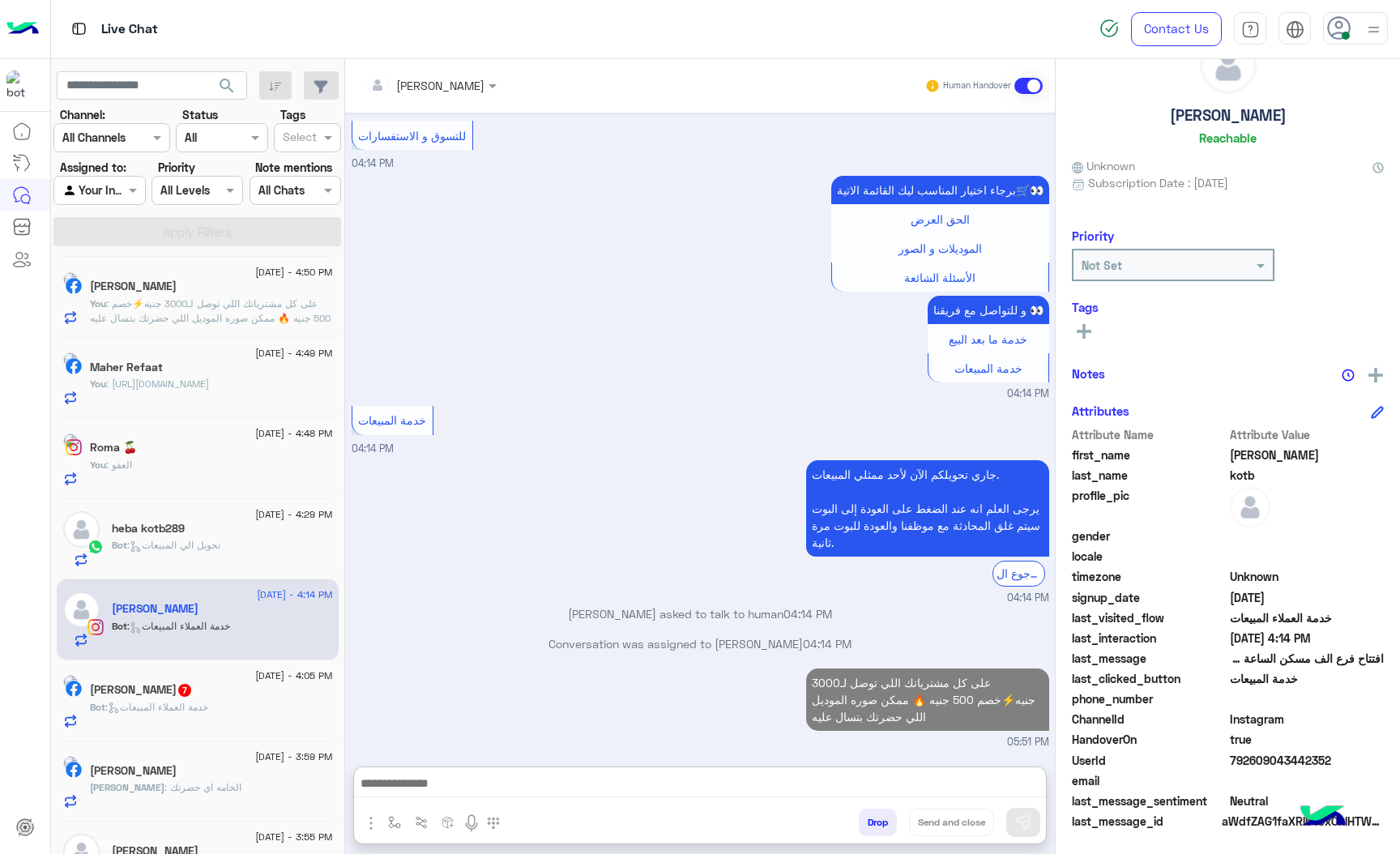
click at [256, 713] on div "Bot : خدمة العملاء المبيعات" at bounding box center [211, 714] width 243 height 29
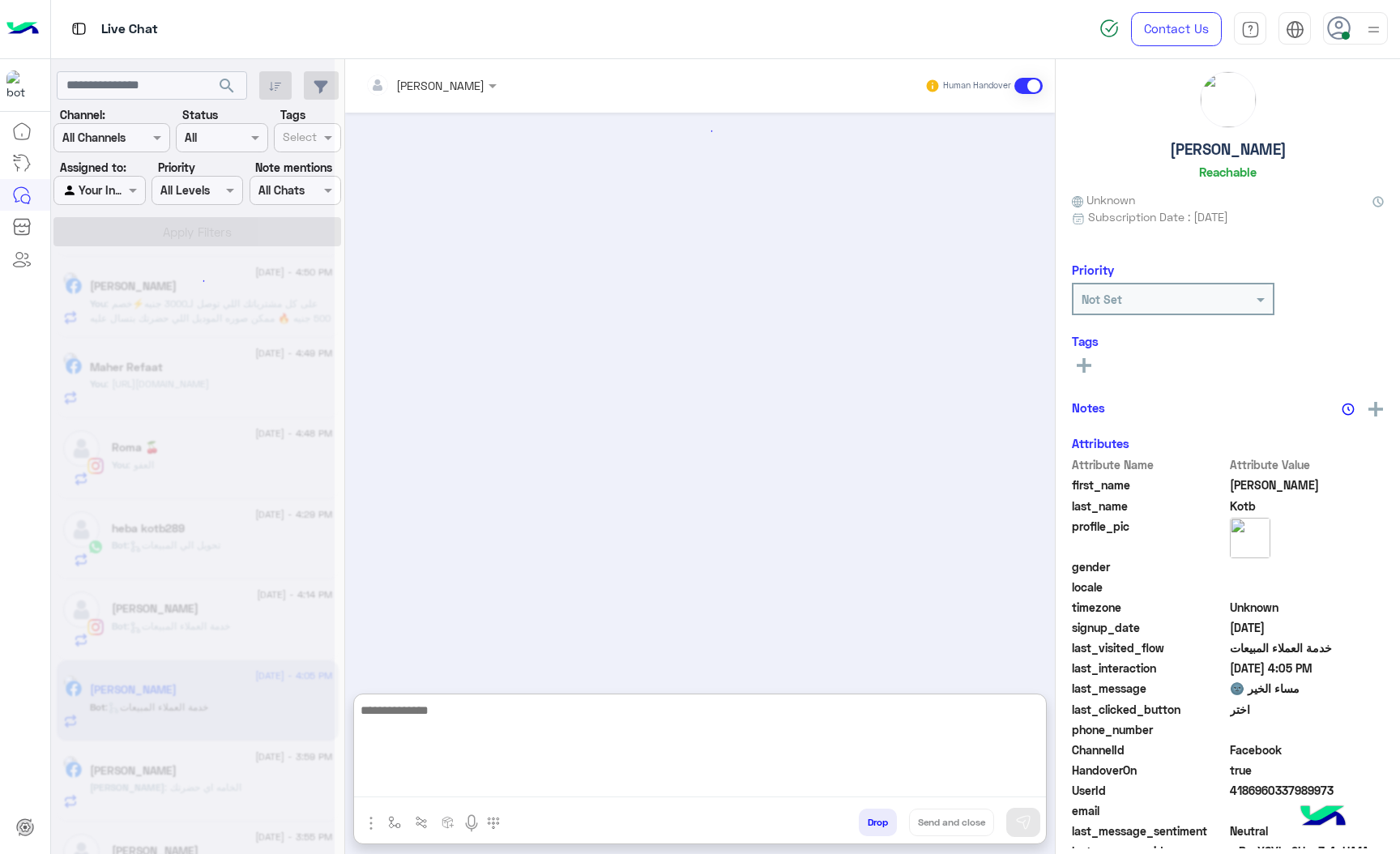
click at [443, 780] on textarea at bounding box center [700, 748] width 692 height 97
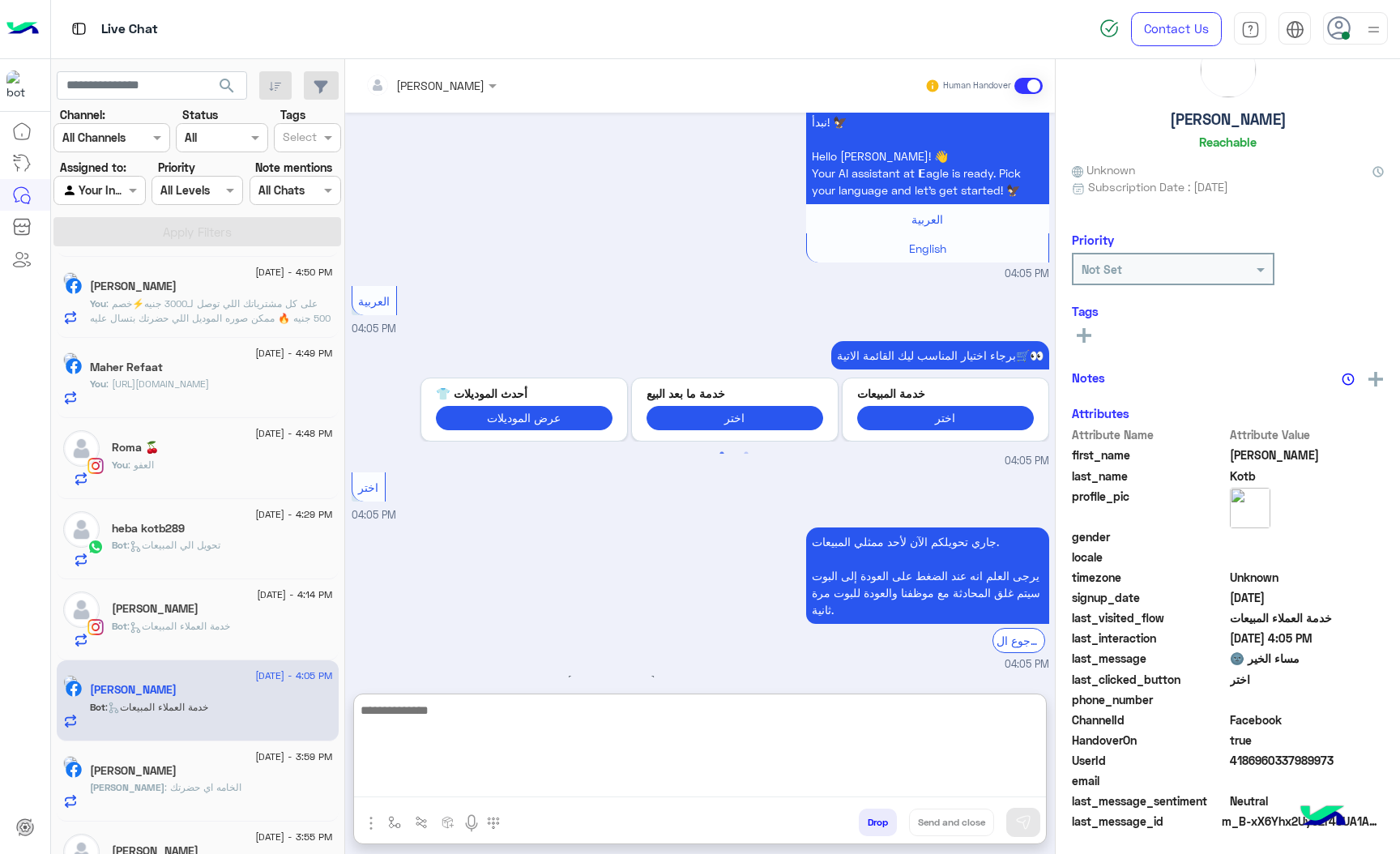
paste textarea "**********"
type textarea "**********"
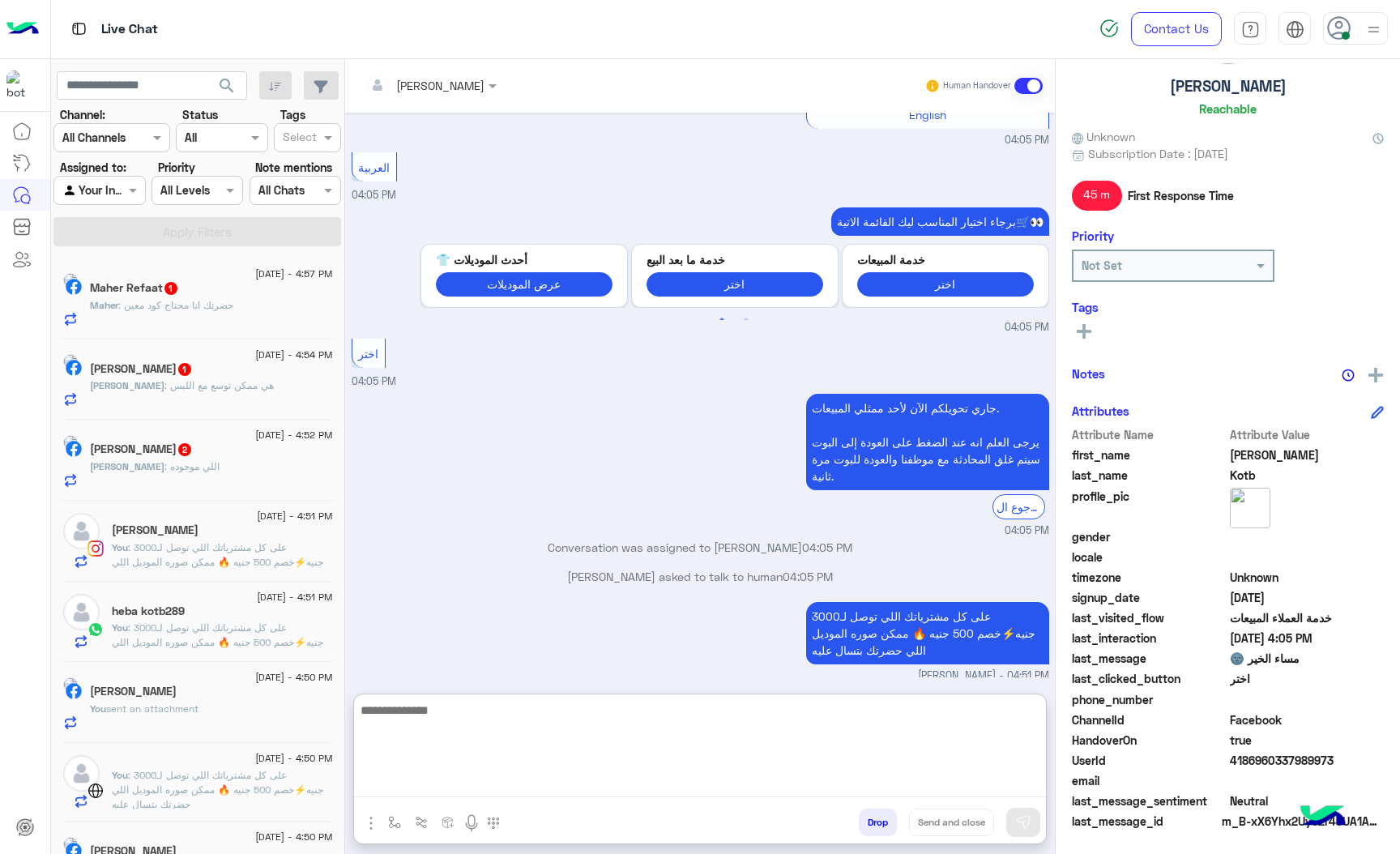
scroll to position [1878, 0]
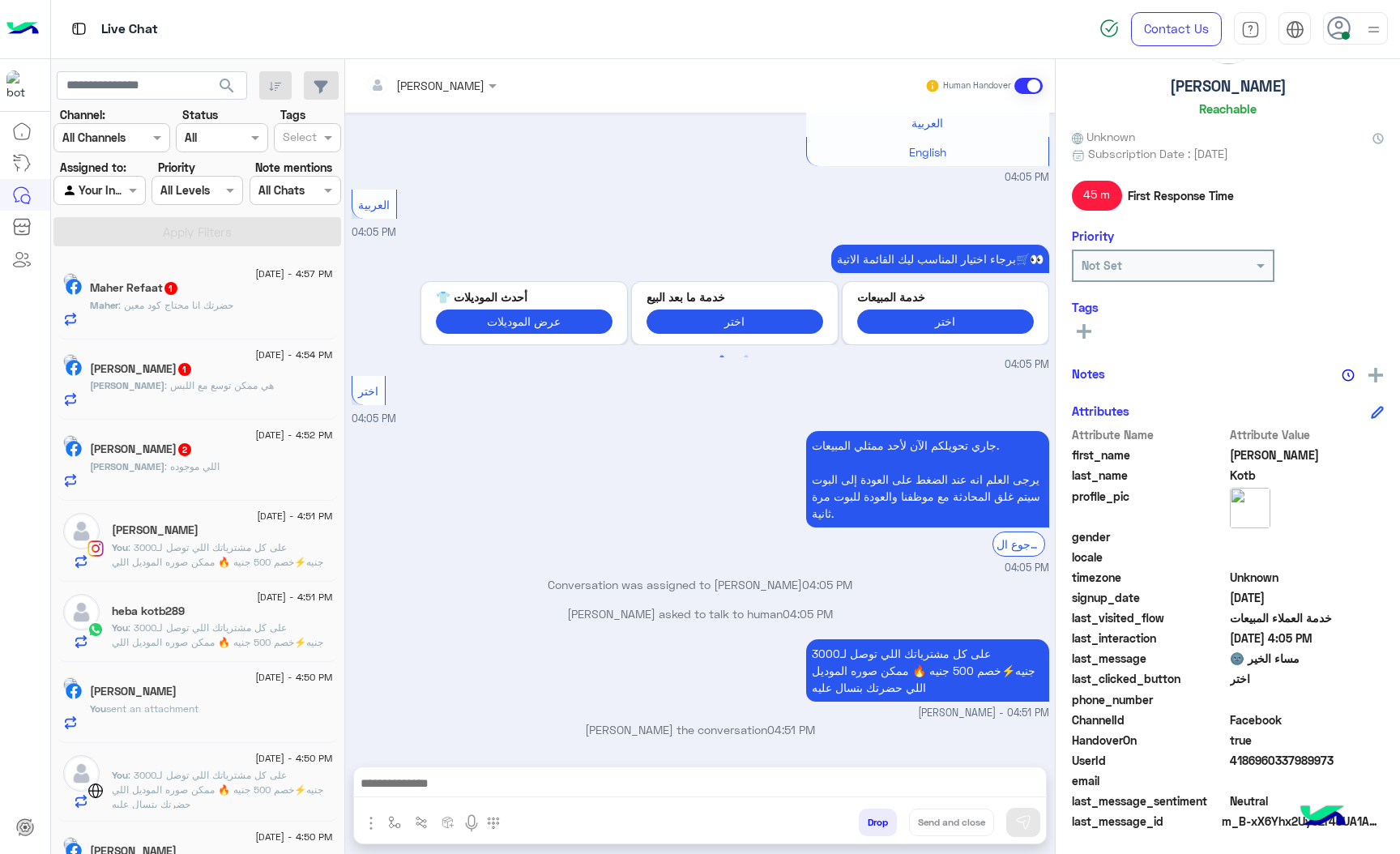
click at [246, 296] on div "Maher Refaat 1" at bounding box center [211, 289] width 243 height 17
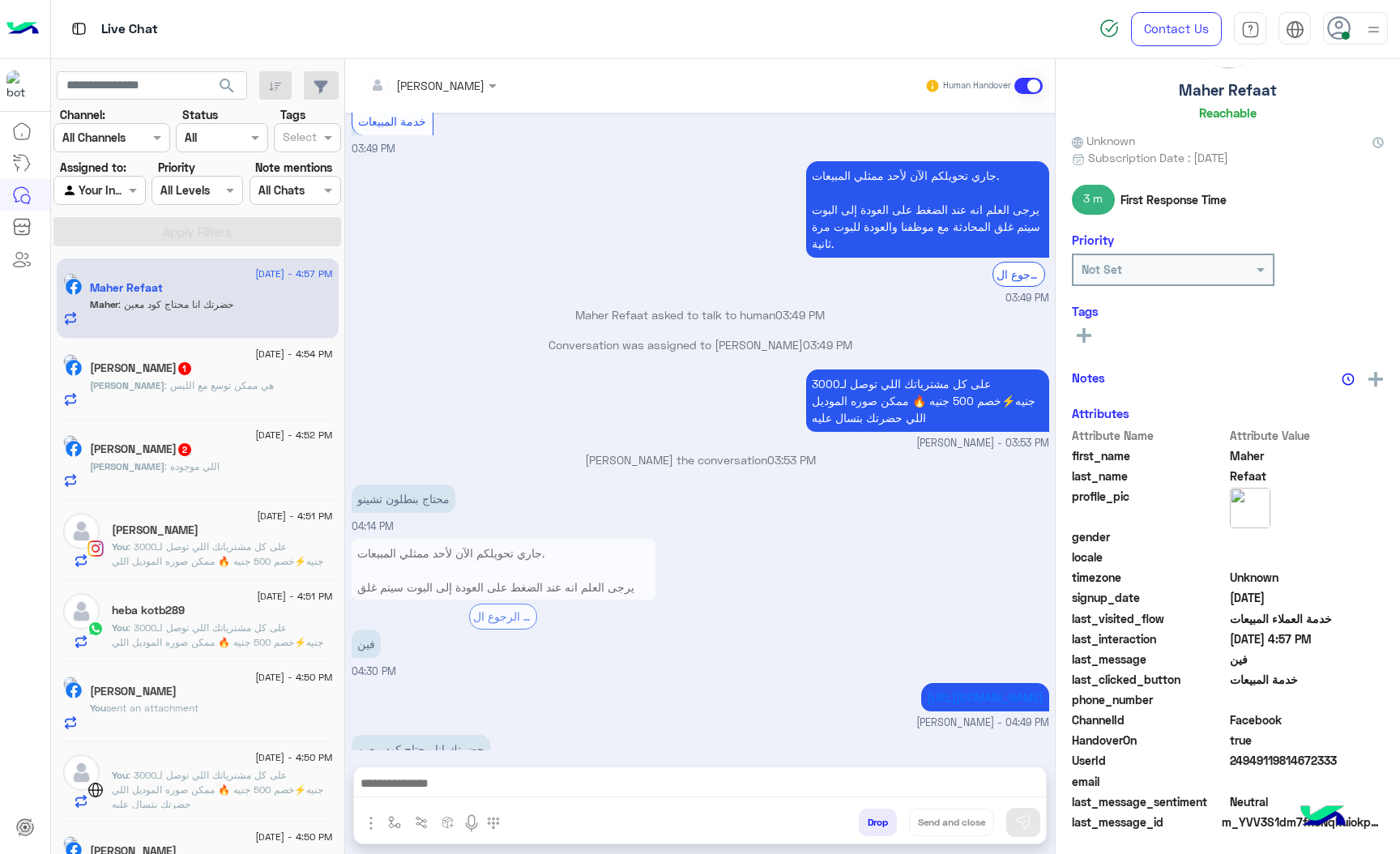
scroll to position [85, 0]
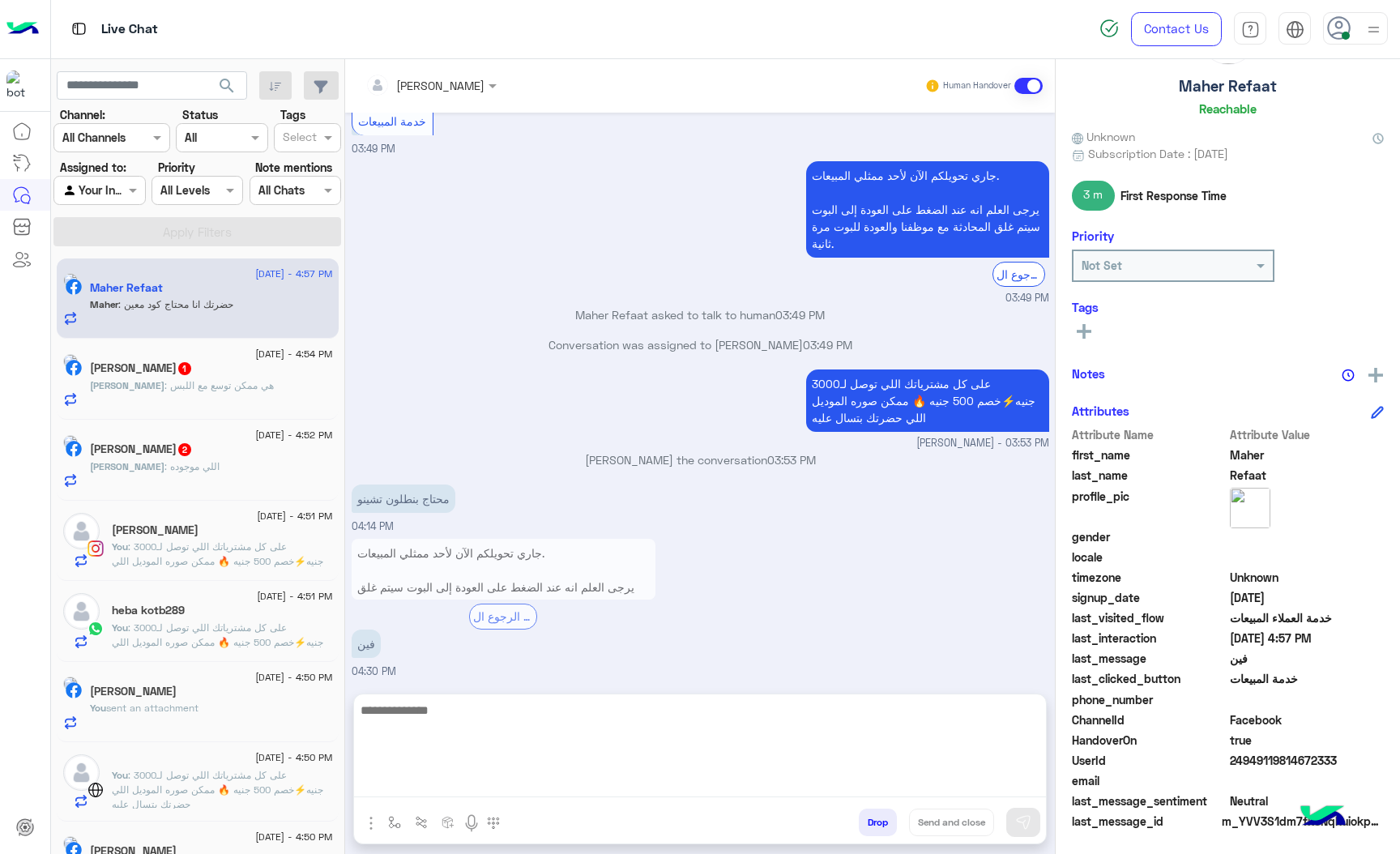
click at [462, 788] on textarea at bounding box center [700, 748] width 692 height 97
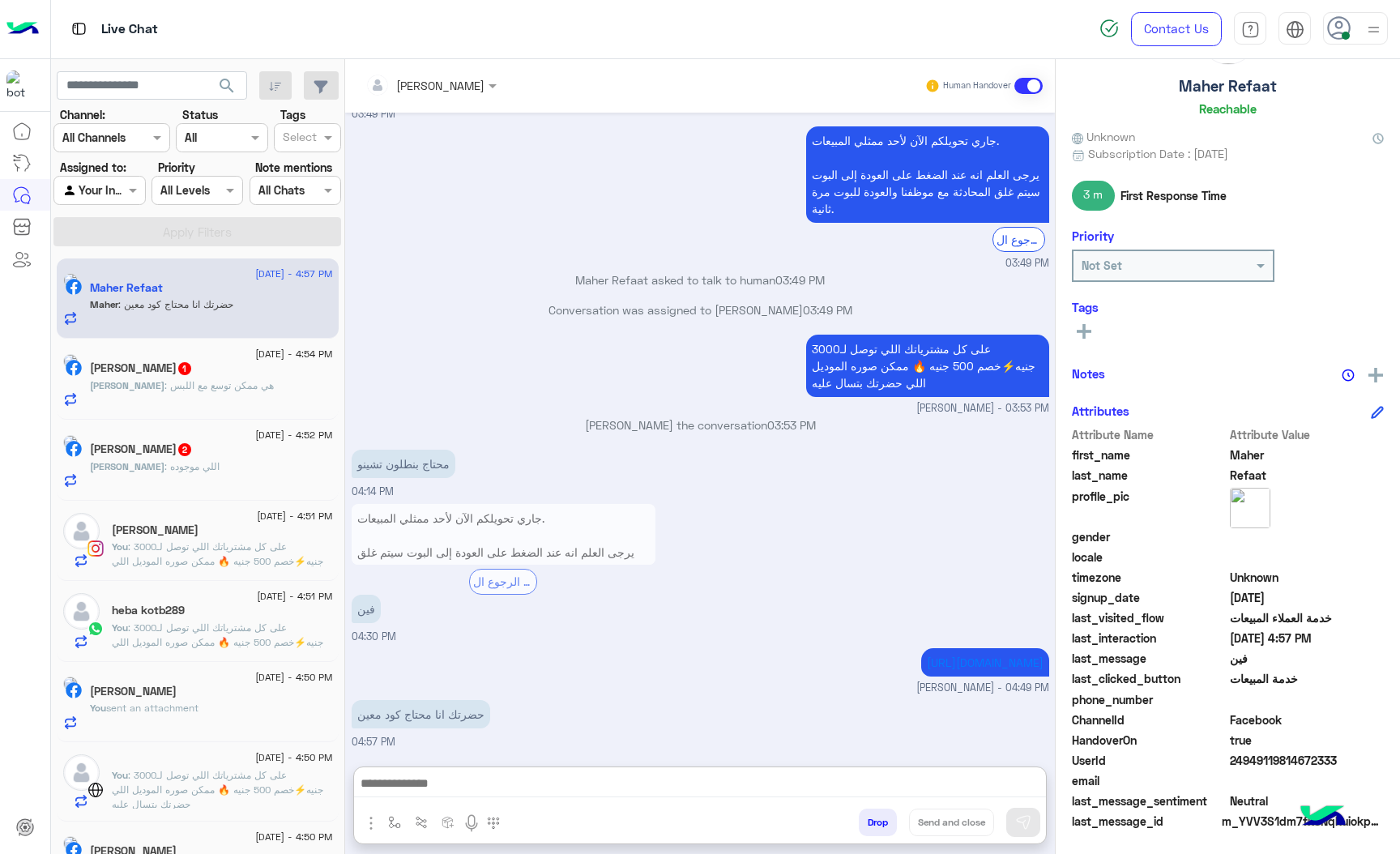
click at [185, 360] on div "[DATE] - 4:54 PM" at bounding box center [211, 355] width 243 height 11
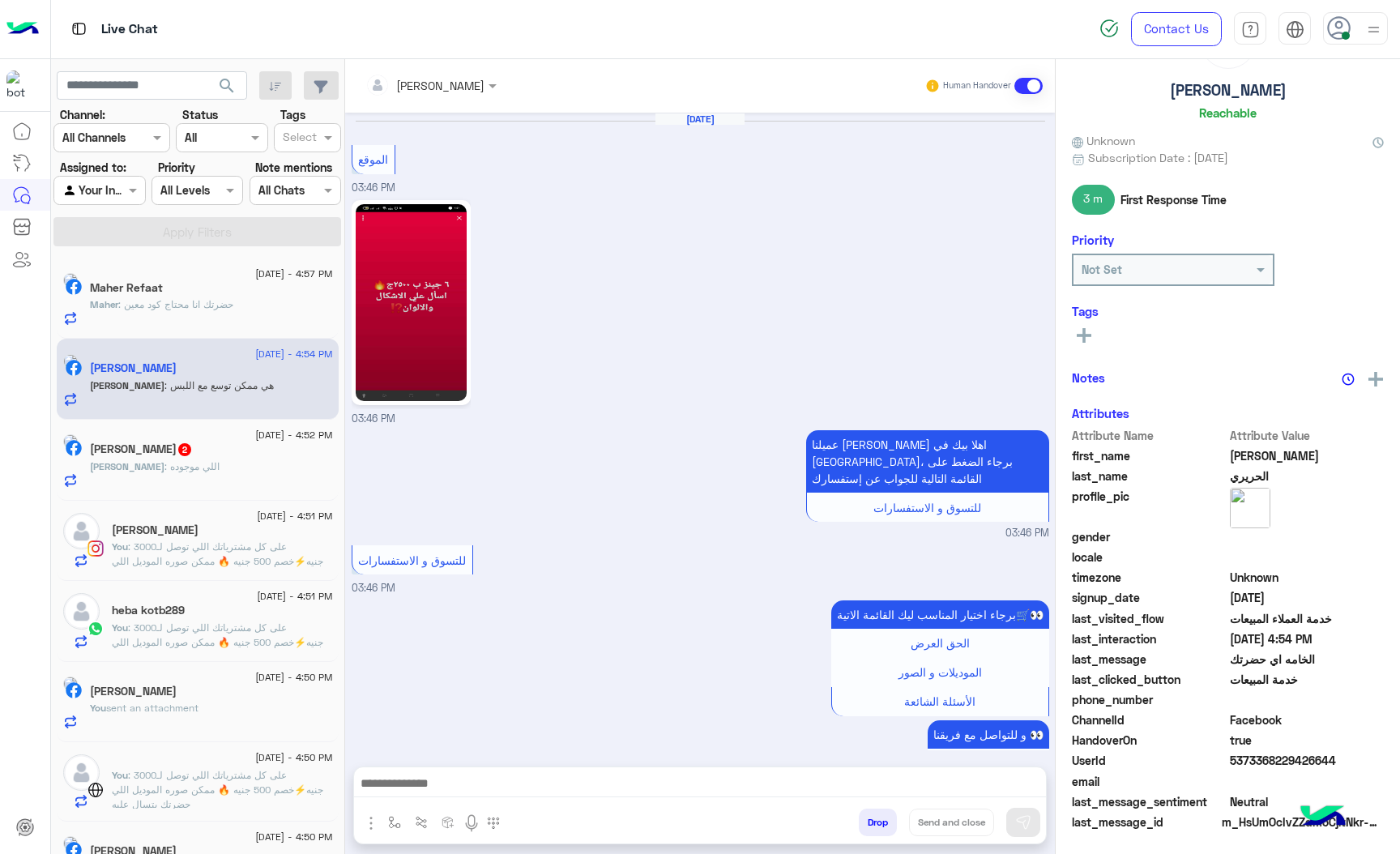
scroll to position [2248, 0]
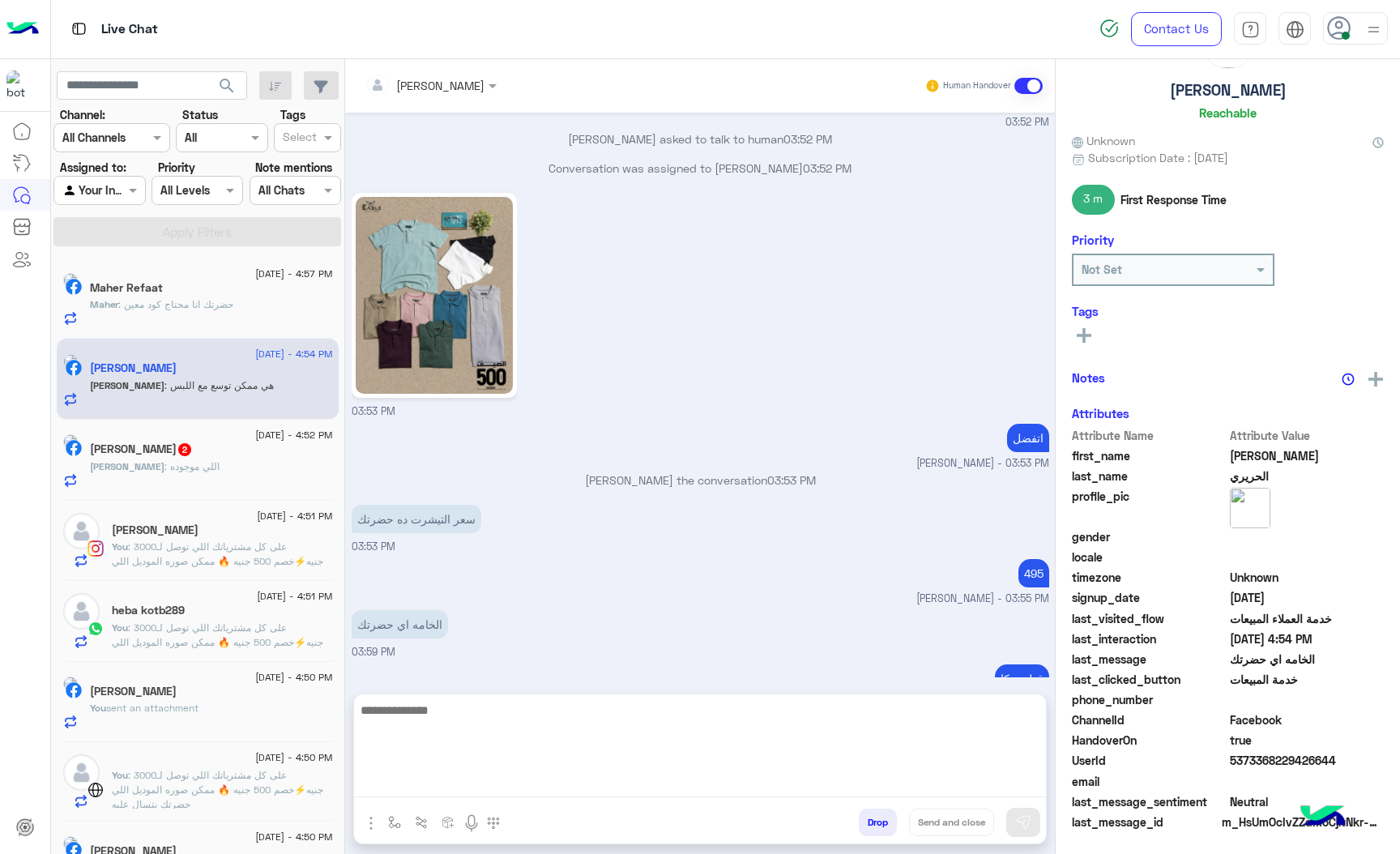
click at [431, 771] on textarea at bounding box center [700, 748] width 692 height 97
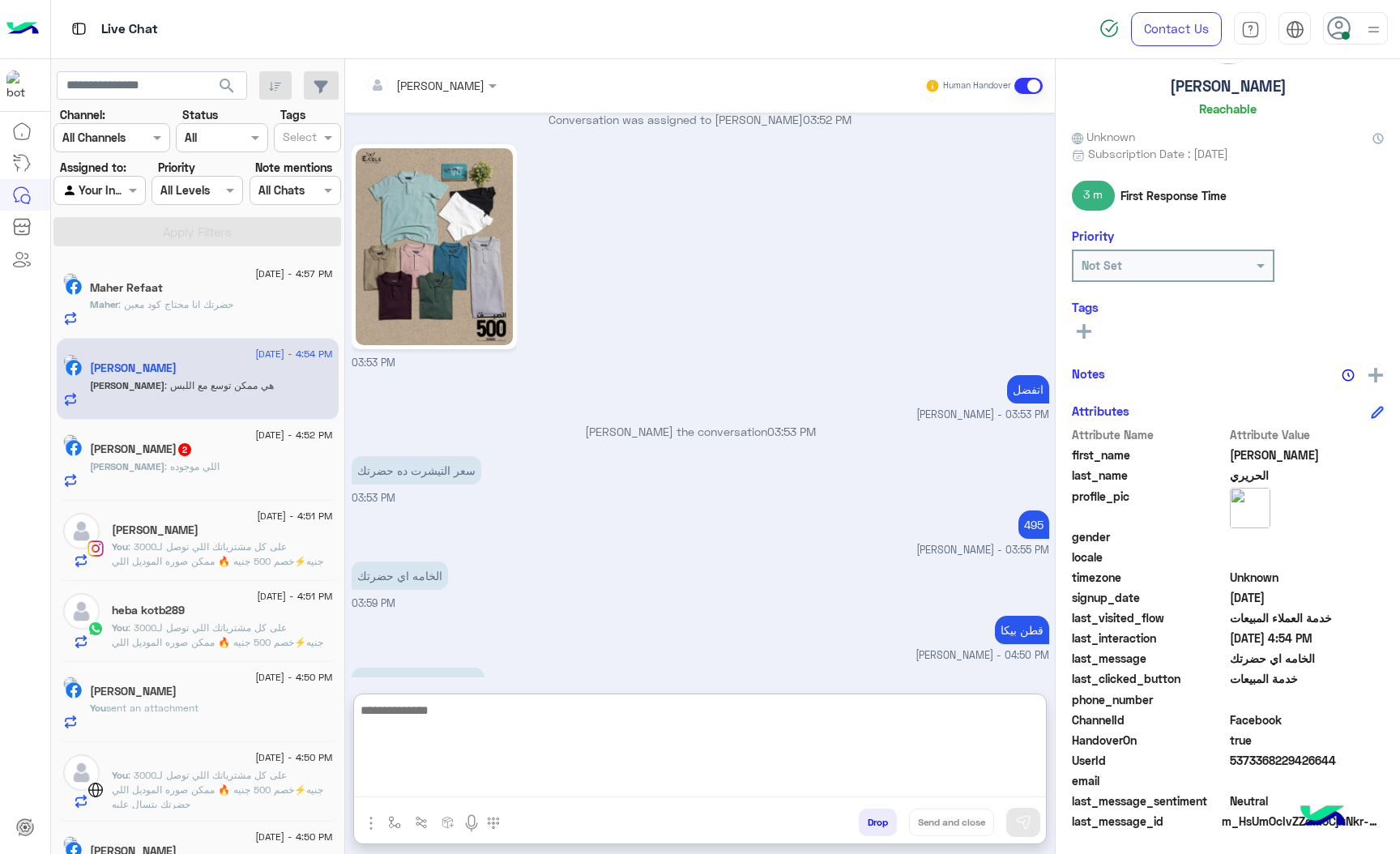
scroll to position [2321, 0]
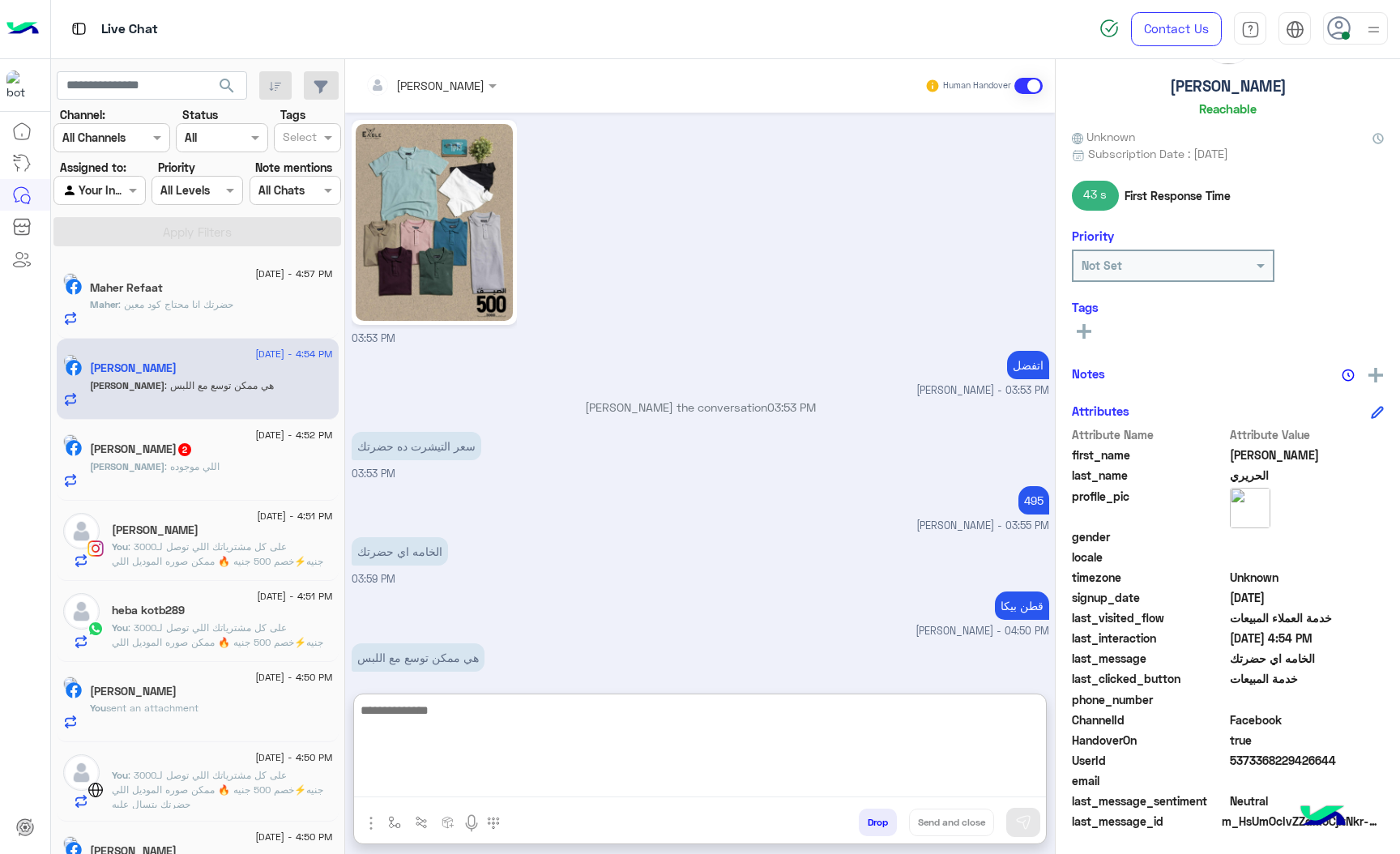
click at [417, 717] on textarea at bounding box center [700, 748] width 692 height 97
type textarea "**********"
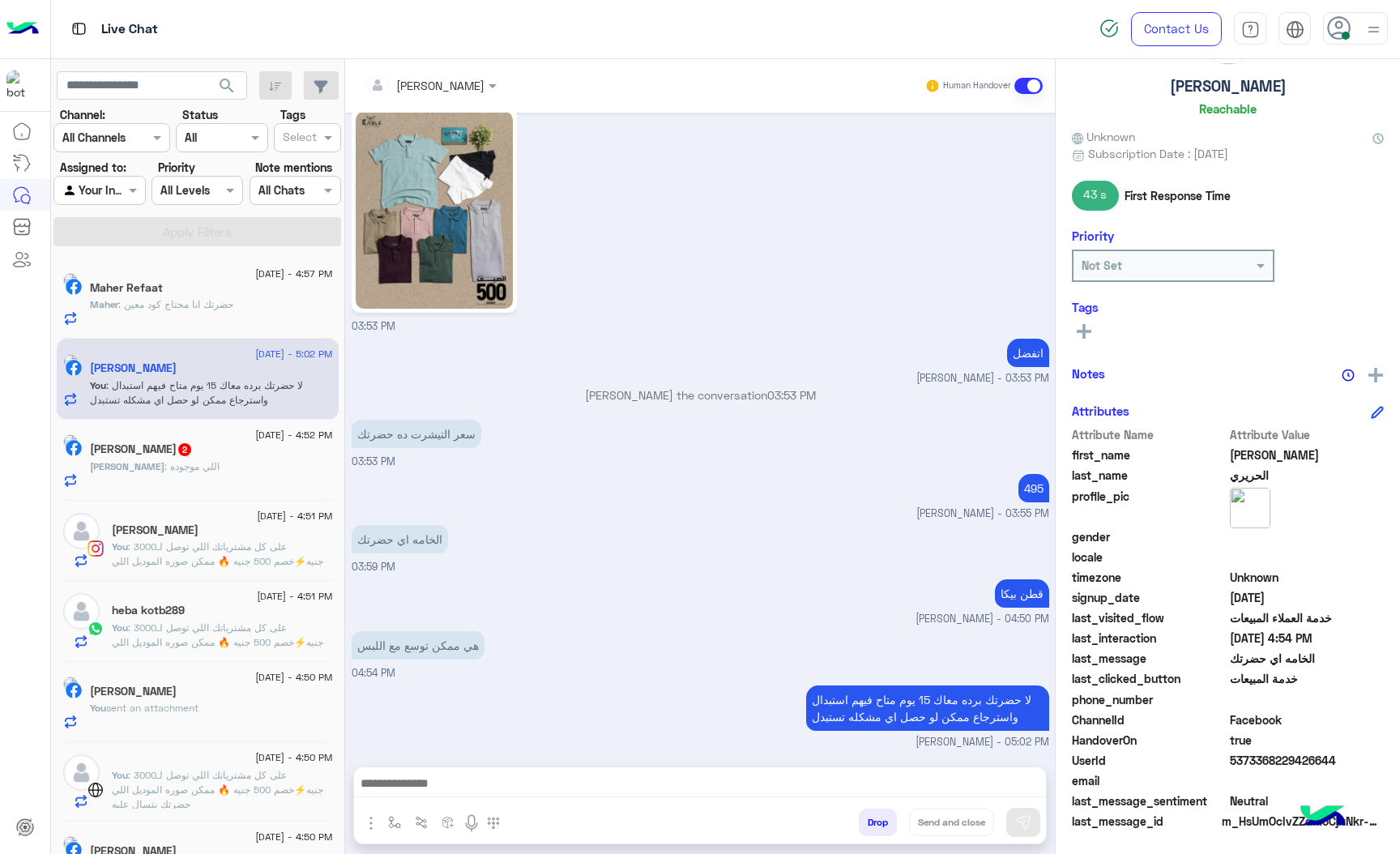
click at [244, 459] on div "[PERSON_NAME] 2" at bounding box center [211, 450] width 243 height 17
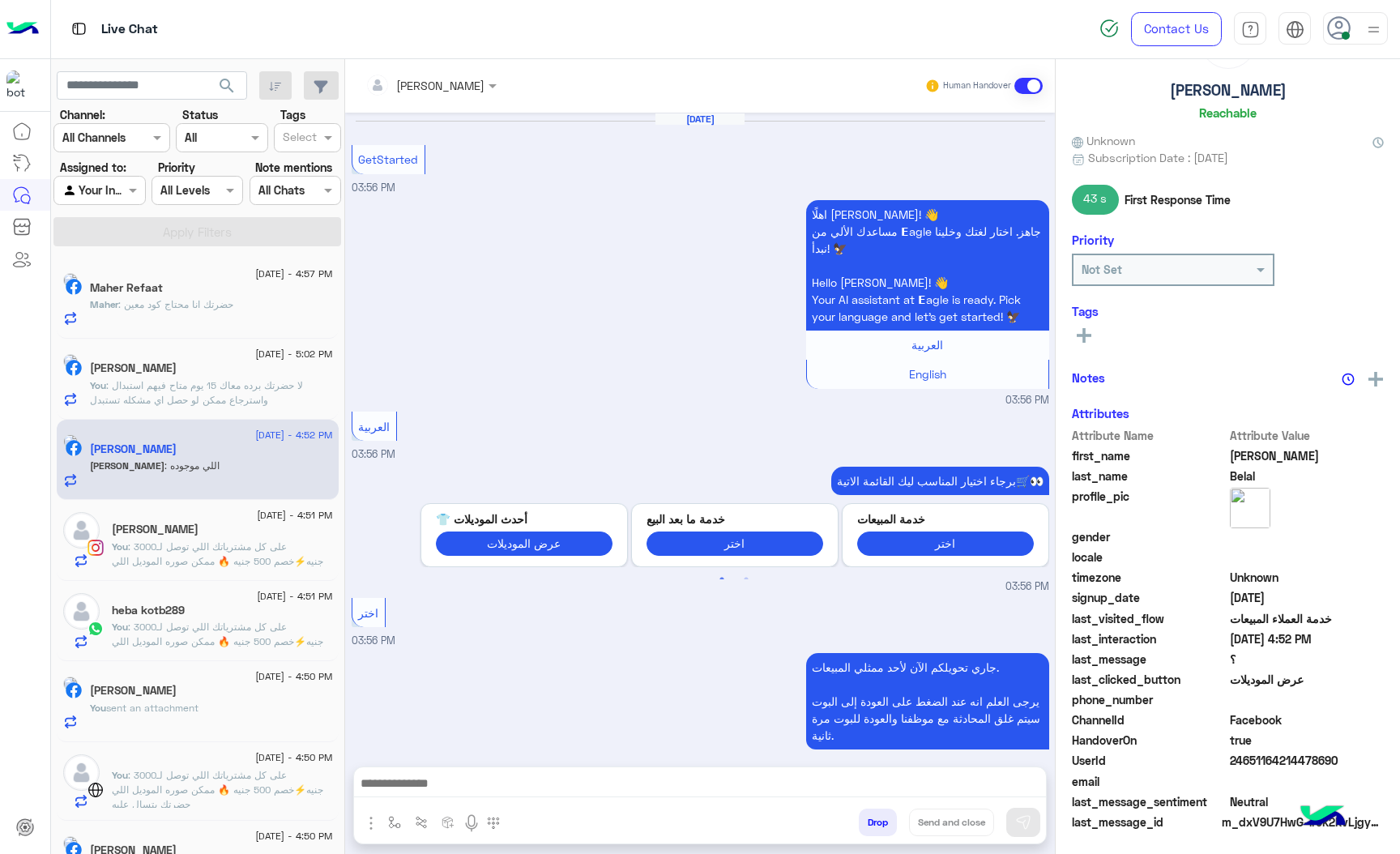
scroll to position [562, 0]
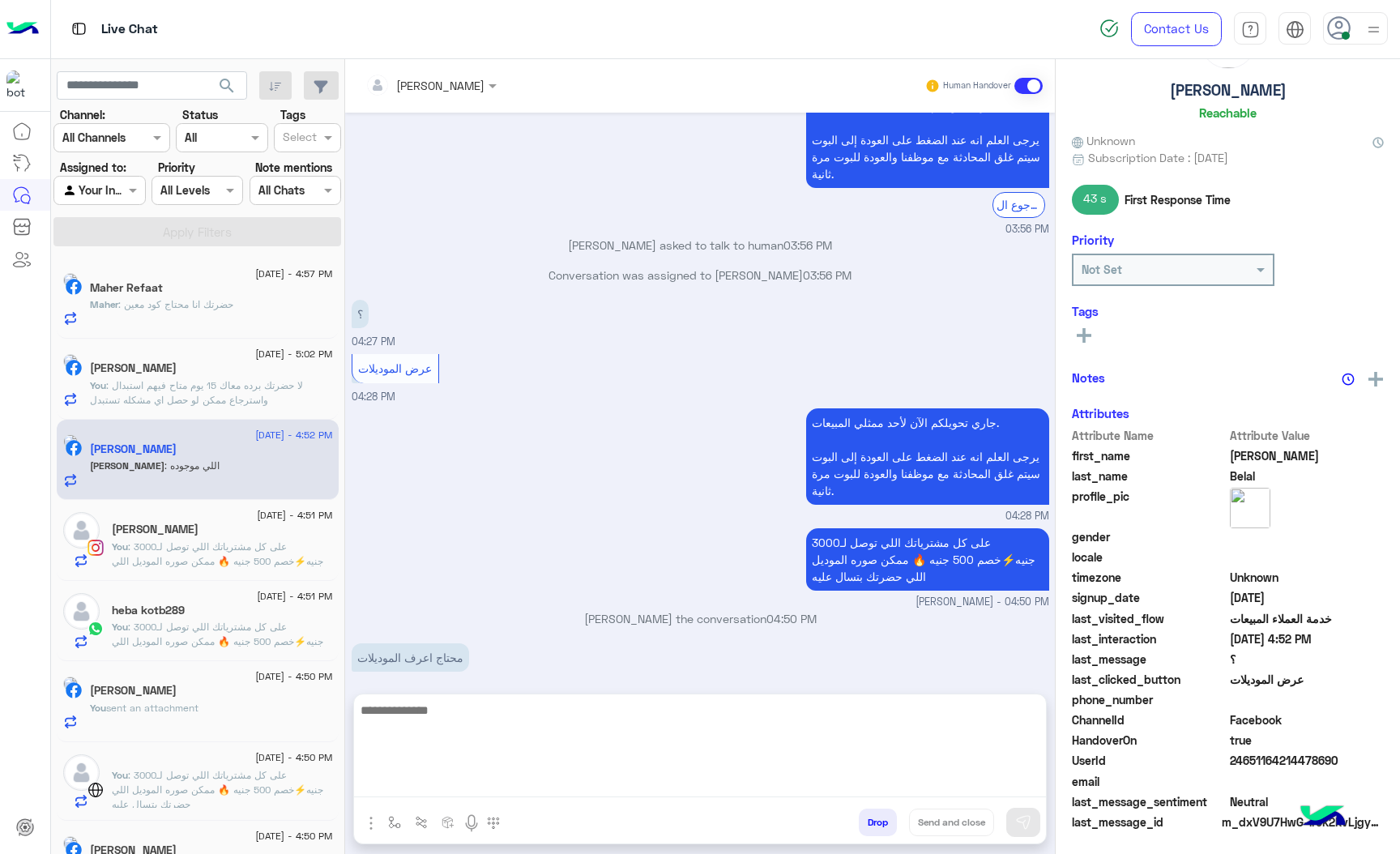
click at [474, 779] on textarea at bounding box center [700, 748] width 692 height 97
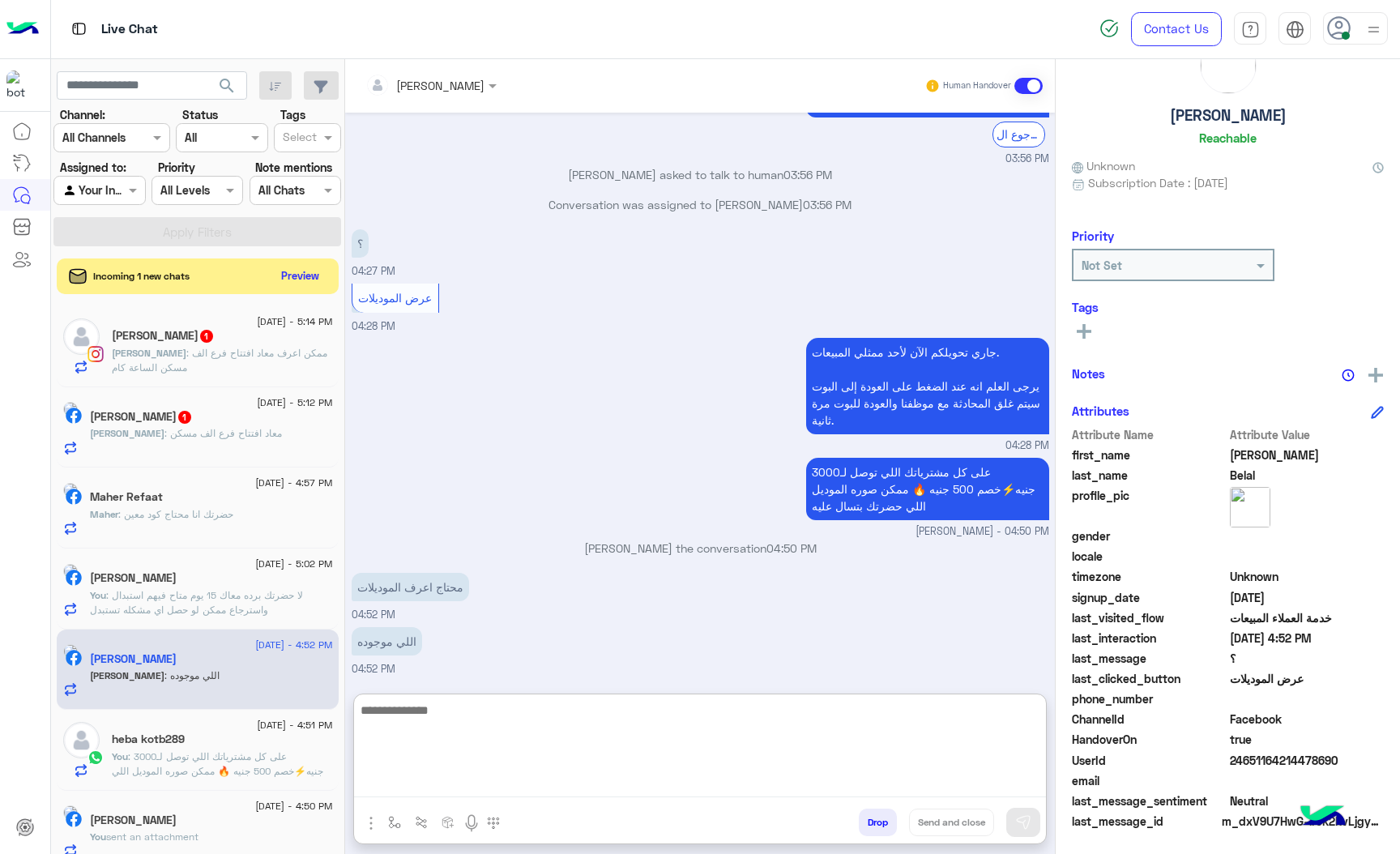
scroll to position [635, 0]
click at [445, 718] on textarea at bounding box center [700, 748] width 692 height 97
paste textarea "**********"
type textarea "**********"
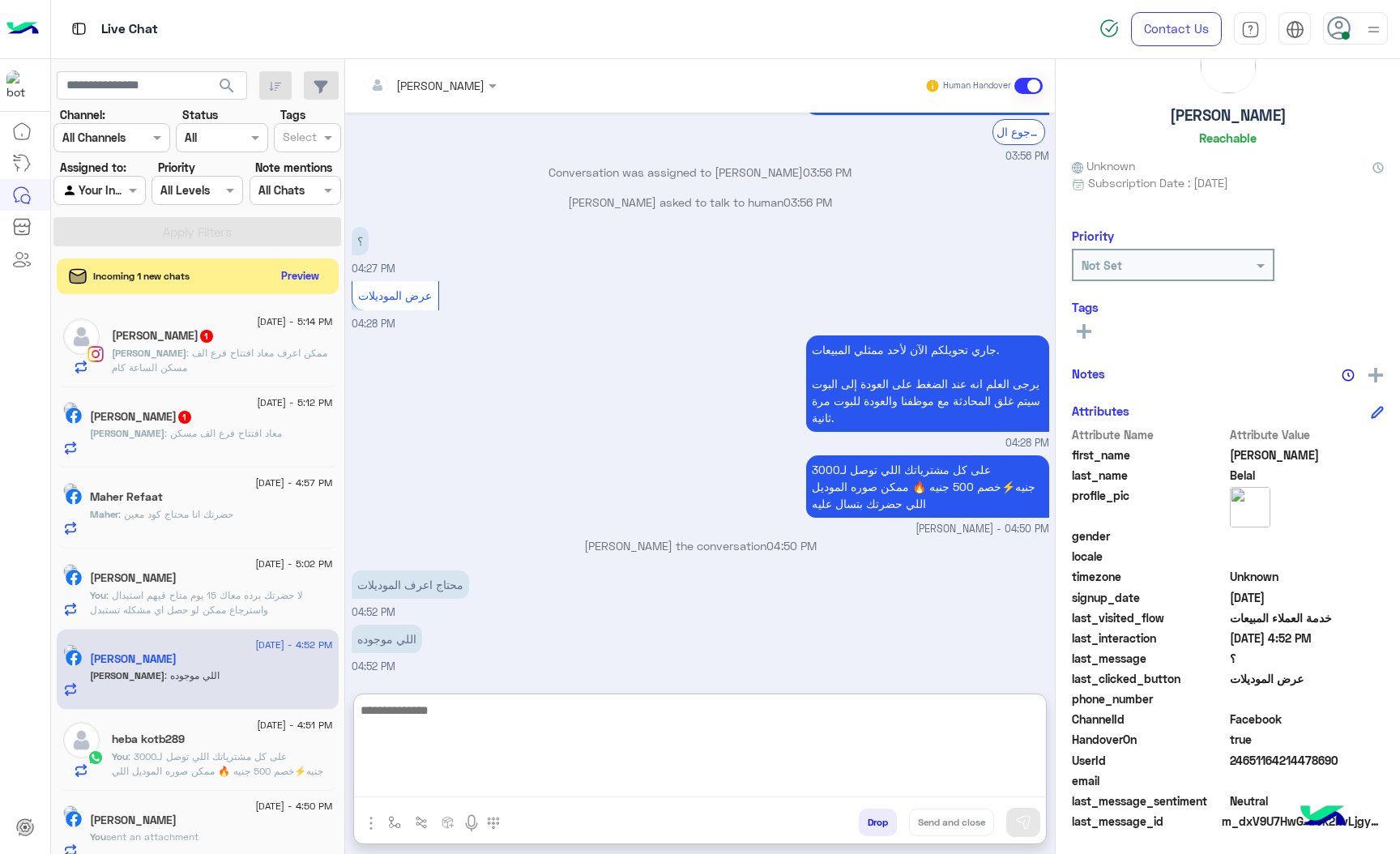
scroll to position [685, 0]
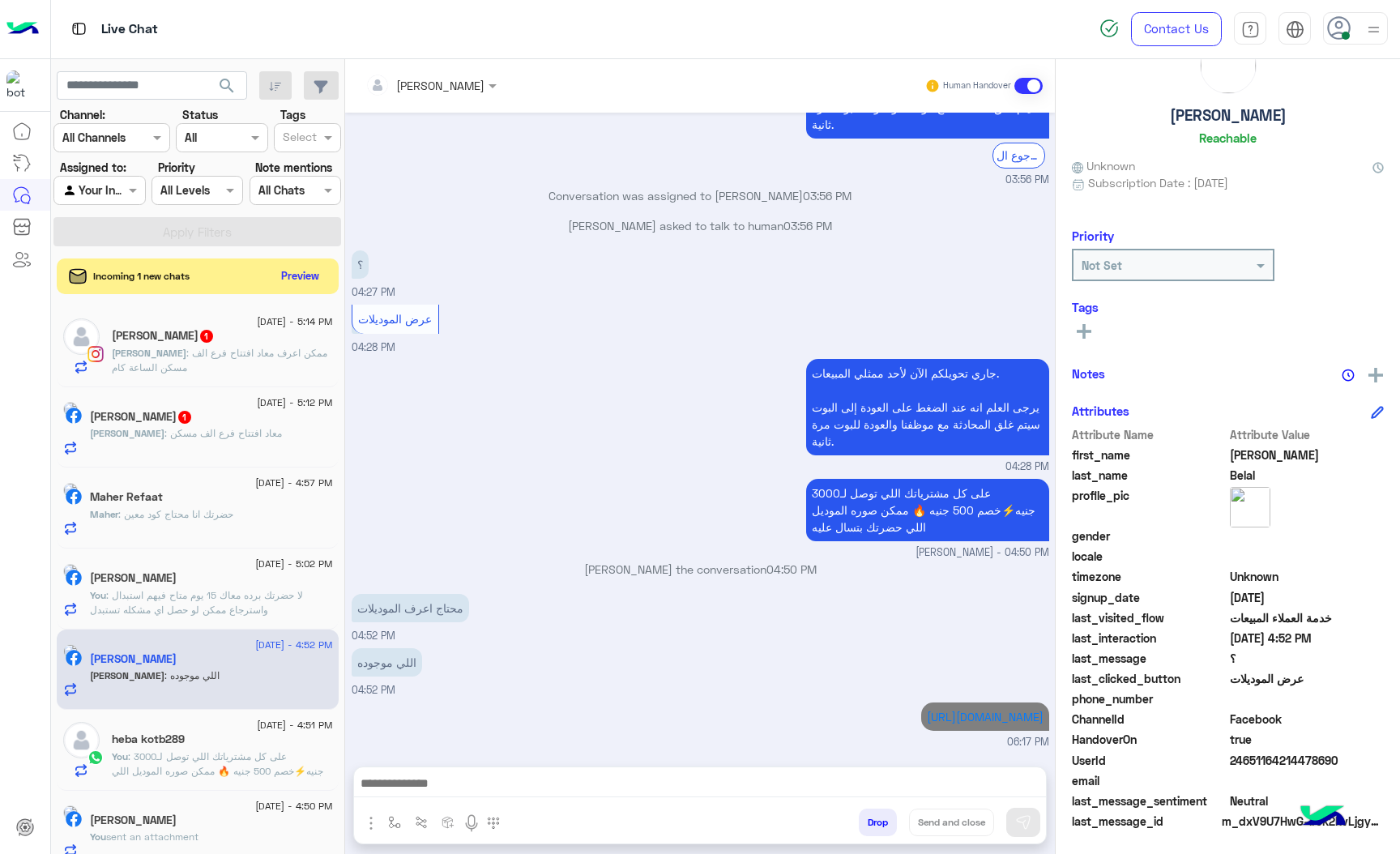
click at [199, 422] on div "[PERSON_NAME] 1" at bounding box center [211, 418] width 243 height 17
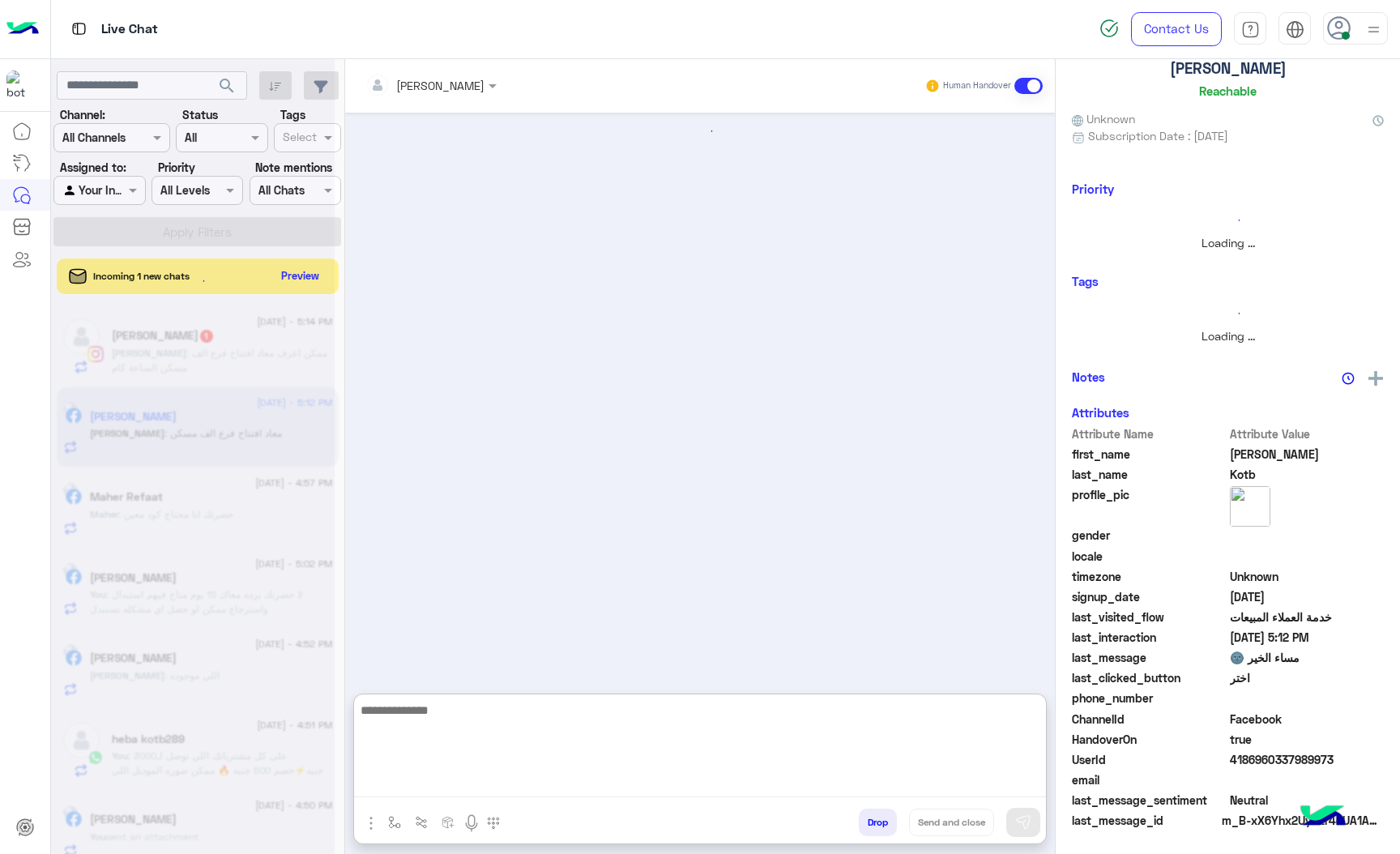
click at [433, 779] on textarea at bounding box center [700, 748] width 692 height 97
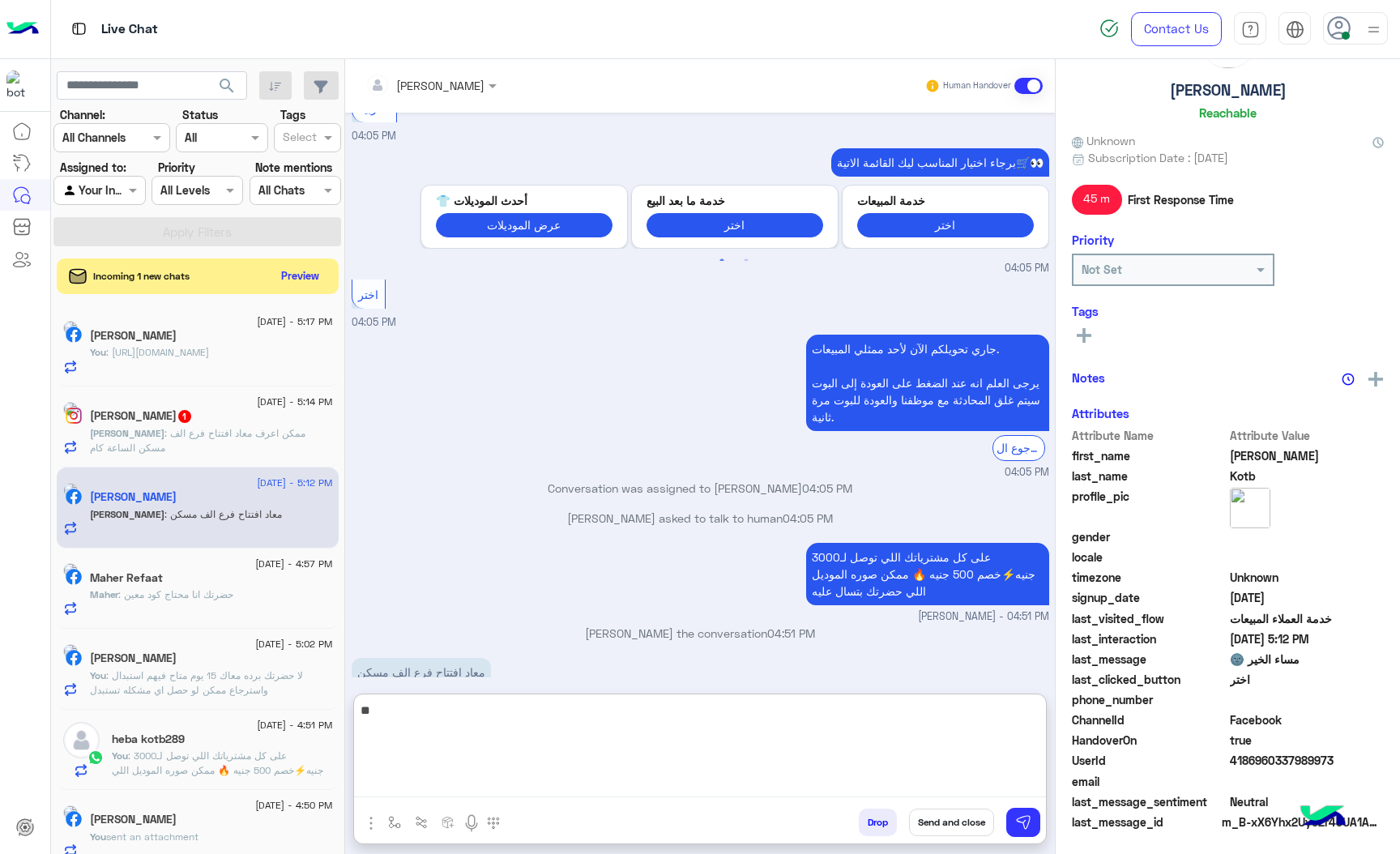
scroll to position [85, 0]
type textarea "*"
type textarea "**********"
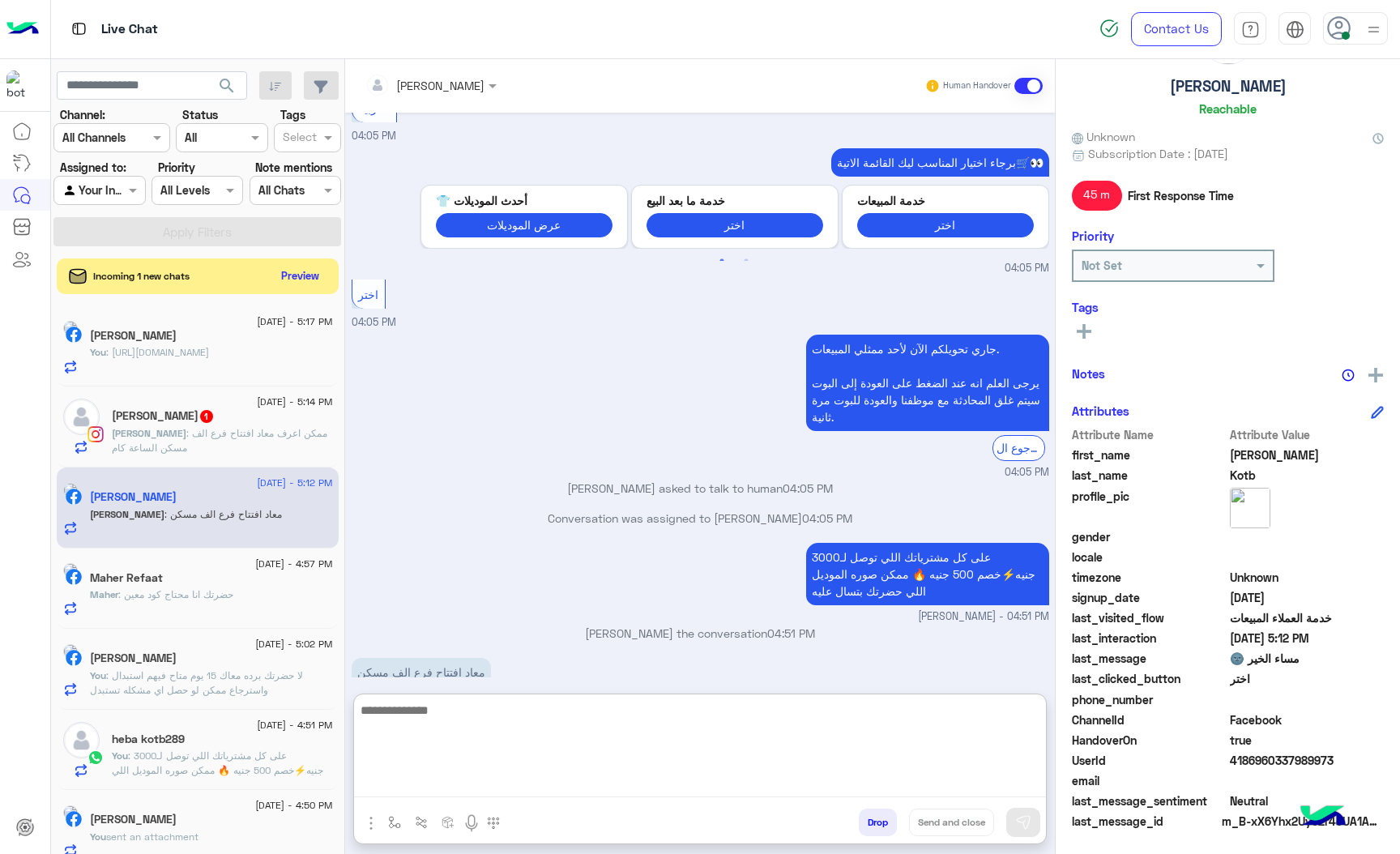
scroll to position [1824, 0]
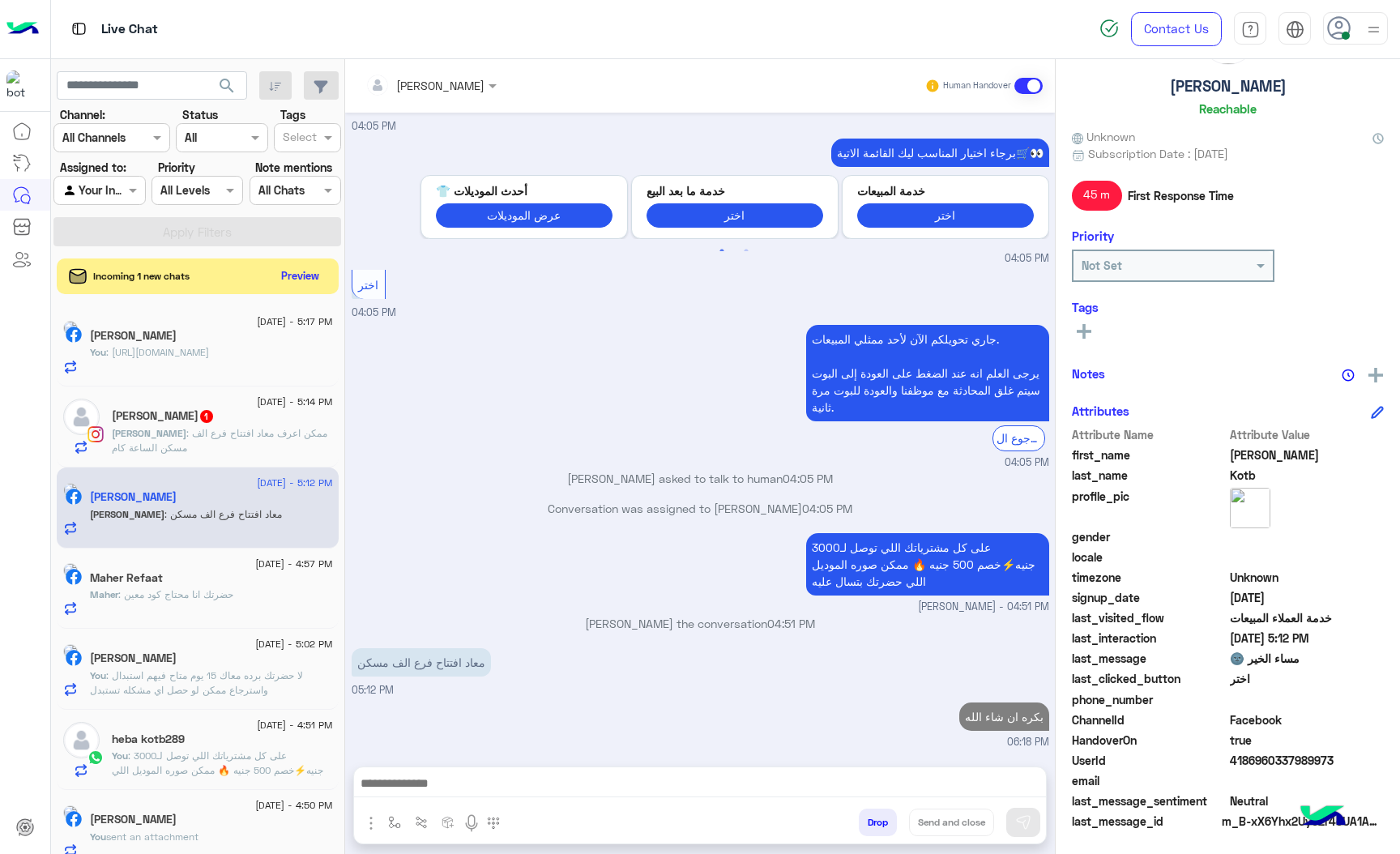
click at [151, 452] on span ": ممكن اعرف معاد افتتاح فرع الف مسكن الساعة كام" at bounding box center [219, 440] width 215 height 27
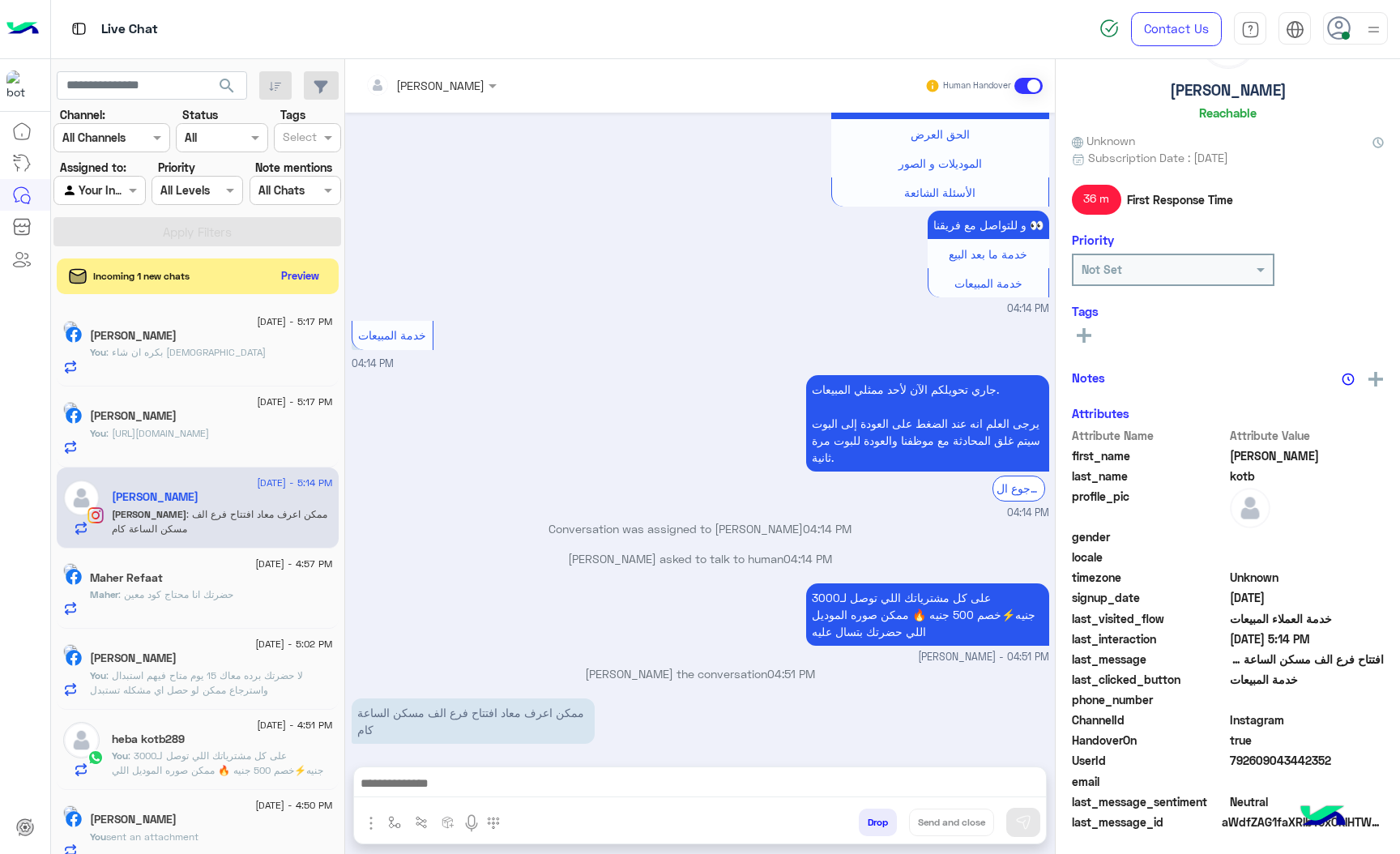
scroll to position [85, 0]
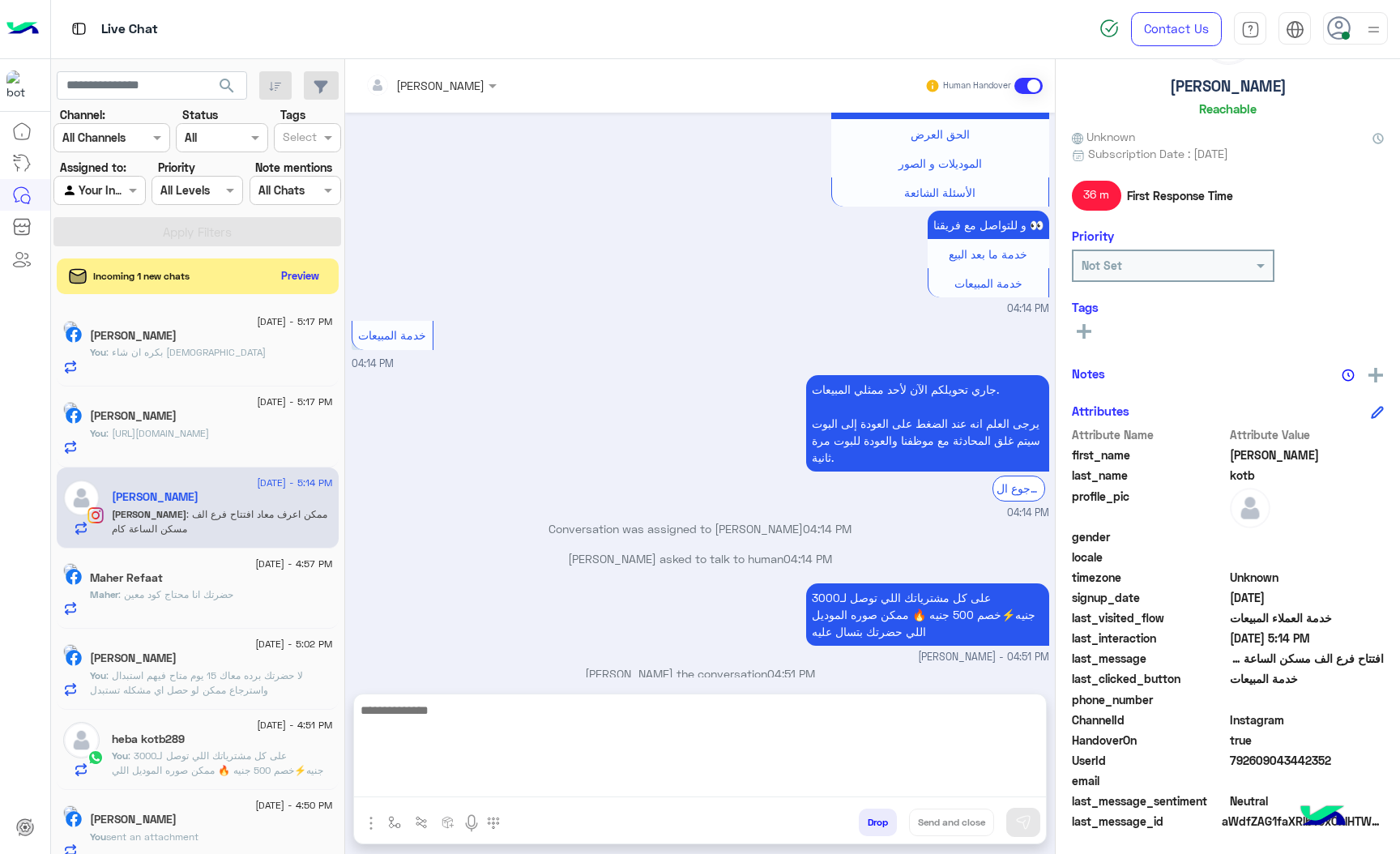
click at [453, 779] on textarea at bounding box center [700, 748] width 692 height 97
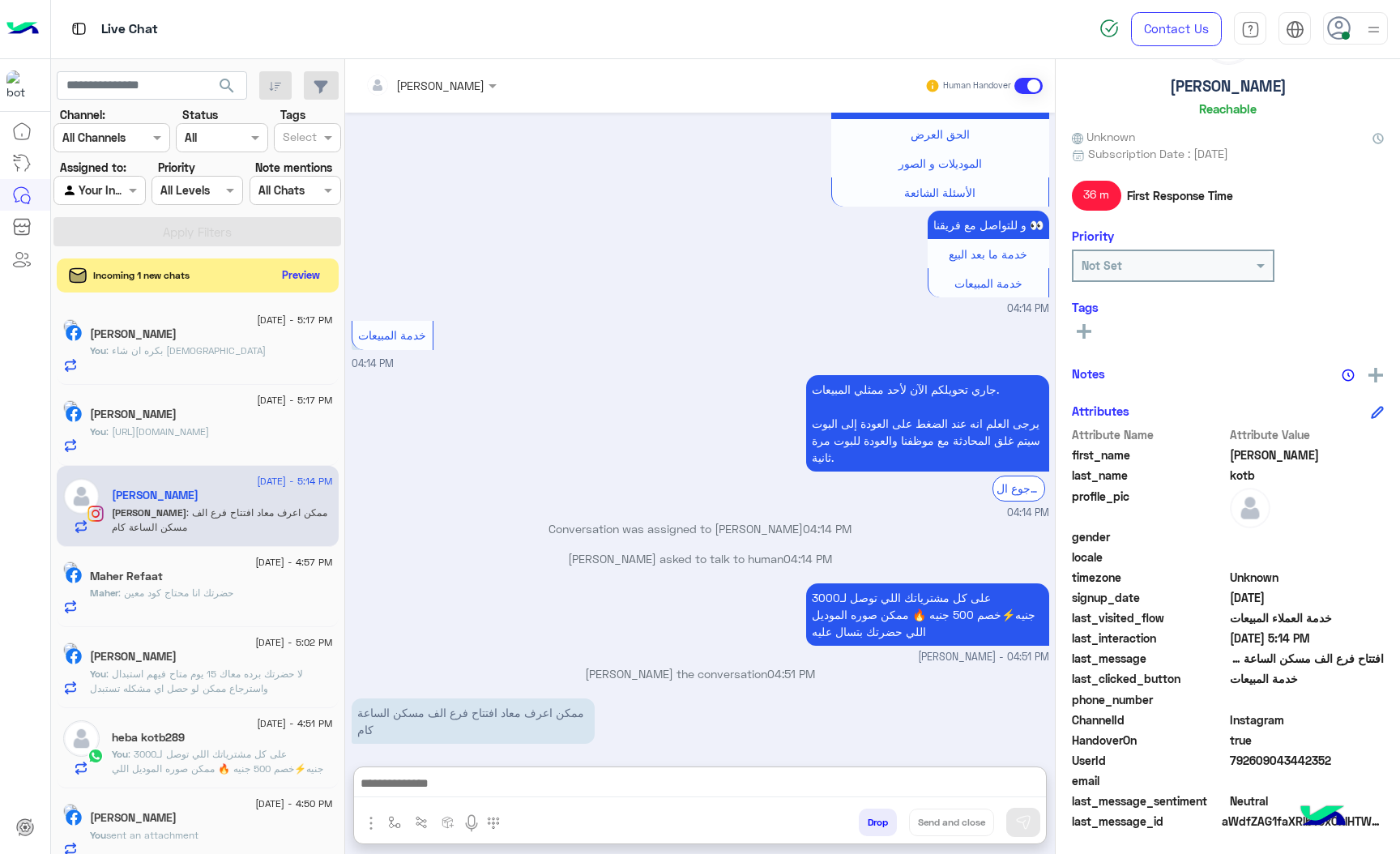
click at [306, 278] on button "Preview" at bounding box center [301, 275] width 50 height 22
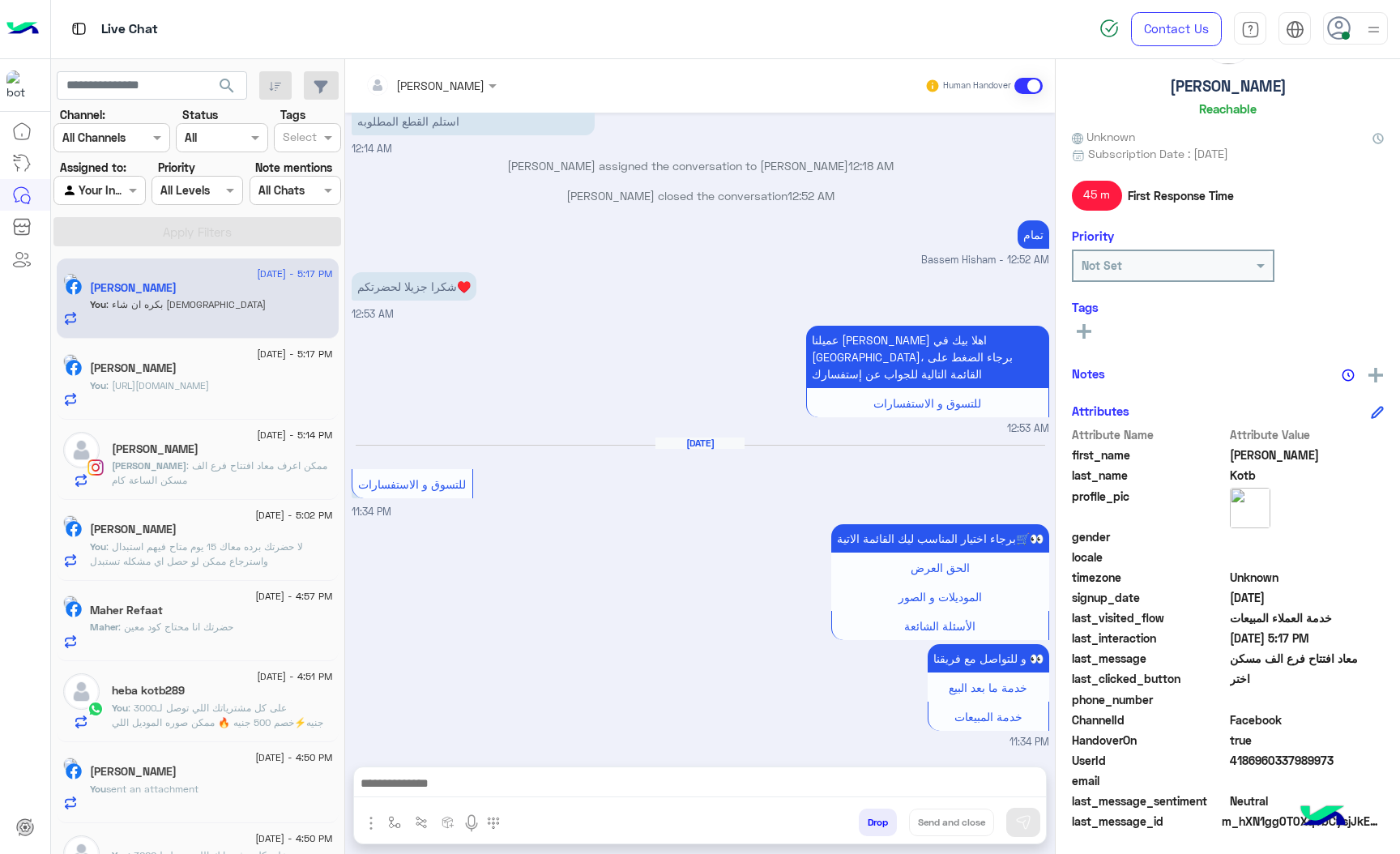
scroll to position [1654, 0]
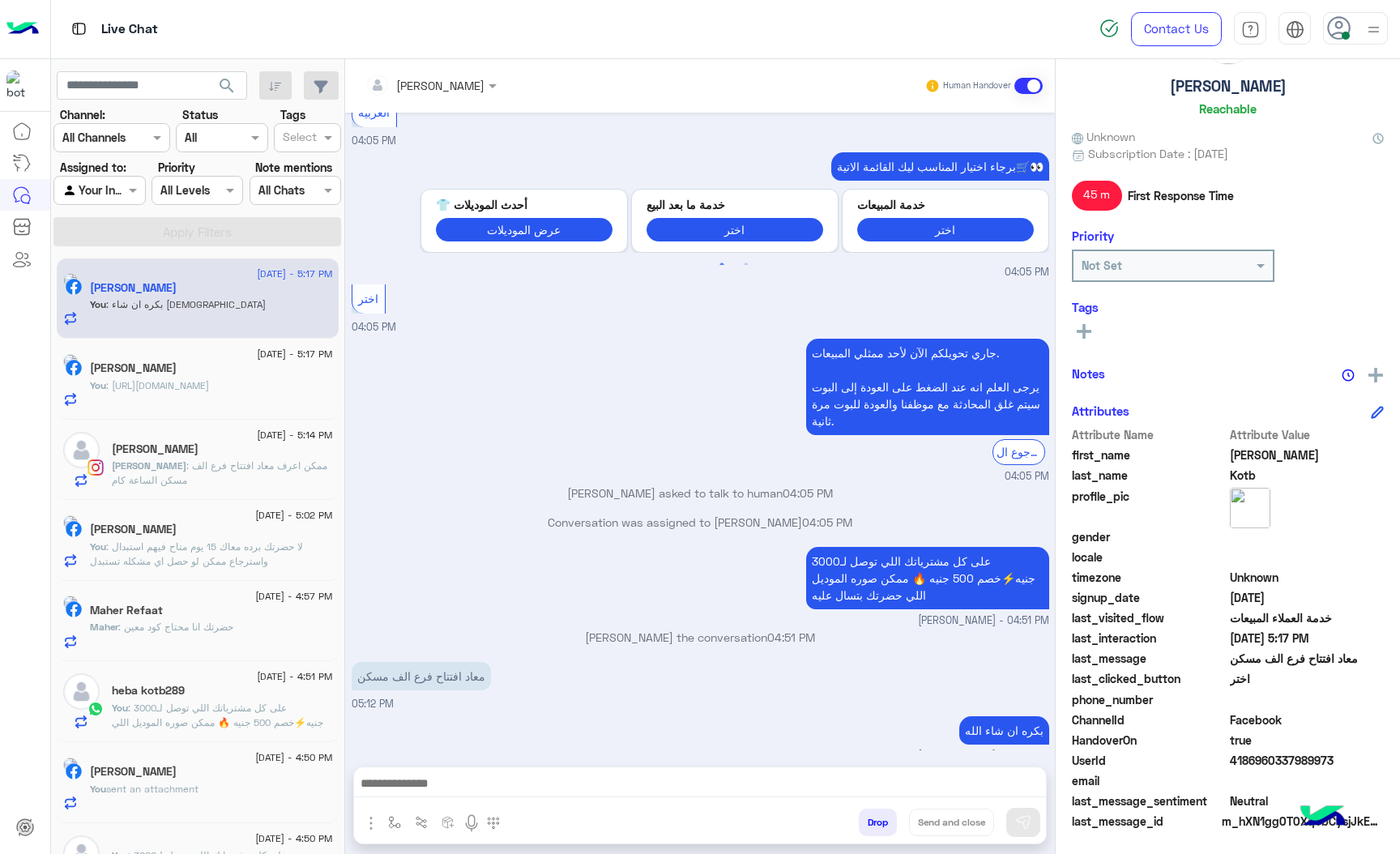
click at [873, 812] on button "Drop" at bounding box center [878, 822] width 39 height 28
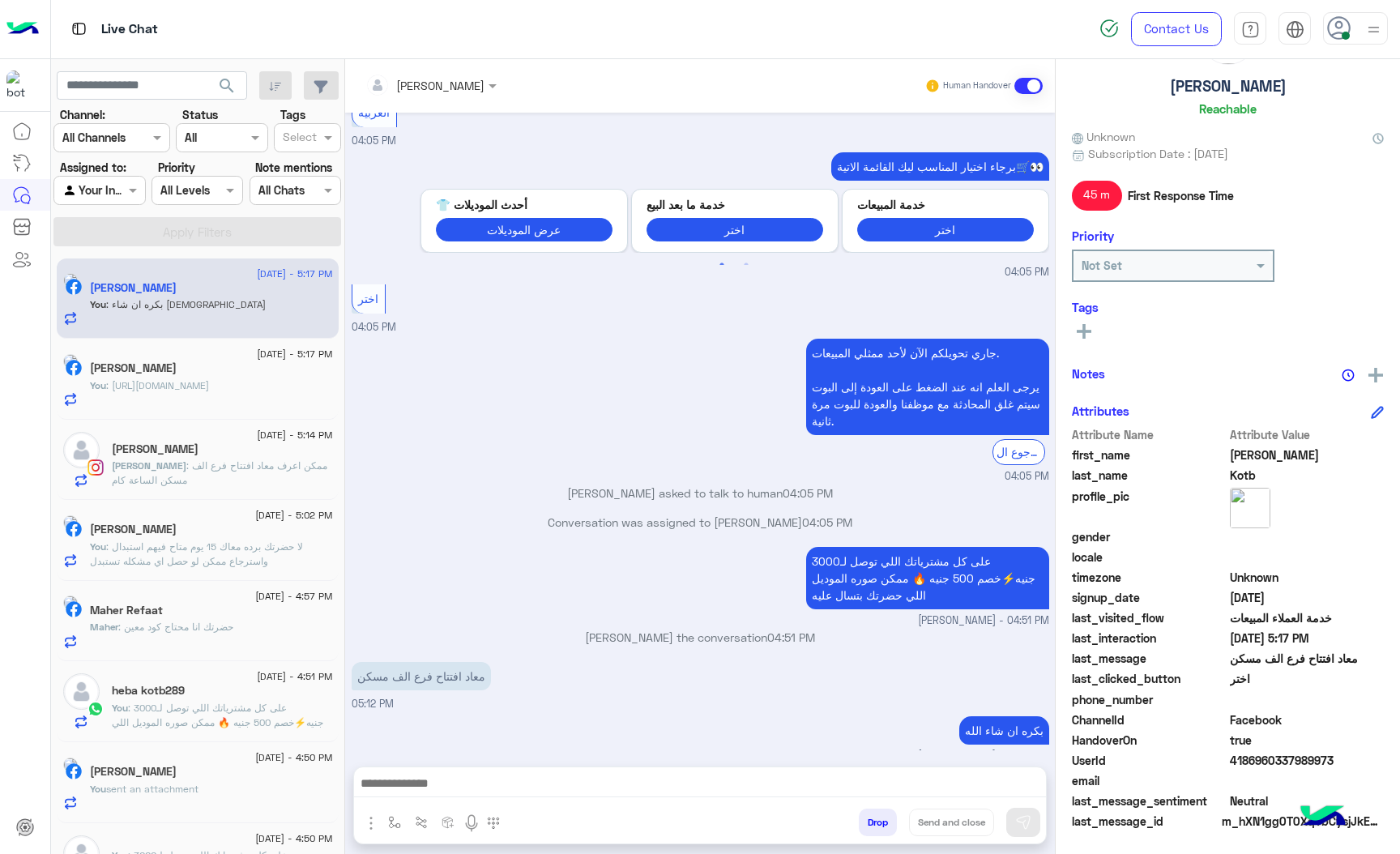
click at [873, 812] on button "Drop" at bounding box center [878, 822] width 39 height 28
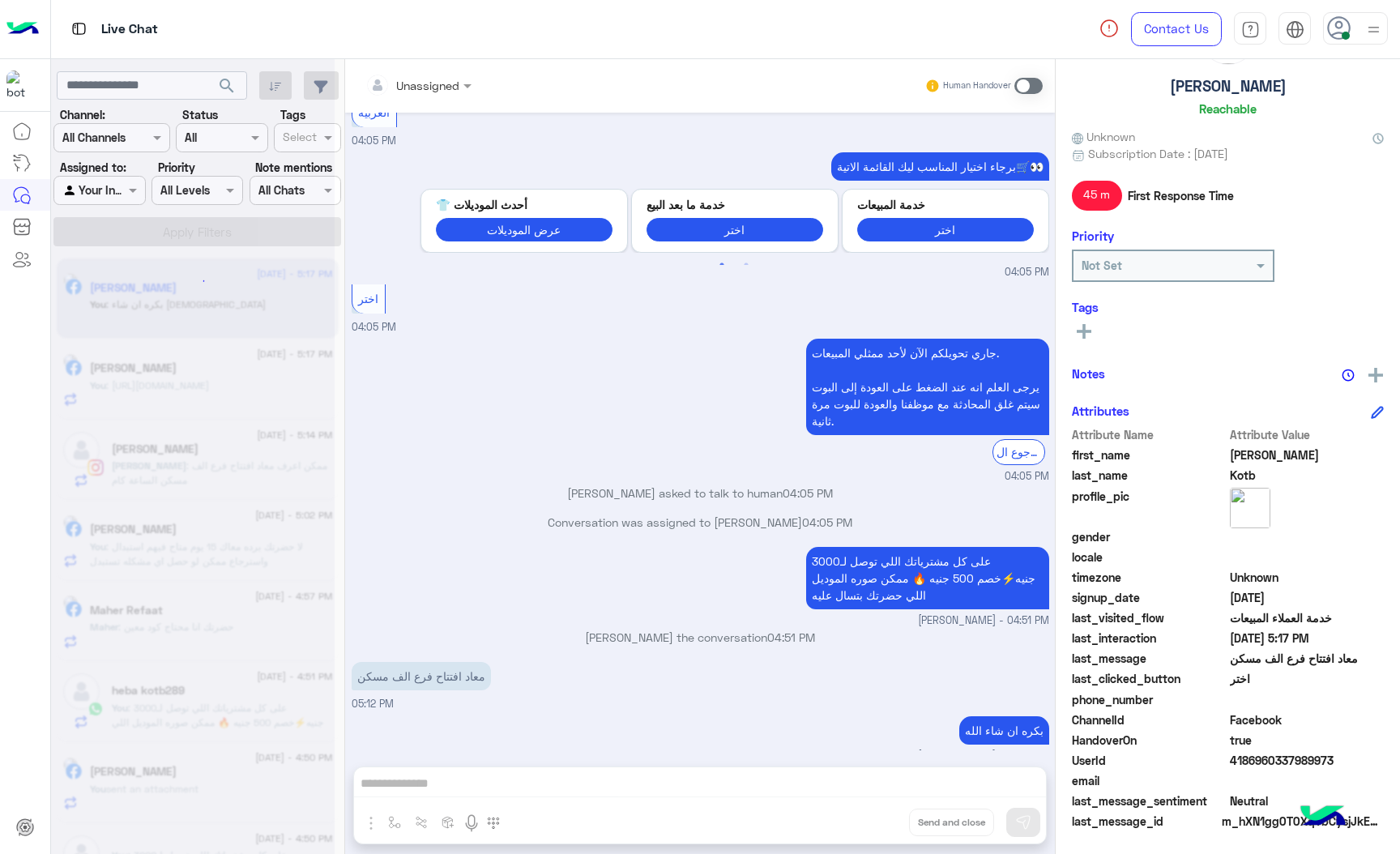
click at [873, 812] on div "Unassigned Human Handover [DATE] خدمة المبيعات 12:14 AM احنا الان خارج مواعيد ا…" at bounding box center [700, 460] width 710 height 802
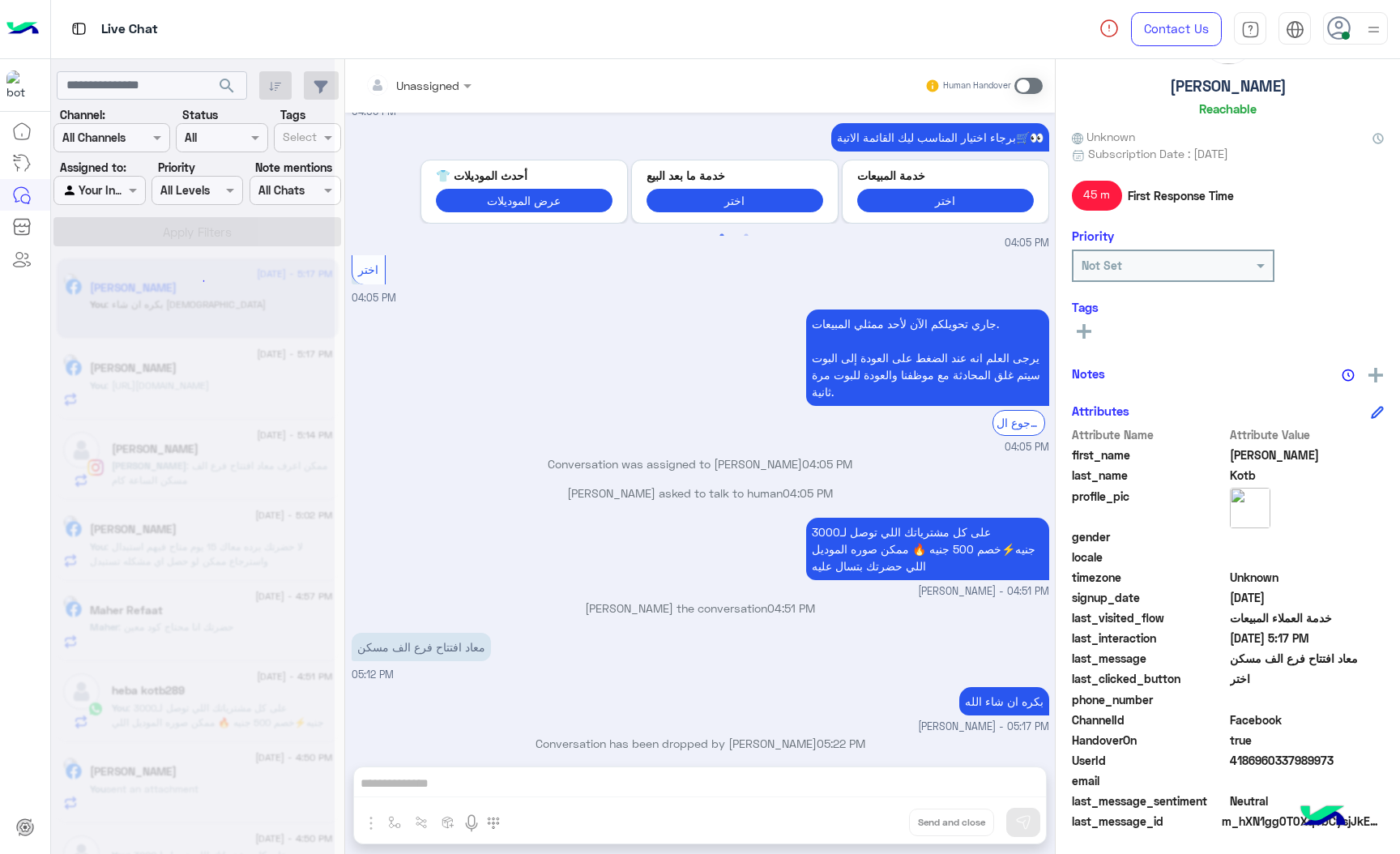
click at [873, 812] on div "Unassigned Human Handover [DATE] خدمة المبيعات 12:14 AM احنا الان خارج مواعيد ا…" at bounding box center [700, 460] width 710 height 802
click at [0, 0] on button "Drop" at bounding box center [0, 0] width 0 height 0
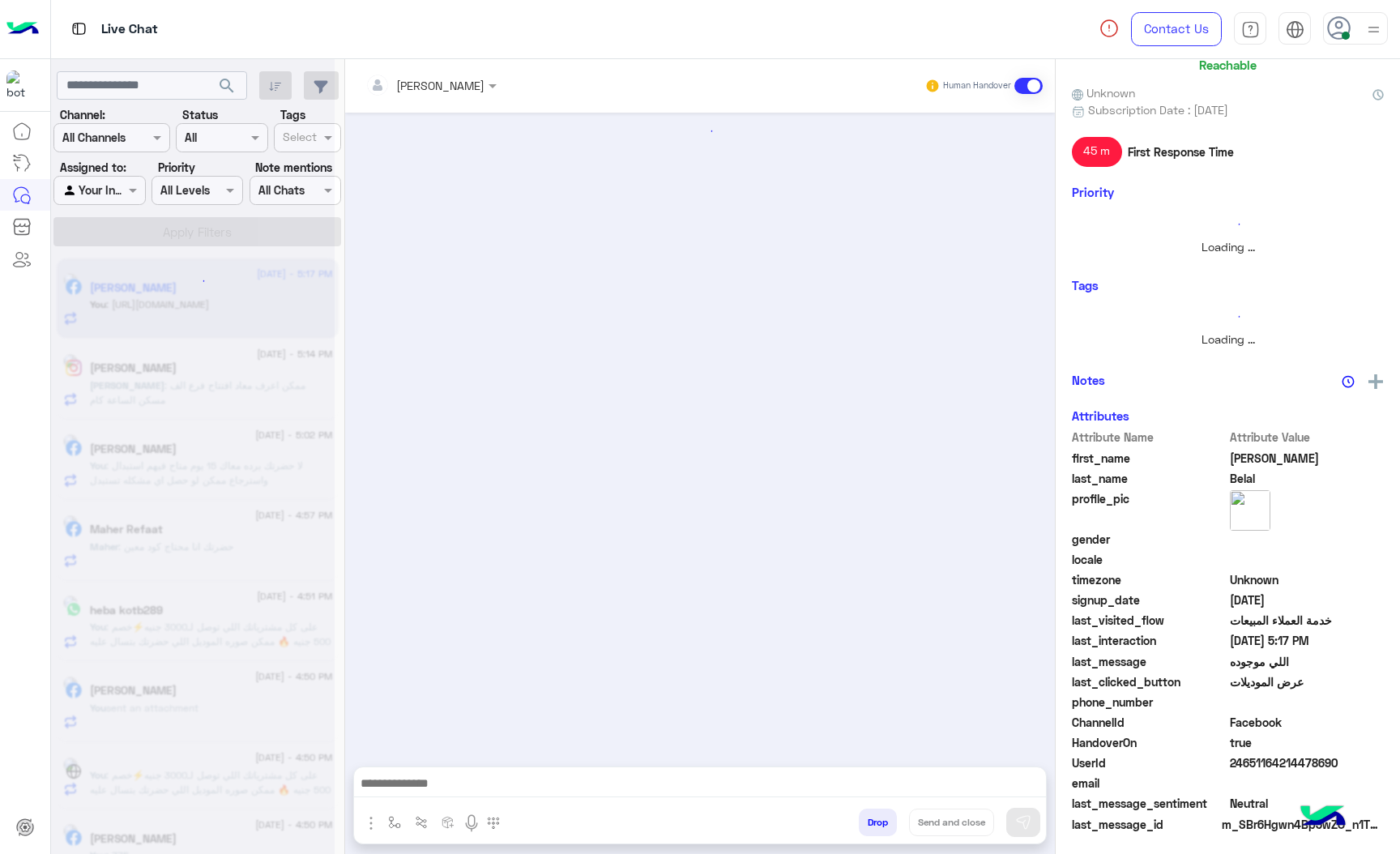
click at [873, 812] on button "Drop" at bounding box center [878, 822] width 39 height 28
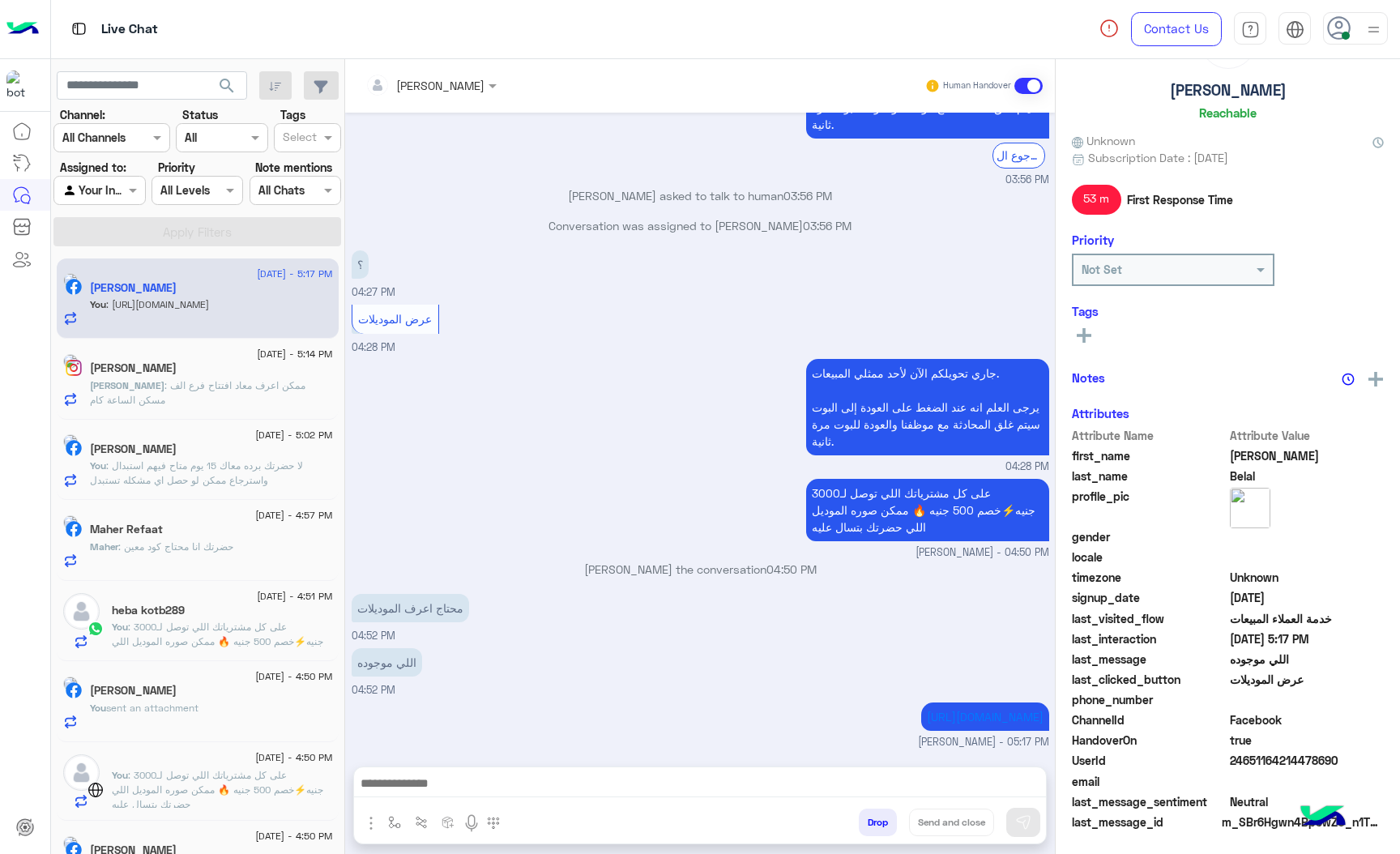
click at [873, 812] on div "[PERSON_NAME] Human Handover [DATE] GetStarted 03:56 PM اهلًا [PERSON_NAME]! 👋 …" at bounding box center [700, 460] width 710 height 802
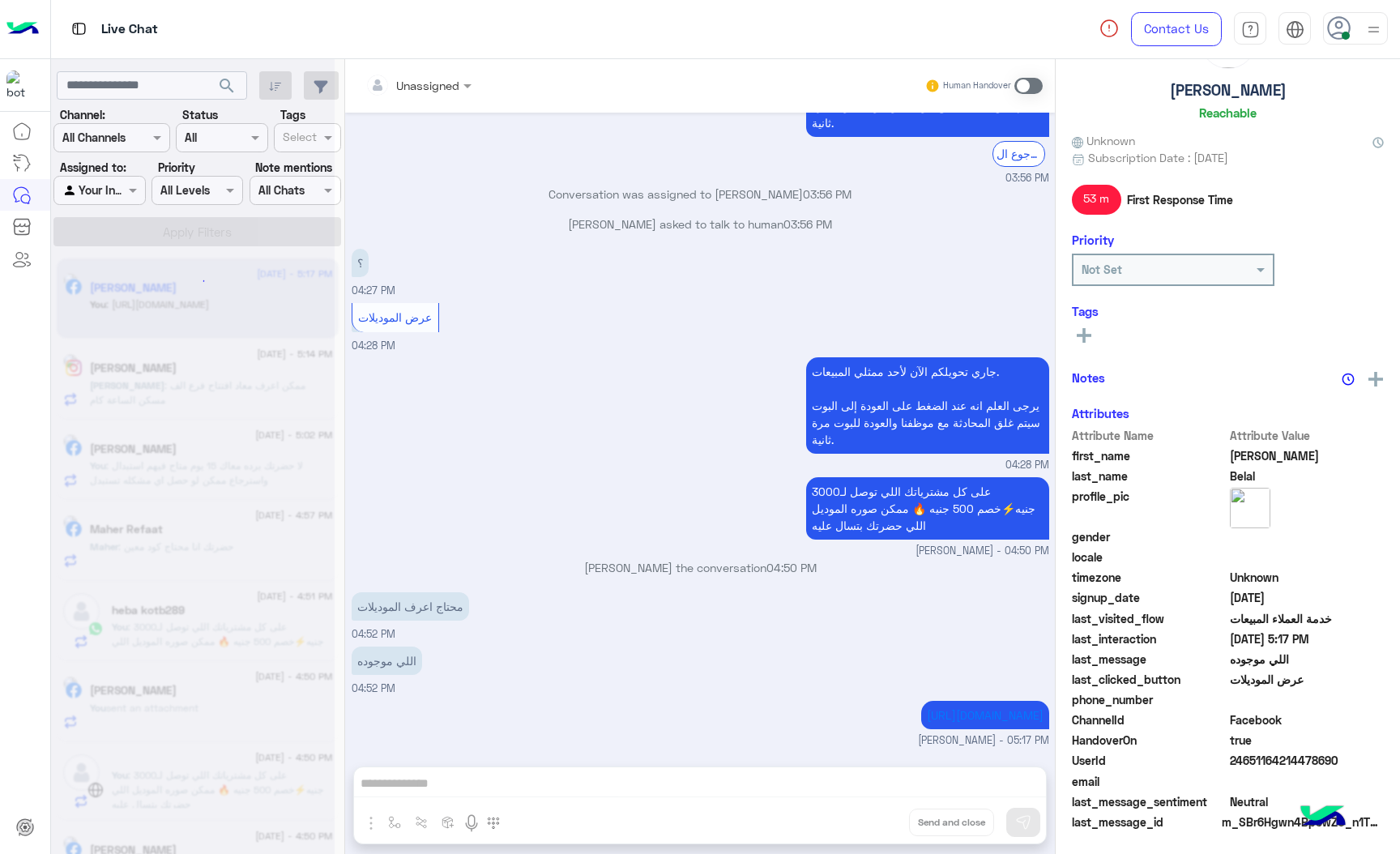
scroll to position [642, 0]
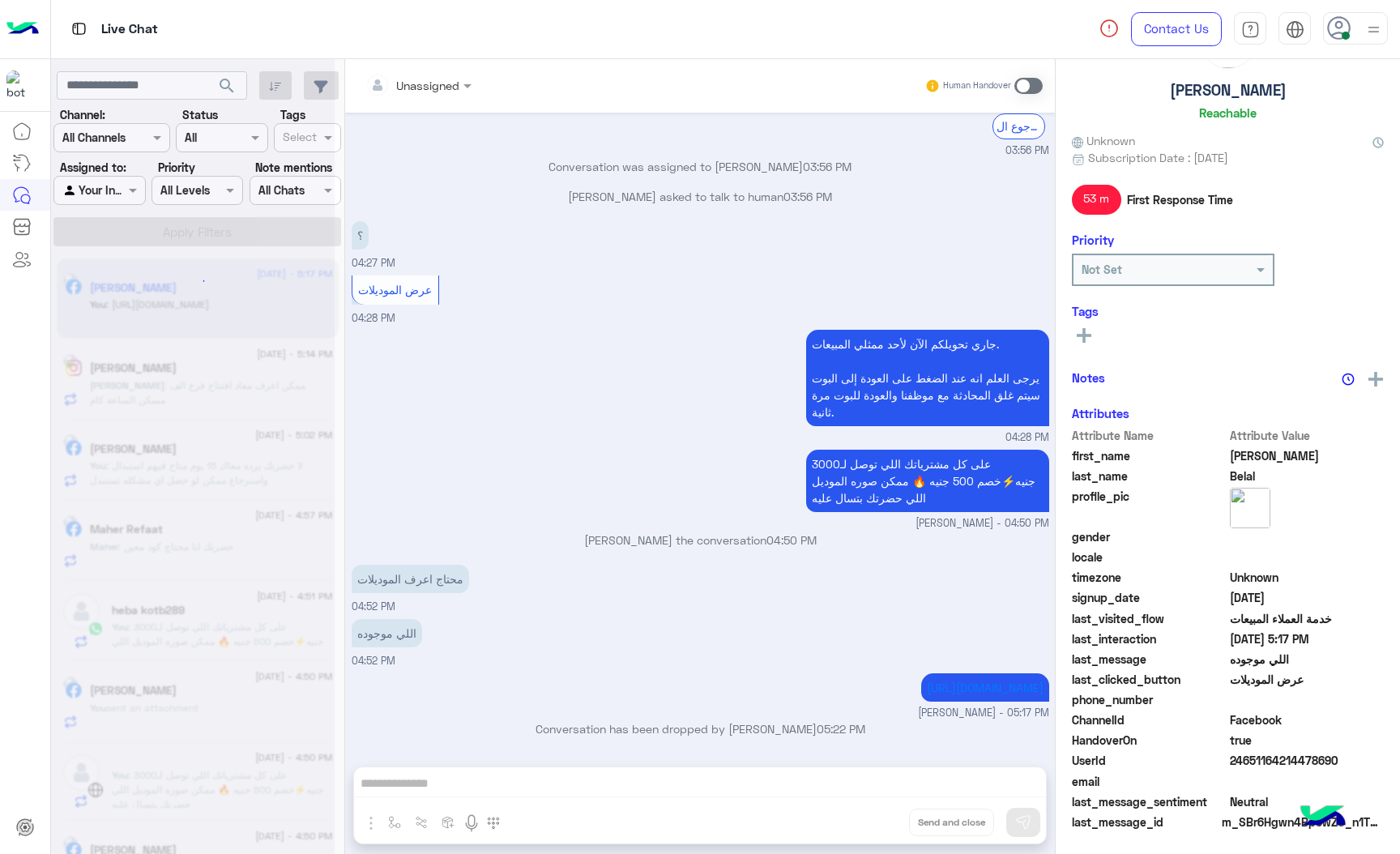
click at [873, 812] on div "Unassigned Human Handover [DATE] GetStarted 03:56 PM اهلًا [PERSON_NAME]! 👋 مسا…" at bounding box center [700, 460] width 710 height 802
click at [0, 0] on button "Drop" at bounding box center [0, 0] width 0 height 0
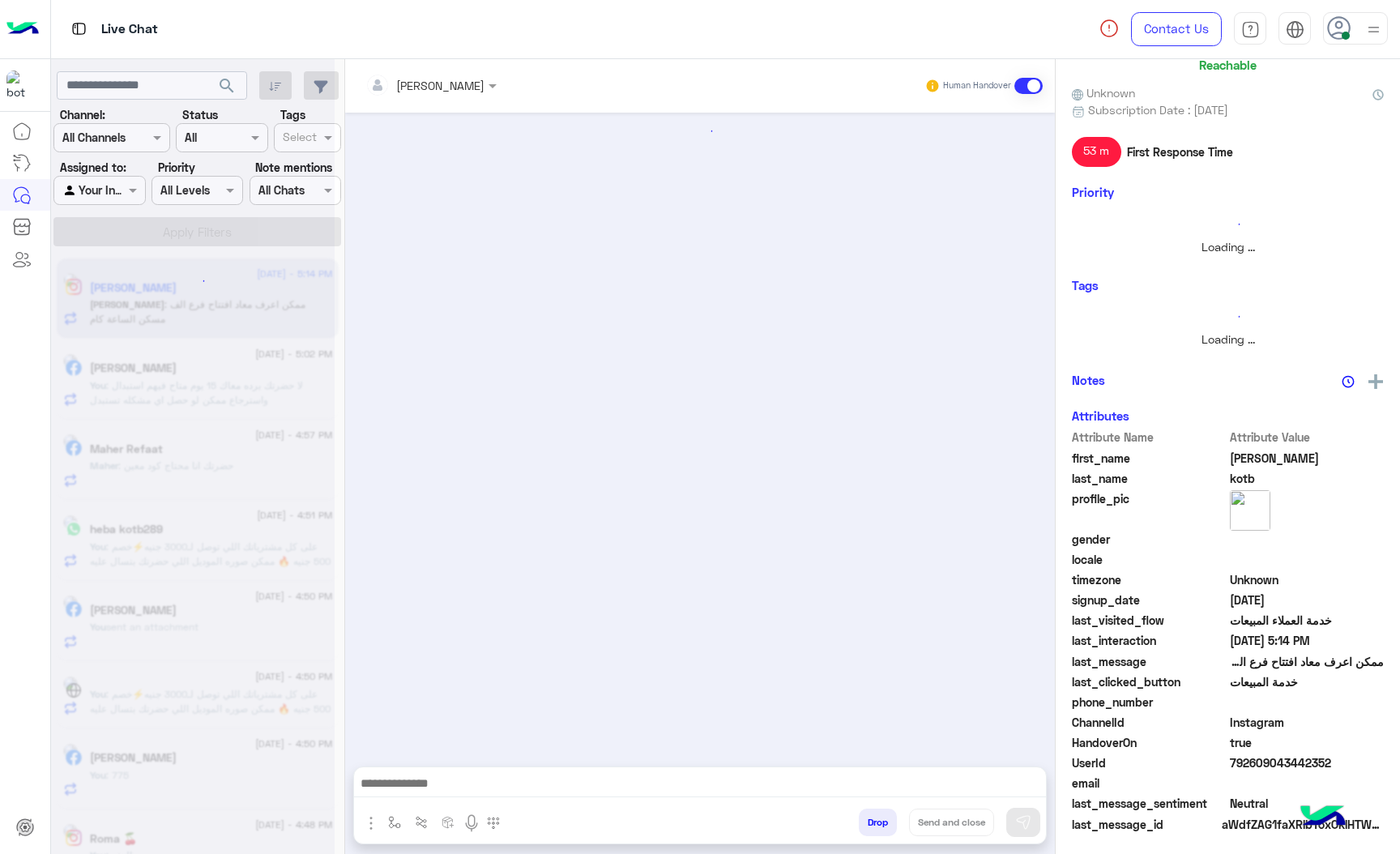
click at [873, 812] on button "Drop" at bounding box center [878, 822] width 39 height 28
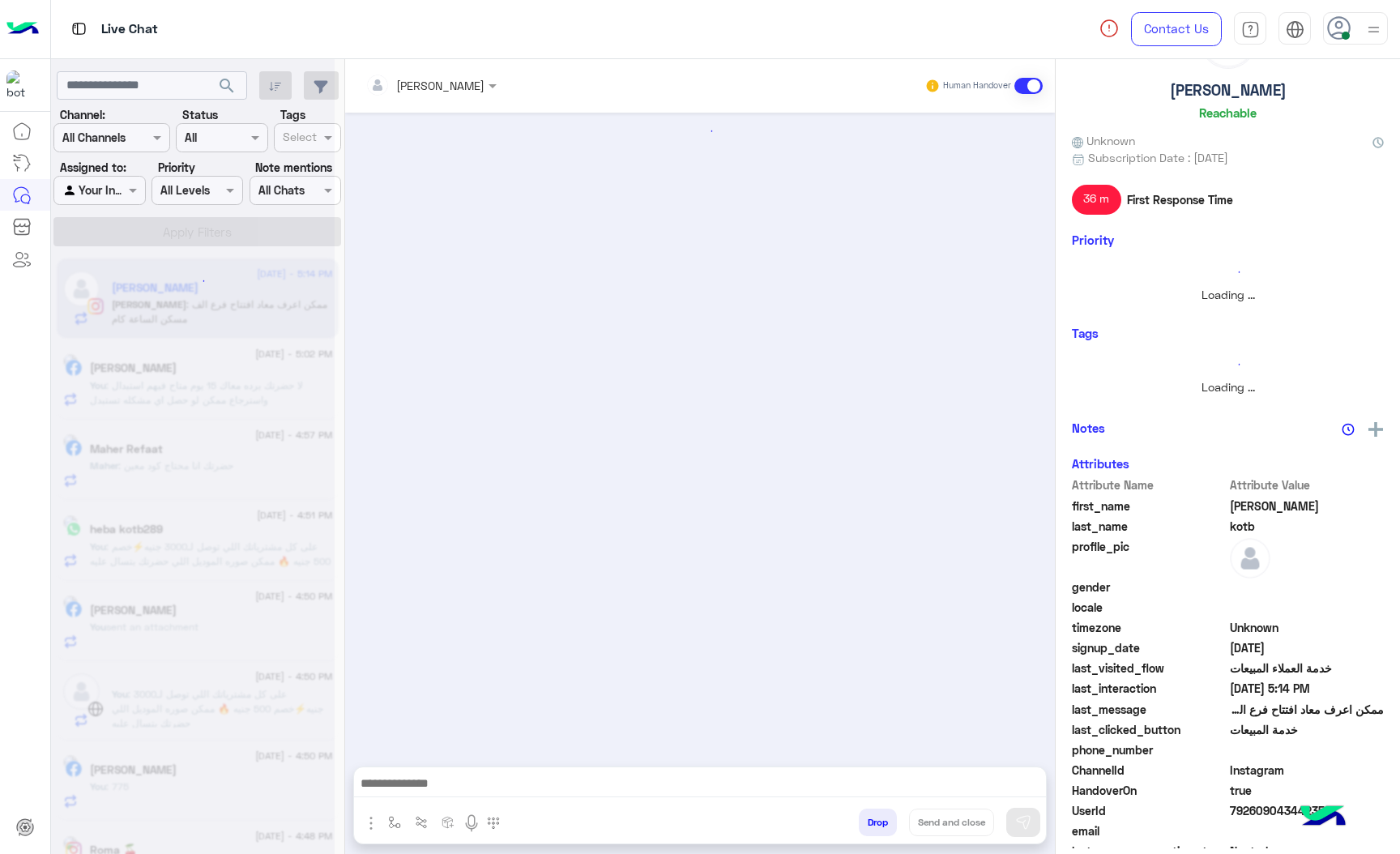
click at [873, 812] on div "[PERSON_NAME] Human Handover Attachements Images enter flow name Drop Send and …" at bounding box center [700, 460] width 710 height 802
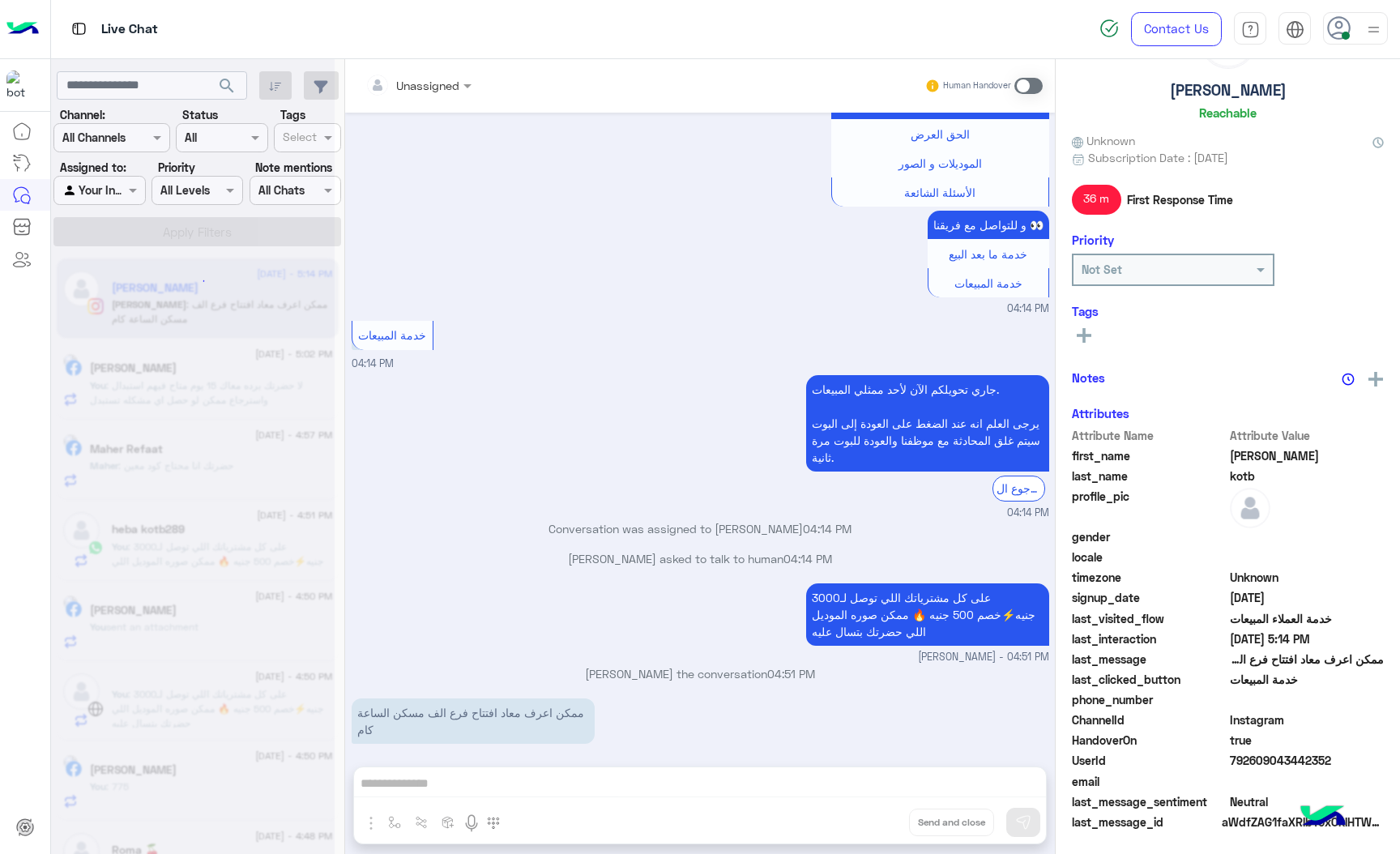
scroll to position [337, 0]
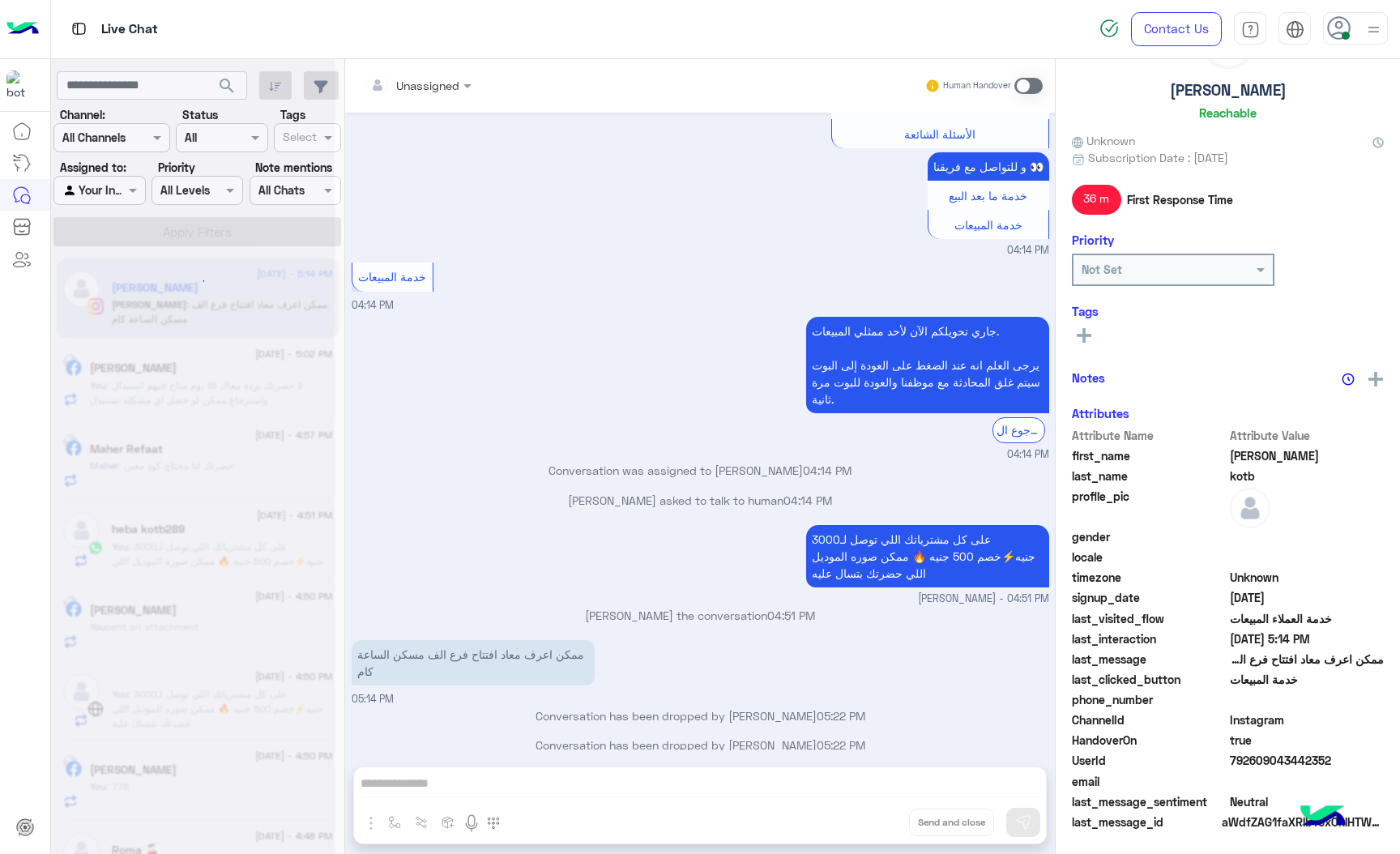
click at [873, 812] on div "Unassigned Human Handover [DATE] افتتاح فرع الف مسكن الساعة كام 04:13 PM عميلنا…" at bounding box center [700, 460] width 710 height 802
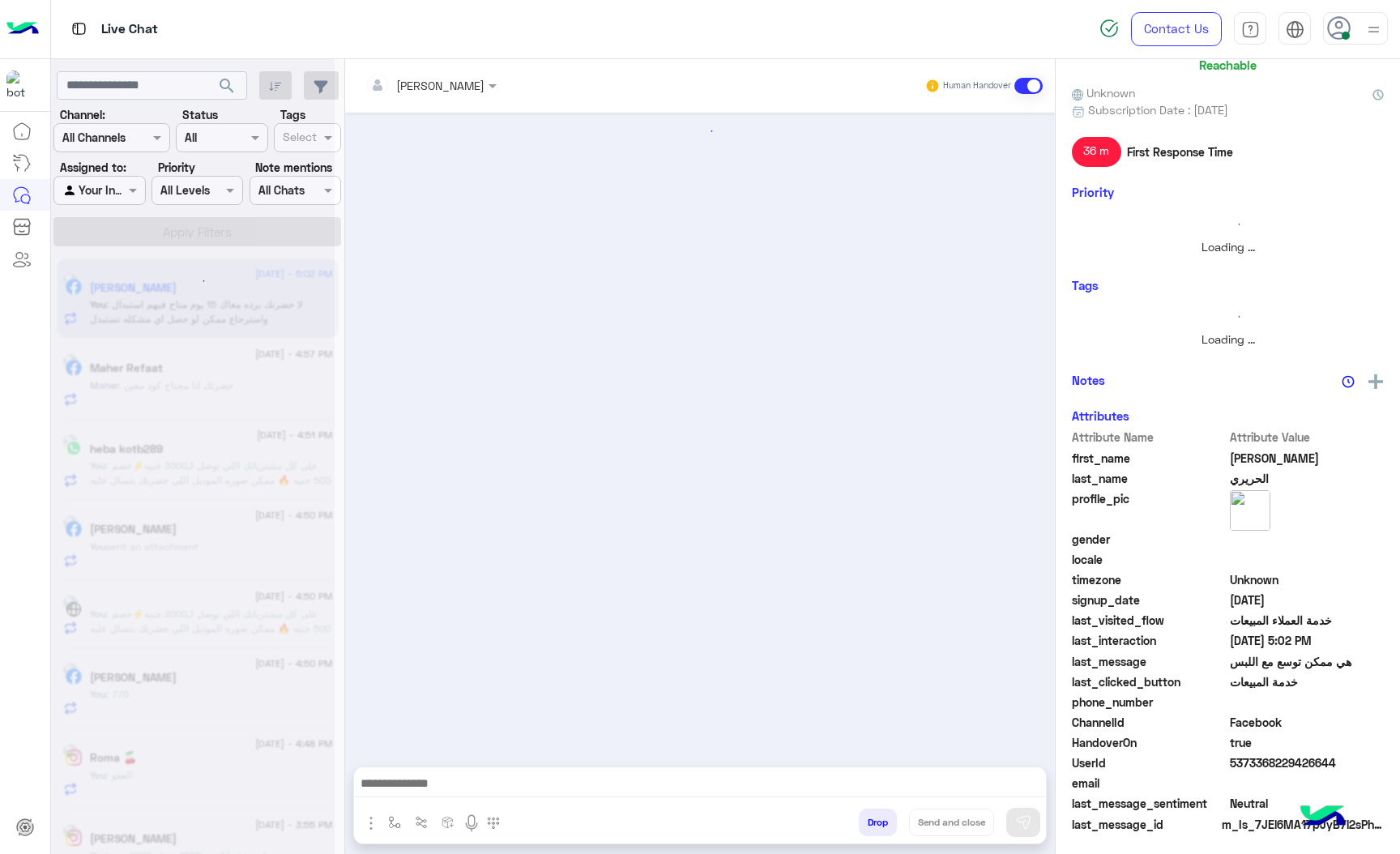
click at [873, 812] on button "Drop" at bounding box center [878, 822] width 39 height 28
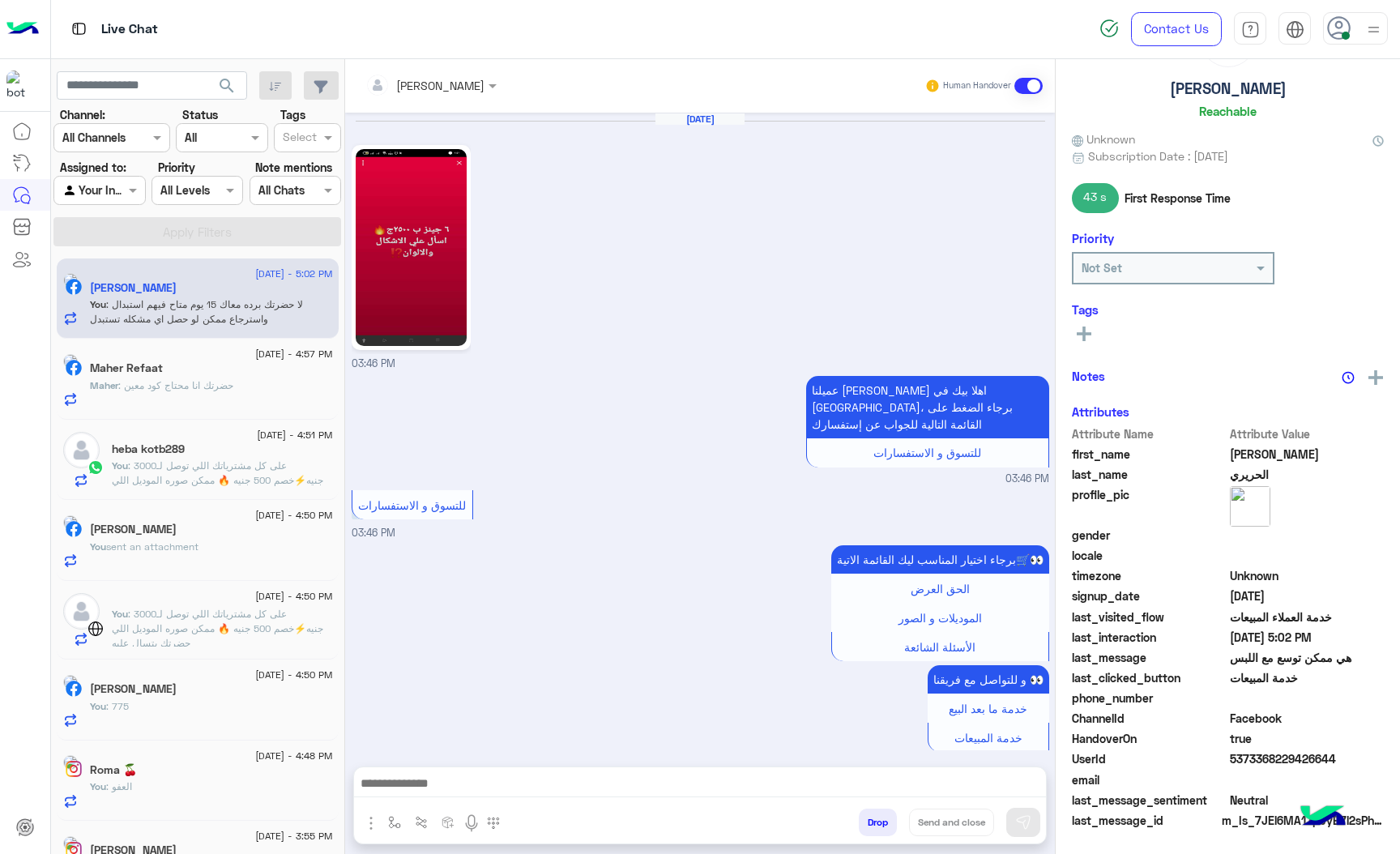
scroll to position [81, 0]
click at [873, 812] on button "Drop" at bounding box center [878, 822] width 39 height 28
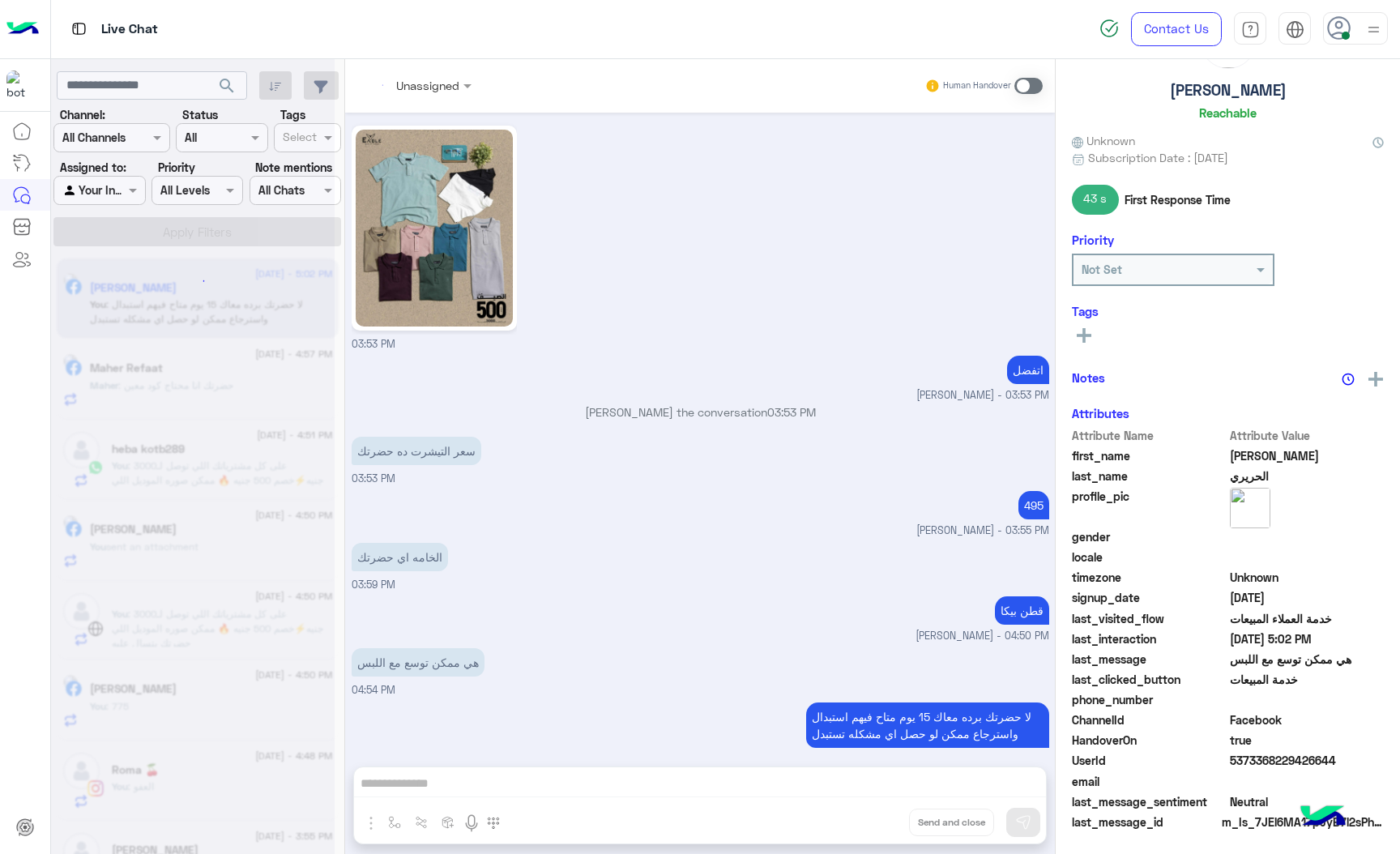
scroll to position [2321, 0]
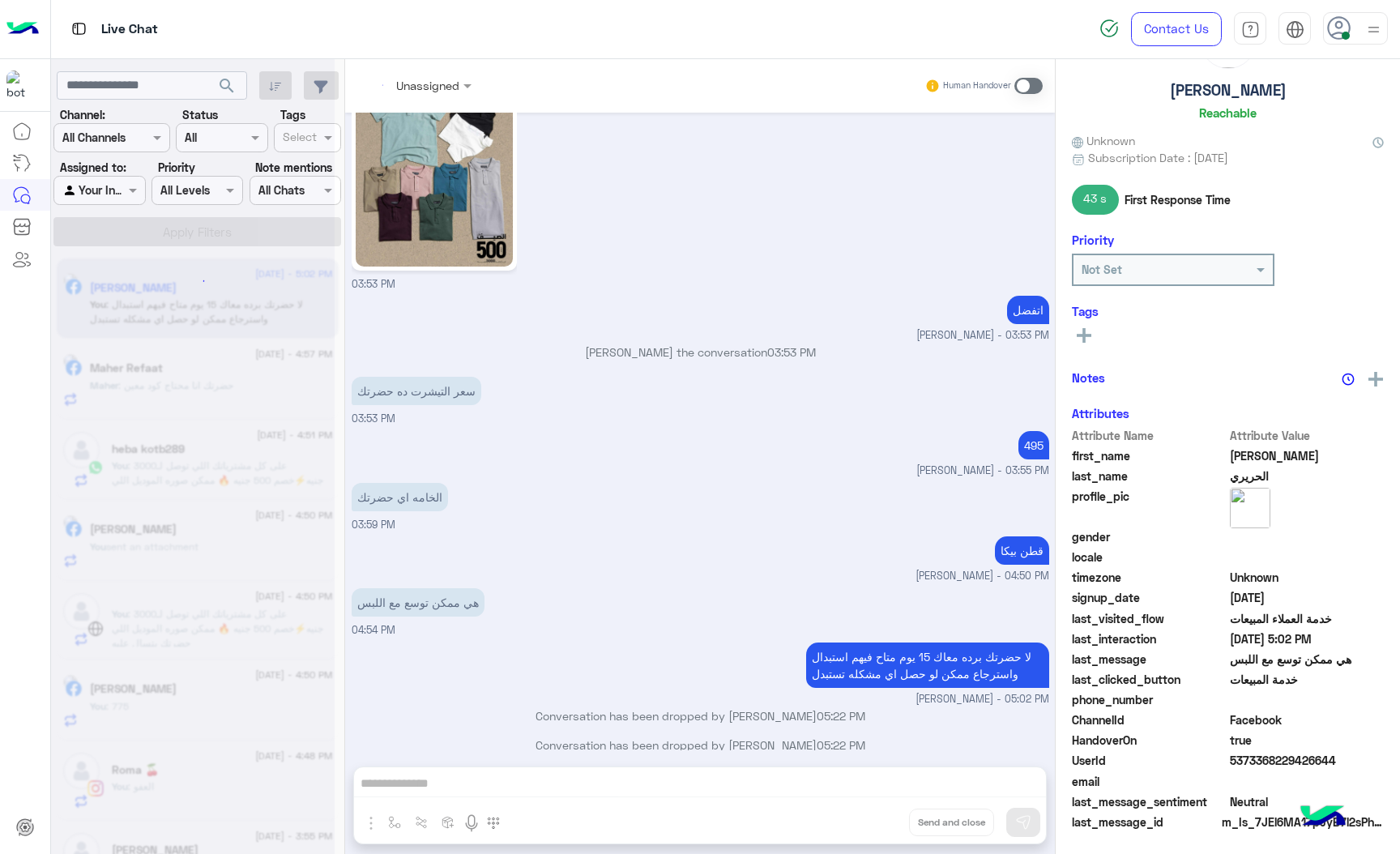
click at [873, 812] on div "Unassigned Human Handover [DATE] 03:46 PM عميلنا [PERSON_NAME] اهلا بيك في [GEO…" at bounding box center [700, 460] width 710 height 802
click at [0, 0] on button "Drop" at bounding box center [0, 0] width 0 height 0
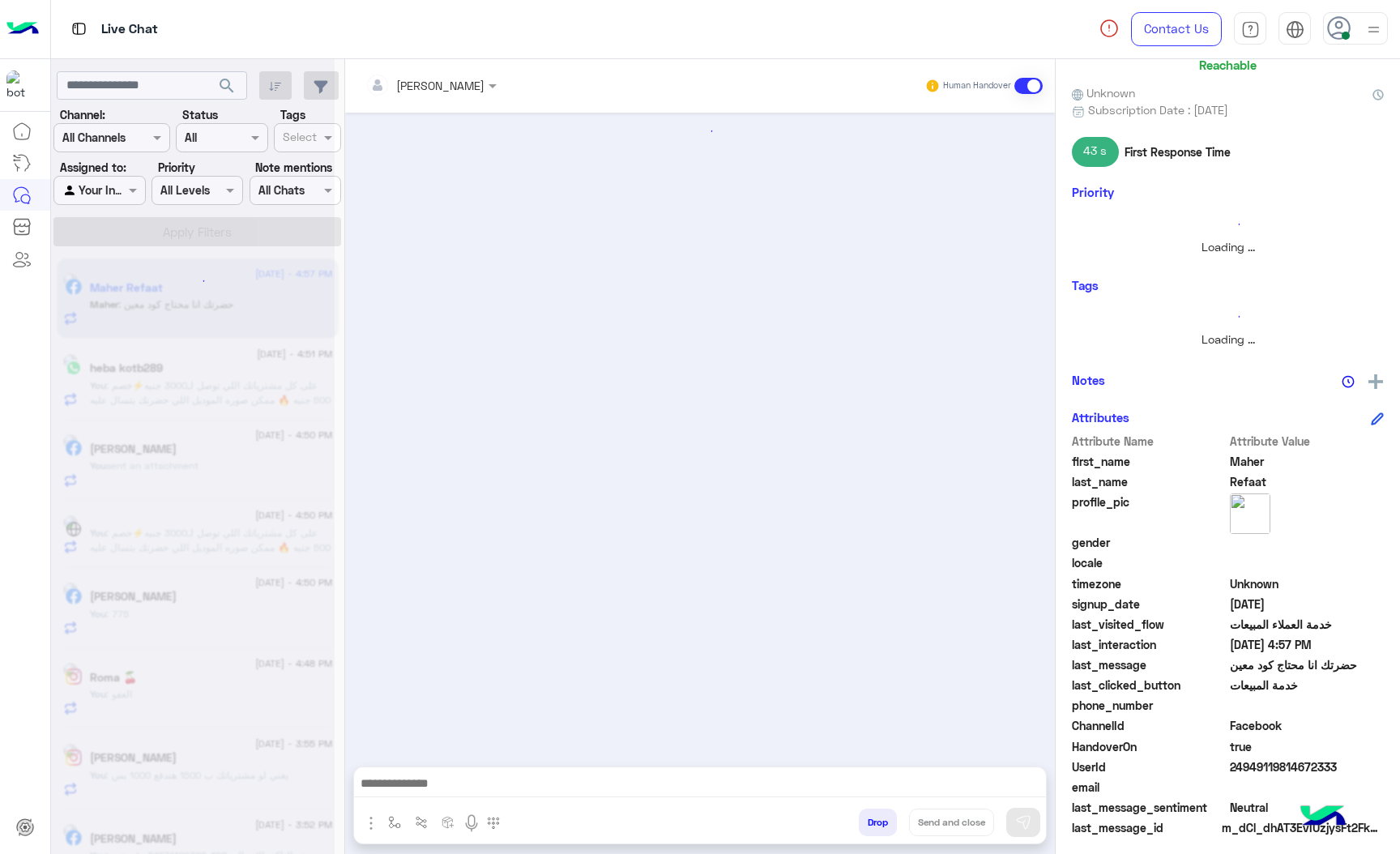
click at [873, 812] on button "Drop" at bounding box center [878, 822] width 39 height 28
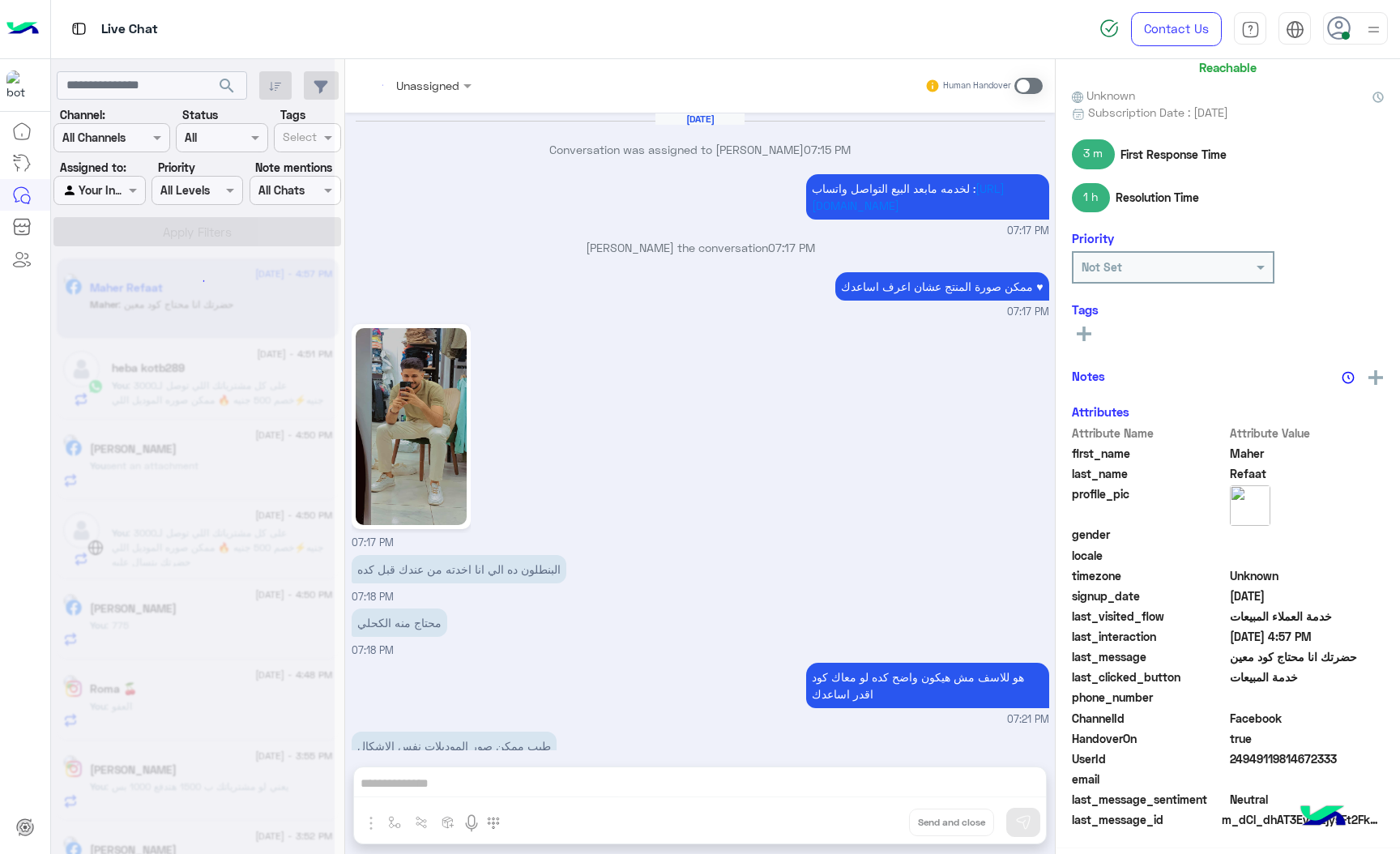
scroll to position [2176, 0]
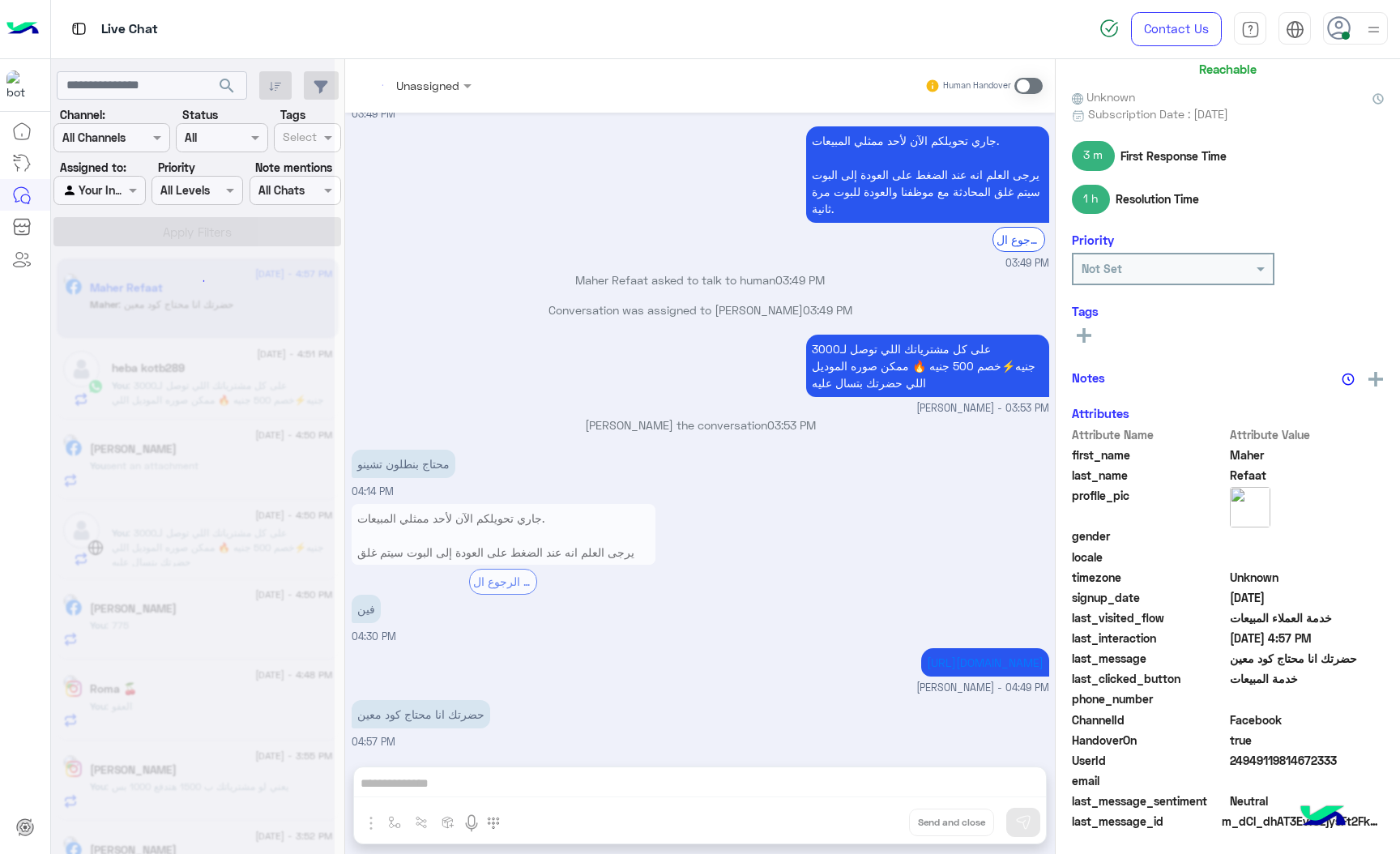
click at [873, 812] on div "Unassigned Human Handover [DATE] Conversation was assigned to [PERSON_NAME] 07:…" at bounding box center [700, 460] width 710 height 802
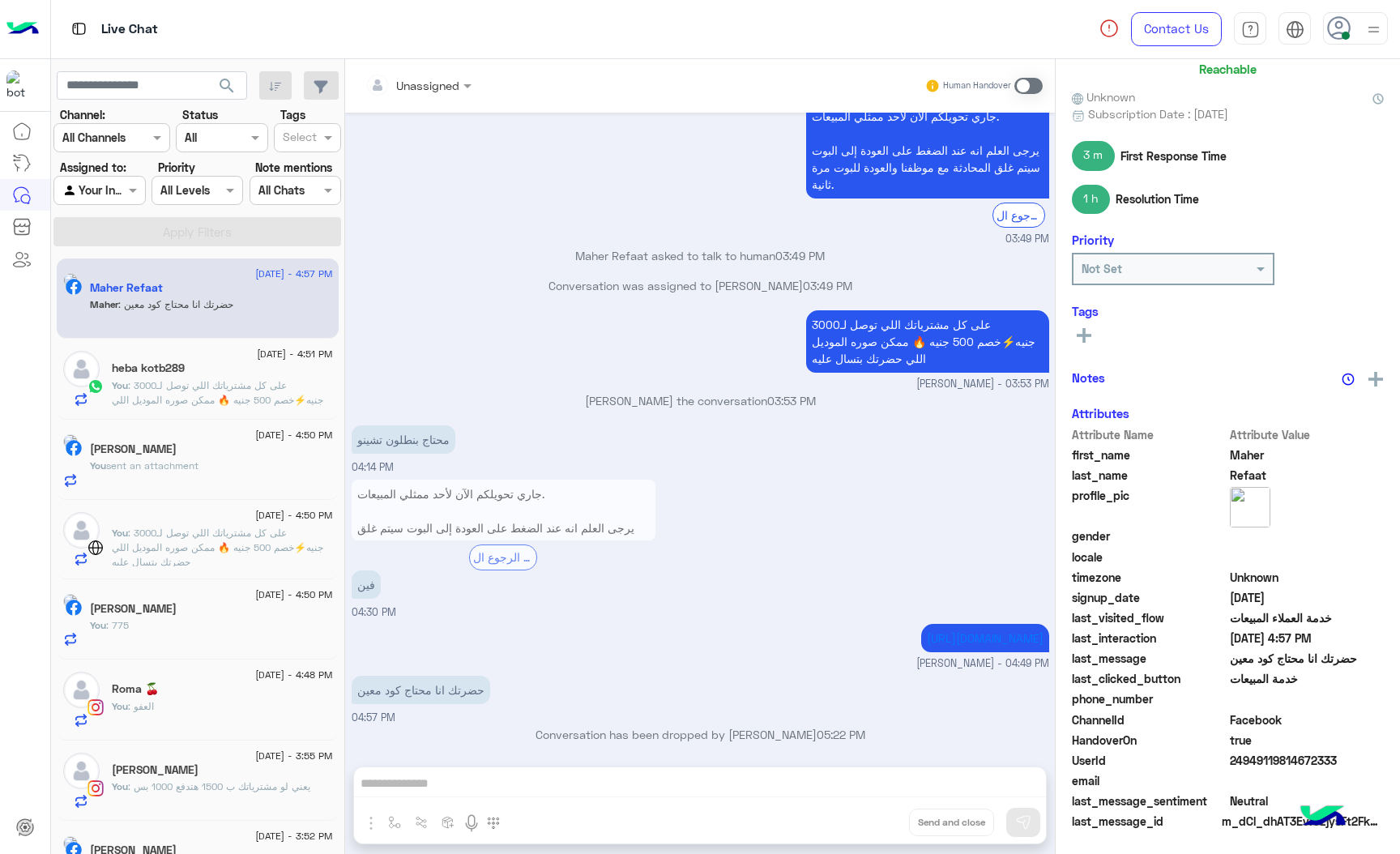
click at [873, 812] on div "Unassigned Human Handover [DATE] Conversation was assigned to [PERSON_NAME] 07:…" at bounding box center [700, 460] width 710 height 802
click at [0, 0] on button "Drop" at bounding box center [0, 0] width 0 height 0
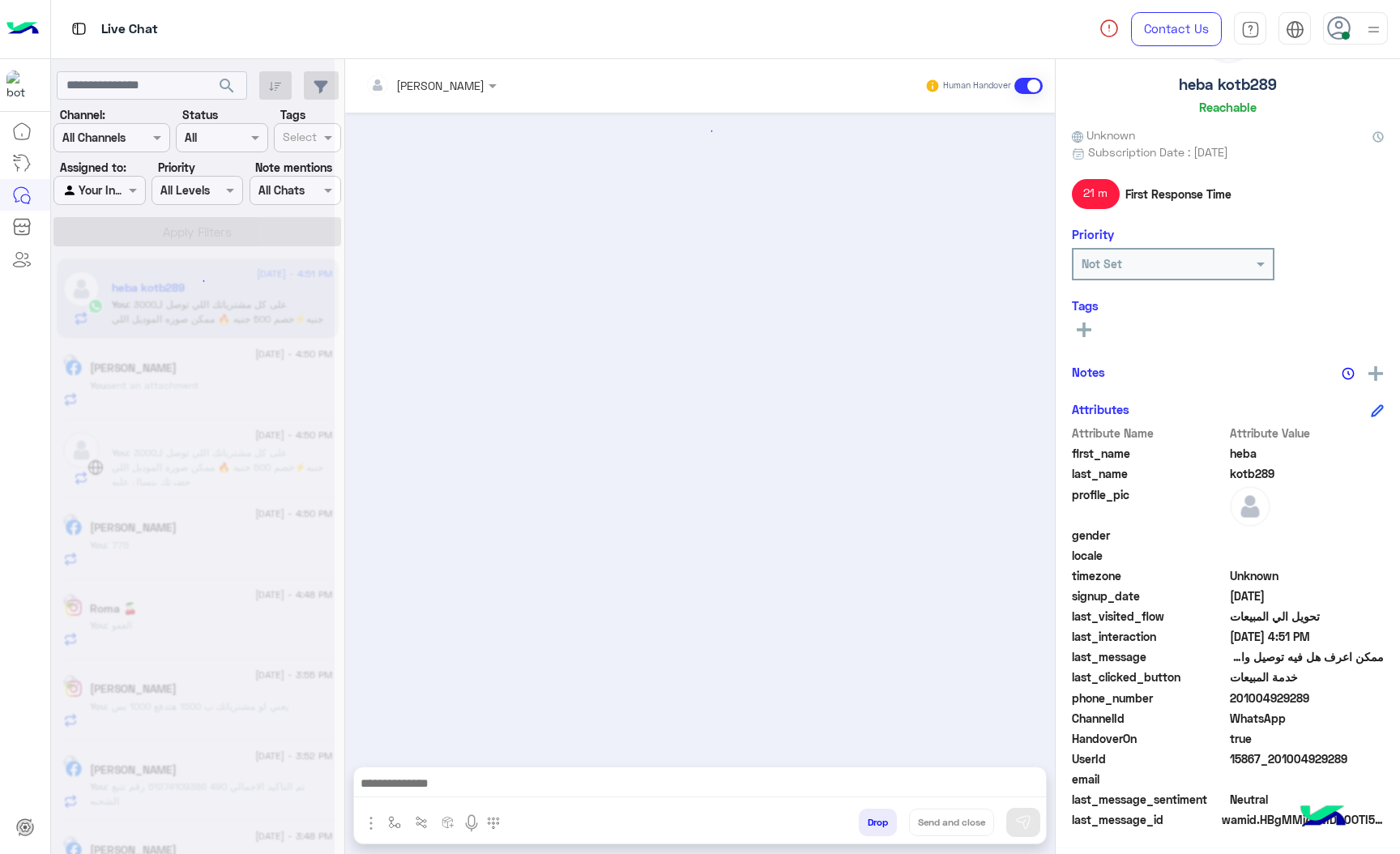
click at [873, 812] on button "Drop" at bounding box center [878, 822] width 39 height 28
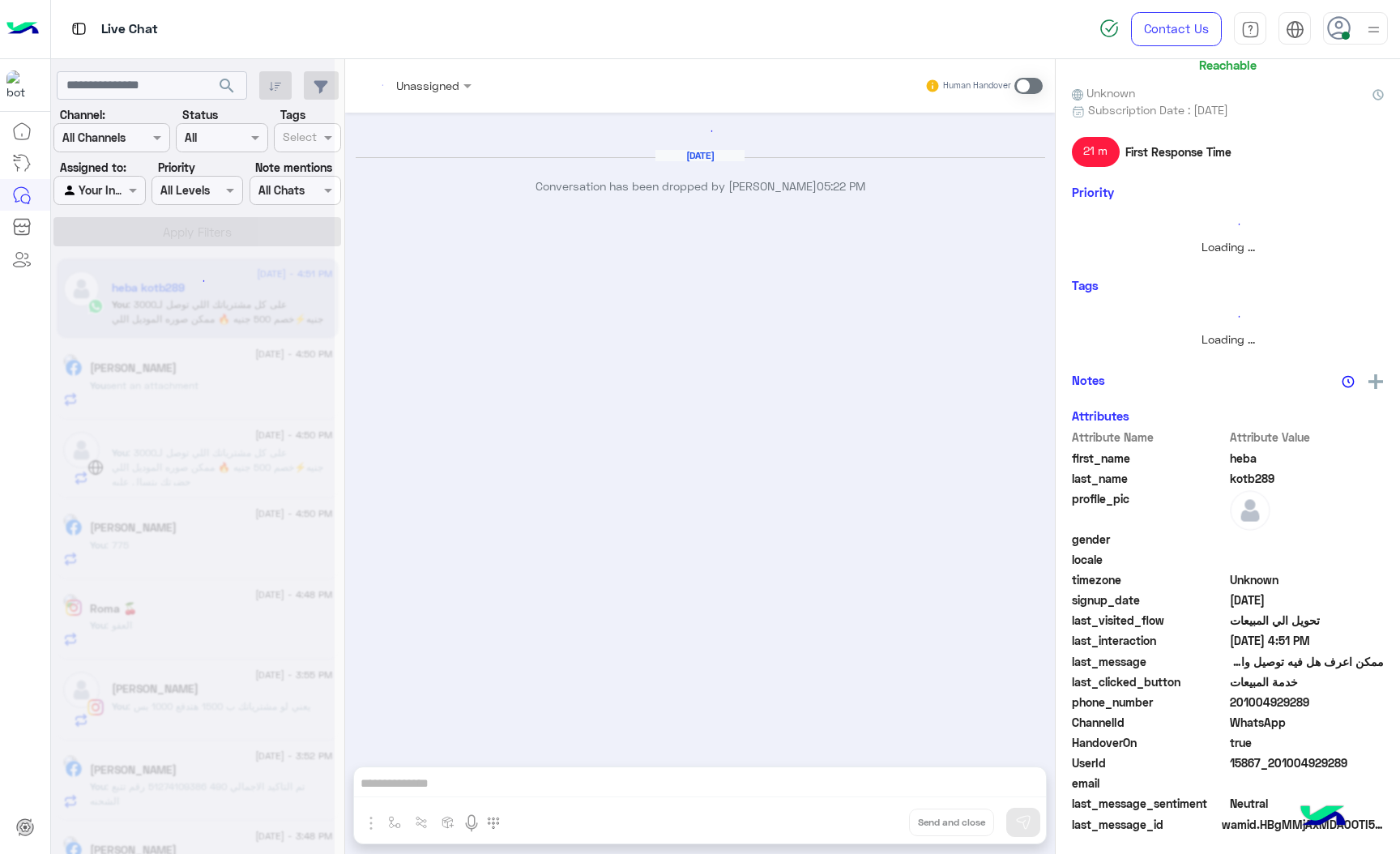
click at [873, 812] on div "Unassigned Human Handover [DATE] Conversation has been dropped by [PERSON_NAME]…" at bounding box center [700, 460] width 710 height 802
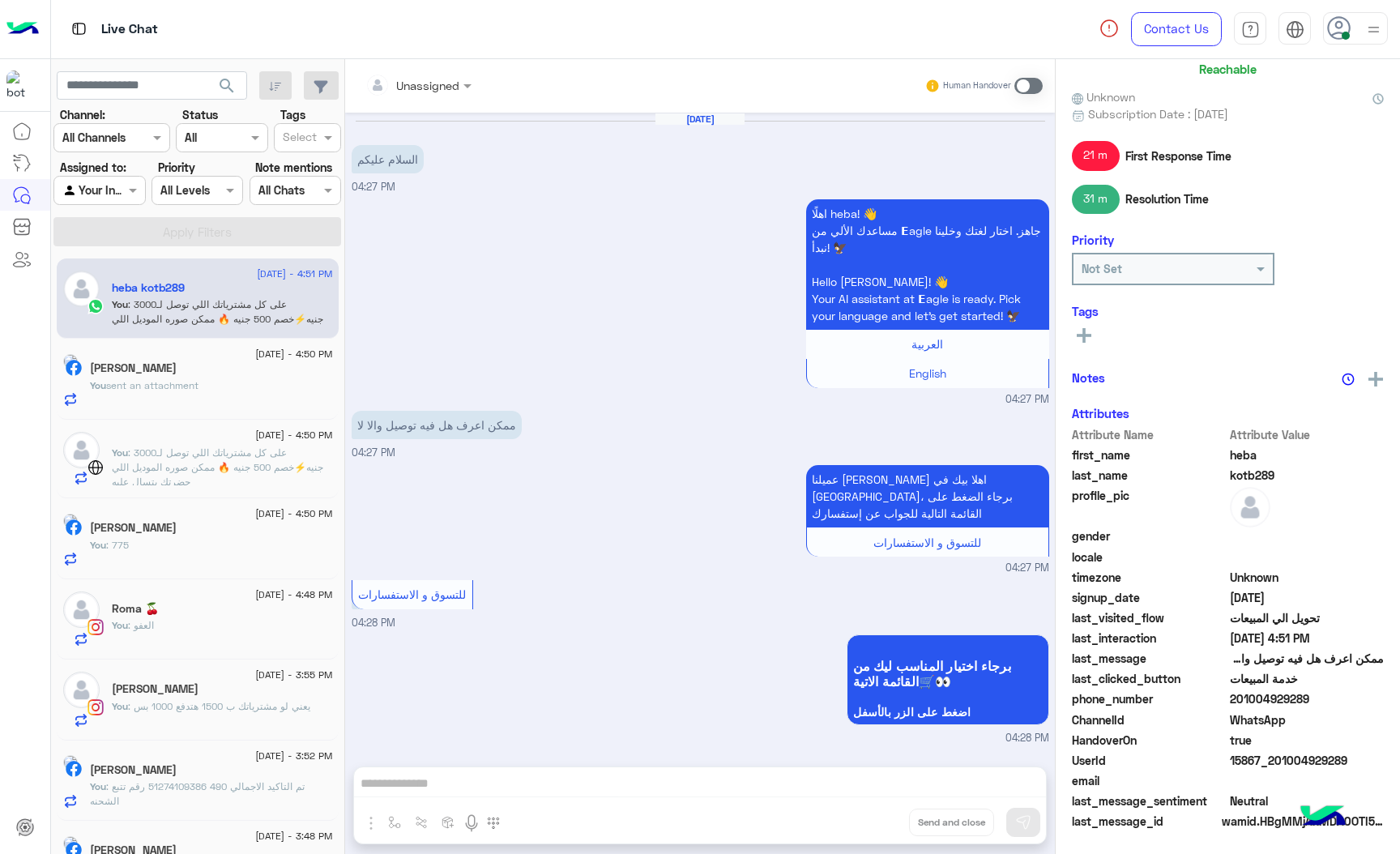
scroll to position [1112, 0]
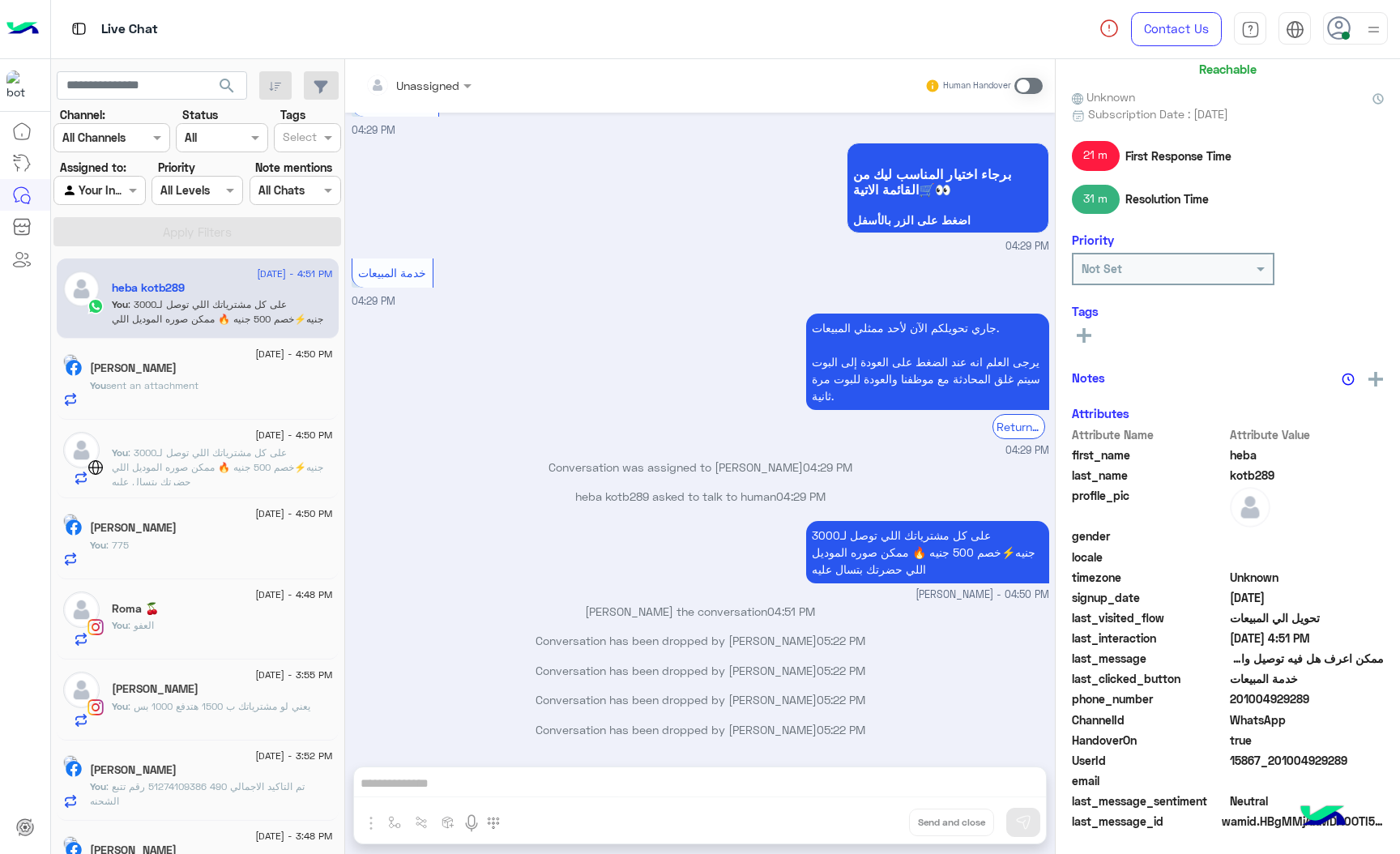
click at [873, 812] on div "Unassigned Human Handover [DATE] السلام عليكم 04:27 PM اهلًا heba! 👋 مساعدك الأ…" at bounding box center [700, 460] width 710 height 802
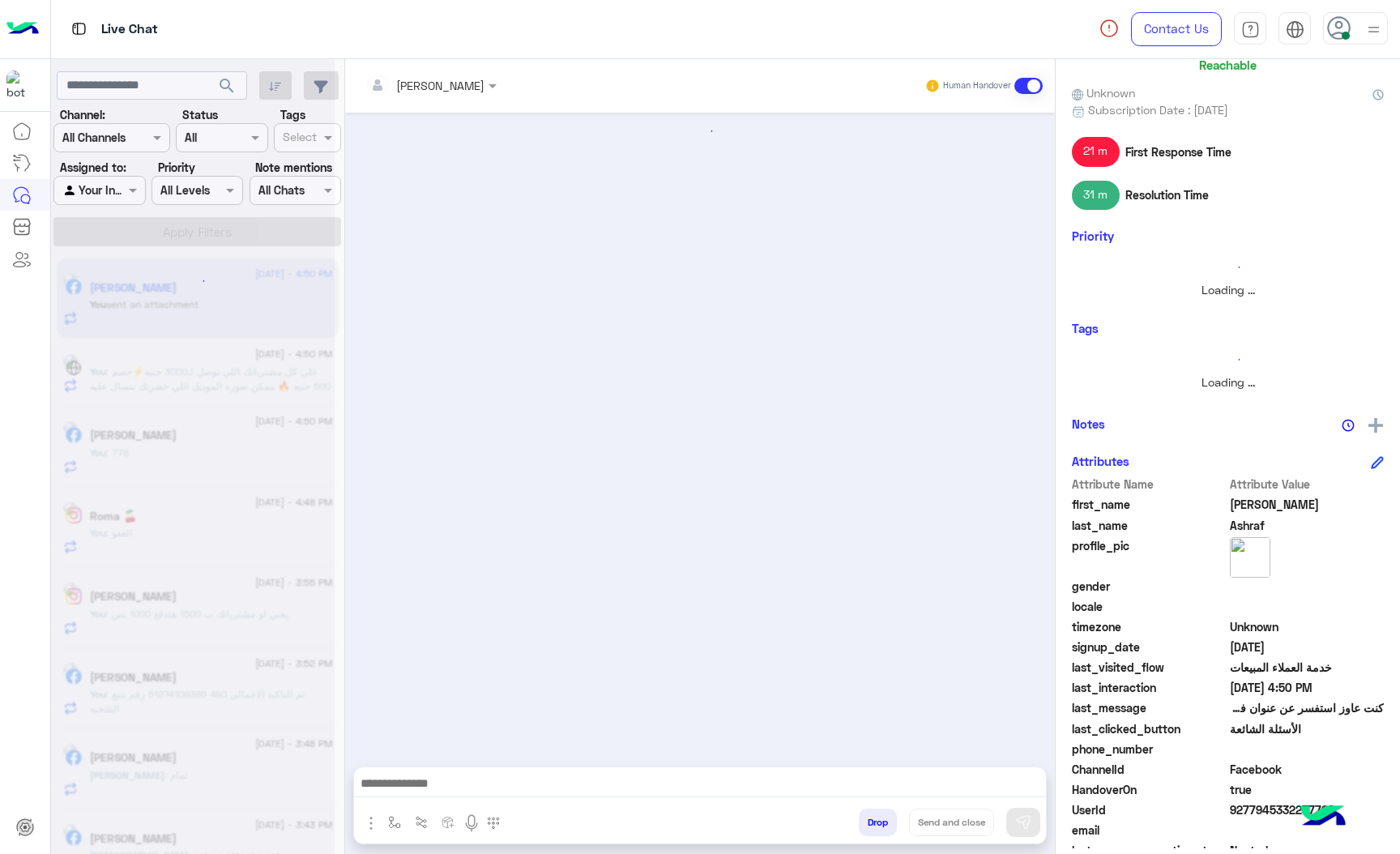
click at [873, 812] on button "Drop" at bounding box center [878, 822] width 39 height 28
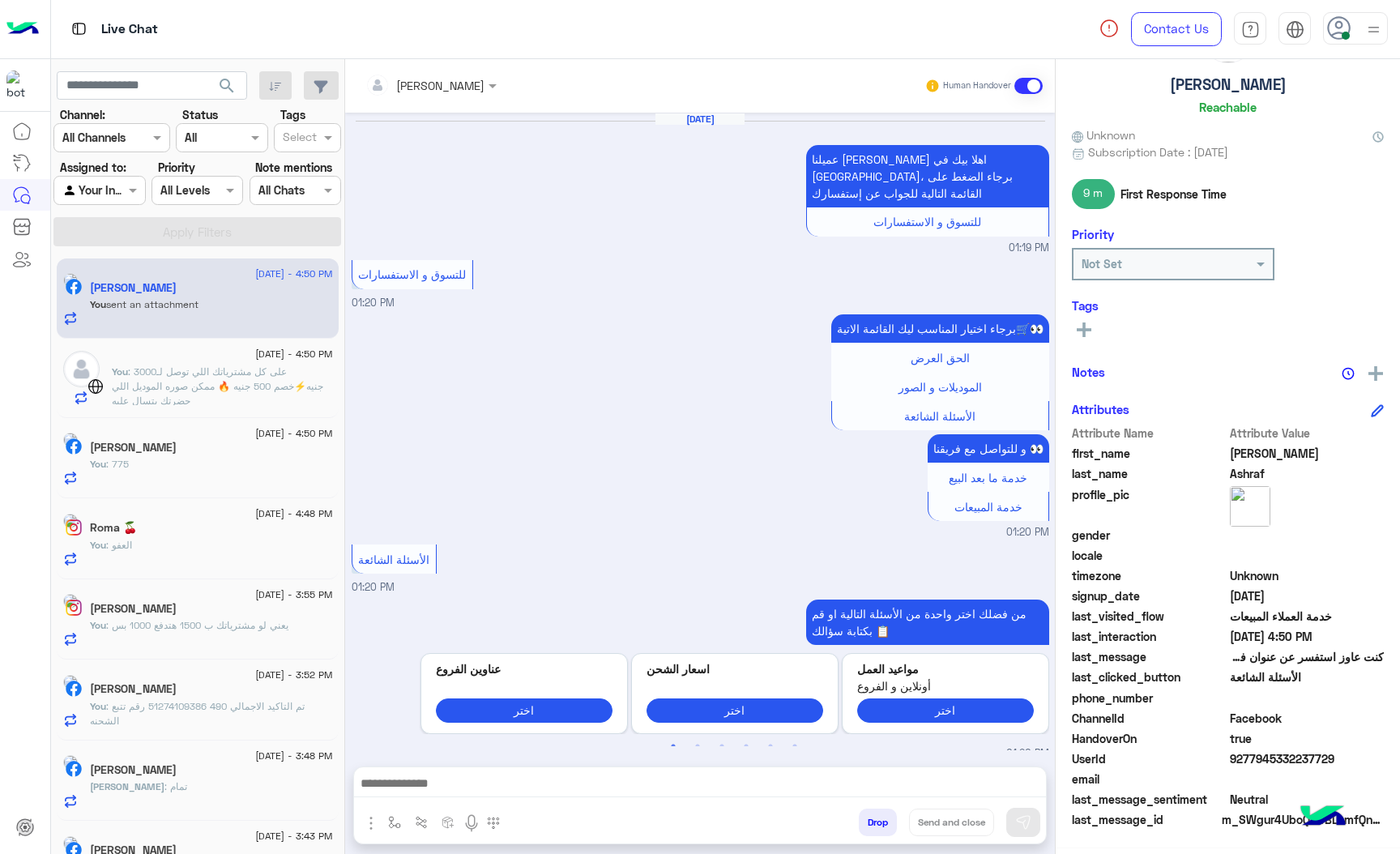
scroll to position [85, 0]
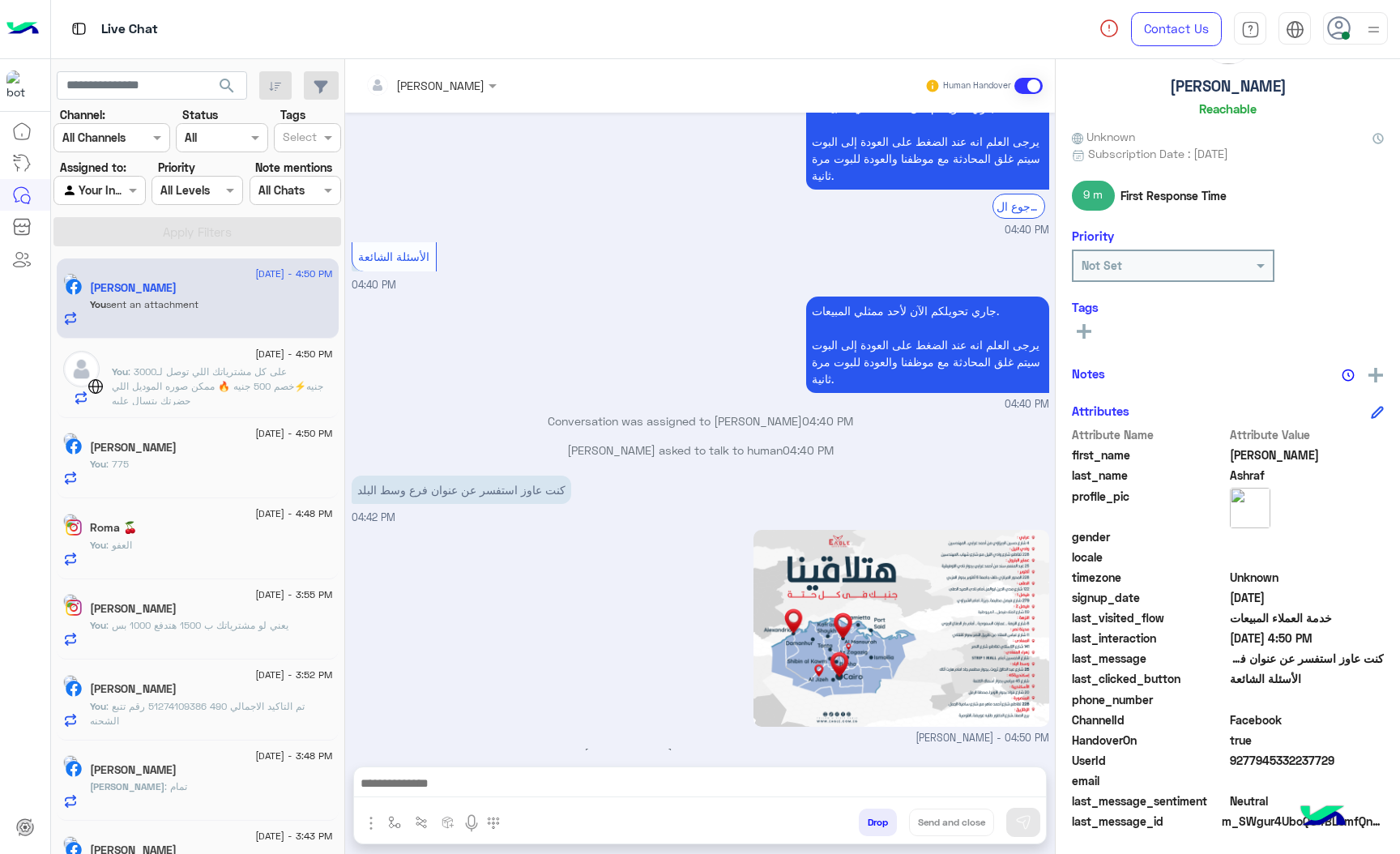
click at [873, 812] on div "[PERSON_NAME] Human Handover [DATE] عميلنا [PERSON_NAME] اهلا بيك في [GEOGRAPHI…" at bounding box center [700, 460] width 710 height 802
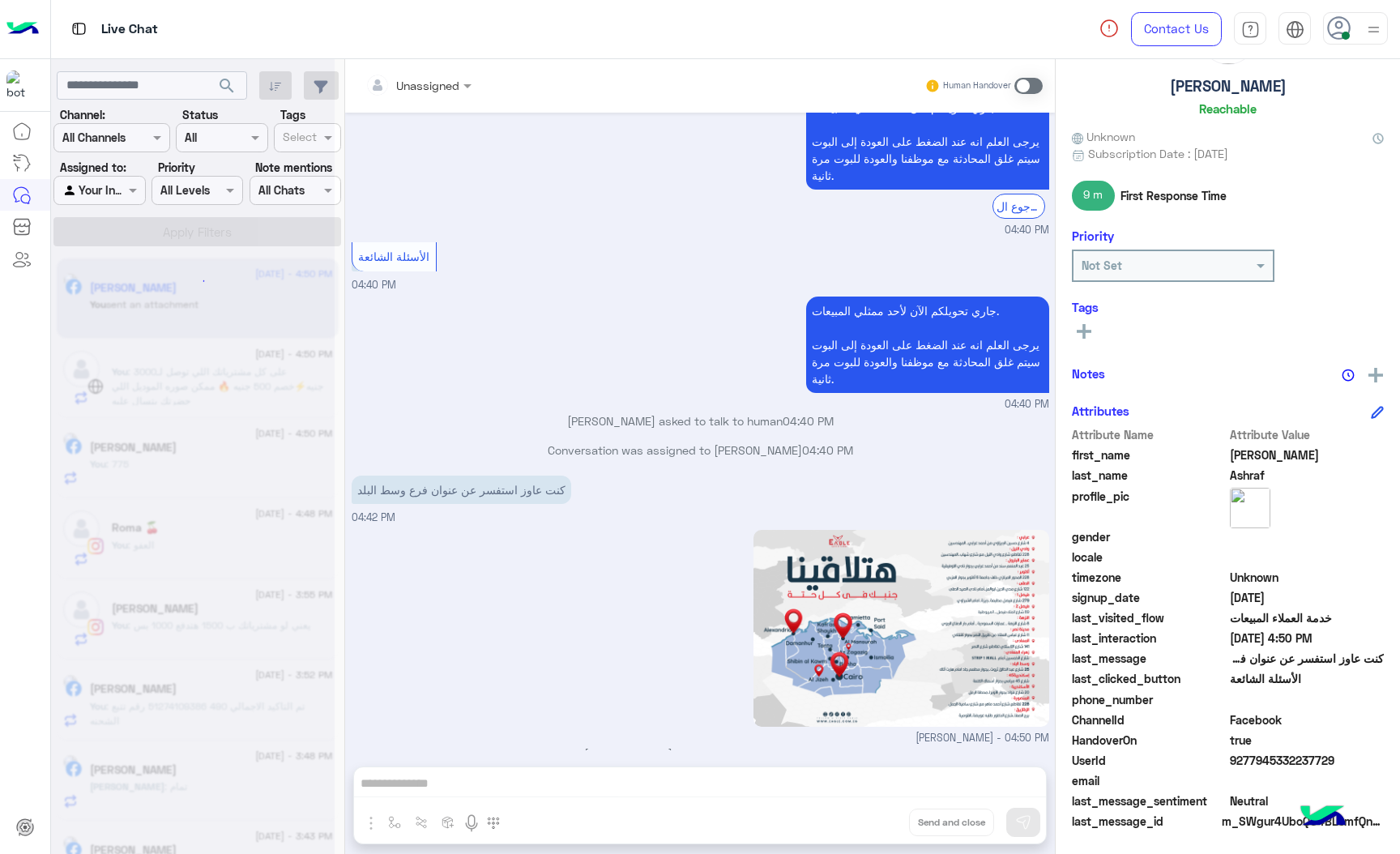
scroll to position [2795, 0]
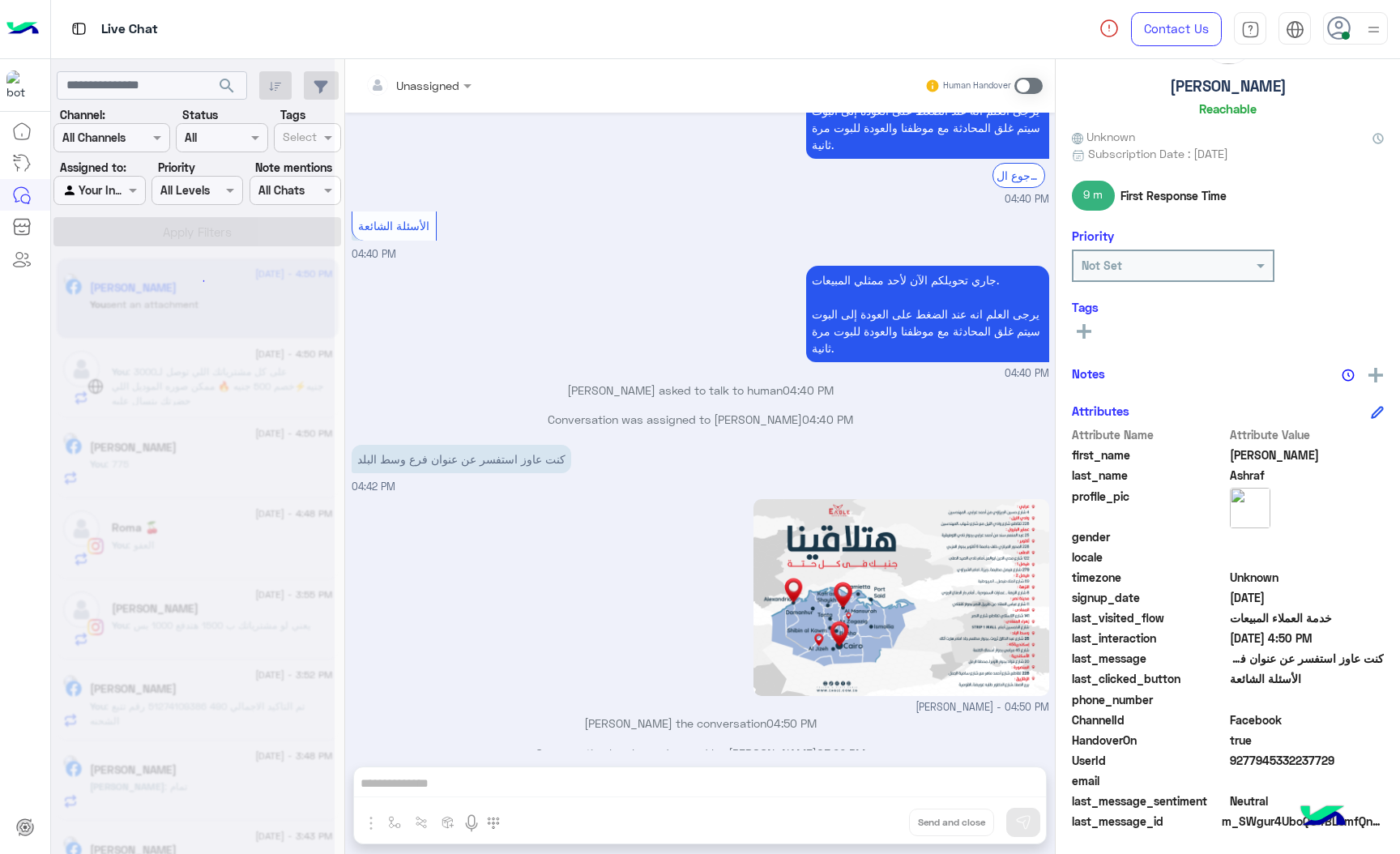
click at [873, 812] on div "Unassigned Human Handover [DATE] عميلنا [PERSON_NAME] اهلا بيك في [GEOGRAPHIC_D…" at bounding box center [700, 460] width 710 height 802
click at [0, 0] on button "Drop" at bounding box center [0, 0] width 0 height 0
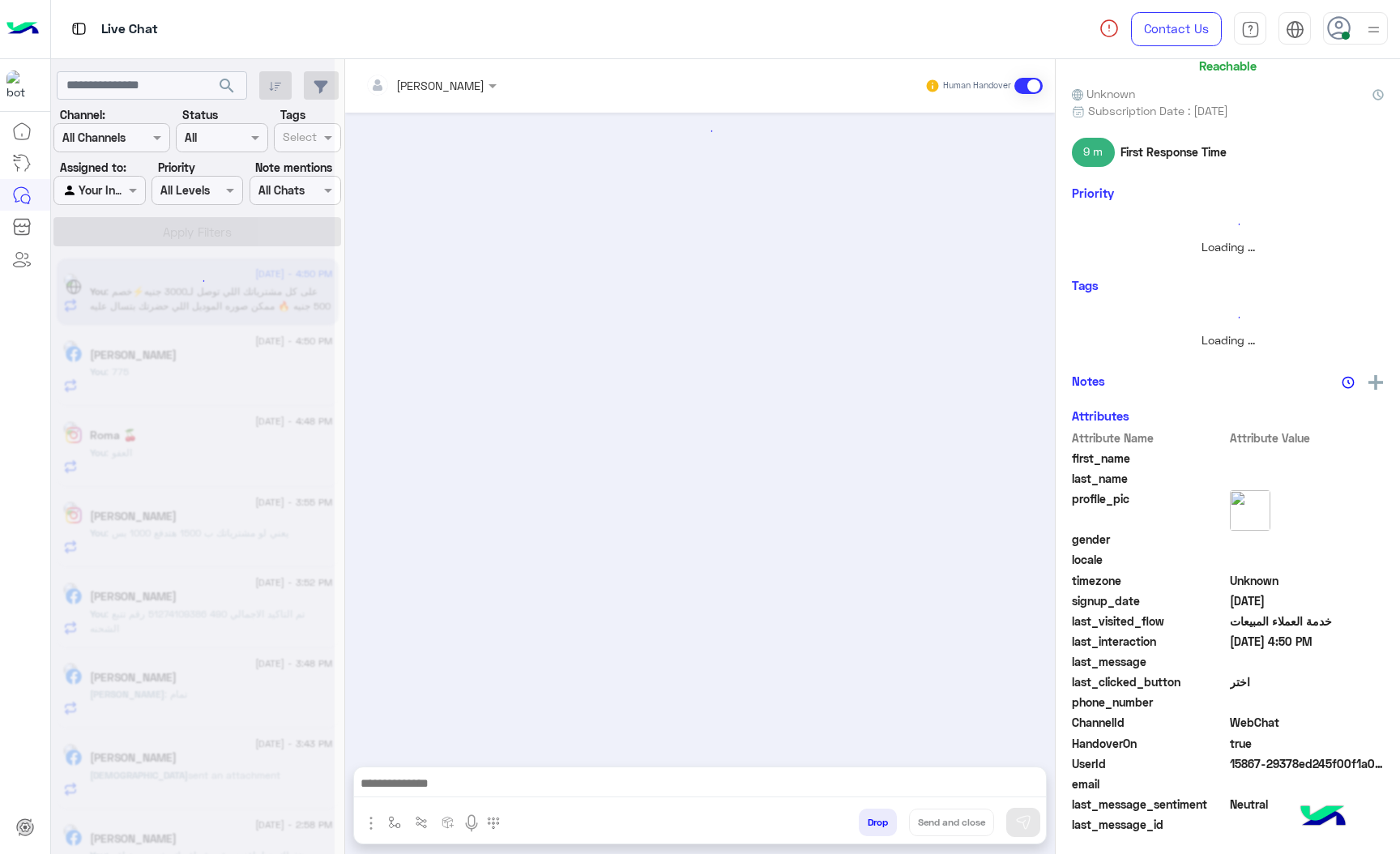
click at [873, 812] on button "Drop" at bounding box center [878, 822] width 39 height 28
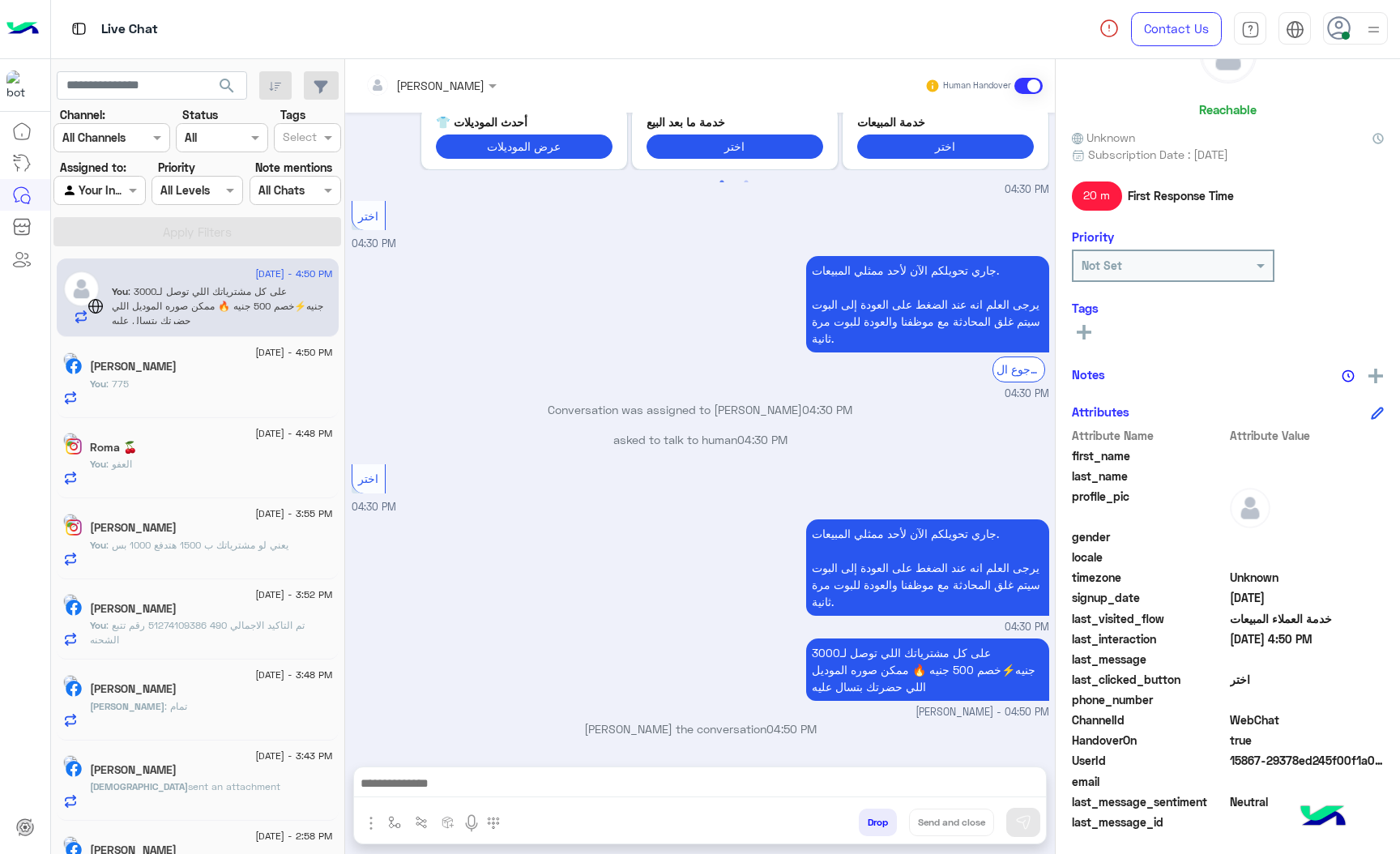
click at [873, 812] on div "[PERSON_NAME] Human Handover [DATE] GetStarted 04:30 PM اهلًا ! 👋 مساعدك الألي …" at bounding box center [700, 460] width 710 height 802
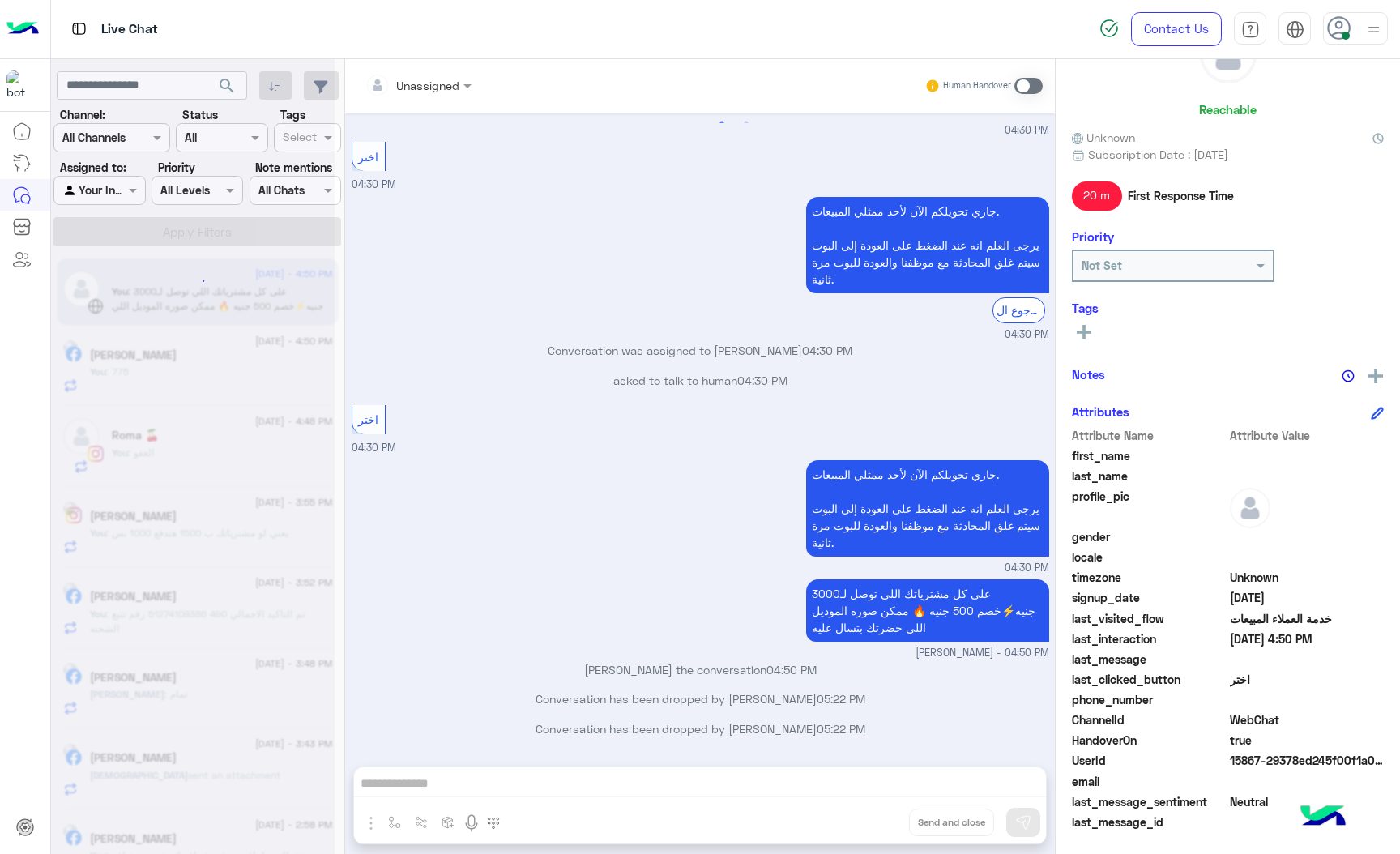
click at [873, 812] on div "Unassigned Human Handover [DATE] GetStarted 04:30 PM اهلًا ! 👋 مساعدك الألي من …" at bounding box center [700, 460] width 710 height 802
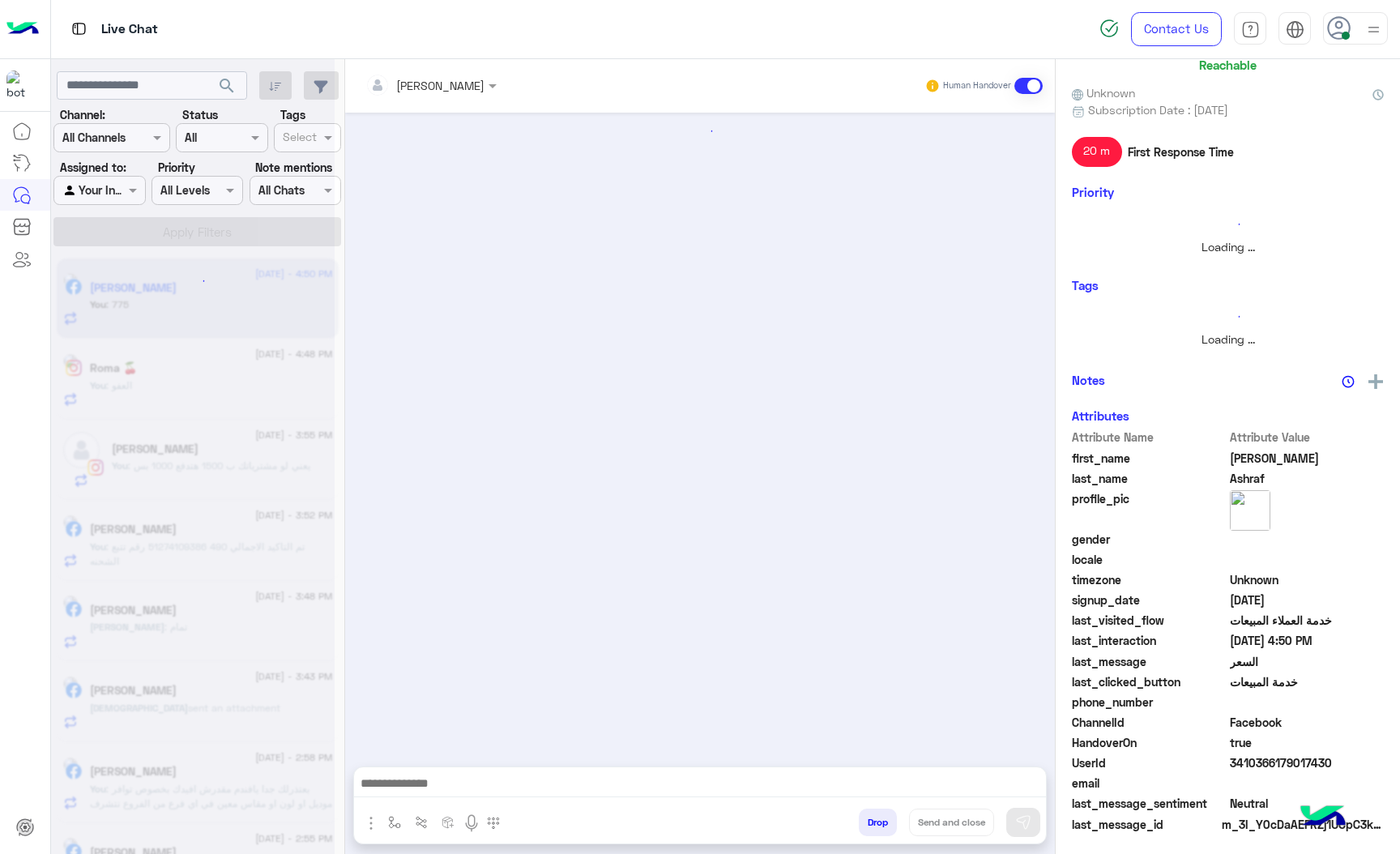
click at [873, 812] on button "Drop" at bounding box center [878, 822] width 39 height 28
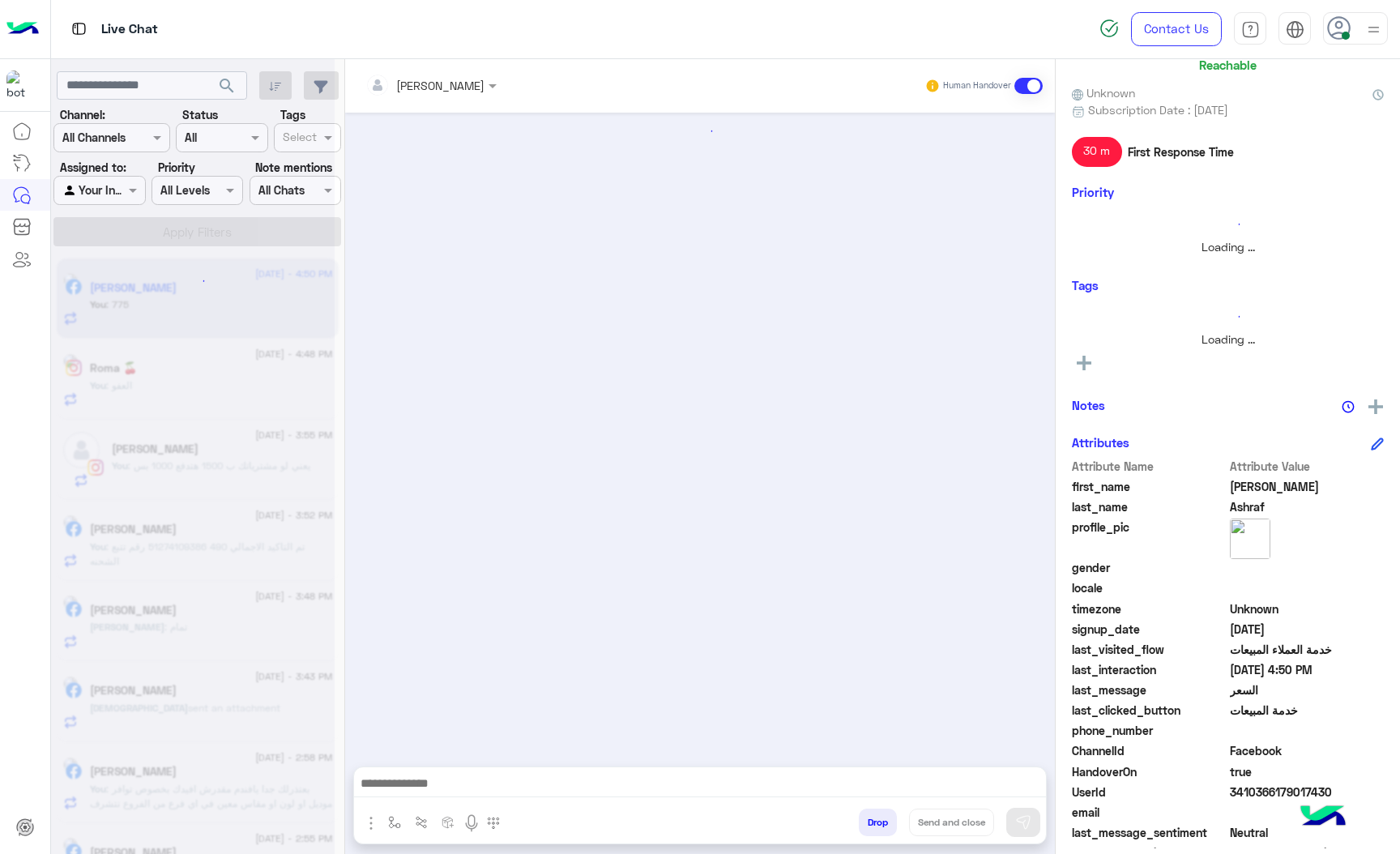
click at [873, 812] on button "Drop" at bounding box center [878, 822] width 39 height 28
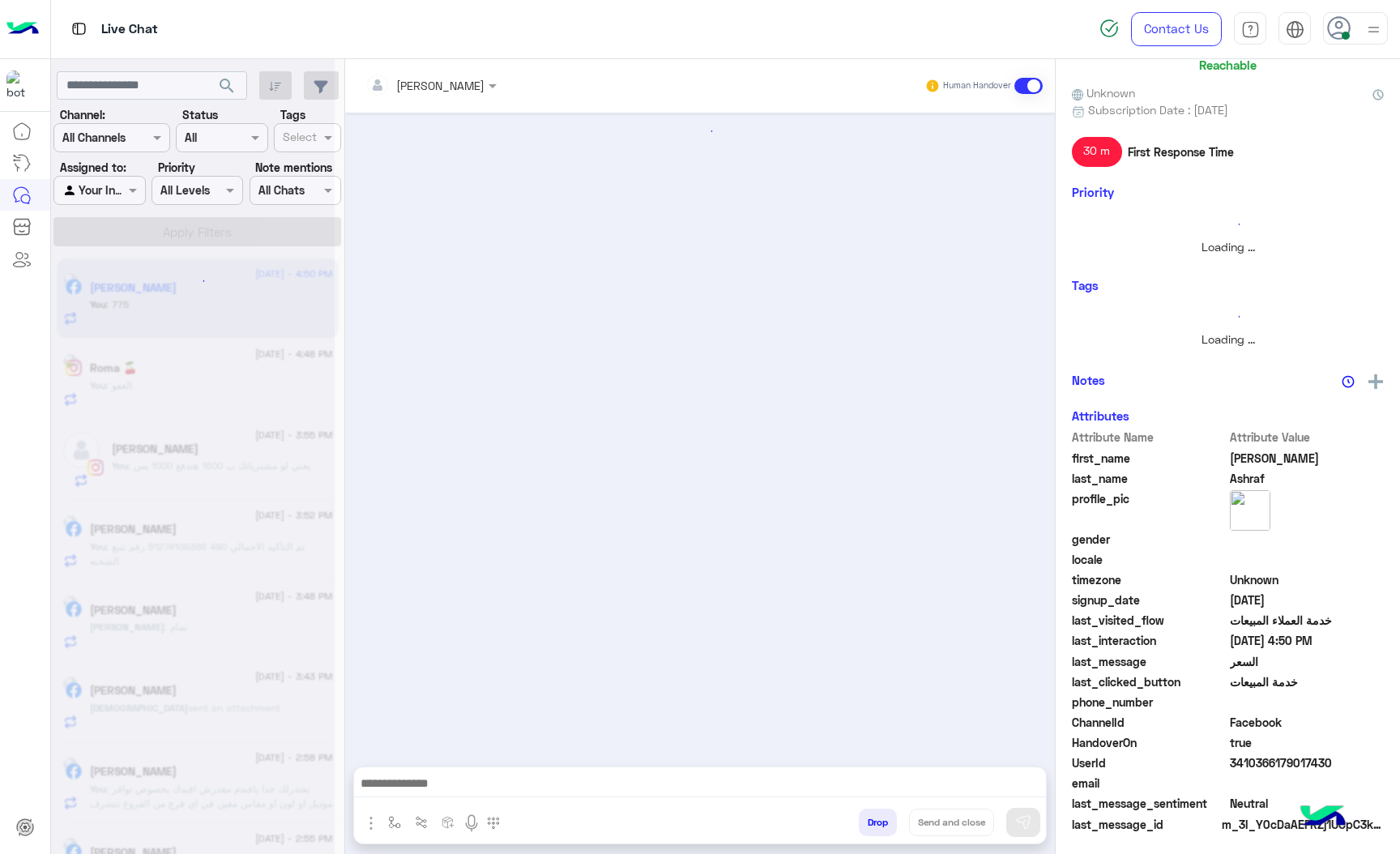
click at [873, 812] on div "[PERSON_NAME] Human Handover Attachements Images enter flow name Drop Send and …" at bounding box center [700, 460] width 710 height 802
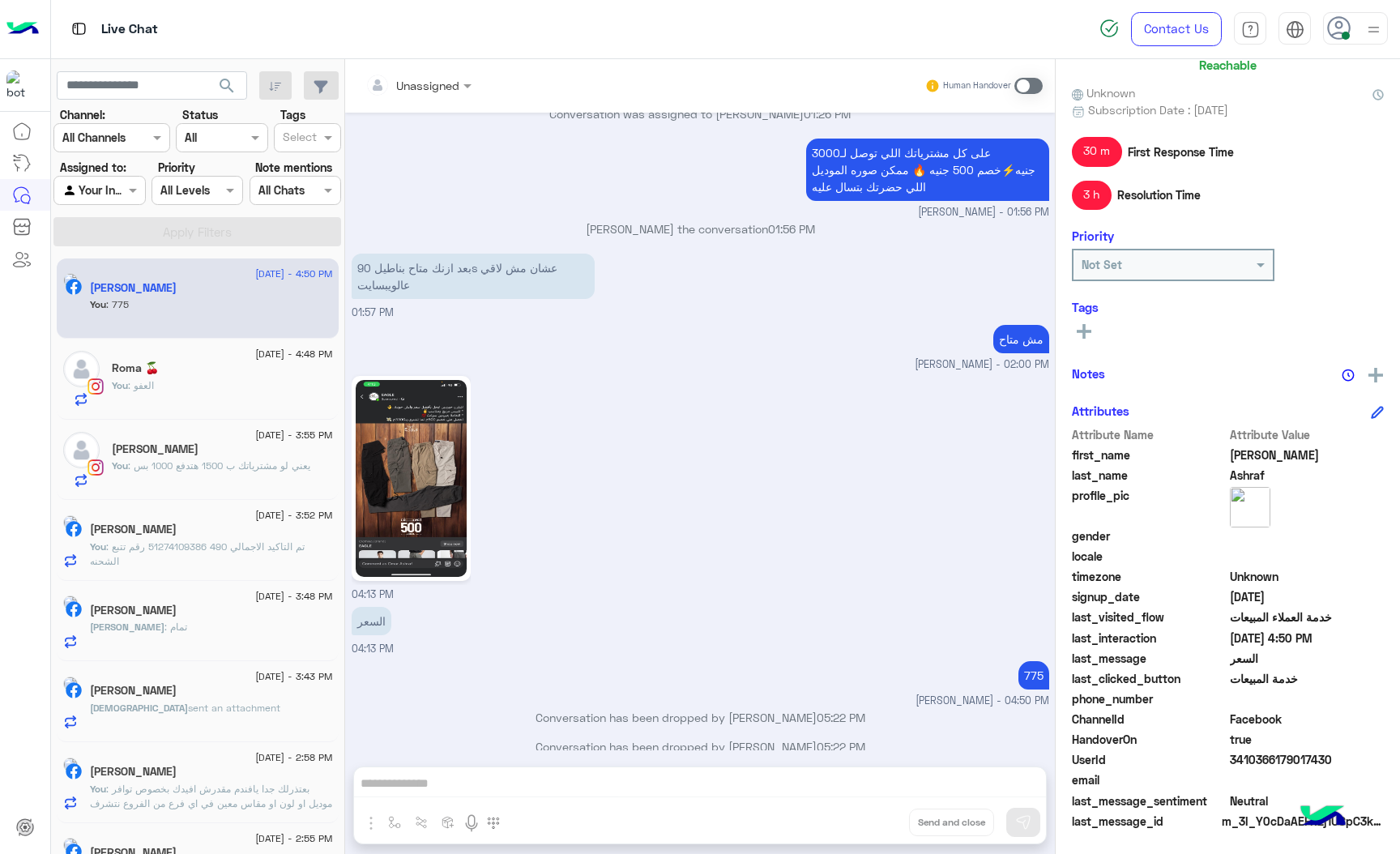
click at [873, 812] on div "Unassigned Human Handover [DATE] خدمة المبيعات 07:41 AM احنا الان خارج مواعيد ا…" at bounding box center [700, 460] width 710 height 802
click at [0, 0] on button "Drop" at bounding box center [0, 0] width 0 height 0
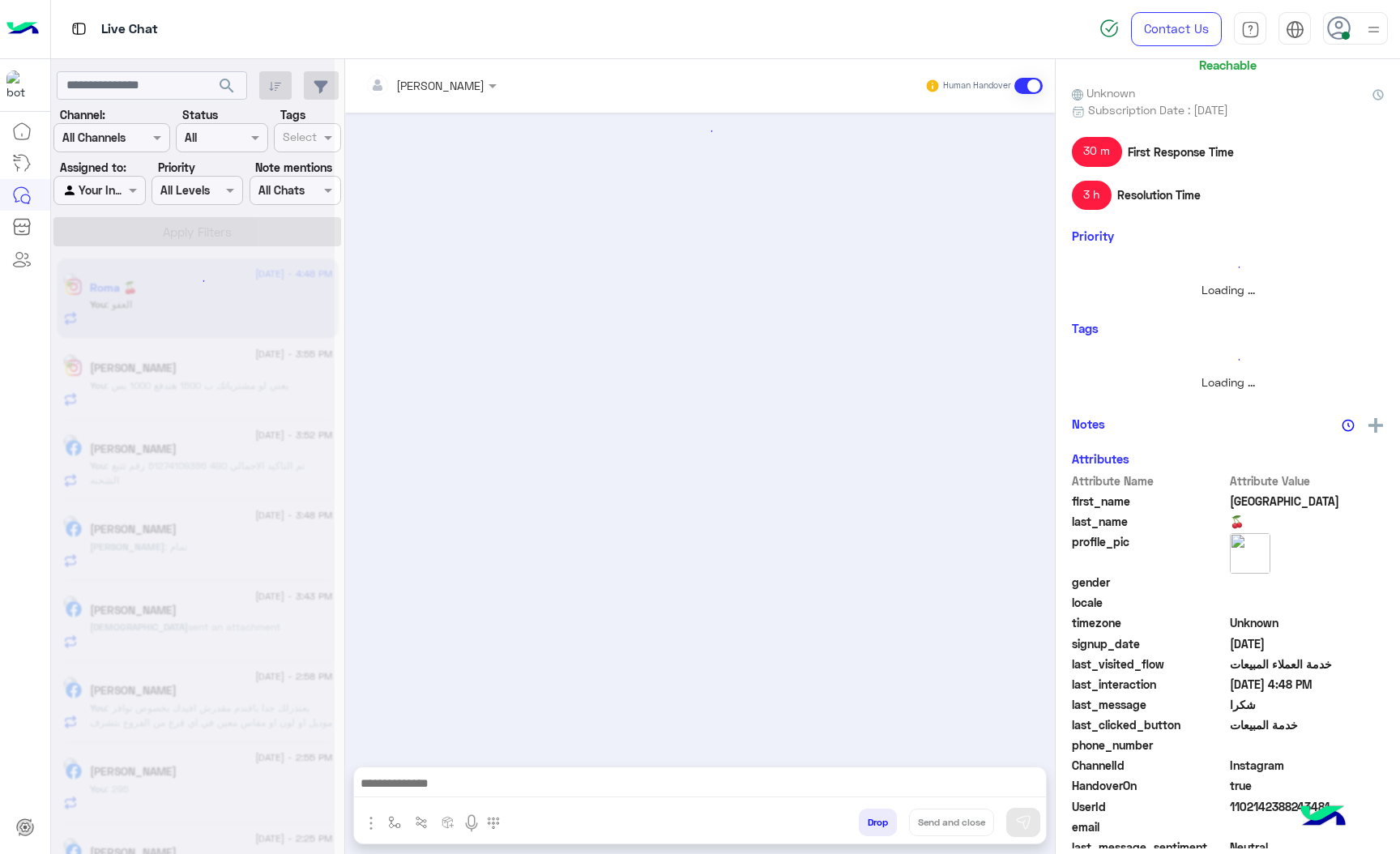
click at [873, 812] on button "Drop" at bounding box center [878, 822] width 39 height 28
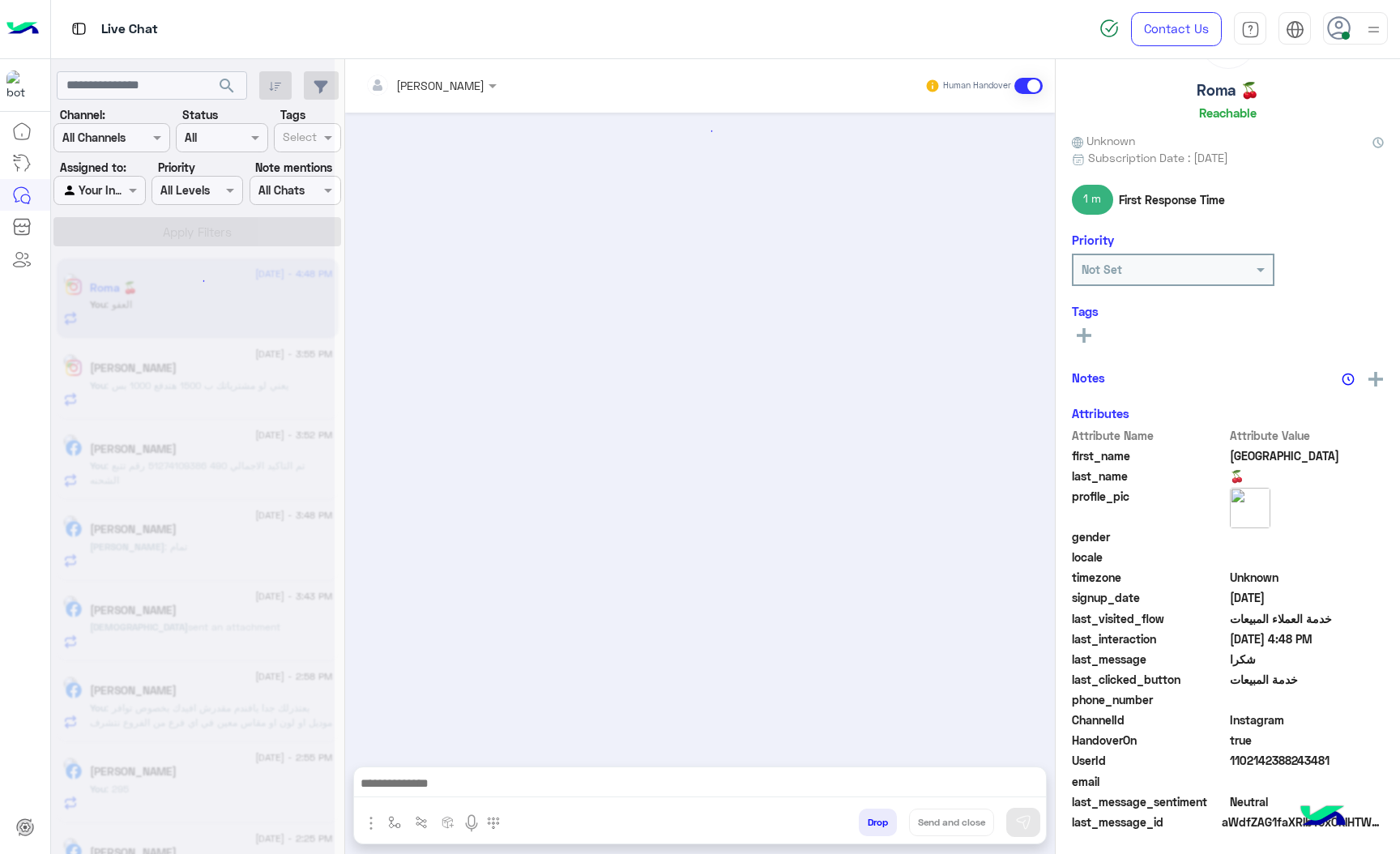
click at [873, 812] on div "[PERSON_NAME] Human Handover Attachements Images enter flow name Drop Send and …" at bounding box center [700, 460] width 710 height 802
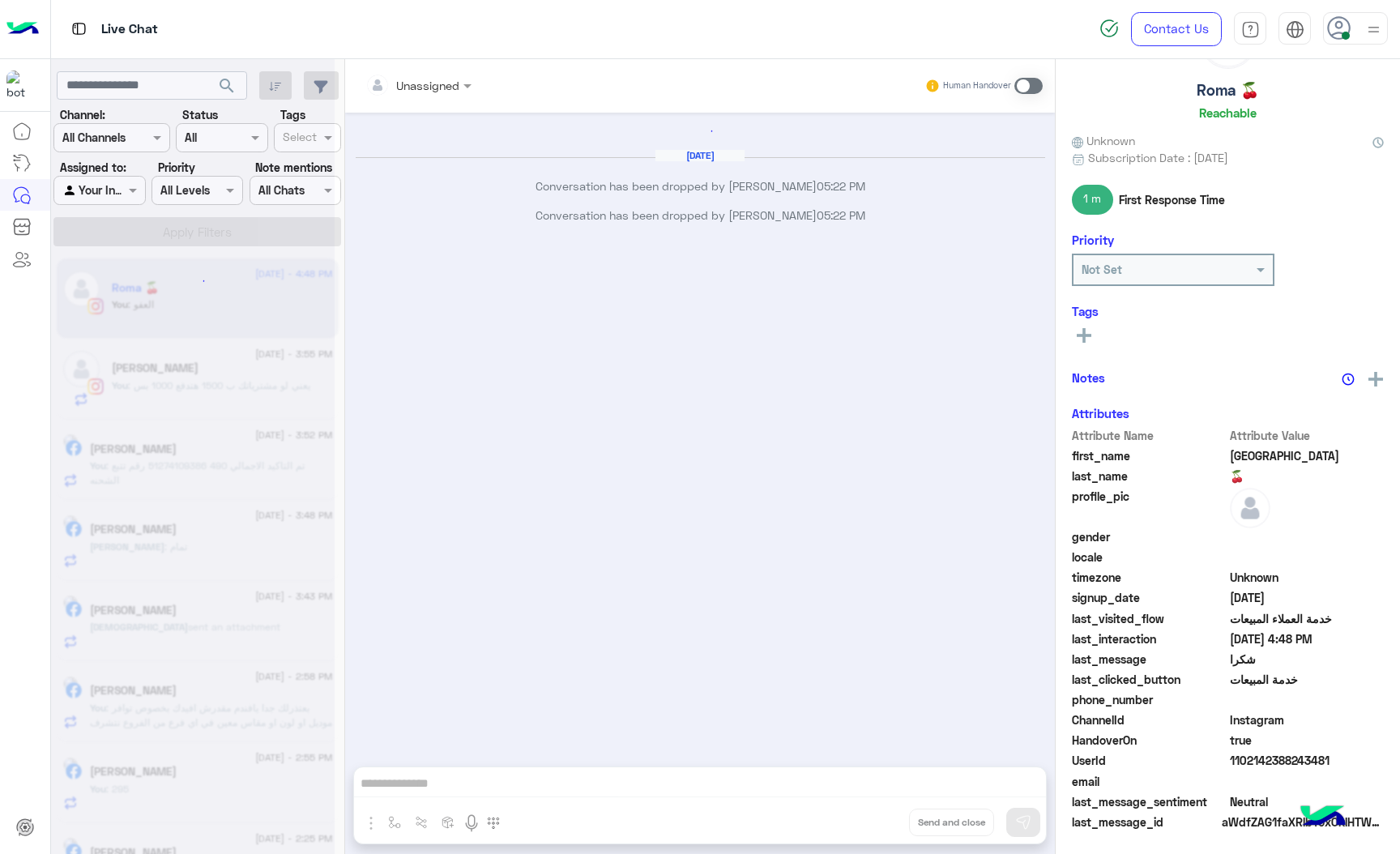
click at [873, 812] on div "Unassigned Human Handover [DATE] Conversation has been dropped by [PERSON_NAME]…" at bounding box center [700, 460] width 710 height 802
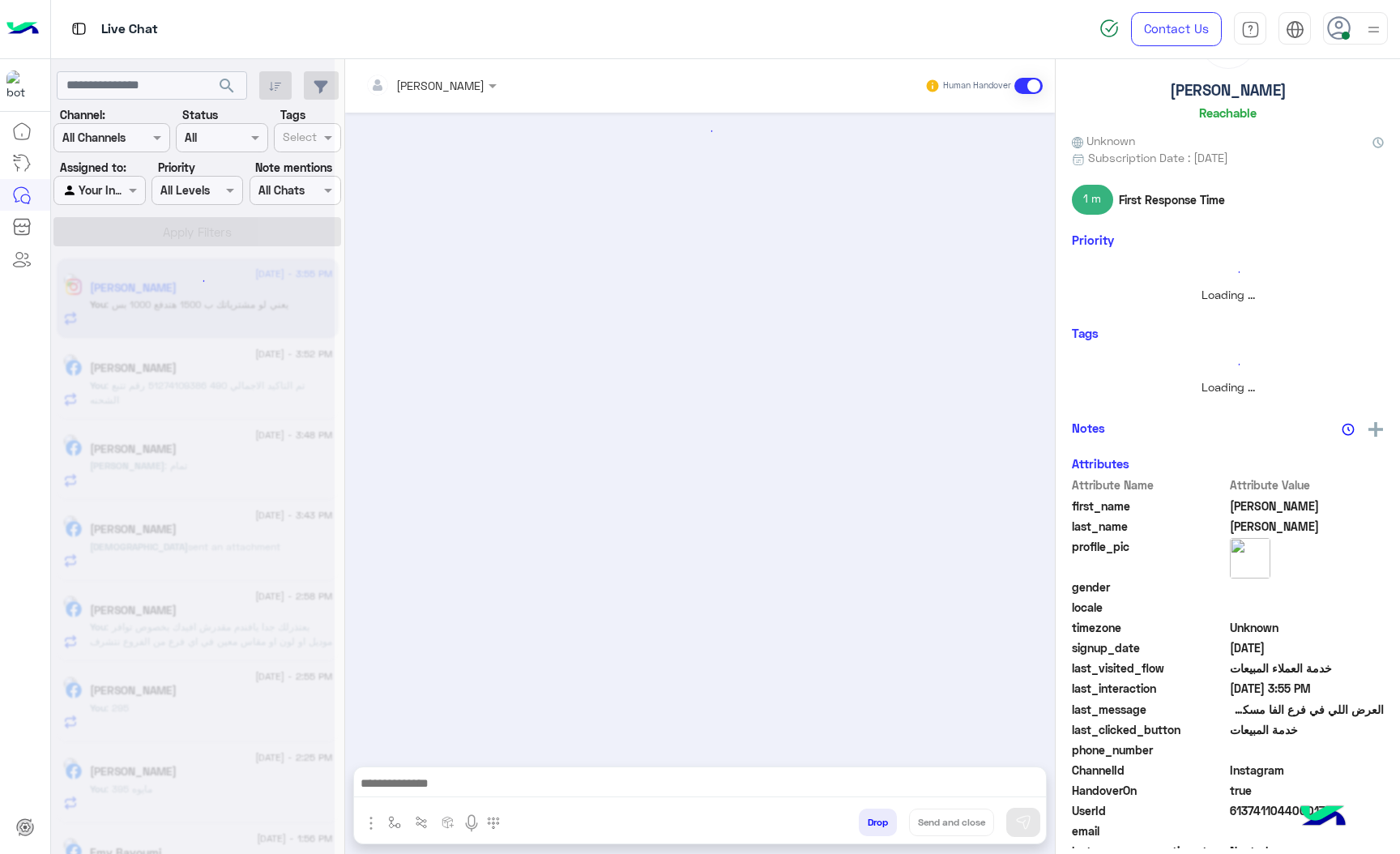
click at [873, 812] on button "Drop" at bounding box center [878, 822] width 39 height 28
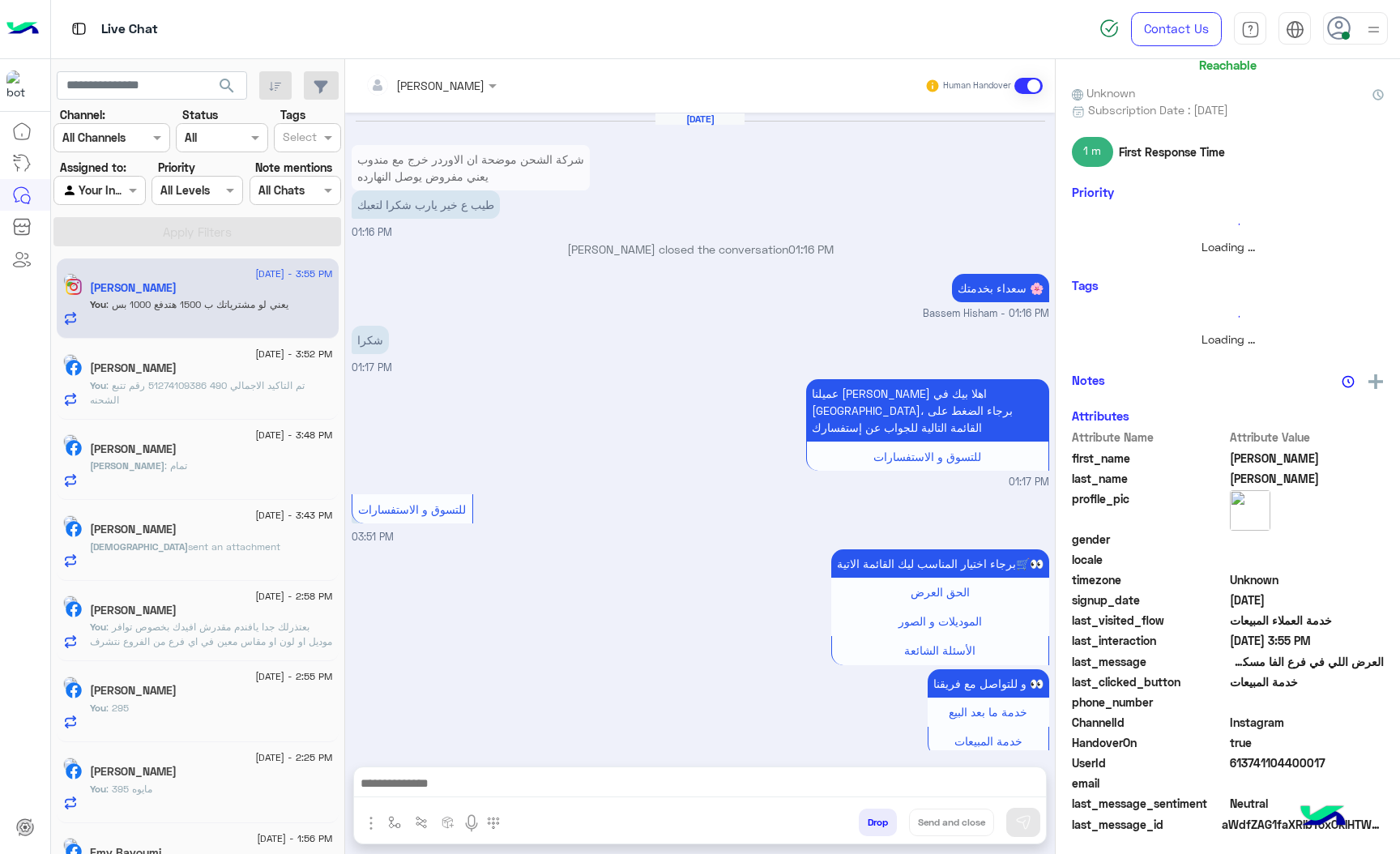
click at [873, 812] on button "Drop" at bounding box center [878, 822] width 39 height 28
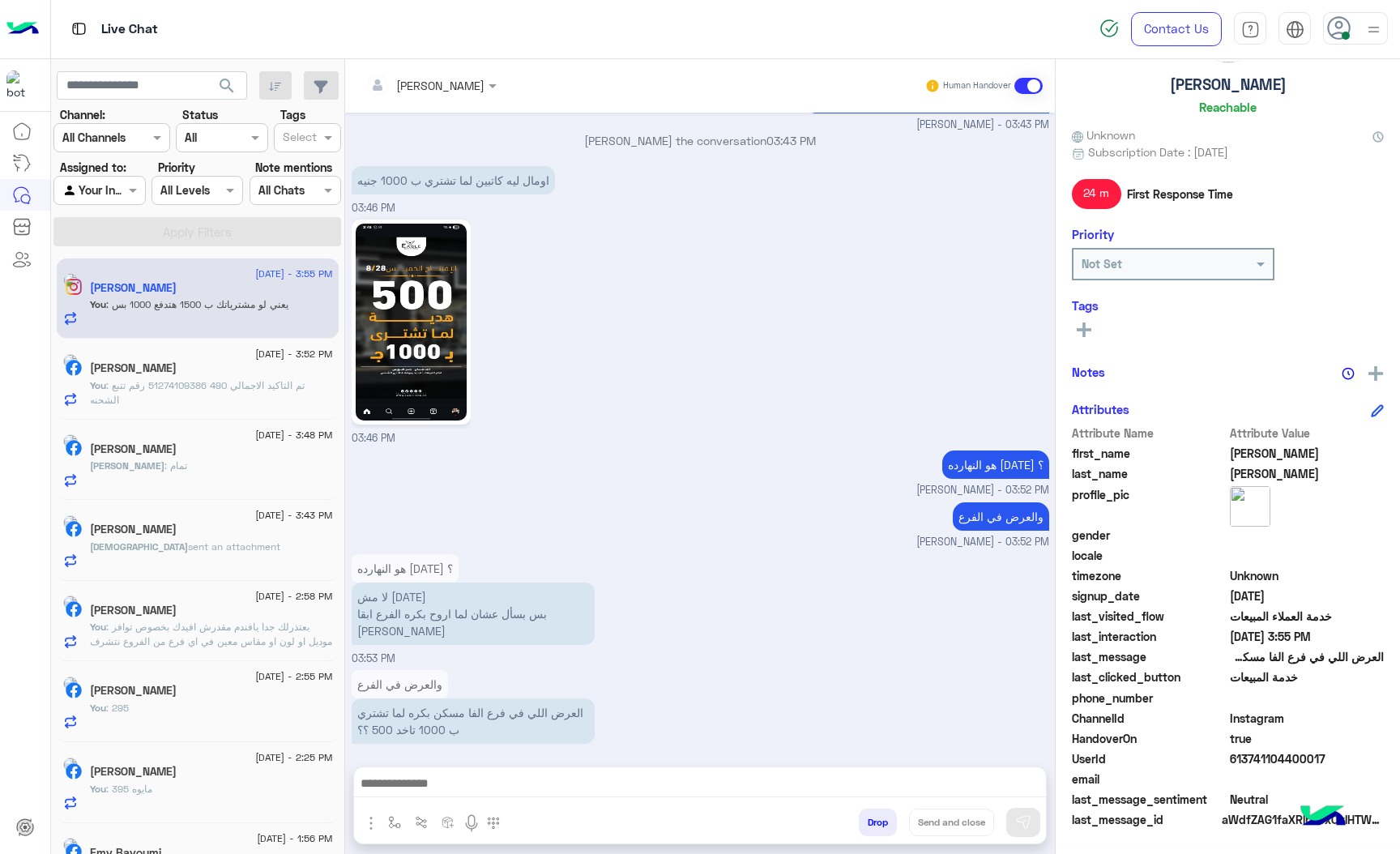
click at [873, 812] on div "[PERSON_NAME] Human Handover [DATE] عميلنا [PERSON_NAME] اهلا بيك في [GEOGRAPHI…" at bounding box center [700, 460] width 710 height 802
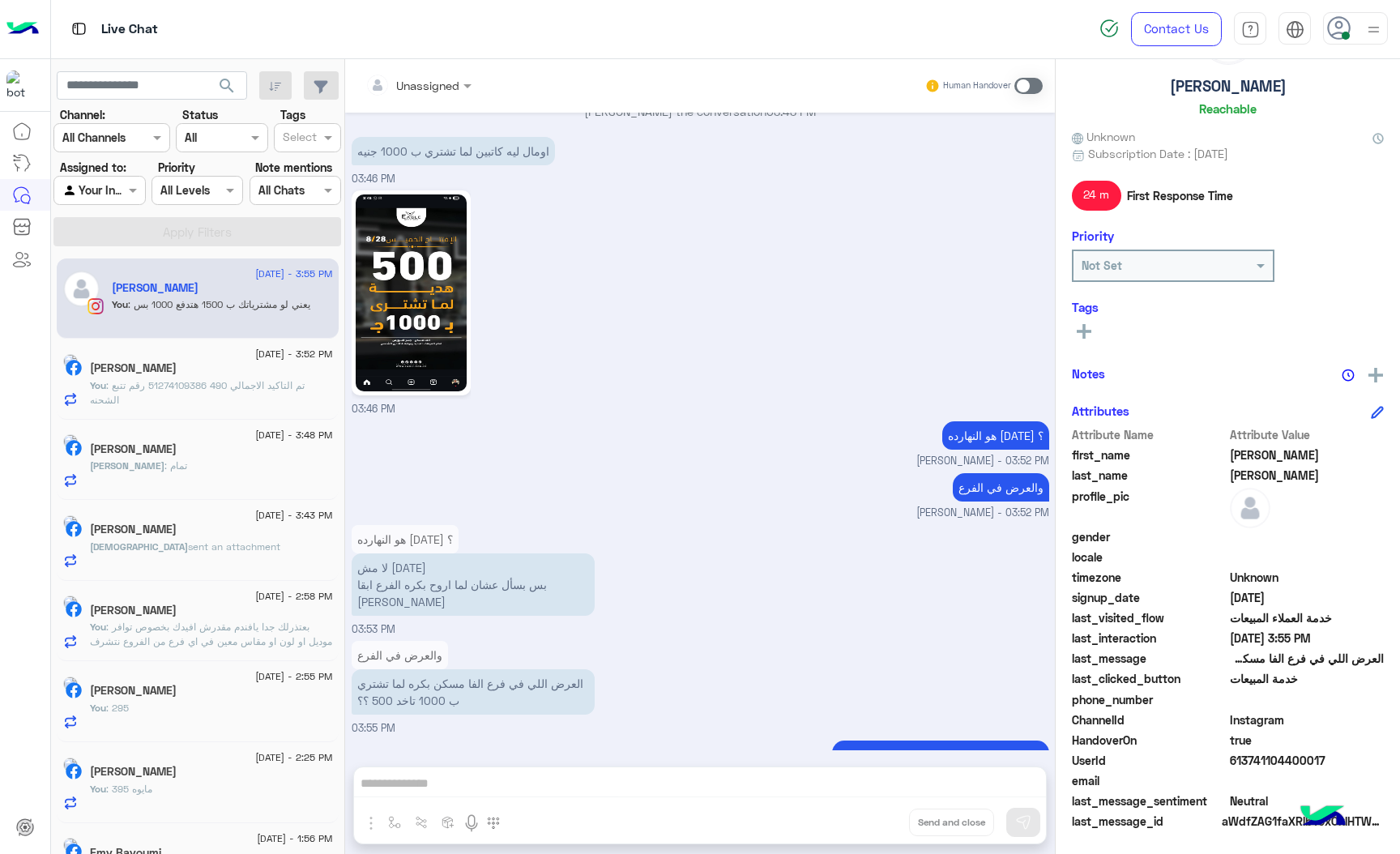
click at [873, 812] on div "Unassigned Human Handover [DATE] عميلنا [PERSON_NAME] اهلا بيك في [GEOGRAPHIC_D…" at bounding box center [700, 460] width 710 height 802
click at [0, 0] on button "Drop" at bounding box center [0, 0] width 0 height 0
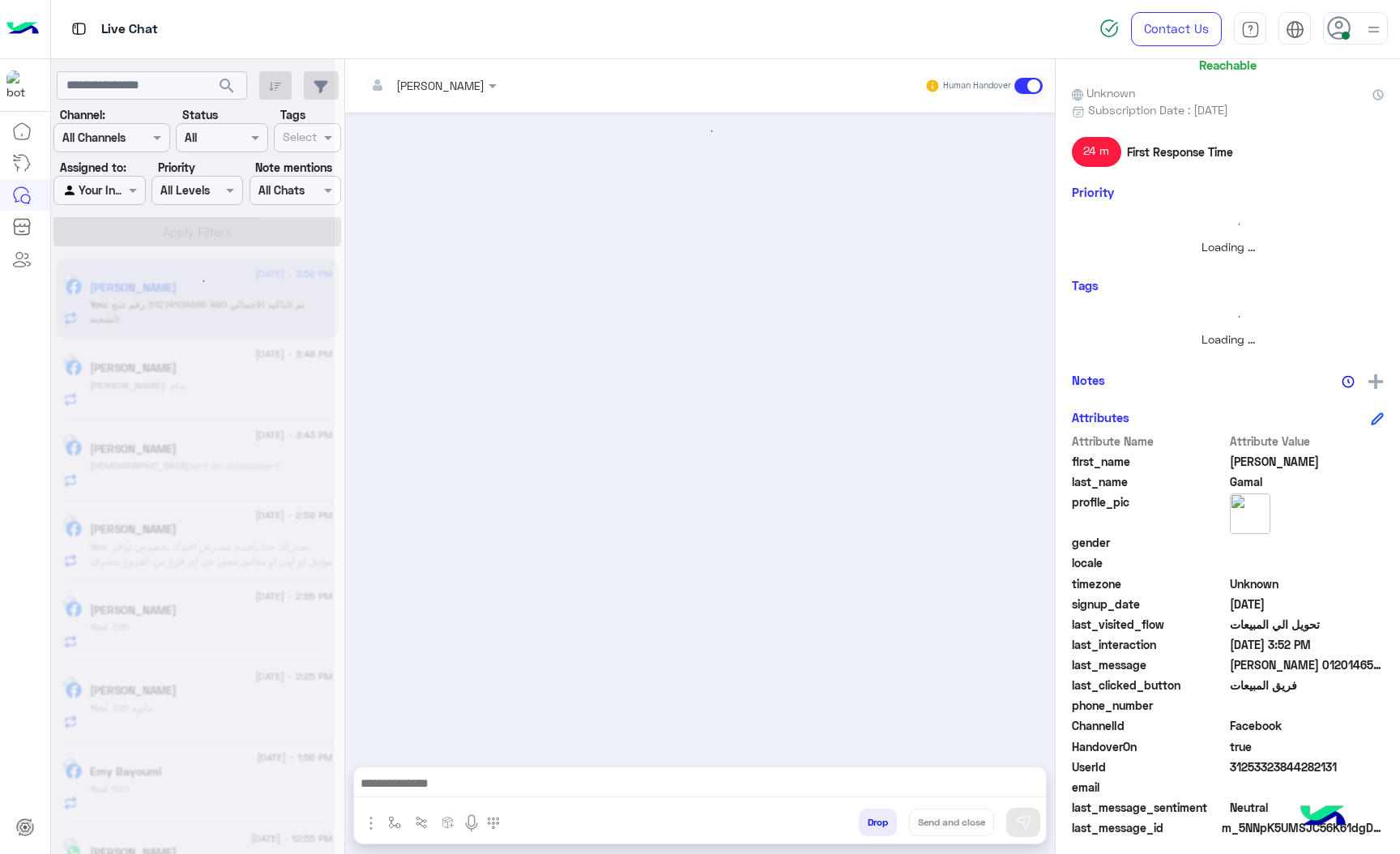
click at [873, 812] on button "Drop" at bounding box center [878, 822] width 39 height 28
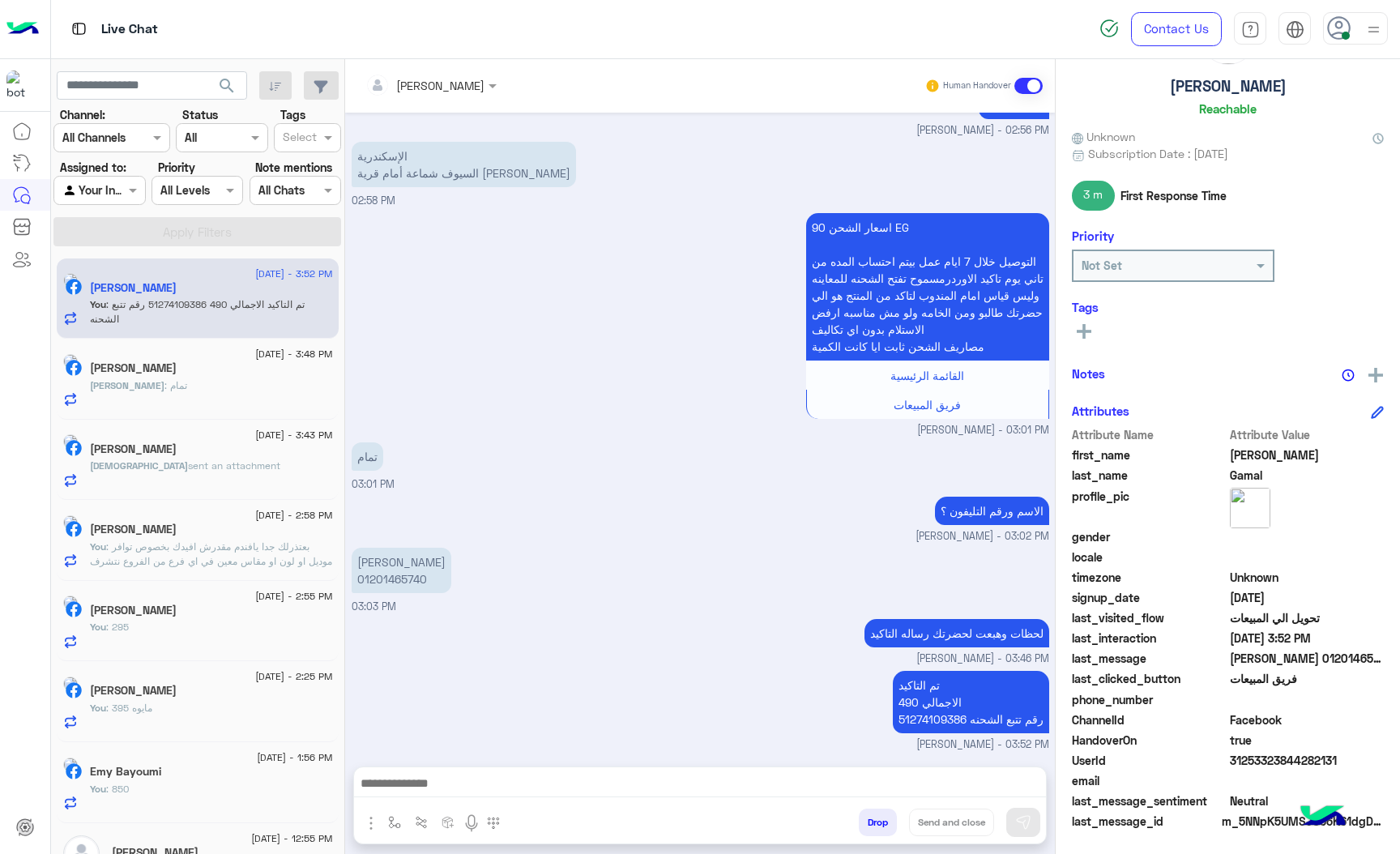
click at [873, 812] on div "[PERSON_NAME] Human Handover [DATE] جاري تحويلكم الآن لأحد ممثلي المبيعات. يرجى…" at bounding box center [700, 460] width 710 height 802
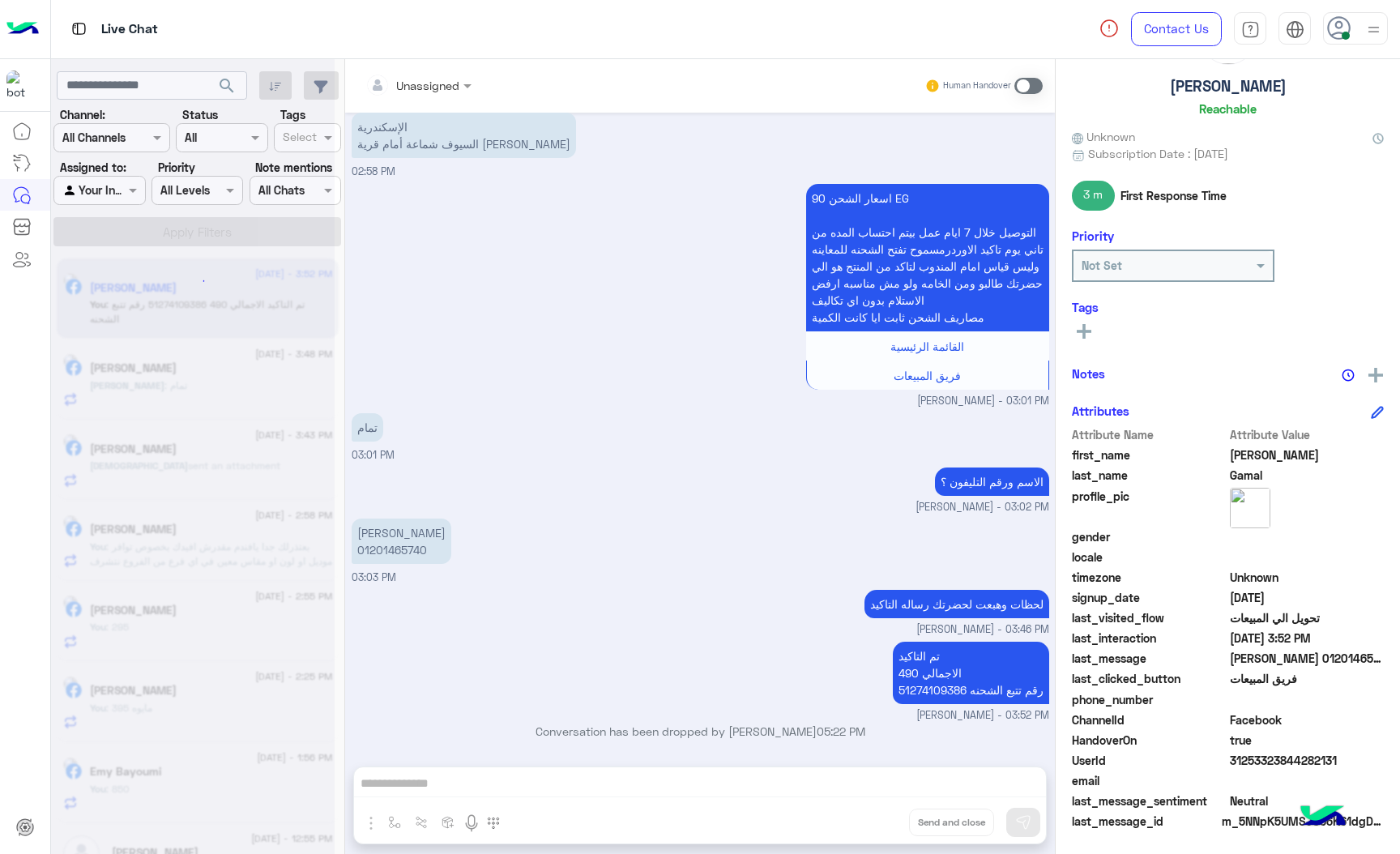
click at [873, 812] on div "Unassigned Human Handover [DATE] جاري تحويلكم الآن لأحد ممثلي المبيعات. يرجى ال…" at bounding box center [700, 460] width 710 height 802
click at [0, 0] on button "Drop" at bounding box center [0, 0] width 0 height 0
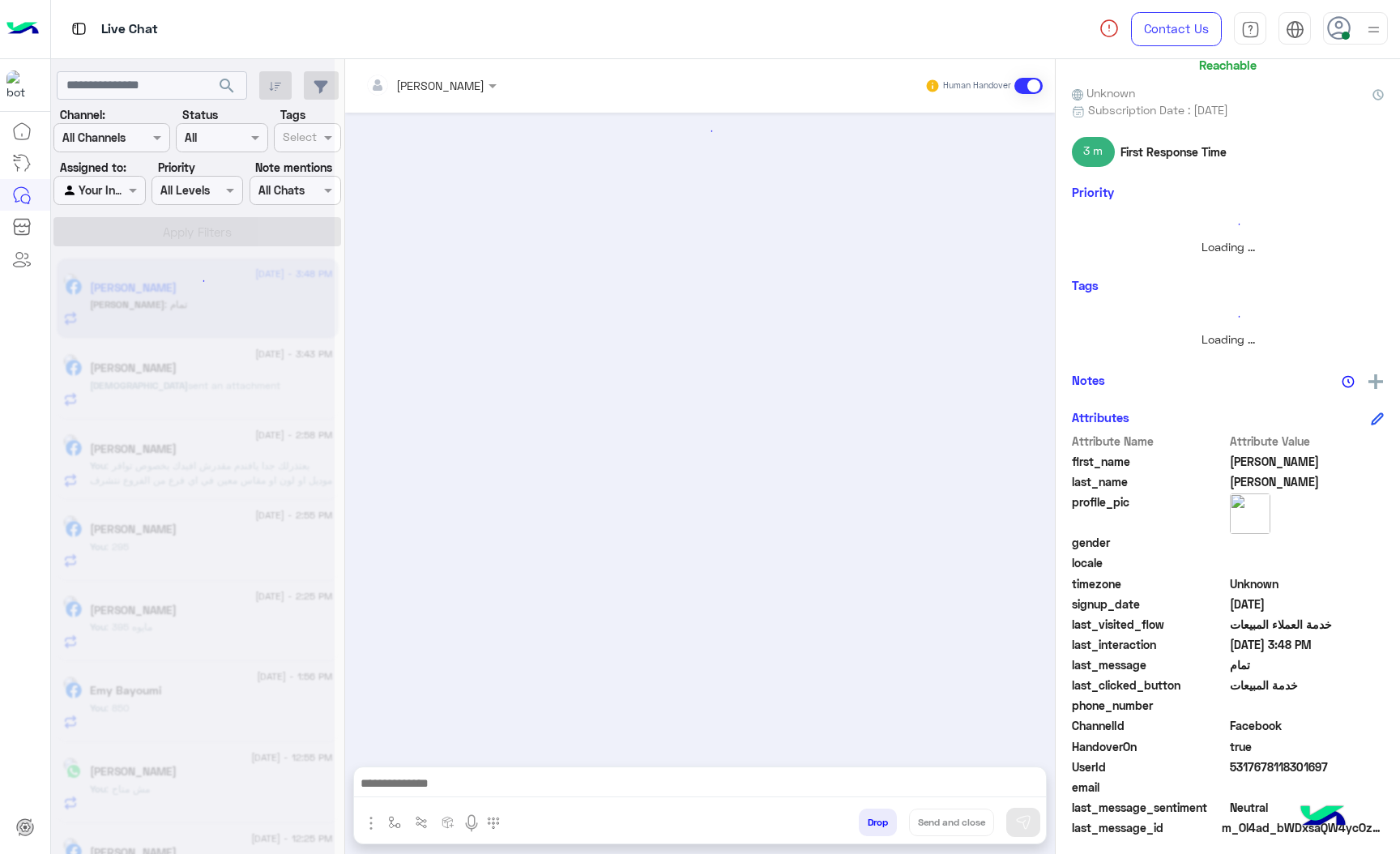
click at [873, 812] on button "Drop" at bounding box center [878, 822] width 39 height 28
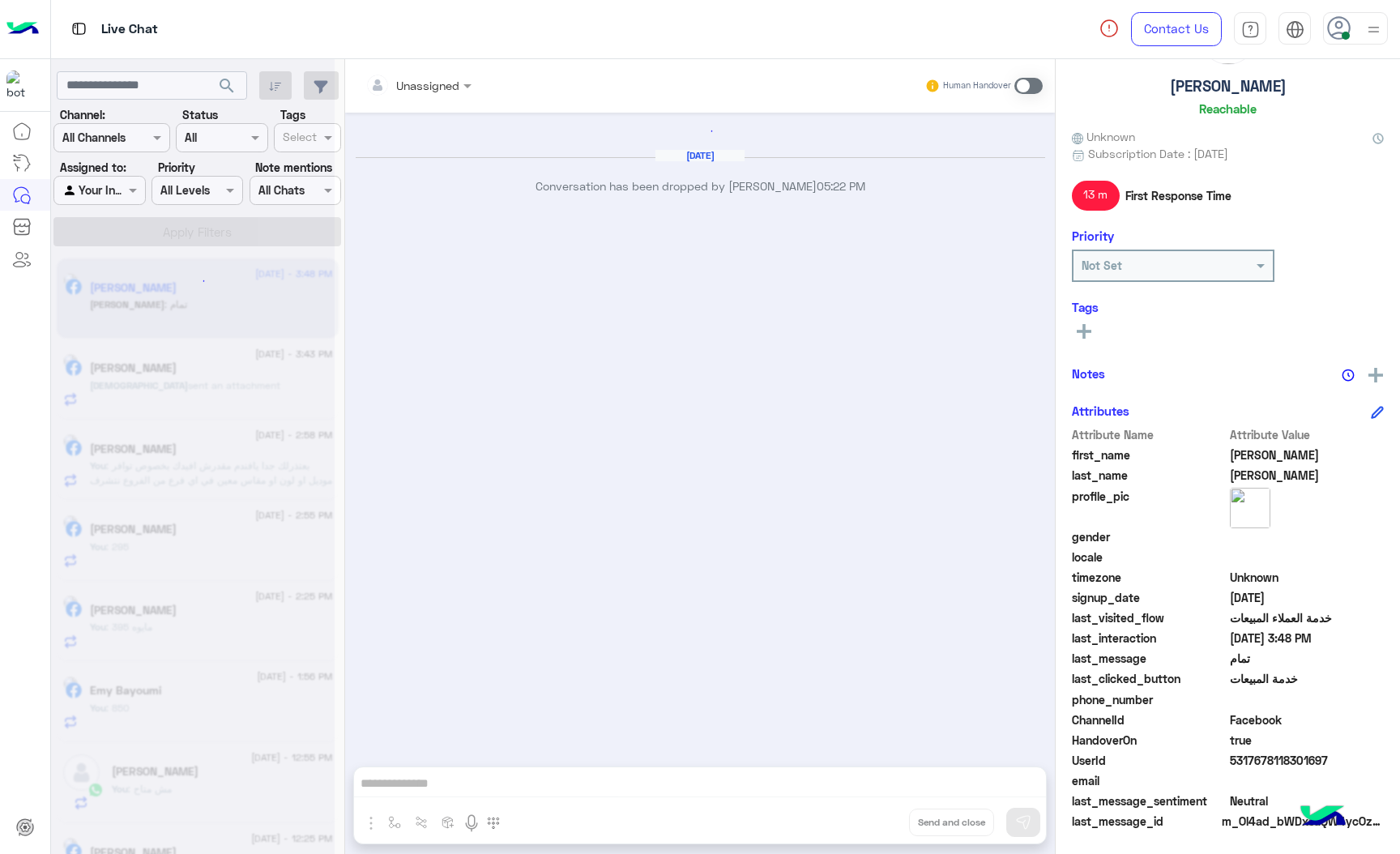
click at [873, 812] on div "Unassigned Human Handover [DATE] Conversation has been dropped by [PERSON_NAME]…" at bounding box center [700, 460] width 710 height 802
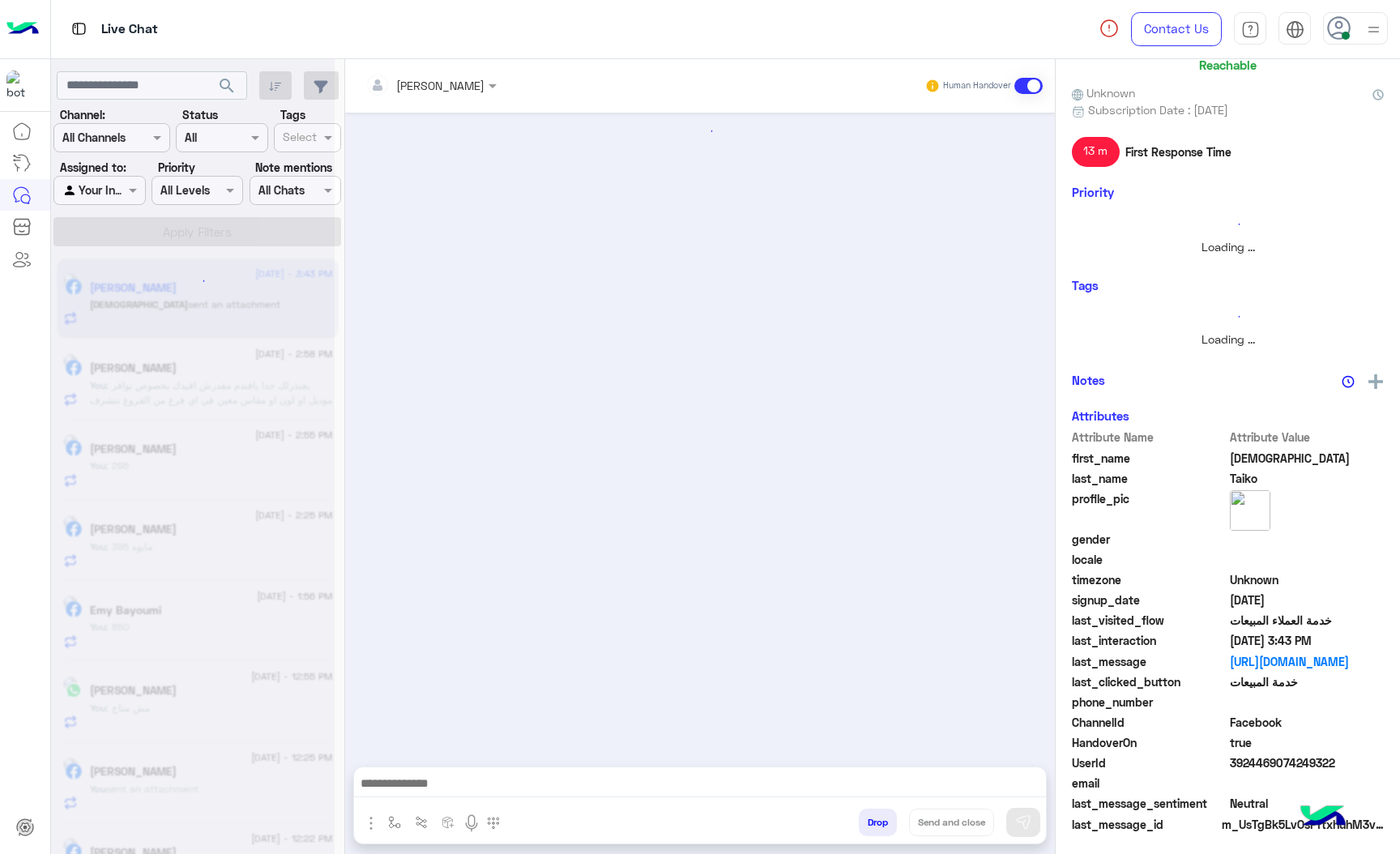
click at [873, 812] on button "Drop" at bounding box center [878, 822] width 39 height 28
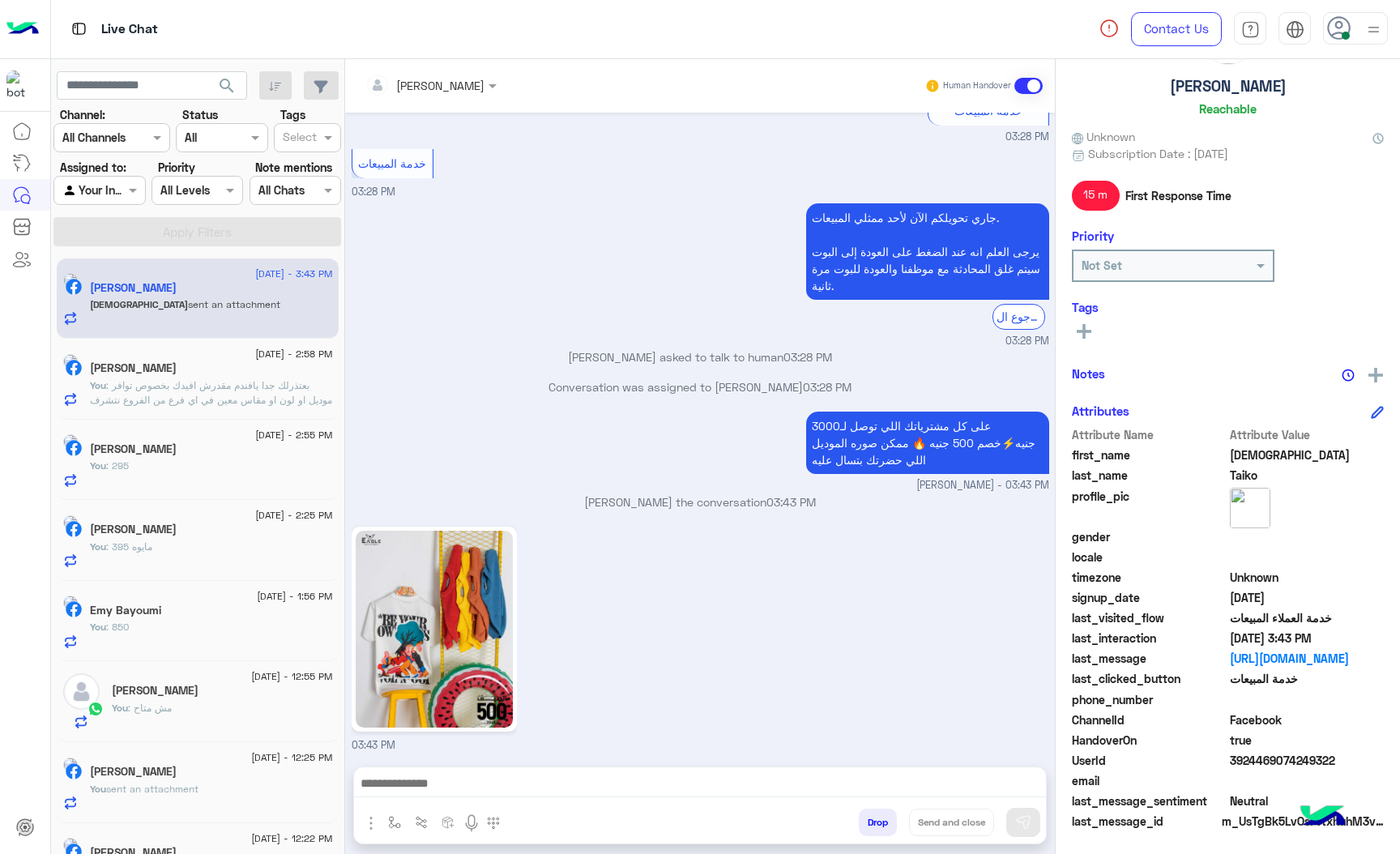
click at [873, 812] on div "[PERSON_NAME] Human Handover [DATE] الموقع 03:27 PM الموقع 03:27 PM الموقع 03:2…" at bounding box center [700, 460] width 710 height 802
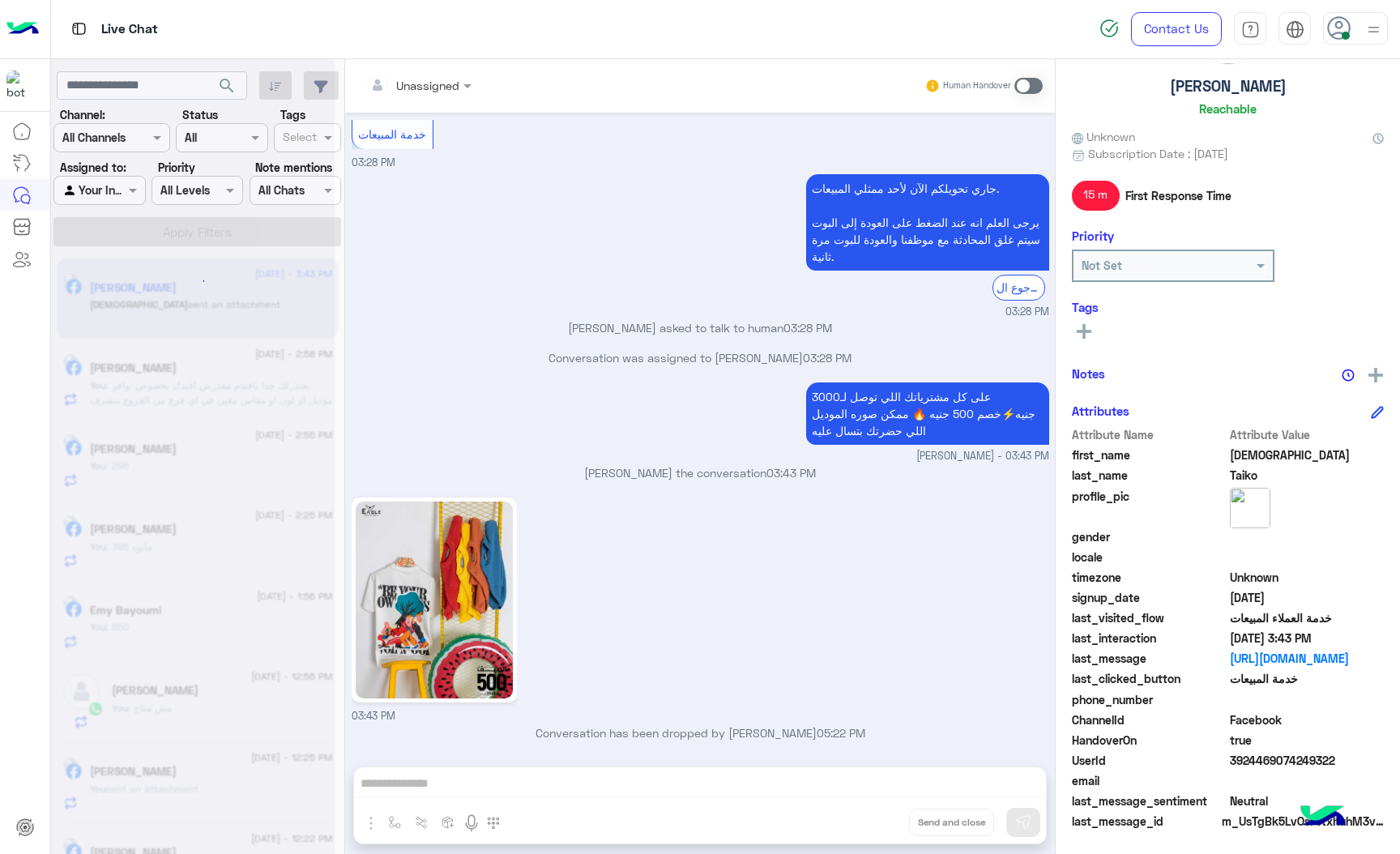
click at [873, 812] on div "Unassigned Human Handover [DATE] الموقع 03:27 PM الموقع 03:27 PM الموقع 03:27 P…" at bounding box center [700, 460] width 710 height 802
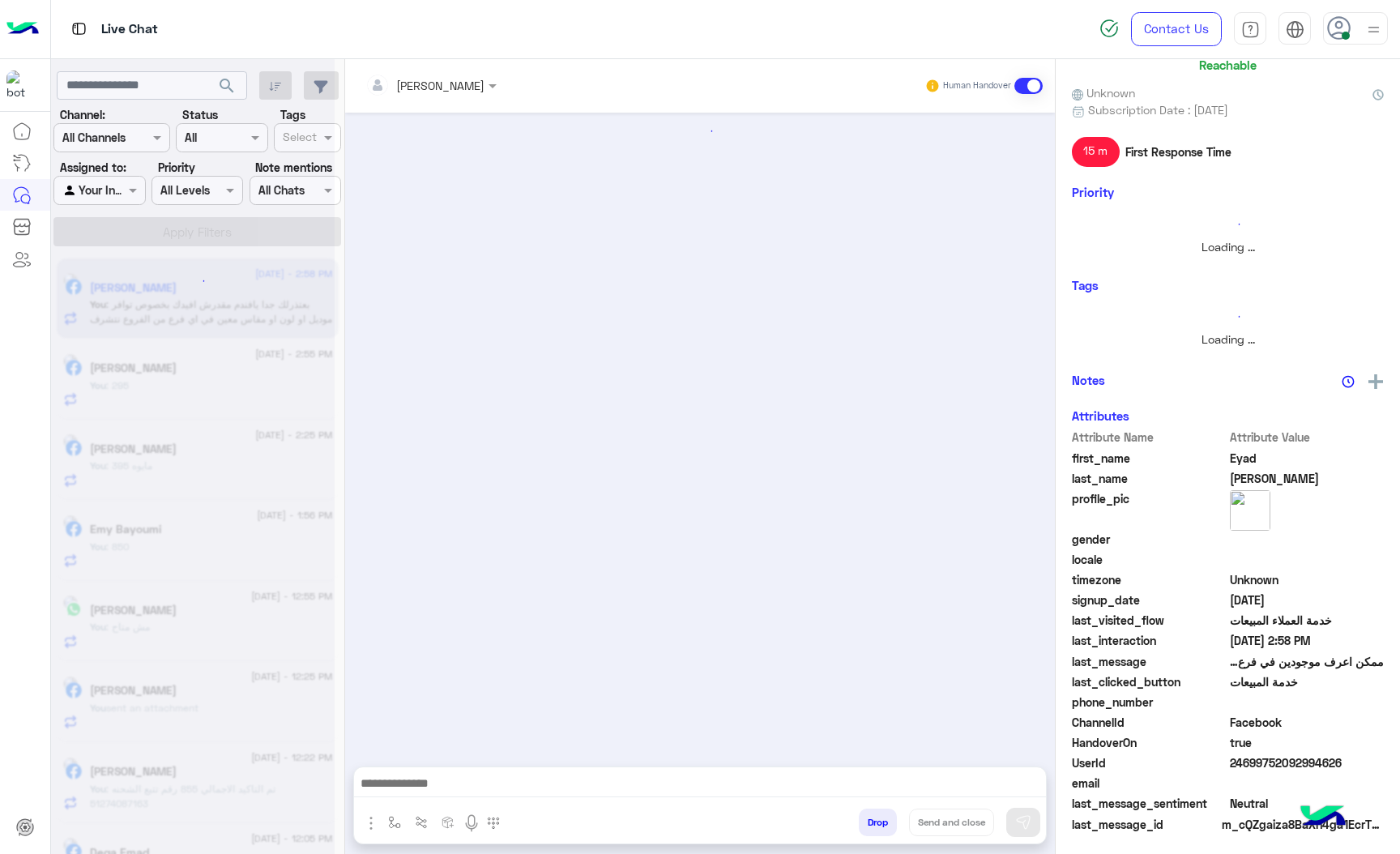
click at [873, 812] on button "Drop" at bounding box center [878, 822] width 39 height 28
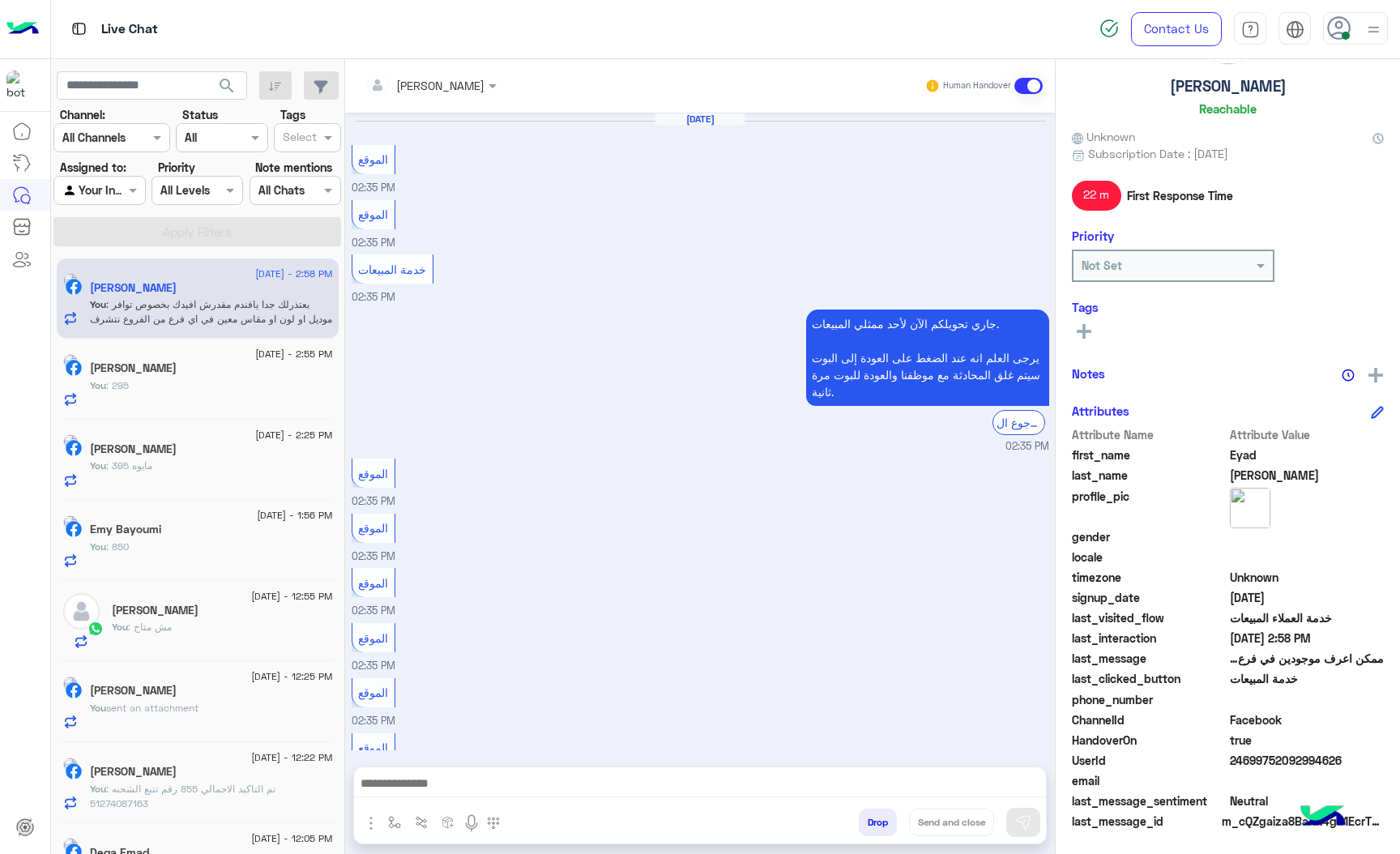
click at [873, 812] on button "Drop" at bounding box center [878, 822] width 39 height 28
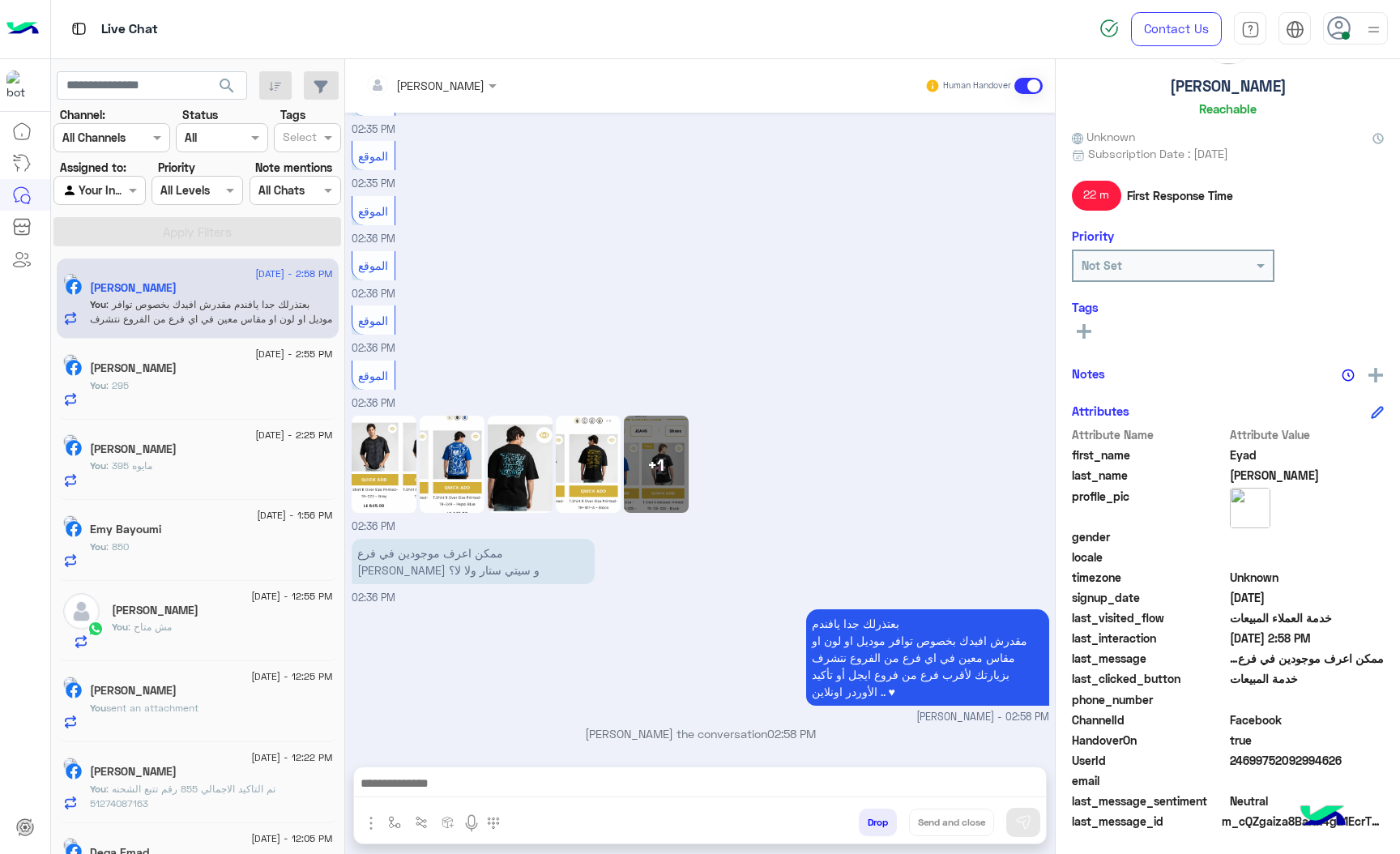
click at [873, 812] on div "[PERSON_NAME] Human Handover [DATE] الموقع 02:35 PM الموقع 02:35 PM خدمة المبيع…" at bounding box center [700, 460] width 710 height 802
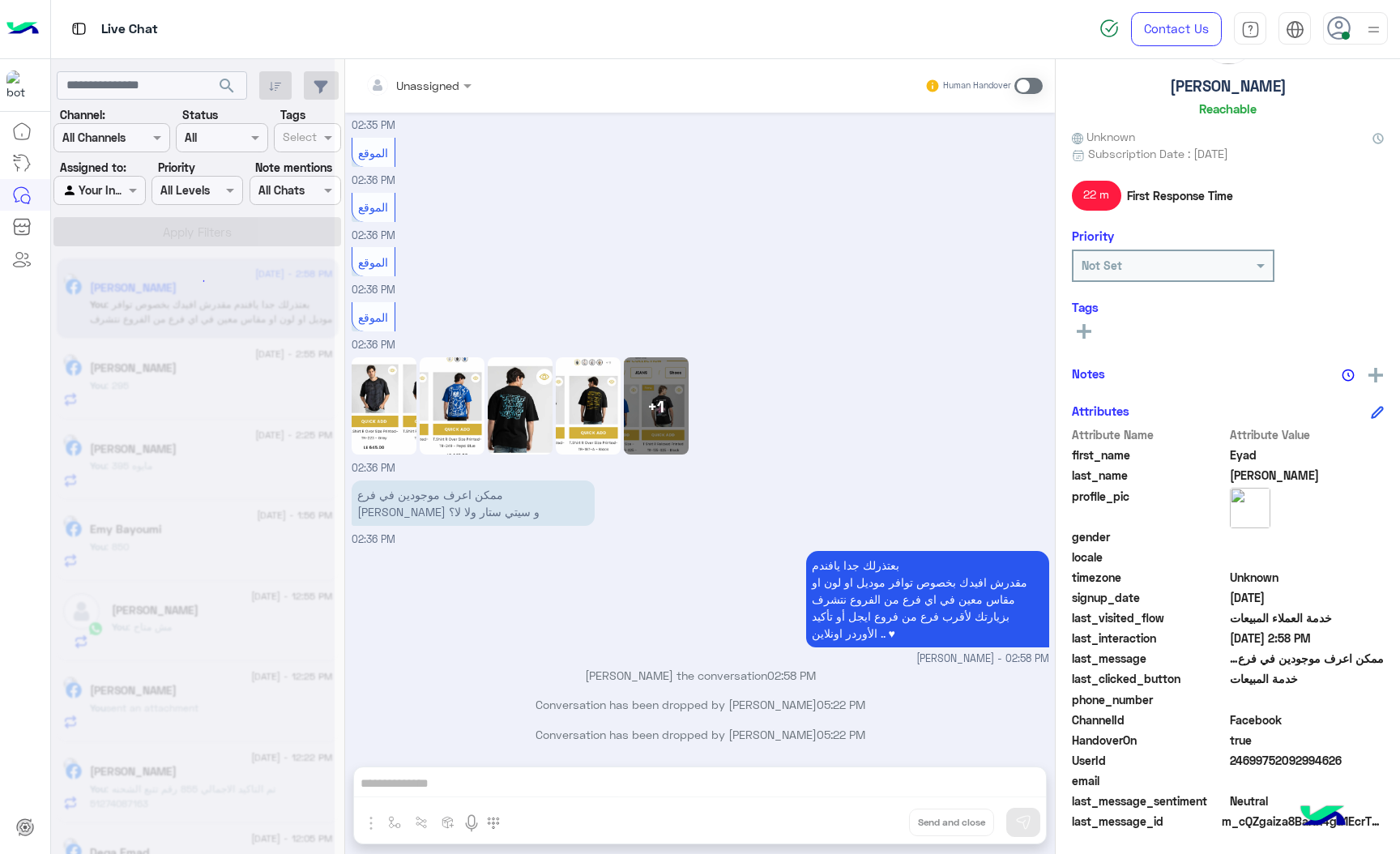
click at [873, 812] on div "Unassigned Human Handover [DATE] الموقع 02:35 PM الموقع 02:35 PM خدمة المبيعات …" at bounding box center [700, 460] width 710 height 802
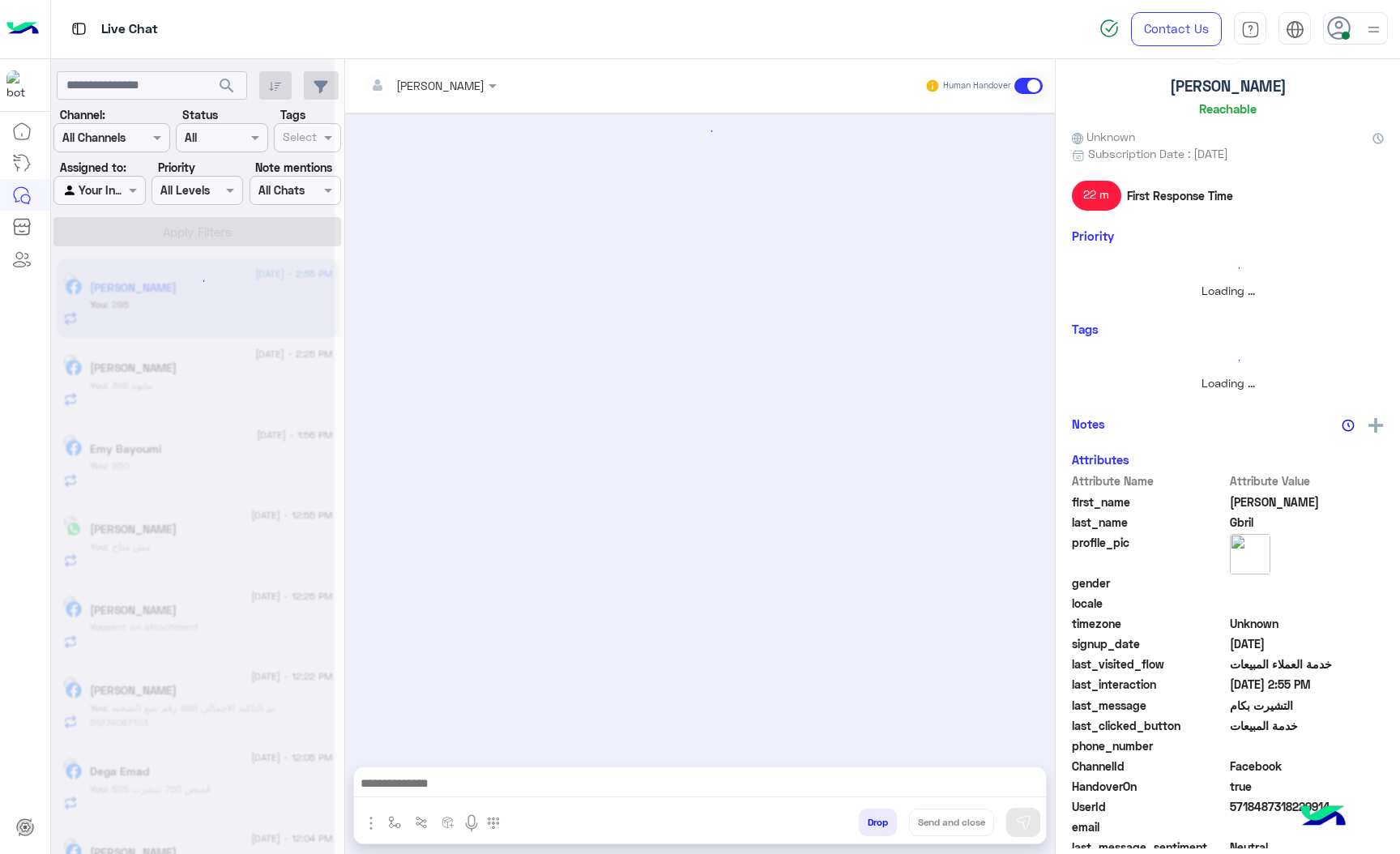
click at [873, 812] on button "Drop" at bounding box center [878, 822] width 39 height 28
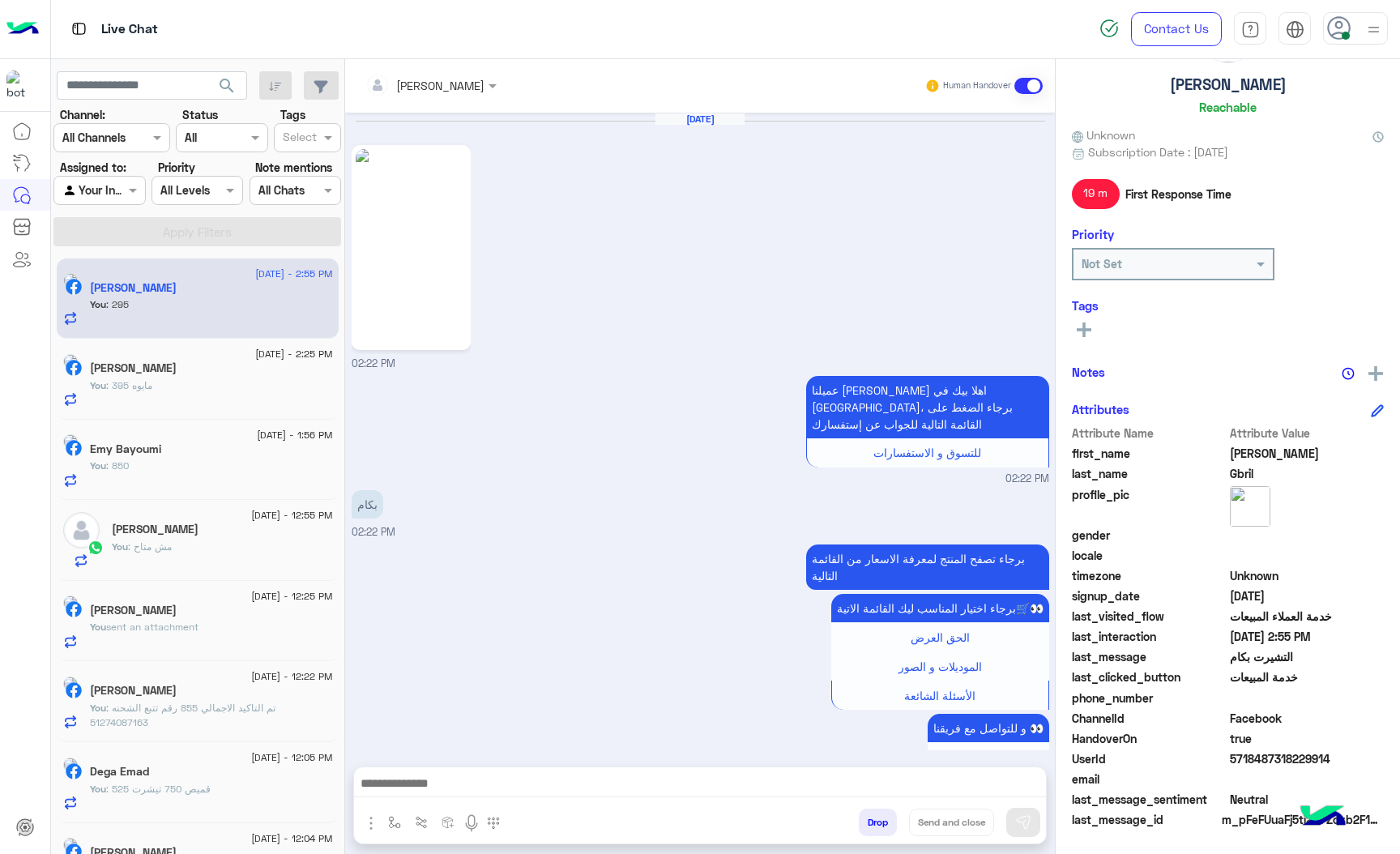
click at [873, 812] on button "Drop" at bounding box center [878, 822] width 39 height 28
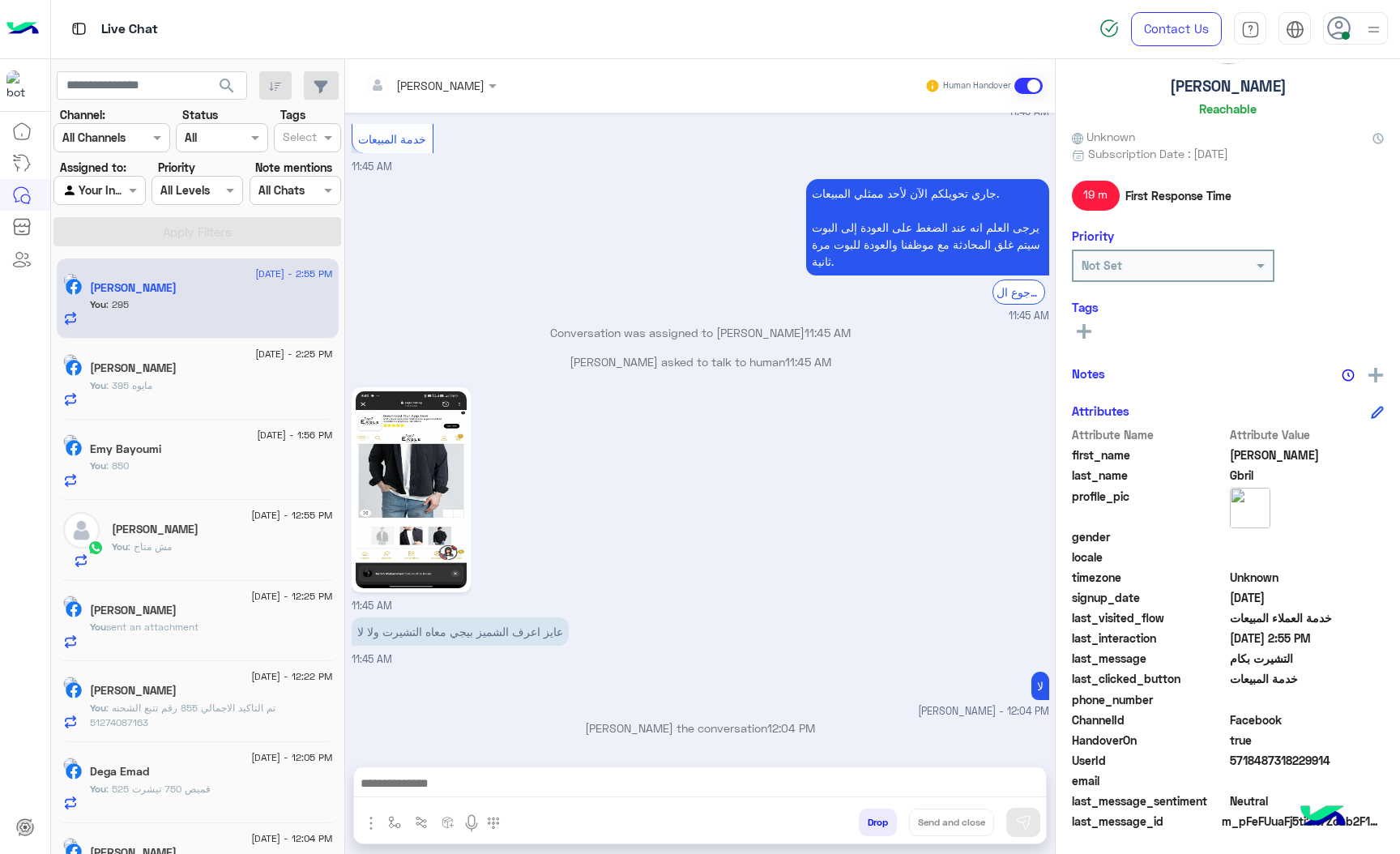
click at [873, 812] on div "[PERSON_NAME] Human Handover [DATE] 02:22 PM عميلنا [PERSON_NAME] اهلا بيك في […" at bounding box center [700, 460] width 710 height 802
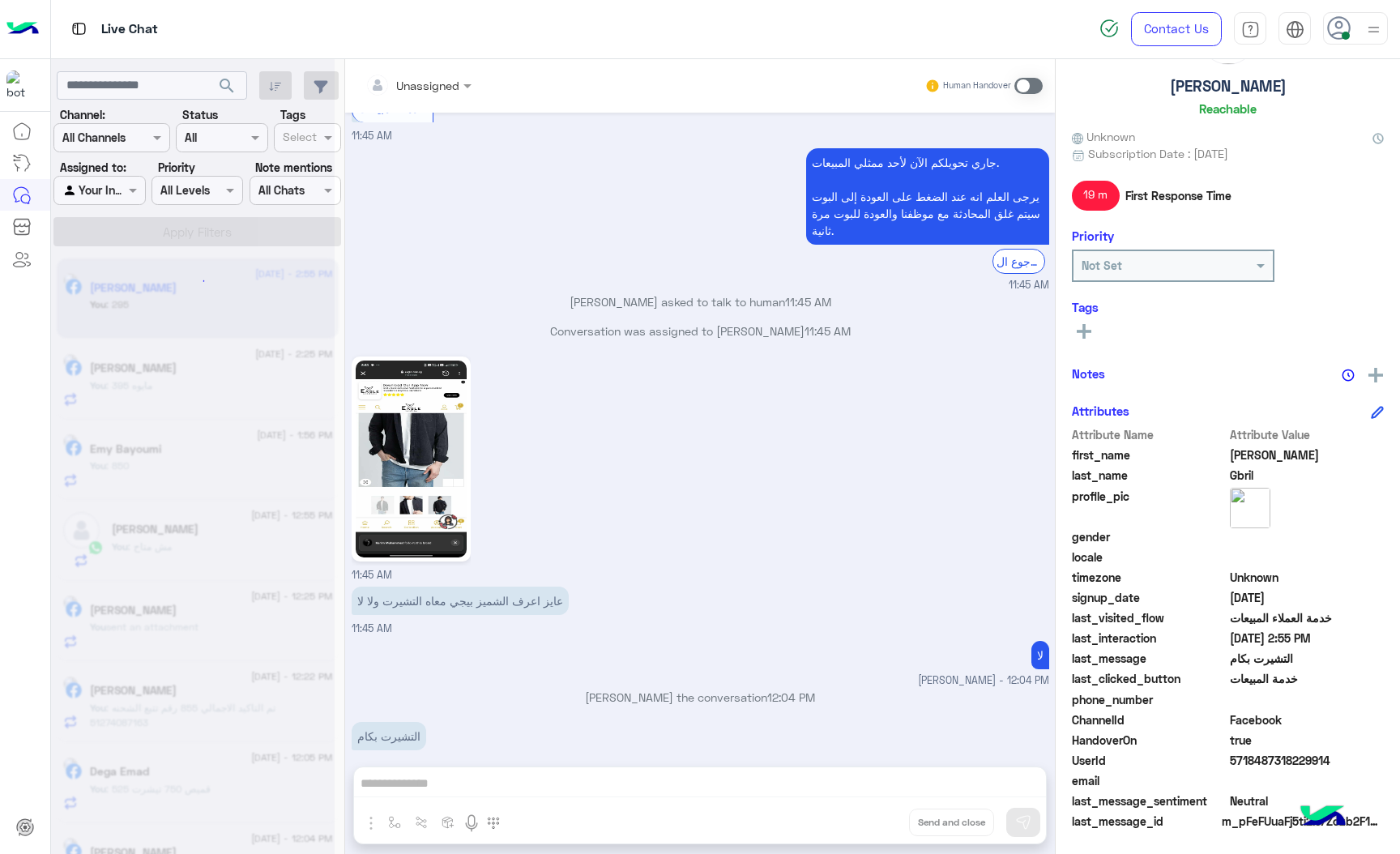
click at [873, 812] on div "Unassigned Human Handover [DATE] 02:22 PM عميلنا [PERSON_NAME] اهلا بيك في [GEO…" at bounding box center [700, 460] width 710 height 802
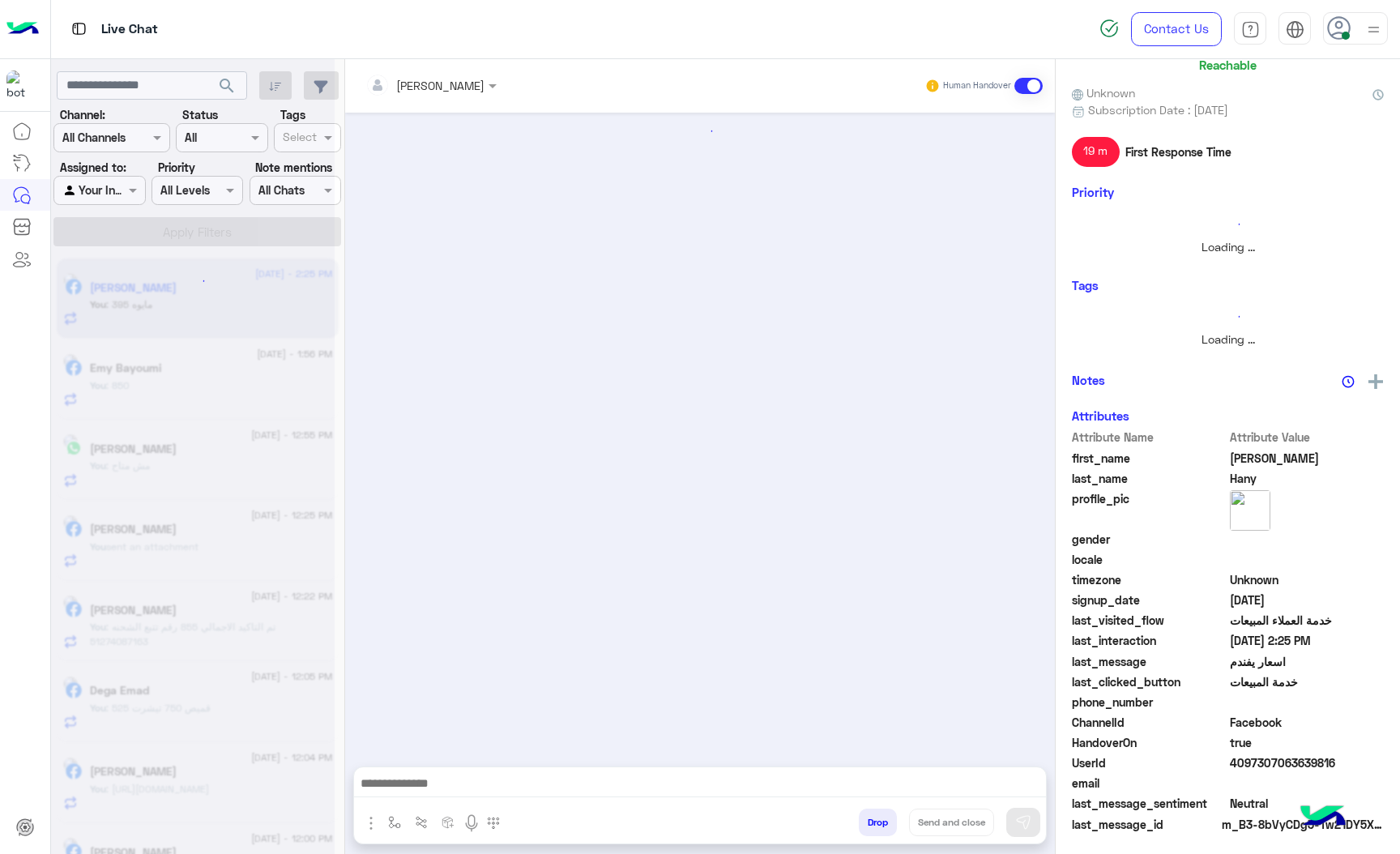
click at [873, 812] on button "Drop" at bounding box center [878, 822] width 39 height 28
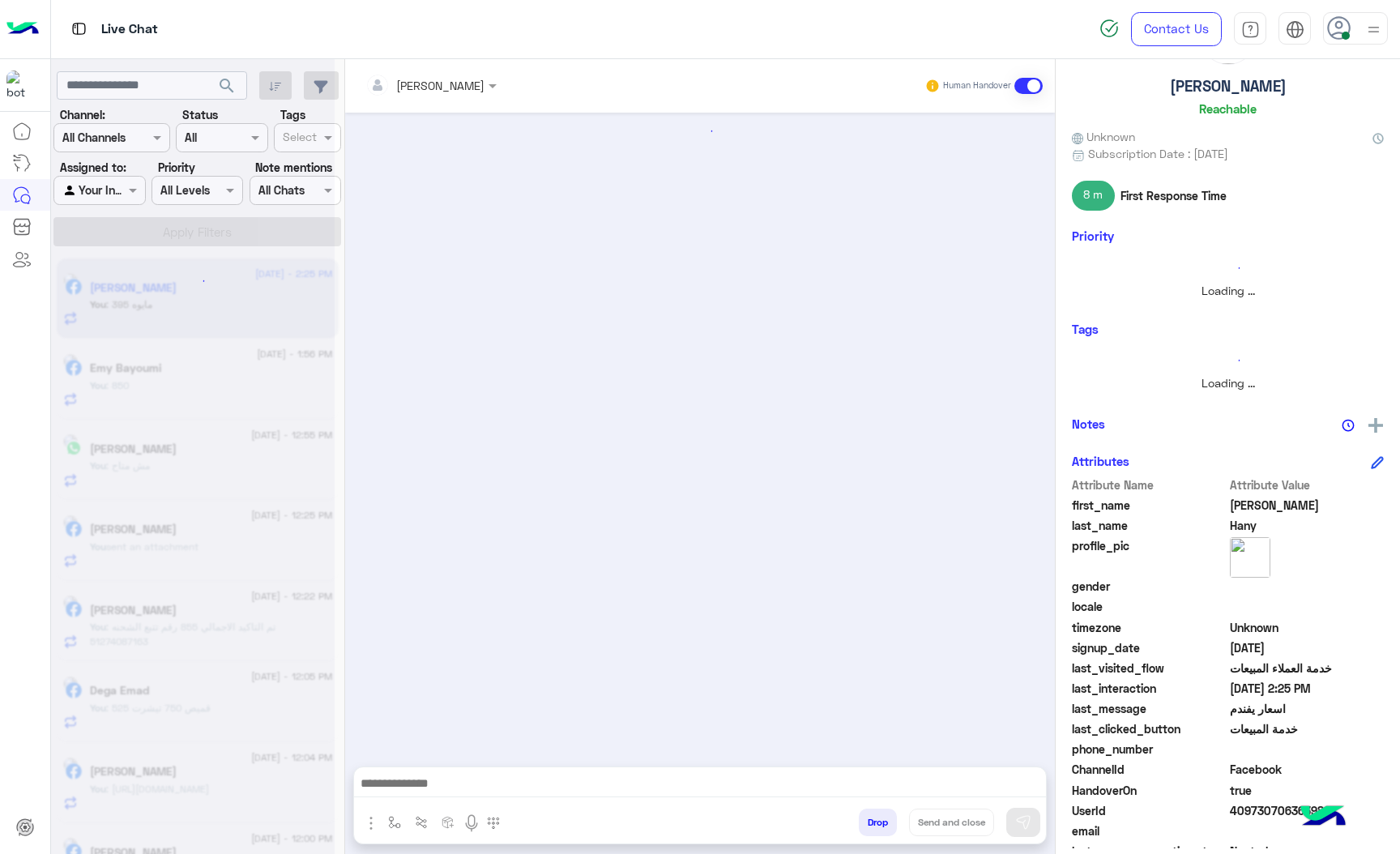
click at [873, 812] on button "Drop" at bounding box center [878, 822] width 39 height 28
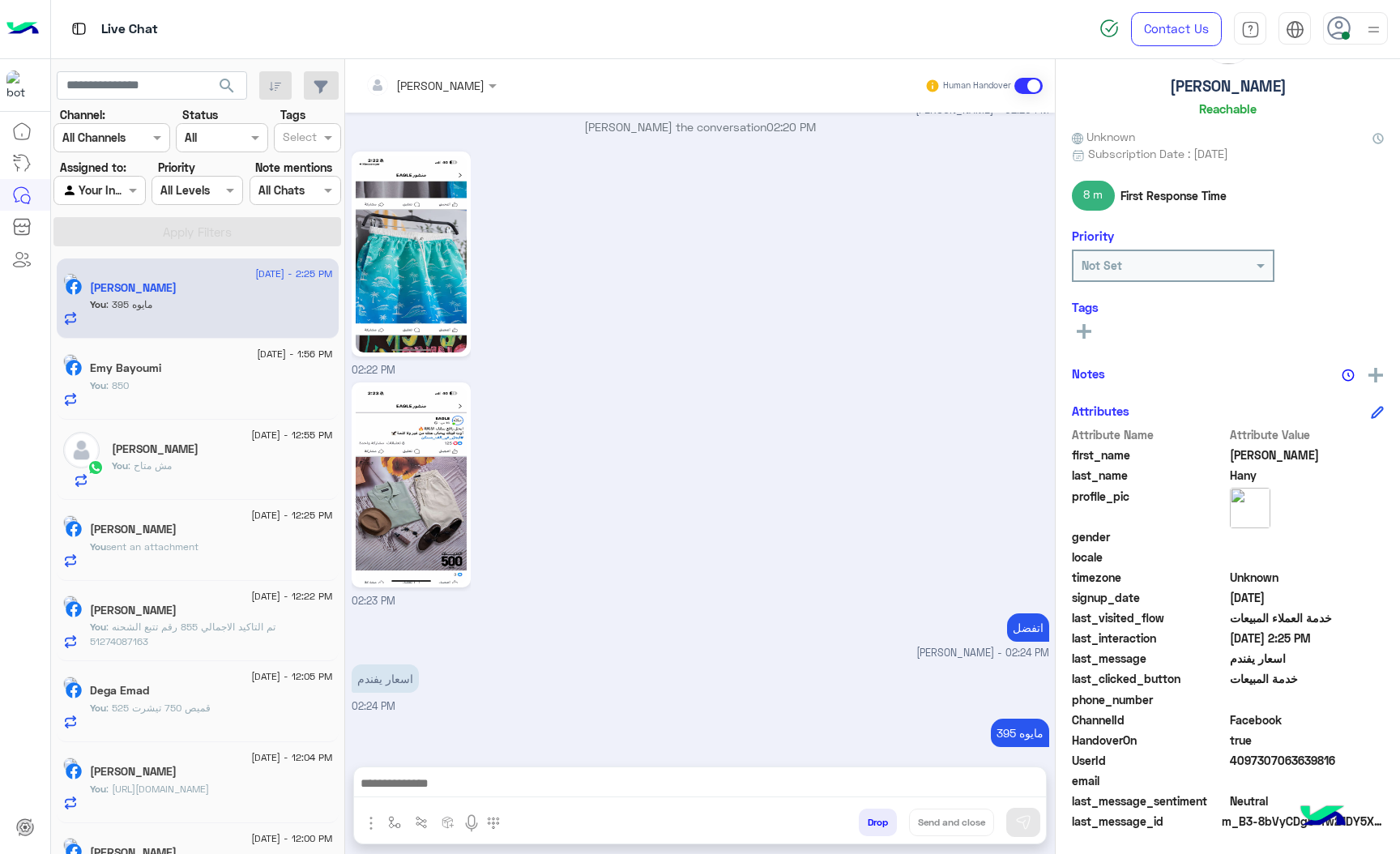
click at [873, 812] on button "Drop" at bounding box center [878, 822] width 39 height 28
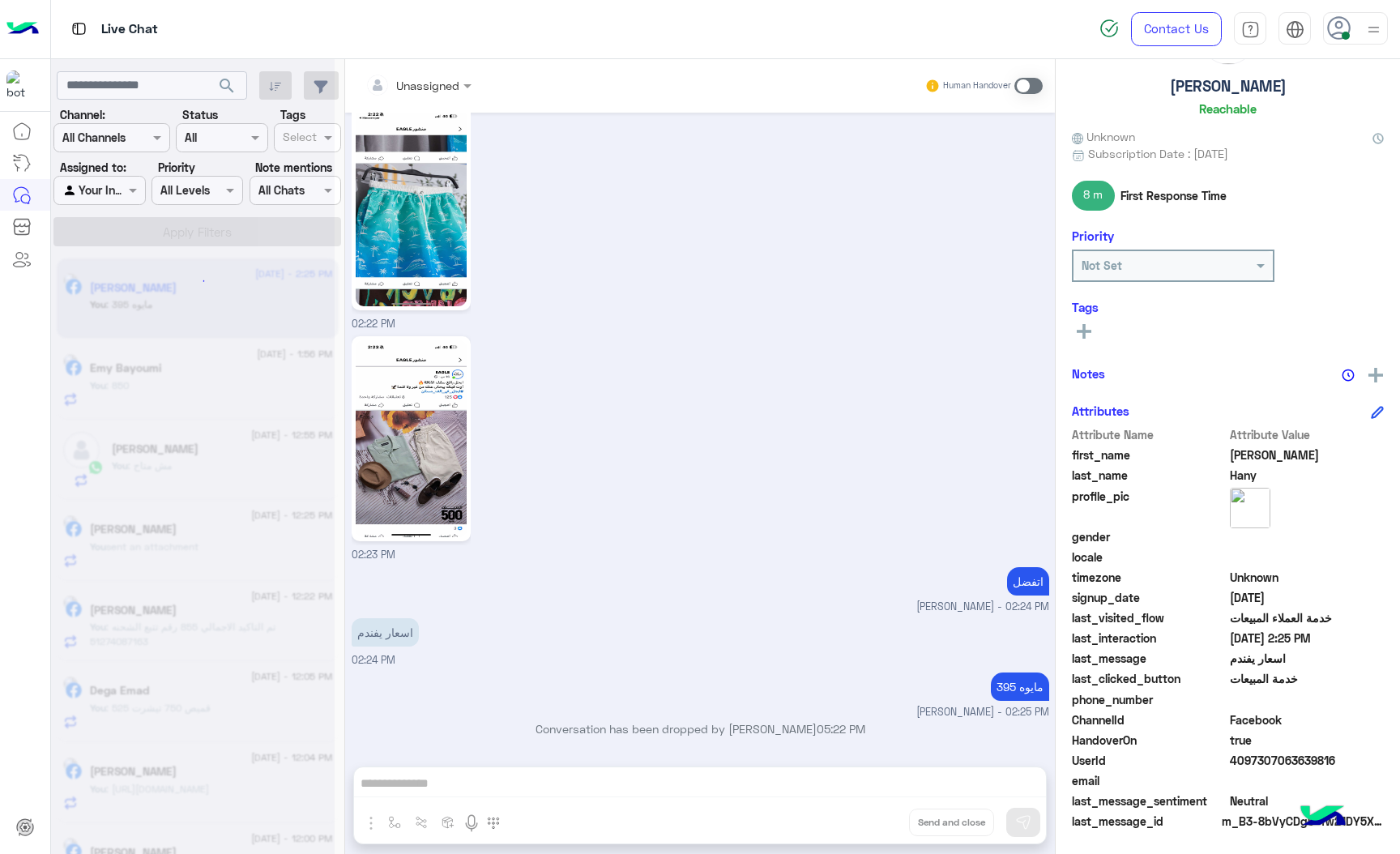
click at [873, 812] on div "Unassigned Human Handover [DATE] سعر المايو 02:07 PM عميلنا [PERSON_NAME] اهلا …" at bounding box center [700, 460] width 710 height 802
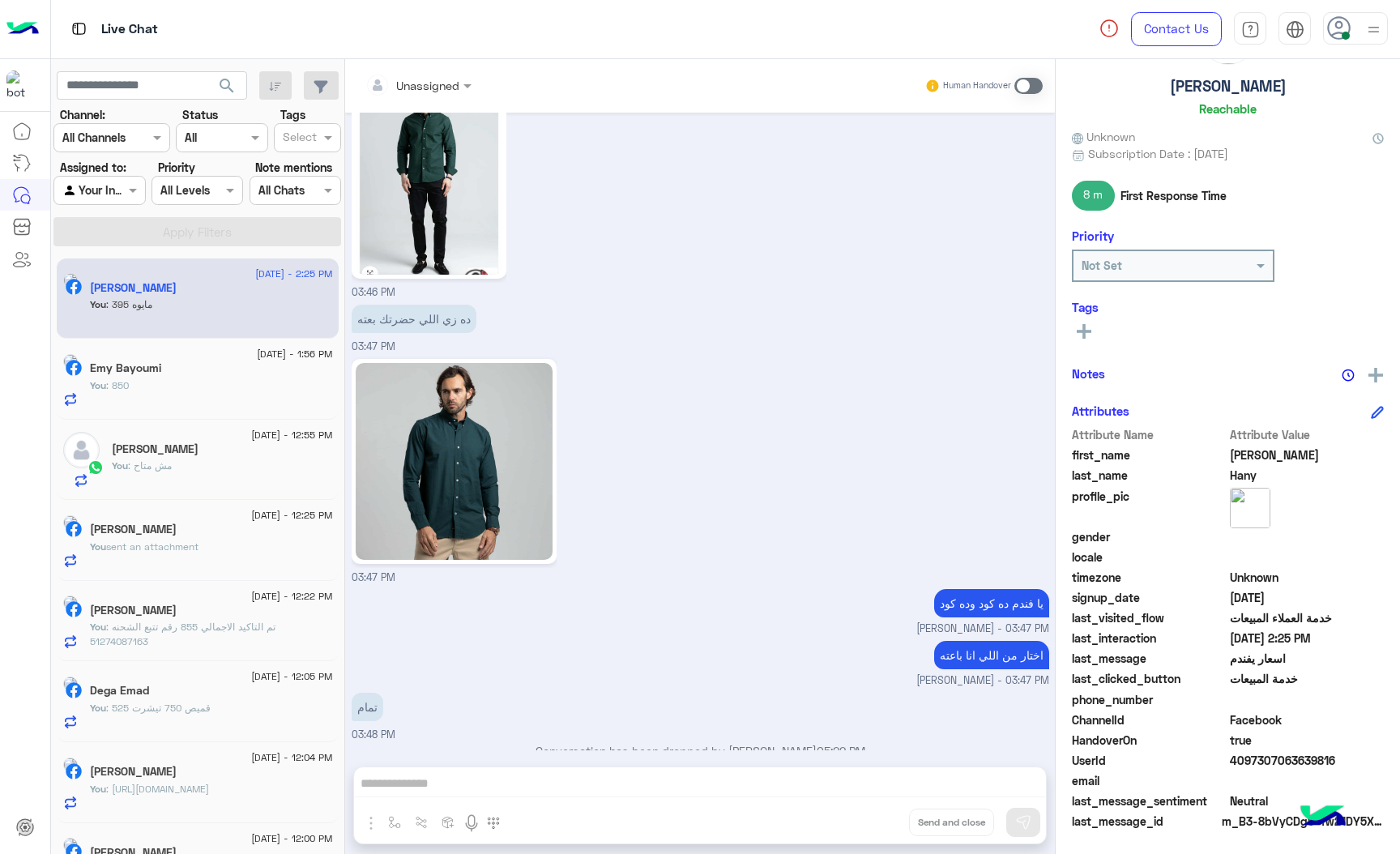
click at [873, 812] on div "Unassigned Human Handover [DATE] سعر المايو 02:07 PM عميلنا [PERSON_NAME] اهلا …" at bounding box center [700, 460] width 710 height 802
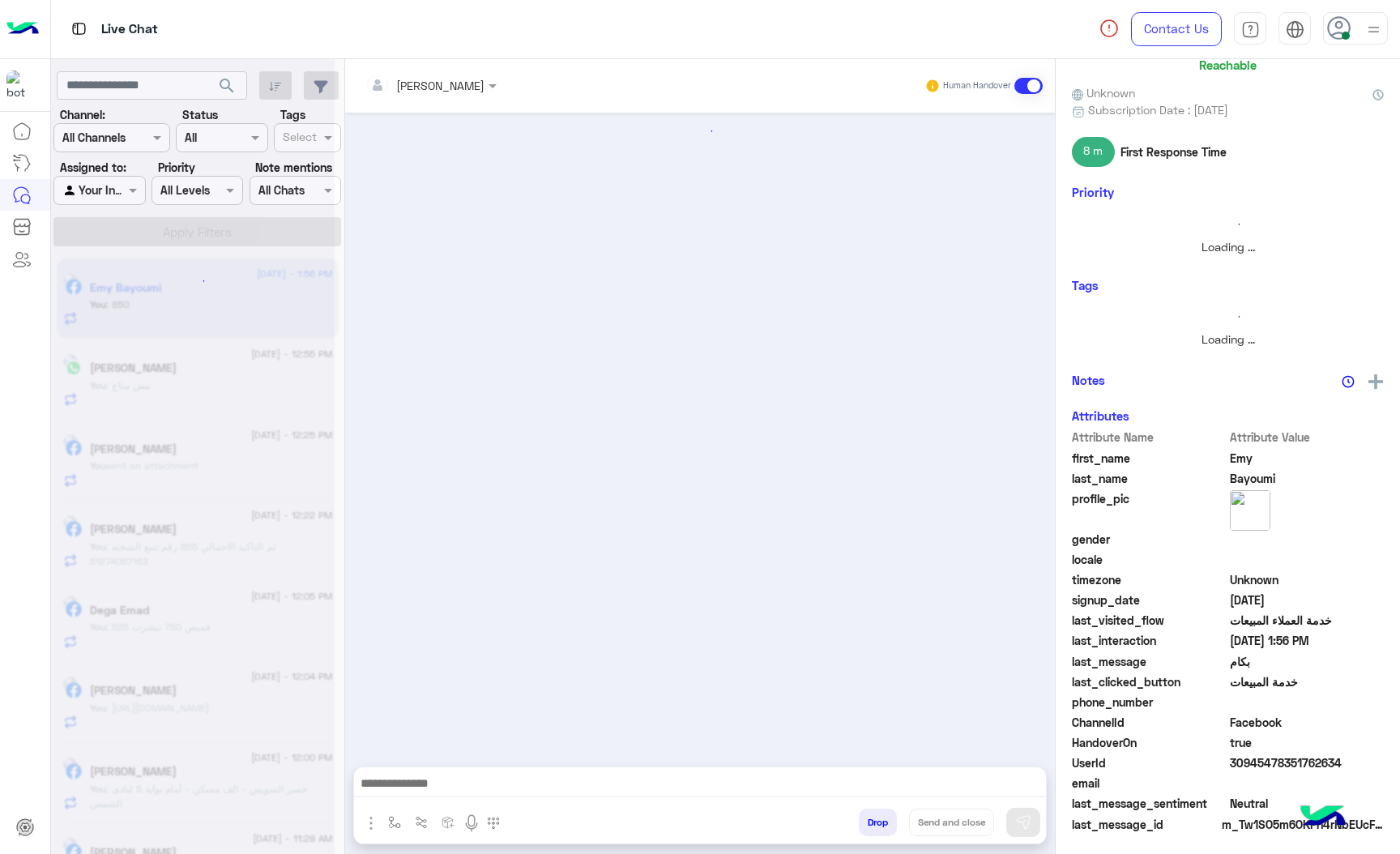
click at [873, 812] on button "Drop" at bounding box center [878, 822] width 39 height 28
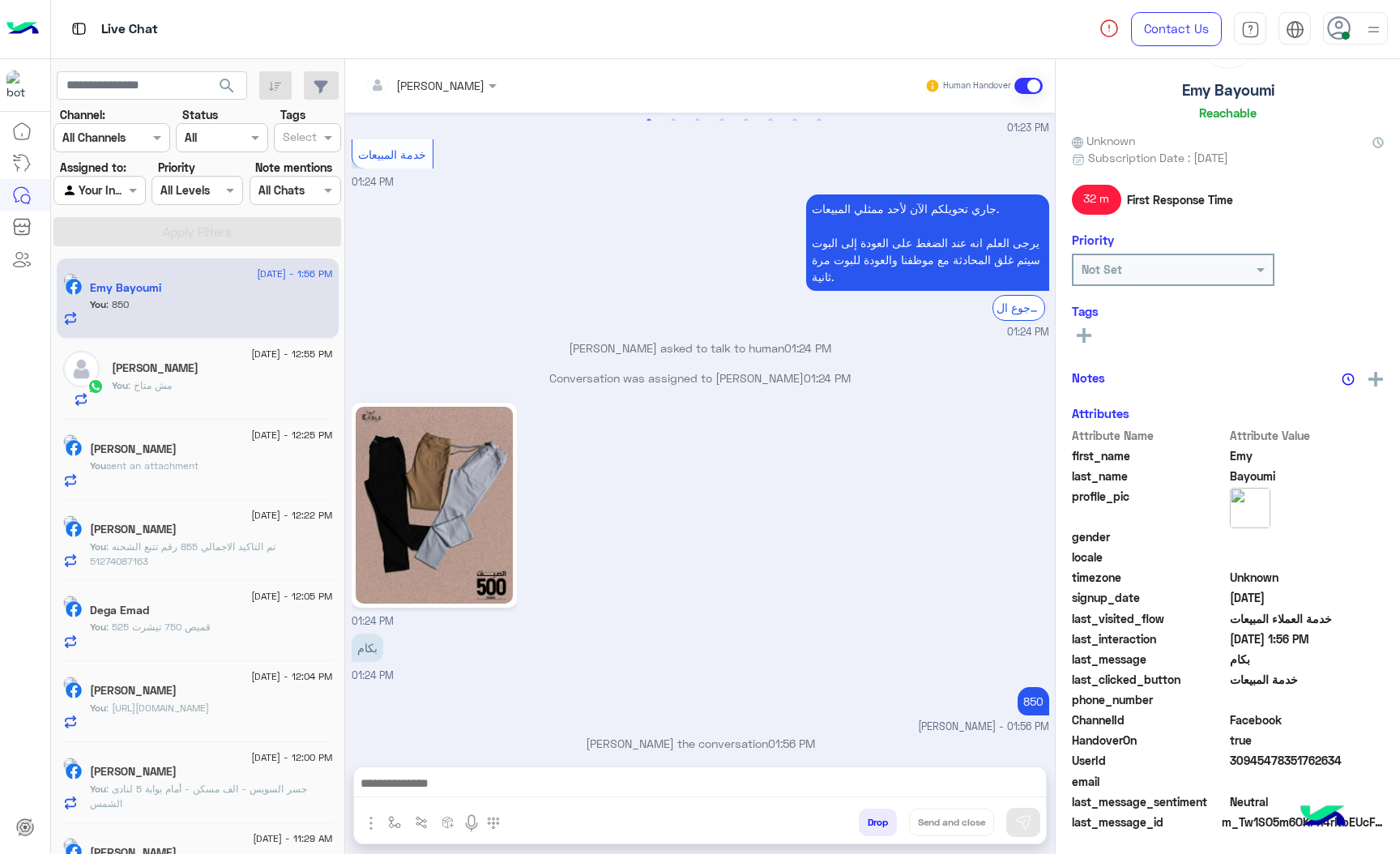
click at [873, 812] on button "Drop" at bounding box center [878, 822] width 39 height 28
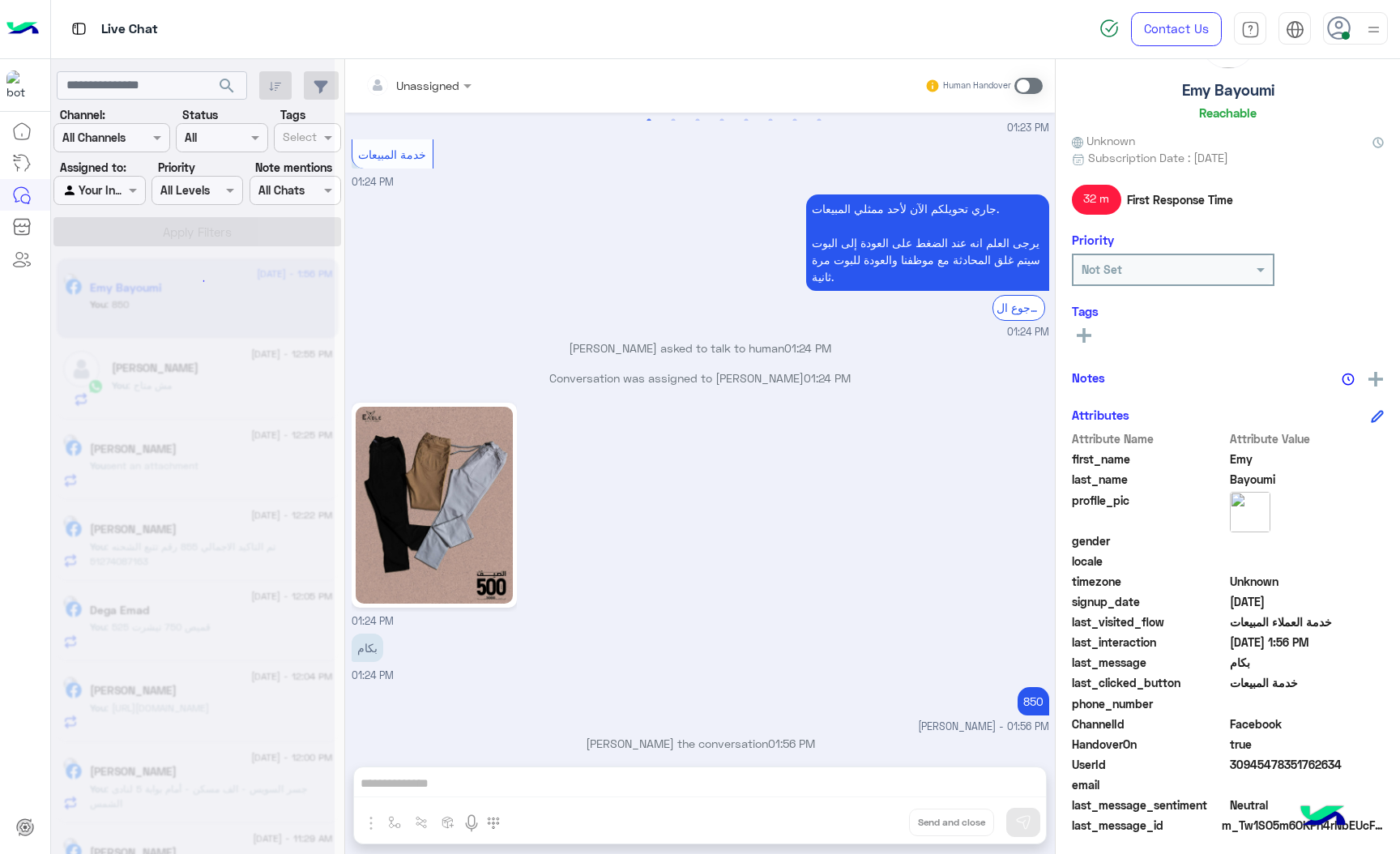
click at [873, 812] on div "Unassigned Human Handover [DATE] GetStarted 01:23 PM اهلًا Emy! 👋 مساعدك الألي …" at bounding box center [700, 460] width 710 height 802
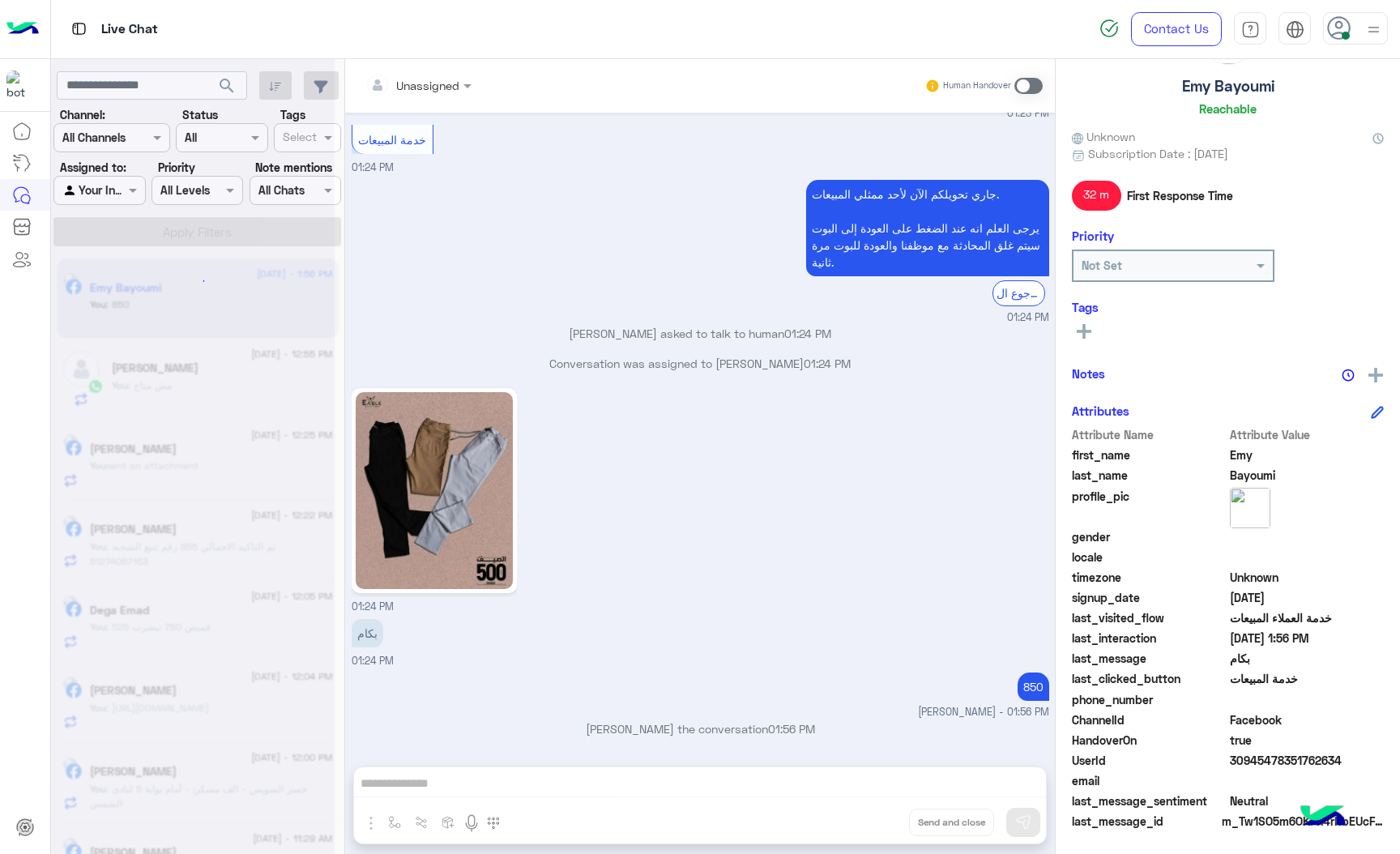
click at [873, 812] on div "Unassigned Human Handover [DATE] GetStarted 01:23 PM اهلًا Emy! 👋 مساعدك الألي …" at bounding box center [700, 460] width 710 height 802
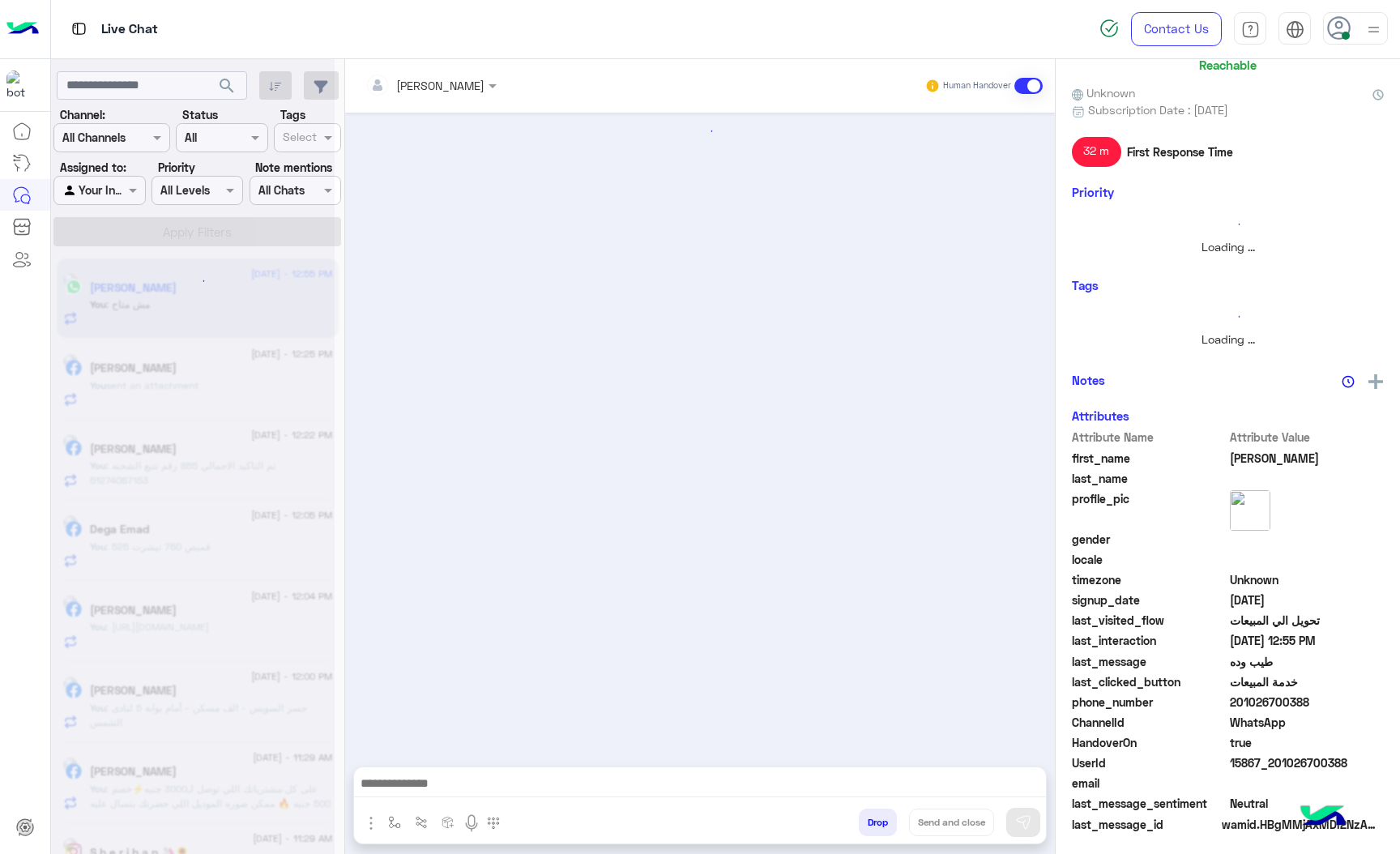
click at [873, 812] on button "Drop" at bounding box center [878, 822] width 39 height 28
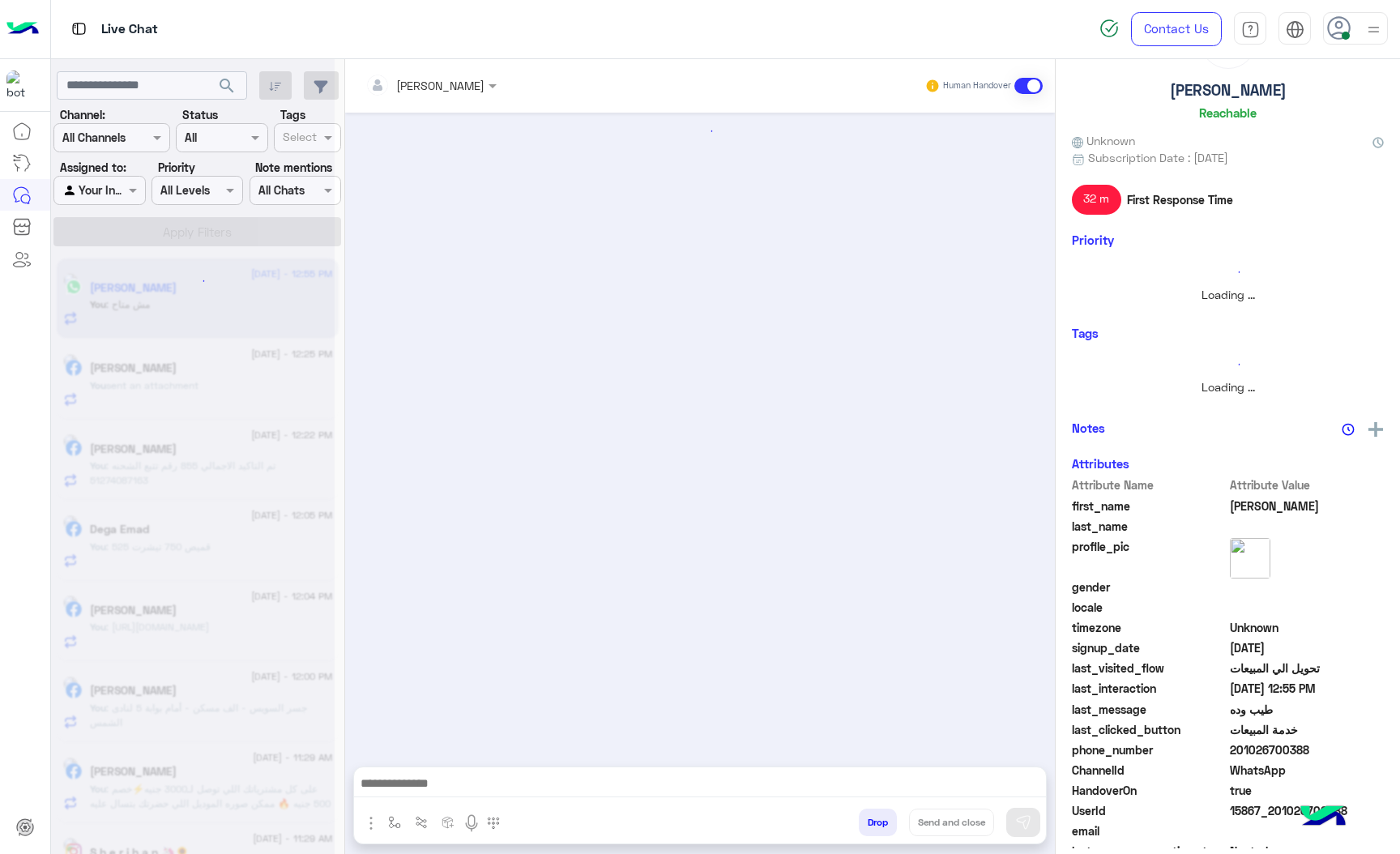
click at [873, 812] on button "Drop" at bounding box center [878, 822] width 39 height 28
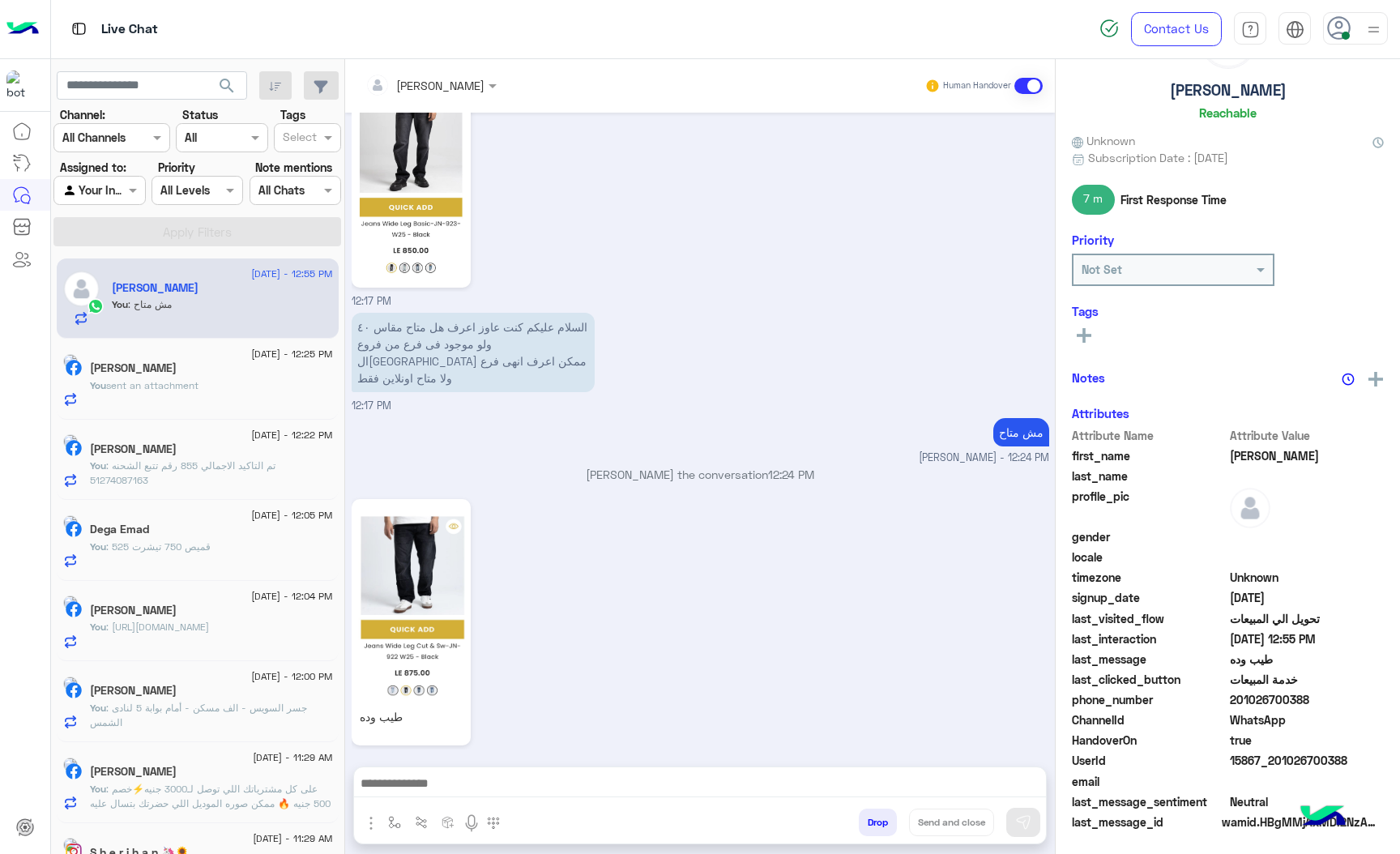
click at [873, 812] on div "[PERSON_NAME] Human Handover [DATE] كدا الشحن كام ولو فى اى مشكلة فى المقاس ساع…" at bounding box center [700, 460] width 710 height 802
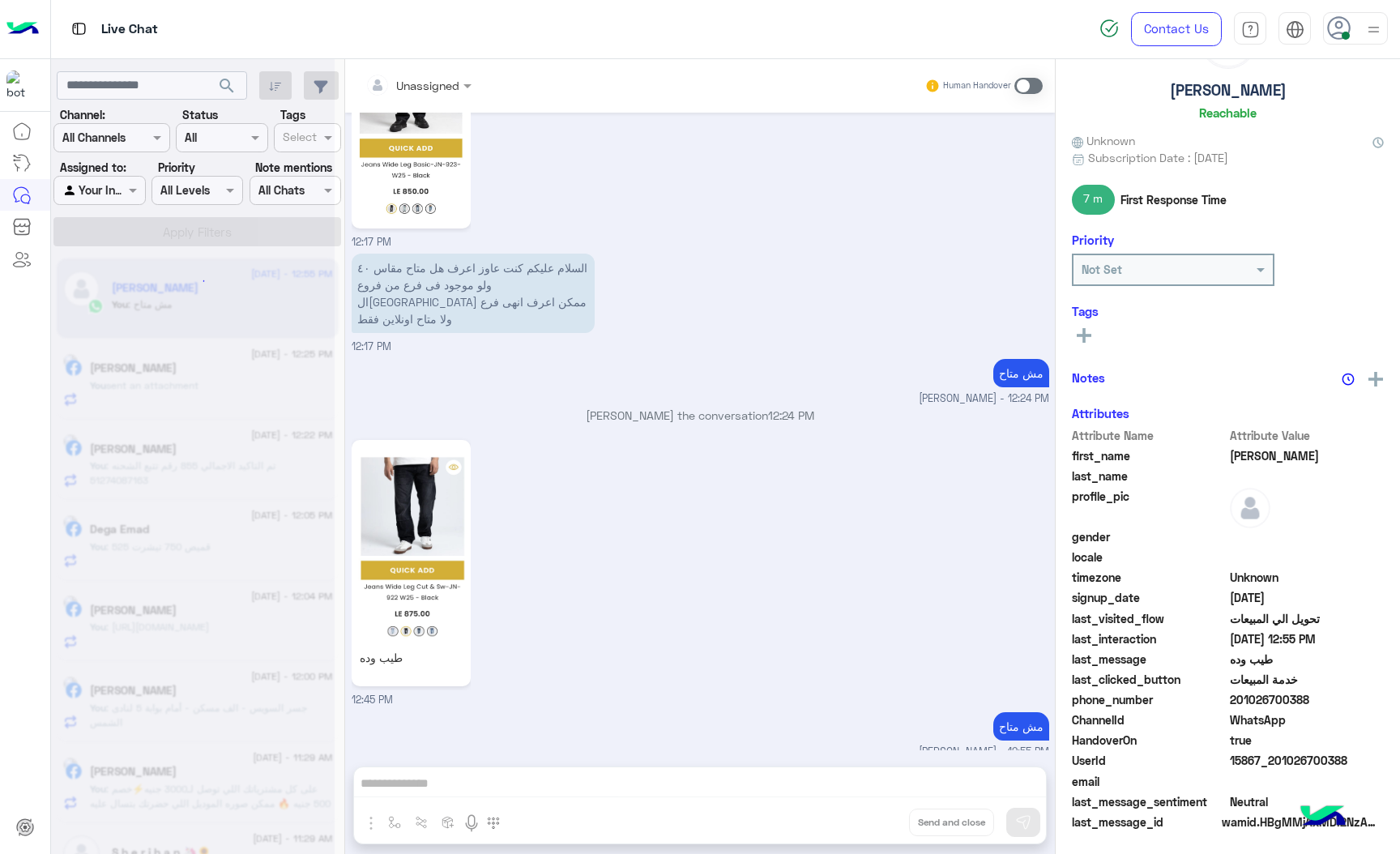
click at [873, 812] on div "Unassigned Human Handover [DATE] كدا الشحن كام ولو فى اى مشكلة فى المقاس ساعتها…" at bounding box center [700, 460] width 710 height 802
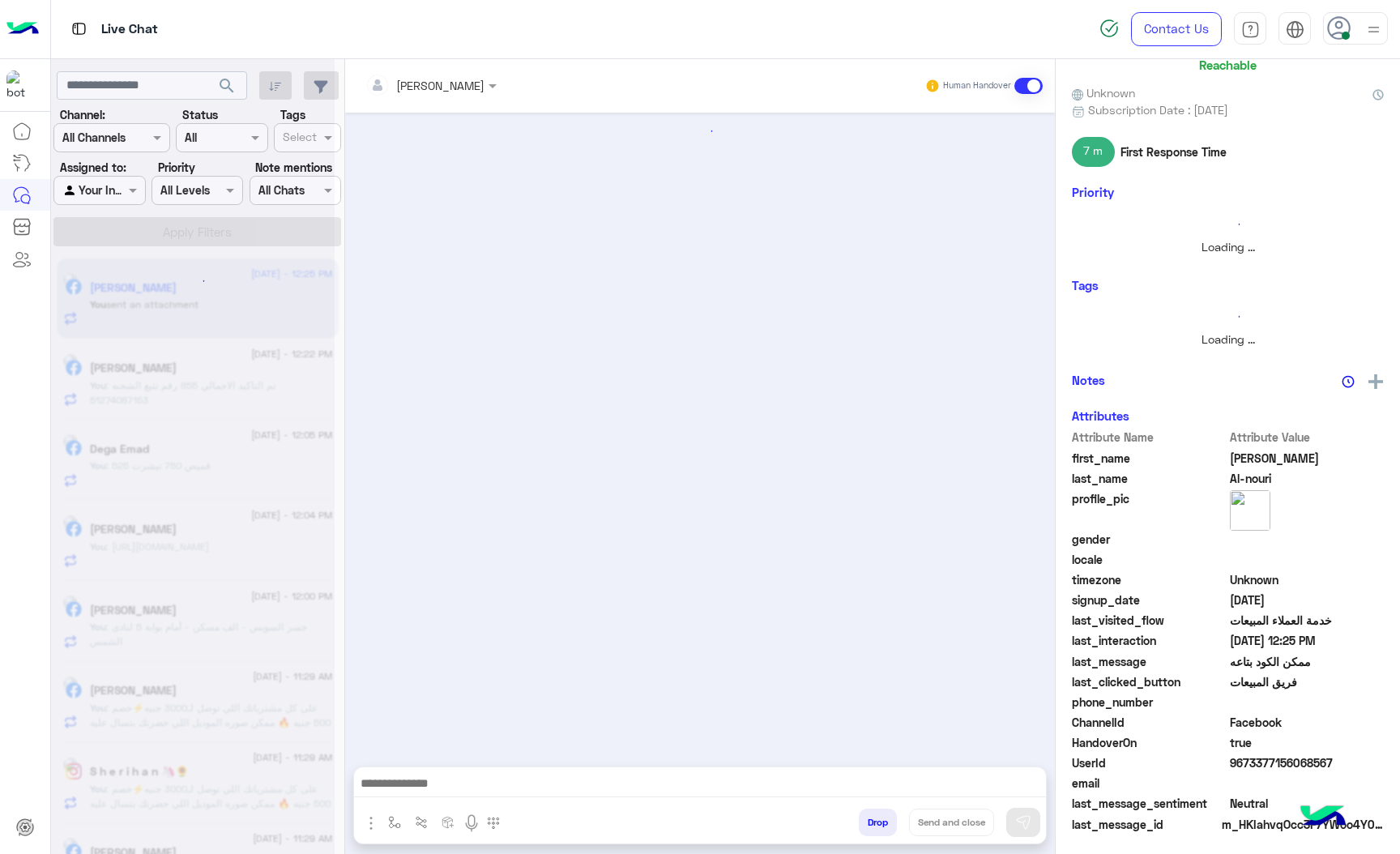
click at [873, 812] on button "Drop" at bounding box center [878, 822] width 39 height 28
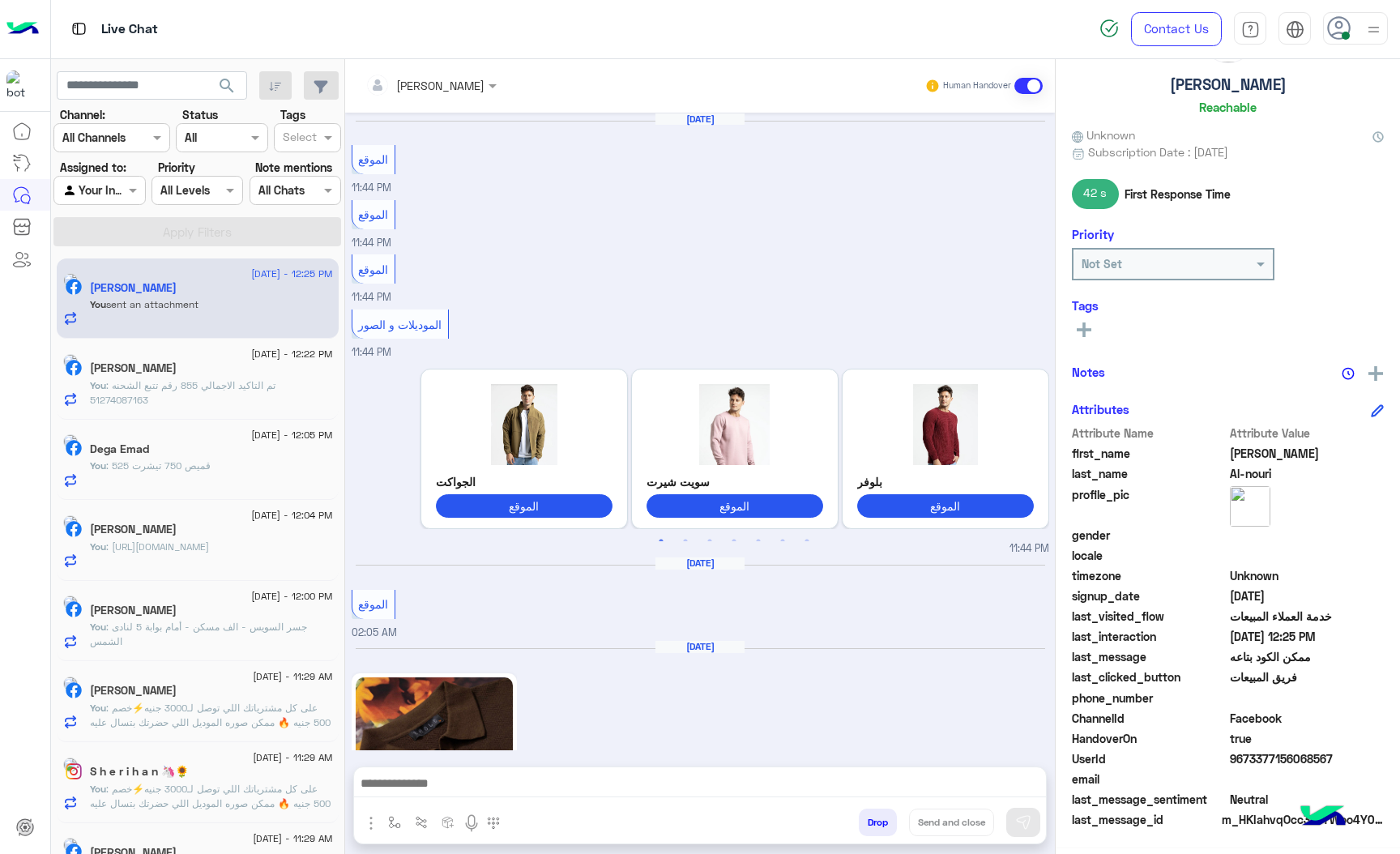
click at [873, 812] on button "Drop" at bounding box center [878, 822] width 39 height 28
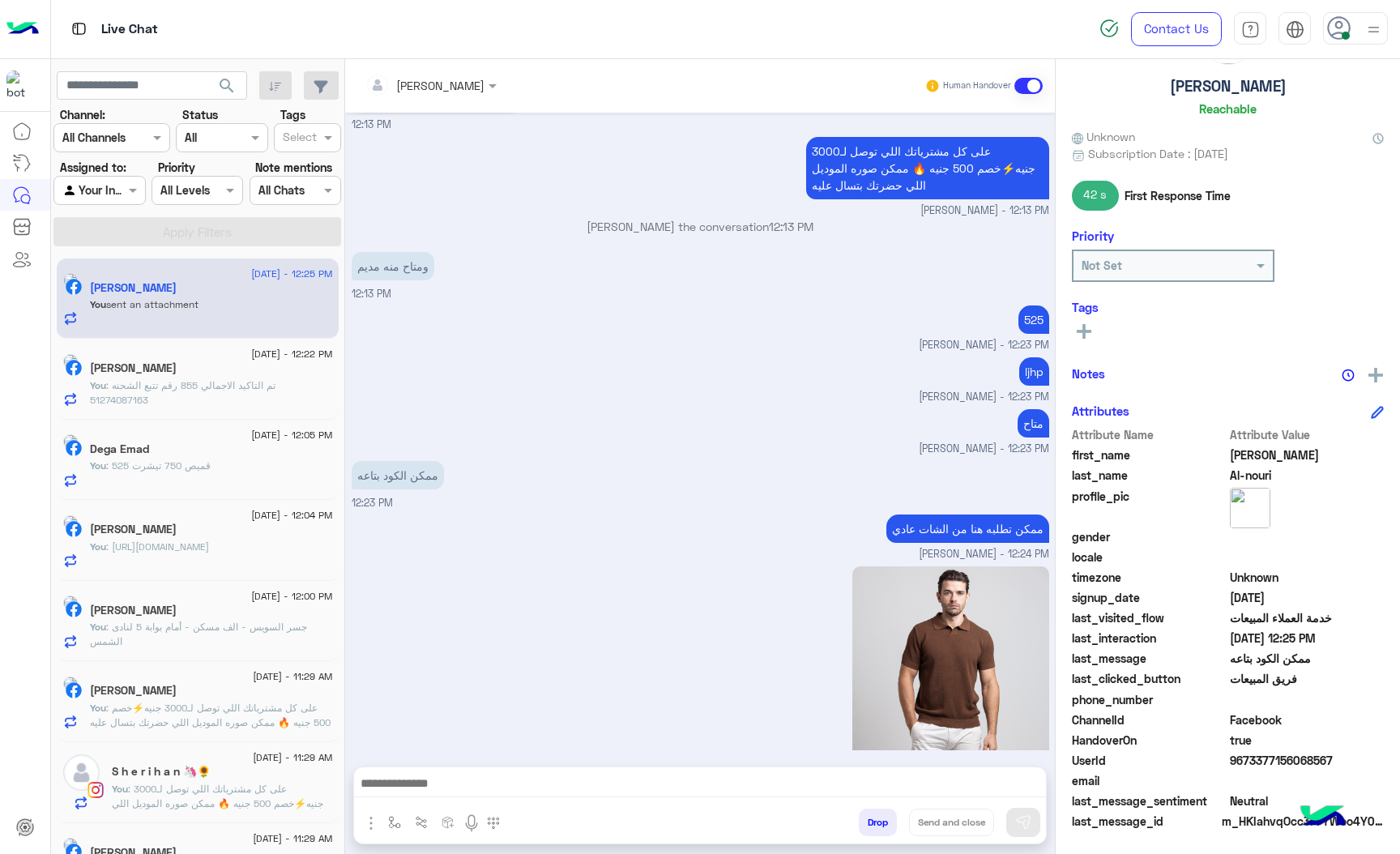
click at [873, 812] on div "[PERSON_NAME] Human Handover [DATE] الموقع 11:44 PM الموقع 11:44 PM الموقع 11:4…" at bounding box center [700, 460] width 710 height 802
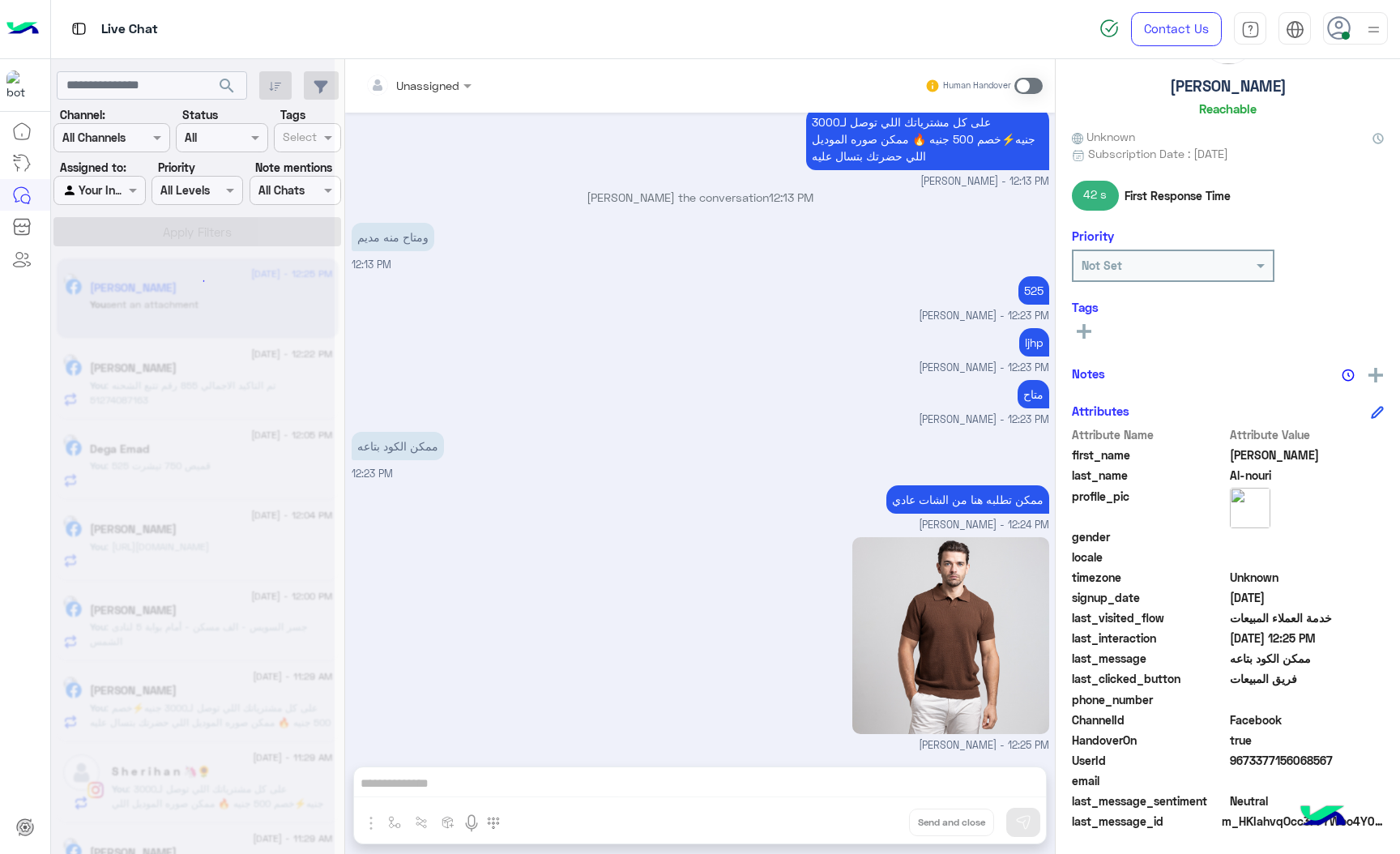
click at [873, 812] on div "Unassigned Human Handover [DATE] الموقع 11:44 PM الموقع 11:44 PM الموقع 11:44 P…" at bounding box center [700, 460] width 710 height 802
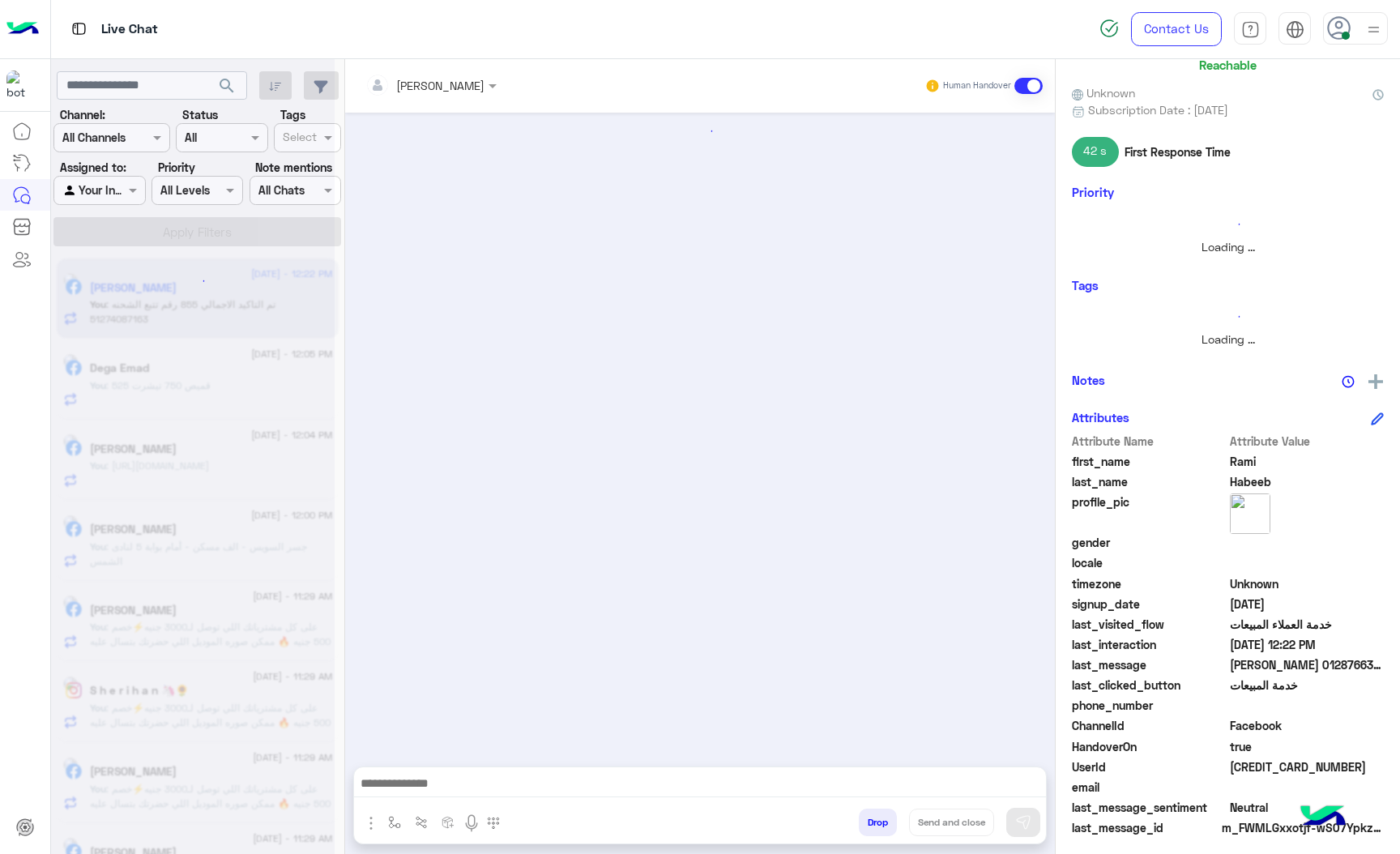
click at [873, 812] on button "Drop" at bounding box center [878, 822] width 39 height 28
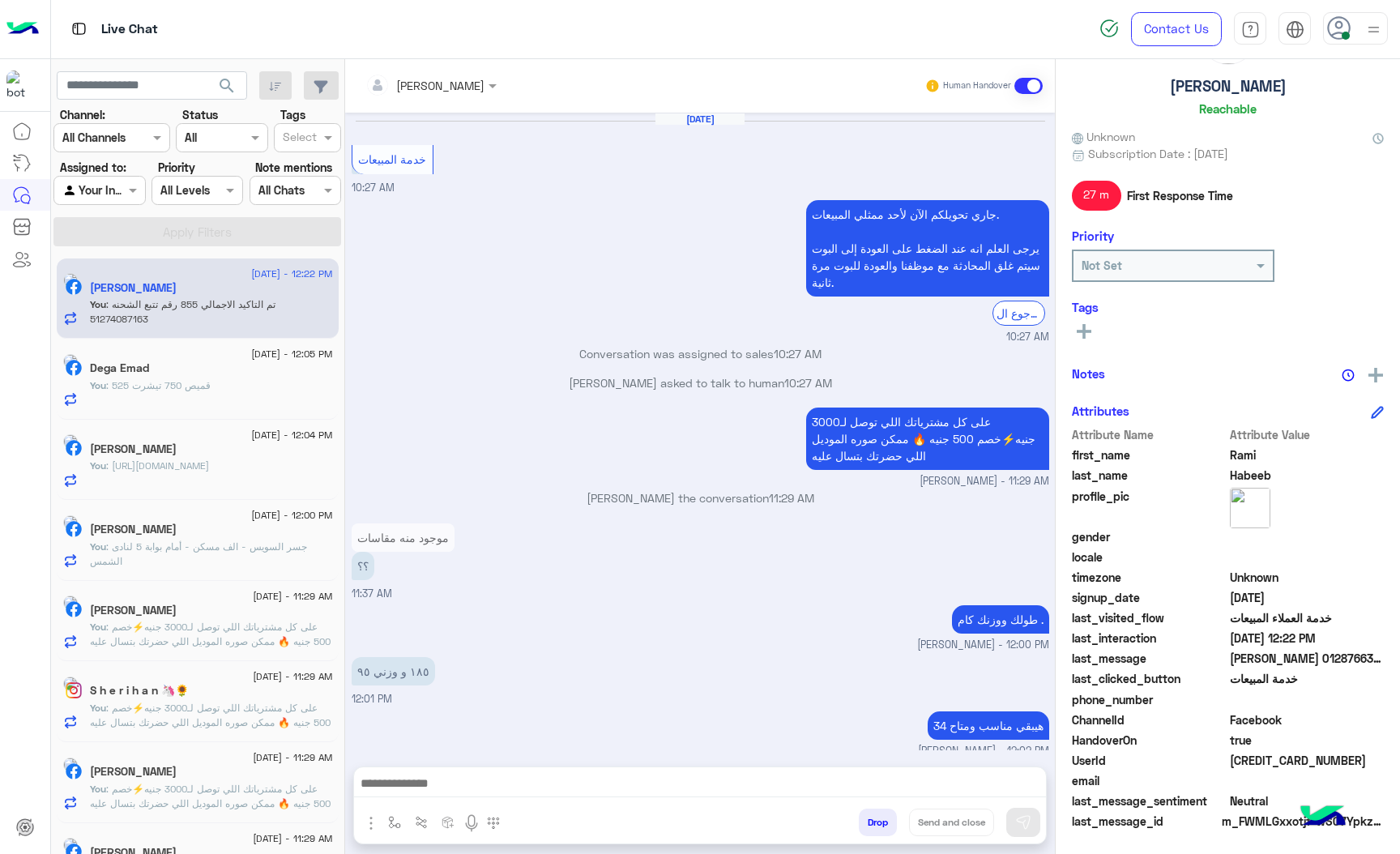
click at [873, 812] on button "Drop" at bounding box center [878, 822] width 39 height 28
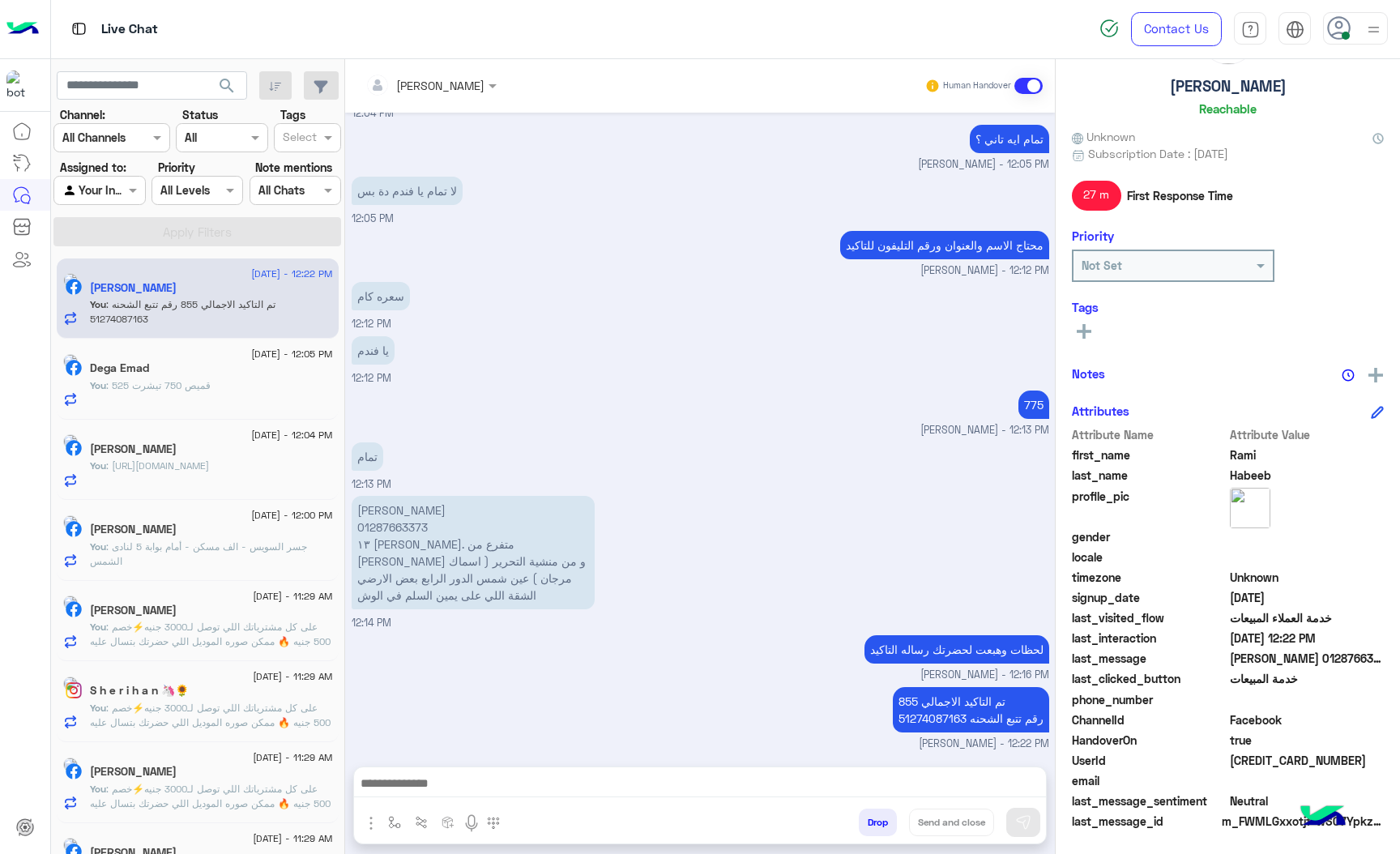
click at [873, 812] on button "Drop" at bounding box center [878, 822] width 39 height 28
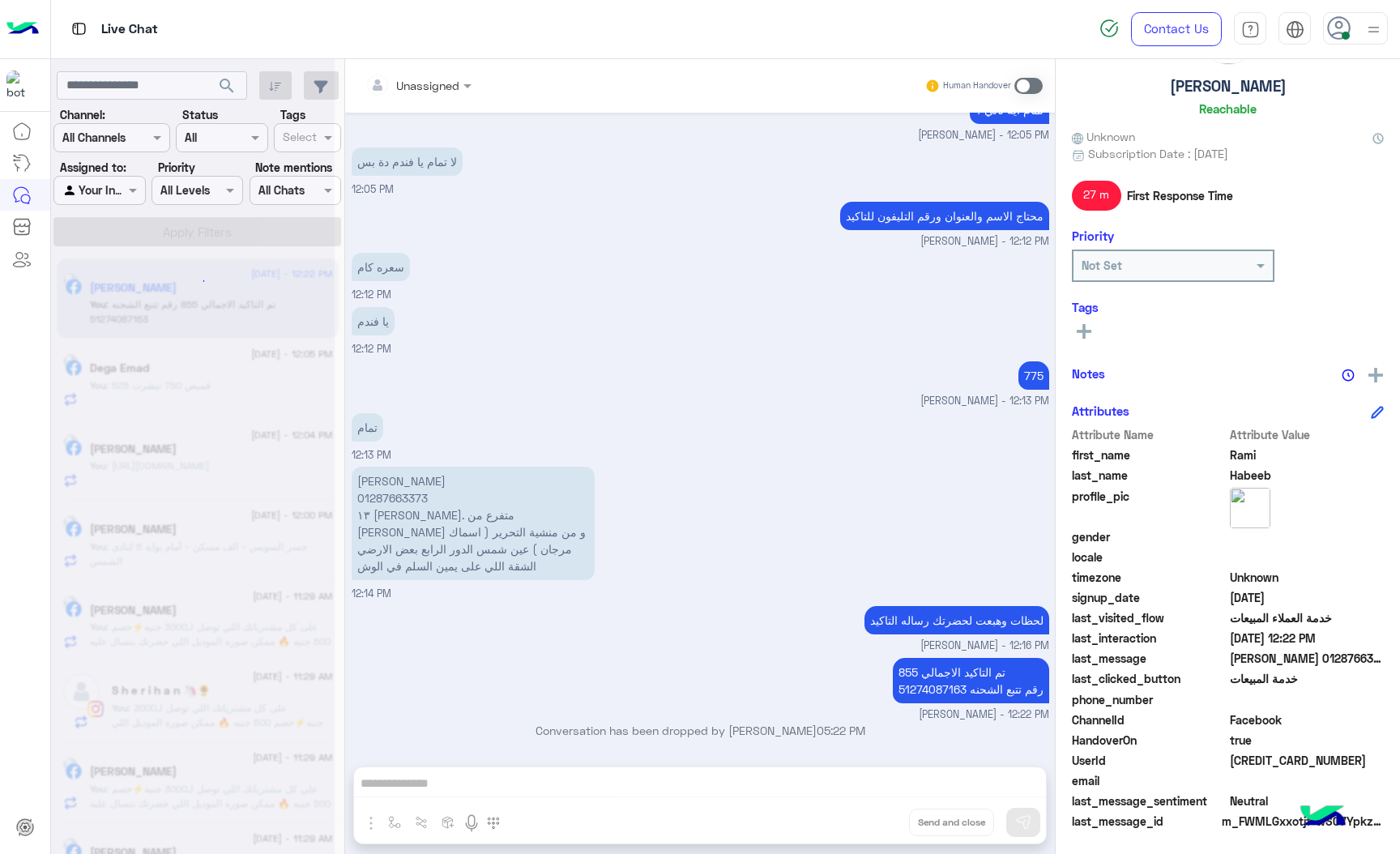
click at [873, 812] on div "Unassigned Human Handover [DATE] خدمة المبيعات 10:27 AM جاري تحويلكم الآن لأحد …" at bounding box center [700, 460] width 710 height 802
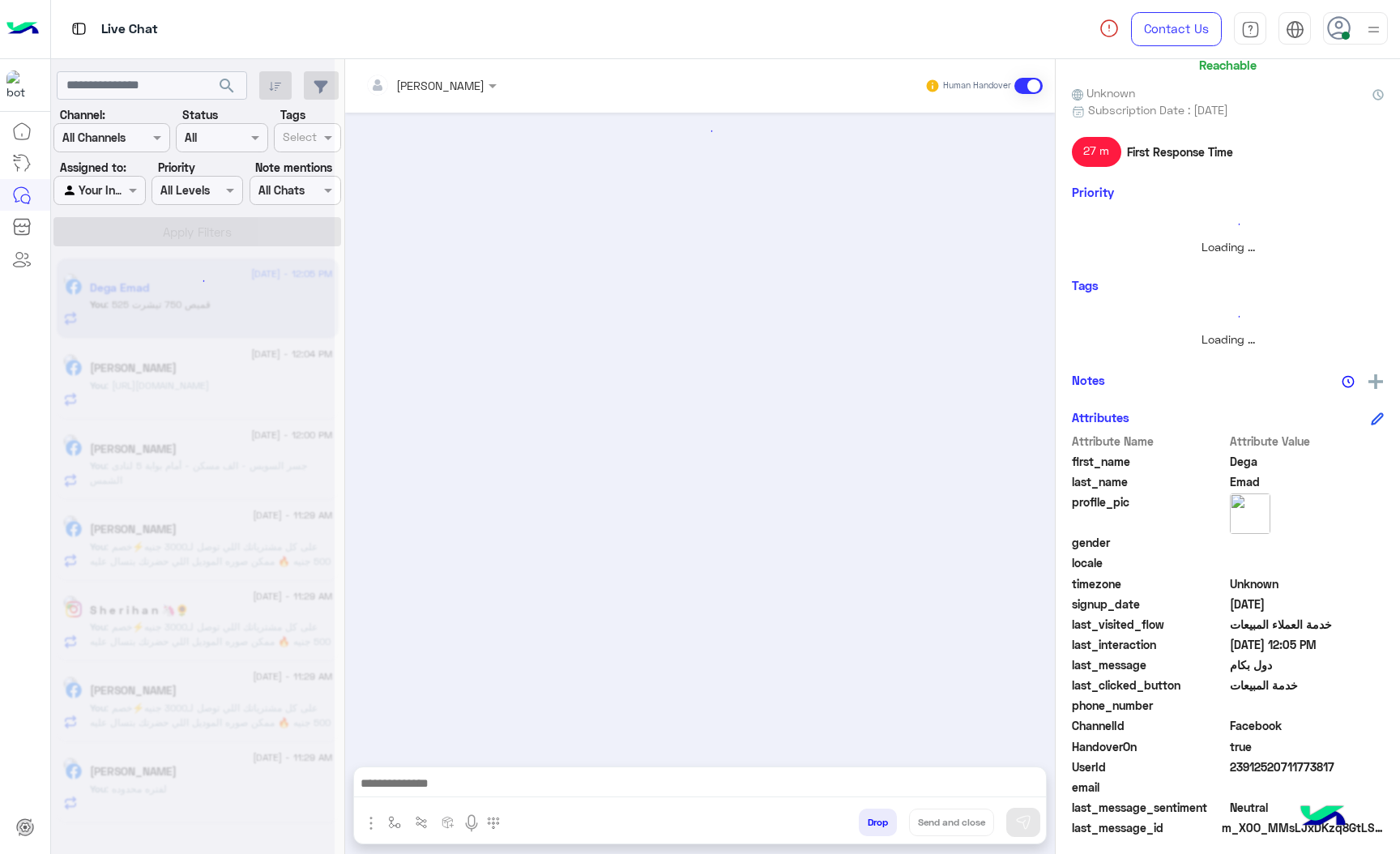
click at [873, 812] on button "Drop" at bounding box center [878, 822] width 39 height 28
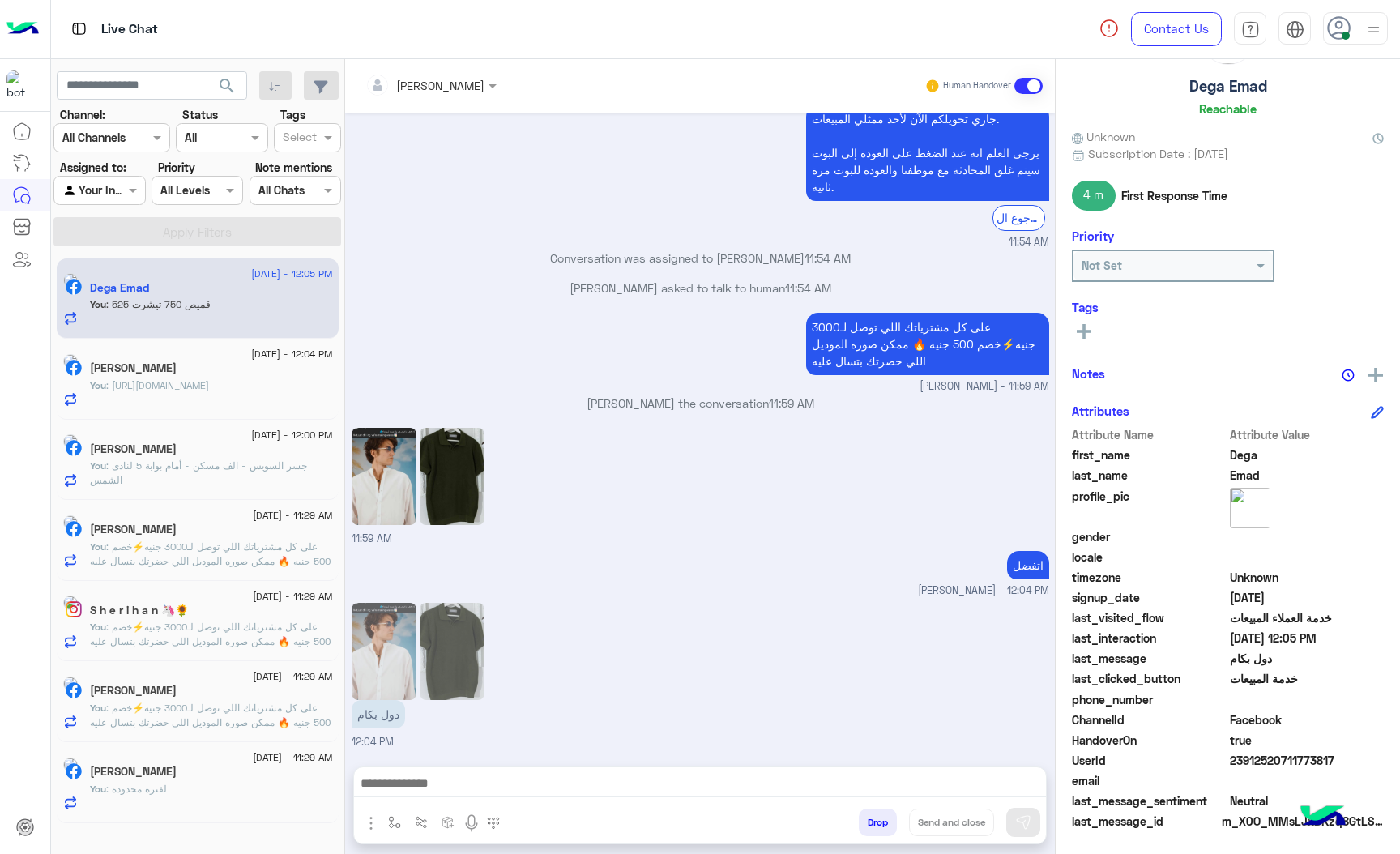
click at [873, 812] on div "[PERSON_NAME] Human Handover [DATE] 04:03 AM عميلنا ال[PERSON_NAME] اهلا بيك في…" at bounding box center [700, 460] width 710 height 802
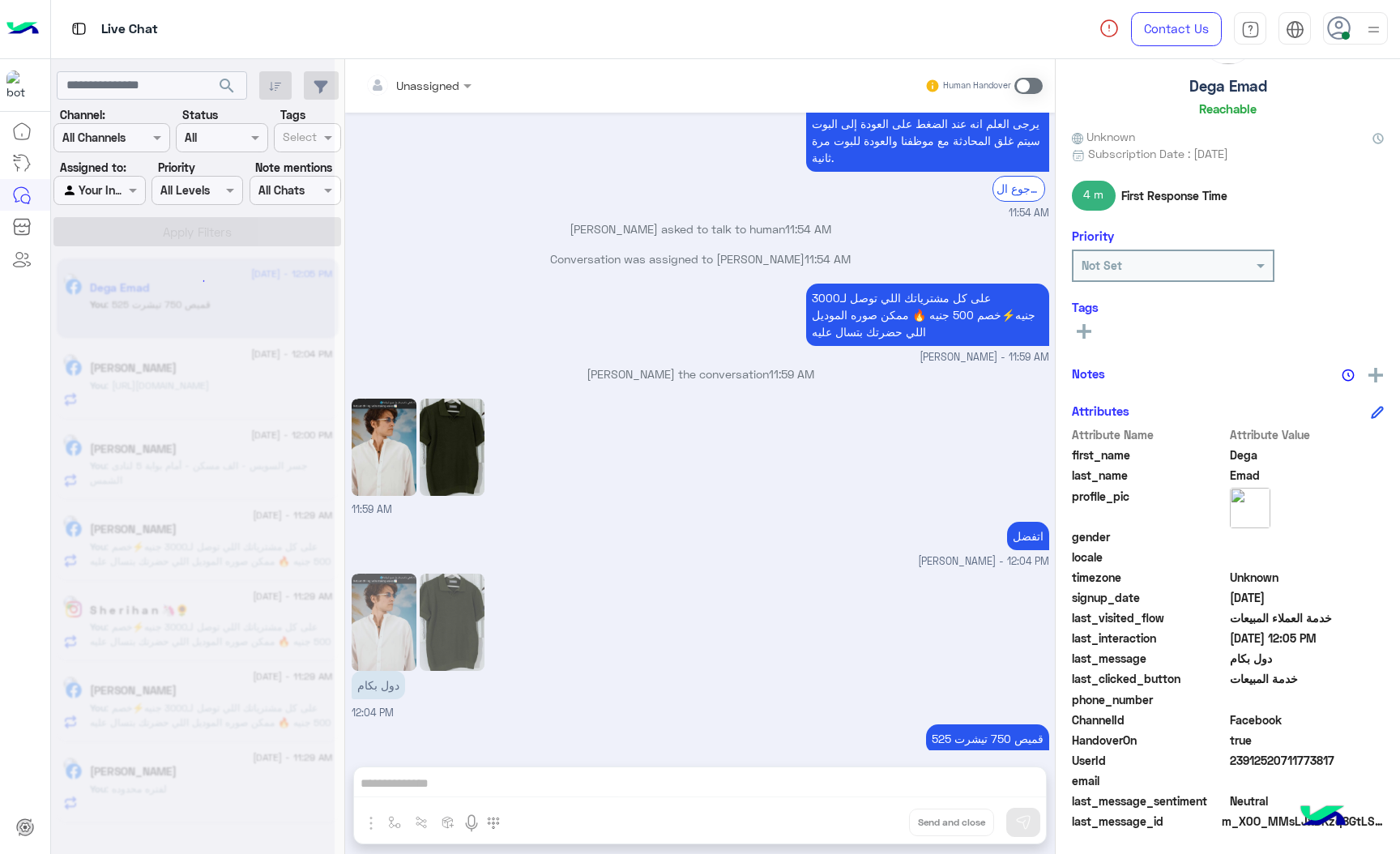
click at [873, 812] on div "Unassigned Human Handover [DATE] 04:03 AM عميلنا ال[PERSON_NAME] اهلا بيك في [G…" at bounding box center [700, 460] width 710 height 802
click at [0, 0] on button "Drop" at bounding box center [0, 0] width 0 height 0
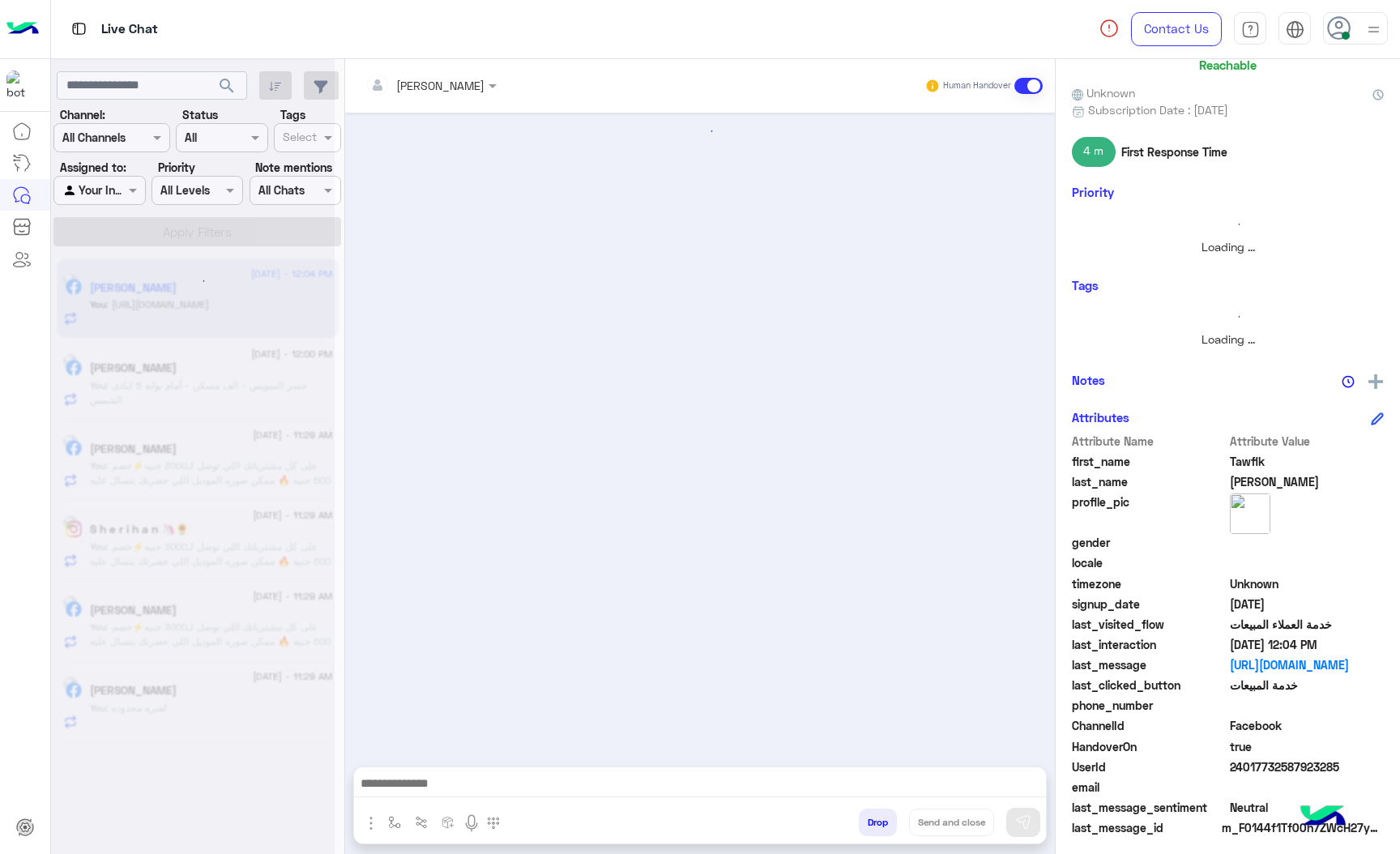
click at [873, 812] on button "Drop" at bounding box center [878, 822] width 39 height 28
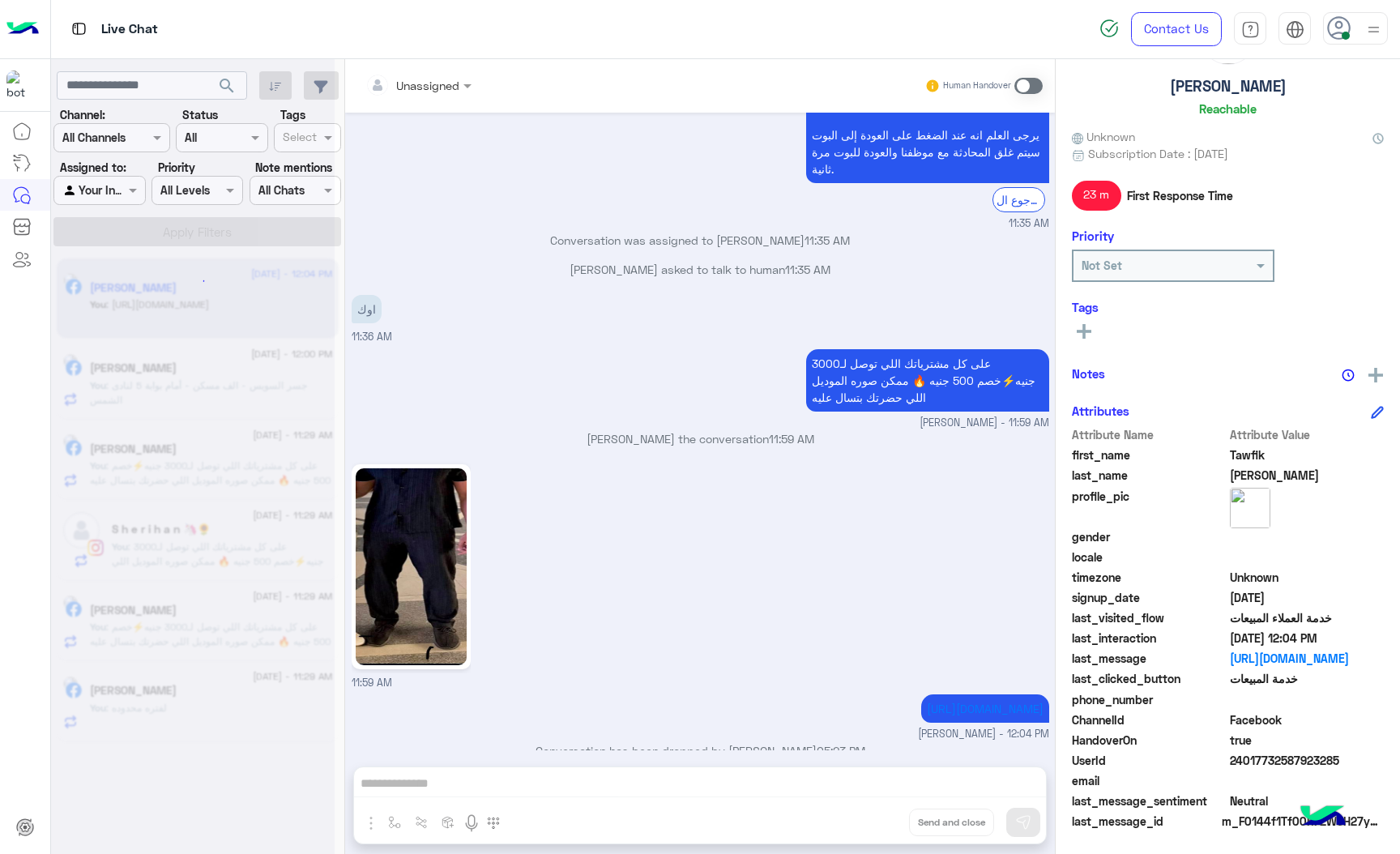
click at [873, 812] on div "Unassigned Human Handover [DATE] GetStarted 11:35 AM اهلًا Tawfik! 👋 مساعدك الأ…" at bounding box center [700, 460] width 710 height 802
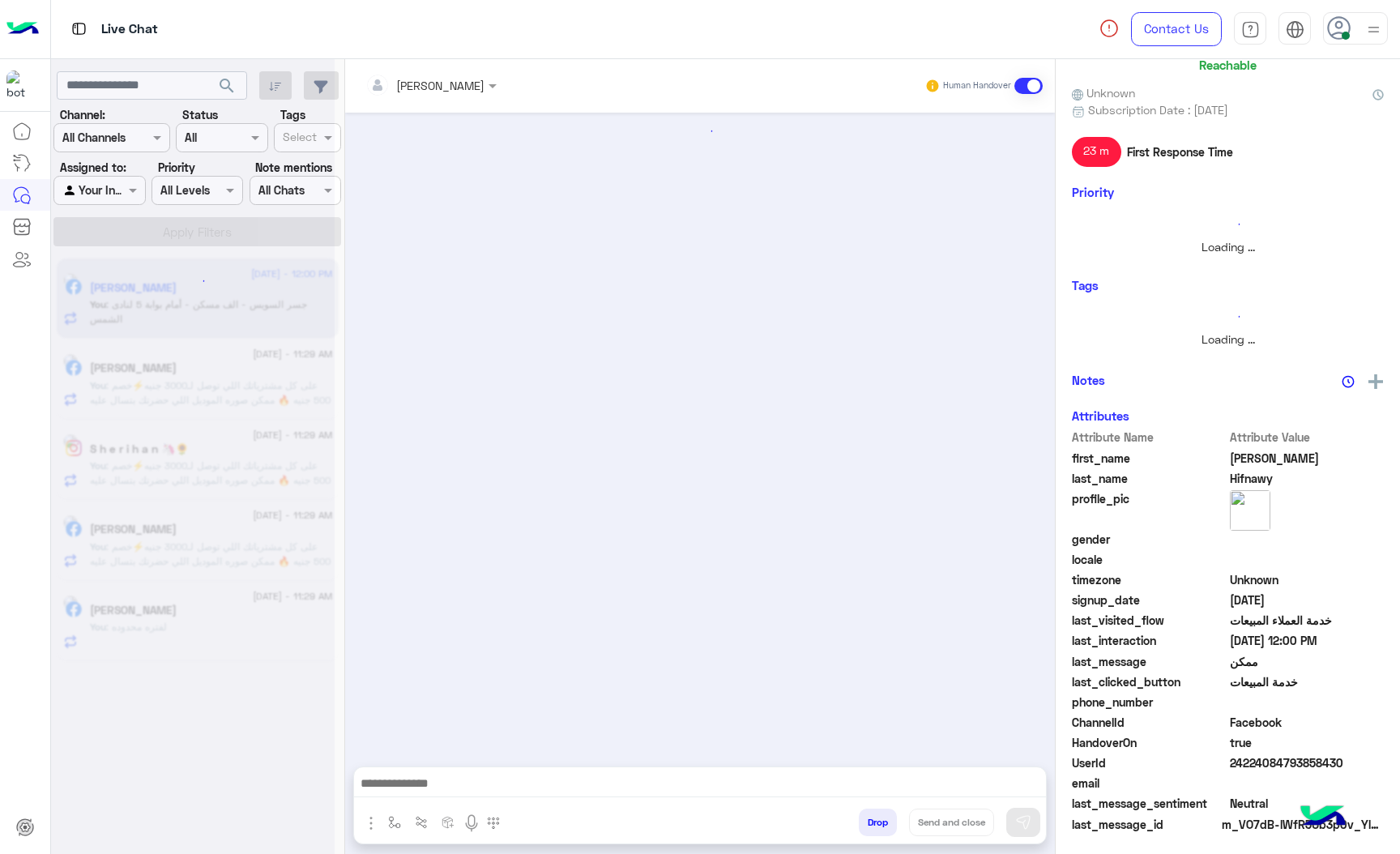
click at [873, 812] on button "Drop" at bounding box center [878, 822] width 39 height 28
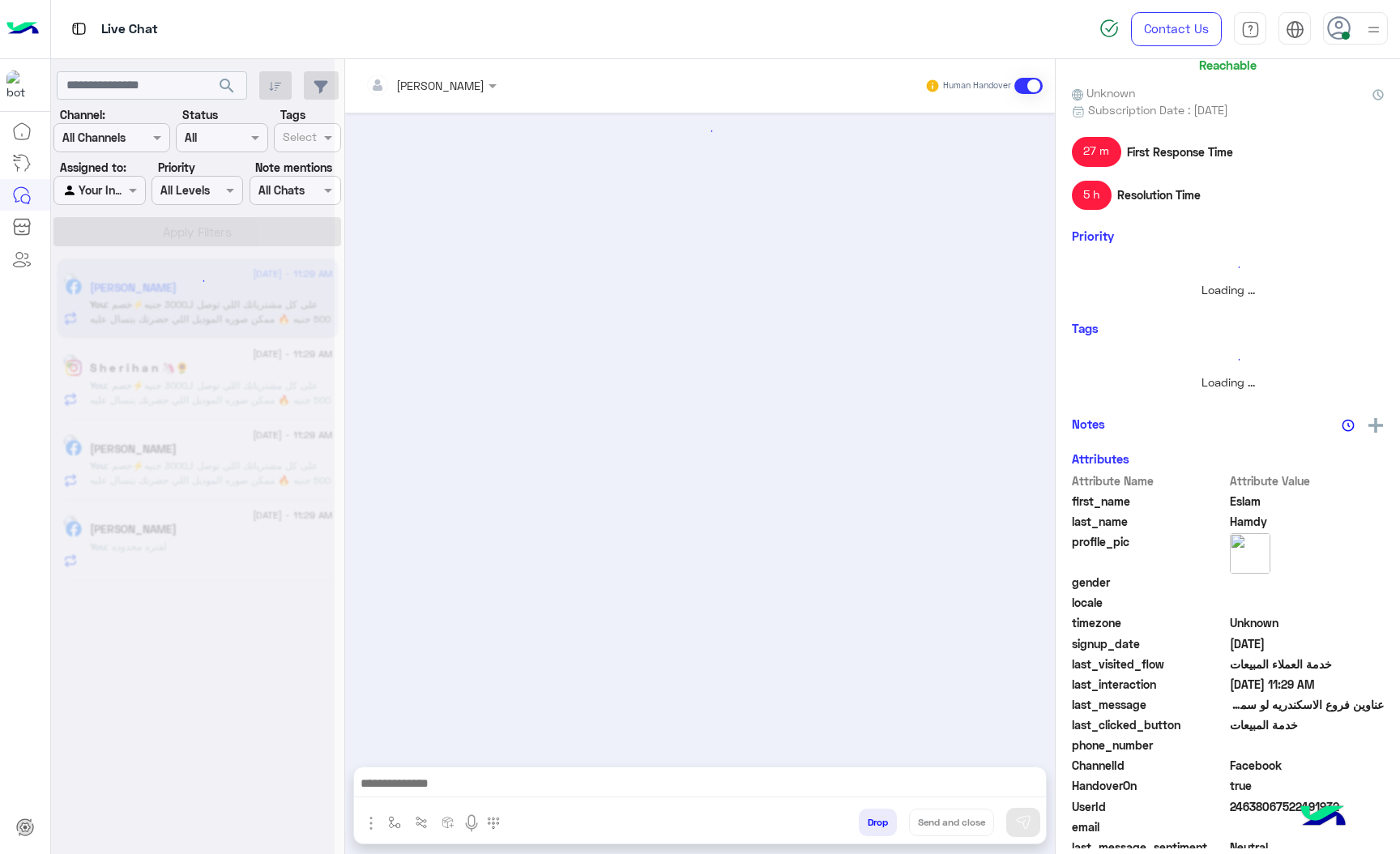
click at [878, 831] on button "Drop" at bounding box center [878, 822] width 39 height 28
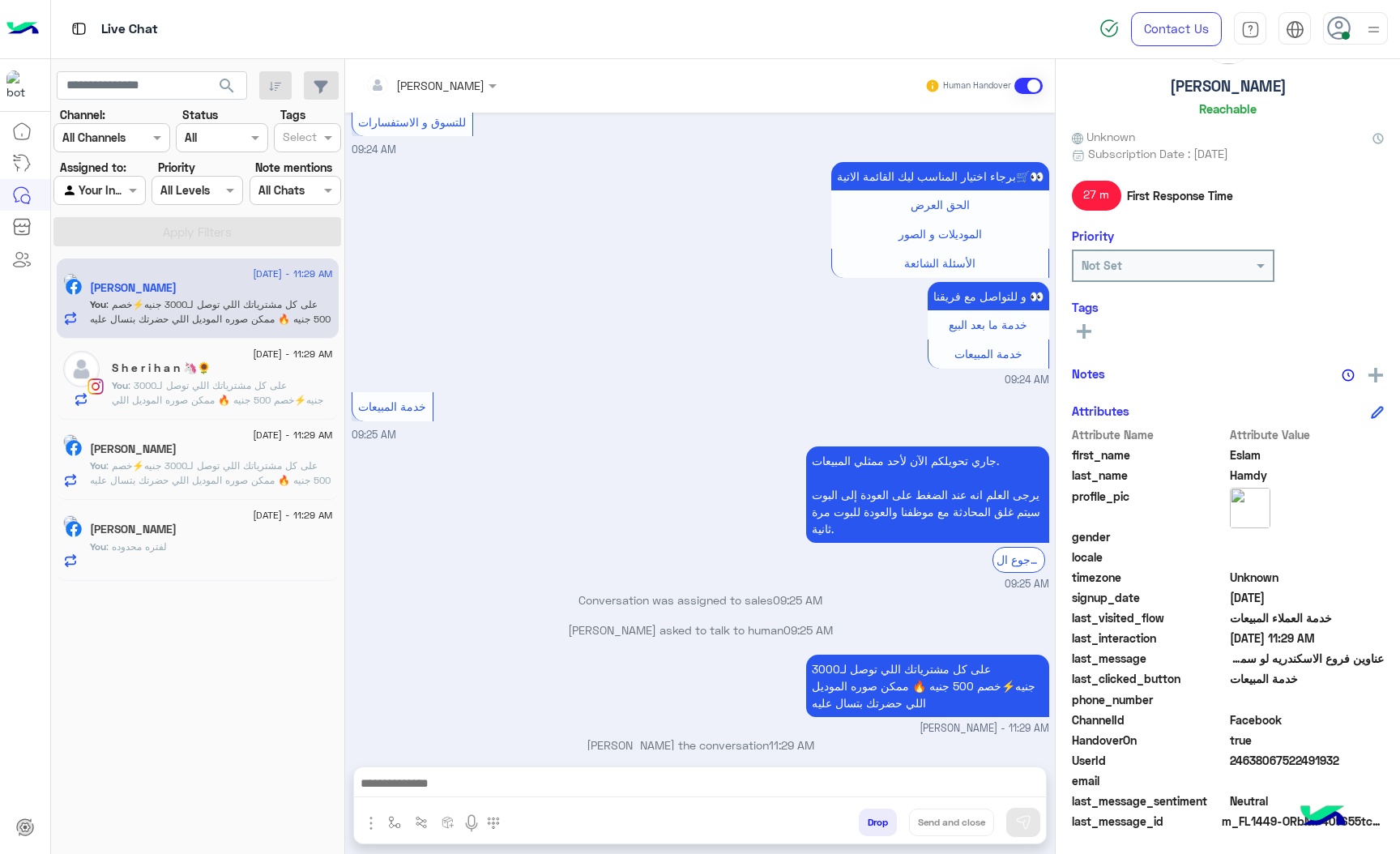
click at [878, 831] on button "Drop" at bounding box center [878, 822] width 39 height 28
click at [878, 831] on div "[PERSON_NAME] Human Handover [DATE] برجاء اختيار المناسب ليك القائمة الاتية🛒👀 ا…" at bounding box center [700, 460] width 710 height 802
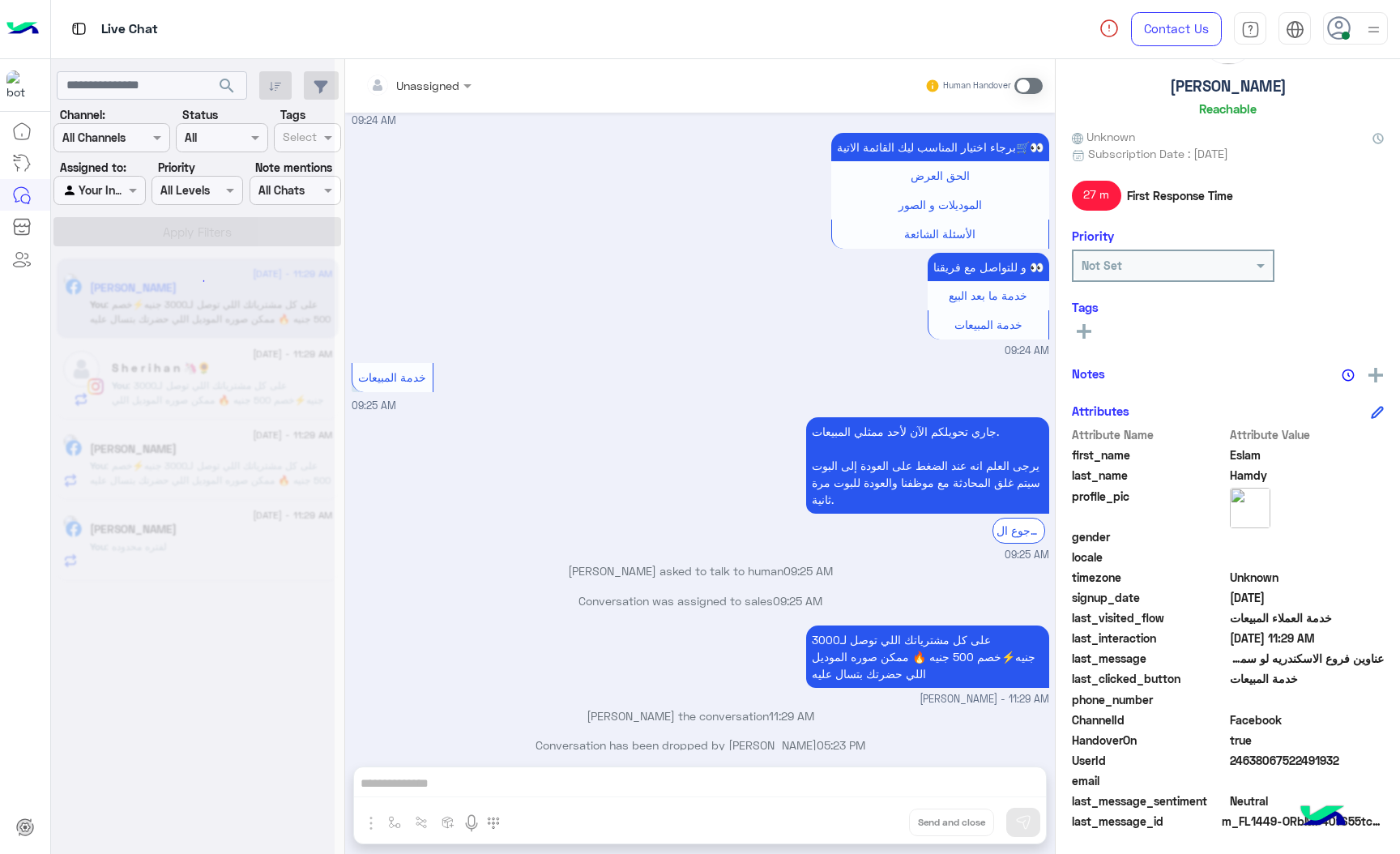
click at [878, 832] on div "Unassigned Human Handover [DATE] برجاء اختيار المناسب ليك القائمة الاتية🛒👀 الحق…" at bounding box center [700, 460] width 710 height 802
click at [0, 0] on button "Drop" at bounding box center [0, 0] width 0 height 0
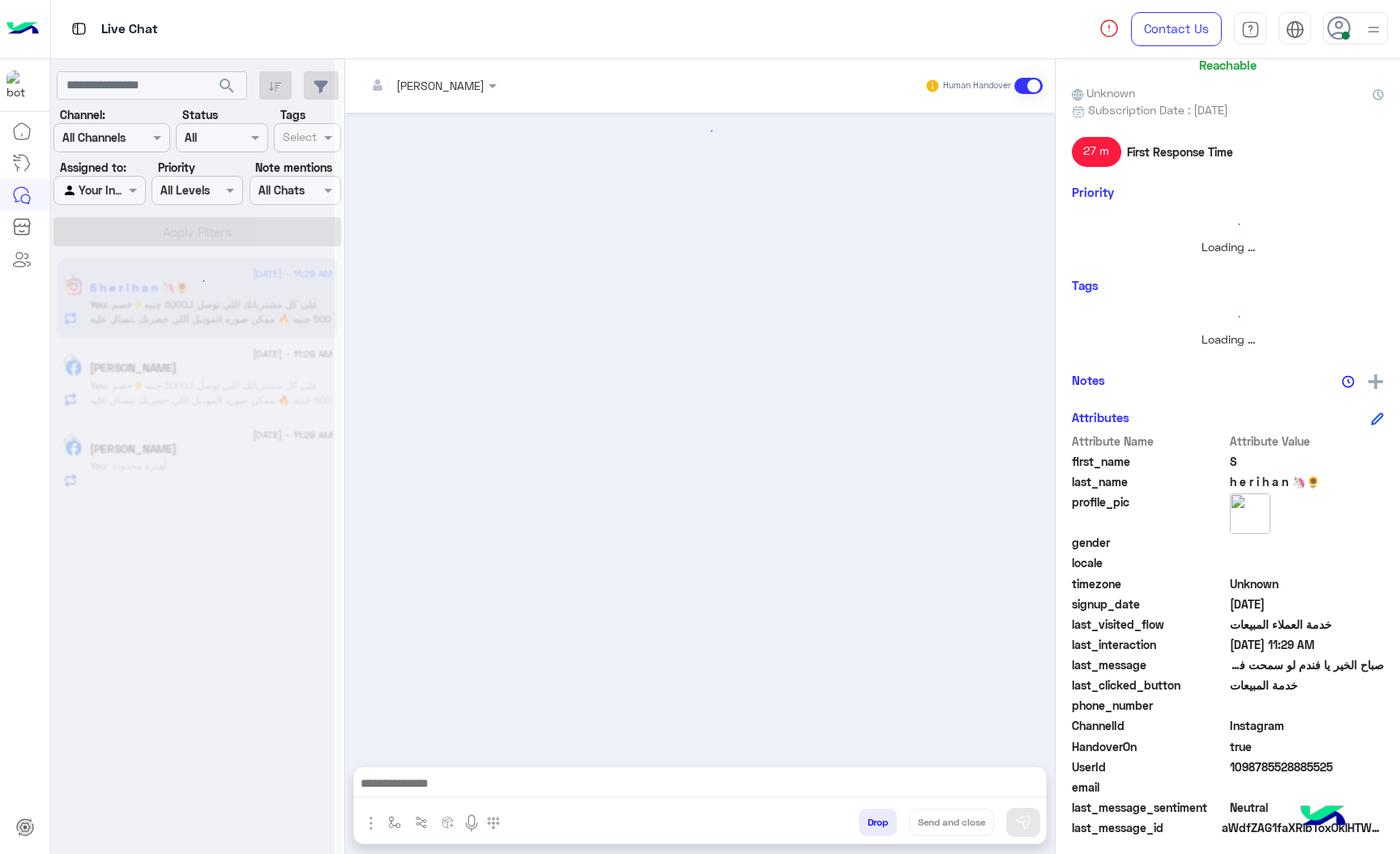
click at [878, 832] on button "Drop" at bounding box center [878, 822] width 39 height 28
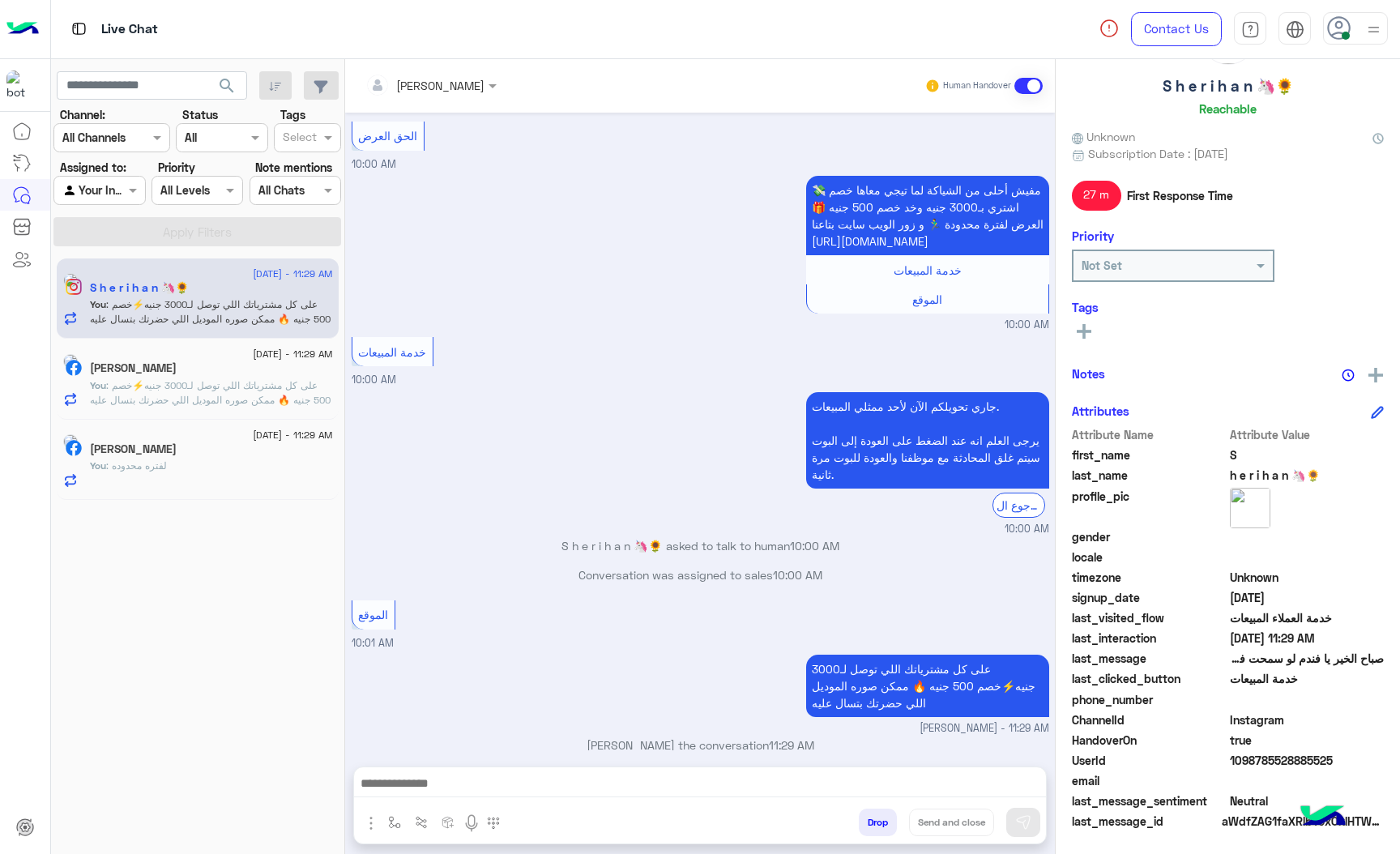
click at [878, 832] on div "[PERSON_NAME] Human Handover [DATE] صباح الخير يا فندم لو سمحت فيه توصيل للعبور…" at bounding box center [700, 460] width 710 height 802
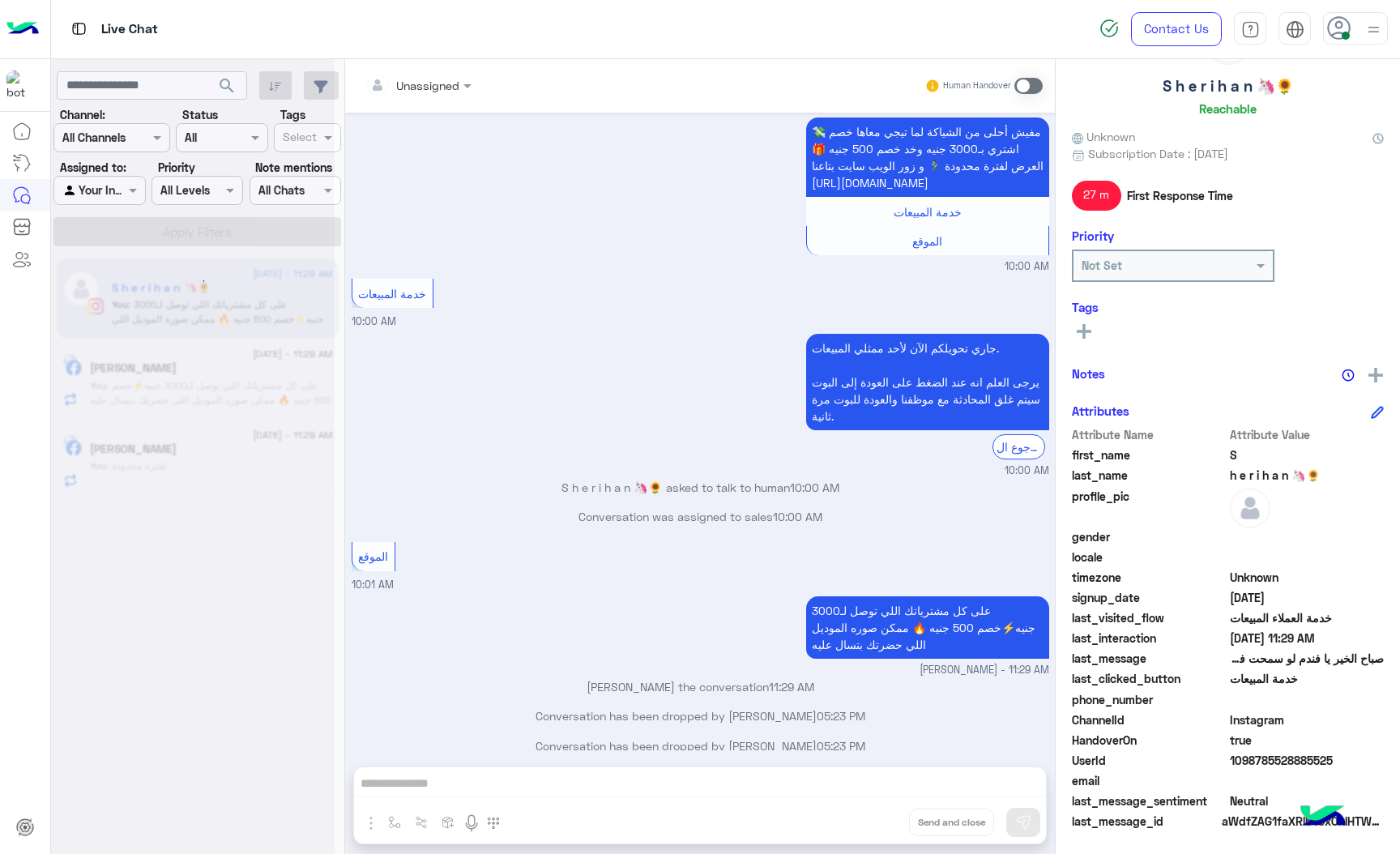
click at [878, 832] on div "Unassigned Human Handover [DATE] صباح الخير يا فندم لو سمحت فيه توصيل للعبور ؟ …" at bounding box center [700, 460] width 710 height 802
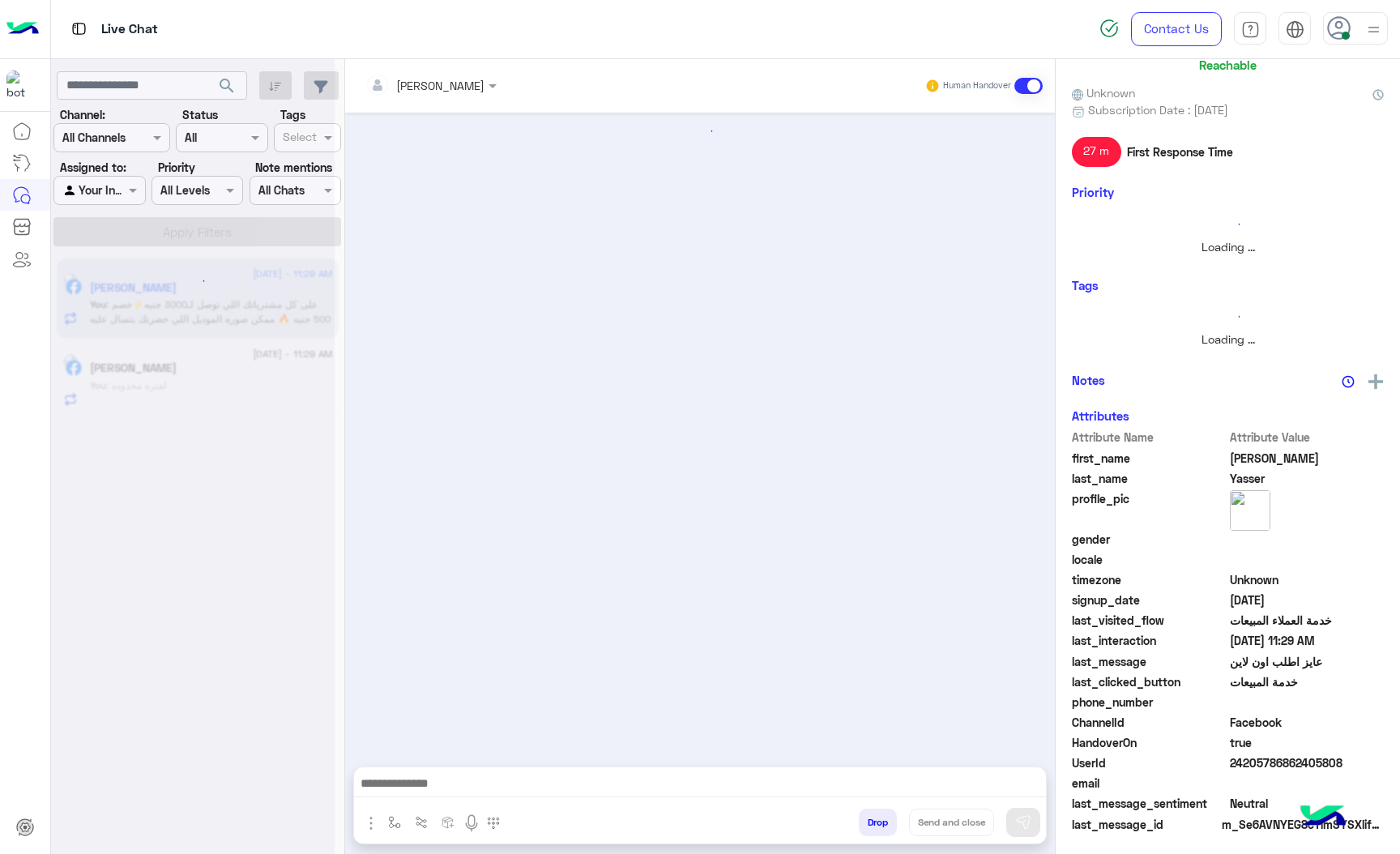
click at [878, 832] on button "Drop" at bounding box center [878, 822] width 39 height 28
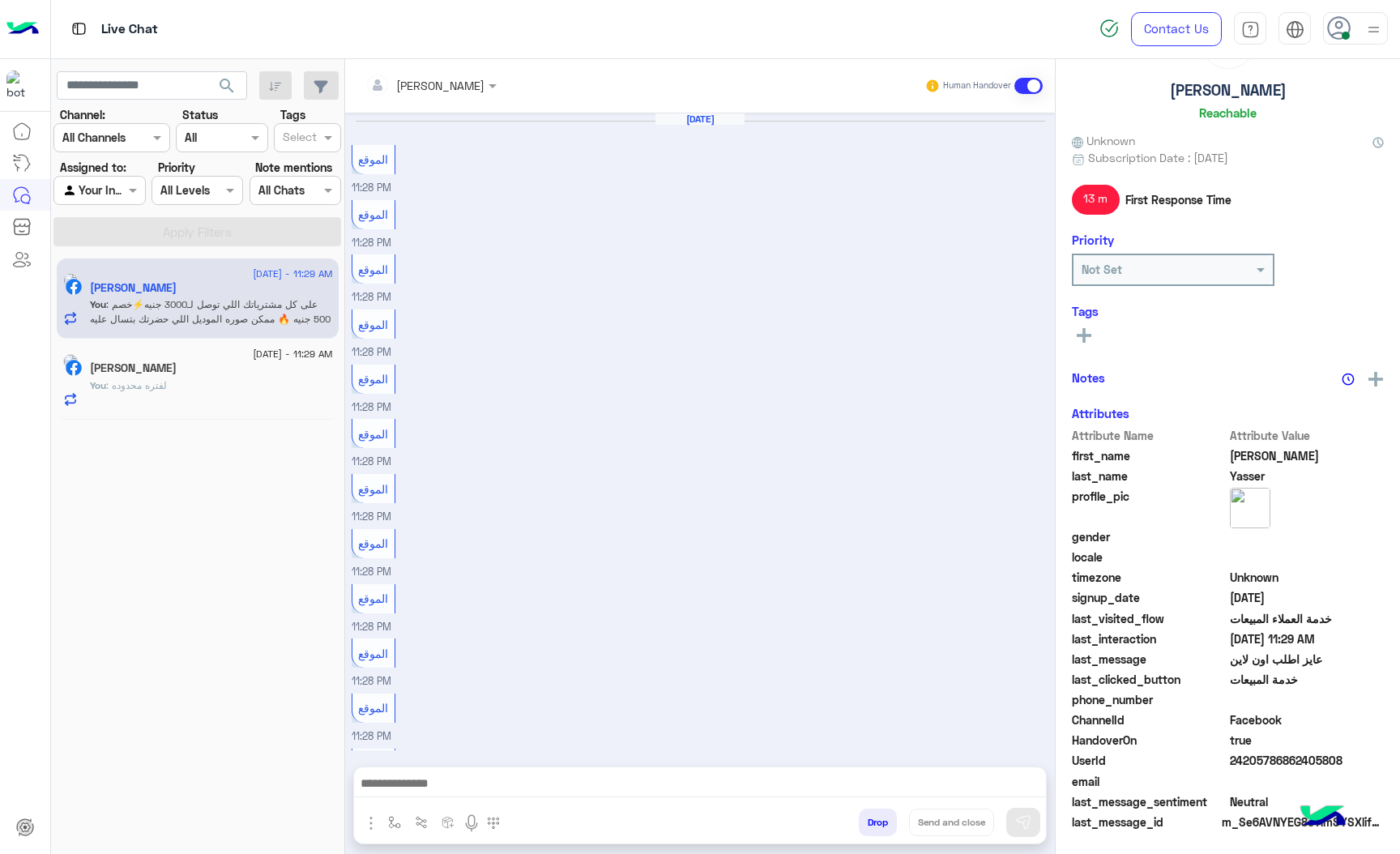
click at [878, 832] on button "Drop" at bounding box center [878, 822] width 39 height 28
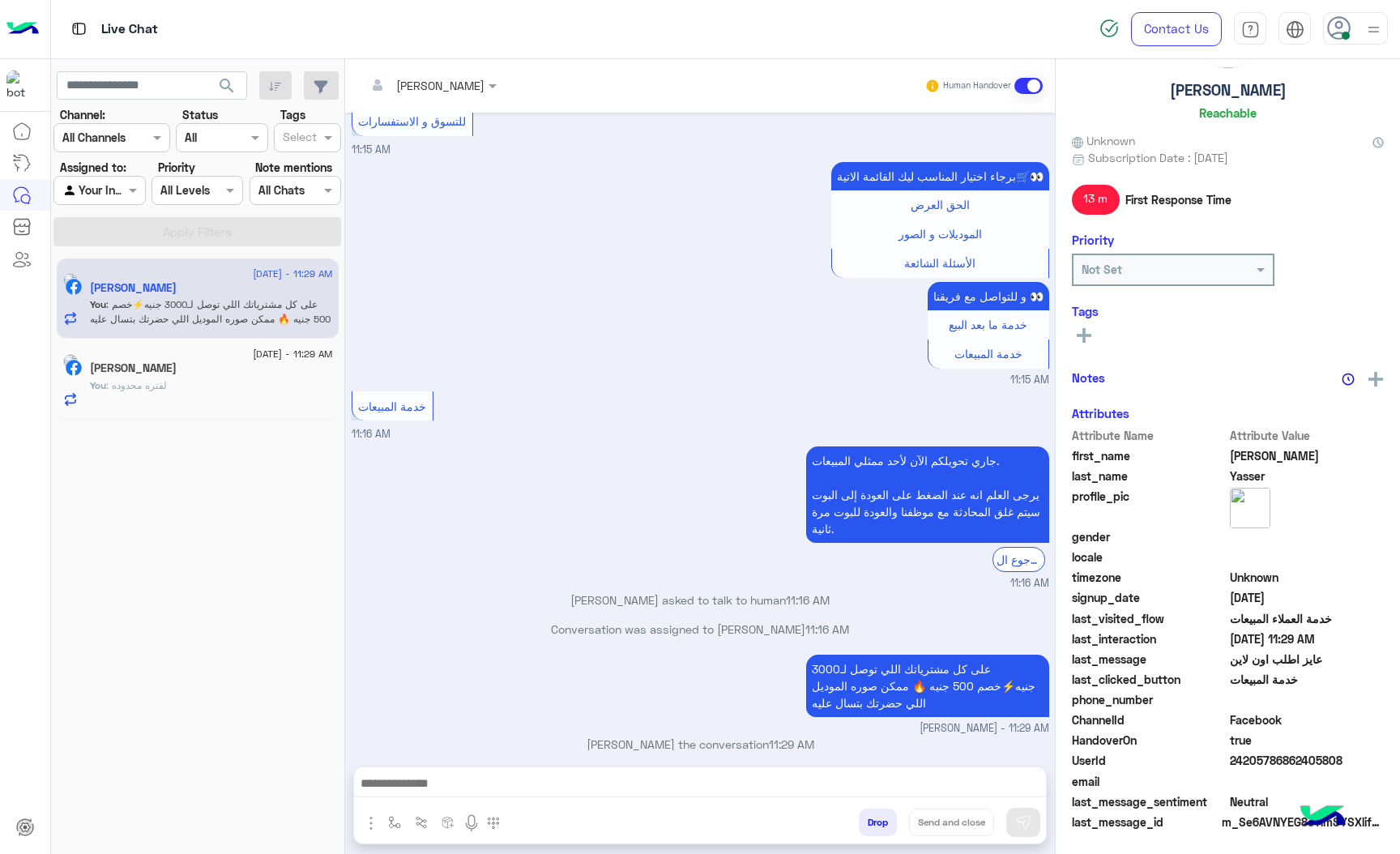
click at [878, 832] on div "[PERSON_NAME] Human Handover [DATE] الموقع 11:28 PM الموقع 11:28 PM الموقع 11:2…" at bounding box center [700, 460] width 710 height 802
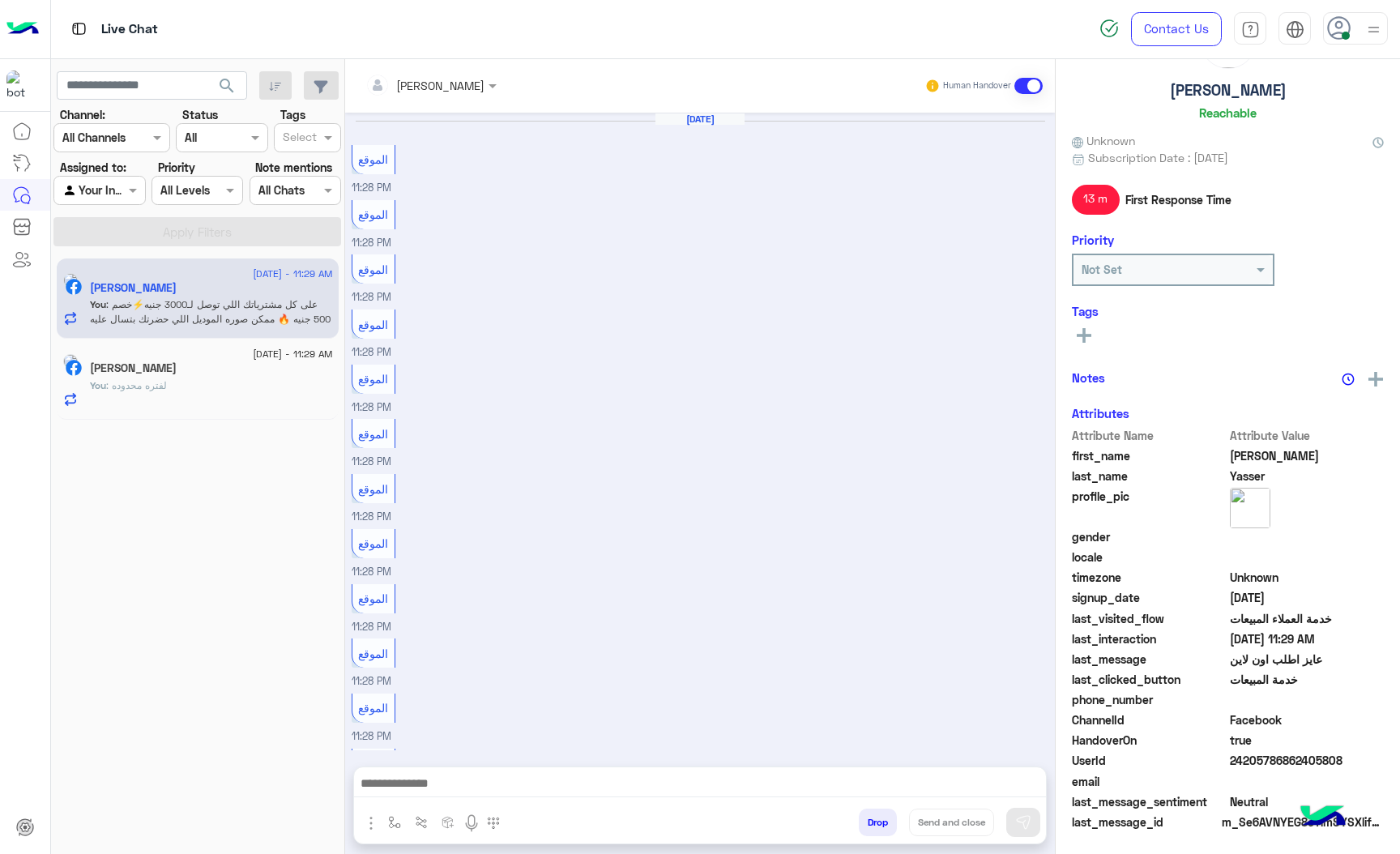
click at [878, 832] on button "Drop" at bounding box center [878, 822] width 39 height 28
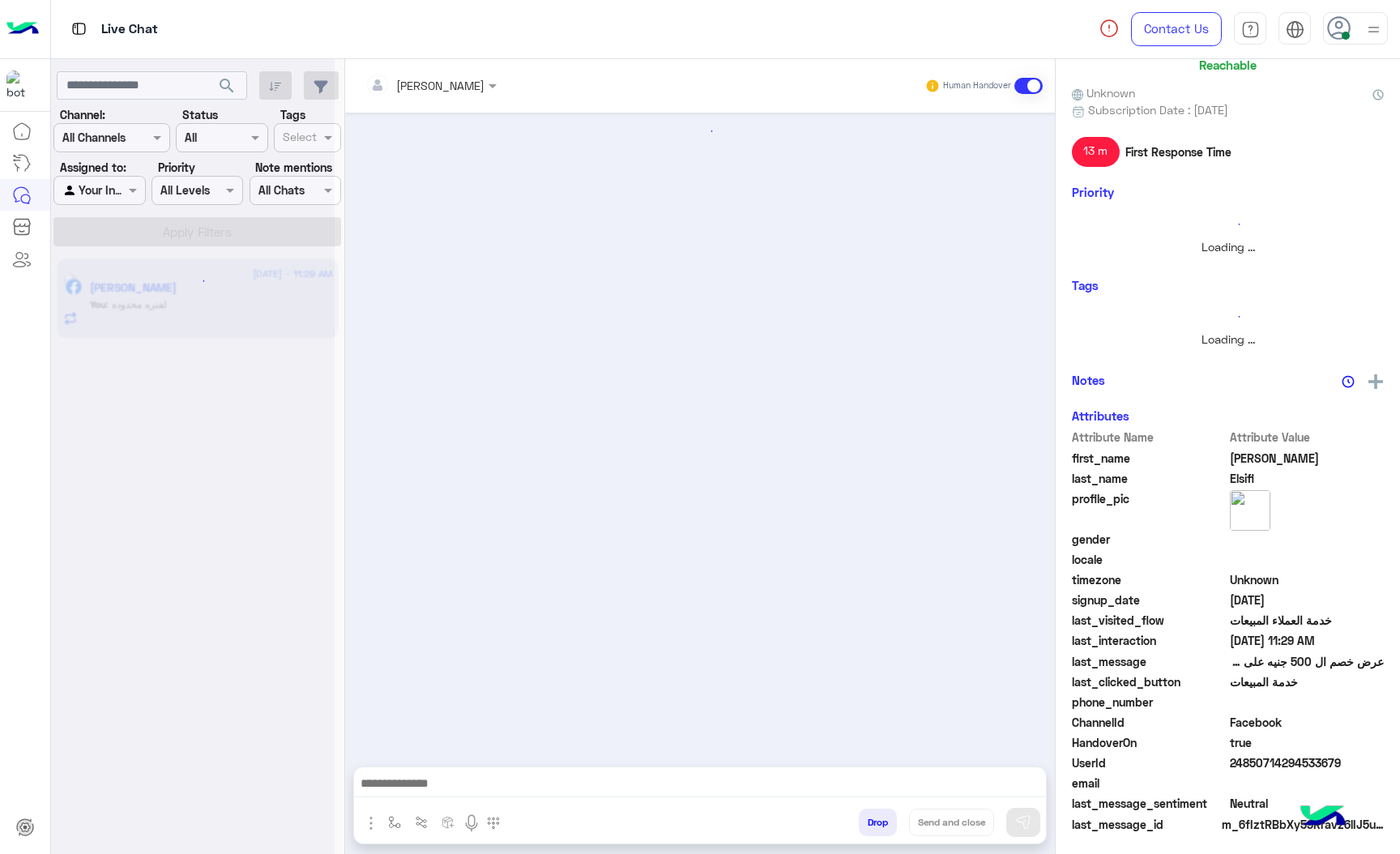
click at [878, 832] on button "Drop" at bounding box center [878, 822] width 39 height 28
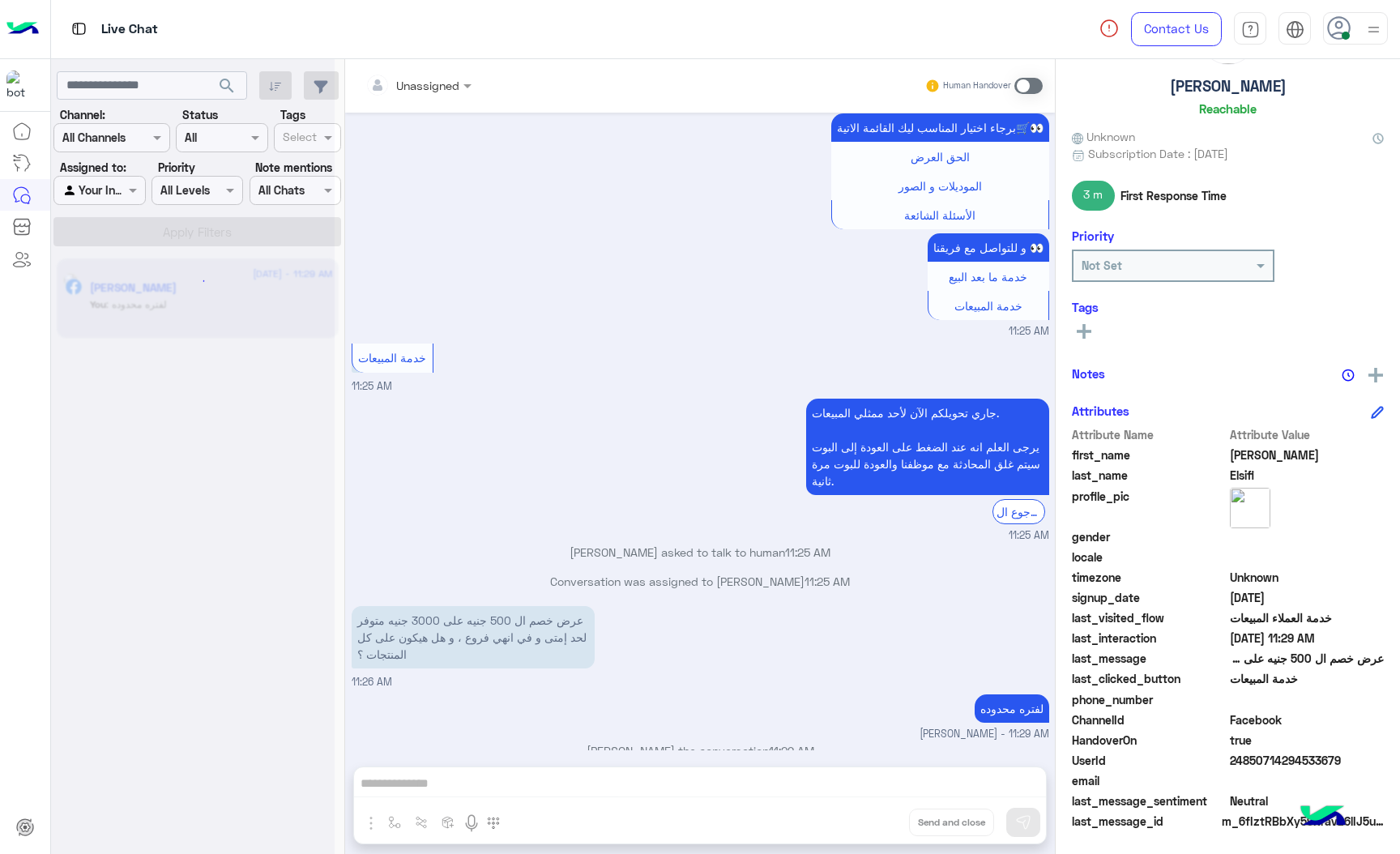
click at [878, 832] on div "Unassigned Human Handover [DATE] السلام عليكم ورحمة الله وبركاته 11:24 AM اهلًا…" at bounding box center [700, 460] width 710 height 802
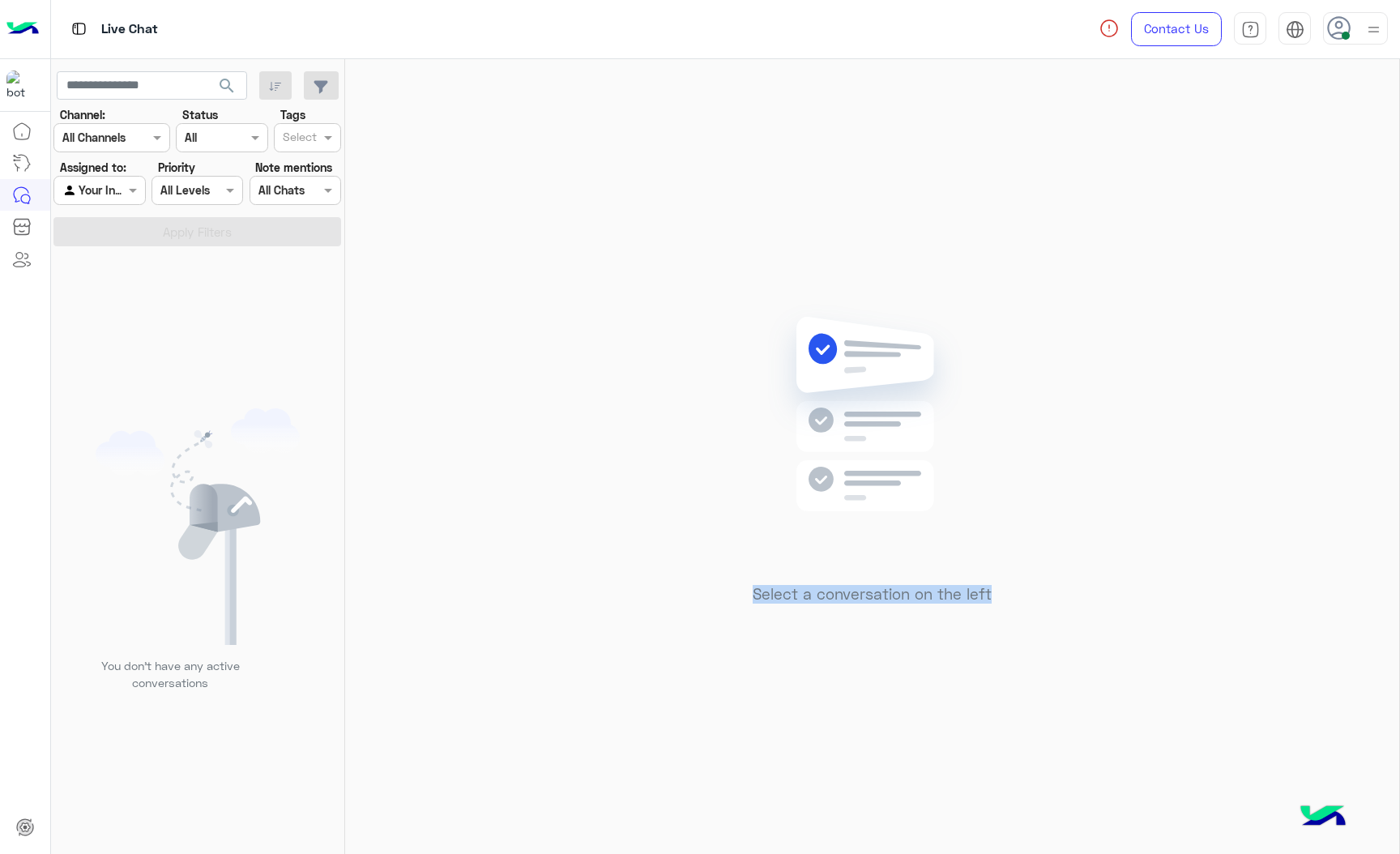
click at [878, 832] on div "Select a conversation on the left" at bounding box center [872, 460] width 1053 height 802
click at [1336, 21] on icon at bounding box center [1339, 28] width 25 height 25
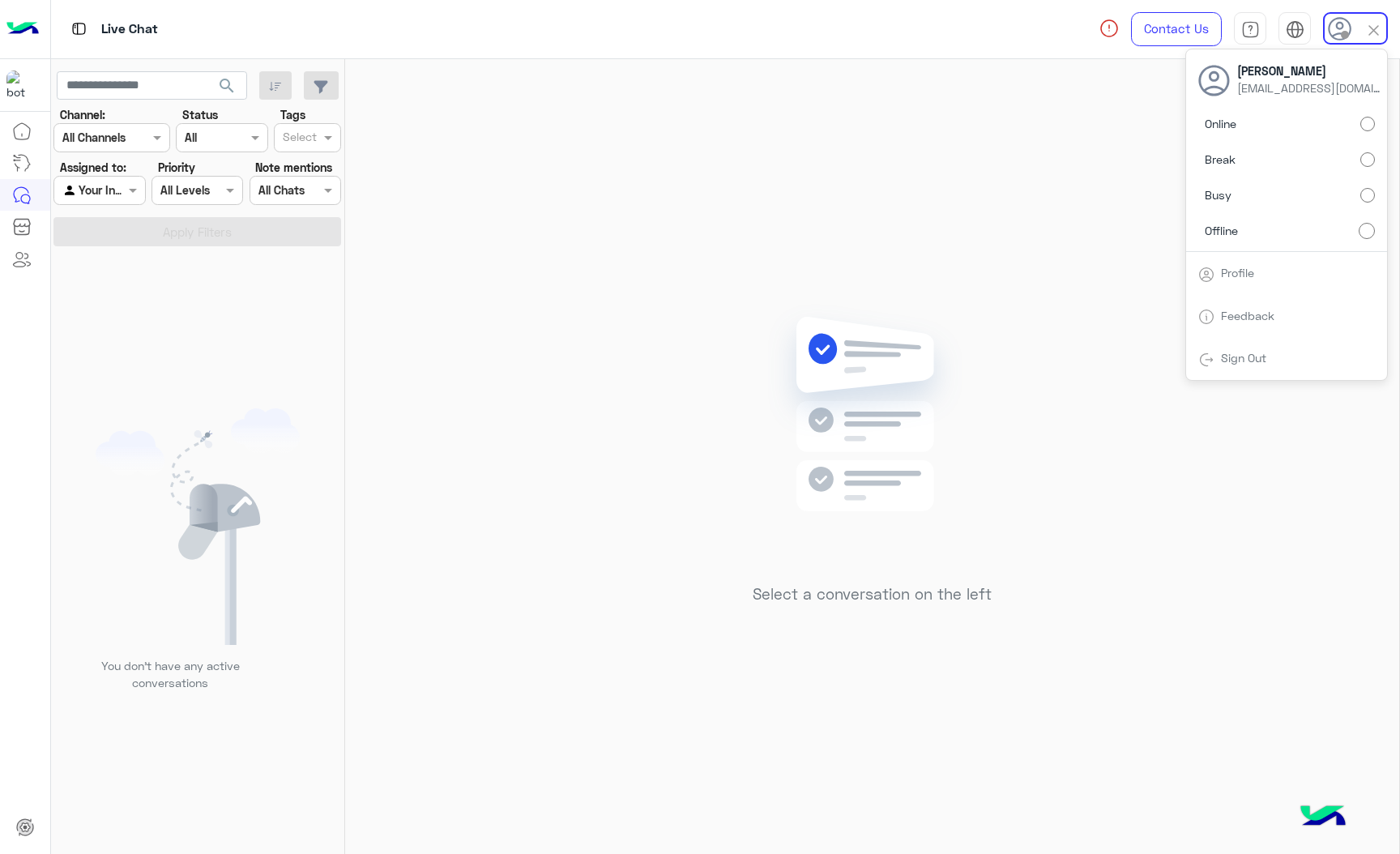
click at [1137, 382] on div "Select a conversation on the left" at bounding box center [872, 460] width 1053 height 802
